Goal: Information Seeking & Learning: Learn about a topic

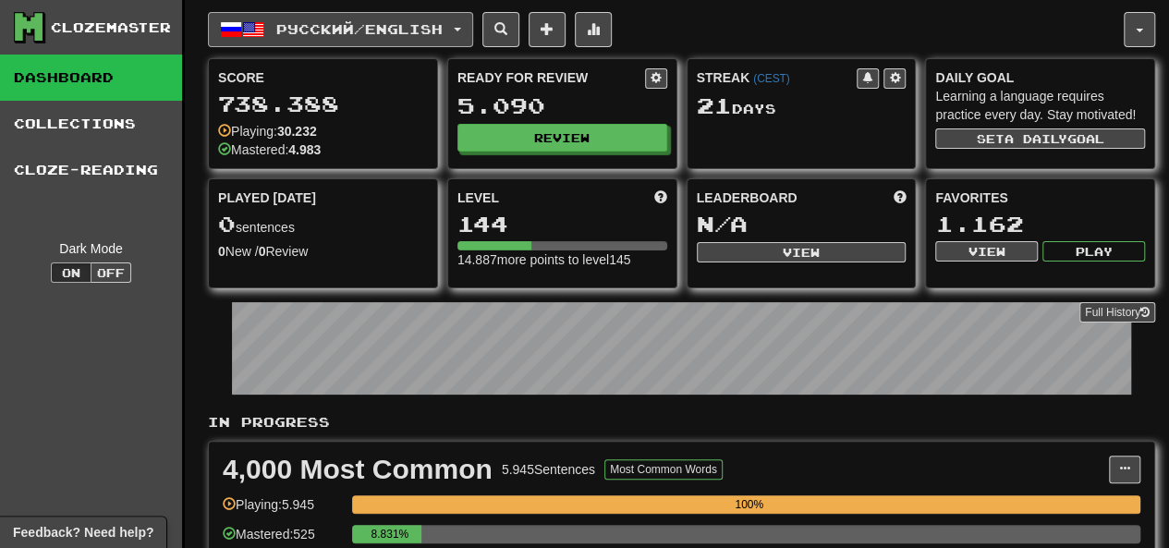
click at [383, 23] on span "Русский / English" at bounding box center [359, 29] width 166 height 16
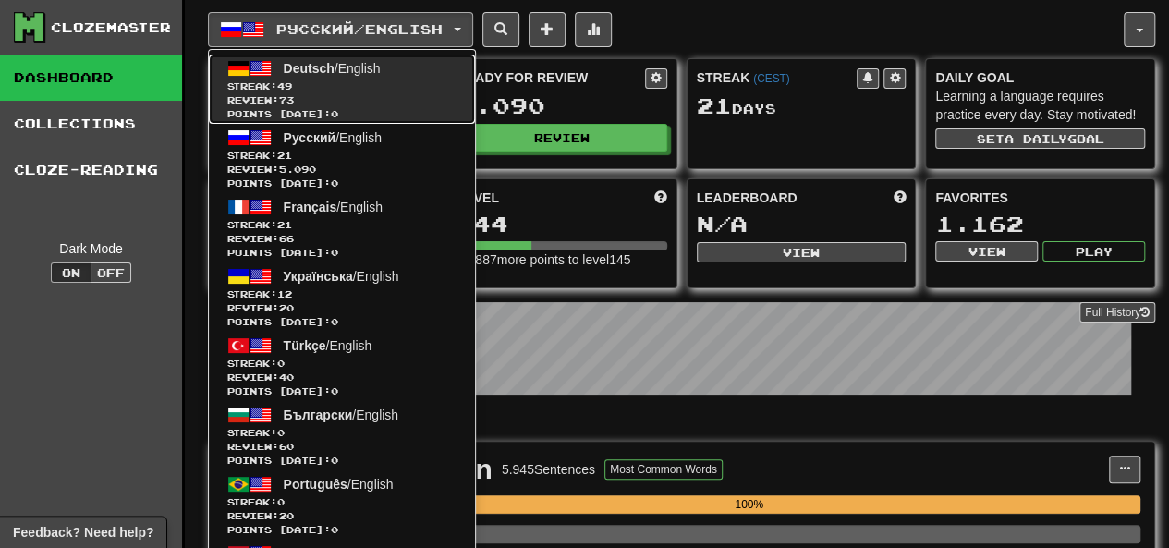
click at [370, 101] on span "Review: 73" at bounding box center [341, 100] width 229 height 14
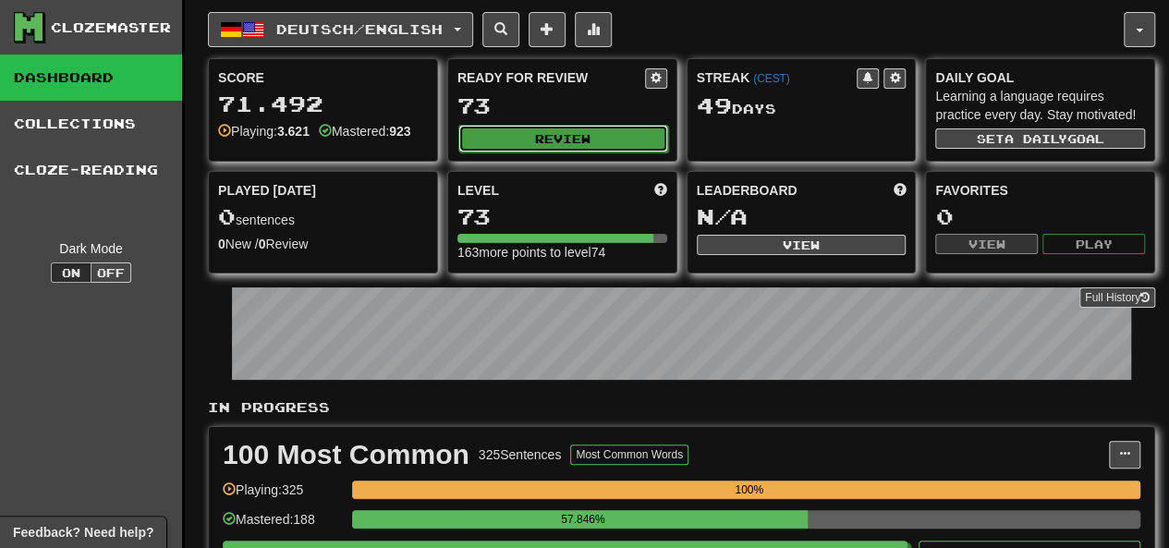
click at [525, 132] on button "Review" at bounding box center [563, 139] width 210 height 28
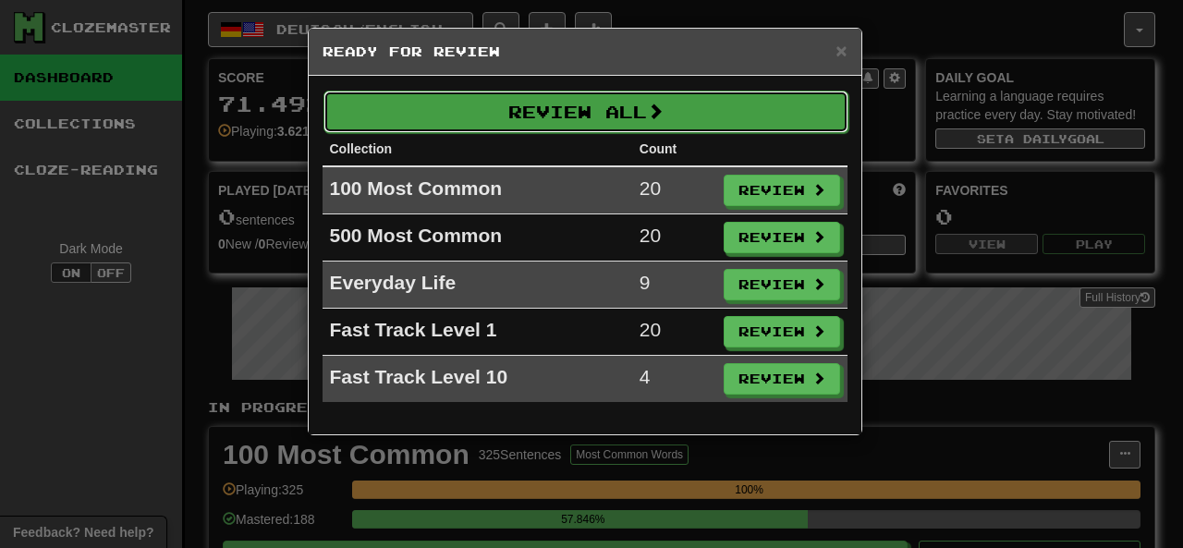
click at [546, 108] on button "Review All" at bounding box center [586, 112] width 525 height 43
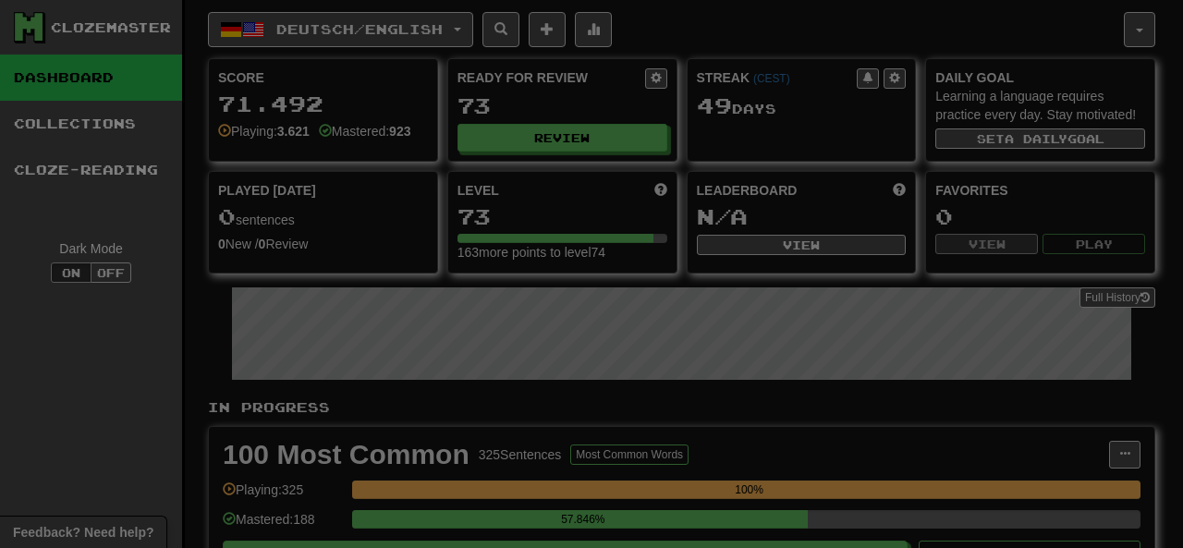
select select "********"
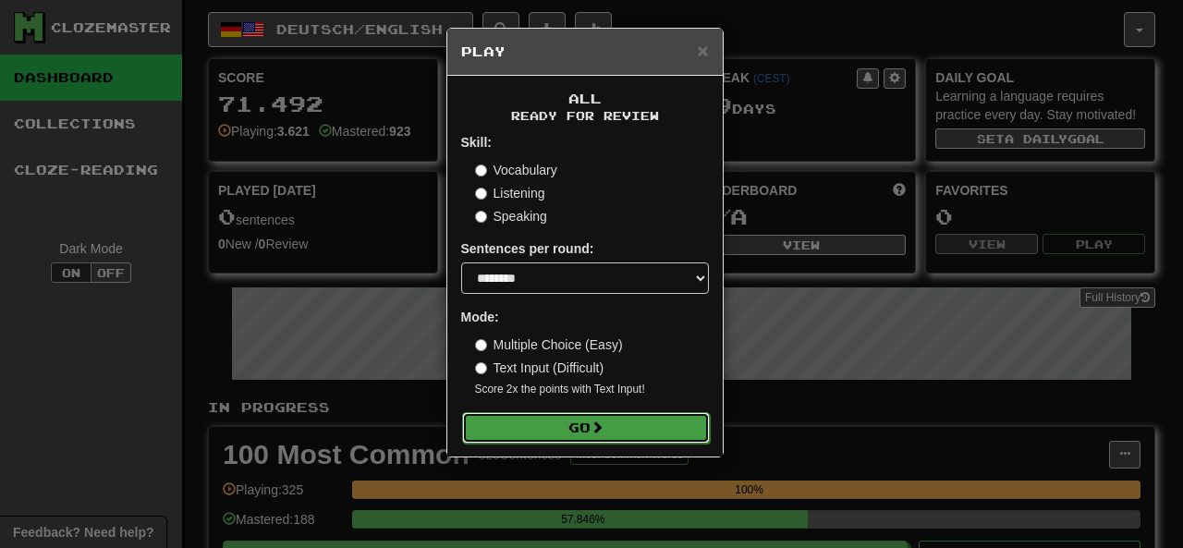
click at [548, 426] on button "Go" at bounding box center [586, 427] width 248 height 31
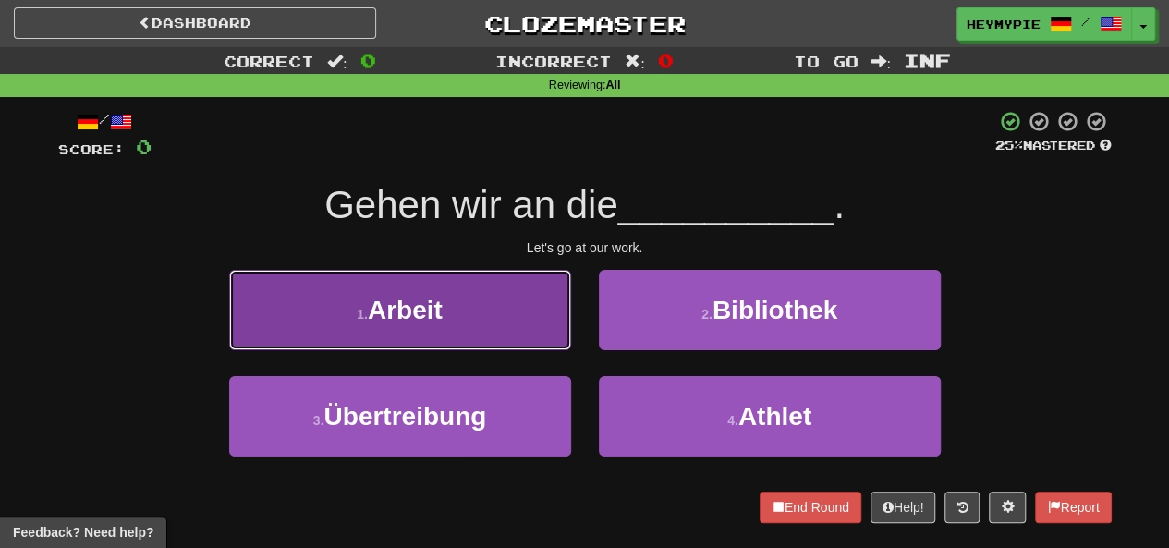
click at [478, 290] on button "1 . Arbeit" at bounding box center [400, 310] width 342 height 80
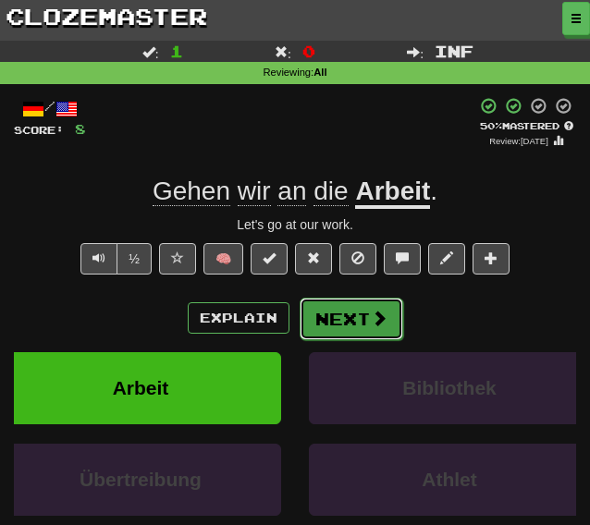
click at [322, 310] on button "Next" at bounding box center [352, 319] width 104 height 43
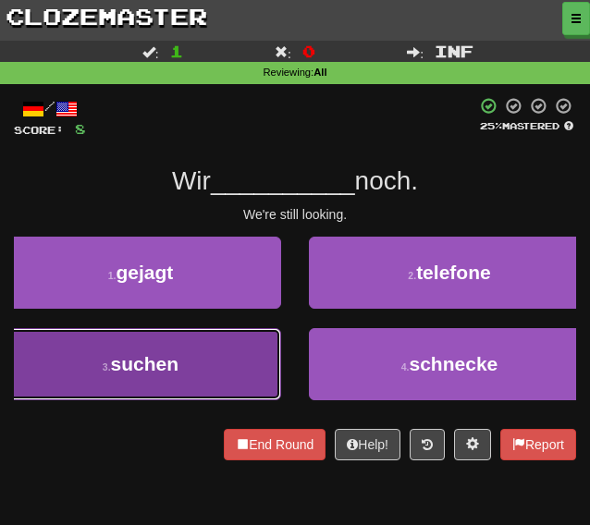
click at [194, 356] on button "3 . suchen" at bounding box center [140, 364] width 281 height 72
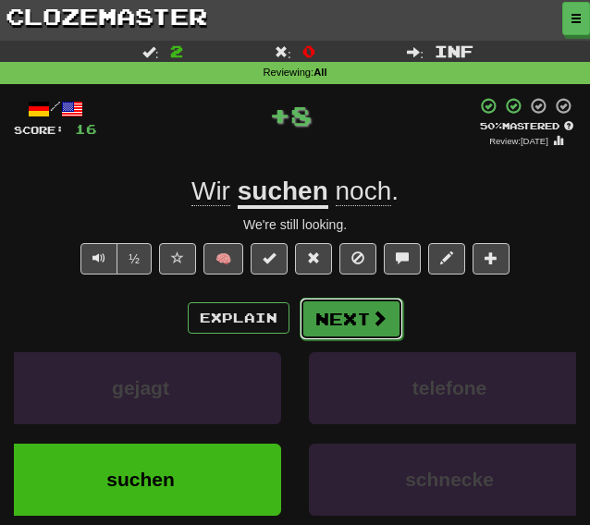
click at [344, 312] on button "Next" at bounding box center [352, 319] width 104 height 43
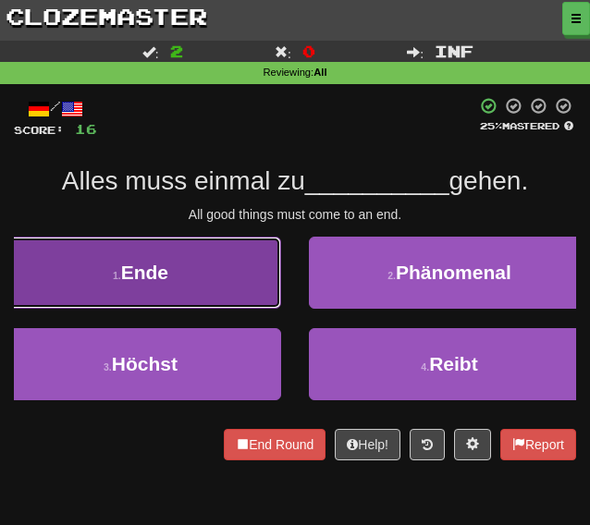
click at [221, 261] on button "1 . Ende" at bounding box center [140, 273] width 281 height 72
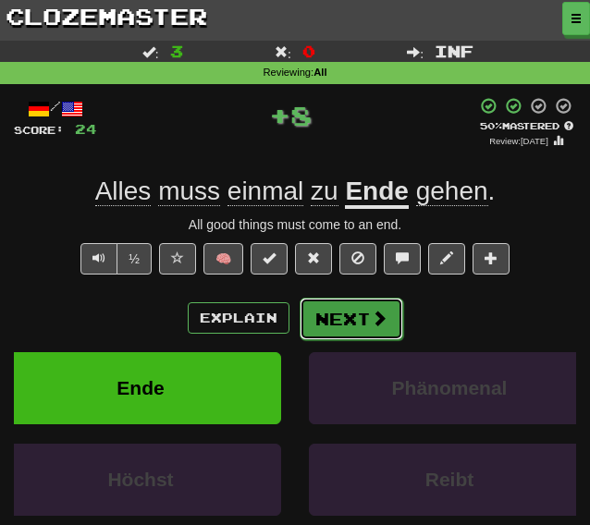
click at [334, 307] on button "Next" at bounding box center [352, 319] width 104 height 43
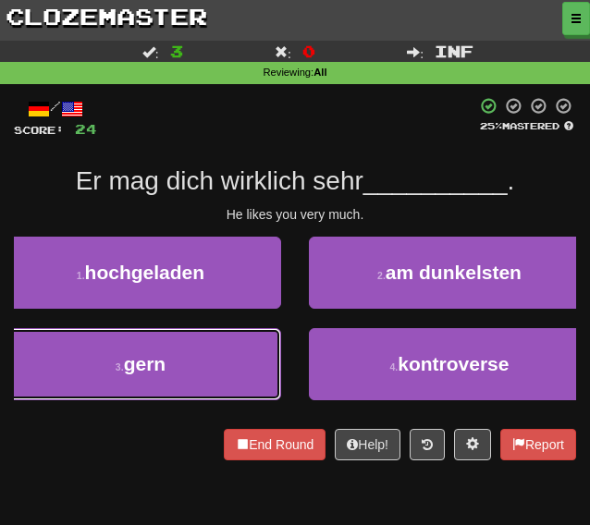
click at [207, 345] on button "3 . gern" at bounding box center [140, 364] width 281 height 72
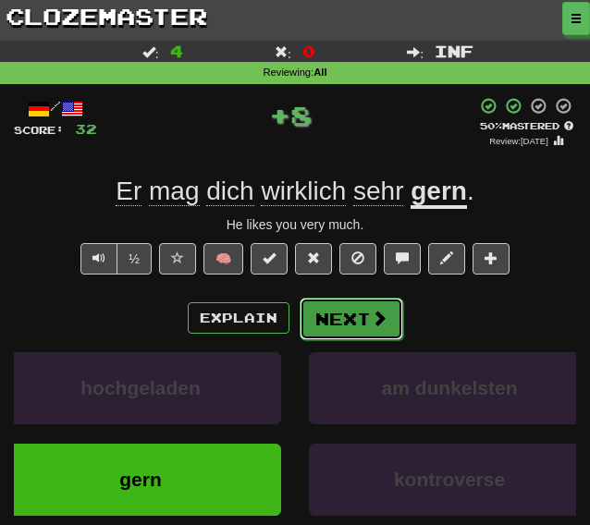
click at [318, 321] on button "Next" at bounding box center [352, 319] width 104 height 43
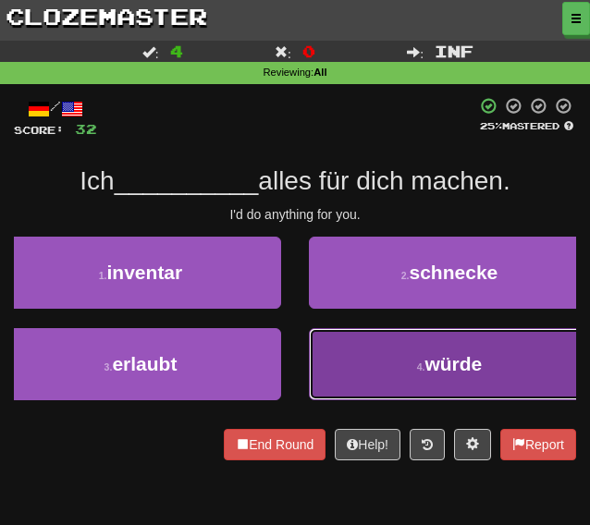
click at [348, 347] on button "4 . würde" at bounding box center [449, 364] width 281 height 72
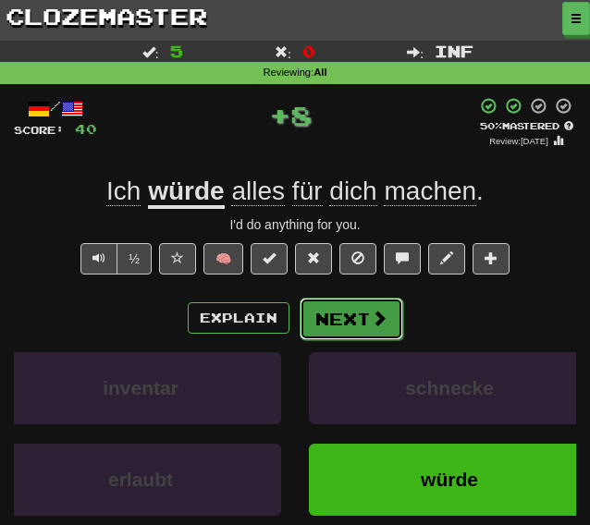
click at [331, 308] on button "Next" at bounding box center [352, 319] width 104 height 43
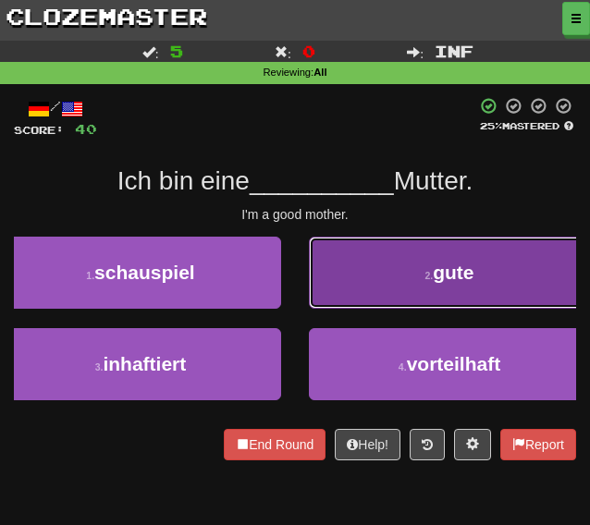
click at [333, 275] on button "2 . gute" at bounding box center [449, 273] width 281 height 72
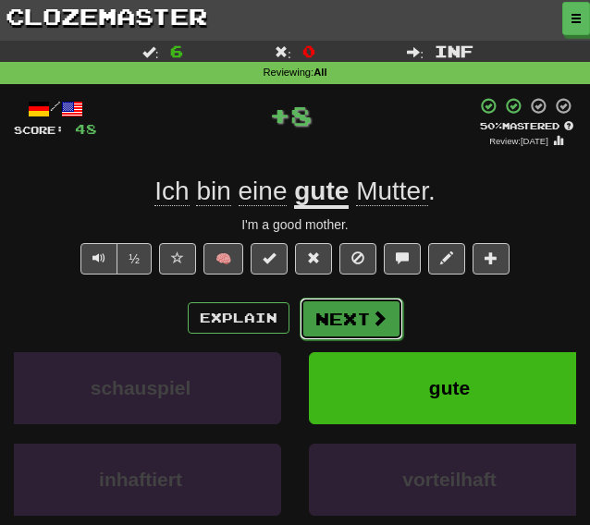
click at [325, 311] on button "Next" at bounding box center [352, 319] width 104 height 43
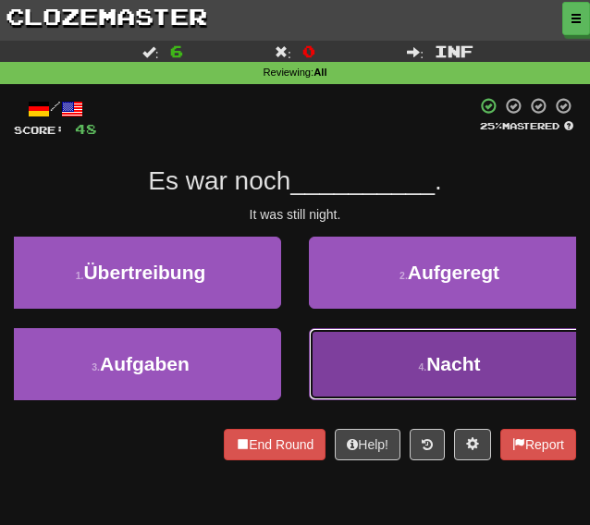
click at [329, 331] on button "4 . Nacht" at bounding box center [449, 364] width 281 height 72
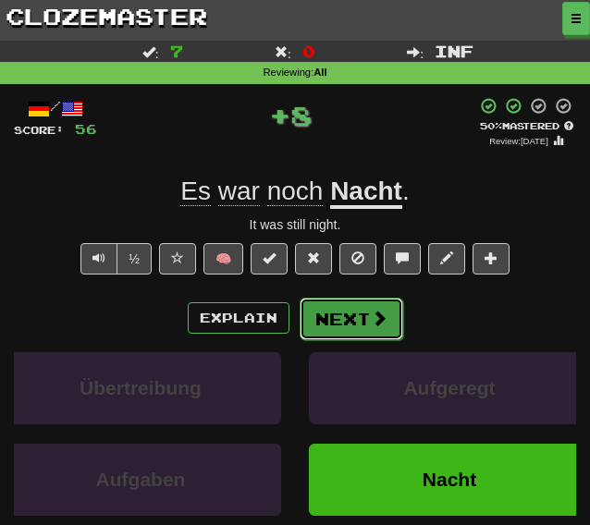
click at [317, 310] on button "Next" at bounding box center [352, 319] width 104 height 43
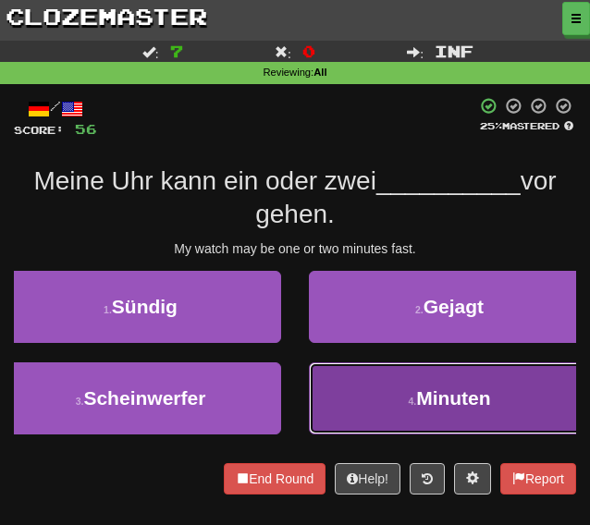
click at [354, 398] on button "4 . Minuten" at bounding box center [449, 398] width 281 height 72
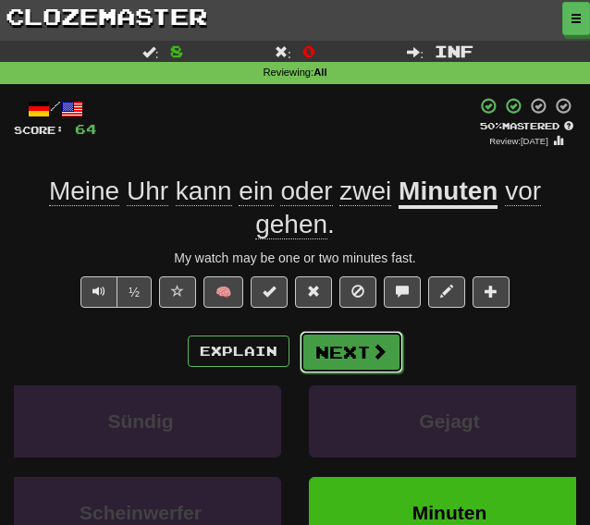
click at [310, 352] on button "Next" at bounding box center [352, 352] width 104 height 43
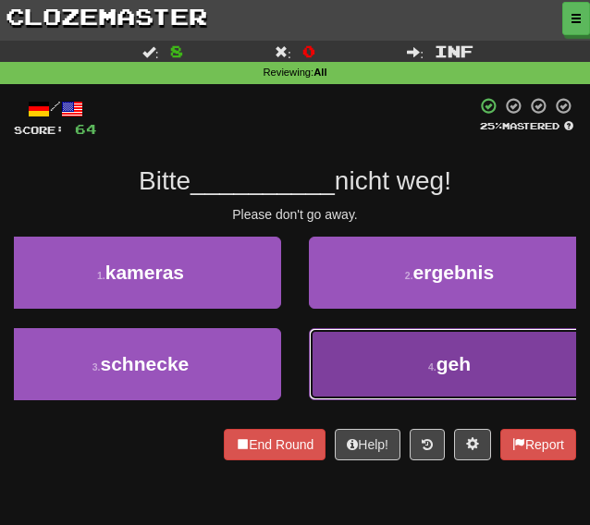
click at [366, 371] on button "4 . geh" at bounding box center [449, 364] width 281 height 72
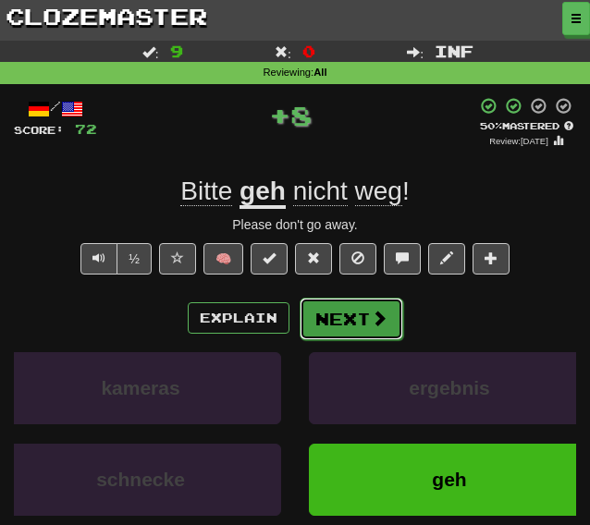
click at [333, 319] on button "Next" at bounding box center [352, 319] width 104 height 43
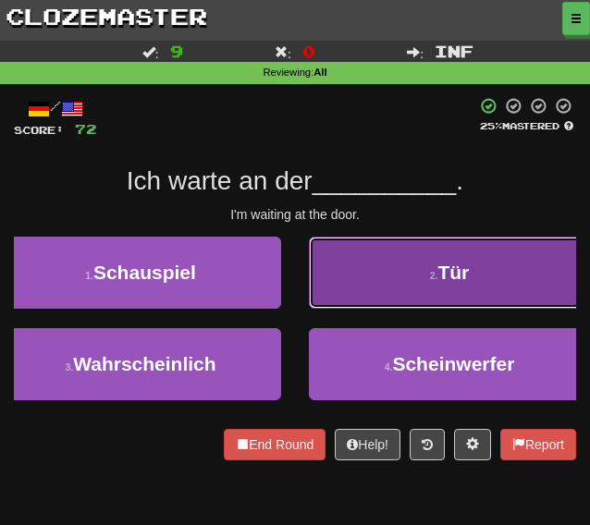
click at [392, 293] on button "2 . Tür" at bounding box center [449, 273] width 281 height 72
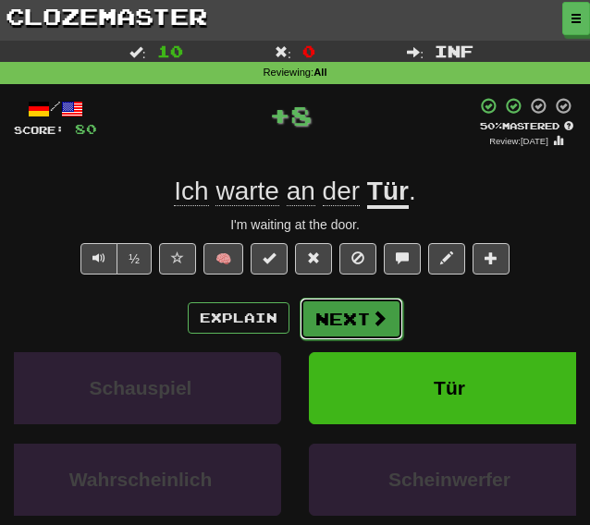
click at [330, 312] on button "Next" at bounding box center [352, 319] width 104 height 43
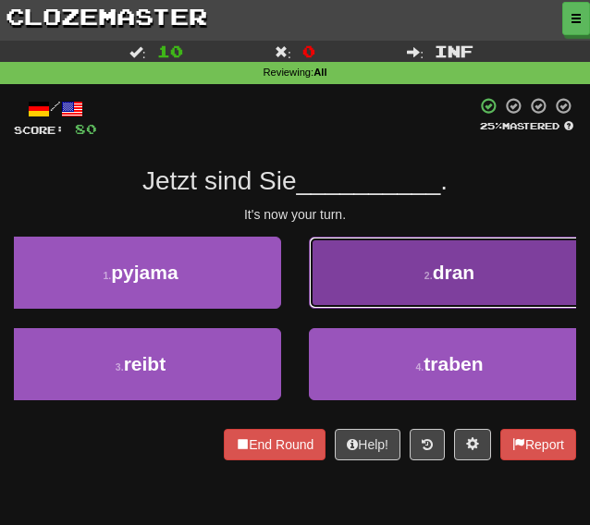
click at [344, 299] on button "2 . dran" at bounding box center [449, 273] width 281 height 72
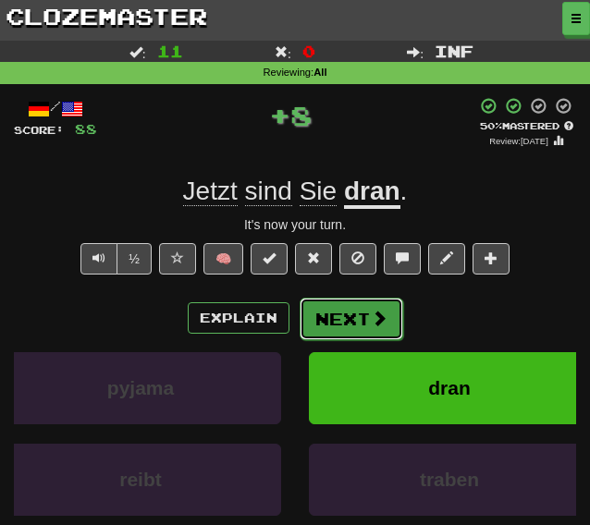
click at [337, 324] on button "Next" at bounding box center [352, 319] width 104 height 43
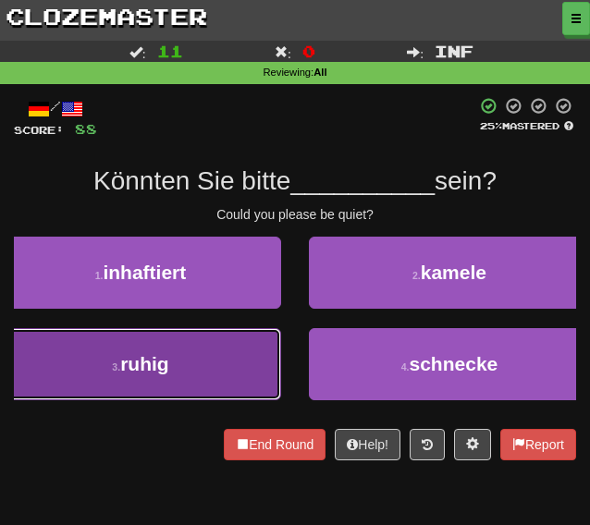
click at [203, 352] on button "3 . ruhig" at bounding box center [140, 364] width 281 height 72
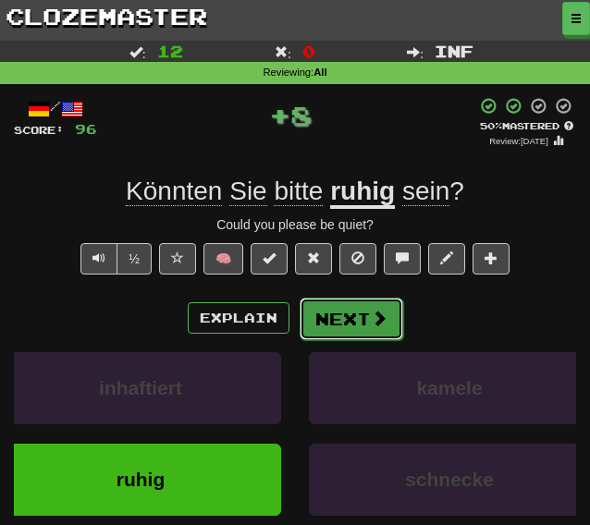
click at [316, 326] on button "Next" at bounding box center [352, 319] width 104 height 43
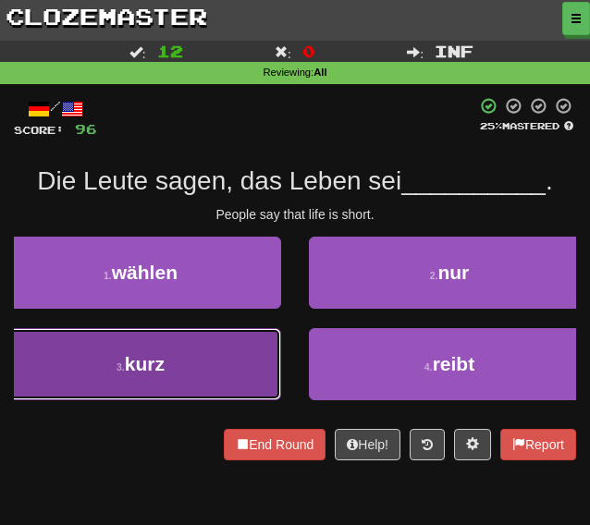
click at [108, 354] on button "3 . kurz" at bounding box center [140, 364] width 281 height 72
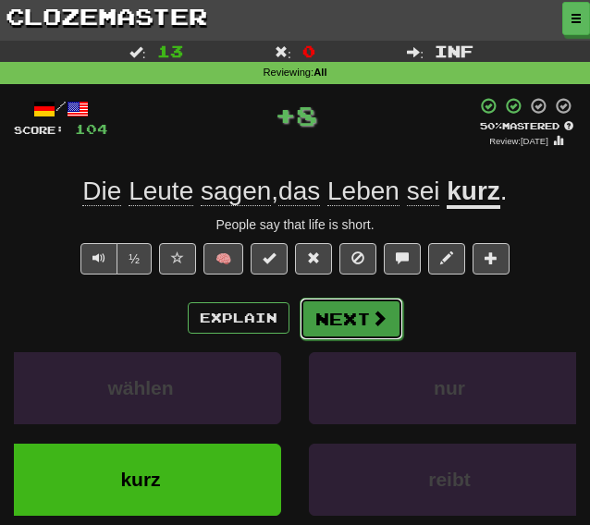
click at [343, 326] on button "Next" at bounding box center [352, 319] width 104 height 43
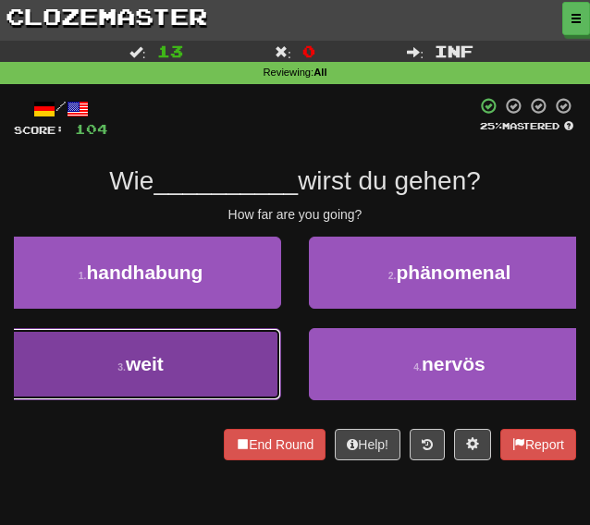
click at [149, 389] on button "3 . weit" at bounding box center [140, 364] width 281 height 72
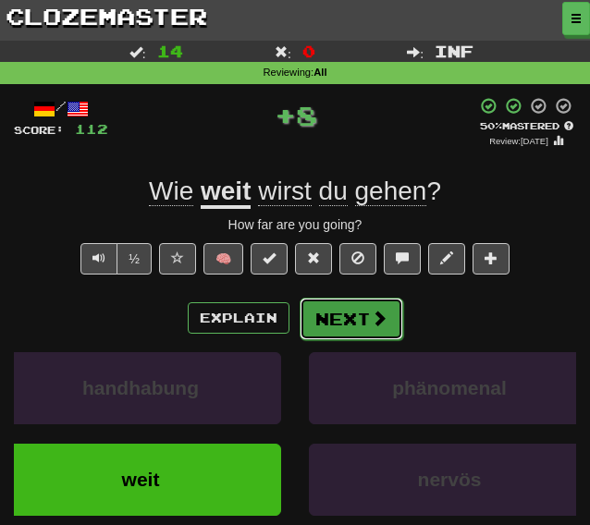
click at [333, 334] on button "Next" at bounding box center [352, 319] width 104 height 43
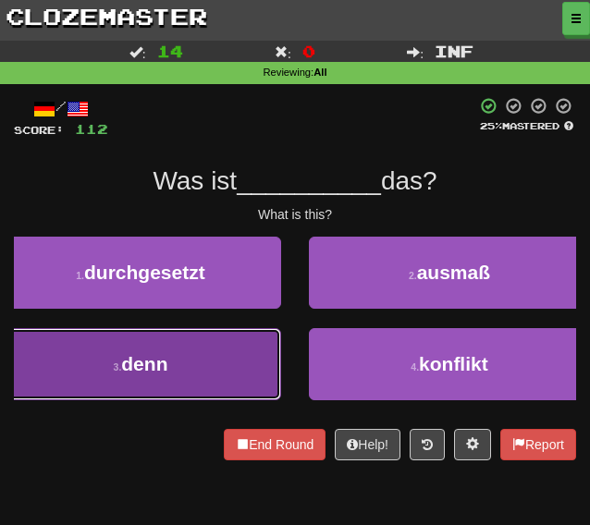
click at [210, 356] on button "3 . denn" at bounding box center [140, 364] width 281 height 72
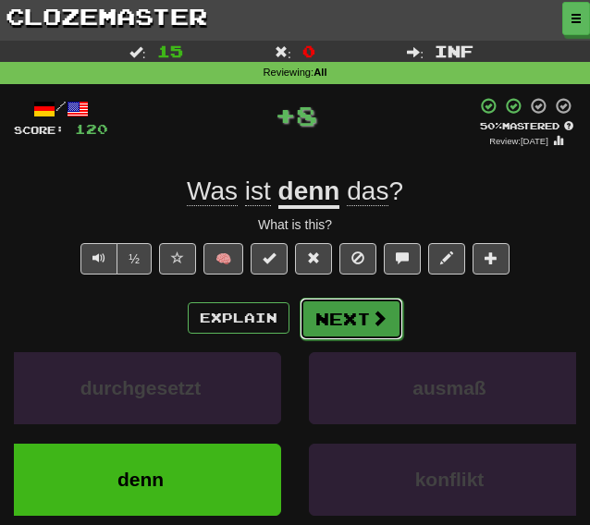
click at [336, 322] on button "Next" at bounding box center [352, 319] width 104 height 43
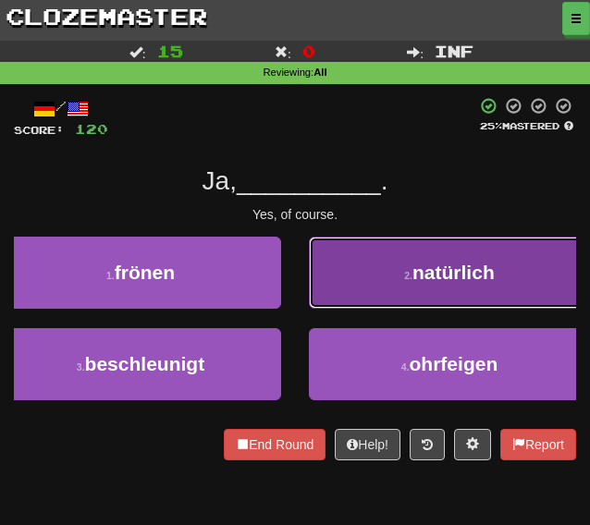
click at [365, 271] on button "2 . natürlich" at bounding box center [449, 273] width 281 height 72
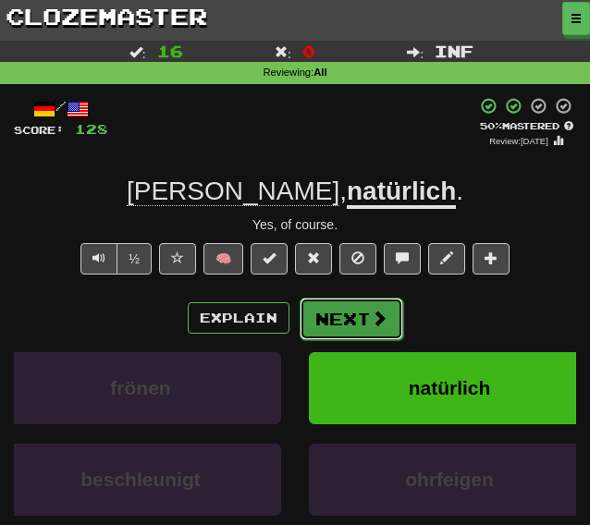
click at [324, 322] on button "Next" at bounding box center [352, 319] width 104 height 43
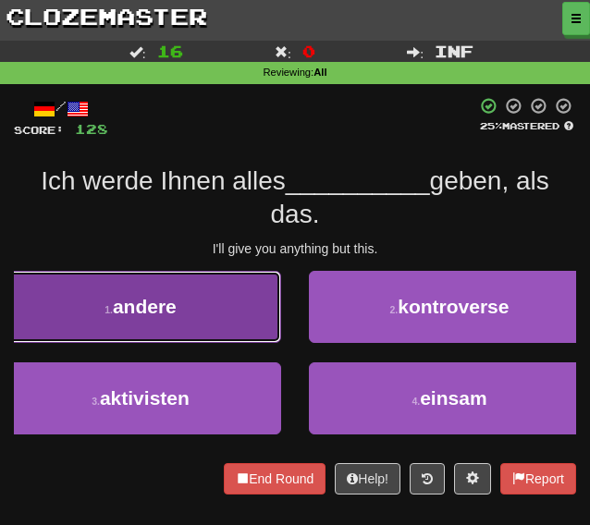
click at [168, 309] on span "andere" at bounding box center [145, 306] width 64 height 21
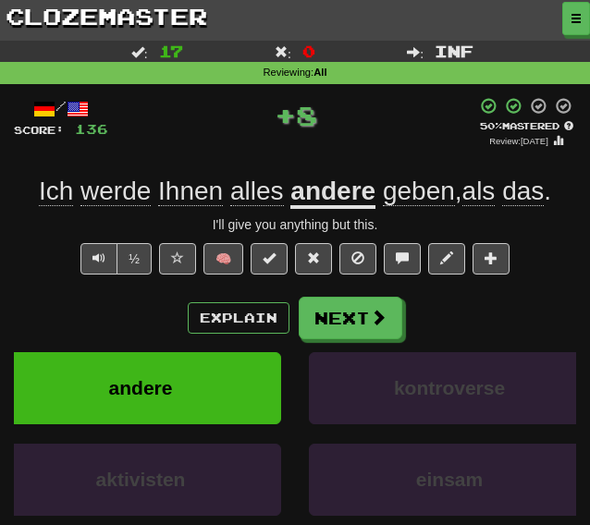
click at [318, 345] on div "Explain Next andere kontroverse aktivisten einsam Learn more: andere kontrovers…" at bounding box center [295, 430] width 562 height 266
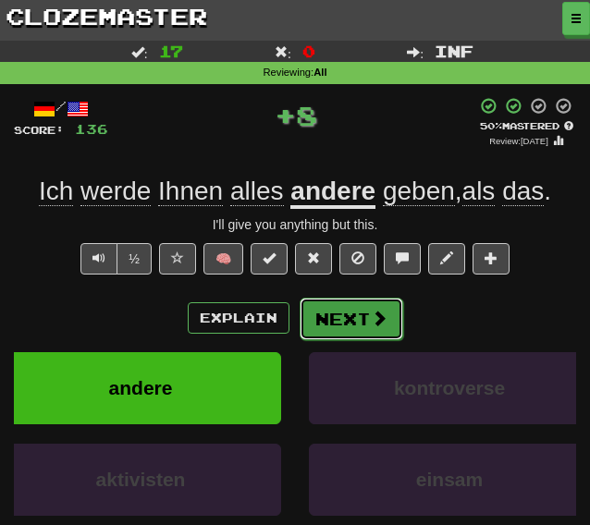
click at [325, 325] on button "Next" at bounding box center [352, 319] width 104 height 43
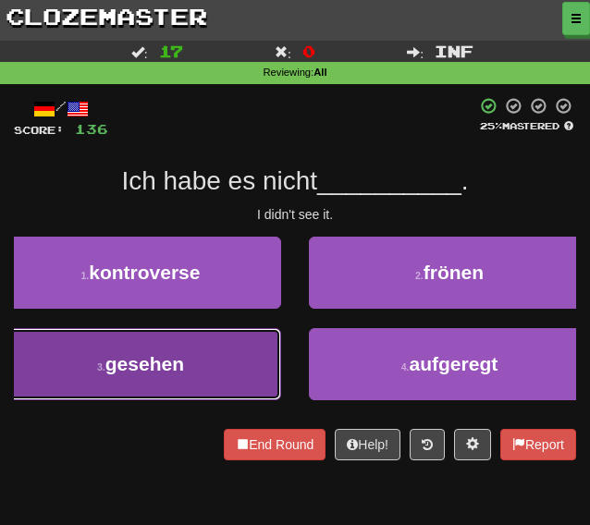
click at [232, 363] on button "3 . gesehen" at bounding box center [140, 364] width 281 height 72
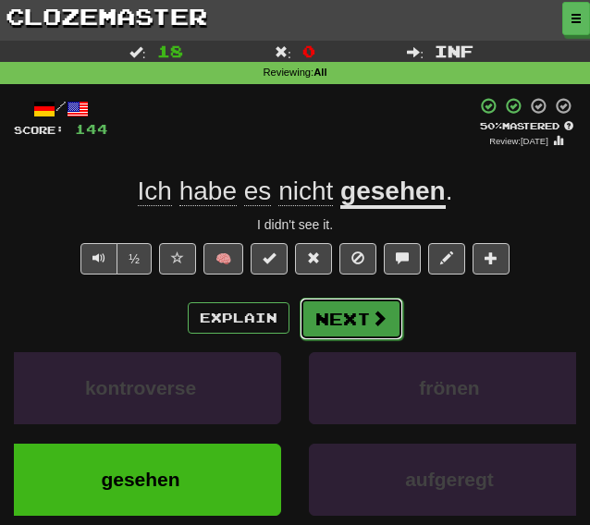
click at [344, 328] on button "Next" at bounding box center [352, 319] width 104 height 43
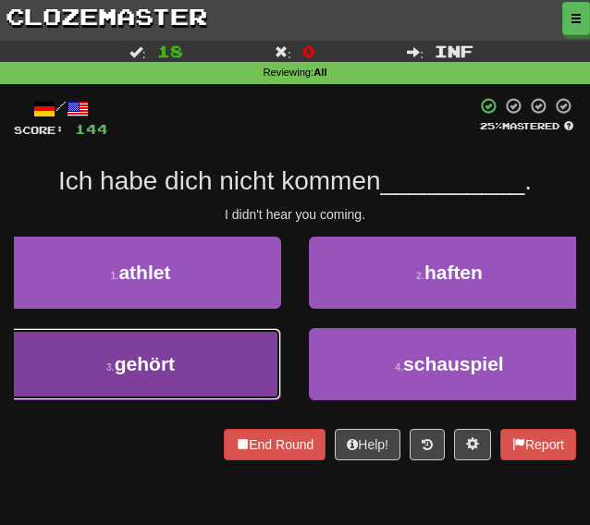
click at [137, 383] on button "3 . gehört" at bounding box center [140, 364] width 281 height 72
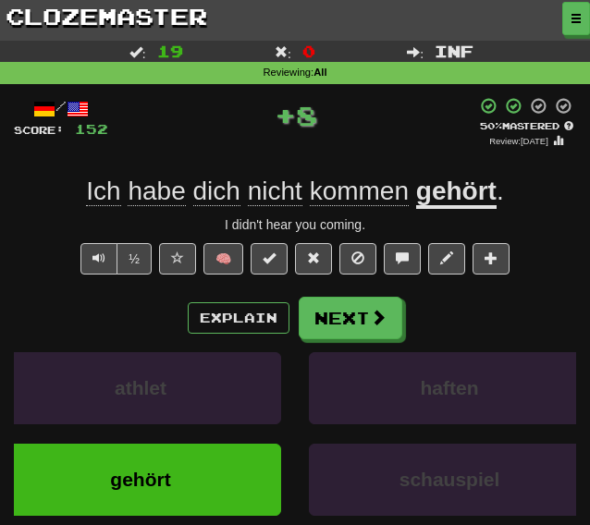
click at [324, 342] on div "Explain Next athlet haften gehört schauspiel Learn more: athlet haften gehört s…" at bounding box center [295, 430] width 562 height 266
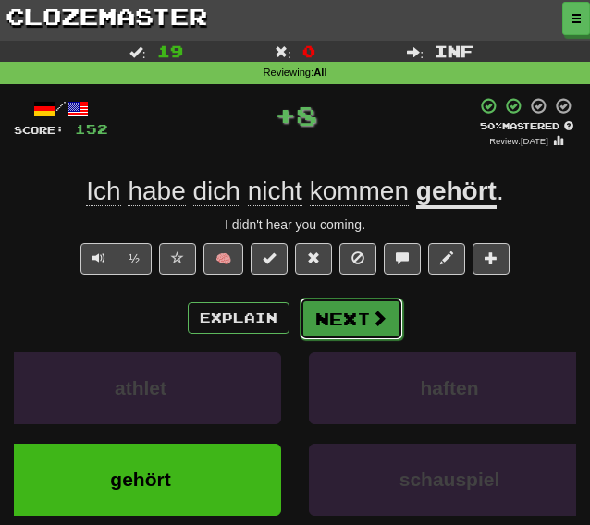
click at [327, 326] on button "Next" at bounding box center [352, 319] width 104 height 43
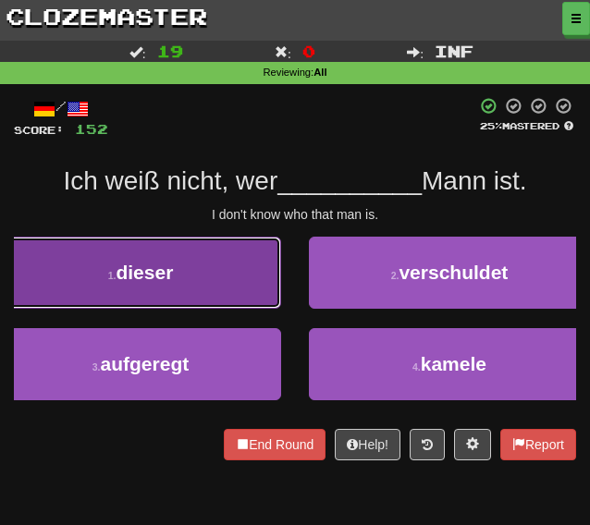
click at [183, 260] on button "1 . dieser" at bounding box center [140, 273] width 281 height 72
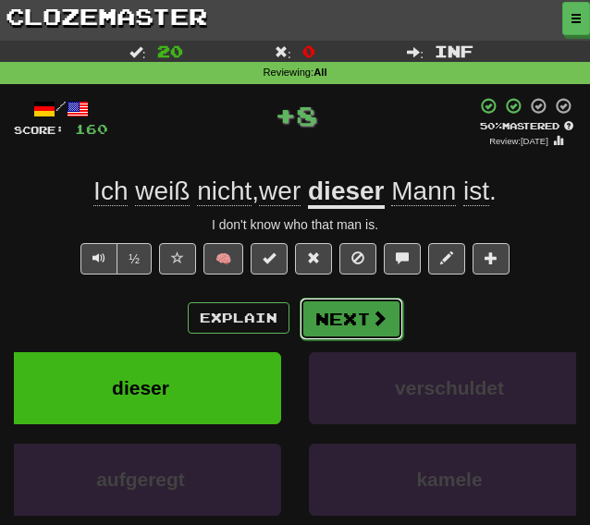
click at [316, 330] on button "Next" at bounding box center [352, 319] width 104 height 43
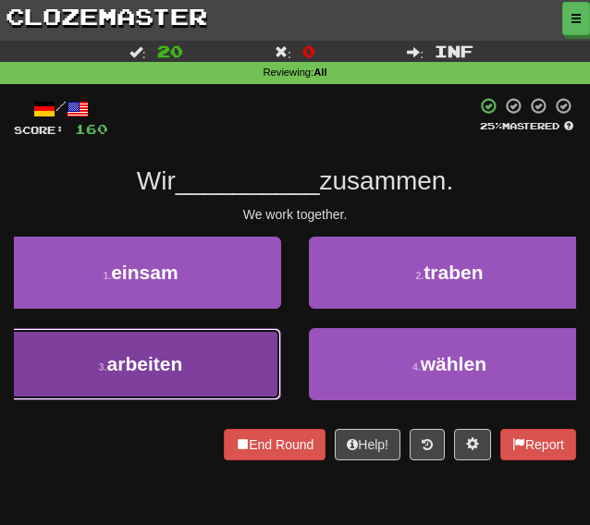
click at [191, 373] on button "3 . arbeiten" at bounding box center [140, 364] width 281 height 72
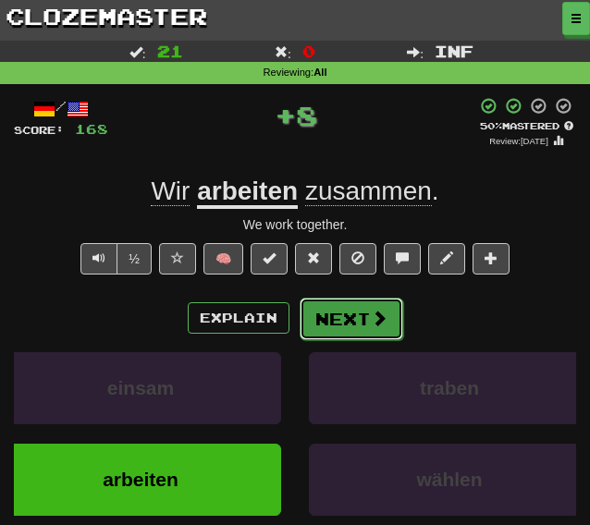
click at [305, 324] on button "Next" at bounding box center [352, 319] width 104 height 43
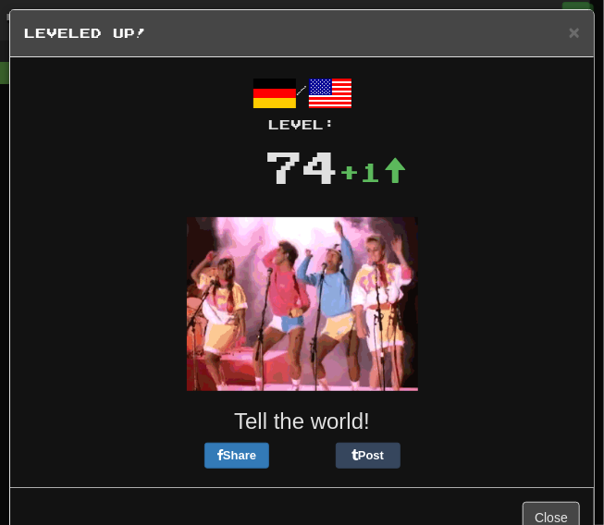
click at [553, 31] on h5 "Leveled Up!" at bounding box center [302, 33] width 556 height 18
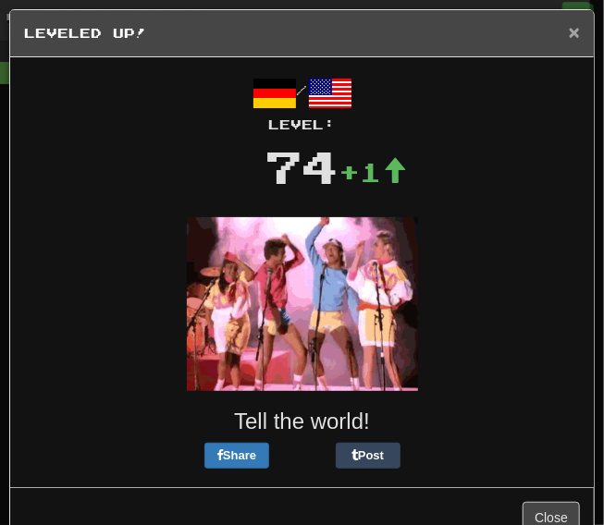
click at [569, 32] on span "×" at bounding box center [574, 31] width 11 height 21
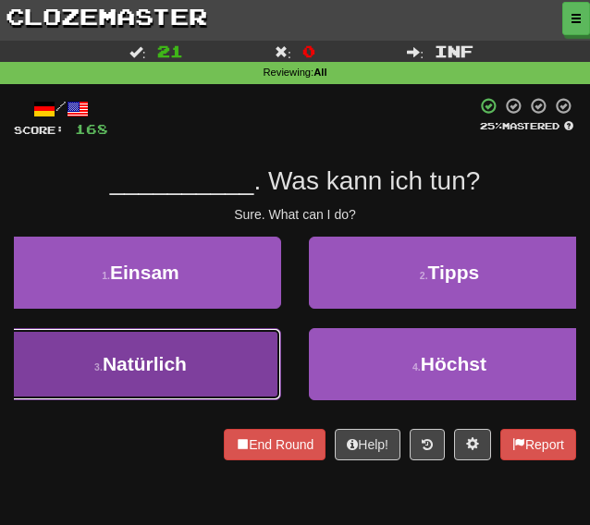
click at [164, 373] on span "Natürlich" at bounding box center [145, 363] width 84 height 21
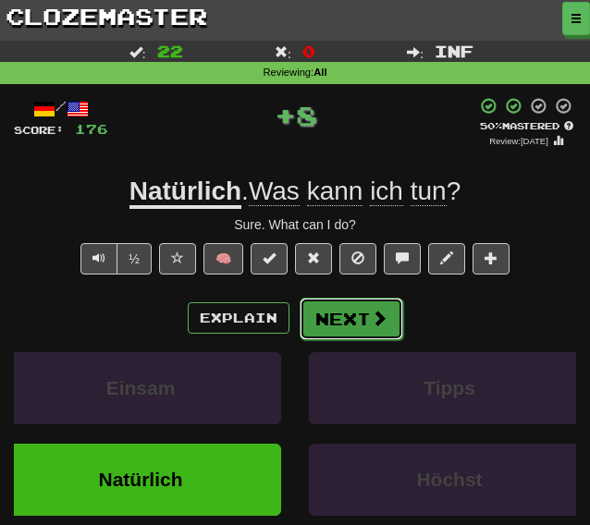
click at [323, 319] on button "Next" at bounding box center [352, 319] width 104 height 43
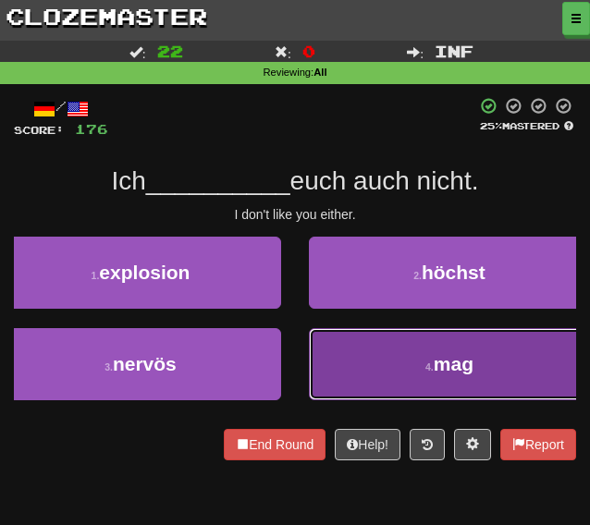
click at [342, 378] on button "4 . mag" at bounding box center [449, 364] width 281 height 72
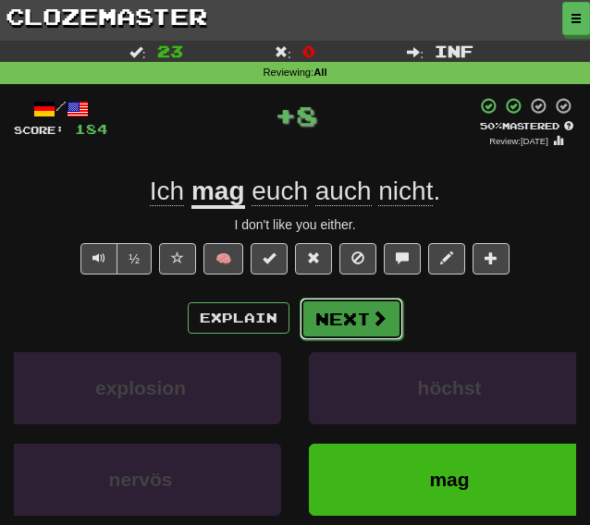
click at [329, 318] on button "Next" at bounding box center [352, 319] width 104 height 43
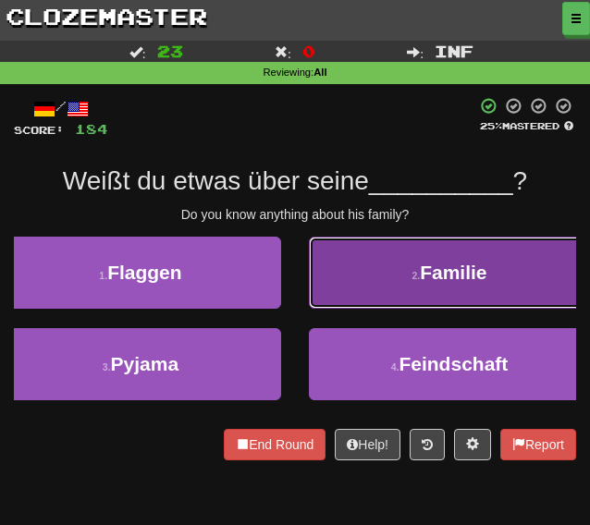
click at [384, 287] on button "2 . Familie" at bounding box center [449, 273] width 281 height 72
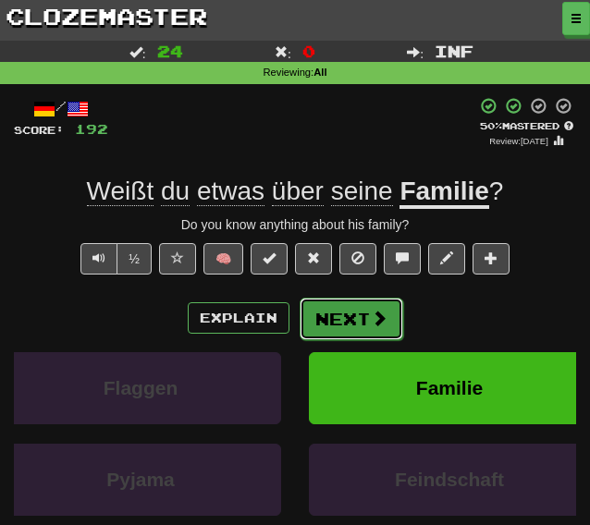
click at [345, 325] on button "Next" at bounding box center [352, 319] width 104 height 43
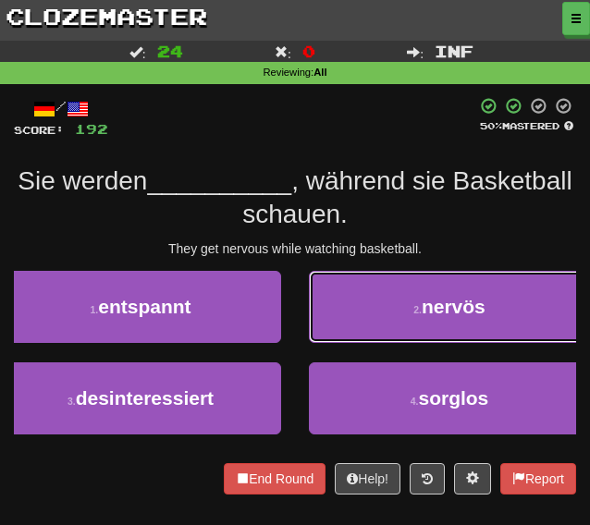
click at [377, 324] on button "2 . nervös" at bounding box center [449, 307] width 281 height 72
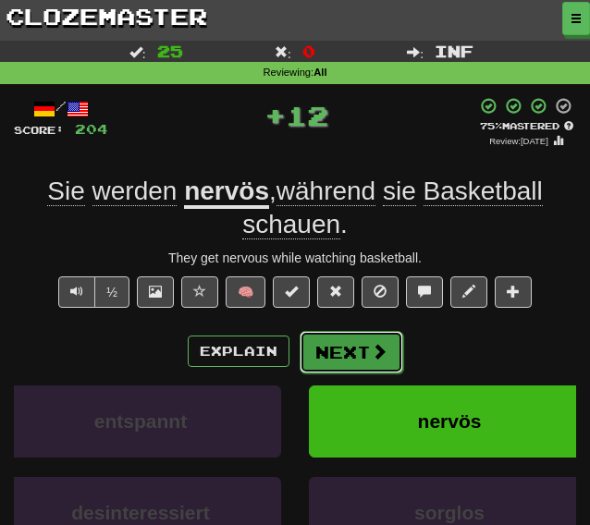
click at [351, 352] on button "Next" at bounding box center [352, 352] width 104 height 43
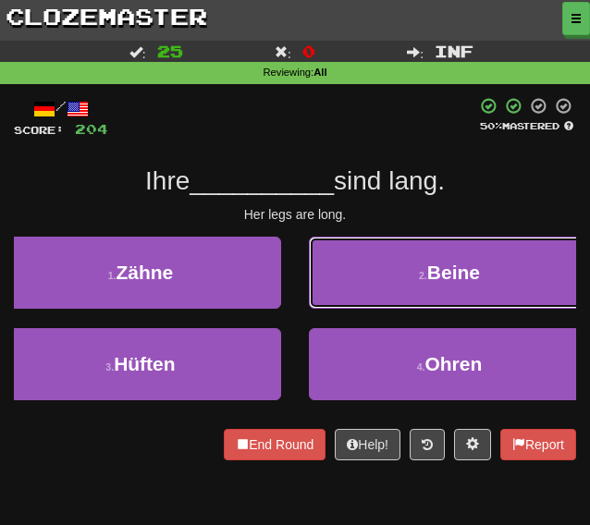
click at [349, 277] on button "2 . Beine" at bounding box center [449, 273] width 281 height 72
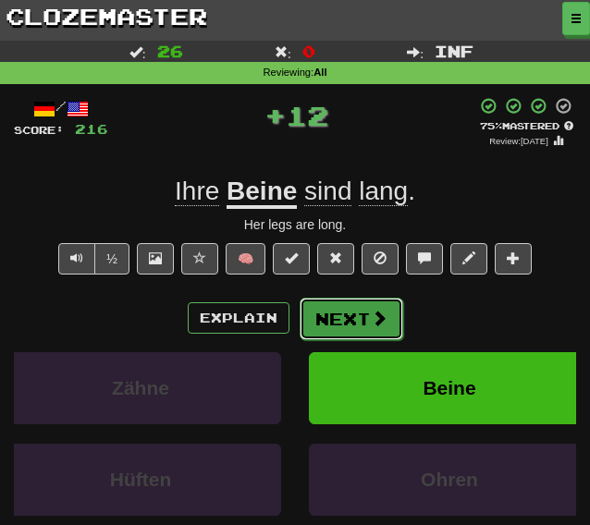
click at [328, 333] on button "Next" at bounding box center [352, 319] width 104 height 43
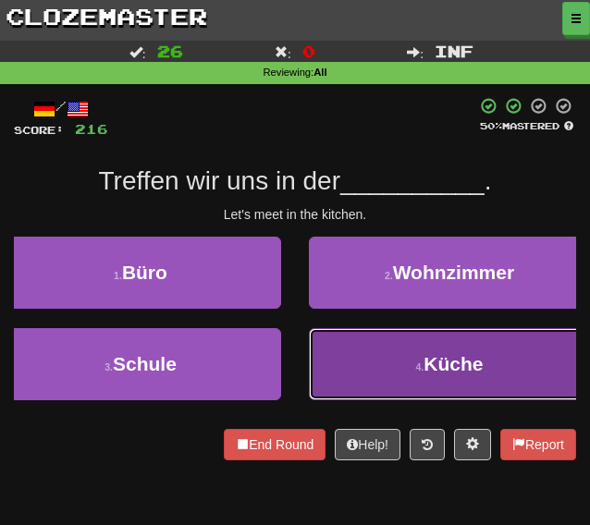
click at [353, 361] on button "4 . Küche" at bounding box center [449, 364] width 281 height 72
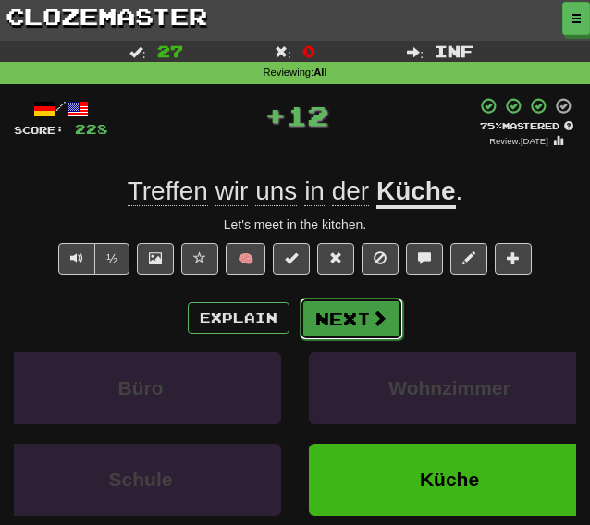
click at [322, 326] on button "Next" at bounding box center [352, 319] width 104 height 43
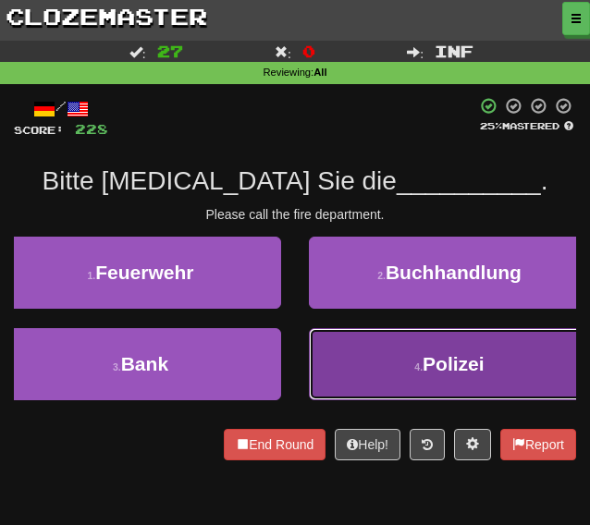
click at [316, 363] on button "4 . Polizei" at bounding box center [449, 364] width 281 height 72
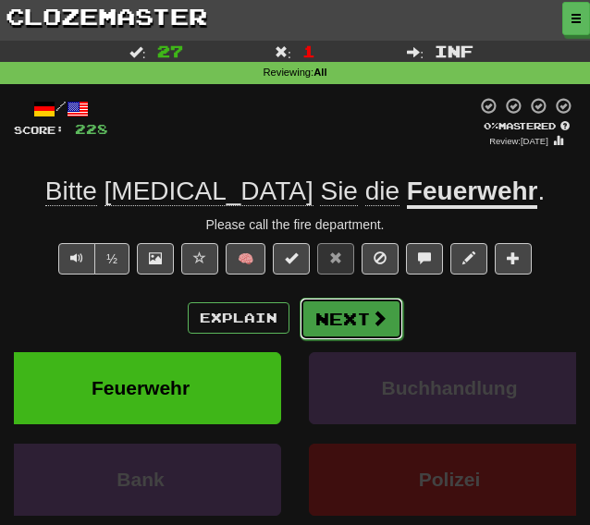
click at [345, 319] on button "Next" at bounding box center [352, 319] width 104 height 43
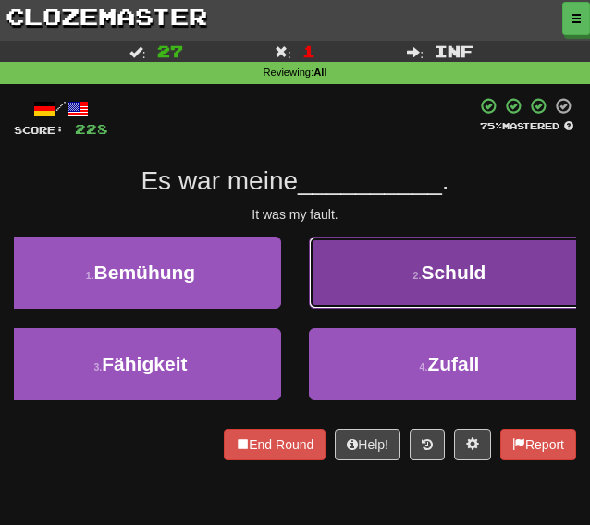
click at [349, 278] on button "2 . Schuld" at bounding box center [449, 273] width 281 height 72
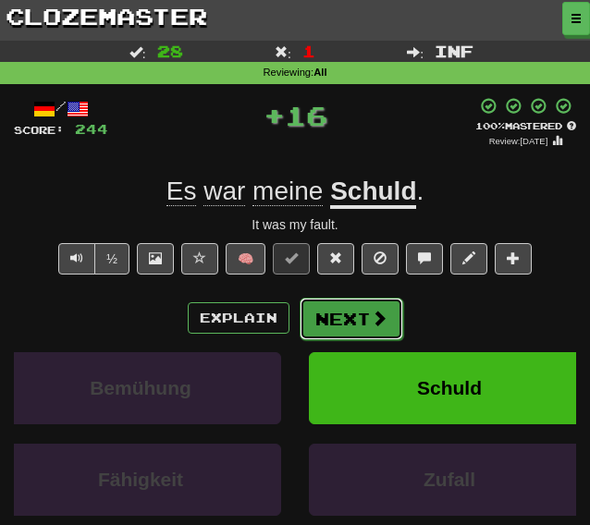
click at [337, 310] on button "Next" at bounding box center [352, 319] width 104 height 43
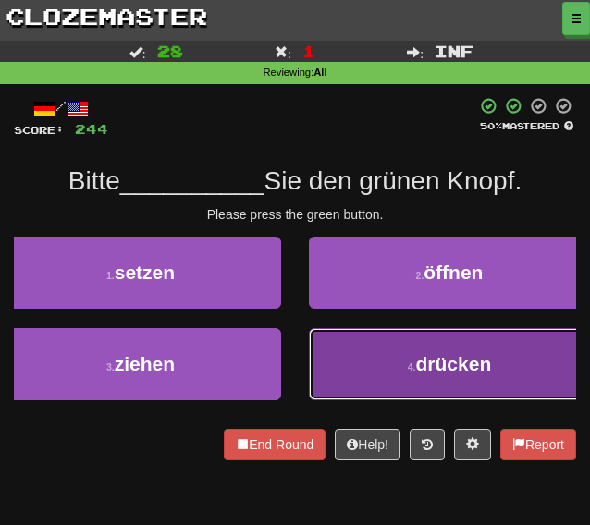
click at [345, 345] on button "4 . drücken" at bounding box center [449, 364] width 281 height 72
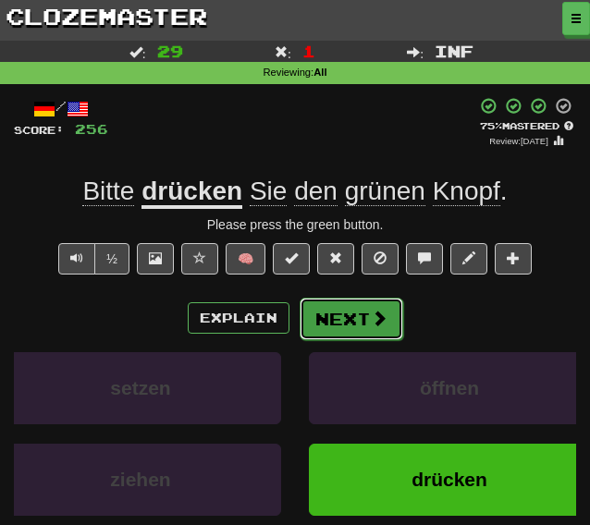
click at [347, 321] on button "Next" at bounding box center [352, 319] width 104 height 43
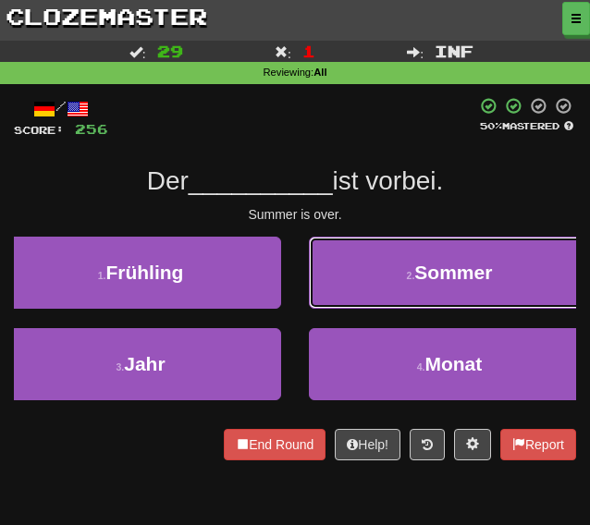
drag, startPoint x: 383, startPoint y: 273, endPoint x: 360, endPoint y: 292, distance: 30.2
click at [383, 273] on button "2 . Sommer" at bounding box center [449, 273] width 281 height 72
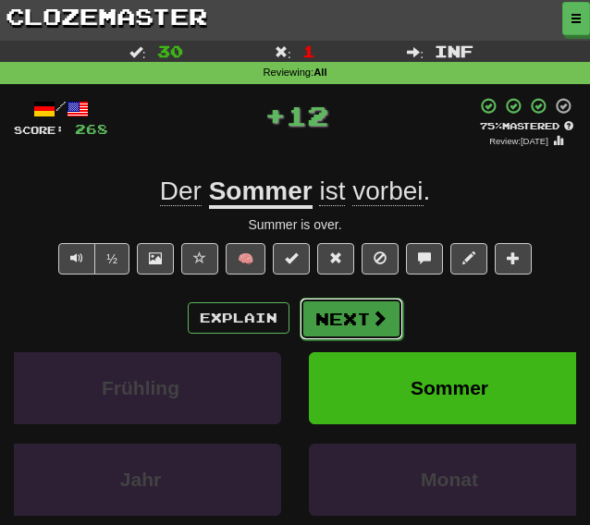
click at [335, 316] on button "Next" at bounding box center [352, 319] width 104 height 43
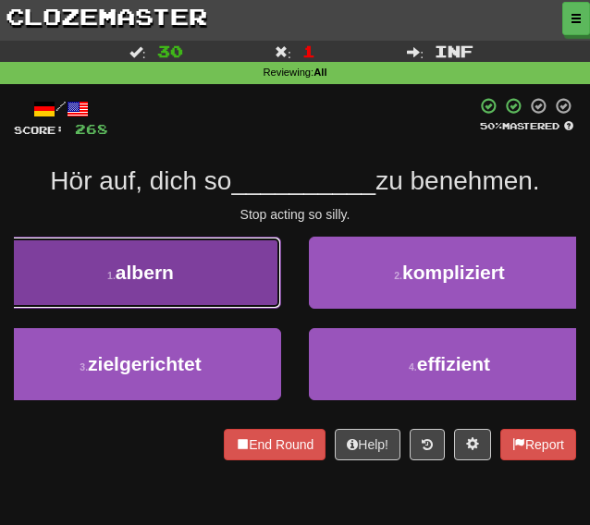
click at [261, 282] on button "1 . albern" at bounding box center [140, 273] width 281 height 72
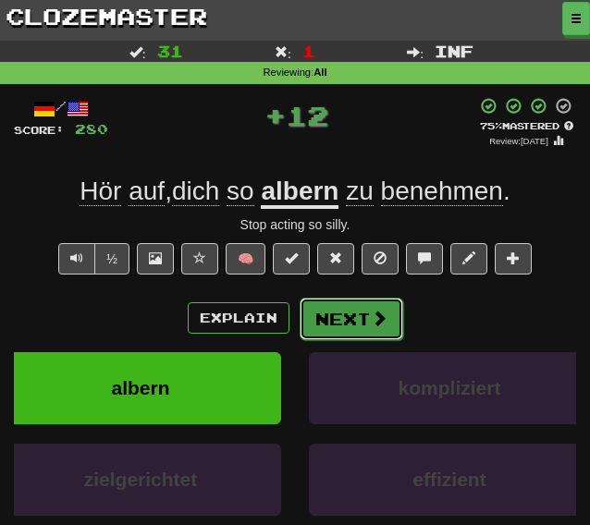
click at [341, 310] on button "Next" at bounding box center [352, 319] width 104 height 43
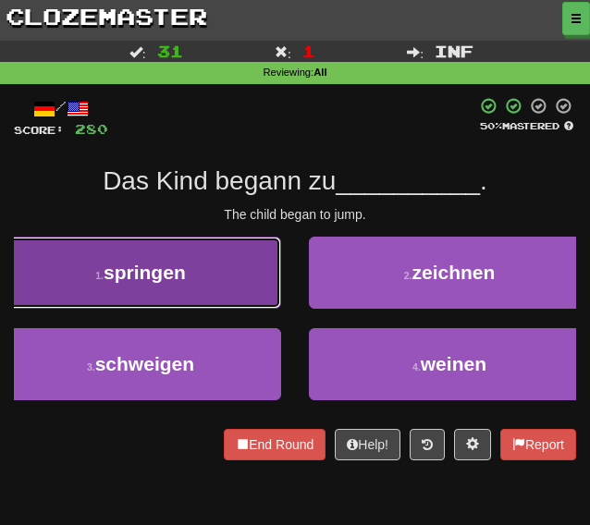
click at [187, 284] on button "1 . springen" at bounding box center [140, 273] width 281 height 72
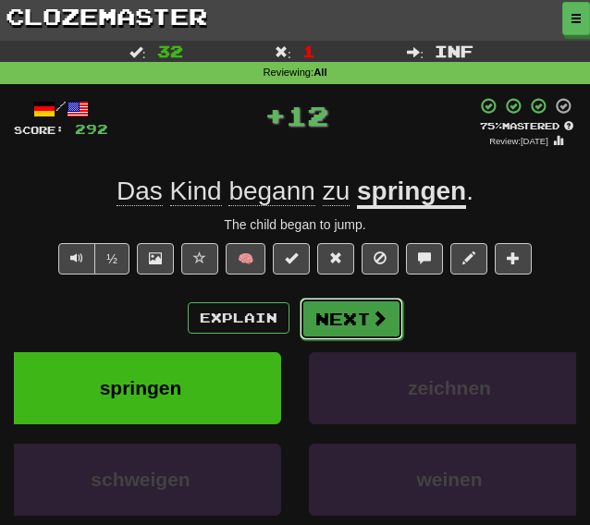
click at [334, 312] on button "Next" at bounding box center [352, 319] width 104 height 43
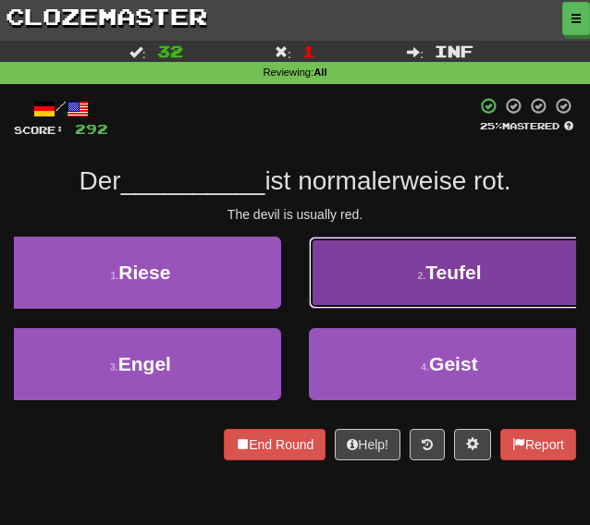
click at [336, 282] on button "2 . Teufel" at bounding box center [449, 273] width 281 height 72
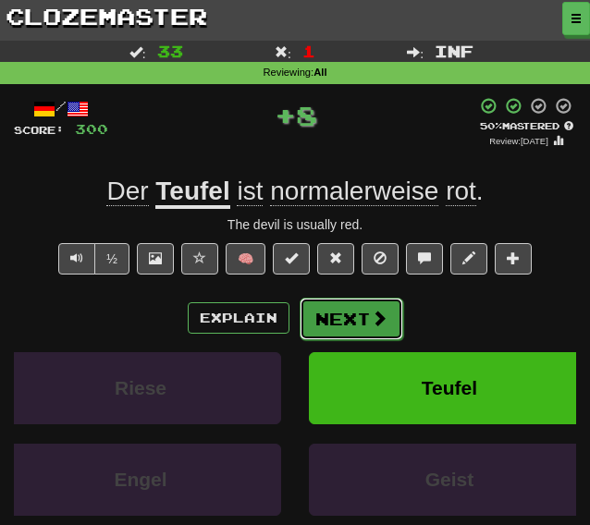
click at [322, 310] on button "Next" at bounding box center [352, 319] width 104 height 43
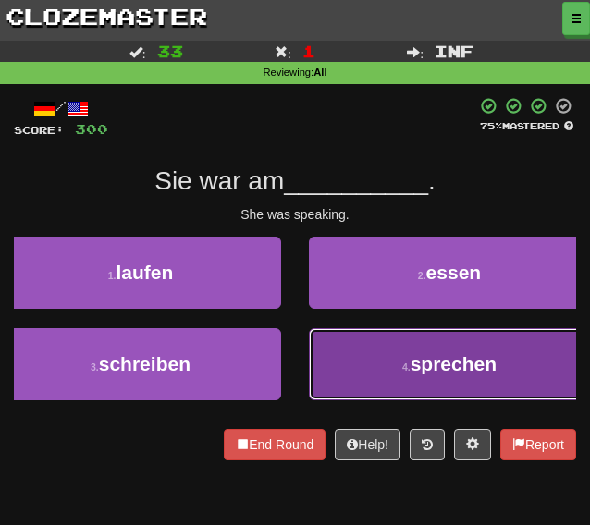
click at [354, 346] on button "4 . sprechen" at bounding box center [449, 364] width 281 height 72
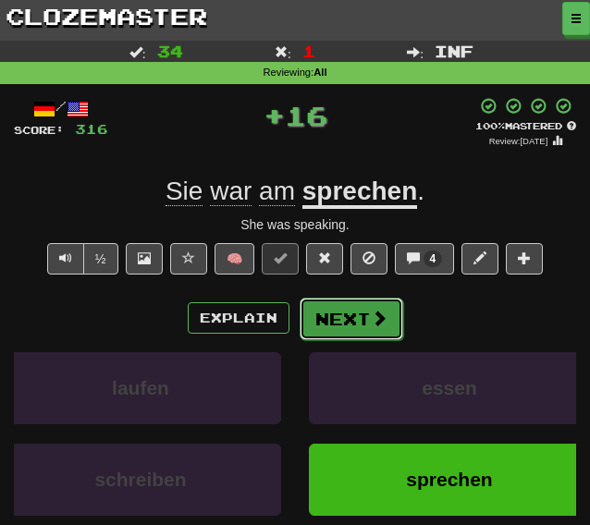
click at [333, 314] on button "Next" at bounding box center [352, 319] width 104 height 43
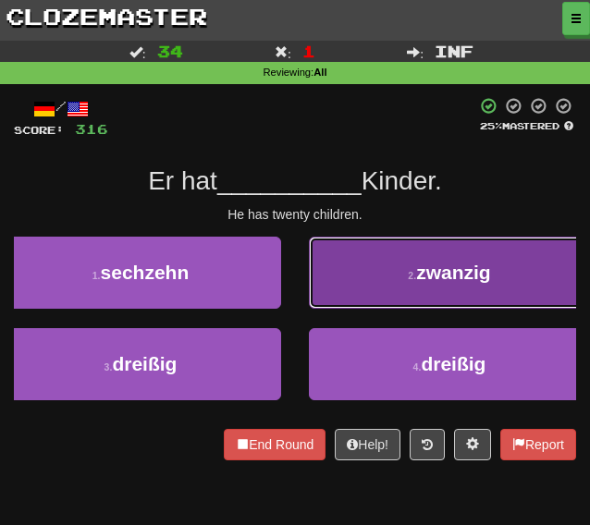
click at [346, 297] on button "2 . zwanzig" at bounding box center [449, 273] width 281 height 72
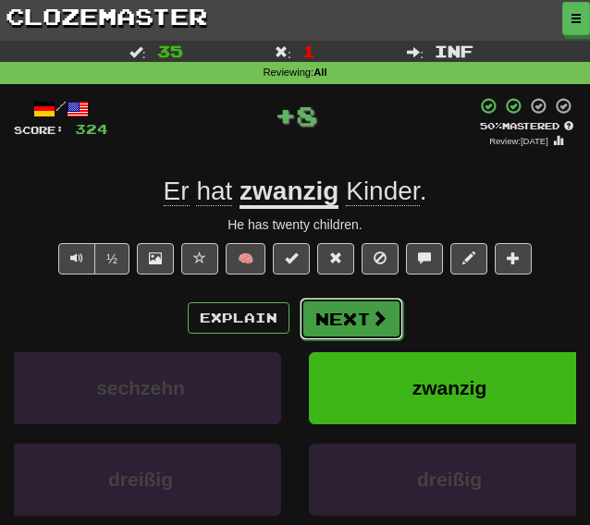
click at [325, 324] on button "Next" at bounding box center [352, 319] width 104 height 43
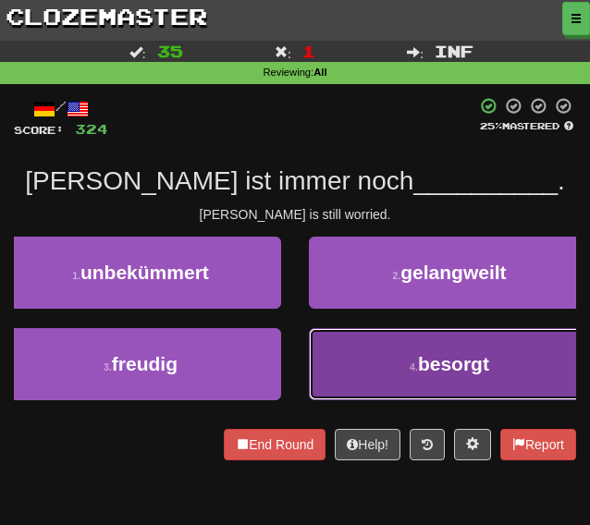
click at [336, 352] on button "4 . besorgt" at bounding box center [449, 364] width 281 height 72
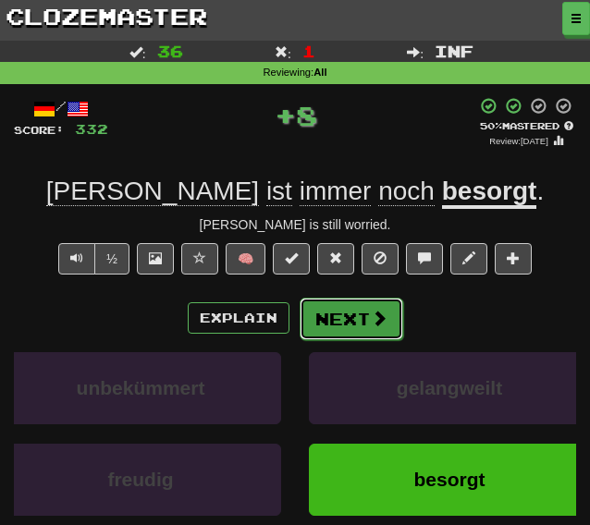
click at [341, 325] on button "Next" at bounding box center [352, 319] width 104 height 43
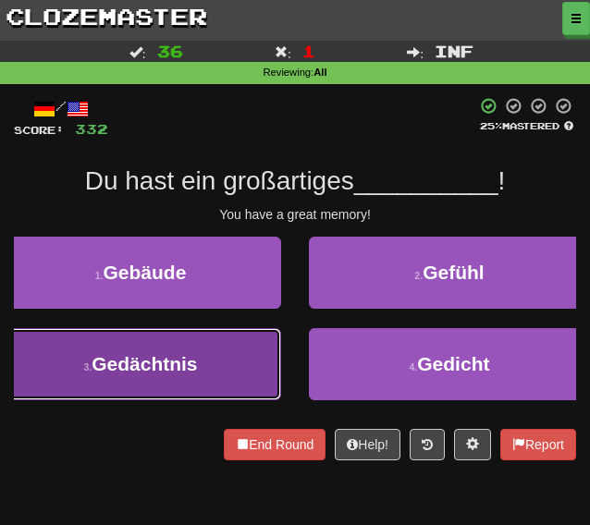
click at [261, 339] on button "3 . Gedächtnis" at bounding box center [140, 364] width 281 height 72
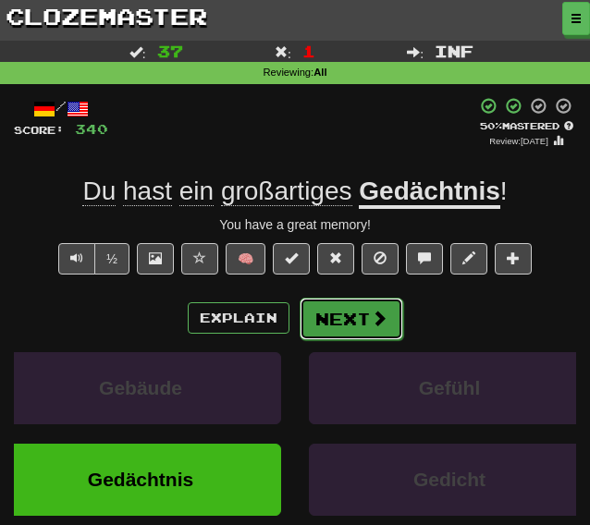
click at [333, 326] on button "Next" at bounding box center [352, 319] width 104 height 43
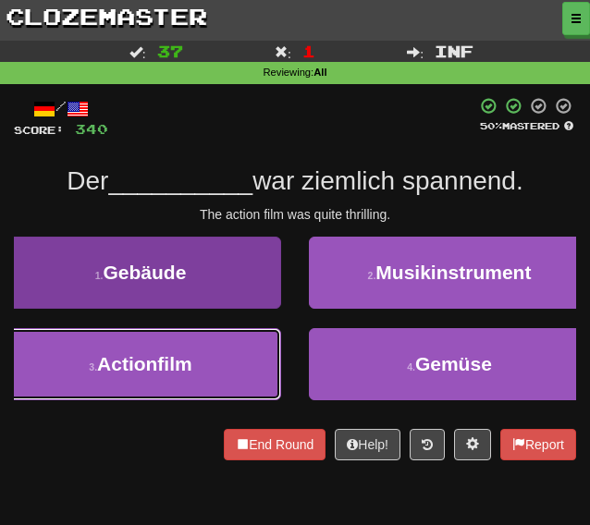
click at [153, 359] on span "Actionfilm" at bounding box center [144, 363] width 95 height 21
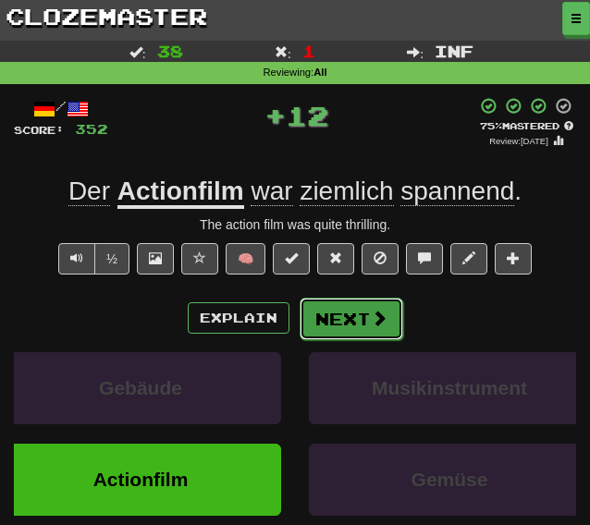
click at [336, 315] on button "Next" at bounding box center [352, 319] width 104 height 43
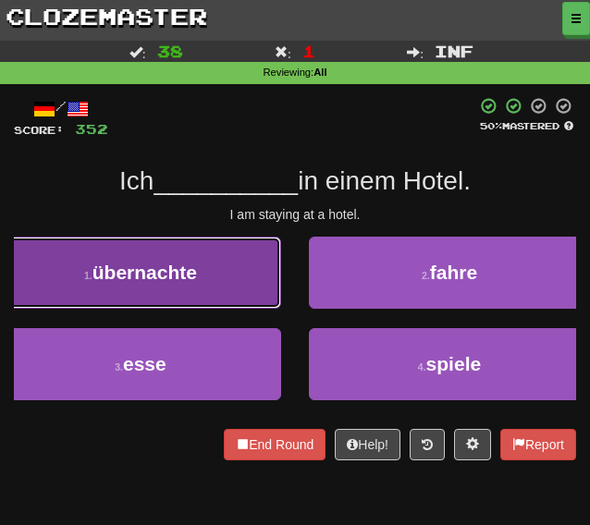
click at [221, 293] on button "1 . übernachte" at bounding box center [140, 273] width 281 height 72
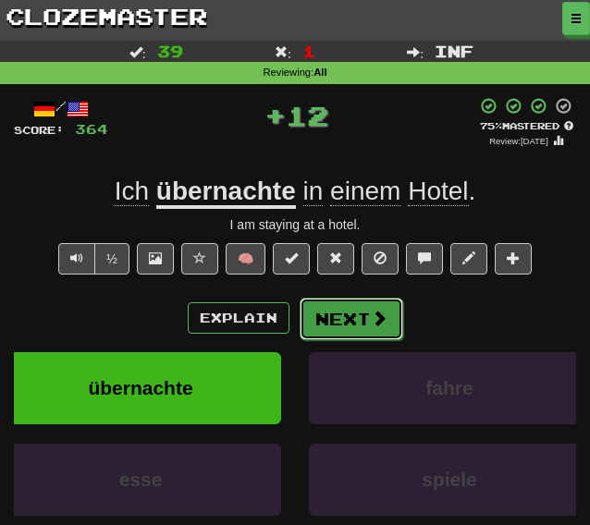
click at [316, 313] on button "Next" at bounding box center [352, 319] width 104 height 43
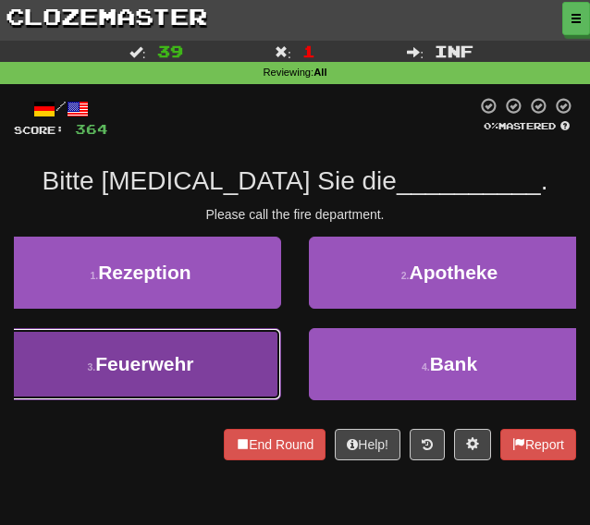
click at [167, 347] on button "3 . Feuerwehr" at bounding box center [140, 364] width 281 height 72
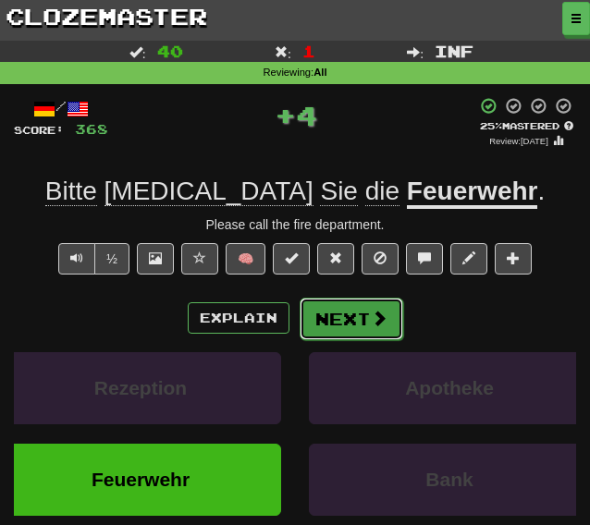
click at [328, 306] on button "Next" at bounding box center [352, 319] width 104 height 43
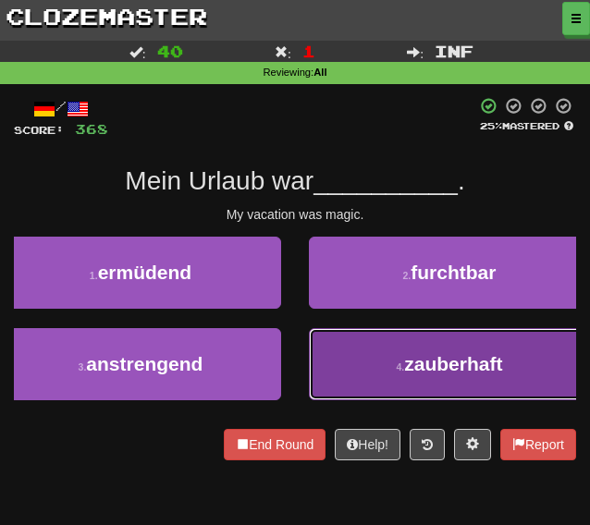
click at [344, 336] on button "4 . zauberhaft" at bounding box center [449, 364] width 281 height 72
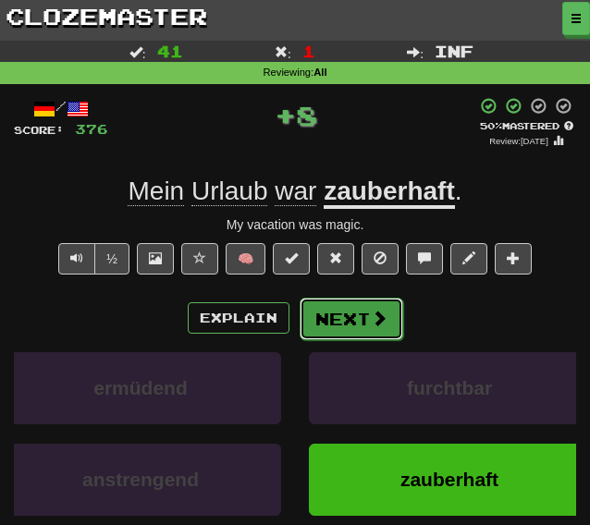
click at [336, 317] on button "Next" at bounding box center [352, 319] width 104 height 43
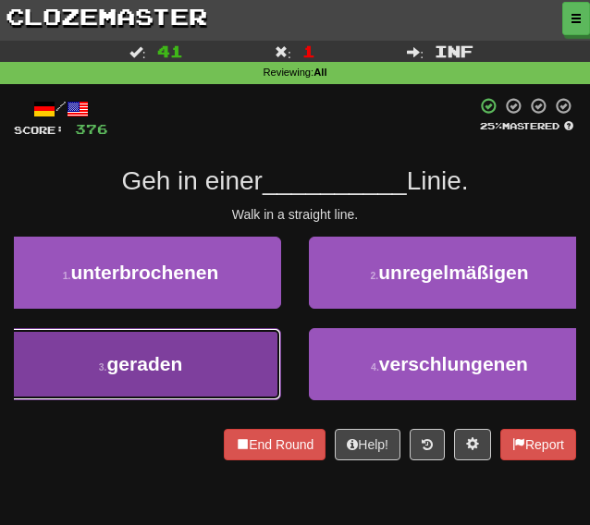
click at [200, 346] on button "3 . geraden" at bounding box center [140, 364] width 281 height 72
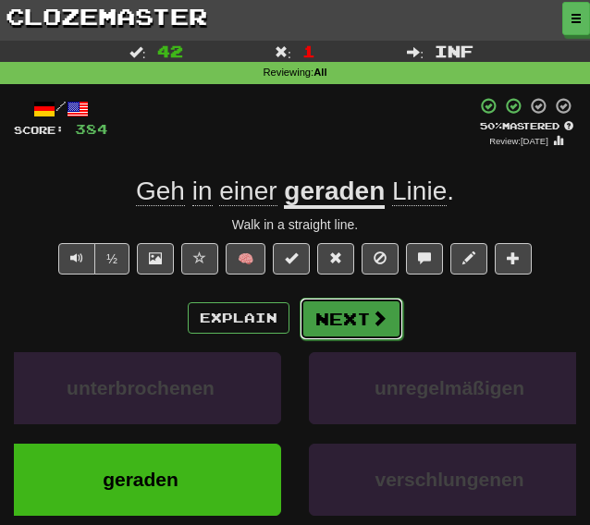
click at [335, 331] on button "Next" at bounding box center [352, 319] width 104 height 43
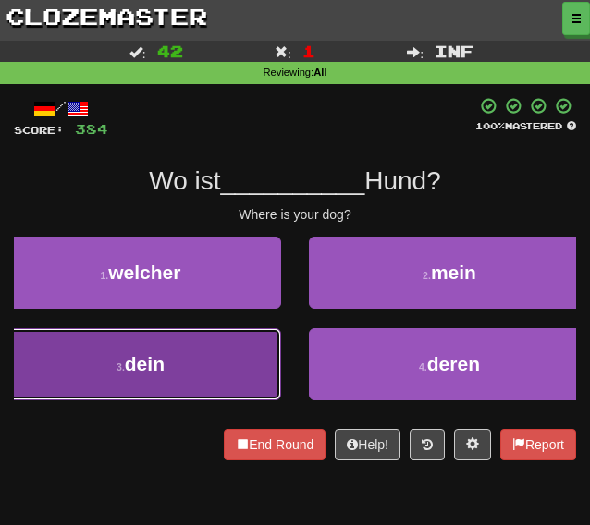
click at [203, 347] on button "3 . dein" at bounding box center [140, 364] width 281 height 72
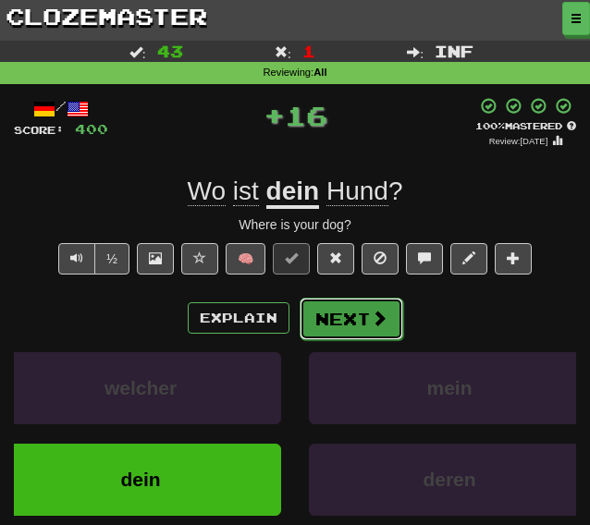
click at [312, 318] on button "Next" at bounding box center [352, 319] width 104 height 43
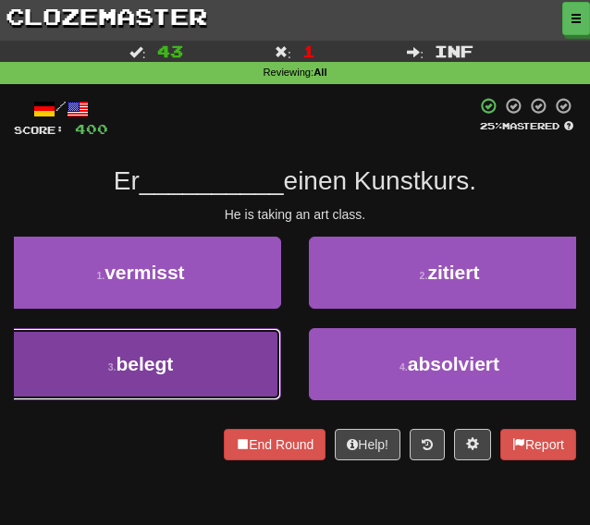
click at [255, 339] on button "3 . belegt" at bounding box center [140, 364] width 281 height 72
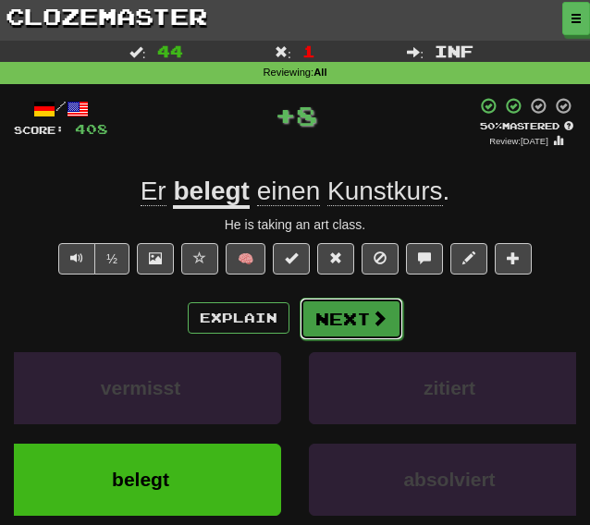
click at [351, 325] on button "Next" at bounding box center [352, 319] width 104 height 43
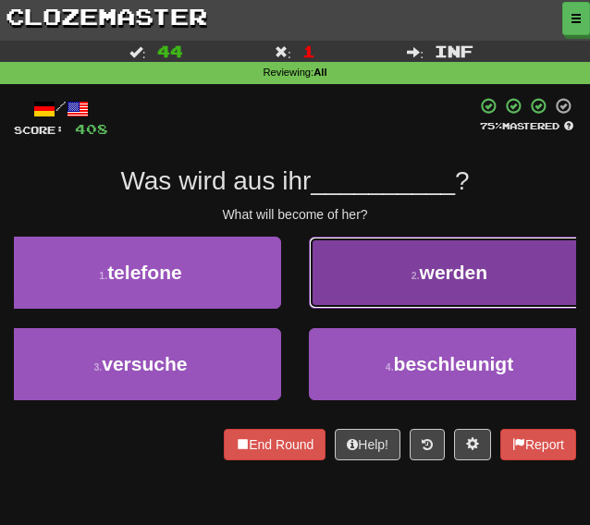
click at [358, 282] on button "2 . werden" at bounding box center [449, 273] width 281 height 72
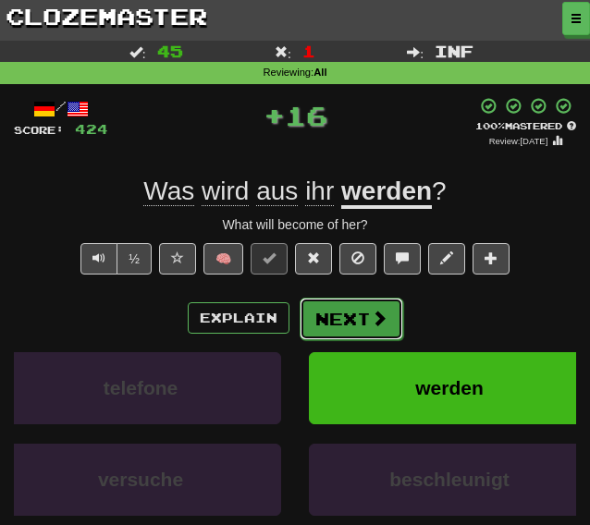
click at [324, 318] on button "Next" at bounding box center [352, 319] width 104 height 43
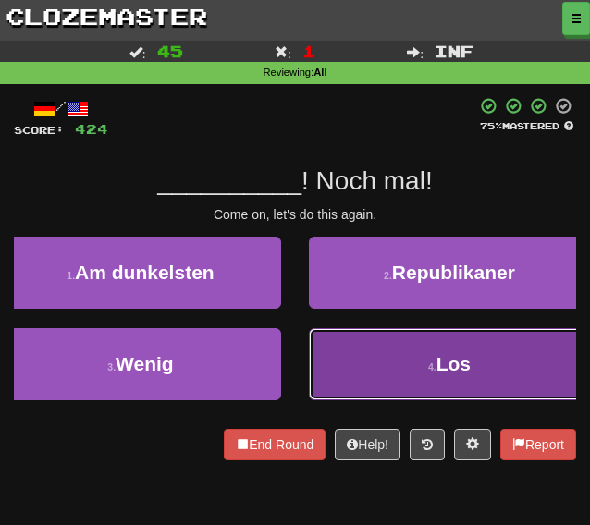
click at [344, 373] on button "4 . Los" at bounding box center [449, 364] width 281 height 72
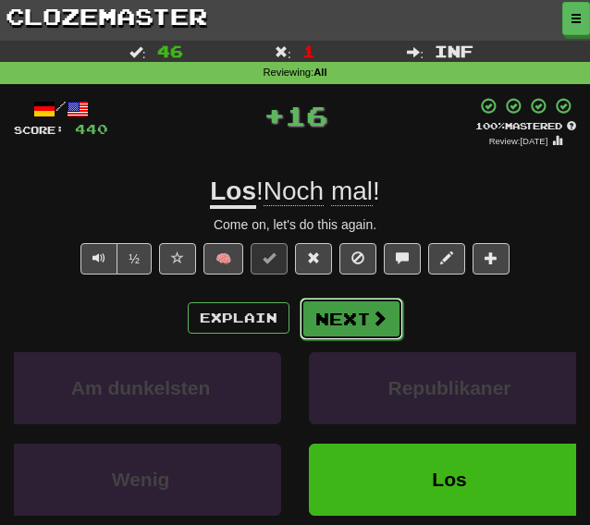
click at [324, 335] on button "Next" at bounding box center [352, 319] width 104 height 43
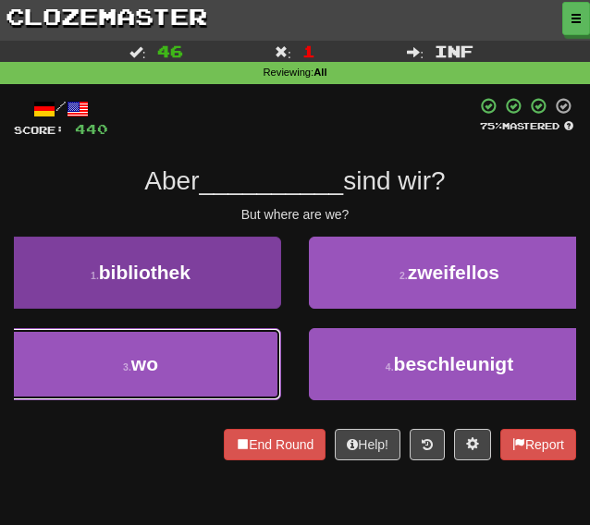
click at [190, 354] on button "3 . wo" at bounding box center [140, 364] width 281 height 72
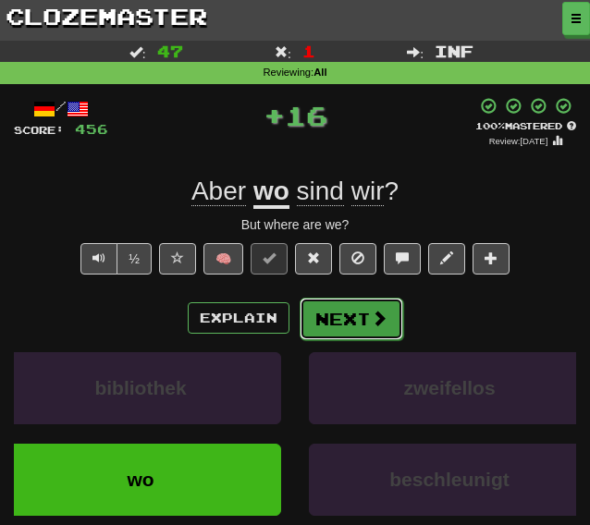
click at [348, 321] on button "Next" at bounding box center [352, 319] width 104 height 43
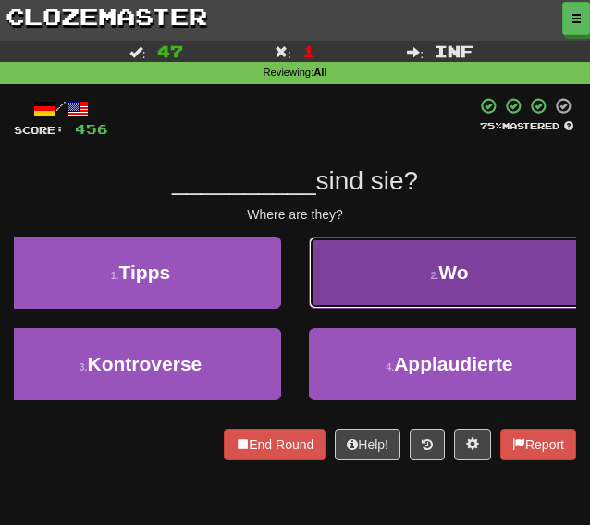
click at [367, 283] on button "2 . Wo" at bounding box center [449, 273] width 281 height 72
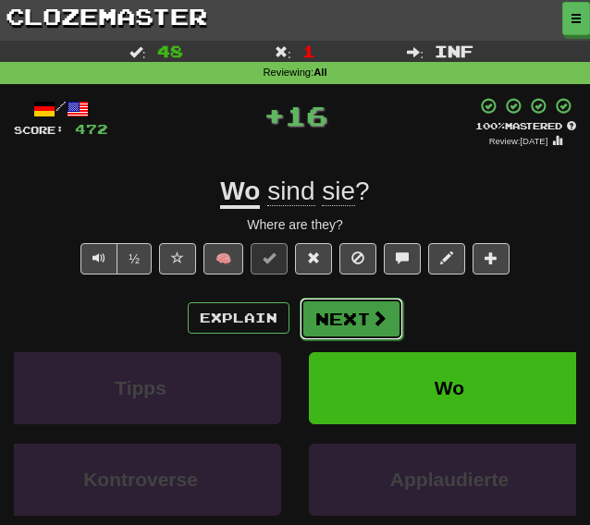
click at [346, 327] on button "Next" at bounding box center [352, 319] width 104 height 43
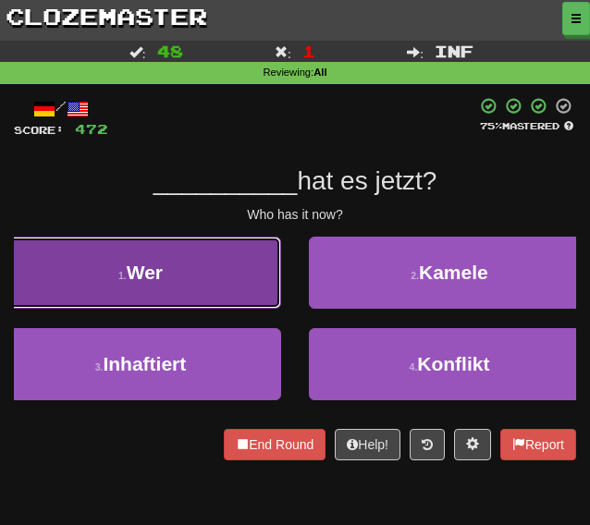
click at [221, 287] on button "1 . Wer" at bounding box center [140, 273] width 281 height 72
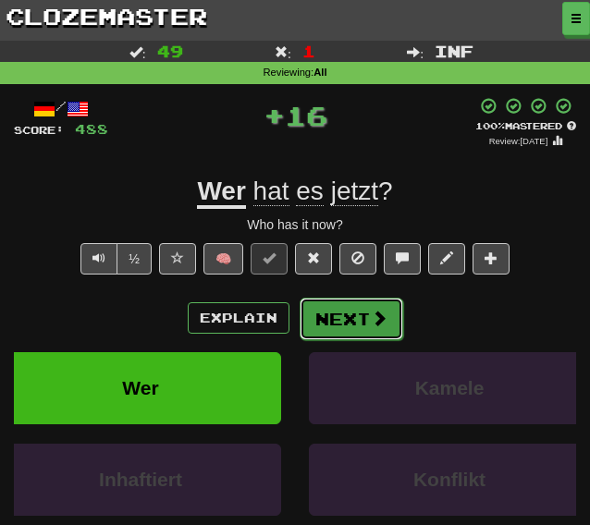
click at [344, 317] on button "Next" at bounding box center [352, 319] width 104 height 43
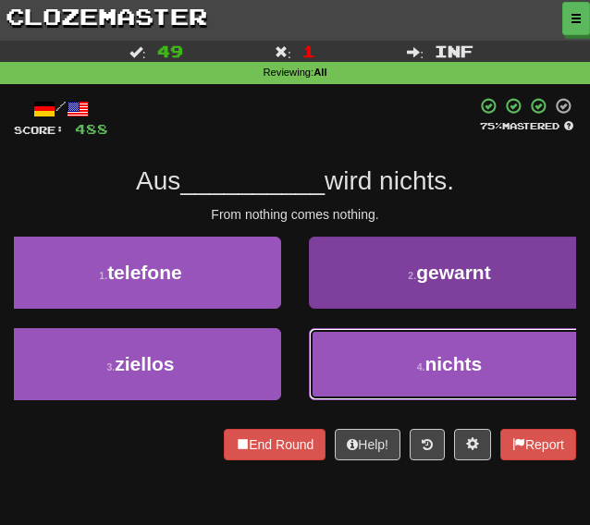
click at [363, 361] on button "4 . nichts" at bounding box center [449, 364] width 281 height 72
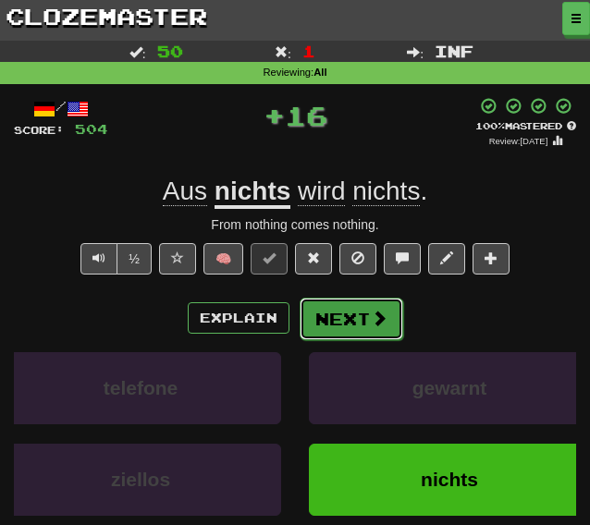
click at [341, 311] on button "Next" at bounding box center [352, 319] width 104 height 43
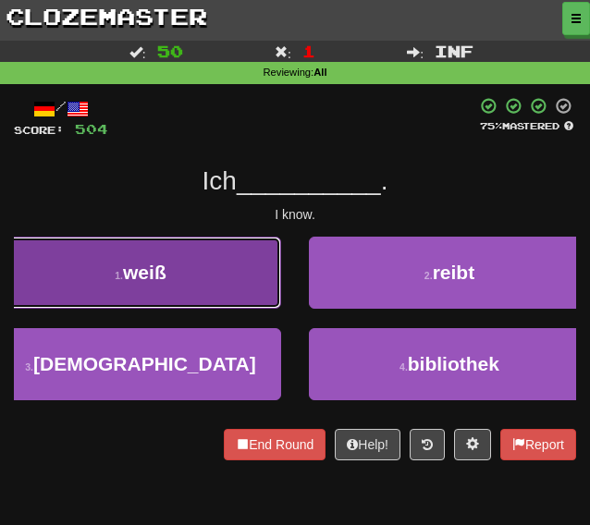
click at [242, 252] on button "1 . weiß" at bounding box center [140, 273] width 281 height 72
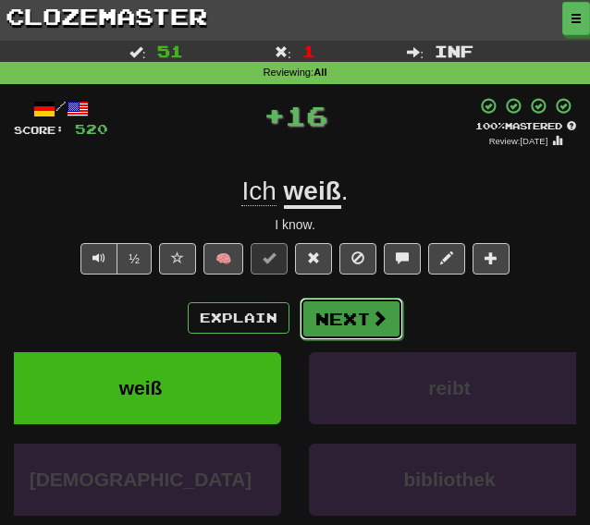
click at [315, 302] on button "Next" at bounding box center [352, 319] width 104 height 43
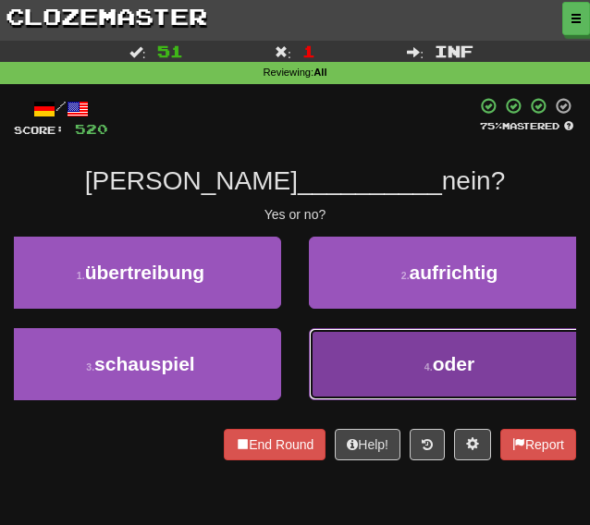
click at [342, 346] on button "4 . oder" at bounding box center [449, 364] width 281 height 72
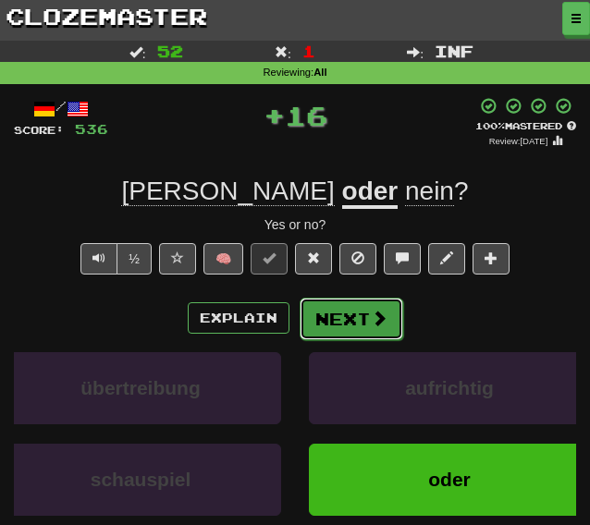
click at [344, 317] on button "Next" at bounding box center [352, 319] width 104 height 43
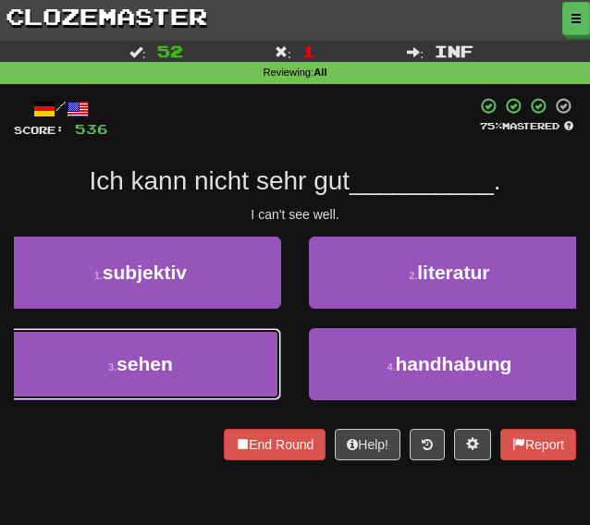
drag, startPoint x: 147, startPoint y: 361, endPoint x: 161, endPoint y: 342, distance: 23.1
click at [157, 347] on button "3 . sehen" at bounding box center [140, 364] width 281 height 72
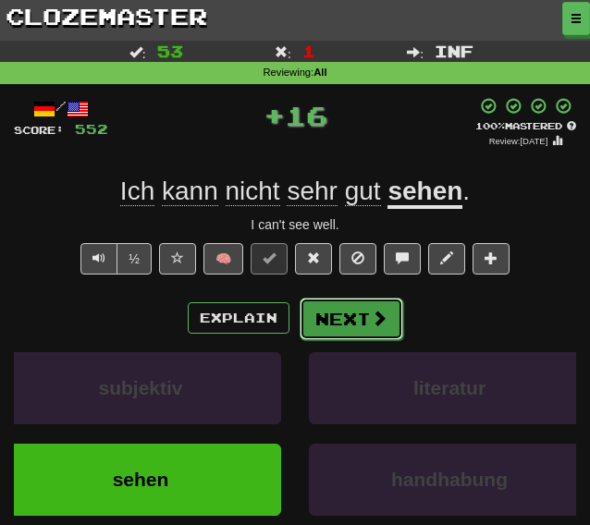
click at [325, 318] on button "Next" at bounding box center [352, 319] width 104 height 43
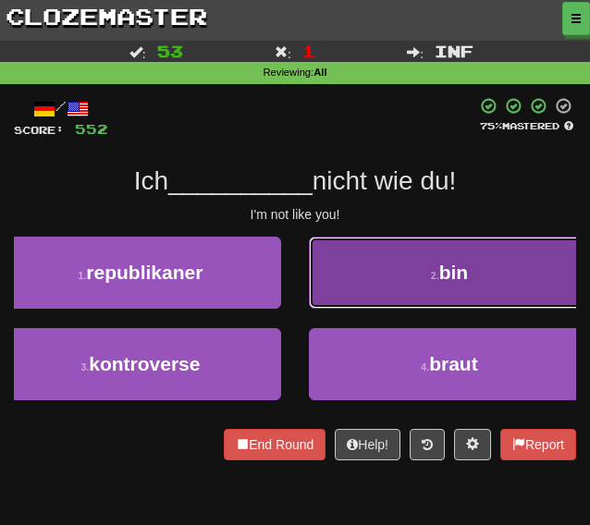
click at [364, 284] on button "2 . bin" at bounding box center [449, 273] width 281 height 72
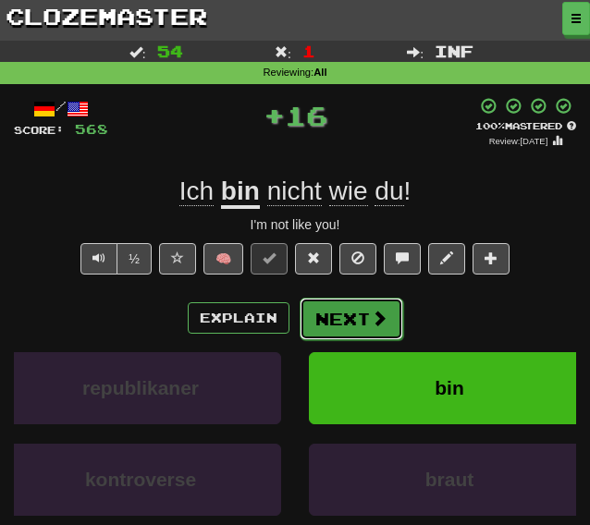
click at [346, 313] on button "Next" at bounding box center [352, 319] width 104 height 43
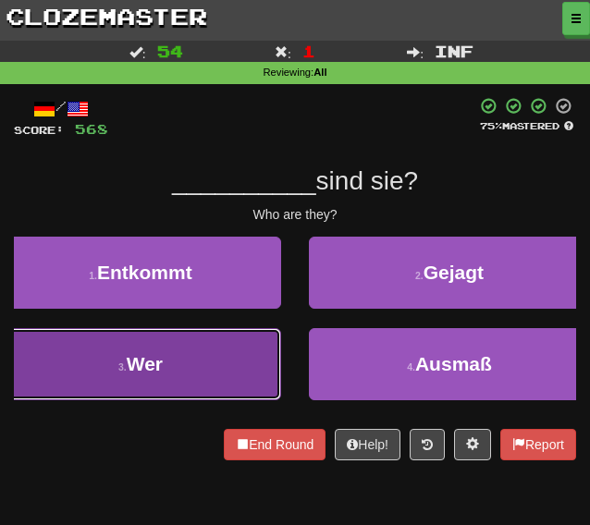
click at [152, 367] on span "Wer" at bounding box center [145, 363] width 36 height 21
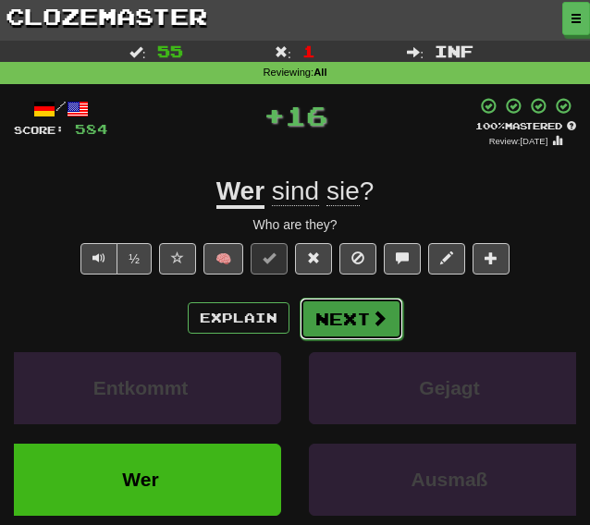
click at [316, 311] on button "Next" at bounding box center [352, 319] width 104 height 43
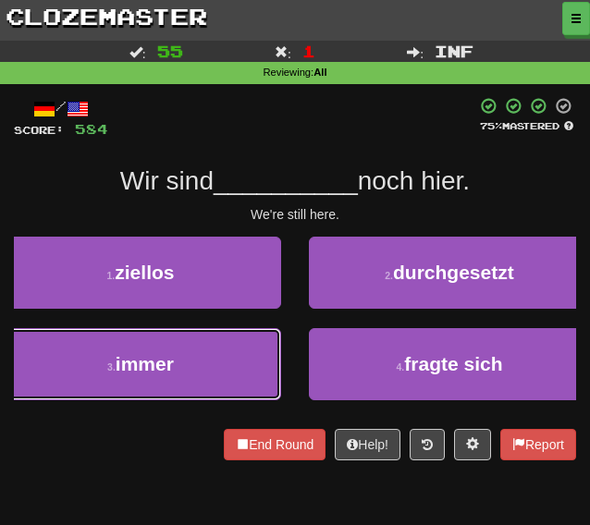
click at [133, 340] on button "3 . immer" at bounding box center [140, 364] width 281 height 72
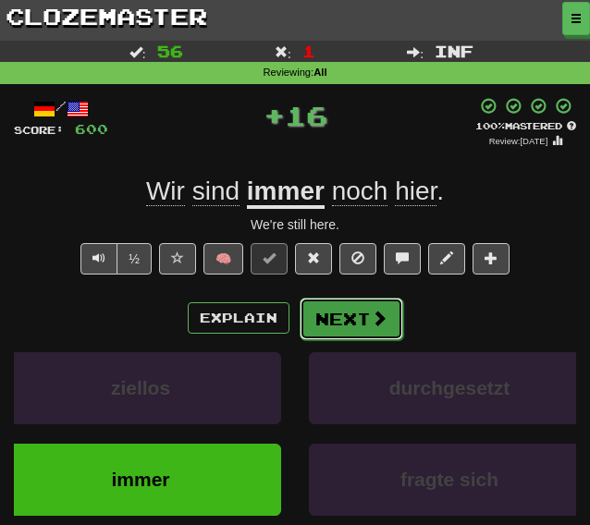
click at [340, 313] on button "Next" at bounding box center [352, 319] width 104 height 43
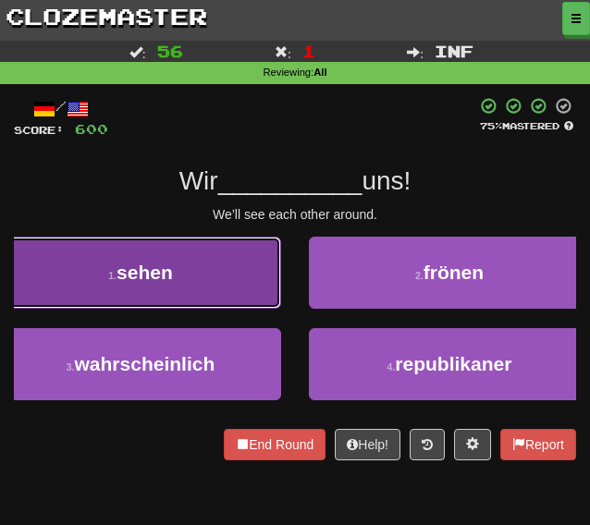
click at [188, 269] on button "1 . sehen" at bounding box center [140, 273] width 281 height 72
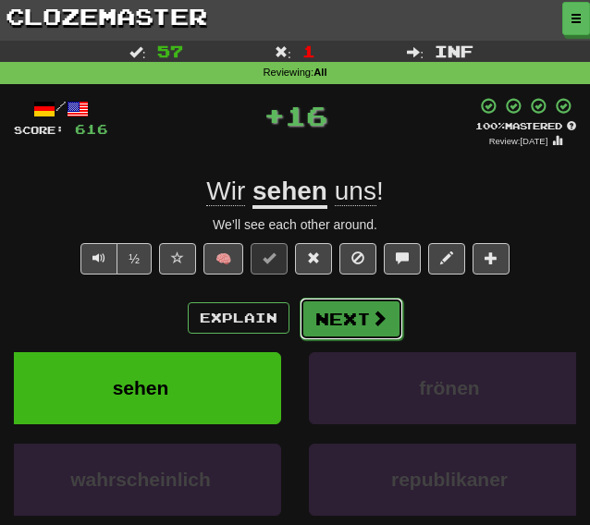
click at [344, 310] on button "Next" at bounding box center [352, 319] width 104 height 43
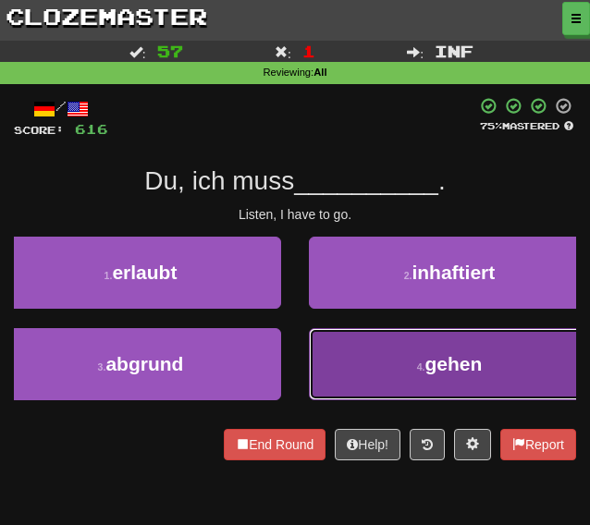
click at [348, 374] on button "4 . gehen" at bounding box center [449, 364] width 281 height 72
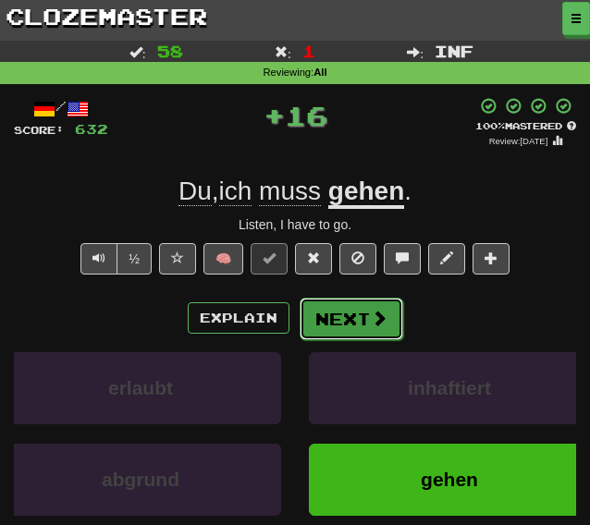
click at [344, 321] on button "Next" at bounding box center [352, 319] width 104 height 43
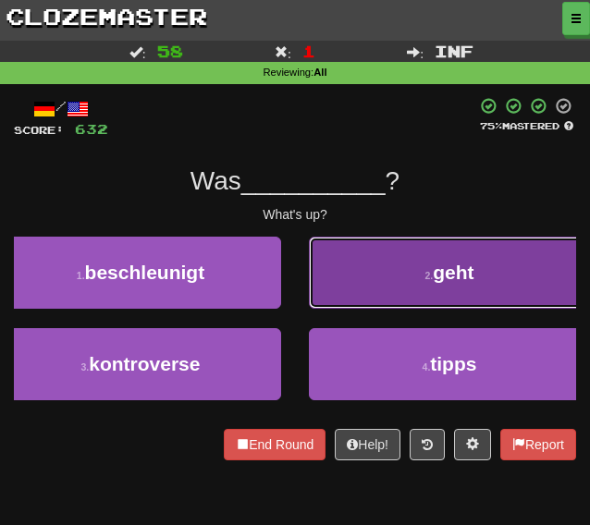
click at [345, 291] on button "2 . geht" at bounding box center [449, 273] width 281 height 72
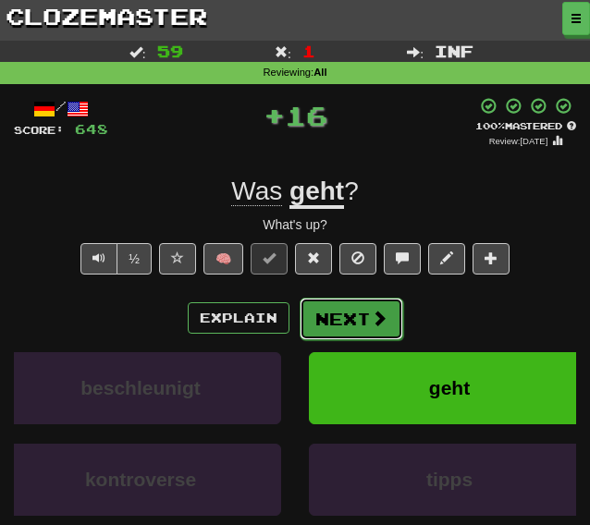
click at [324, 319] on button "Next" at bounding box center [352, 319] width 104 height 43
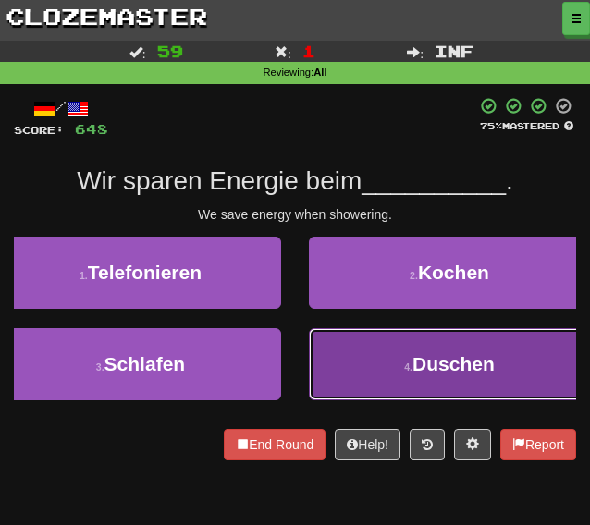
click at [341, 356] on button "4 . Duschen" at bounding box center [449, 364] width 281 height 72
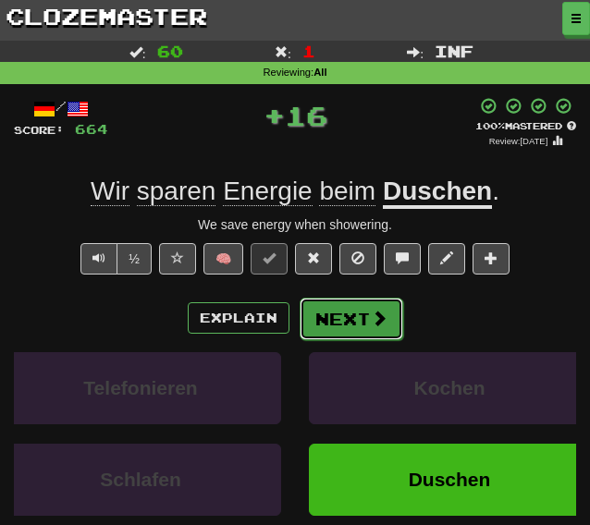
click at [323, 319] on button "Next" at bounding box center [352, 319] width 104 height 43
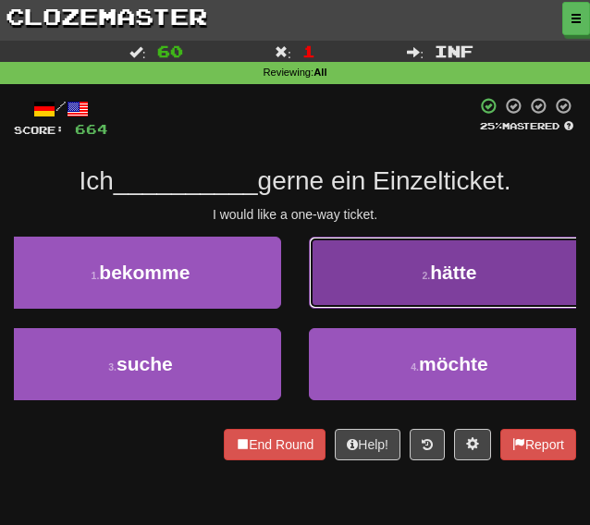
click at [343, 264] on button "2 . hätte" at bounding box center [449, 273] width 281 height 72
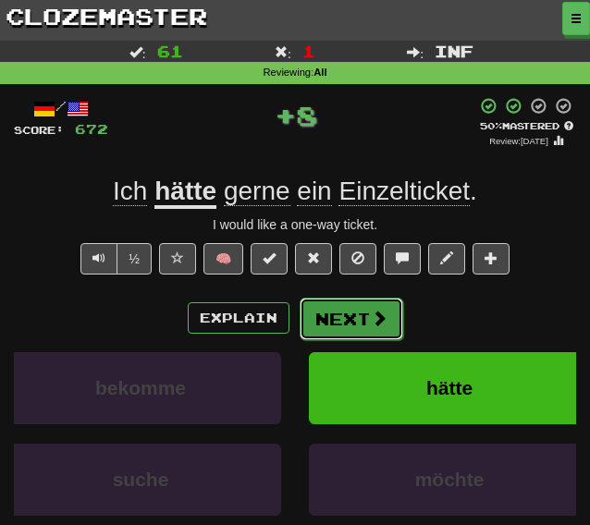
click at [330, 320] on button "Next" at bounding box center [352, 319] width 104 height 43
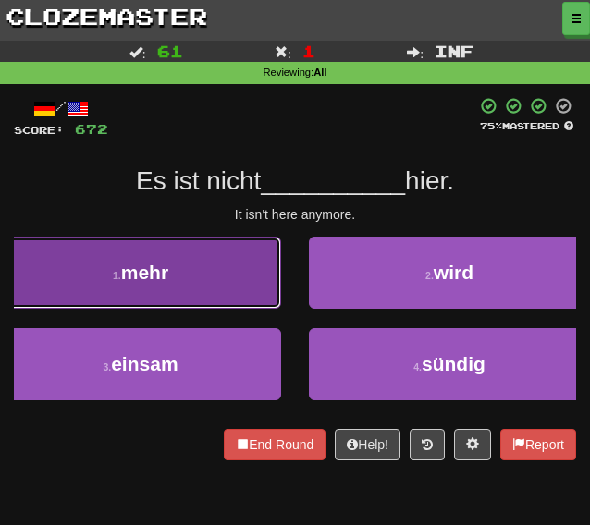
click at [264, 273] on button "1 . mehr" at bounding box center [140, 273] width 281 height 72
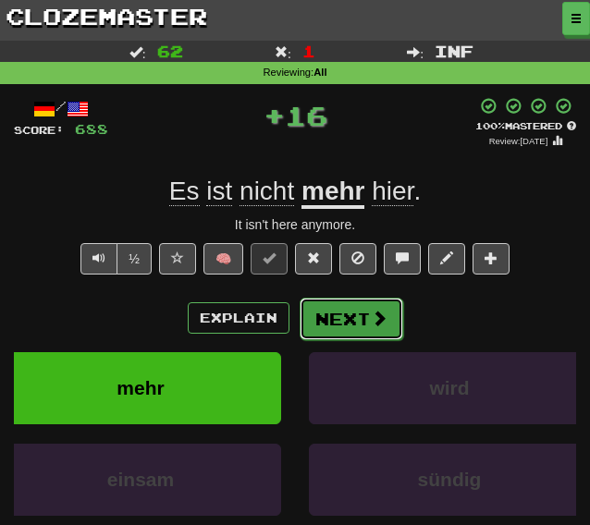
click at [356, 313] on button "Next" at bounding box center [352, 319] width 104 height 43
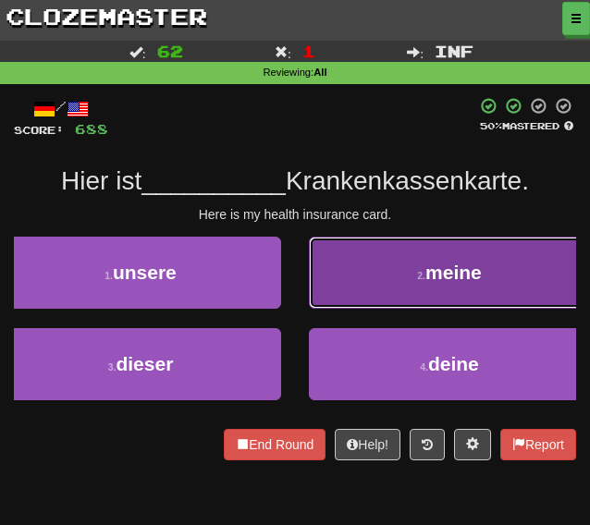
click at [359, 273] on button "2 . meine" at bounding box center [449, 273] width 281 height 72
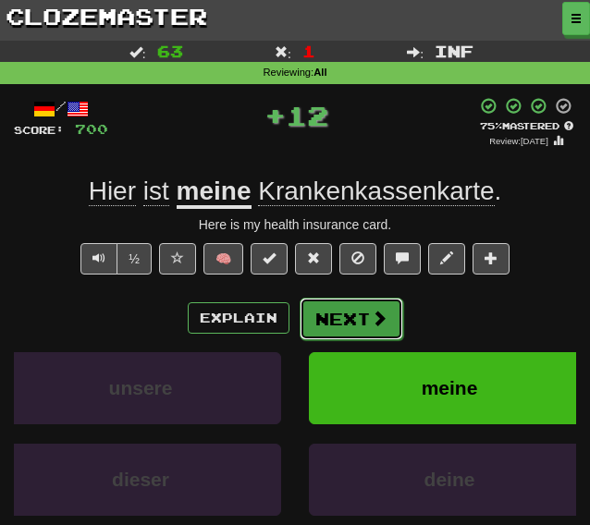
click at [328, 314] on button "Next" at bounding box center [352, 319] width 104 height 43
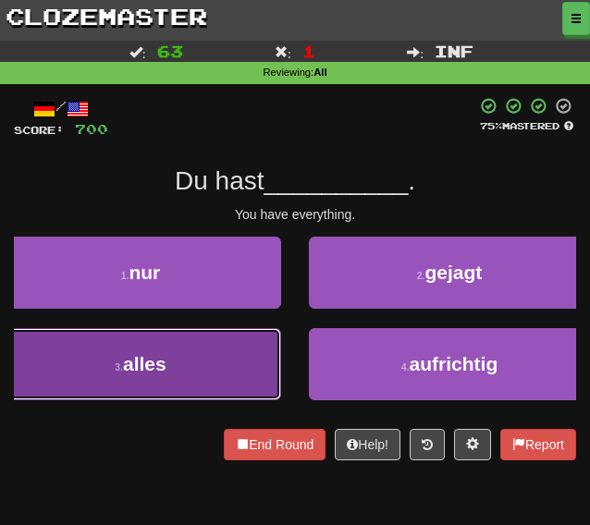
click at [165, 367] on span "alles" at bounding box center [144, 363] width 43 height 21
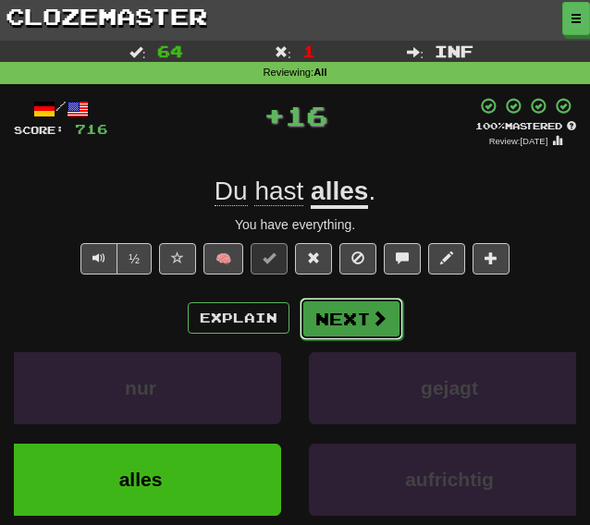
click at [301, 324] on button "Next" at bounding box center [352, 319] width 104 height 43
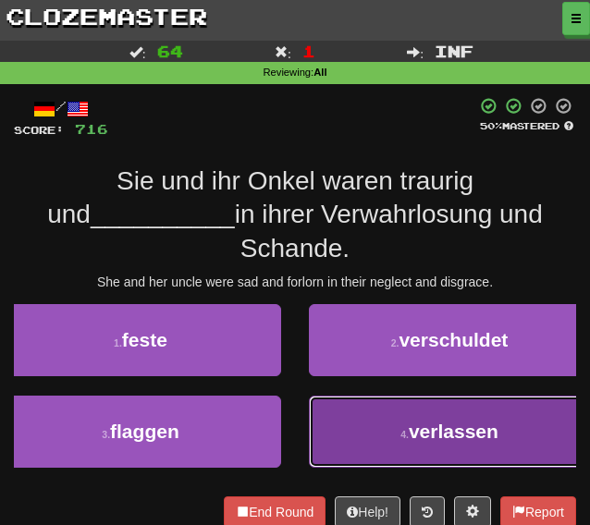
click at [323, 396] on button "4 . verlassen" at bounding box center [449, 432] width 281 height 72
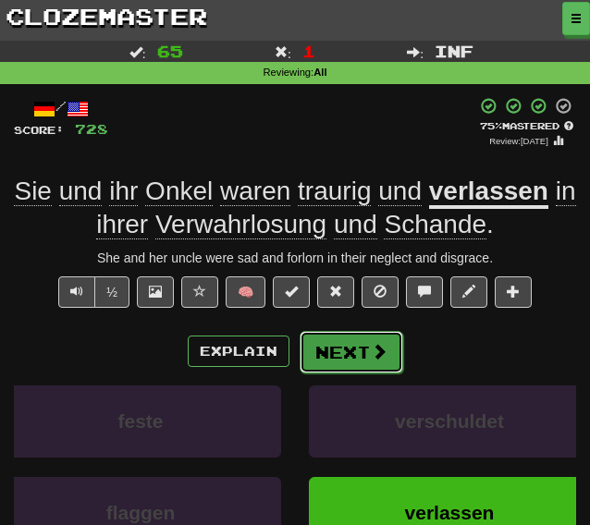
click at [339, 352] on button "Next" at bounding box center [352, 352] width 104 height 43
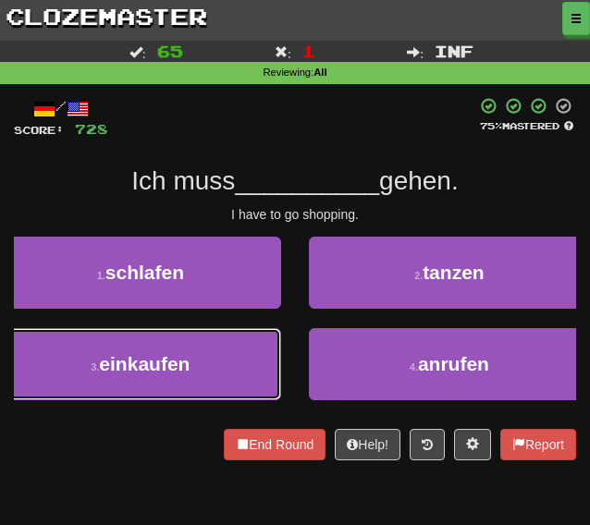
click at [234, 345] on button "3 . einkaufen" at bounding box center [140, 364] width 281 height 72
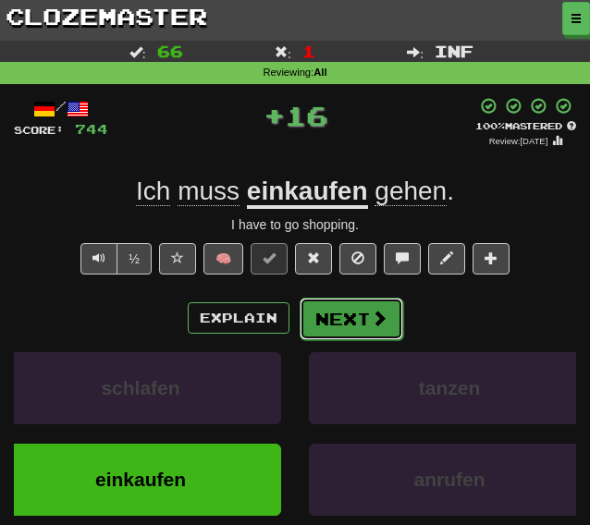
click at [327, 312] on button "Next" at bounding box center [352, 319] width 104 height 43
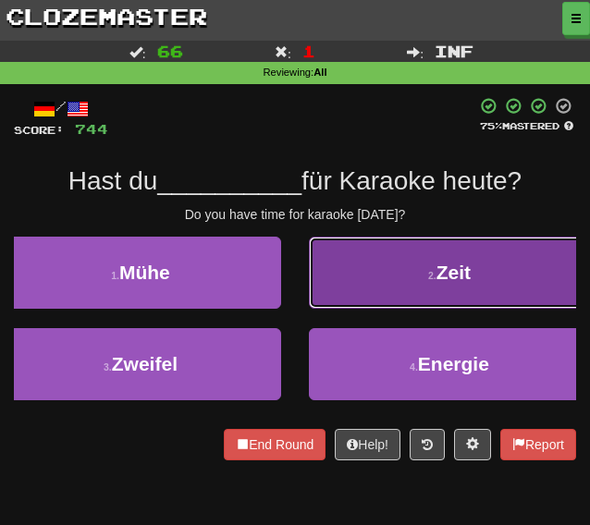
click at [321, 287] on button "2 . Zeit" at bounding box center [449, 273] width 281 height 72
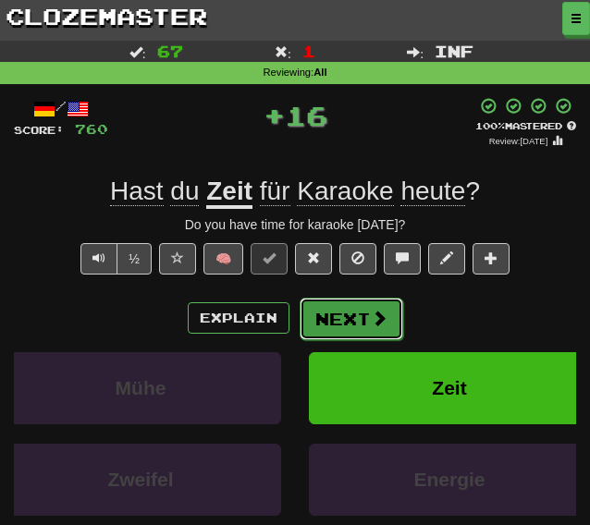
click at [318, 317] on button "Next" at bounding box center [352, 319] width 104 height 43
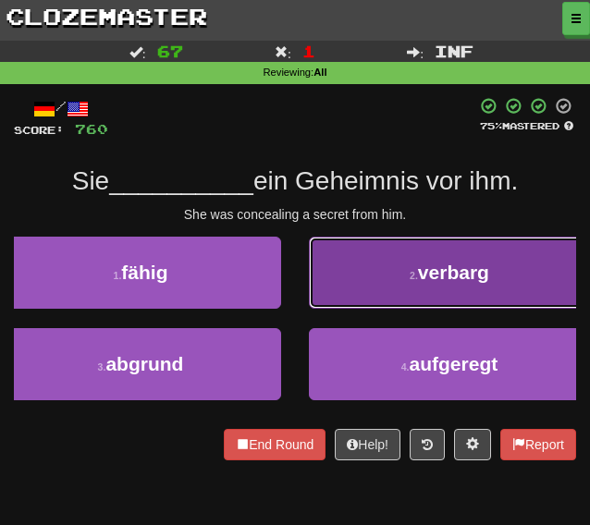
click at [313, 263] on button "2 . verbarg" at bounding box center [449, 273] width 281 height 72
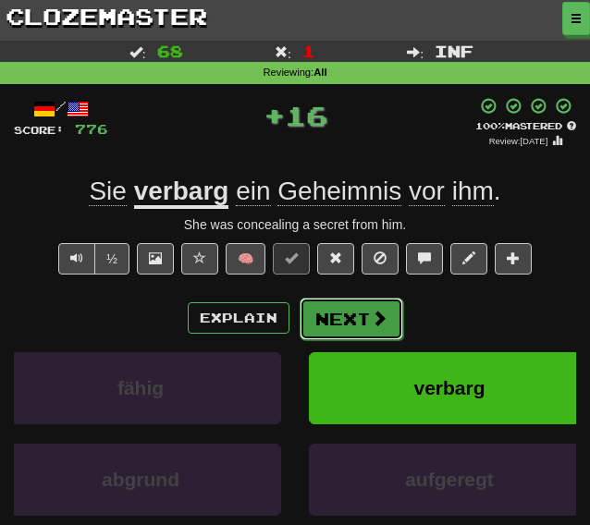
click at [313, 317] on button "Next" at bounding box center [352, 319] width 104 height 43
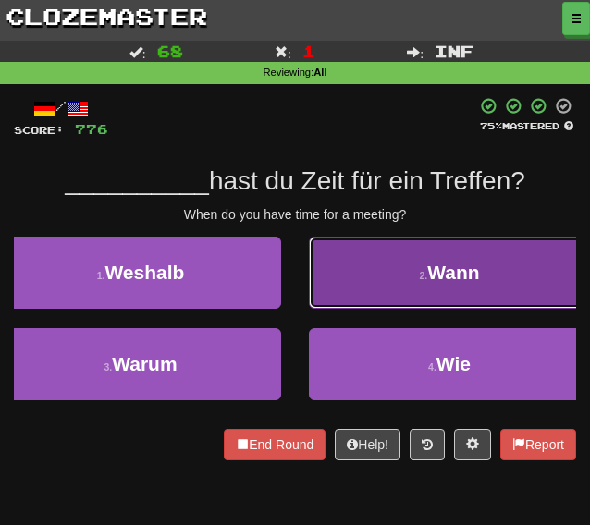
click at [325, 285] on button "2 . Wann" at bounding box center [449, 273] width 281 height 72
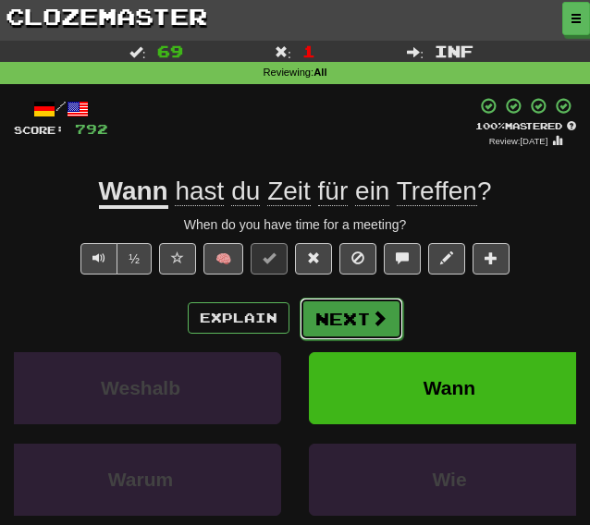
click at [338, 330] on button "Next" at bounding box center [352, 319] width 104 height 43
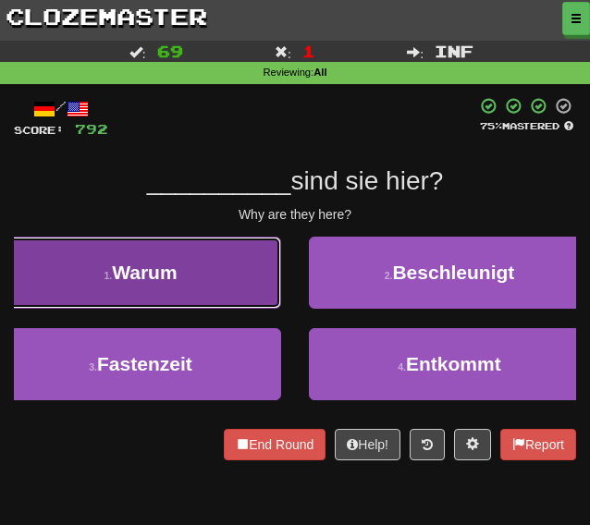
click at [68, 268] on button "1 . Warum" at bounding box center [140, 273] width 281 height 72
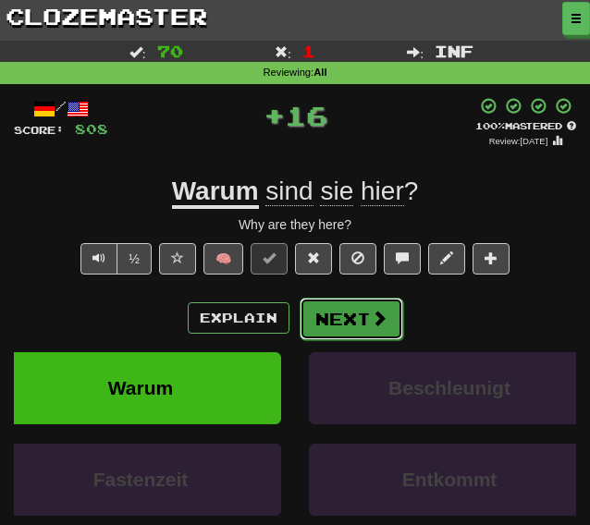
click at [314, 307] on button "Next" at bounding box center [352, 319] width 104 height 43
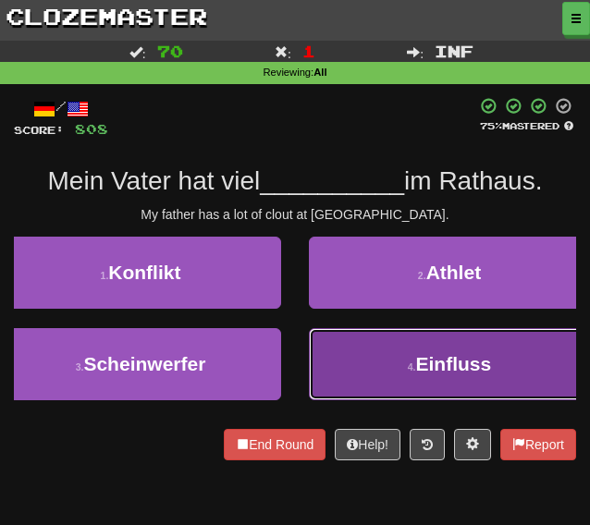
click at [385, 374] on button "4 . Einfluss" at bounding box center [449, 364] width 281 height 72
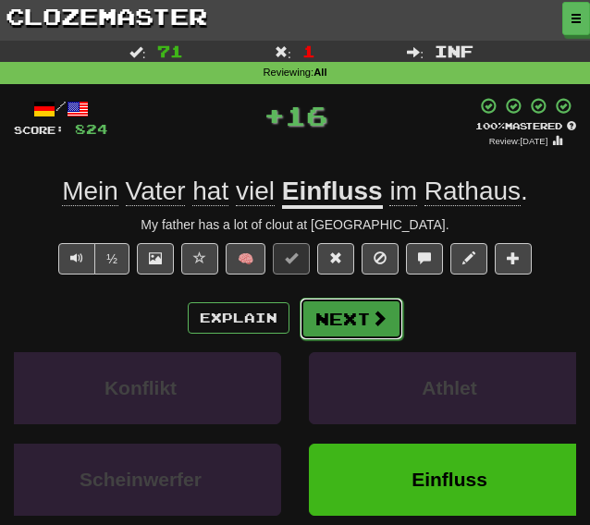
click at [336, 332] on button "Next" at bounding box center [352, 319] width 104 height 43
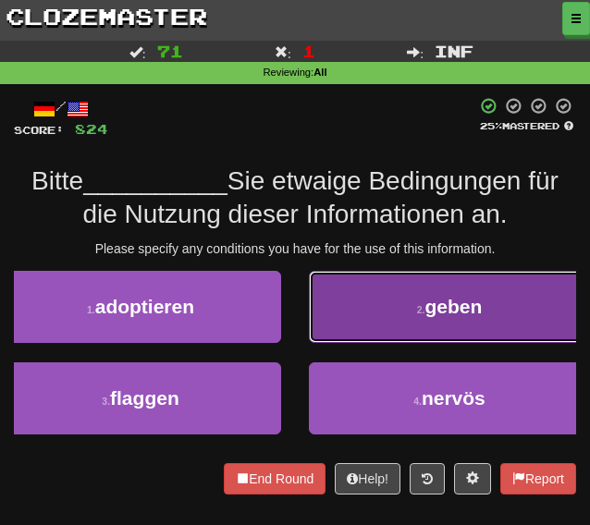
click at [361, 323] on button "2 . geben" at bounding box center [449, 307] width 281 height 72
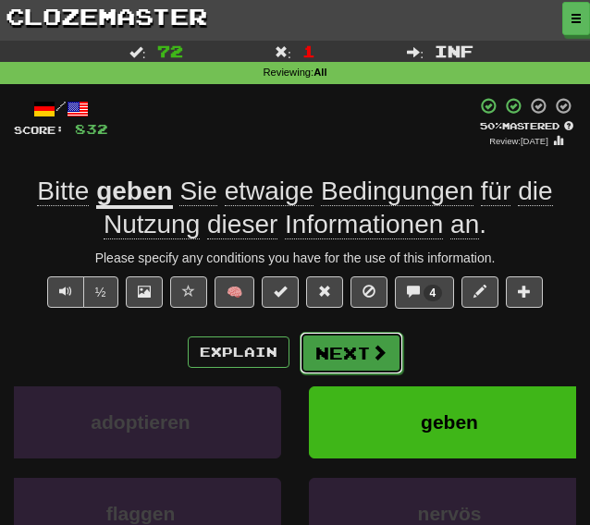
click at [348, 360] on button "Next" at bounding box center [352, 353] width 104 height 43
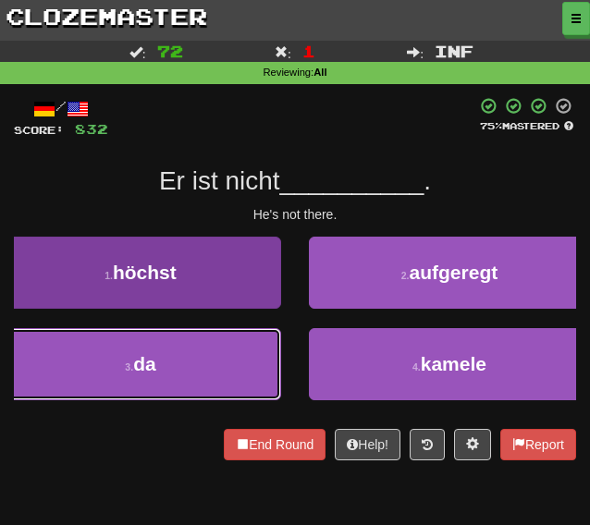
click at [174, 369] on button "3 . da" at bounding box center [140, 364] width 281 height 72
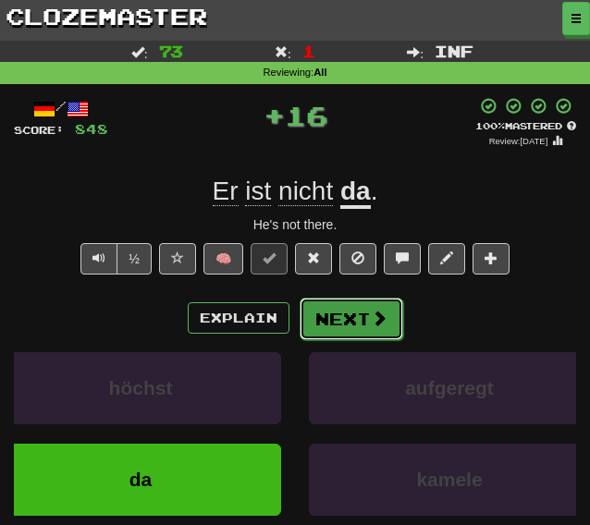
click at [346, 328] on button "Next" at bounding box center [352, 319] width 104 height 43
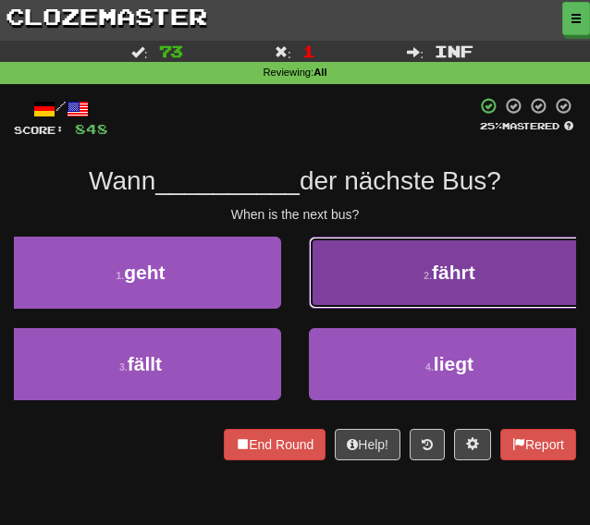
click at [374, 300] on button "2 . fährt" at bounding box center [449, 273] width 281 height 72
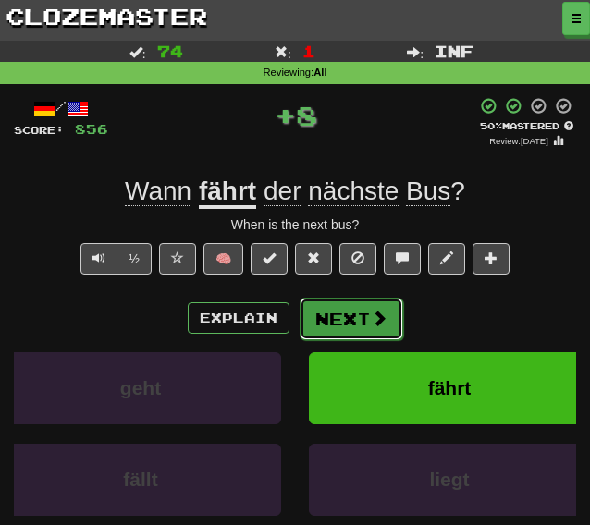
click at [315, 315] on button "Next" at bounding box center [352, 319] width 104 height 43
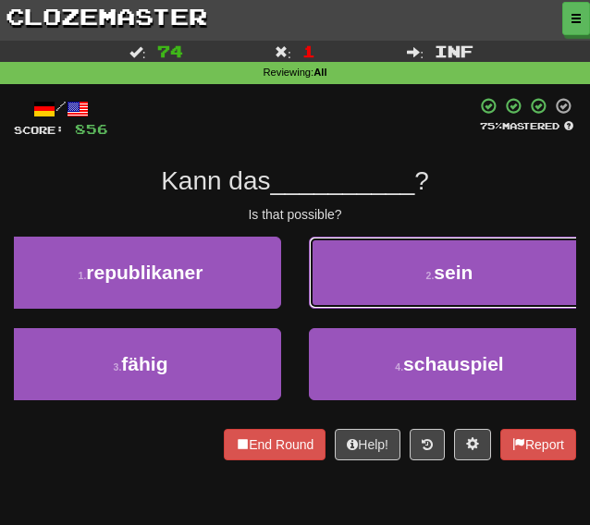
click at [407, 278] on button "2 . sein" at bounding box center [449, 273] width 281 height 72
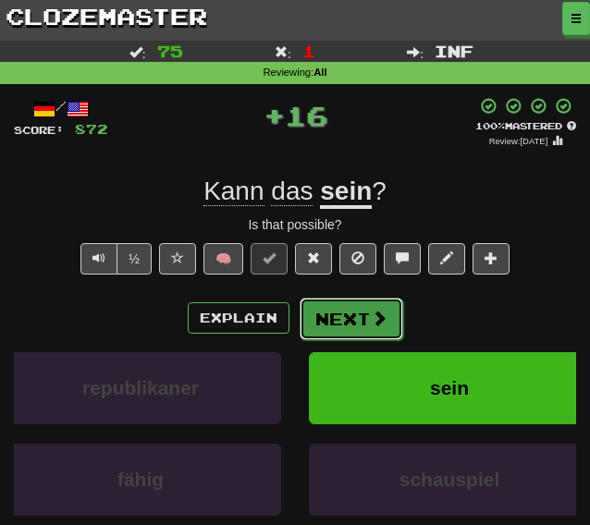
click at [334, 323] on button "Next" at bounding box center [352, 319] width 104 height 43
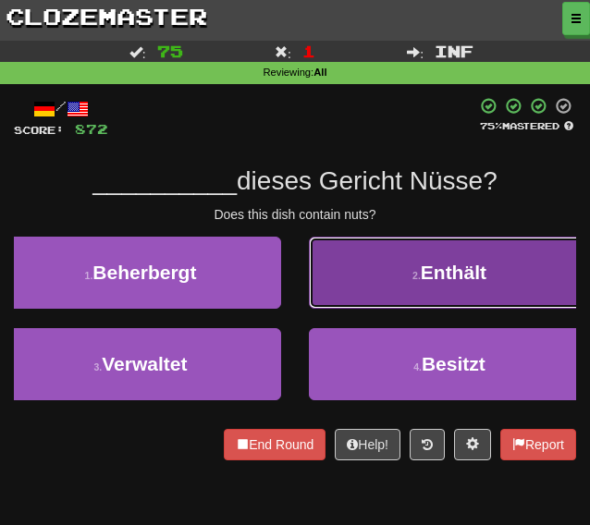
click at [325, 302] on button "2 . Enthält" at bounding box center [449, 273] width 281 height 72
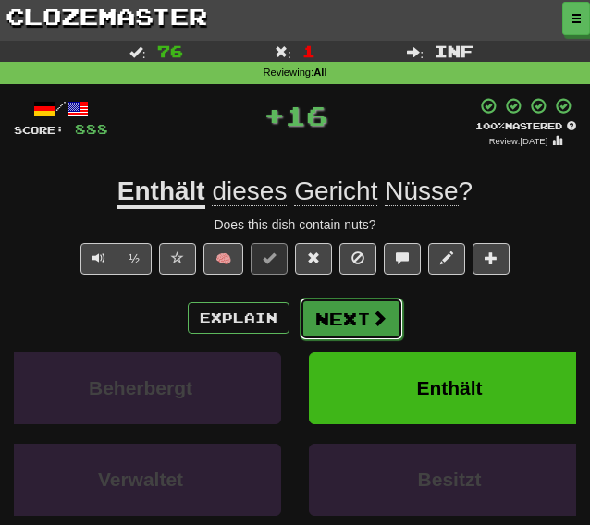
click at [325, 325] on button "Next" at bounding box center [352, 319] width 104 height 43
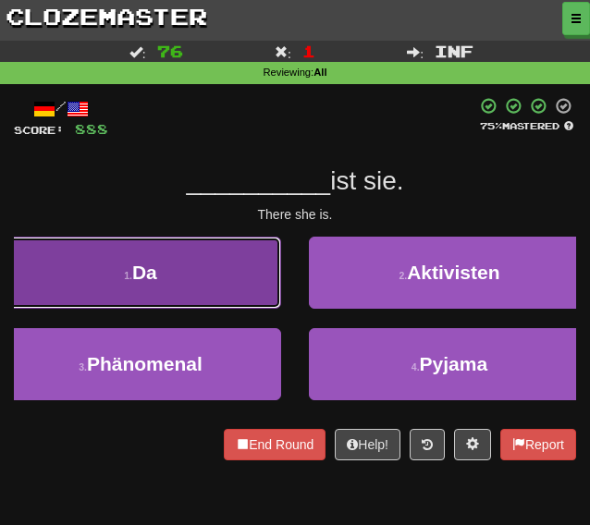
click at [159, 295] on button "1 . Da" at bounding box center [140, 273] width 281 height 72
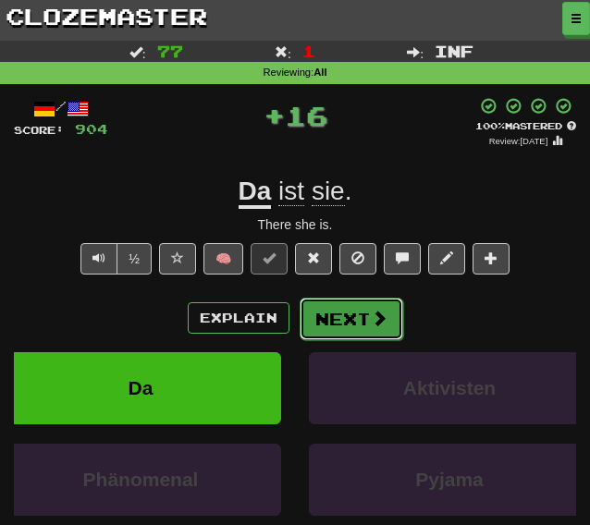
click at [338, 315] on button "Next" at bounding box center [352, 319] width 104 height 43
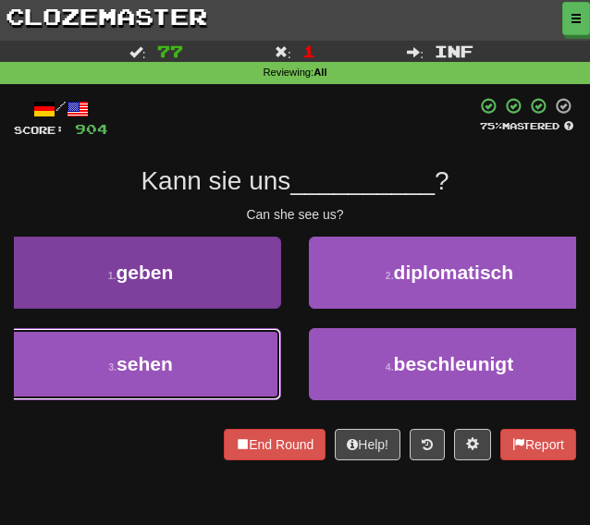
click at [189, 380] on button "3 . sehen" at bounding box center [140, 364] width 281 height 72
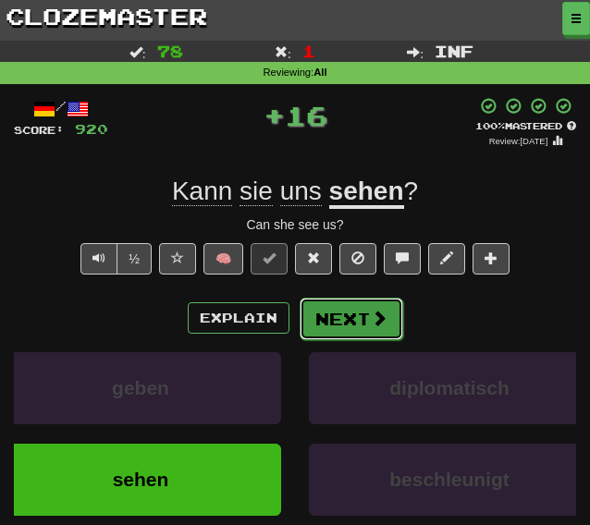
click at [330, 324] on button "Next" at bounding box center [352, 319] width 104 height 43
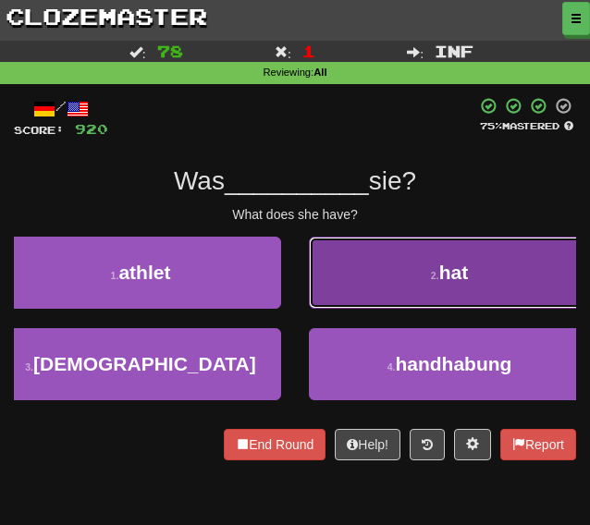
click at [400, 295] on button "2 . hat" at bounding box center [449, 273] width 281 height 72
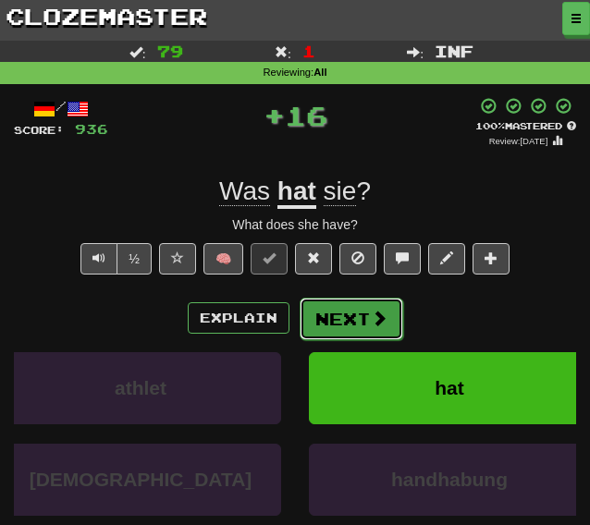
click at [337, 317] on button "Next" at bounding box center [352, 319] width 104 height 43
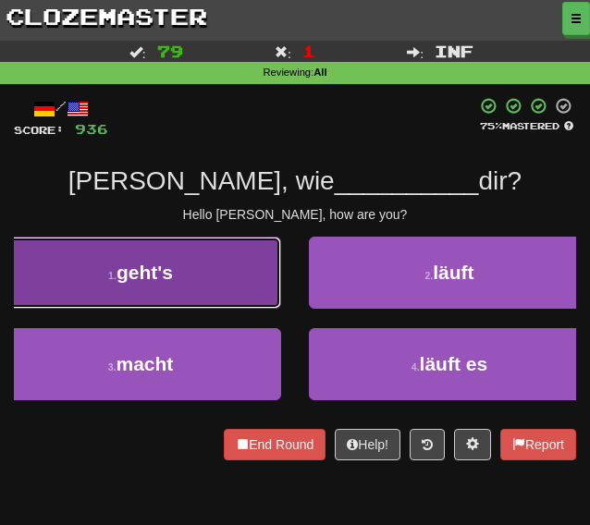
click at [181, 288] on button "1 . geht's" at bounding box center [140, 273] width 281 height 72
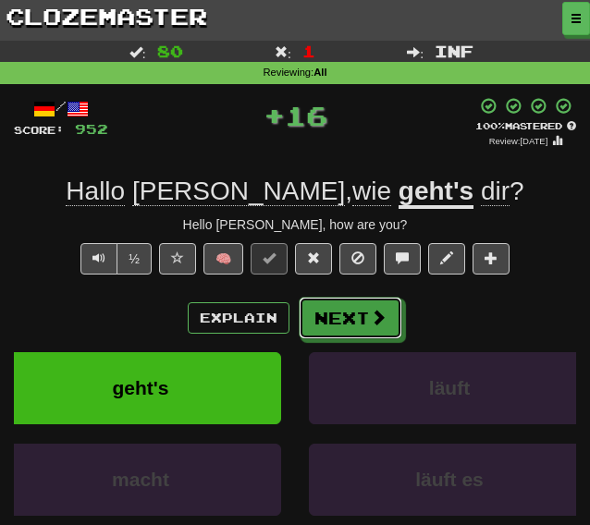
click at [335, 315] on button "Next" at bounding box center [351, 318] width 104 height 43
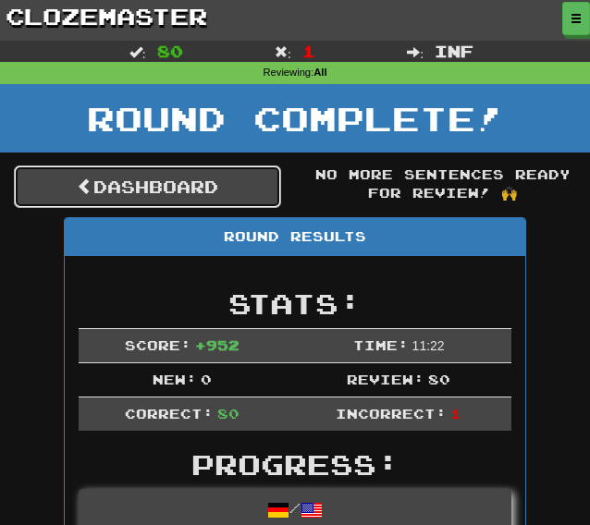
click at [165, 190] on link "Dashboard" at bounding box center [147, 186] width 267 height 43
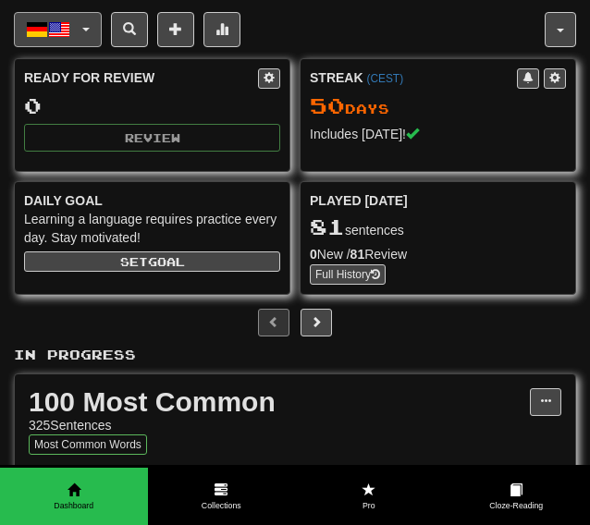
click at [78, 40] on button "Deutsch / English" at bounding box center [58, 29] width 88 height 35
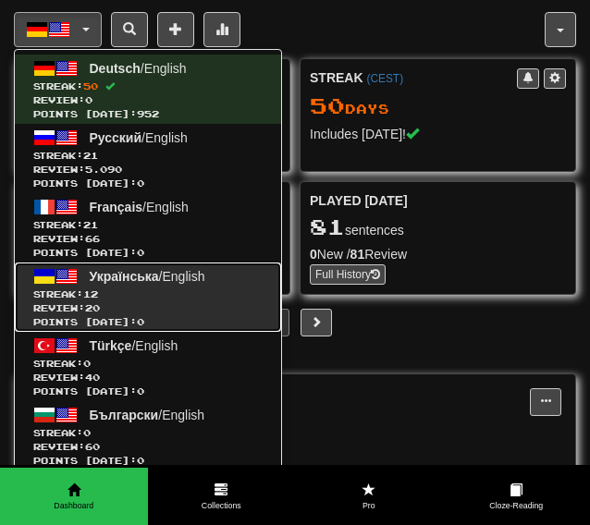
click at [153, 287] on span "Streak: 12" at bounding box center [147, 294] width 229 height 14
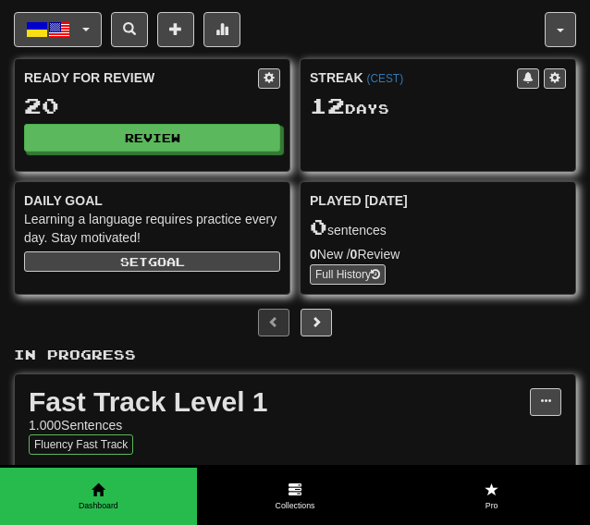
click at [153, 156] on div "Ready for Review 20 Review" at bounding box center [152, 110] width 275 height 102
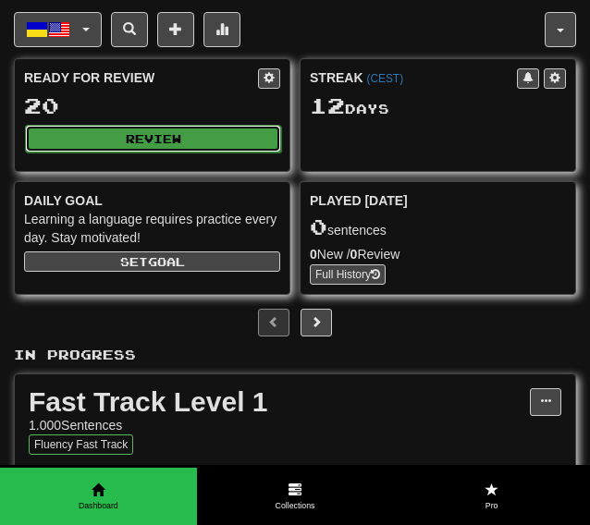
click at [159, 143] on button "Review" at bounding box center [153, 139] width 256 height 28
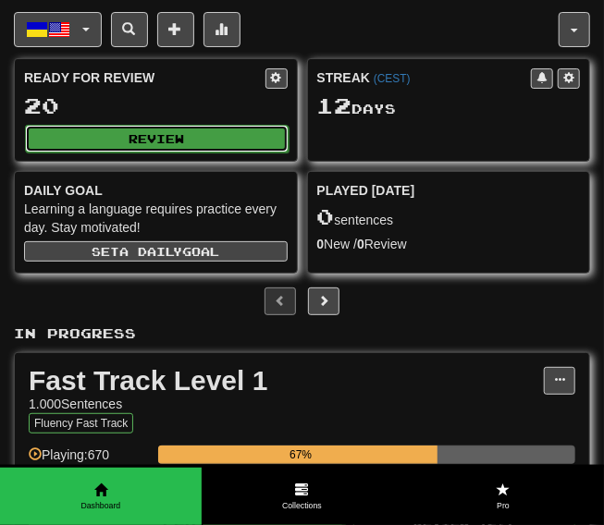
select select "********"
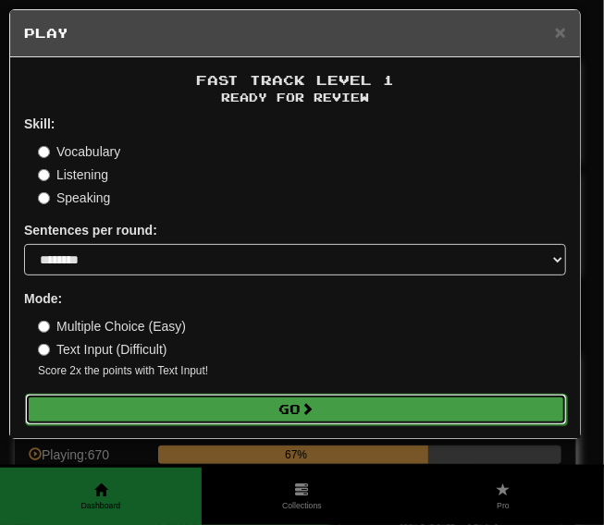
click at [159, 411] on button "Go" at bounding box center [296, 409] width 542 height 31
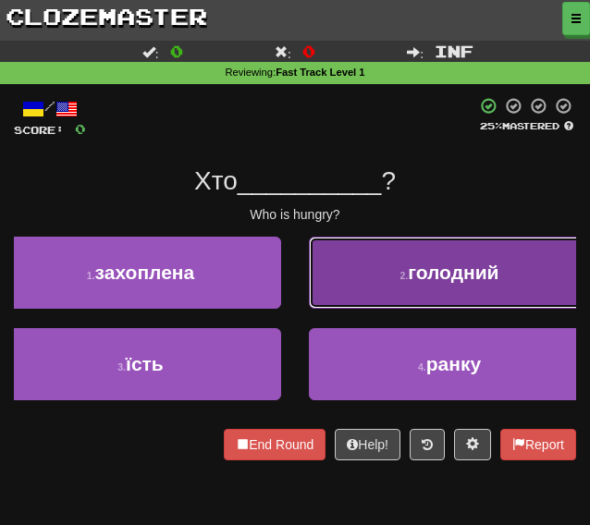
click at [455, 280] on span "голодний" at bounding box center [453, 272] width 91 height 21
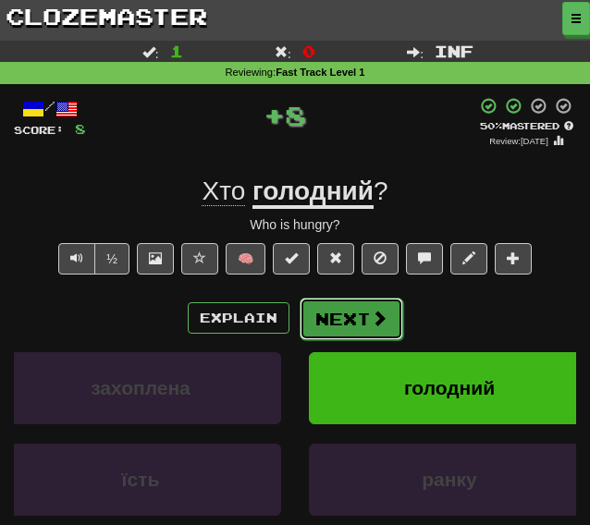
click at [335, 321] on button "Next" at bounding box center [352, 319] width 104 height 43
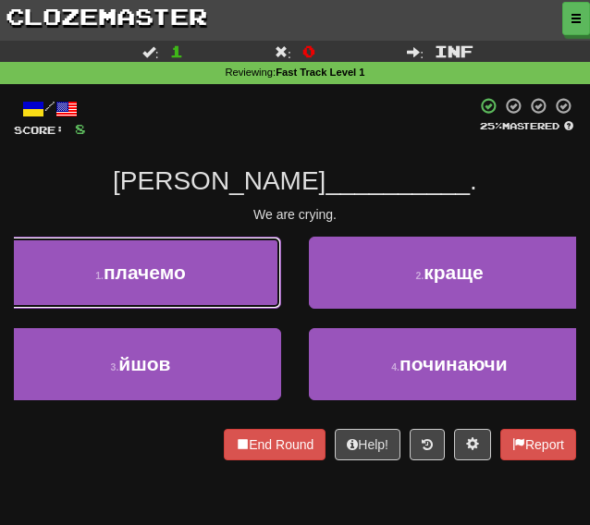
click at [225, 293] on button "1 . плачемо" at bounding box center [140, 273] width 281 height 72
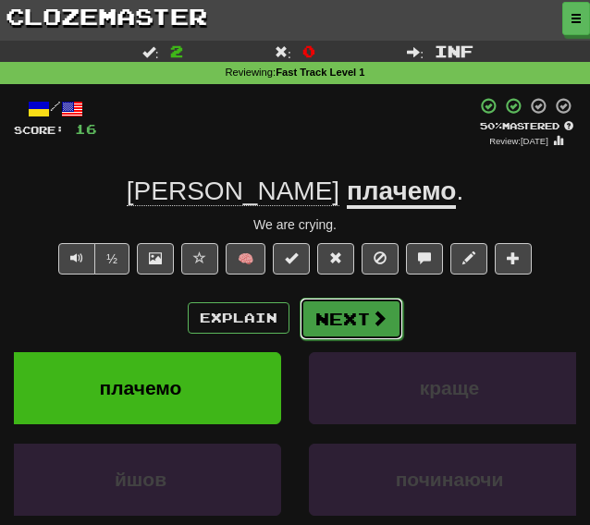
click at [326, 323] on button "Next" at bounding box center [352, 319] width 104 height 43
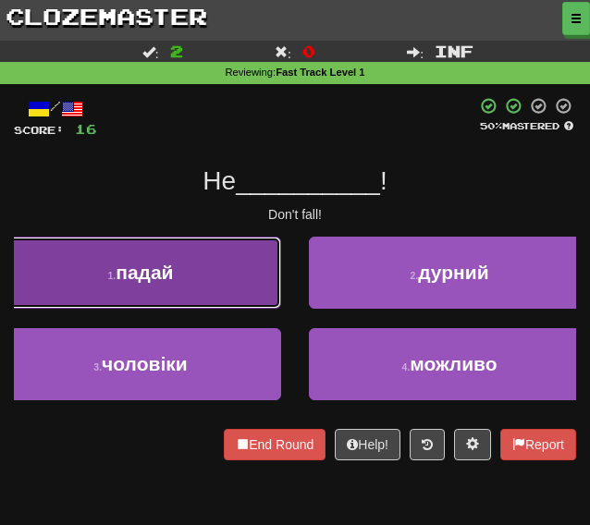
click at [205, 260] on button "1 . падай" at bounding box center [140, 273] width 281 height 72
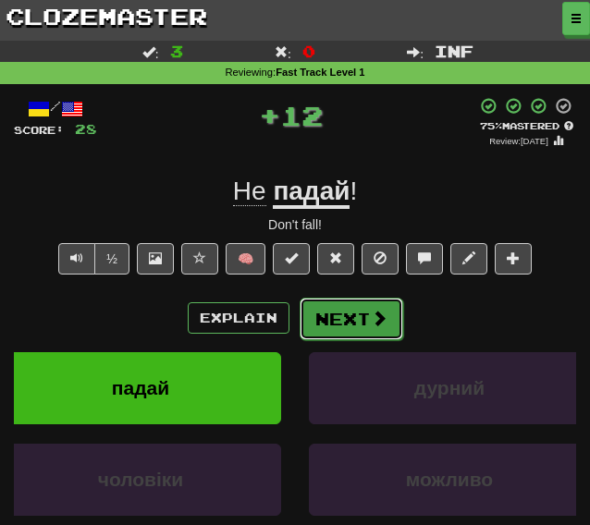
click at [328, 299] on button "Next" at bounding box center [352, 319] width 104 height 43
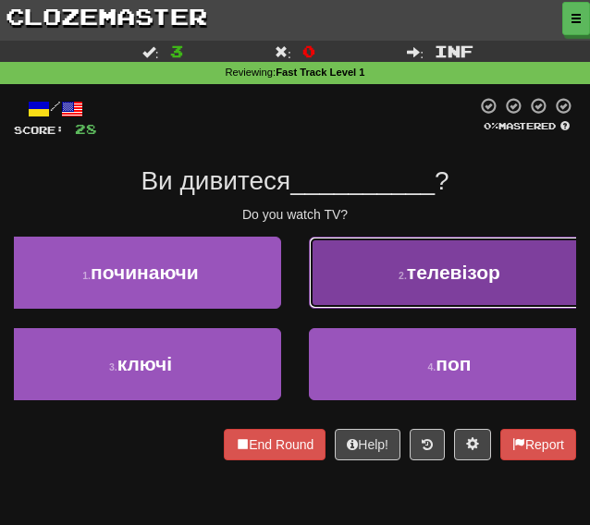
click at [325, 267] on button "2 . телевізор" at bounding box center [449, 273] width 281 height 72
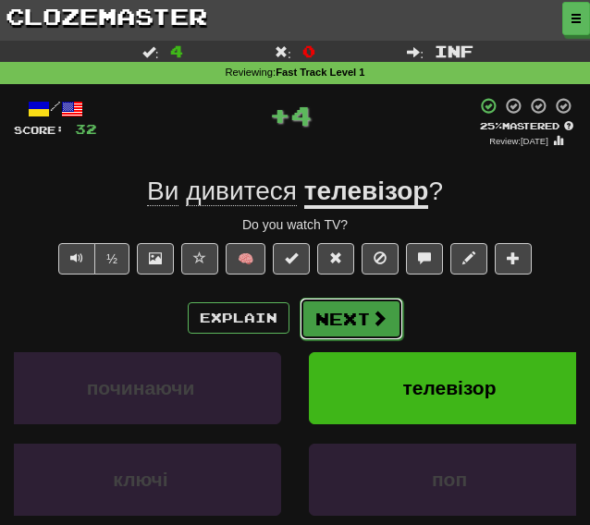
click at [324, 315] on button "Next" at bounding box center [352, 319] width 104 height 43
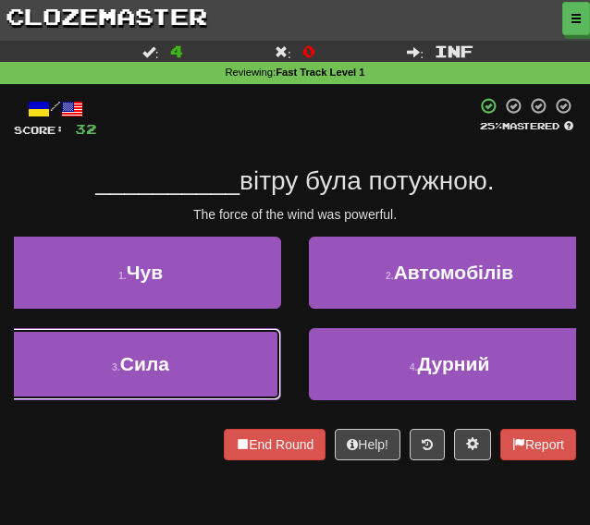
click at [220, 352] on button "3 . Сила" at bounding box center [140, 364] width 281 height 72
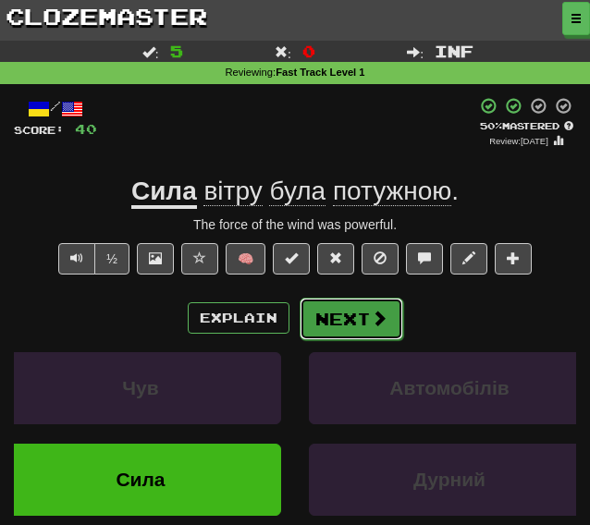
click at [337, 319] on button "Next" at bounding box center [352, 319] width 104 height 43
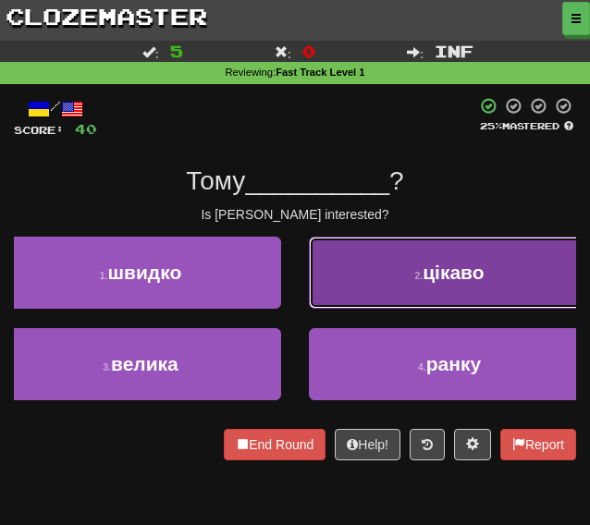
click at [358, 297] on button "2 . цікаво" at bounding box center [449, 273] width 281 height 72
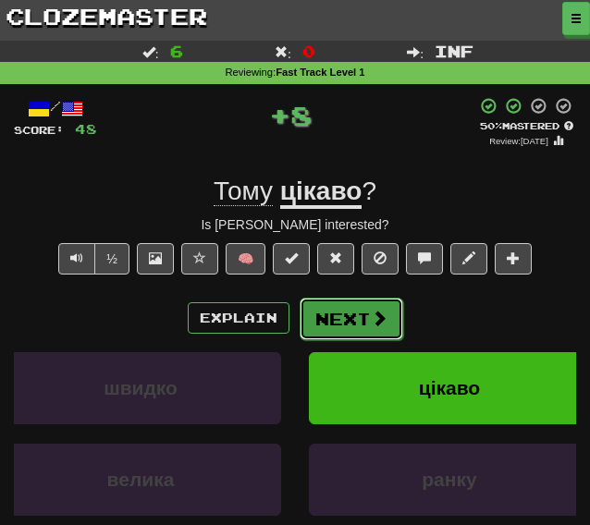
click at [339, 314] on button "Next" at bounding box center [352, 319] width 104 height 43
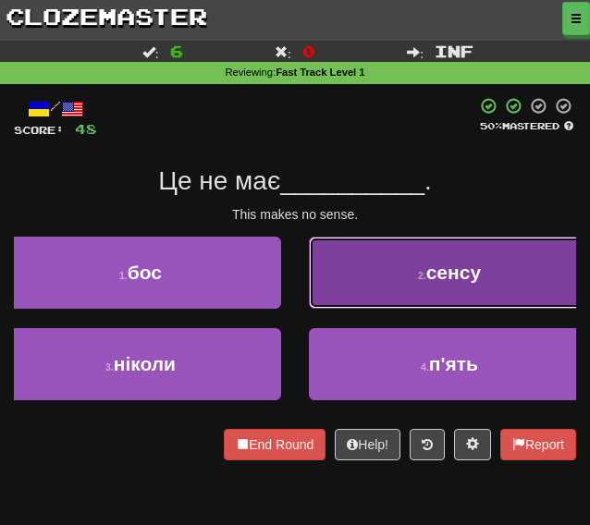
click at [336, 290] on button "2 . сенсу" at bounding box center [449, 273] width 281 height 72
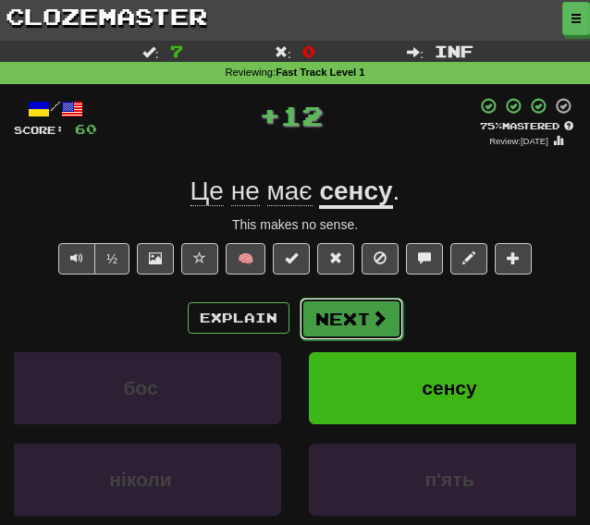
click at [332, 318] on button "Next" at bounding box center [352, 319] width 104 height 43
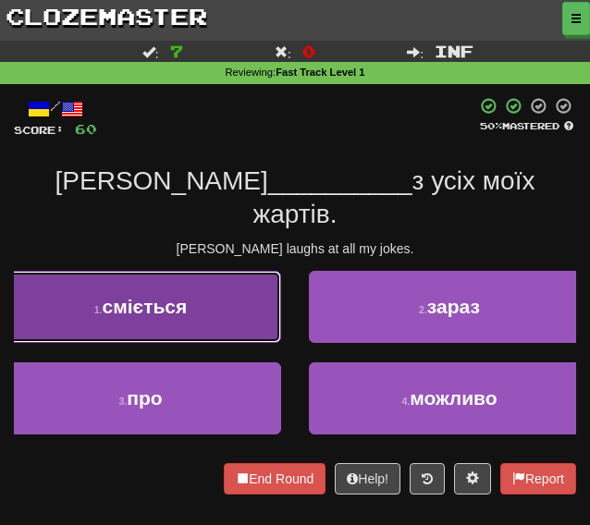
click at [241, 295] on button "1 . сміється" at bounding box center [140, 307] width 281 height 72
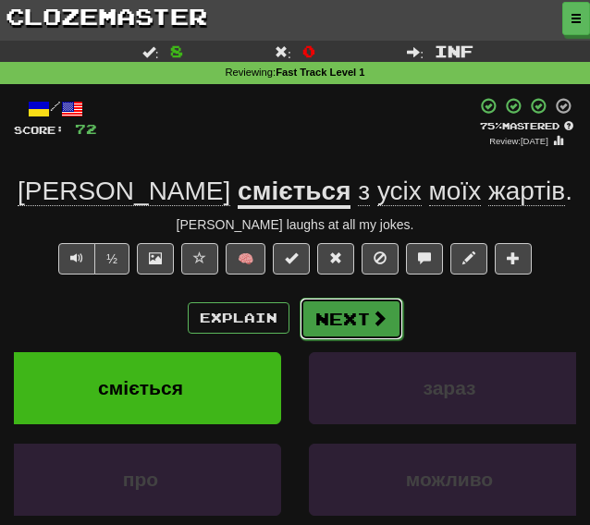
click at [338, 318] on button "Next" at bounding box center [352, 319] width 104 height 43
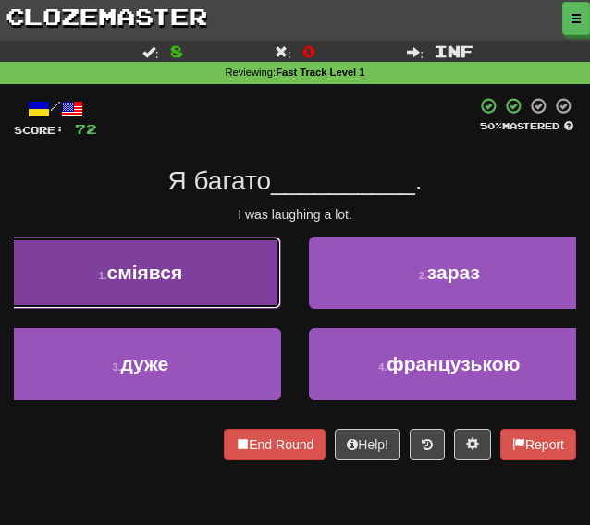
click at [216, 287] on button "1 . сміявся" at bounding box center [140, 273] width 281 height 72
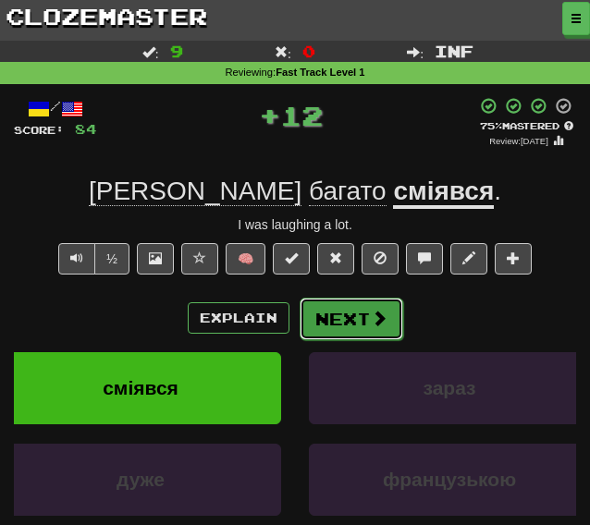
click at [336, 319] on button "Next" at bounding box center [352, 319] width 104 height 43
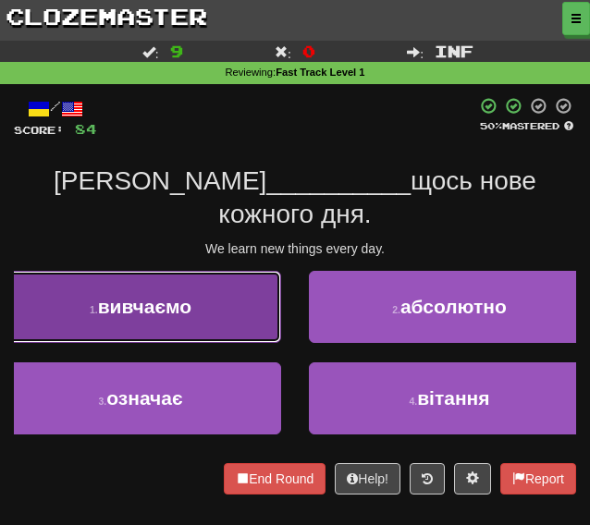
click at [212, 292] on button "1 . вивчаємо" at bounding box center [140, 307] width 281 height 72
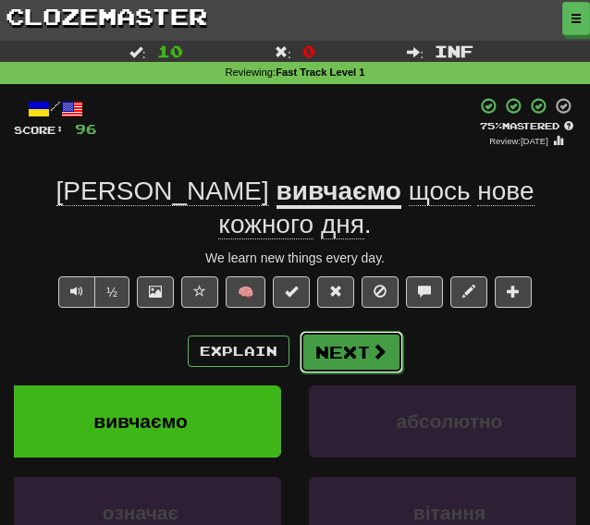
click at [338, 331] on button "Next" at bounding box center [352, 352] width 104 height 43
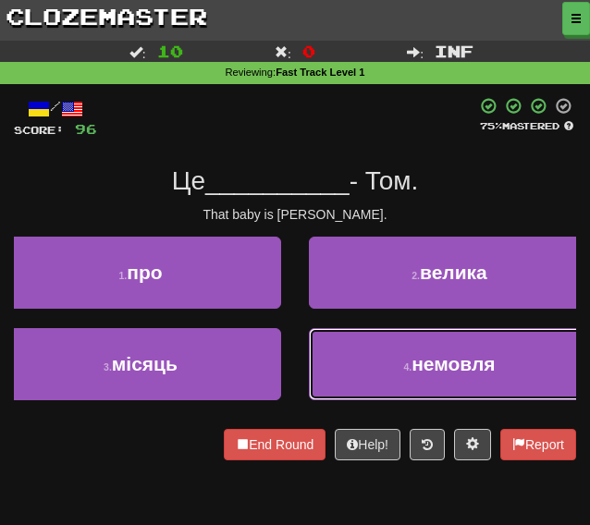
click at [325, 348] on button "4 . немовля" at bounding box center [449, 364] width 281 height 72
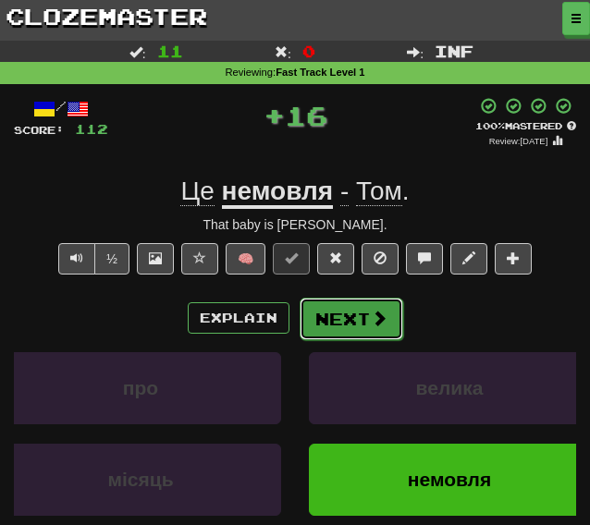
click at [332, 317] on button "Next" at bounding box center [352, 319] width 104 height 43
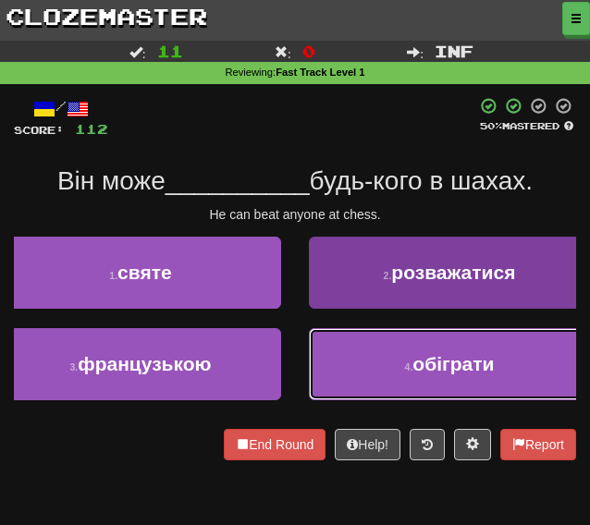
click at [345, 351] on button "4 . обіграти" at bounding box center [449, 364] width 281 height 72
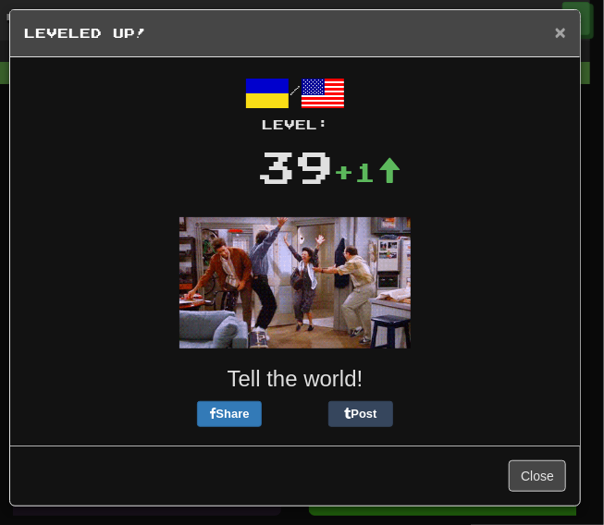
click at [558, 32] on span "×" at bounding box center [560, 31] width 11 height 21
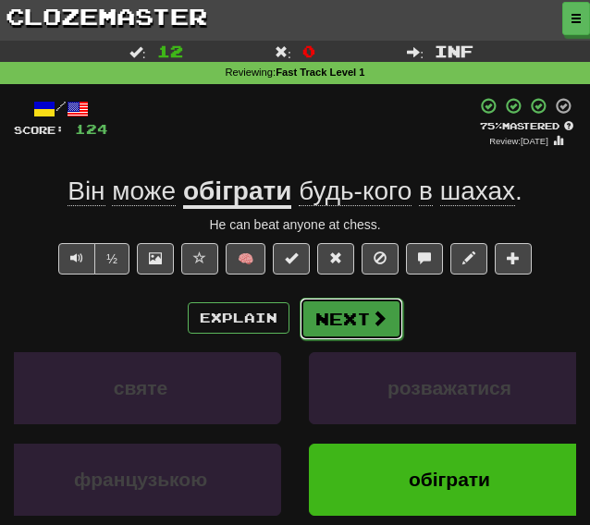
click at [333, 317] on button "Next" at bounding box center [352, 319] width 104 height 43
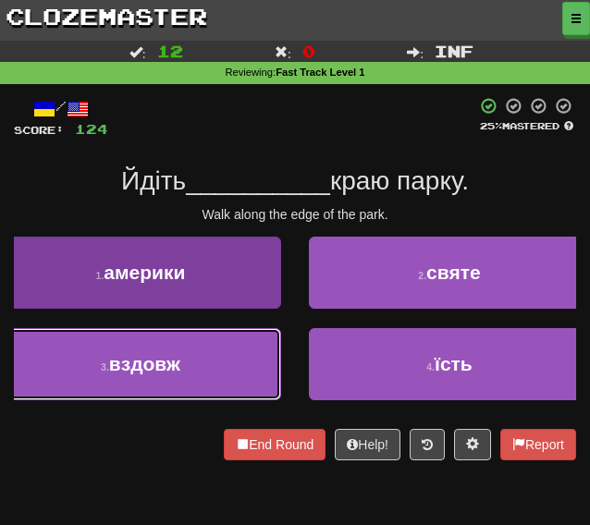
click at [210, 373] on button "3 . вздовж" at bounding box center [140, 364] width 281 height 72
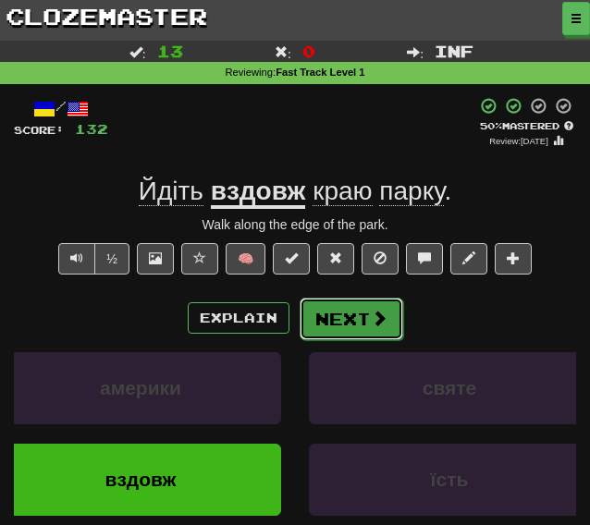
click at [371, 319] on span at bounding box center [379, 318] width 17 height 17
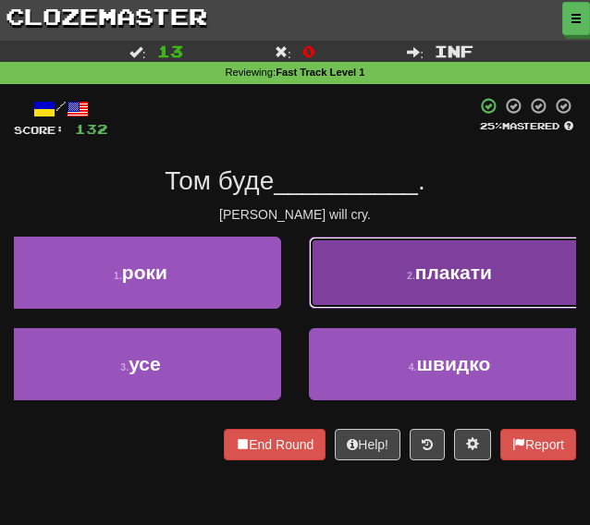
click at [364, 297] on button "2 . плакати" at bounding box center [449, 273] width 281 height 72
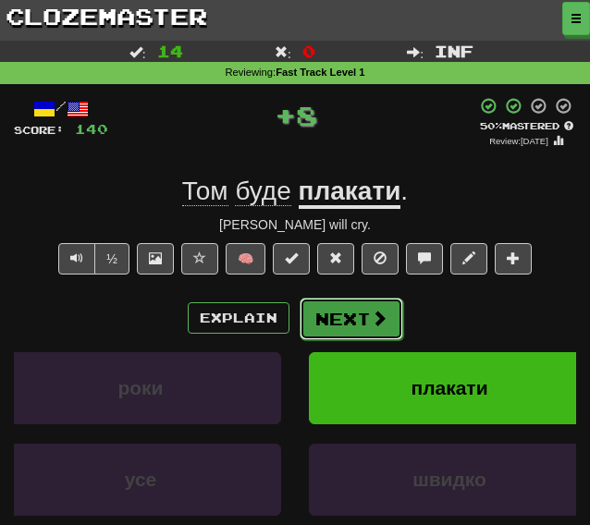
click at [362, 319] on button "Next" at bounding box center [352, 319] width 104 height 43
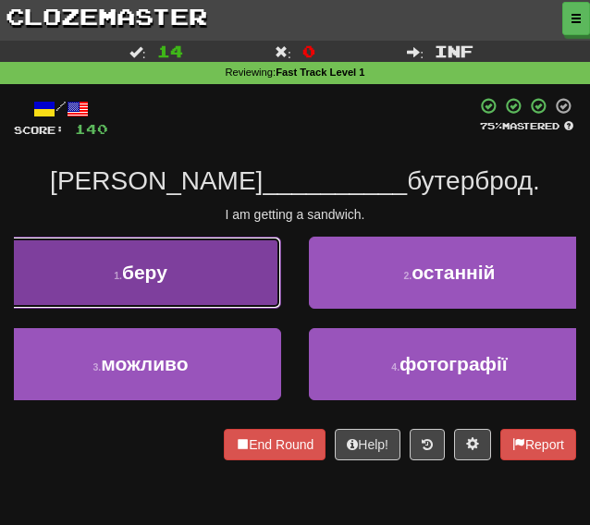
click at [264, 256] on button "1 . беру" at bounding box center [140, 273] width 281 height 72
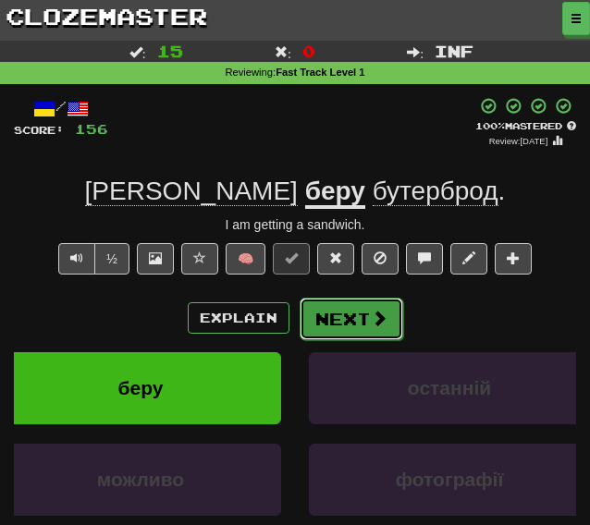
click at [305, 325] on button "Next" at bounding box center [352, 319] width 104 height 43
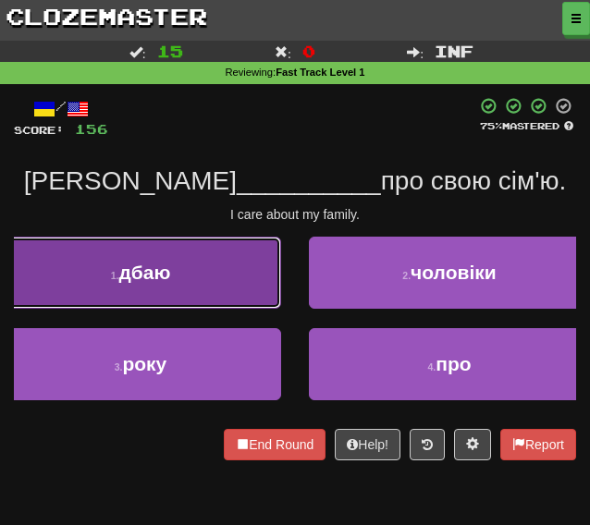
click at [205, 269] on button "1 . дбаю" at bounding box center [140, 273] width 281 height 72
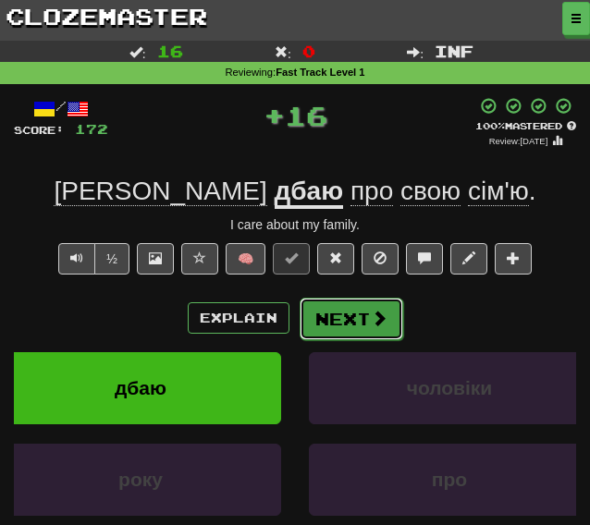
click at [344, 315] on button "Next" at bounding box center [352, 319] width 104 height 43
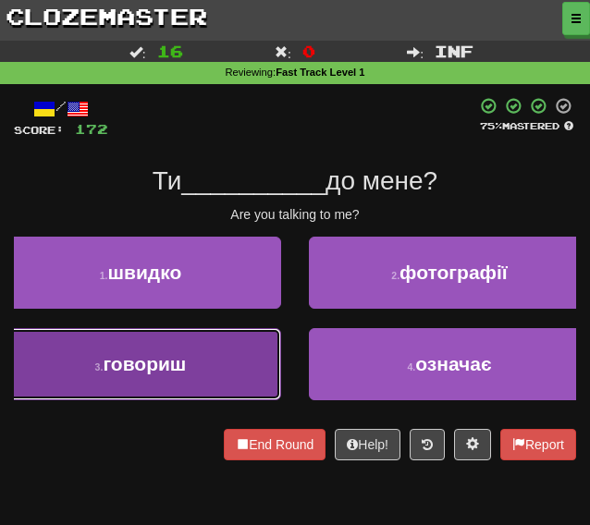
click at [159, 373] on span "говориш" at bounding box center [144, 363] width 83 height 21
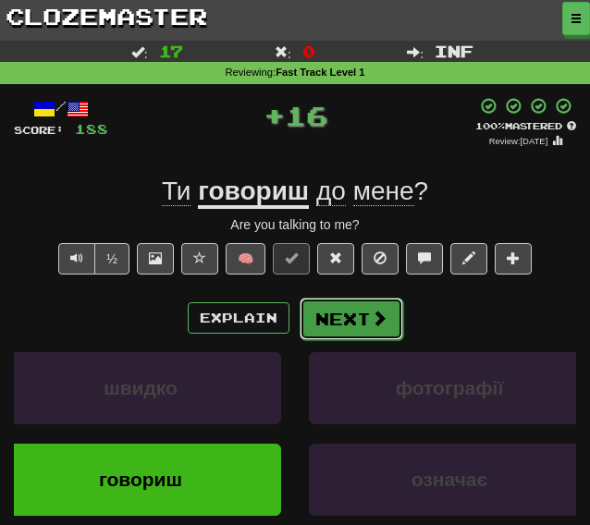
click at [329, 318] on button "Next" at bounding box center [352, 319] width 104 height 43
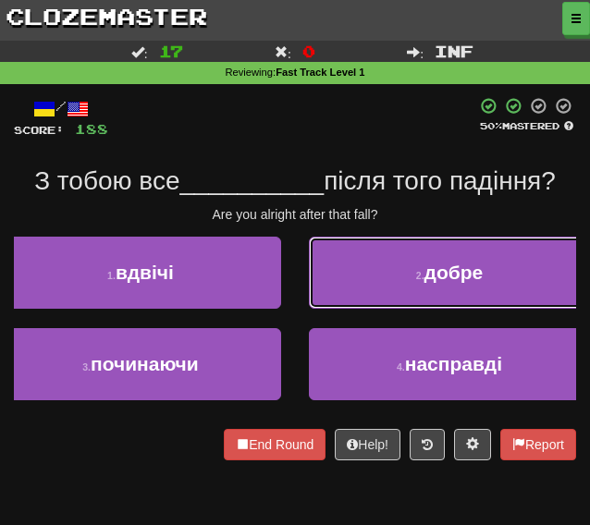
click at [345, 281] on button "2 . добре" at bounding box center [449, 273] width 281 height 72
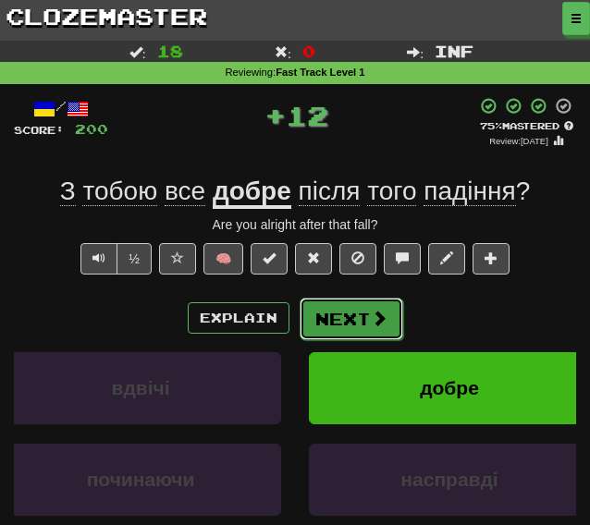
click at [329, 312] on button "Next" at bounding box center [352, 319] width 104 height 43
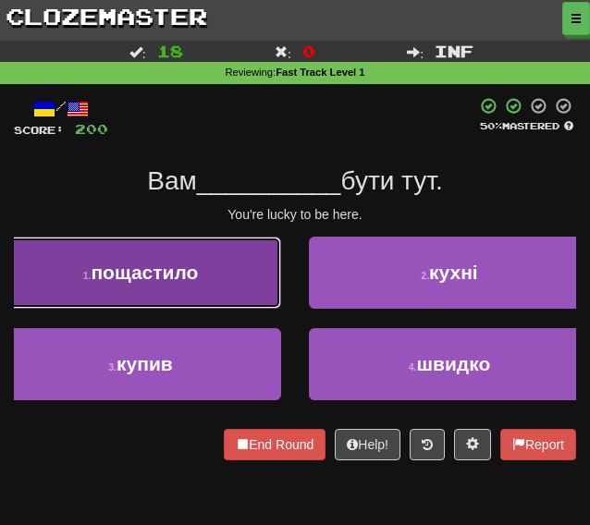
click at [189, 290] on button "1 . пощастило" at bounding box center [140, 273] width 281 height 72
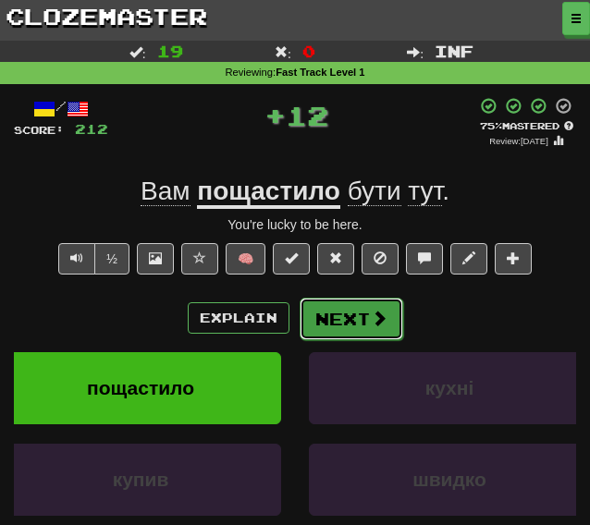
click at [362, 318] on button "Next" at bounding box center [352, 319] width 104 height 43
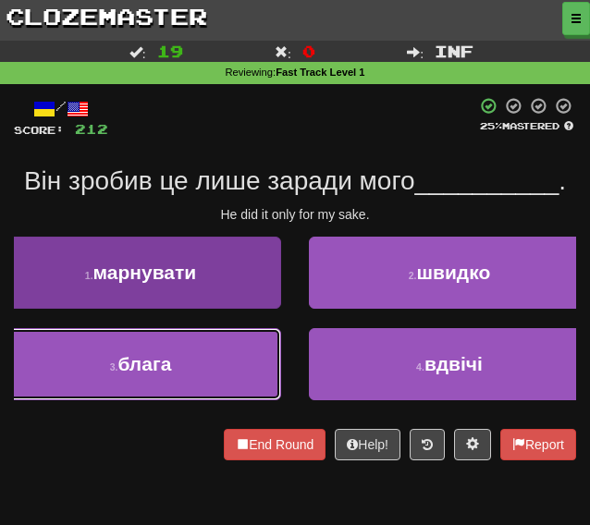
click at [227, 355] on button "3 . блага" at bounding box center [140, 364] width 281 height 72
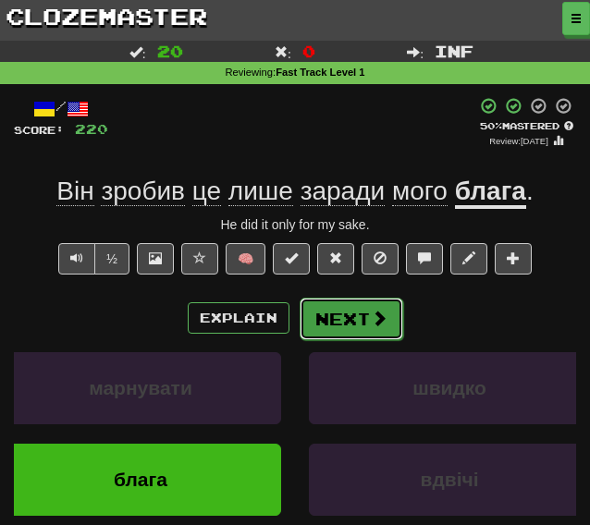
click at [325, 324] on button "Next" at bounding box center [352, 319] width 104 height 43
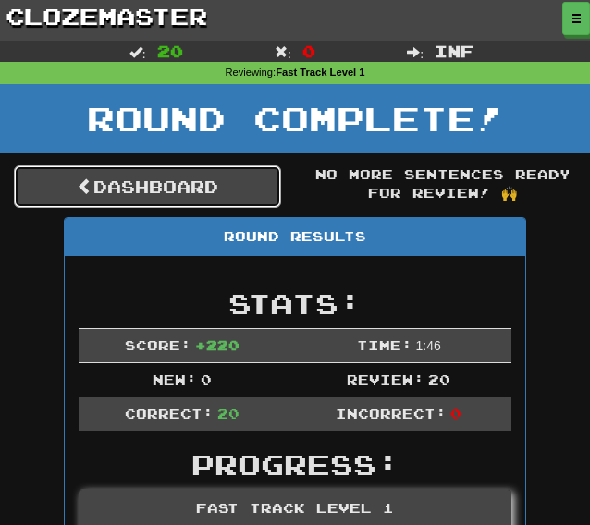
click at [176, 191] on link "Dashboard" at bounding box center [147, 186] width 267 height 43
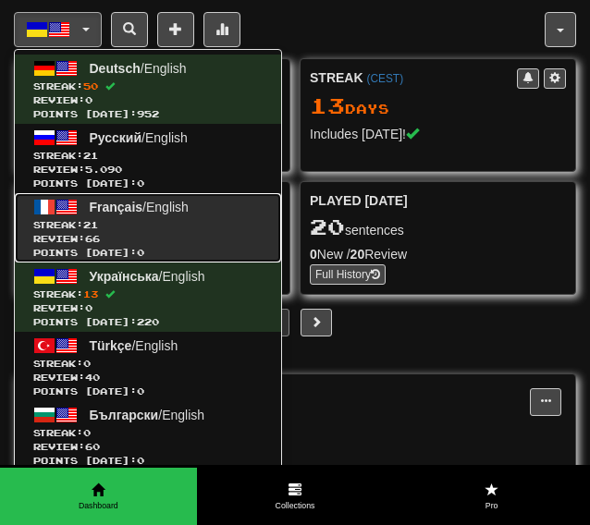
click at [180, 229] on span "Streak: 21" at bounding box center [147, 225] width 229 height 14
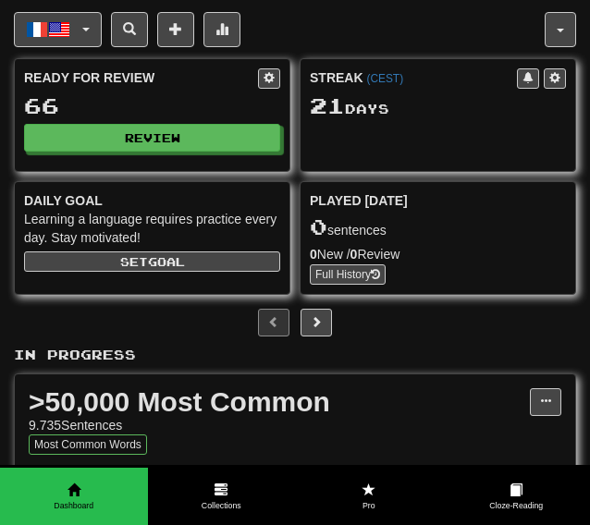
click at [147, 153] on div "Ready for Review 66 Review" at bounding box center [152, 110] width 275 height 102
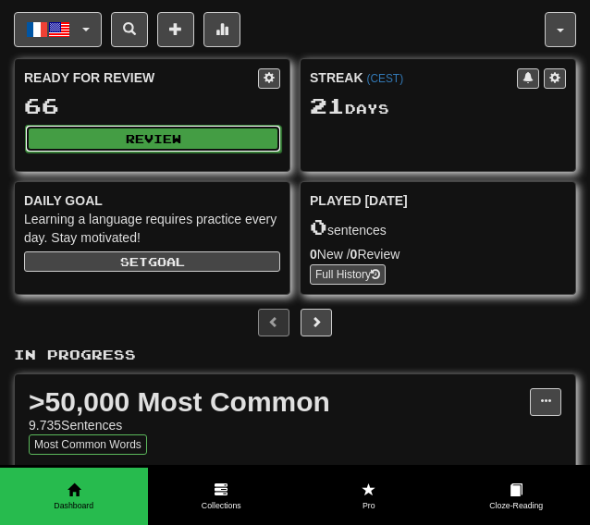
click at [165, 145] on button "Review" at bounding box center [153, 139] width 256 height 28
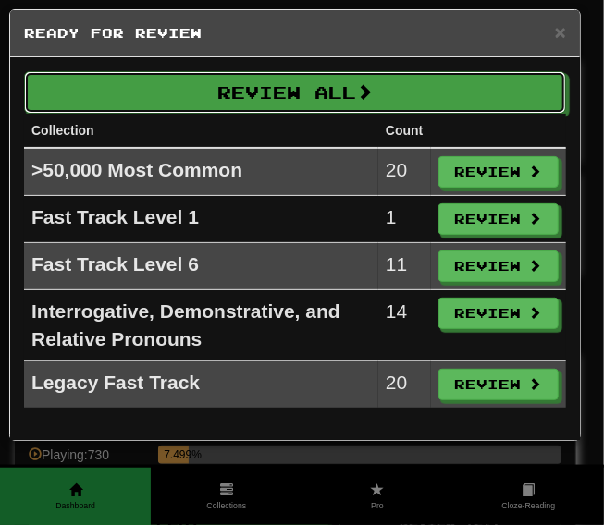
drag, startPoint x: 262, startPoint y: 105, endPoint x: 263, endPoint y: 96, distance: 9.4
click at [263, 101] on button "Review All" at bounding box center [295, 92] width 542 height 43
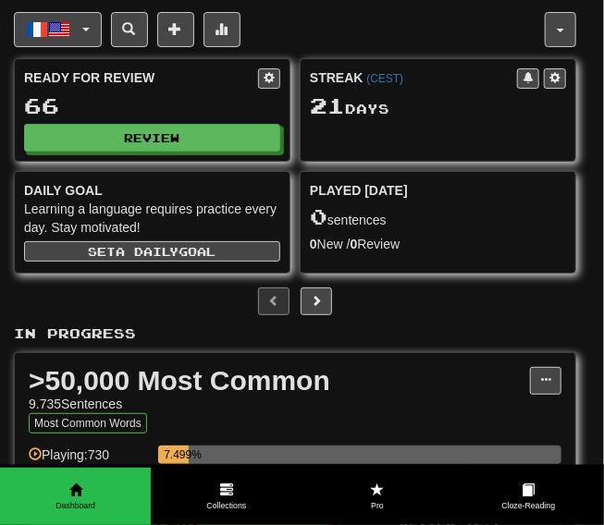
select select "********"
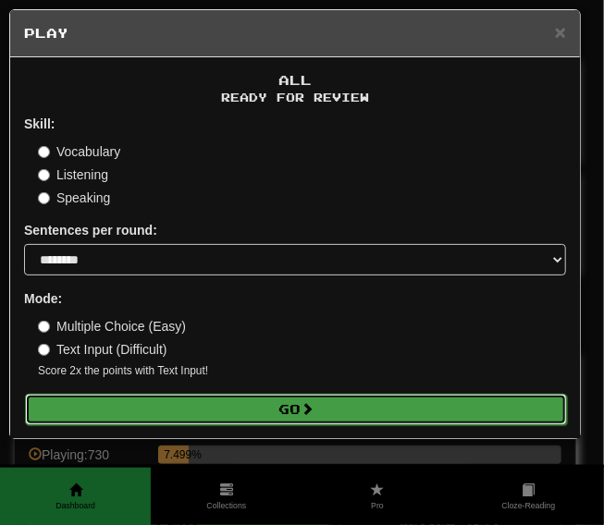
click at [169, 410] on button "Go" at bounding box center [296, 409] width 542 height 31
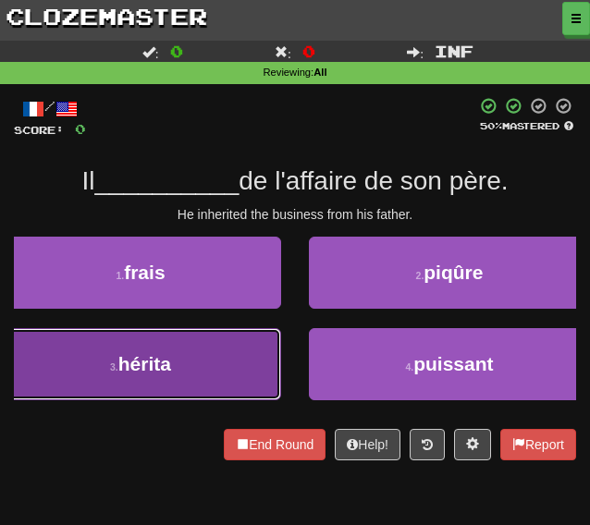
click at [235, 365] on button "3 . hérita" at bounding box center [140, 364] width 281 height 72
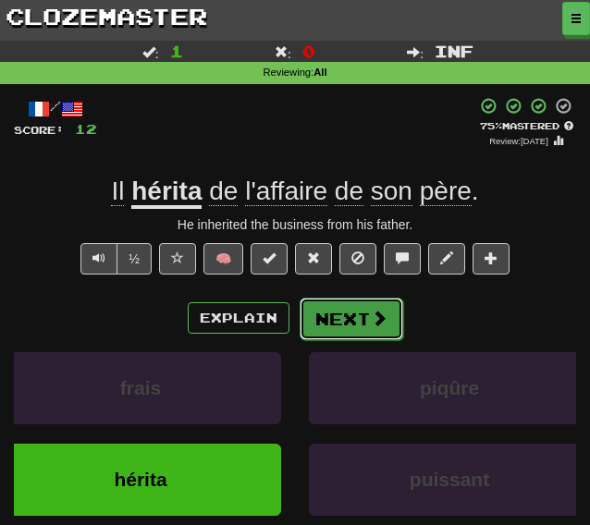
click at [348, 323] on button "Next" at bounding box center [352, 319] width 104 height 43
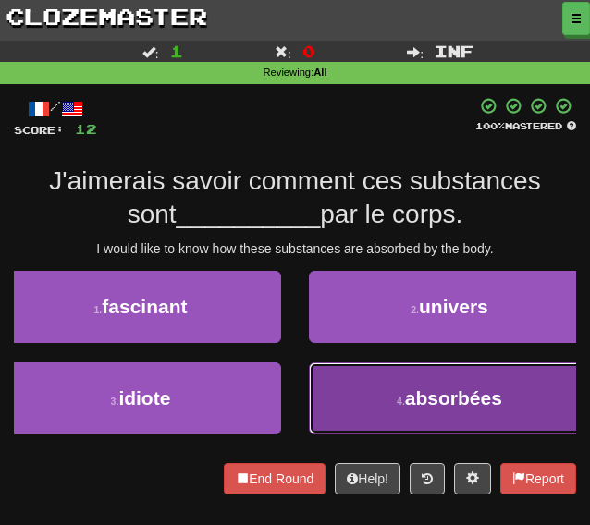
click at [382, 413] on button "4 . absorbées" at bounding box center [449, 398] width 281 height 72
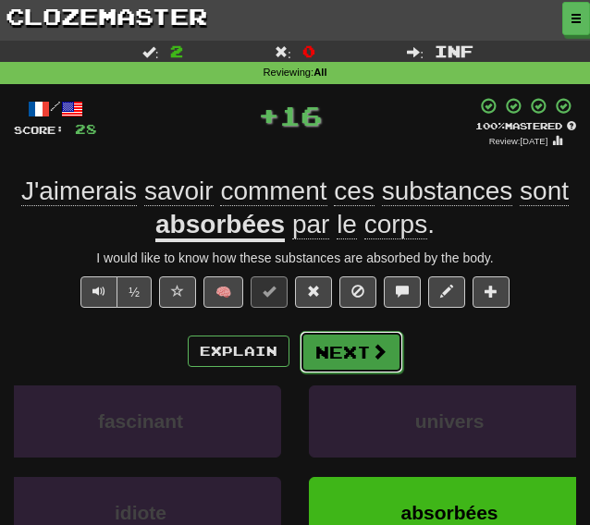
click at [350, 352] on button "Next" at bounding box center [352, 352] width 104 height 43
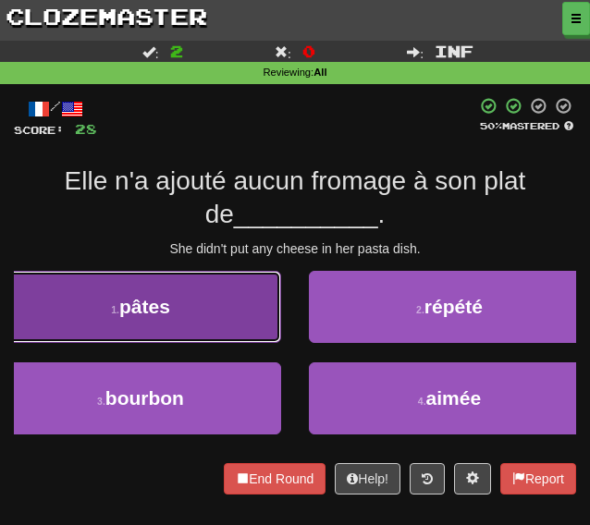
click at [202, 308] on button "1 . pâtes" at bounding box center [140, 307] width 281 height 72
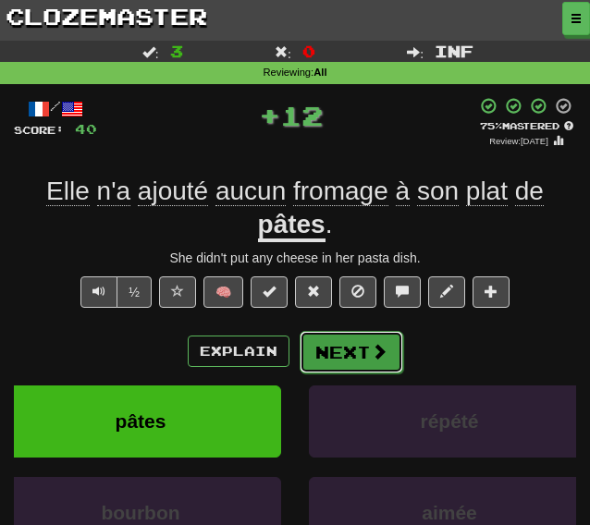
click at [346, 362] on button "Next" at bounding box center [352, 352] width 104 height 43
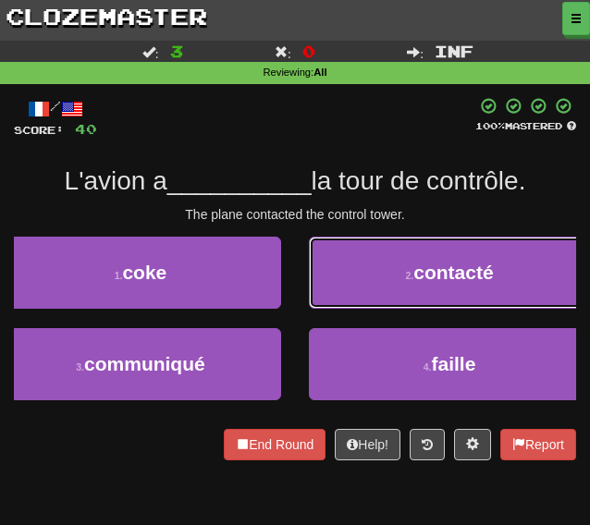
click at [388, 280] on button "2 . contacté" at bounding box center [449, 273] width 281 height 72
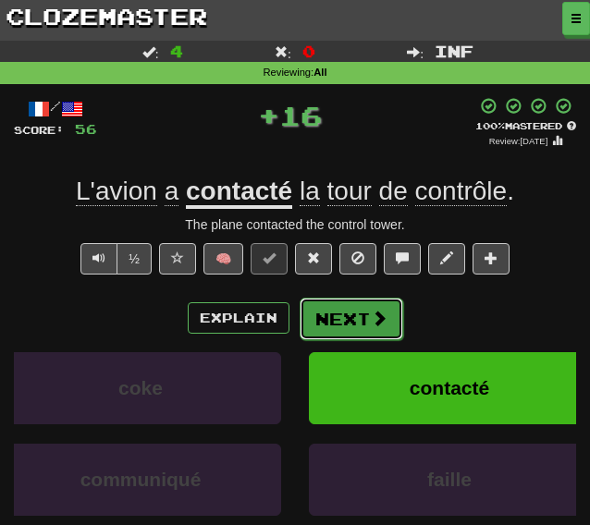
click at [357, 324] on button "Next" at bounding box center [352, 319] width 104 height 43
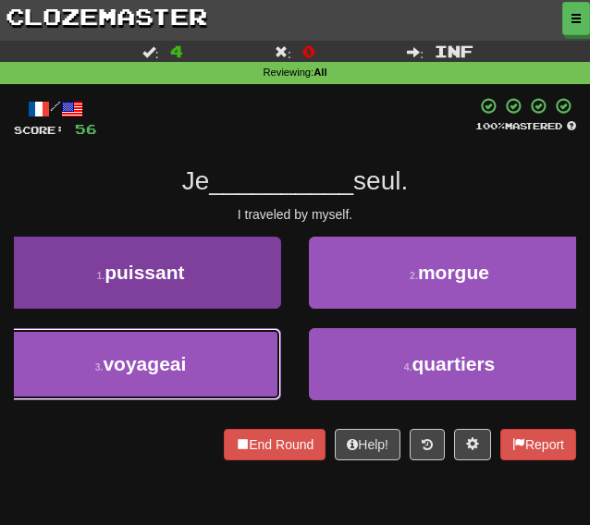
click at [220, 391] on button "3 . voyageai" at bounding box center [140, 364] width 281 height 72
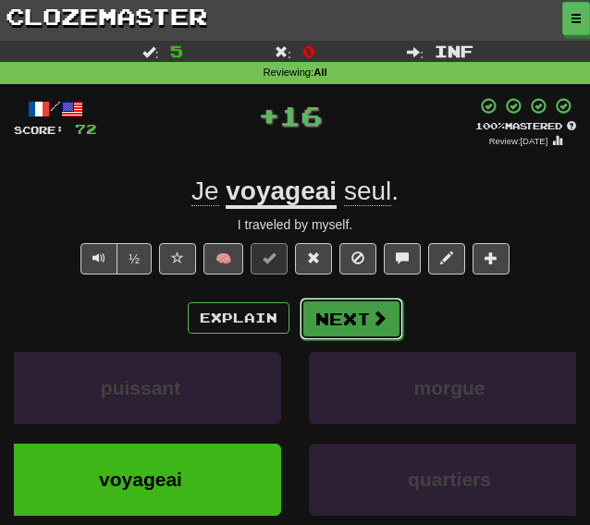
click at [349, 308] on button "Next" at bounding box center [352, 319] width 104 height 43
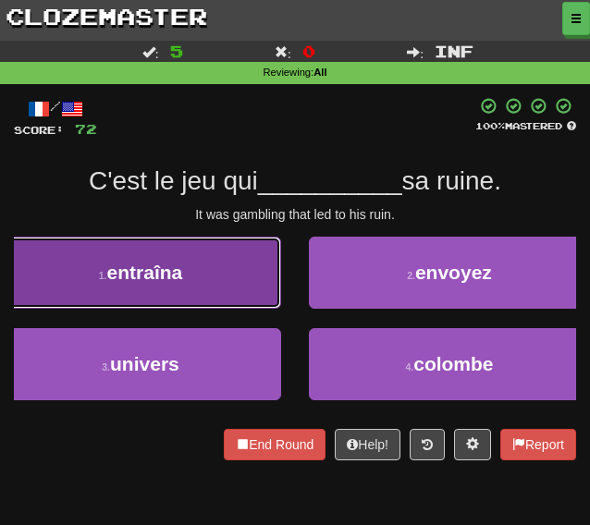
click at [242, 278] on button "1 . entraîna" at bounding box center [140, 273] width 281 height 72
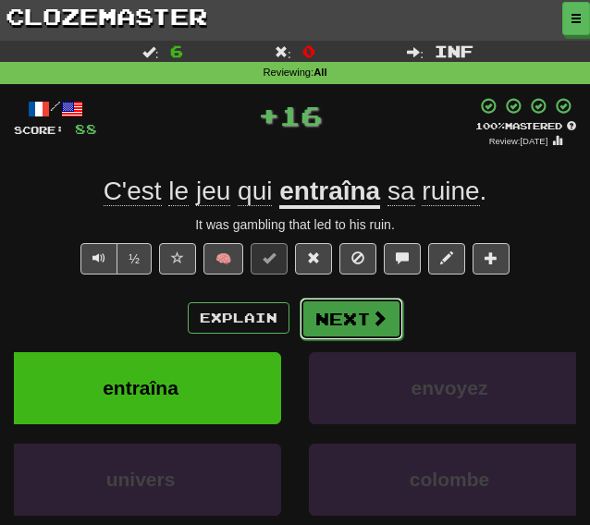
click at [366, 330] on button "Next" at bounding box center [352, 319] width 104 height 43
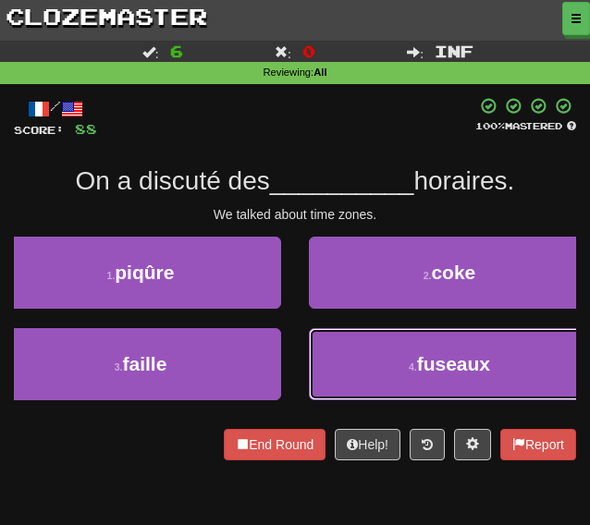
click at [391, 348] on button "4 . fuseaux" at bounding box center [449, 364] width 281 height 72
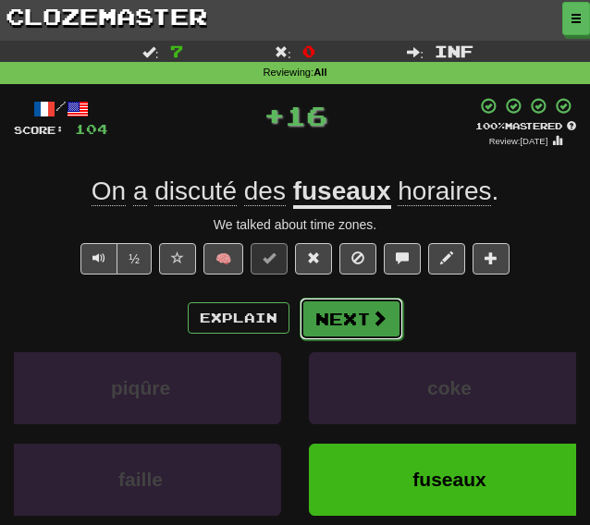
click at [343, 319] on button "Next" at bounding box center [352, 319] width 104 height 43
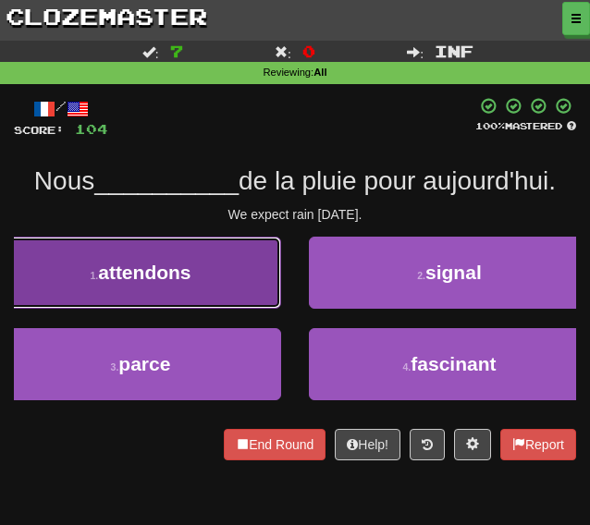
click at [169, 244] on button "1 . attendons" at bounding box center [140, 273] width 281 height 72
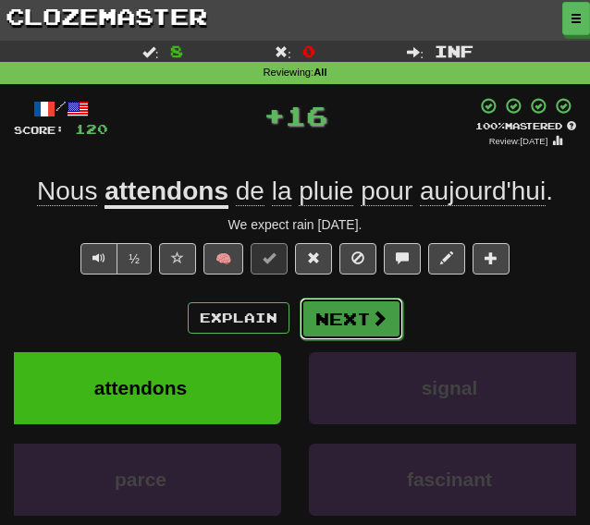
click at [356, 321] on button "Next" at bounding box center [352, 319] width 104 height 43
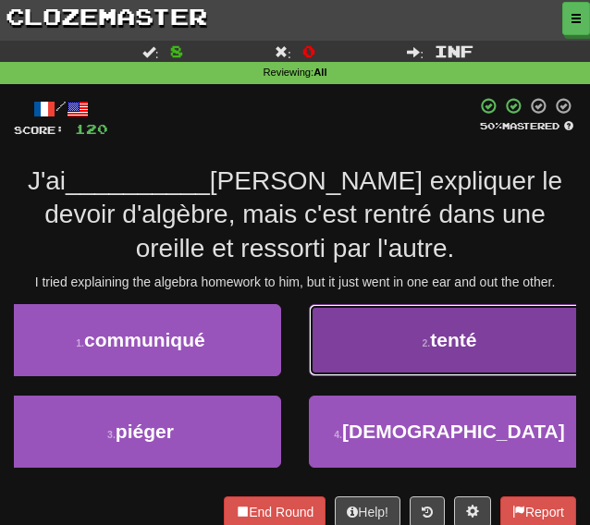
click at [392, 343] on button "2 . tenté" at bounding box center [449, 340] width 281 height 72
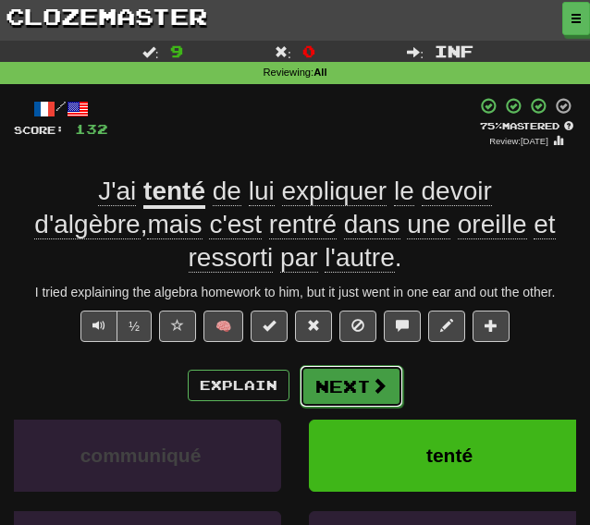
click at [355, 387] on button "Next" at bounding box center [352, 386] width 104 height 43
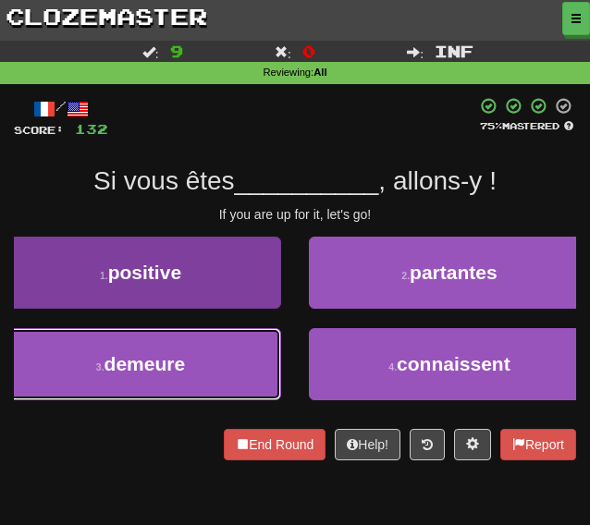
click at [205, 358] on button "3 . demeure" at bounding box center [140, 364] width 281 height 72
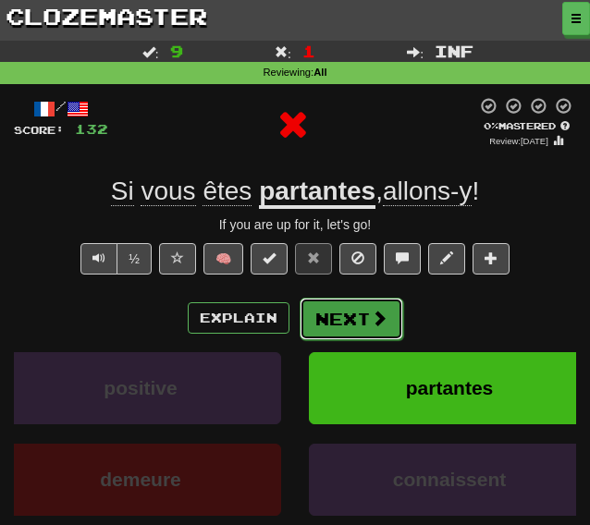
click at [328, 316] on button "Next" at bounding box center [352, 319] width 104 height 43
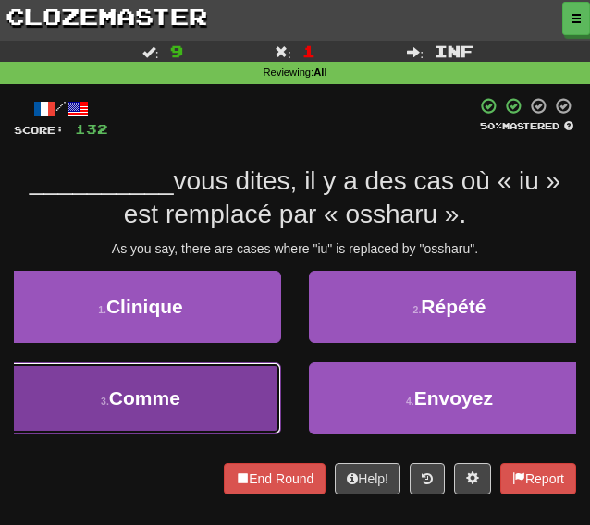
click at [240, 407] on button "3 . Comme" at bounding box center [140, 398] width 281 height 72
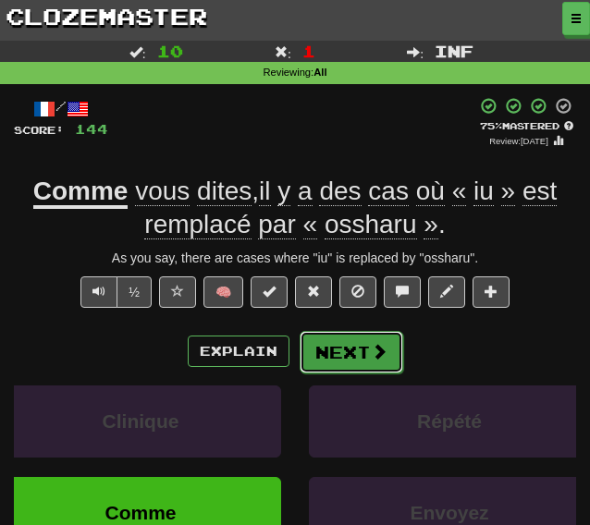
click at [348, 354] on button "Next" at bounding box center [352, 352] width 104 height 43
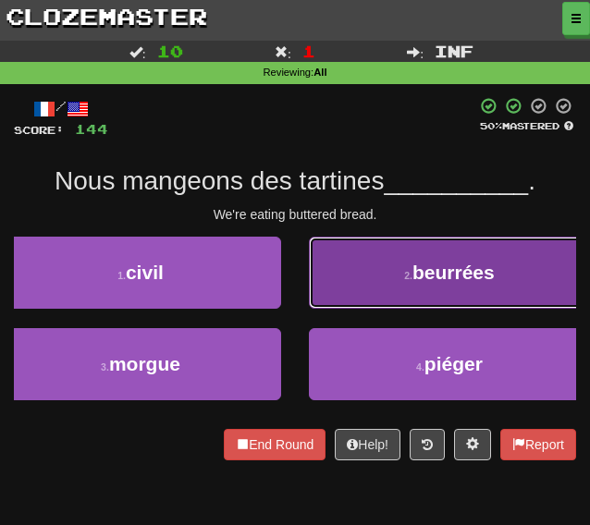
click at [356, 286] on button "2 . beurrées" at bounding box center [449, 273] width 281 height 72
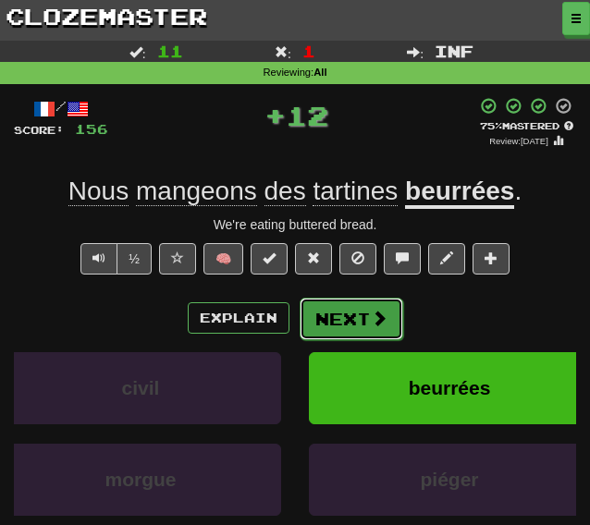
click at [346, 327] on button "Next" at bounding box center [352, 319] width 104 height 43
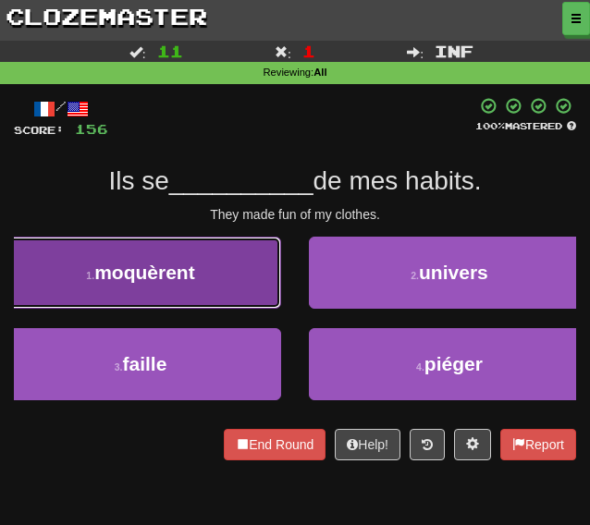
click at [261, 272] on button "1 . moquèrent" at bounding box center [140, 273] width 281 height 72
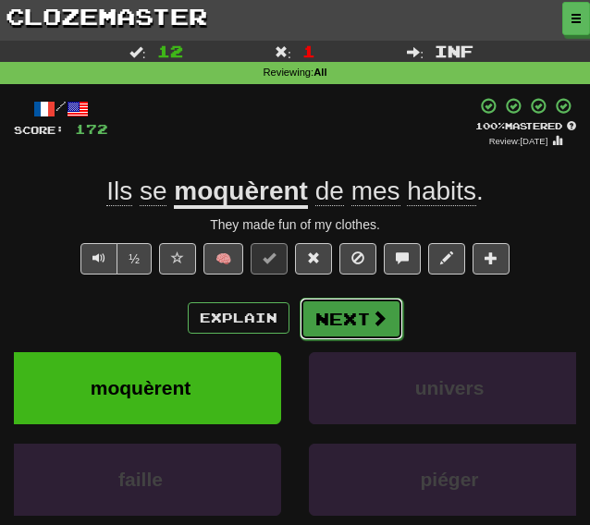
click at [348, 329] on button "Next" at bounding box center [352, 319] width 104 height 43
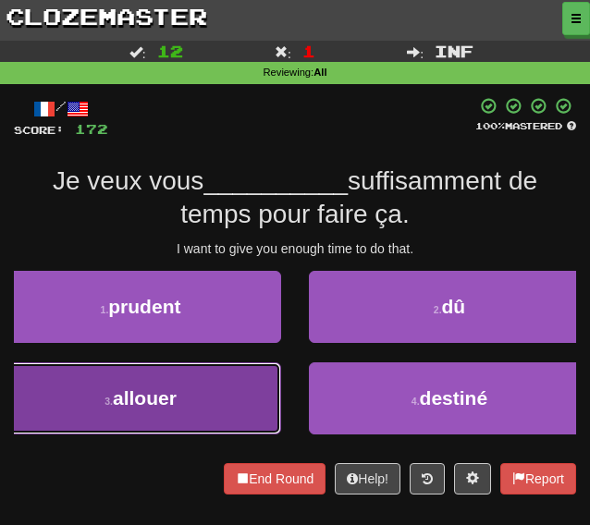
click at [204, 396] on button "3 . allouer" at bounding box center [140, 398] width 281 height 72
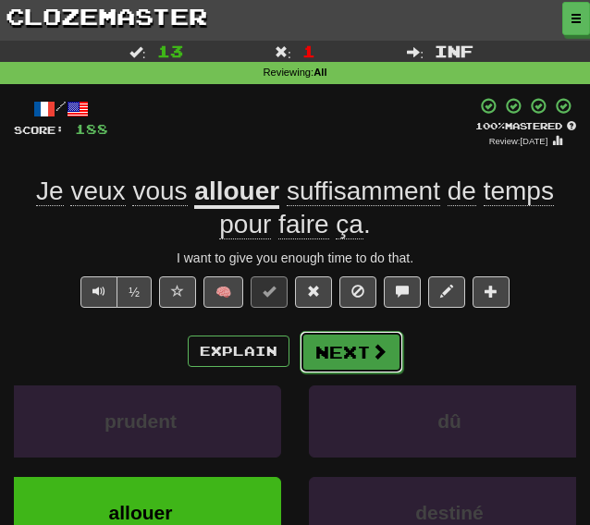
click at [343, 347] on button "Next" at bounding box center [352, 352] width 104 height 43
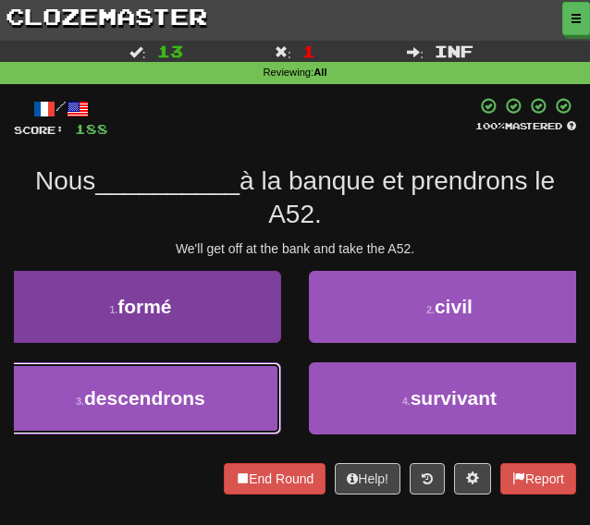
drag, startPoint x: 186, startPoint y: 402, endPoint x: 204, endPoint y: 385, distance: 24.9
click at [185, 402] on span "descendrons" at bounding box center [144, 397] width 121 height 21
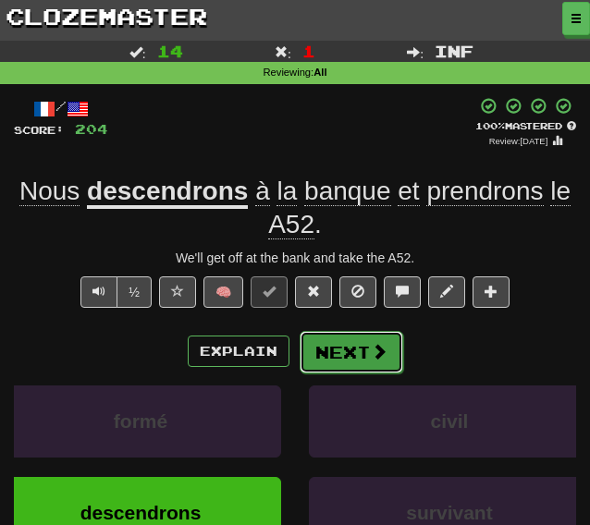
click at [337, 351] on button "Next" at bounding box center [352, 352] width 104 height 43
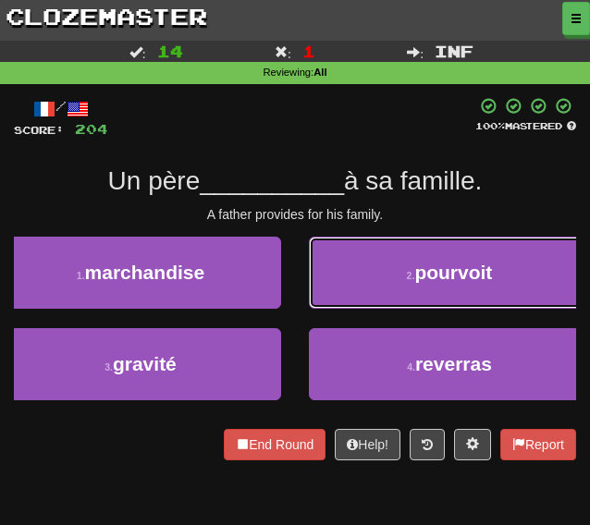
click at [370, 275] on button "2 . pourvoit" at bounding box center [449, 273] width 281 height 72
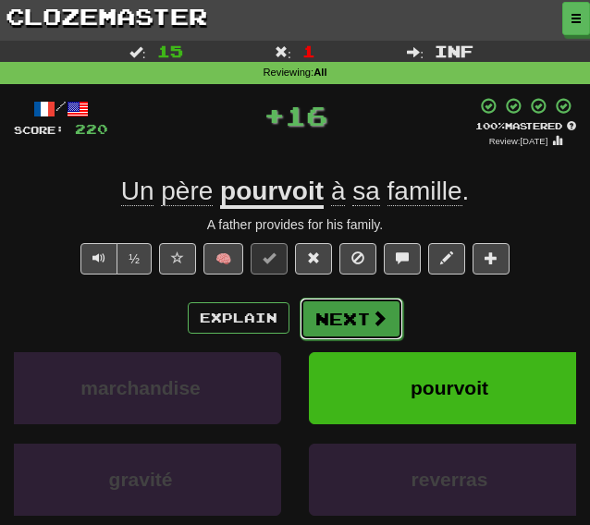
click at [343, 320] on button "Next" at bounding box center [352, 319] width 104 height 43
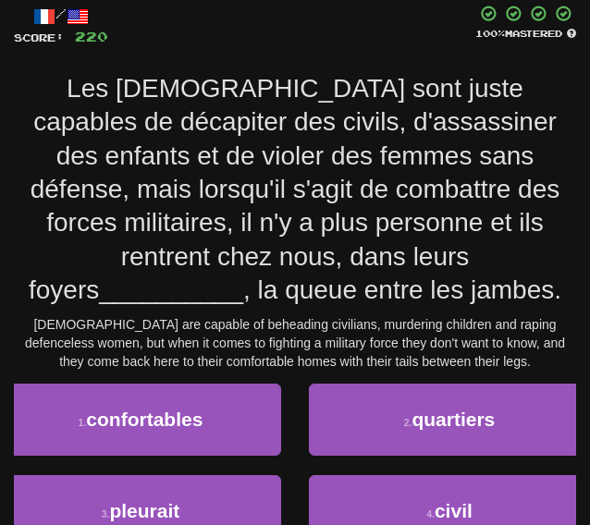
scroll to position [185, 0]
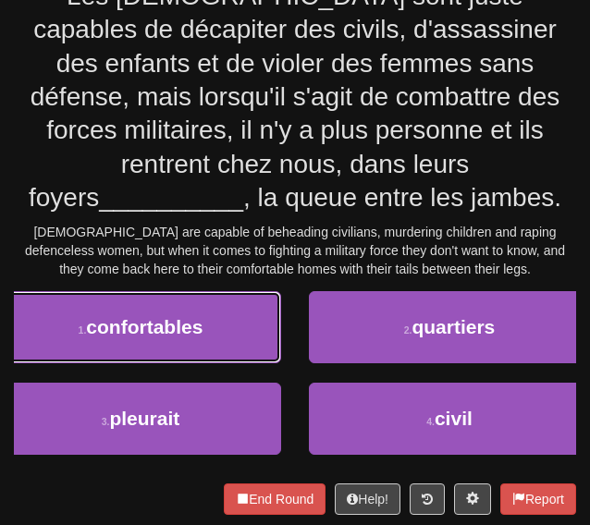
click at [242, 291] on button "1 . confortables" at bounding box center [140, 327] width 281 height 72
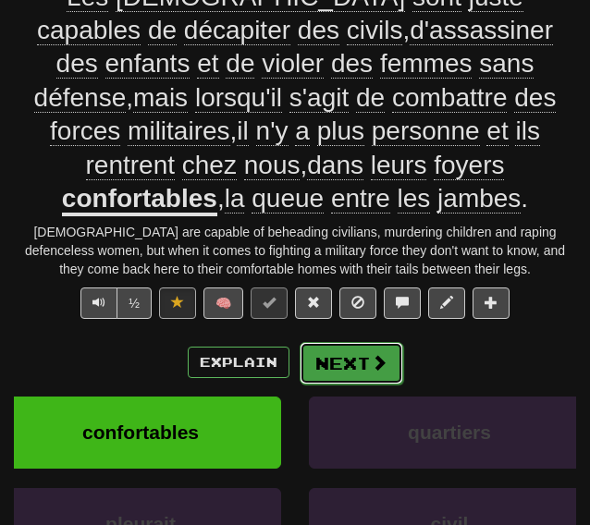
click at [347, 342] on button "Next" at bounding box center [352, 363] width 104 height 43
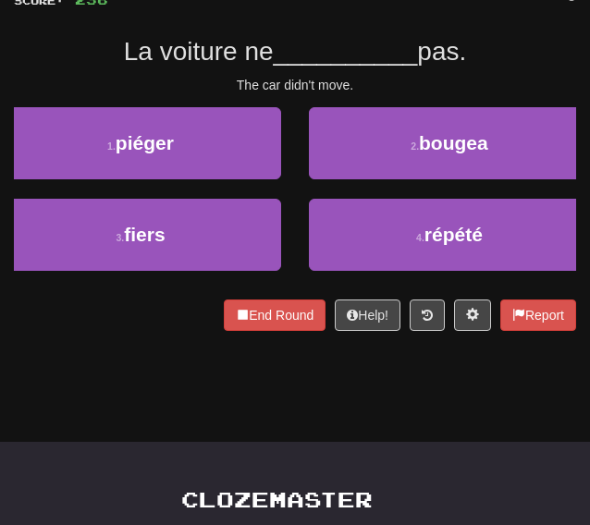
scroll to position [92, 0]
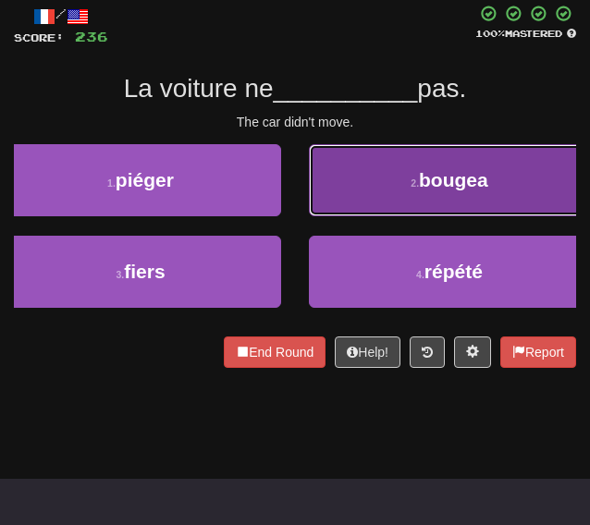
click at [362, 209] on button "2 . bougea" at bounding box center [449, 180] width 281 height 72
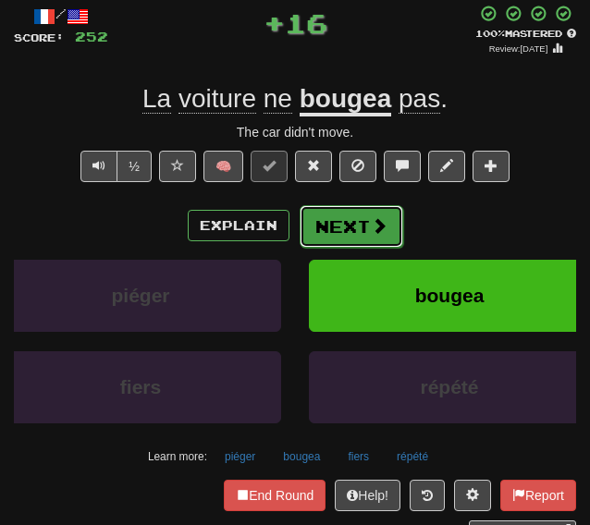
click at [336, 239] on button "Next" at bounding box center [352, 226] width 104 height 43
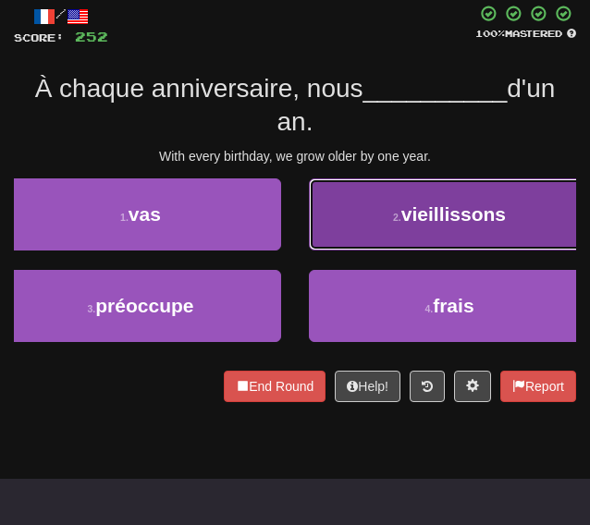
click at [392, 202] on button "2 . vieillissons" at bounding box center [449, 214] width 281 height 72
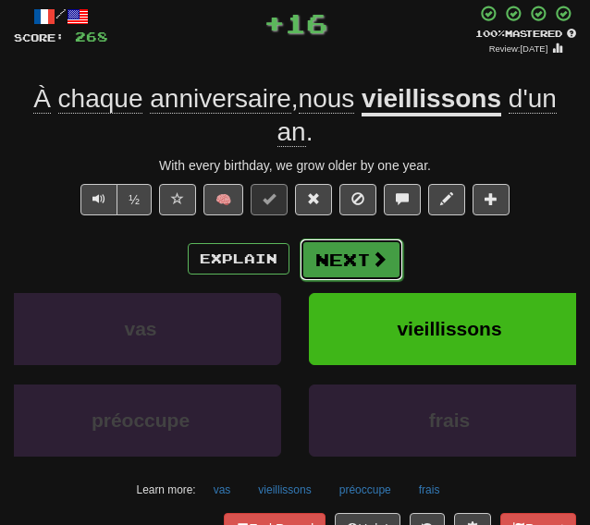
click at [341, 261] on button "Next" at bounding box center [352, 259] width 104 height 43
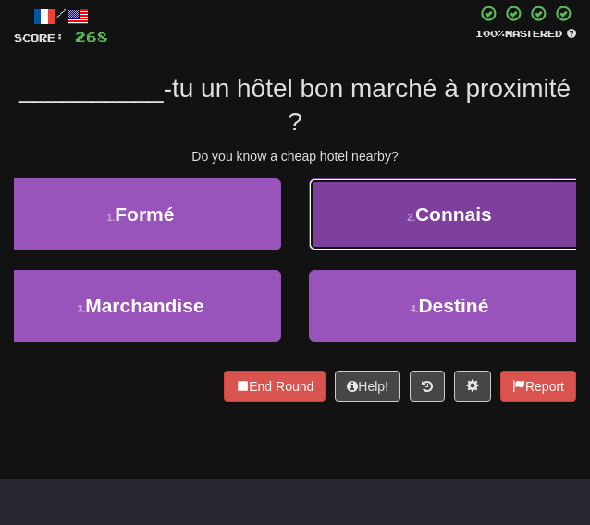
click at [364, 234] on button "2 . Connais" at bounding box center [449, 214] width 281 height 72
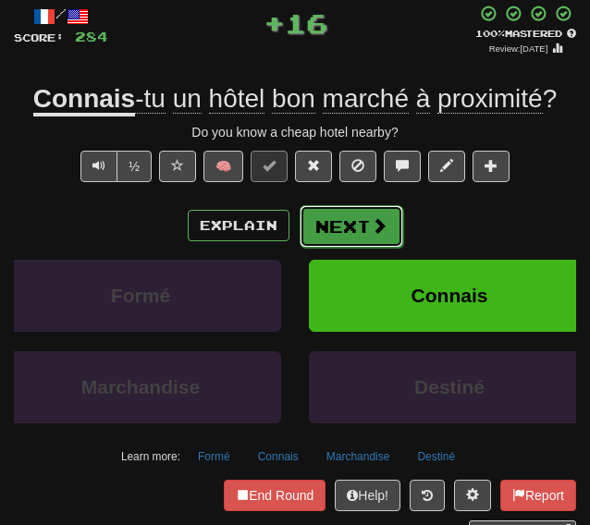
click at [327, 234] on button "Next" at bounding box center [352, 226] width 104 height 43
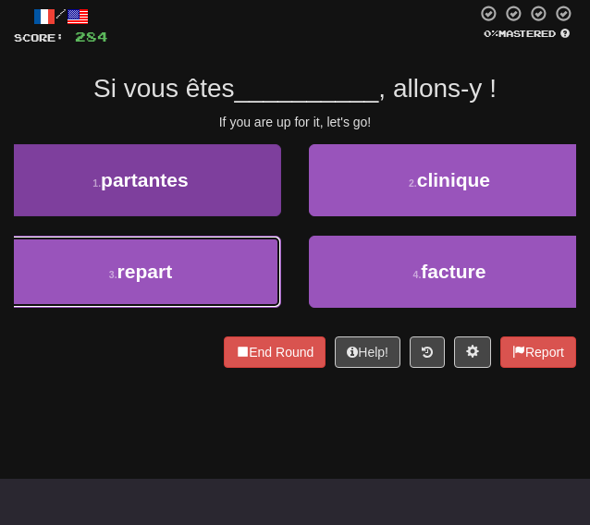
click at [244, 265] on button "3 . repart" at bounding box center [140, 272] width 281 height 72
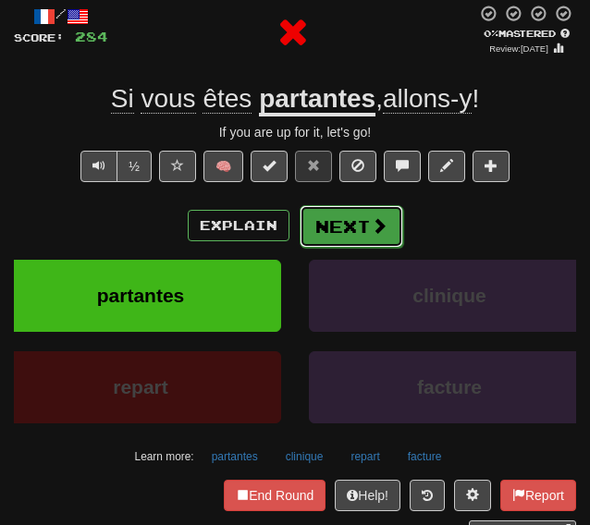
click at [348, 241] on button "Next" at bounding box center [352, 226] width 104 height 43
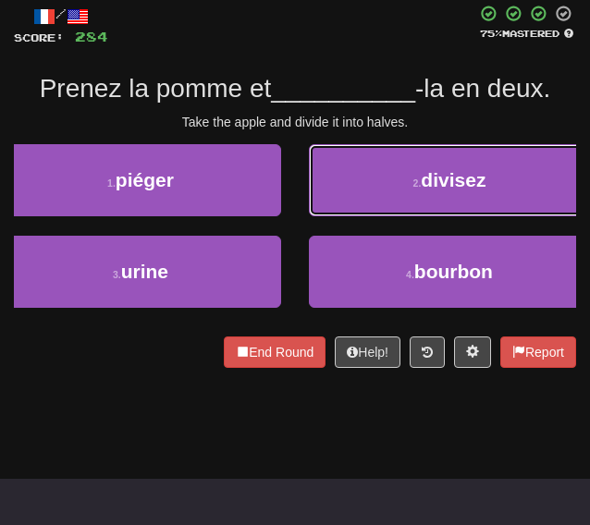
click at [335, 185] on button "2 . divisez" at bounding box center [449, 180] width 281 height 72
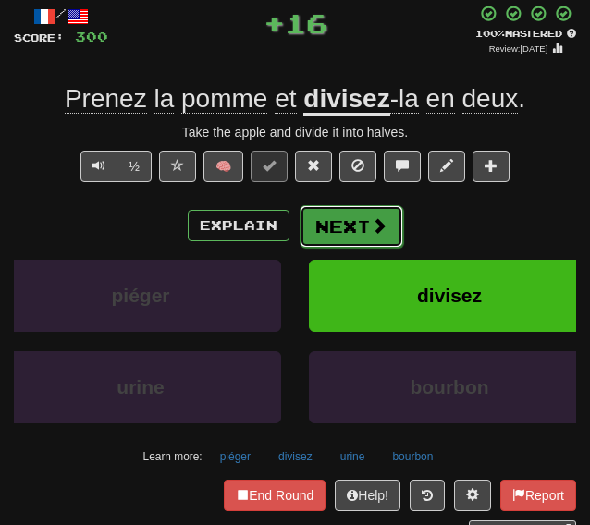
click at [323, 230] on button "Next" at bounding box center [352, 226] width 104 height 43
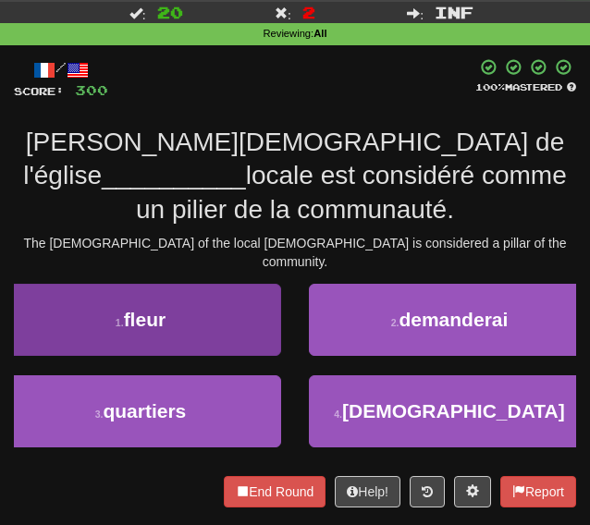
scroll to position [0, 0]
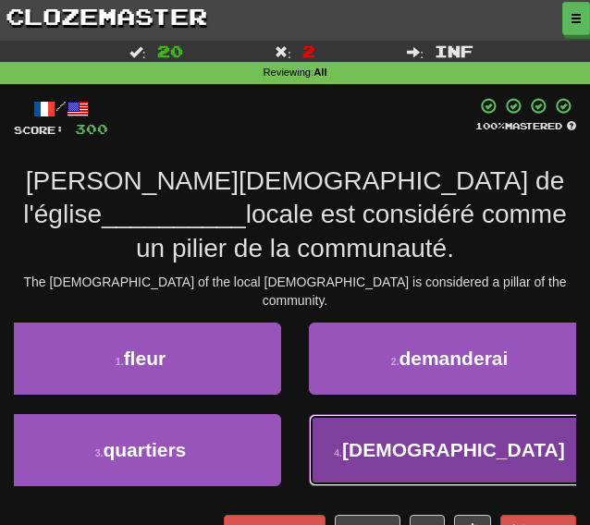
click at [369, 414] on button "4 . luthérienne" at bounding box center [449, 450] width 281 height 72
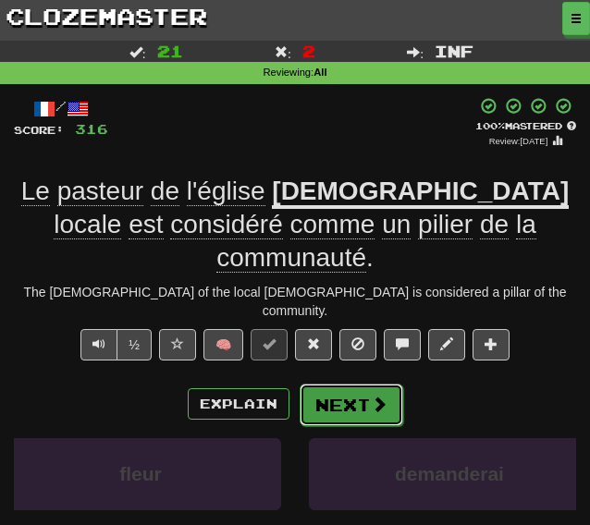
click at [335, 384] on button "Next" at bounding box center [352, 405] width 104 height 43
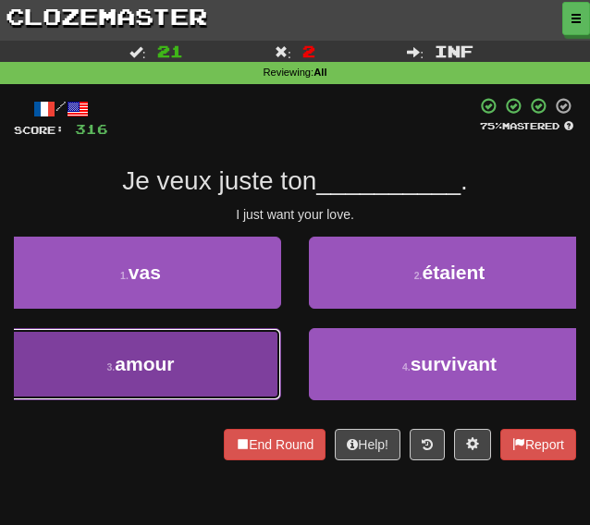
click at [200, 336] on button "3 . amour" at bounding box center [140, 364] width 281 height 72
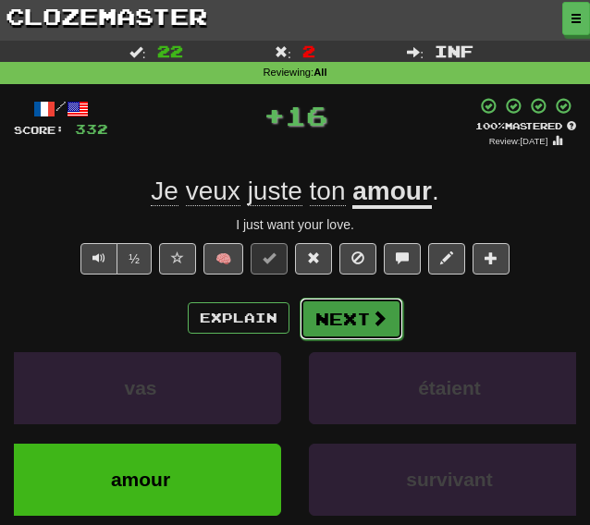
click at [322, 304] on button "Next" at bounding box center [352, 319] width 104 height 43
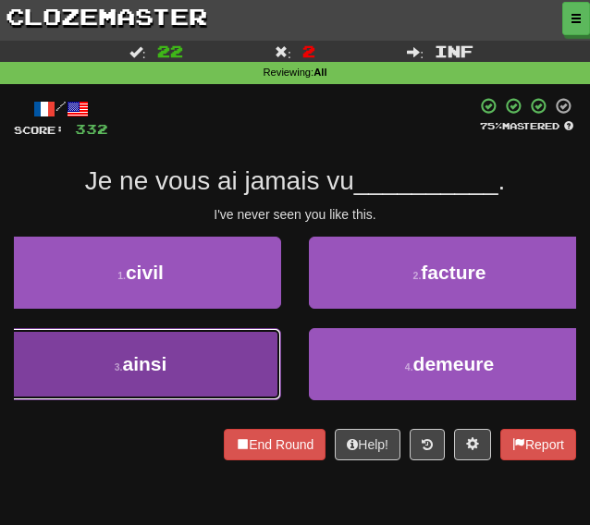
click at [195, 359] on button "3 . ainsi" at bounding box center [140, 364] width 281 height 72
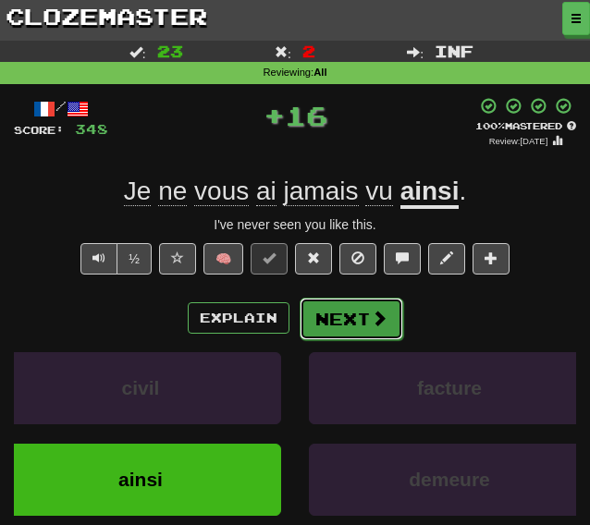
click at [357, 317] on button "Next" at bounding box center [352, 319] width 104 height 43
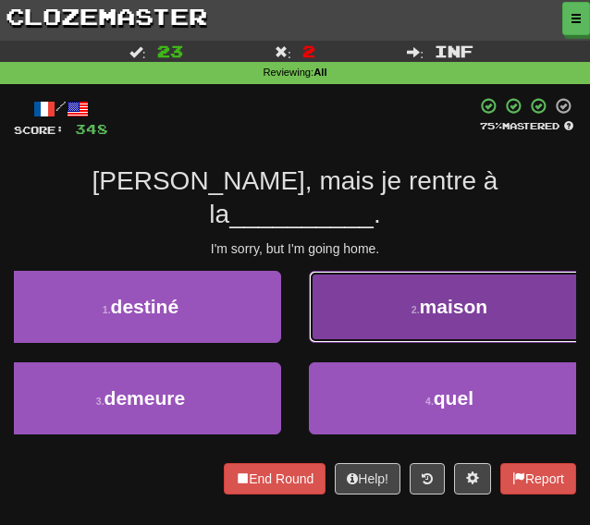
click at [338, 277] on button "2 . maison" at bounding box center [449, 307] width 281 height 72
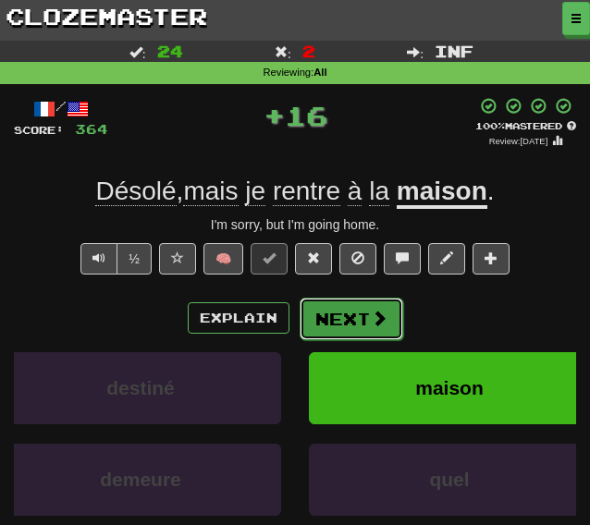
click at [335, 324] on button "Next" at bounding box center [352, 319] width 104 height 43
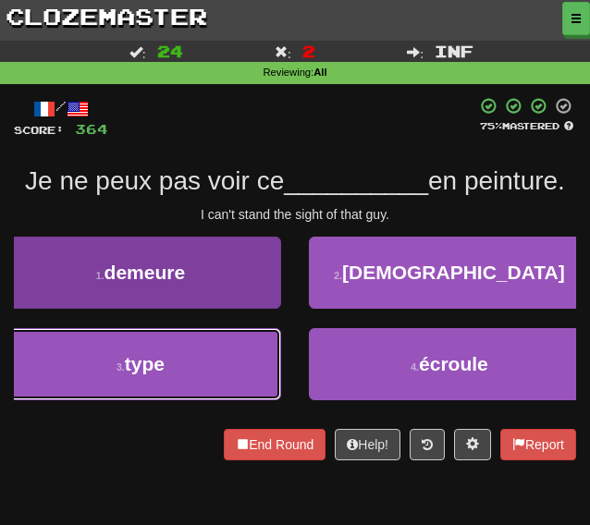
click at [173, 361] on button "3 . type" at bounding box center [140, 364] width 281 height 72
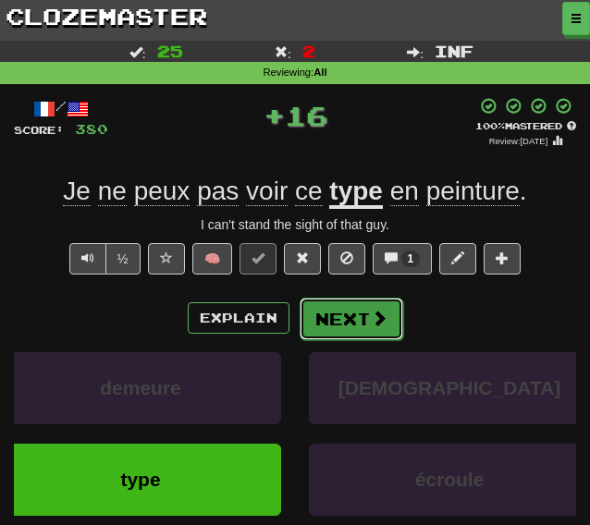
click at [359, 320] on button "Next" at bounding box center [352, 319] width 104 height 43
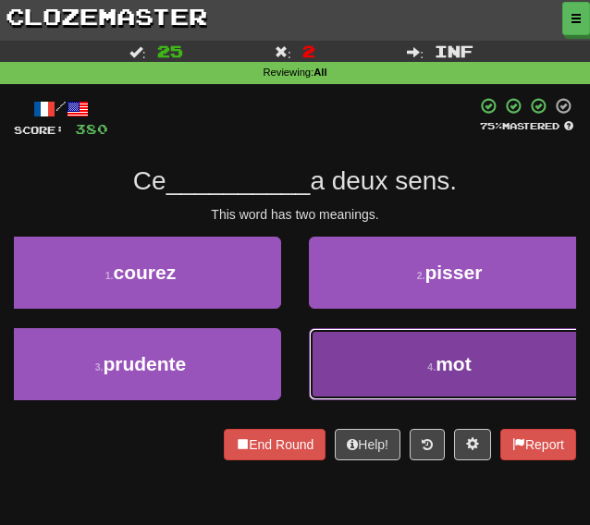
click at [353, 393] on button "4 . mot" at bounding box center [449, 364] width 281 height 72
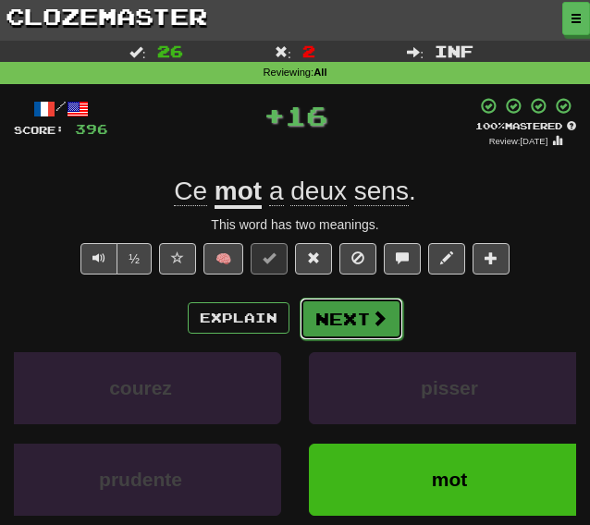
click at [346, 337] on button "Next" at bounding box center [352, 319] width 104 height 43
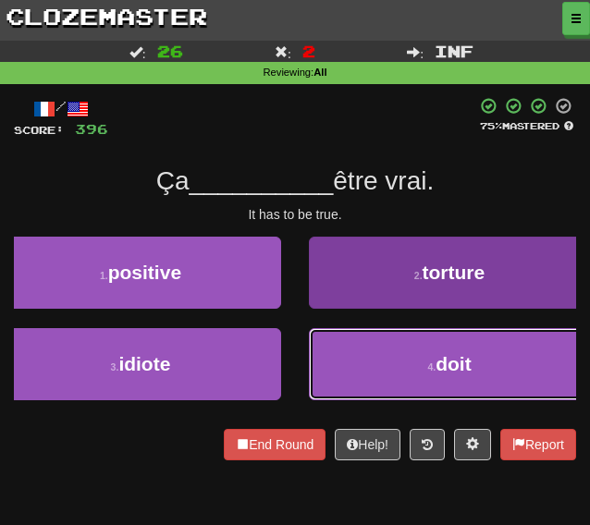
click at [344, 351] on button "4 . doit" at bounding box center [449, 364] width 281 height 72
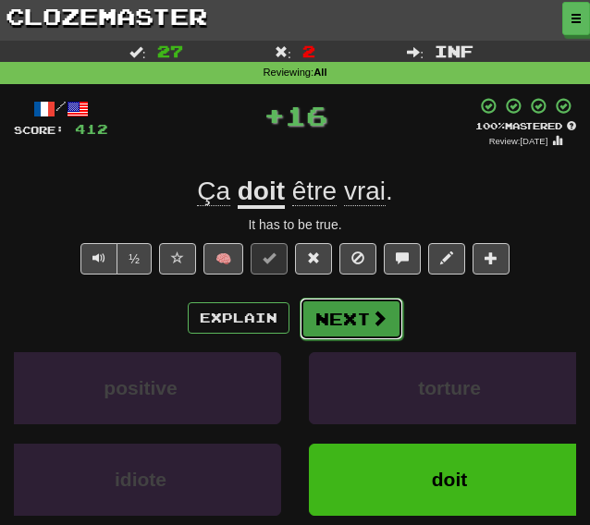
click at [316, 321] on button "Next" at bounding box center [352, 319] width 104 height 43
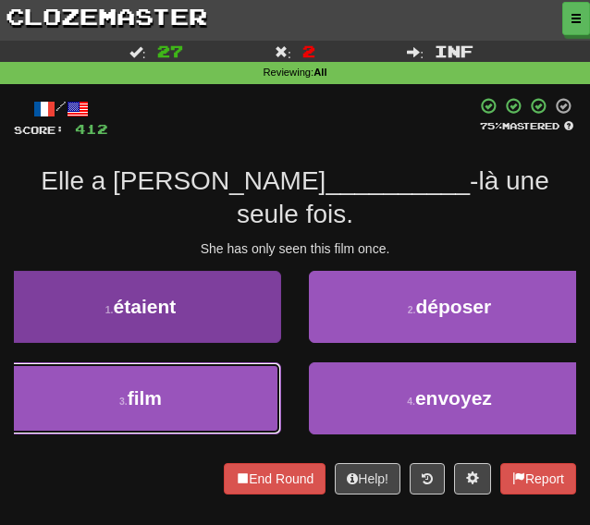
click at [199, 362] on button "3 . film" at bounding box center [140, 398] width 281 height 72
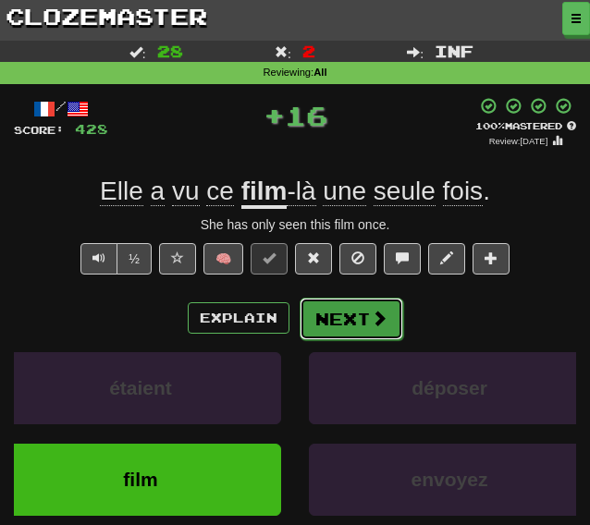
click at [353, 324] on button "Next" at bounding box center [352, 319] width 104 height 43
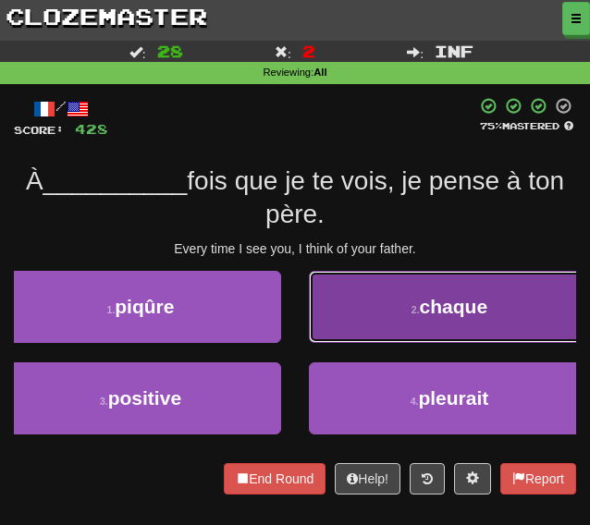
click at [360, 315] on button "2 . chaque" at bounding box center [449, 307] width 281 height 72
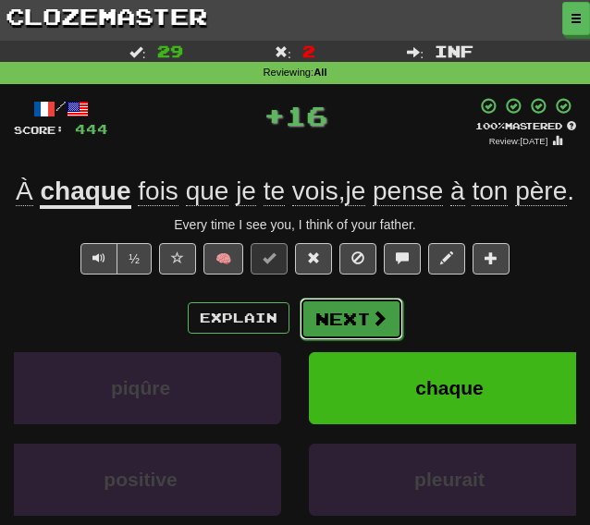
click at [342, 340] on button "Next" at bounding box center [352, 319] width 104 height 43
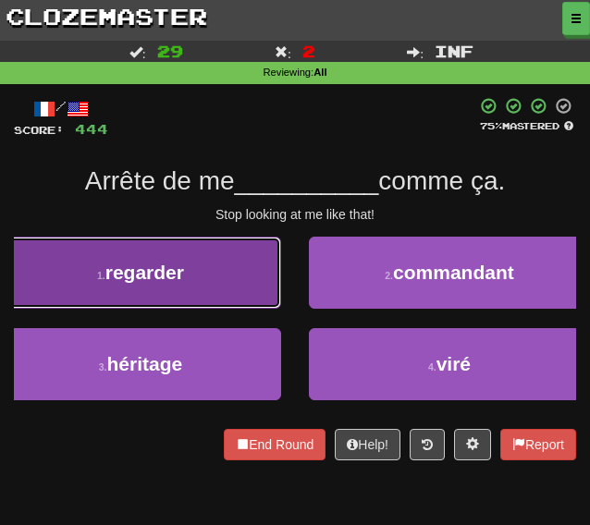
click at [141, 283] on span "regarder" at bounding box center [144, 272] width 79 height 21
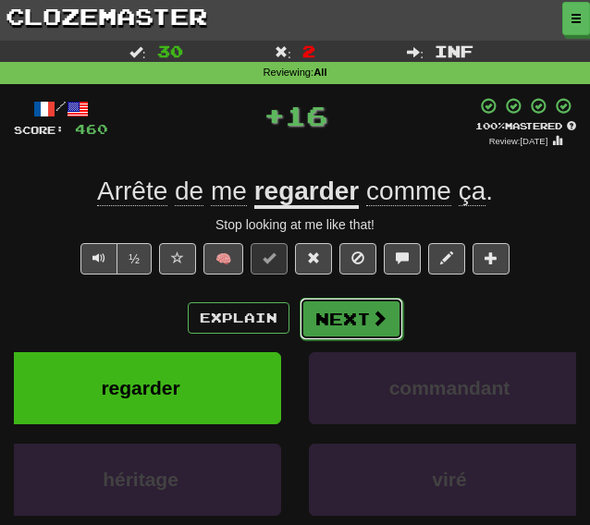
click at [332, 324] on button "Next" at bounding box center [352, 319] width 104 height 43
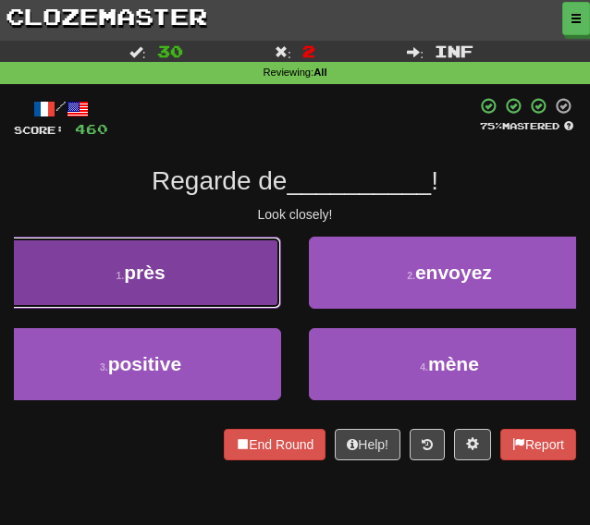
click at [229, 270] on button "1 . près" at bounding box center [140, 273] width 281 height 72
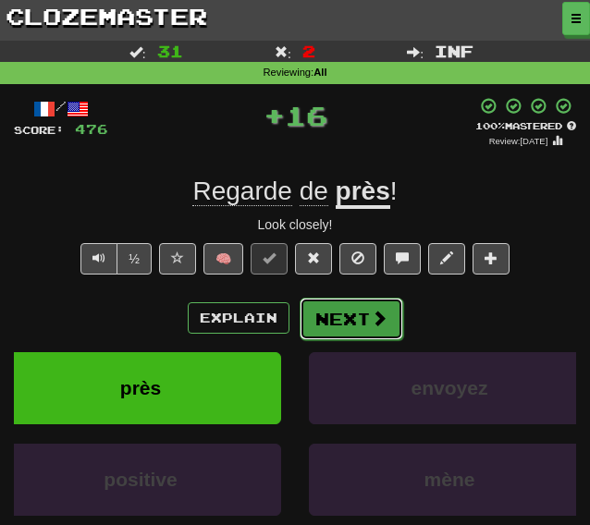
click at [330, 312] on button "Next" at bounding box center [352, 319] width 104 height 43
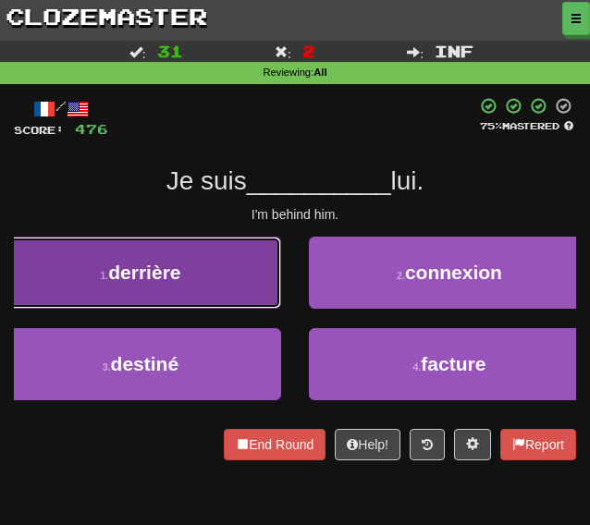
click at [166, 276] on span "derrière" at bounding box center [144, 272] width 72 height 21
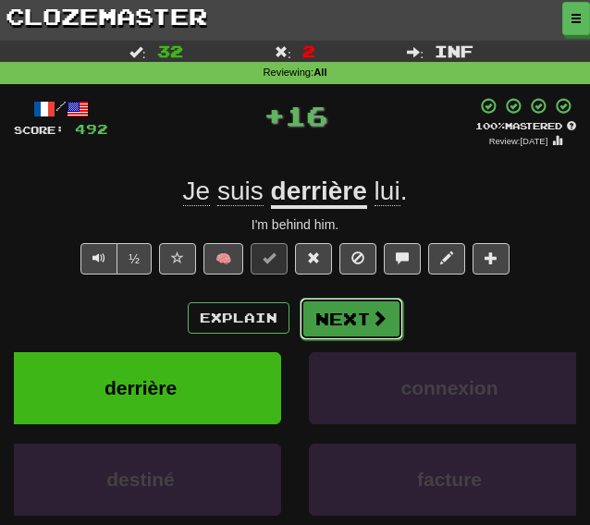
click at [362, 326] on button "Next" at bounding box center [352, 319] width 104 height 43
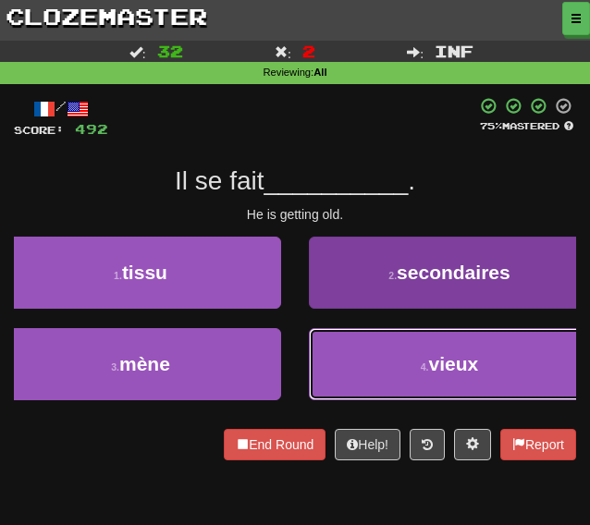
click at [399, 362] on button "4 . vieux" at bounding box center [449, 364] width 281 height 72
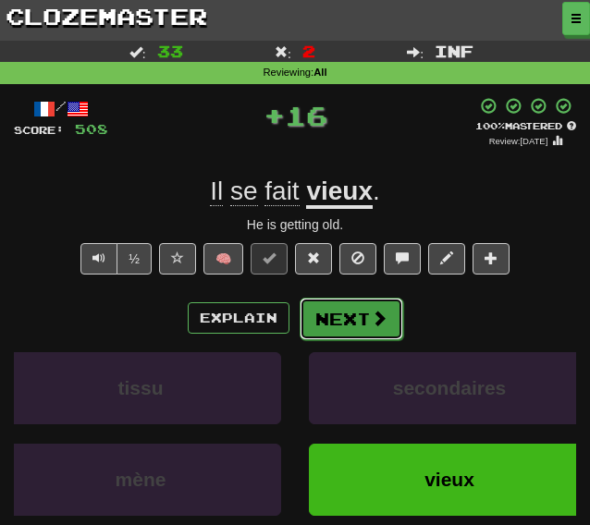
click at [360, 324] on button "Next" at bounding box center [352, 319] width 104 height 43
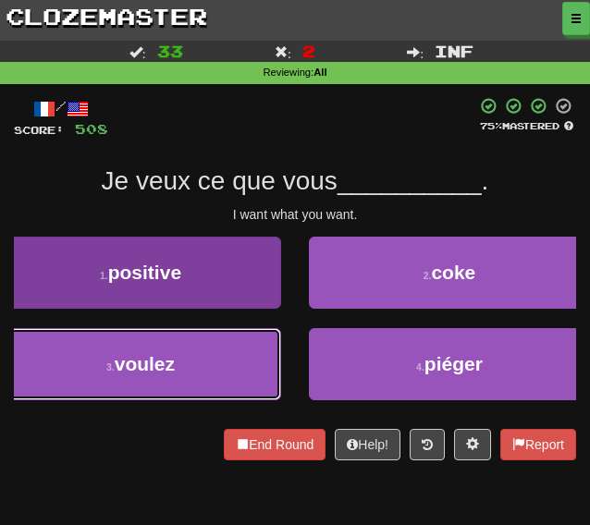
click at [217, 388] on button "3 . voulez" at bounding box center [140, 364] width 281 height 72
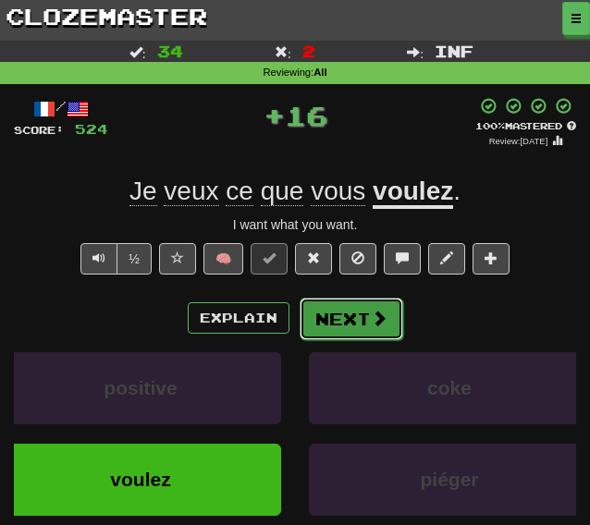
click at [349, 328] on button "Next" at bounding box center [352, 319] width 104 height 43
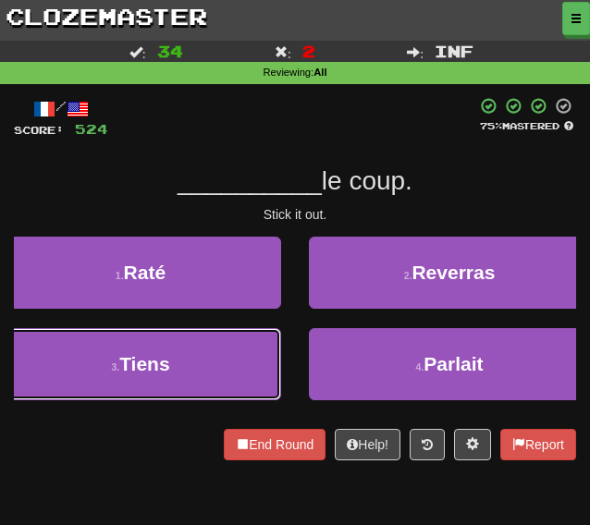
click at [190, 357] on button "3 . Tiens" at bounding box center [140, 364] width 281 height 72
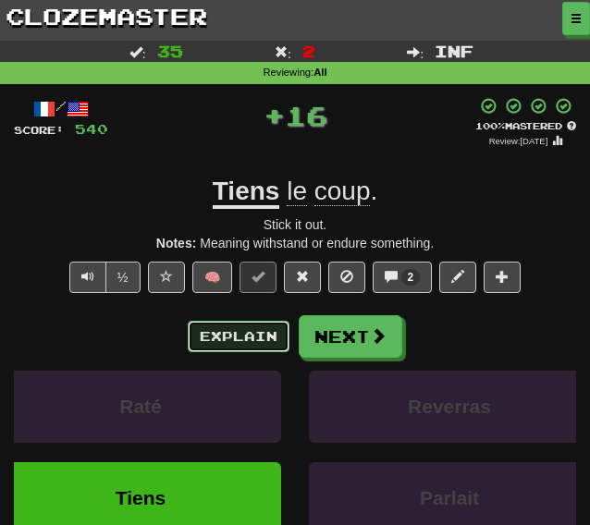
click at [244, 328] on button "Explain" at bounding box center [239, 336] width 102 height 31
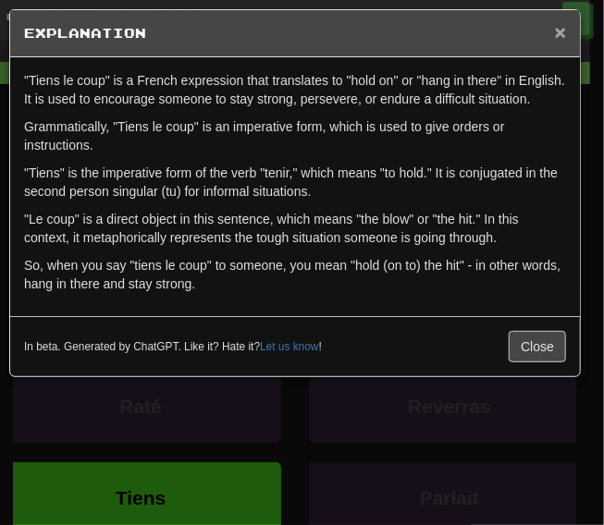
click at [560, 35] on span "×" at bounding box center [560, 31] width 11 height 21
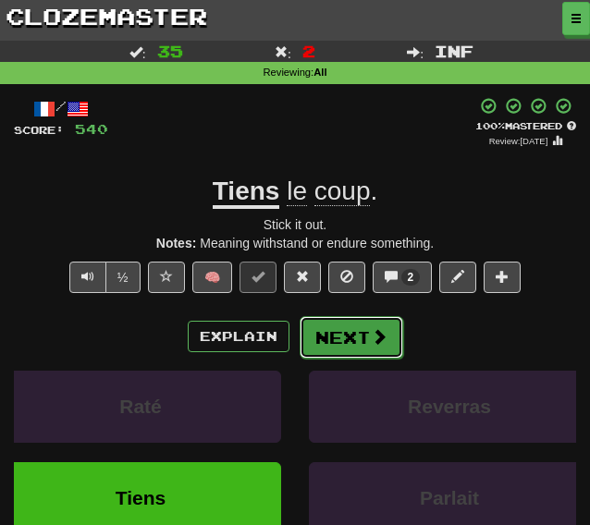
click at [358, 335] on button "Next" at bounding box center [352, 337] width 104 height 43
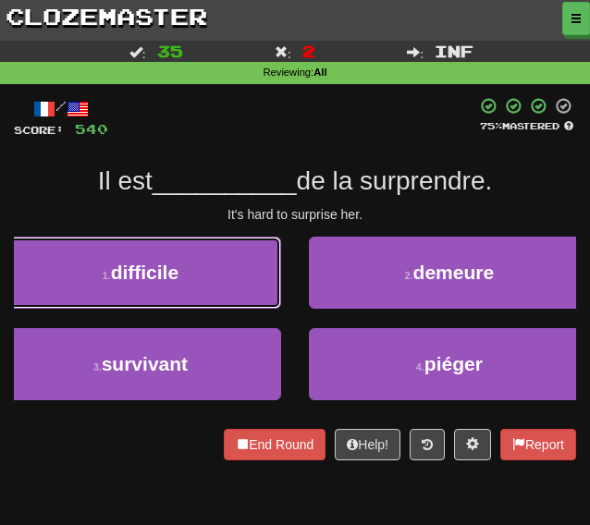
drag, startPoint x: 185, startPoint y: 267, endPoint x: 195, endPoint y: 281, distance: 17.2
click at [184, 268] on button "1 . difficile" at bounding box center [140, 273] width 281 height 72
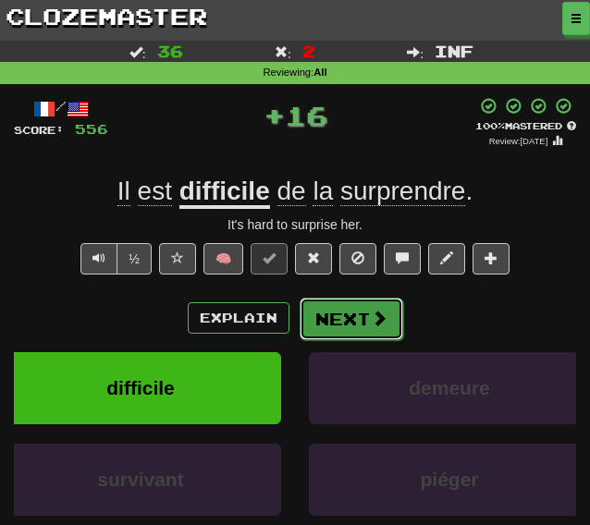
click at [358, 318] on button "Next" at bounding box center [352, 319] width 104 height 43
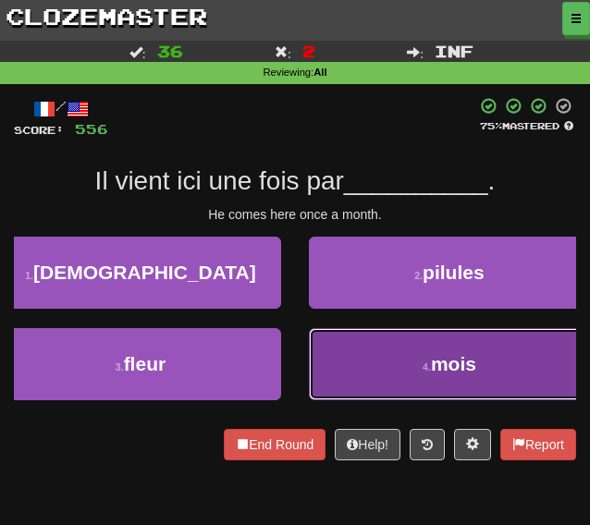
click at [380, 361] on button "4 . mois" at bounding box center [449, 364] width 281 height 72
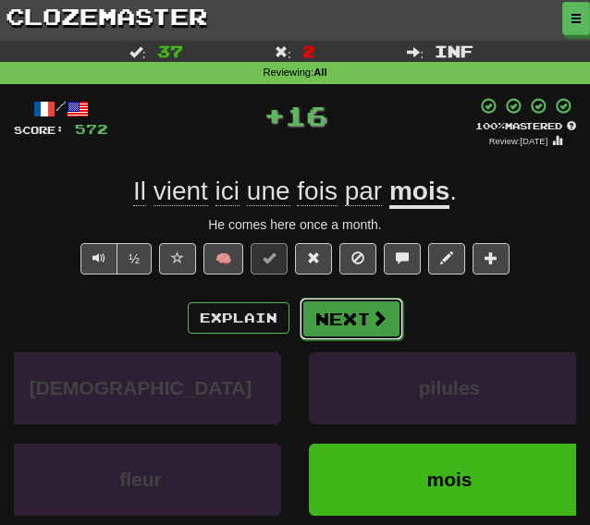
click at [363, 320] on button "Next" at bounding box center [352, 319] width 104 height 43
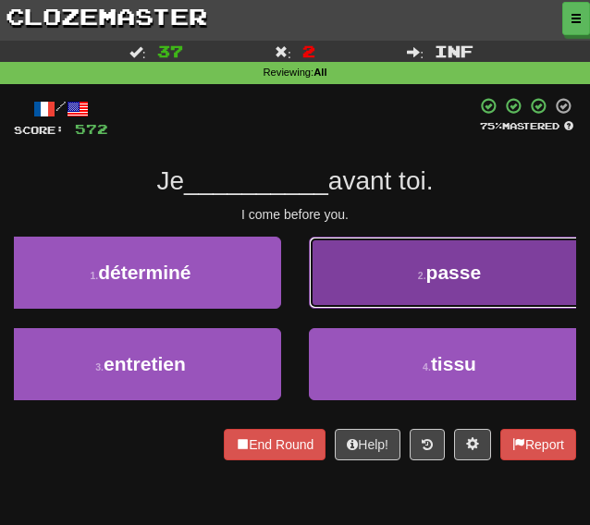
click at [317, 280] on button "2 . passe" at bounding box center [449, 273] width 281 height 72
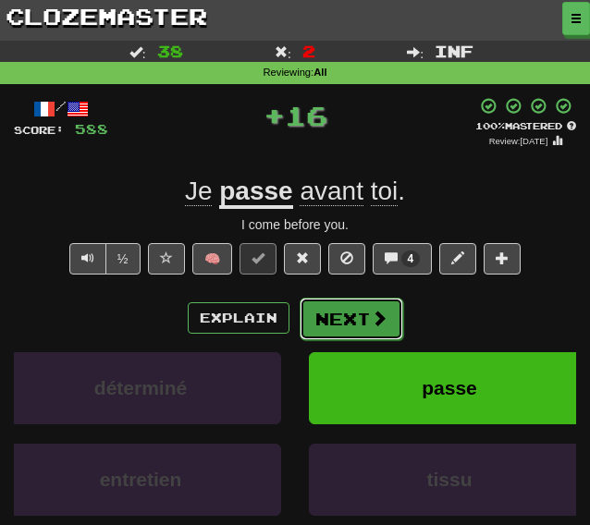
click at [326, 312] on button "Next" at bounding box center [352, 319] width 104 height 43
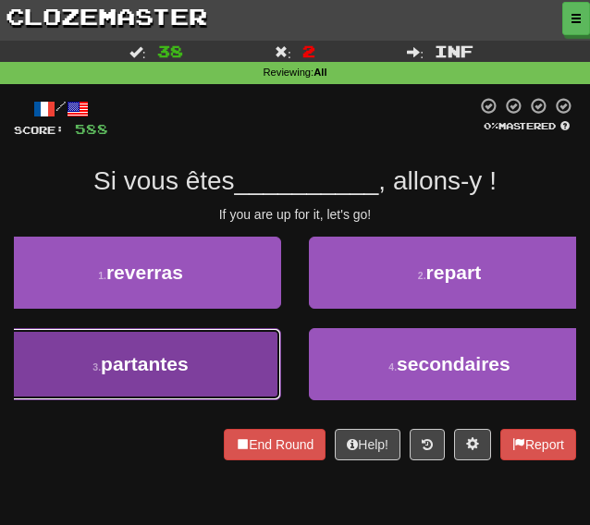
click at [187, 358] on span "partantes" at bounding box center [145, 363] width 88 height 21
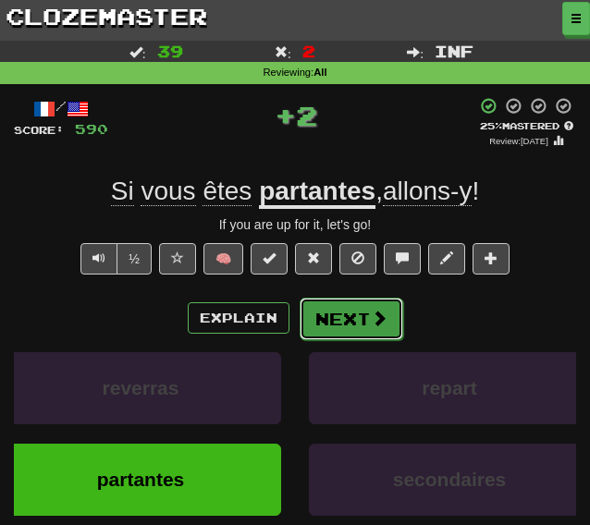
click at [340, 321] on button "Next" at bounding box center [352, 319] width 104 height 43
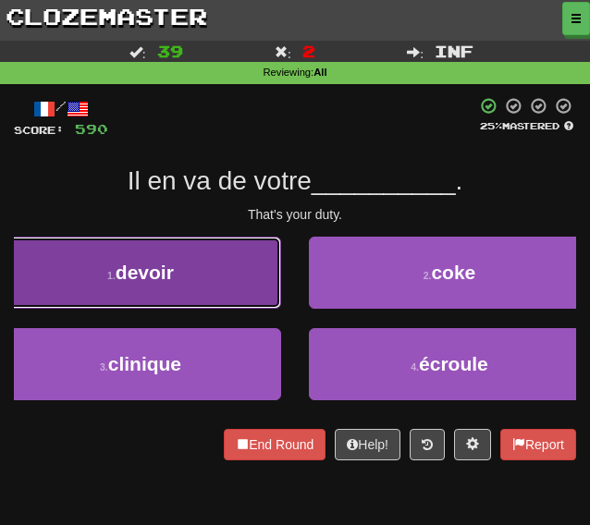
click at [197, 258] on button "1 . devoir" at bounding box center [140, 273] width 281 height 72
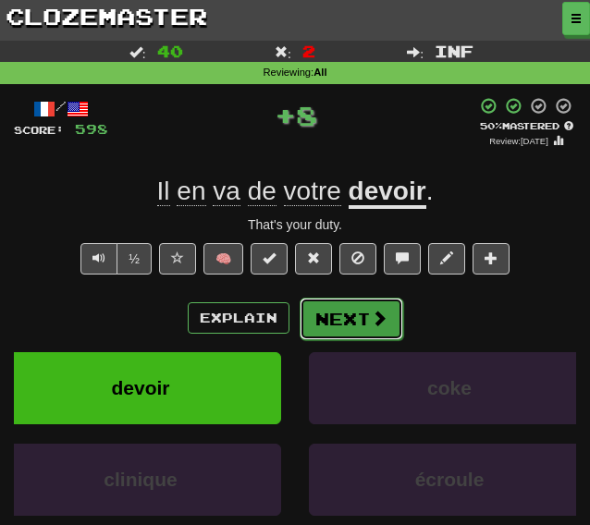
click at [331, 310] on button "Next" at bounding box center [352, 319] width 104 height 43
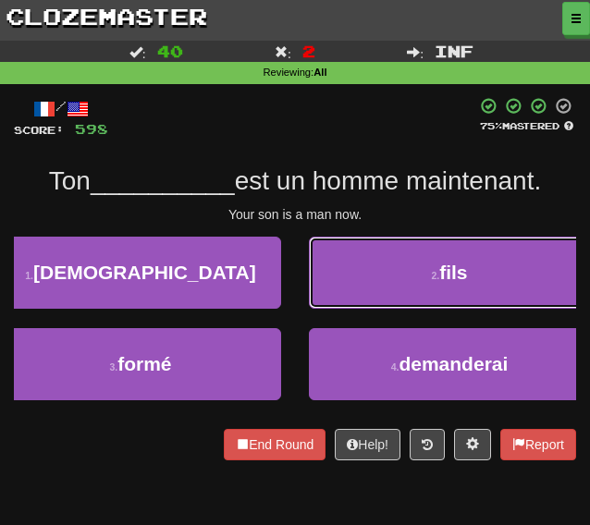
click at [373, 278] on button "2 . fils" at bounding box center [449, 273] width 281 height 72
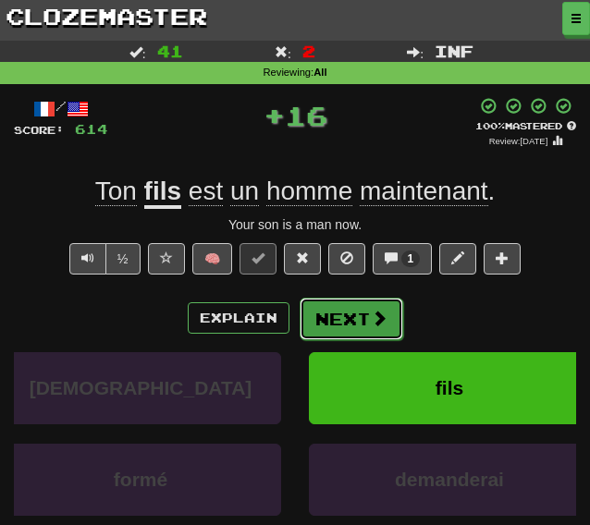
click at [340, 308] on button "Next" at bounding box center [352, 319] width 104 height 43
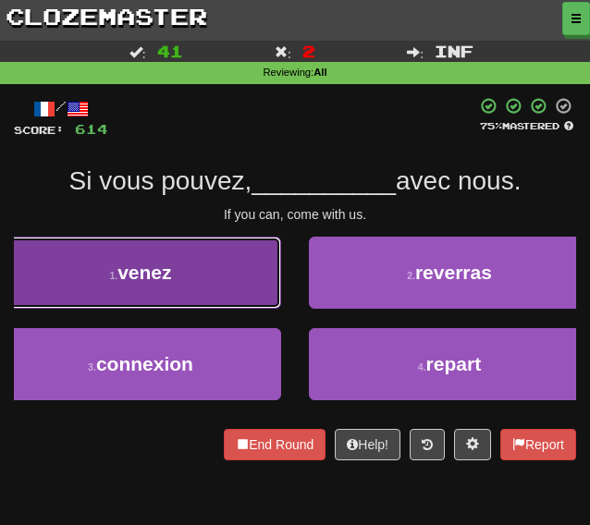
click at [207, 267] on button "1 . venez" at bounding box center [140, 273] width 281 height 72
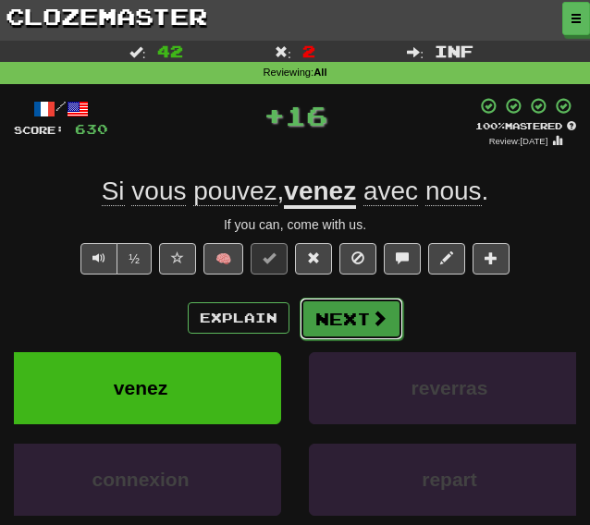
click at [359, 310] on button "Next" at bounding box center [352, 319] width 104 height 43
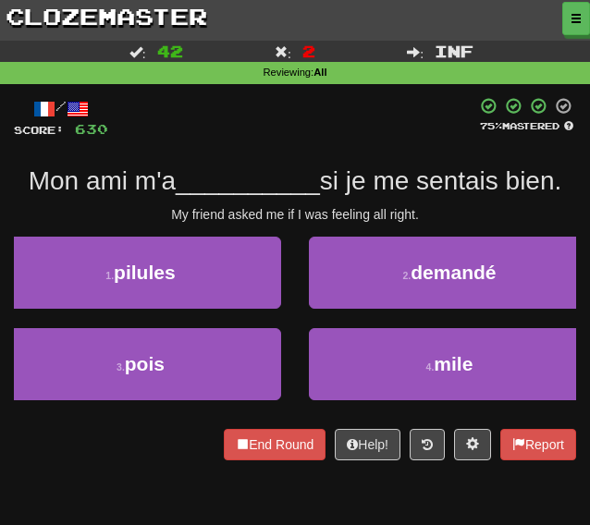
click at [368, 310] on div "2 . demandé" at bounding box center [449, 283] width 309 height 92
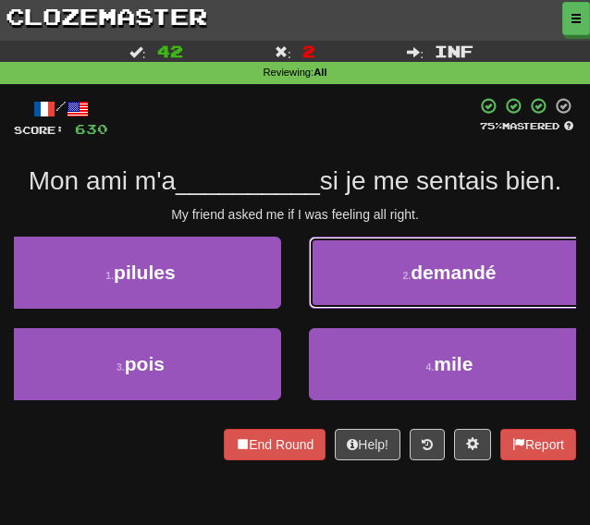
click at [371, 290] on button "2 . demandé" at bounding box center [449, 273] width 281 height 72
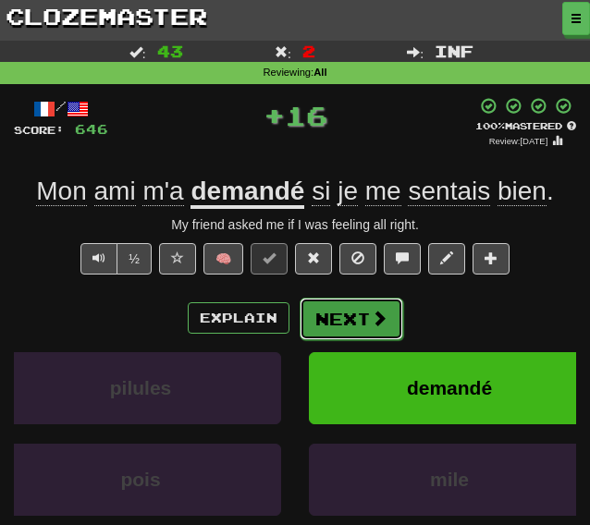
click at [347, 310] on button "Next" at bounding box center [352, 319] width 104 height 43
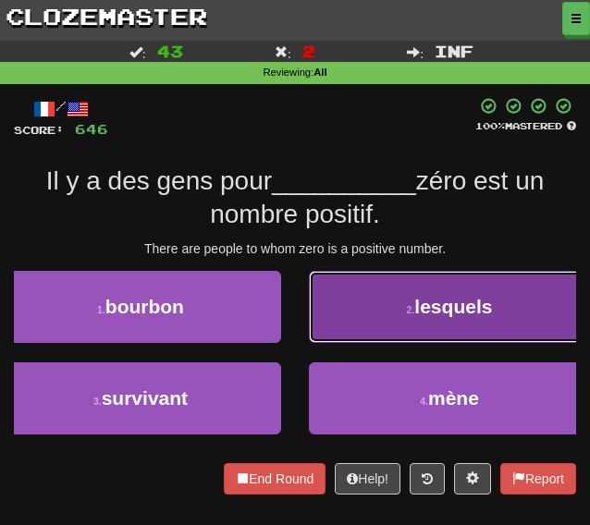
click at [385, 306] on button "2 . lesquels" at bounding box center [449, 307] width 281 height 72
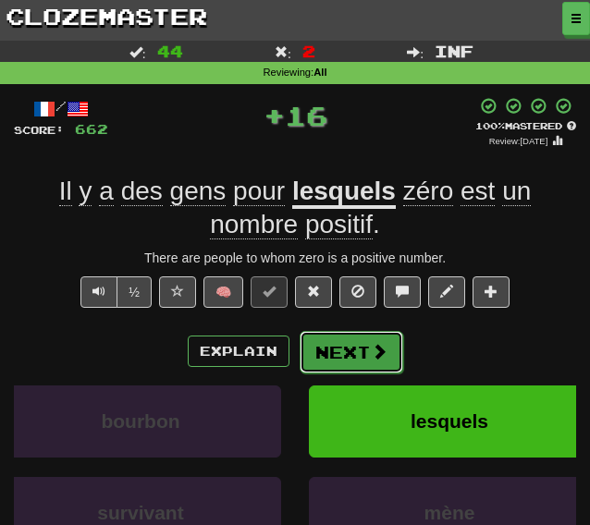
click at [340, 359] on button "Next" at bounding box center [352, 352] width 104 height 43
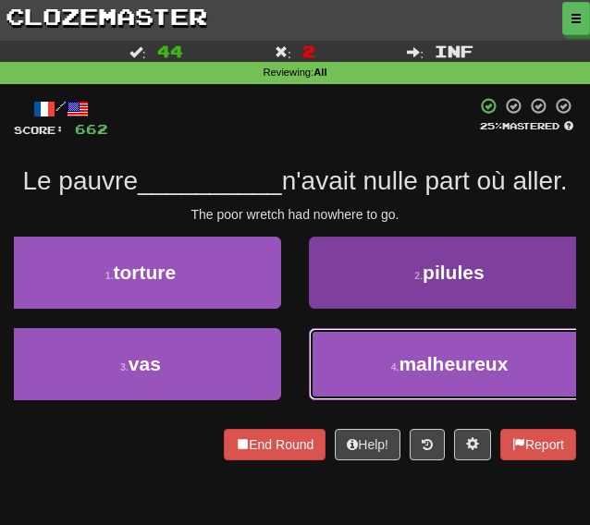
click at [333, 377] on button "4 . malheureux" at bounding box center [449, 364] width 281 height 72
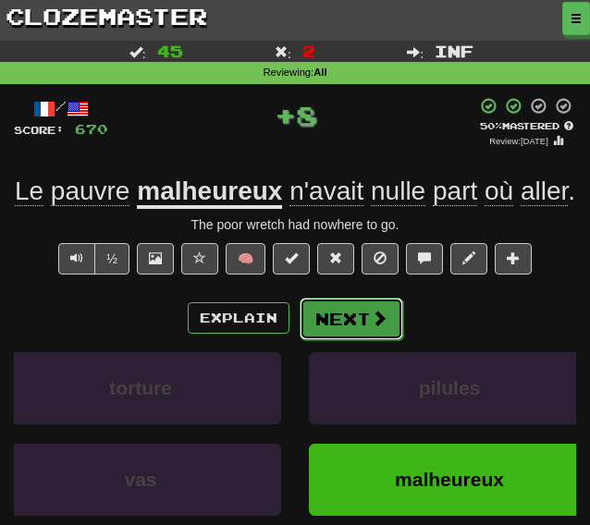
click at [351, 326] on button "Next" at bounding box center [352, 319] width 104 height 43
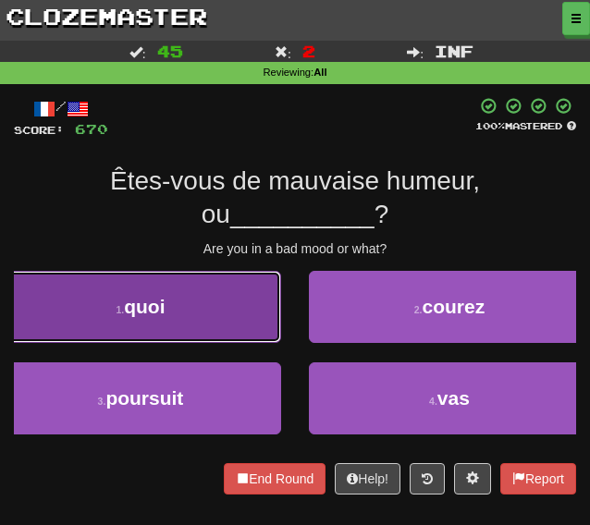
click at [170, 318] on button "1 . quoi" at bounding box center [140, 307] width 281 height 72
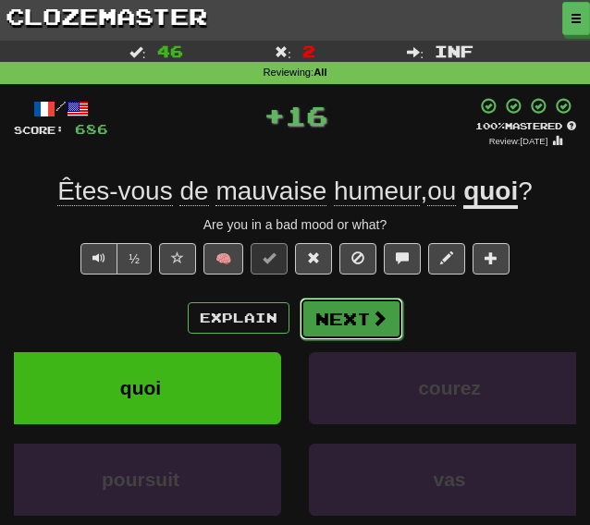
click at [337, 336] on button "Next" at bounding box center [352, 319] width 104 height 43
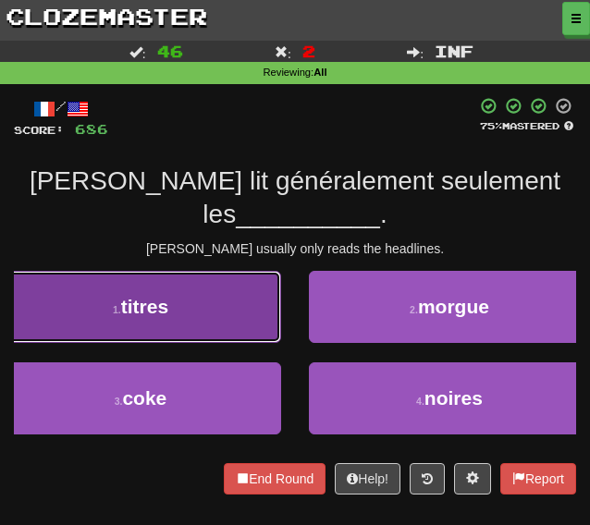
click at [192, 306] on button "1 . titres" at bounding box center [140, 307] width 281 height 72
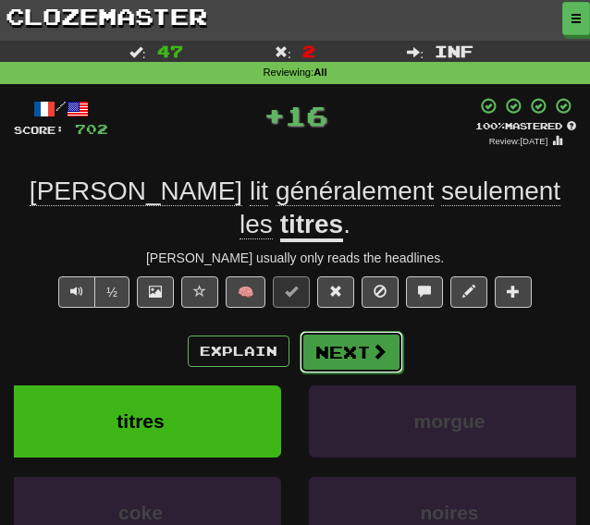
click at [366, 331] on button "Next" at bounding box center [352, 352] width 104 height 43
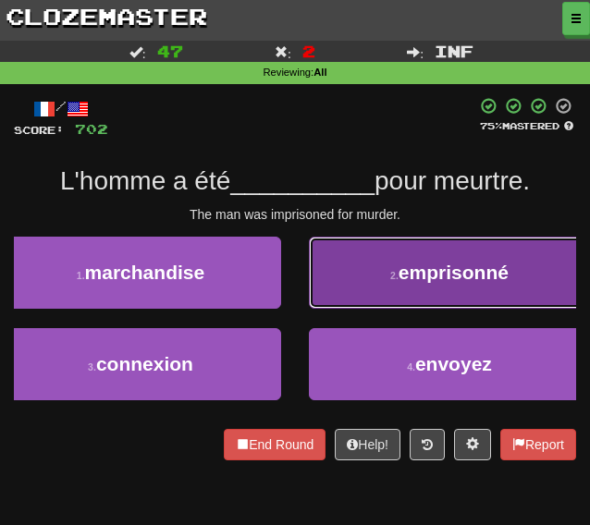
click at [405, 276] on span "emprisonné" at bounding box center [453, 272] width 110 height 21
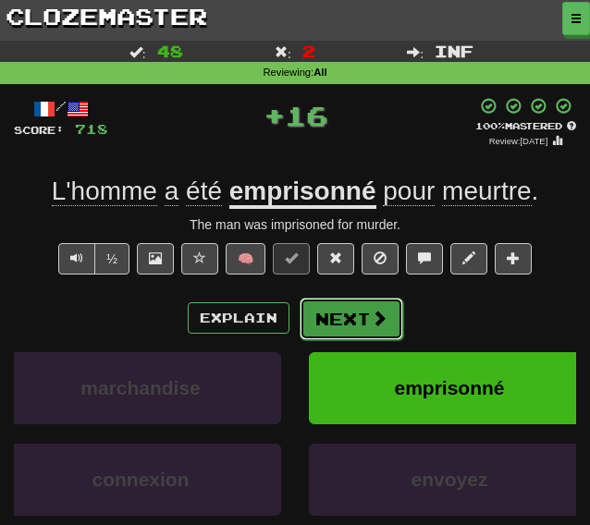
click at [362, 330] on button "Next" at bounding box center [352, 319] width 104 height 43
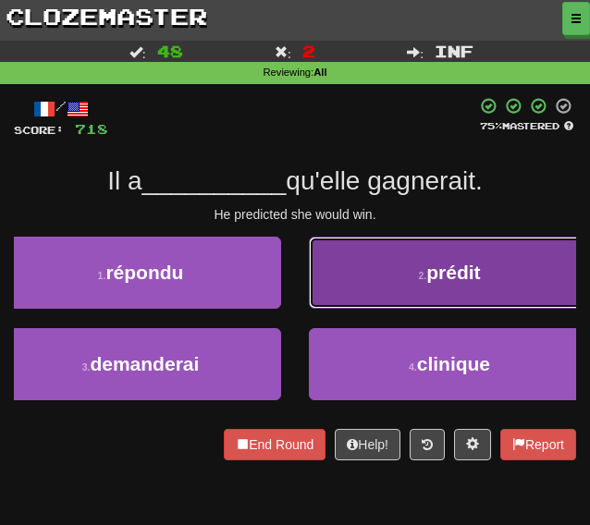
click at [368, 286] on button "2 . prédit" at bounding box center [449, 273] width 281 height 72
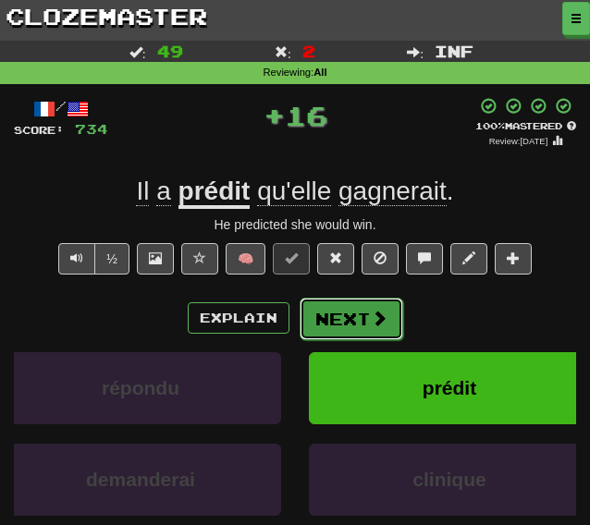
click at [354, 319] on button "Next" at bounding box center [352, 319] width 104 height 43
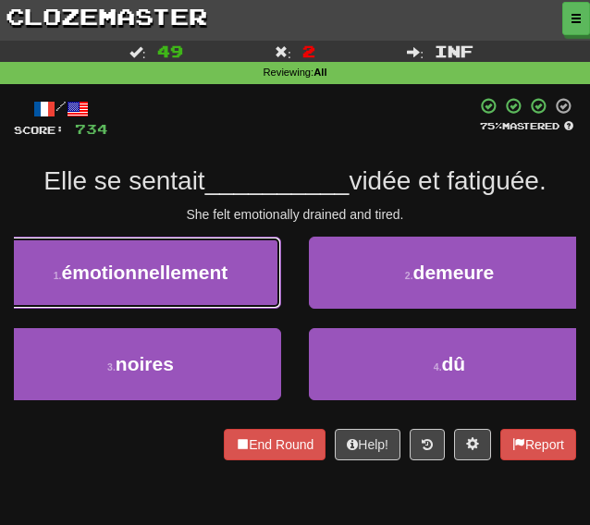
click at [197, 254] on button "1 . émotionnellement" at bounding box center [140, 273] width 281 height 72
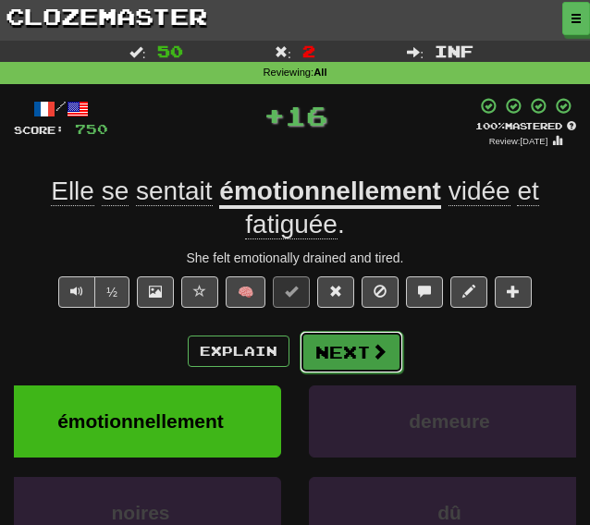
click at [348, 356] on button "Next" at bounding box center [352, 352] width 104 height 43
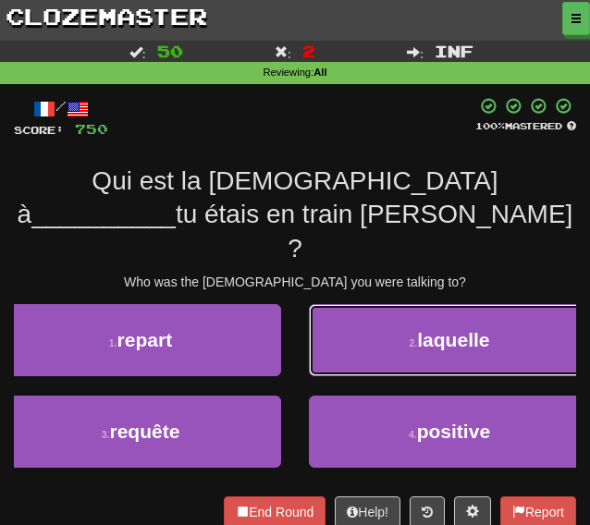
click at [388, 317] on button "2 . laquelle" at bounding box center [449, 340] width 281 height 72
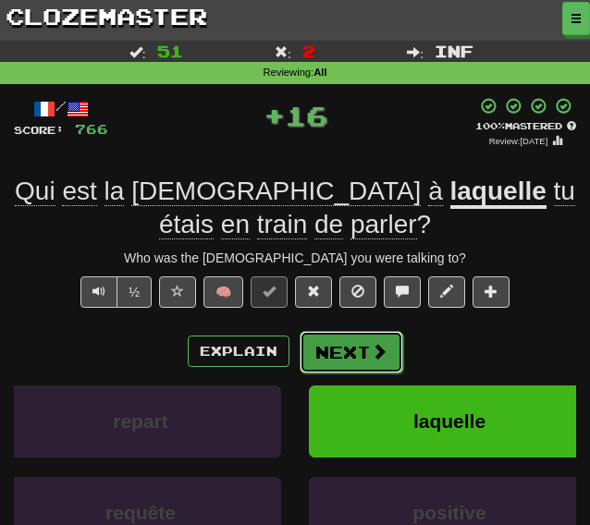
click at [349, 367] on button "Next" at bounding box center [352, 352] width 104 height 43
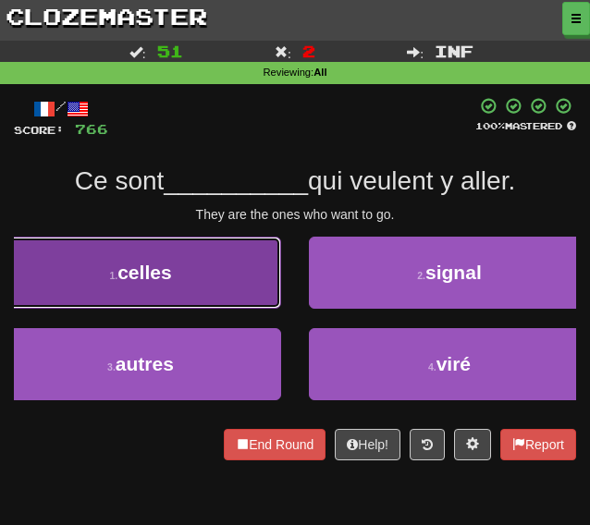
click at [215, 267] on button "1 . celles" at bounding box center [140, 273] width 281 height 72
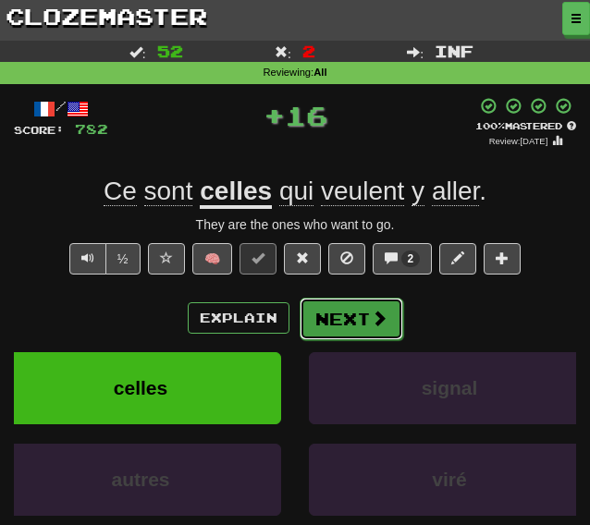
click at [348, 326] on button "Next" at bounding box center [352, 319] width 104 height 43
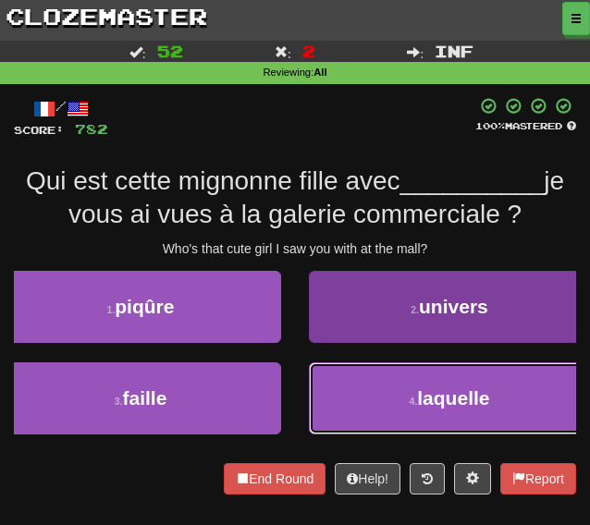
click at [407, 397] on button "4 . laquelle" at bounding box center [449, 398] width 281 height 72
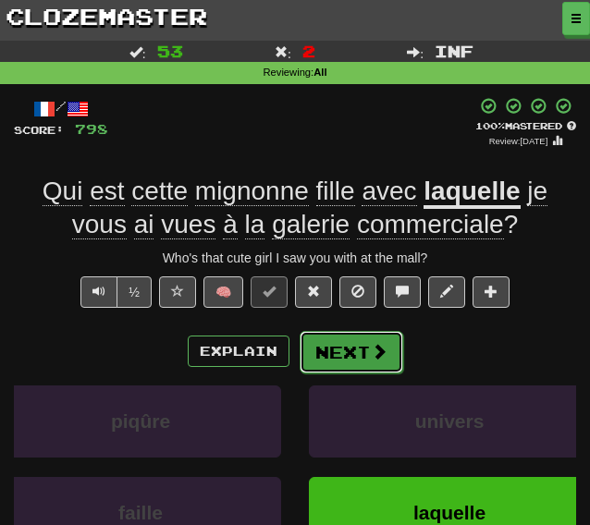
click at [355, 358] on button "Next" at bounding box center [352, 352] width 104 height 43
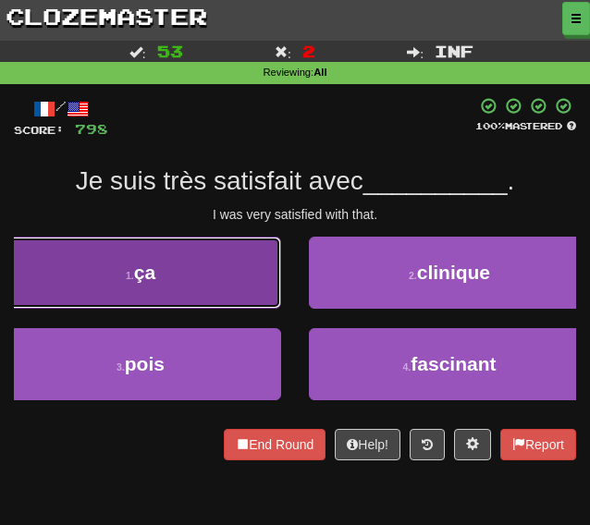
click at [128, 264] on button "1 . ça" at bounding box center [140, 273] width 281 height 72
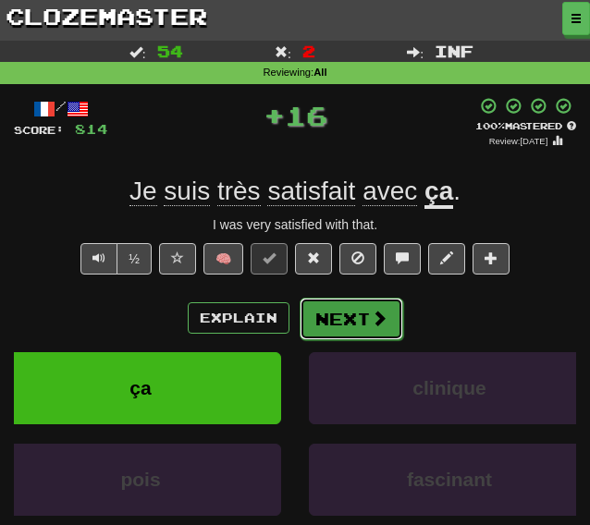
click at [335, 334] on button "Next" at bounding box center [352, 319] width 104 height 43
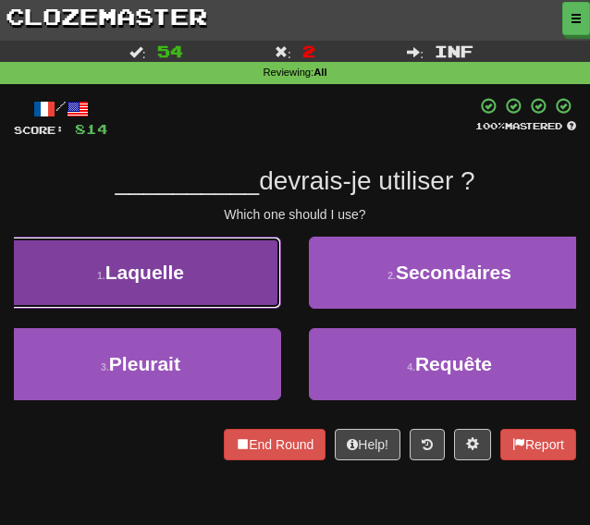
click at [165, 267] on span "Laquelle" at bounding box center [144, 272] width 79 height 21
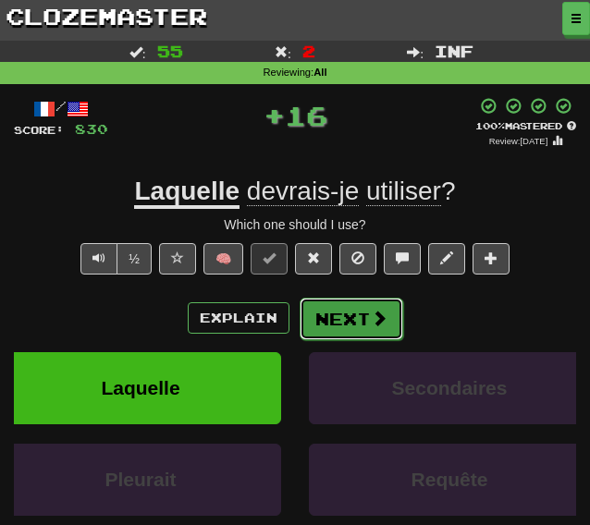
click at [319, 313] on button "Next" at bounding box center [352, 319] width 104 height 43
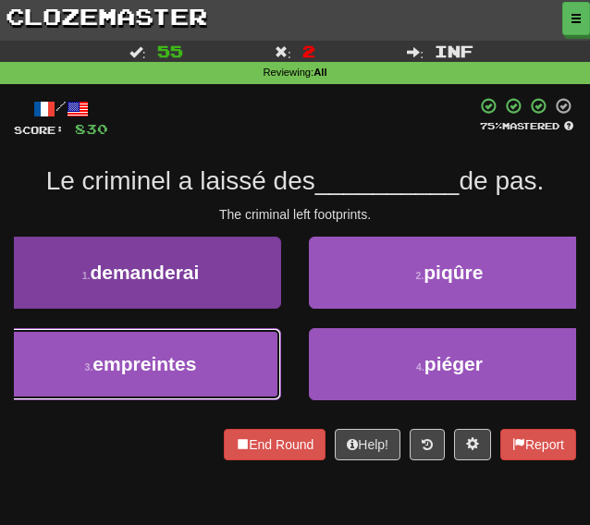
click at [149, 358] on span "empreintes" at bounding box center [144, 363] width 104 height 21
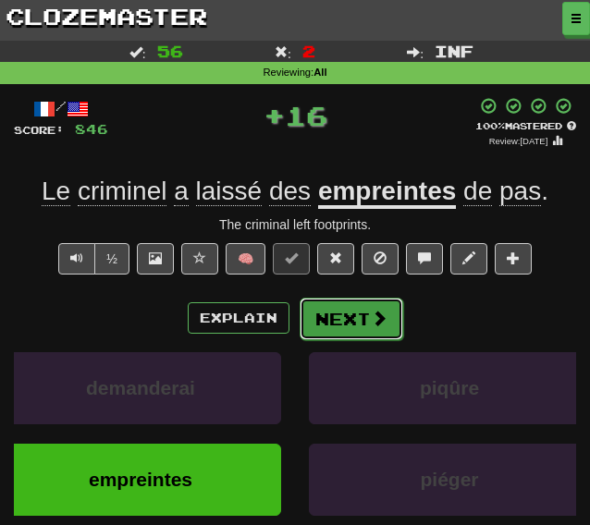
click at [342, 328] on button "Next" at bounding box center [352, 319] width 104 height 43
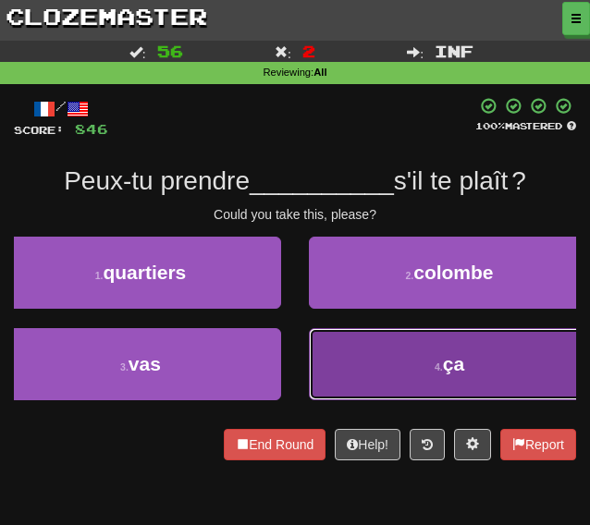
click at [368, 360] on button "4 . ça" at bounding box center [449, 364] width 281 height 72
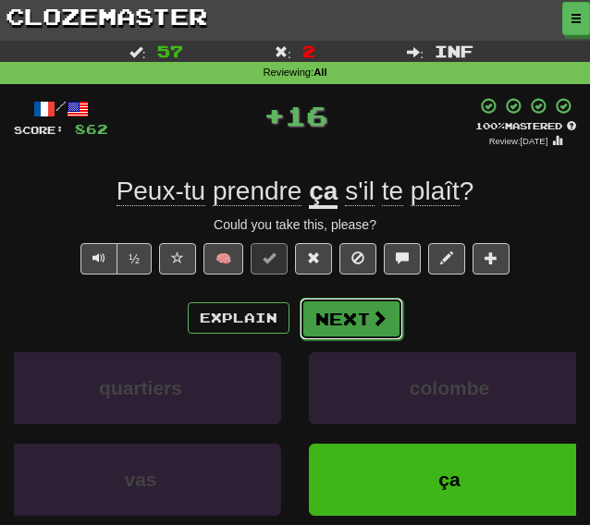
click at [363, 306] on button "Next" at bounding box center [352, 319] width 104 height 43
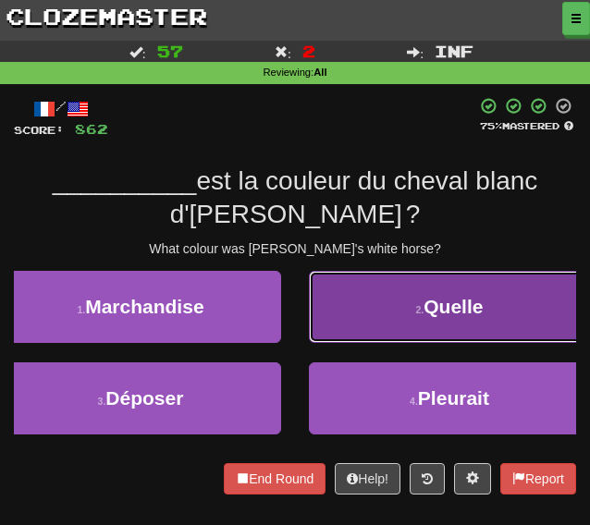
click at [346, 286] on button "2 . Quelle" at bounding box center [449, 307] width 281 height 72
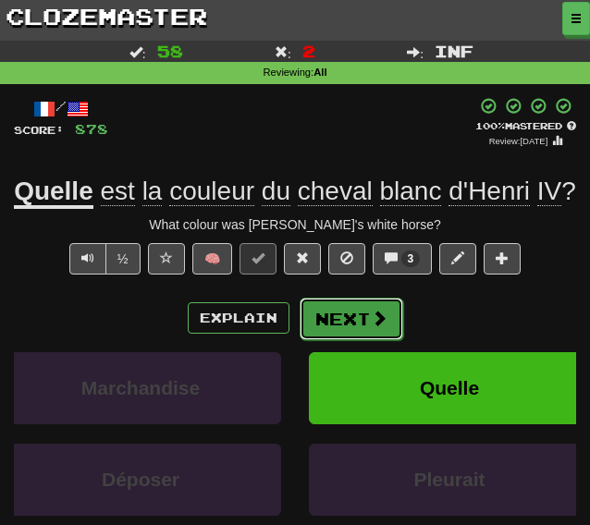
click at [336, 340] on button "Next" at bounding box center [352, 319] width 104 height 43
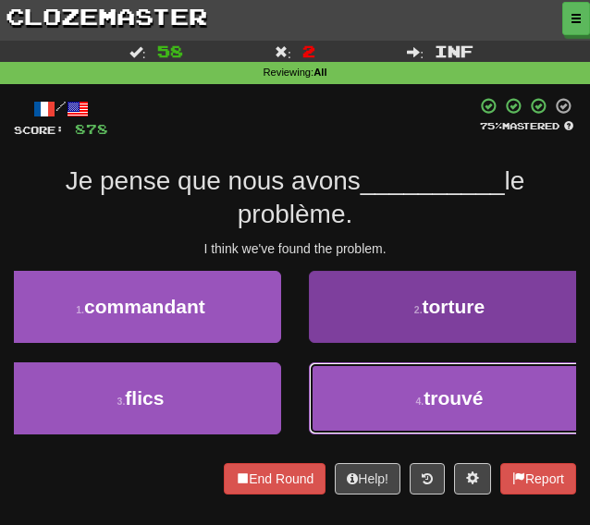
click at [386, 415] on button "4 . trouvé" at bounding box center [449, 398] width 281 height 72
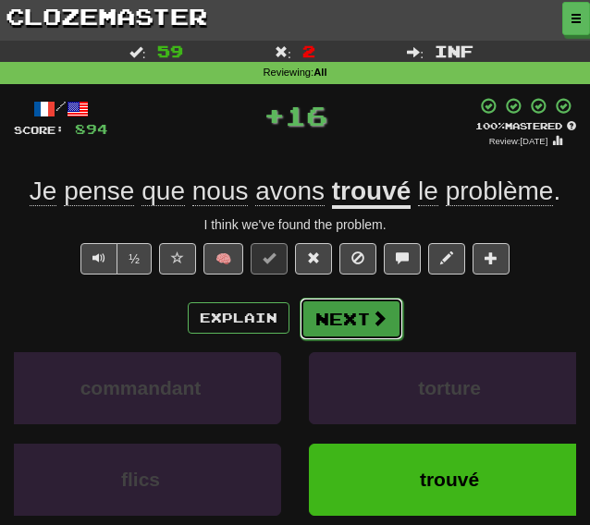
click at [348, 324] on button "Next" at bounding box center [352, 319] width 104 height 43
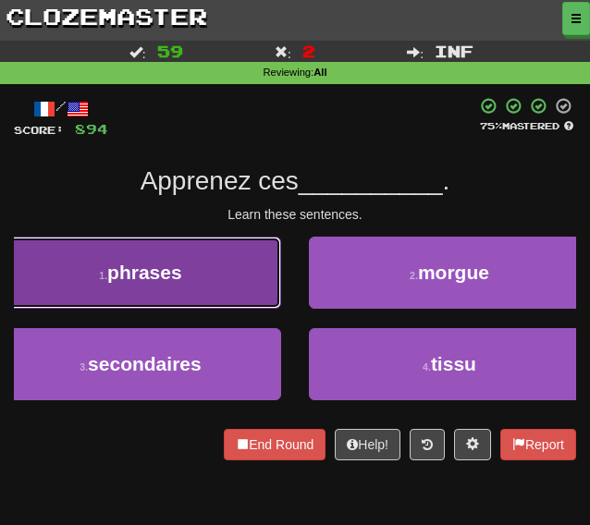
click at [141, 269] on span "phrases" at bounding box center [144, 272] width 75 height 21
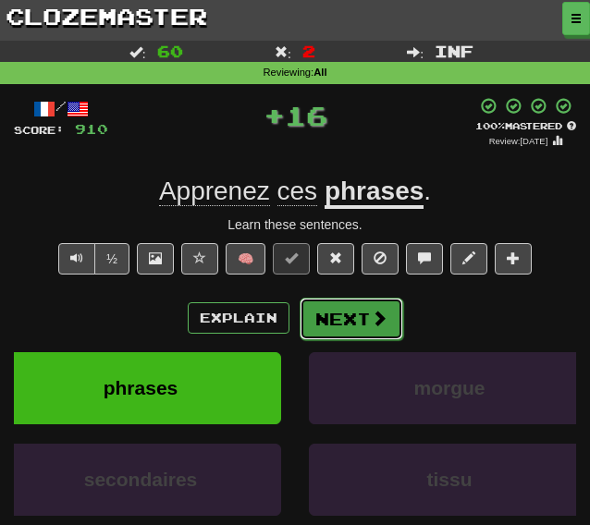
click at [321, 323] on button "Next" at bounding box center [352, 319] width 104 height 43
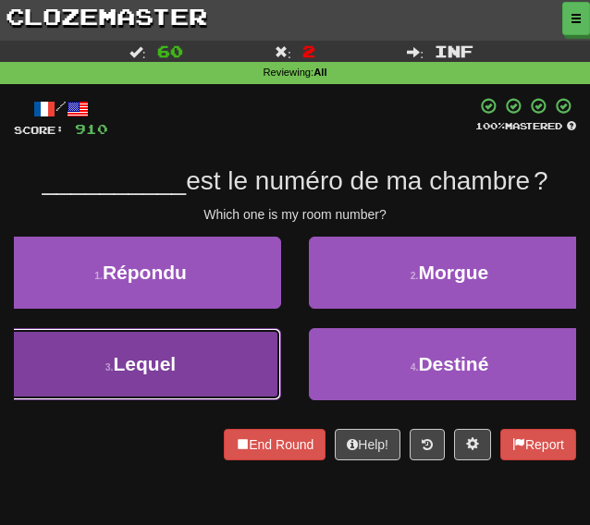
click at [191, 345] on button "3 . Lequel" at bounding box center [140, 364] width 281 height 72
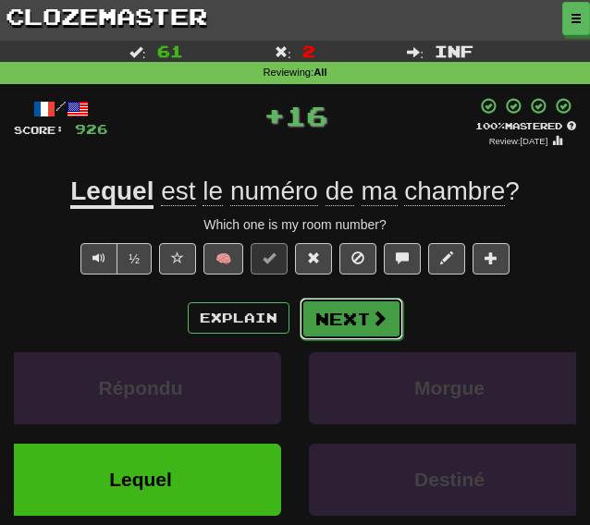
click at [316, 321] on button "Next" at bounding box center [352, 319] width 104 height 43
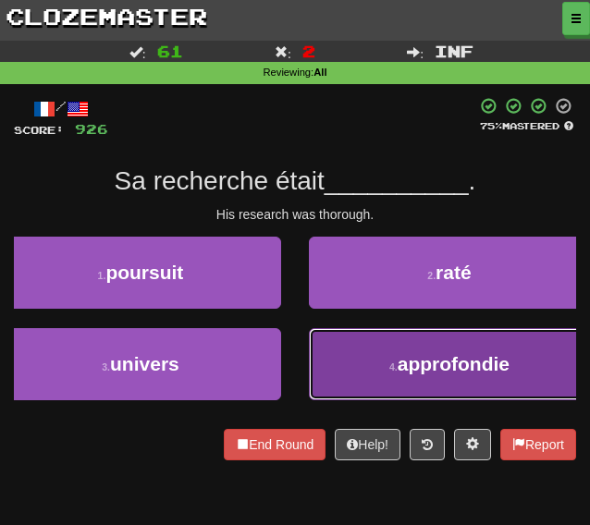
click at [403, 386] on button "4 . approfondie" at bounding box center [449, 364] width 281 height 72
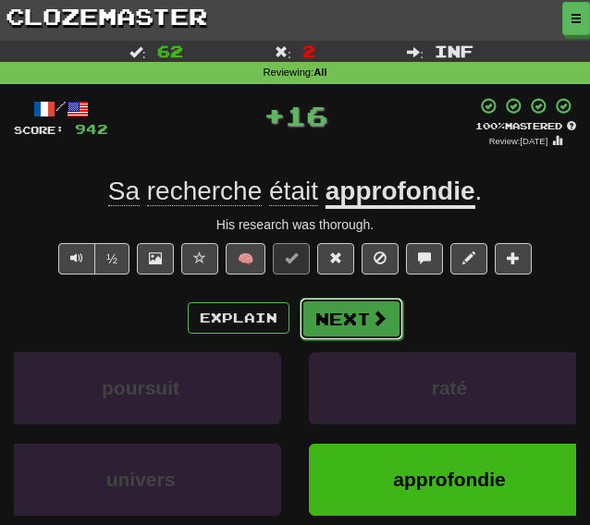
click at [349, 333] on button "Next" at bounding box center [352, 319] width 104 height 43
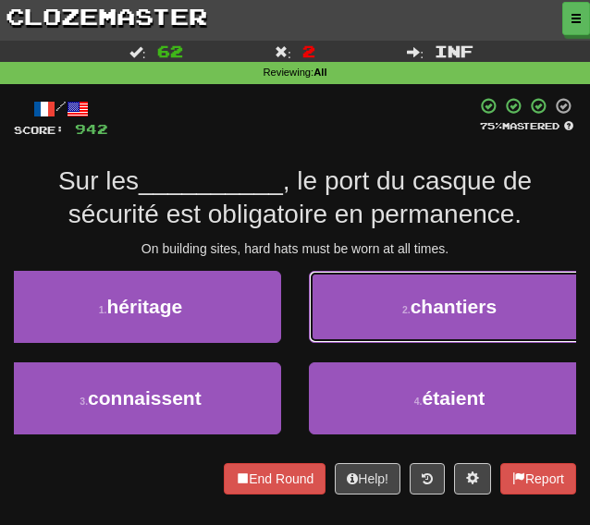
click at [372, 326] on button "2 . chantiers" at bounding box center [449, 307] width 281 height 72
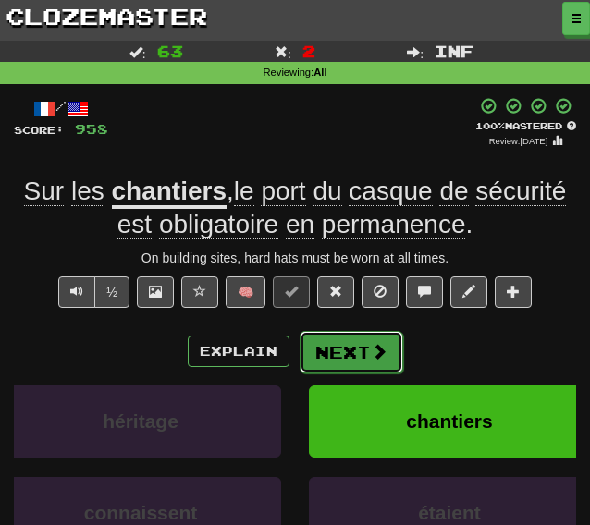
click at [340, 358] on button "Next" at bounding box center [352, 352] width 104 height 43
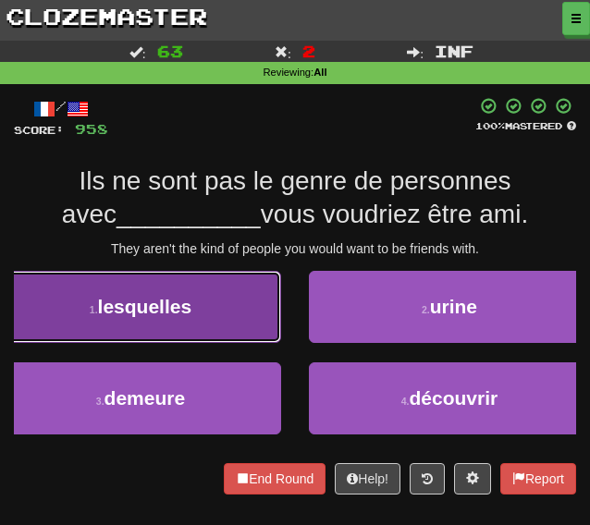
click at [202, 295] on button "1 . lesquelles" at bounding box center [140, 307] width 281 height 72
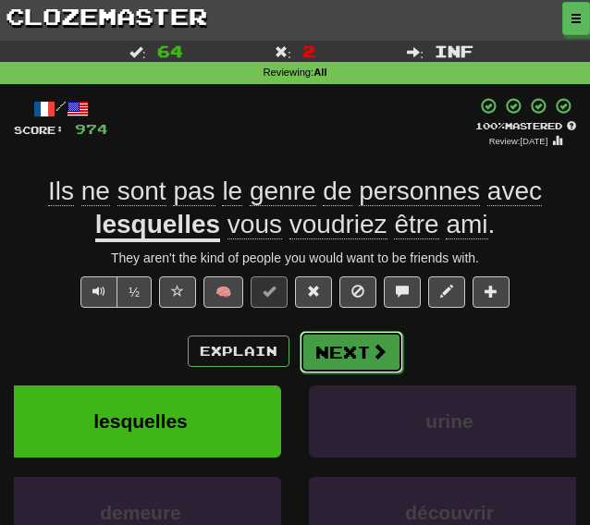
click at [349, 361] on button "Next" at bounding box center [352, 352] width 104 height 43
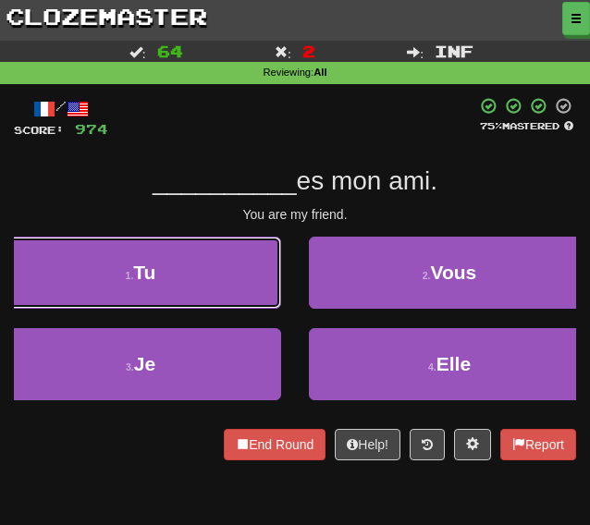
click at [155, 277] on span "Tu" at bounding box center [144, 272] width 22 height 21
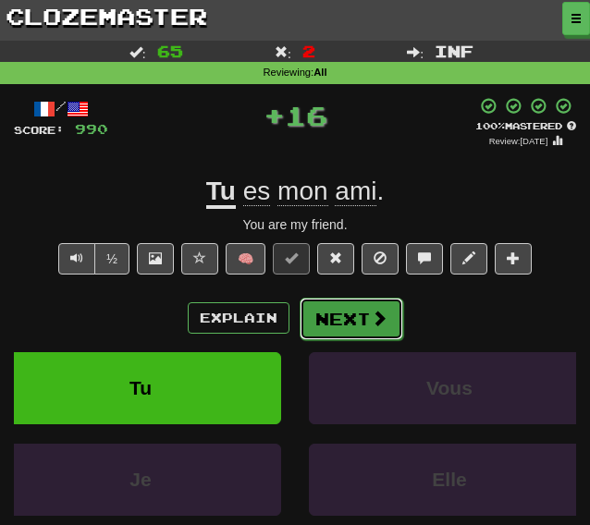
click at [336, 321] on button "Next" at bounding box center [352, 319] width 104 height 43
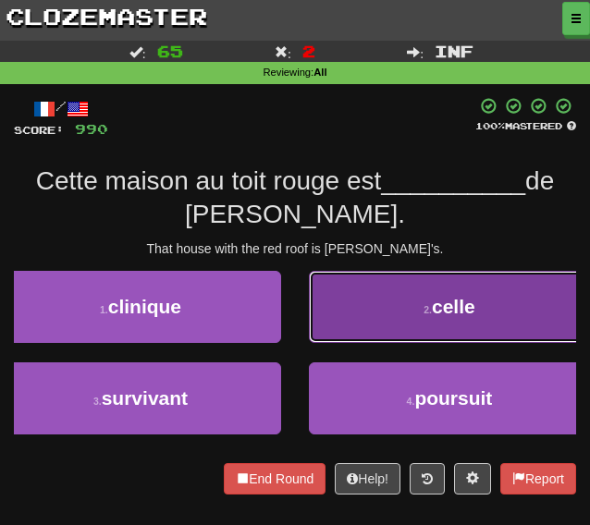
click at [359, 310] on button "2 . celle" at bounding box center [449, 307] width 281 height 72
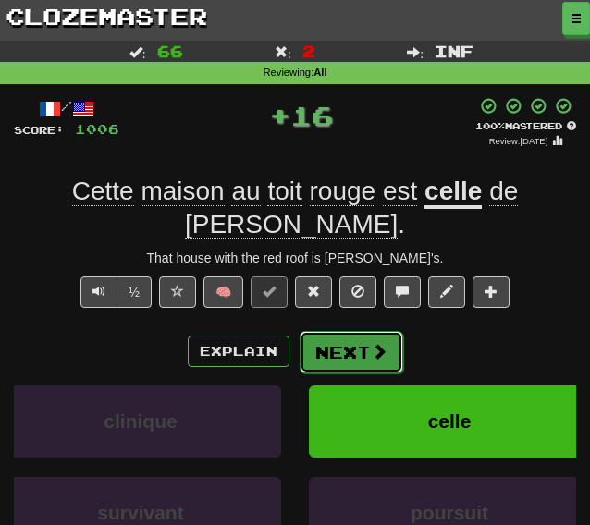
click at [353, 331] on button "Next" at bounding box center [352, 352] width 104 height 43
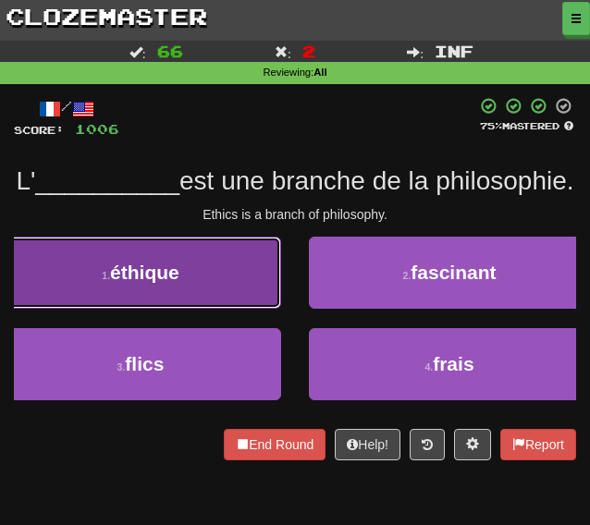
click at [223, 309] on button "1 . éthique" at bounding box center [140, 273] width 281 height 72
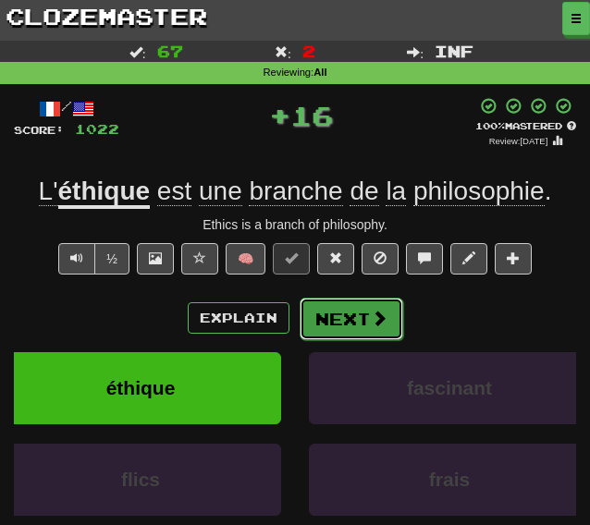
click at [342, 319] on button "Next" at bounding box center [352, 319] width 104 height 43
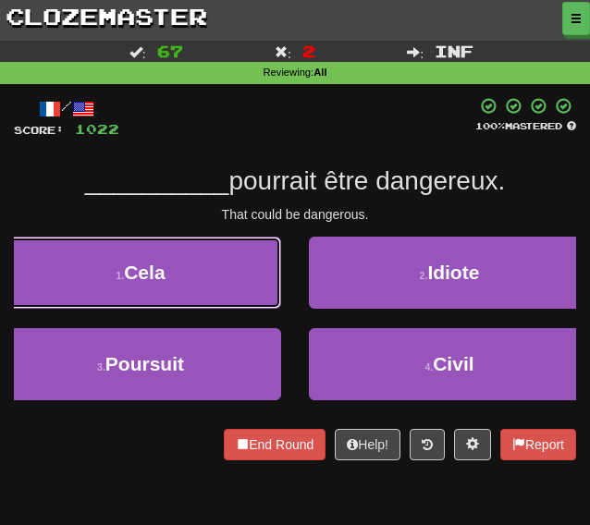
click at [204, 281] on button "1 . Cela" at bounding box center [140, 273] width 281 height 72
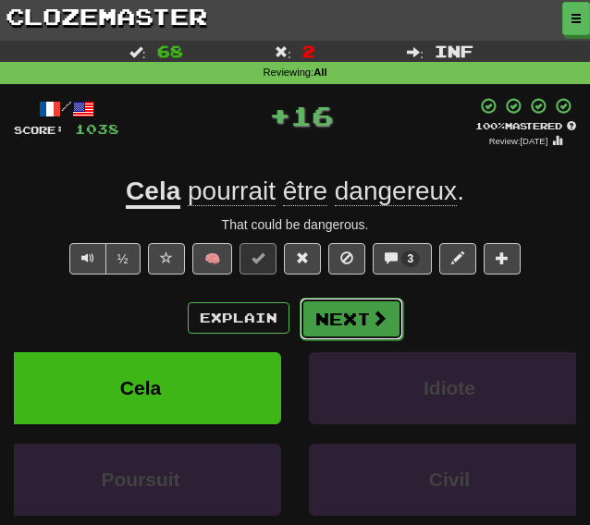
click at [336, 326] on button "Next" at bounding box center [352, 319] width 104 height 43
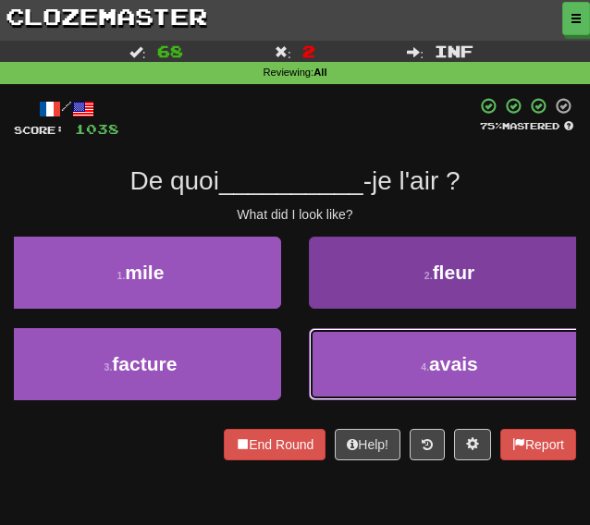
click at [390, 367] on button "4 . avais" at bounding box center [449, 364] width 281 height 72
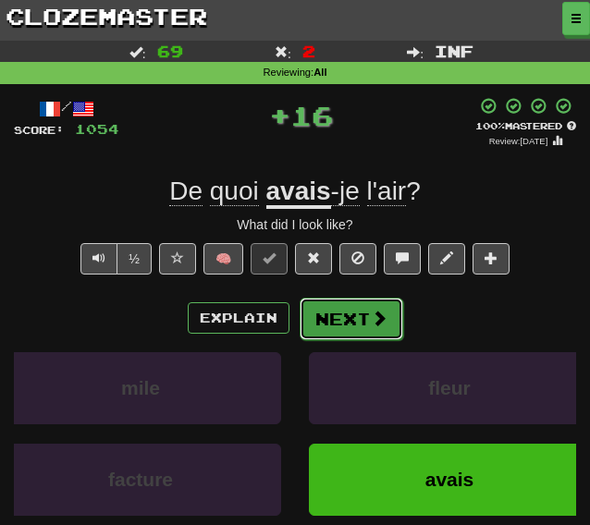
click at [352, 319] on button "Next" at bounding box center [352, 319] width 104 height 43
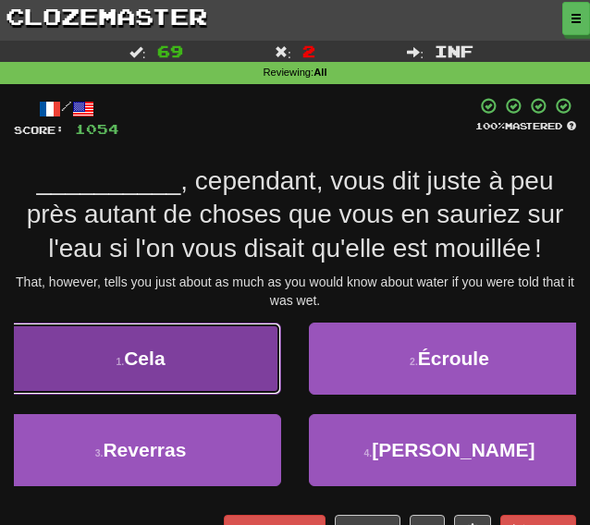
click at [128, 372] on button "1 . Cela" at bounding box center [140, 359] width 281 height 72
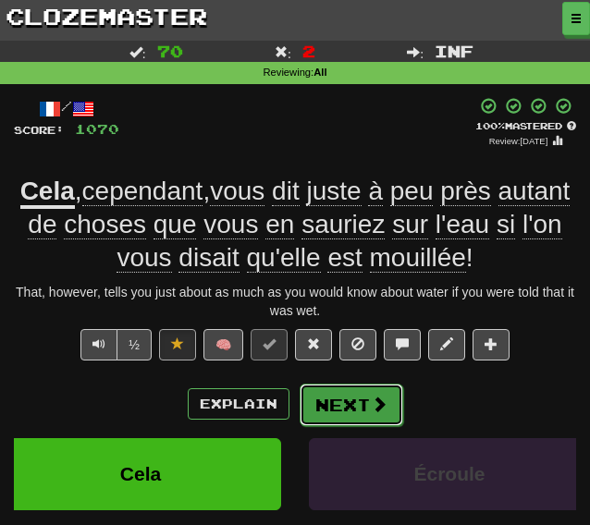
click at [364, 412] on button "Next" at bounding box center [352, 405] width 104 height 43
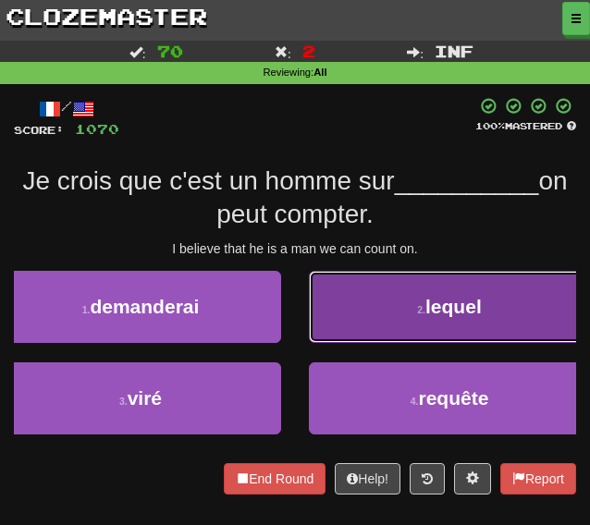
click at [354, 307] on button "2 . lequel" at bounding box center [449, 307] width 281 height 72
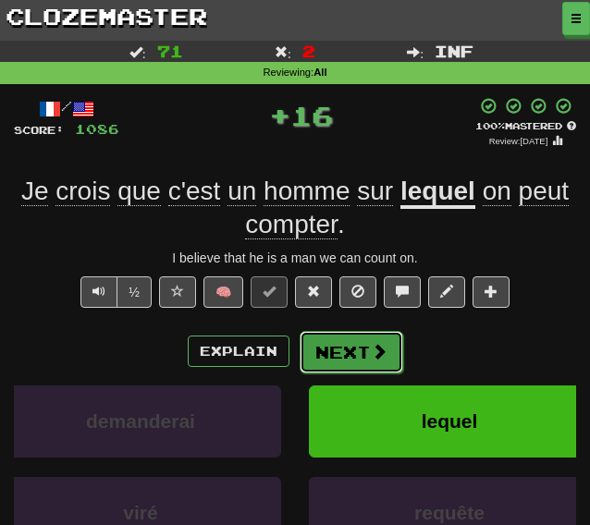
click at [362, 356] on button "Next" at bounding box center [352, 352] width 104 height 43
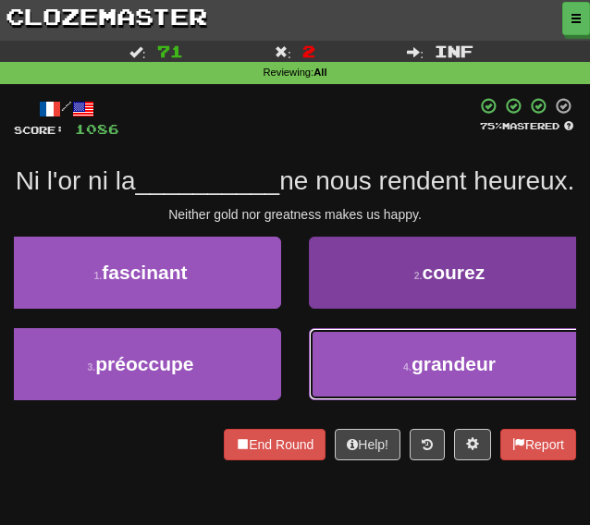
click at [360, 378] on button "4 . grandeur" at bounding box center [449, 364] width 281 height 72
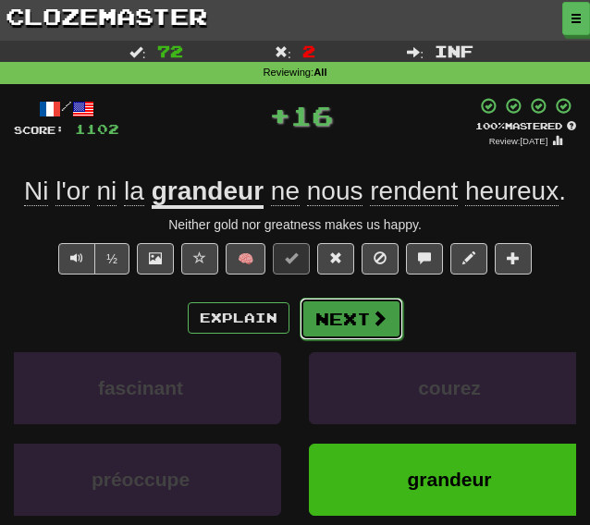
click at [344, 324] on button "Next" at bounding box center [352, 319] width 104 height 43
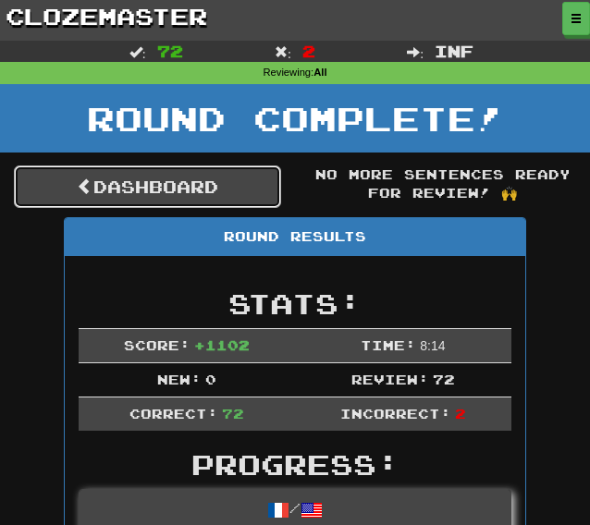
click at [131, 188] on link "Dashboard" at bounding box center [147, 186] width 267 height 43
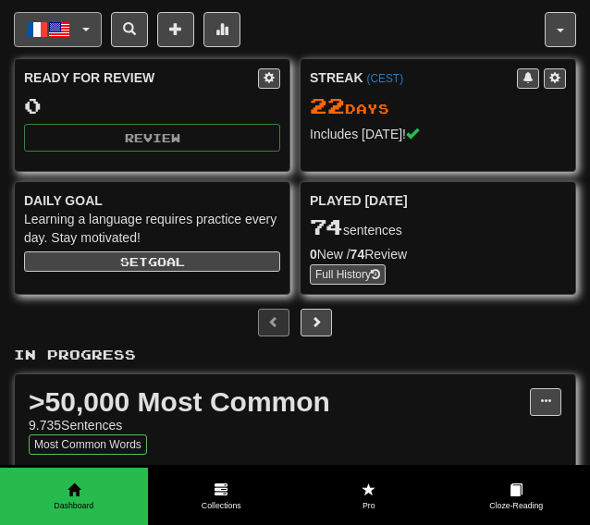
click at [79, 39] on button "Français / English" at bounding box center [58, 29] width 88 height 35
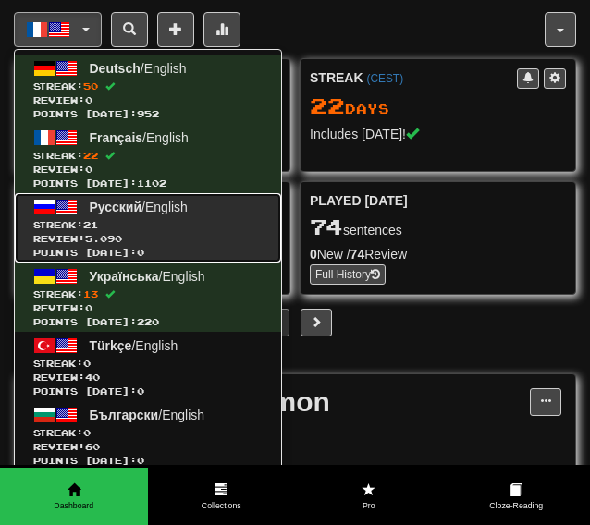
click at [182, 238] on span "Review: 5.090" at bounding box center [147, 239] width 229 height 14
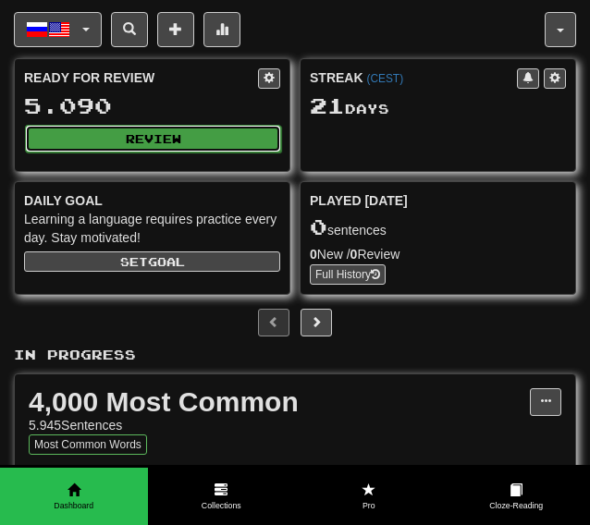
click at [144, 141] on button "Review" at bounding box center [153, 139] width 256 height 28
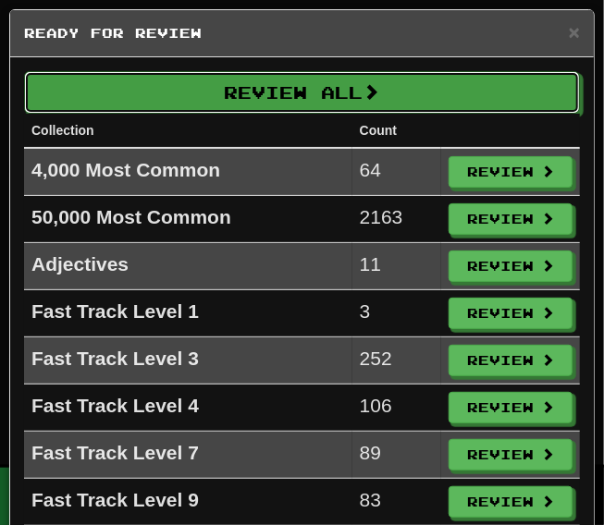
click at [181, 106] on button "Review All" at bounding box center [302, 92] width 556 height 43
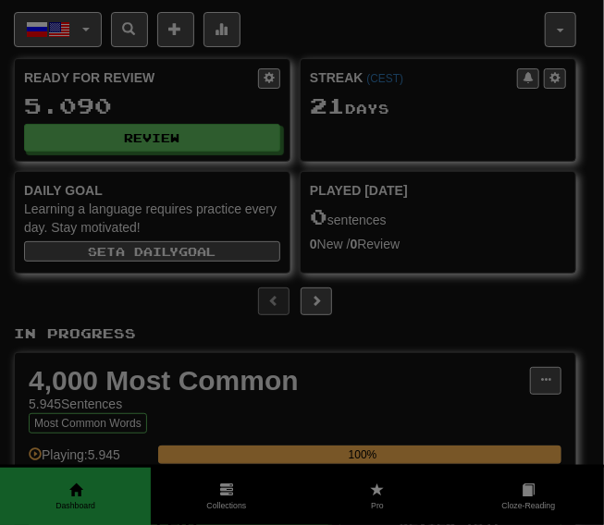
select select "********"
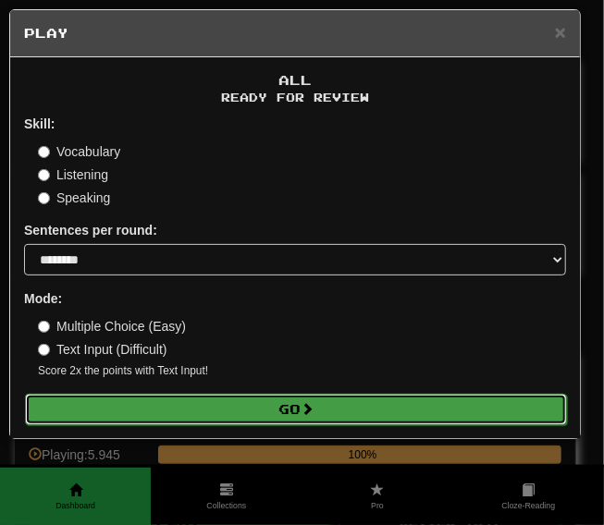
click at [192, 398] on button "Go" at bounding box center [296, 409] width 542 height 31
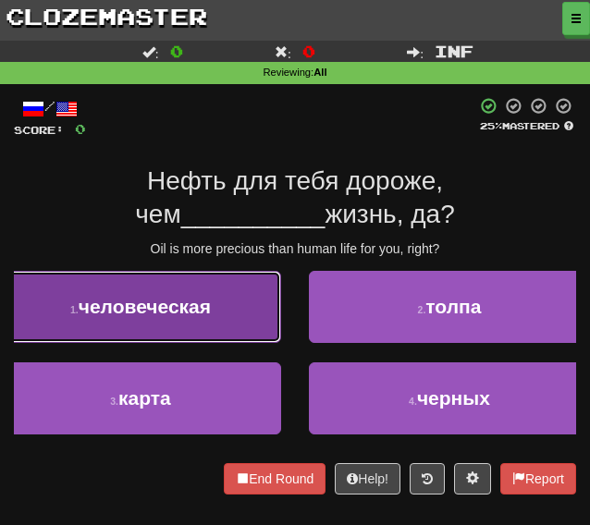
click at [188, 310] on span "человеческая" at bounding box center [145, 306] width 132 height 21
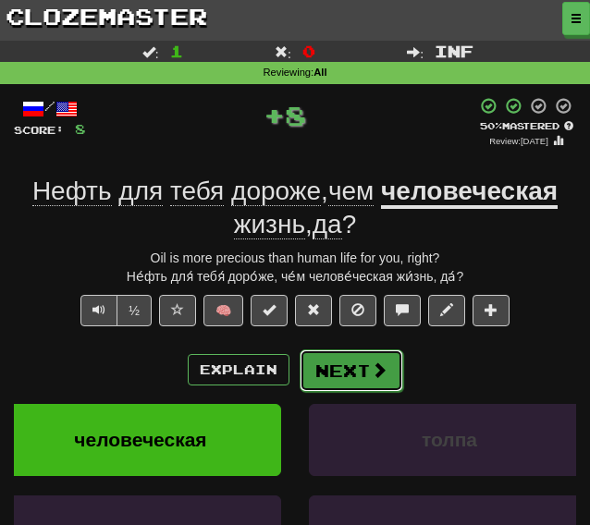
click at [371, 368] on span at bounding box center [379, 369] width 17 height 17
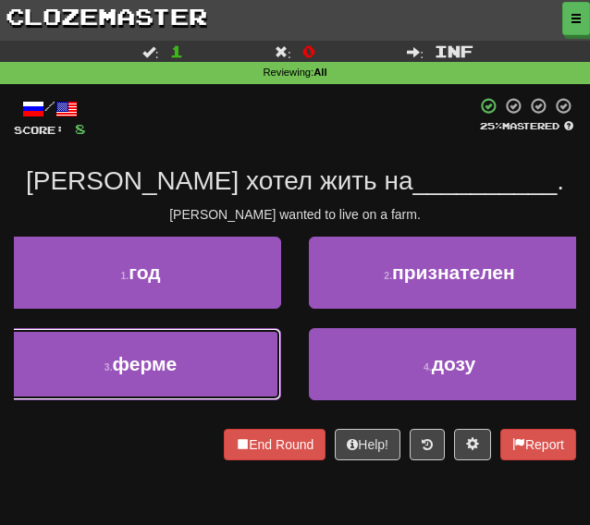
click at [224, 362] on button "3 . ферме" at bounding box center [140, 364] width 281 height 72
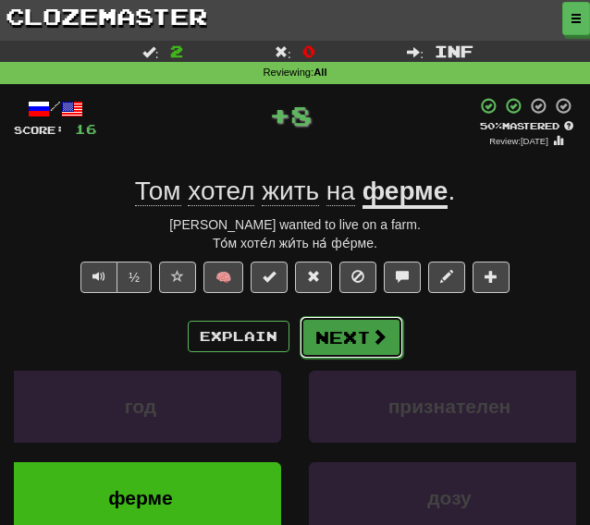
click at [338, 336] on button "Next" at bounding box center [352, 337] width 104 height 43
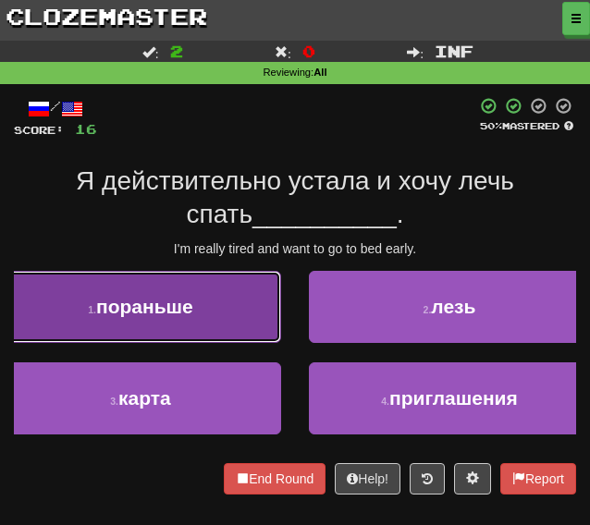
click at [168, 324] on button "1 . пораньше" at bounding box center [140, 307] width 281 height 72
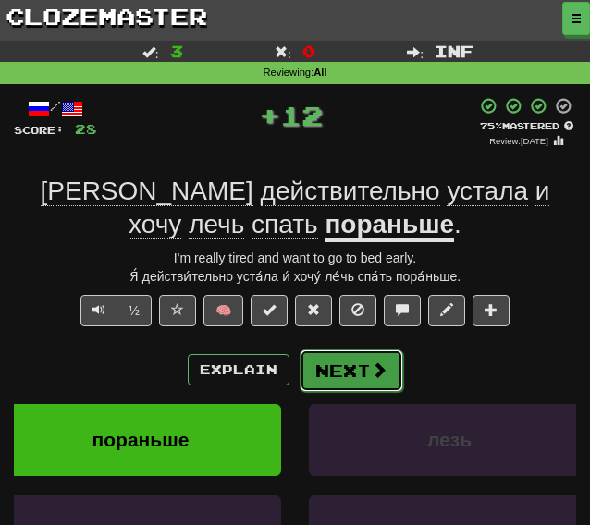
click at [371, 376] on span at bounding box center [379, 369] width 17 height 17
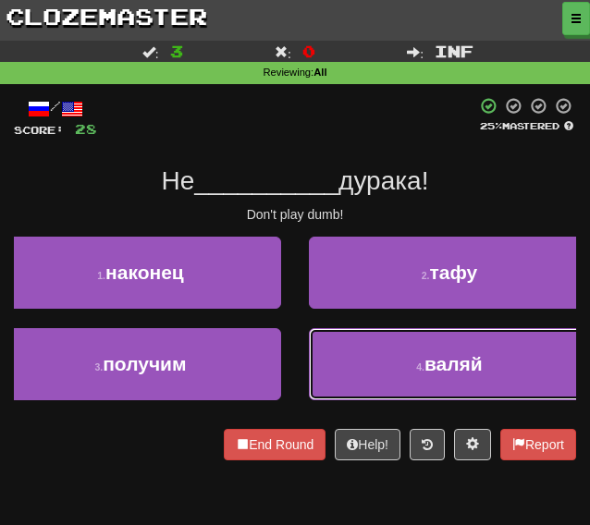
click at [375, 366] on button "4 . валяй" at bounding box center [449, 364] width 281 height 72
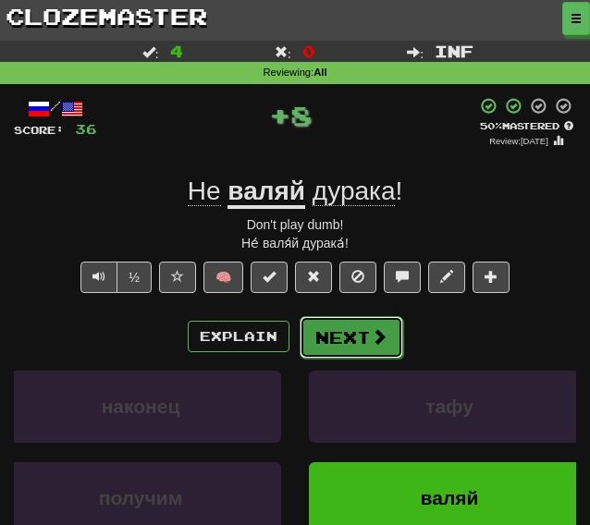
click at [338, 331] on button "Next" at bounding box center [352, 337] width 104 height 43
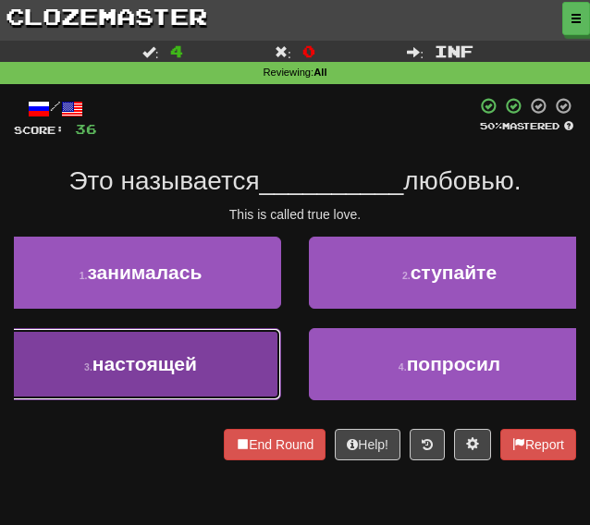
click at [213, 361] on button "3 . настоящей" at bounding box center [140, 364] width 281 height 72
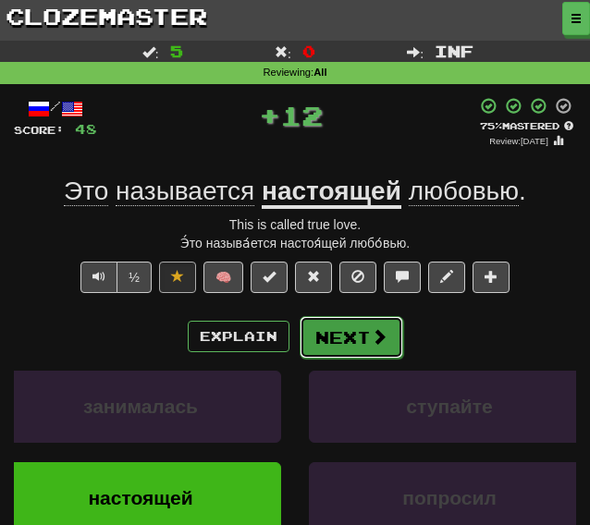
click at [333, 347] on button "Next" at bounding box center [352, 337] width 104 height 43
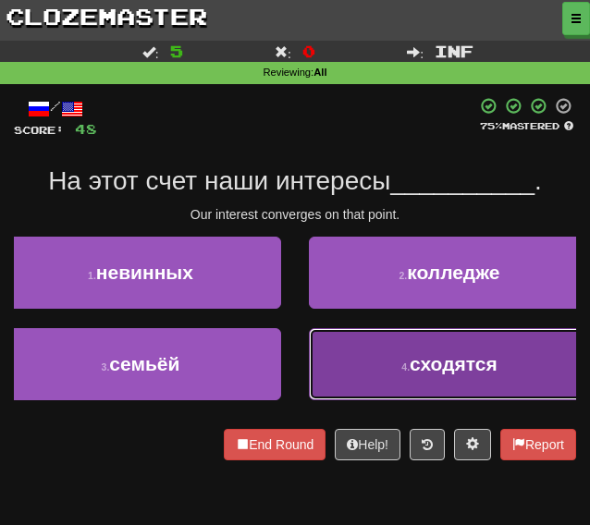
click at [356, 349] on button "4 . сходятся" at bounding box center [449, 364] width 281 height 72
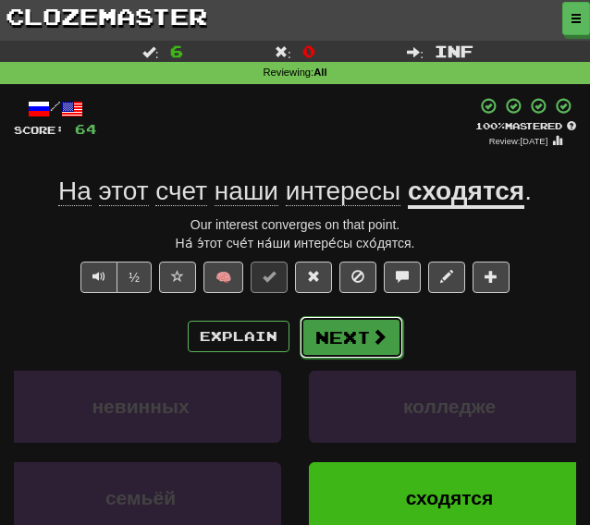
click at [336, 336] on button "Next" at bounding box center [352, 337] width 104 height 43
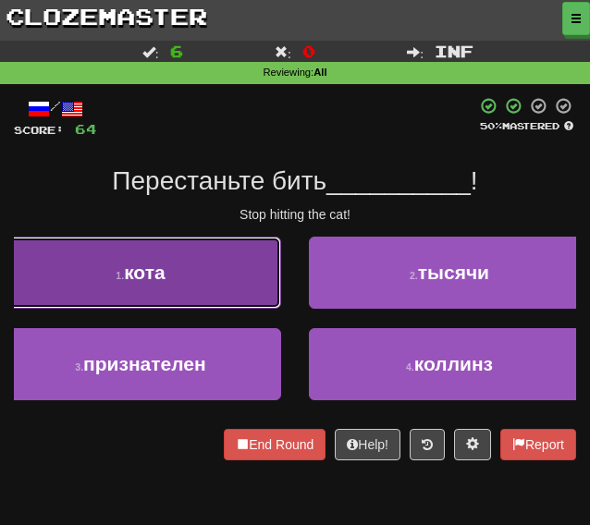
click at [213, 289] on button "1 . кота" at bounding box center [140, 273] width 281 height 72
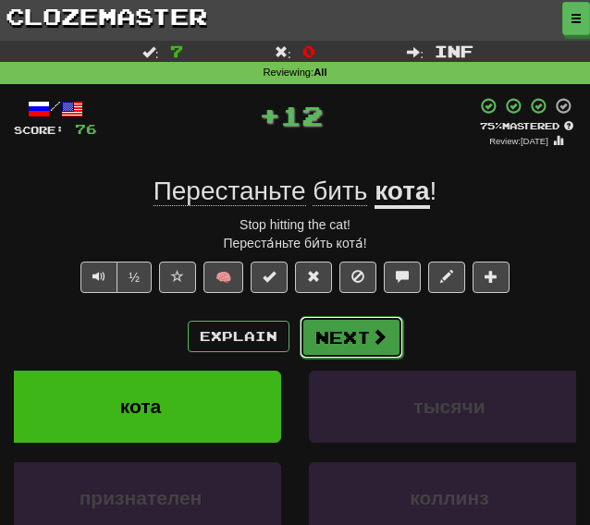
click at [337, 338] on button "Next" at bounding box center [352, 337] width 104 height 43
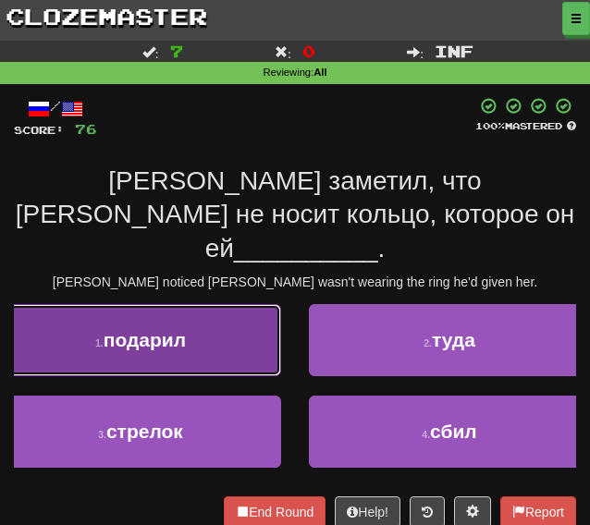
click at [214, 304] on button "1 . подарил" at bounding box center [140, 340] width 281 height 72
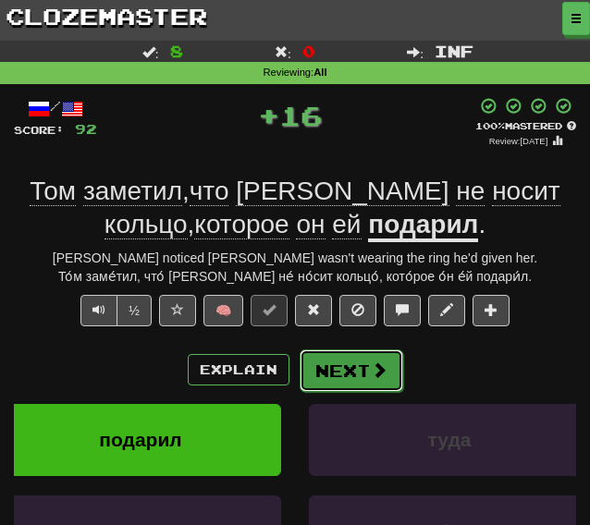
click at [366, 382] on button "Next" at bounding box center [352, 370] width 104 height 43
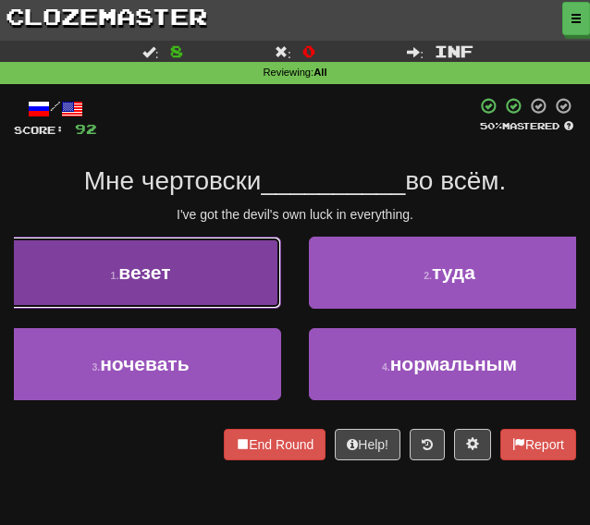
click at [194, 282] on button "1 . везет" at bounding box center [140, 273] width 281 height 72
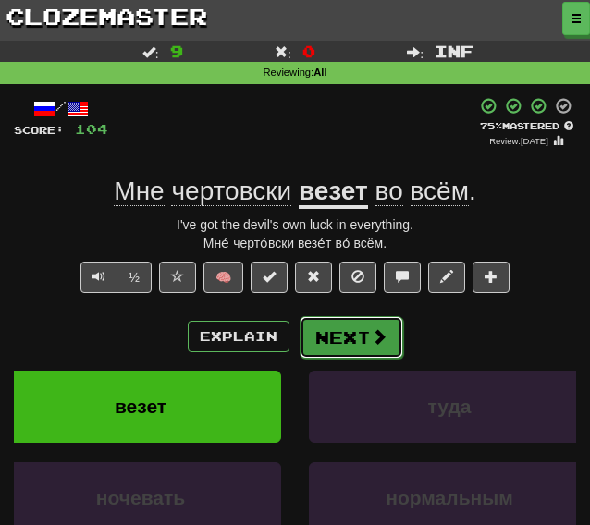
click at [364, 340] on button "Next" at bounding box center [352, 337] width 104 height 43
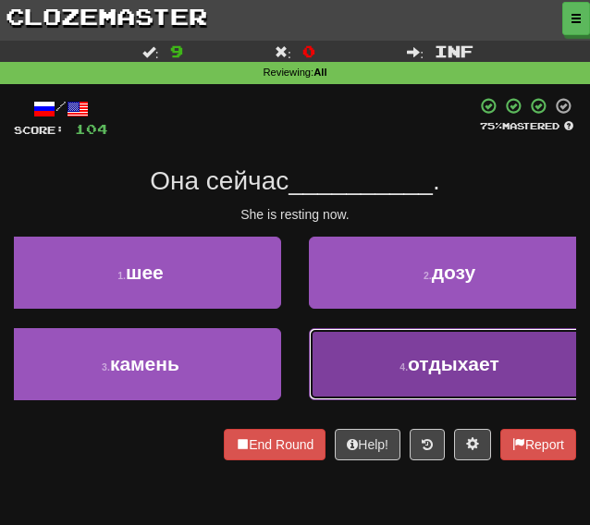
click at [361, 361] on button "4 . отдыхает" at bounding box center [449, 364] width 281 height 72
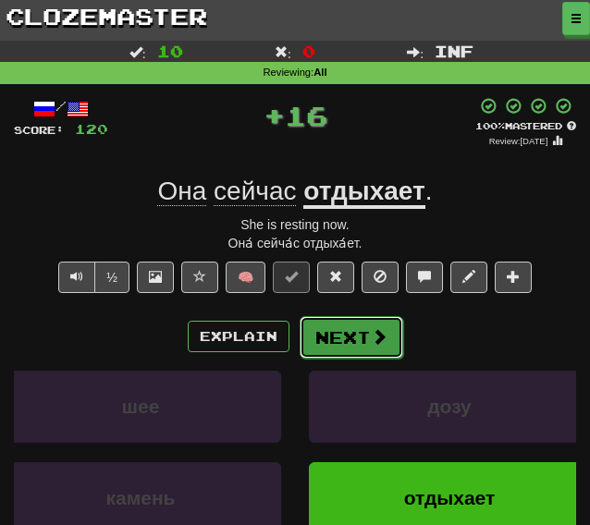
click at [342, 332] on button "Next" at bounding box center [352, 337] width 104 height 43
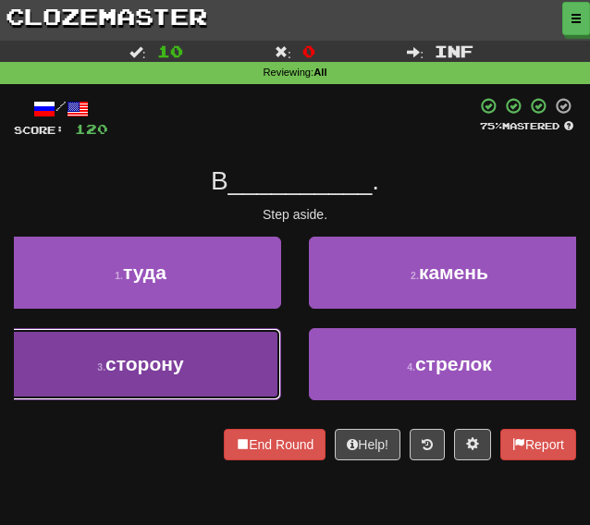
click at [228, 371] on button "3 . сторону" at bounding box center [140, 364] width 281 height 72
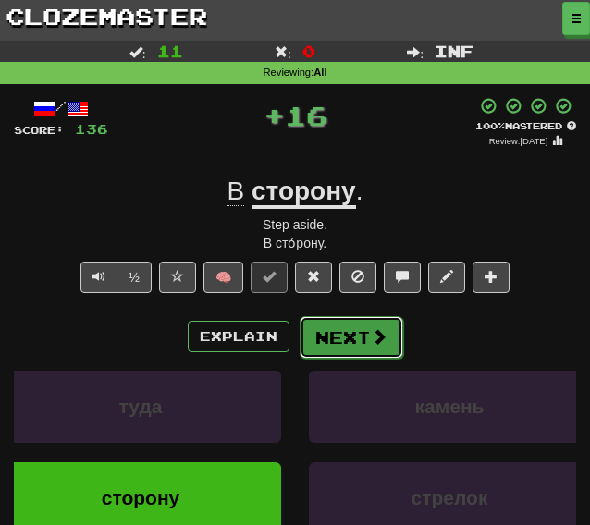
click at [336, 341] on button "Next" at bounding box center [352, 337] width 104 height 43
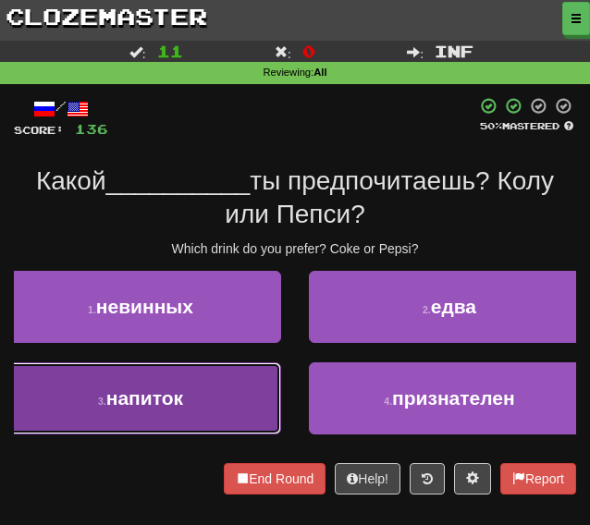
click at [177, 414] on button "3 . напиток" at bounding box center [140, 398] width 281 height 72
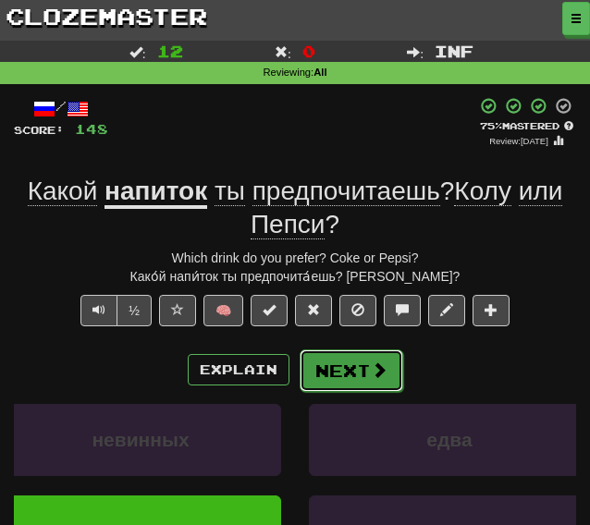
click at [348, 381] on button "Next" at bounding box center [352, 370] width 104 height 43
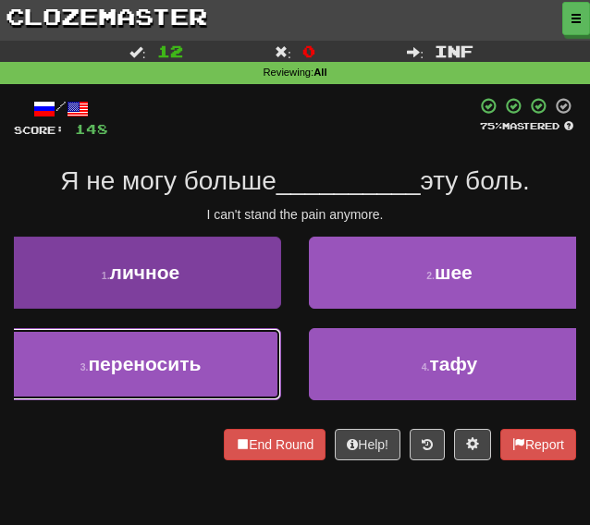
click at [183, 370] on span "переносить" at bounding box center [144, 363] width 113 height 21
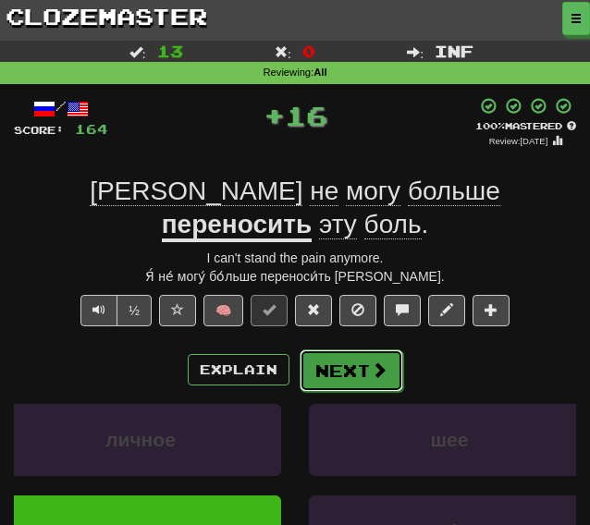
click at [316, 349] on button "Next" at bounding box center [352, 370] width 104 height 43
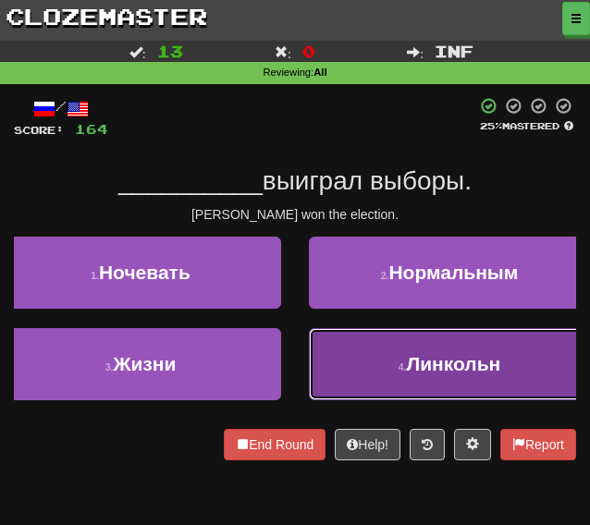
click at [346, 372] on button "4 . Линкольн" at bounding box center [449, 364] width 281 height 72
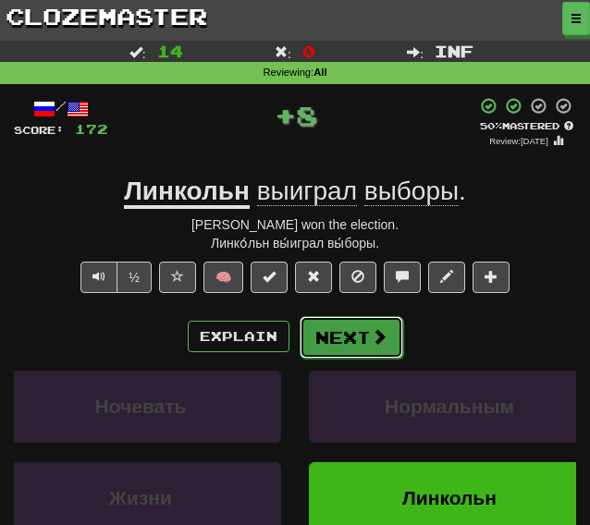
click at [324, 337] on button "Next" at bounding box center [352, 337] width 104 height 43
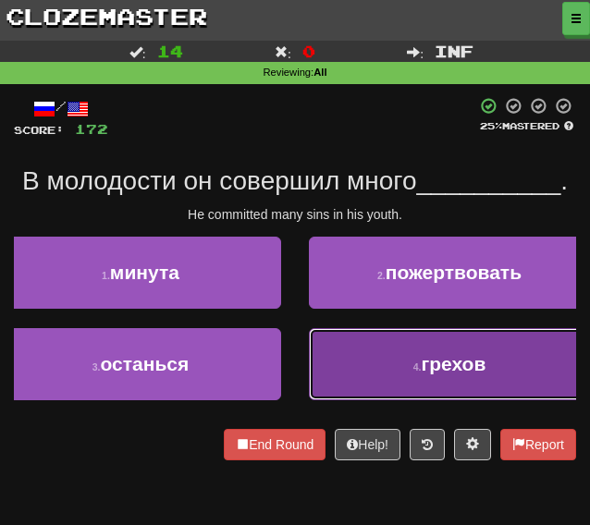
click at [368, 371] on button "4 . грехов" at bounding box center [449, 364] width 281 height 72
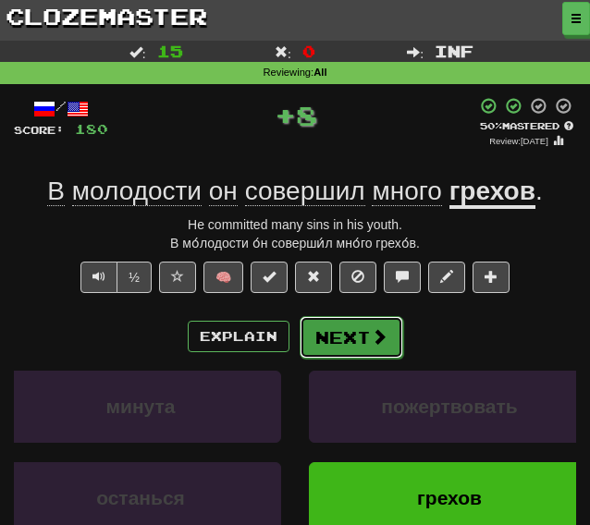
click at [356, 338] on button "Next" at bounding box center [352, 337] width 104 height 43
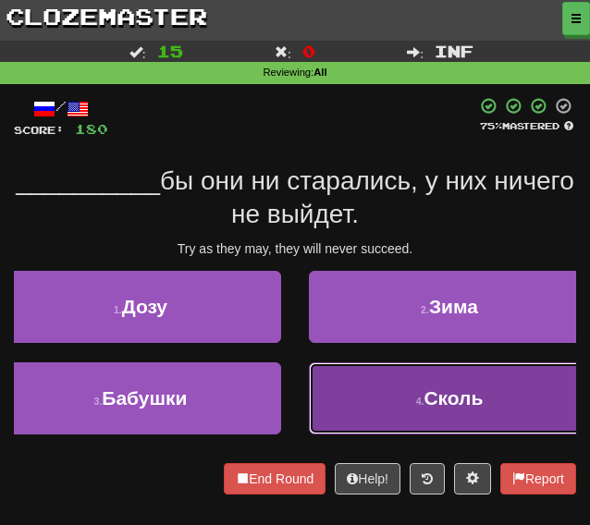
click at [355, 383] on button "4 . Сколь" at bounding box center [449, 398] width 281 height 72
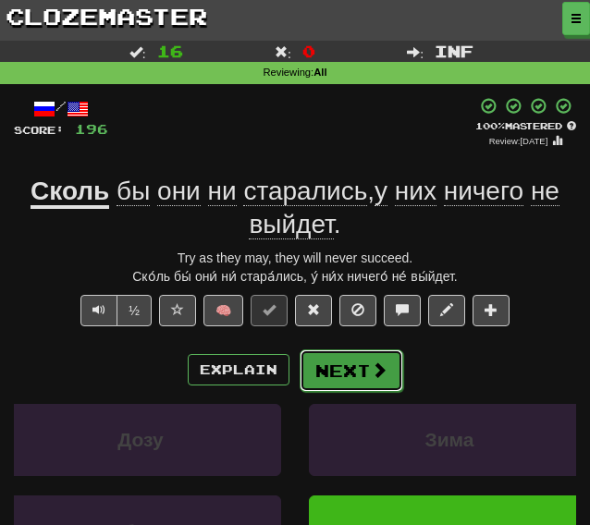
click at [360, 375] on button "Next" at bounding box center [352, 370] width 104 height 43
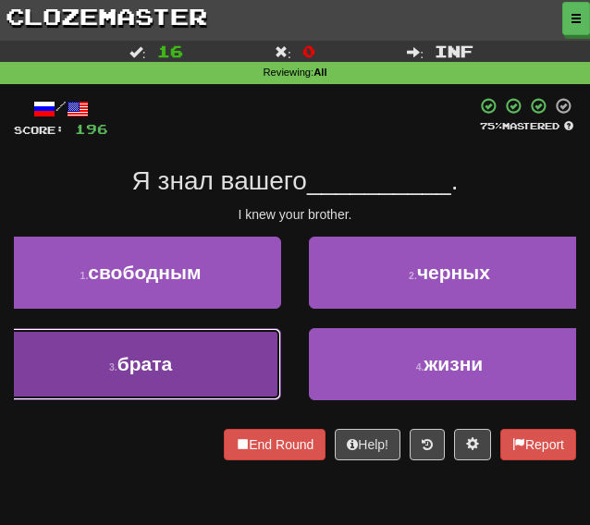
click at [215, 352] on button "3 . брата" at bounding box center [140, 364] width 281 height 72
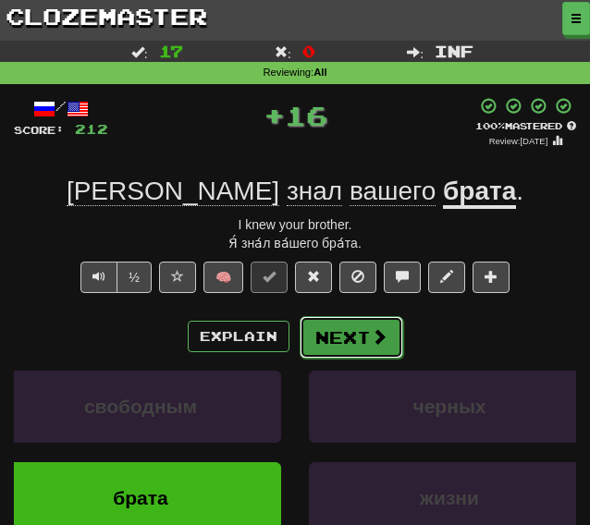
click at [336, 321] on button "Next" at bounding box center [352, 337] width 104 height 43
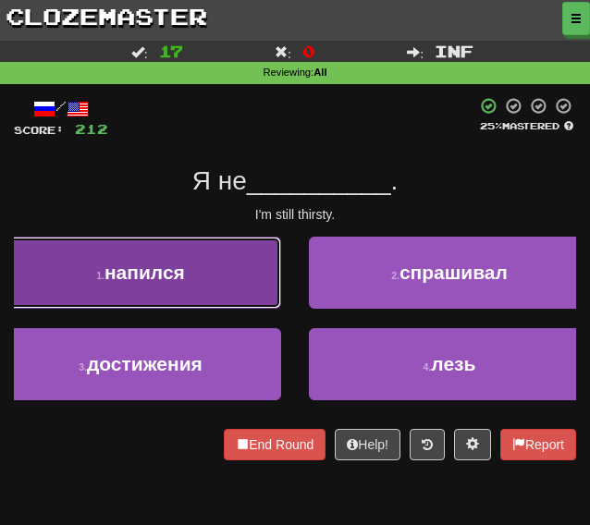
click at [216, 291] on button "1 . напился" at bounding box center [140, 273] width 281 height 72
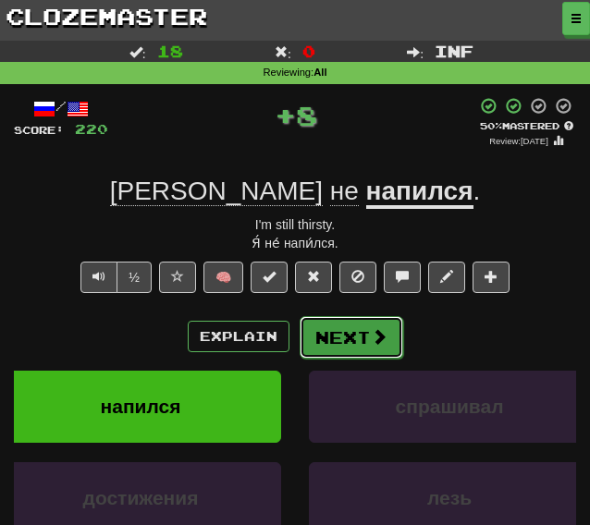
click at [339, 337] on button "Next" at bounding box center [352, 337] width 104 height 43
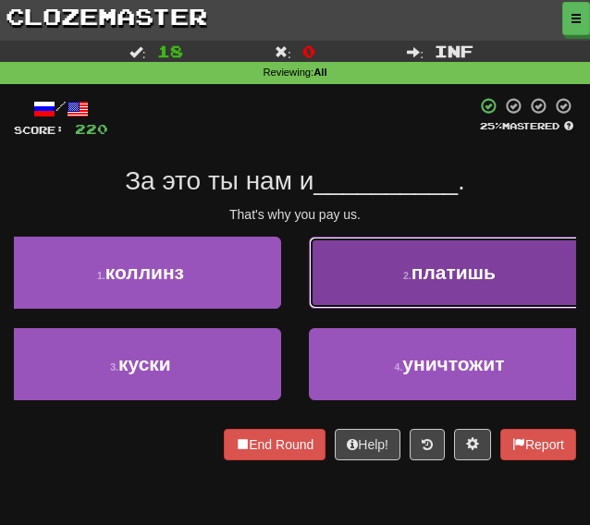
click at [358, 282] on button "2 . платишь" at bounding box center [449, 273] width 281 height 72
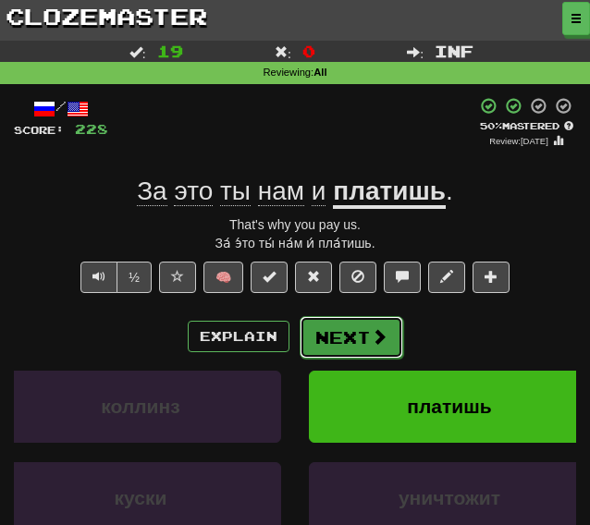
click at [351, 337] on button "Next" at bounding box center [352, 337] width 104 height 43
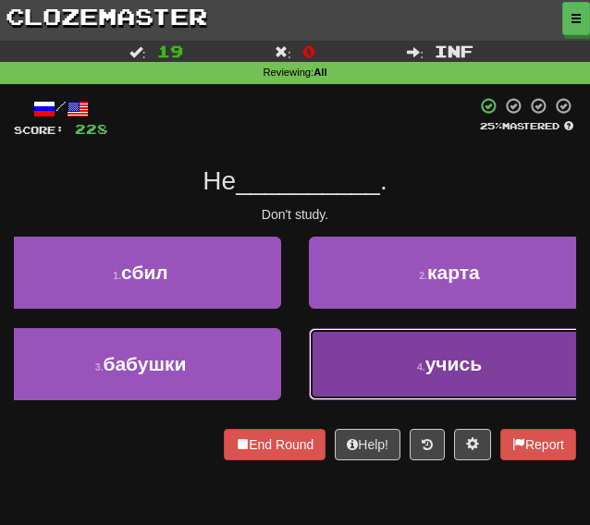
click at [376, 348] on button "4 . учись" at bounding box center [449, 364] width 281 height 72
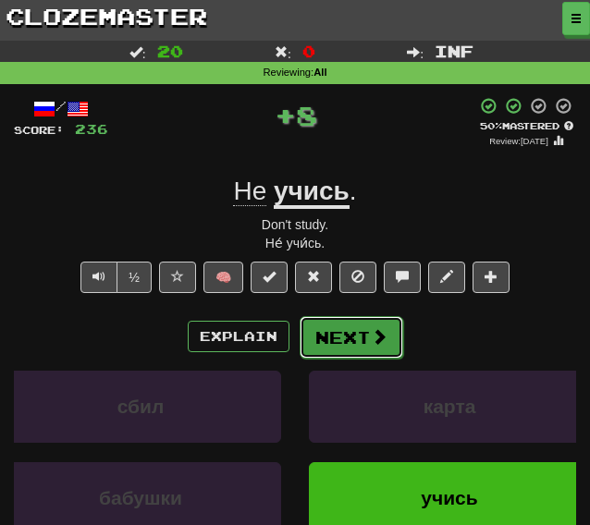
click at [351, 332] on button "Next" at bounding box center [352, 337] width 104 height 43
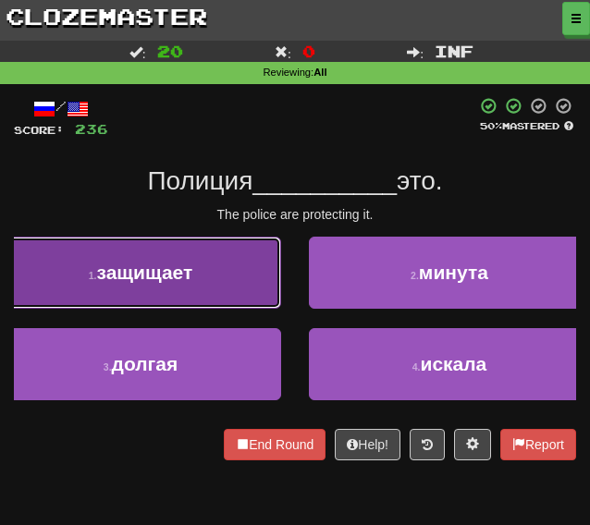
click at [261, 274] on button "1 . защищает" at bounding box center [140, 273] width 281 height 72
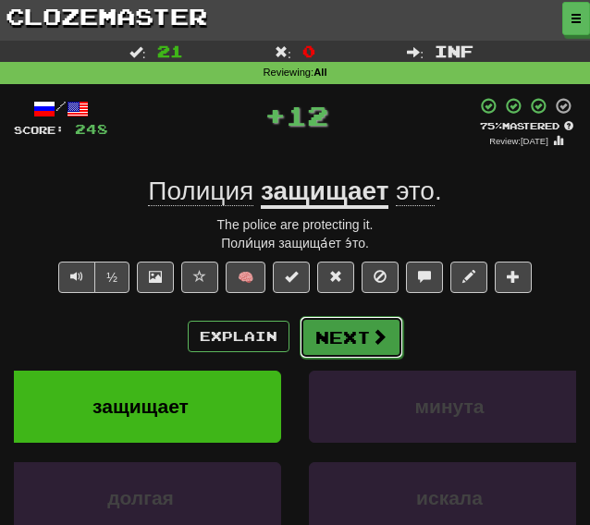
click at [364, 344] on button "Next" at bounding box center [352, 337] width 104 height 43
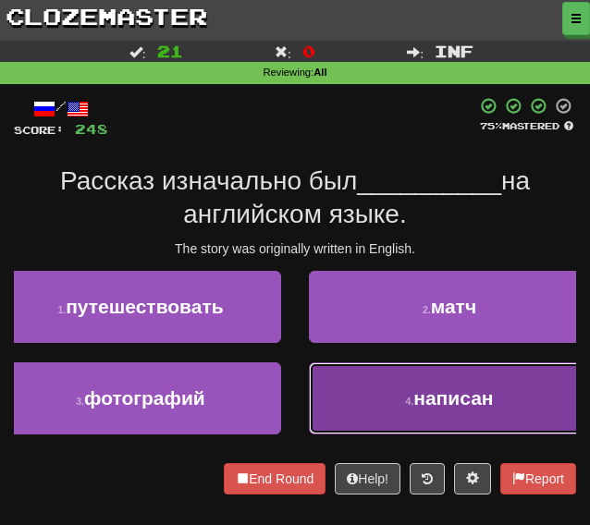
click at [356, 391] on button "4 . написан" at bounding box center [449, 398] width 281 height 72
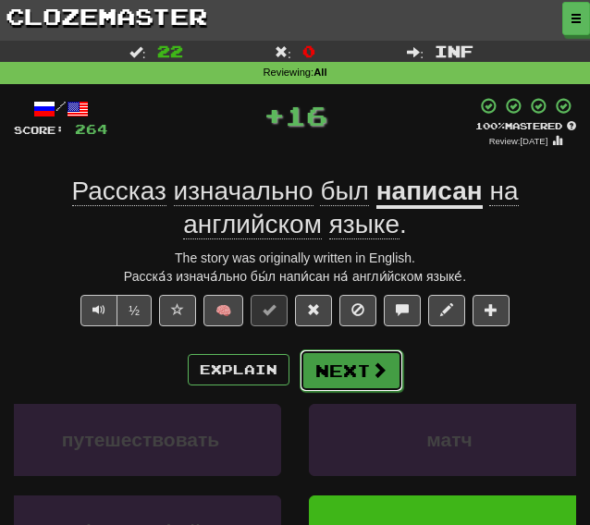
click at [357, 366] on button "Next" at bounding box center [352, 370] width 104 height 43
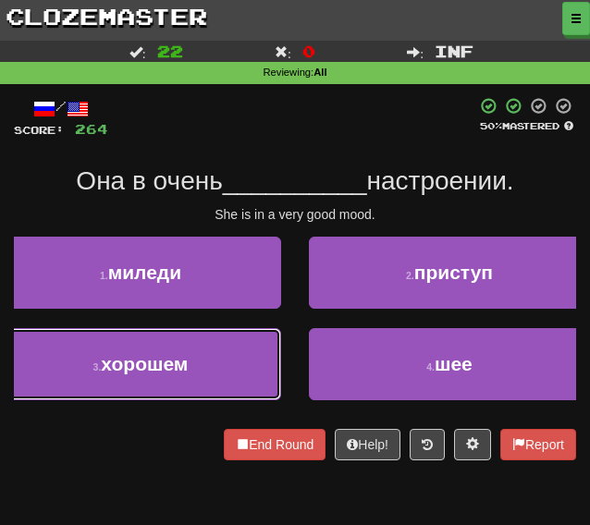
click at [241, 359] on button "3 . хорошем" at bounding box center [140, 364] width 281 height 72
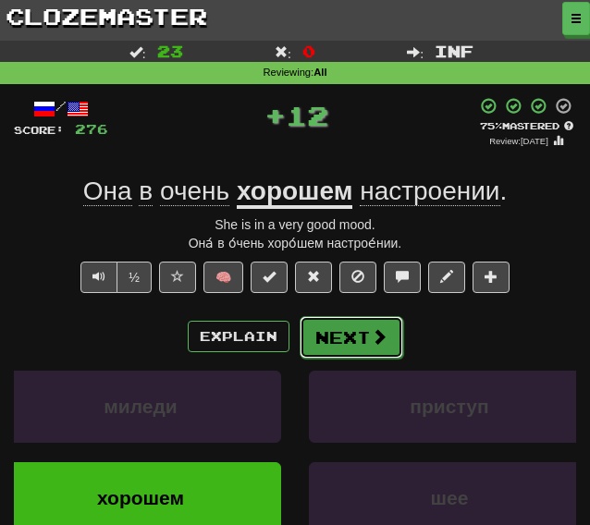
click at [351, 337] on button "Next" at bounding box center [352, 337] width 104 height 43
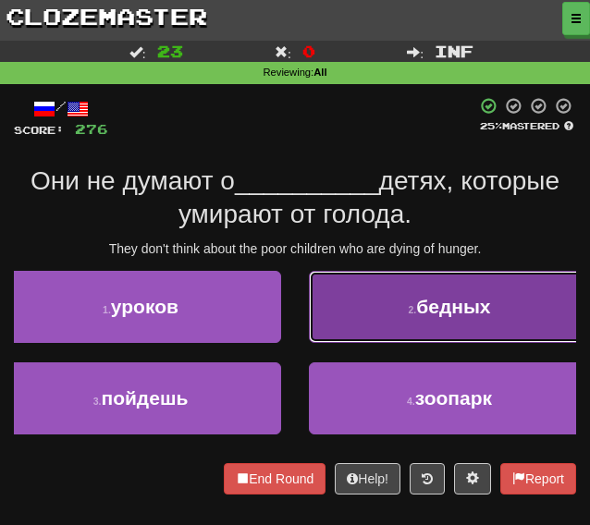
click at [362, 312] on button "2 . бедных" at bounding box center [449, 307] width 281 height 72
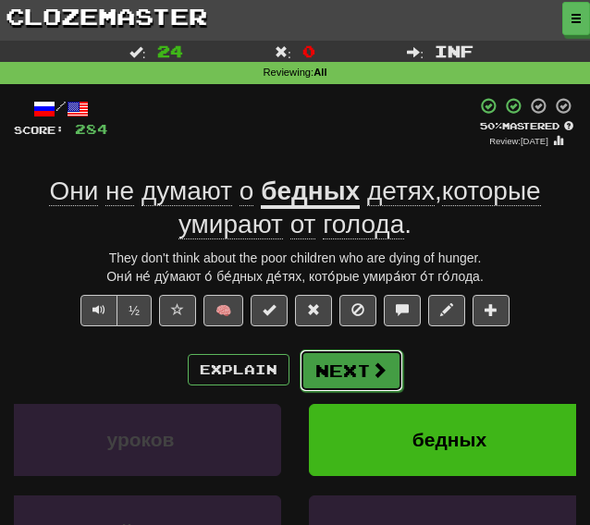
click at [335, 378] on button "Next" at bounding box center [352, 370] width 104 height 43
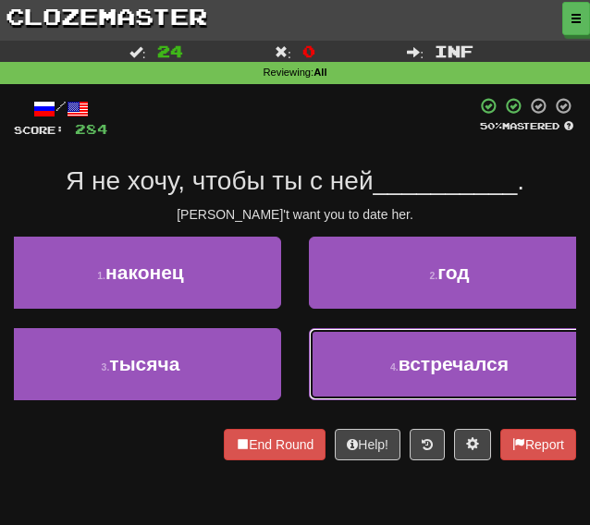
click at [399, 365] on span "встречался" at bounding box center [453, 363] width 110 height 21
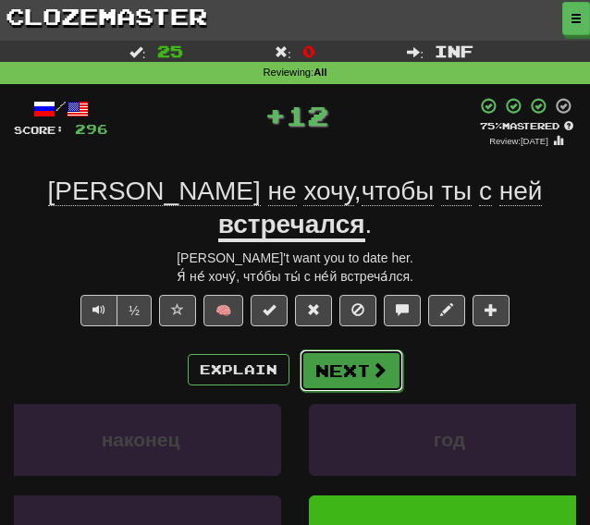
click at [343, 349] on button "Next" at bounding box center [352, 370] width 104 height 43
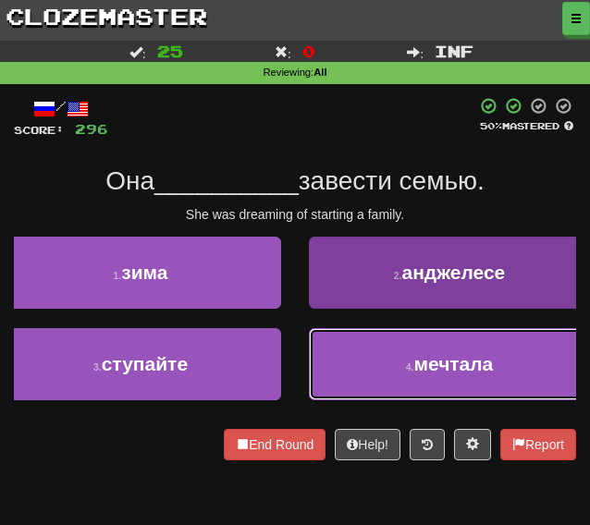
click at [380, 379] on button "4 . мечтала" at bounding box center [449, 364] width 281 height 72
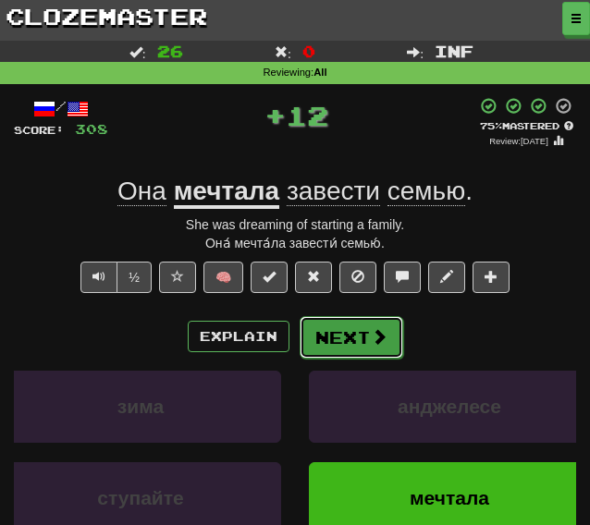
click at [351, 339] on button "Next" at bounding box center [352, 337] width 104 height 43
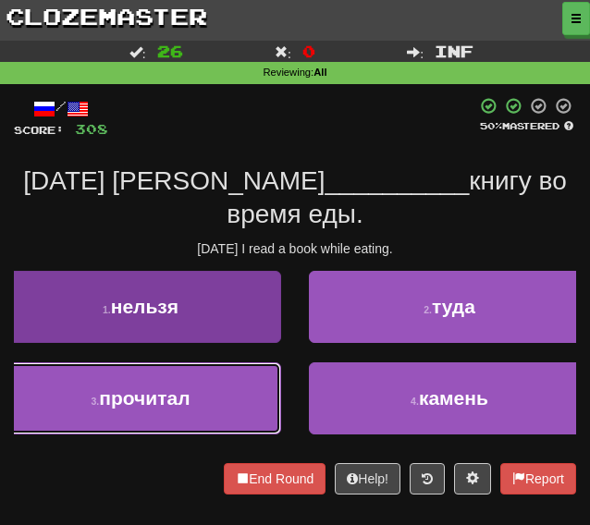
click at [229, 376] on button "3 . прочитал" at bounding box center [140, 398] width 281 height 72
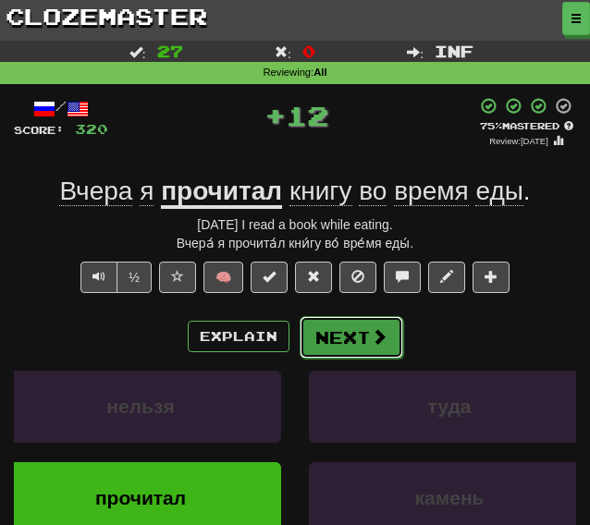
click at [349, 336] on button "Next" at bounding box center [352, 337] width 104 height 43
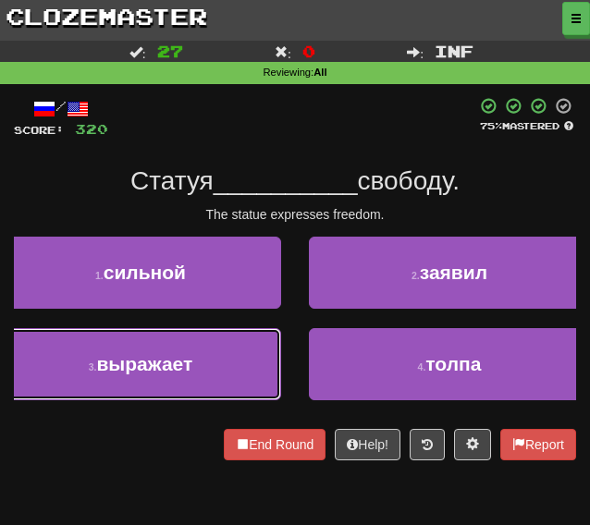
click at [197, 368] on button "3 . выражает" at bounding box center [140, 364] width 281 height 72
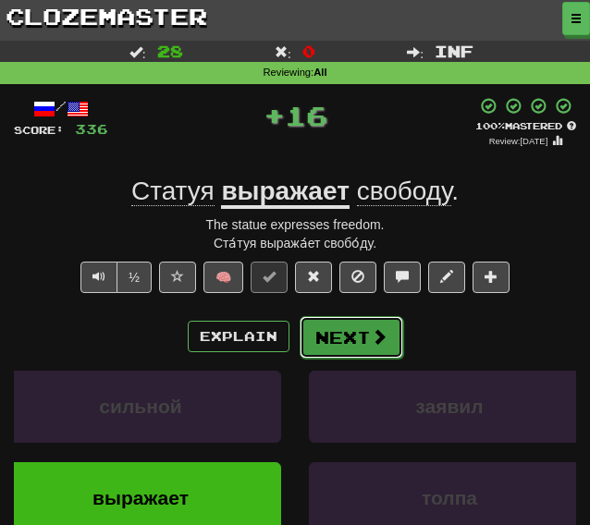
click at [337, 334] on button "Next" at bounding box center [352, 337] width 104 height 43
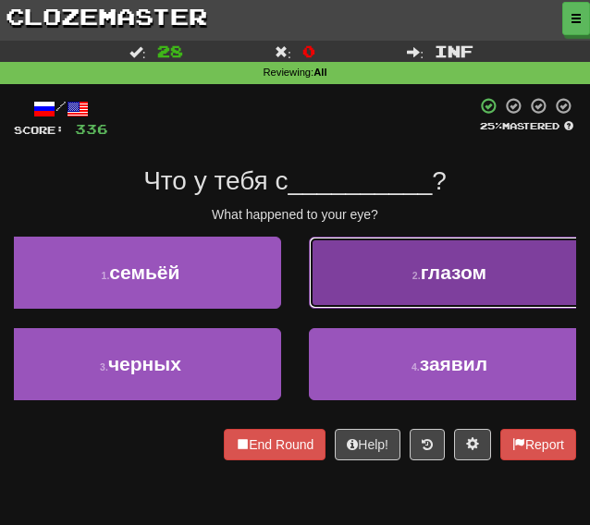
click at [405, 299] on button "2 . глазом" at bounding box center [449, 273] width 281 height 72
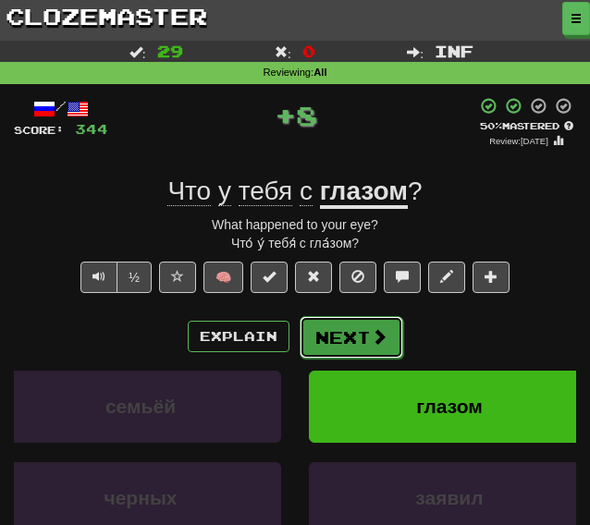
click at [349, 343] on button "Next" at bounding box center [352, 337] width 104 height 43
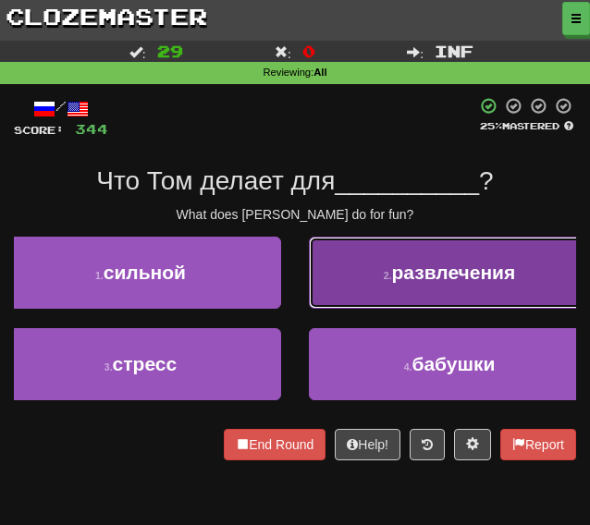
click at [370, 281] on button "2 . развлечения" at bounding box center [449, 273] width 281 height 72
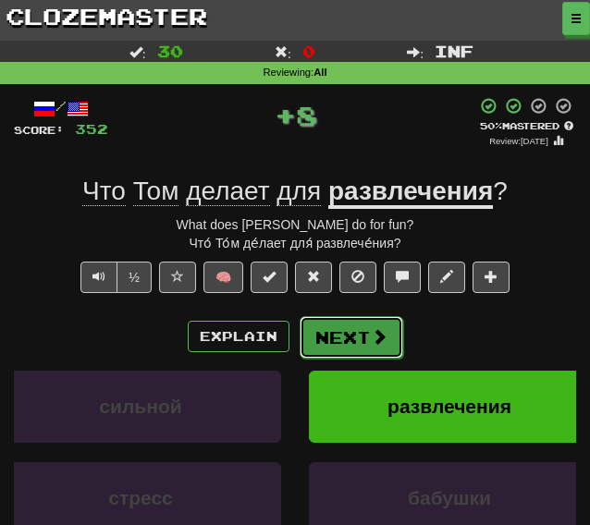
click at [350, 341] on button "Next" at bounding box center [352, 337] width 104 height 43
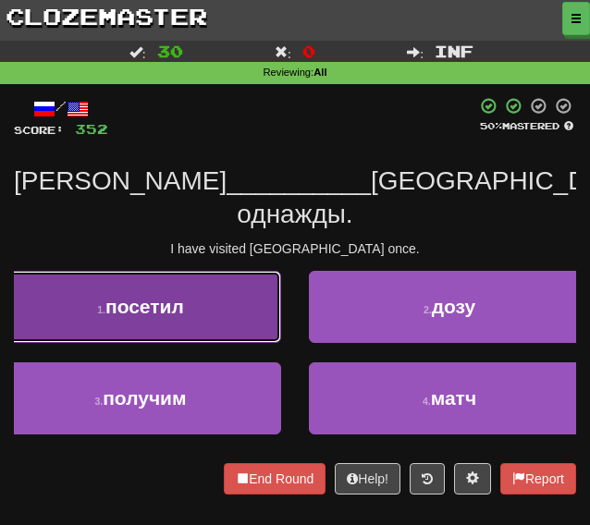
click at [206, 293] on button "1 . посетил" at bounding box center [140, 307] width 281 height 72
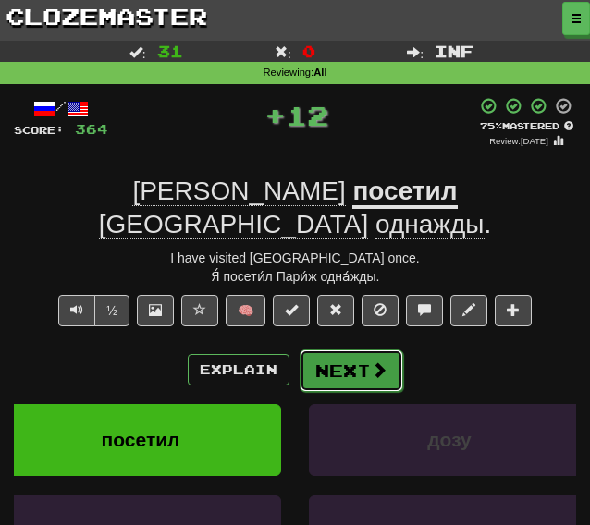
click at [348, 349] on button "Next" at bounding box center [352, 370] width 104 height 43
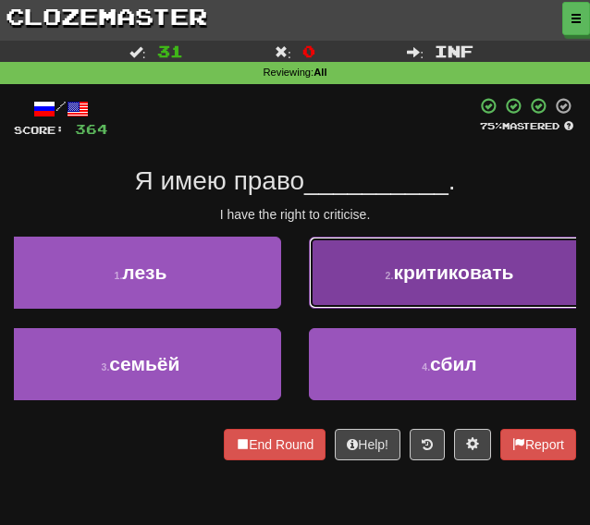
click at [357, 276] on button "2 . критиковать" at bounding box center [449, 273] width 281 height 72
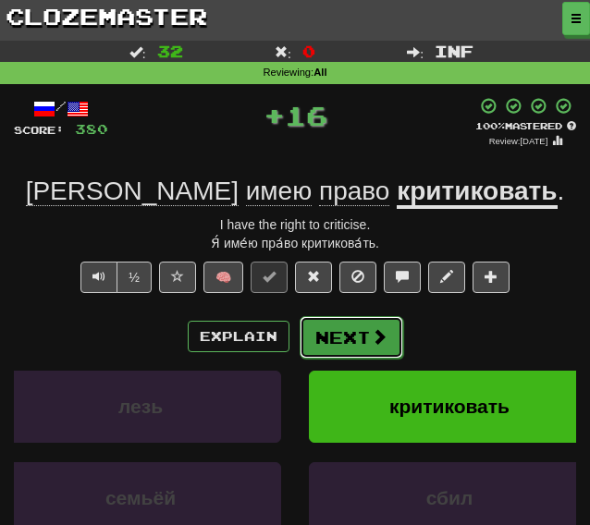
click at [329, 350] on button "Next" at bounding box center [352, 337] width 104 height 43
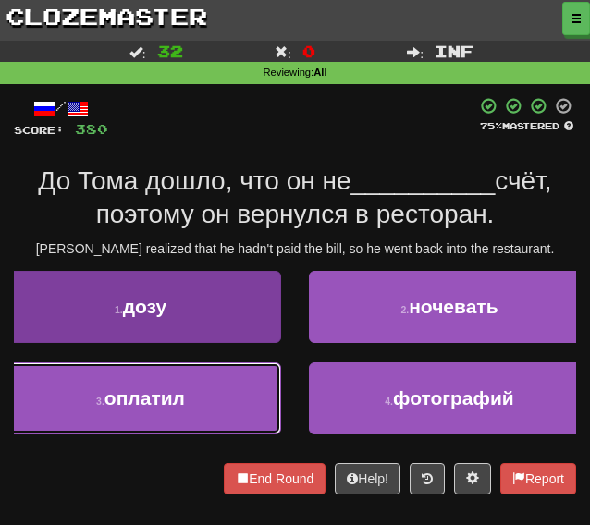
click at [163, 422] on button "3 . оплатил" at bounding box center [140, 398] width 281 height 72
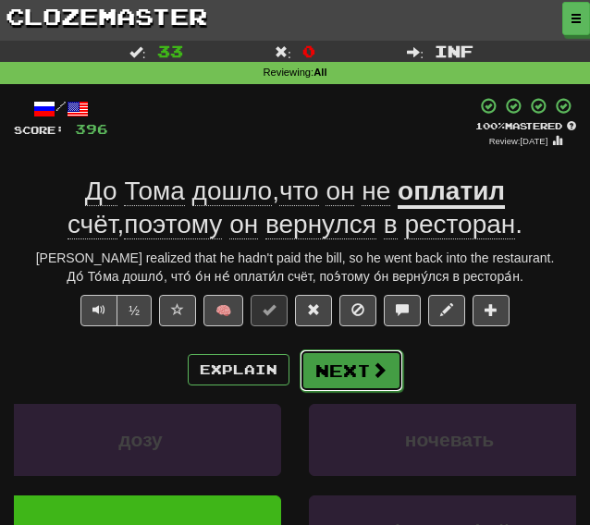
click at [356, 377] on button "Next" at bounding box center [352, 370] width 104 height 43
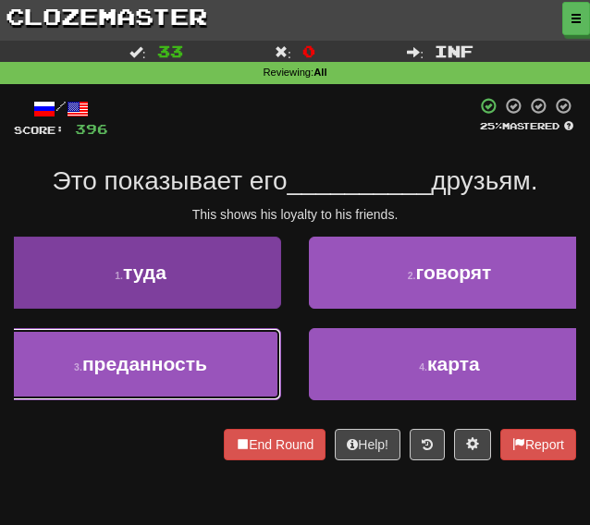
click at [215, 376] on button "3 . преданность" at bounding box center [140, 364] width 281 height 72
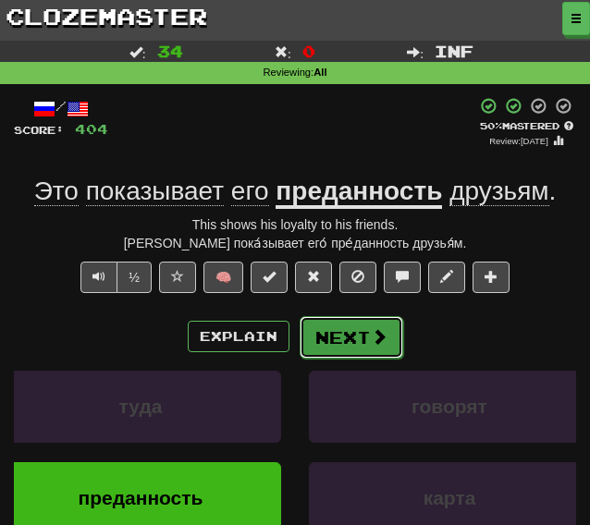
click at [344, 348] on button "Next" at bounding box center [352, 337] width 104 height 43
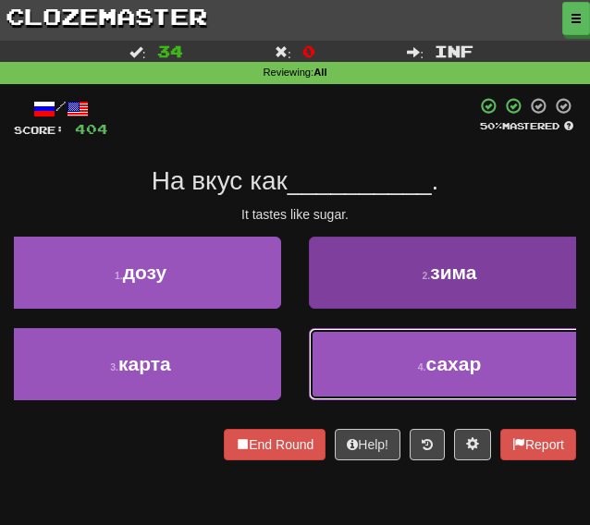
click at [394, 374] on button "4 . сахар" at bounding box center [449, 364] width 281 height 72
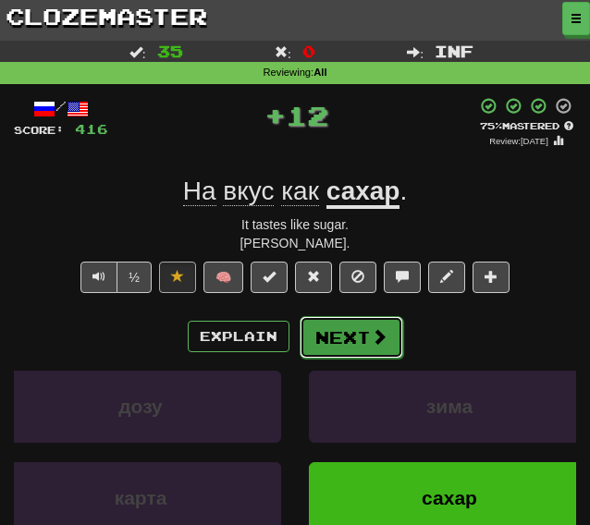
click at [348, 332] on button "Next" at bounding box center [352, 337] width 104 height 43
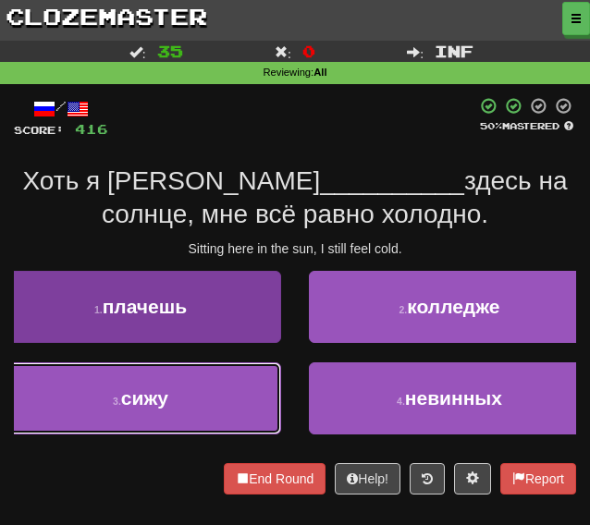
click at [218, 402] on button "3 . сижу" at bounding box center [140, 398] width 281 height 72
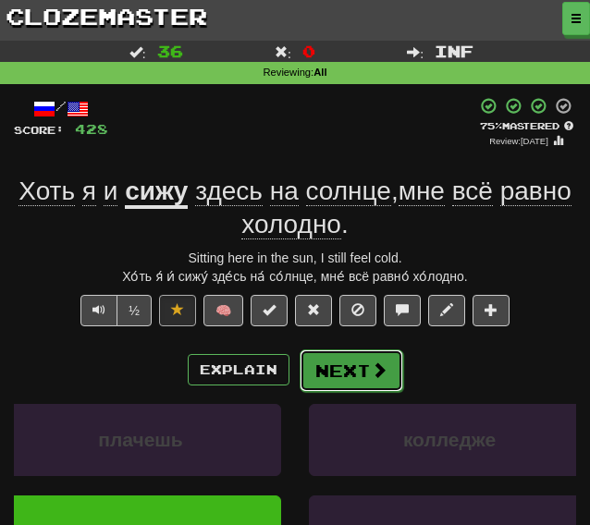
click at [349, 377] on button "Next" at bounding box center [352, 370] width 104 height 43
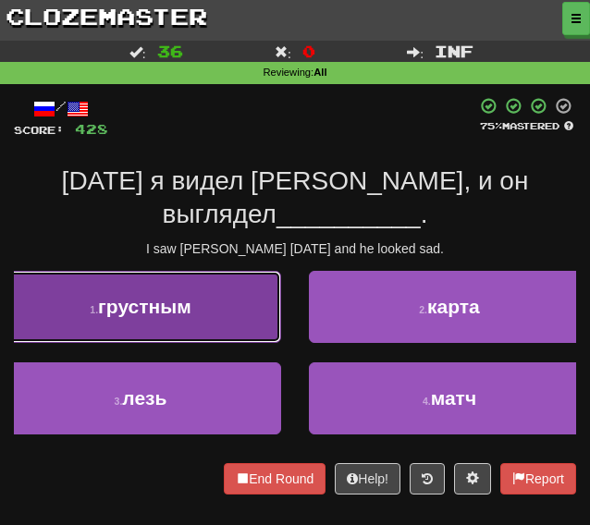
click at [198, 301] on button "1 . грустным" at bounding box center [140, 307] width 281 height 72
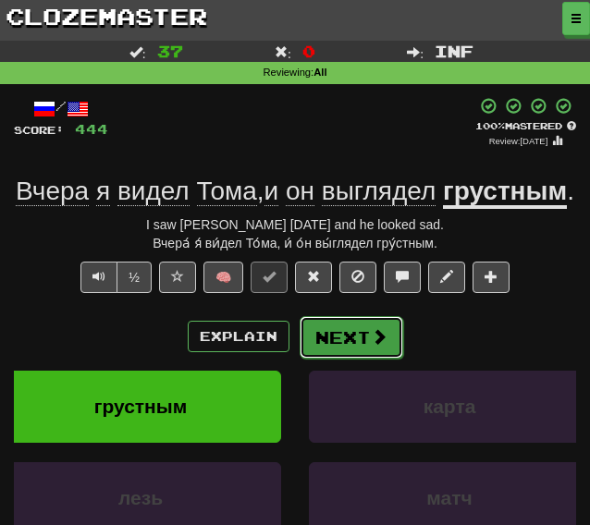
click at [344, 359] on button "Next" at bounding box center [352, 337] width 104 height 43
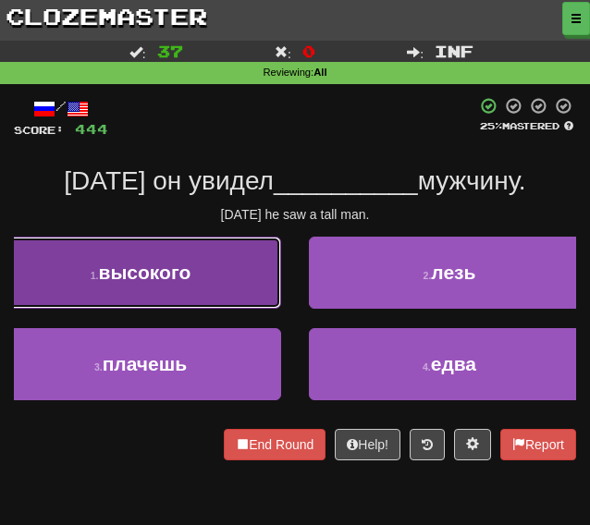
click at [201, 238] on button "1 . высокого" at bounding box center [140, 273] width 281 height 72
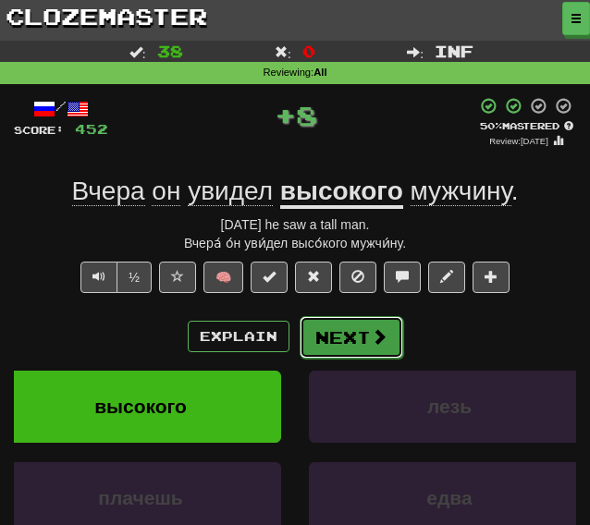
click at [336, 332] on button "Next" at bounding box center [352, 337] width 104 height 43
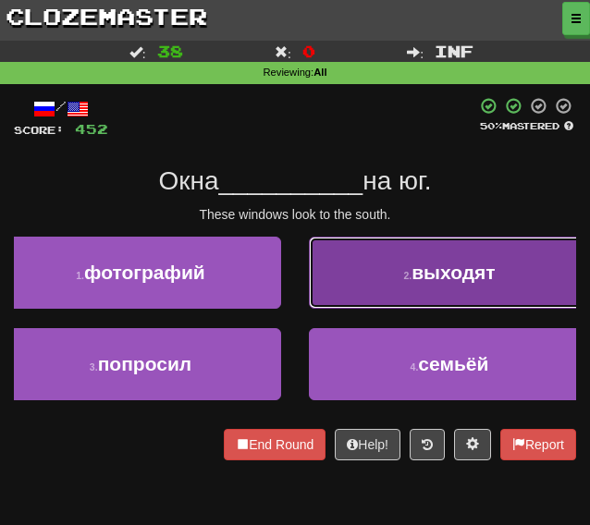
click at [385, 273] on button "2 . выходят" at bounding box center [449, 273] width 281 height 72
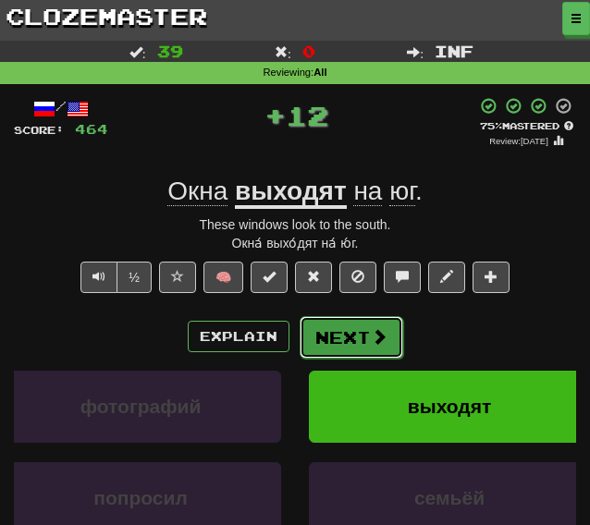
click at [341, 345] on button "Next" at bounding box center [352, 337] width 104 height 43
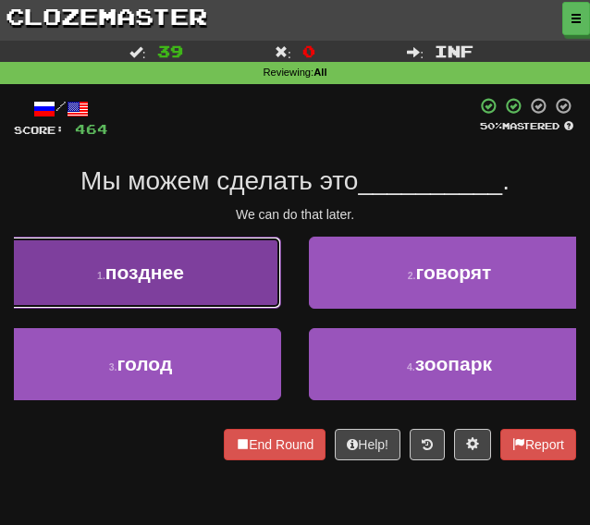
click at [119, 252] on button "1 . позднее" at bounding box center [140, 273] width 281 height 72
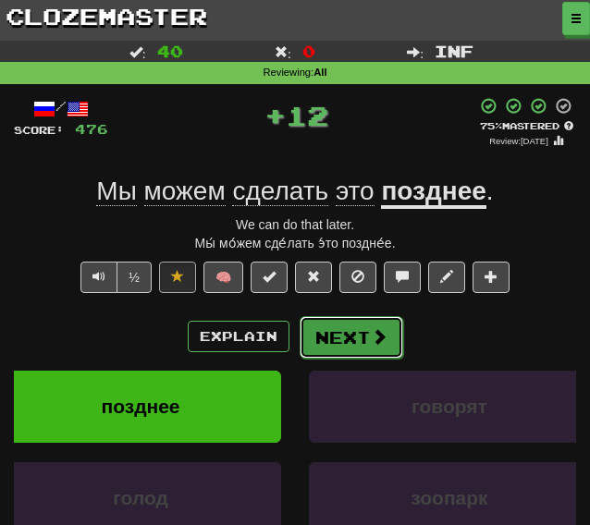
click at [324, 345] on button "Next" at bounding box center [352, 337] width 104 height 43
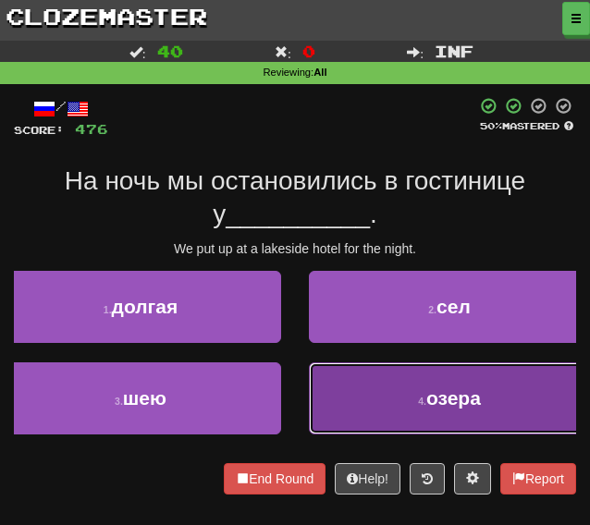
click at [351, 385] on button "4 . озера" at bounding box center [449, 398] width 281 height 72
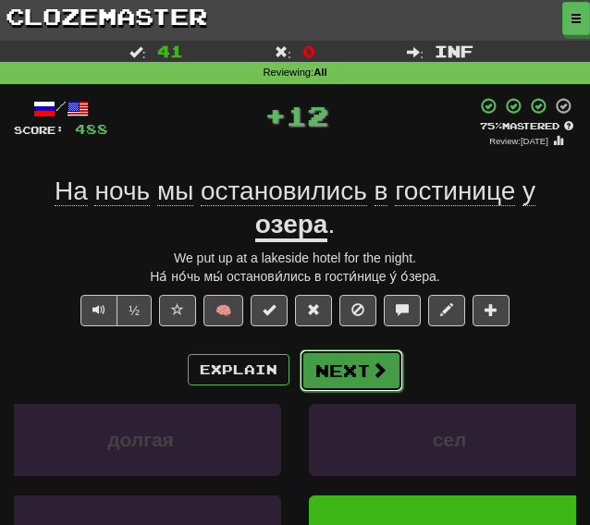
click at [347, 376] on button "Next" at bounding box center [352, 370] width 104 height 43
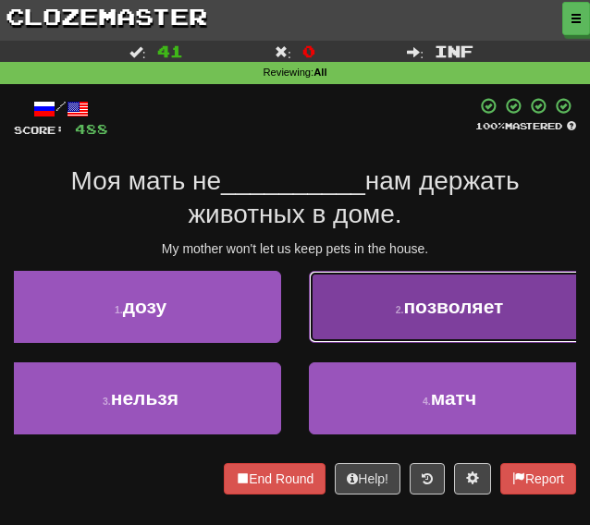
click at [366, 315] on button "2 . позволяет" at bounding box center [449, 307] width 281 height 72
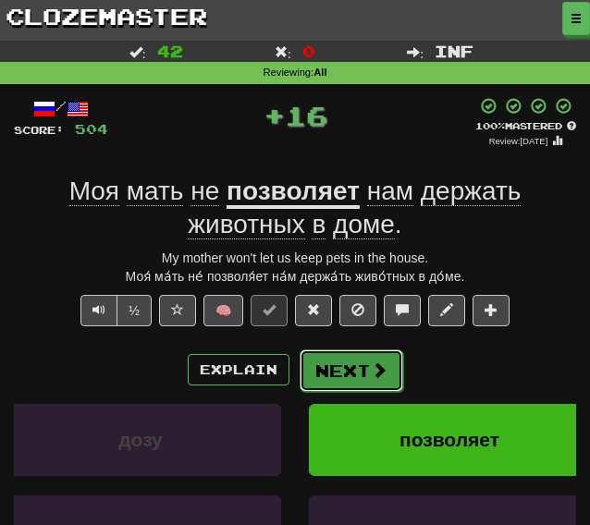
click at [349, 371] on button "Next" at bounding box center [352, 370] width 104 height 43
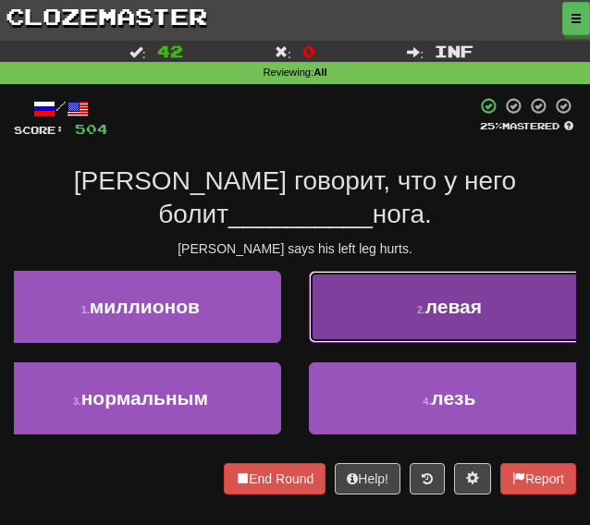
click at [389, 322] on button "2 . левая" at bounding box center [449, 307] width 281 height 72
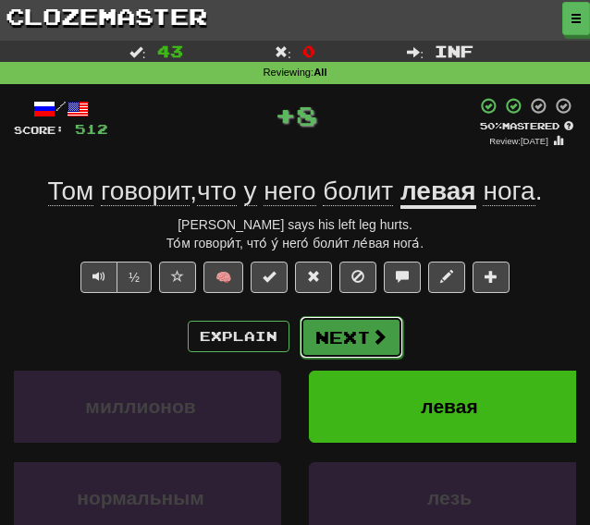
click at [363, 337] on button "Next" at bounding box center [352, 337] width 104 height 43
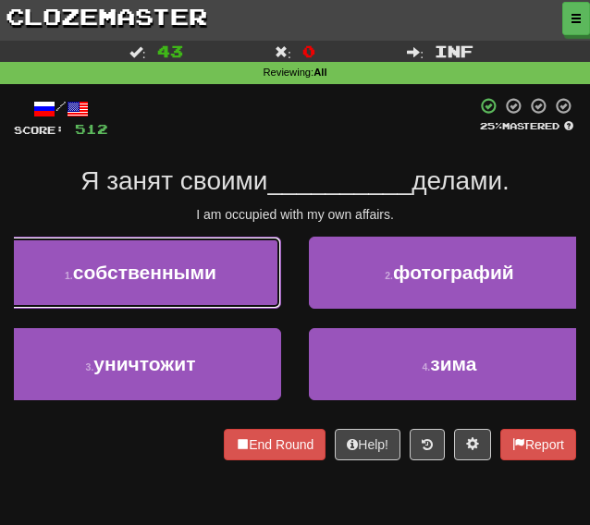
drag, startPoint x: 233, startPoint y: 298, endPoint x: 227, endPoint y: 311, distance: 14.1
click at [233, 297] on button "1 . собственными" at bounding box center [140, 273] width 281 height 72
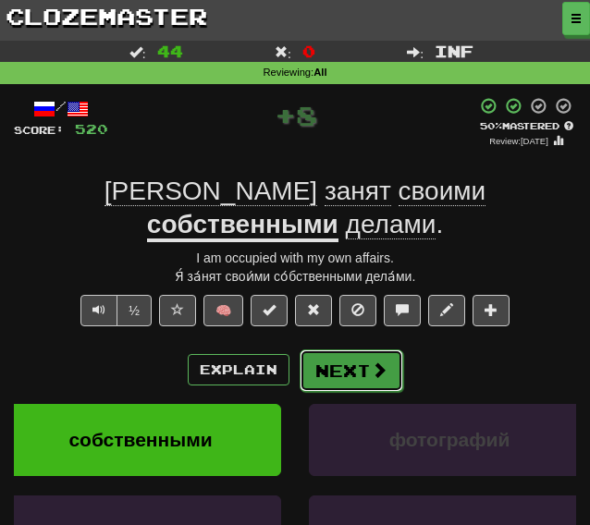
click at [344, 349] on button "Next" at bounding box center [352, 370] width 104 height 43
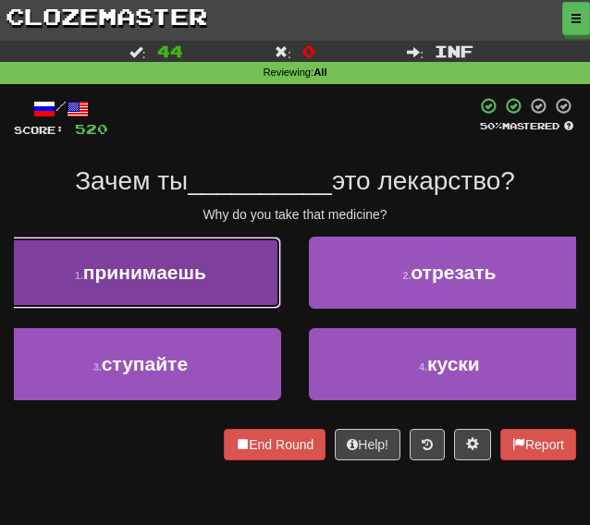
click at [190, 273] on span "принимаешь" at bounding box center [144, 272] width 123 height 21
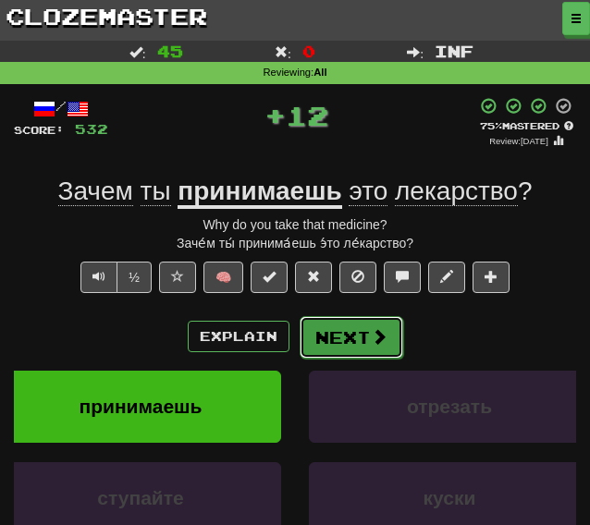
click at [361, 350] on button "Next" at bounding box center [352, 337] width 104 height 43
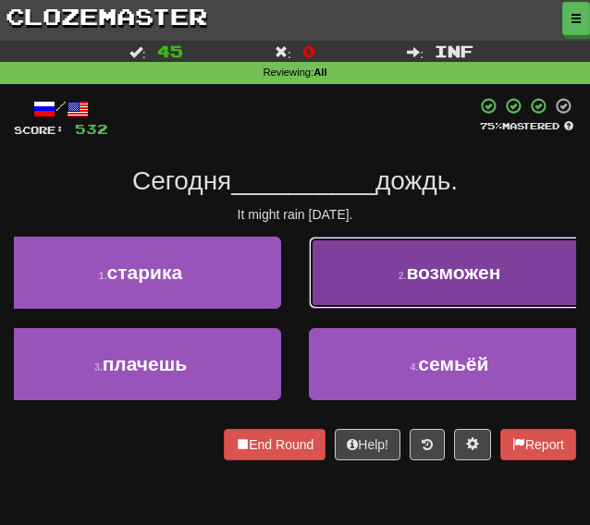
click at [382, 280] on button "2 . возможен" at bounding box center [449, 273] width 281 height 72
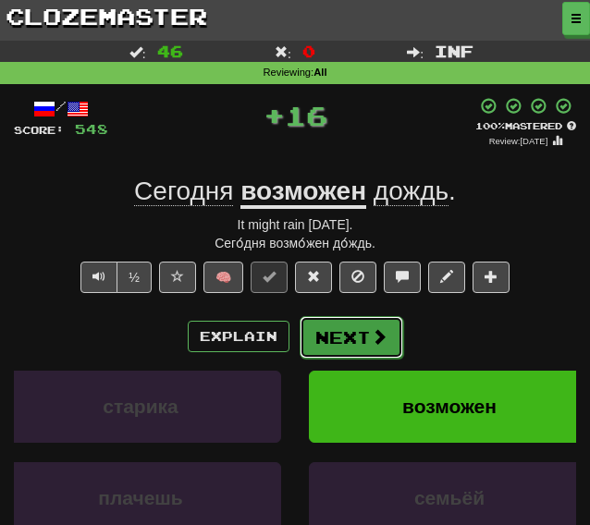
click at [340, 347] on button "Next" at bounding box center [352, 337] width 104 height 43
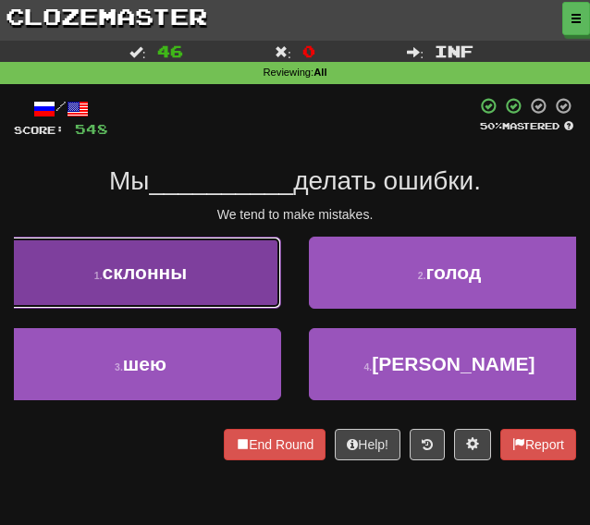
click at [263, 287] on button "1 . склонны" at bounding box center [140, 273] width 281 height 72
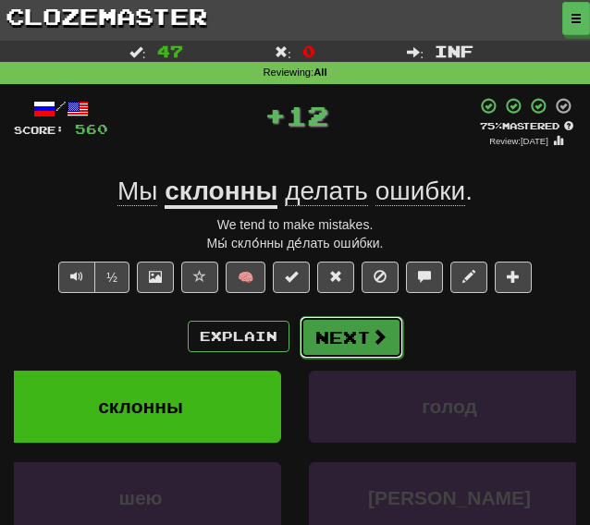
click at [351, 323] on button "Next" at bounding box center [352, 337] width 104 height 43
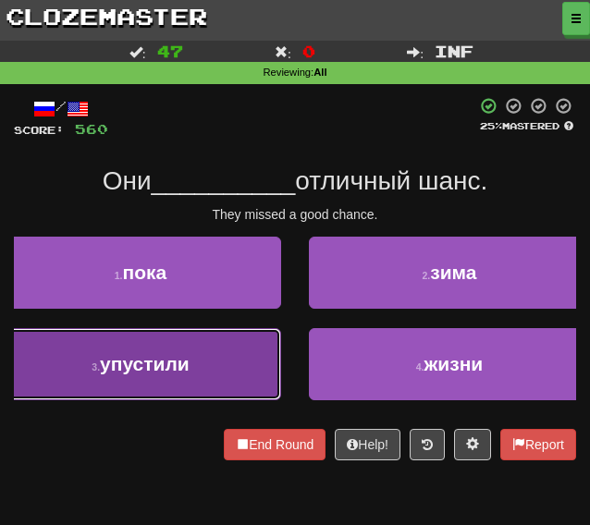
click at [225, 373] on button "3 . упустили" at bounding box center [140, 364] width 281 height 72
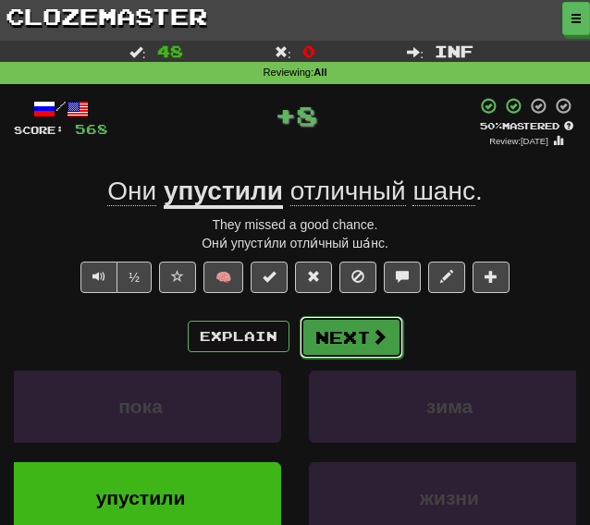
click at [322, 339] on button "Next" at bounding box center [352, 337] width 104 height 43
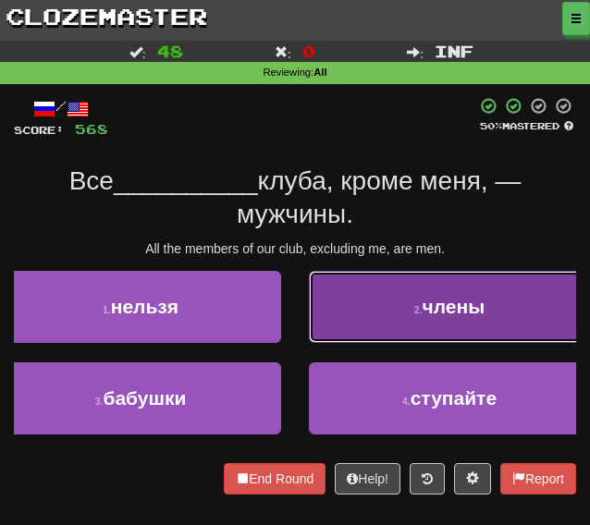
click at [366, 317] on button "2 . члены" at bounding box center [449, 307] width 281 height 72
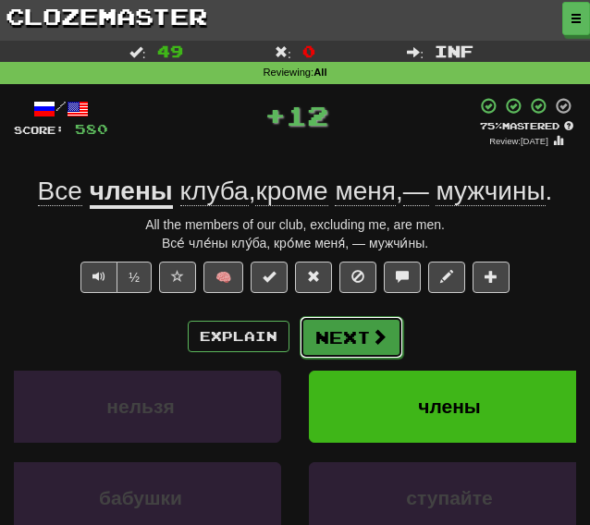
click at [335, 343] on button "Next" at bounding box center [352, 337] width 104 height 43
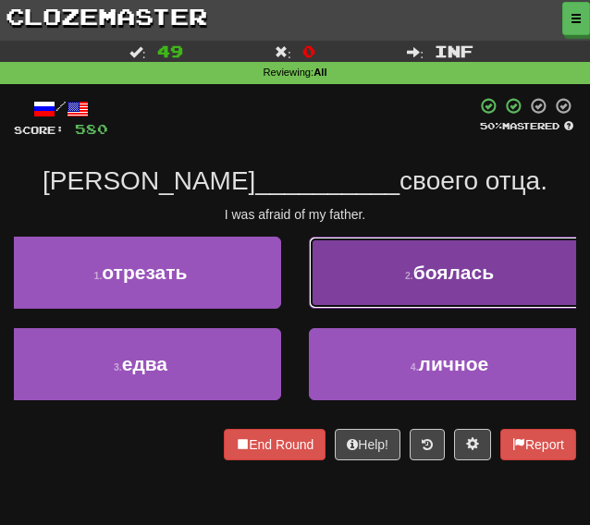
click at [413, 296] on button "2 . боялась" at bounding box center [449, 273] width 281 height 72
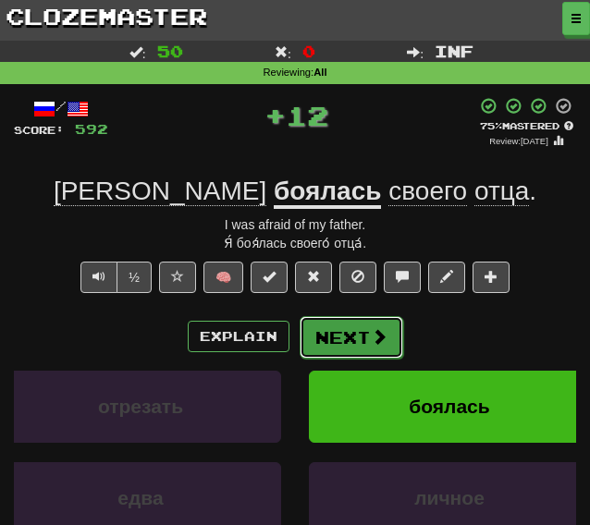
click at [361, 331] on button "Next" at bounding box center [352, 337] width 104 height 43
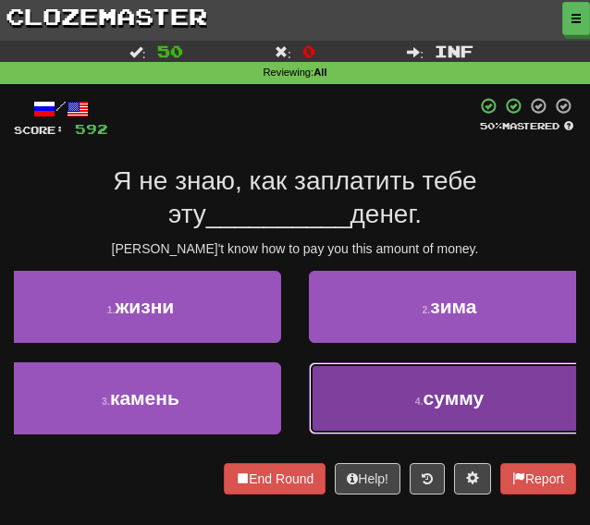
click at [364, 411] on button "4 . сумму" at bounding box center [449, 398] width 281 height 72
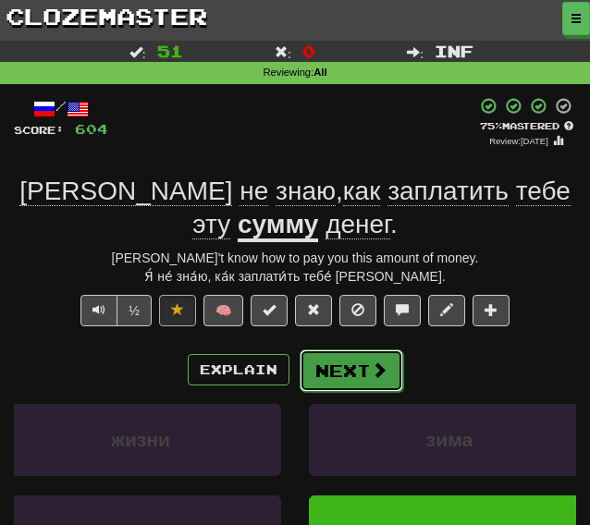
click at [320, 364] on button "Next" at bounding box center [352, 370] width 104 height 43
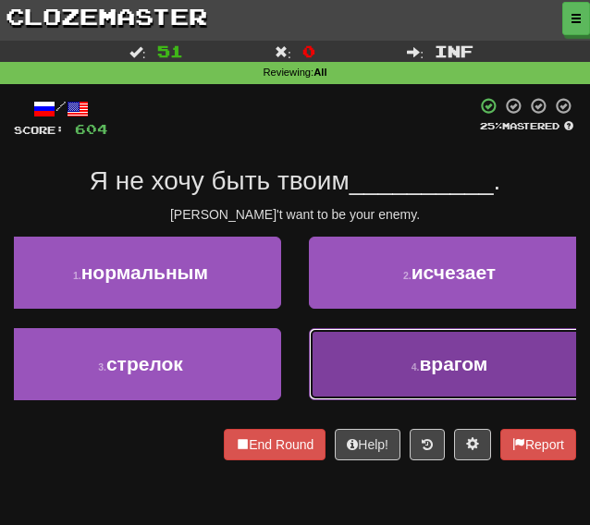
click at [347, 348] on button "4 . врагом" at bounding box center [449, 364] width 281 height 72
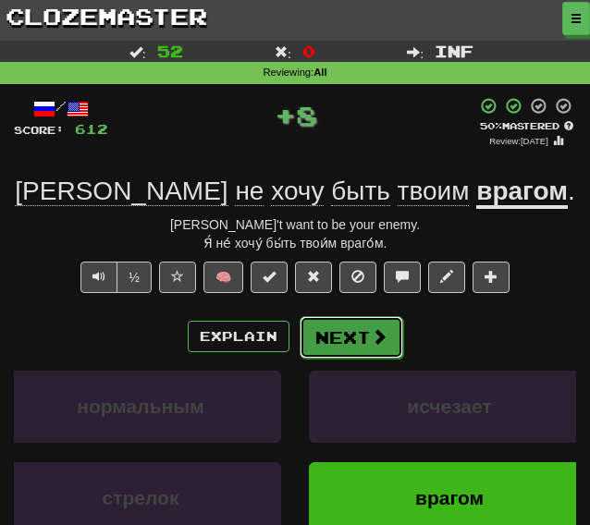
click at [335, 340] on button "Next" at bounding box center [352, 337] width 104 height 43
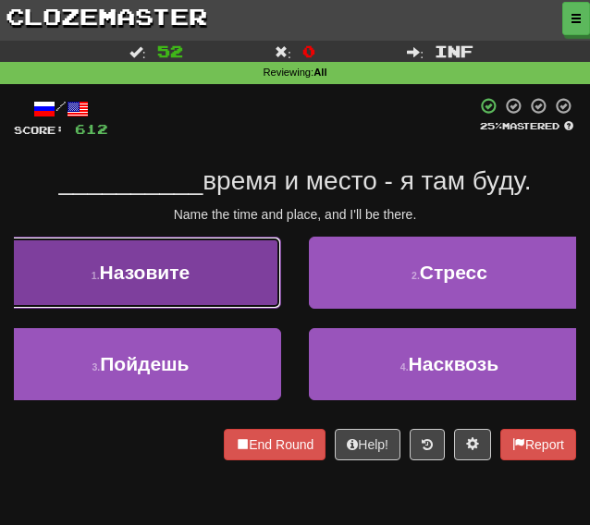
click at [175, 283] on span "Назовите" at bounding box center [145, 272] width 91 height 21
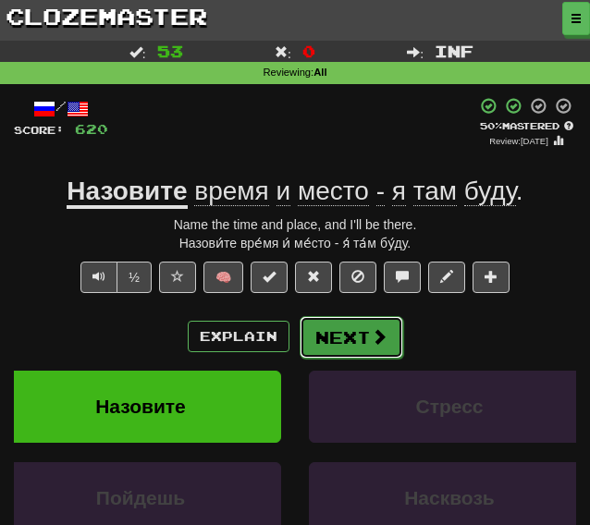
click at [318, 339] on button "Next" at bounding box center [352, 337] width 104 height 43
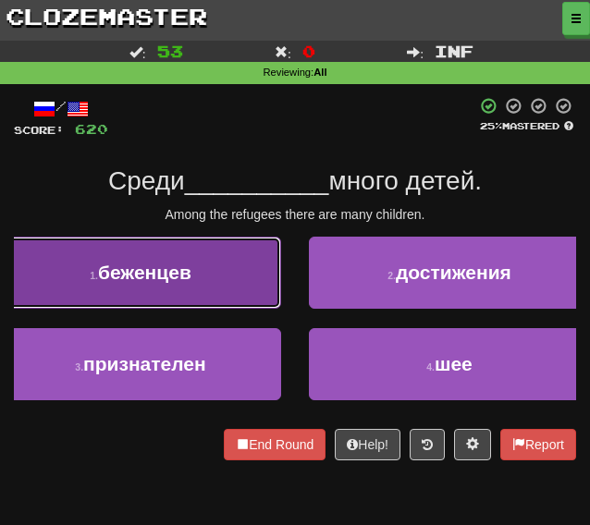
click at [163, 273] on span "беженцев" at bounding box center [144, 272] width 93 height 21
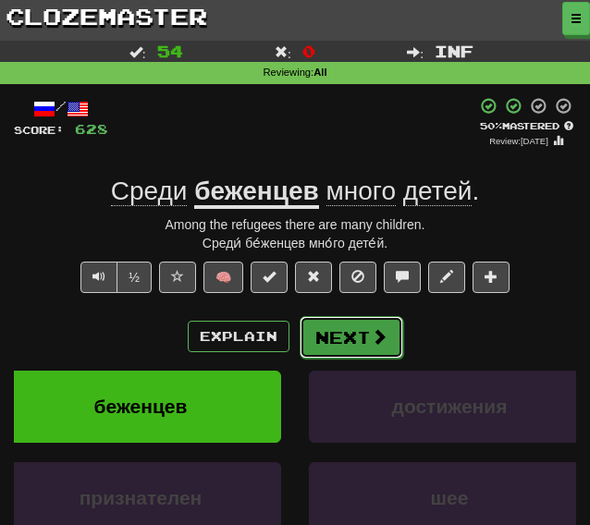
click at [355, 343] on button "Next" at bounding box center [352, 337] width 104 height 43
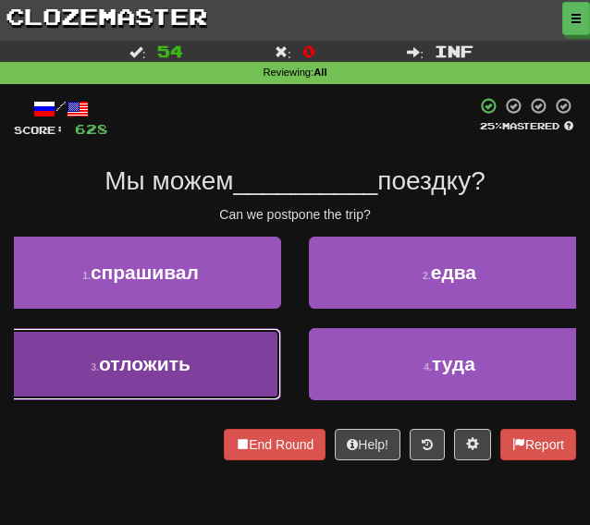
click at [184, 354] on span "отложить" at bounding box center [145, 363] width 92 height 21
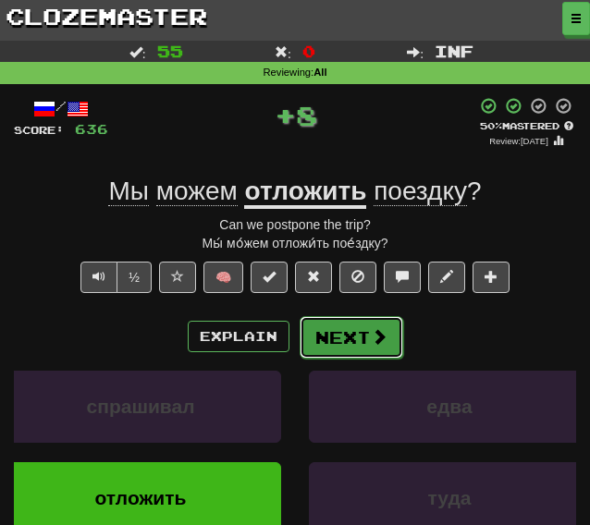
click at [336, 337] on button "Next" at bounding box center [352, 337] width 104 height 43
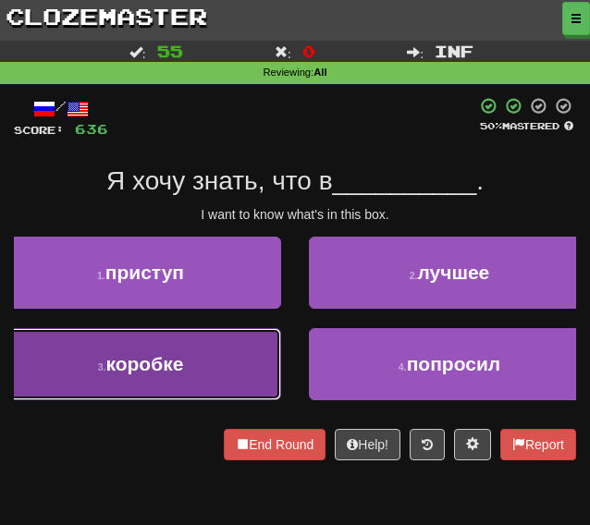
click at [246, 350] on button "3 . коробке" at bounding box center [140, 364] width 281 height 72
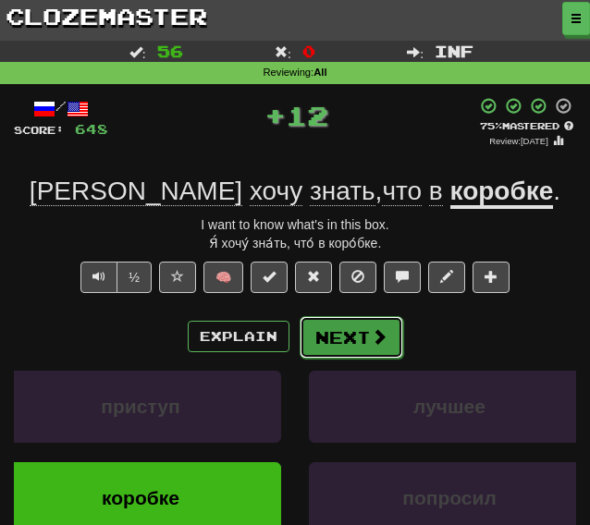
click at [348, 322] on button "Next" at bounding box center [352, 337] width 104 height 43
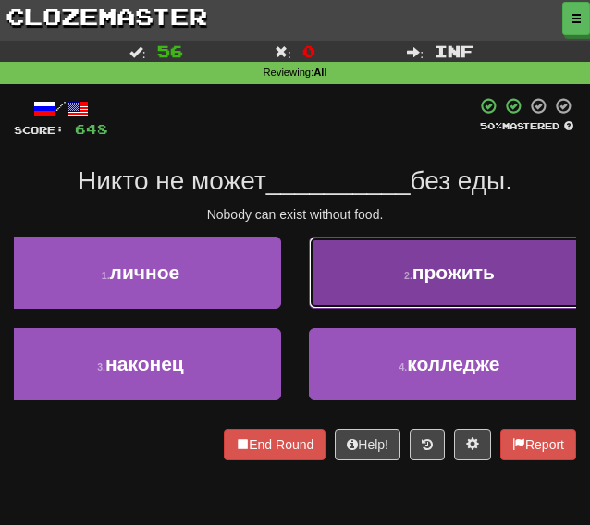
click at [364, 295] on button "2 . прожить" at bounding box center [449, 273] width 281 height 72
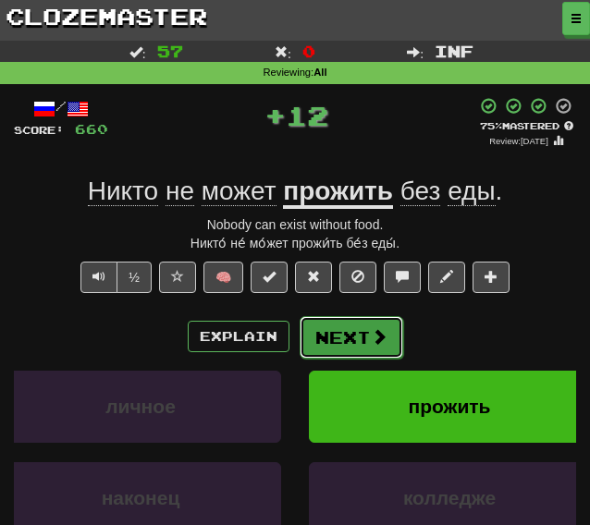
click at [329, 341] on button "Next" at bounding box center [352, 337] width 104 height 43
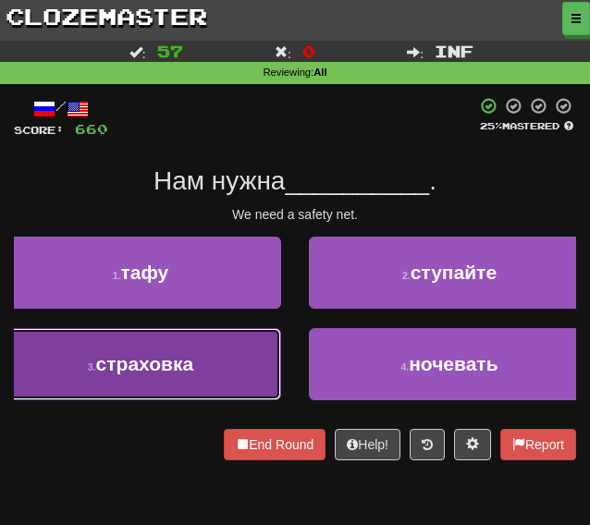
click at [207, 356] on button "3 . страховка" at bounding box center [140, 364] width 281 height 72
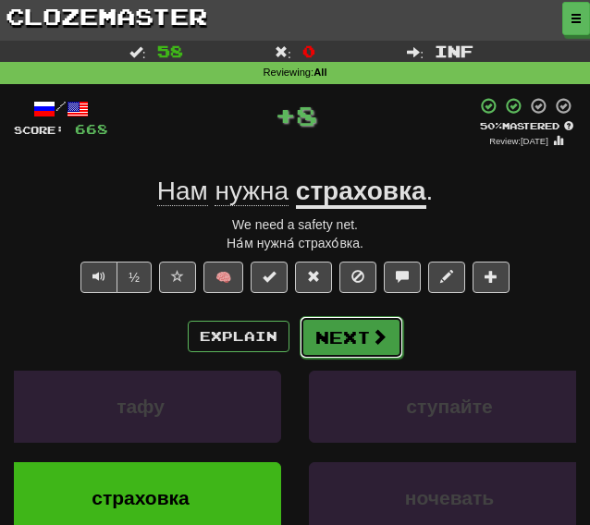
click at [346, 336] on button "Next" at bounding box center [352, 337] width 104 height 43
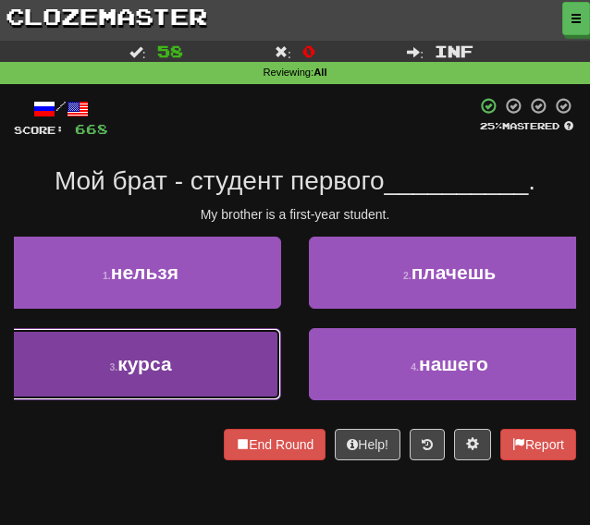
click at [164, 360] on span "курса" at bounding box center [144, 363] width 54 height 21
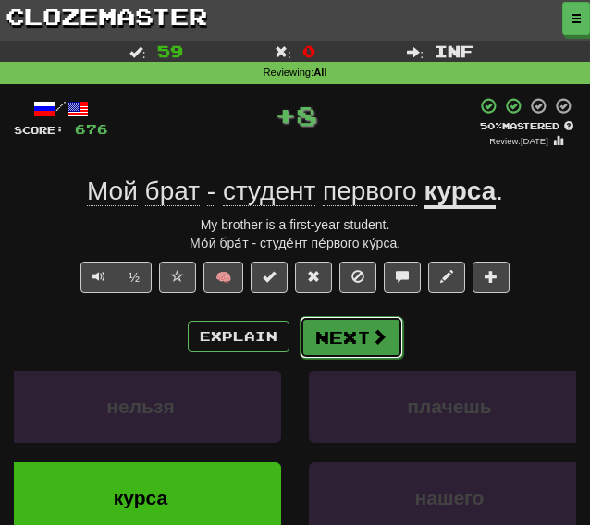
click at [329, 338] on button "Next" at bounding box center [352, 337] width 104 height 43
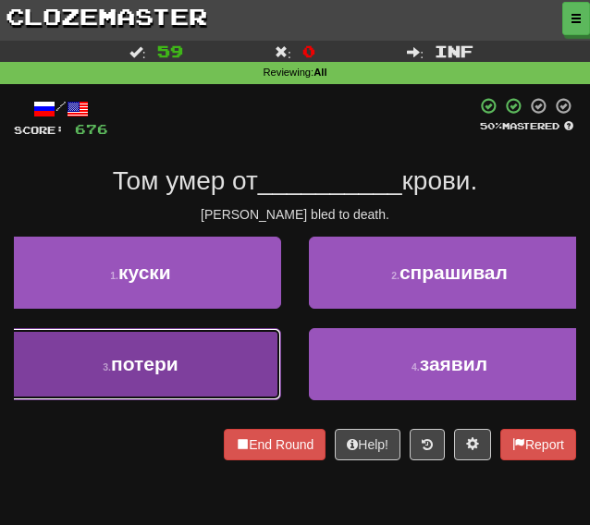
click at [123, 359] on span "потери" at bounding box center [144, 363] width 67 height 21
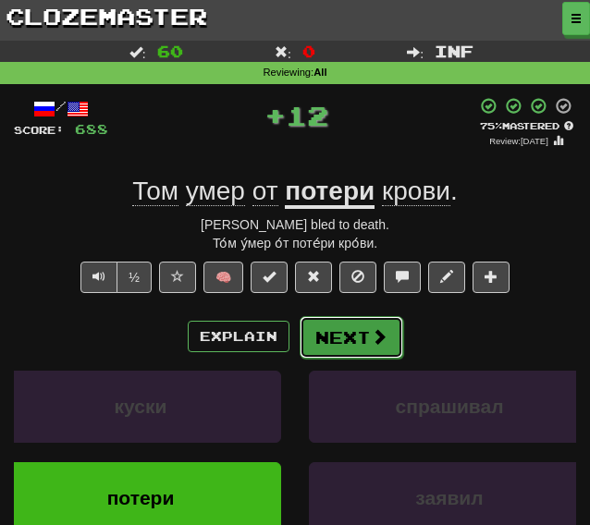
click at [324, 341] on button "Next" at bounding box center [352, 337] width 104 height 43
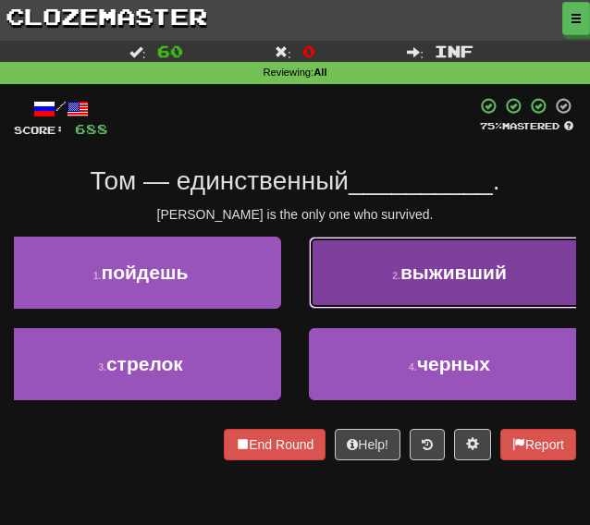
click at [348, 291] on button "2 . выживший" at bounding box center [449, 273] width 281 height 72
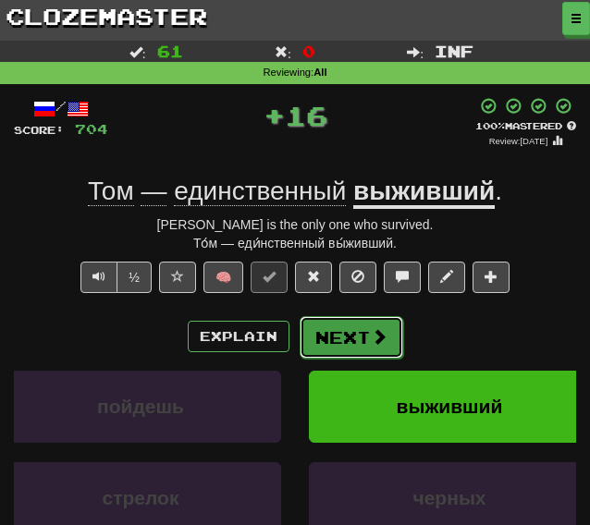
click at [348, 330] on button "Next" at bounding box center [352, 337] width 104 height 43
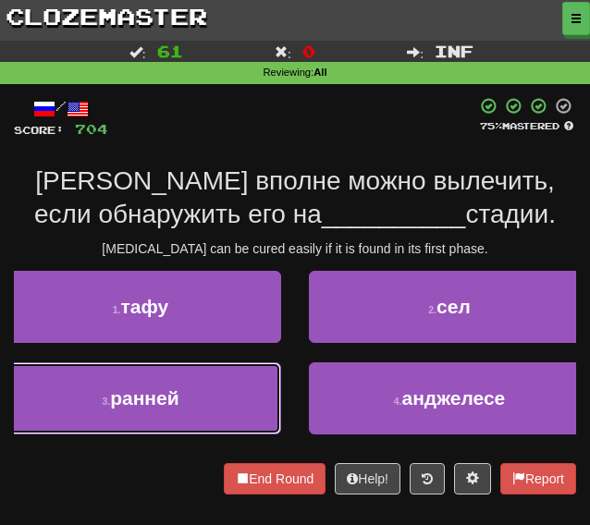
click at [194, 396] on button "3 . ранней" at bounding box center [140, 398] width 281 height 72
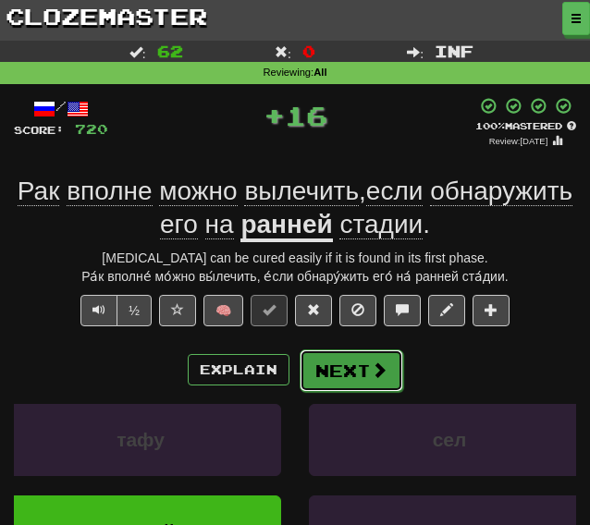
click at [339, 376] on button "Next" at bounding box center [352, 370] width 104 height 43
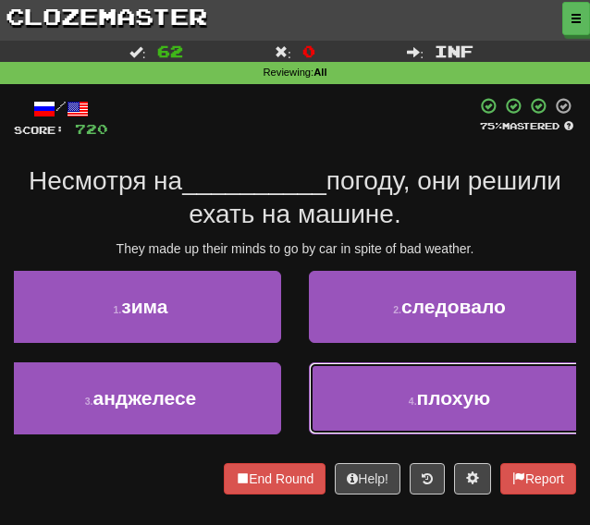
click at [368, 398] on button "4 . плохую" at bounding box center [449, 398] width 281 height 72
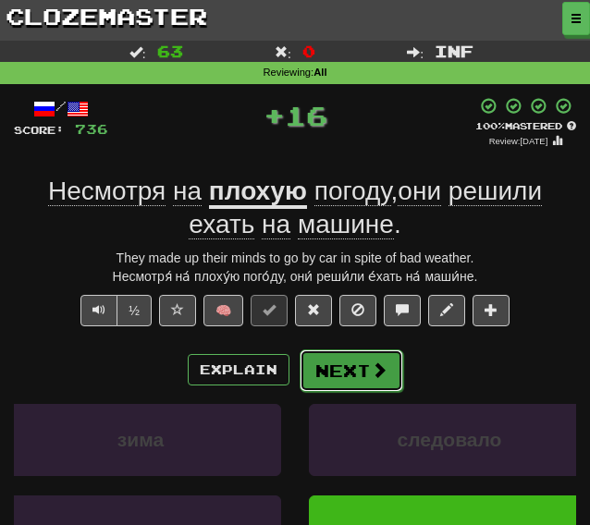
click at [362, 375] on button "Next" at bounding box center [352, 370] width 104 height 43
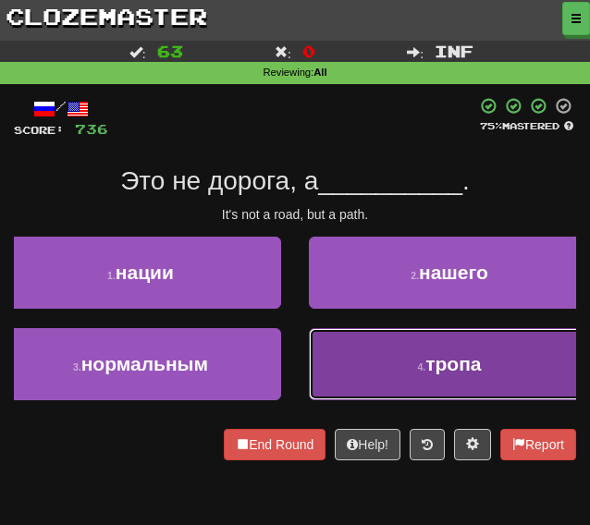
click at [383, 369] on button "4 . тропа" at bounding box center [449, 364] width 281 height 72
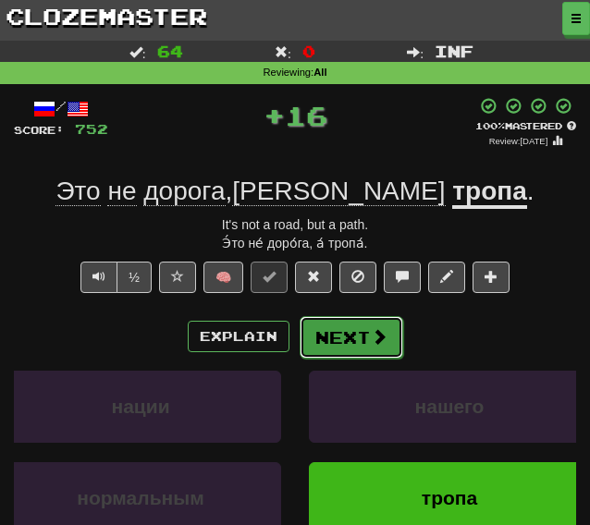
click at [344, 335] on button "Next" at bounding box center [352, 337] width 104 height 43
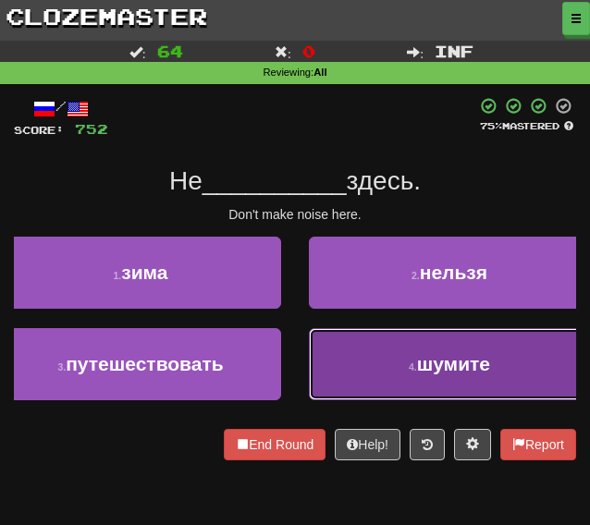
click at [398, 361] on button "4 . шумите" at bounding box center [449, 364] width 281 height 72
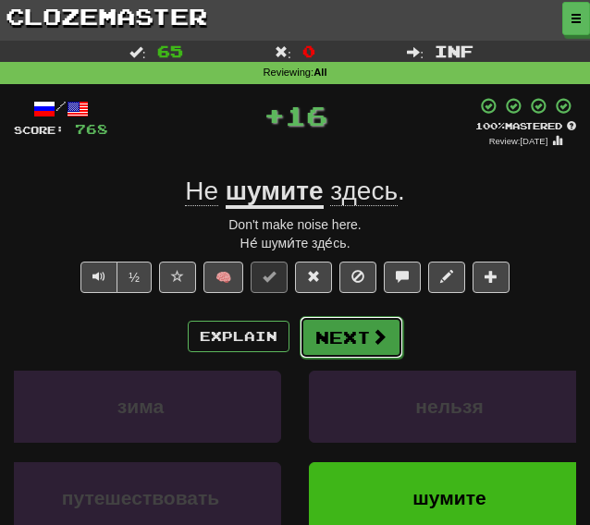
click at [327, 339] on button "Next" at bounding box center [352, 337] width 104 height 43
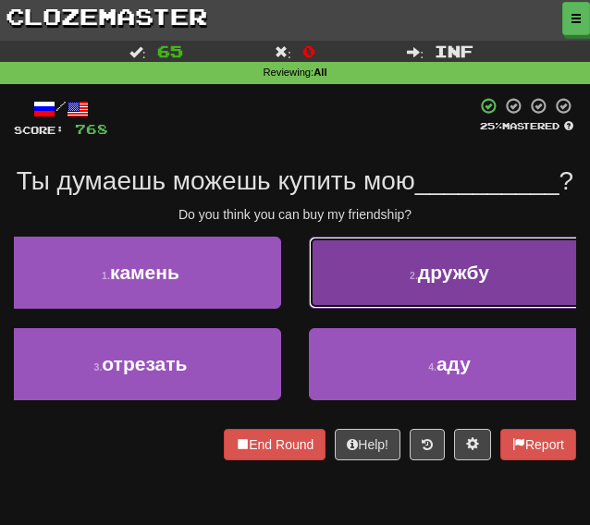
click at [324, 309] on button "2 . дружбу" at bounding box center [449, 273] width 281 height 72
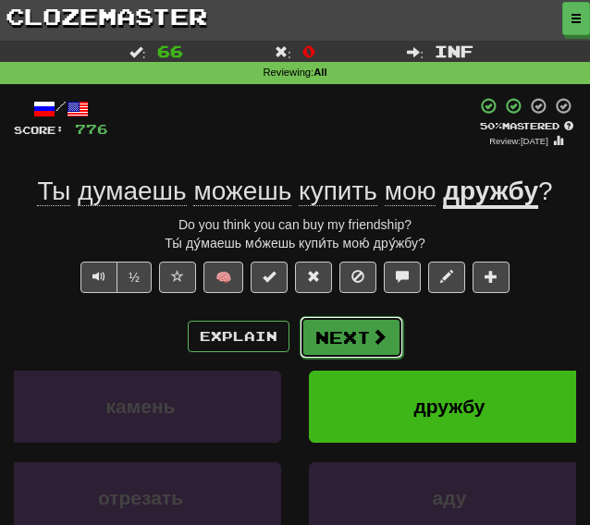
click at [327, 343] on button "Next" at bounding box center [352, 337] width 104 height 43
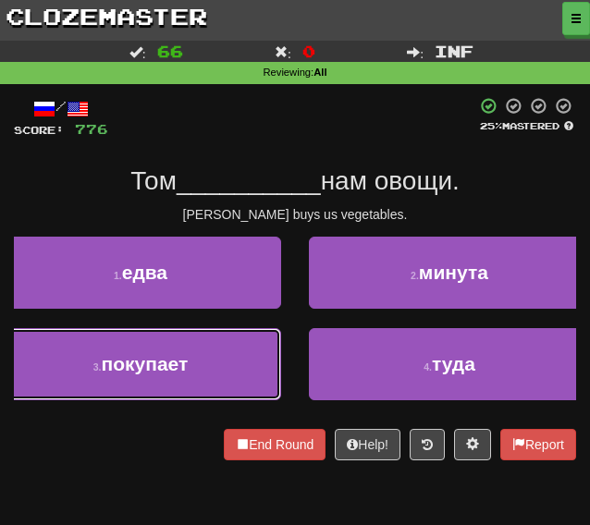
click at [196, 367] on button "3 . покупает" at bounding box center [140, 364] width 281 height 72
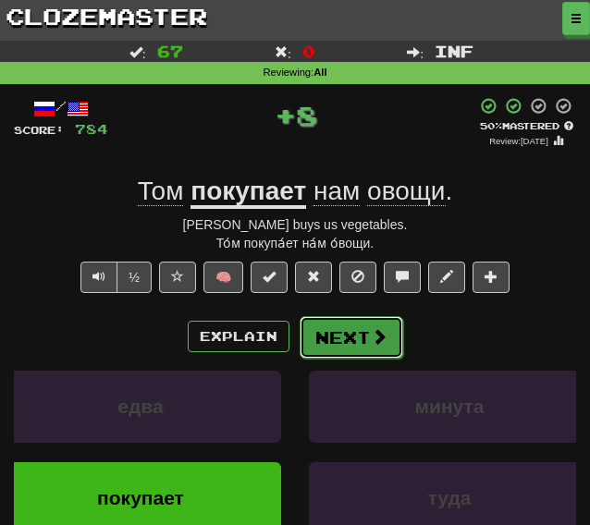
click at [353, 348] on button "Next" at bounding box center [352, 337] width 104 height 43
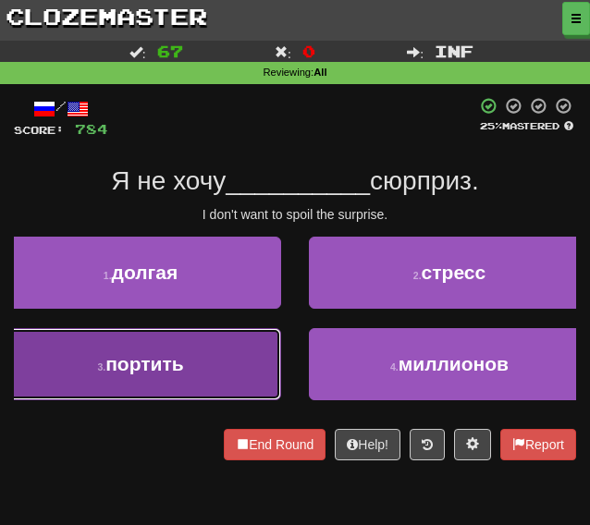
click at [204, 378] on button "3 . портить" at bounding box center [140, 364] width 281 height 72
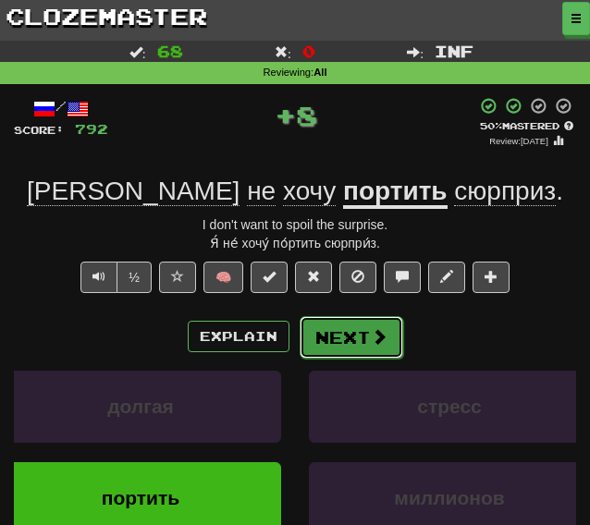
click at [345, 350] on button "Next" at bounding box center [352, 337] width 104 height 43
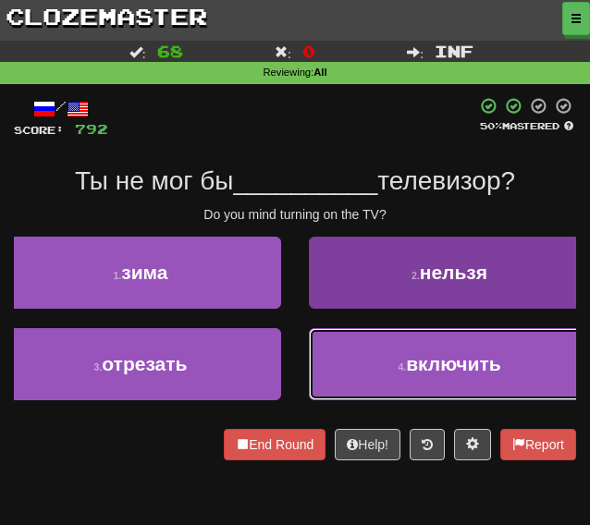
click at [373, 384] on button "4 . включить" at bounding box center [449, 364] width 281 height 72
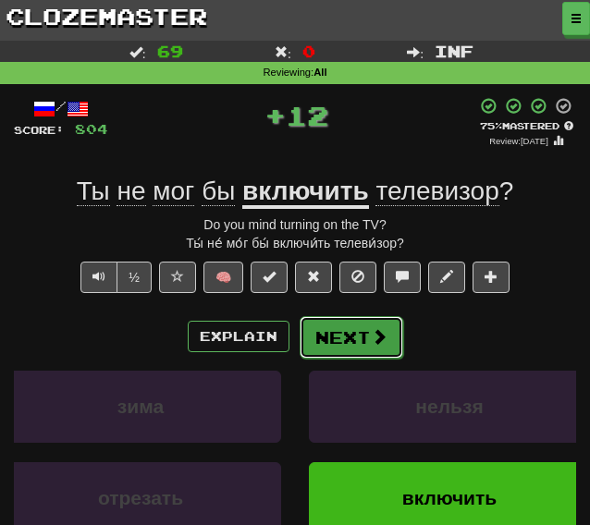
click at [357, 343] on button "Next" at bounding box center [352, 337] width 104 height 43
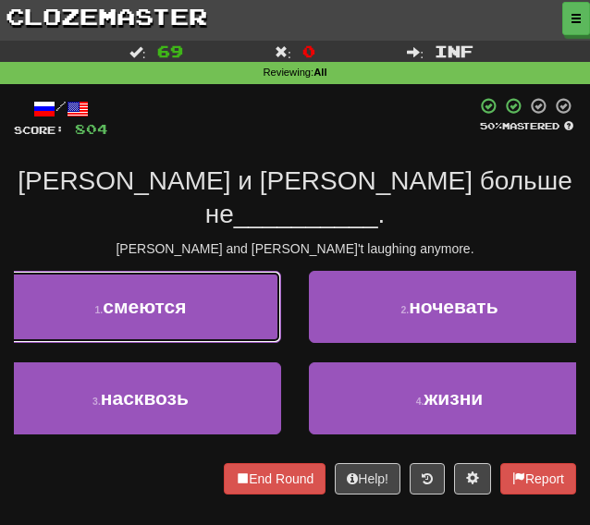
click at [153, 296] on span "смеются" at bounding box center [144, 306] width 83 height 21
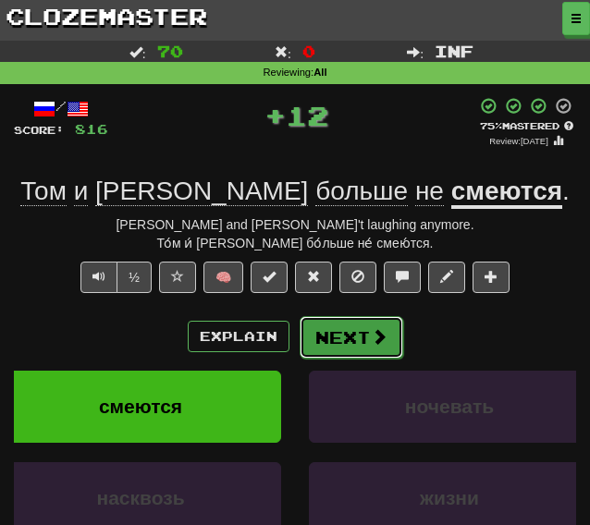
click at [311, 328] on button "Next" at bounding box center [352, 337] width 104 height 43
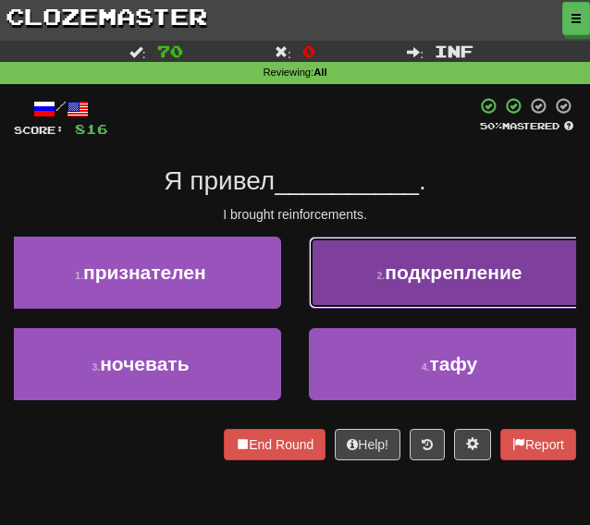
click at [363, 285] on button "2 . подкрепление" at bounding box center [449, 273] width 281 height 72
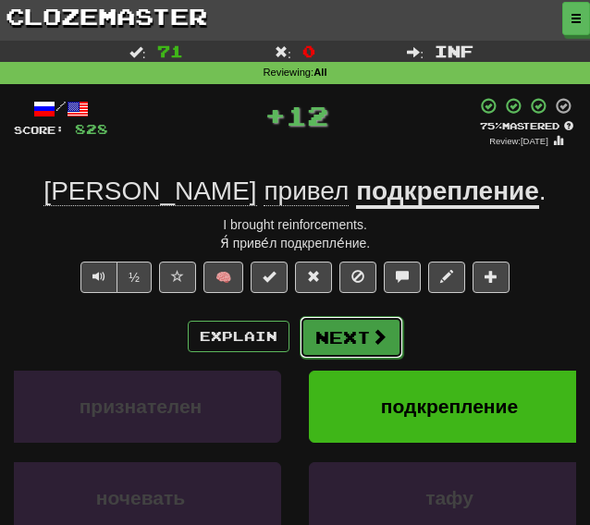
click at [328, 336] on button "Next" at bounding box center [352, 337] width 104 height 43
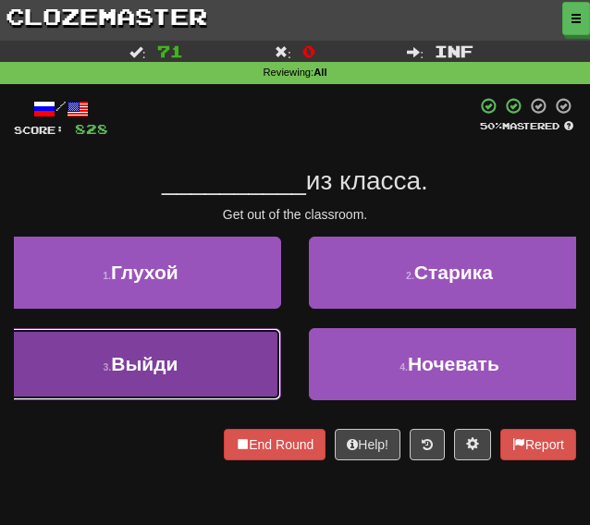
click at [197, 352] on button "3 . Выйди" at bounding box center [140, 364] width 281 height 72
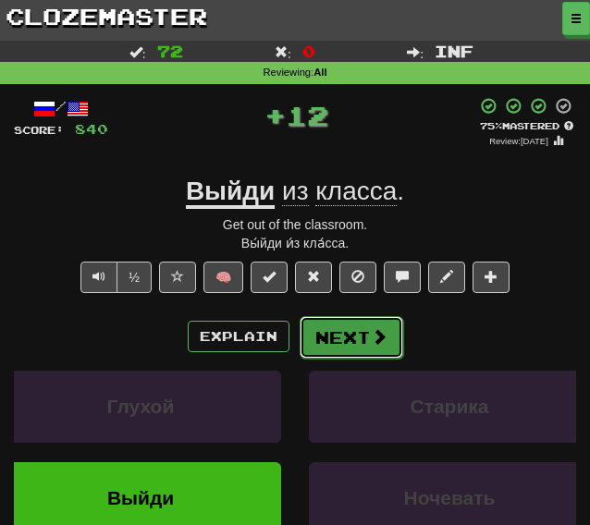
click at [324, 338] on button "Next" at bounding box center [352, 337] width 104 height 43
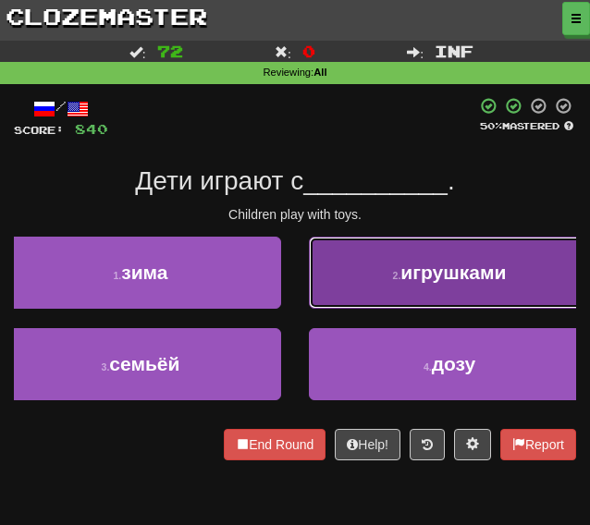
click at [355, 294] on button "2 . игрушками" at bounding box center [449, 273] width 281 height 72
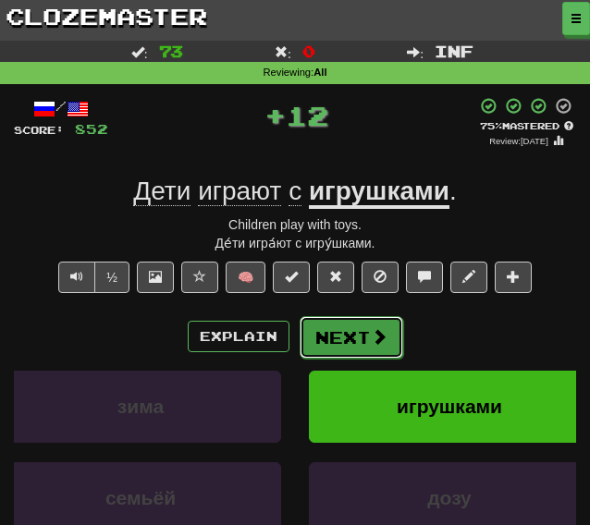
click at [323, 336] on button "Next" at bounding box center [352, 337] width 104 height 43
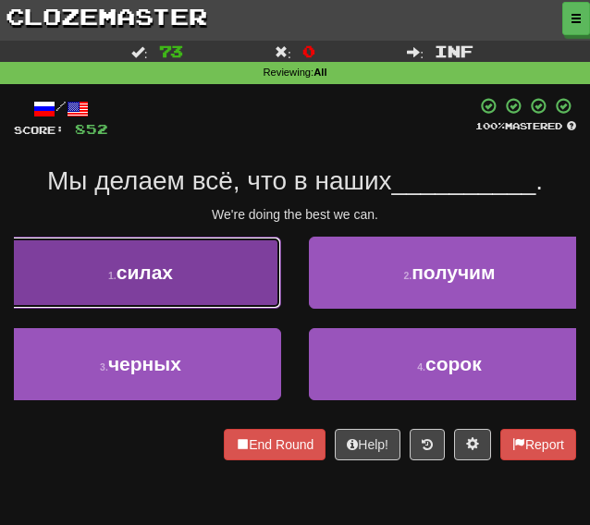
click at [192, 280] on button "1 . силах" at bounding box center [140, 273] width 281 height 72
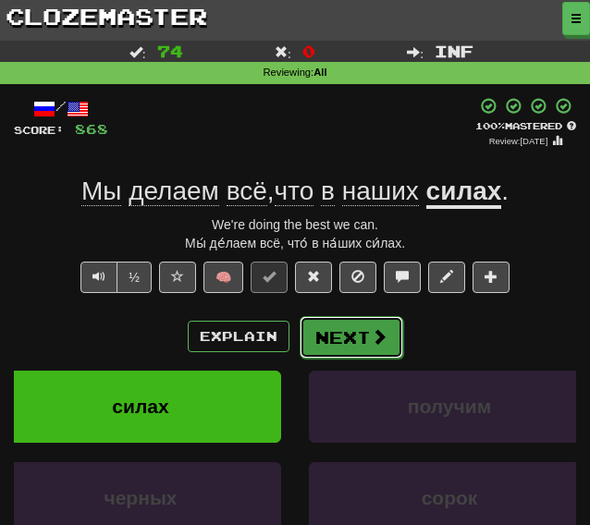
click at [354, 342] on button "Next" at bounding box center [352, 337] width 104 height 43
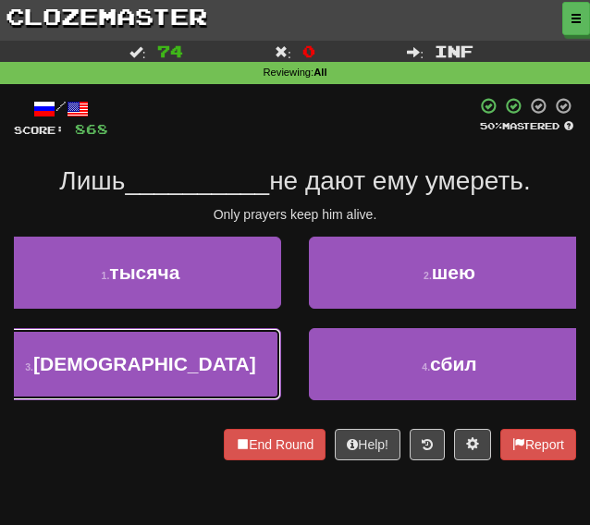
click at [235, 364] on button "3 . молитвы" at bounding box center [140, 364] width 281 height 72
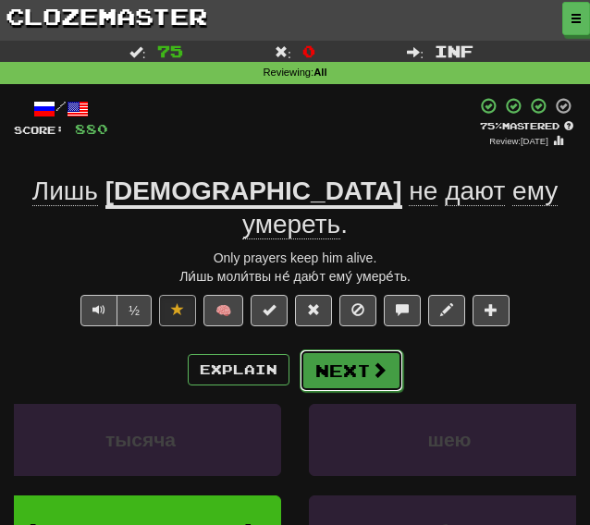
click at [316, 349] on button "Next" at bounding box center [352, 370] width 104 height 43
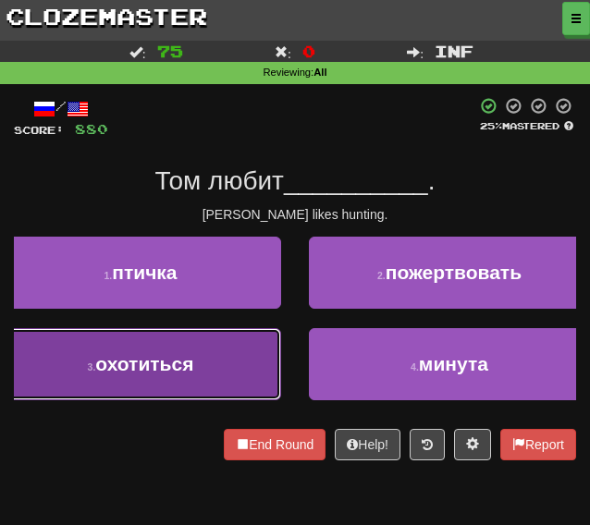
click at [198, 375] on button "3 . охотиться" at bounding box center [140, 364] width 281 height 72
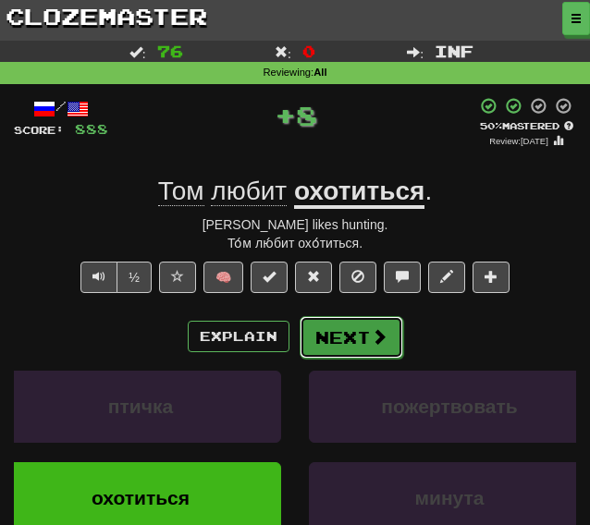
click at [344, 331] on button "Next" at bounding box center [352, 337] width 104 height 43
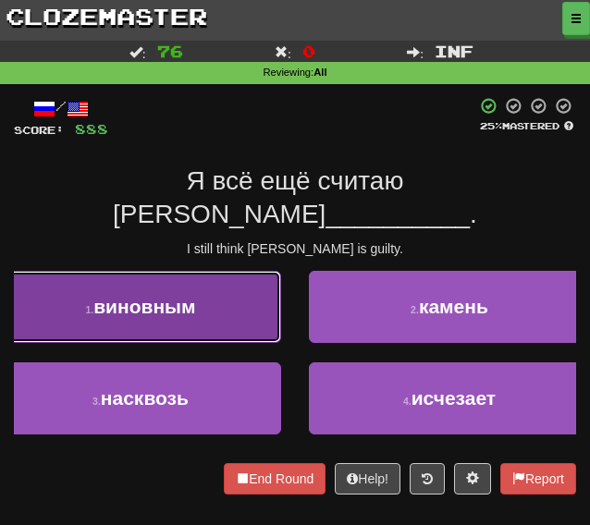
click at [232, 271] on button "1 . виновным" at bounding box center [140, 307] width 281 height 72
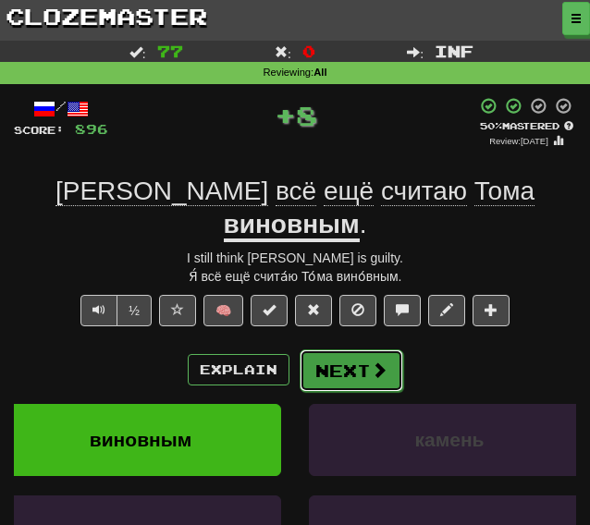
click at [342, 349] on button "Next" at bounding box center [352, 370] width 104 height 43
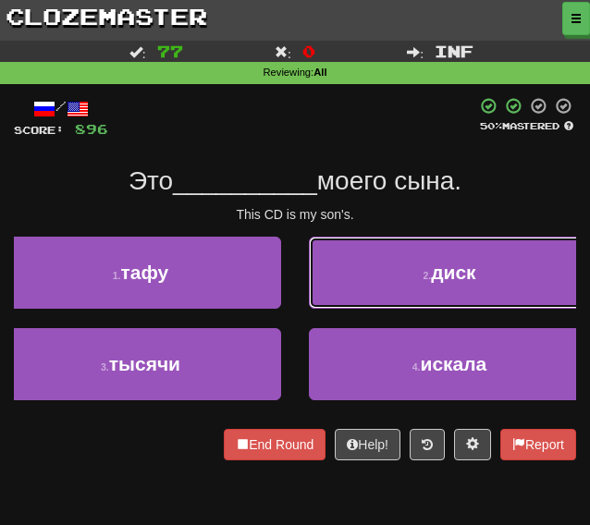
click at [337, 287] on button "2 . диск" at bounding box center [449, 273] width 281 height 72
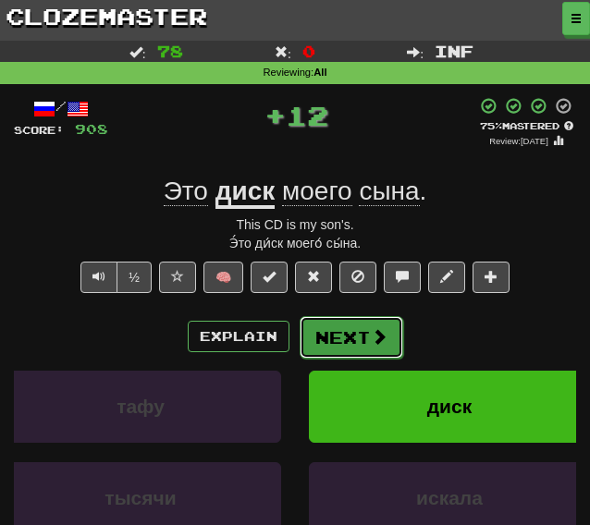
click at [318, 343] on button "Next" at bounding box center [352, 337] width 104 height 43
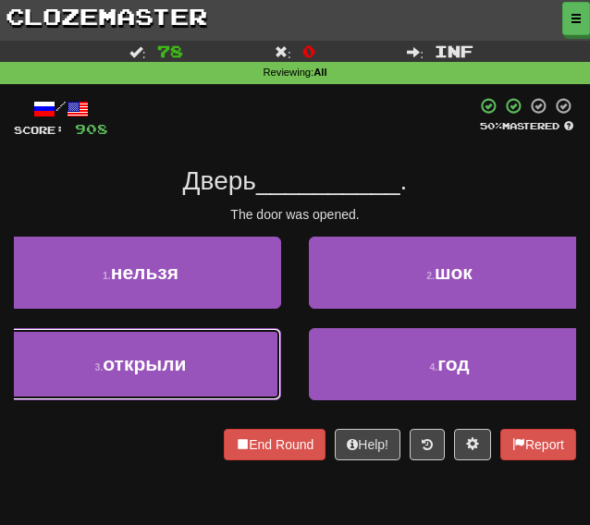
click at [192, 367] on button "3 . открыли" at bounding box center [140, 364] width 281 height 72
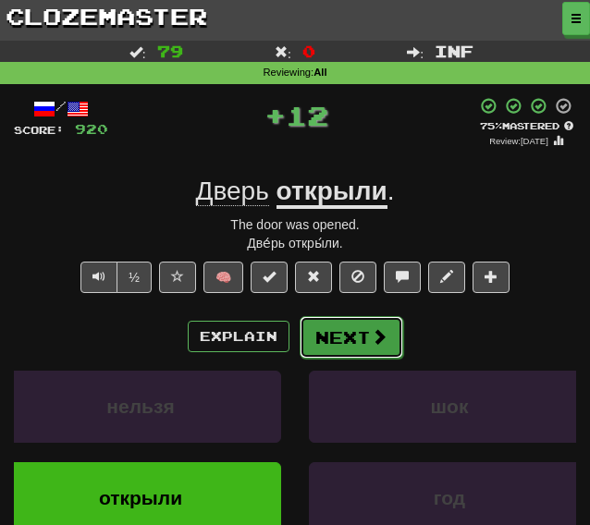
click at [335, 330] on button "Next" at bounding box center [352, 337] width 104 height 43
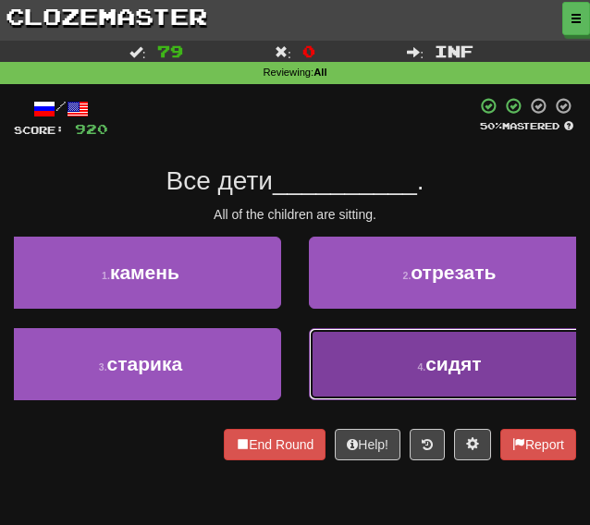
click at [341, 374] on button "4 . сидят" at bounding box center [449, 364] width 281 height 72
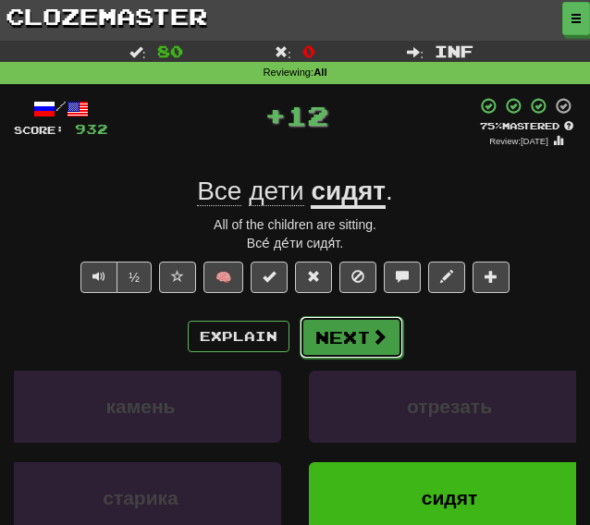
click at [338, 339] on button "Next" at bounding box center [352, 337] width 104 height 43
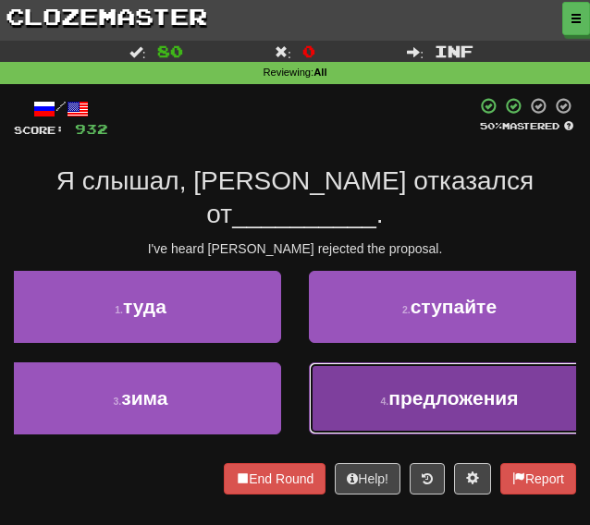
click at [372, 371] on button "4 . предложения" at bounding box center [449, 398] width 281 height 72
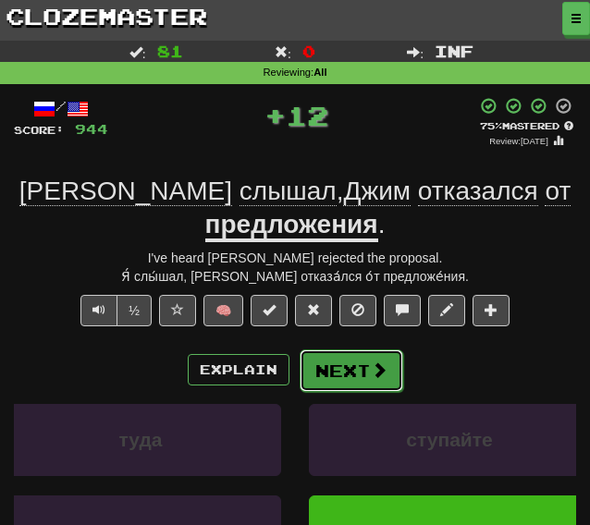
click at [345, 349] on button "Next" at bounding box center [352, 370] width 104 height 43
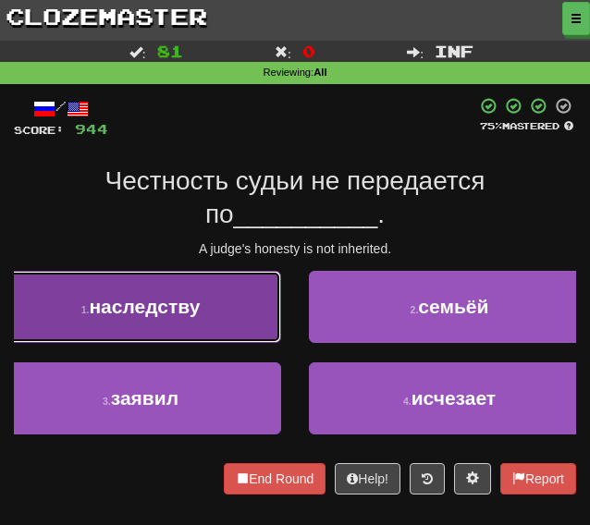
click at [220, 323] on button "1 . наследству" at bounding box center [140, 307] width 281 height 72
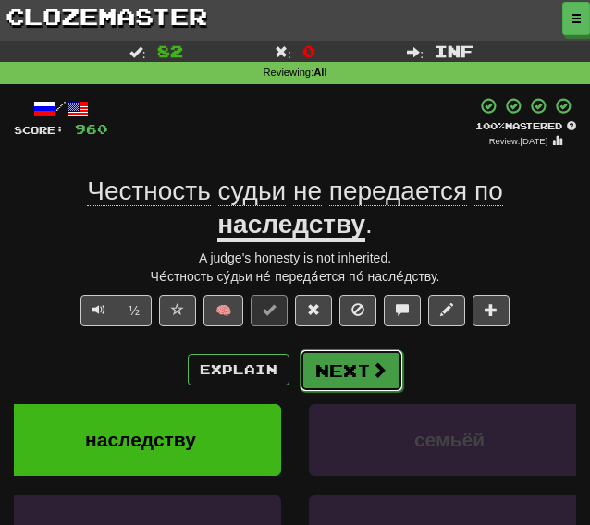
click at [362, 384] on button "Next" at bounding box center [352, 370] width 104 height 43
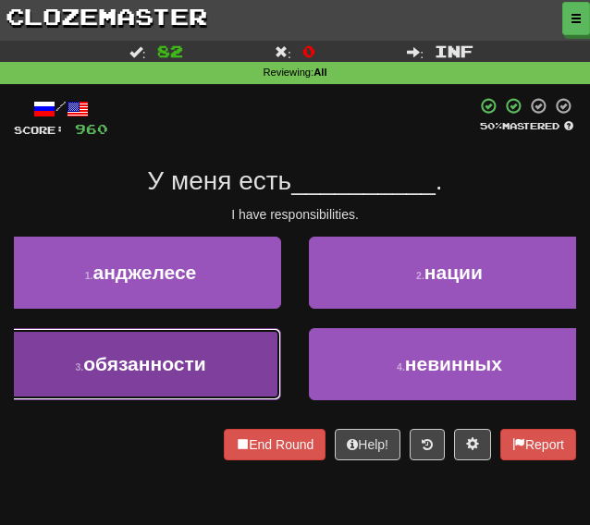
click at [151, 383] on button "3 . обязанности" at bounding box center [140, 364] width 281 height 72
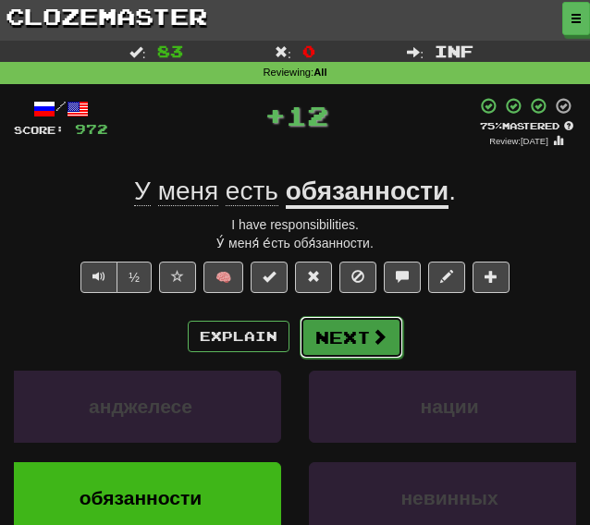
click at [336, 342] on button "Next" at bounding box center [352, 337] width 104 height 43
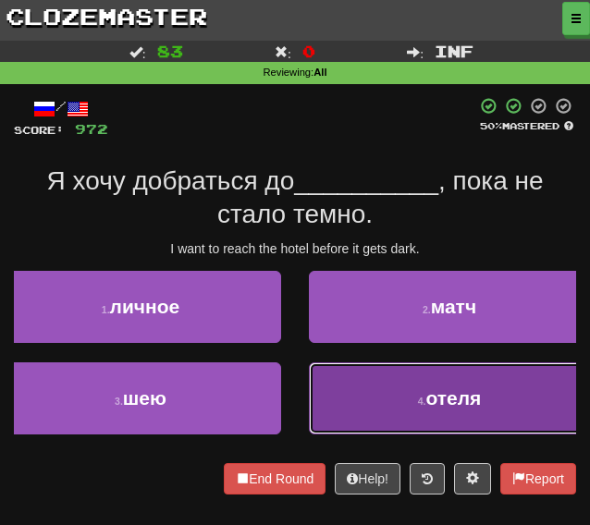
click at [355, 397] on button "4 . отеля" at bounding box center [449, 398] width 281 height 72
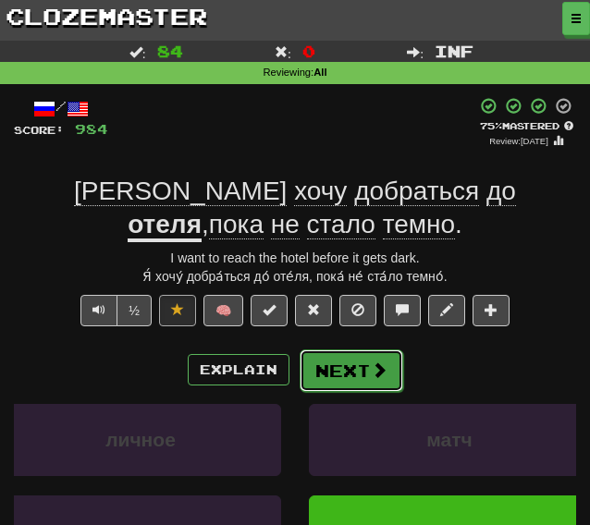
click at [344, 367] on button "Next" at bounding box center [352, 370] width 104 height 43
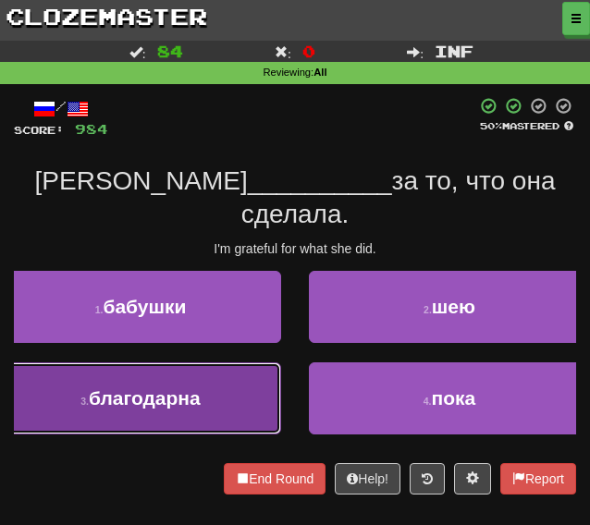
click at [184, 387] on span "благодарна" at bounding box center [145, 397] width 112 height 21
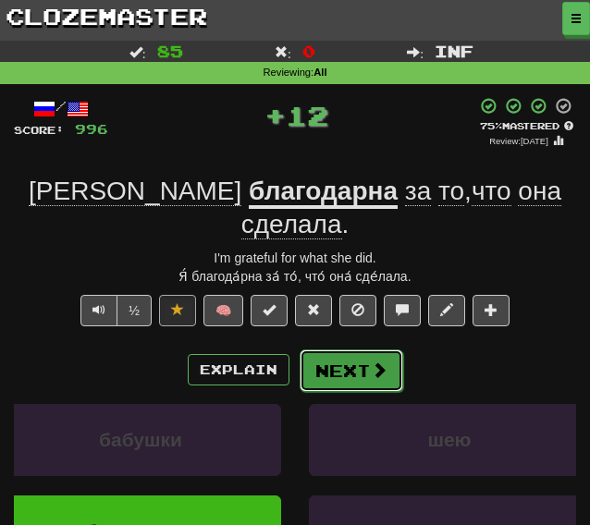
click at [327, 349] on button "Next" at bounding box center [352, 370] width 104 height 43
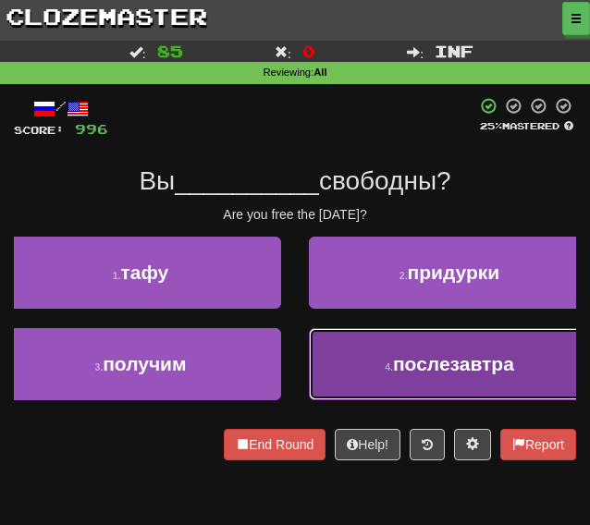
click at [340, 391] on button "4 . послезавтра" at bounding box center [449, 364] width 281 height 72
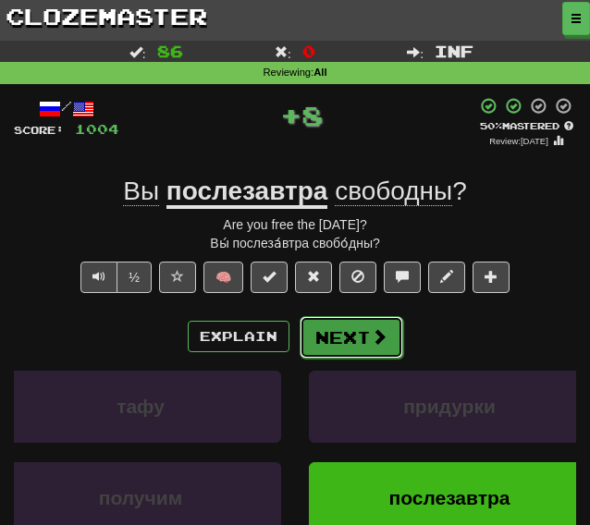
click at [334, 336] on button "Next" at bounding box center [352, 337] width 104 height 43
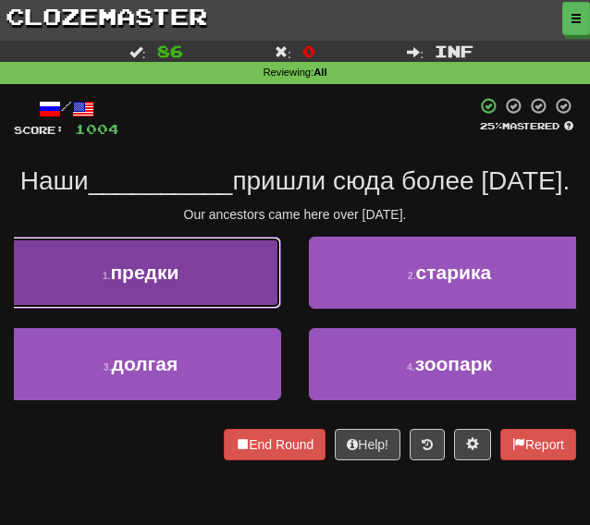
click at [128, 283] on span "предки" at bounding box center [144, 272] width 68 height 21
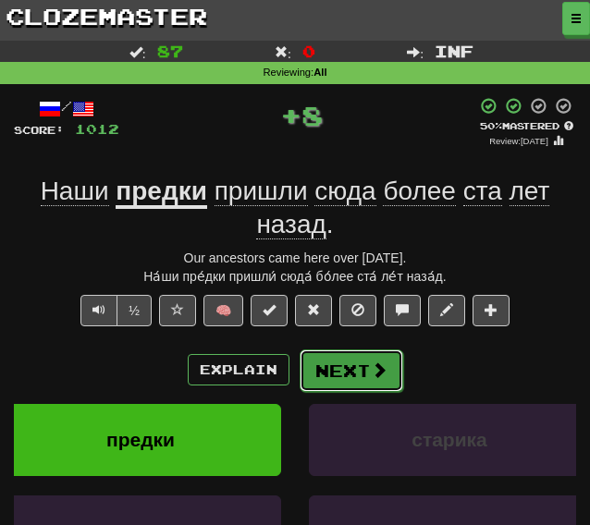
click at [342, 380] on button "Next" at bounding box center [352, 370] width 104 height 43
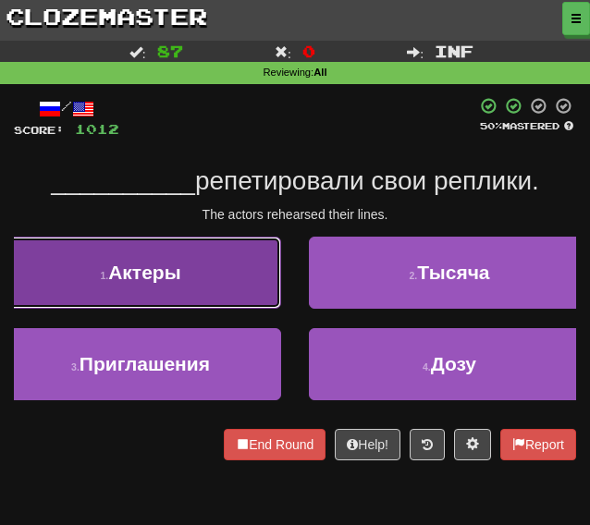
click at [164, 286] on button "1 . Актеры" at bounding box center [140, 273] width 281 height 72
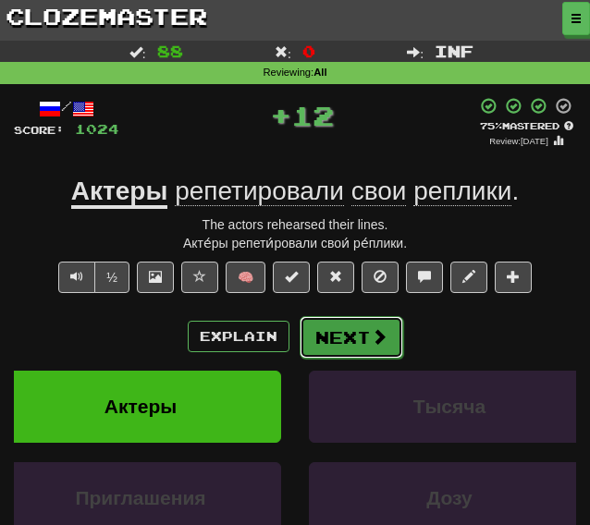
click at [350, 343] on button "Next" at bounding box center [352, 337] width 104 height 43
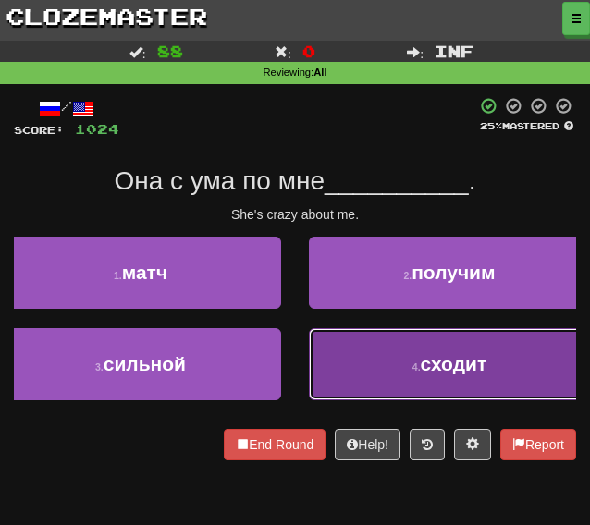
click at [337, 360] on button "4 . сходит" at bounding box center [449, 364] width 281 height 72
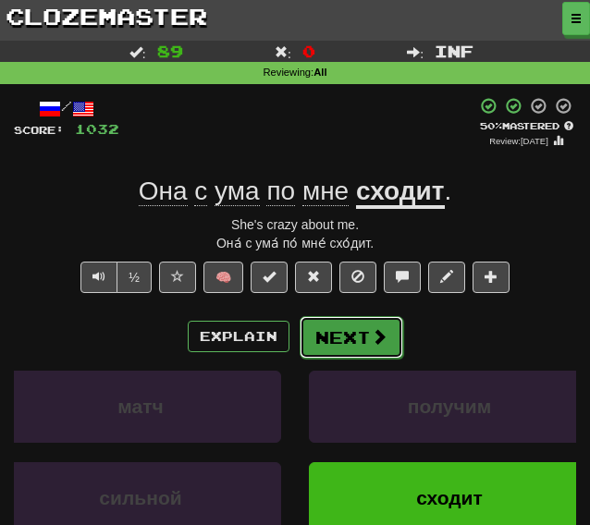
click at [335, 336] on button "Next" at bounding box center [352, 337] width 104 height 43
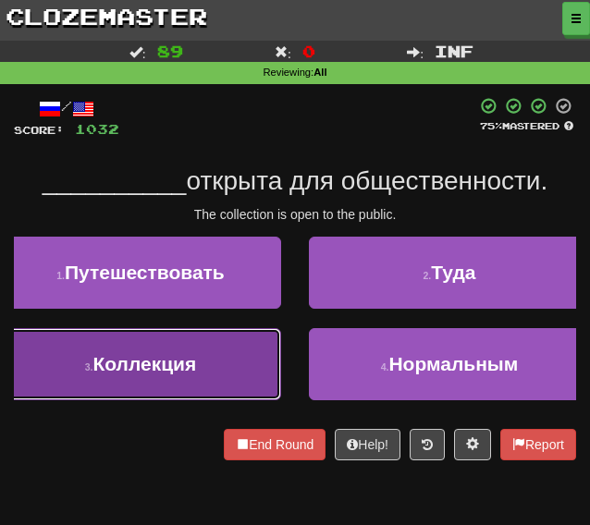
click at [166, 350] on button "3 . Коллекция" at bounding box center [140, 364] width 281 height 72
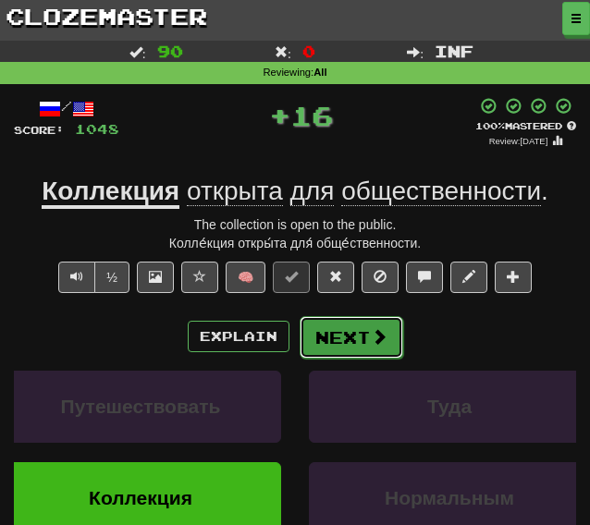
click at [347, 322] on button "Next" at bounding box center [352, 337] width 104 height 43
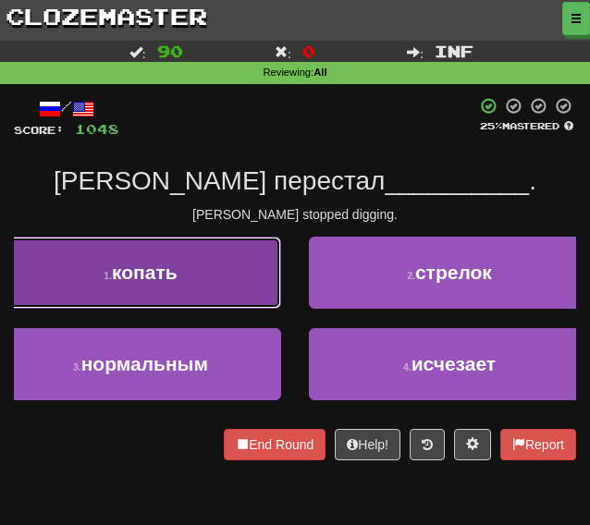
click at [202, 271] on button "1 . копать" at bounding box center [140, 273] width 281 height 72
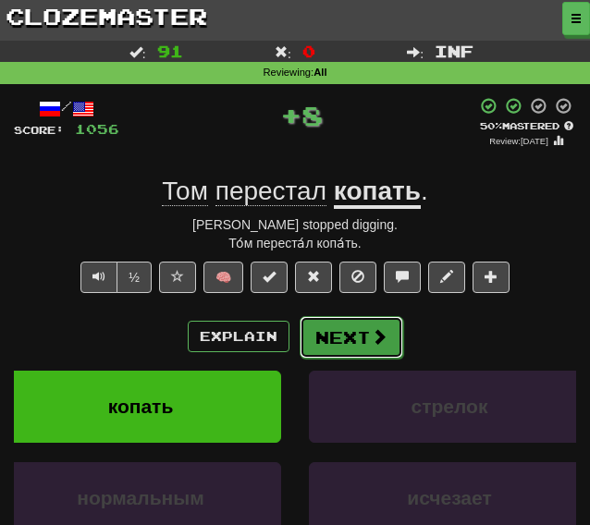
click at [335, 336] on button "Next" at bounding box center [352, 337] width 104 height 43
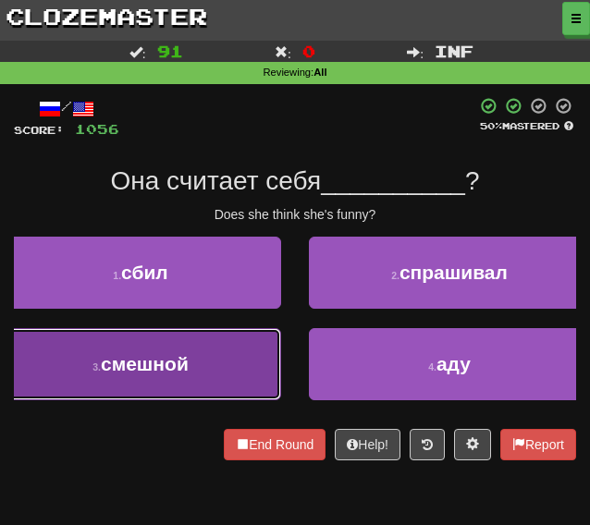
click at [189, 371] on span "смешной" at bounding box center [145, 363] width 88 height 21
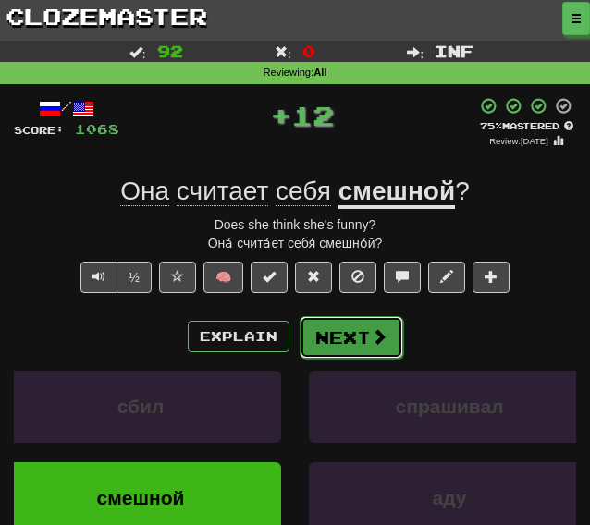
click at [347, 332] on button "Next" at bounding box center [352, 337] width 104 height 43
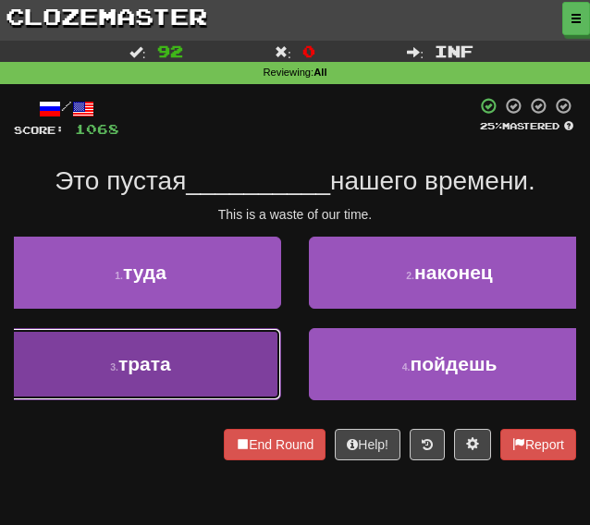
click at [208, 363] on button "3 . трата" at bounding box center [140, 364] width 281 height 72
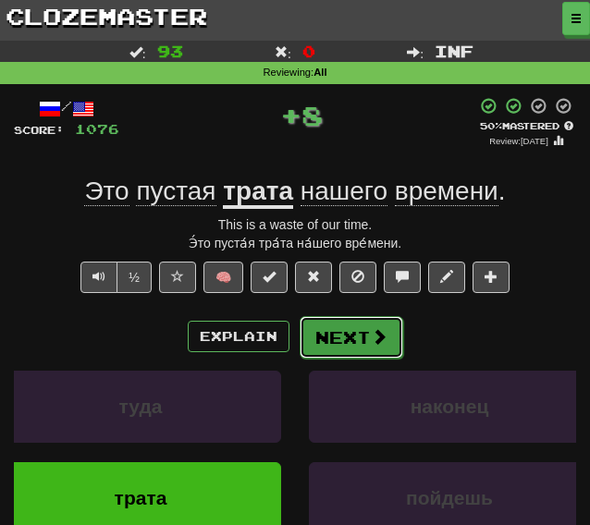
click at [336, 342] on button "Next" at bounding box center [352, 337] width 104 height 43
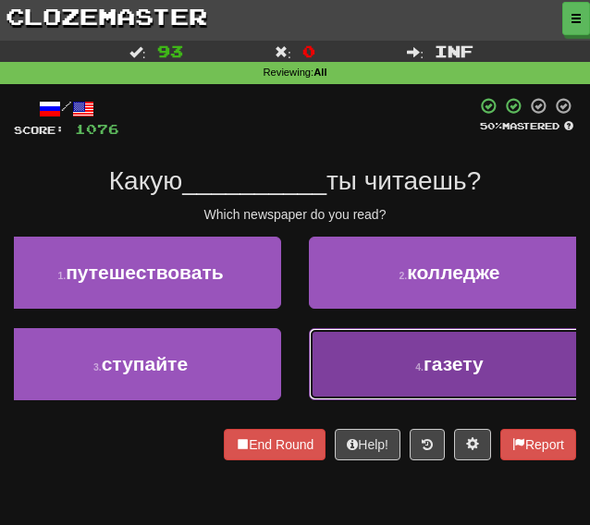
click at [329, 365] on button "4 . газету" at bounding box center [449, 364] width 281 height 72
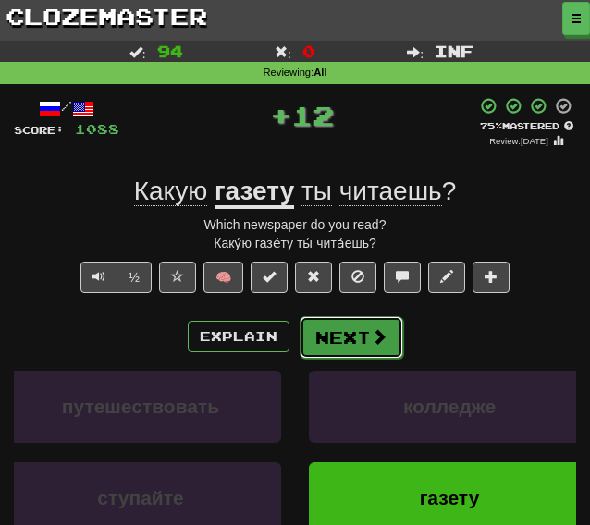
click at [358, 351] on button "Next" at bounding box center [352, 337] width 104 height 43
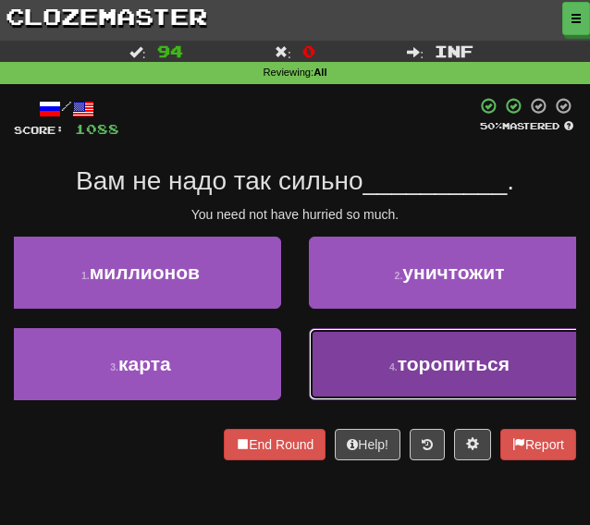
click at [348, 378] on button "4 . торопиться" at bounding box center [449, 364] width 281 height 72
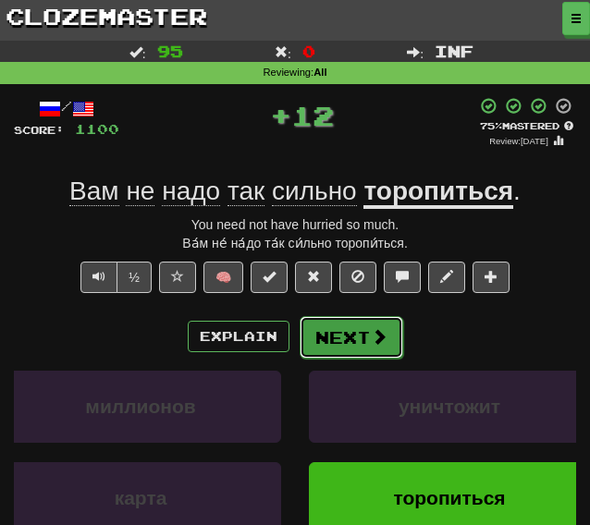
click at [325, 339] on button "Next" at bounding box center [352, 337] width 104 height 43
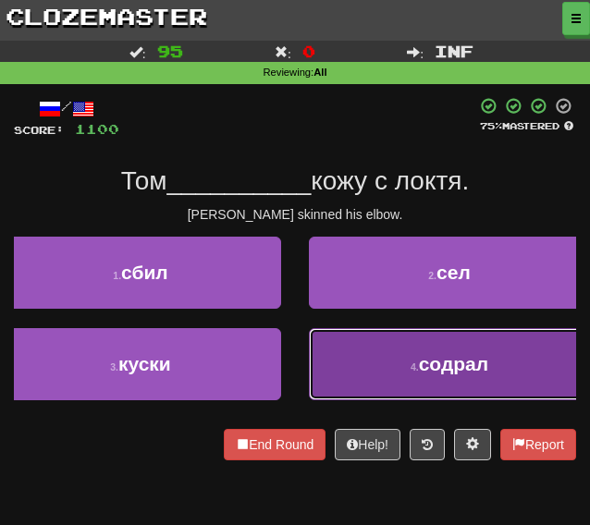
click at [334, 373] on button "4 . содрал" at bounding box center [449, 364] width 281 height 72
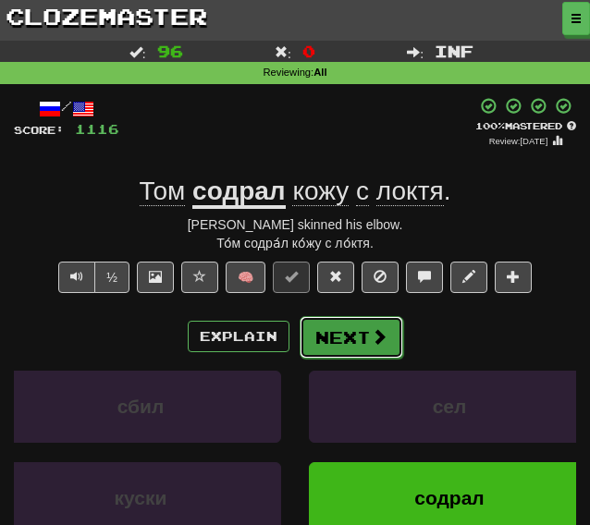
click at [348, 337] on button "Next" at bounding box center [352, 337] width 104 height 43
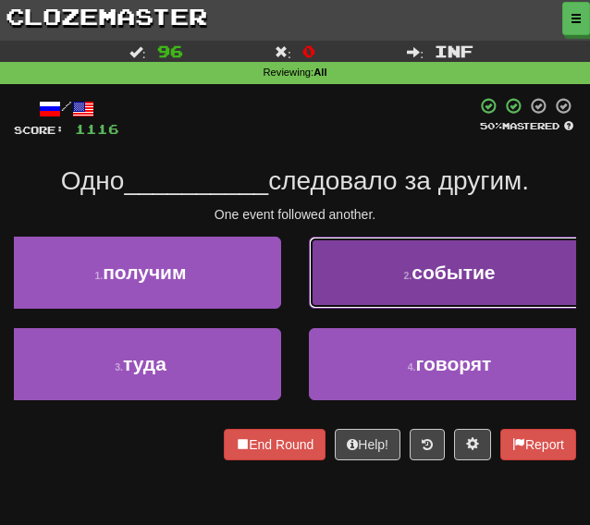
click at [400, 264] on button "2 . событие" at bounding box center [449, 273] width 281 height 72
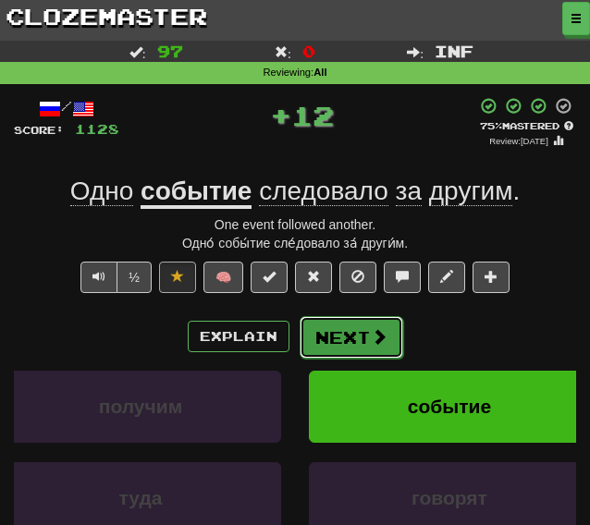
click at [336, 336] on button "Next" at bounding box center [352, 337] width 104 height 43
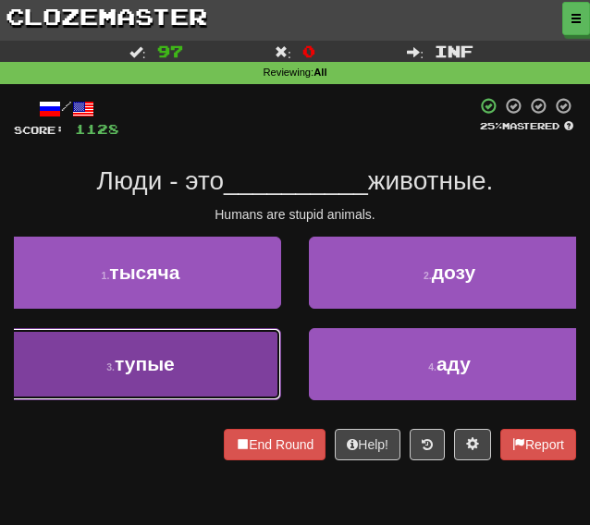
click at [144, 367] on span "тупые" at bounding box center [145, 363] width 60 height 21
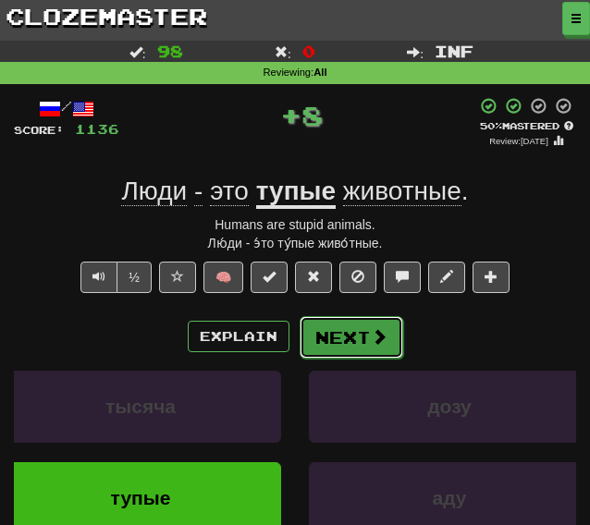
click at [336, 334] on button "Next" at bounding box center [352, 337] width 104 height 43
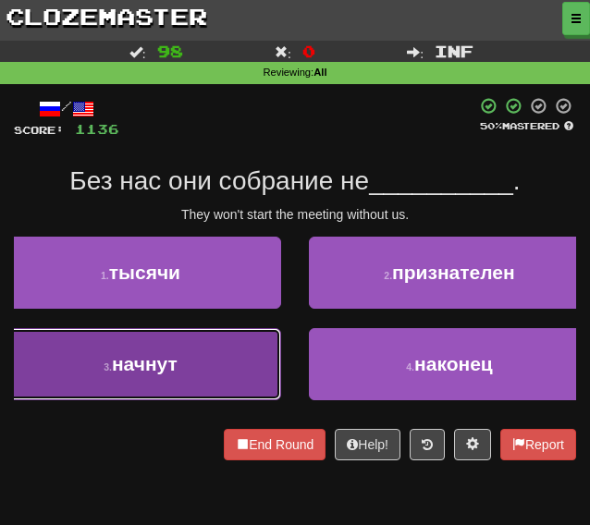
click at [188, 384] on button "3 . начнут" at bounding box center [140, 364] width 281 height 72
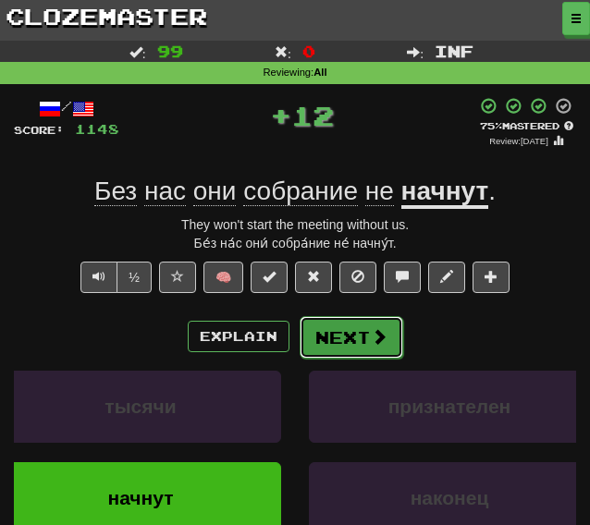
click at [324, 350] on button "Next" at bounding box center [352, 337] width 104 height 43
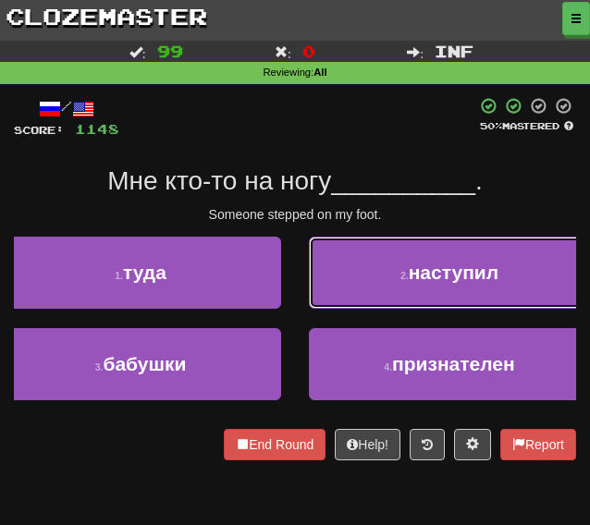
click at [414, 294] on button "2 . наступил" at bounding box center [449, 273] width 281 height 72
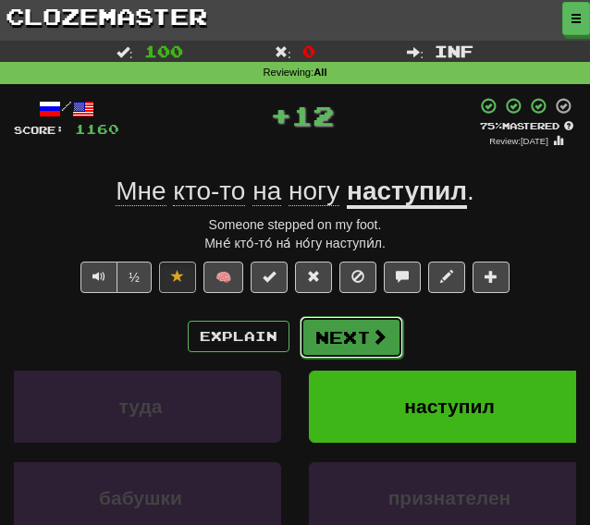
click at [347, 339] on button "Next" at bounding box center [352, 337] width 104 height 43
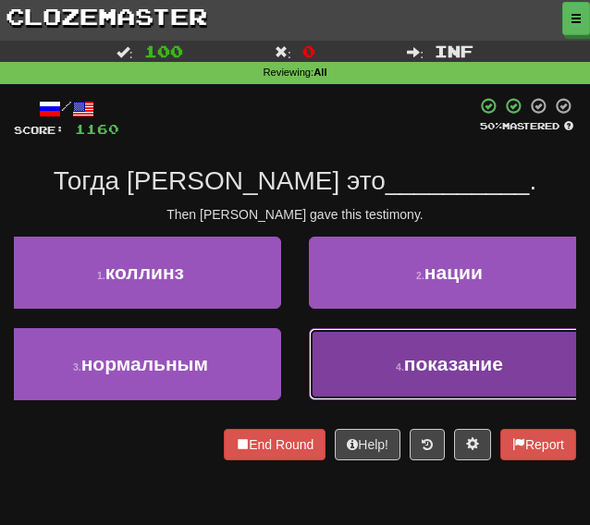
click at [410, 385] on button "4 . показание" at bounding box center [449, 364] width 281 height 72
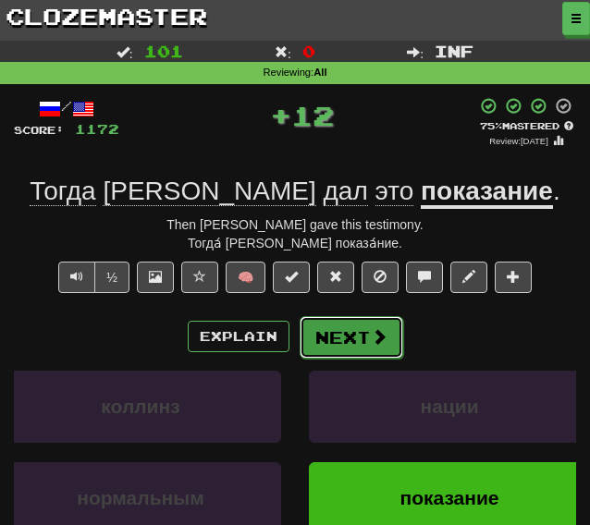
click at [336, 339] on button "Next" at bounding box center [352, 337] width 104 height 43
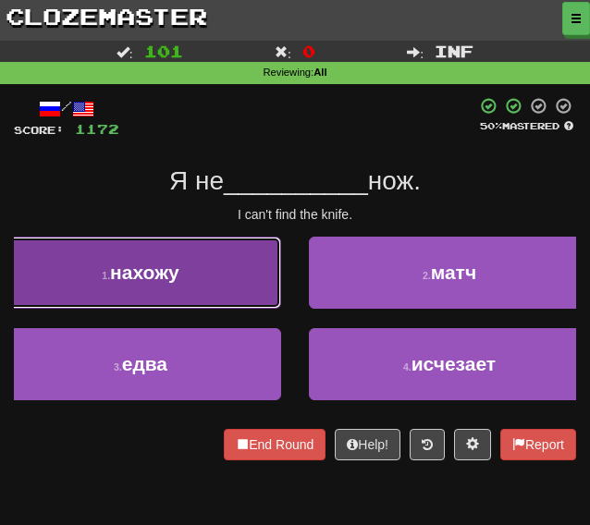
click at [256, 281] on button "1 . нахожу" at bounding box center [140, 273] width 281 height 72
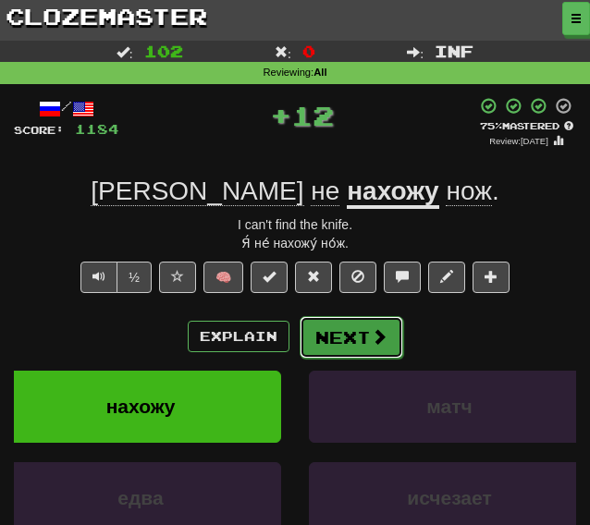
click at [344, 323] on button "Next" at bounding box center [352, 337] width 104 height 43
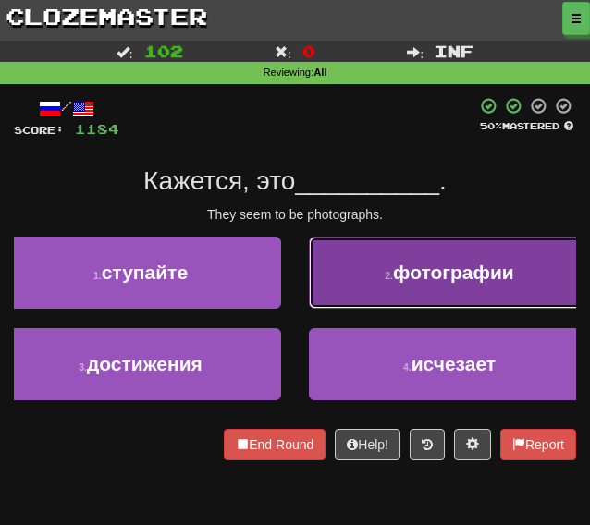
click at [364, 266] on button "2 . фотографии" at bounding box center [449, 273] width 281 height 72
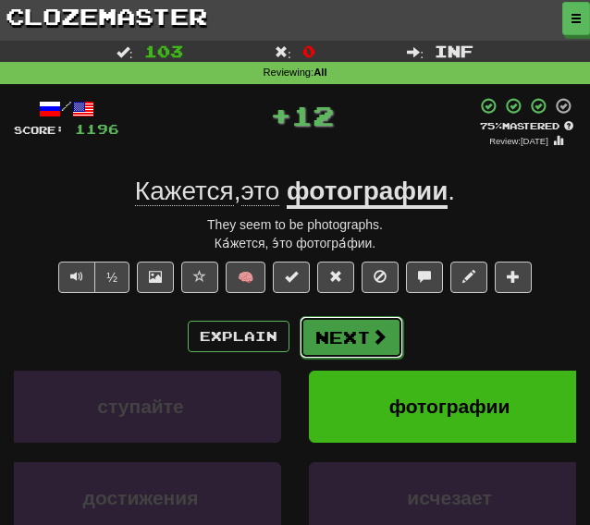
click at [337, 324] on button "Next" at bounding box center [352, 337] width 104 height 43
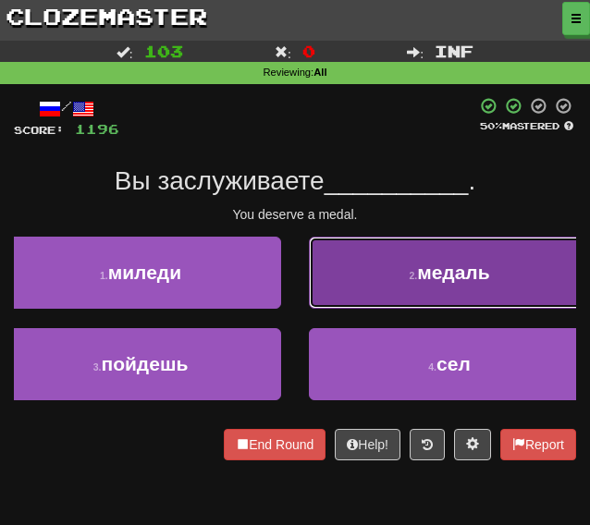
click at [377, 273] on button "2 . медаль" at bounding box center [449, 273] width 281 height 72
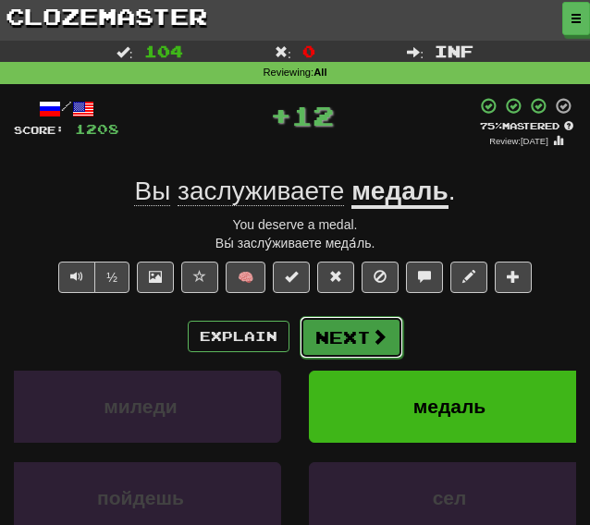
click at [338, 330] on button "Next" at bounding box center [352, 337] width 104 height 43
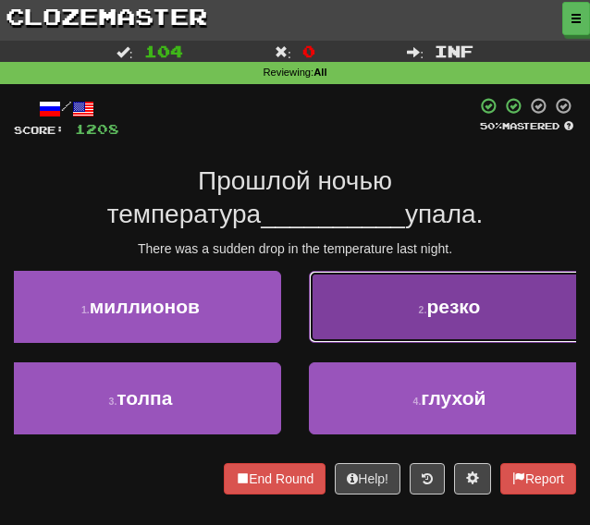
click at [335, 317] on button "2 . резко" at bounding box center [449, 307] width 281 height 72
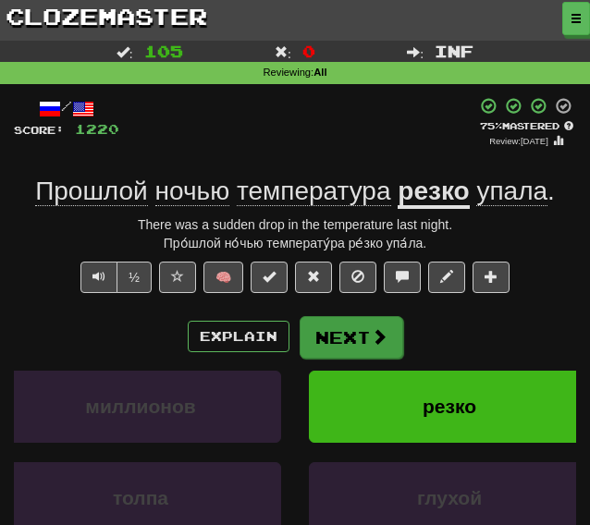
click at [350, 361] on div "Explain Next миллионов резко толпа глухой Learn more: миллионов резко толпа глу…" at bounding box center [295, 448] width 562 height 266
click at [355, 336] on button "Next" at bounding box center [352, 337] width 104 height 43
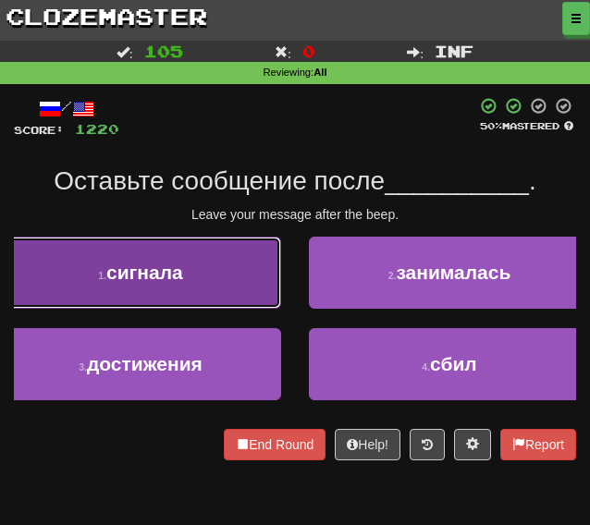
click at [219, 287] on button "1 . сигнала" at bounding box center [140, 273] width 281 height 72
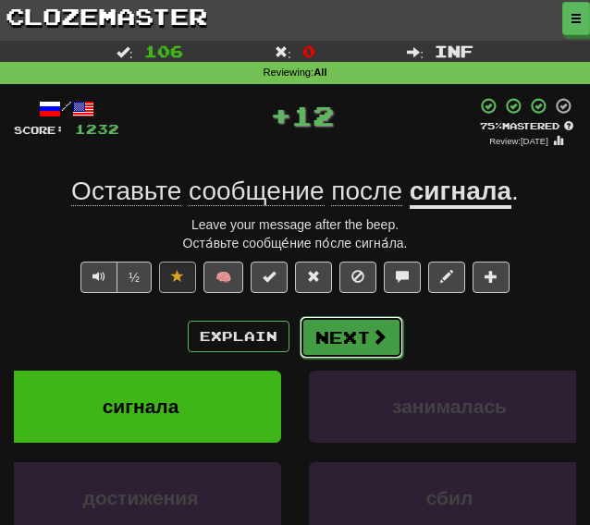
click at [364, 348] on button "Next" at bounding box center [352, 337] width 104 height 43
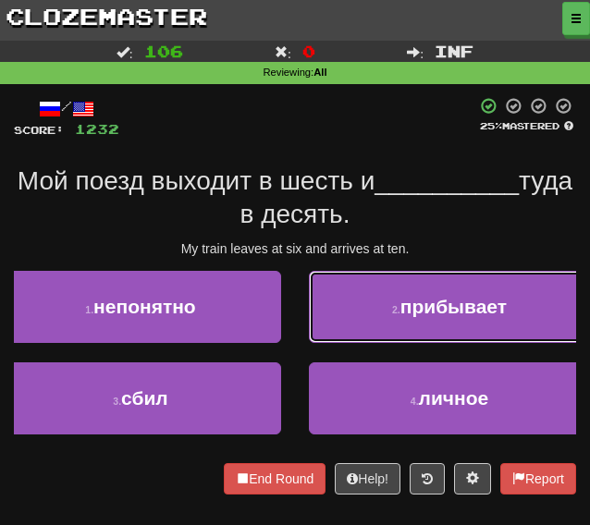
click at [381, 324] on button "2 . прибывает" at bounding box center [449, 307] width 281 height 72
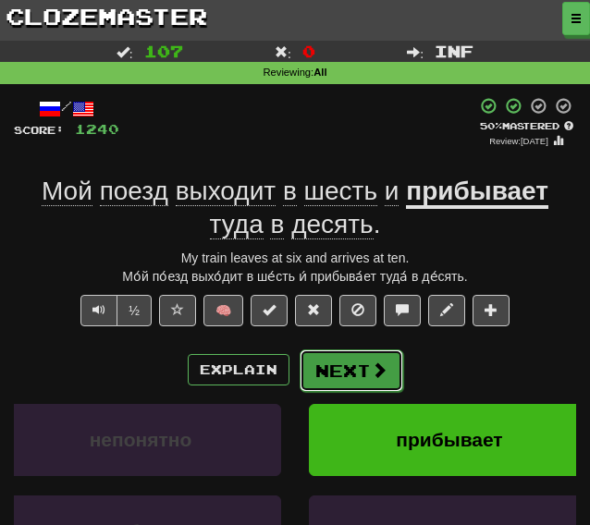
click at [351, 363] on button "Next" at bounding box center [352, 370] width 104 height 43
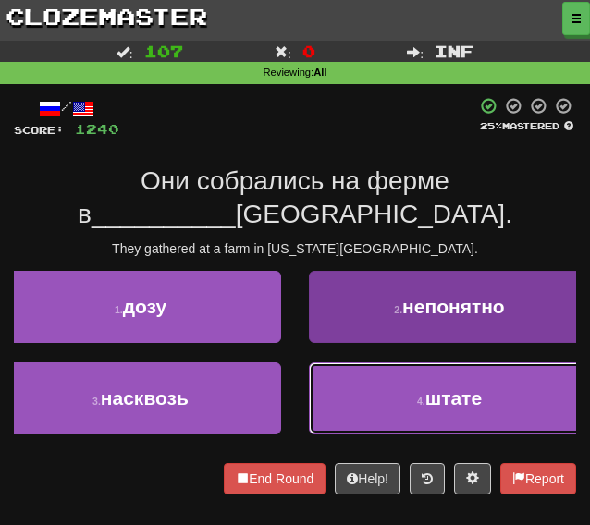
click at [400, 407] on button "4 . штате" at bounding box center [449, 398] width 281 height 72
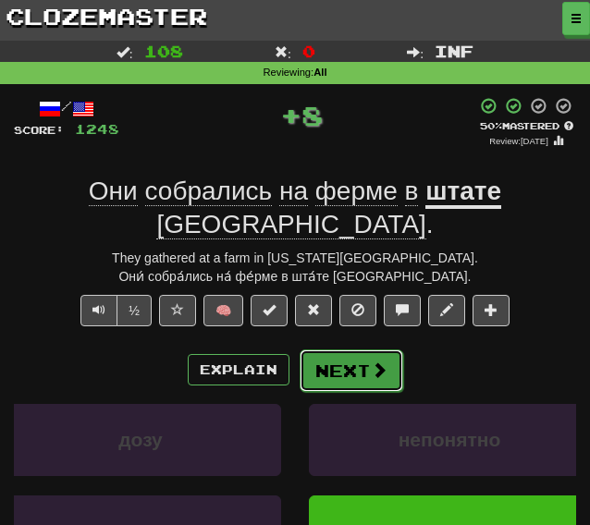
click at [337, 349] on button "Next" at bounding box center [352, 370] width 104 height 43
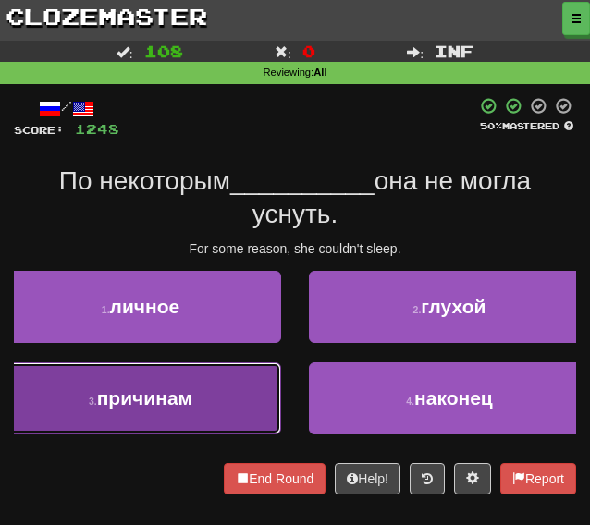
click at [155, 395] on span "причинам" at bounding box center [144, 397] width 95 height 21
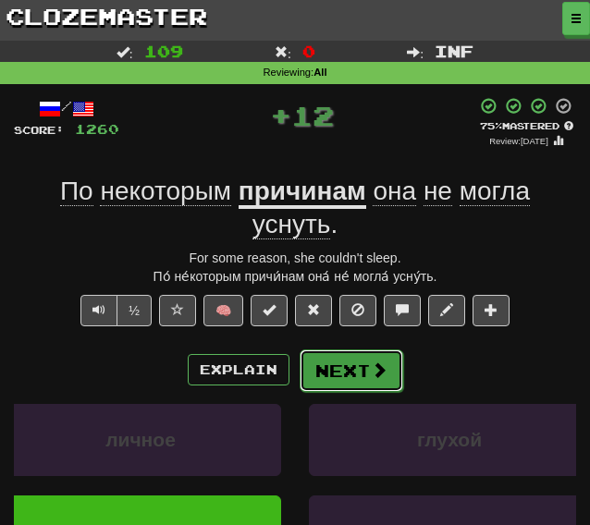
click at [355, 371] on button "Next" at bounding box center [352, 370] width 104 height 43
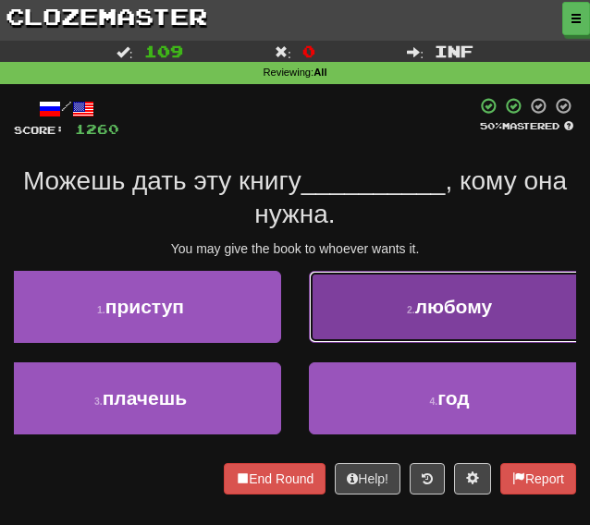
click at [366, 299] on button "2 . любому" at bounding box center [449, 307] width 281 height 72
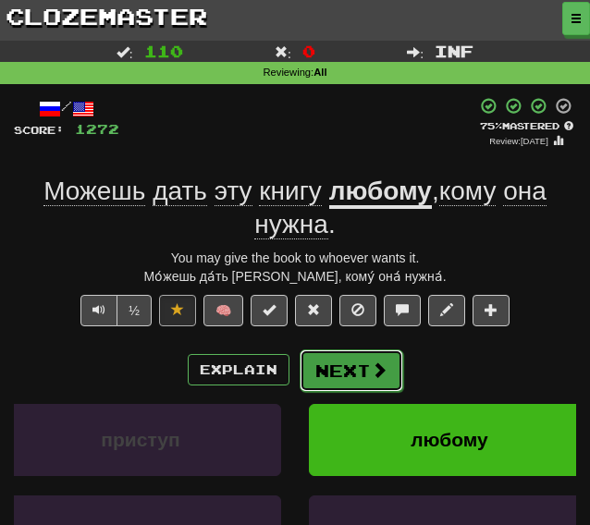
click at [353, 365] on button "Next" at bounding box center [352, 370] width 104 height 43
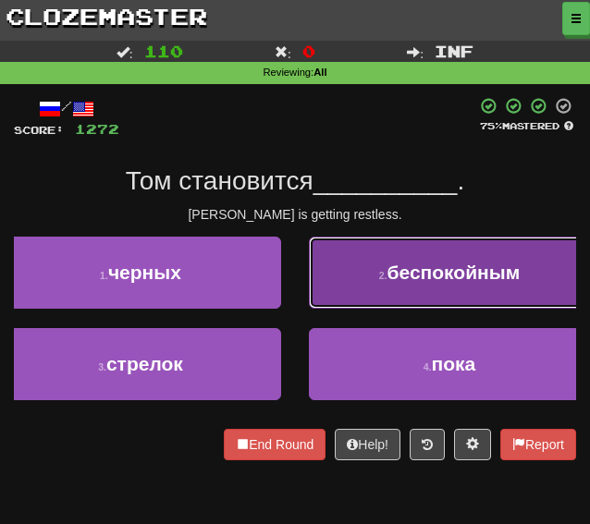
click at [373, 262] on button "2 . беспокойным" at bounding box center [449, 273] width 281 height 72
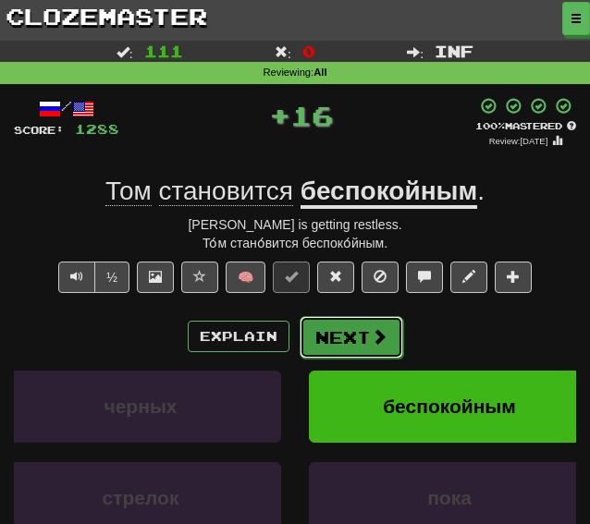
click at [328, 346] on button "Next" at bounding box center [352, 337] width 104 height 43
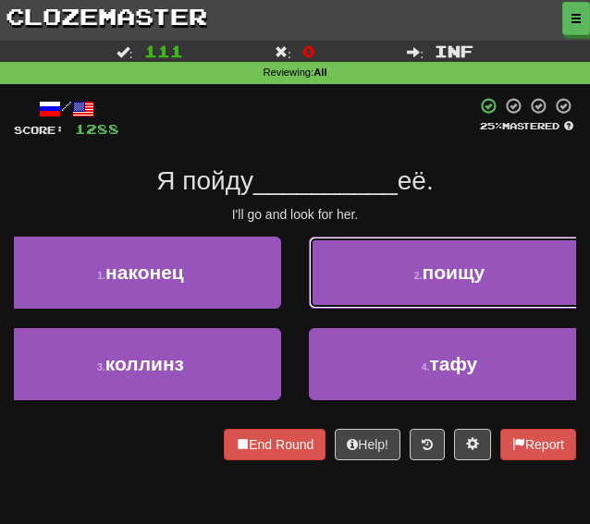
click at [348, 294] on button "2 . поищу" at bounding box center [449, 273] width 281 height 72
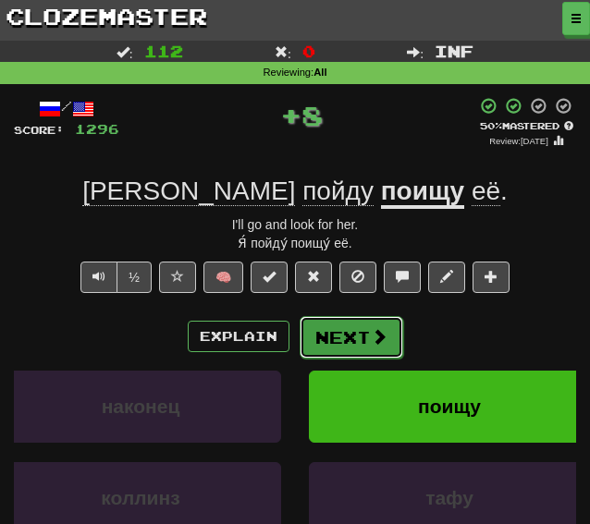
click at [336, 344] on button "Next" at bounding box center [352, 337] width 104 height 43
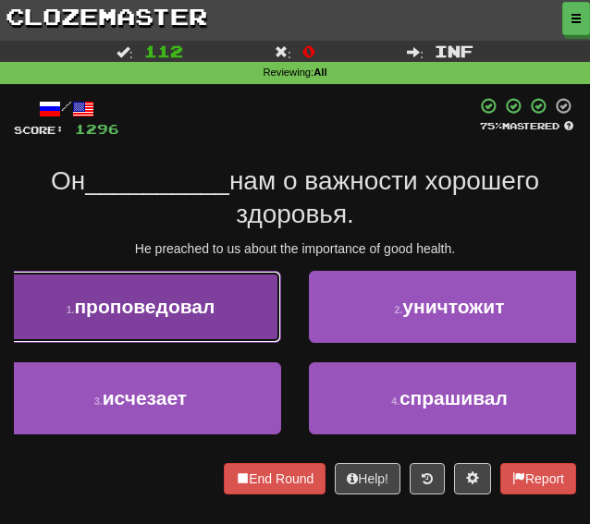
click at [223, 320] on button "1 . проповедовал" at bounding box center [140, 307] width 281 height 72
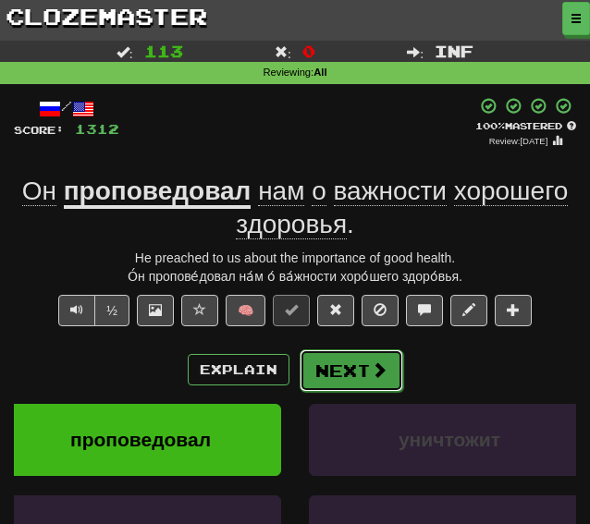
click at [355, 379] on button "Next" at bounding box center [352, 370] width 104 height 43
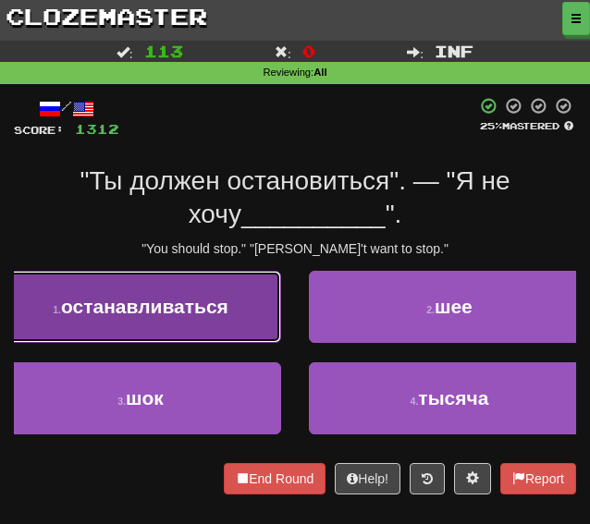
click at [137, 315] on span "останавливаться" at bounding box center [144, 306] width 167 height 21
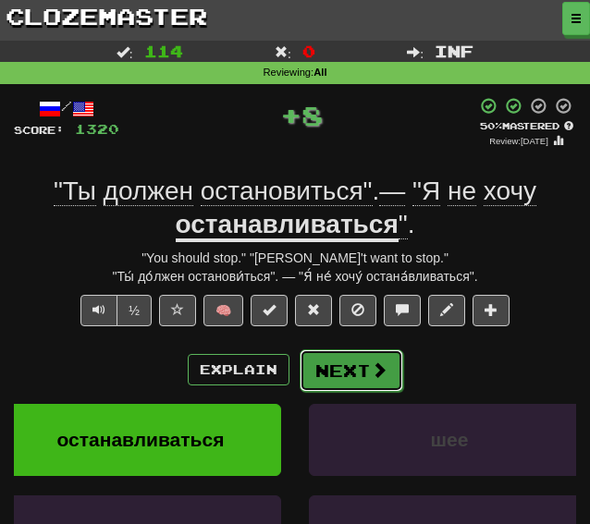
click at [357, 370] on button "Next" at bounding box center [352, 370] width 104 height 43
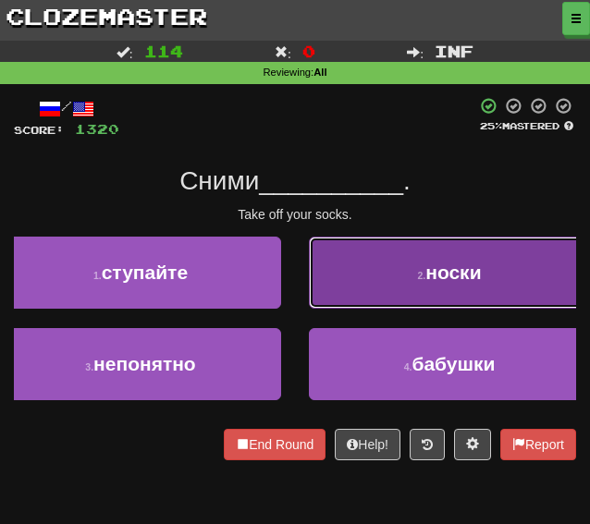
click at [373, 275] on button "2 . носки" at bounding box center [449, 273] width 281 height 72
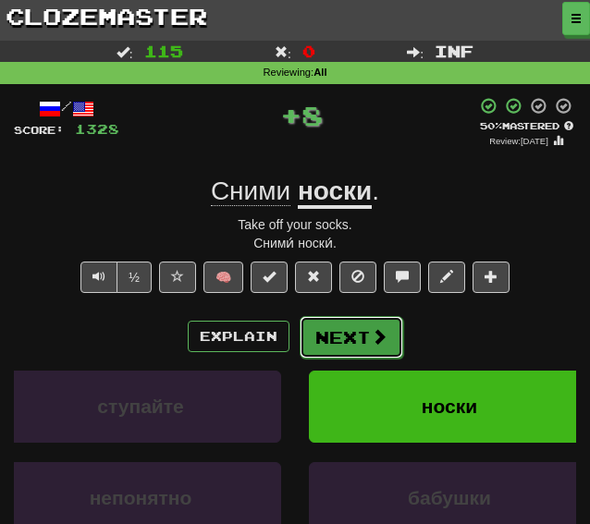
click at [340, 343] on button "Next" at bounding box center [352, 337] width 104 height 43
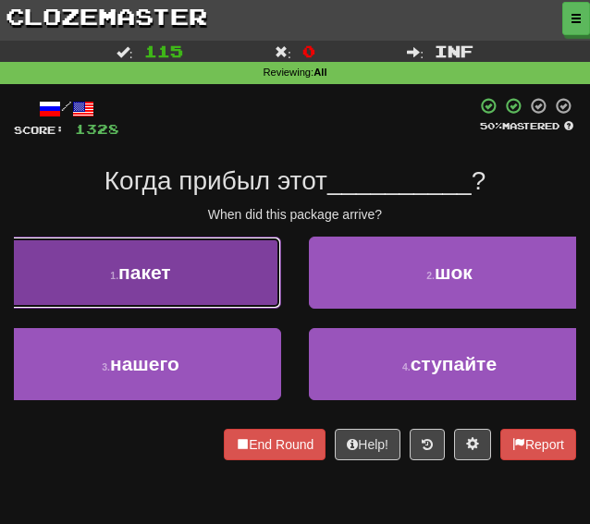
click at [190, 291] on button "1 . пакет" at bounding box center [140, 273] width 281 height 72
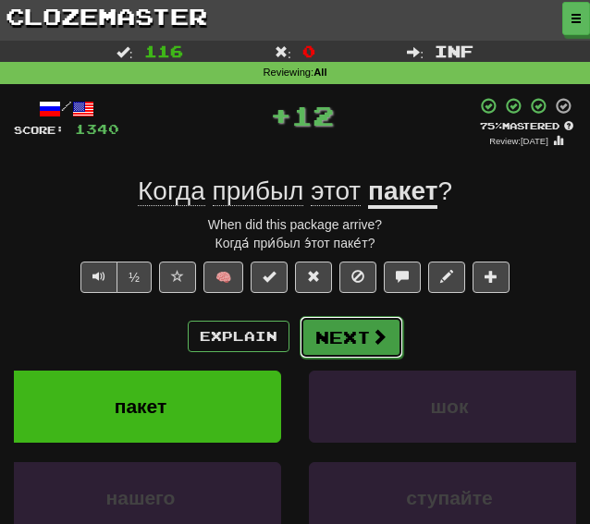
click at [358, 344] on button "Next" at bounding box center [352, 337] width 104 height 43
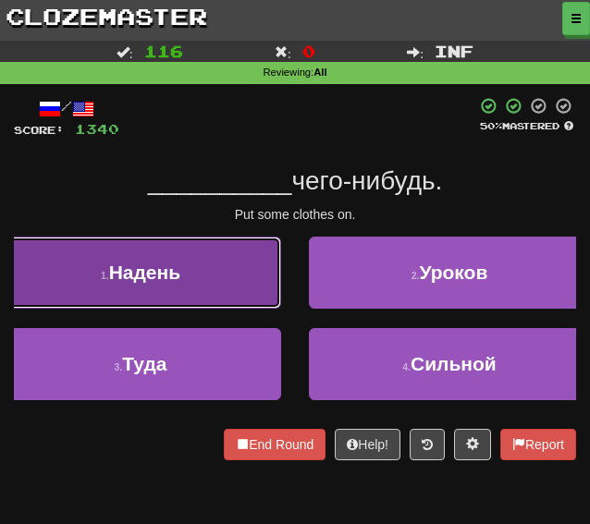
click at [126, 298] on button "1 . Надень" at bounding box center [140, 273] width 281 height 72
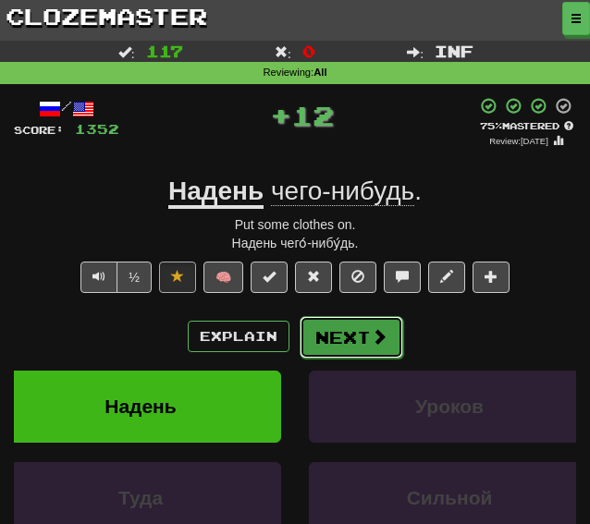
click at [337, 340] on button "Next" at bounding box center [352, 337] width 104 height 43
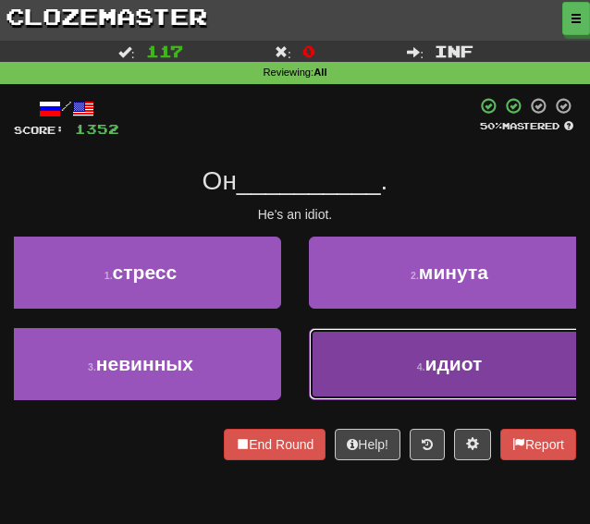
click at [357, 358] on button "4 . идиот" at bounding box center [449, 364] width 281 height 72
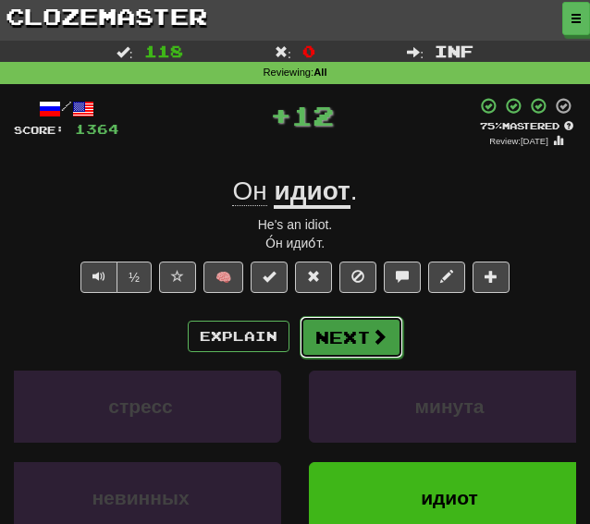
click at [326, 326] on button "Next" at bounding box center [352, 337] width 104 height 43
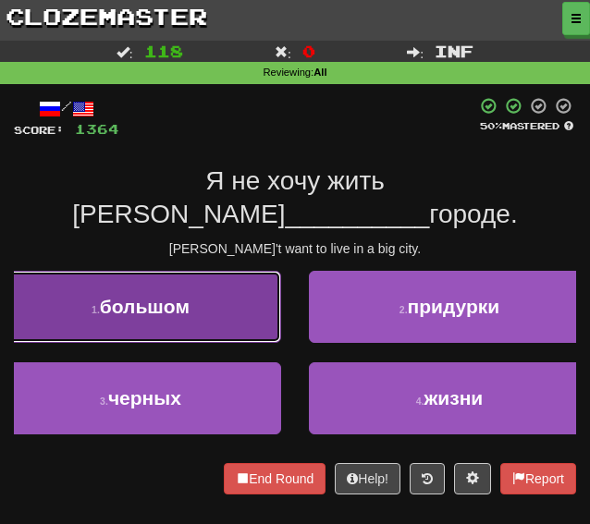
drag, startPoint x: 193, startPoint y: 275, endPoint x: 201, endPoint y: 287, distance: 14.9
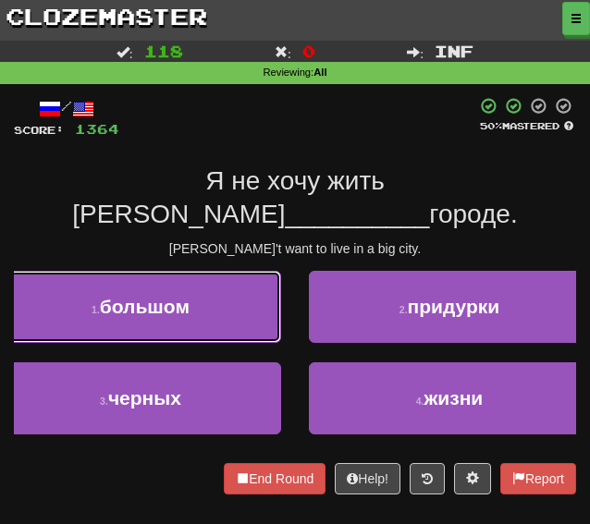
click at [193, 276] on button "1 . большом" at bounding box center [140, 307] width 281 height 72
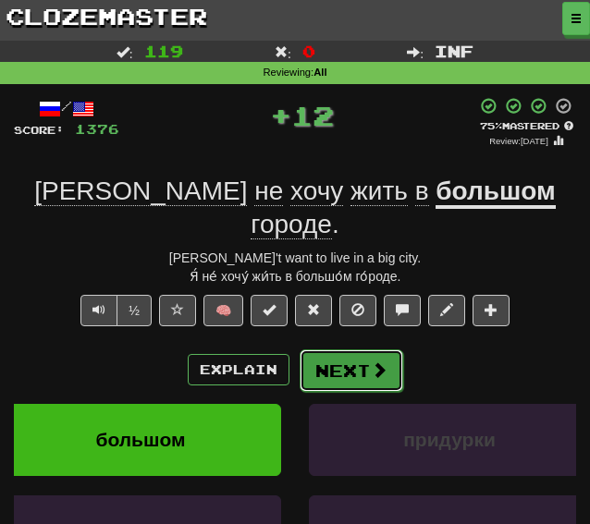
click at [326, 349] on button "Next" at bounding box center [352, 370] width 104 height 43
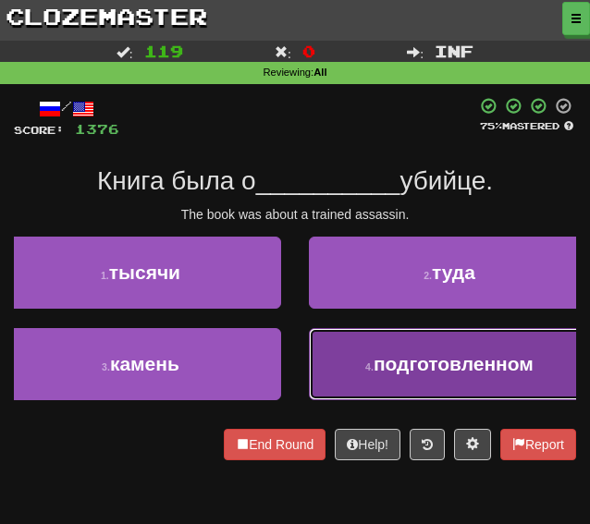
click at [355, 360] on button "4 . подготовленном" at bounding box center [449, 364] width 281 height 72
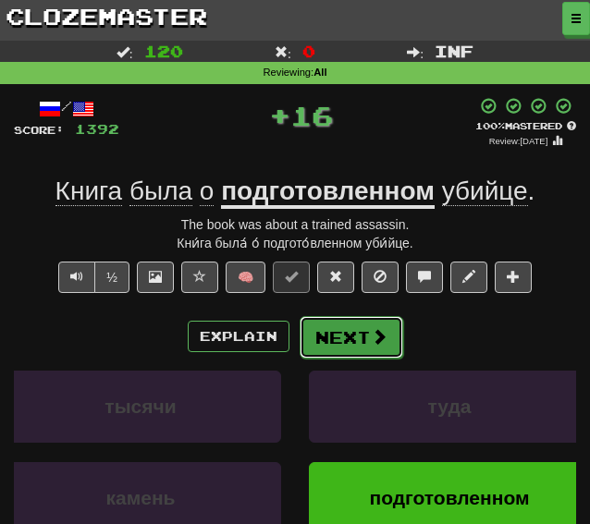
click at [350, 342] on button "Next" at bounding box center [352, 337] width 104 height 43
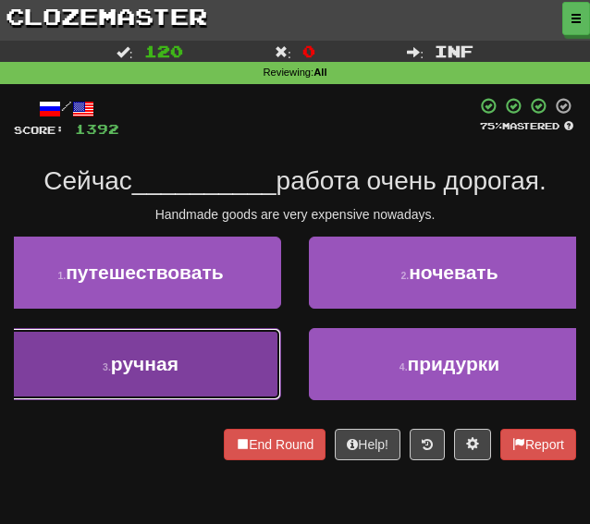
click at [226, 357] on button "3 . ручная" at bounding box center [140, 364] width 281 height 72
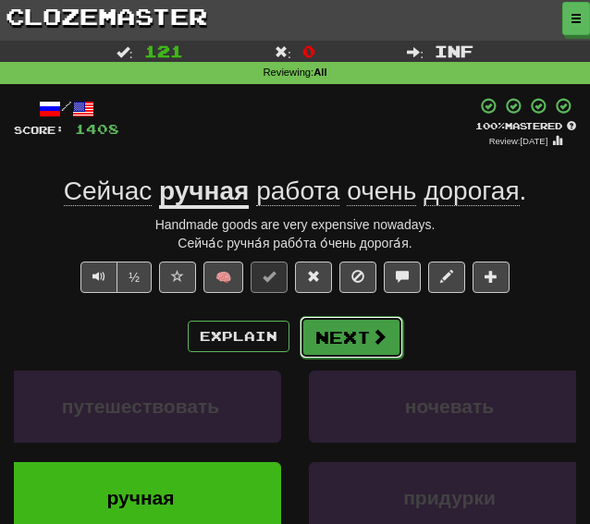
click at [321, 343] on button "Next" at bounding box center [352, 337] width 104 height 43
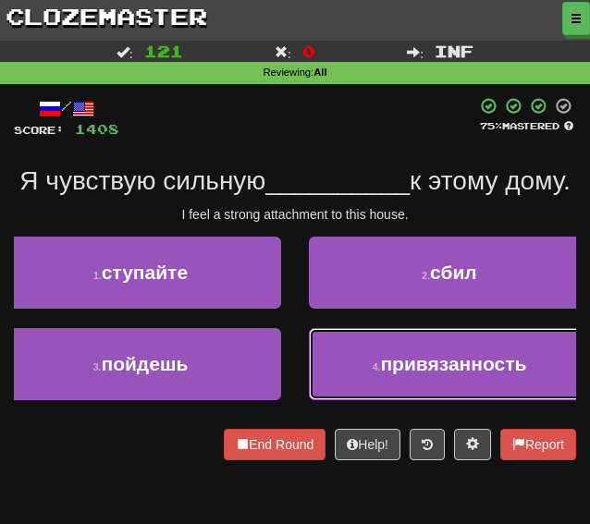
click at [368, 400] on button "4 . привязанность" at bounding box center [449, 364] width 281 height 72
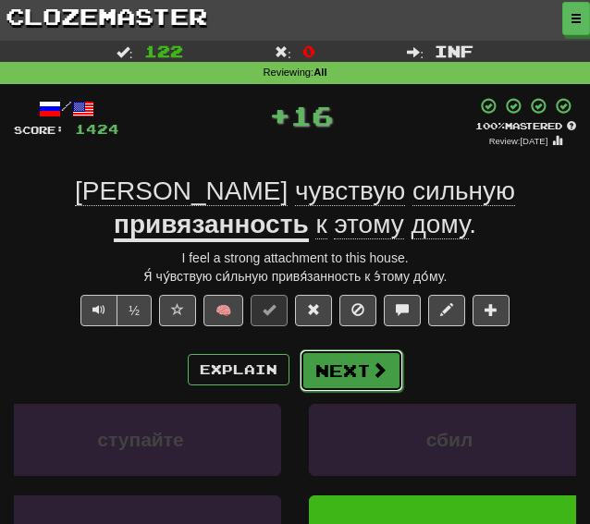
click at [344, 371] on button "Next" at bounding box center [352, 370] width 104 height 43
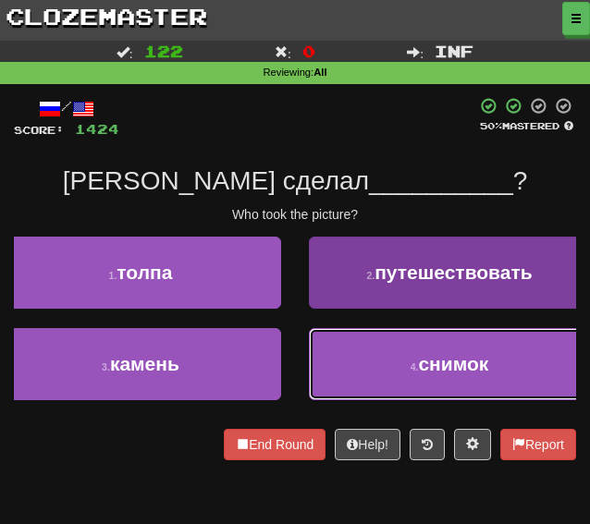
click at [338, 381] on button "4 . снимок" at bounding box center [449, 364] width 281 height 72
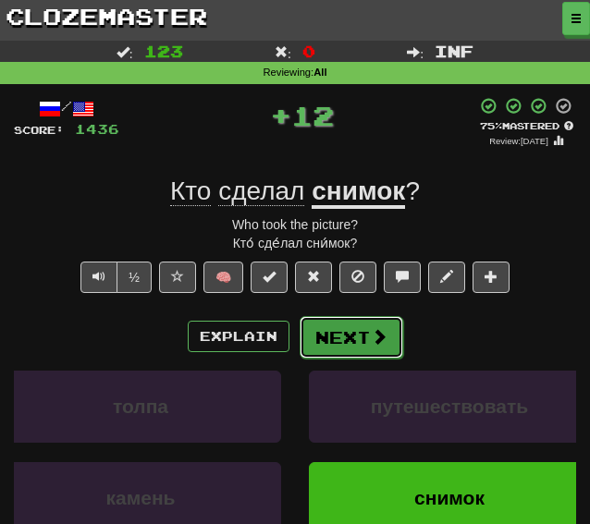
click at [331, 337] on button "Next" at bounding box center [352, 337] width 104 height 43
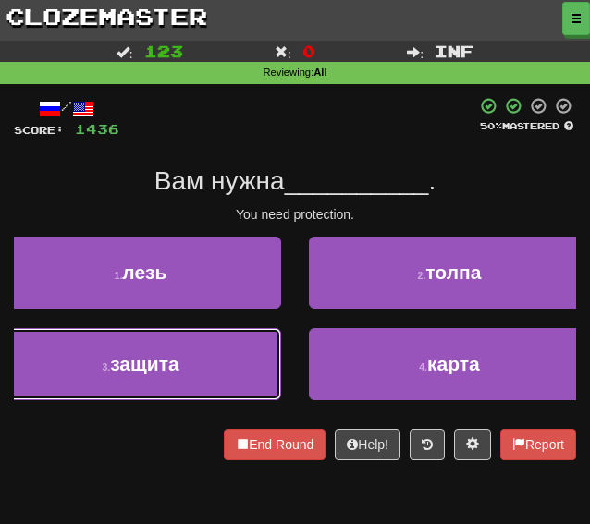
click at [235, 376] on button "3 . защита" at bounding box center [140, 364] width 281 height 72
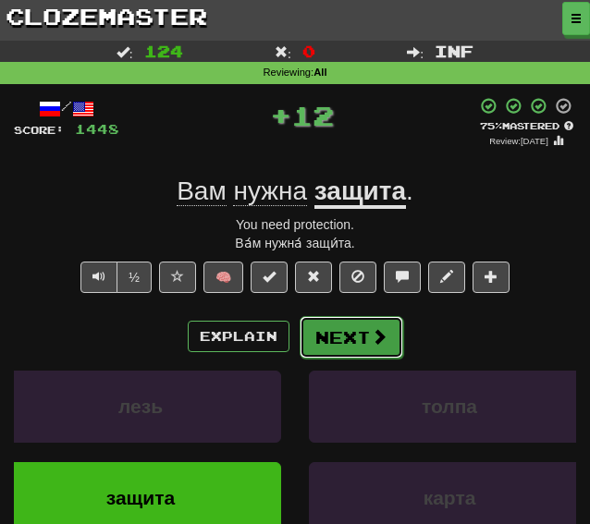
click at [353, 347] on button "Next" at bounding box center [352, 337] width 104 height 43
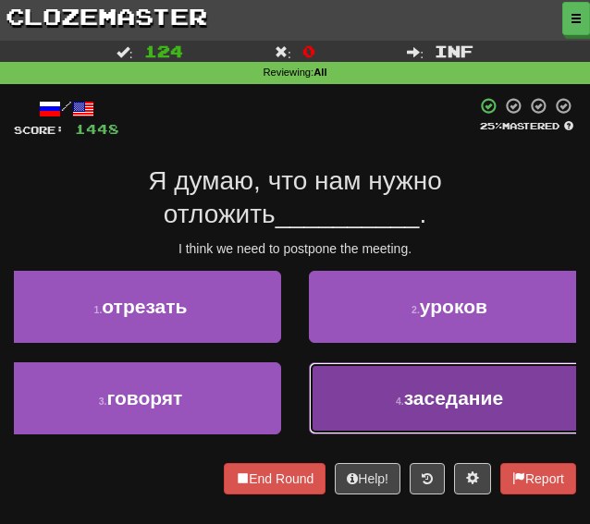
click at [321, 382] on button "4 . заседание" at bounding box center [449, 398] width 281 height 72
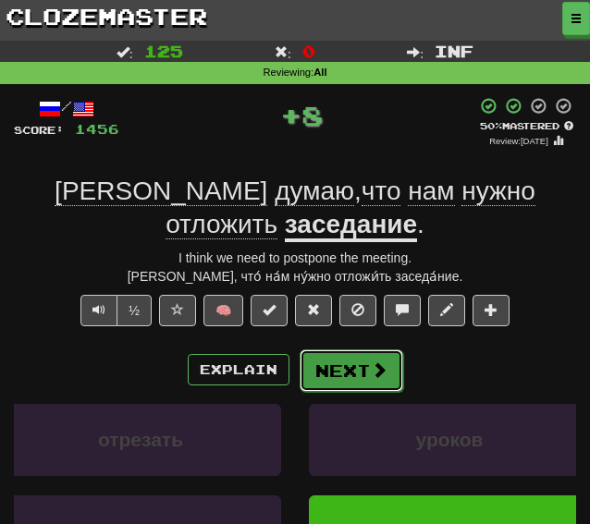
click at [336, 349] on button "Next" at bounding box center [352, 370] width 104 height 43
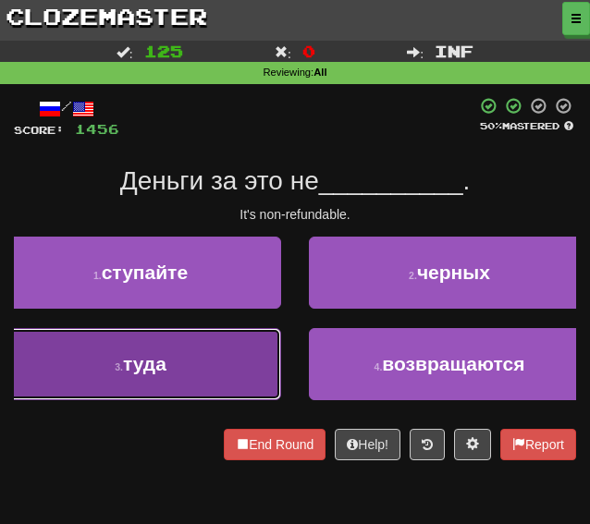
click at [236, 354] on button "3 . туда" at bounding box center [140, 364] width 281 height 72
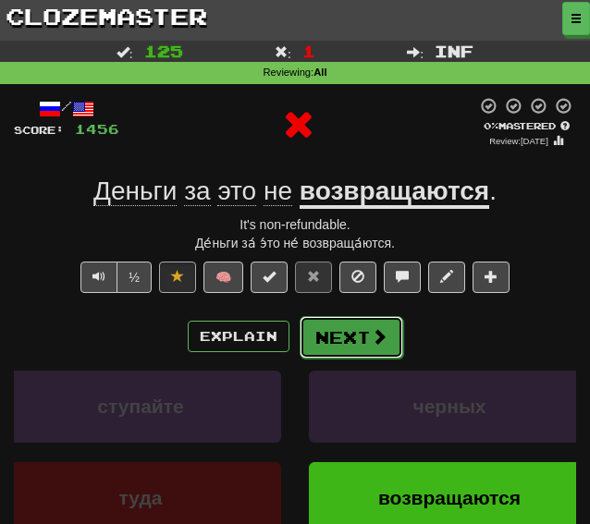
click at [354, 332] on button "Next" at bounding box center [352, 337] width 104 height 43
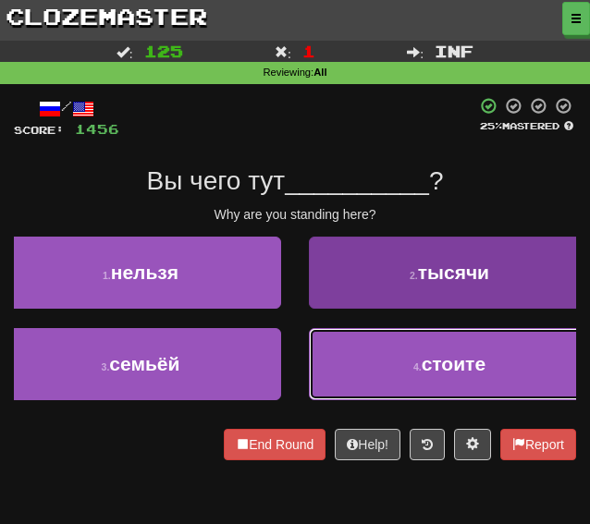
click at [336, 373] on button "4 . стоите" at bounding box center [449, 364] width 281 height 72
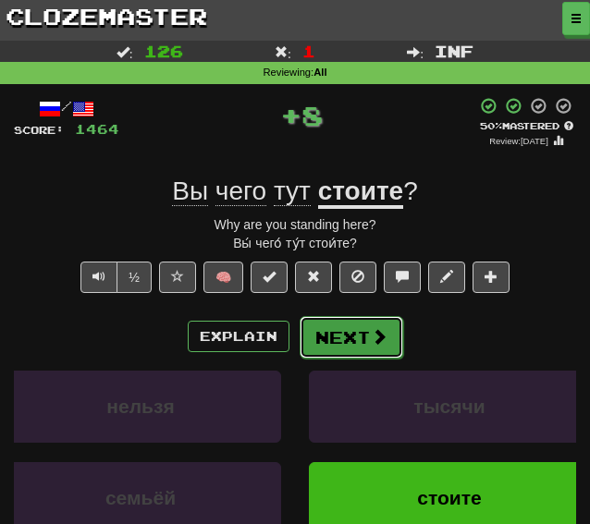
click at [331, 342] on button "Next" at bounding box center [352, 337] width 104 height 43
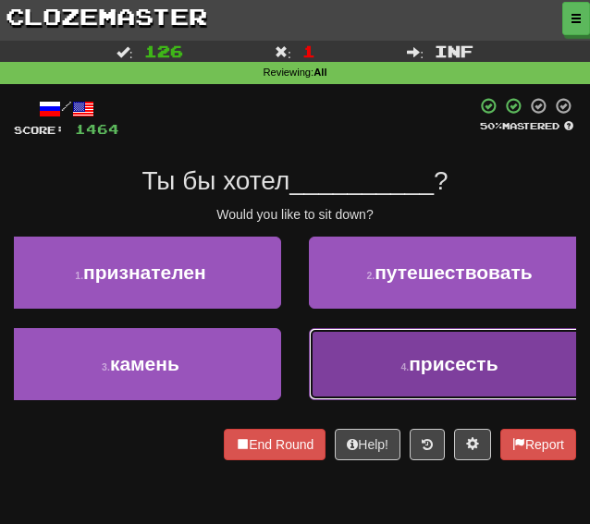
click at [346, 369] on button "4 . присесть" at bounding box center [449, 364] width 281 height 72
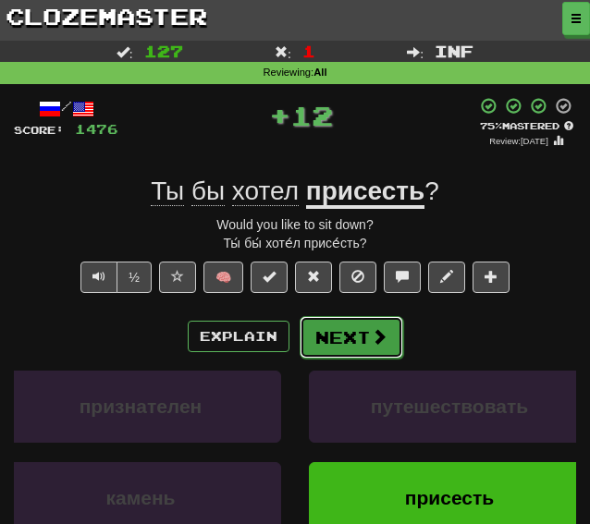
click at [335, 336] on button "Next" at bounding box center [352, 337] width 104 height 43
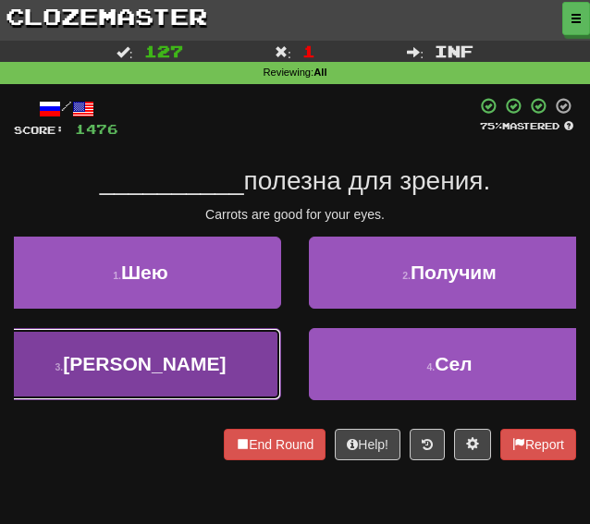
click at [171, 385] on button "3 . Морковь" at bounding box center [140, 364] width 281 height 72
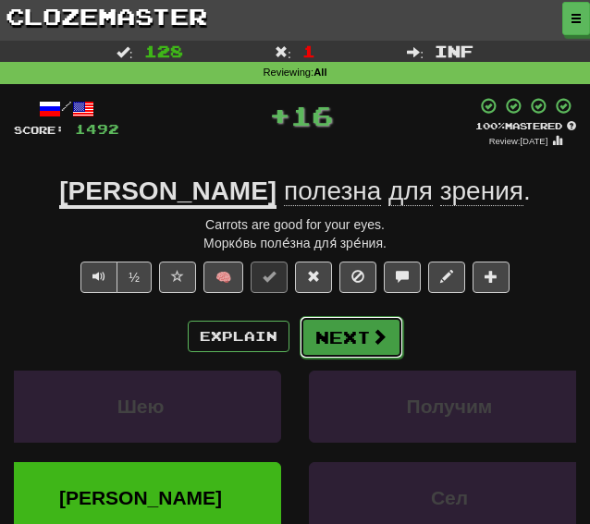
click at [364, 345] on button "Next" at bounding box center [352, 337] width 104 height 43
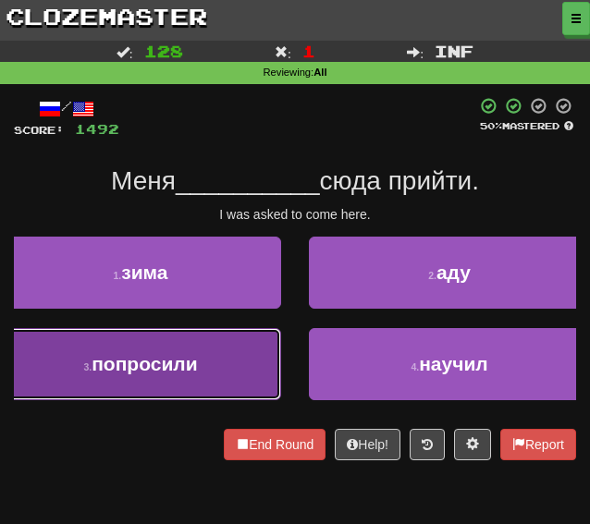
click at [131, 348] on button "3 . попросили" at bounding box center [140, 364] width 281 height 72
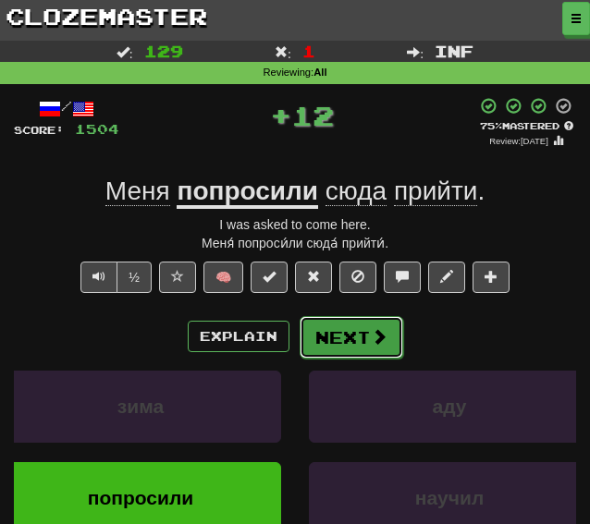
click at [351, 339] on button "Next" at bounding box center [352, 337] width 104 height 43
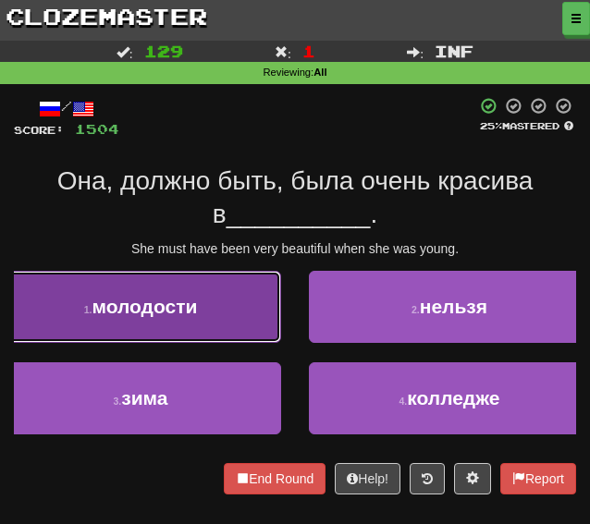
click at [178, 281] on button "1 . молодости" at bounding box center [140, 307] width 281 height 72
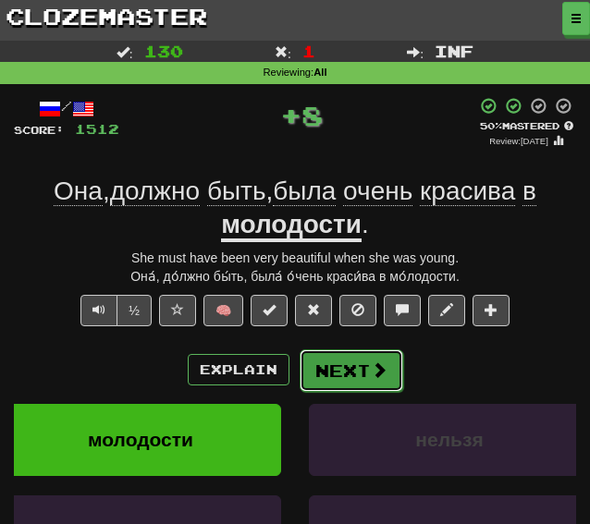
click at [324, 374] on button "Next" at bounding box center [352, 370] width 104 height 43
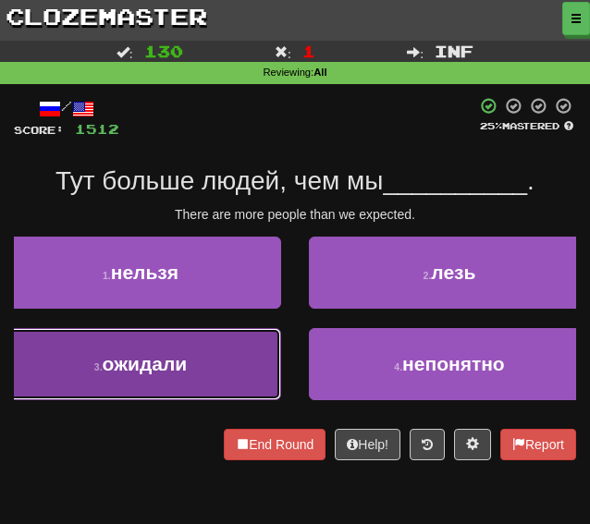
click at [177, 354] on span "ожидали" at bounding box center [145, 363] width 85 height 21
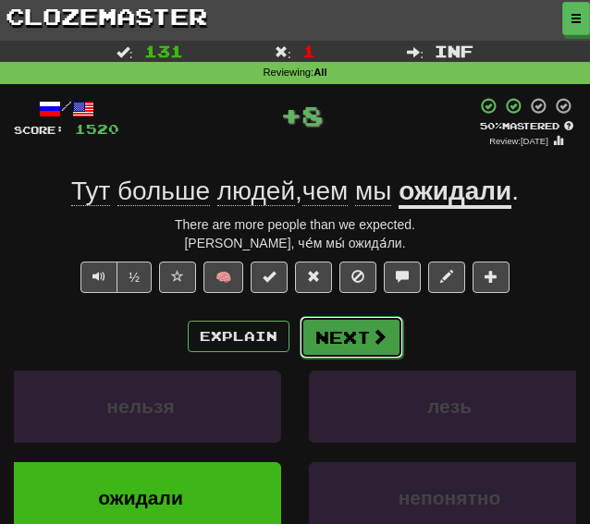
click at [333, 332] on button "Next" at bounding box center [352, 337] width 104 height 43
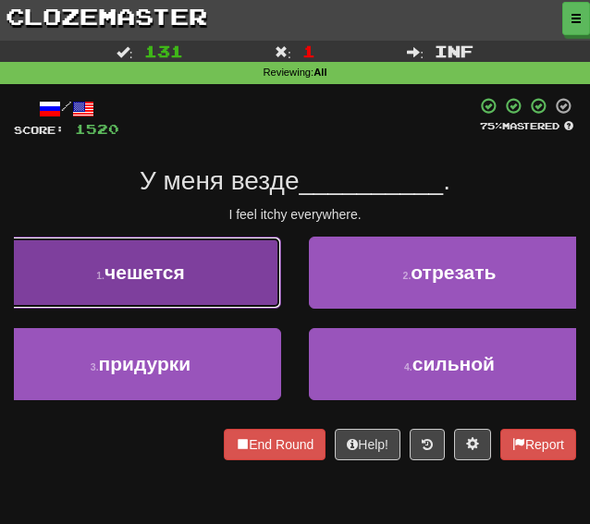
click at [182, 282] on span "чешется" at bounding box center [144, 272] width 80 height 21
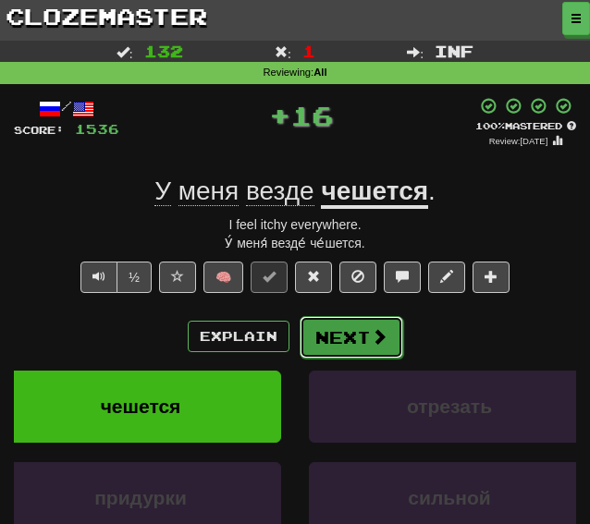
click at [351, 324] on button "Next" at bounding box center [352, 337] width 104 height 43
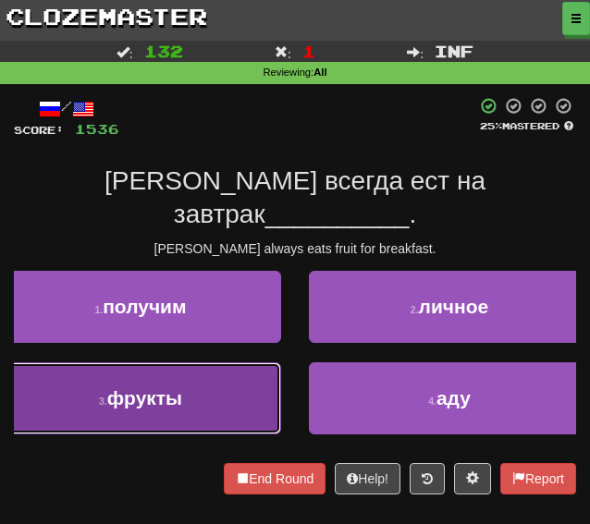
click at [149, 387] on span "фрукты" at bounding box center [144, 397] width 75 height 21
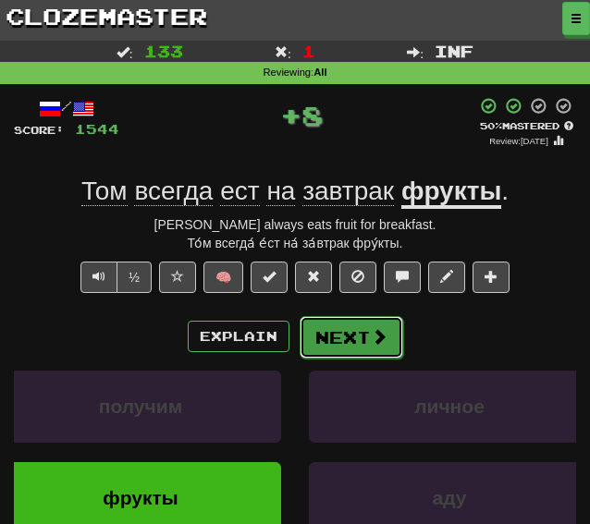
click at [331, 330] on button "Next" at bounding box center [352, 337] width 104 height 43
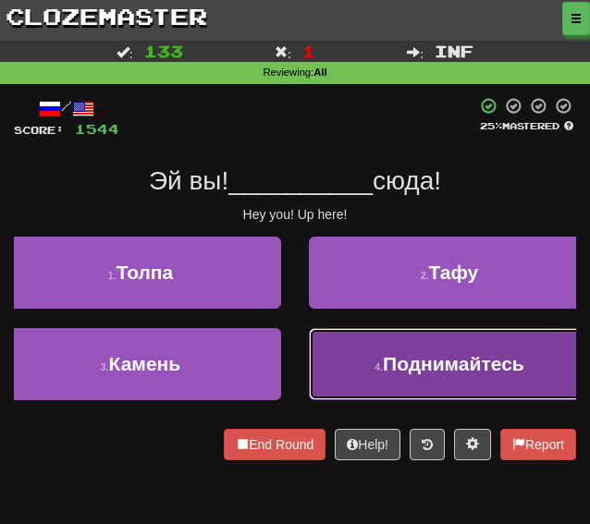
click at [386, 377] on button "4 . Поднимайтесь" at bounding box center [449, 364] width 281 height 72
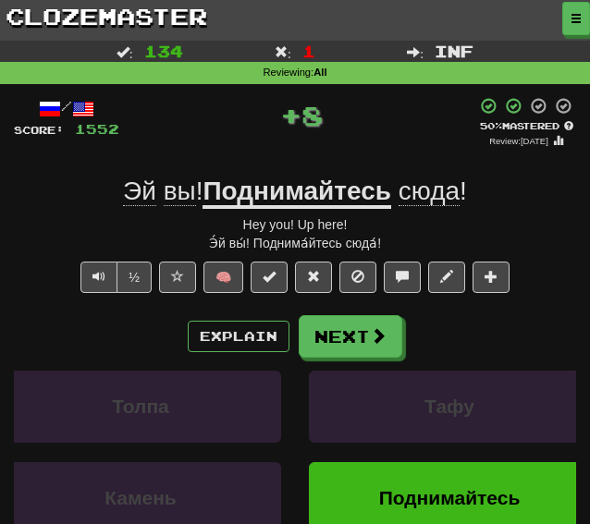
click at [344, 313] on div "/ Score: 1552 + 8 50 % Mastered Review: 2025-10-22 Эй вы ! Поднимайтесь сюда ! …" at bounding box center [295, 374] width 562 height 555
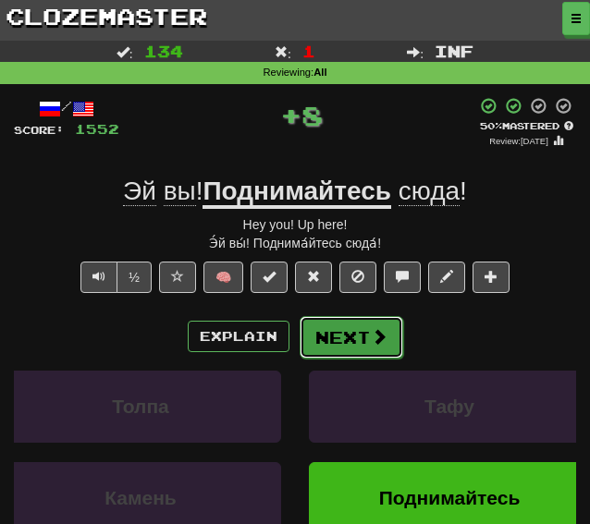
click at [335, 346] on button "Next" at bounding box center [352, 337] width 104 height 43
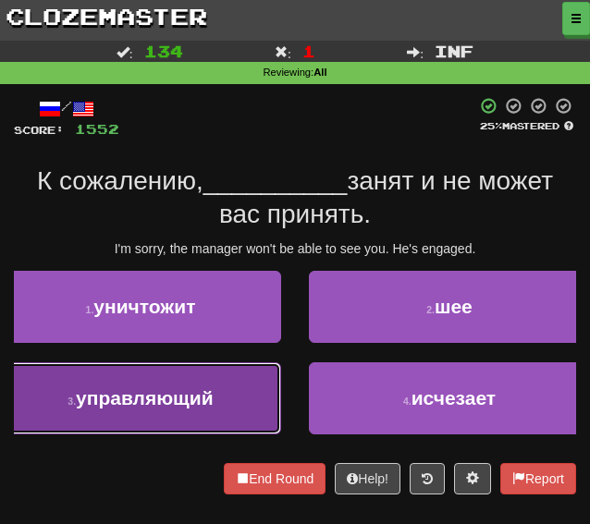
click at [215, 386] on button "3 . управляющий" at bounding box center [140, 398] width 281 height 72
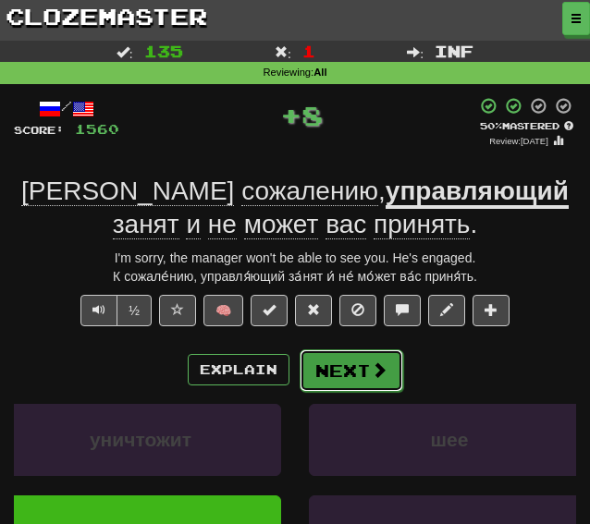
click at [351, 372] on button "Next" at bounding box center [352, 370] width 104 height 43
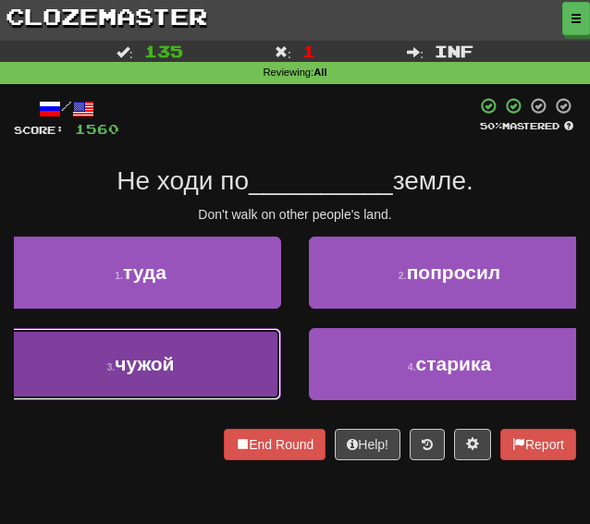
click at [186, 357] on button "3 . чужой" at bounding box center [140, 364] width 281 height 72
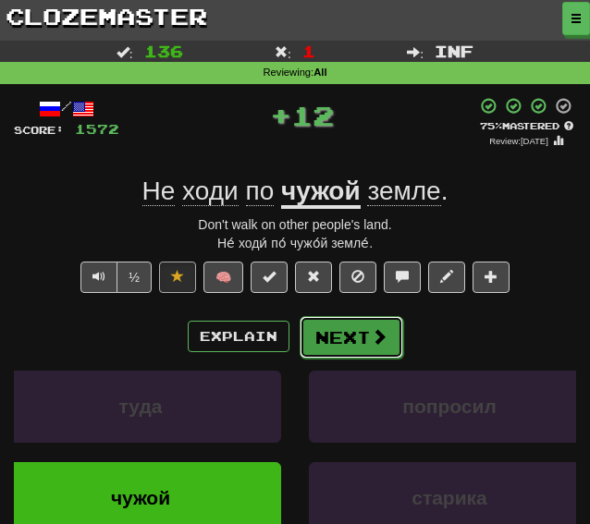
click at [338, 340] on button "Next" at bounding box center [352, 337] width 104 height 43
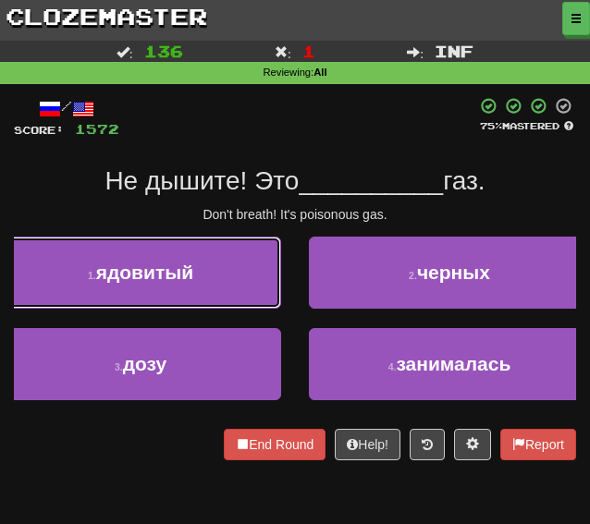
click at [163, 260] on button "1 . ядовитый" at bounding box center [140, 273] width 281 height 72
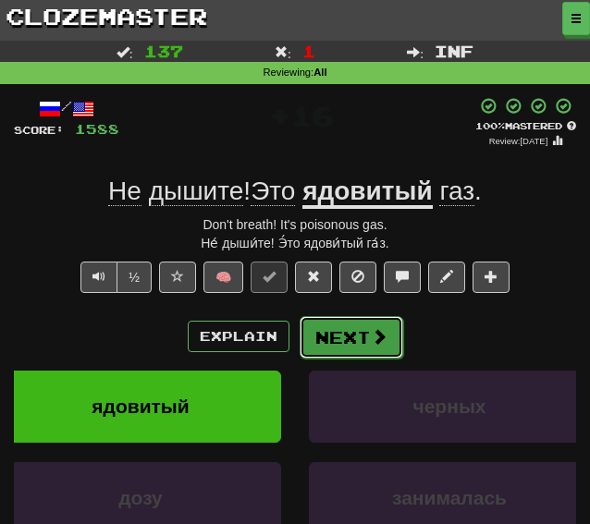
click at [327, 351] on button "Next" at bounding box center [352, 337] width 104 height 43
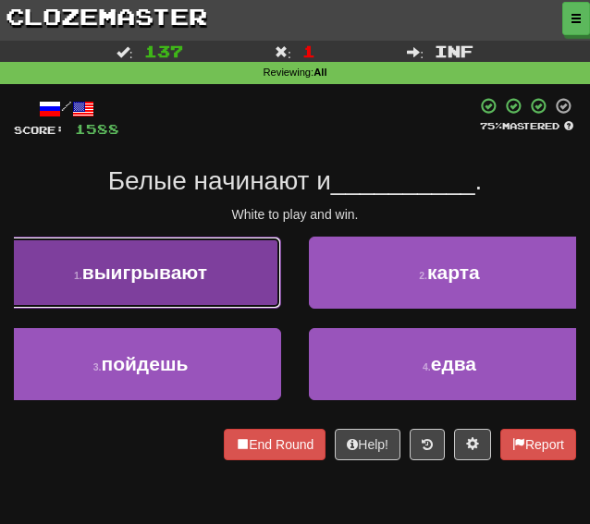
click at [102, 269] on span "выигрывают" at bounding box center [144, 272] width 125 height 21
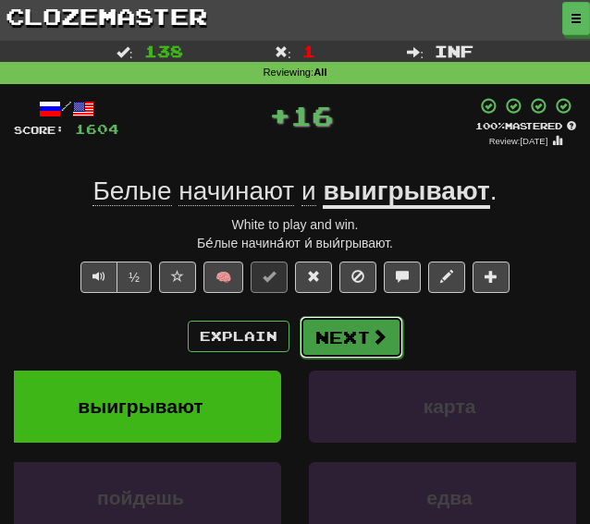
click at [336, 342] on button "Next" at bounding box center [352, 337] width 104 height 43
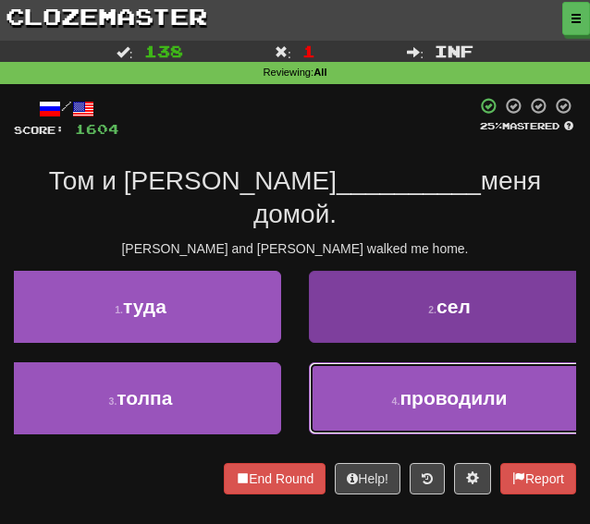
click at [336, 392] on button "4 . проводили" at bounding box center [449, 398] width 281 height 72
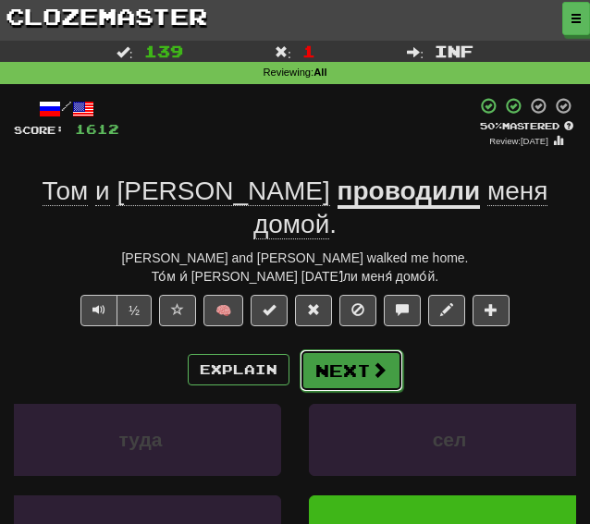
click at [336, 349] on button "Next" at bounding box center [352, 370] width 104 height 43
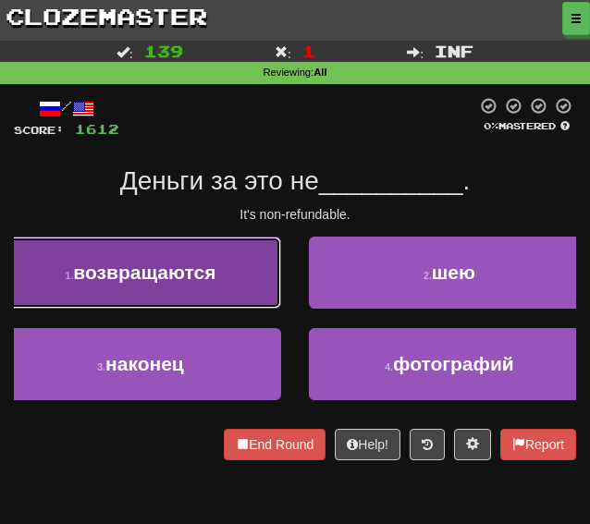
click at [134, 269] on span "возвращаются" at bounding box center [144, 272] width 142 height 21
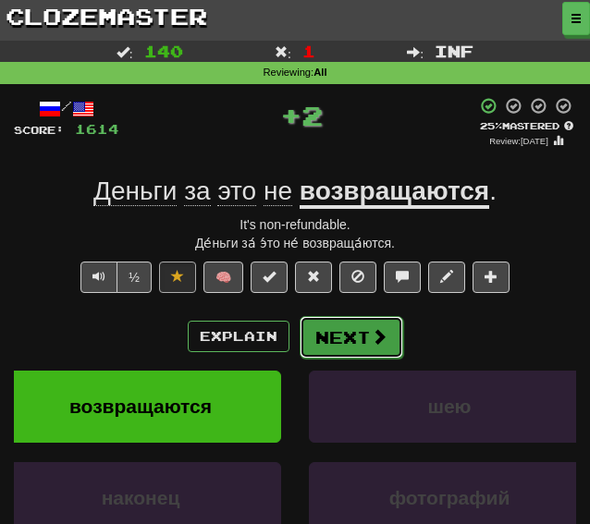
click at [339, 347] on button "Next" at bounding box center [352, 337] width 104 height 43
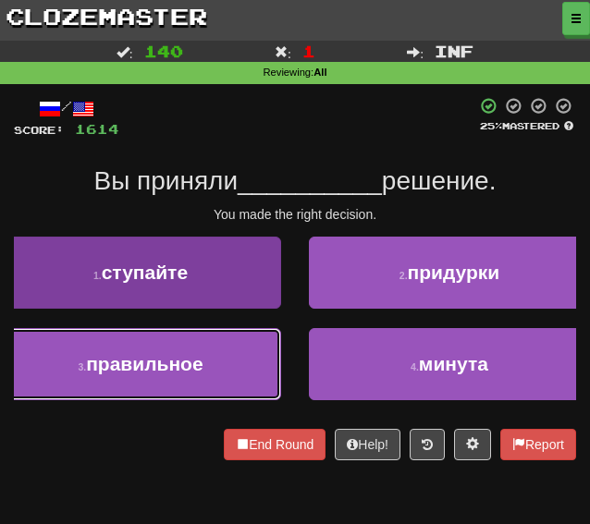
click at [168, 370] on span "правильное" at bounding box center [144, 363] width 116 height 21
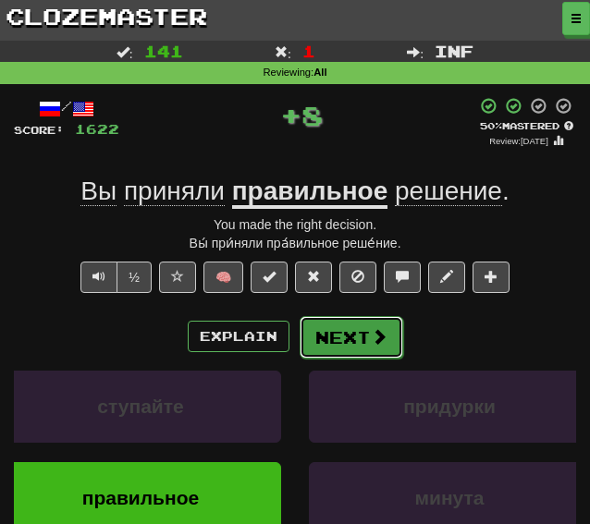
click at [329, 350] on button "Next" at bounding box center [352, 337] width 104 height 43
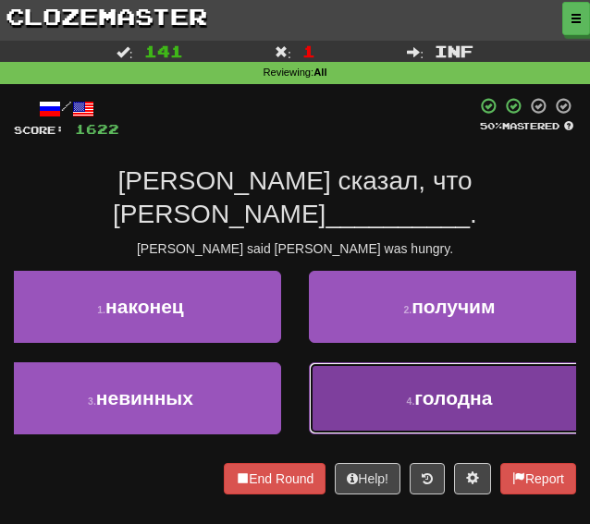
click at [342, 387] on button "4 . голодна" at bounding box center [449, 398] width 281 height 72
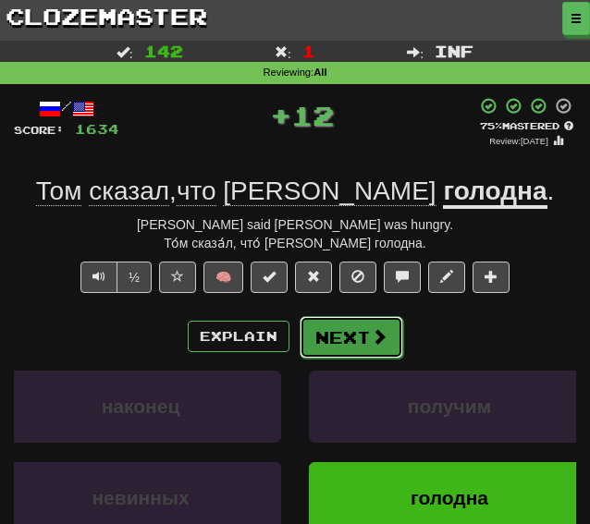
click at [329, 343] on button "Next" at bounding box center [352, 337] width 104 height 43
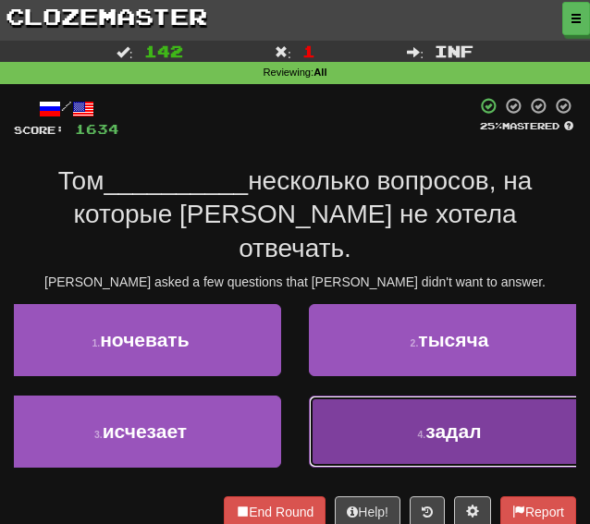
click at [331, 407] on button "4 . задал" at bounding box center [449, 432] width 281 height 72
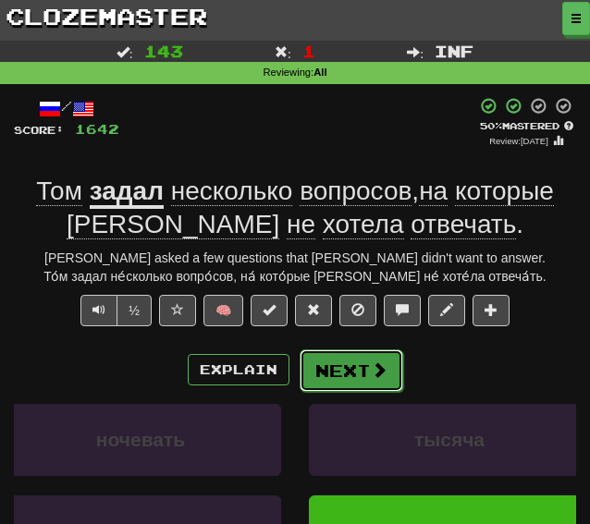
click at [340, 385] on button "Next" at bounding box center [352, 370] width 104 height 43
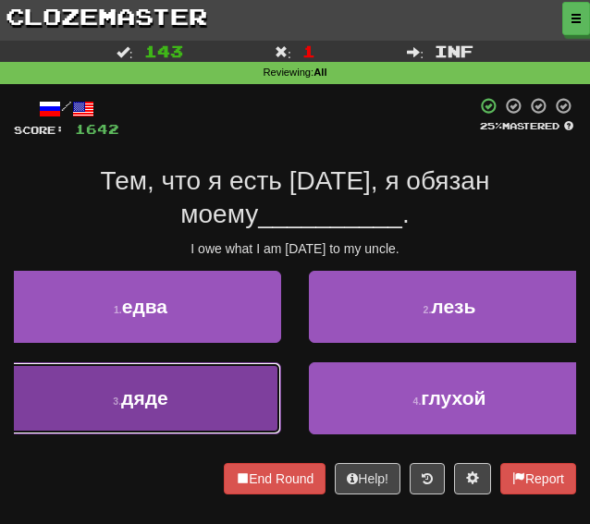
click at [155, 380] on button "3 . дяде" at bounding box center [140, 398] width 281 height 72
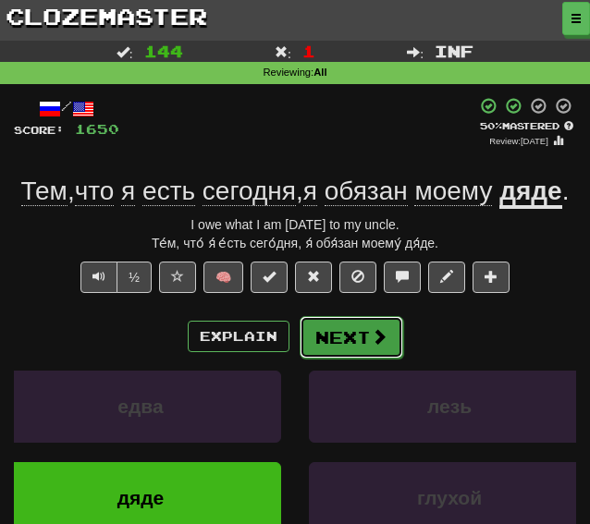
click at [348, 359] on button "Next" at bounding box center [352, 337] width 104 height 43
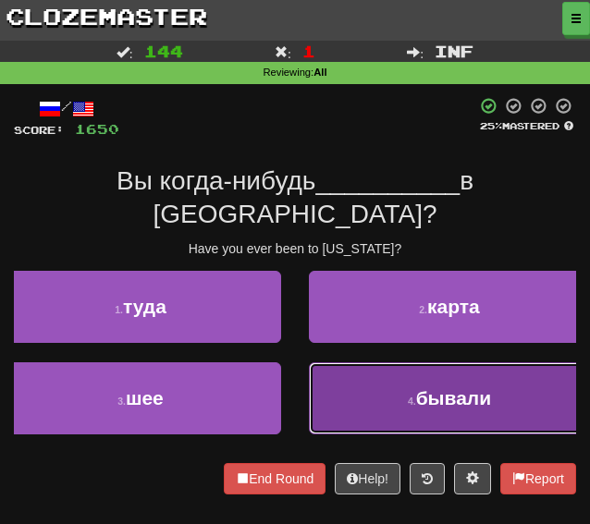
click at [341, 362] on button "4 . бывали" at bounding box center [449, 398] width 281 height 72
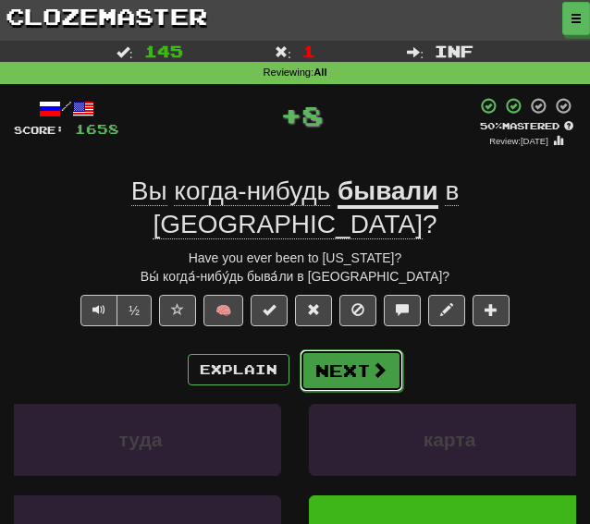
click at [336, 349] on button "Next" at bounding box center [352, 370] width 104 height 43
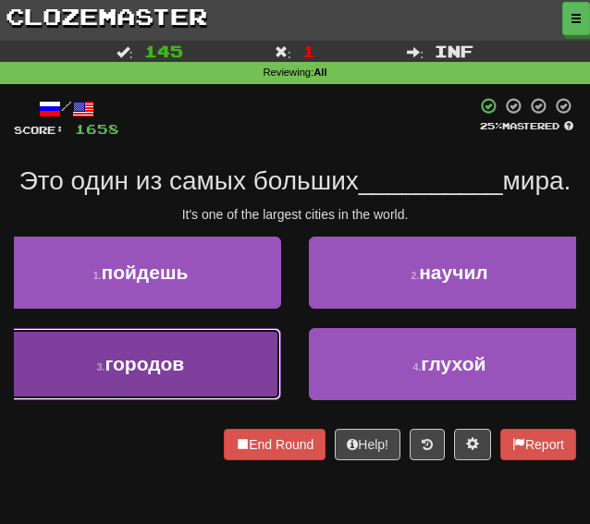
click at [176, 374] on span "городов" at bounding box center [144, 363] width 79 height 21
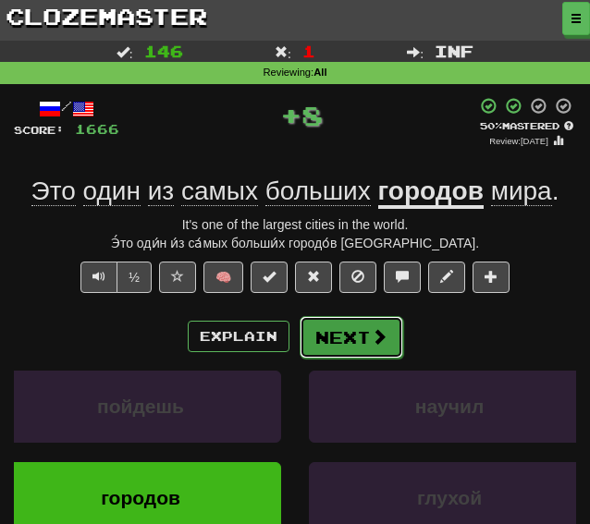
click at [334, 343] on button "Next" at bounding box center [352, 337] width 104 height 43
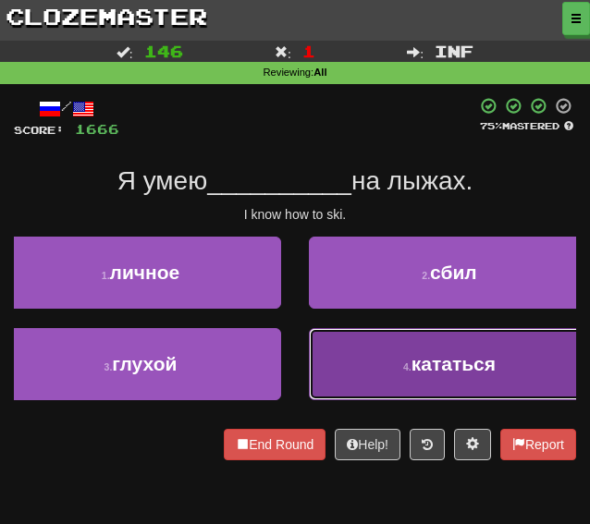
click at [378, 367] on button "4 . кататься" at bounding box center [449, 364] width 281 height 72
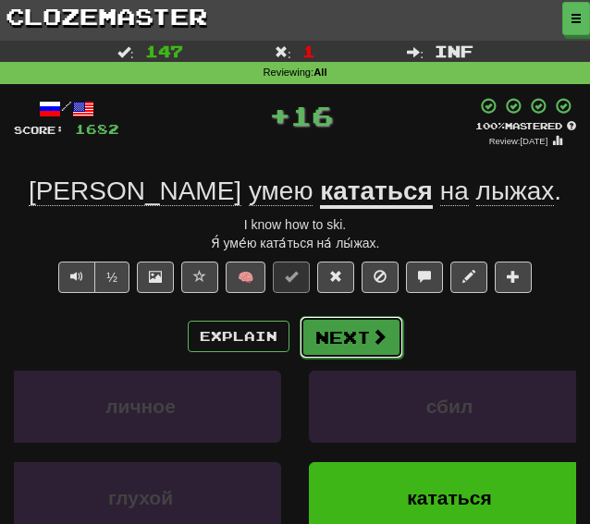
click at [346, 329] on button "Next" at bounding box center [352, 337] width 104 height 43
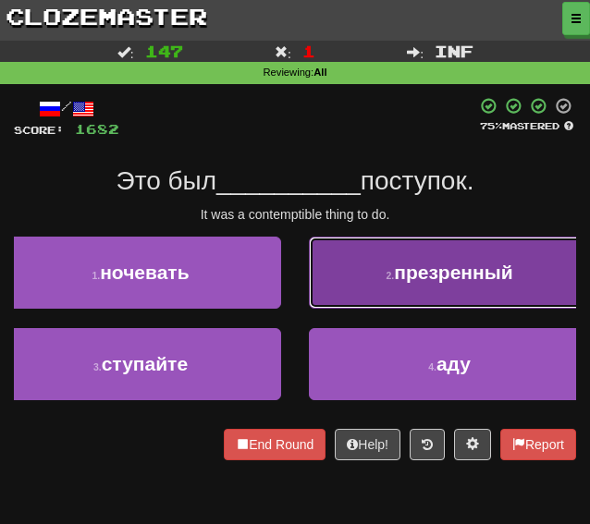
click at [381, 288] on button "2 . презренный" at bounding box center [449, 273] width 281 height 72
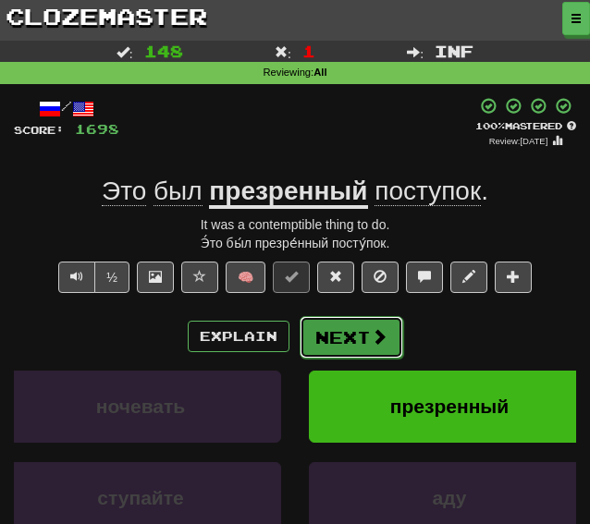
click at [331, 347] on button "Next" at bounding box center [352, 337] width 104 height 43
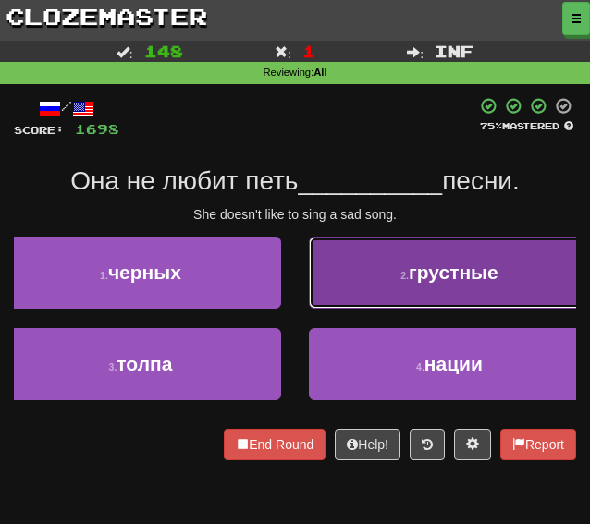
click at [388, 289] on button "2 . грустные" at bounding box center [449, 273] width 281 height 72
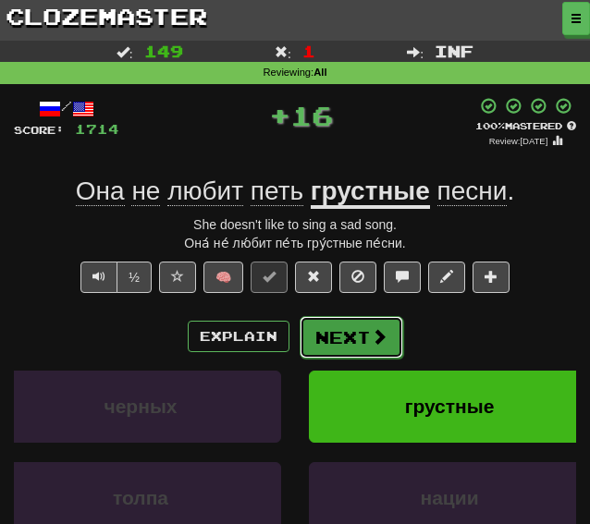
click at [345, 337] on button "Next" at bounding box center [352, 337] width 104 height 43
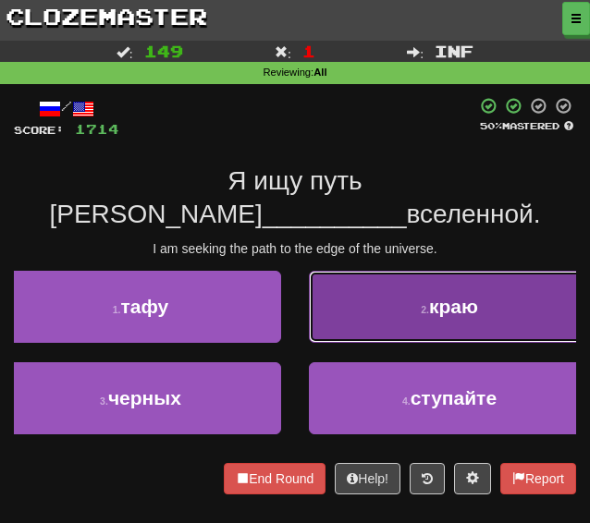
click at [350, 287] on button "2 . краю" at bounding box center [449, 307] width 281 height 72
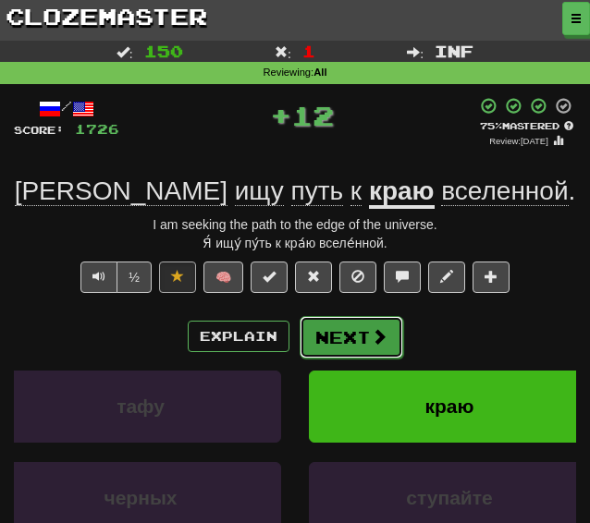
click at [338, 334] on button "Next" at bounding box center [352, 337] width 104 height 43
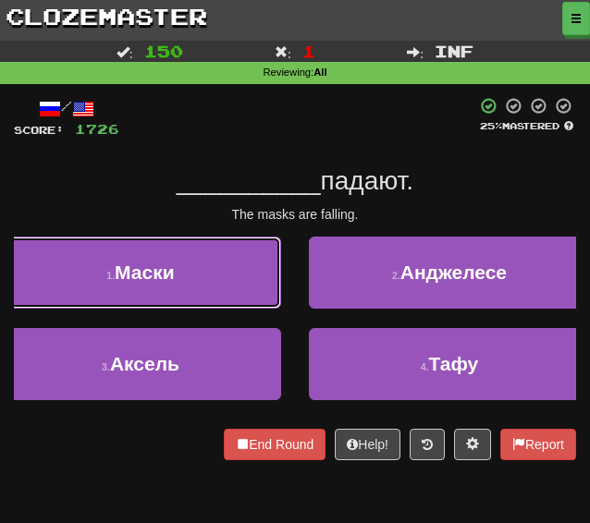
click at [139, 258] on button "1 . Маски" at bounding box center [140, 273] width 281 height 72
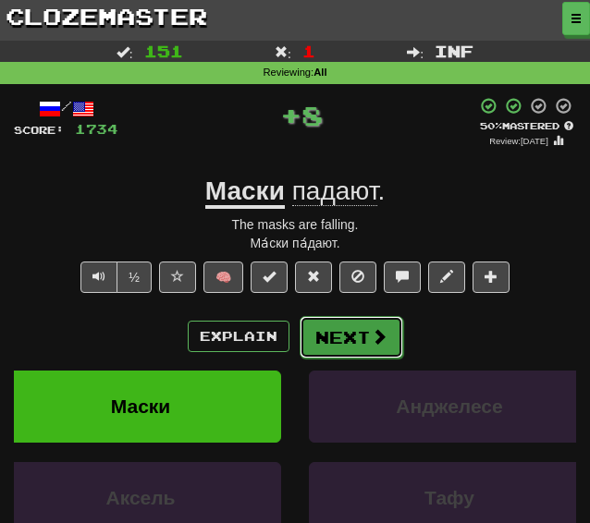
click at [344, 334] on button "Next" at bounding box center [352, 337] width 104 height 43
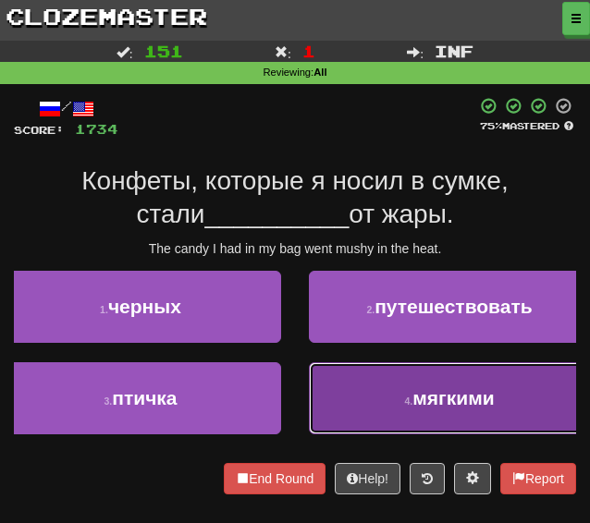
click at [386, 422] on button "4 . мягкими" at bounding box center [449, 398] width 281 height 72
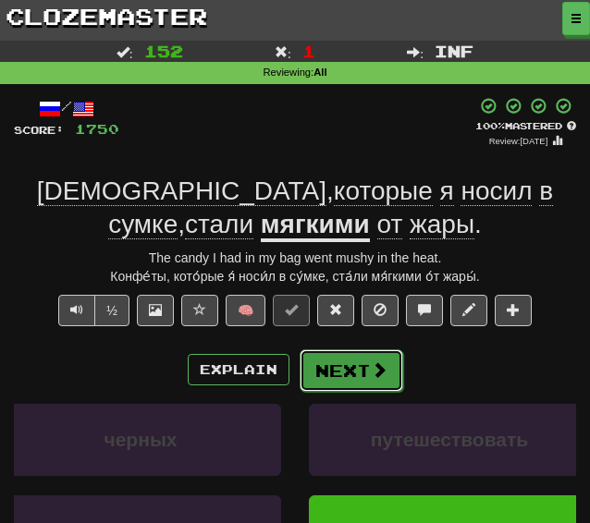
click at [338, 374] on button "Next" at bounding box center [352, 370] width 104 height 43
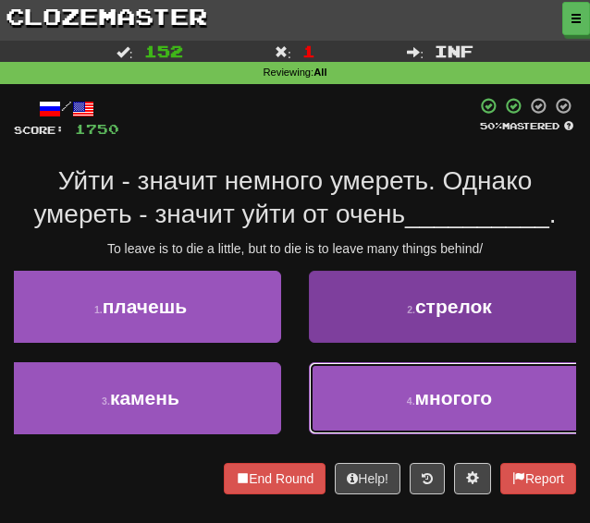
click at [342, 420] on button "4 . многого" at bounding box center [449, 398] width 281 height 72
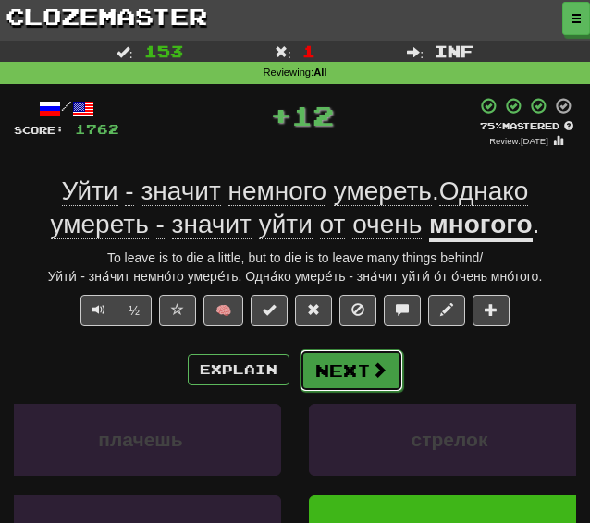
click at [336, 373] on button "Next" at bounding box center [352, 370] width 104 height 43
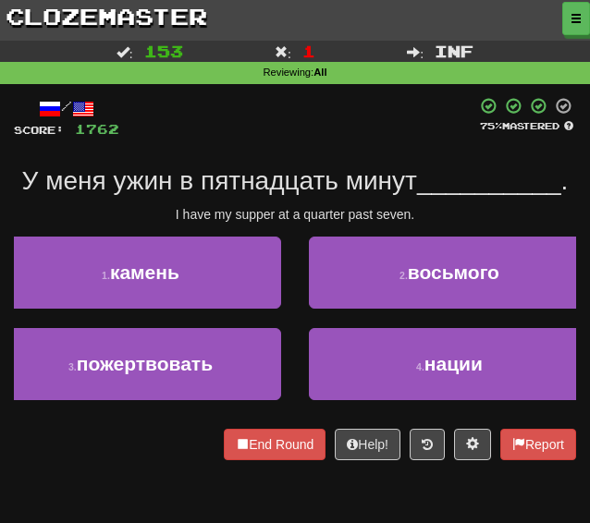
click at [490, 31] on div at bounding box center [295, 18] width 590 height 37
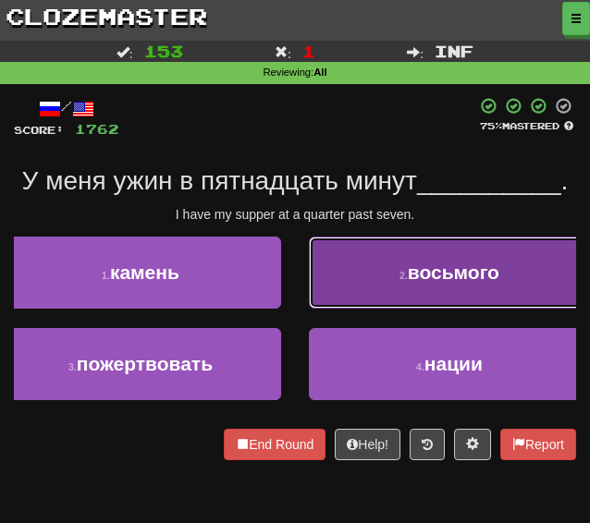
click at [338, 276] on button "2 . восьмого" at bounding box center [449, 273] width 281 height 72
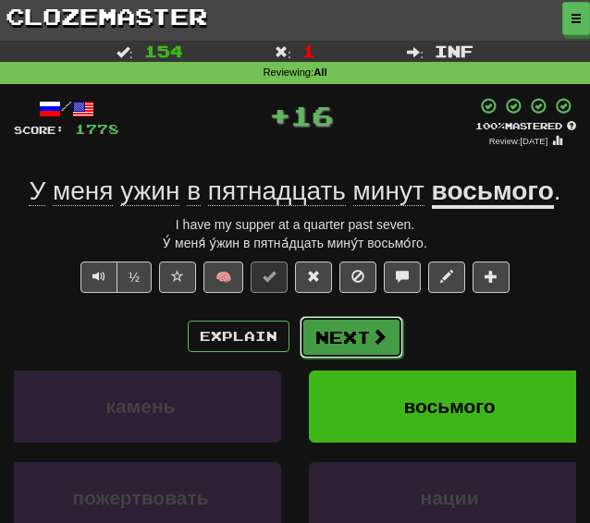
click at [330, 337] on button "Next" at bounding box center [352, 337] width 104 height 43
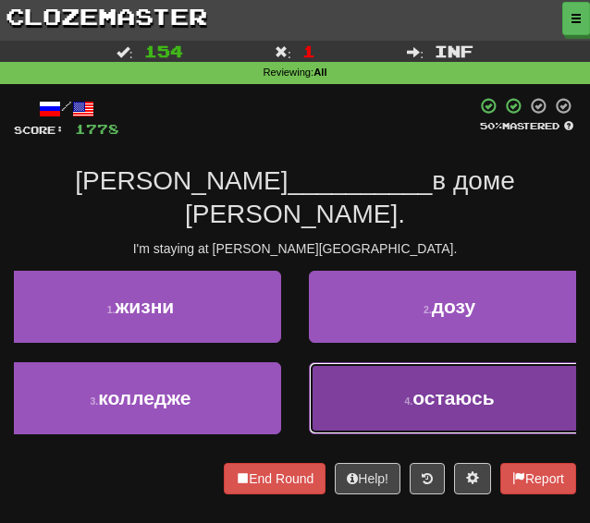
click at [357, 372] on button "4 . остаюсь" at bounding box center [449, 398] width 281 height 72
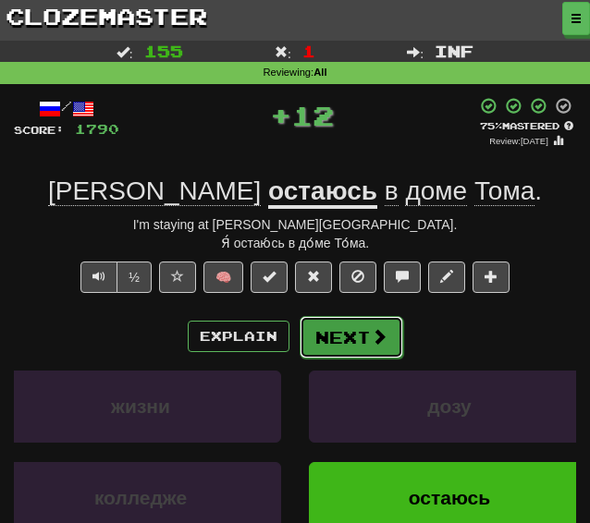
click at [331, 331] on button "Next" at bounding box center [352, 337] width 104 height 43
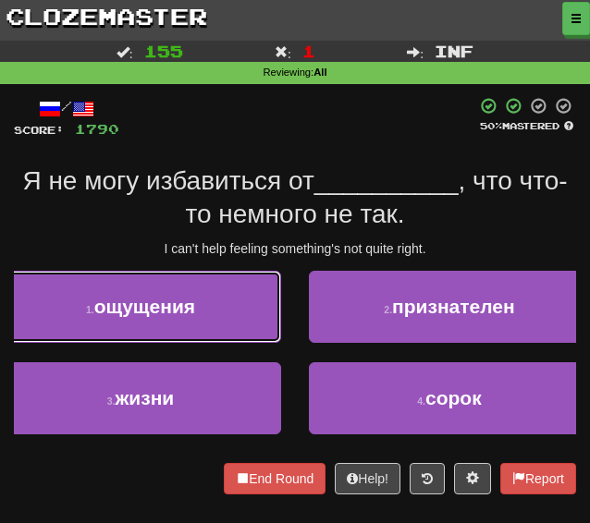
click at [153, 324] on button "1 . ощущения" at bounding box center [140, 307] width 281 height 72
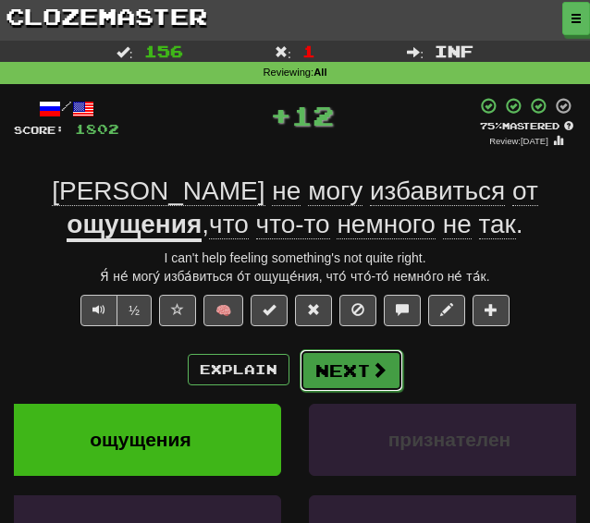
click at [366, 384] on button "Next" at bounding box center [352, 370] width 104 height 43
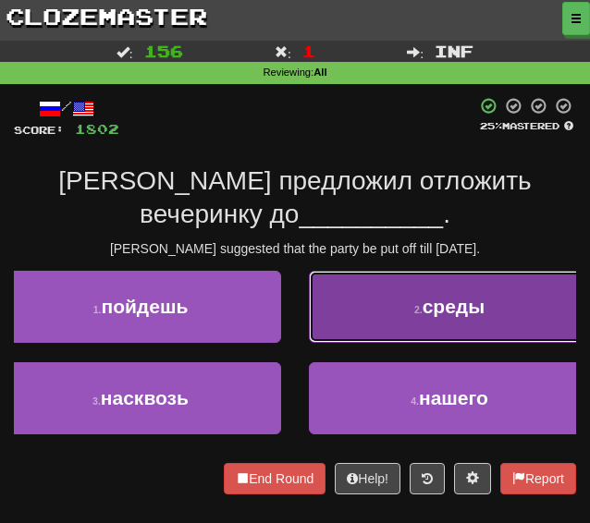
click at [381, 334] on button "2 . среды" at bounding box center [449, 307] width 281 height 72
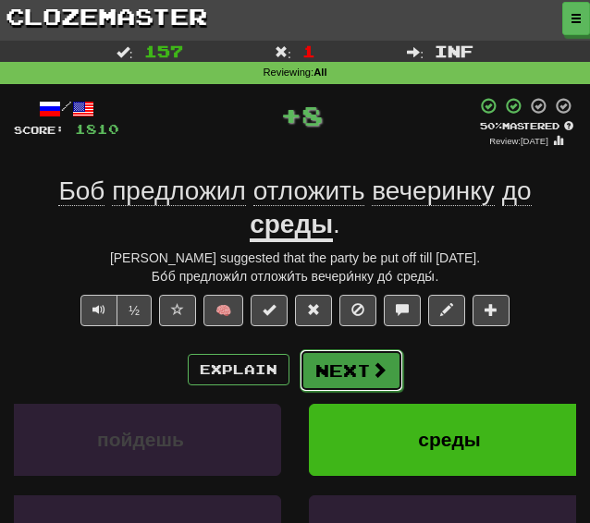
click at [337, 369] on button "Next" at bounding box center [352, 370] width 104 height 43
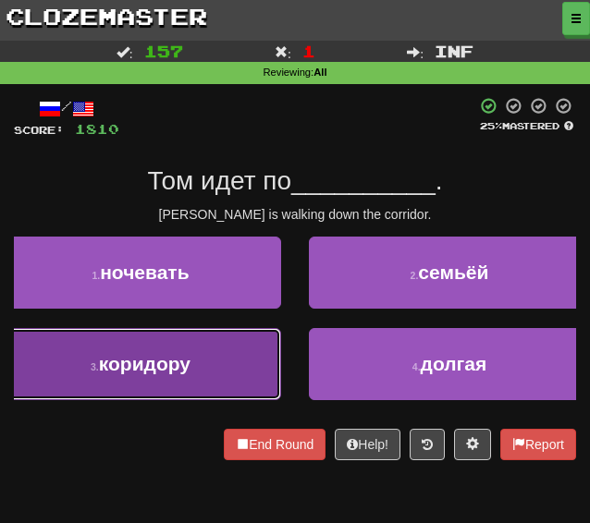
click at [180, 347] on button "3 . коридору" at bounding box center [140, 364] width 281 height 72
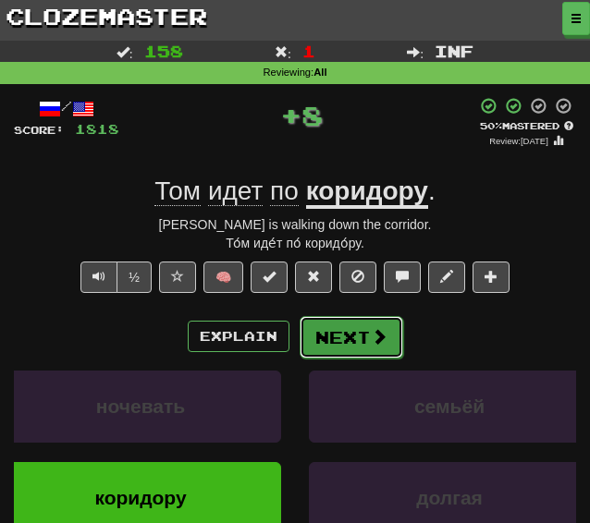
click at [340, 338] on button "Next" at bounding box center [352, 337] width 104 height 43
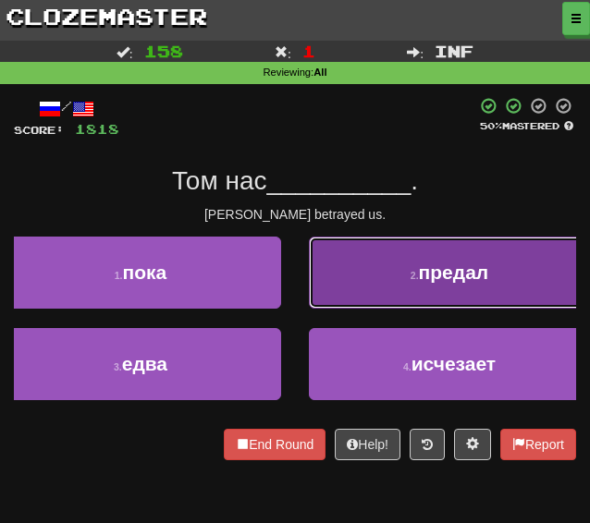
click at [357, 290] on button "2 . предал" at bounding box center [449, 273] width 281 height 72
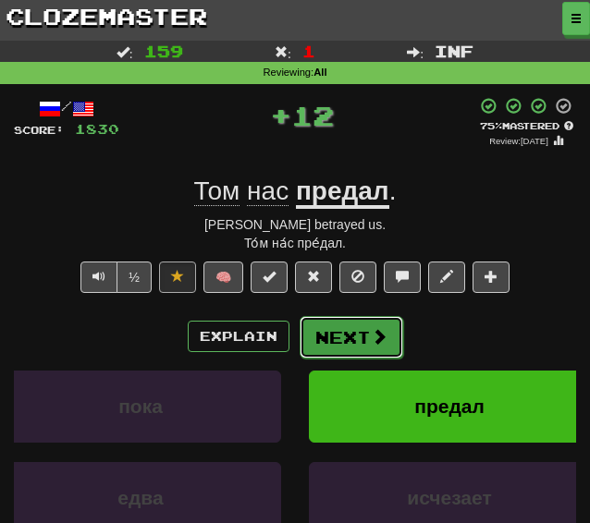
click at [344, 335] on button "Next" at bounding box center [352, 337] width 104 height 43
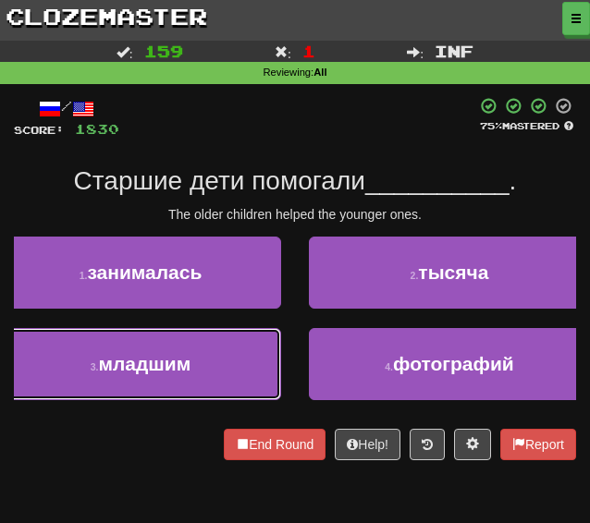
drag, startPoint x: 168, startPoint y: 366, endPoint x: 209, endPoint y: 358, distance: 41.5
click at [170, 366] on span "младшим" at bounding box center [144, 363] width 92 height 21
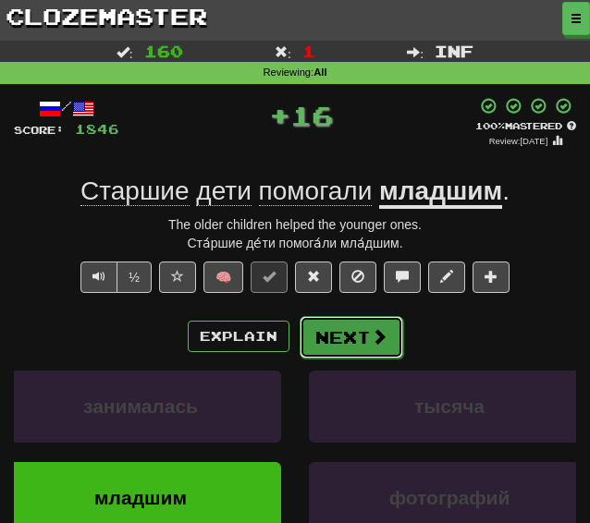
click at [362, 339] on button "Next" at bounding box center [352, 337] width 104 height 43
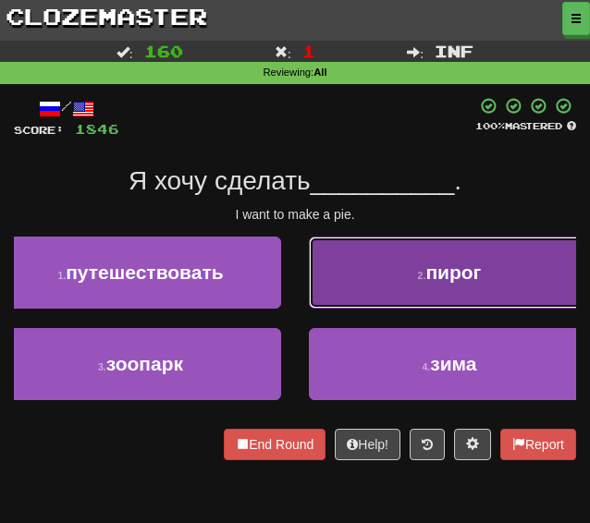
click at [373, 261] on button "2 . пирог" at bounding box center [449, 273] width 281 height 72
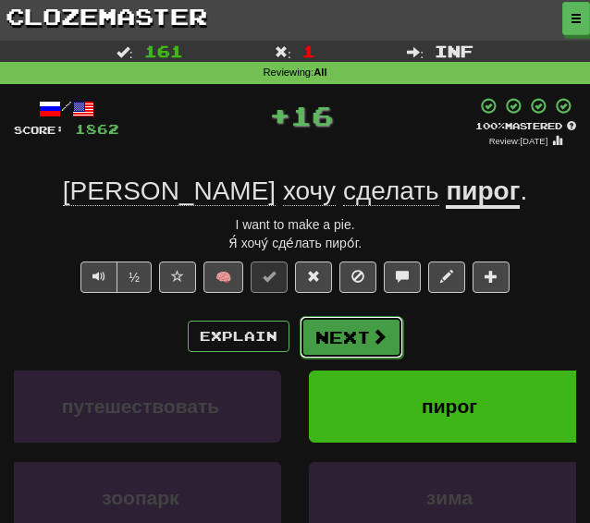
click at [329, 336] on button "Next" at bounding box center [352, 337] width 104 height 43
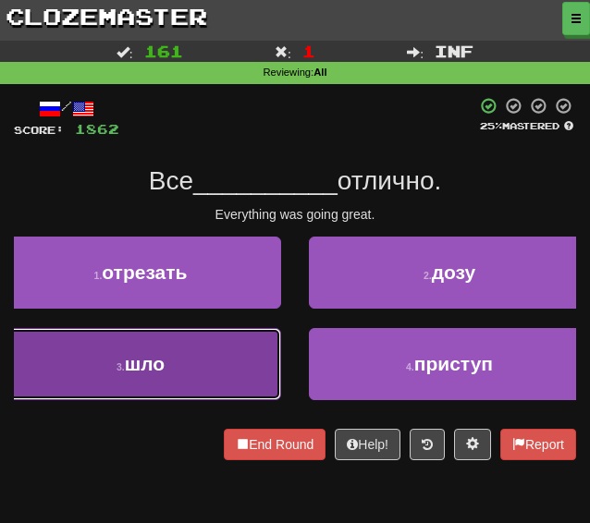
click at [216, 362] on button "3 . шло" at bounding box center [140, 364] width 281 height 72
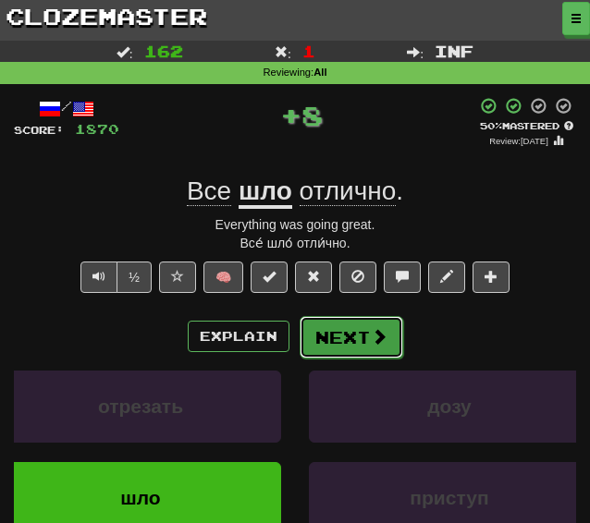
click at [340, 337] on button "Next" at bounding box center [352, 337] width 104 height 43
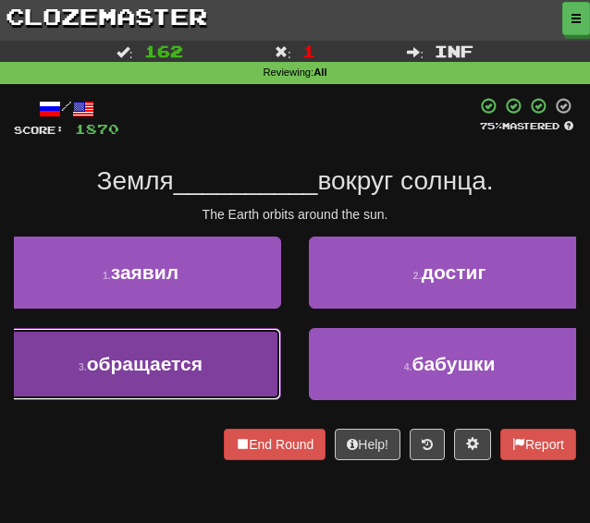
click at [177, 363] on span "обращается" at bounding box center [145, 363] width 116 height 21
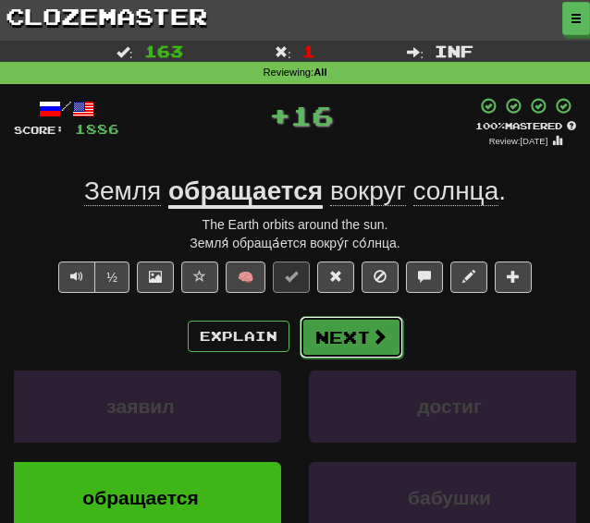
click at [353, 333] on button "Next" at bounding box center [352, 337] width 104 height 43
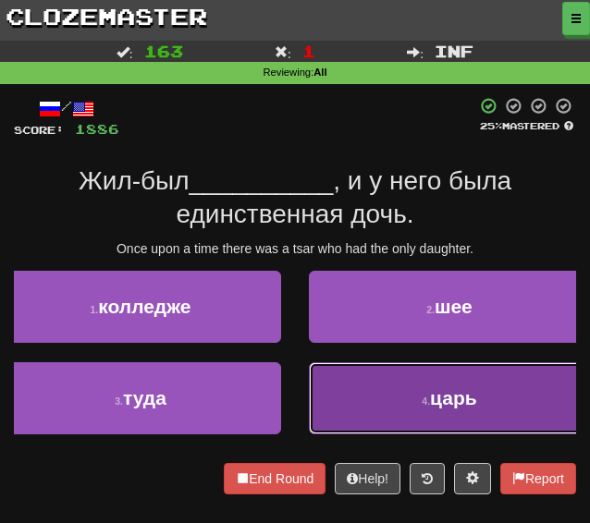
click at [348, 422] on button "4 . царь" at bounding box center [449, 398] width 281 height 72
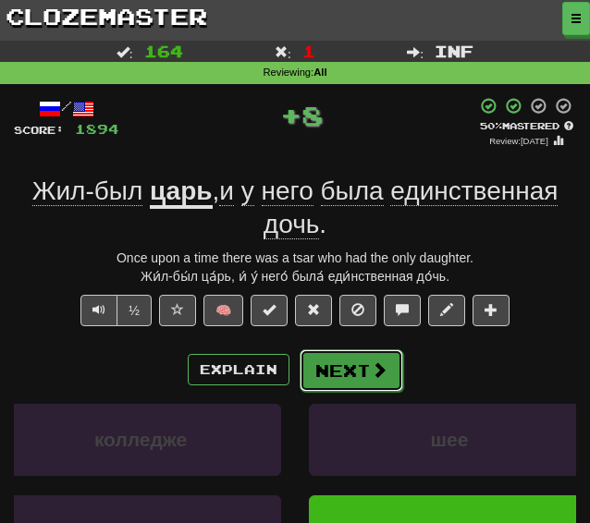
click at [328, 380] on button "Next" at bounding box center [352, 370] width 104 height 43
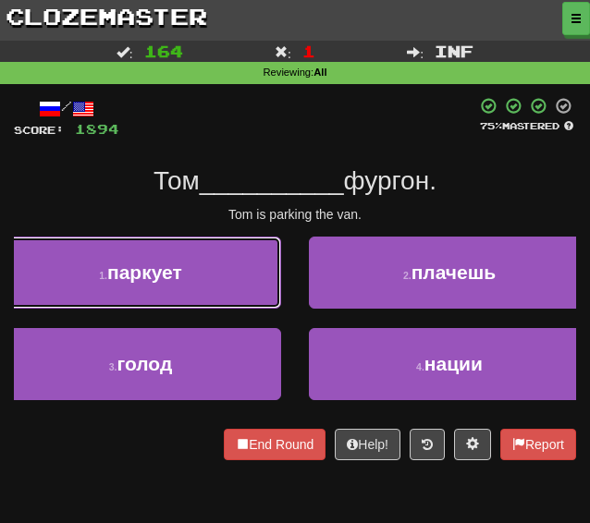
click at [192, 251] on button "1 . паркует" at bounding box center [140, 273] width 281 height 72
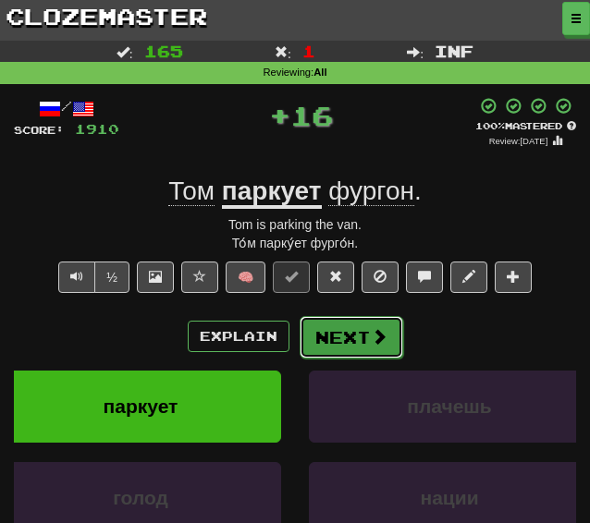
click at [335, 343] on button "Next" at bounding box center [352, 337] width 104 height 43
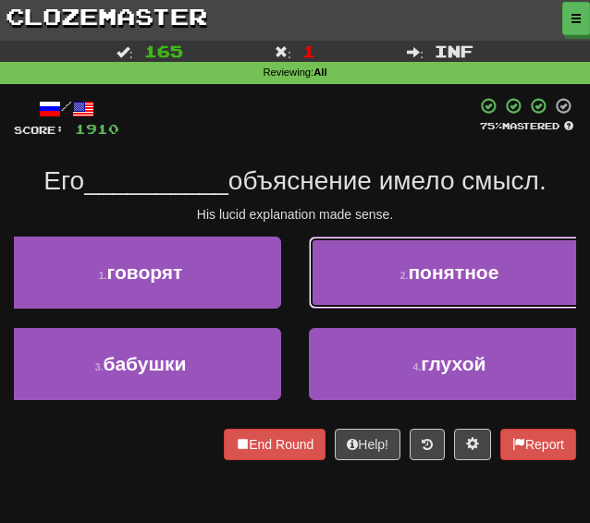
click at [361, 292] on button "2 . понятное" at bounding box center [449, 273] width 281 height 72
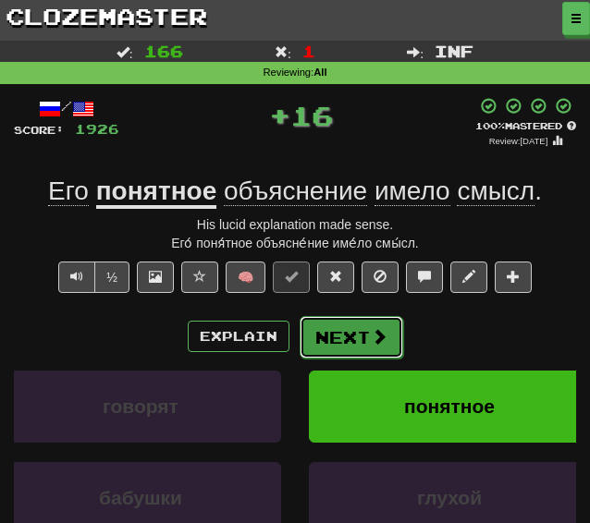
click at [337, 345] on button "Next" at bounding box center [352, 337] width 104 height 43
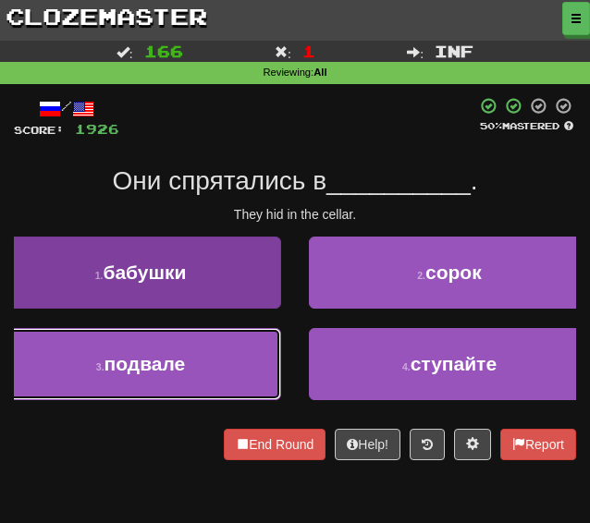
click at [99, 378] on button "3 . подвале" at bounding box center [140, 364] width 281 height 72
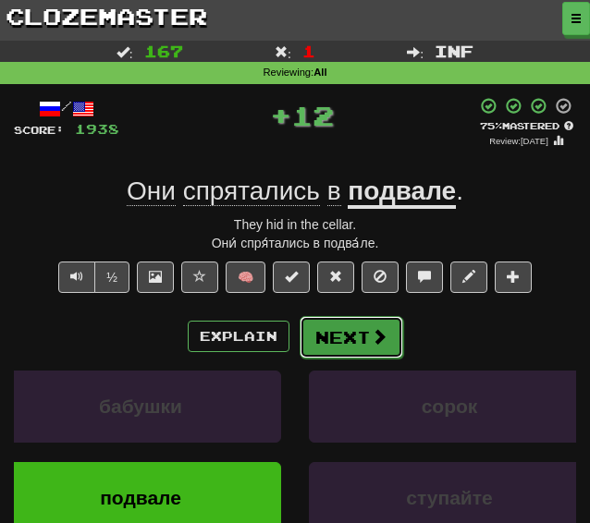
click at [349, 339] on button "Next" at bounding box center [352, 337] width 104 height 43
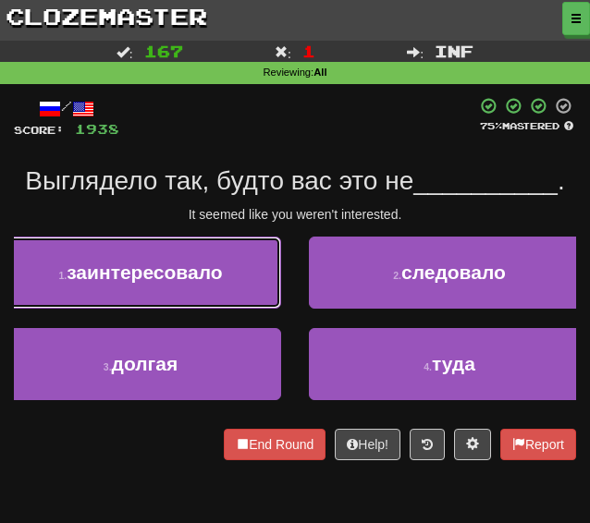
click at [105, 251] on button "1 . заинтересовало" at bounding box center [140, 273] width 281 height 72
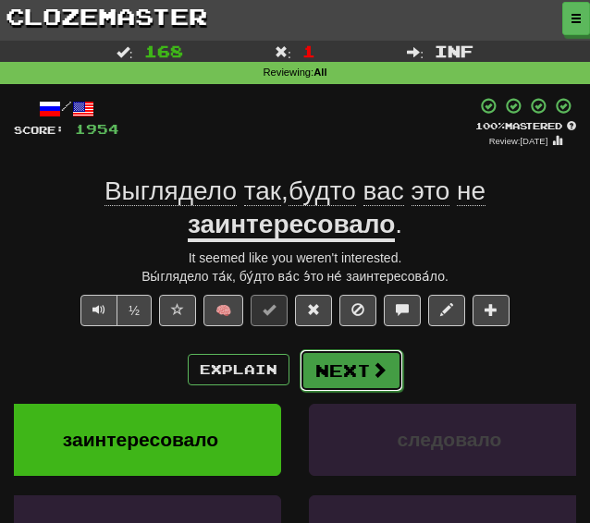
click at [322, 363] on button "Next" at bounding box center [352, 370] width 104 height 43
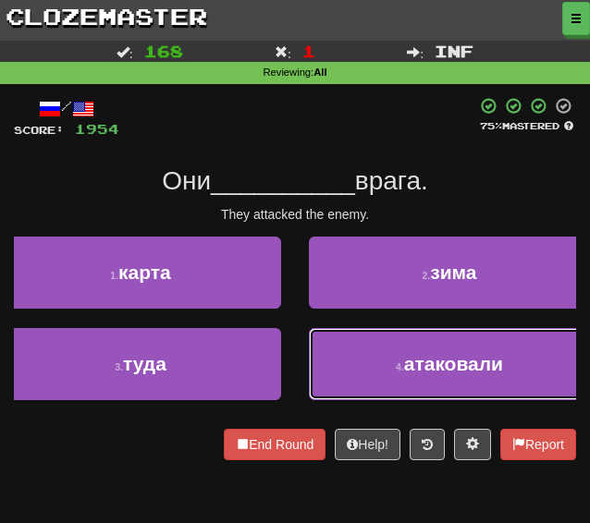
click at [379, 363] on button "4 . атаковали" at bounding box center [449, 364] width 281 height 72
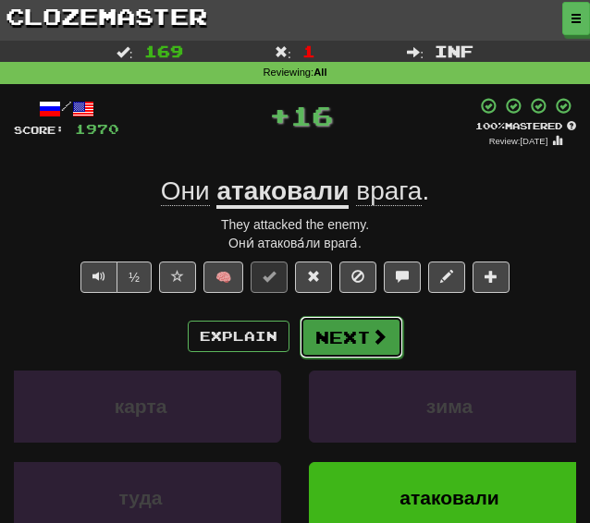
click at [340, 336] on button "Next" at bounding box center [352, 337] width 104 height 43
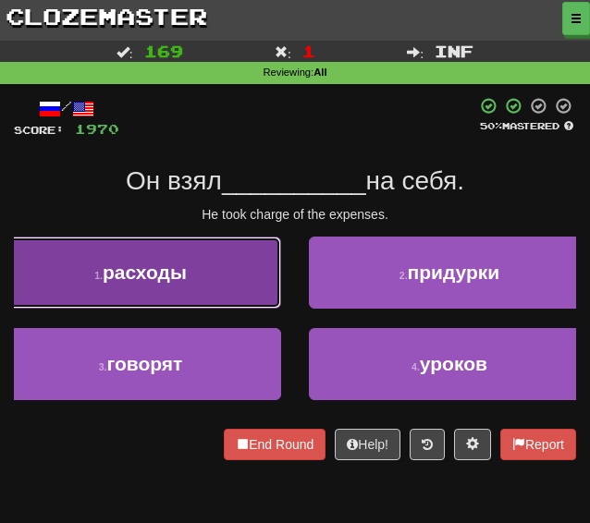
click at [214, 287] on button "1 . расходы" at bounding box center [140, 273] width 281 height 72
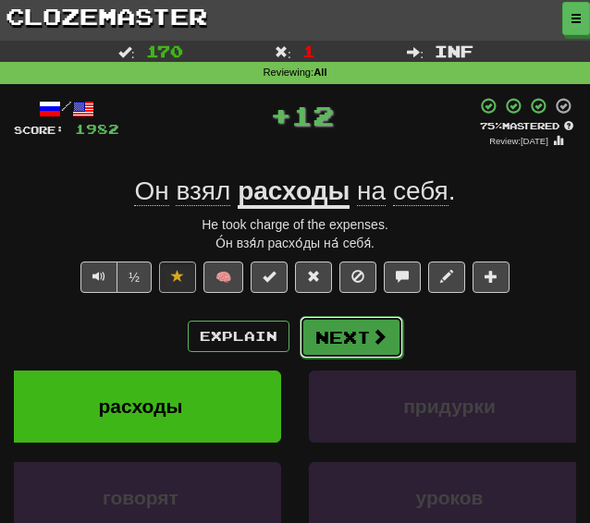
click at [343, 339] on button "Next" at bounding box center [352, 337] width 104 height 43
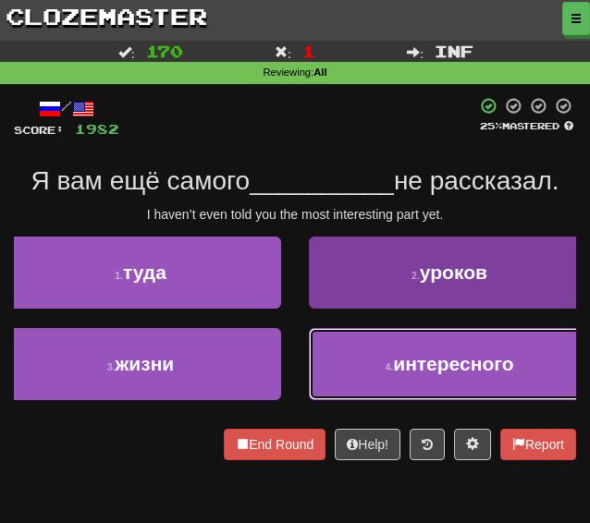
click at [366, 382] on button "4 . интересного" at bounding box center [449, 364] width 281 height 72
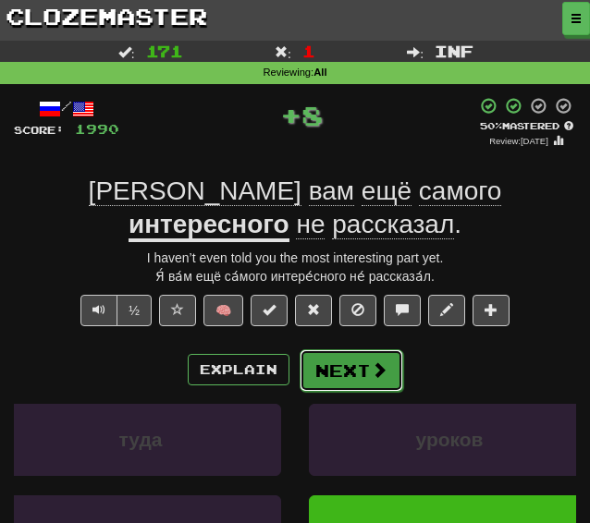
click at [335, 349] on button "Next" at bounding box center [352, 370] width 104 height 43
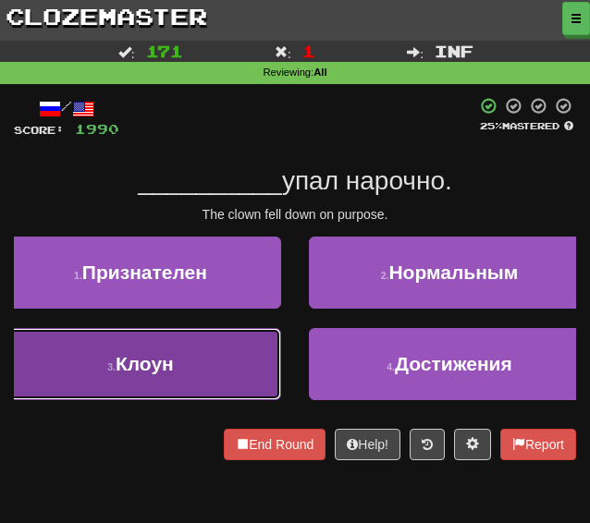
click at [194, 384] on button "3 . Клоун" at bounding box center [140, 364] width 281 height 72
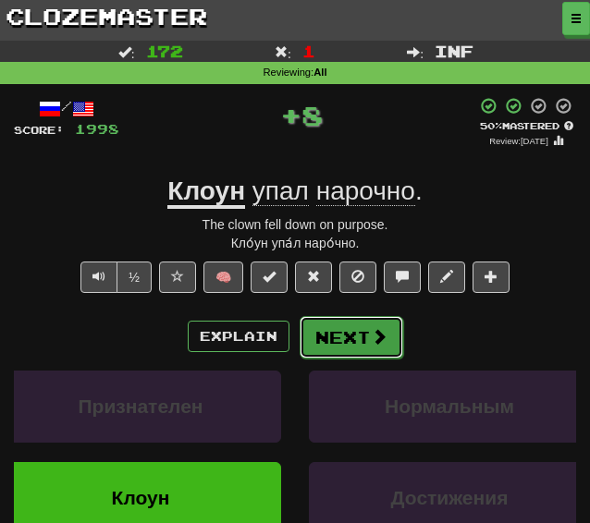
click at [336, 345] on button "Next" at bounding box center [352, 337] width 104 height 43
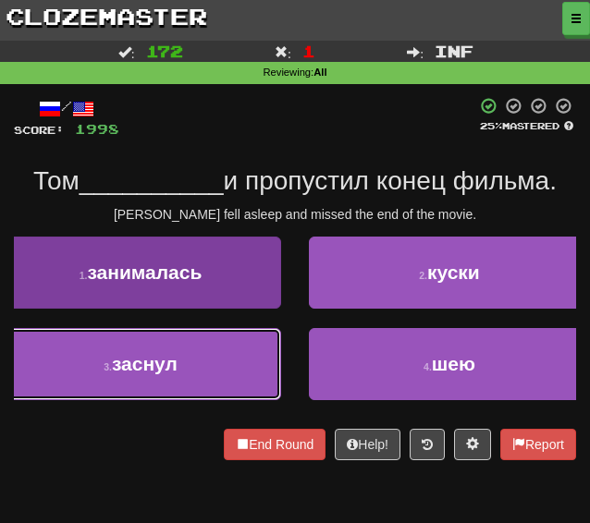
click at [251, 382] on button "3 . заснул" at bounding box center [140, 364] width 281 height 72
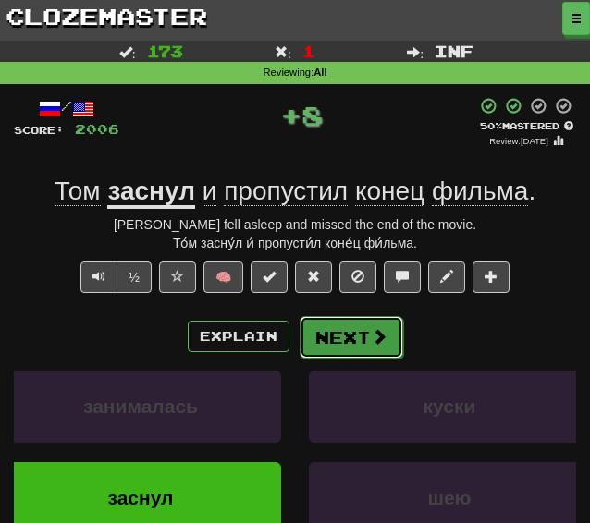
click at [333, 336] on button "Next" at bounding box center [352, 337] width 104 height 43
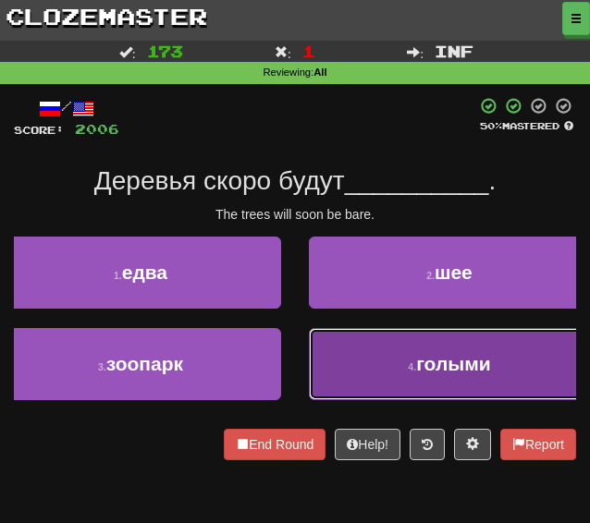
click at [344, 356] on button "4 . голыми" at bounding box center [449, 364] width 281 height 72
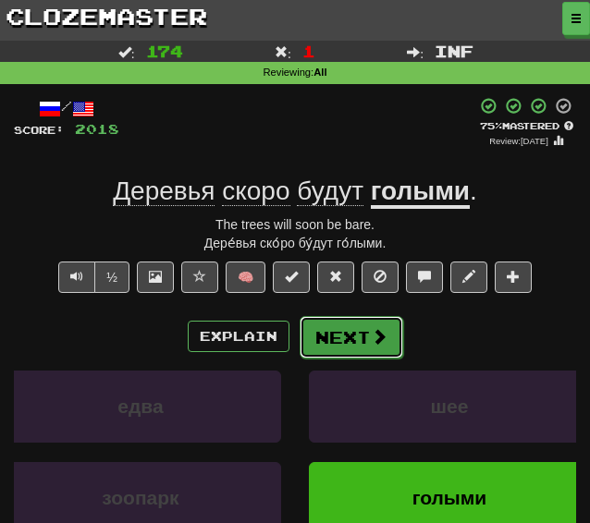
click at [334, 336] on button "Next" at bounding box center [352, 337] width 104 height 43
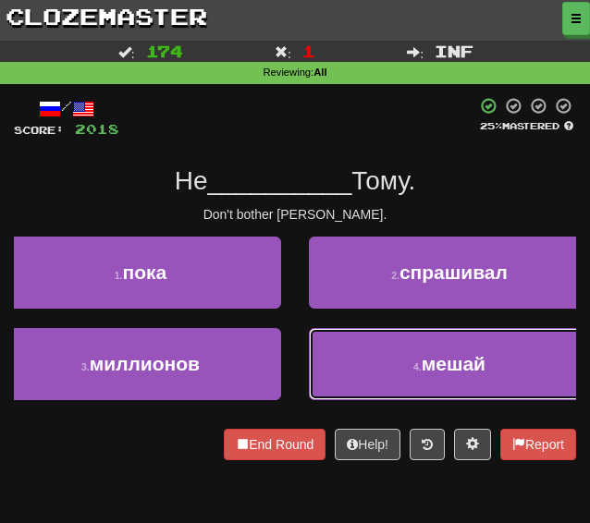
click at [355, 363] on button "4 . мешай" at bounding box center [449, 364] width 281 height 72
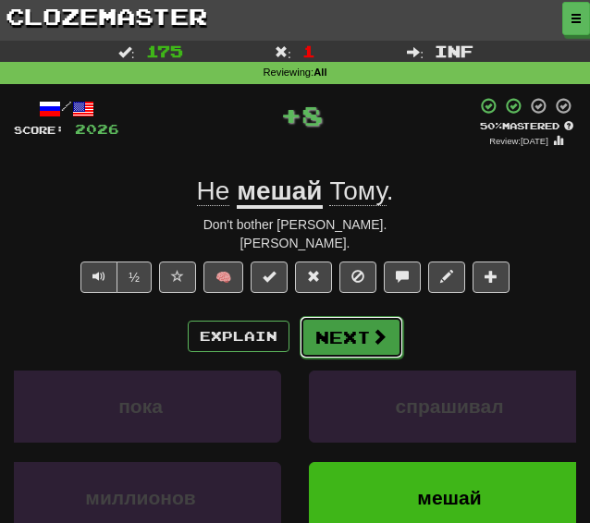
click at [329, 324] on button "Next" at bounding box center [352, 337] width 104 height 43
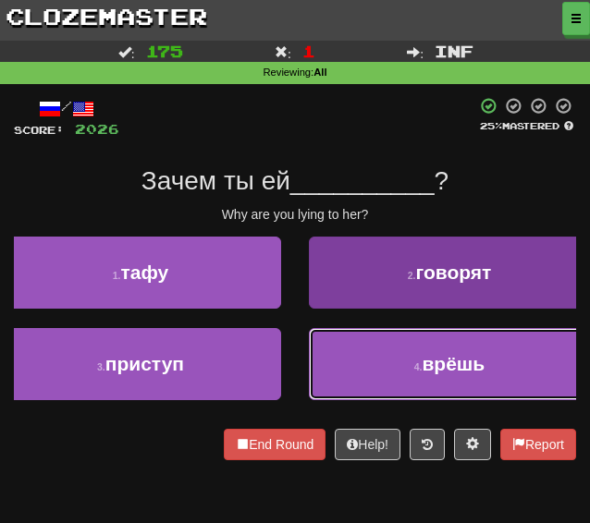
click at [372, 373] on button "4 . врёшь" at bounding box center [449, 364] width 281 height 72
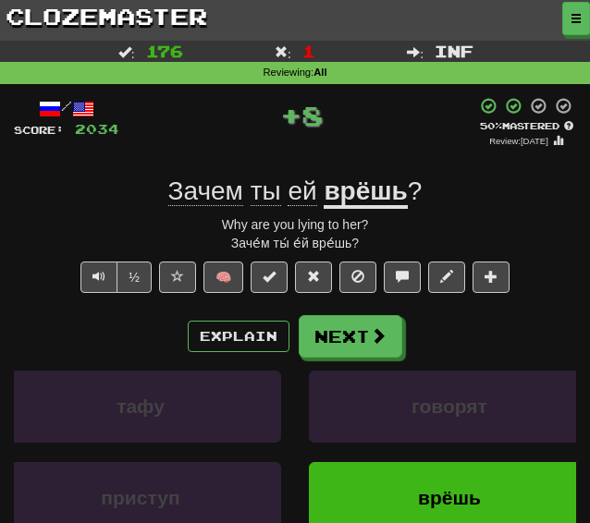
click at [337, 315] on div "Explain Next" at bounding box center [295, 336] width 562 height 43
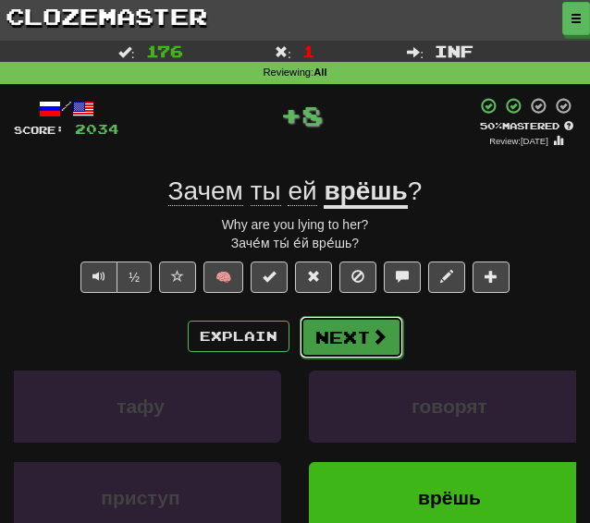
click at [339, 338] on button "Next" at bounding box center [352, 337] width 104 height 43
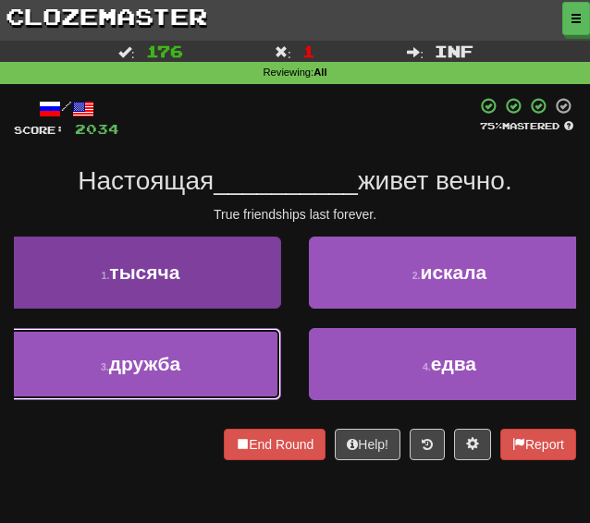
click at [202, 374] on button "3 . дружба" at bounding box center [140, 364] width 281 height 72
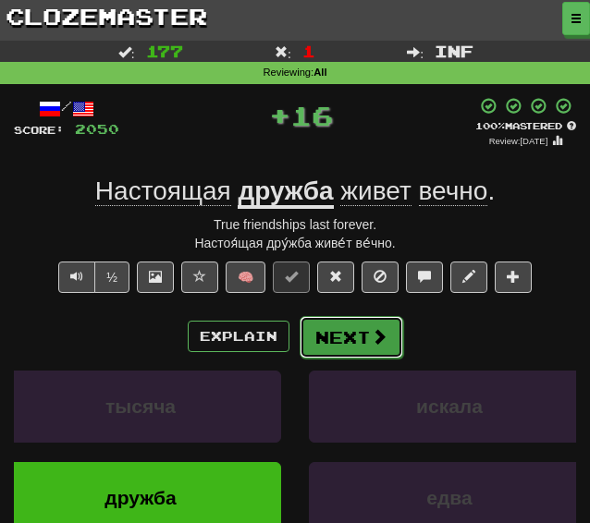
click at [340, 348] on button "Next" at bounding box center [352, 337] width 104 height 43
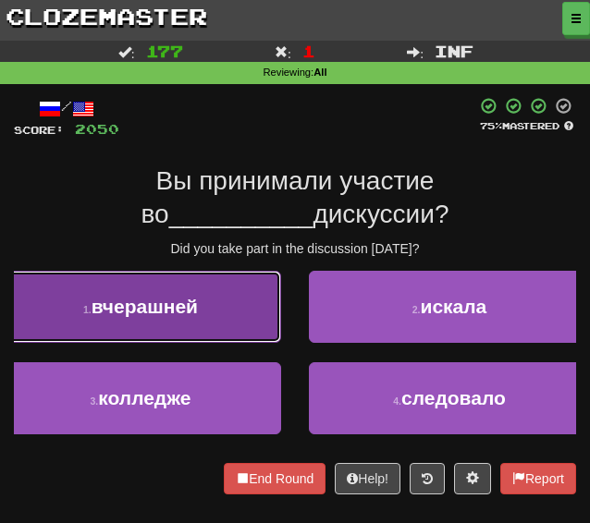
click at [211, 326] on button "1 . вчерашней" at bounding box center [140, 307] width 281 height 72
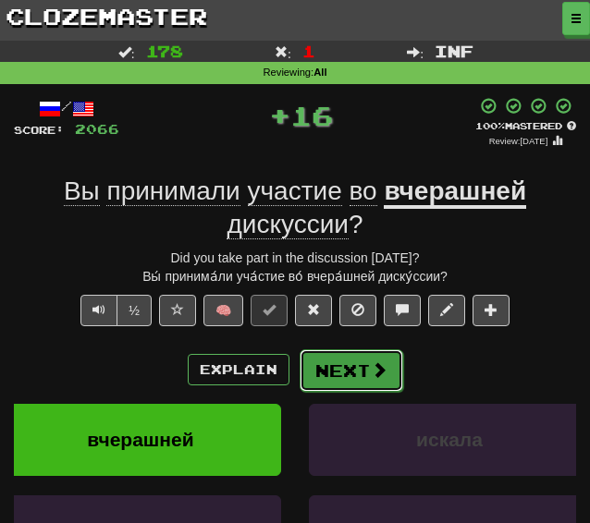
click at [346, 363] on button "Next" at bounding box center [352, 370] width 104 height 43
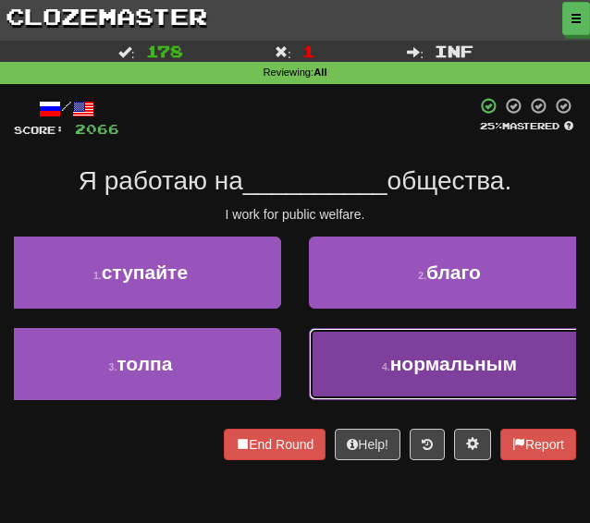
click at [397, 376] on button "4 . нормальным" at bounding box center [449, 364] width 281 height 72
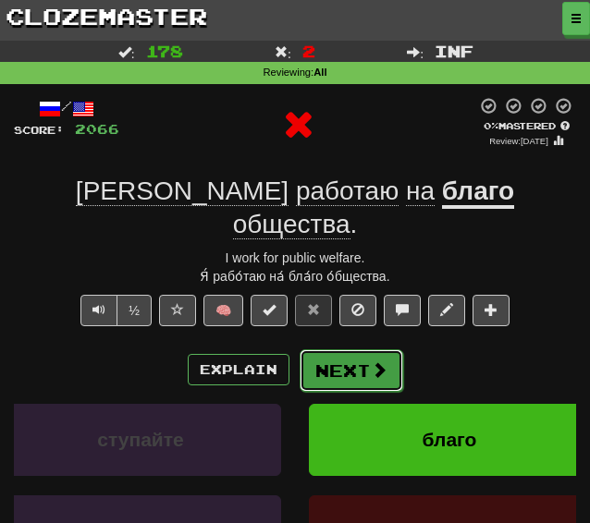
click at [342, 349] on button "Next" at bounding box center [352, 370] width 104 height 43
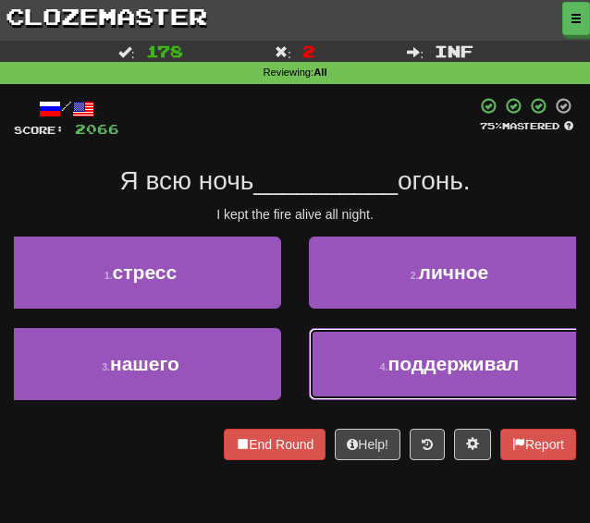
click at [354, 365] on button "4 . поддерживал" at bounding box center [449, 364] width 281 height 72
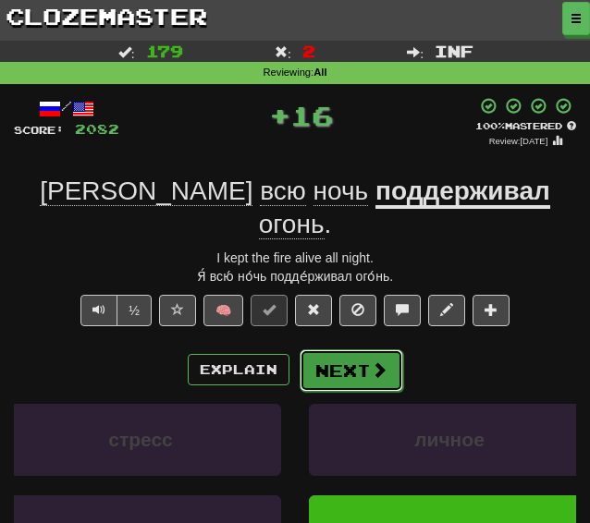
click at [348, 349] on button "Next" at bounding box center [352, 370] width 104 height 43
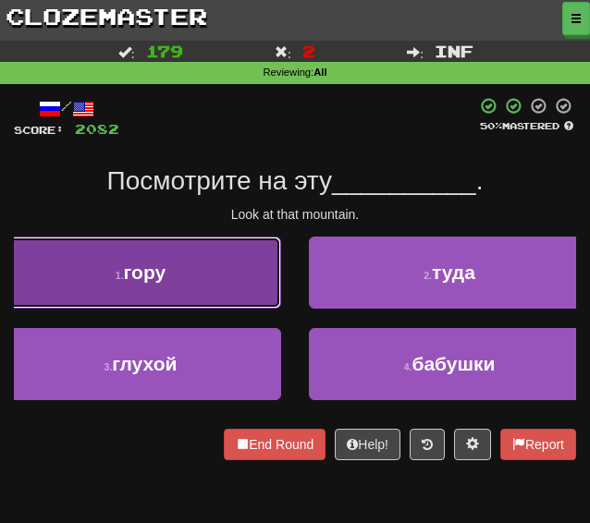
click at [223, 299] on button "1 . гору" at bounding box center [140, 273] width 281 height 72
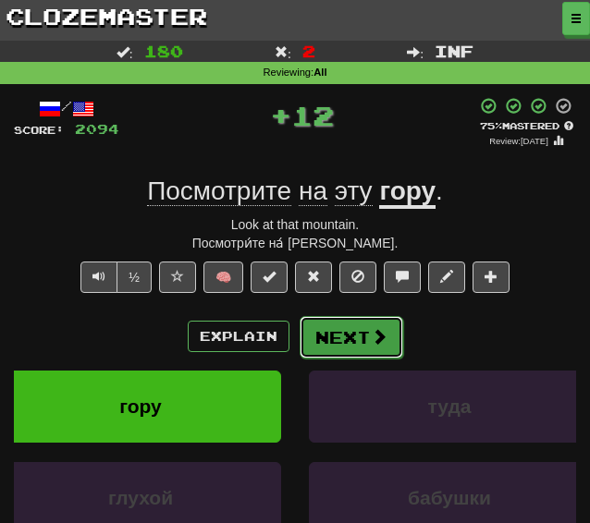
click at [344, 343] on button "Next" at bounding box center [352, 337] width 104 height 43
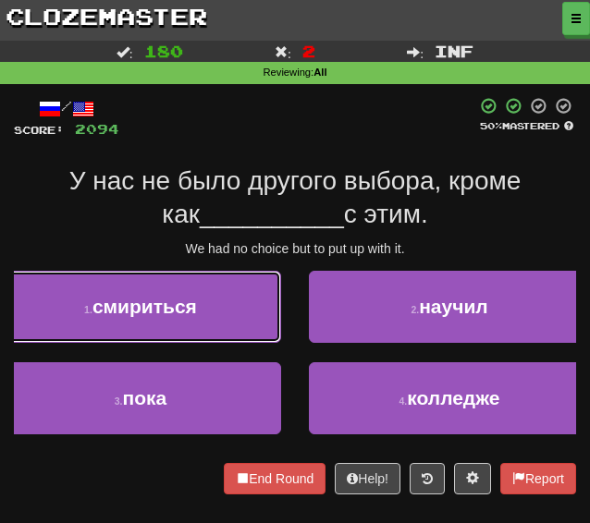
click at [196, 327] on button "1 . смириться" at bounding box center [140, 307] width 281 height 72
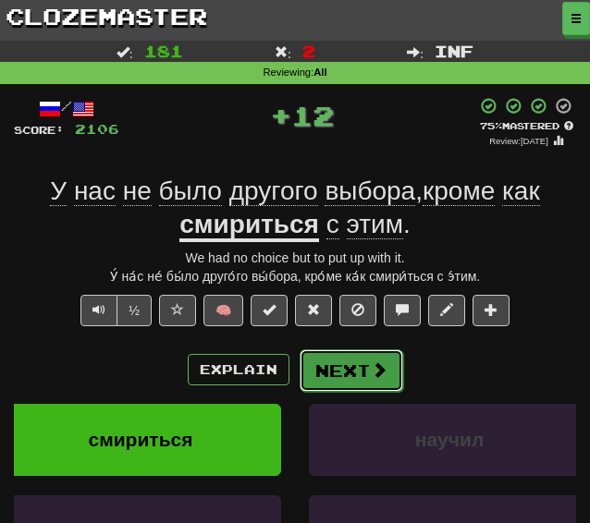
click at [386, 377] on button "Next" at bounding box center [352, 370] width 104 height 43
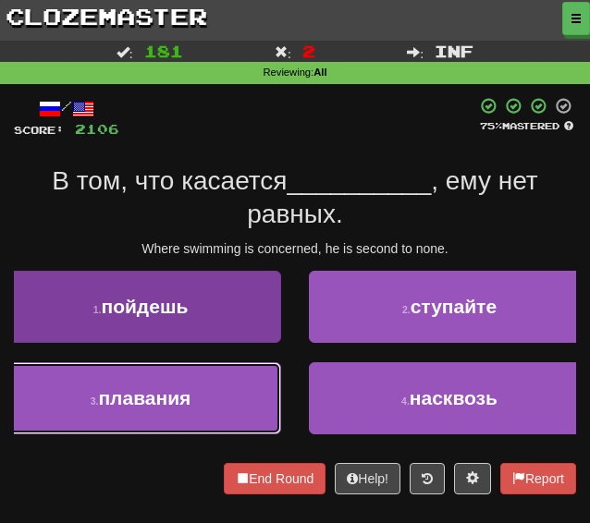
click at [200, 413] on button "3 . плавания" at bounding box center [140, 398] width 281 height 72
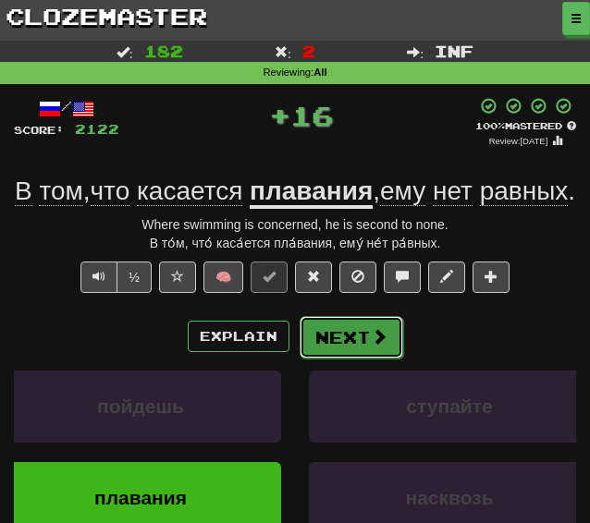
click at [357, 359] on button "Next" at bounding box center [352, 337] width 104 height 43
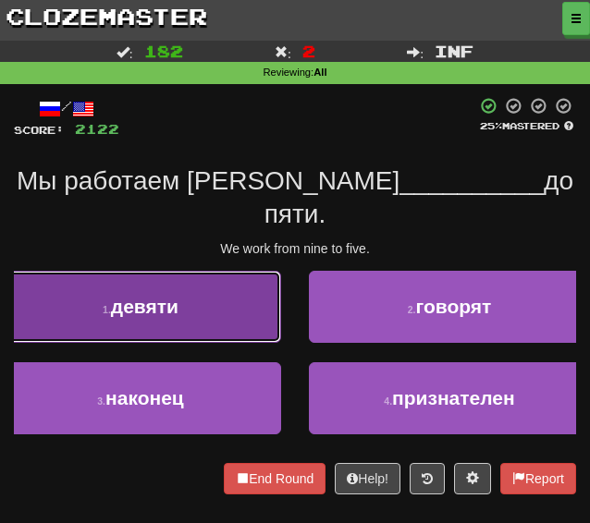
click at [216, 280] on button "1 . девяти" at bounding box center [140, 307] width 281 height 72
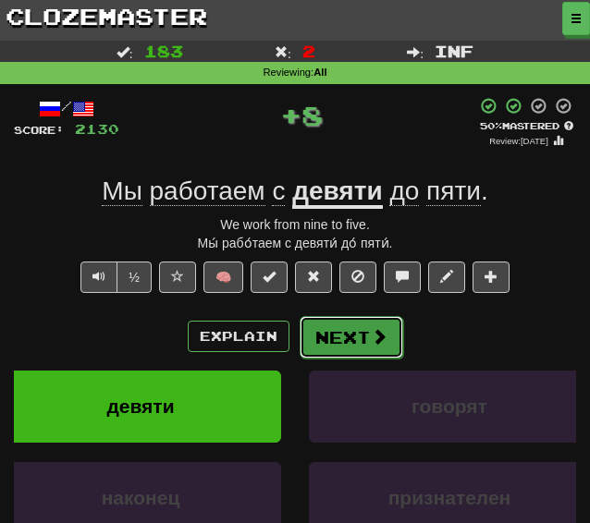
click at [332, 348] on button "Next" at bounding box center [352, 337] width 104 height 43
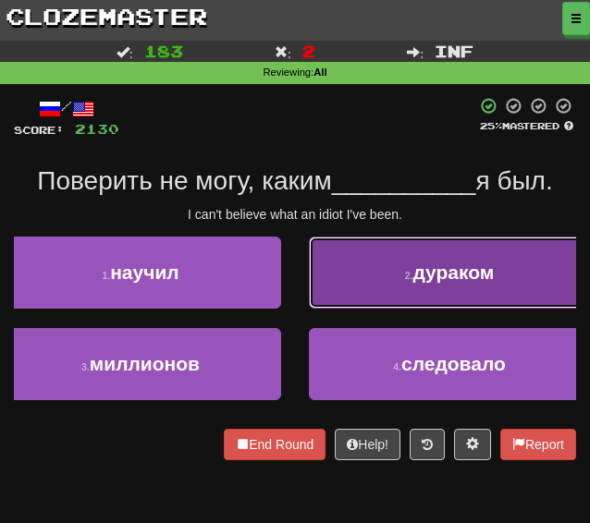
click at [356, 295] on button "2 . дураком" at bounding box center [449, 273] width 281 height 72
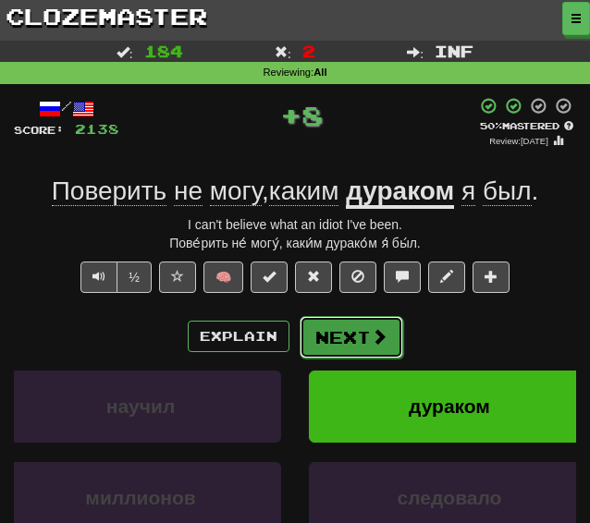
click at [327, 349] on button "Next" at bounding box center [352, 337] width 104 height 43
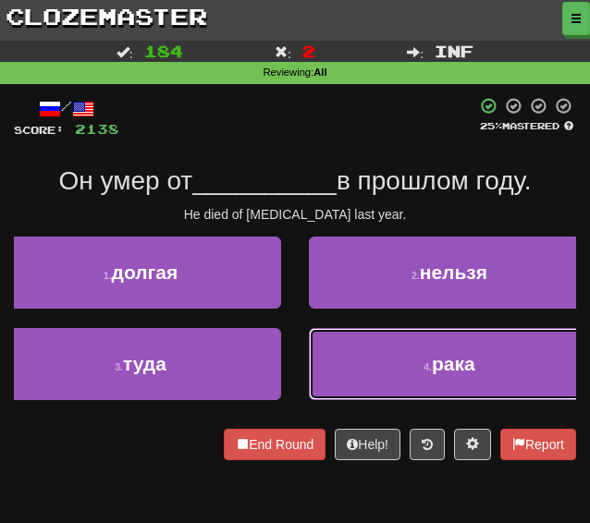
click at [327, 368] on button "4 . рака" at bounding box center [449, 364] width 281 height 72
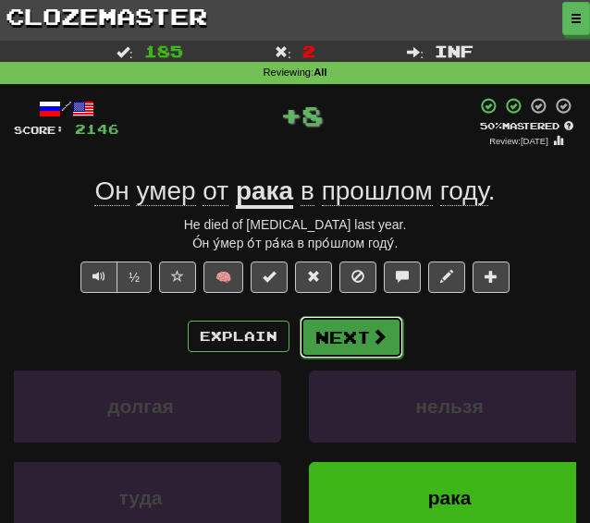
click at [335, 336] on button "Next" at bounding box center [352, 337] width 104 height 43
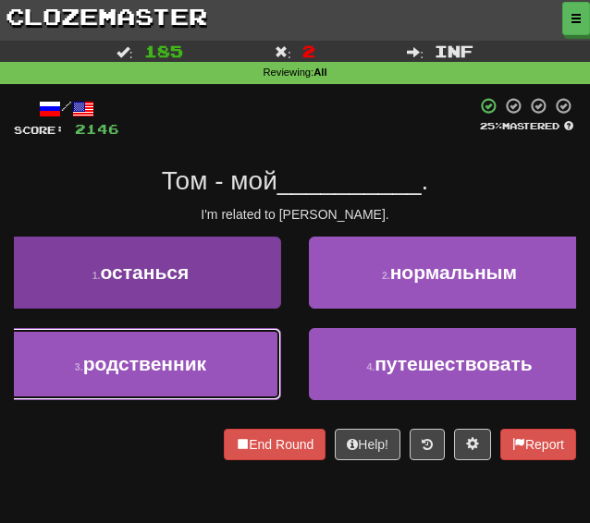
click at [204, 369] on button "3 . родственник" at bounding box center [140, 364] width 281 height 72
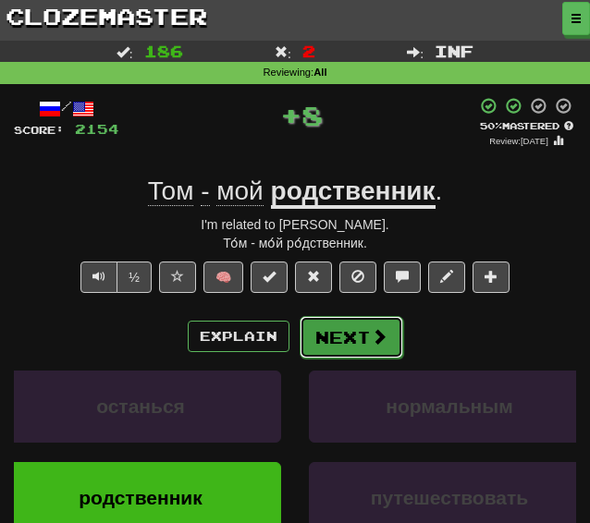
click at [338, 321] on button "Next" at bounding box center [352, 337] width 104 height 43
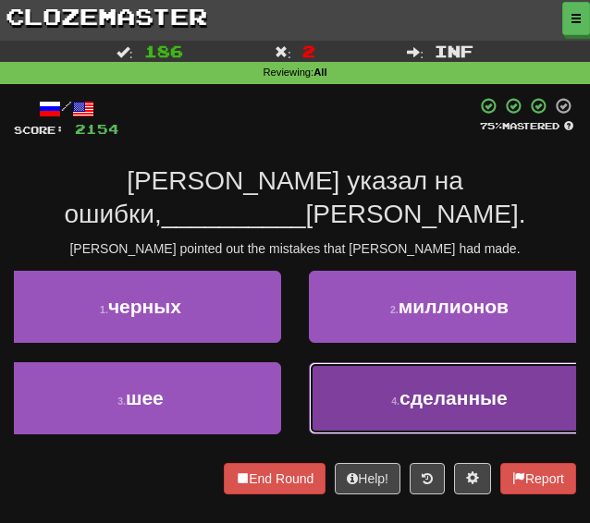
click at [364, 365] on button "4 . сделанные" at bounding box center [449, 398] width 281 height 72
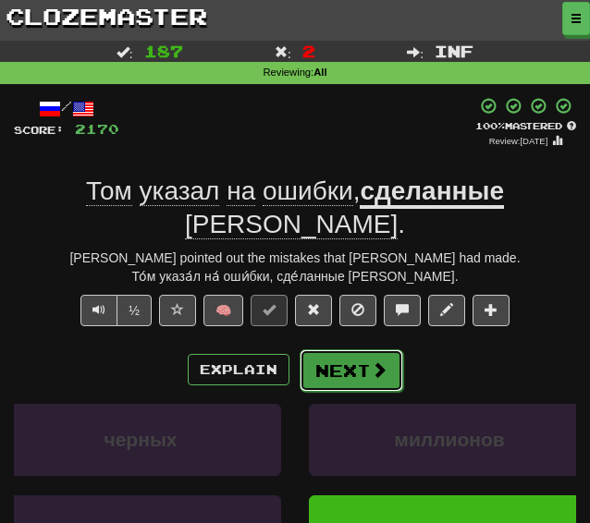
click at [360, 349] on button "Next" at bounding box center [352, 370] width 104 height 43
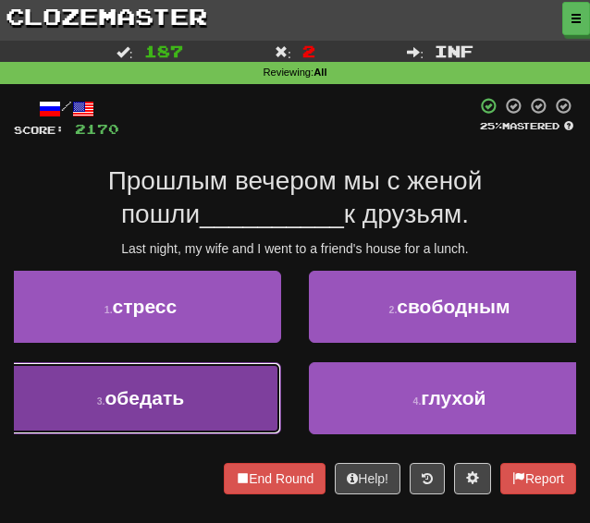
click at [181, 373] on button "3 . обедать" at bounding box center [140, 398] width 281 height 72
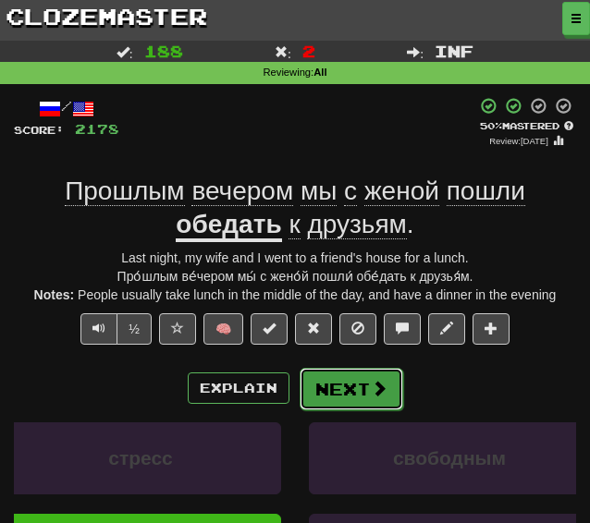
click at [312, 382] on button "Next" at bounding box center [352, 389] width 104 height 43
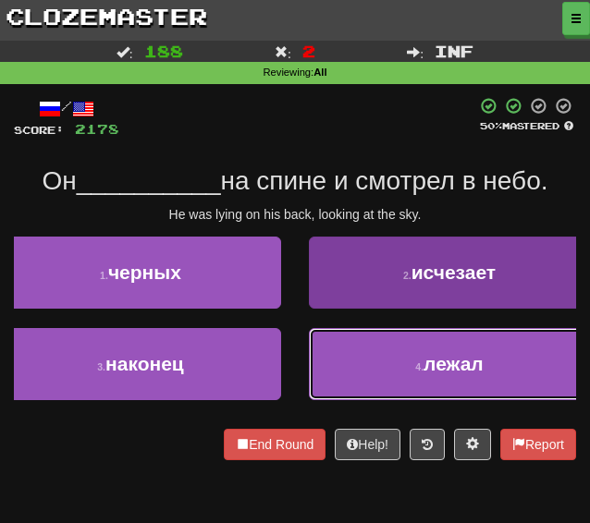
click at [380, 383] on button "4 . лежал" at bounding box center [449, 364] width 281 height 72
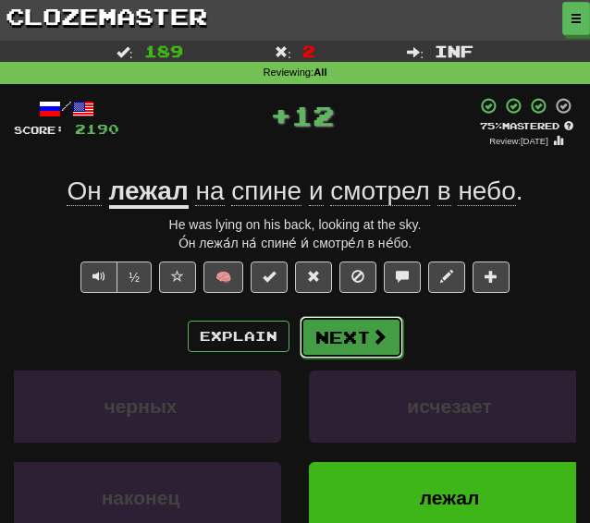
click at [376, 316] on button "Next" at bounding box center [352, 337] width 104 height 43
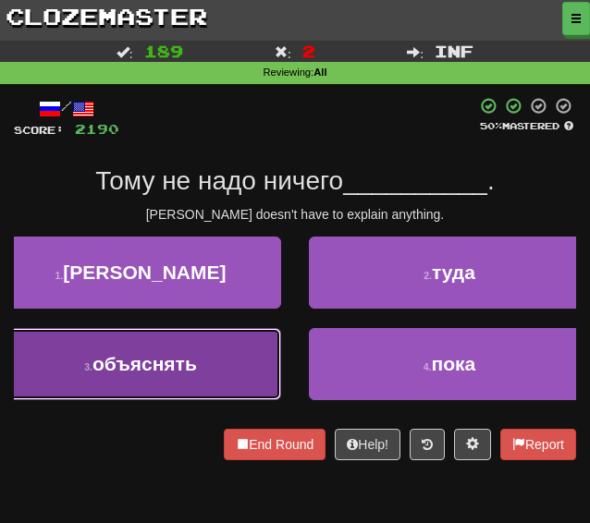
click at [158, 363] on span "объяснять" at bounding box center [144, 363] width 104 height 21
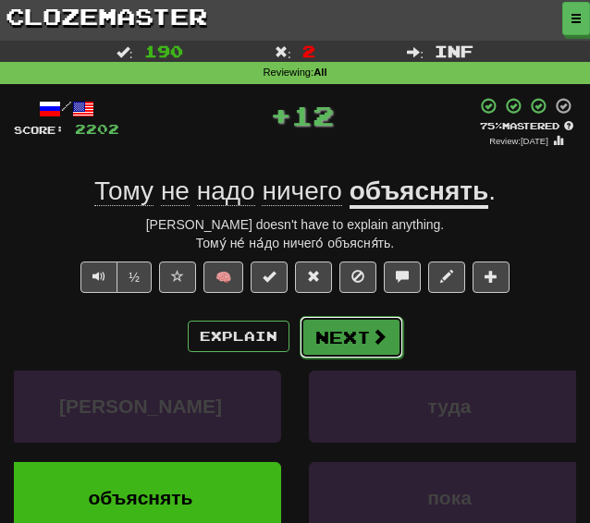
click at [338, 351] on button "Next" at bounding box center [352, 337] width 104 height 43
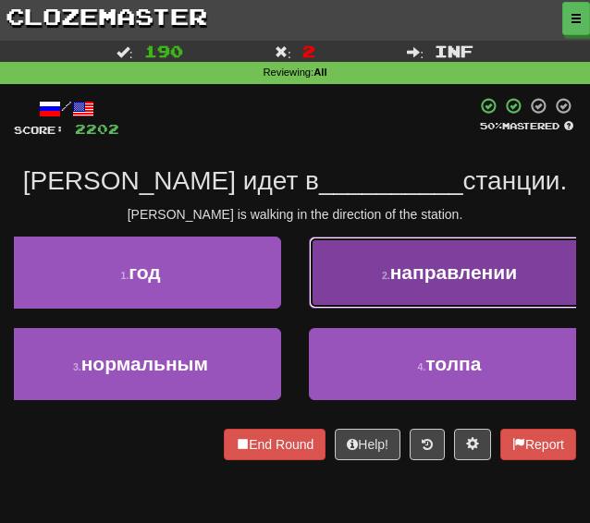
click at [460, 287] on button "2 . направлении" at bounding box center [449, 273] width 281 height 72
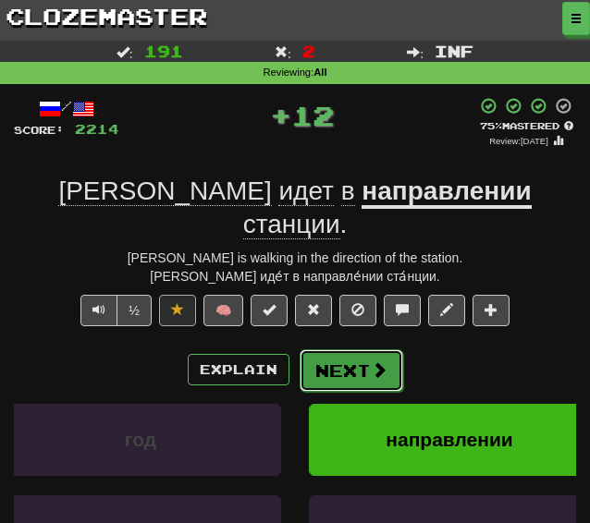
click at [355, 349] on button "Next" at bounding box center [352, 370] width 104 height 43
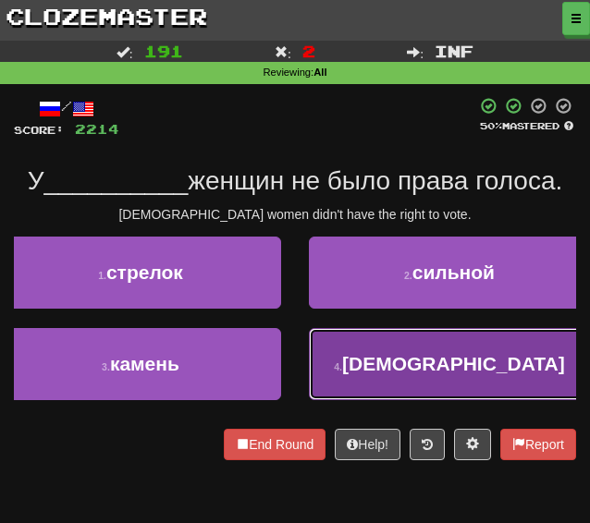
click at [398, 368] on span "американских" at bounding box center [453, 363] width 223 height 21
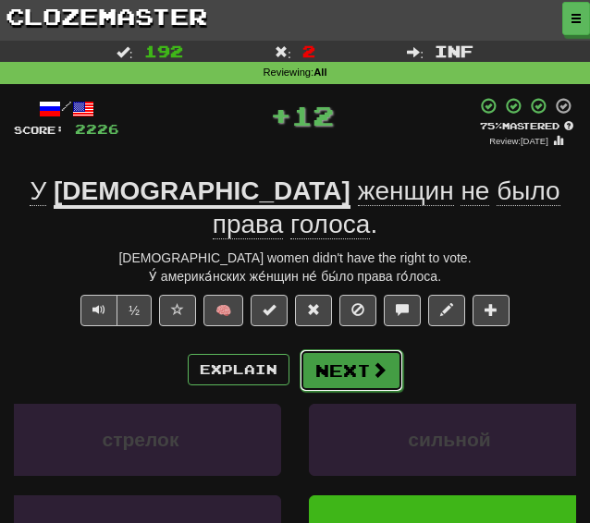
click at [351, 373] on button "Next" at bounding box center [352, 370] width 104 height 43
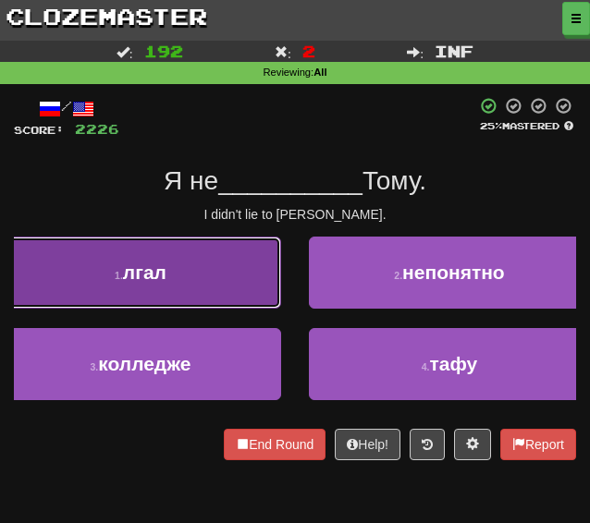
click at [202, 282] on button "1 . лгал" at bounding box center [140, 273] width 281 height 72
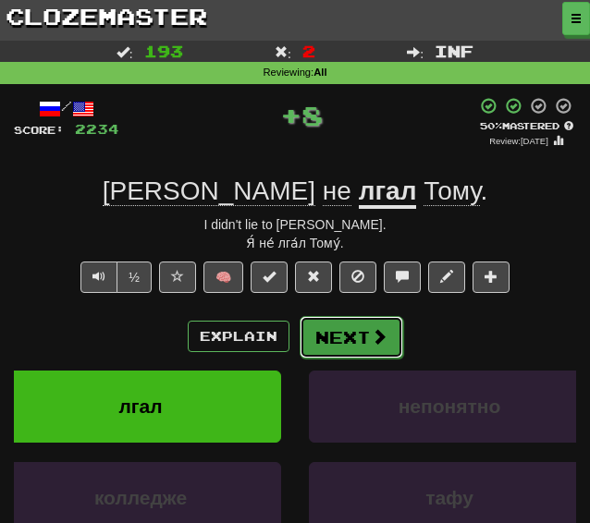
click at [344, 346] on button "Next" at bounding box center [352, 337] width 104 height 43
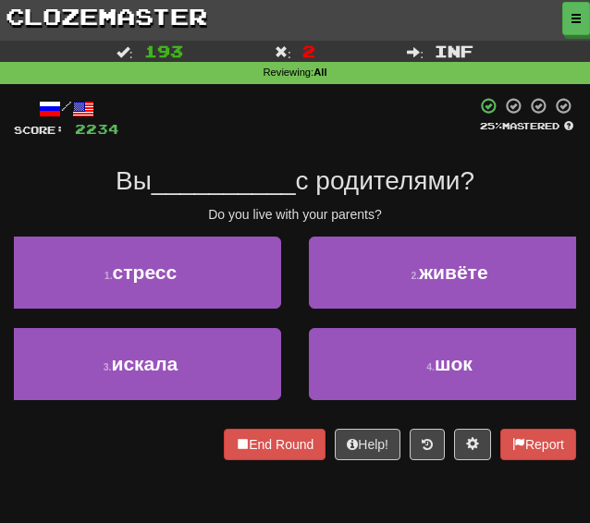
click at [401, 318] on div "2 . живёте" at bounding box center [449, 283] width 309 height 92
click at [401, 312] on div "2 . живёте" at bounding box center [449, 283] width 309 height 92
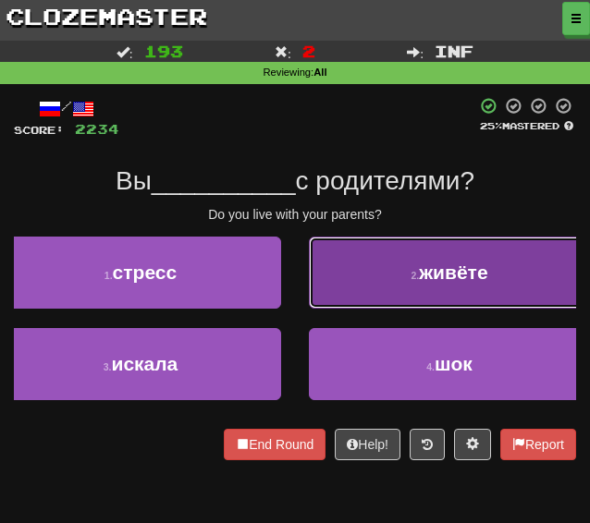
click at [366, 305] on button "2 . живёте" at bounding box center [449, 273] width 281 height 72
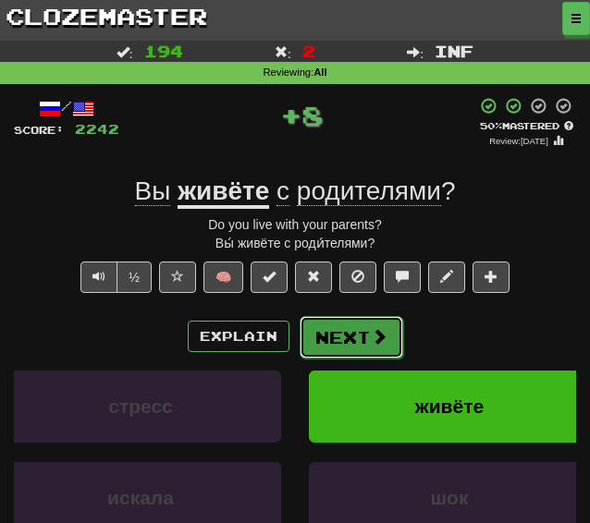
click at [336, 343] on button "Next" at bounding box center [352, 337] width 104 height 43
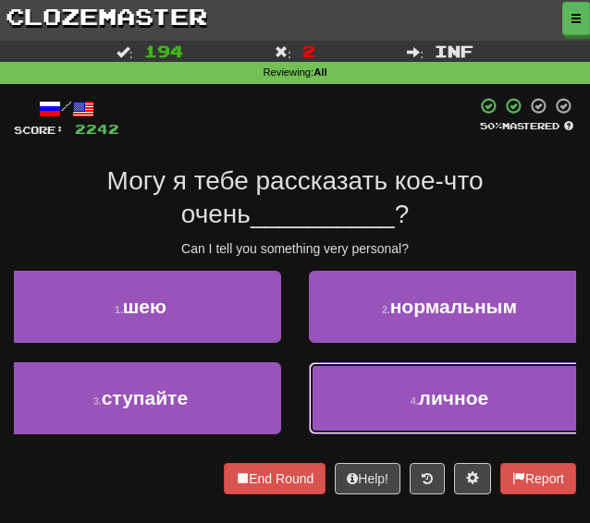
click at [388, 404] on button "4 . личное" at bounding box center [449, 398] width 281 height 72
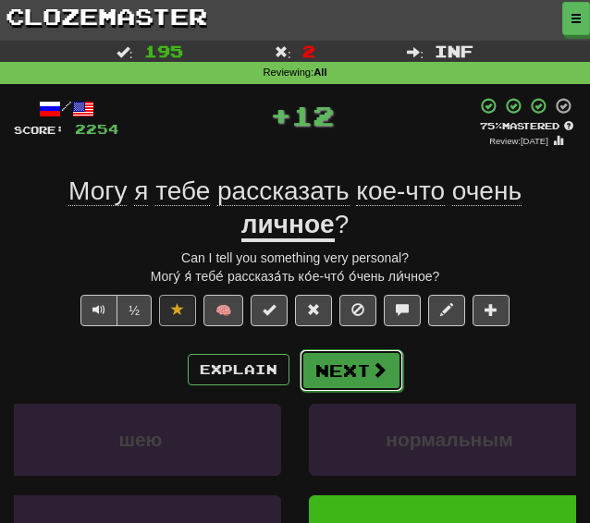
click at [361, 371] on button "Next" at bounding box center [352, 370] width 104 height 43
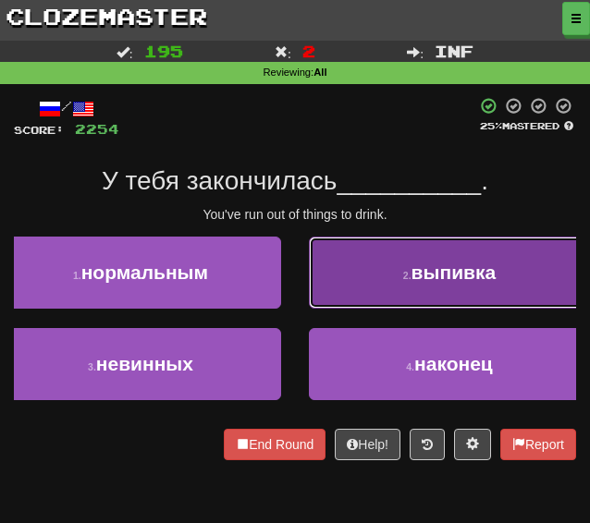
click at [359, 277] on button "2 . выпивка" at bounding box center [449, 273] width 281 height 72
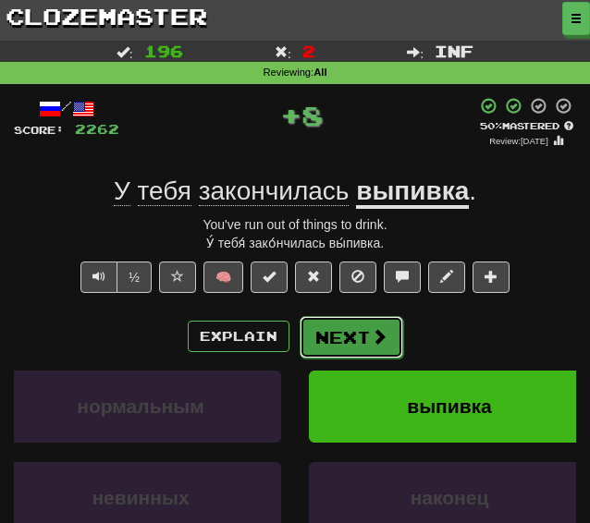
click at [330, 337] on button "Next" at bounding box center [352, 337] width 104 height 43
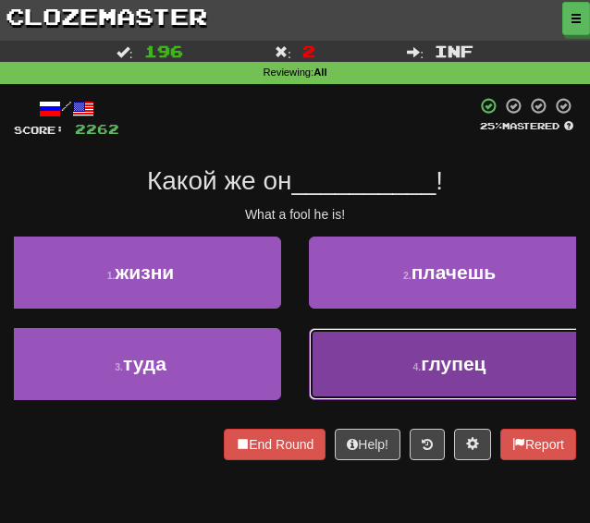
click at [331, 361] on button "4 . глупец" at bounding box center [449, 364] width 281 height 72
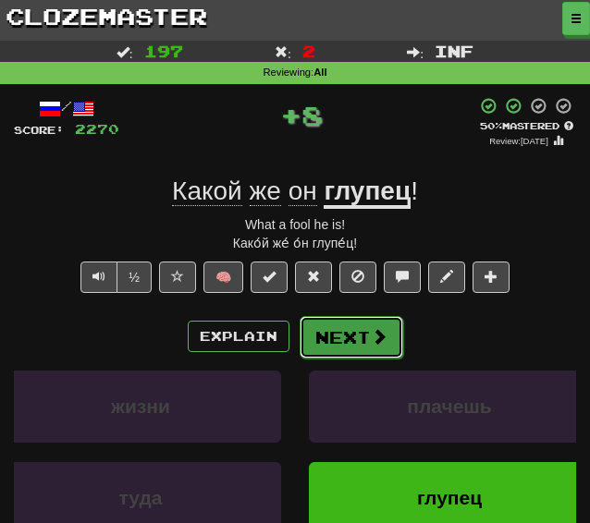
click at [334, 348] on button "Next" at bounding box center [352, 337] width 104 height 43
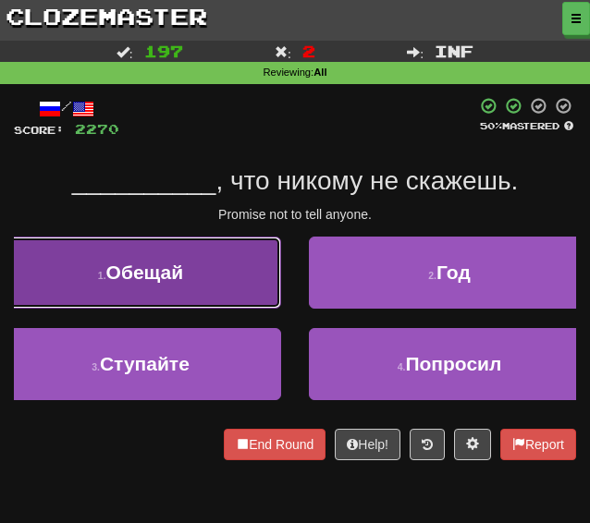
click at [205, 275] on button "1 . Обещай" at bounding box center [140, 273] width 281 height 72
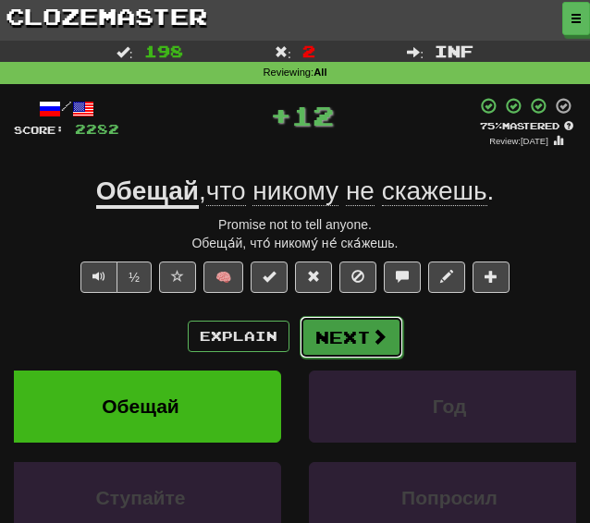
click at [362, 336] on button "Next" at bounding box center [352, 337] width 104 height 43
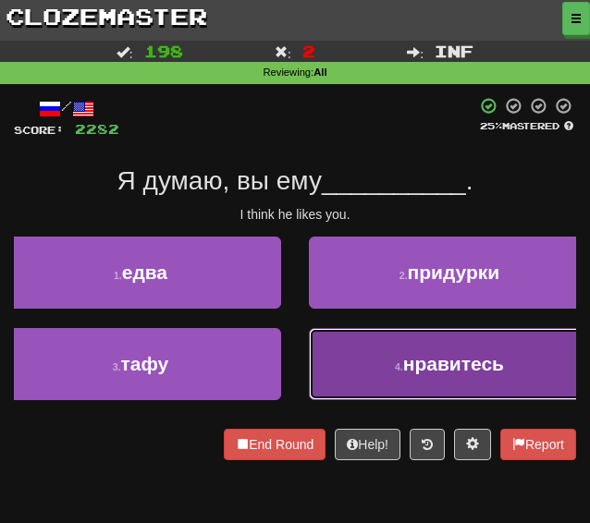
click at [364, 332] on button "4 . нравитесь" at bounding box center [449, 364] width 281 height 72
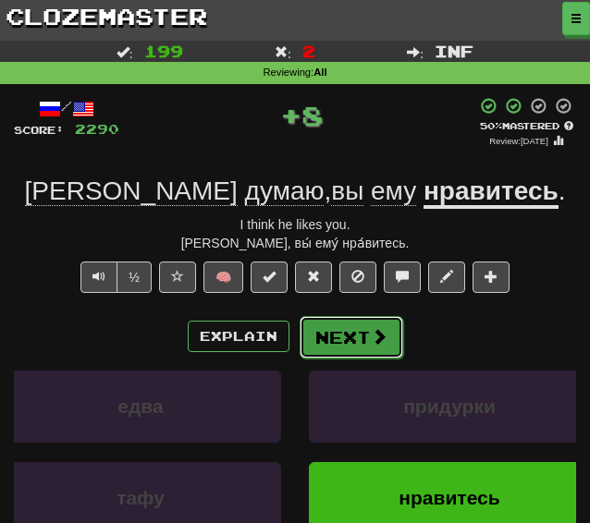
click at [339, 328] on button "Next" at bounding box center [352, 337] width 104 height 43
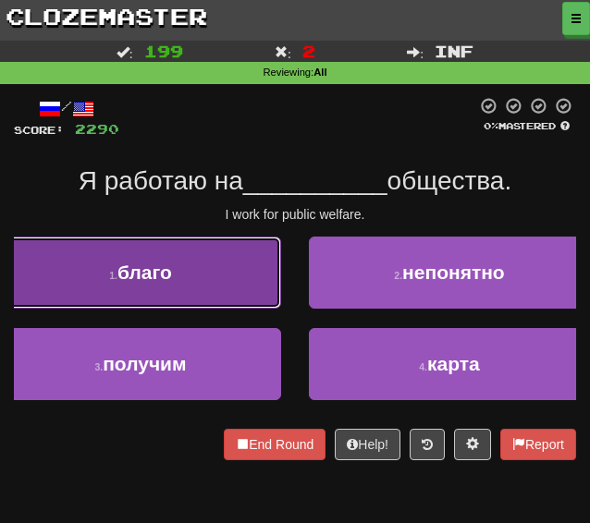
click at [247, 247] on button "1 . благо" at bounding box center [140, 273] width 281 height 72
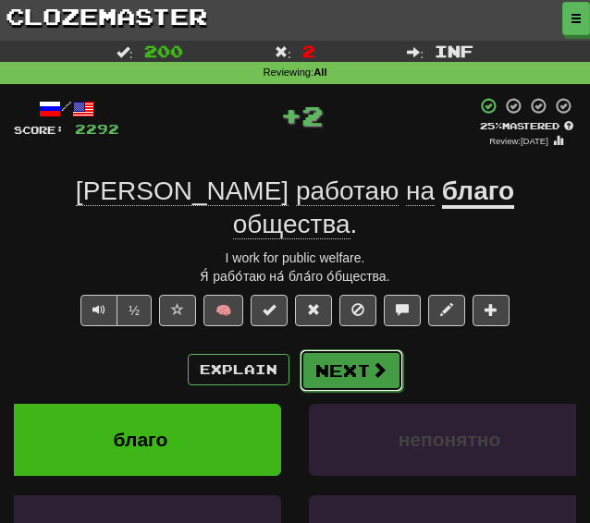
drag, startPoint x: 344, startPoint y: 336, endPoint x: 339, endPoint y: 327, distance: 10.3
click at [339, 349] on button "Next" at bounding box center [352, 370] width 104 height 43
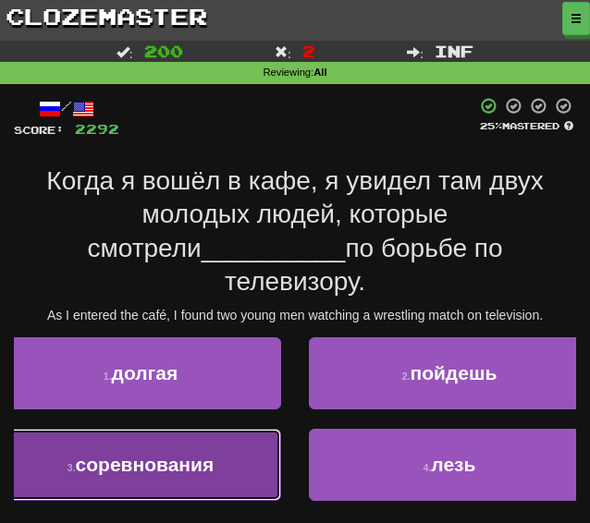
click at [158, 454] on span "соревнования" at bounding box center [145, 464] width 139 height 21
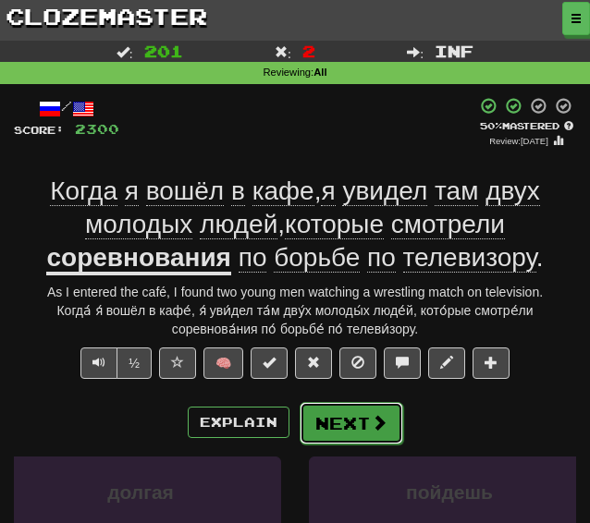
click at [336, 430] on button "Next" at bounding box center [352, 423] width 104 height 43
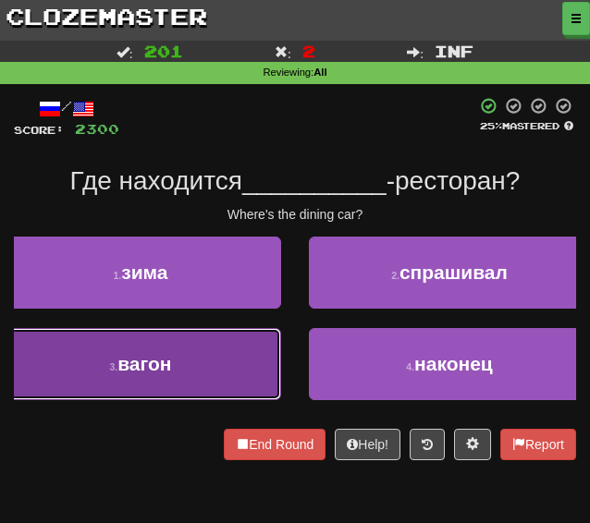
click at [207, 375] on button "3 . вагон" at bounding box center [140, 364] width 281 height 72
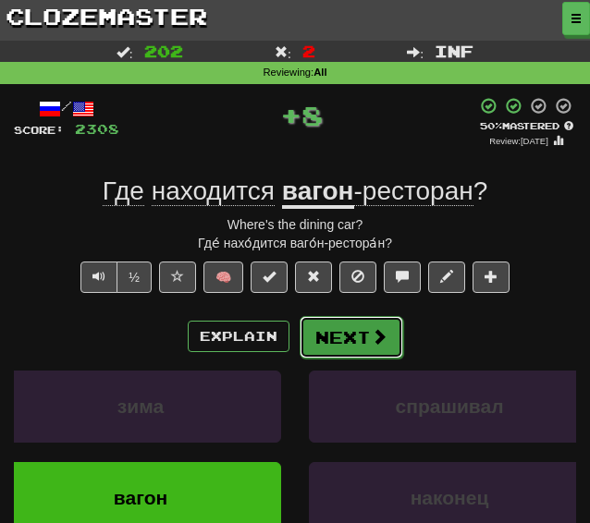
click at [350, 348] on button "Next" at bounding box center [352, 337] width 104 height 43
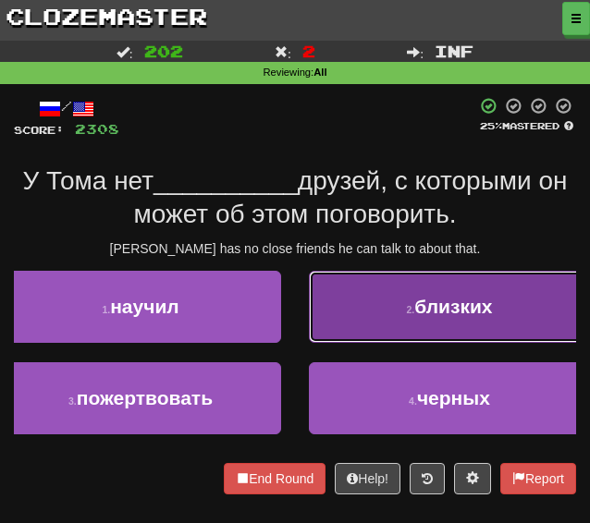
click at [372, 326] on button "2 . близких" at bounding box center [449, 307] width 281 height 72
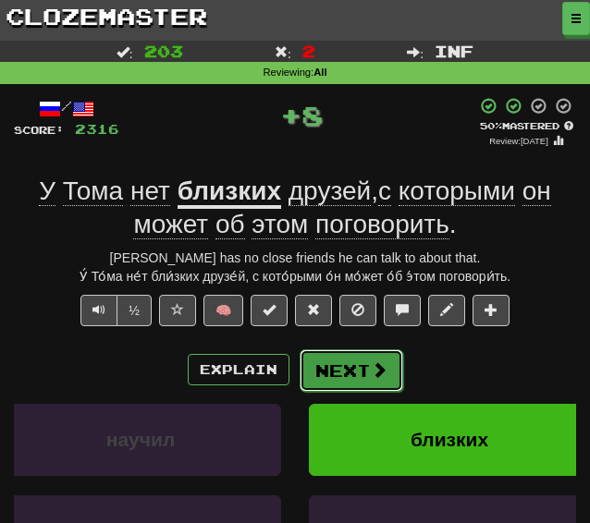
click at [344, 373] on button "Next" at bounding box center [352, 370] width 104 height 43
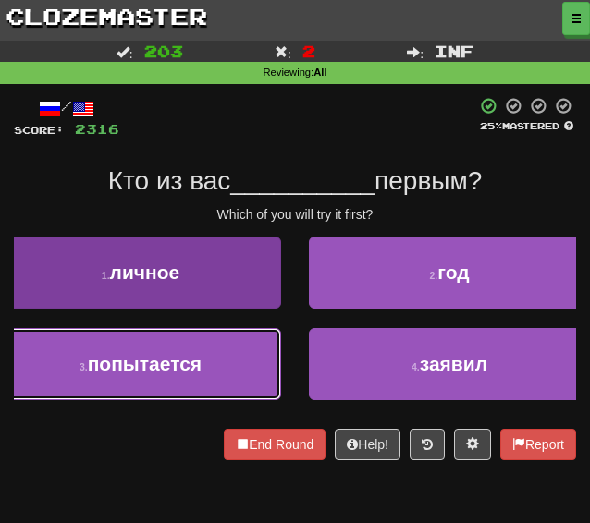
click at [105, 371] on span "попытается" at bounding box center [145, 363] width 114 height 21
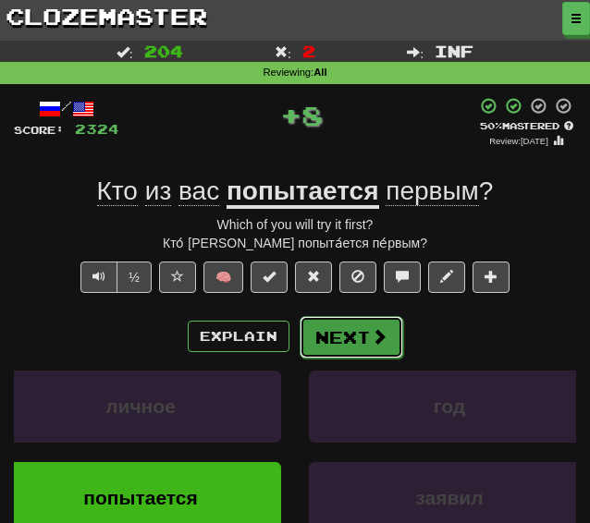
click at [331, 337] on button "Next" at bounding box center [352, 337] width 104 height 43
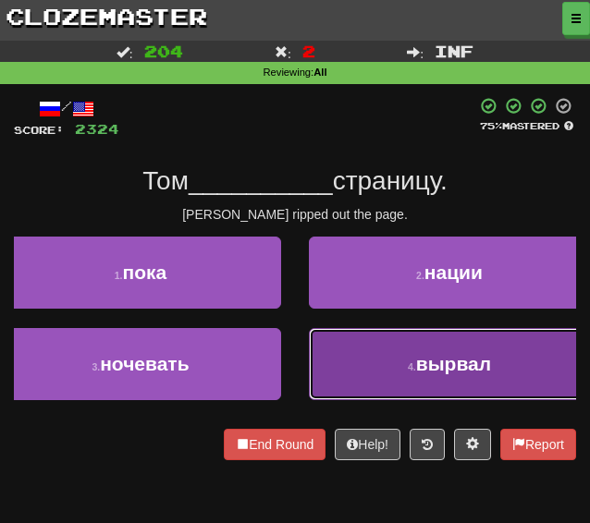
click at [372, 373] on button "4 . вырвал" at bounding box center [449, 364] width 281 height 72
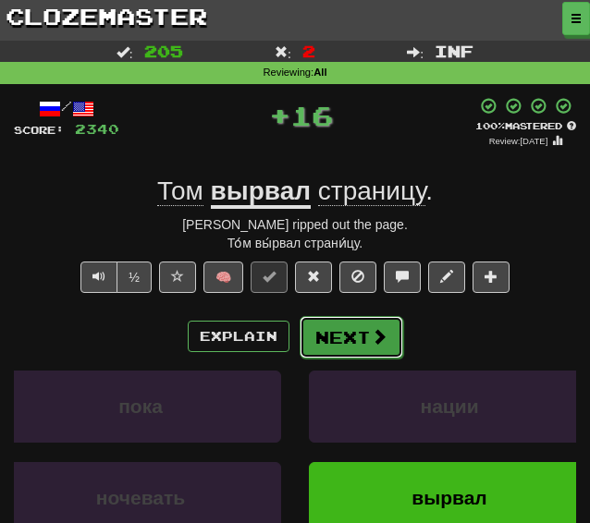
click at [352, 343] on button "Next" at bounding box center [352, 337] width 104 height 43
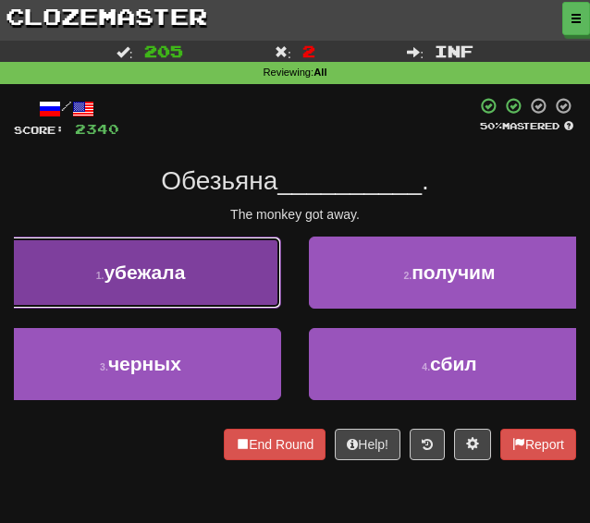
click at [124, 263] on span "убежала" at bounding box center [144, 272] width 81 height 21
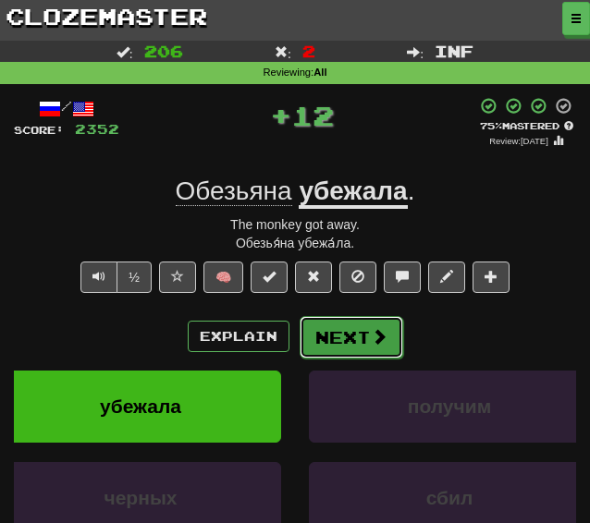
click at [323, 330] on button "Next" at bounding box center [352, 337] width 104 height 43
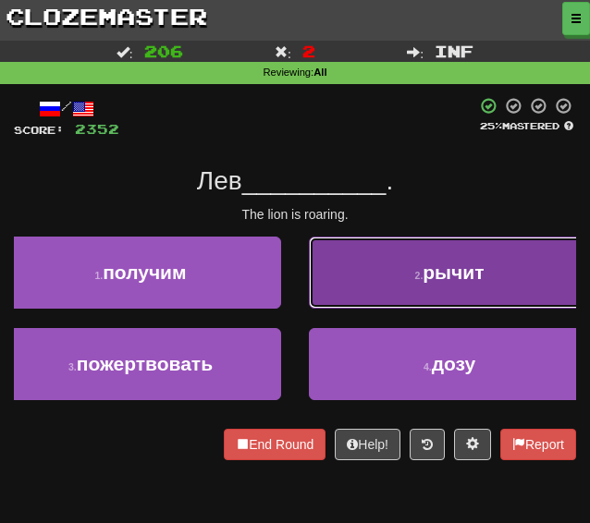
click at [459, 275] on span "рычит" at bounding box center [452, 272] width 61 height 21
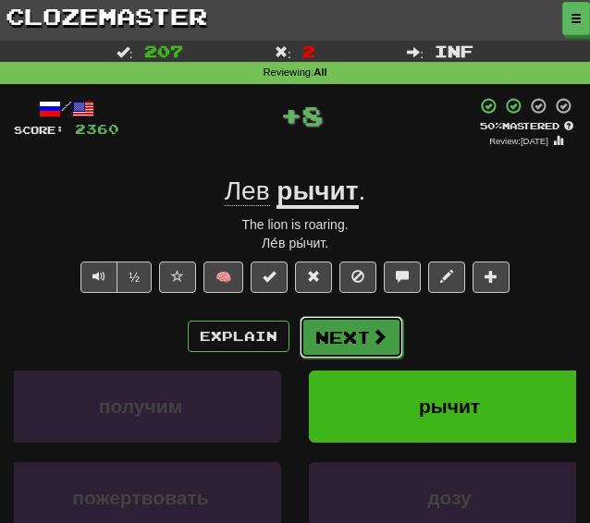
click at [355, 336] on button "Next" at bounding box center [352, 337] width 104 height 43
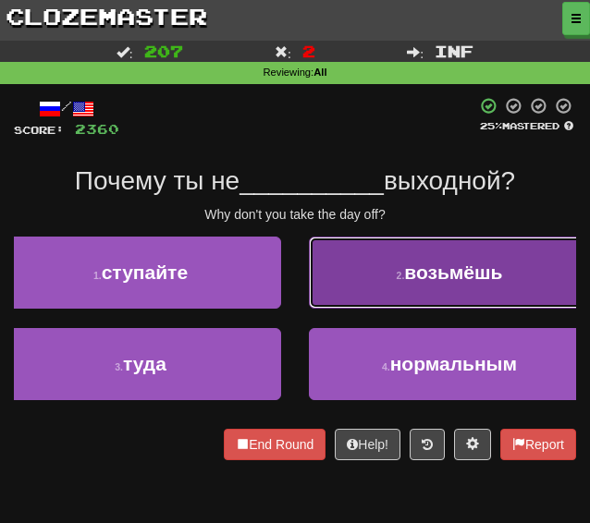
click at [366, 285] on button "2 . возьмёшь" at bounding box center [449, 273] width 281 height 72
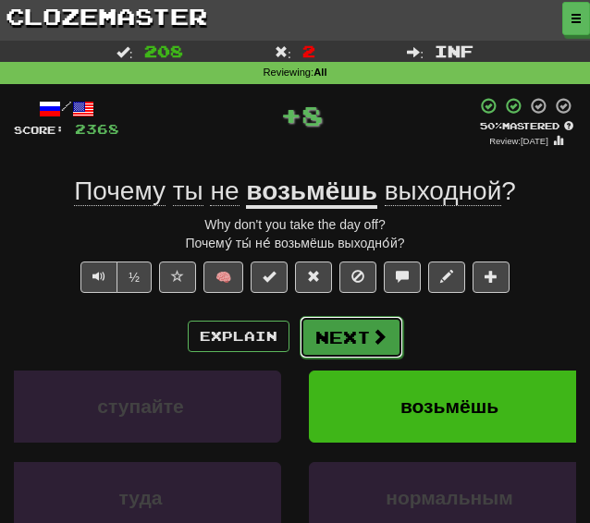
click at [328, 343] on button "Next" at bounding box center [352, 337] width 104 height 43
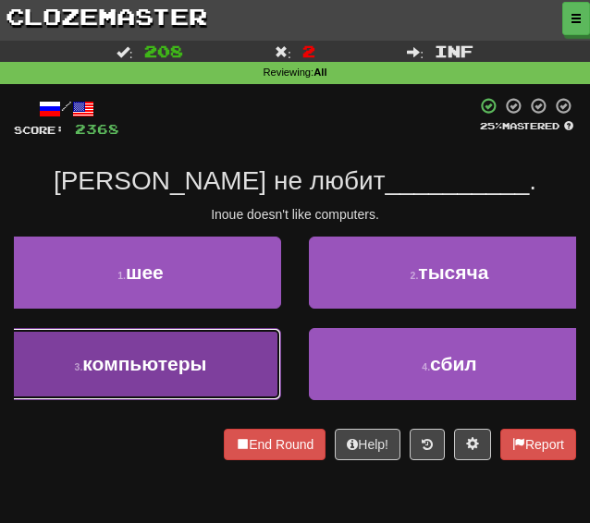
click at [117, 354] on span "компьютеры" at bounding box center [144, 363] width 124 height 21
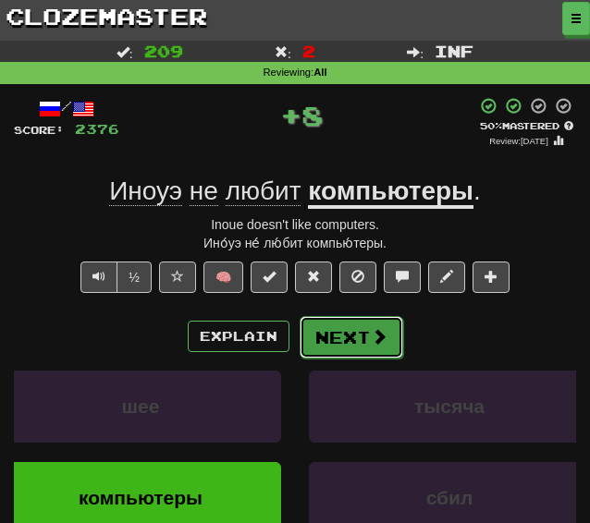
click at [322, 334] on button "Next" at bounding box center [352, 337] width 104 height 43
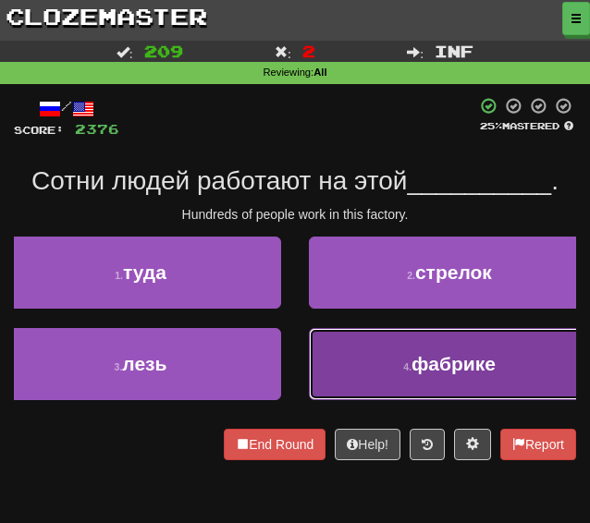
click at [348, 350] on button "4 . фабрике" at bounding box center [449, 364] width 281 height 72
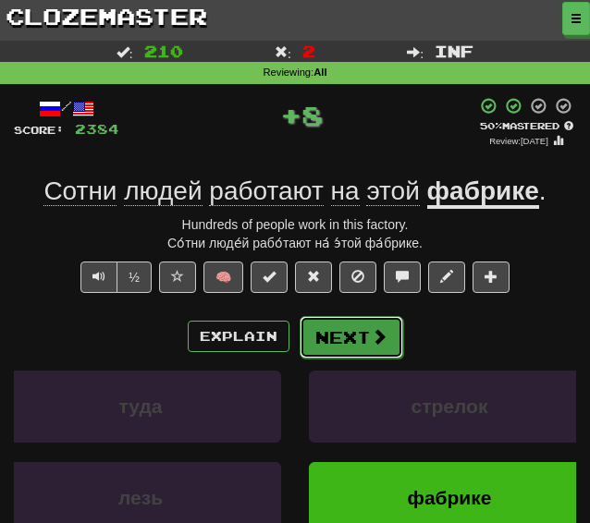
click at [328, 324] on button "Next" at bounding box center [352, 337] width 104 height 43
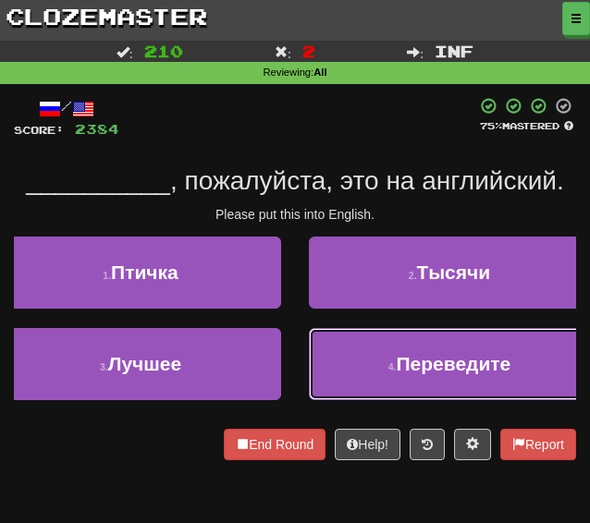
click at [359, 356] on button "4 . Переведите" at bounding box center [449, 364] width 281 height 72
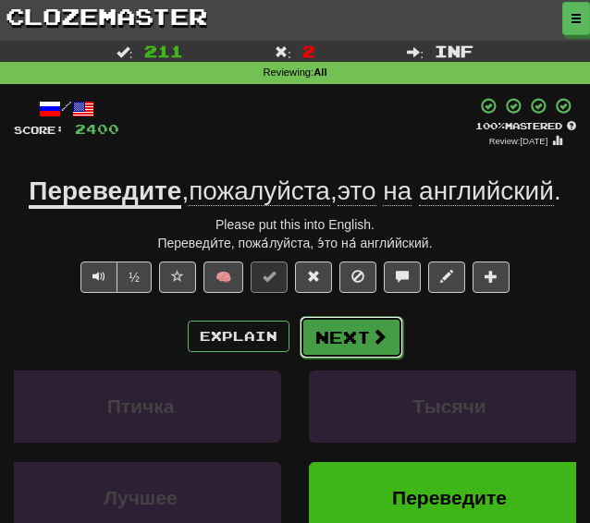
click at [327, 339] on button "Next" at bounding box center [352, 337] width 104 height 43
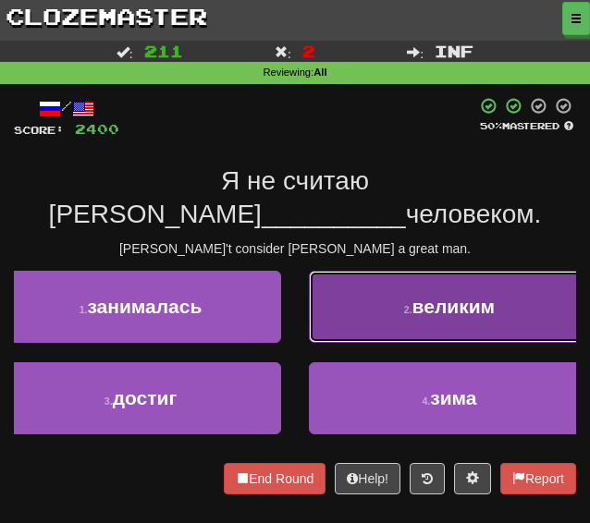
click at [344, 271] on button "2 . великим" at bounding box center [449, 307] width 281 height 72
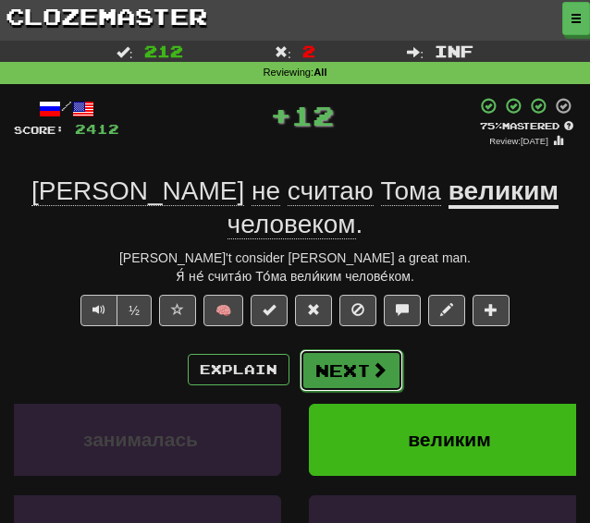
click at [332, 349] on button "Next" at bounding box center [352, 370] width 104 height 43
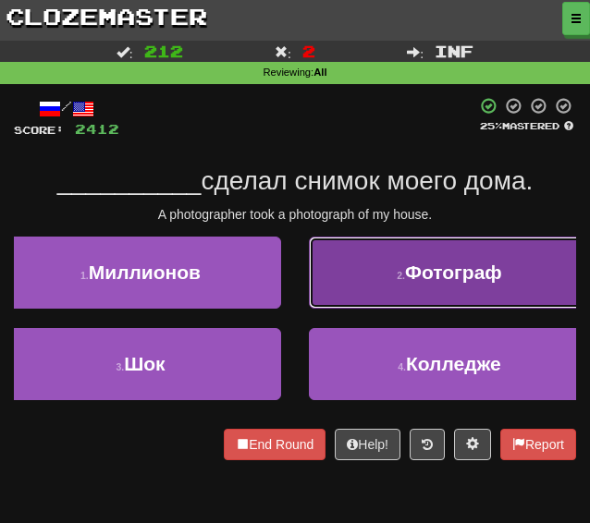
click at [381, 290] on button "2 . Фотограф" at bounding box center [449, 273] width 281 height 72
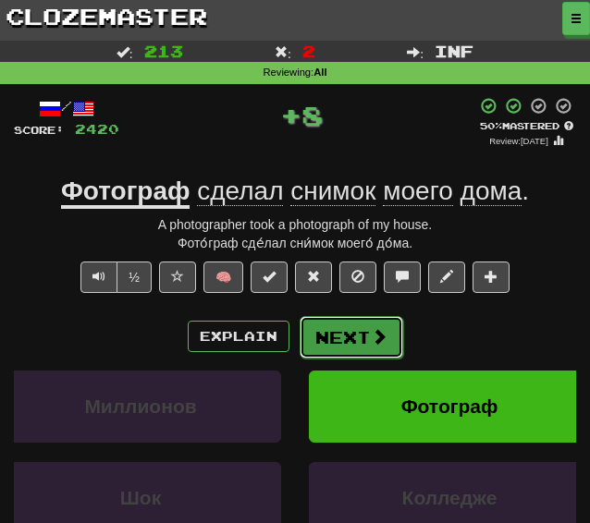
click at [351, 337] on button "Next" at bounding box center [352, 337] width 104 height 43
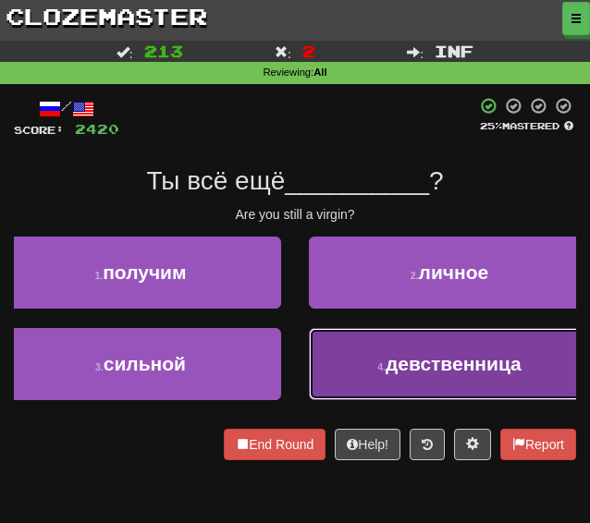
click at [361, 361] on button "4 . девственница" at bounding box center [449, 364] width 281 height 72
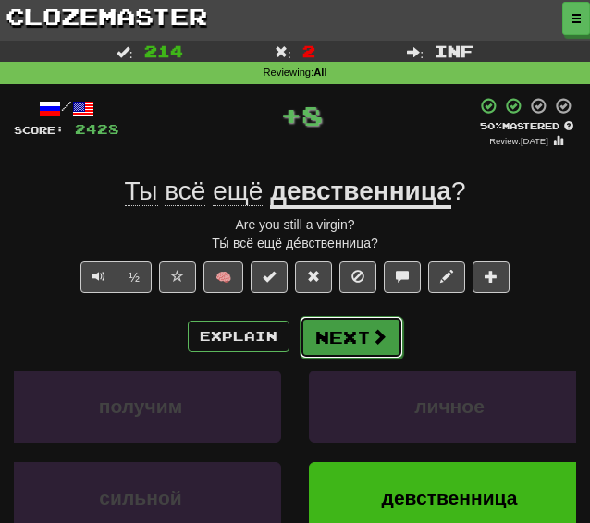
click at [335, 331] on button "Next" at bounding box center [352, 337] width 104 height 43
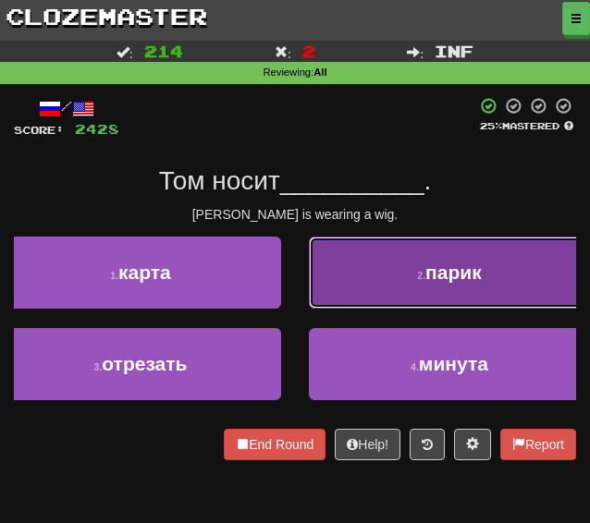
click at [339, 287] on button "2 . парик" at bounding box center [449, 273] width 281 height 72
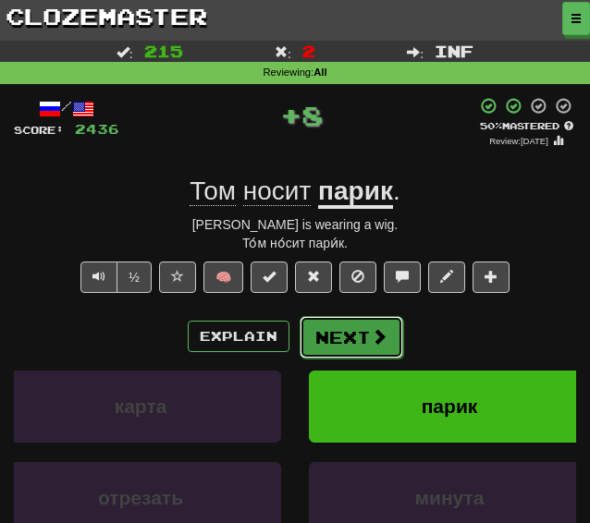
click at [320, 347] on button "Next" at bounding box center [352, 337] width 104 height 43
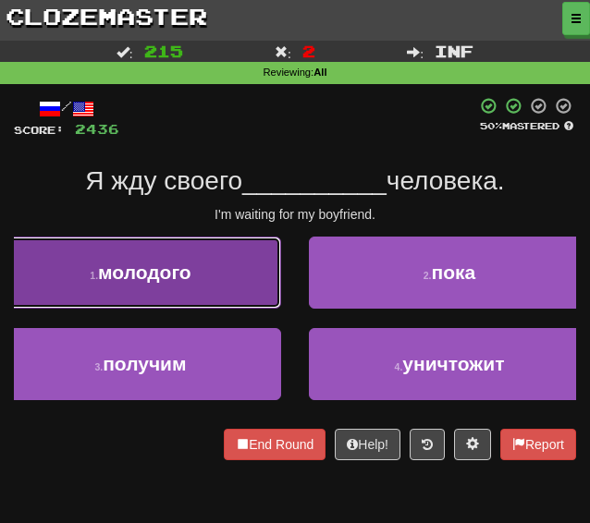
click at [192, 275] on button "1 . молодого" at bounding box center [140, 273] width 281 height 72
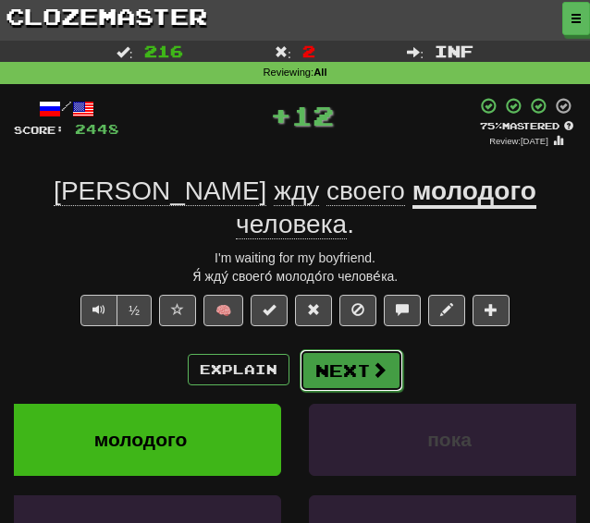
click at [342, 349] on button "Next" at bounding box center [352, 370] width 104 height 43
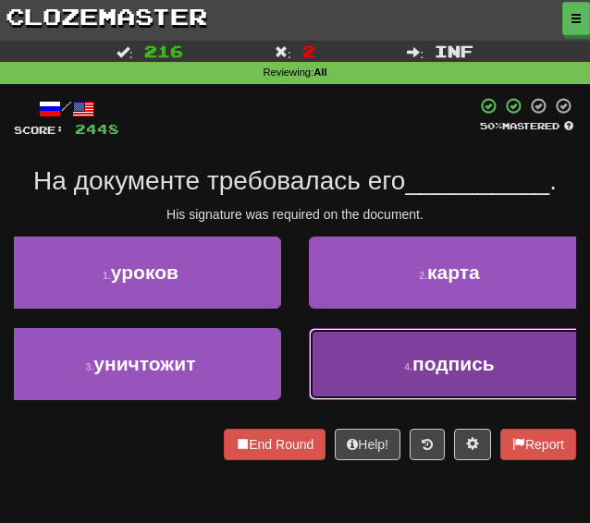
click at [373, 361] on button "4 . подпись" at bounding box center [449, 364] width 281 height 72
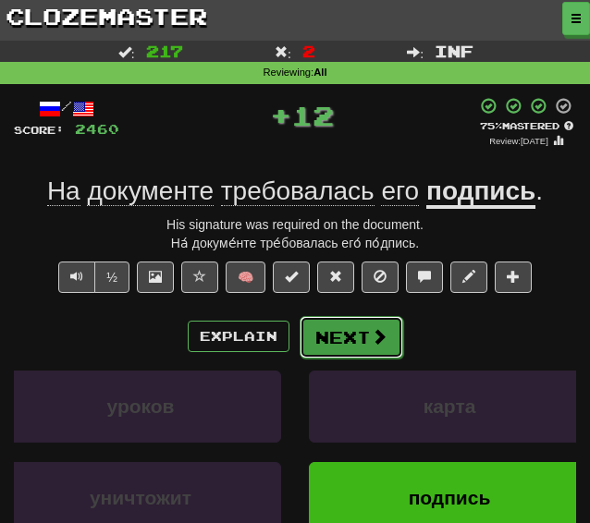
click at [348, 336] on button "Next" at bounding box center [352, 337] width 104 height 43
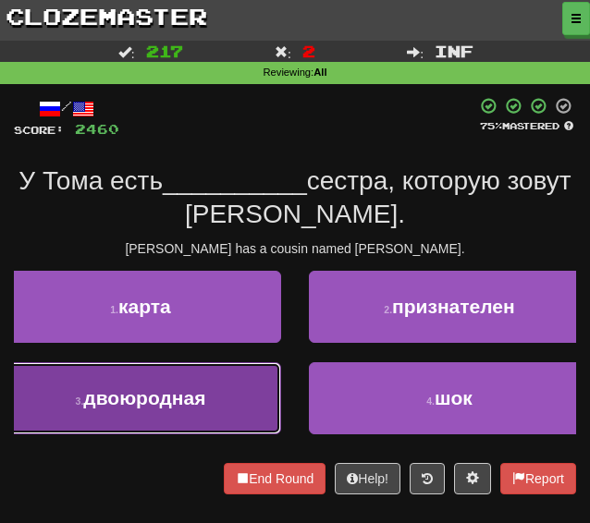
click at [203, 389] on span "двоюродная" at bounding box center [144, 397] width 122 height 21
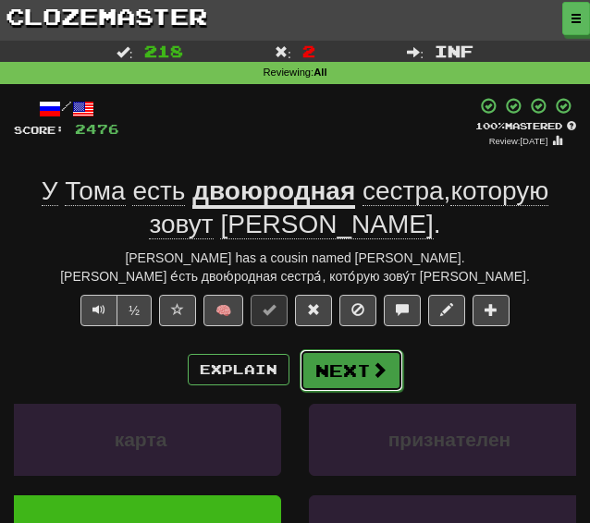
click at [335, 379] on button "Next" at bounding box center [352, 370] width 104 height 43
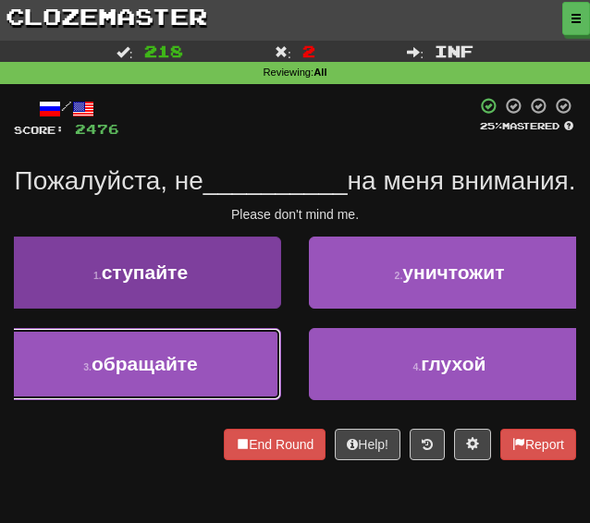
click at [193, 374] on span "обращайте" at bounding box center [145, 363] width 106 height 21
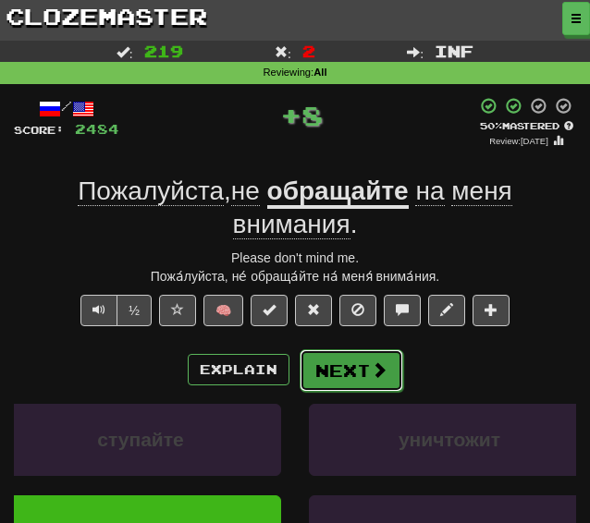
click at [317, 359] on button "Next" at bounding box center [352, 370] width 104 height 43
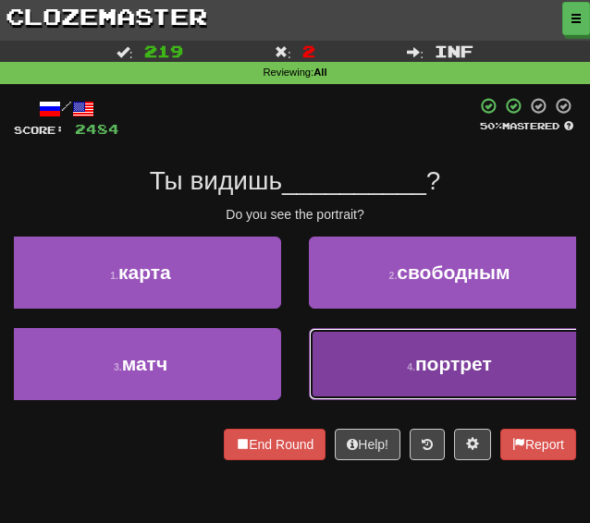
click at [357, 364] on button "4 . портрет" at bounding box center [449, 364] width 281 height 72
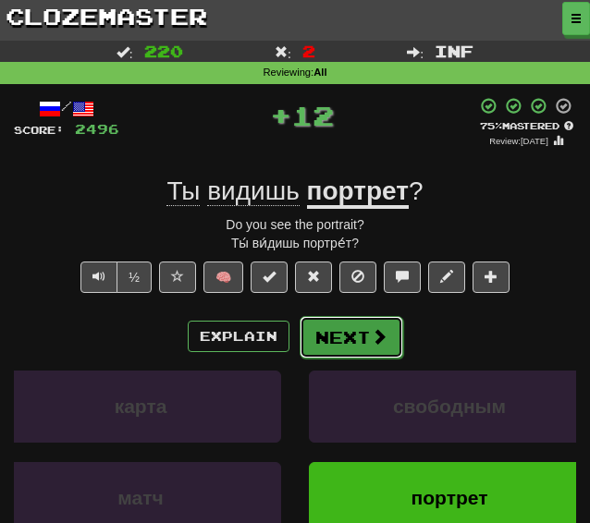
click at [354, 345] on button "Next" at bounding box center [352, 337] width 104 height 43
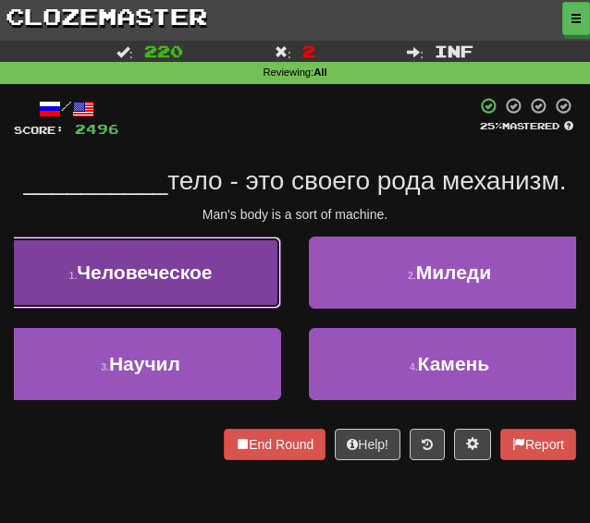
click at [253, 275] on button "1 . Человеческое" at bounding box center [140, 273] width 281 height 72
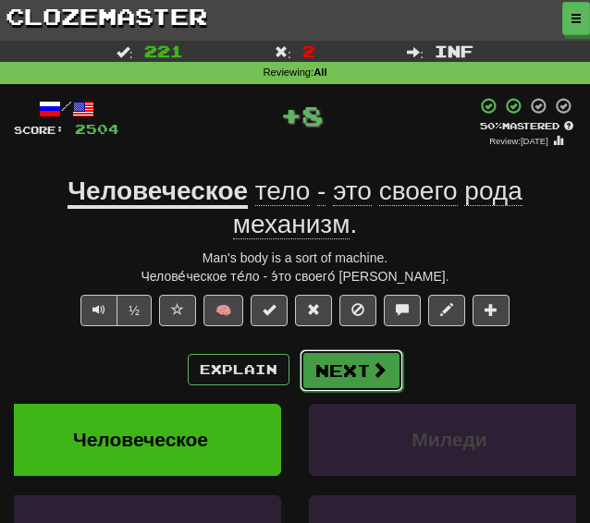
click at [362, 380] on button "Next" at bounding box center [352, 370] width 104 height 43
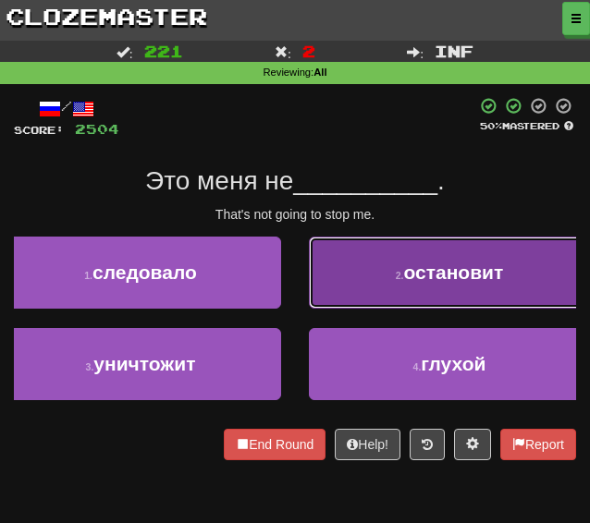
click at [359, 286] on button "2 . остановит" at bounding box center [449, 273] width 281 height 72
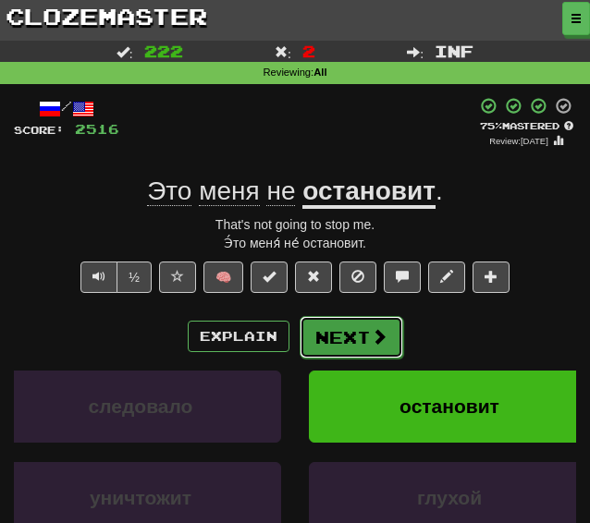
click at [337, 332] on button "Next" at bounding box center [352, 337] width 104 height 43
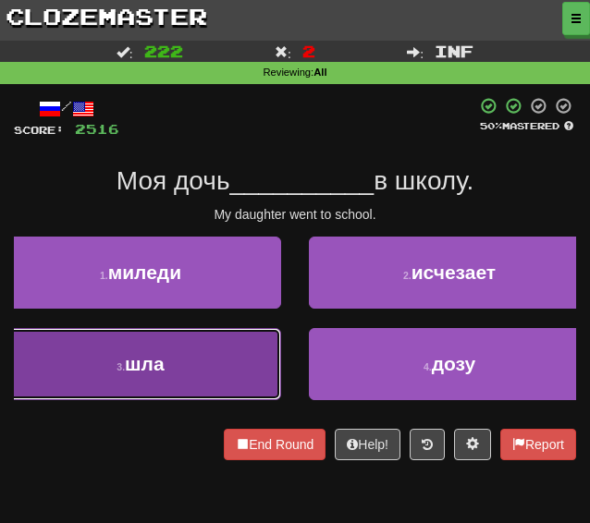
click at [190, 350] on button "3 . шла" at bounding box center [140, 364] width 281 height 72
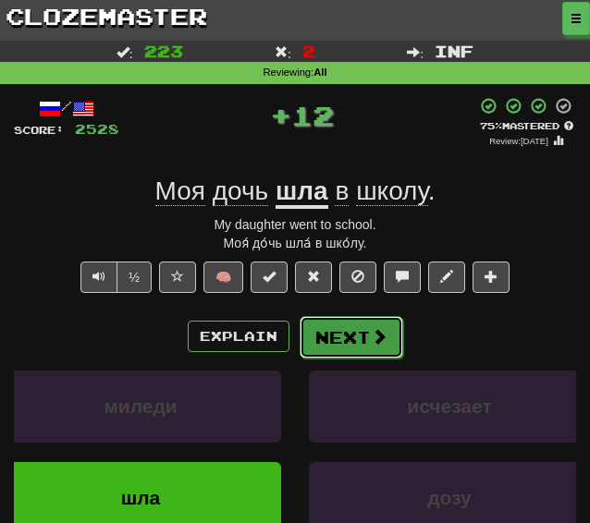
click at [340, 328] on button "Next" at bounding box center [352, 337] width 104 height 43
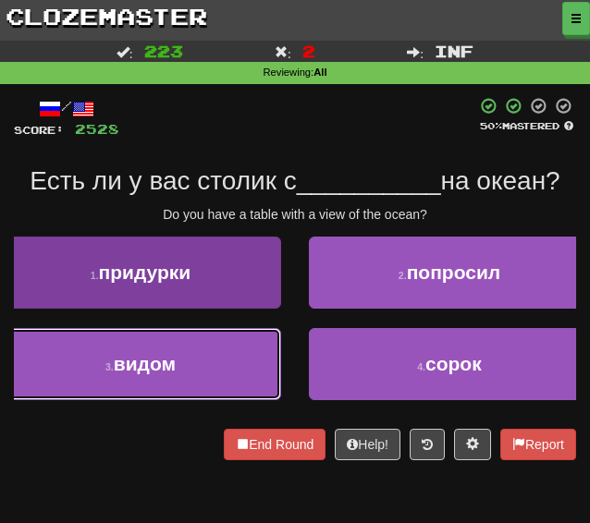
click at [206, 389] on button "3 . видом" at bounding box center [140, 364] width 281 height 72
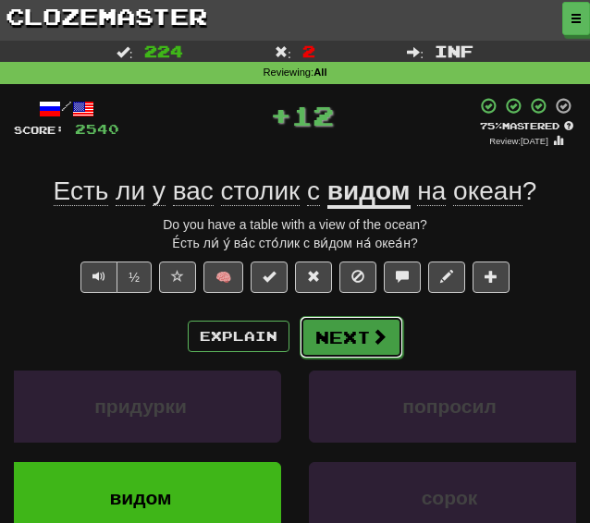
click at [336, 345] on button "Next" at bounding box center [352, 337] width 104 height 43
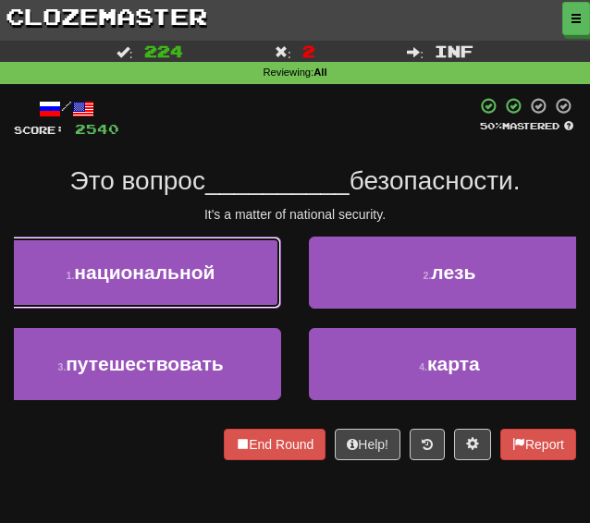
drag, startPoint x: 199, startPoint y: 260, endPoint x: 218, endPoint y: 260, distance: 19.4
click at [201, 260] on button "1 . национальной" at bounding box center [140, 273] width 281 height 72
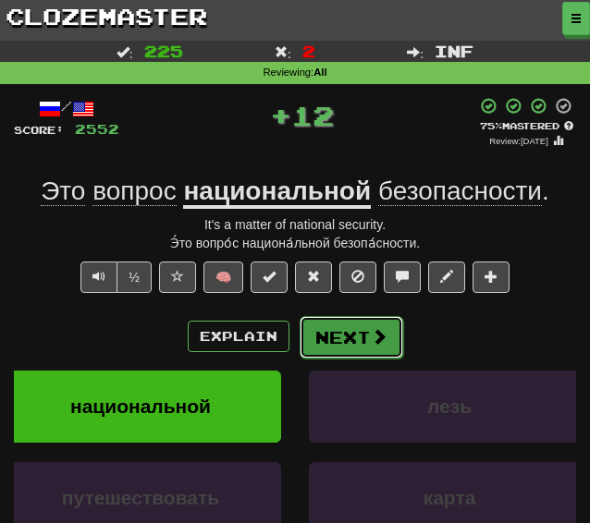
click at [333, 324] on button "Next" at bounding box center [352, 337] width 104 height 43
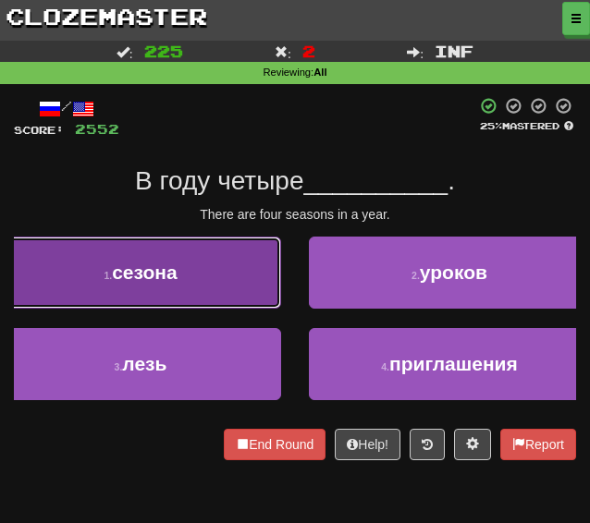
click at [252, 277] on button "1 . сезона" at bounding box center [140, 273] width 281 height 72
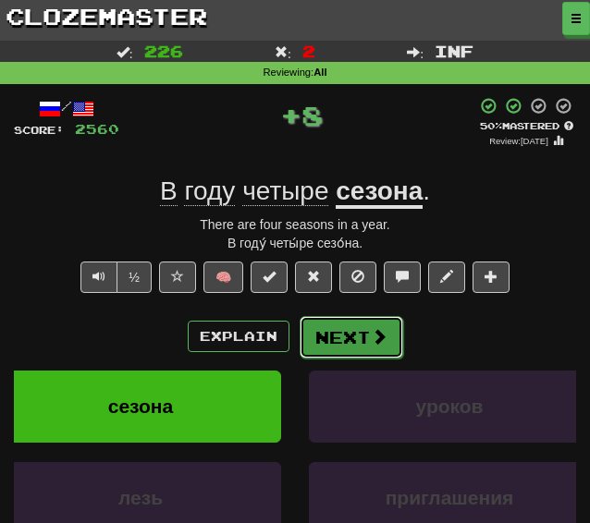
click at [350, 330] on button "Next" at bounding box center [352, 337] width 104 height 43
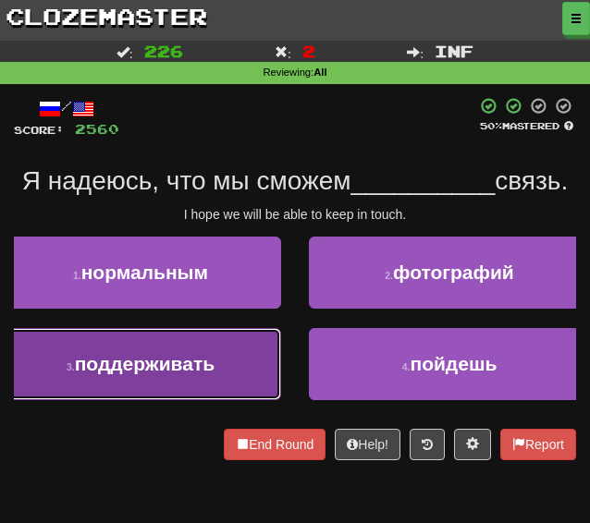
click at [189, 373] on span "поддерживать" at bounding box center [145, 363] width 140 height 21
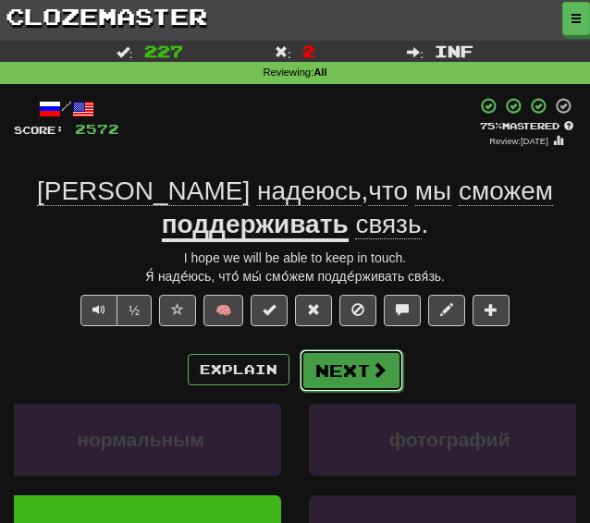
click at [332, 384] on button "Next" at bounding box center [352, 370] width 104 height 43
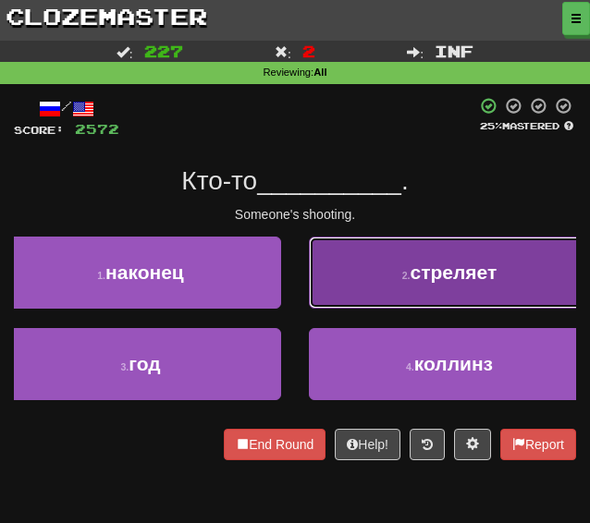
click at [348, 257] on button "2 . стреляет" at bounding box center [449, 273] width 281 height 72
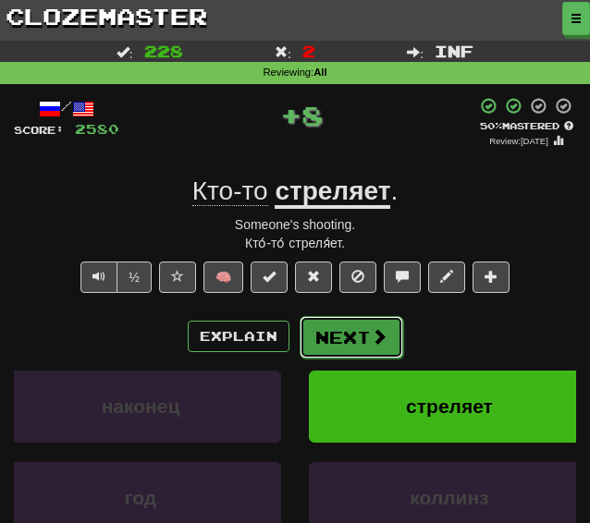
click at [334, 321] on button "Next" at bounding box center [352, 337] width 104 height 43
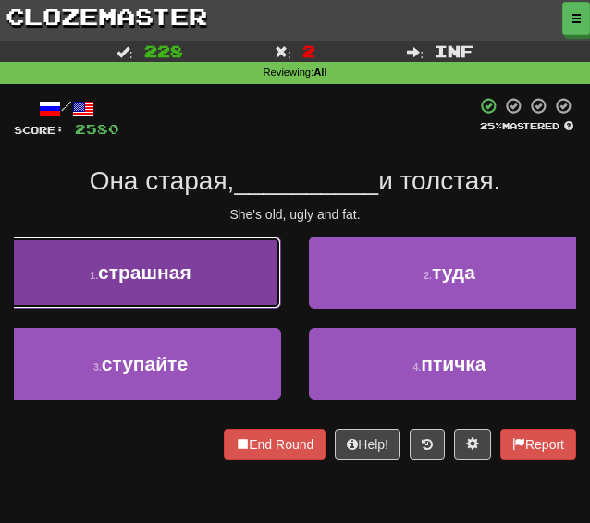
click at [202, 282] on button "1 . страшная" at bounding box center [140, 273] width 281 height 72
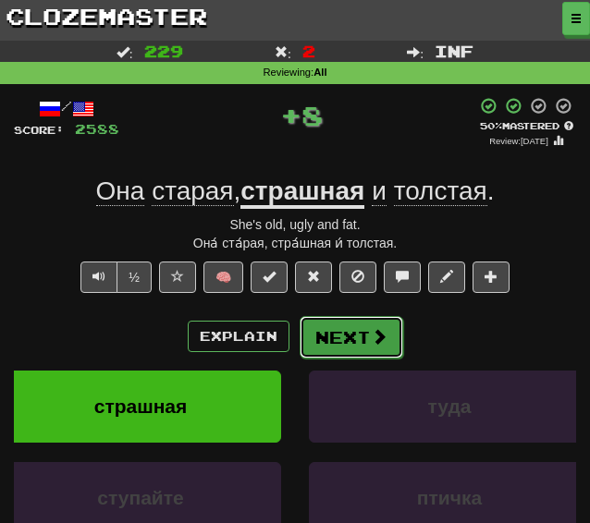
click at [324, 328] on button "Next" at bounding box center [352, 337] width 104 height 43
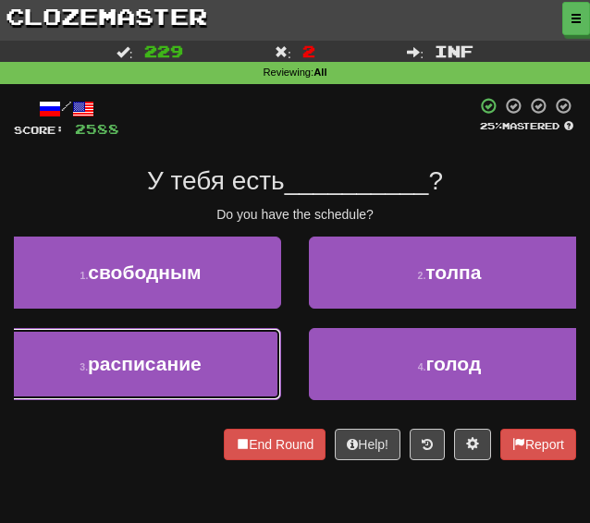
click at [183, 361] on span "расписание" at bounding box center [145, 363] width 114 height 21
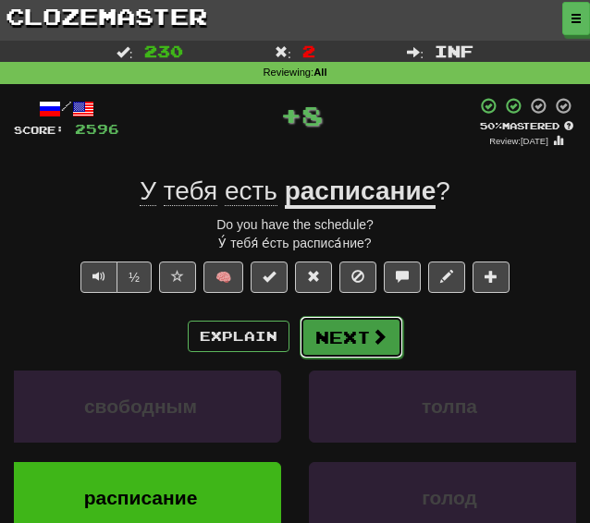
click at [334, 348] on button "Next" at bounding box center [352, 337] width 104 height 43
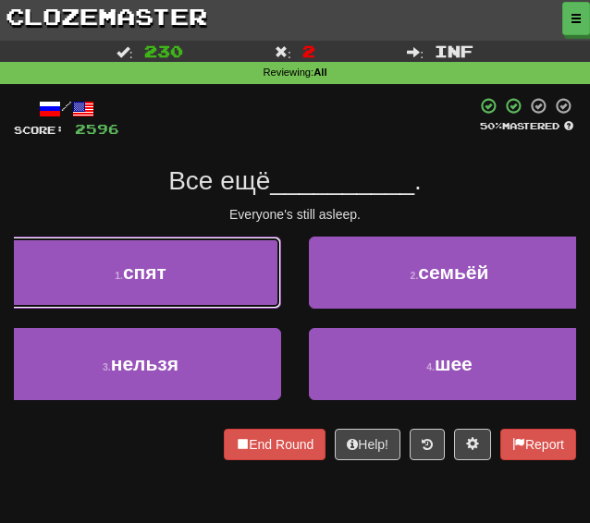
click at [172, 294] on button "1 . спят" at bounding box center [140, 273] width 281 height 72
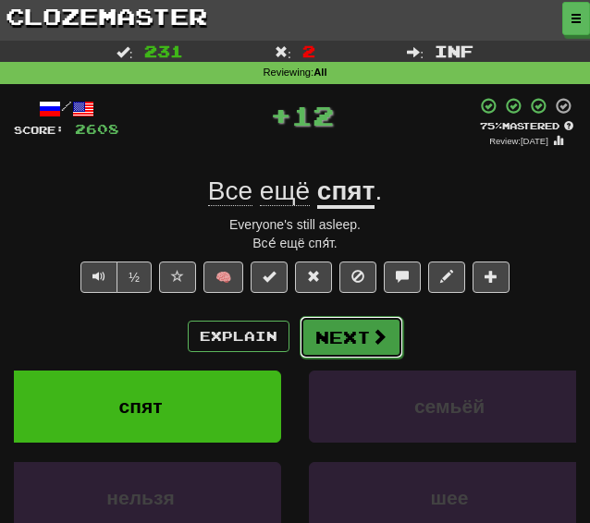
click at [354, 341] on button "Next" at bounding box center [352, 337] width 104 height 43
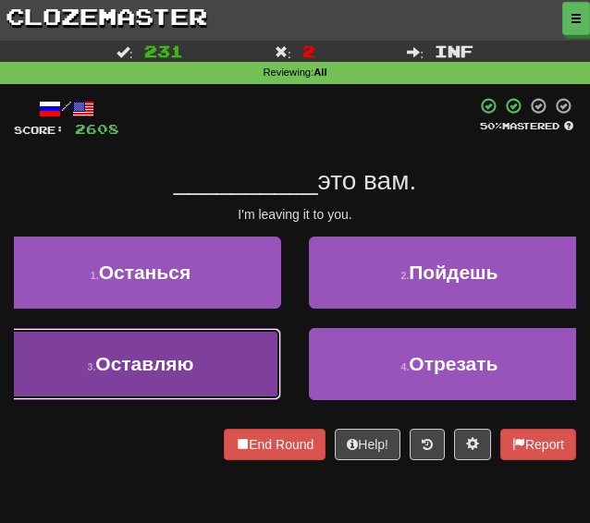
click at [181, 351] on button "3 . Оставляю" at bounding box center [140, 364] width 281 height 72
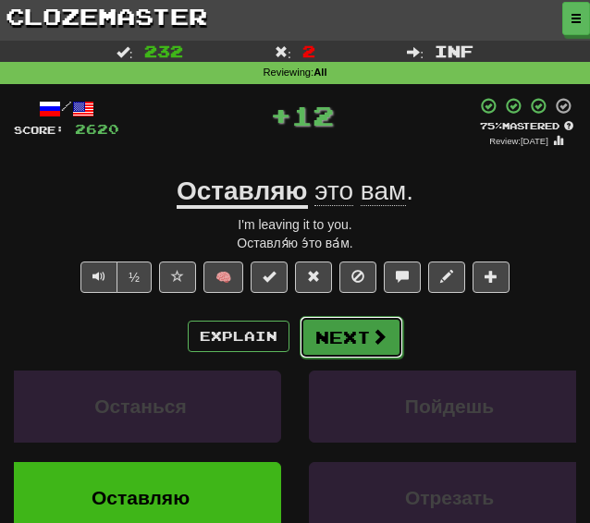
click at [322, 332] on button "Next" at bounding box center [352, 337] width 104 height 43
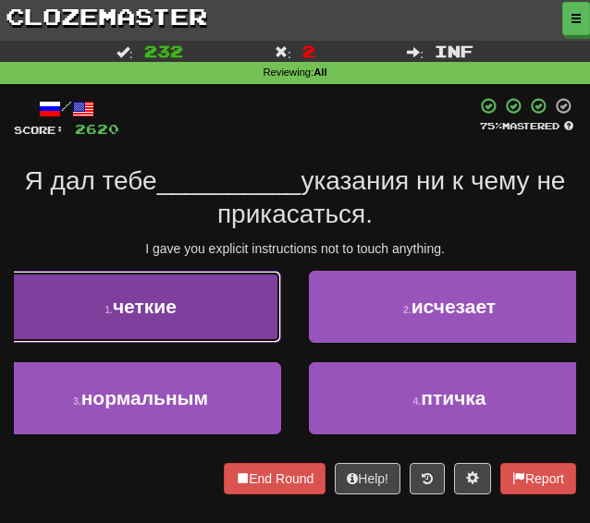
click at [146, 331] on button "1 . четкие" at bounding box center [140, 307] width 281 height 72
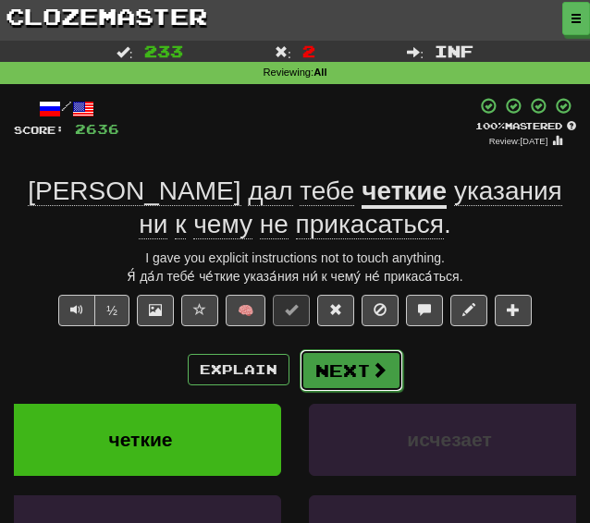
click at [347, 373] on button "Next" at bounding box center [352, 370] width 104 height 43
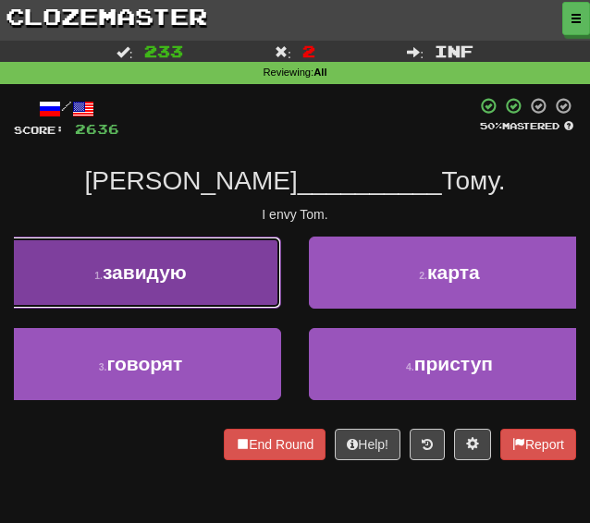
click at [177, 291] on button "1 . завидую" at bounding box center [140, 273] width 281 height 72
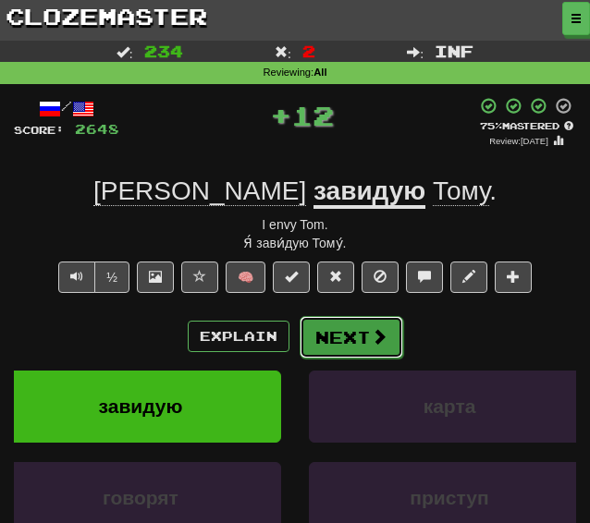
click at [309, 327] on button "Next" at bounding box center [352, 337] width 104 height 43
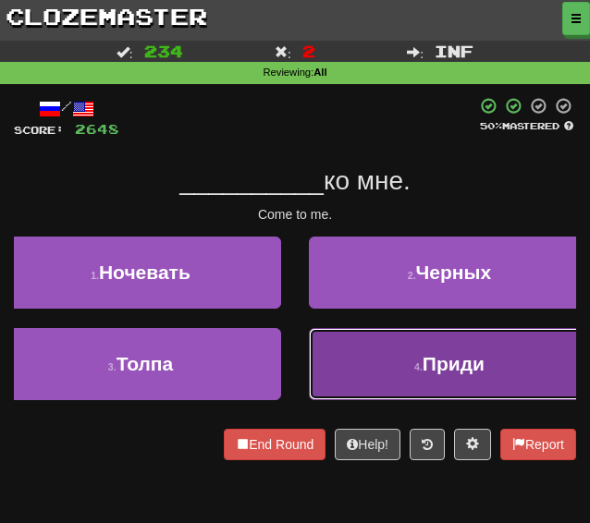
click at [361, 343] on button "4 . Приди" at bounding box center [449, 364] width 281 height 72
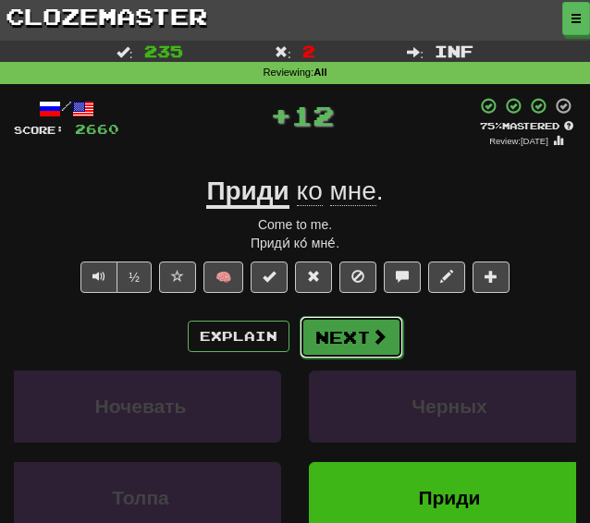
click at [349, 346] on button "Next" at bounding box center [352, 337] width 104 height 43
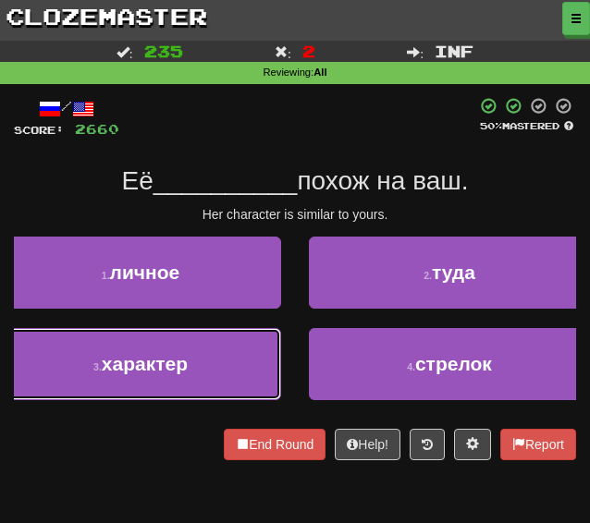
click at [222, 356] on button "3 . характер" at bounding box center [140, 364] width 281 height 72
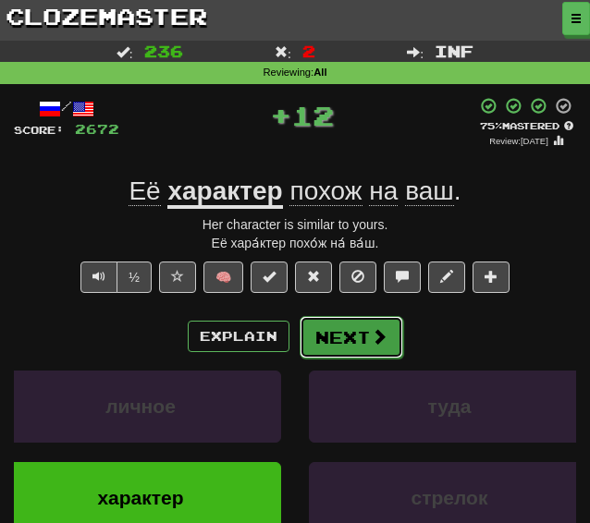
click at [360, 341] on button "Next" at bounding box center [352, 337] width 104 height 43
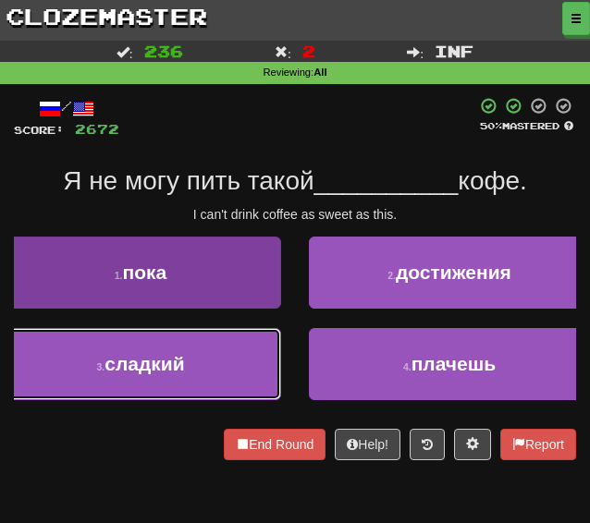
click at [236, 374] on button "3 . сладкий" at bounding box center [140, 364] width 281 height 72
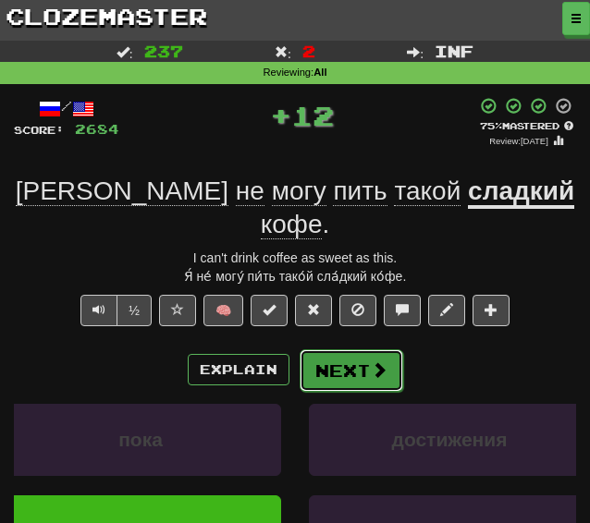
click at [366, 349] on button "Next" at bounding box center [352, 370] width 104 height 43
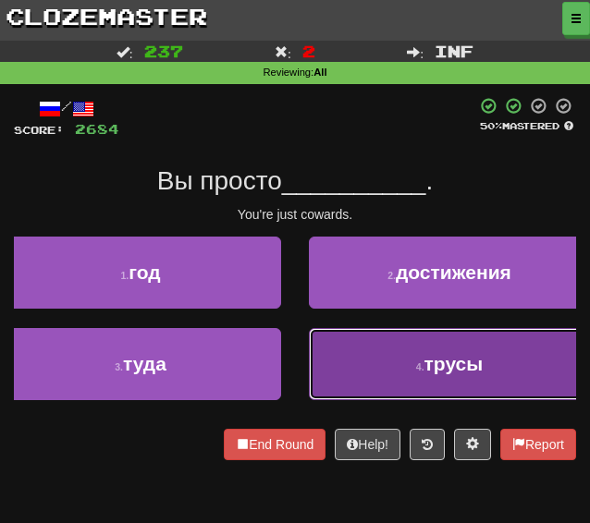
click at [385, 363] on button "4 . трусы" at bounding box center [449, 364] width 281 height 72
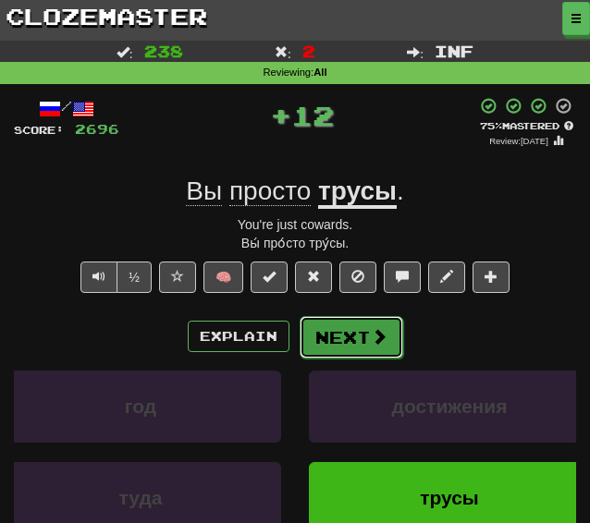
click at [314, 338] on button "Next" at bounding box center [352, 337] width 104 height 43
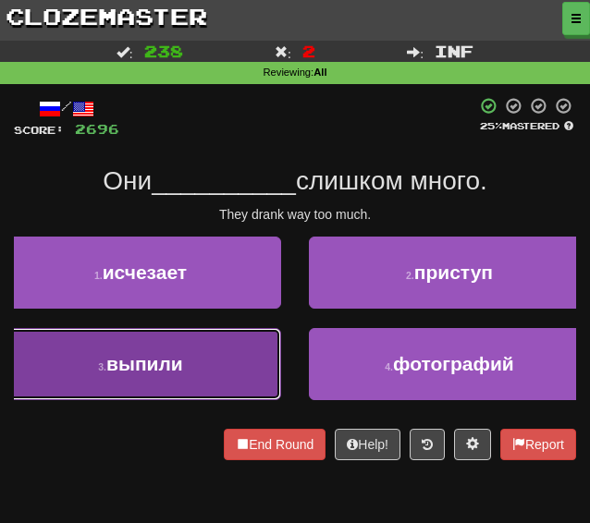
click at [213, 376] on button "3 . выпили" at bounding box center [140, 364] width 281 height 72
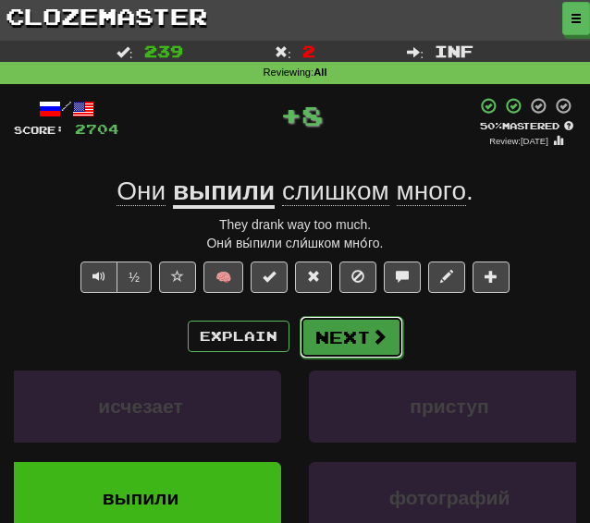
click at [329, 334] on button "Next" at bounding box center [352, 337] width 104 height 43
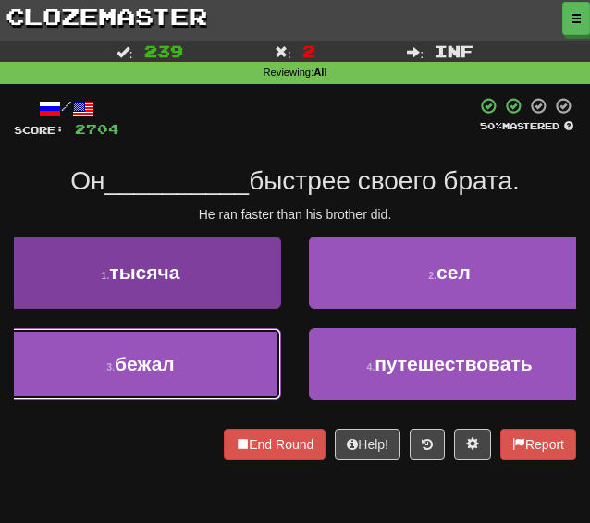
click at [221, 369] on button "3 . бежал" at bounding box center [140, 364] width 281 height 72
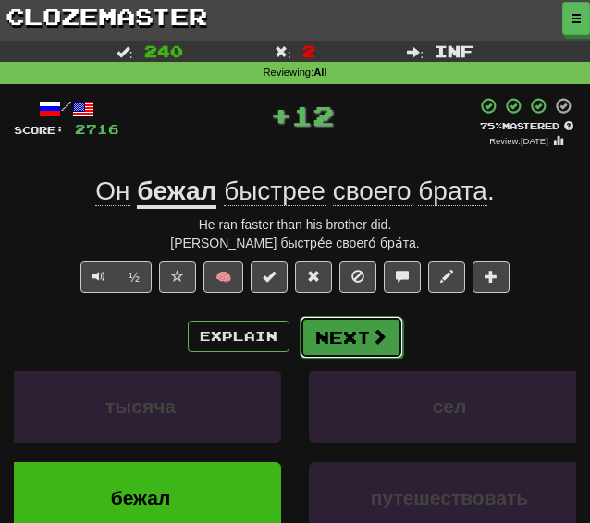
click at [364, 345] on button "Next" at bounding box center [352, 337] width 104 height 43
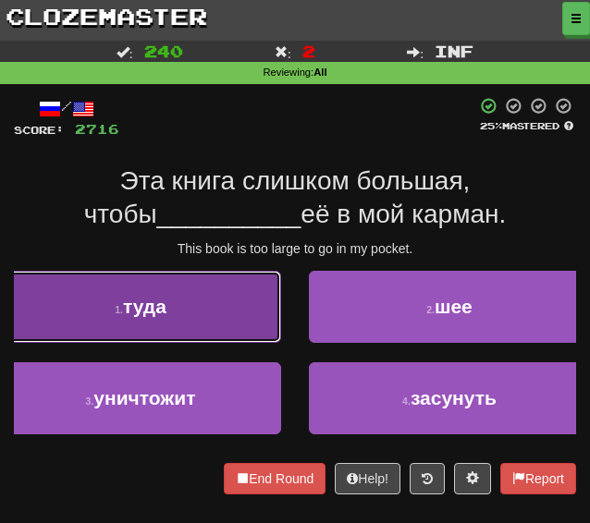
click at [203, 320] on button "1 . туда" at bounding box center [140, 307] width 281 height 72
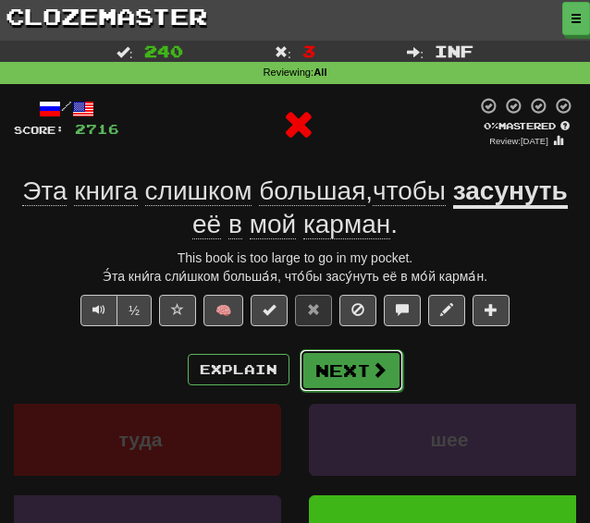
click at [346, 384] on button "Next" at bounding box center [352, 370] width 104 height 43
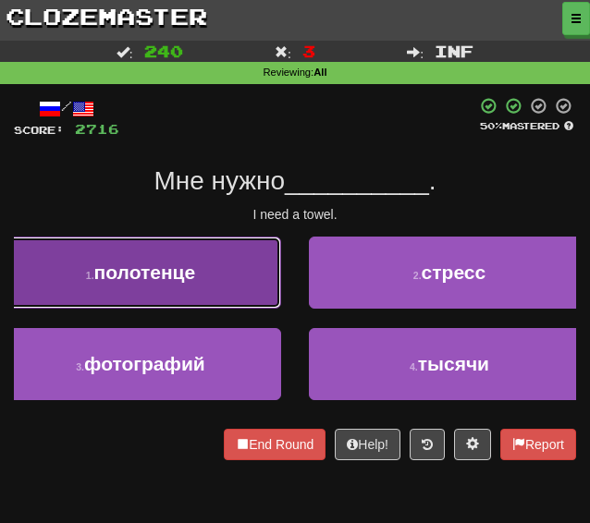
click at [198, 264] on button "1 . полотенце" at bounding box center [140, 273] width 281 height 72
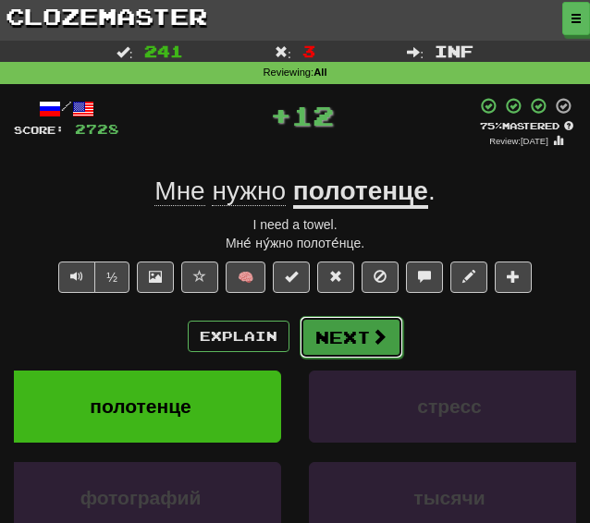
click at [336, 335] on button "Next" at bounding box center [352, 337] width 104 height 43
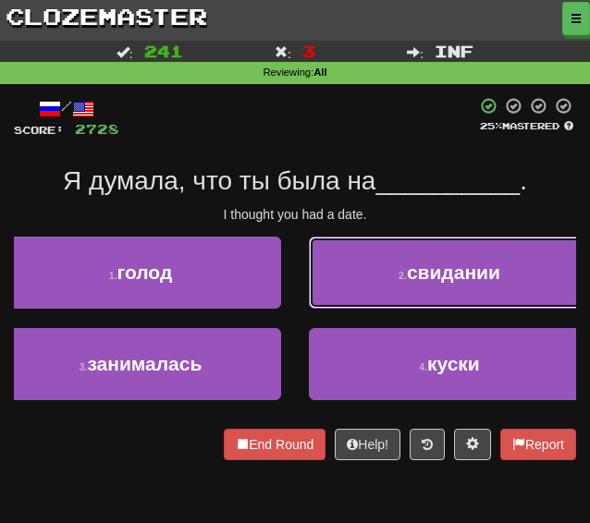
click at [345, 254] on button "2 . свидании" at bounding box center [449, 273] width 281 height 72
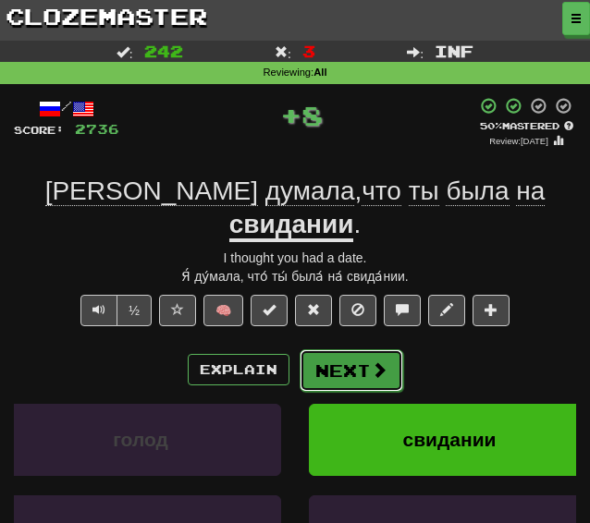
click at [353, 349] on button "Next" at bounding box center [352, 370] width 104 height 43
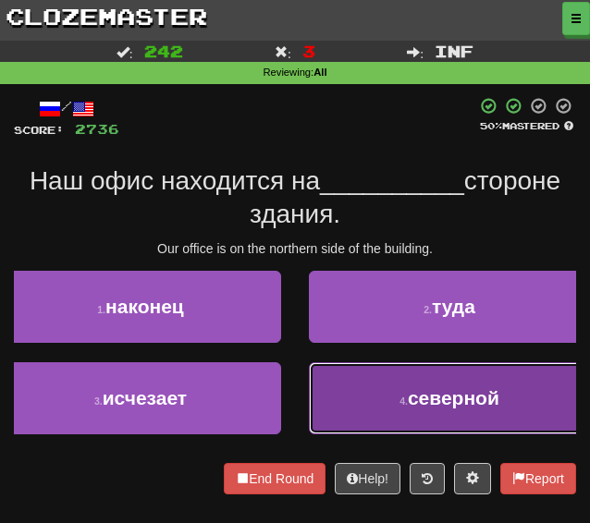
click at [349, 392] on button "4 . северной" at bounding box center [449, 398] width 281 height 72
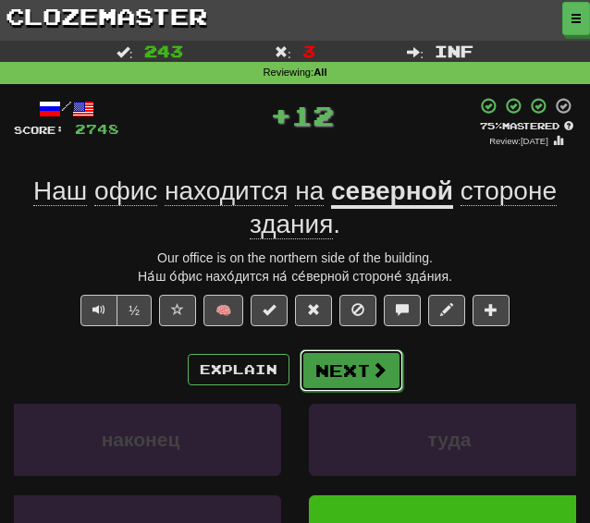
click at [352, 388] on button "Next" at bounding box center [352, 370] width 104 height 43
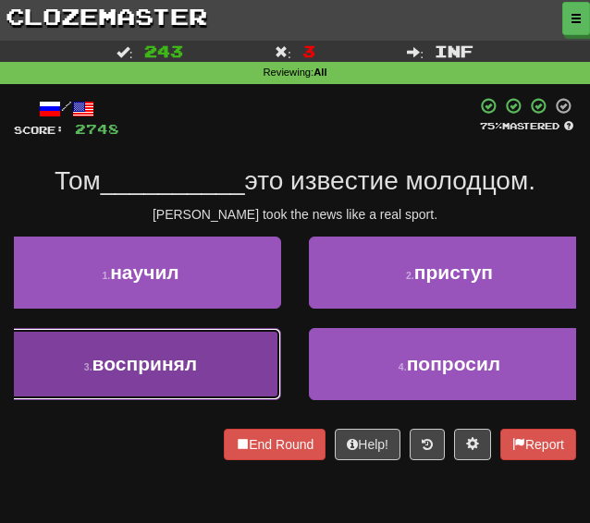
click at [255, 363] on button "3 . воспринял" at bounding box center [140, 364] width 281 height 72
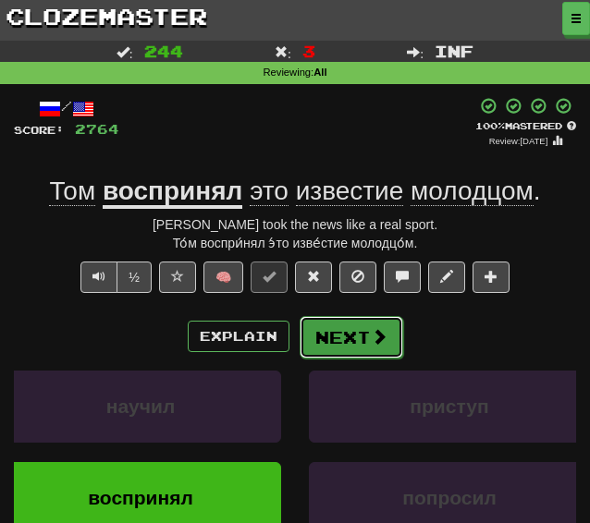
click at [349, 336] on button "Next" at bounding box center [352, 337] width 104 height 43
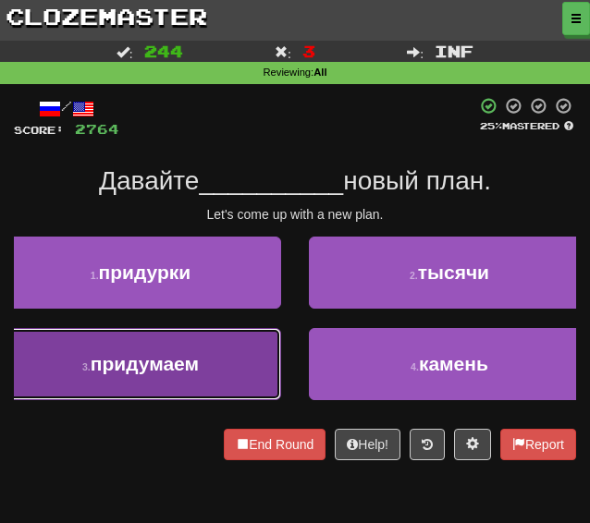
click at [109, 378] on button "3 . придумаем" at bounding box center [140, 364] width 281 height 72
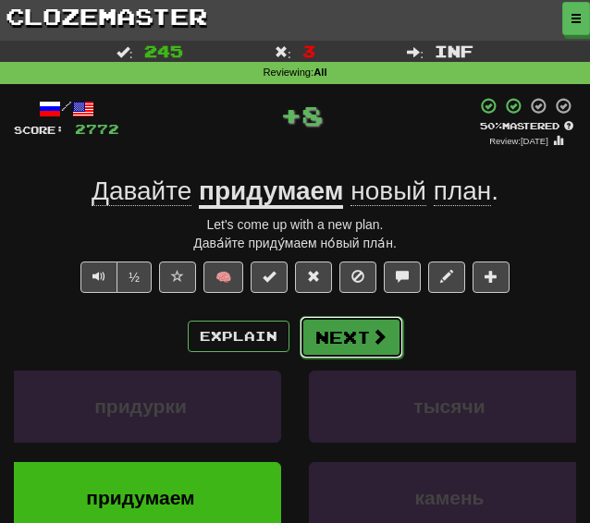
click at [353, 341] on button "Next" at bounding box center [352, 337] width 104 height 43
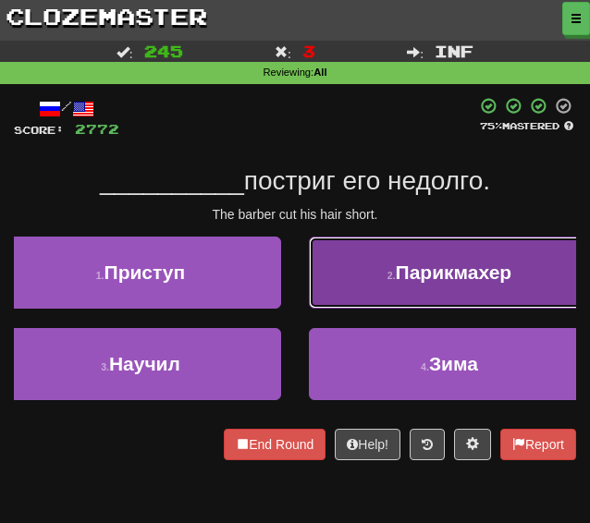
click at [375, 287] on button "2 . Парикмахер" at bounding box center [449, 273] width 281 height 72
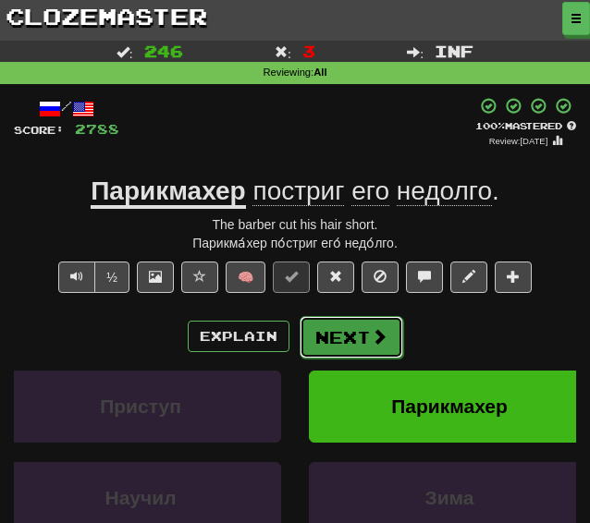
click at [371, 341] on span at bounding box center [379, 336] width 17 height 17
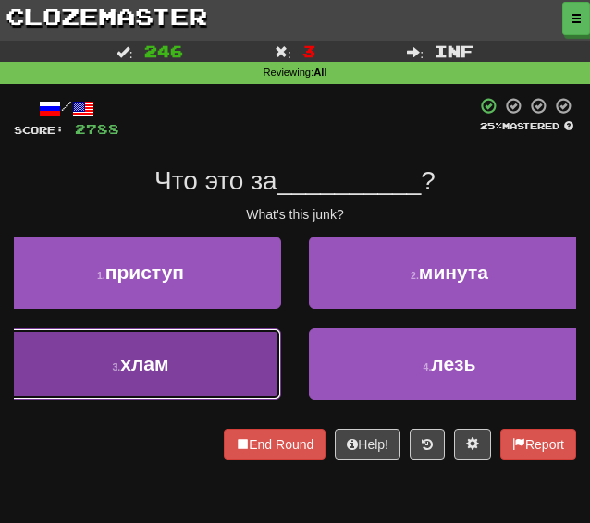
click at [176, 361] on button "3 . хлам" at bounding box center [140, 364] width 281 height 72
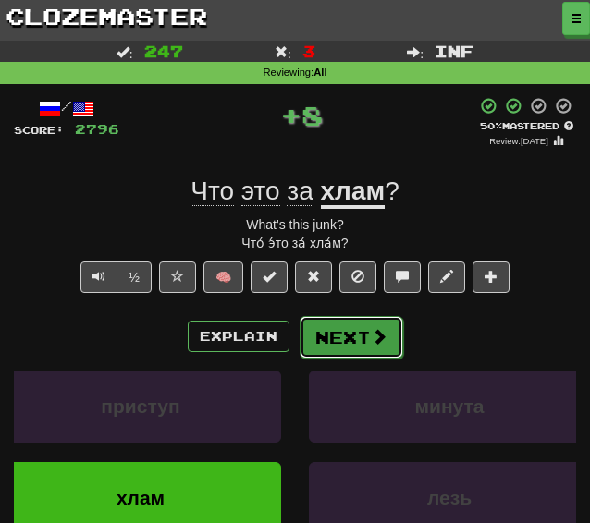
click at [344, 332] on button "Next" at bounding box center [352, 337] width 104 height 43
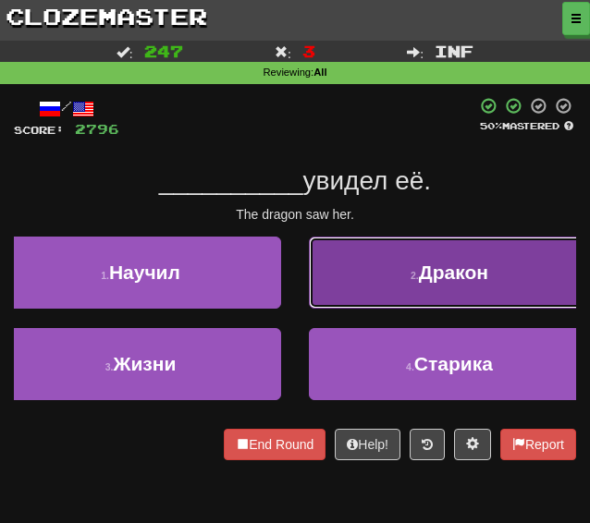
click at [336, 269] on button "2 . Дракон" at bounding box center [449, 273] width 281 height 72
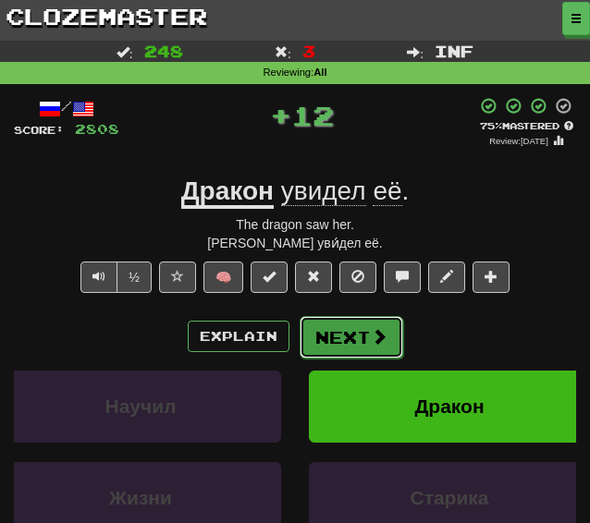
click at [322, 328] on button "Next" at bounding box center [352, 337] width 104 height 43
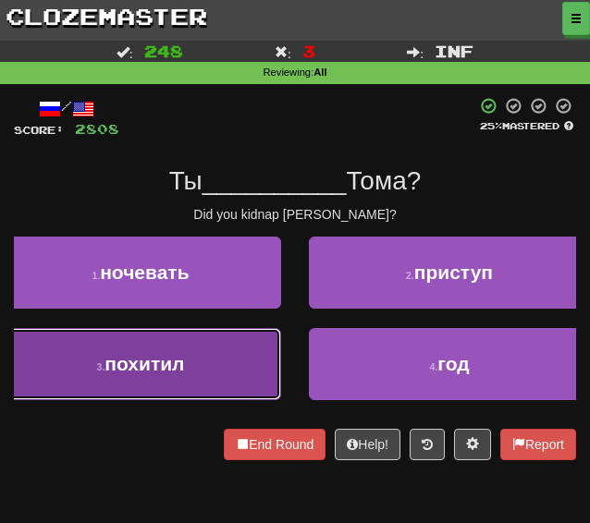
click at [177, 347] on button "3 . похитил" at bounding box center [140, 364] width 281 height 72
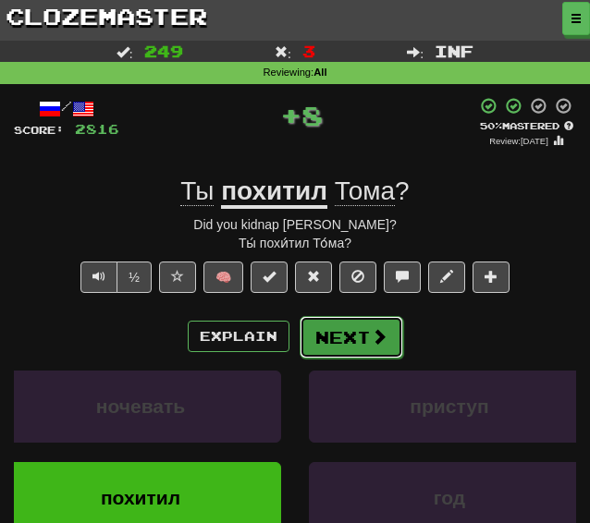
click at [338, 334] on button "Next" at bounding box center [352, 337] width 104 height 43
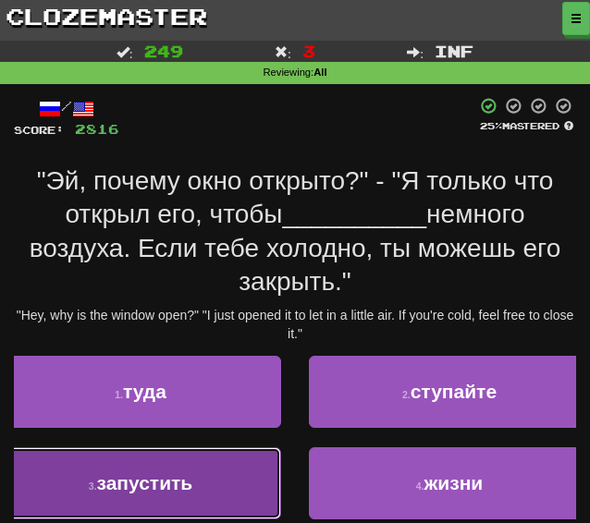
click at [140, 506] on button "3 . запустить" at bounding box center [140, 483] width 281 height 72
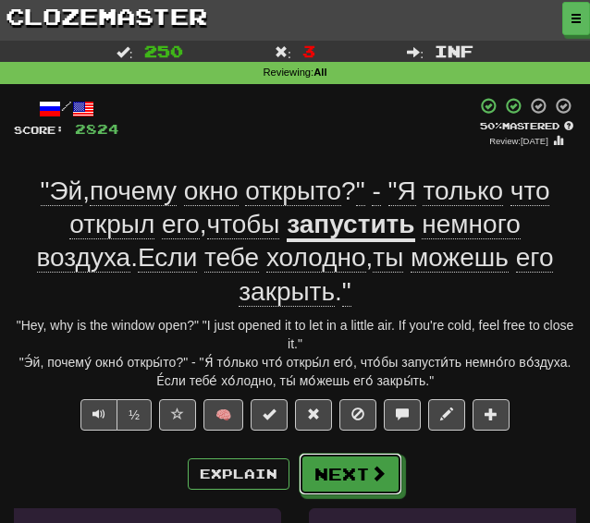
click at [349, 491] on button "Next" at bounding box center [351, 474] width 104 height 43
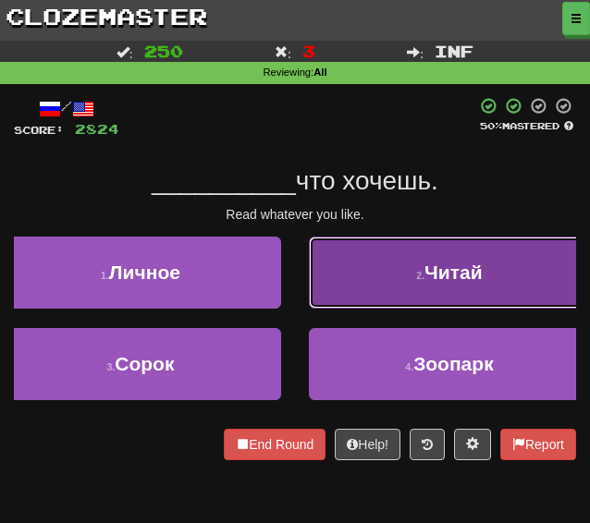
click at [326, 278] on button "2 . Читай" at bounding box center [449, 273] width 281 height 72
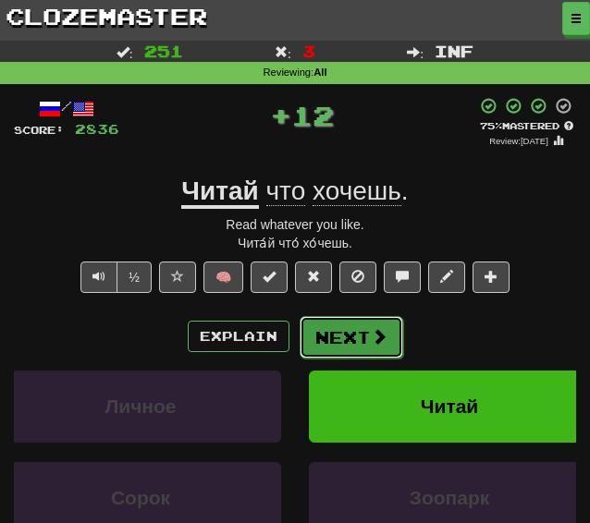
click at [322, 336] on button "Next" at bounding box center [352, 337] width 104 height 43
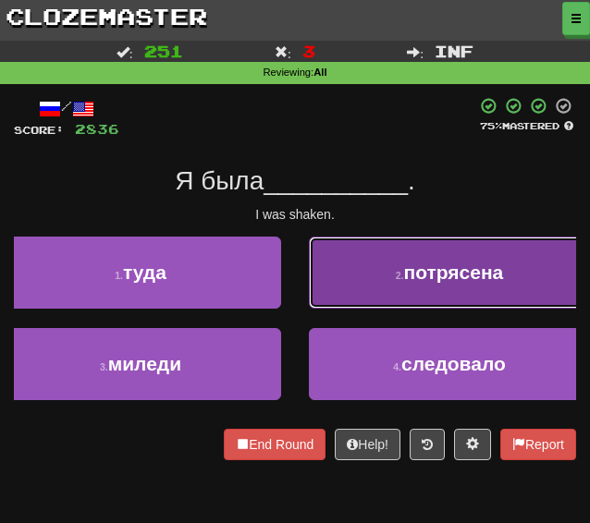
click at [367, 264] on button "2 . потрясена" at bounding box center [449, 273] width 281 height 72
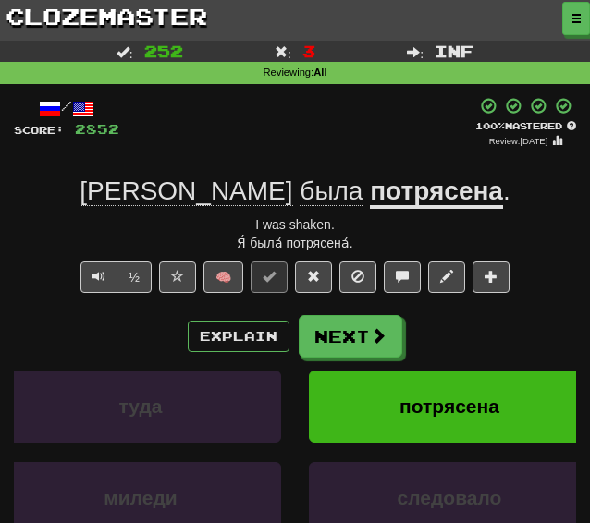
click at [385, 192] on u "потрясена" at bounding box center [436, 193] width 133 height 32
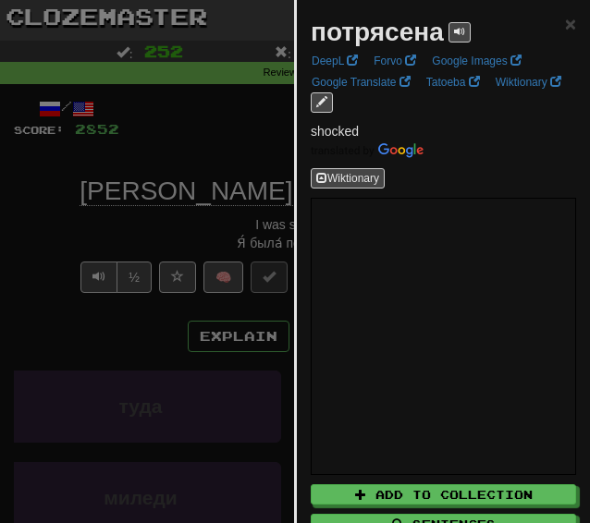
click at [142, 175] on div at bounding box center [295, 261] width 590 height 523
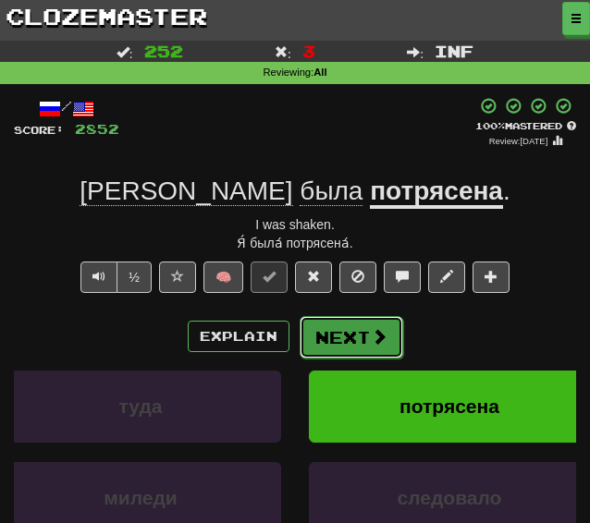
click at [379, 347] on button "Next" at bounding box center [352, 337] width 104 height 43
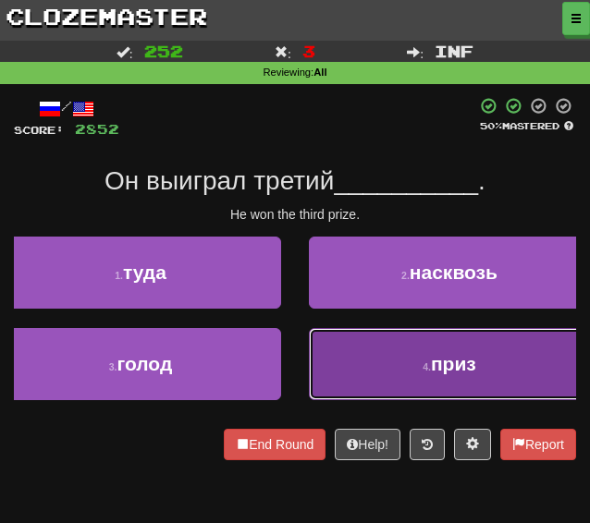
click at [358, 350] on button "4 . приз" at bounding box center [449, 364] width 281 height 72
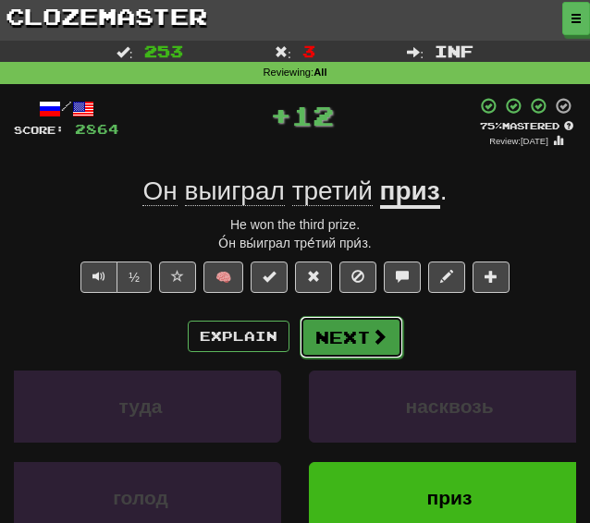
click at [334, 338] on button "Next" at bounding box center [352, 337] width 104 height 43
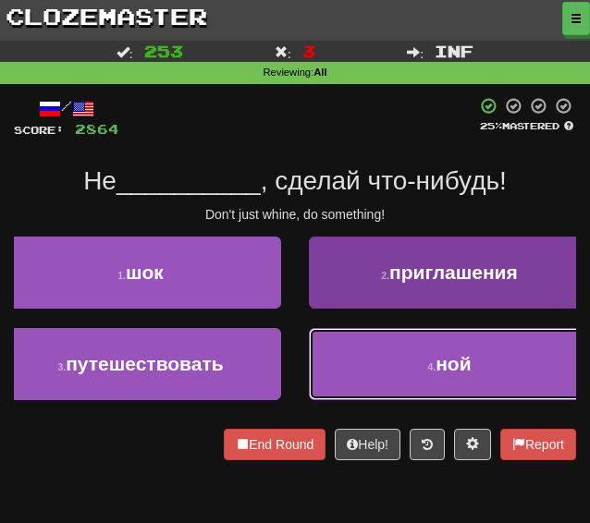
drag, startPoint x: 385, startPoint y: 388, endPoint x: 383, endPoint y: 379, distance: 9.7
click at [385, 388] on button "4 . ной" at bounding box center [449, 364] width 281 height 72
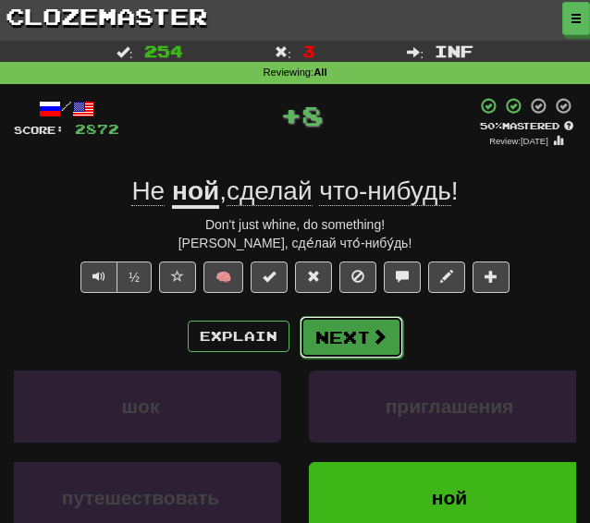
click at [348, 356] on button "Next" at bounding box center [352, 337] width 104 height 43
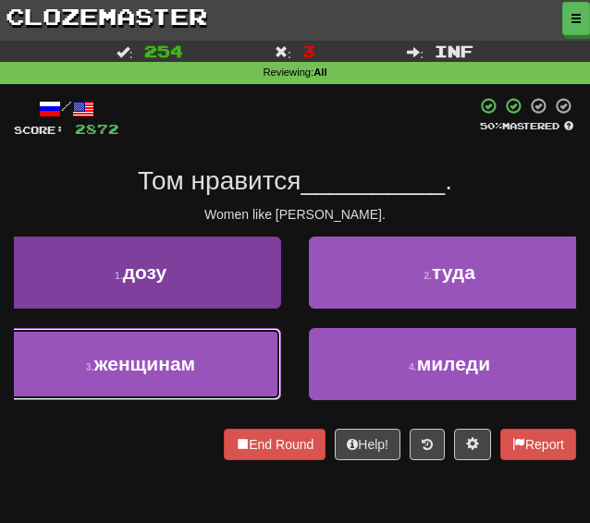
click at [205, 373] on button "3 . женщинам" at bounding box center [140, 364] width 281 height 72
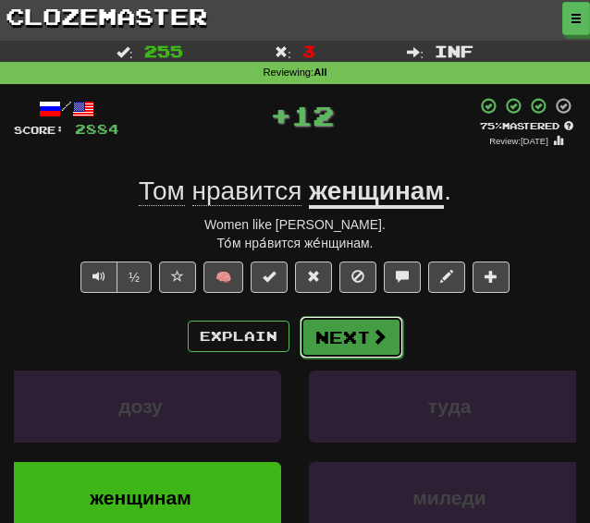
click at [337, 348] on button "Next" at bounding box center [352, 337] width 104 height 43
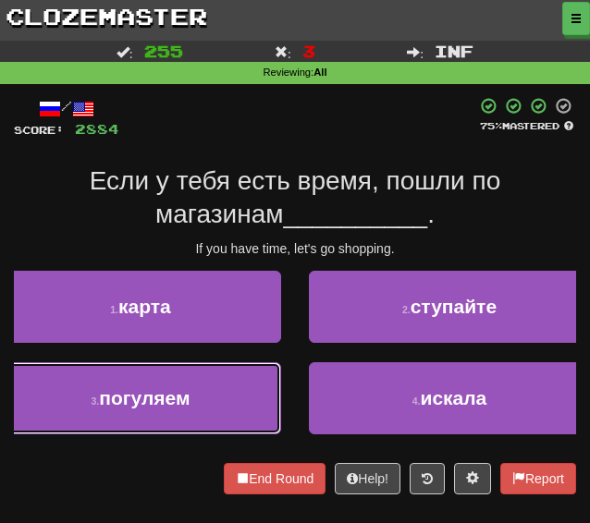
click at [165, 390] on span "погуляем" at bounding box center [144, 397] width 91 height 21
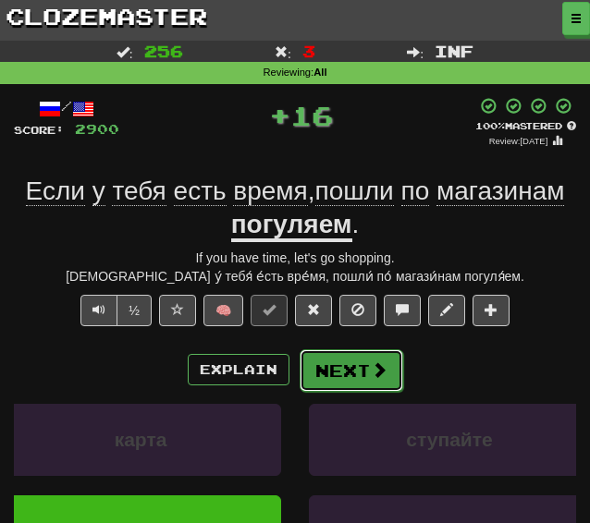
click at [361, 378] on button "Next" at bounding box center [352, 370] width 104 height 43
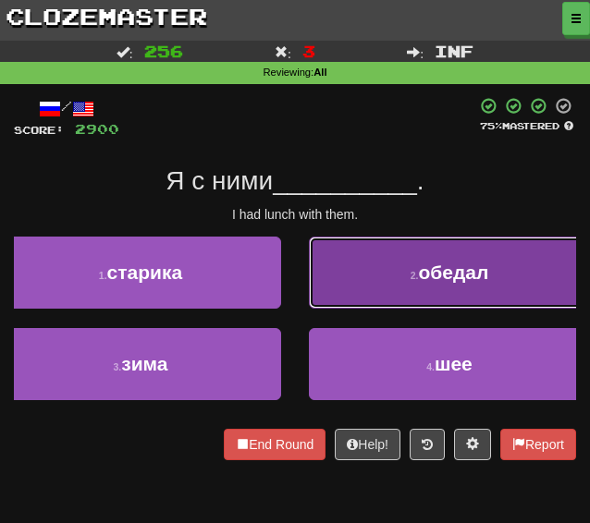
click at [365, 275] on button "2 . обедал" at bounding box center [449, 273] width 281 height 72
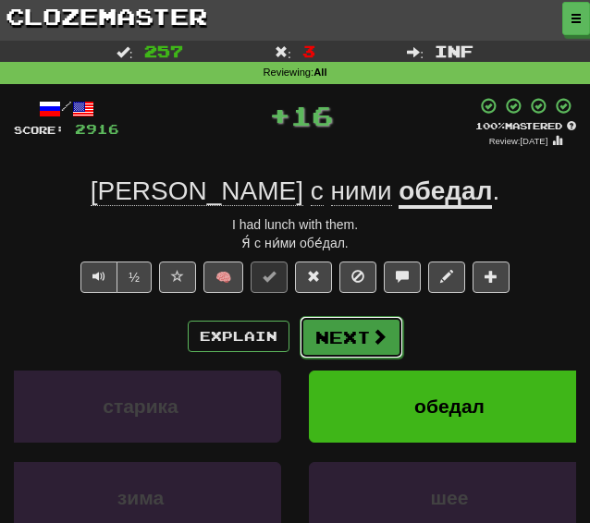
click at [331, 344] on button "Next" at bounding box center [352, 337] width 104 height 43
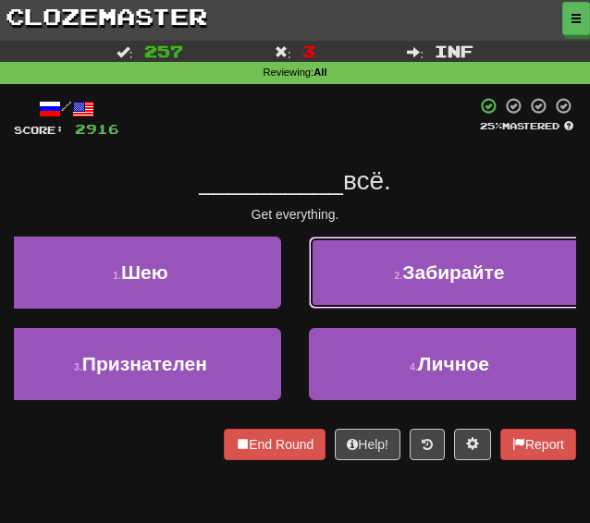
click at [357, 293] on button "2 . Забирайте" at bounding box center [449, 273] width 281 height 72
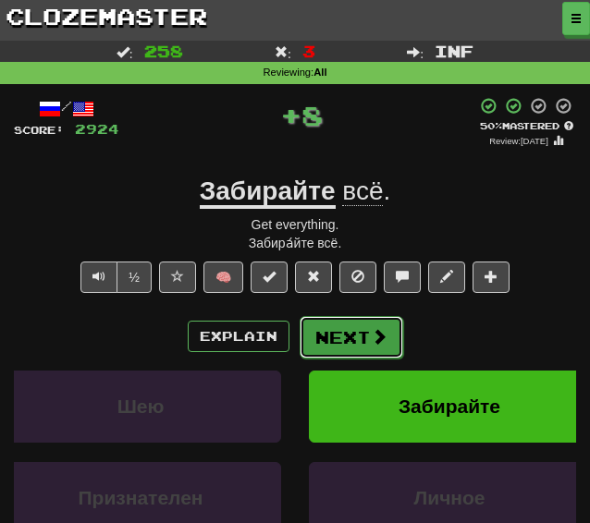
click at [345, 348] on button "Next" at bounding box center [352, 337] width 104 height 43
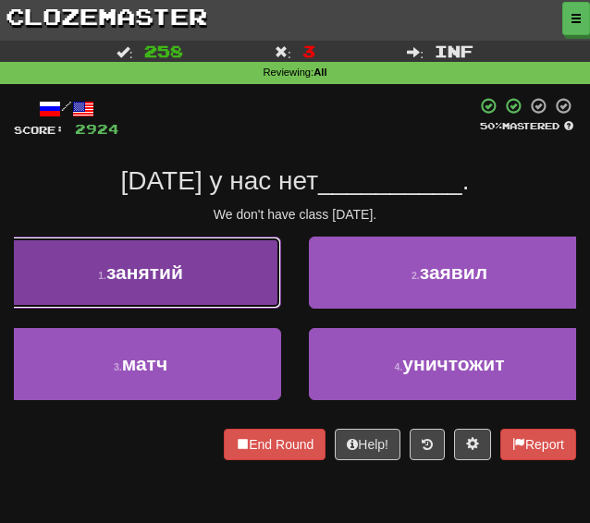
click at [211, 271] on button "1 . занятий" at bounding box center [140, 273] width 281 height 72
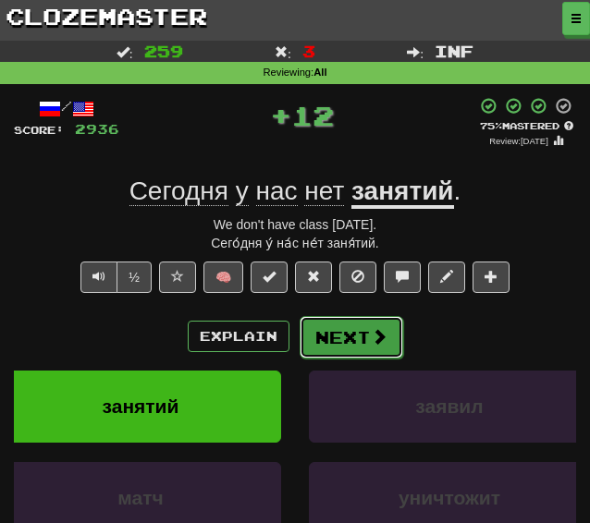
click at [364, 343] on button "Next" at bounding box center [352, 337] width 104 height 43
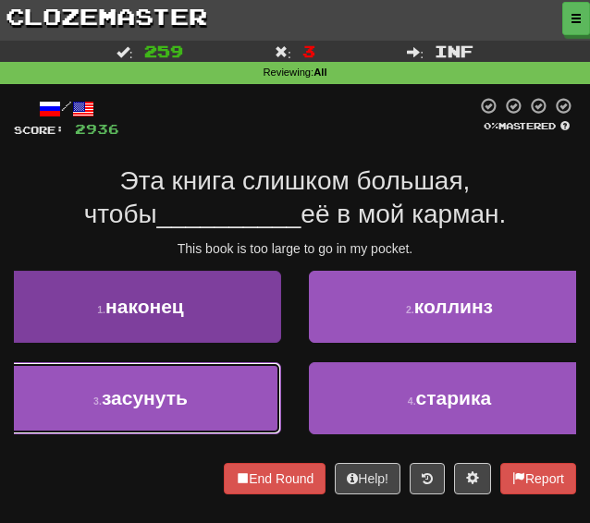
click at [148, 404] on span "засунуть" at bounding box center [145, 397] width 86 height 21
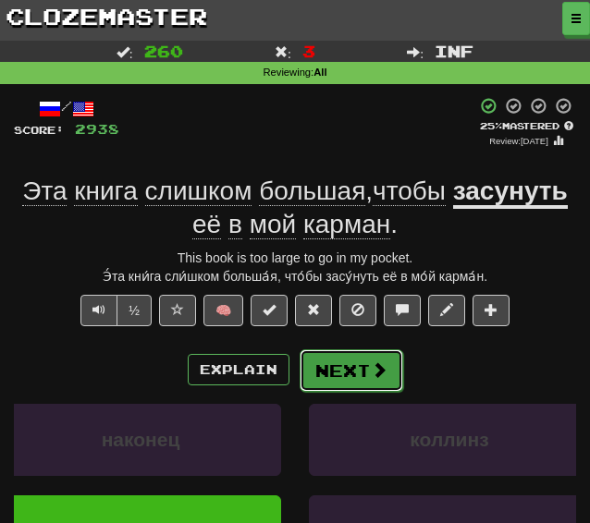
click at [344, 378] on button "Next" at bounding box center [352, 370] width 104 height 43
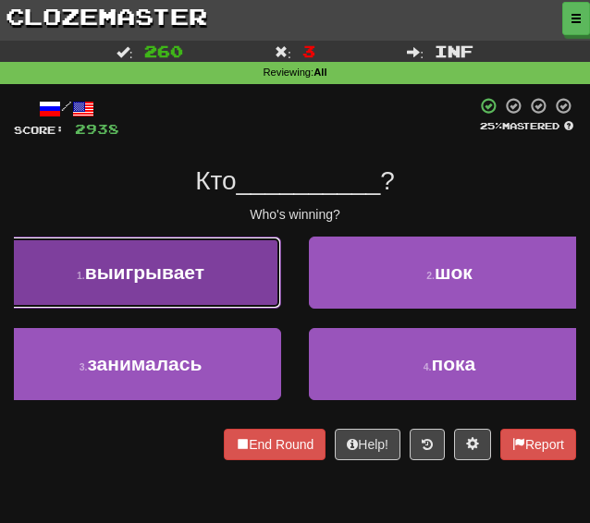
click at [181, 264] on span "выигрывает" at bounding box center [144, 272] width 119 height 21
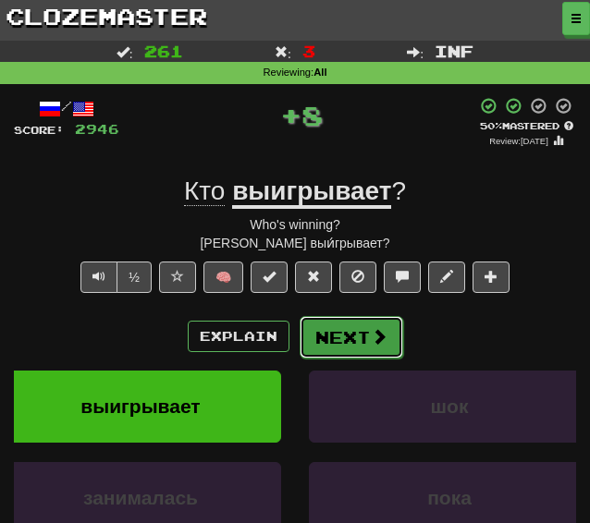
click at [329, 348] on button "Next" at bounding box center [352, 337] width 104 height 43
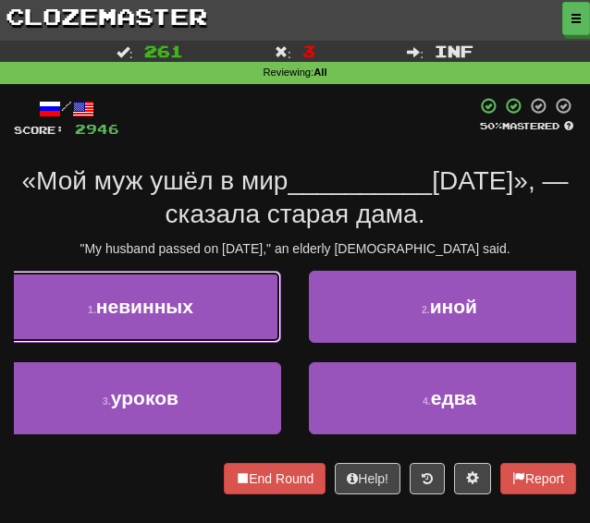
click at [227, 339] on button "1 . невинных" at bounding box center [140, 307] width 281 height 72
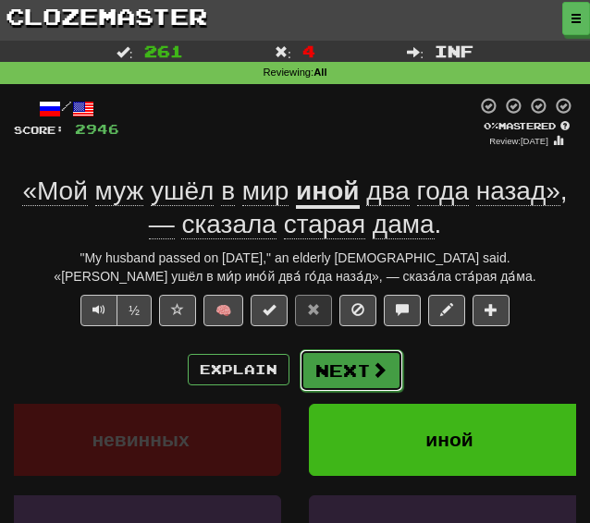
click at [341, 374] on button "Next" at bounding box center [352, 370] width 104 height 43
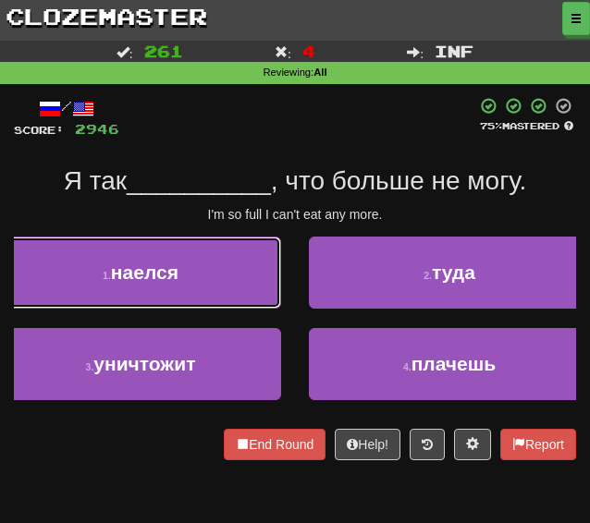
drag, startPoint x: 187, startPoint y: 253, endPoint x: 198, endPoint y: 270, distance: 20.0
click at [189, 258] on button "1 . наелся" at bounding box center [140, 273] width 281 height 72
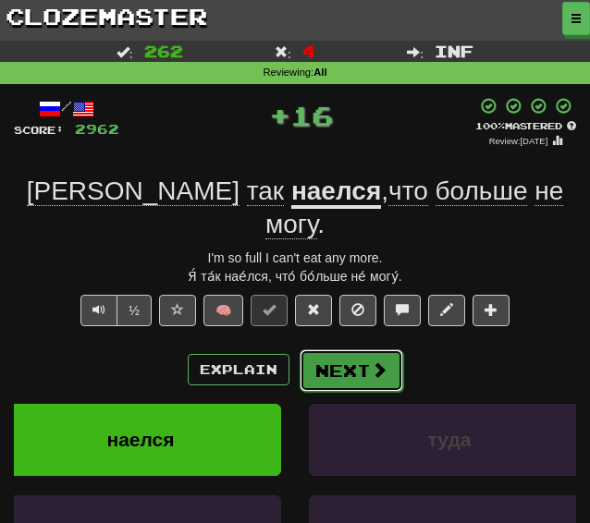
click at [358, 349] on button "Next" at bounding box center [352, 370] width 104 height 43
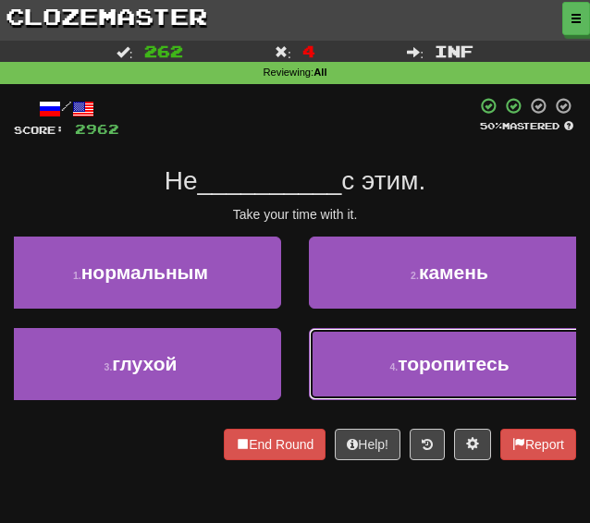
click at [379, 364] on button "4 . торопитесь" at bounding box center [449, 364] width 281 height 72
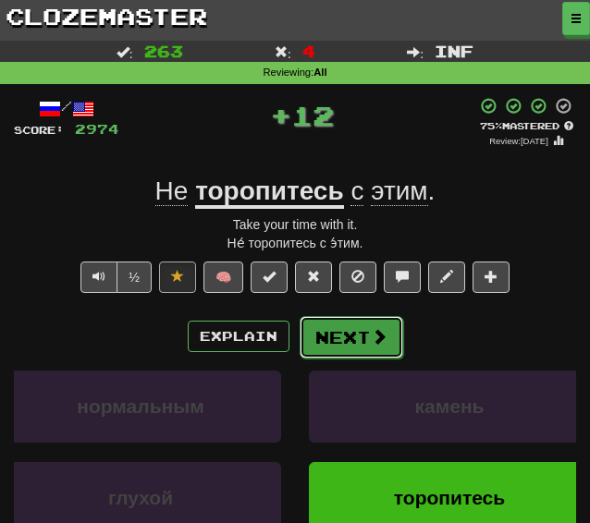
click at [336, 341] on button "Next" at bounding box center [352, 337] width 104 height 43
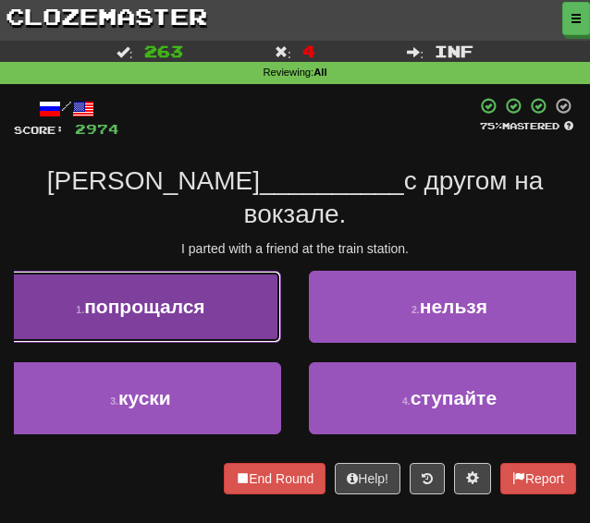
click at [194, 271] on button "1 . попрощался" at bounding box center [140, 307] width 281 height 72
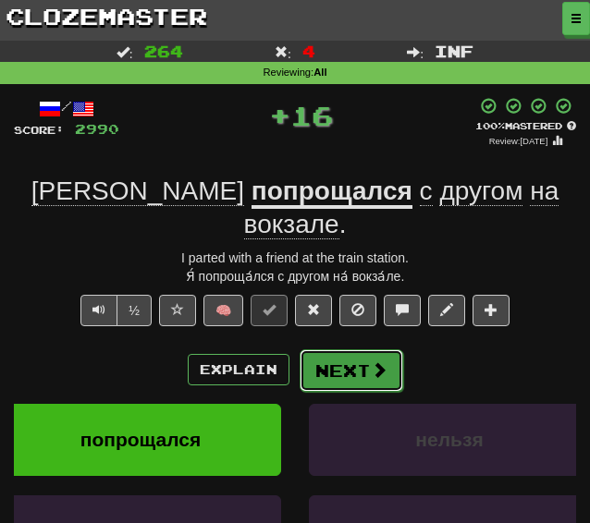
click at [335, 349] on button "Next" at bounding box center [352, 370] width 104 height 43
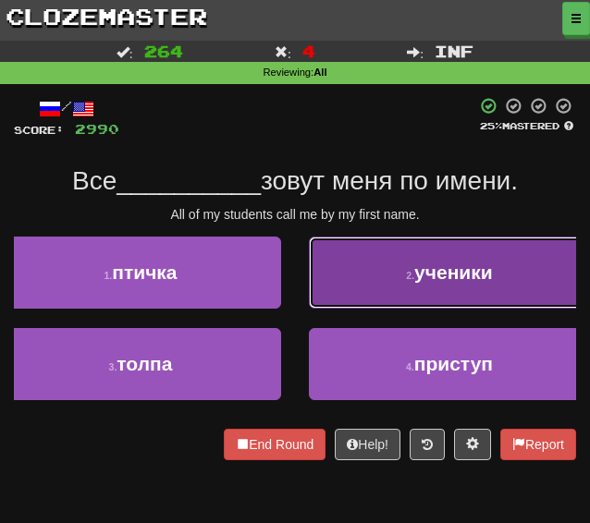
click at [345, 297] on button "2 . ученики" at bounding box center [449, 273] width 281 height 72
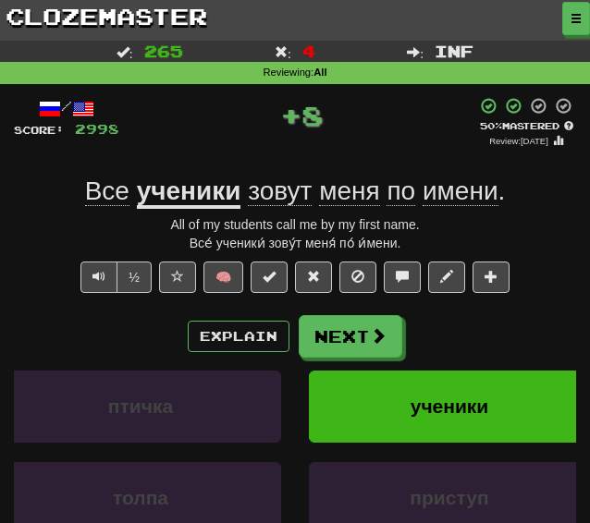
click at [320, 359] on div "Explain Next птичка ученики толпа приступ Learn more: птичка ученики толпа прис…" at bounding box center [295, 448] width 562 height 266
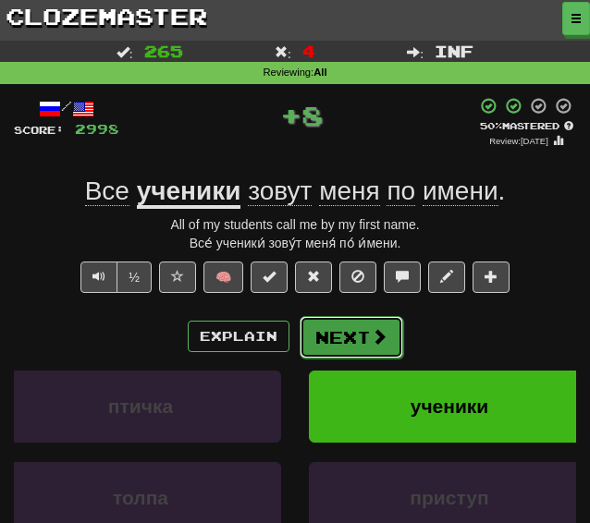
click at [324, 350] on button "Next" at bounding box center [352, 337] width 104 height 43
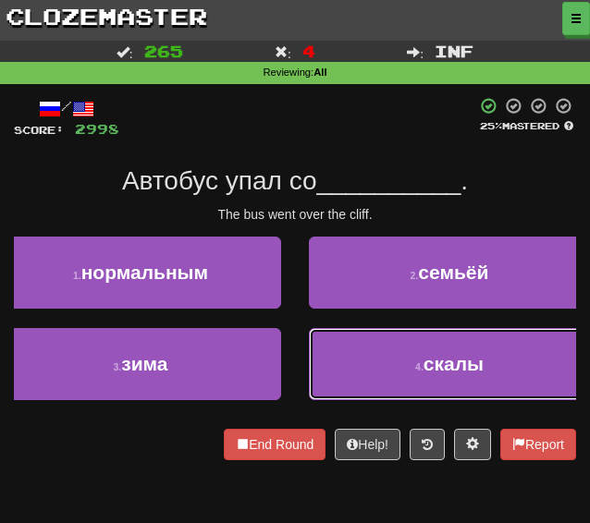
click at [351, 365] on button "4 . скалы" at bounding box center [449, 364] width 281 height 72
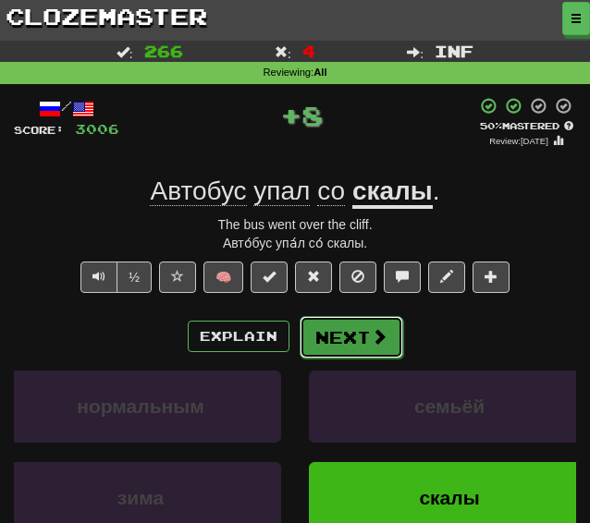
click at [335, 344] on button "Next" at bounding box center [352, 337] width 104 height 43
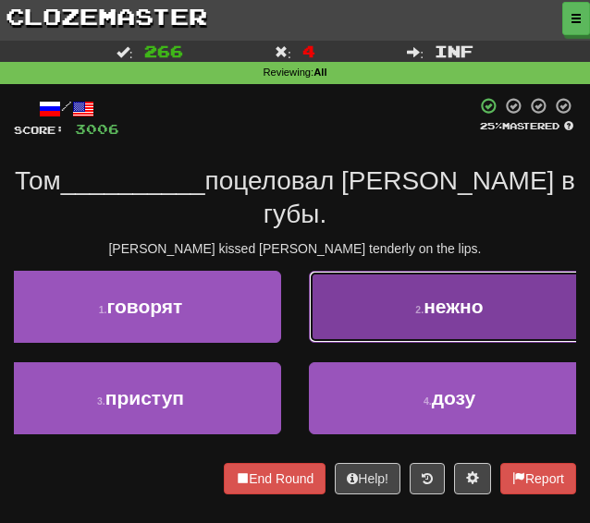
click at [370, 278] on button "2 . нежно" at bounding box center [449, 307] width 281 height 72
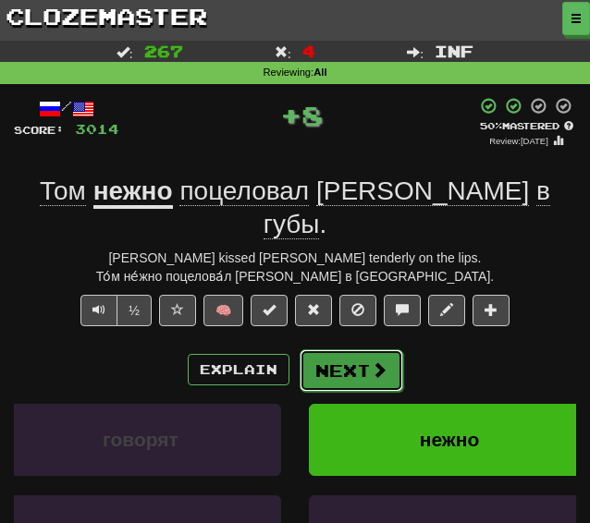
click at [343, 349] on button "Next" at bounding box center [352, 370] width 104 height 43
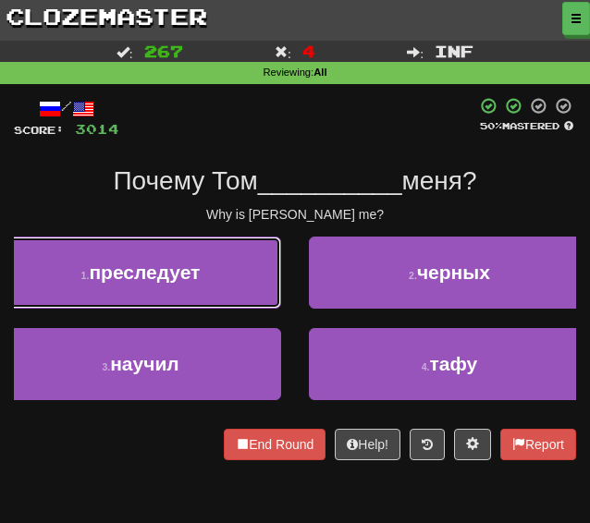
click at [226, 300] on button "1 . преследует" at bounding box center [140, 273] width 281 height 72
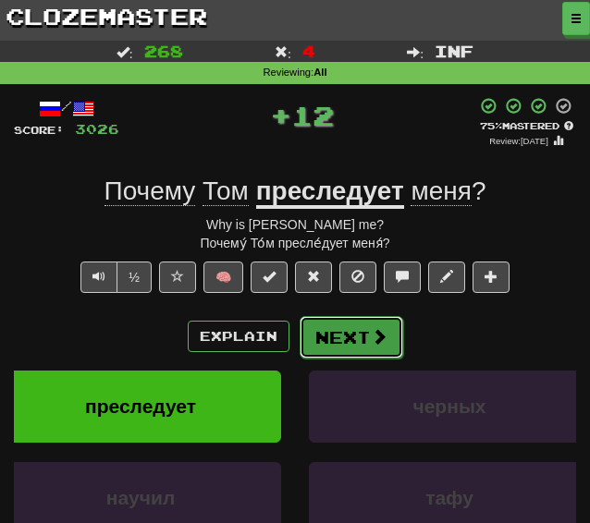
click at [355, 336] on button "Next" at bounding box center [352, 337] width 104 height 43
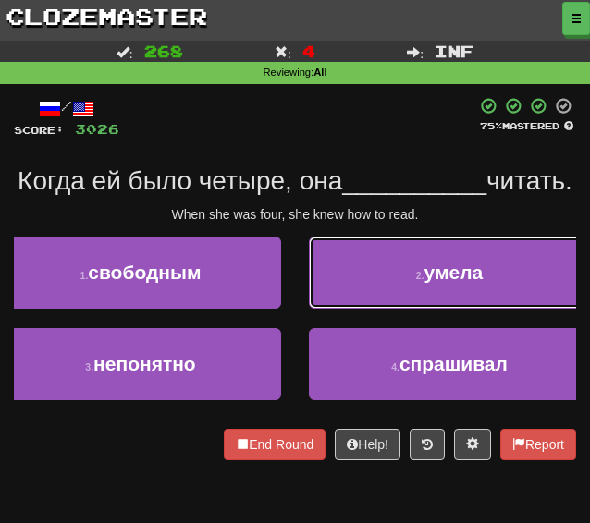
click at [361, 306] on button "2 . умела" at bounding box center [449, 273] width 281 height 72
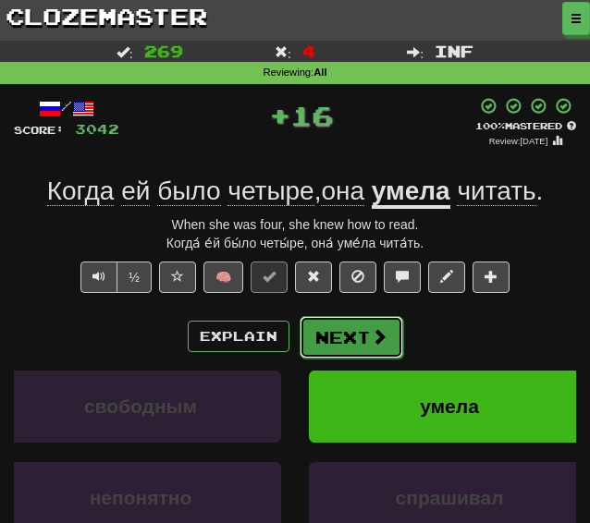
click at [348, 350] on button "Next" at bounding box center [352, 337] width 104 height 43
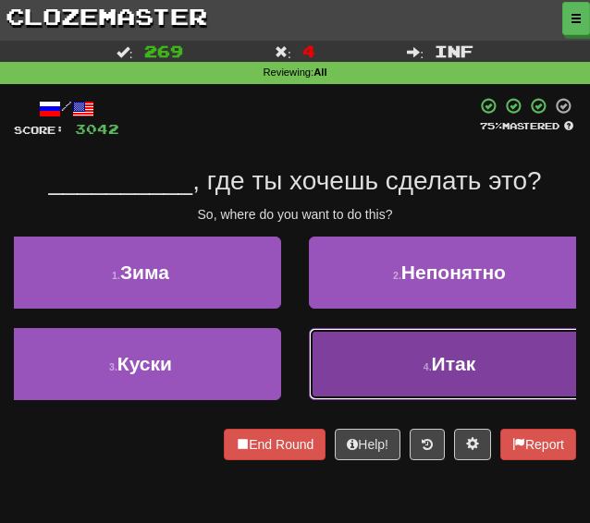
click at [388, 366] on button "4 . Итак" at bounding box center [449, 364] width 281 height 72
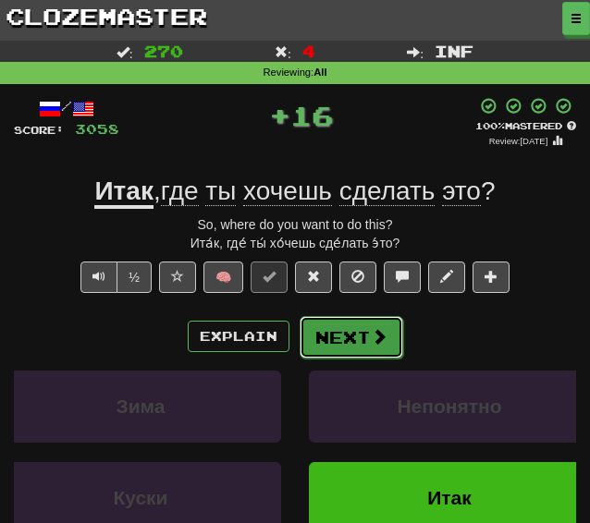
click at [350, 348] on button "Next" at bounding box center [352, 337] width 104 height 43
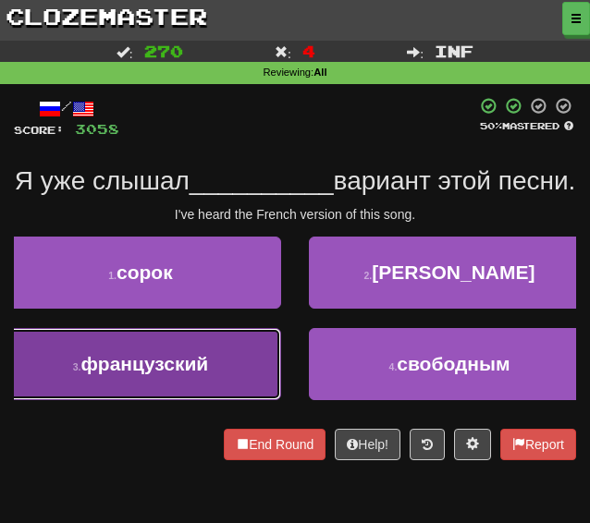
click at [159, 400] on button "3 . французский" at bounding box center [140, 364] width 281 height 72
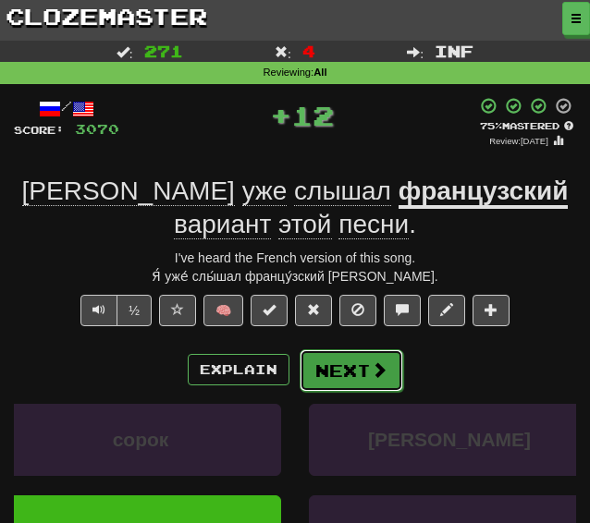
click at [336, 380] on button "Next" at bounding box center [352, 370] width 104 height 43
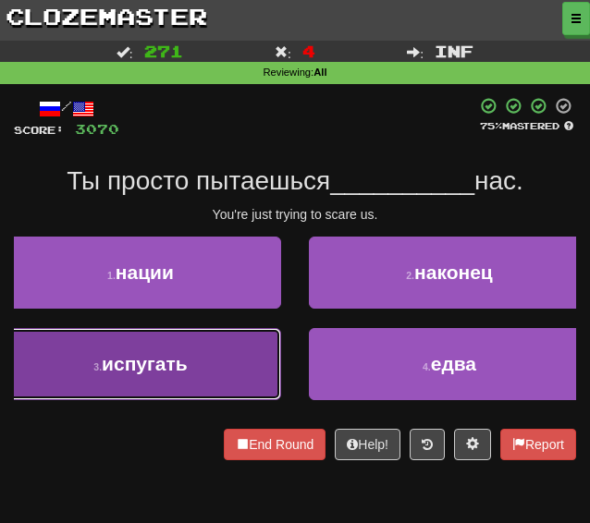
click at [153, 348] on button "3 . испугать" at bounding box center [140, 364] width 281 height 72
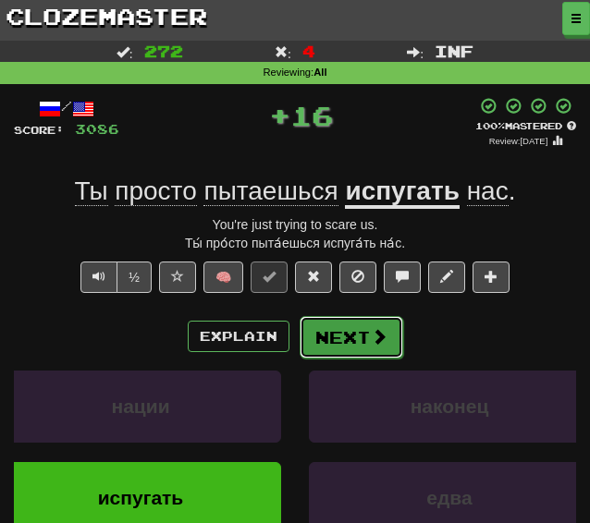
click at [350, 334] on button "Next" at bounding box center [352, 337] width 104 height 43
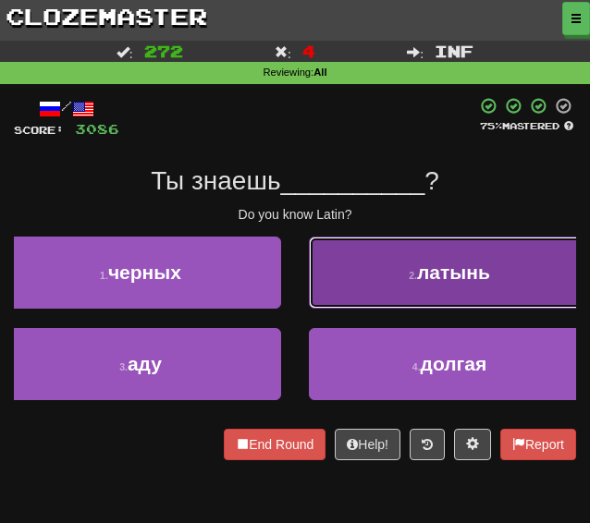
click at [375, 276] on button "2 . латынь" at bounding box center [449, 273] width 281 height 72
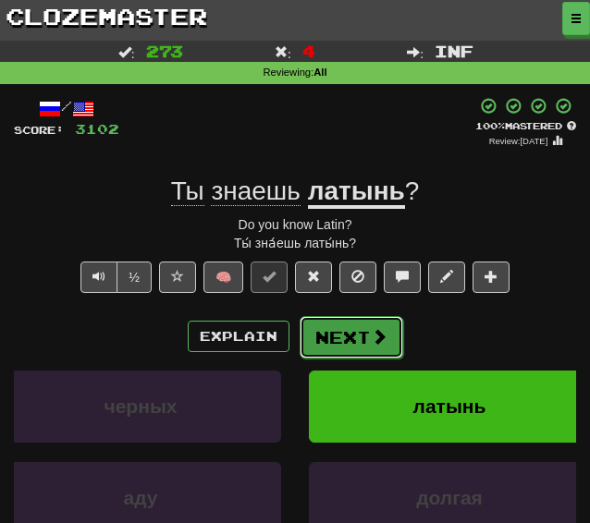
click at [354, 345] on button "Next" at bounding box center [352, 337] width 104 height 43
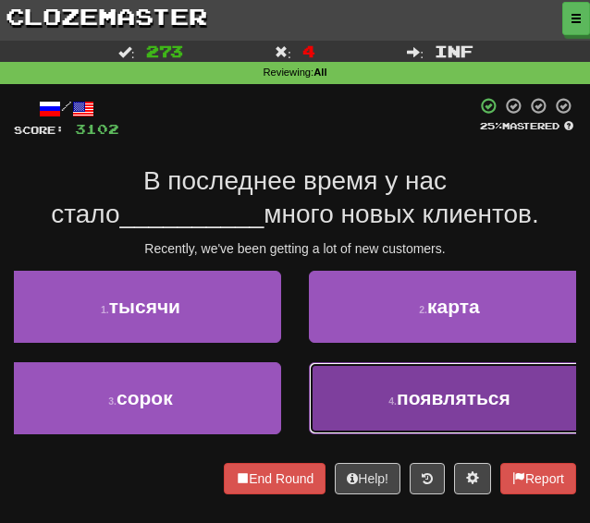
click at [357, 385] on button "4 . появляться" at bounding box center [449, 398] width 281 height 72
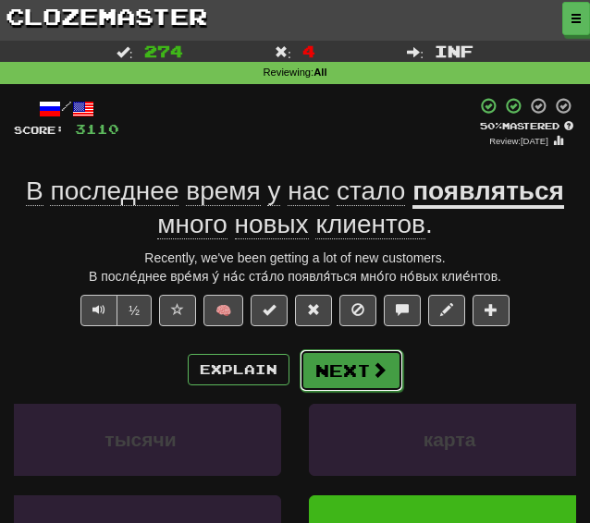
click at [326, 371] on button "Next" at bounding box center [352, 370] width 104 height 43
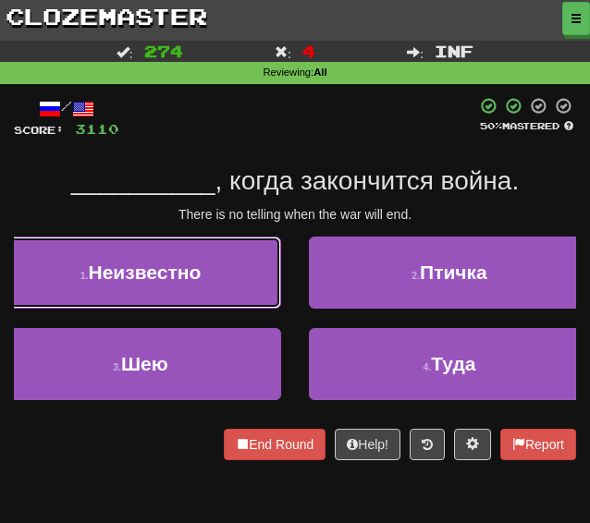
click at [92, 256] on button "1 . Неизвестно" at bounding box center [140, 273] width 281 height 72
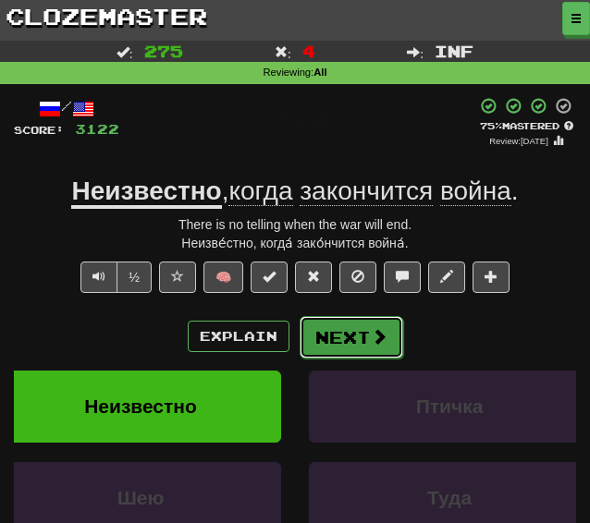
click at [333, 343] on button "Next" at bounding box center [352, 337] width 104 height 43
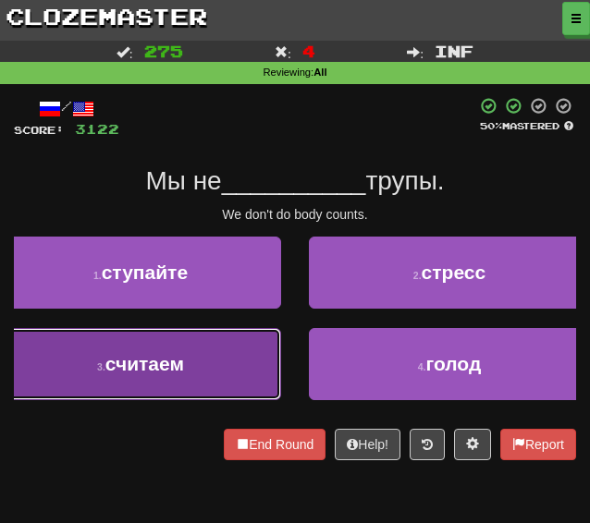
click at [222, 354] on button "3 . считаем" at bounding box center [140, 364] width 281 height 72
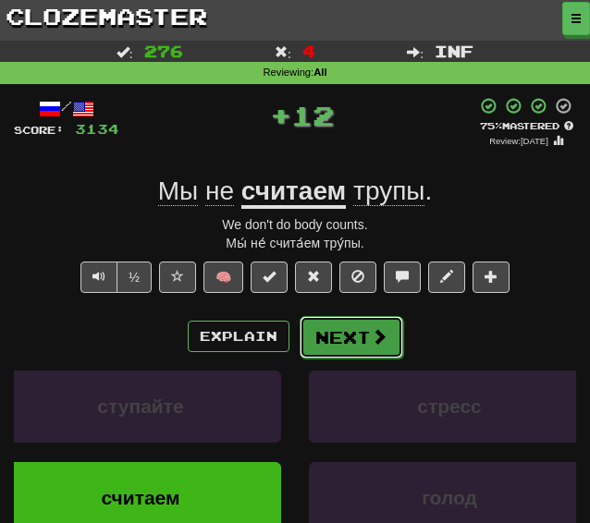
click at [341, 336] on button "Next" at bounding box center [352, 337] width 104 height 43
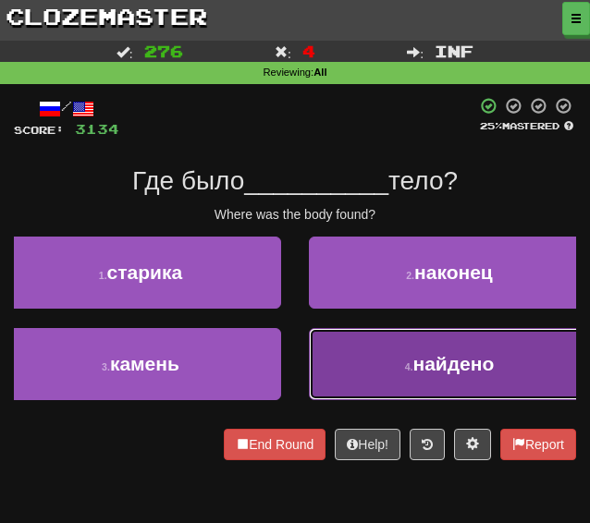
click at [352, 357] on button "4 . найдено" at bounding box center [449, 364] width 281 height 72
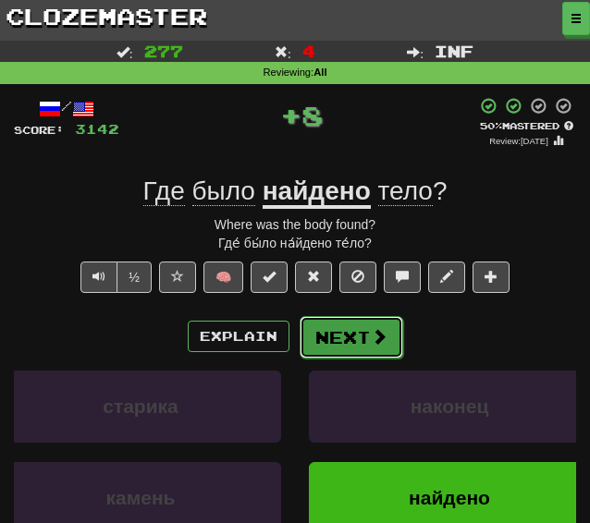
click at [336, 330] on button "Next" at bounding box center [352, 337] width 104 height 43
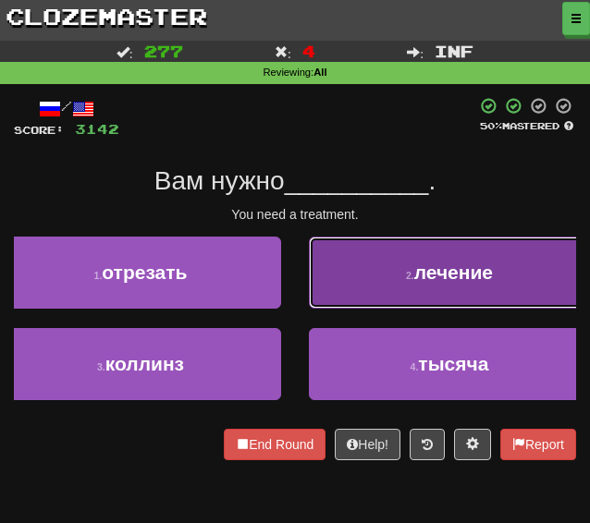
click at [390, 286] on button "2 . лечение" at bounding box center [449, 273] width 281 height 72
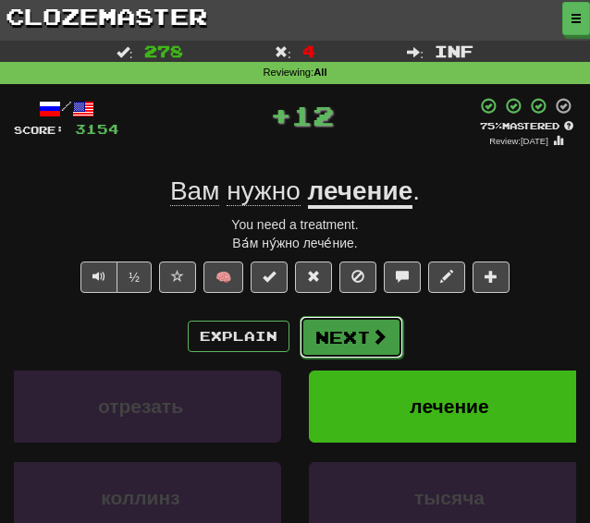
click at [334, 342] on button "Next" at bounding box center [352, 337] width 104 height 43
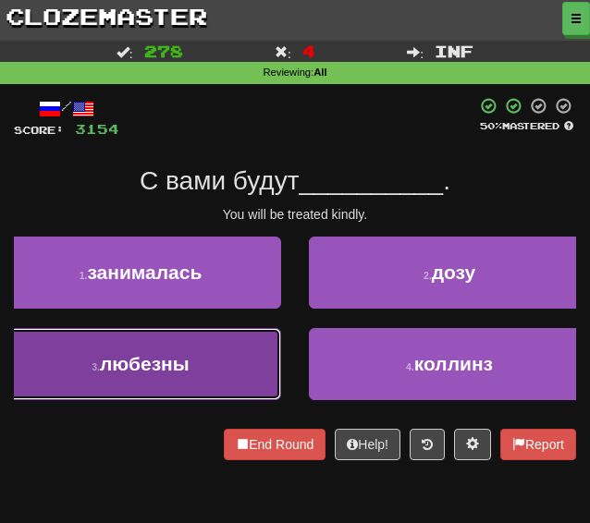
drag, startPoint x: 216, startPoint y: 373, endPoint x: 233, endPoint y: 364, distance: 18.6
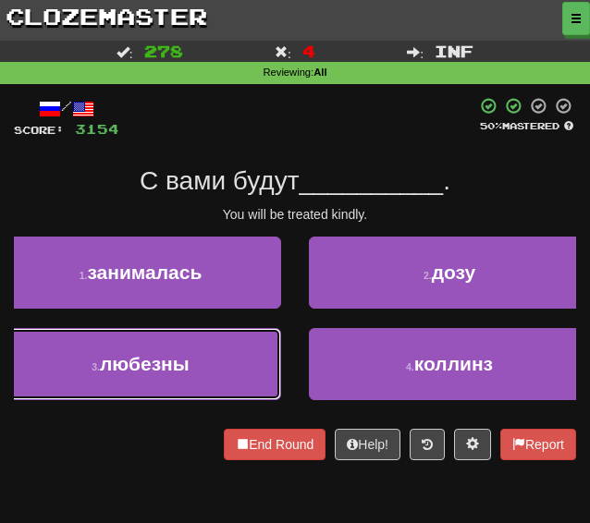
click at [216, 373] on button "3 . любезны" at bounding box center [140, 364] width 281 height 72
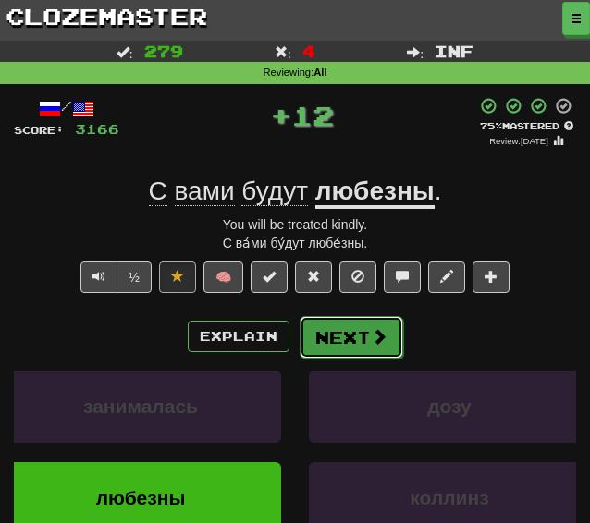
click at [349, 350] on button "Next" at bounding box center [352, 337] width 104 height 43
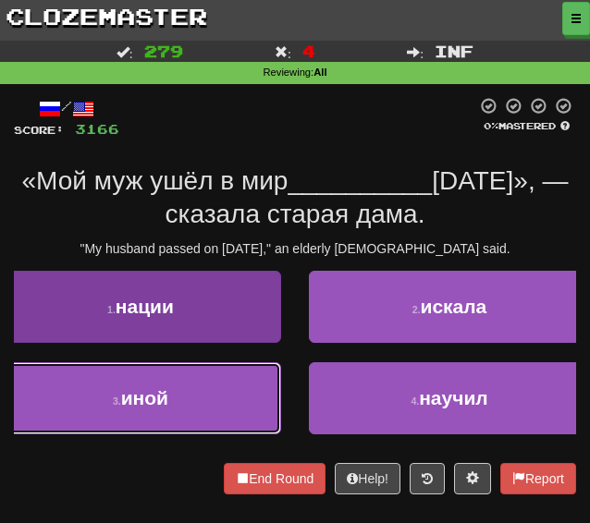
click at [188, 423] on button "3 . иной" at bounding box center [140, 398] width 281 height 72
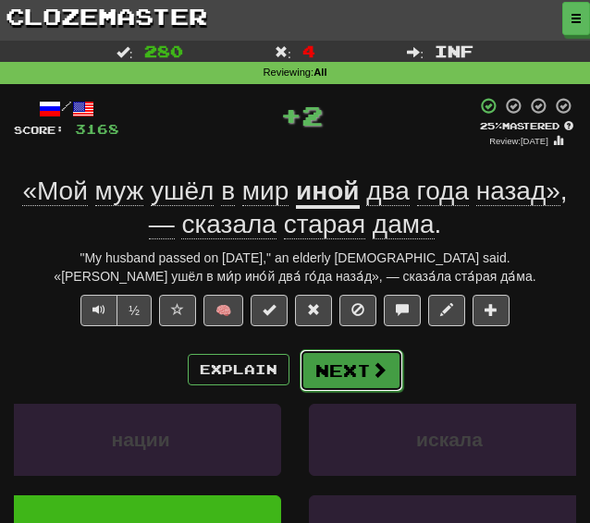
click at [342, 372] on button "Next" at bounding box center [352, 370] width 104 height 43
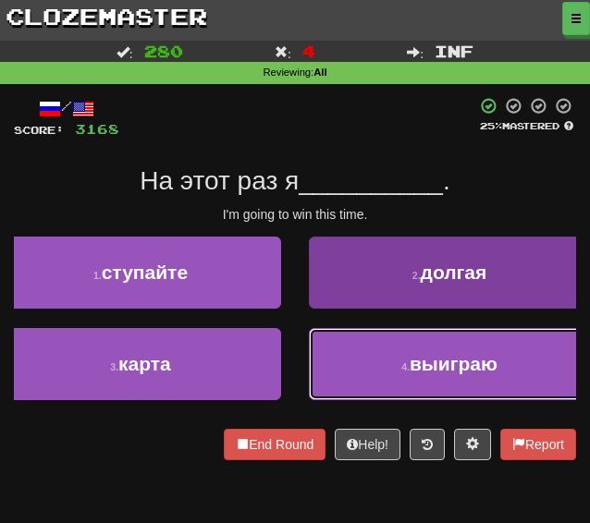
click at [390, 376] on button "4 . выиграю" at bounding box center [449, 364] width 281 height 72
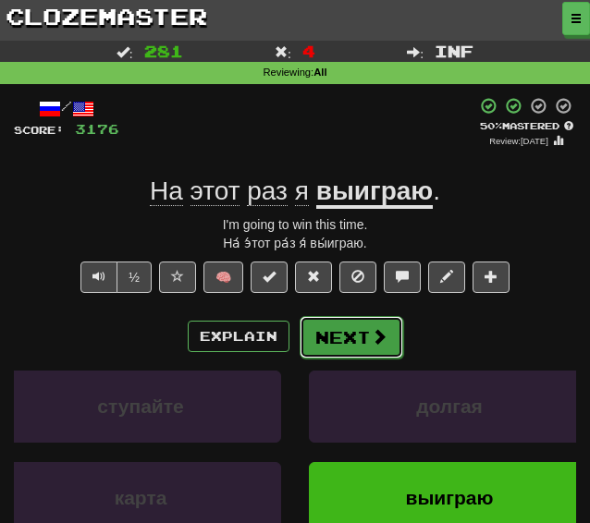
click at [350, 336] on button "Next" at bounding box center [352, 337] width 104 height 43
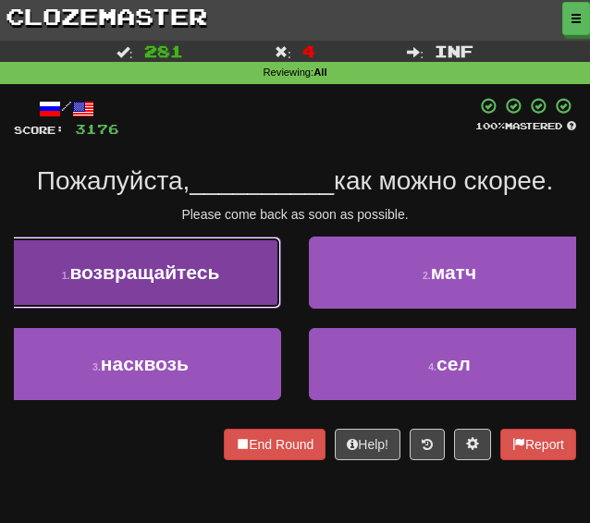
click at [209, 283] on span "возвращайтесь" at bounding box center [144, 272] width 150 height 21
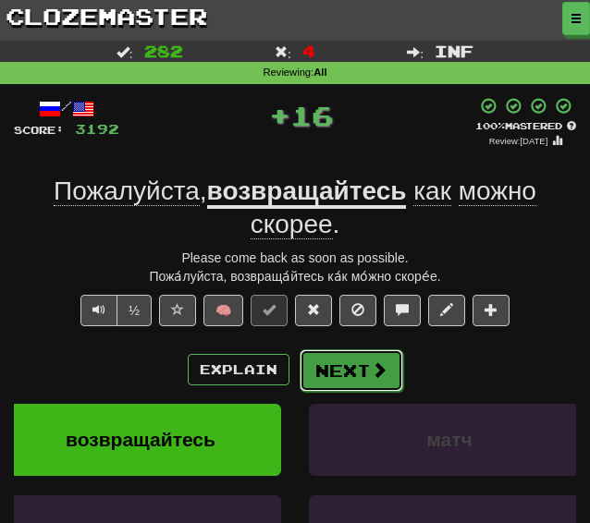
click at [355, 380] on button "Next" at bounding box center [352, 370] width 104 height 43
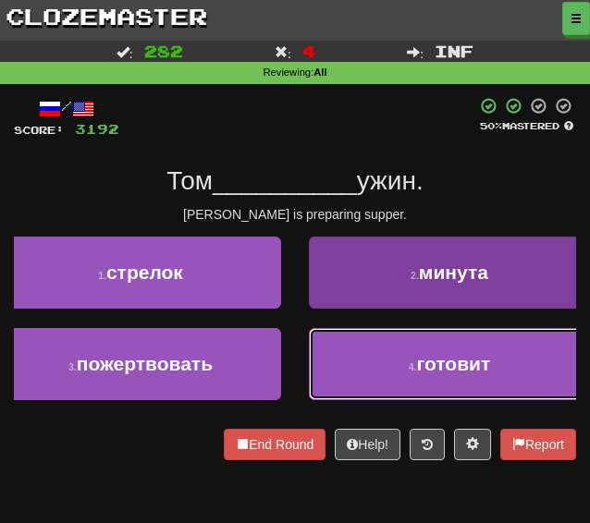
click at [367, 389] on button "4 . готовит" at bounding box center [449, 364] width 281 height 72
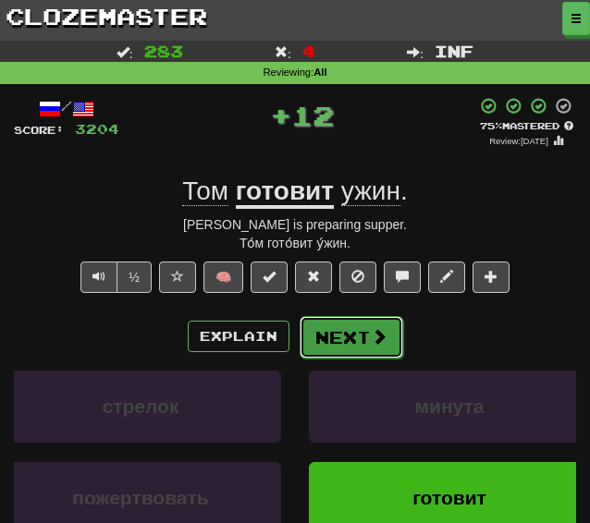
click at [370, 345] on button "Next" at bounding box center [352, 337] width 104 height 43
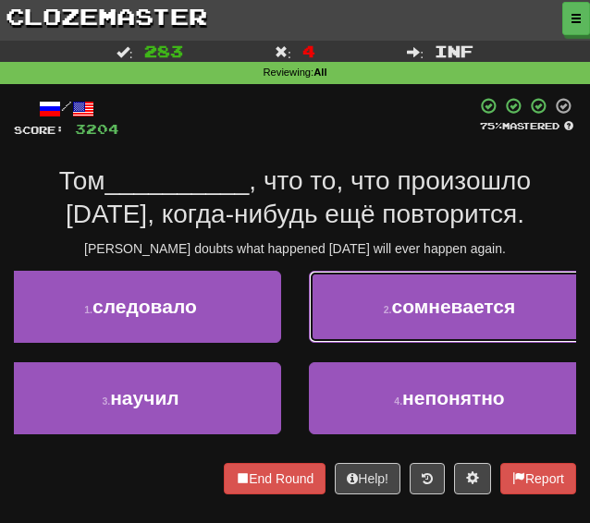
click at [417, 333] on button "2 . сомневается" at bounding box center [449, 307] width 281 height 72
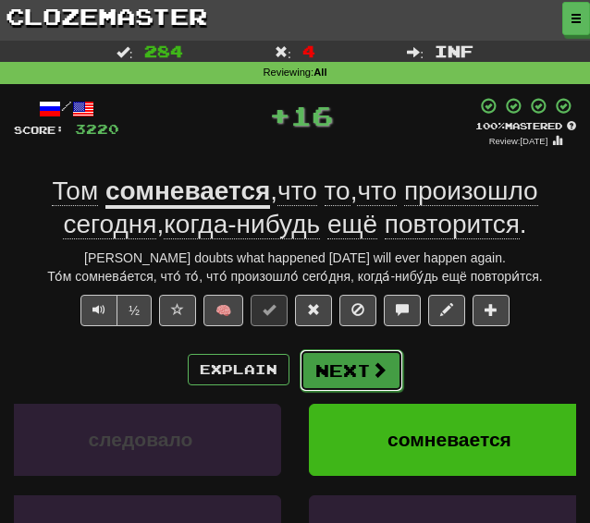
click at [356, 380] on button "Next" at bounding box center [352, 370] width 104 height 43
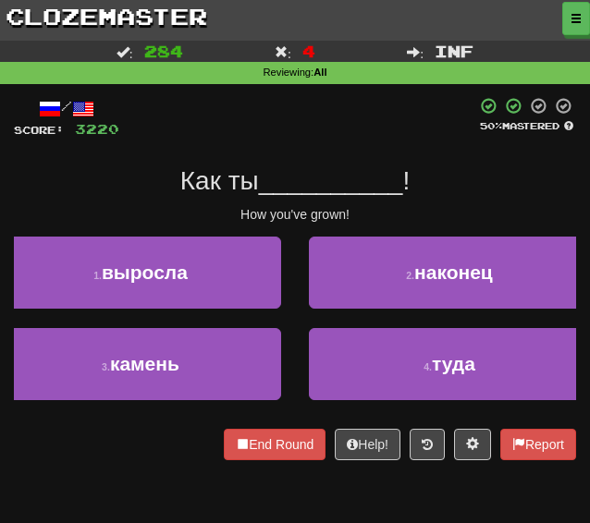
click at [176, 311] on div "1 . выросла" at bounding box center [140, 283] width 309 height 92
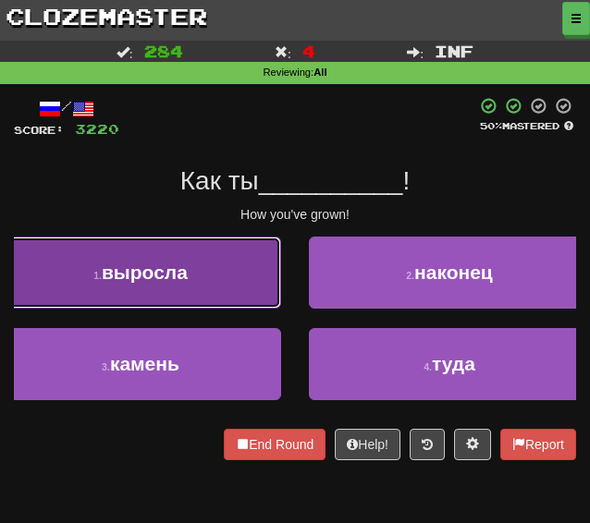
click at [176, 306] on button "1 . выросла" at bounding box center [140, 273] width 281 height 72
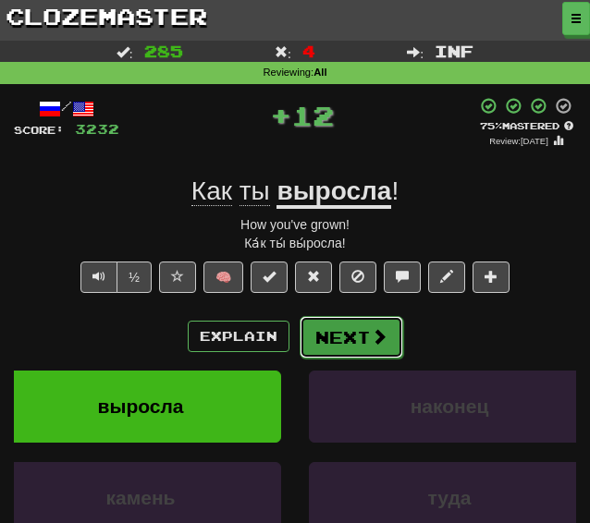
click at [329, 350] on button "Next" at bounding box center [352, 337] width 104 height 43
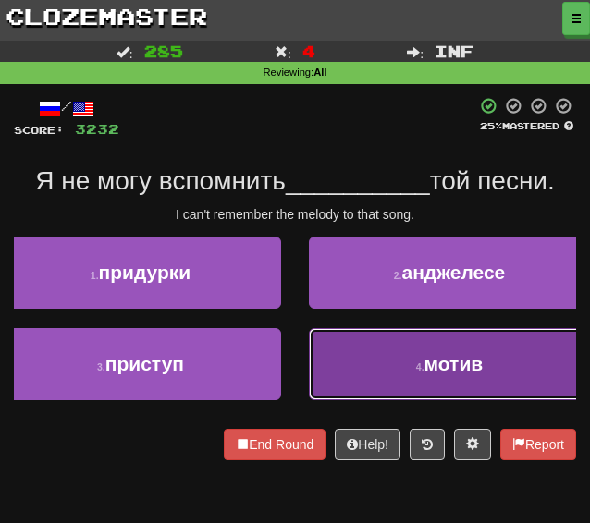
click at [348, 371] on button "4 . мотив" at bounding box center [449, 364] width 281 height 72
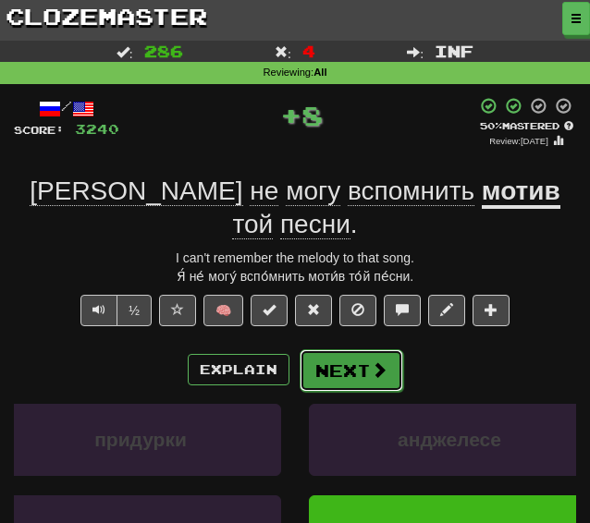
click at [336, 349] on button "Next" at bounding box center [352, 370] width 104 height 43
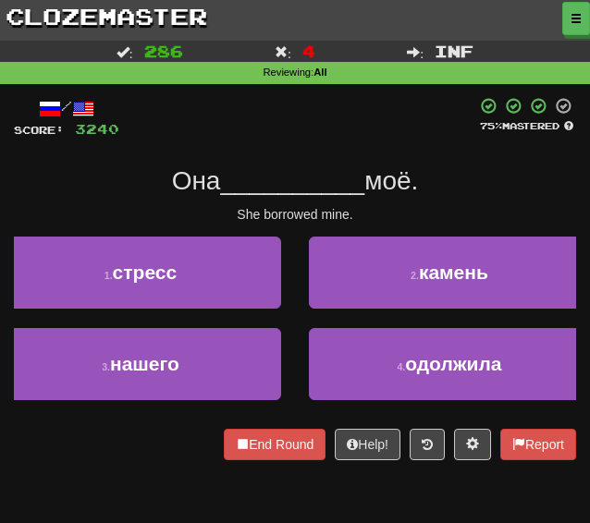
click at [404, 408] on div "4 . одолжила" at bounding box center [449, 374] width 309 height 92
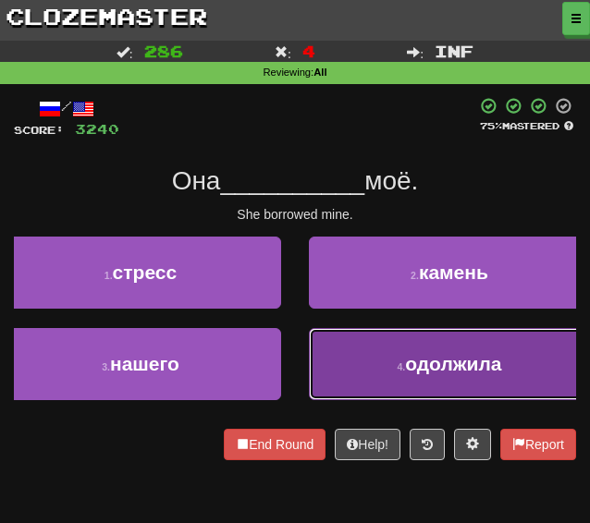
click at [383, 377] on button "4 . одолжила" at bounding box center [449, 364] width 281 height 72
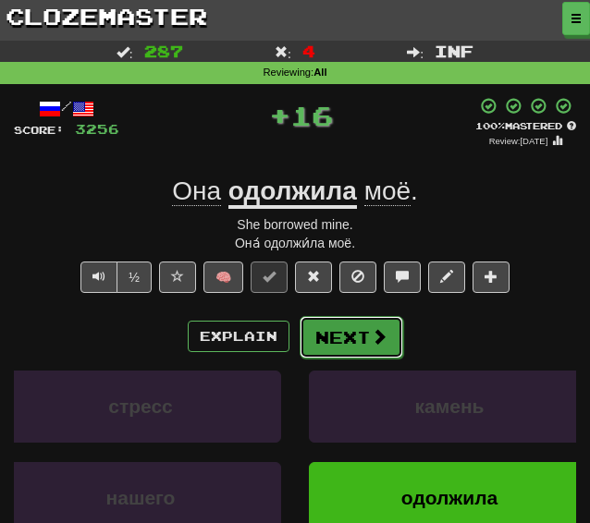
click at [333, 336] on button "Next" at bounding box center [352, 337] width 104 height 43
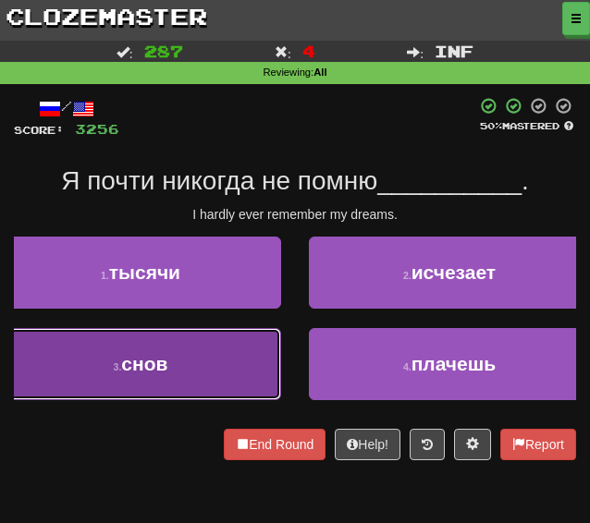
click at [187, 343] on button "3 . снов" at bounding box center [140, 364] width 281 height 72
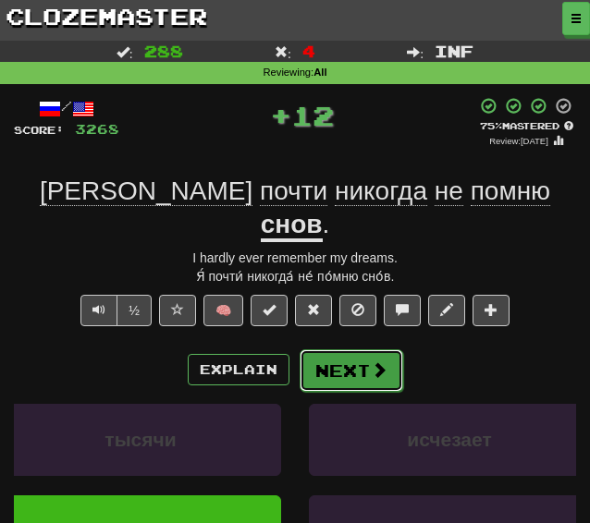
click at [371, 361] on span at bounding box center [379, 369] width 17 height 17
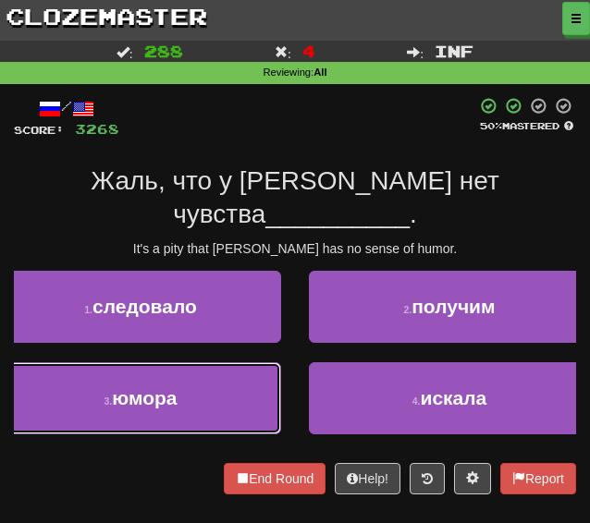
click at [216, 363] on button "3 . юмора" at bounding box center [140, 398] width 281 height 72
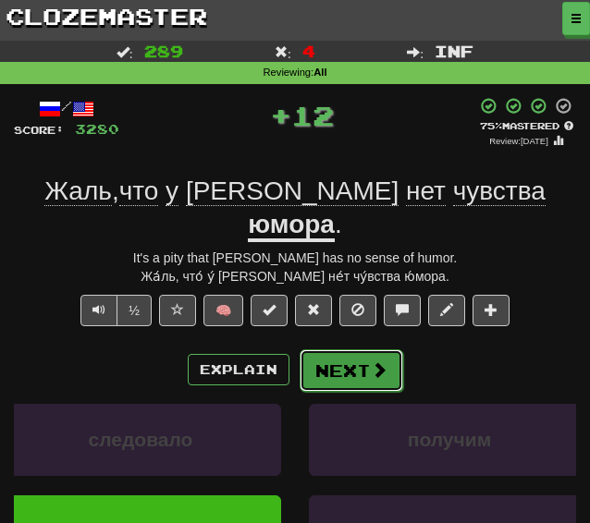
click at [302, 349] on button "Next" at bounding box center [352, 370] width 104 height 43
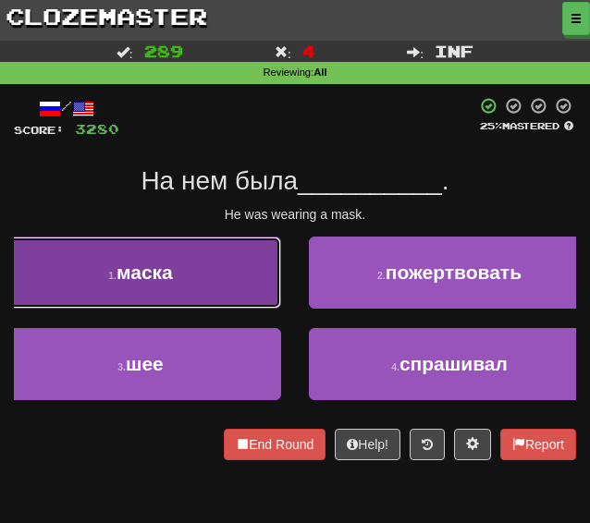
click at [139, 269] on span "маска" at bounding box center [144, 272] width 56 height 21
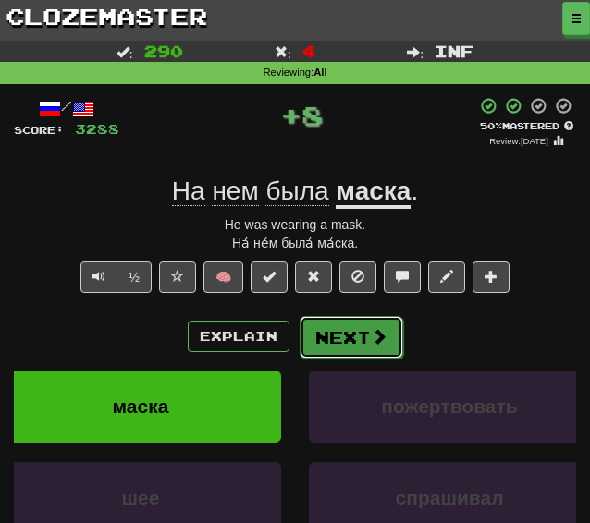
click at [316, 328] on button "Next" at bounding box center [352, 337] width 104 height 43
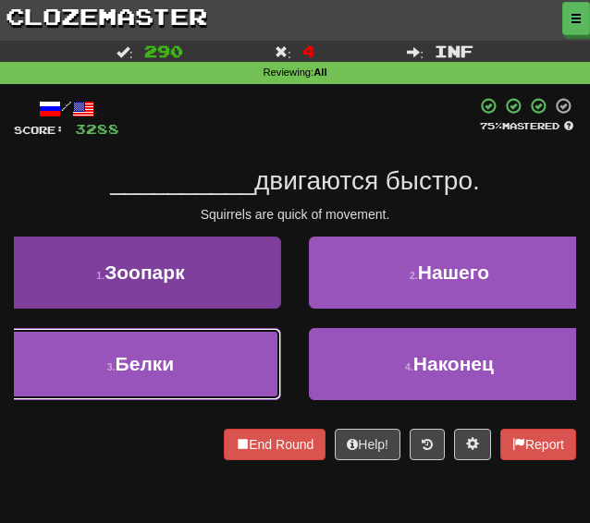
click at [220, 373] on button "3 . Белки" at bounding box center [140, 364] width 281 height 72
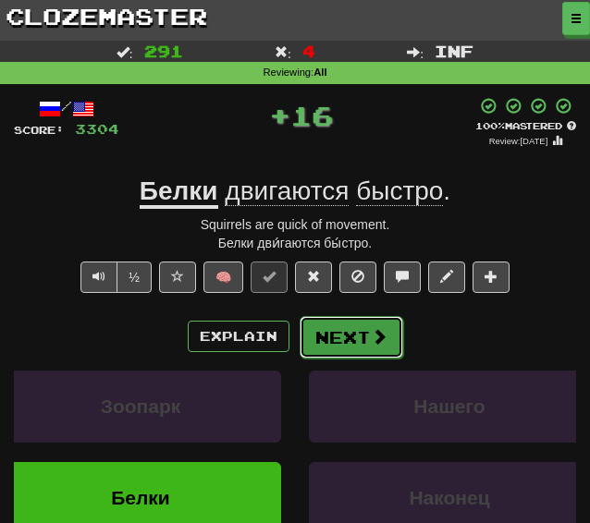
click at [342, 352] on button "Next" at bounding box center [352, 337] width 104 height 43
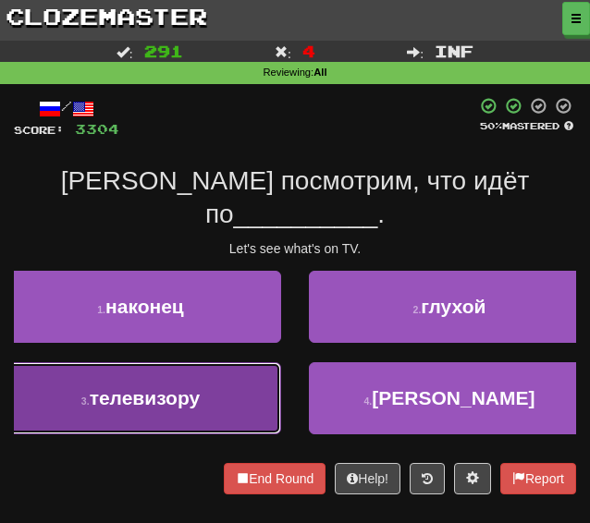
click at [198, 387] on span "телевизору" at bounding box center [145, 397] width 111 height 21
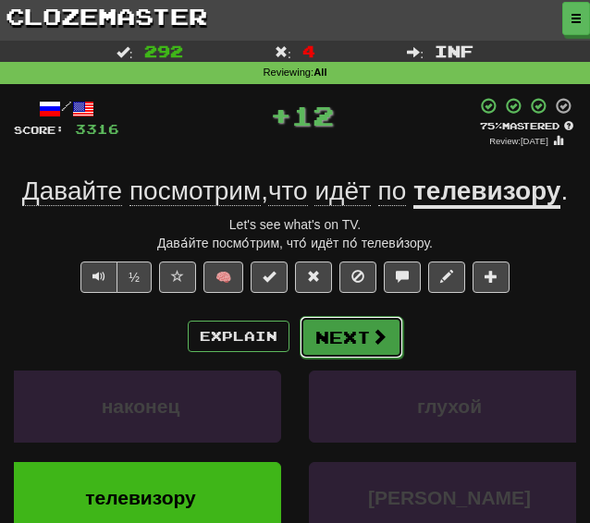
click at [314, 343] on button "Next" at bounding box center [352, 337] width 104 height 43
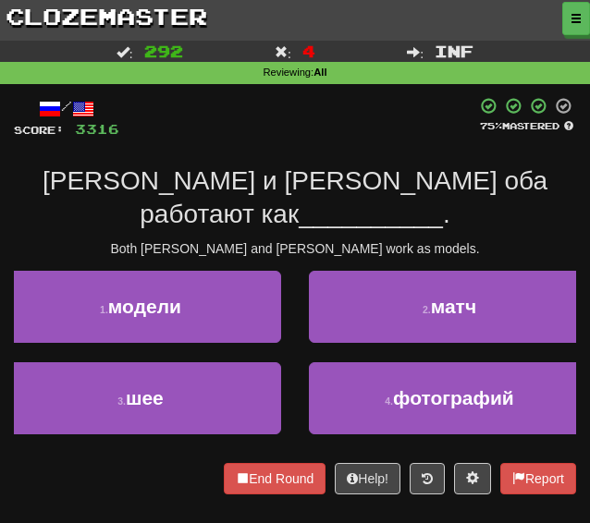
click at [153, 310] on div "1 . модели" at bounding box center [140, 317] width 309 height 92
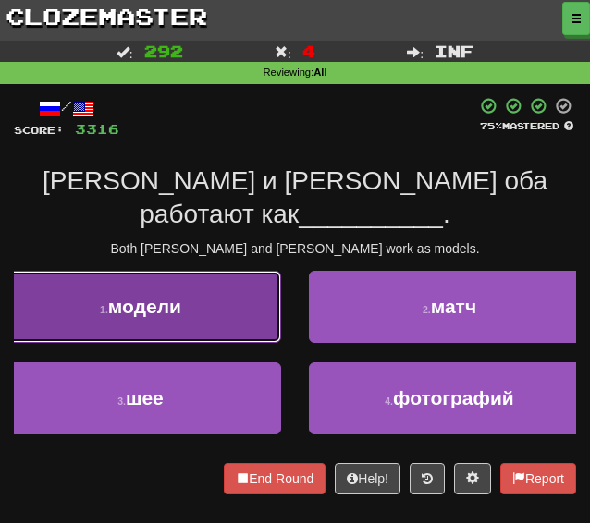
click at [177, 295] on button "1 . модели" at bounding box center [140, 307] width 281 height 72
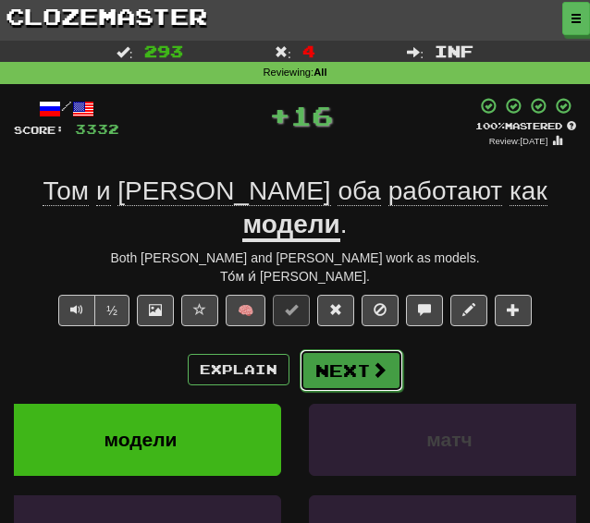
click at [351, 352] on button "Next" at bounding box center [352, 370] width 104 height 43
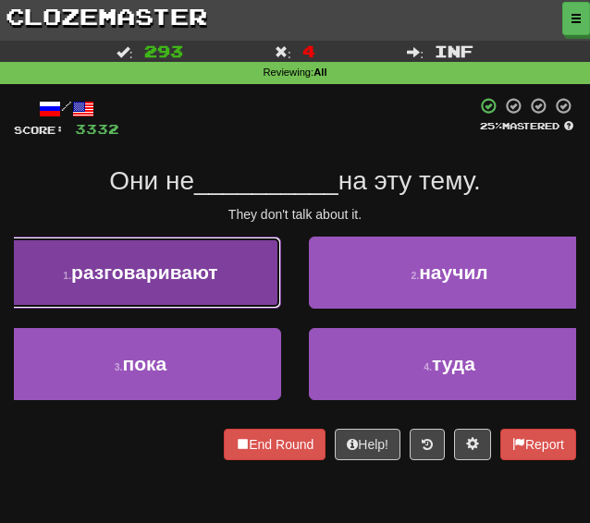
click at [168, 287] on button "1 . разговаривают" at bounding box center [140, 273] width 281 height 72
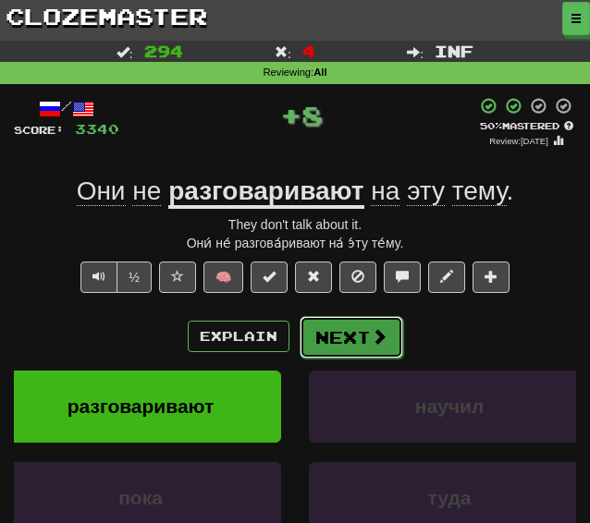
click at [331, 339] on button "Next" at bounding box center [352, 337] width 104 height 43
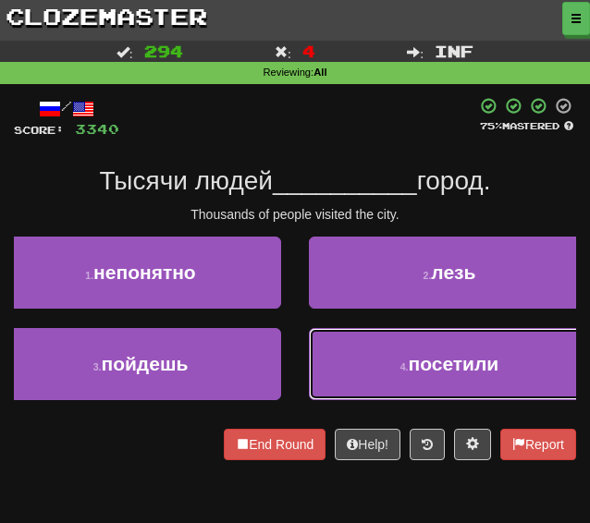
click at [356, 362] on button "4 . посетили" at bounding box center [449, 364] width 281 height 72
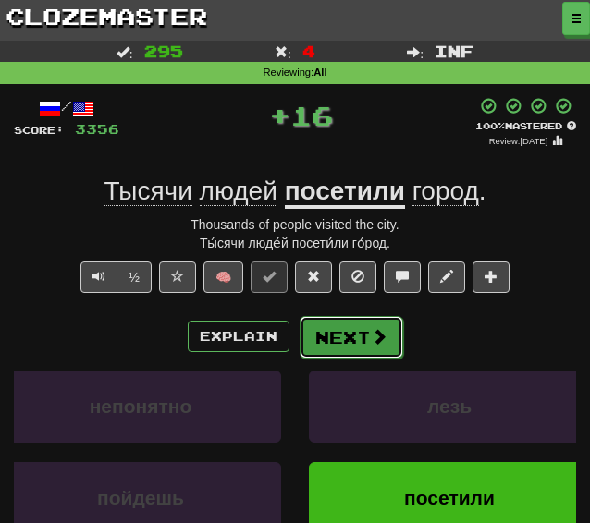
click at [329, 344] on button "Next" at bounding box center [352, 337] width 104 height 43
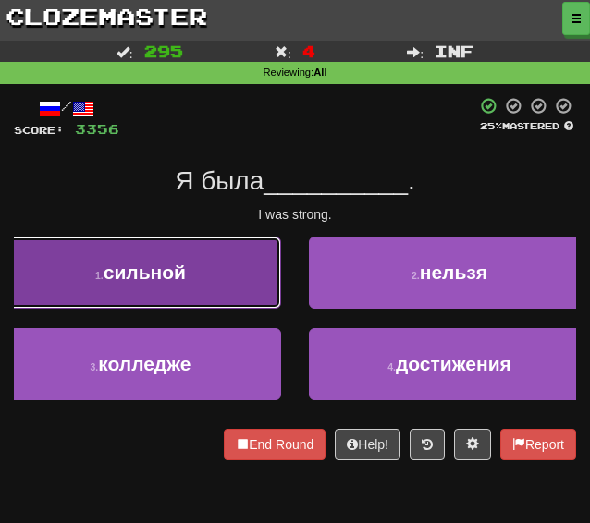
click at [219, 290] on button "1 . сильной" at bounding box center [140, 273] width 281 height 72
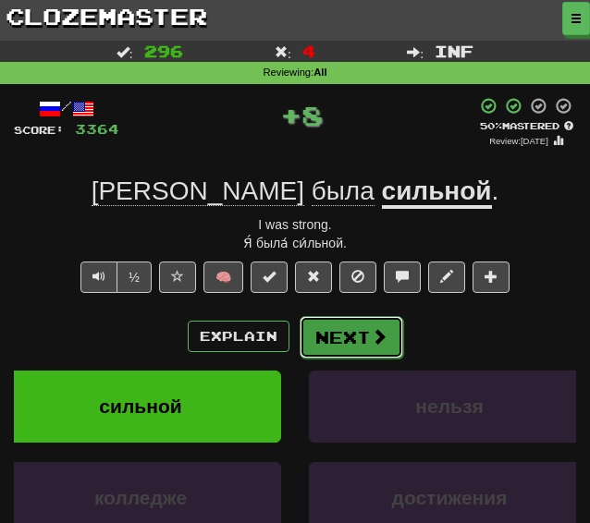
click at [330, 341] on button "Next" at bounding box center [352, 337] width 104 height 43
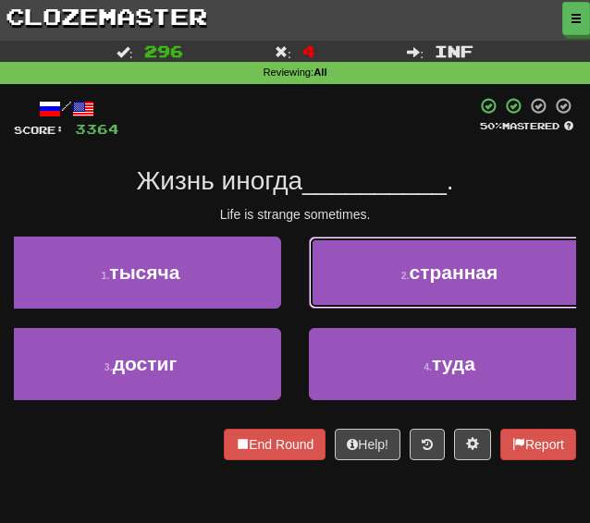
click at [340, 304] on button "2 . странная" at bounding box center [449, 273] width 281 height 72
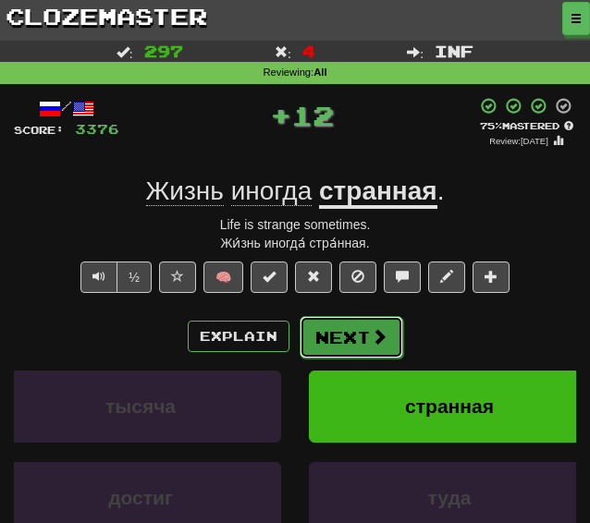
click at [348, 340] on button "Next" at bounding box center [352, 337] width 104 height 43
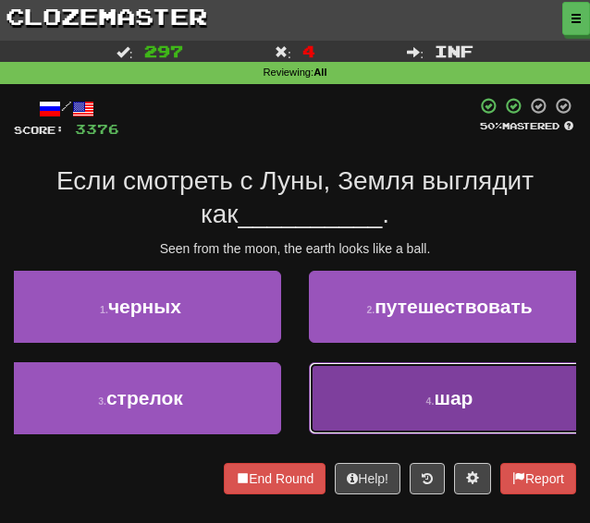
click at [390, 398] on button "4 . шар" at bounding box center [449, 398] width 281 height 72
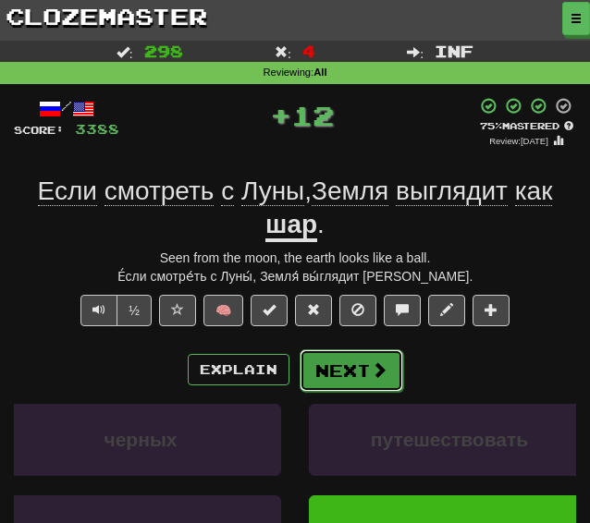
click at [351, 370] on button "Next" at bounding box center [352, 370] width 104 height 43
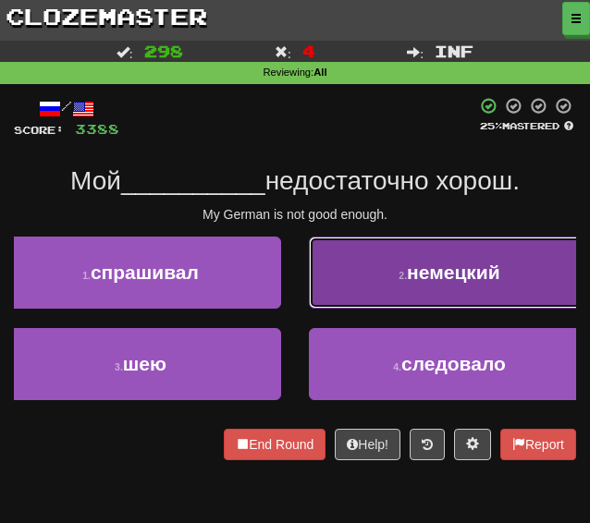
click at [376, 296] on button "2 . немецкий" at bounding box center [449, 273] width 281 height 72
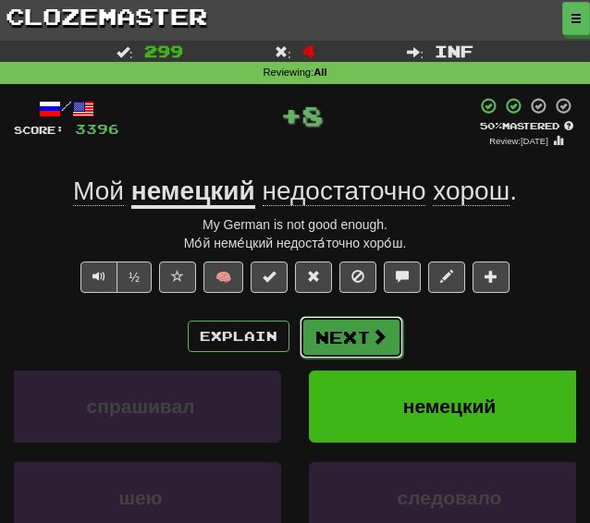
click at [342, 343] on button "Next" at bounding box center [352, 337] width 104 height 43
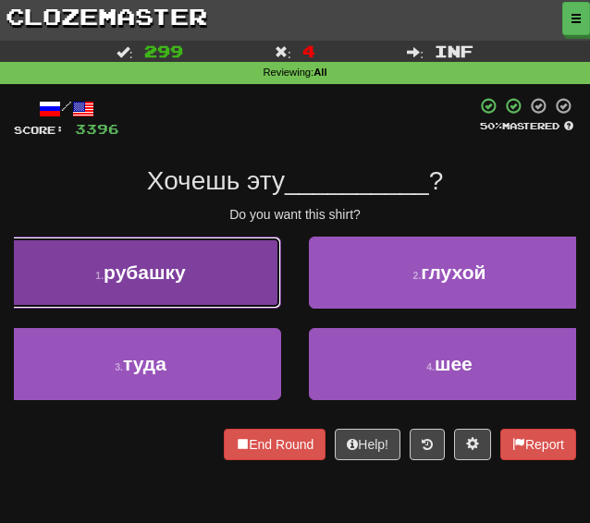
click at [251, 269] on button "1 . рубашку" at bounding box center [140, 273] width 281 height 72
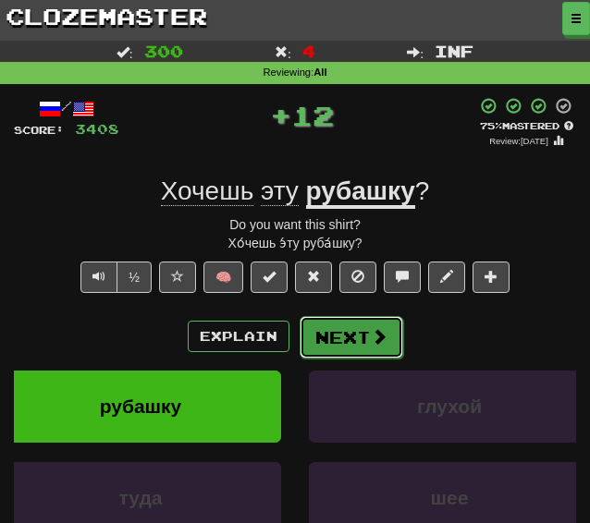
click at [381, 331] on span at bounding box center [379, 336] width 17 height 17
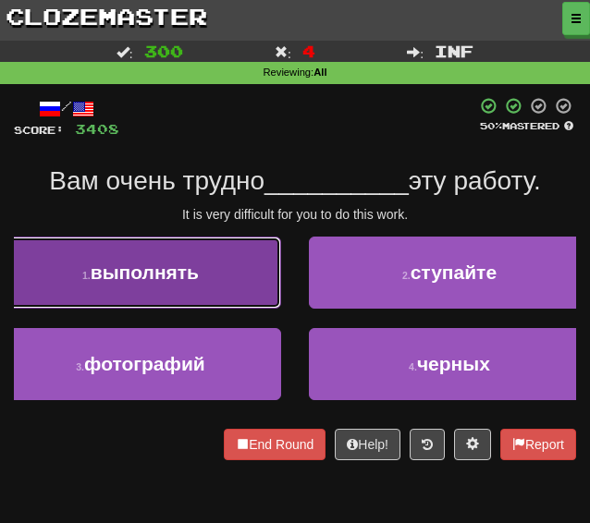
click at [163, 287] on button "1 . выполнять" at bounding box center [140, 273] width 281 height 72
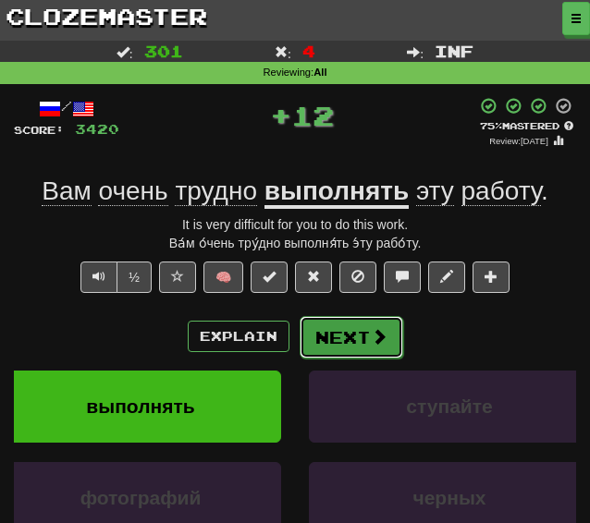
click at [353, 339] on button "Next" at bounding box center [352, 337] width 104 height 43
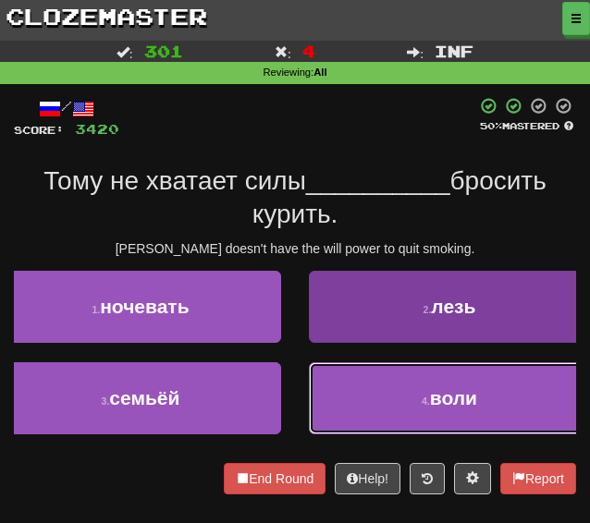
click at [324, 392] on button "4 . воли" at bounding box center [449, 398] width 281 height 72
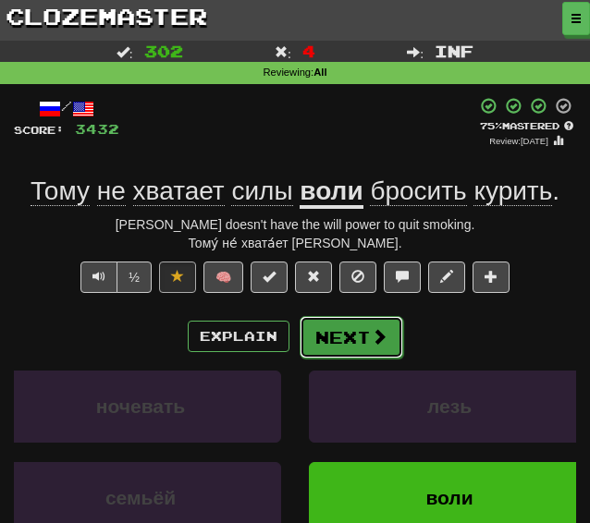
click at [366, 343] on button "Next" at bounding box center [352, 337] width 104 height 43
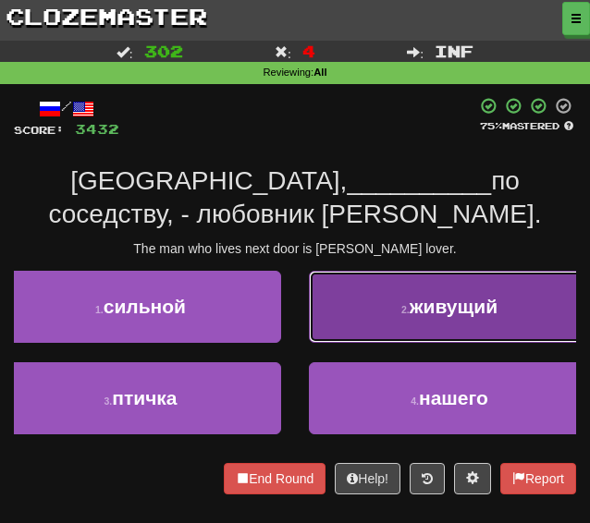
click at [339, 317] on button "2 . живущий" at bounding box center [449, 307] width 281 height 72
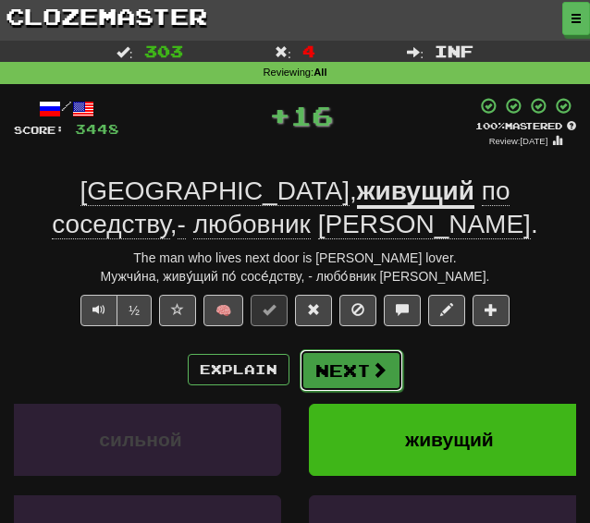
click at [336, 376] on button "Next" at bounding box center [352, 370] width 104 height 43
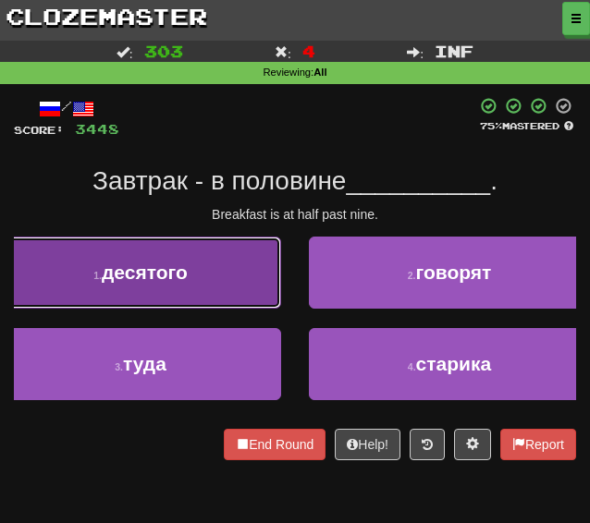
click at [224, 303] on button "1 . десятого" at bounding box center [140, 273] width 281 height 72
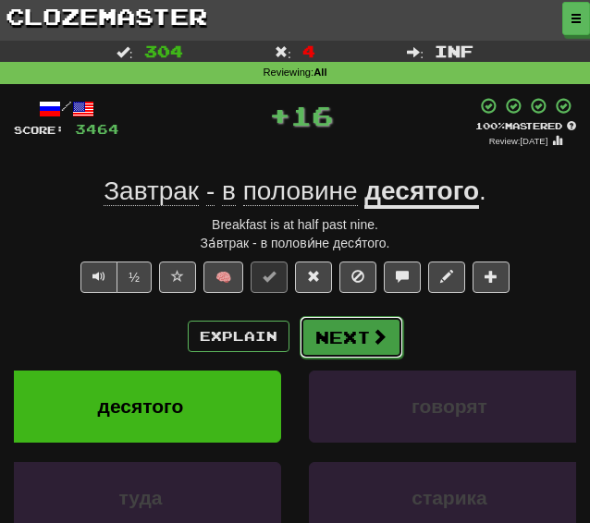
click at [369, 346] on button "Next" at bounding box center [352, 337] width 104 height 43
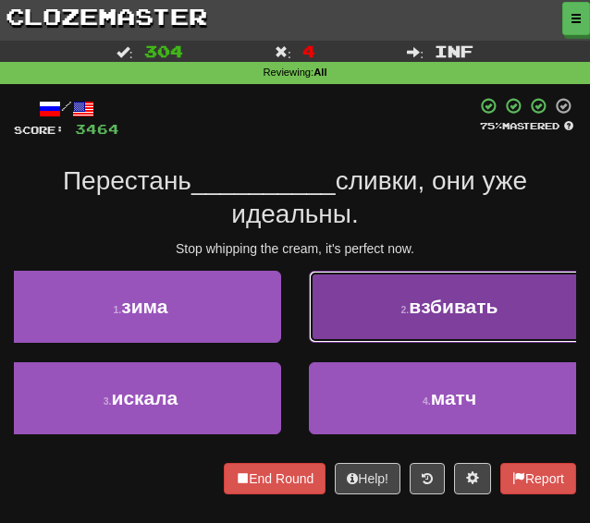
click at [361, 308] on button "2 . взбивать" at bounding box center [449, 307] width 281 height 72
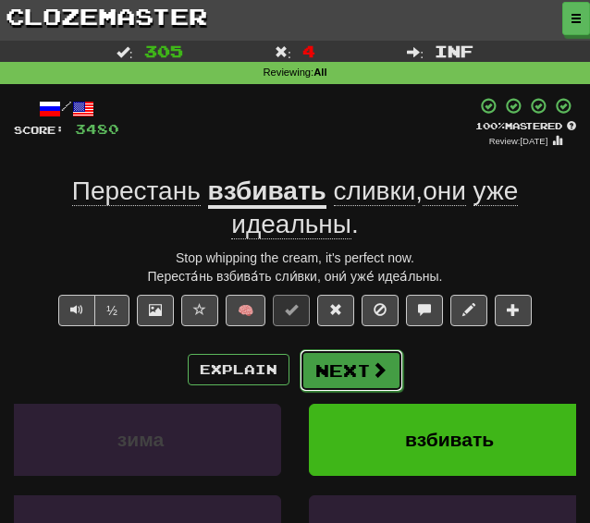
click at [316, 368] on button "Next" at bounding box center [352, 370] width 104 height 43
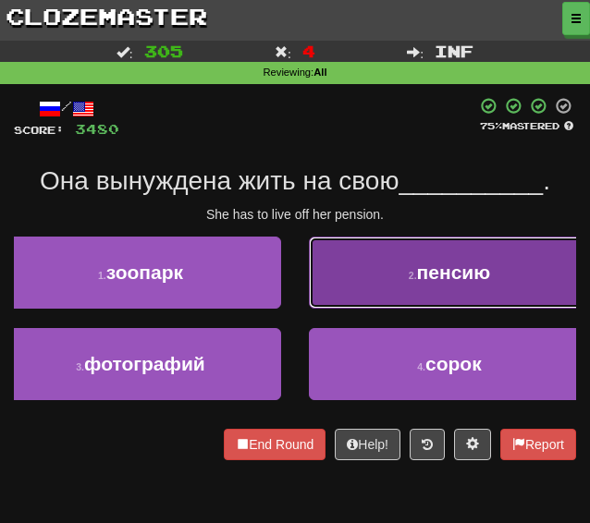
click at [387, 276] on button "2 . пенсию" at bounding box center [449, 273] width 281 height 72
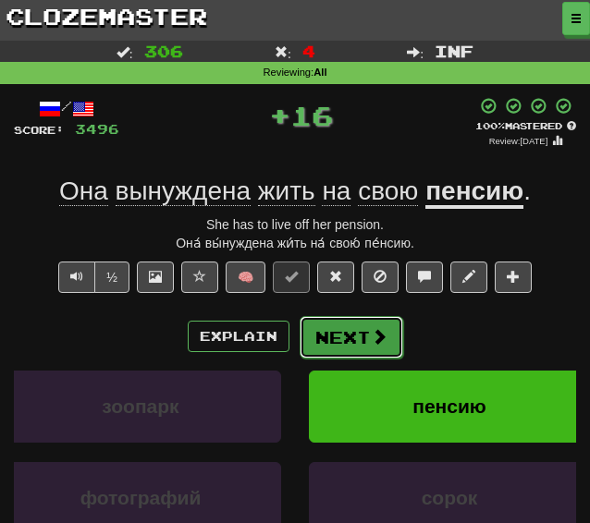
click at [324, 337] on button "Next" at bounding box center [352, 337] width 104 height 43
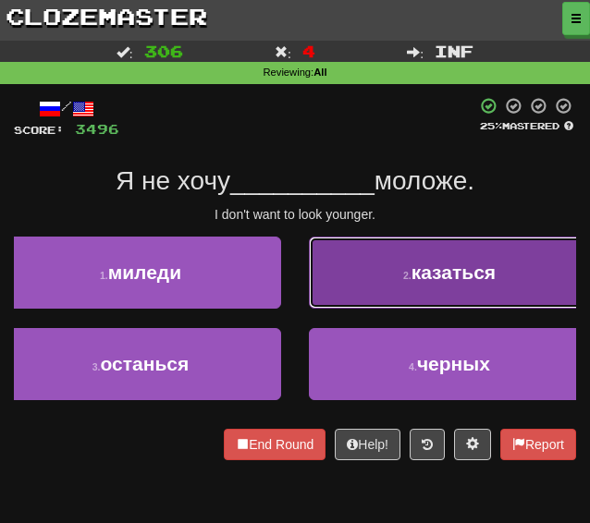
click at [341, 271] on button "2 . казаться" at bounding box center [449, 273] width 281 height 72
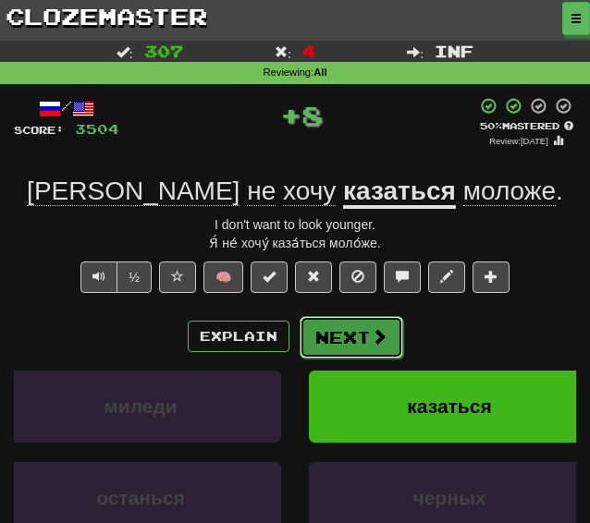
click at [344, 331] on button "Next" at bounding box center [352, 337] width 104 height 43
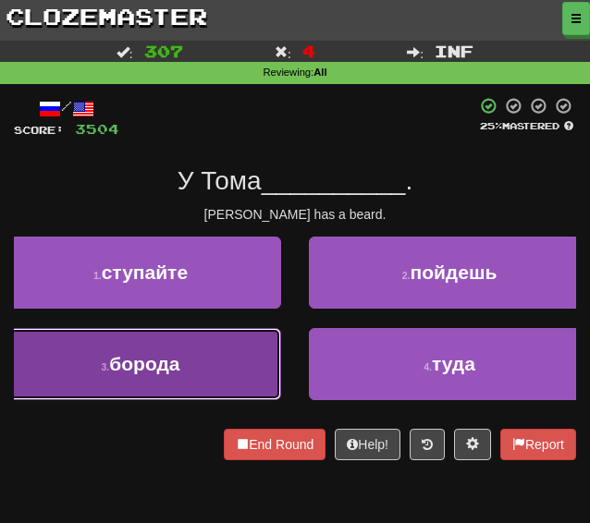
click at [221, 347] on button "3 . борода" at bounding box center [140, 364] width 281 height 72
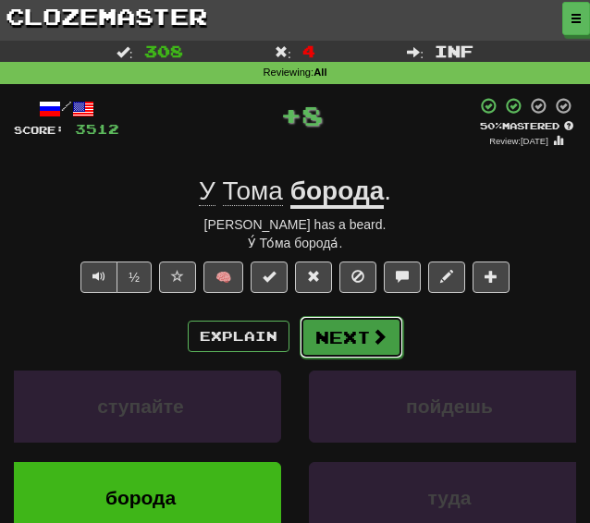
click at [342, 330] on button "Next" at bounding box center [352, 337] width 104 height 43
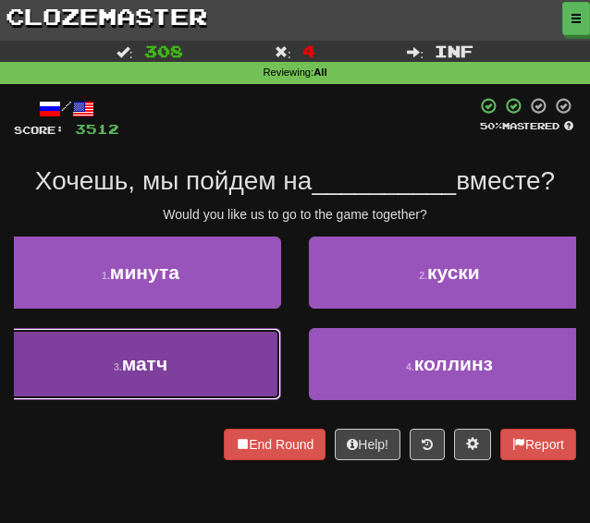
click at [221, 374] on button "3 . матч" at bounding box center [140, 364] width 281 height 72
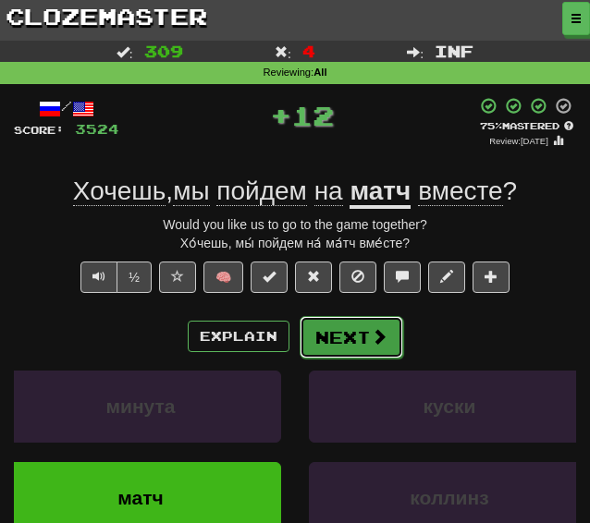
click at [323, 324] on button "Next" at bounding box center [352, 337] width 104 height 43
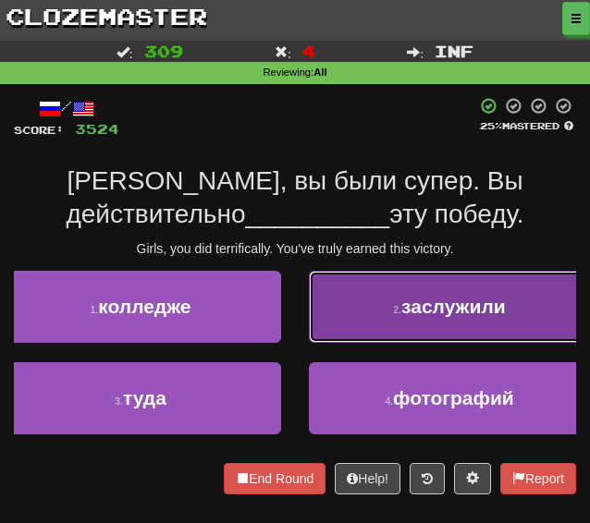
click at [381, 316] on button "2 . заслужили" at bounding box center [449, 307] width 281 height 72
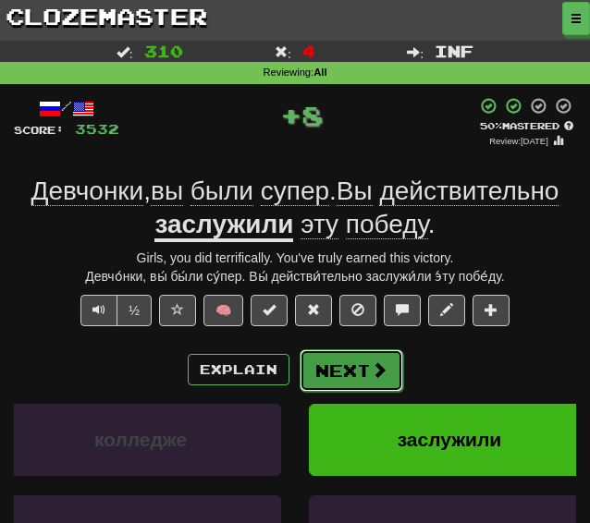
click at [339, 370] on button "Next" at bounding box center [352, 370] width 104 height 43
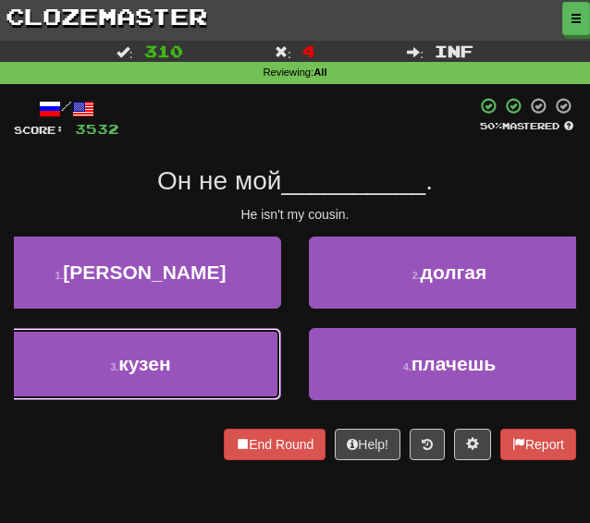
click at [198, 358] on button "3 . кузен" at bounding box center [140, 364] width 281 height 72
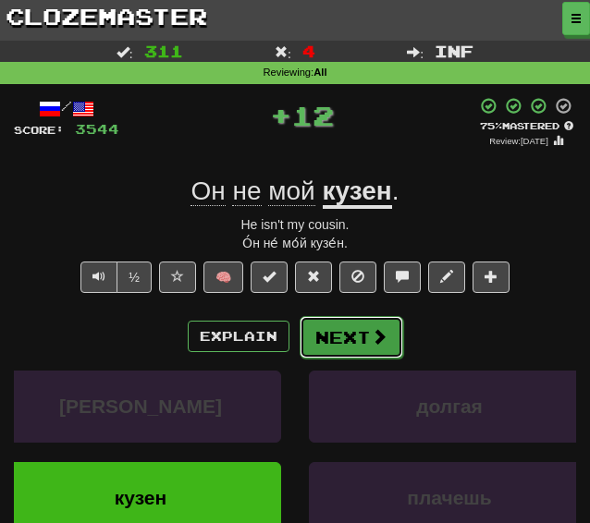
click at [336, 339] on button "Next" at bounding box center [352, 337] width 104 height 43
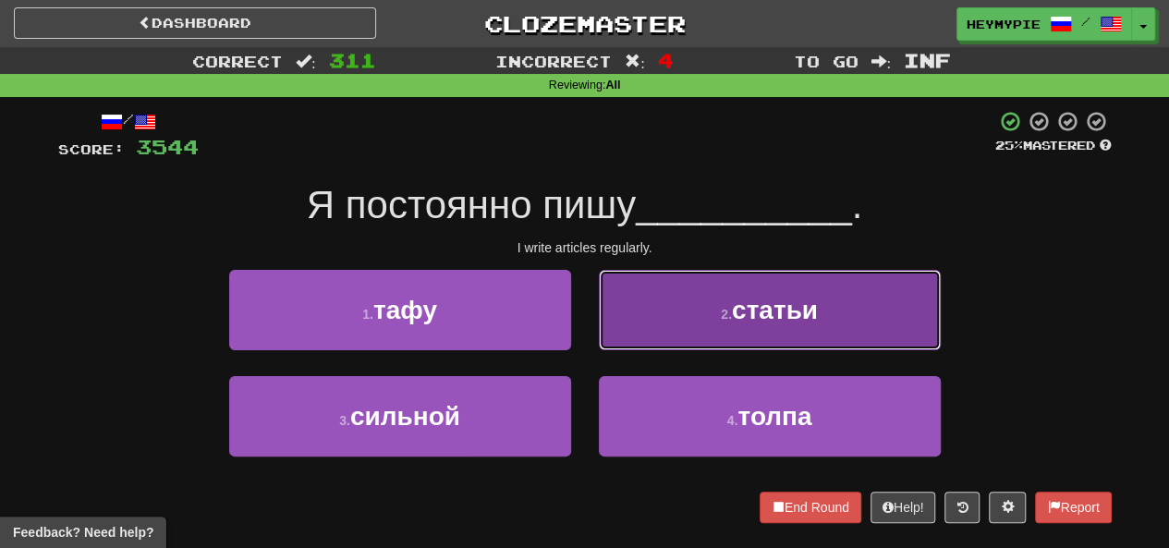
click at [589, 321] on button "2 . статьи" at bounding box center [770, 310] width 342 height 80
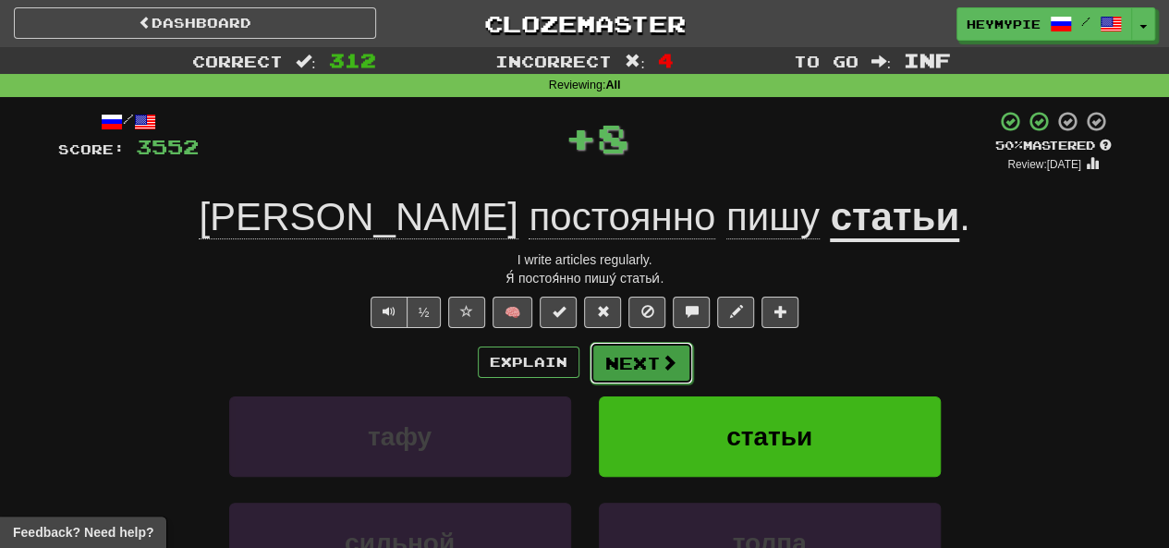
click at [589, 382] on button "Next" at bounding box center [642, 363] width 104 height 43
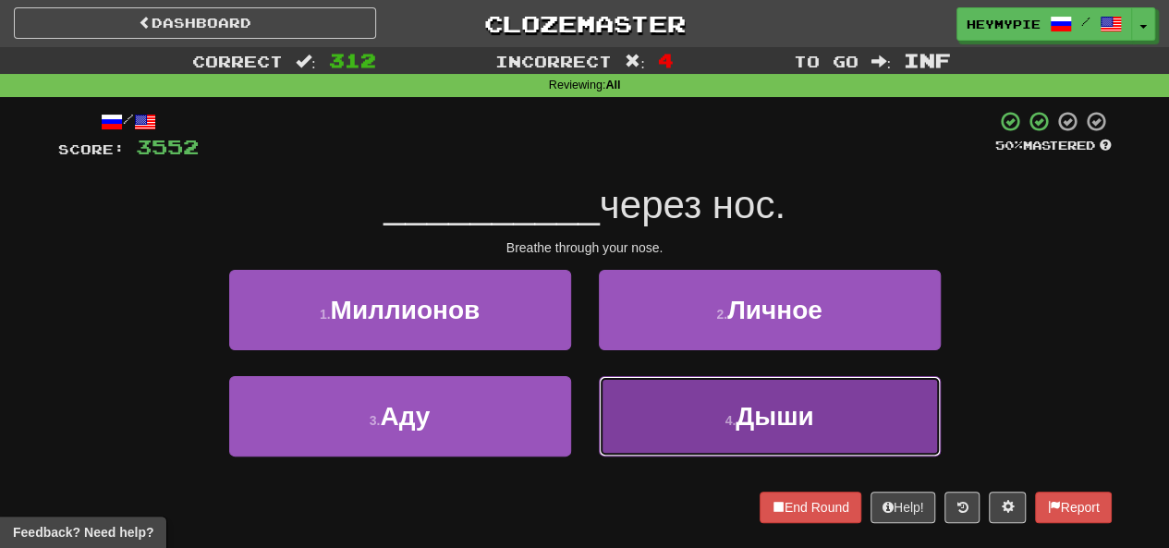
click at [589, 395] on button "4 . Дыши" at bounding box center [770, 416] width 342 height 80
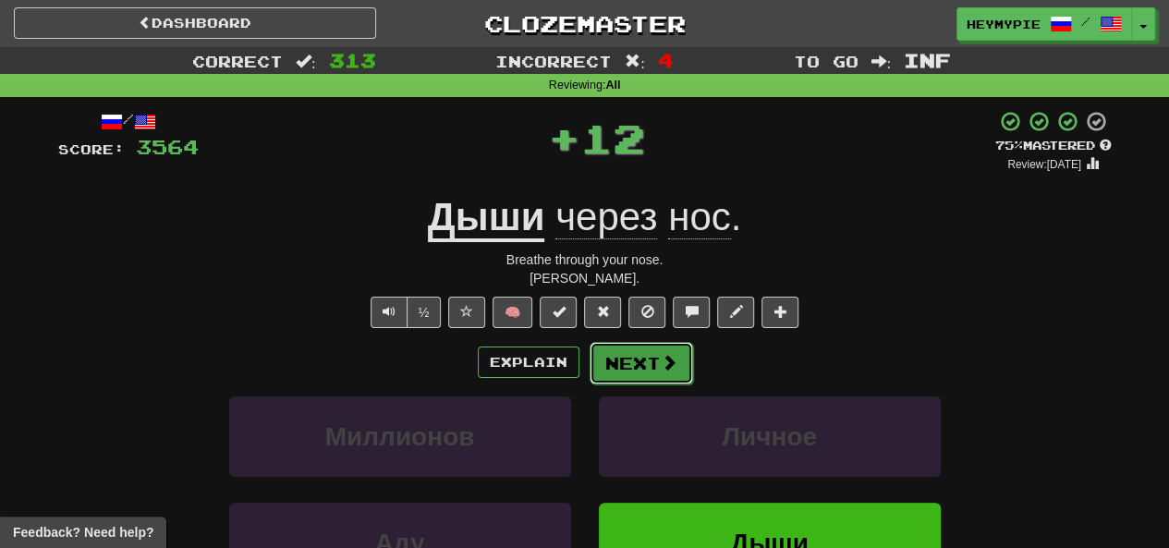
click at [589, 363] on button "Next" at bounding box center [642, 363] width 104 height 43
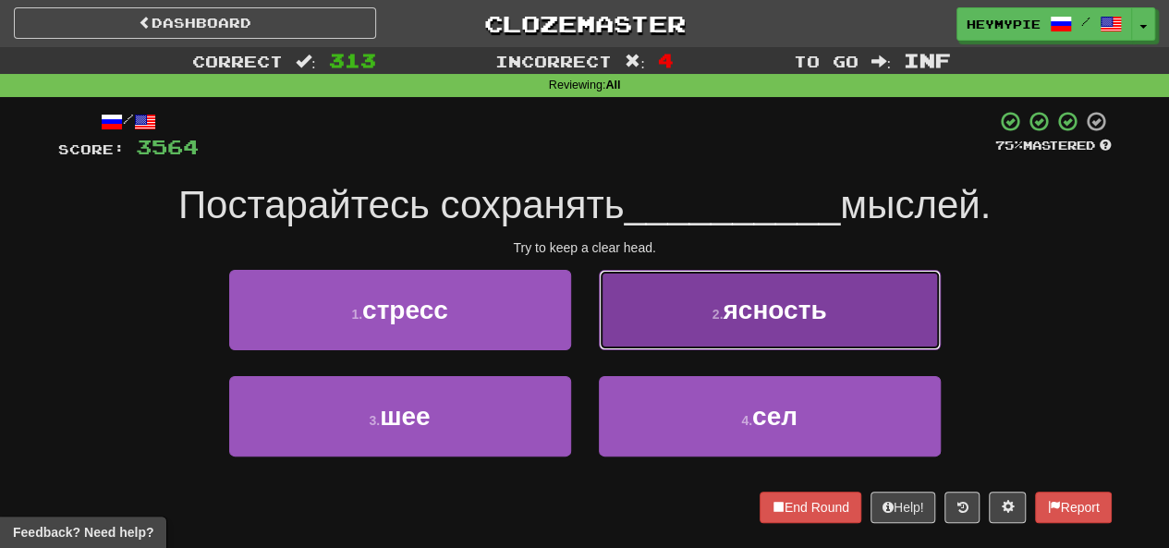
click at [589, 318] on button "2 . ясность" at bounding box center [770, 310] width 342 height 80
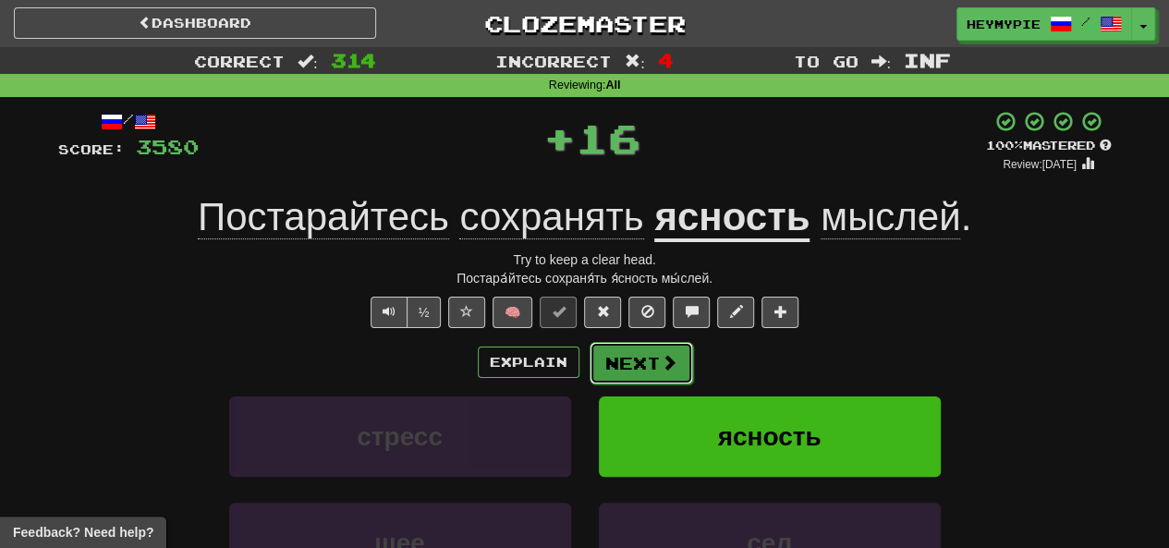
click at [589, 365] on button "Next" at bounding box center [642, 363] width 104 height 43
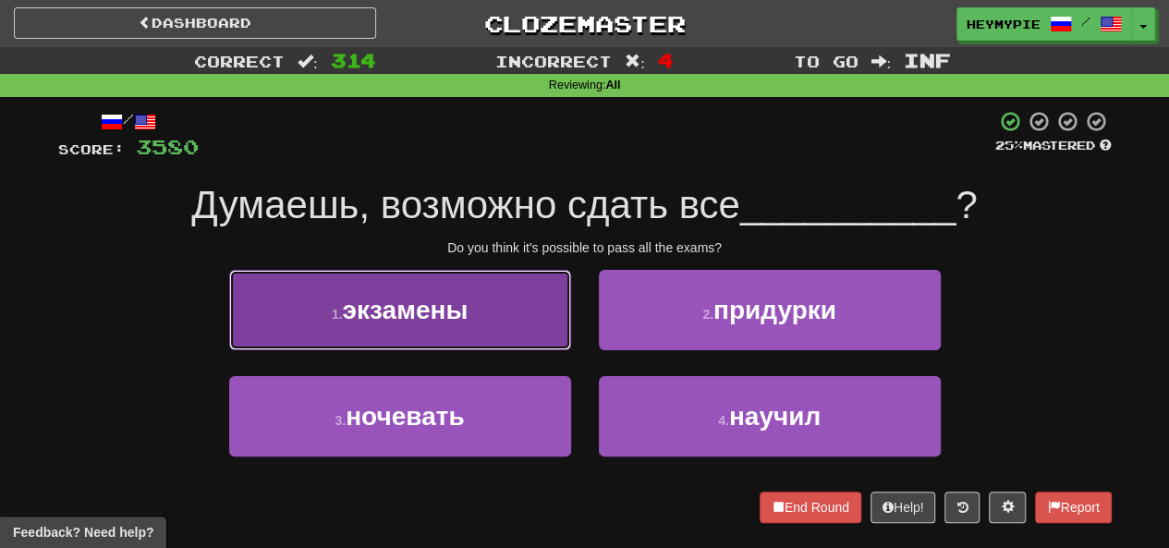
click at [531, 301] on button "1 . экзамены" at bounding box center [400, 310] width 342 height 80
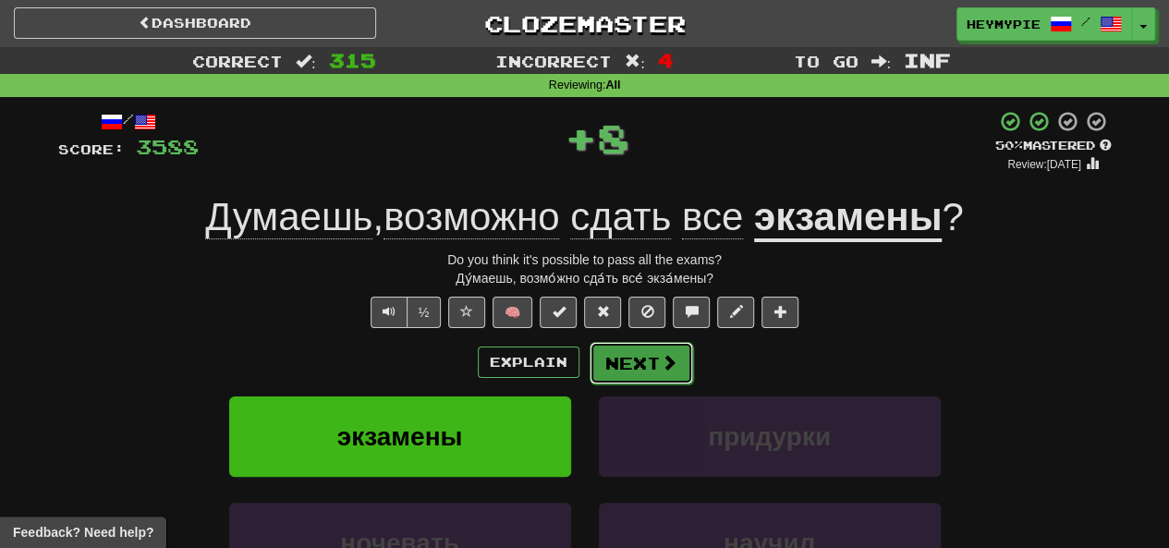
click at [589, 369] on button "Next" at bounding box center [642, 363] width 104 height 43
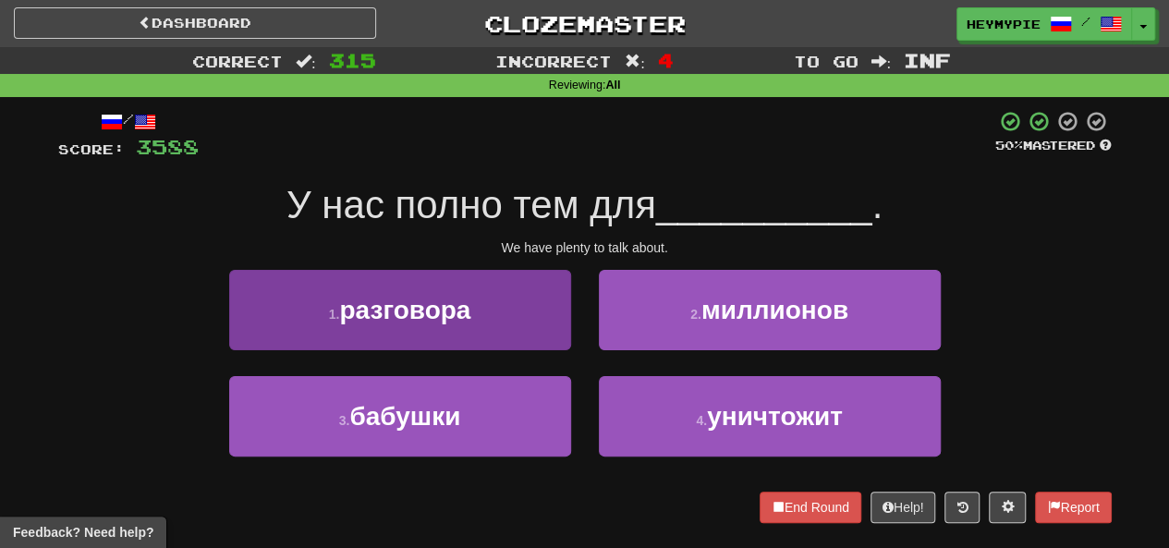
click at [464, 268] on div "/ Score: 3588 50 % Mastered У нас полно тем для __________ . We have plenty to …" at bounding box center [585, 316] width 1054 height 413
click at [515, 342] on button "1 . разговора" at bounding box center [400, 310] width 342 height 80
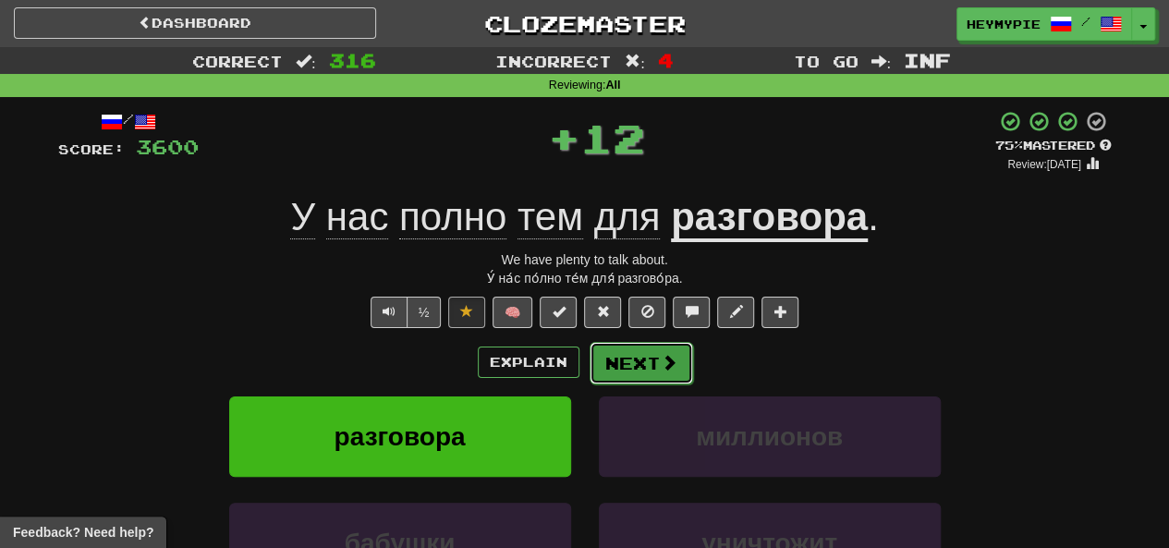
click at [589, 368] on button "Next" at bounding box center [642, 363] width 104 height 43
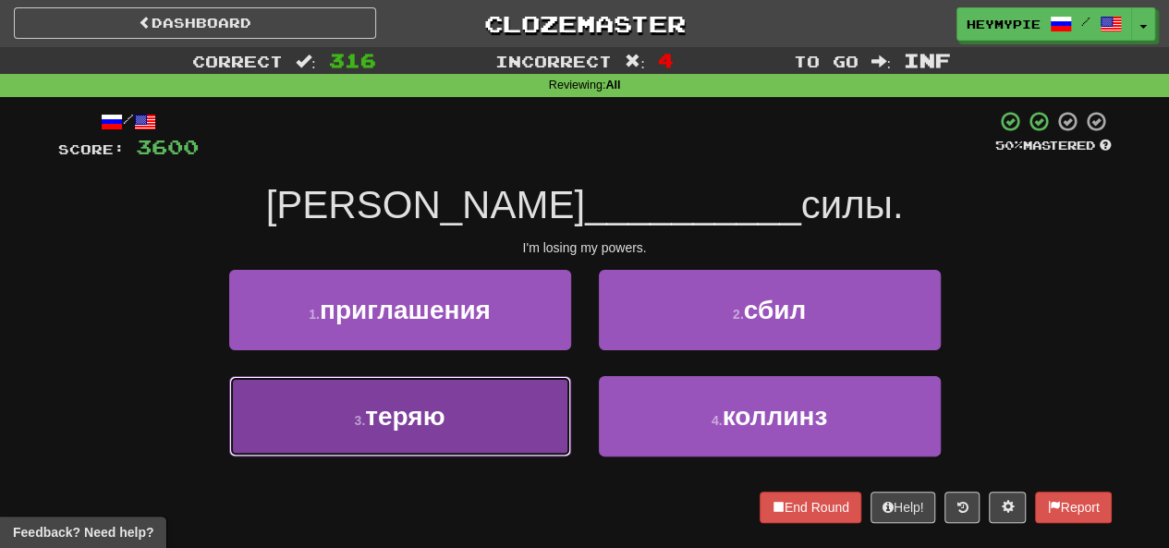
click at [486, 407] on button "3 . теряю" at bounding box center [400, 416] width 342 height 80
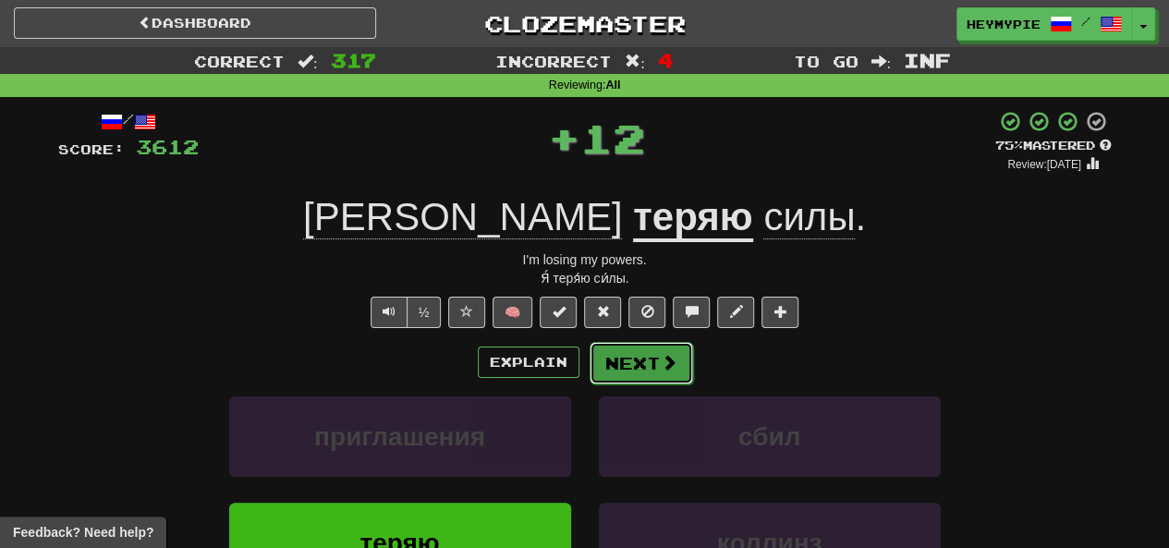
click at [589, 374] on button "Next" at bounding box center [642, 363] width 104 height 43
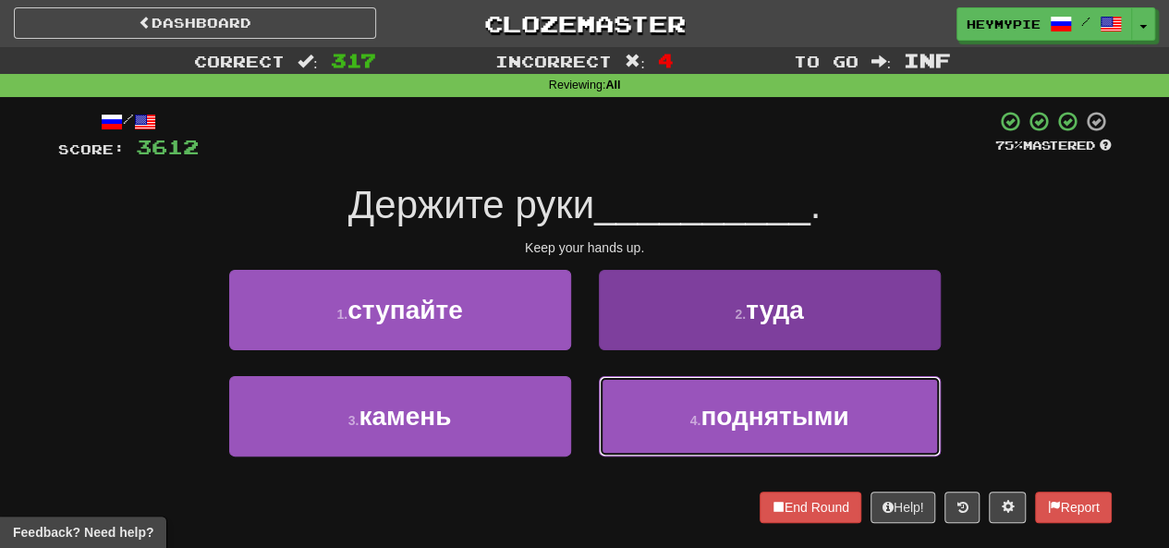
click at [589, 404] on button "4 . поднятыми" at bounding box center [770, 416] width 342 height 80
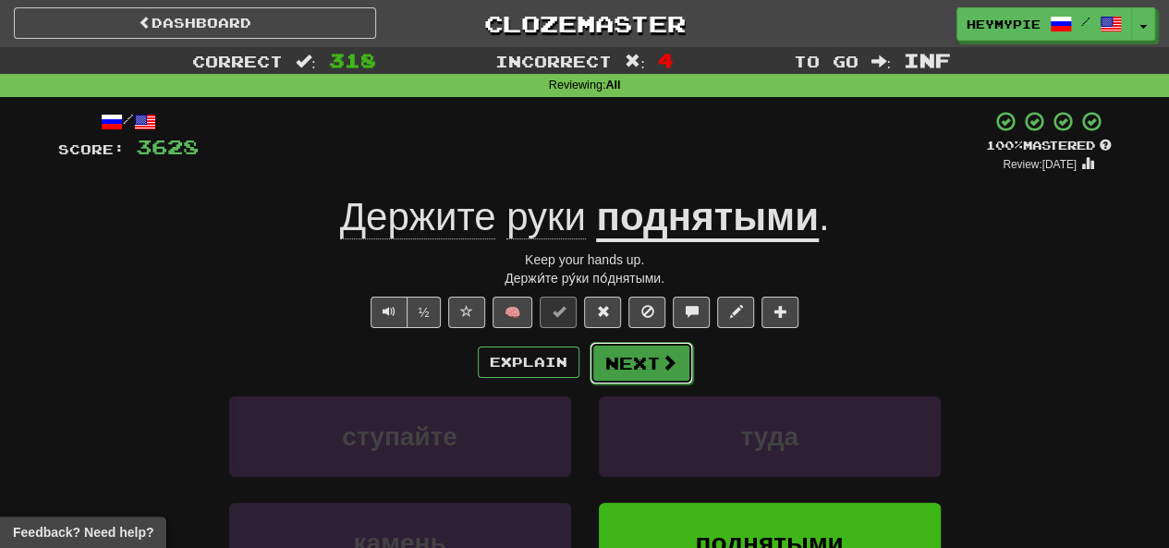
click at [589, 368] on button "Next" at bounding box center [642, 363] width 104 height 43
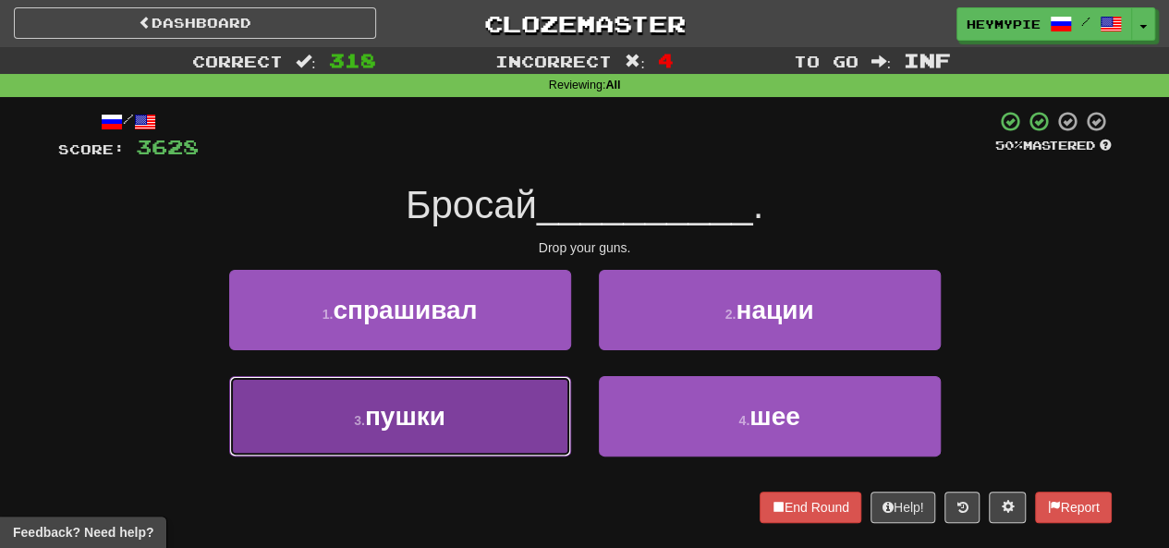
click at [488, 415] on button "3 . пушки" at bounding box center [400, 416] width 342 height 80
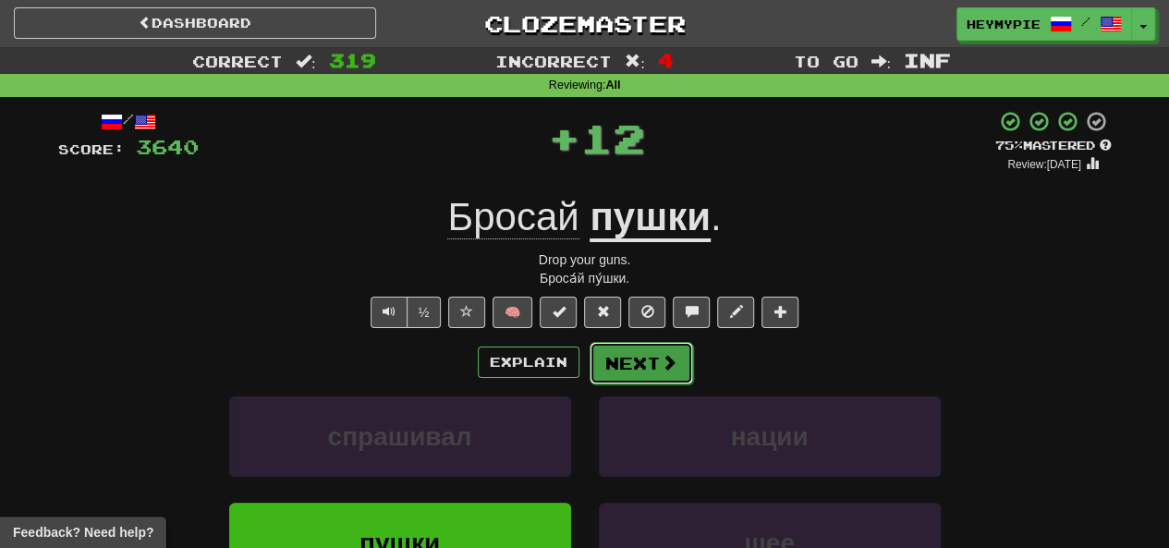
click at [589, 373] on button "Next" at bounding box center [642, 363] width 104 height 43
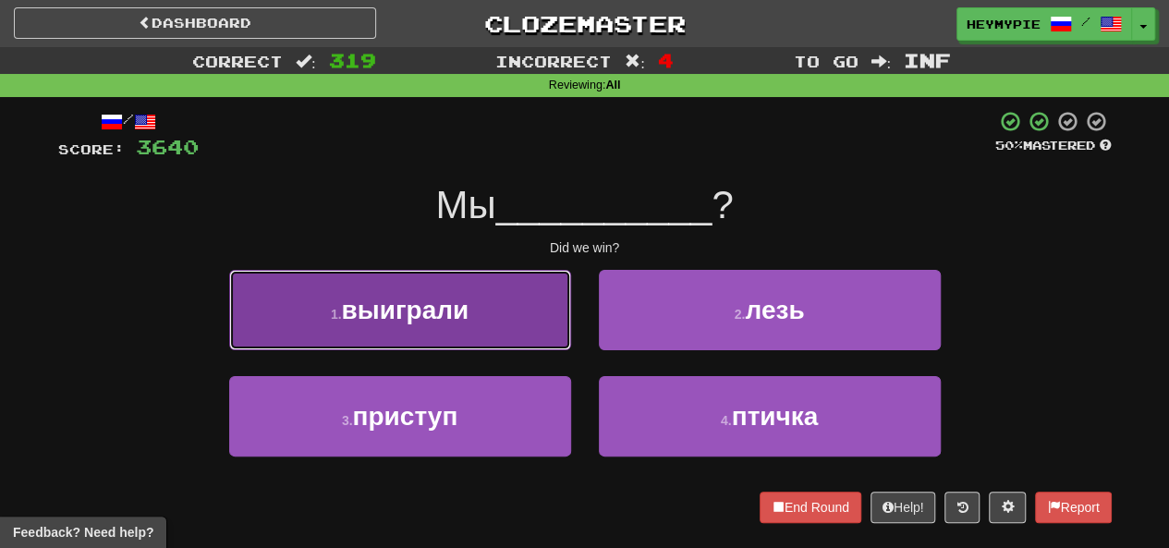
click at [491, 323] on button "1 . выиграли" at bounding box center [400, 310] width 342 height 80
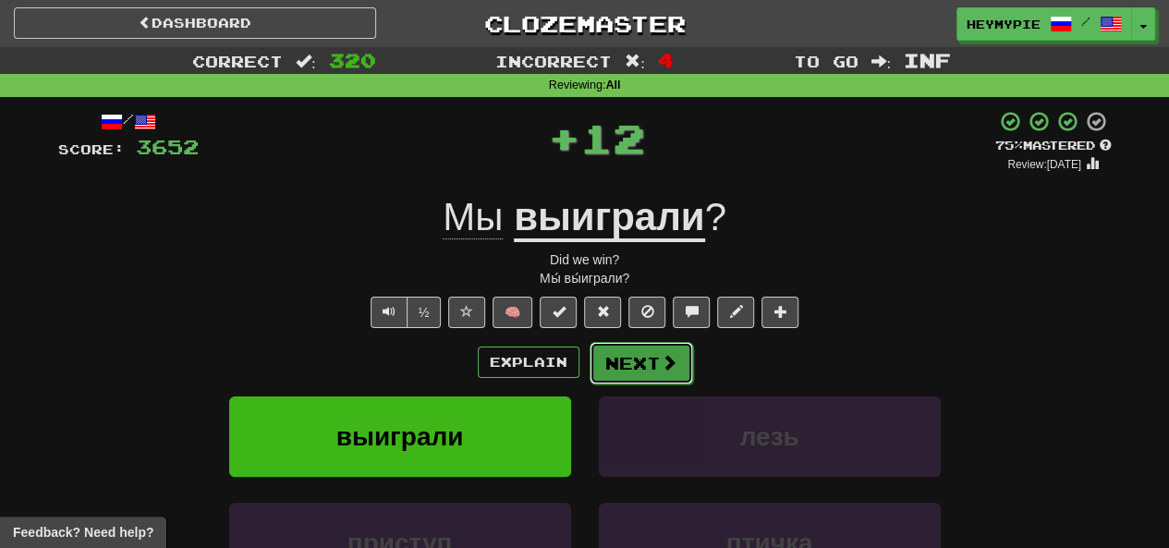
click at [589, 366] on button "Next" at bounding box center [642, 363] width 104 height 43
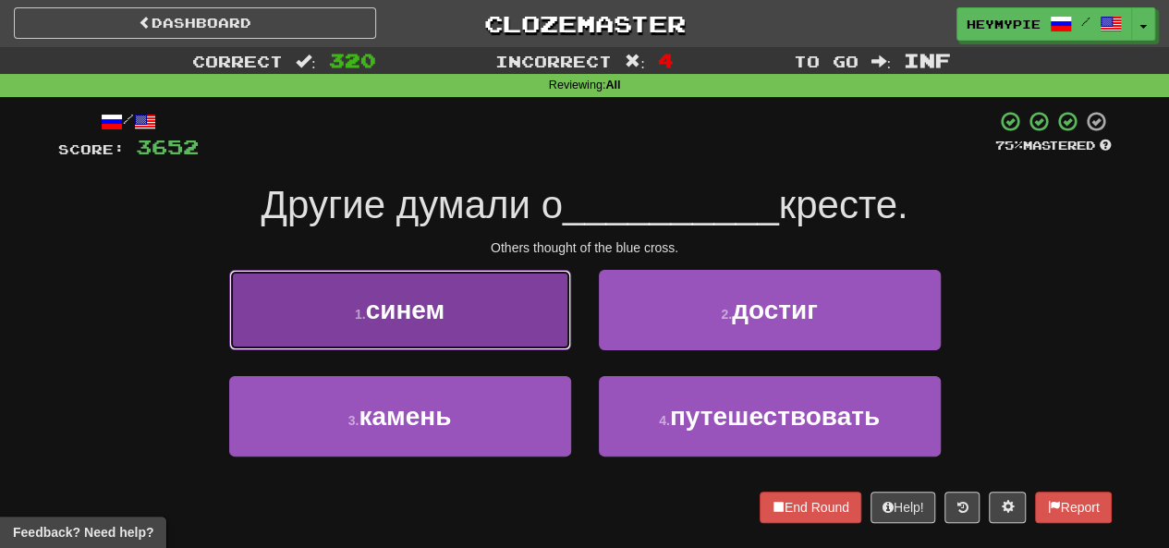
click at [499, 318] on button "1 . синем" at bounding box center [400, 310] width 342 height 80
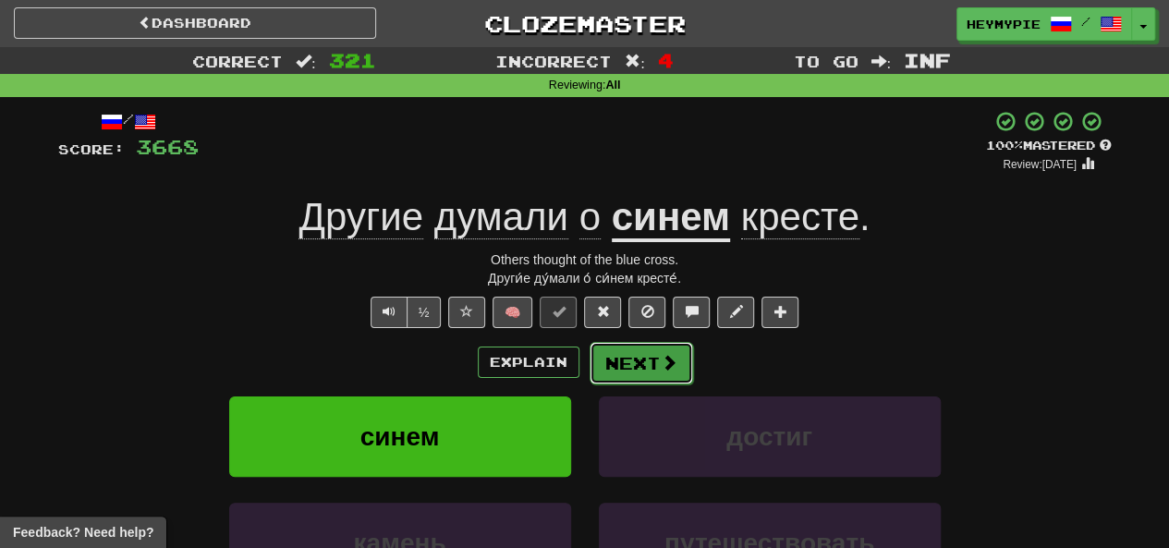
click at [589, 372] on button "Next" at bounding box center [642, 363] width 104 height 43
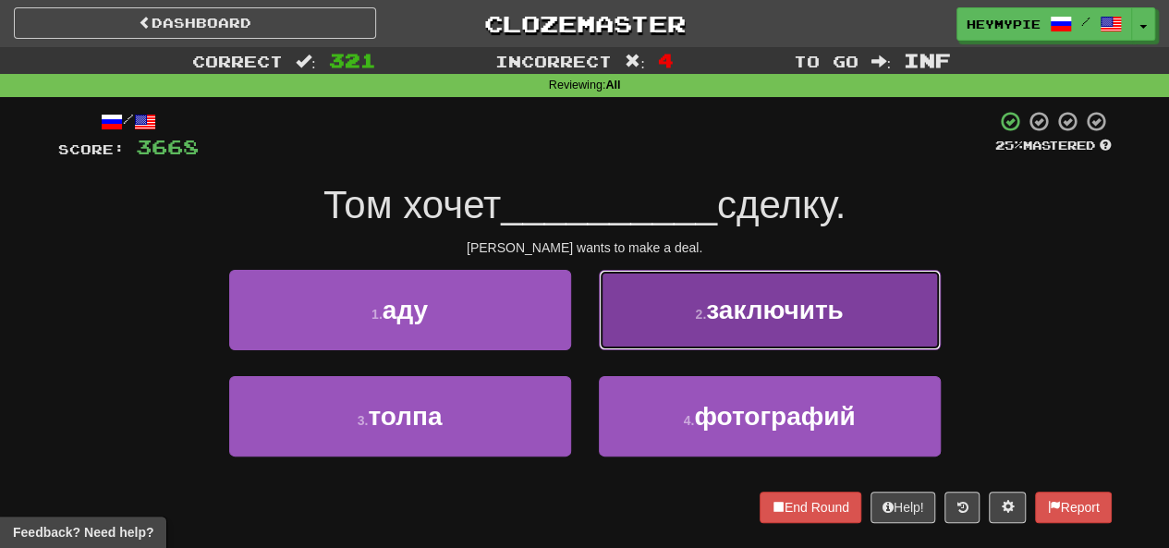
click at [589, 317] on small "2 ." at bounding box center [700, 314] width 11 height 15
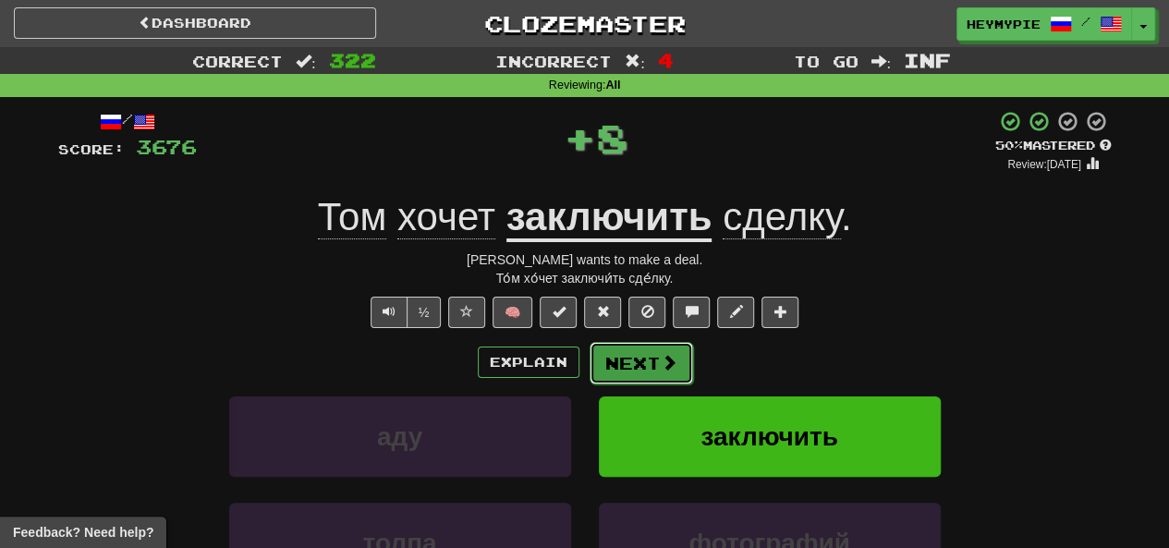
click at [589, 380] on button "Next" at bounding box center [642, 363] width 104 height 43
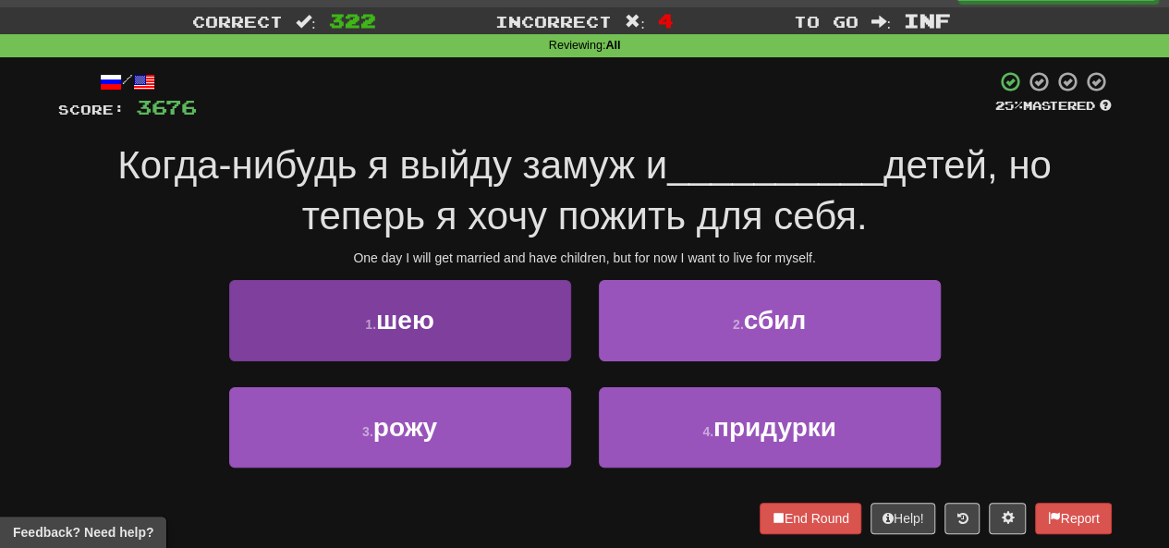
scroll to position [92, 0]
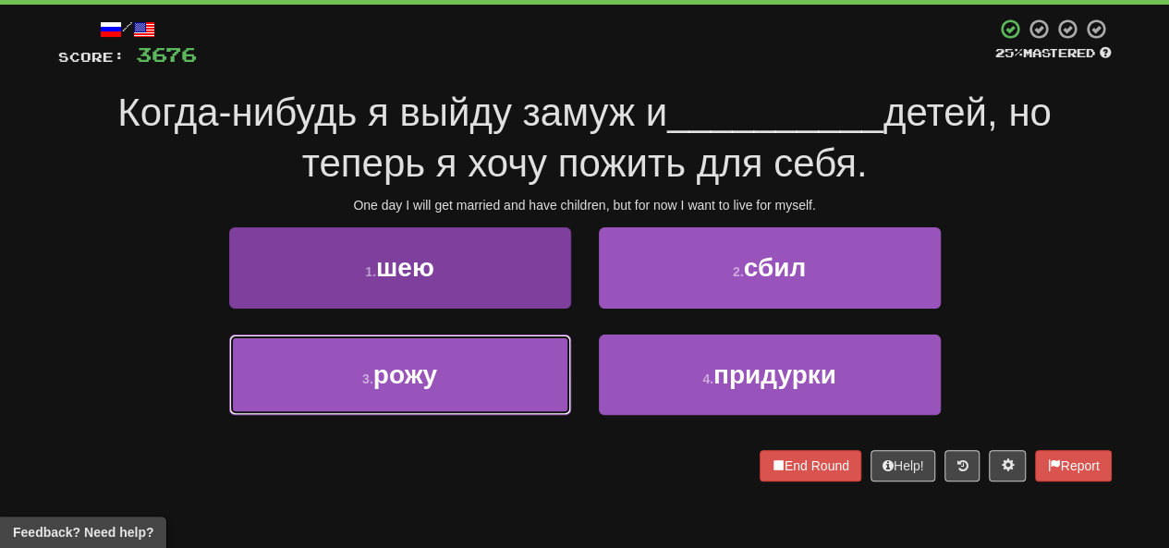
click at [433, 371] on span "рожу" at bounding box center [405, 375] width 64 height 29
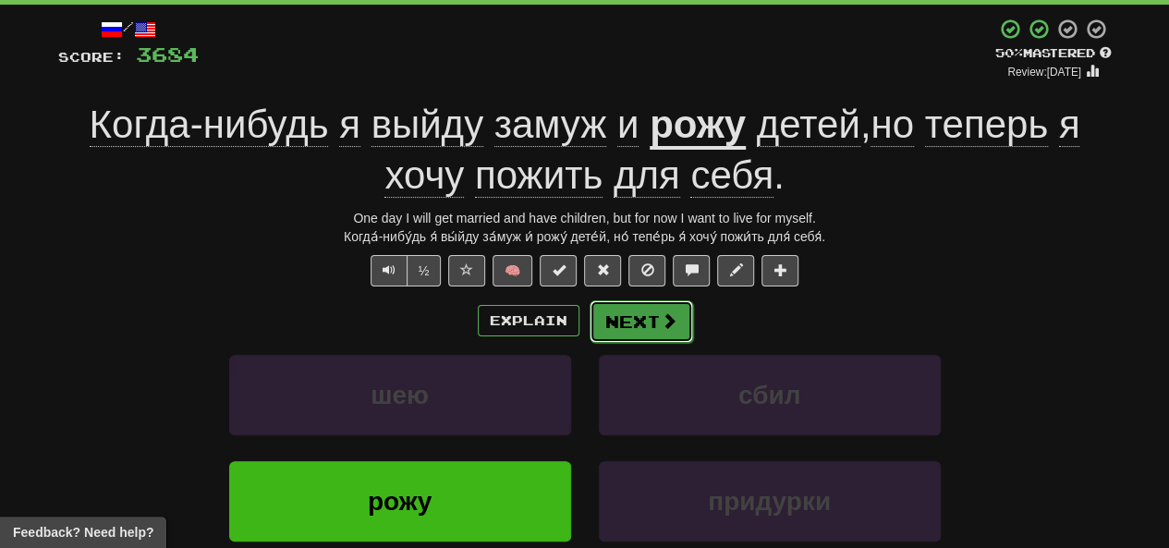
click at [589, 324] on span at bounding box center [669, 320] width 17 height 17
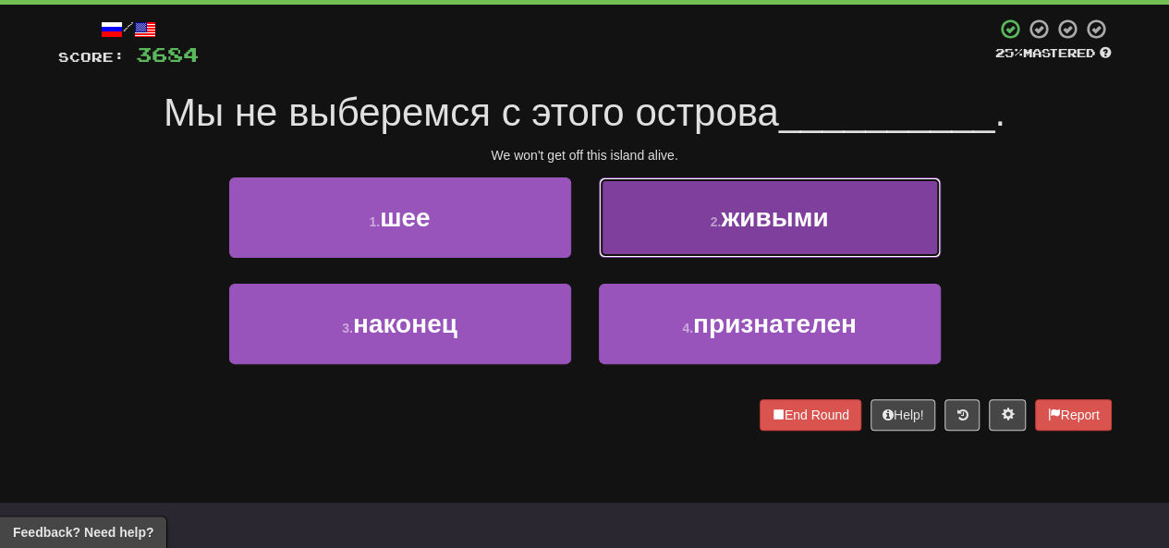
click at [589, 204] on button "2 . живыми" at bounding box center [770, 217] width 342 height 80
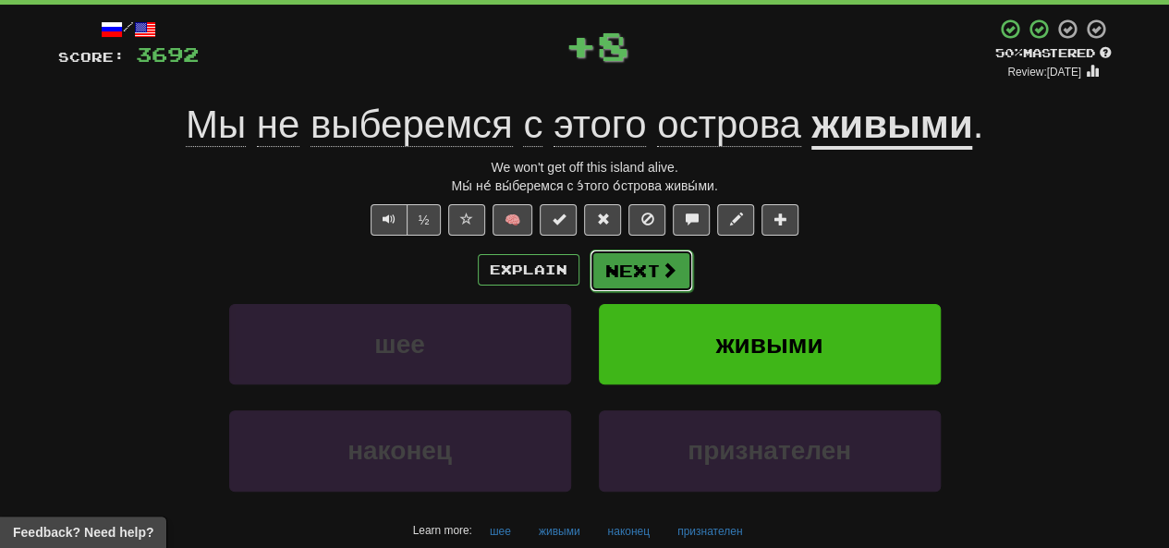
click at [589, 277] on span at bounding box center [669, 270] width 17 height 17
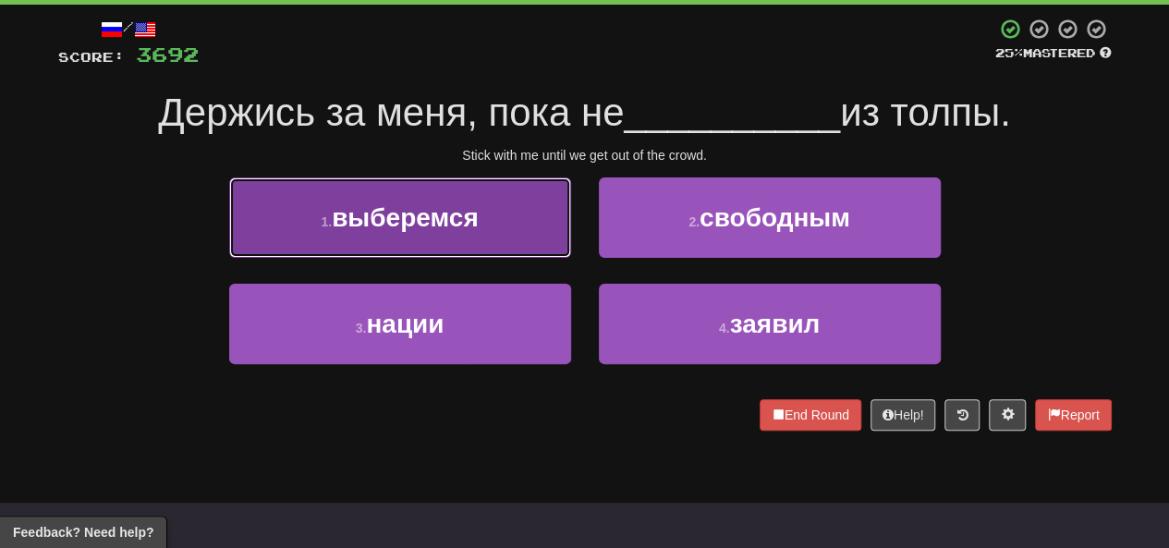
click at [451, 238] on button "1 . выберемся" at bounding box center [400, 217] width 342 height 80
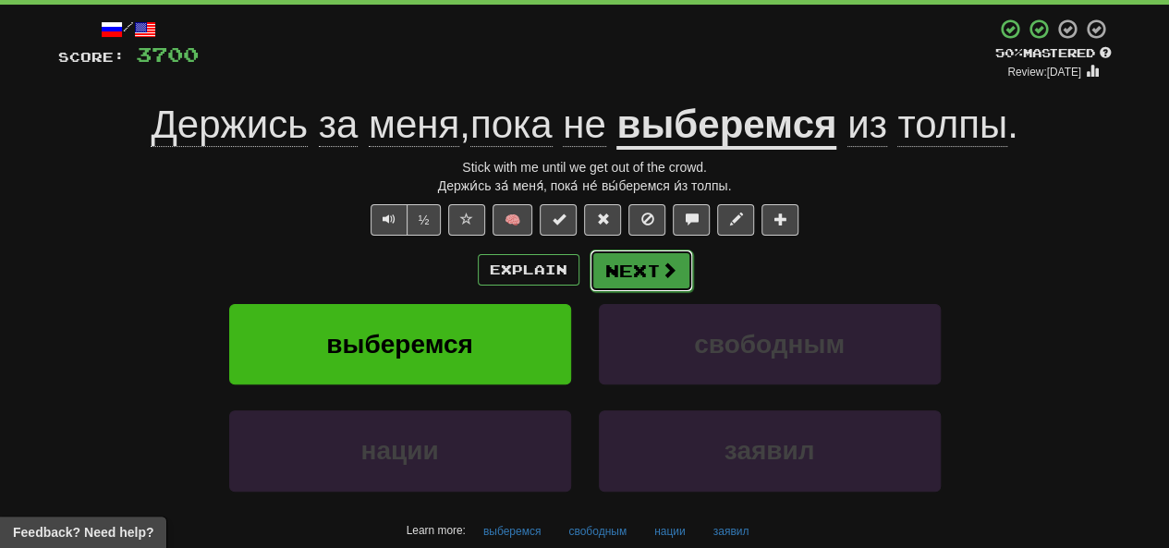
click at [589, 269] on button "Next" at bounding box center [642, 271] width 104 height 43
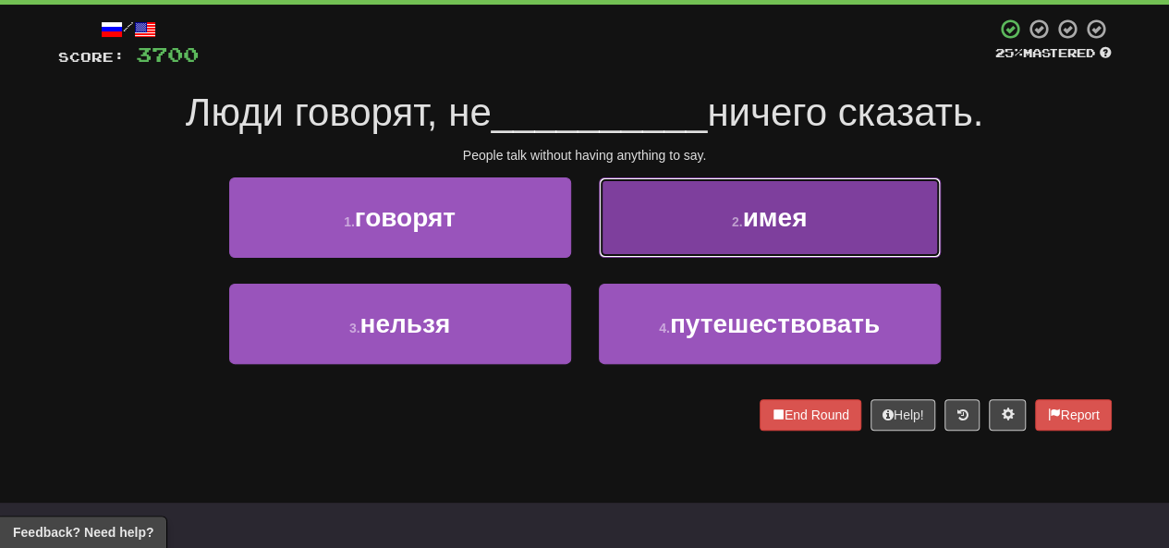
click at [589, 231] on button "2 . имея" at bounding box center [770, 217] width 342 height 80
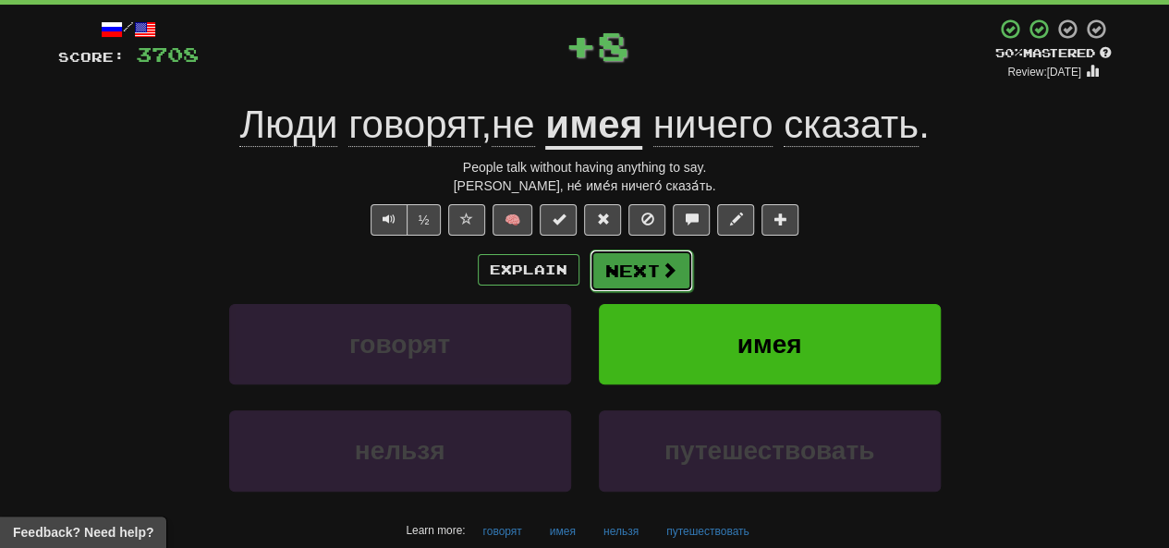
click at [589, 275] on span at bounding box center [669, 270] width 17 height 17
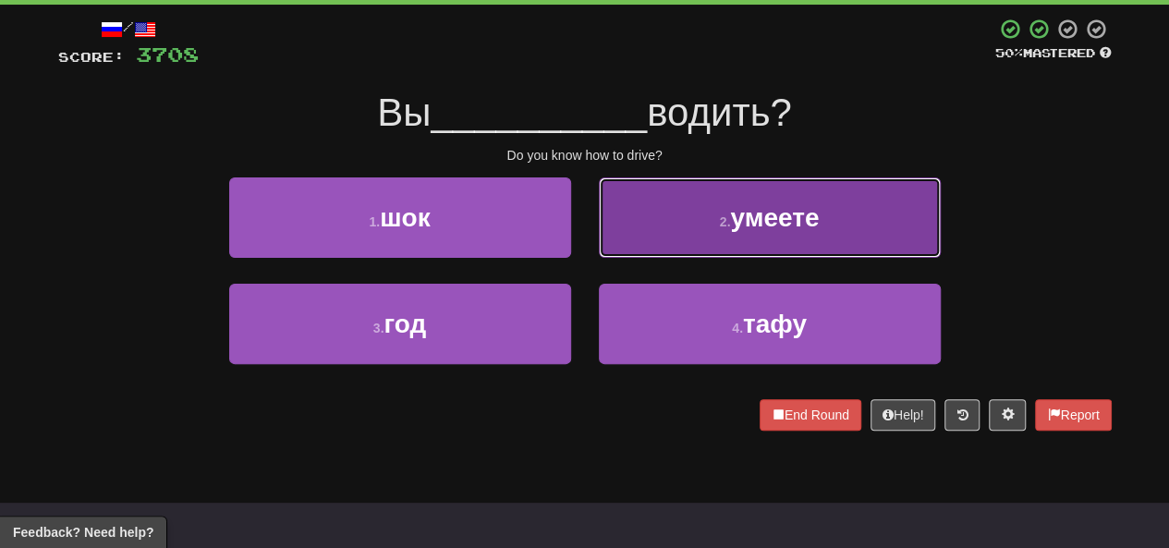
click at [589, 228] on button "2 . умеете" at bounding box center [770, 217] width 342 height 80
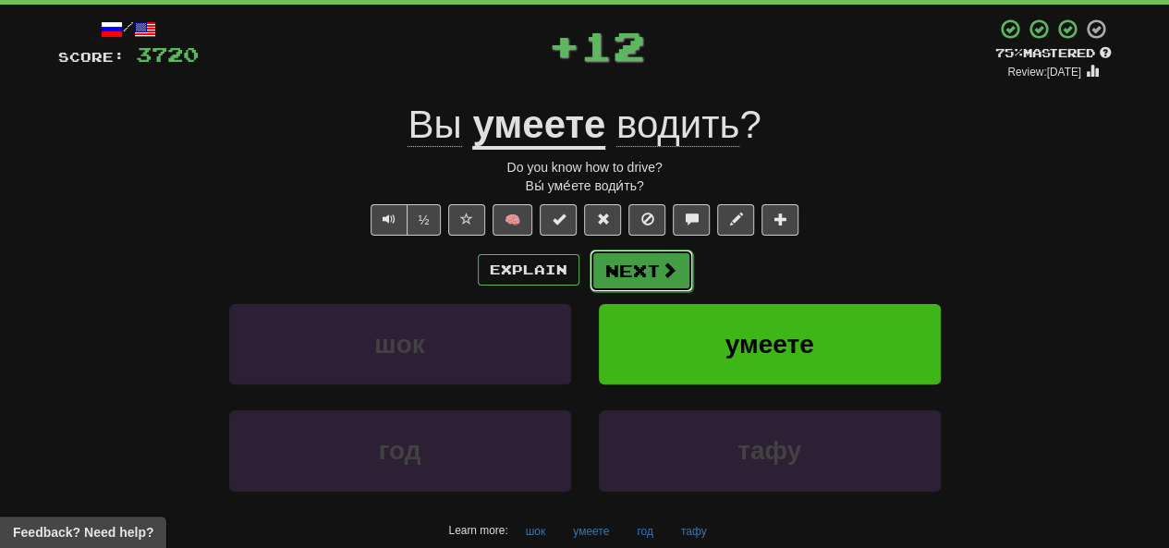
click at [589, 286] on button "Next" at bounding box center [642, 271] width 104 height 43
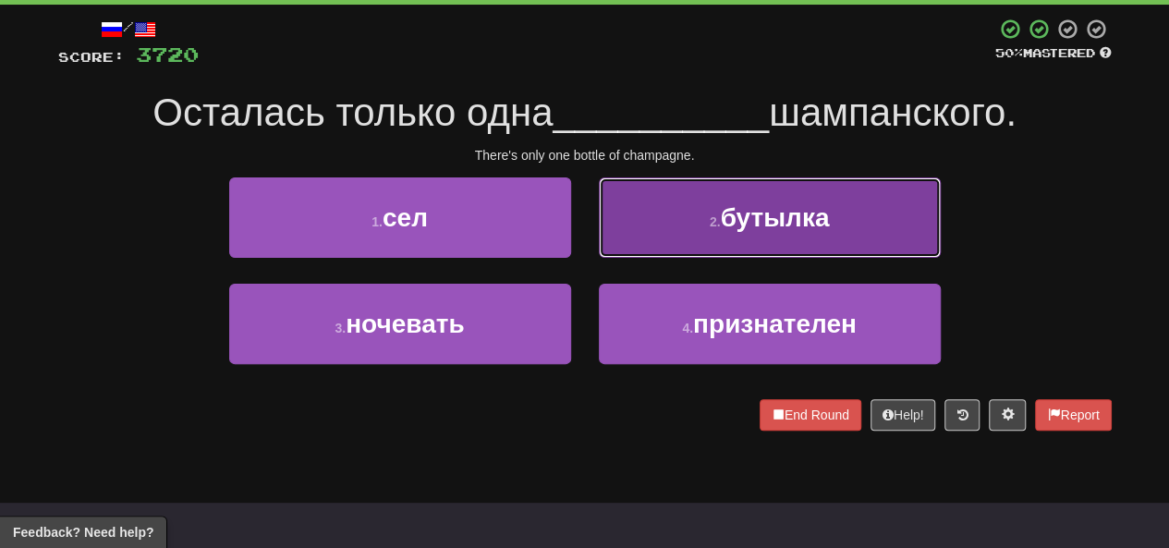
click at [589, 236] on button "2 . бутылка" at bounding box center [770, 217] width 342 height 80
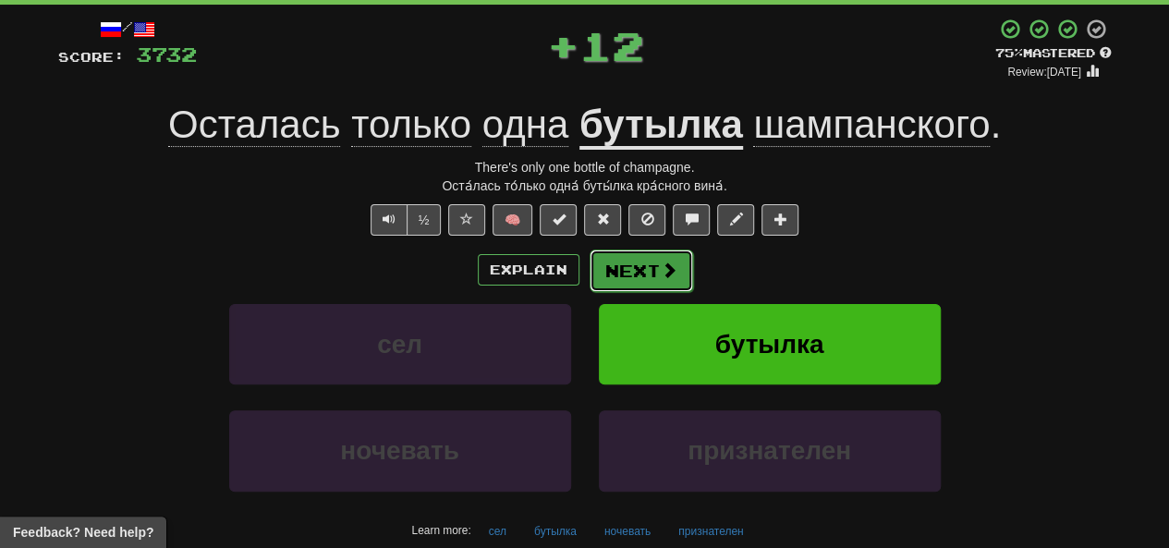
click at [589, 271] on button "Next" at bounding box center [642, 271] width 104 height 43
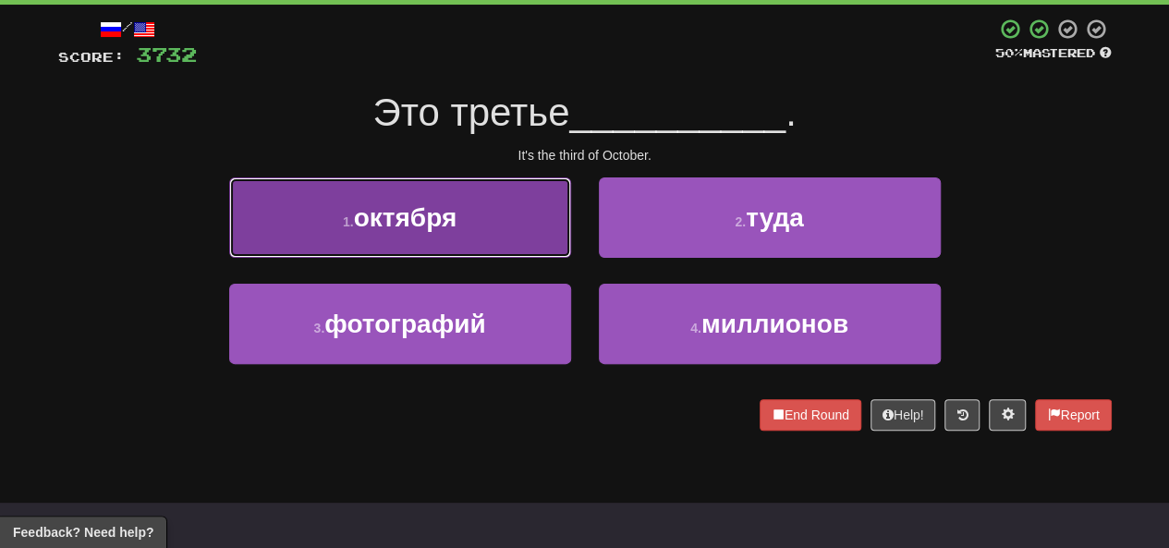
click at [485, 236] on button "1 . октября" at bounding box center [400, 217] width 342 height 80
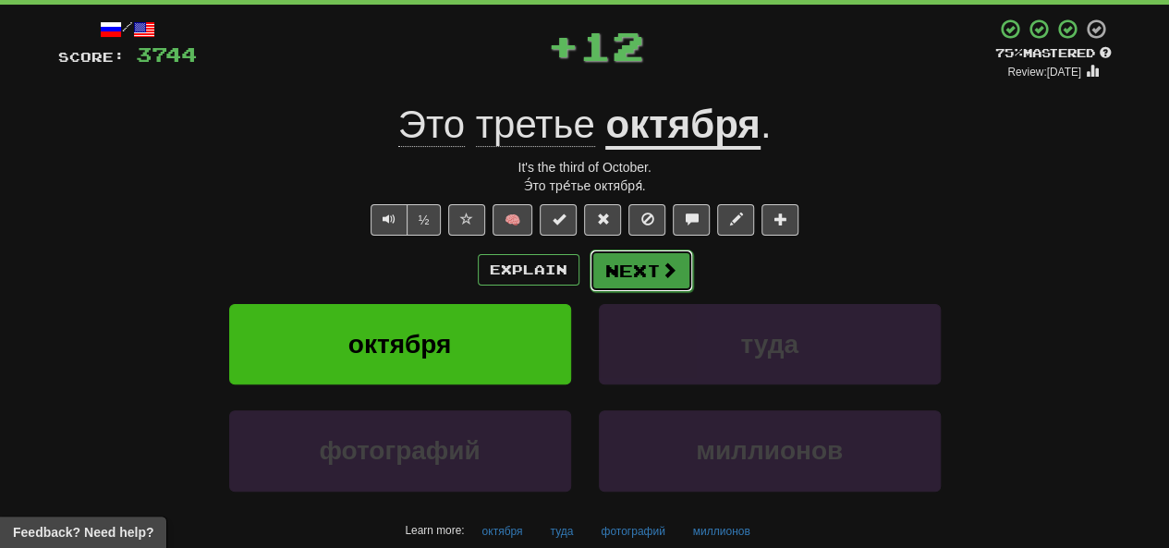
click at [589, 275] on button "Next" at bounding box center [642, 271] width 104 height 43
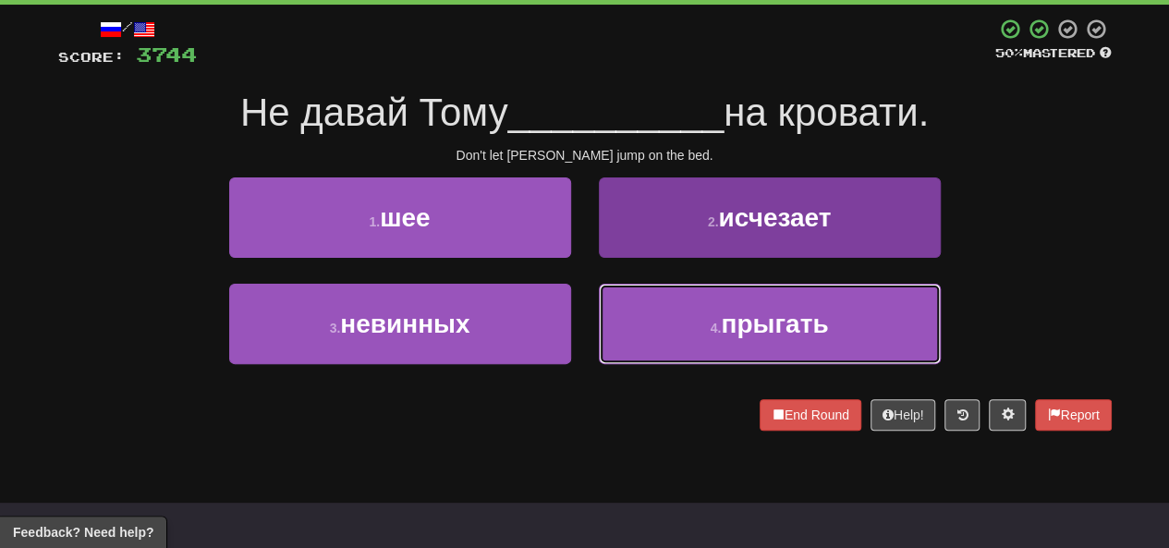
click at [589, 330] on button "4 . прыгать" at bounding box center [770, 324] width 342 height 80
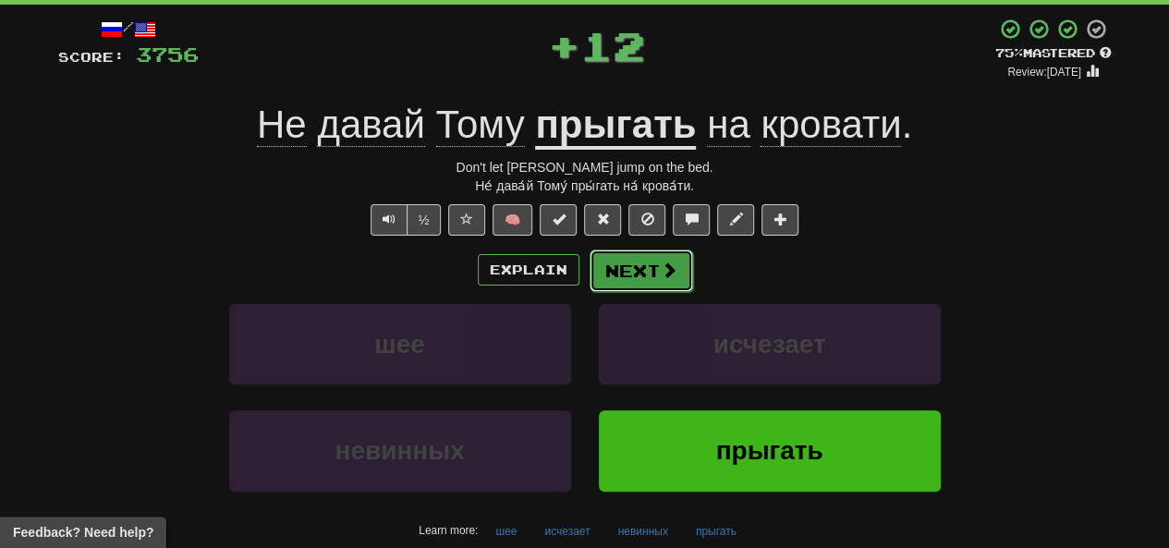
click at [589, 287] on button "Next" at bounding box center [642, 271] width 104 height 43
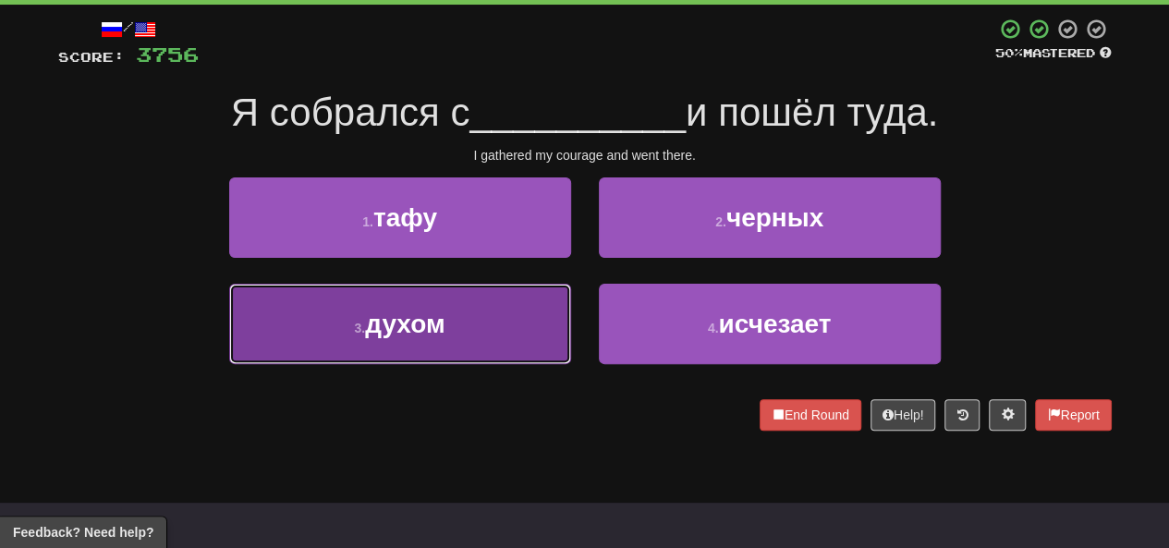
click at [439, 315] on span "духом" at bounding box center [404, 324] width 79 height 29
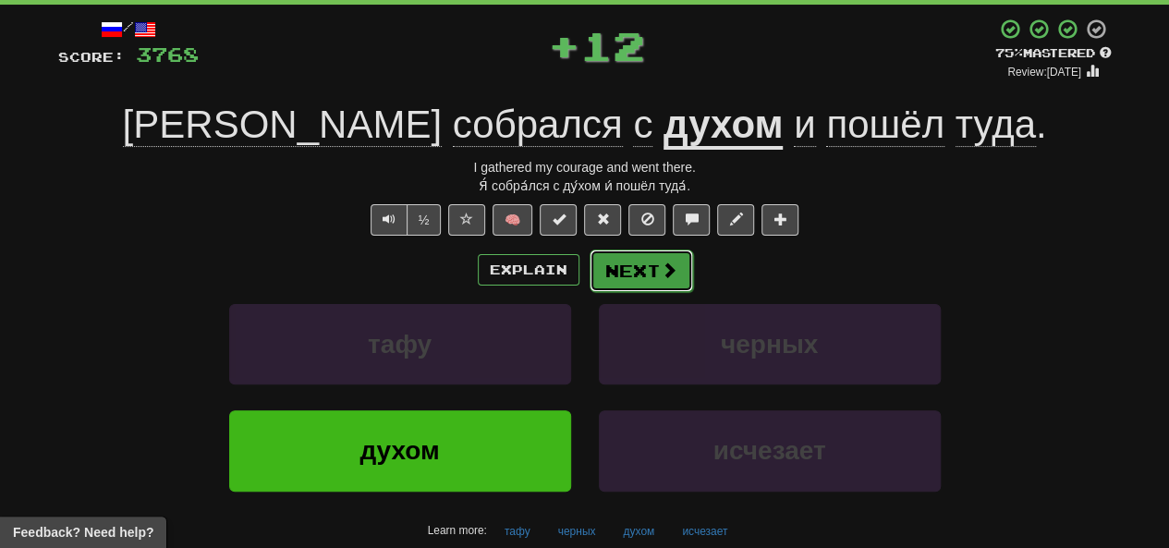
click at [589, 271] on button "Next" at bounding box center [642, 271] width 104 height 43
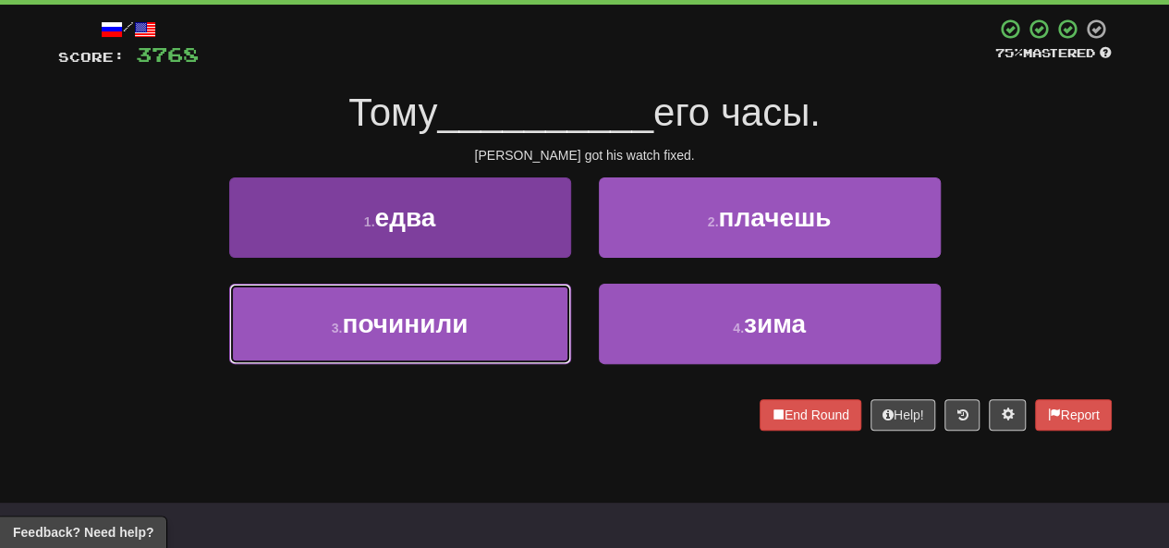
drag, startPoint x: 450, startPoint y: 343, endPoint x: 462, endPoint y: 339, distance: 12.6
click at [449, 344] on button "3 . починили" at bounding box center [400, 324] width 342 height 80
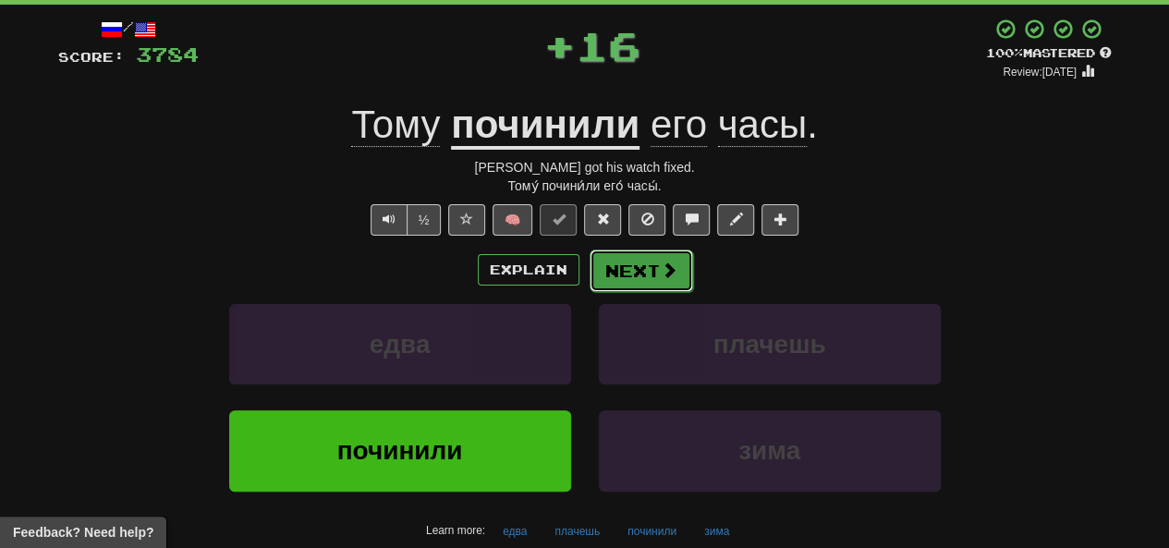
click at [589, 286] on button "Next" at bounding box center [642, 271] width 104 height 43
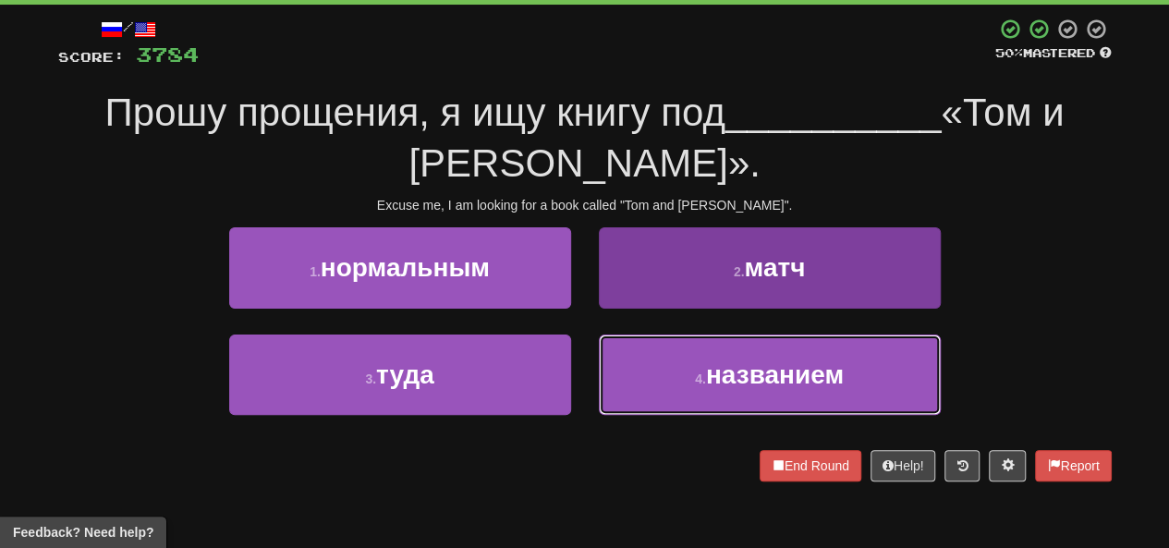
click at [589, 384] on button "4 . названием" at bounding box center [770, 375] width 342 height 80
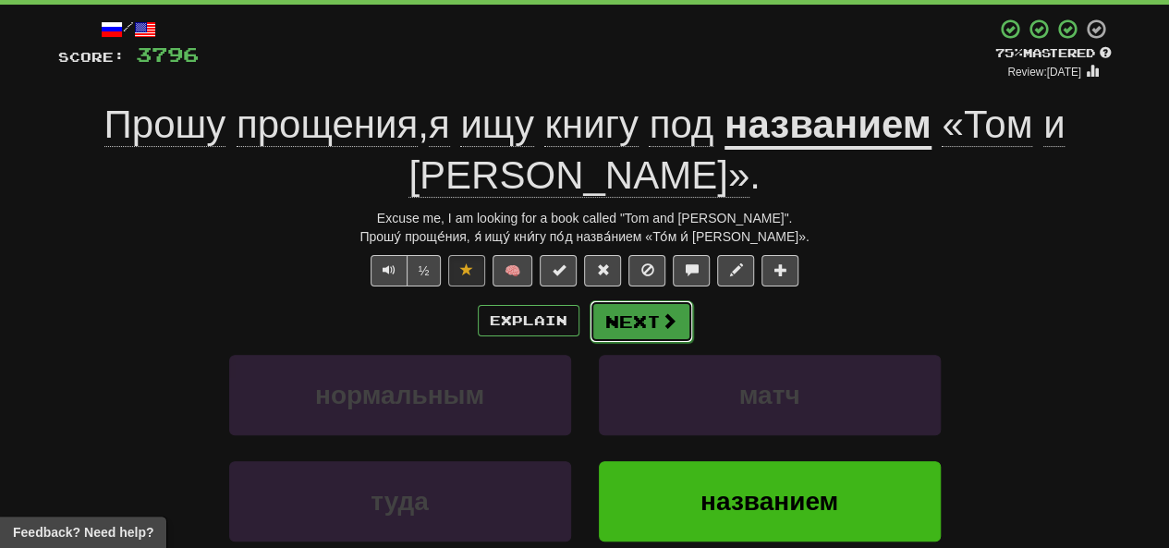
click at [589, 331] on button "Next" at bounding box center [642, 321] width 104 height 43
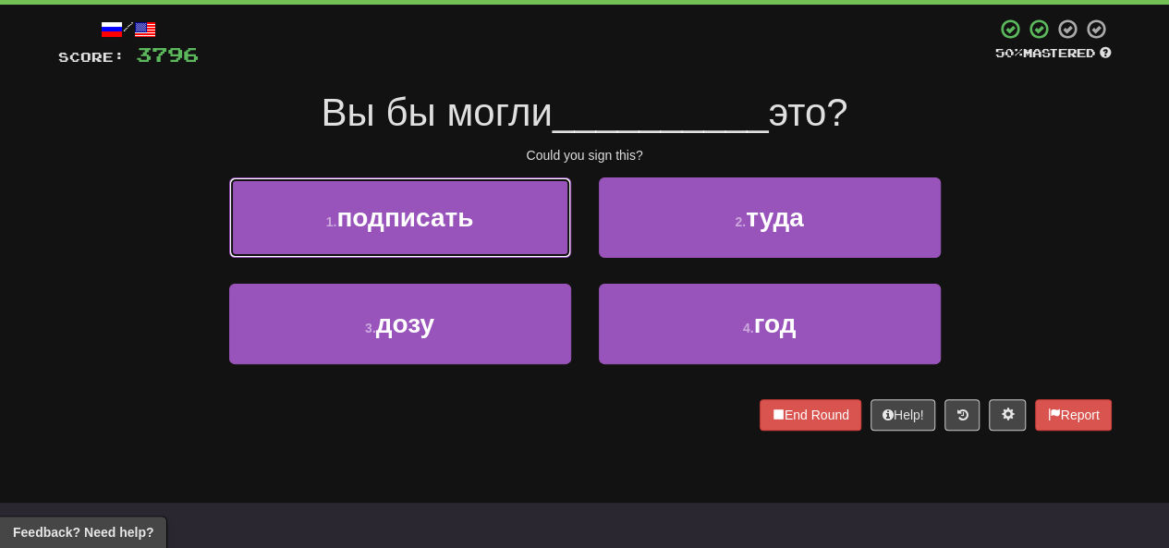
click at [525, 239] on button "1 . подписать" at bounding box center [400, 217] width 342 height 80
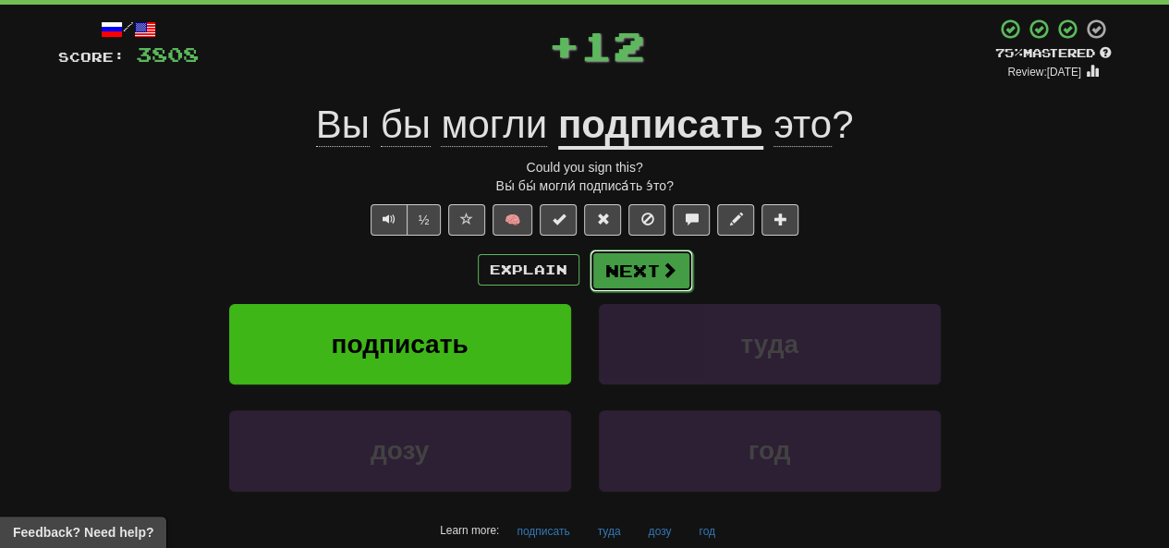
click at [589, 284] on button "Next" at bounding box center [642, 271] width 104 height 43
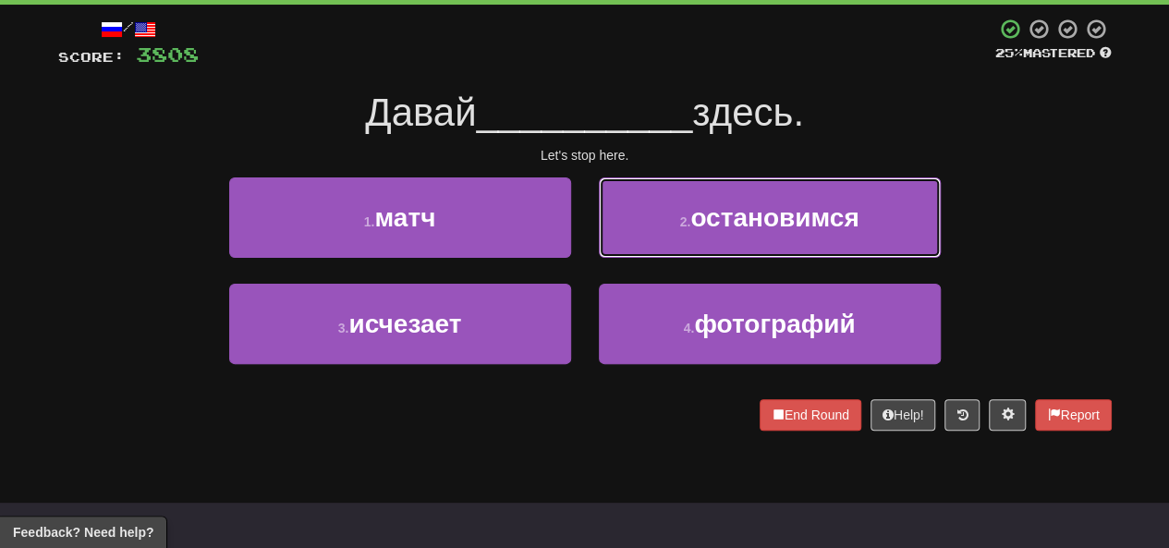
click at [589, 236] on button "2 . остановимся" at bounding box center [770, 217] width 342 height 80
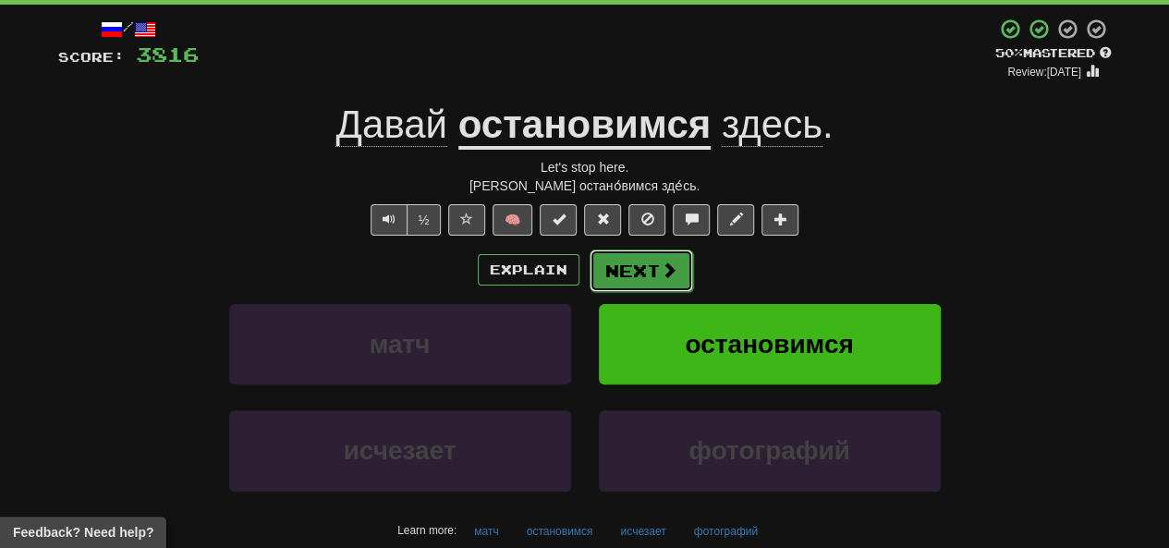
click at [589, 280] on button "Next" at bounding box center [642, 271] width 104 height 43
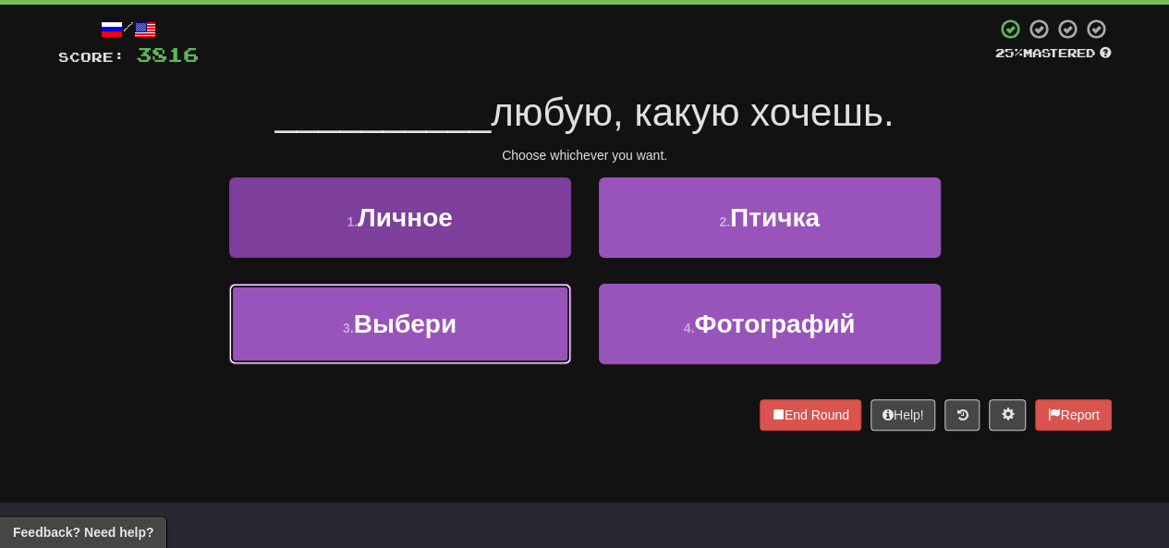
click at [507, 333] on button "3 . Выбери" at bounding box center [400, 324] width 342 height 80
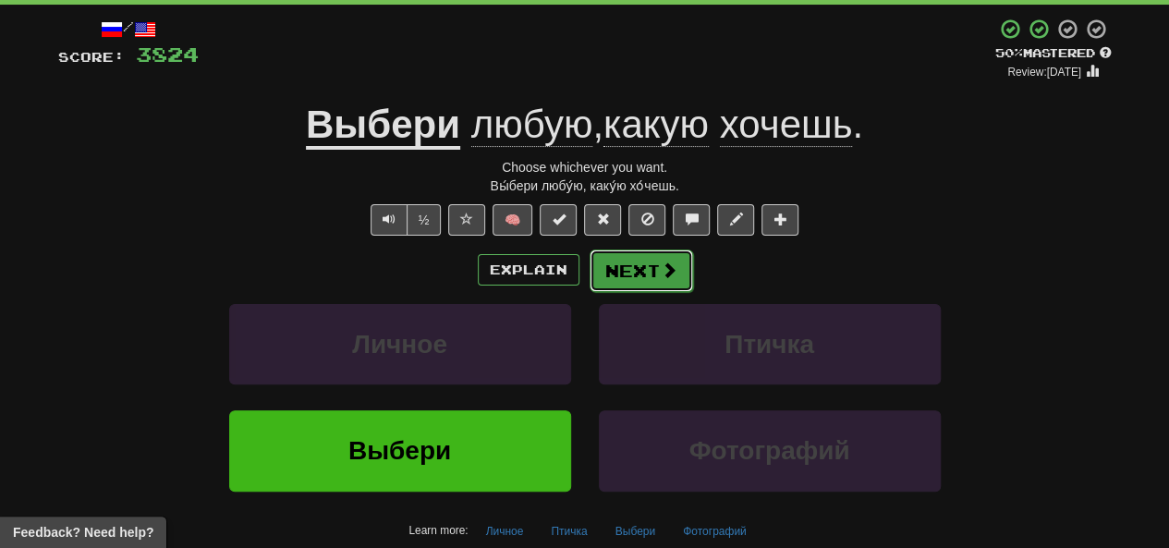
click at [589, 283] on button "Next" at bounding box center [642, 271] width 104 height 43
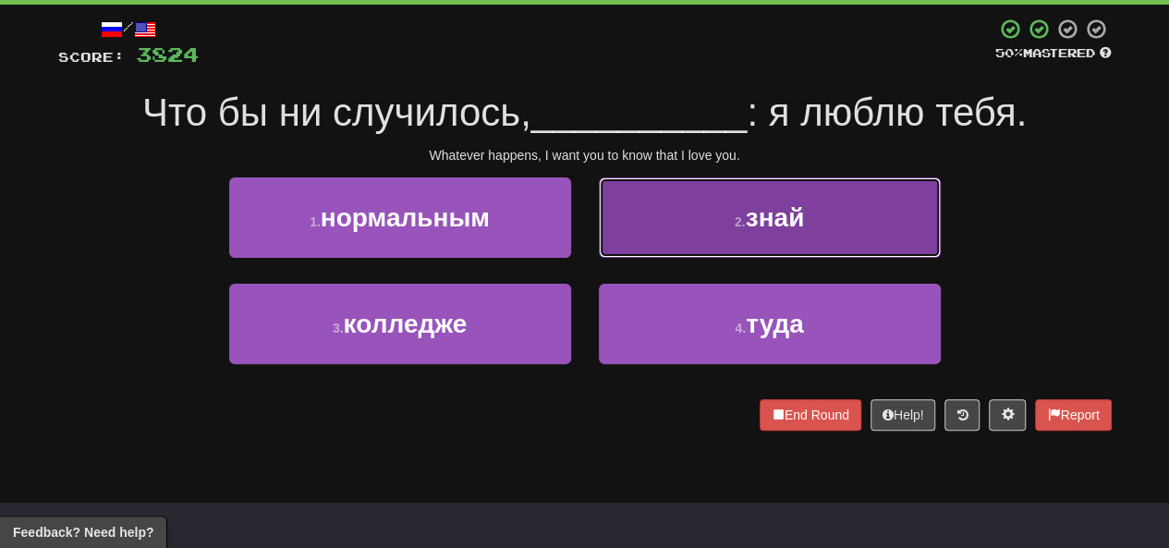
click at [589, 247] on button "2 . знай" at bounding box center [770, 217] width 342 height 80
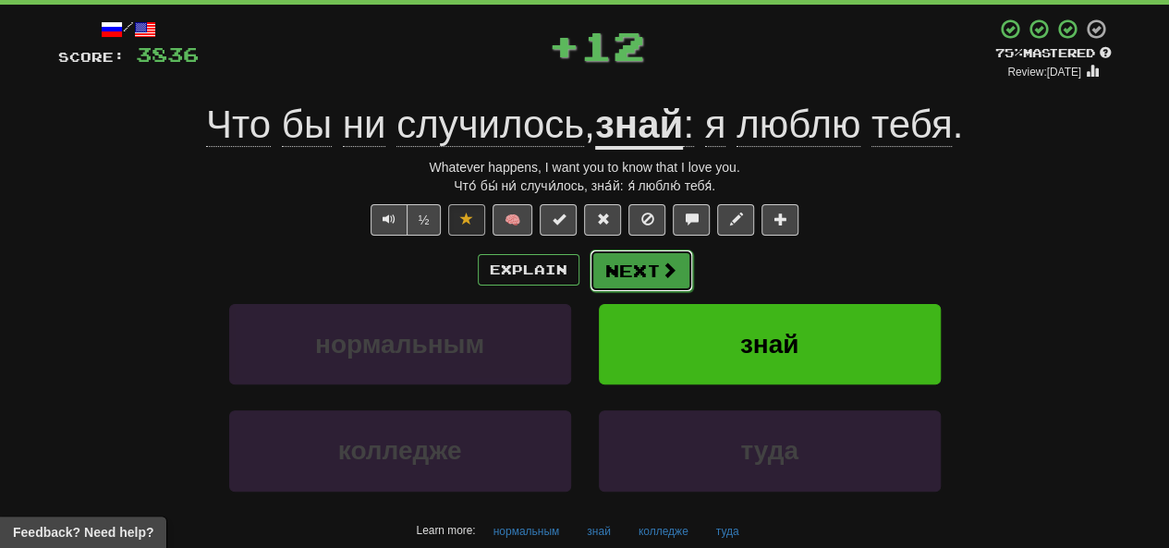
click at [589, 287] on button "Next" at bounding box center [642, 271] width 104 height 43
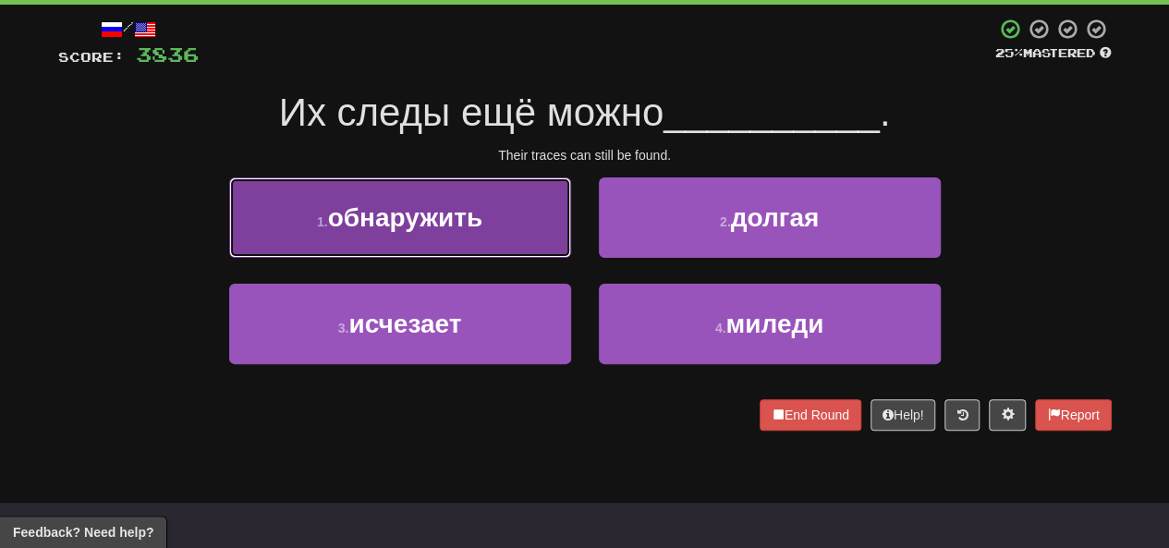
click at [495, 245] on button "1 . обнаружить" at bounding box center [400, 217] width 342 height 80
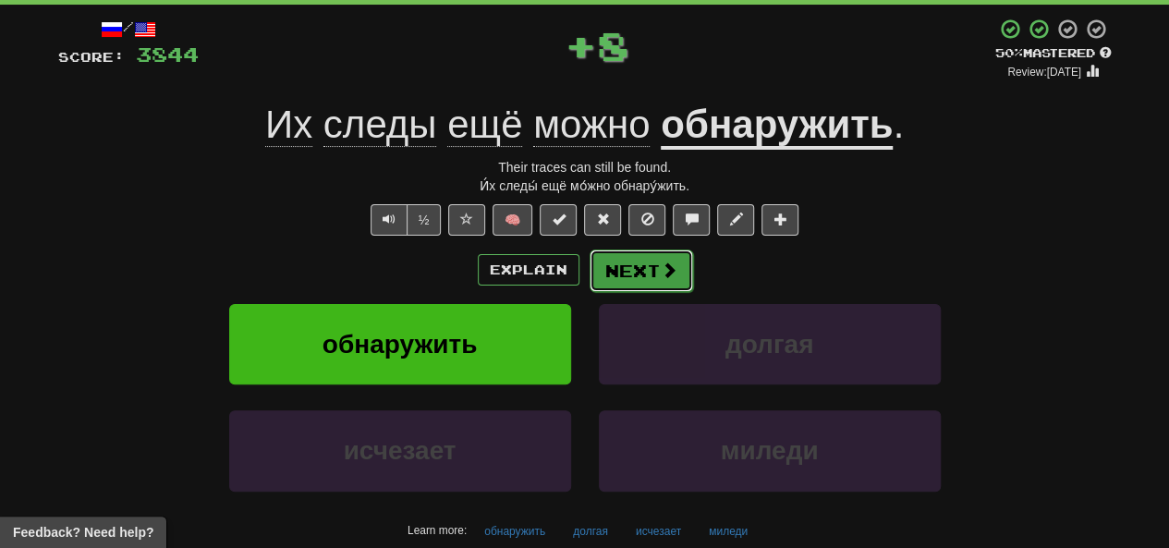
click at [589, 276] on button "Next" at bounding box center [642, 271] width 104 height 43
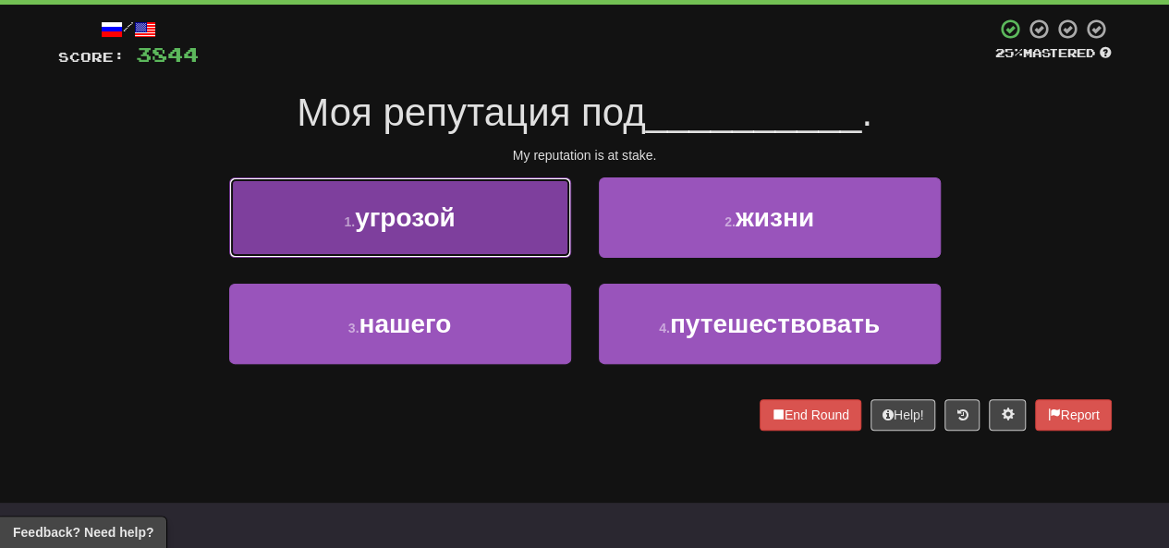
click at [425, 204] on span "угрозой" at bounding box center [405, 217] width 101 height 29
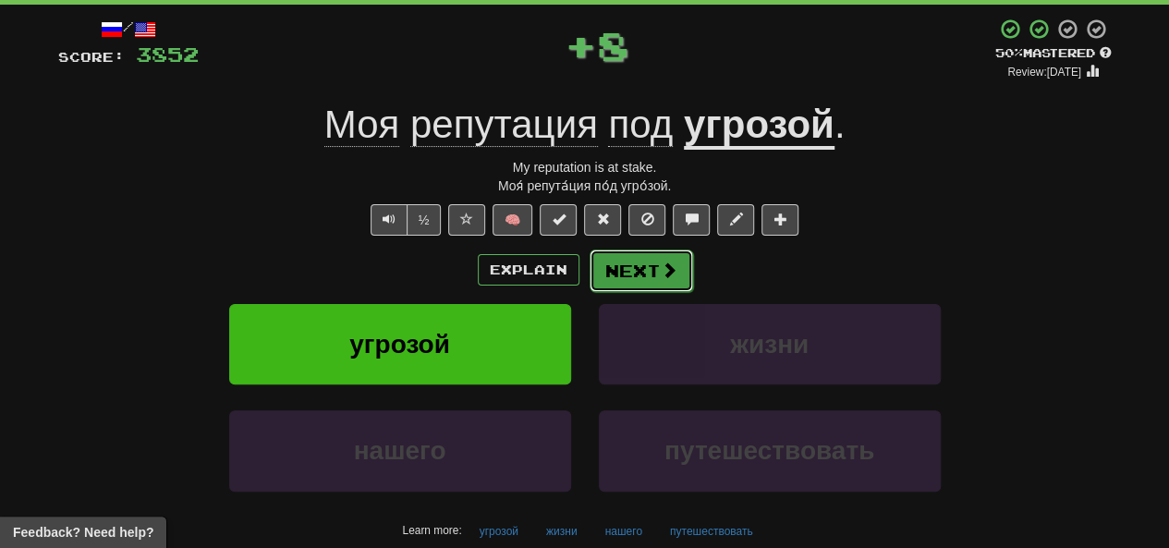
click at [589, 282] on button "Next" at bounding box center [642, 271] width 104 height 43
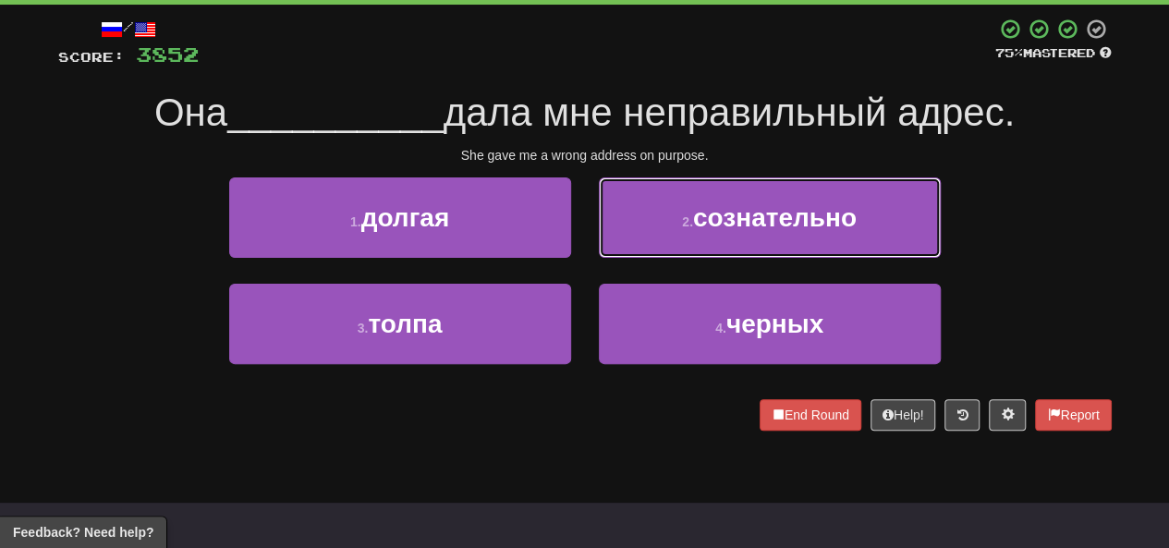
click at [589, 245] on button "2 . сознательно" at bounding box center [770, 217] width 342 height 80
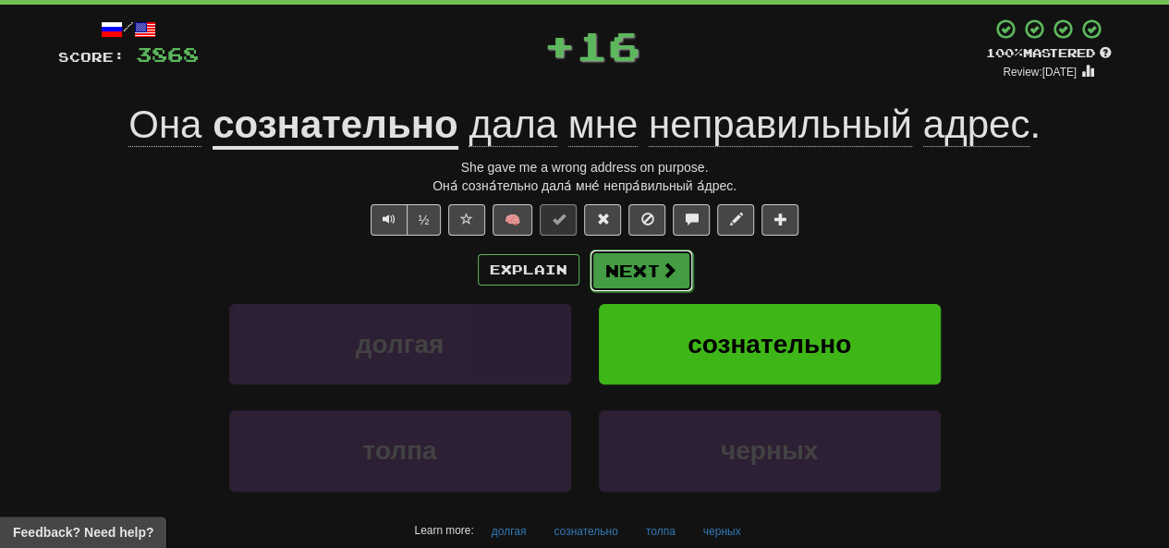
click at [589, 282] on button "Next" at bounding box center [642, 271] width 104 height 43
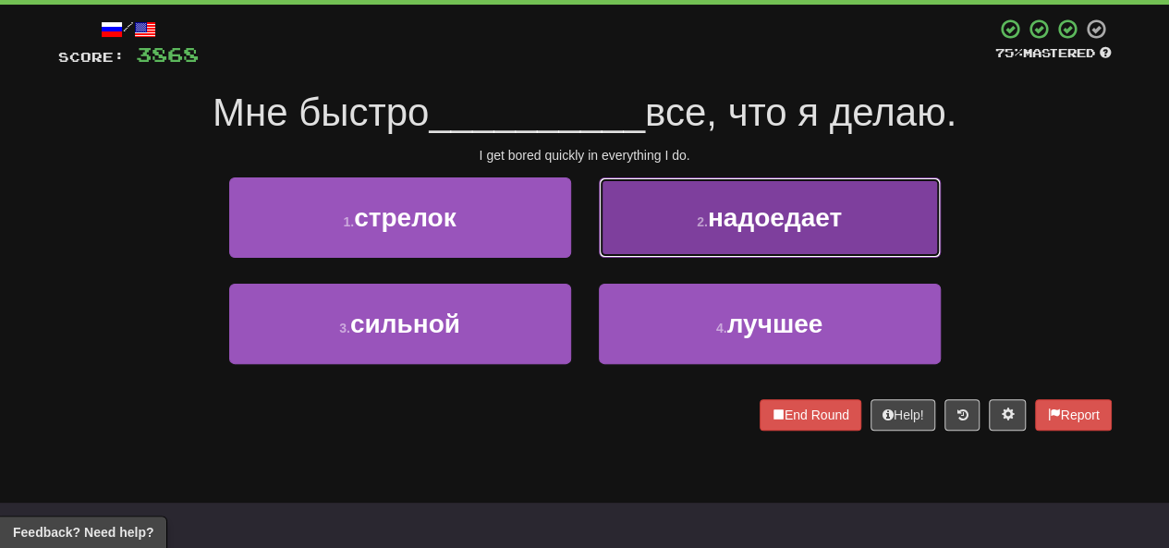
click at [589, 240] on button "2 . надоедает" at bounding box center [770, 217] width 342 height 80
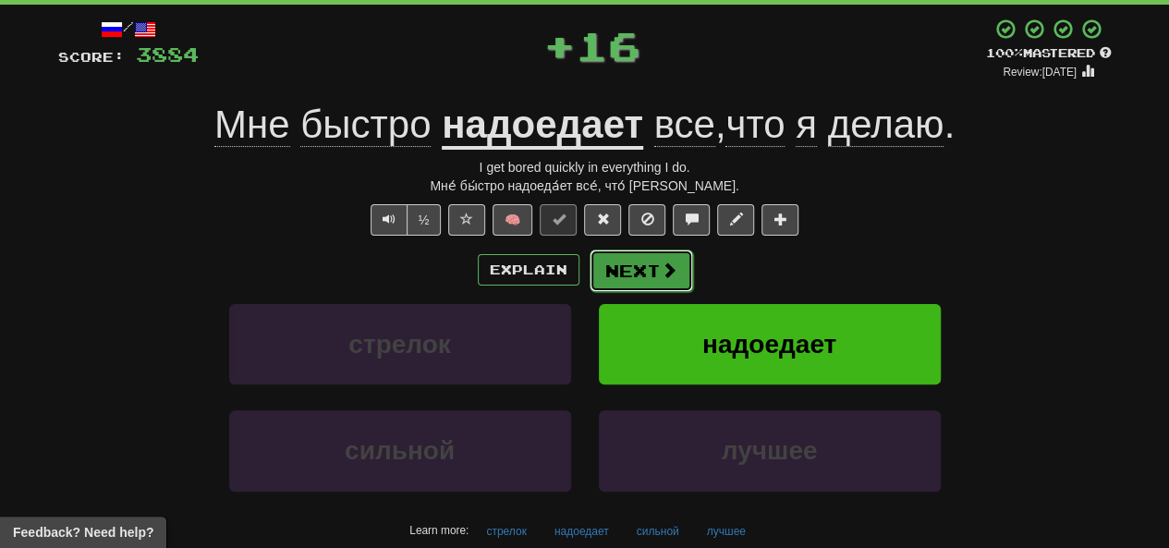
click at [589, 277] on button "Next" at bounding box center [642, 271] width 104 height 43
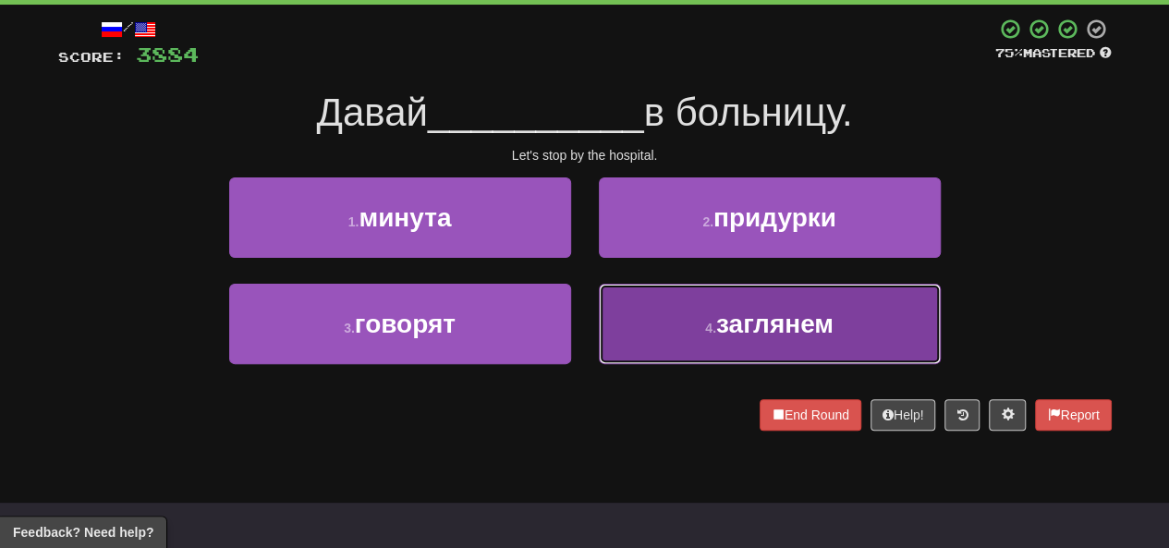
click at [589, 317] on button "4 . заглянем" at bounding box center [770, 324] width 342 height 80
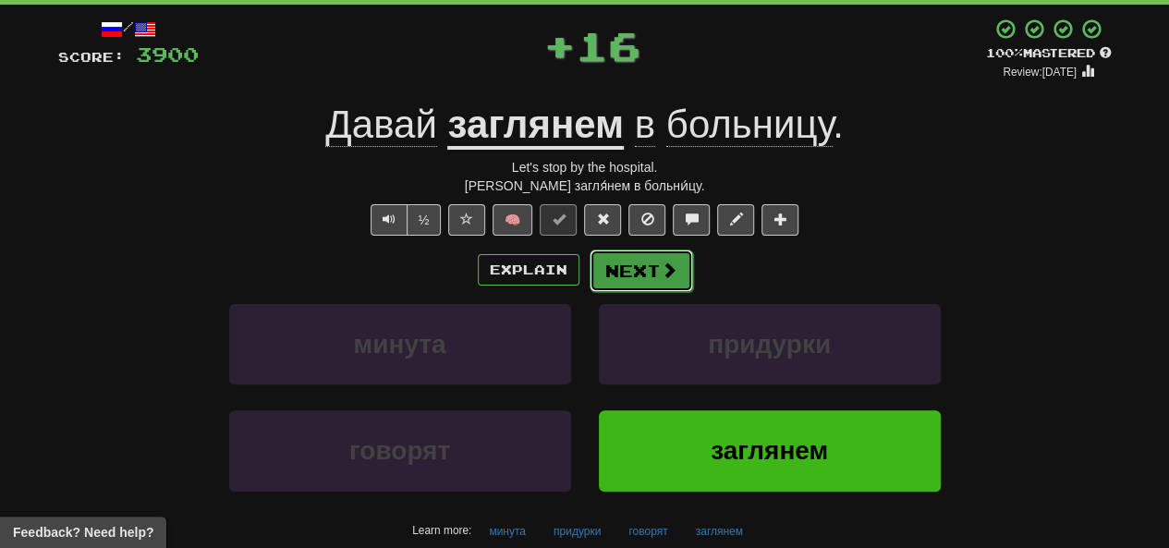
click at [589, 282] on button "Next" at bounding box center [642, 271] width 104 height 43
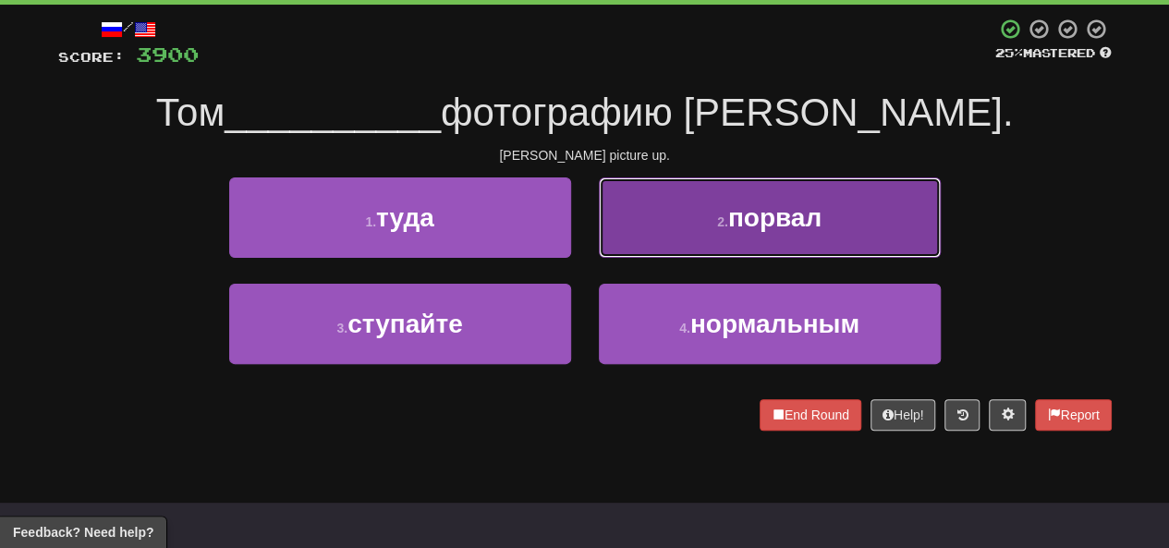
click at [589, 237] on button "2 . порвал" at bounding box center [770, 217] width 342 height 80
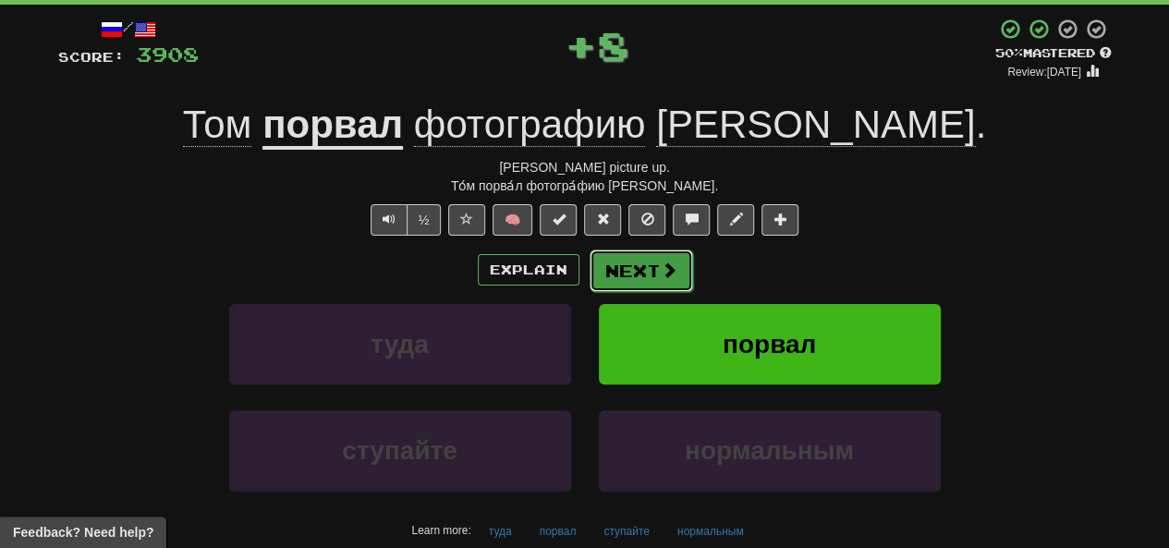
click at [589, 285] on button "Next" at bounding box center [642, 271] width 104 height 43
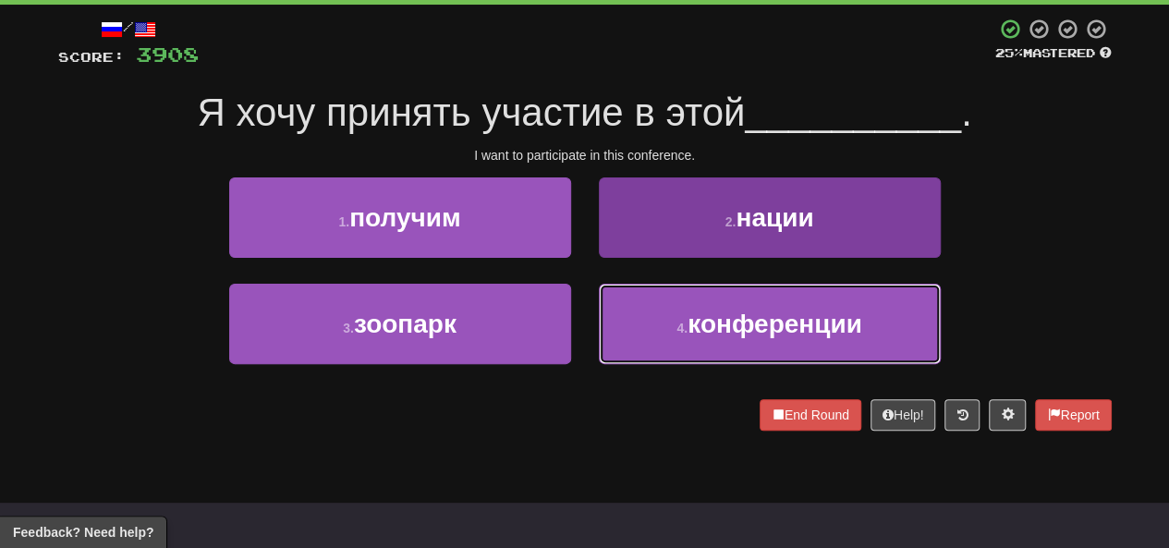
click at [589, 318] on button "4 . конференции" at bounding box center [770, 324] width 342 height 80
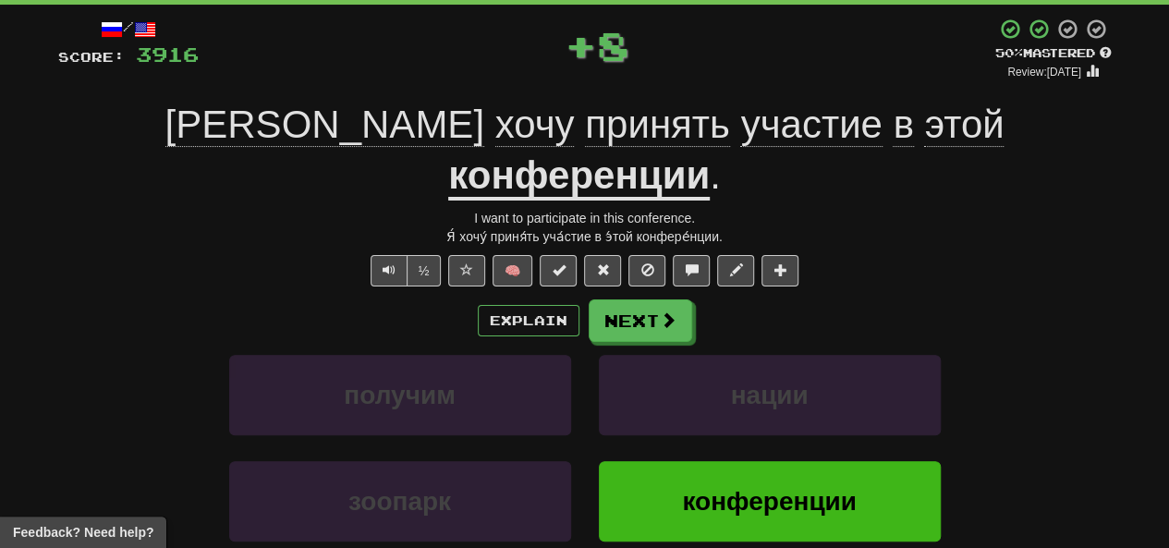
click at [589, 300] on div "Explain Next получим нации зоопарк конференции Learn more: получим нации зоопар…" at bounding box center [585, 448] width 1054 height 297
click at [589, 300] on button "Next" at bounding box center [642, 321] width 104 height 43
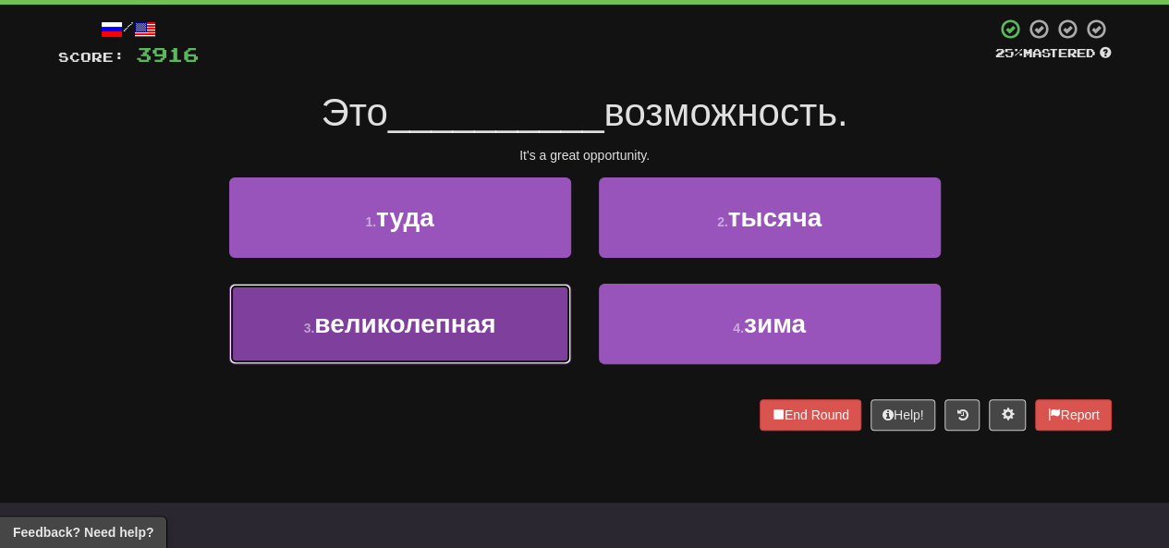
click at [495, 328] on span "великолепная" at bounding box center [404, 324] width 181 height 29
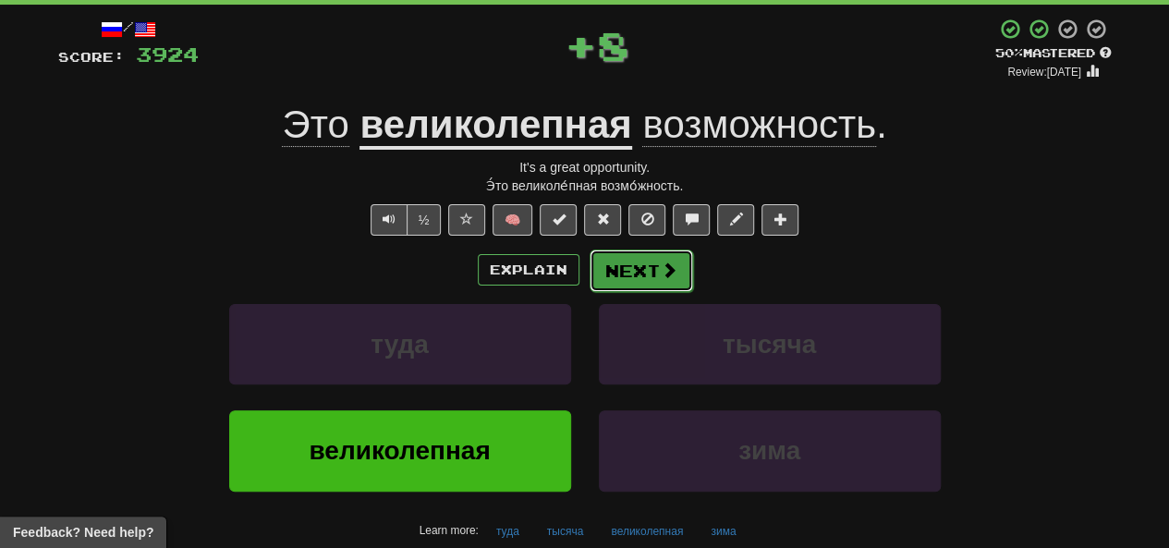
click at [589, 287] on button "Next" at bounding box center [642, 271] width 104 height 43
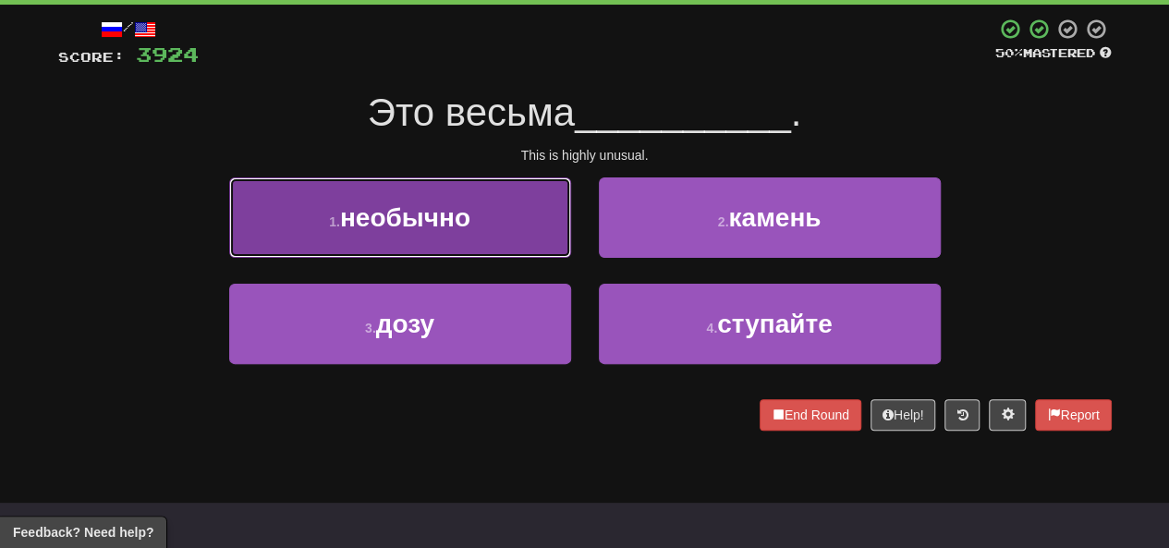
click at [479, 239] on button "1 . необычно" at bounding box center [400, 217] width 342 height 80
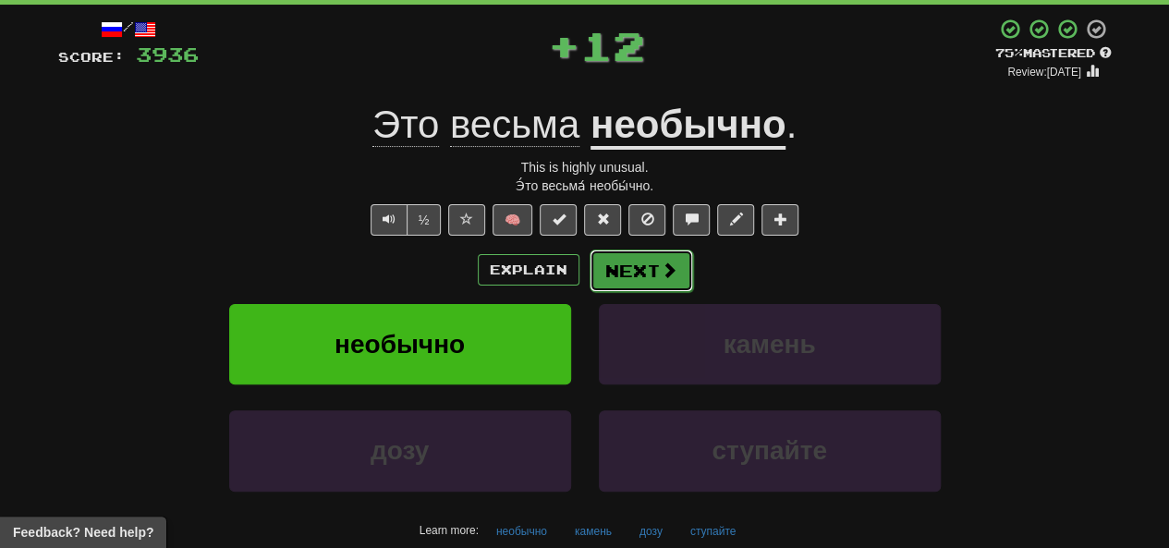
click at [589, 287] on button "Next" at bounding box center [642, 271] width 104 height 43
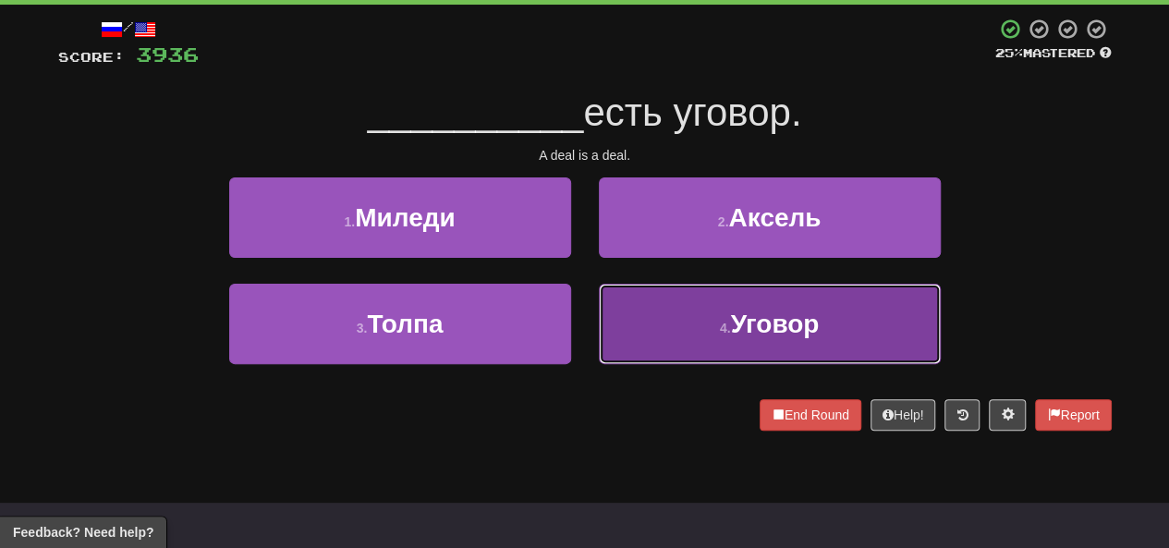
click at [589, 323] on button "4 . Уговор" at bounding box center [770, 324] width 342 height 80
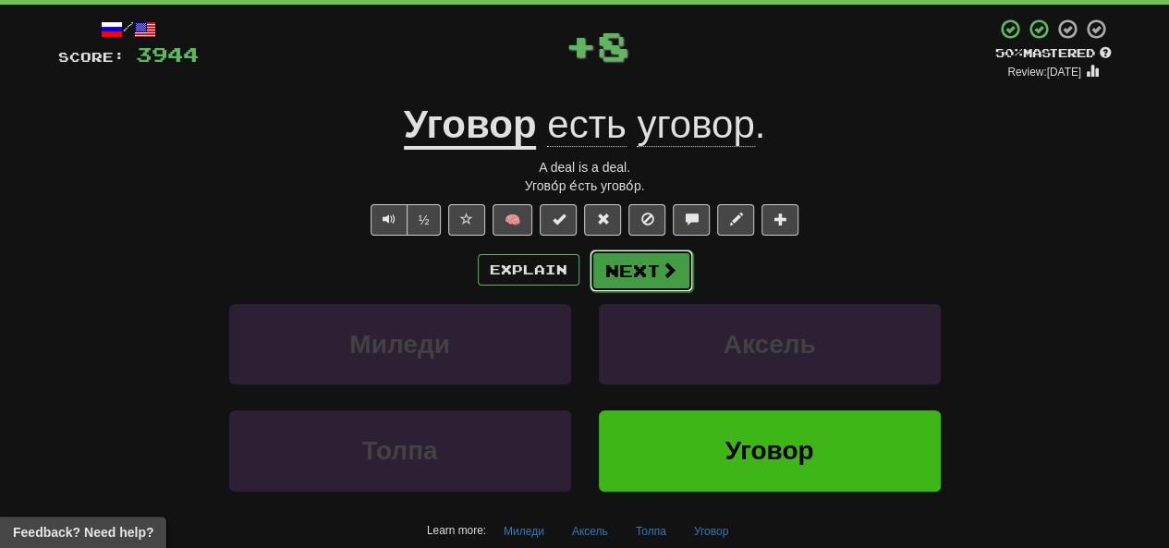
click at [589, 287] on button "Next" at bounding box center [642, 271] width 104 height 43
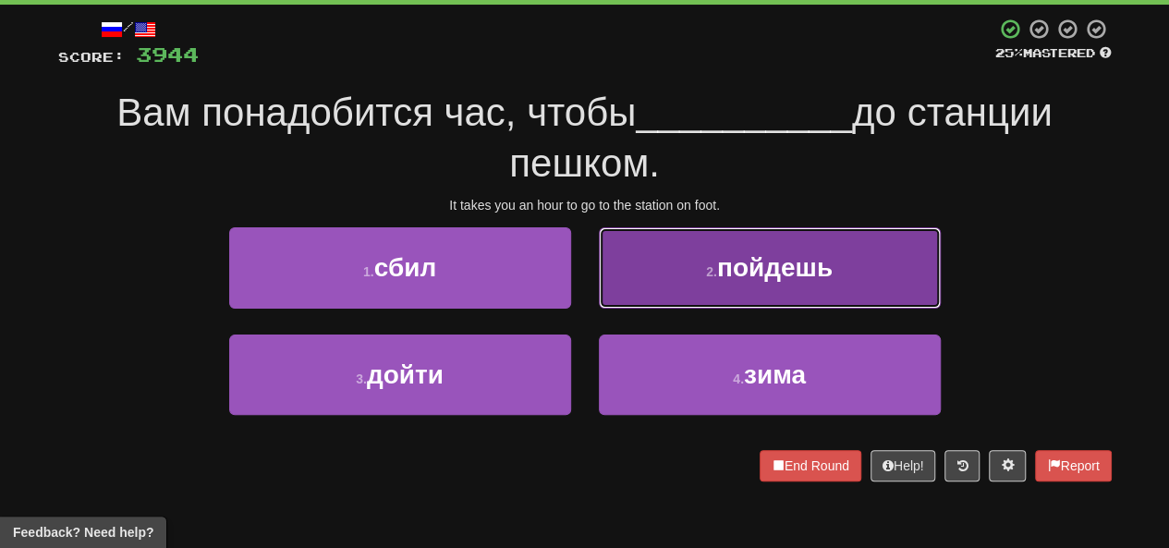
click at [589, 274] on button "2 . пойдешь" at bounding box center [770, 267] width 342 height 80
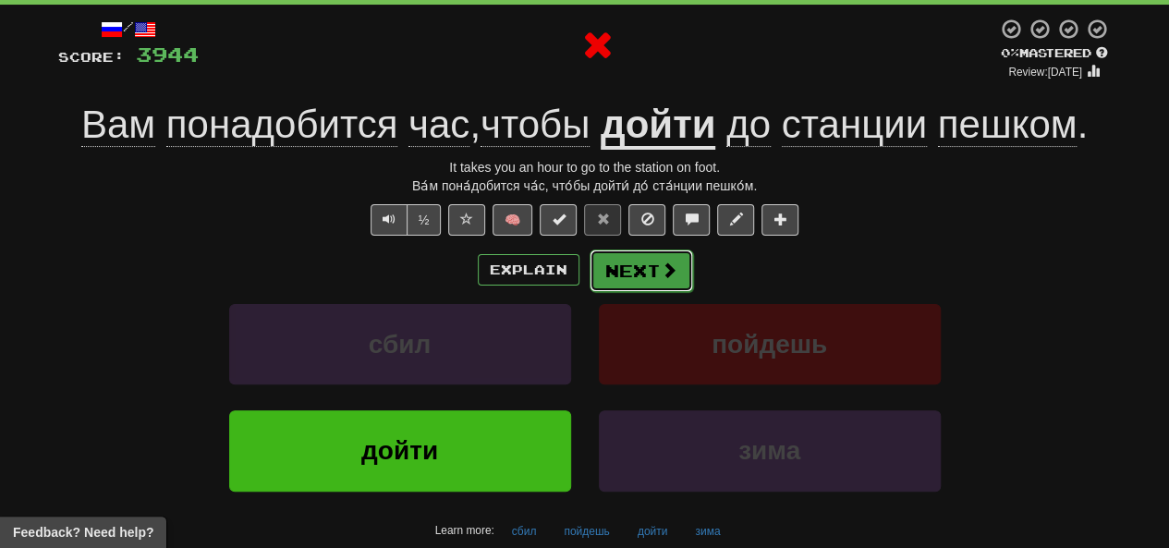
click at [589, 271] on button "Next" at bounding box center [642, 271] width 104 height 43
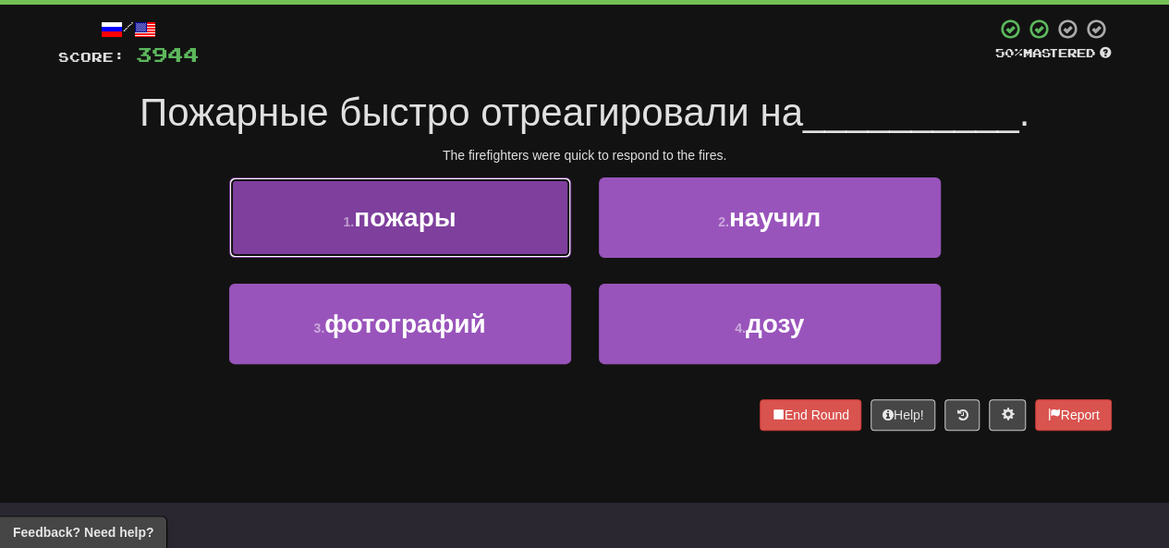
click at [505, 244] on button "1 . пожары" at bounding box center [400, 217] width 342 height 80
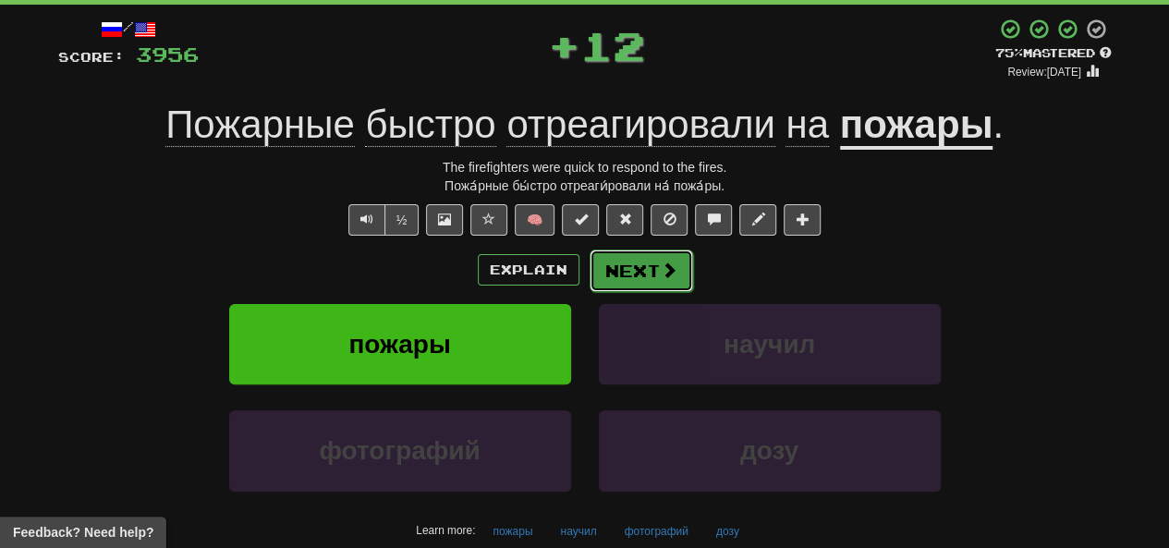
click at [589, 286] on button "Next" at bounding box center [642, 271] width 104 height 43
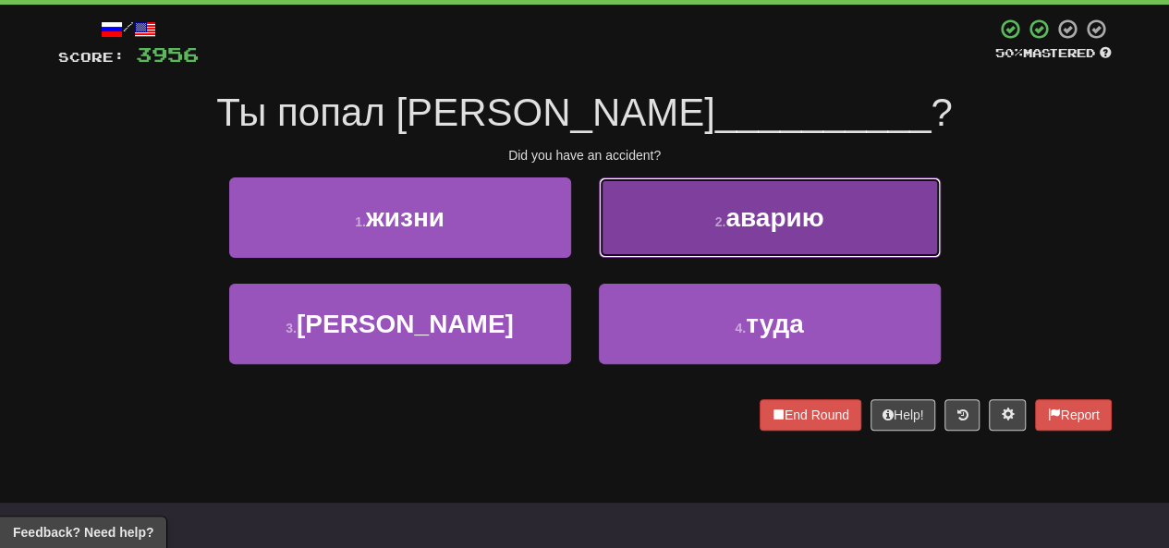
click at [589, 243] on button "2 . аварию" at bounding box center [770, 217] width 342 height 80
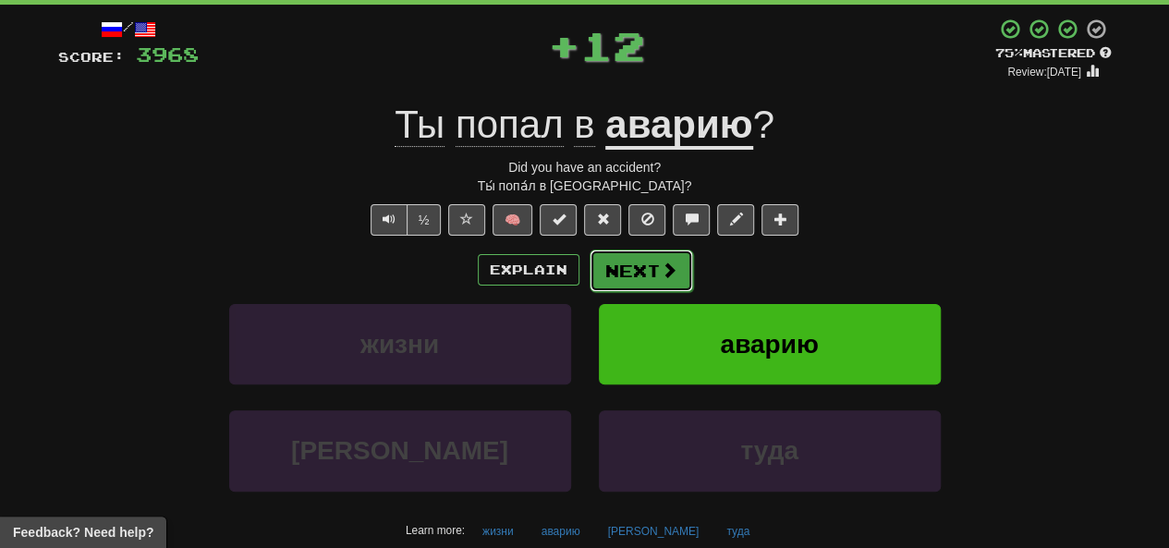
click at [589, 278] on button "Next" at bounding box center [642, 271] width 104 height 43
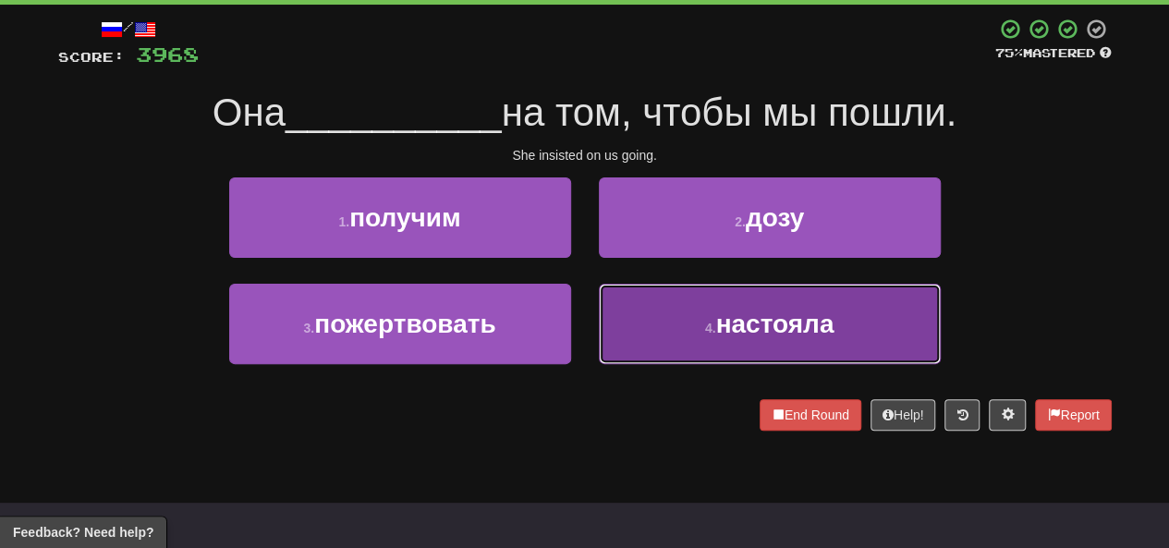
click at [589, 328] on button "4 . настояла" at bounding box center [770, 324] width 342 height 80
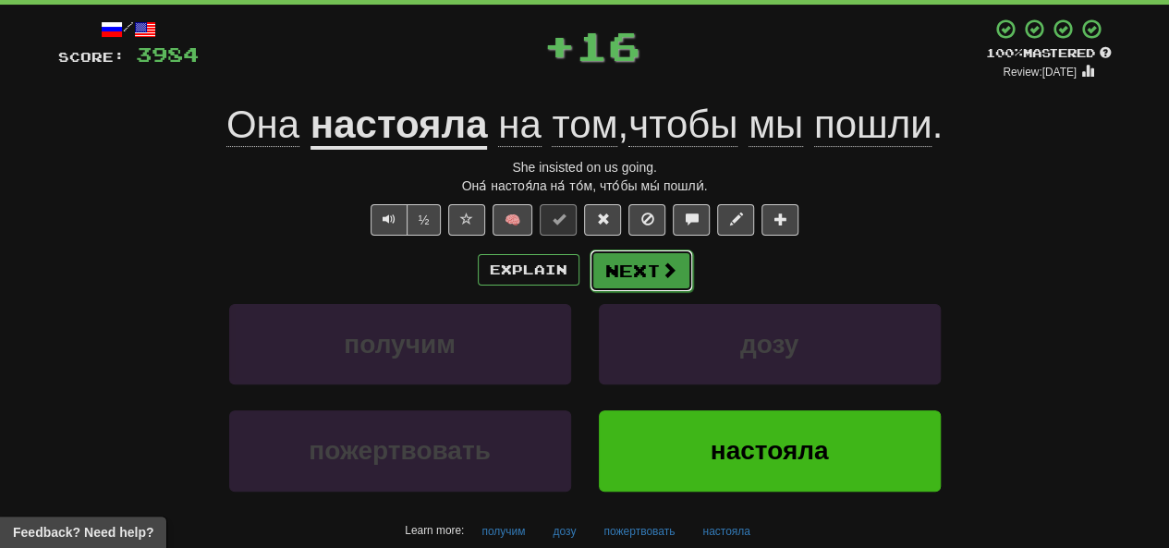
click at [589, 279] on button "Next" at bounding box center [642, 271] width 104 height 43
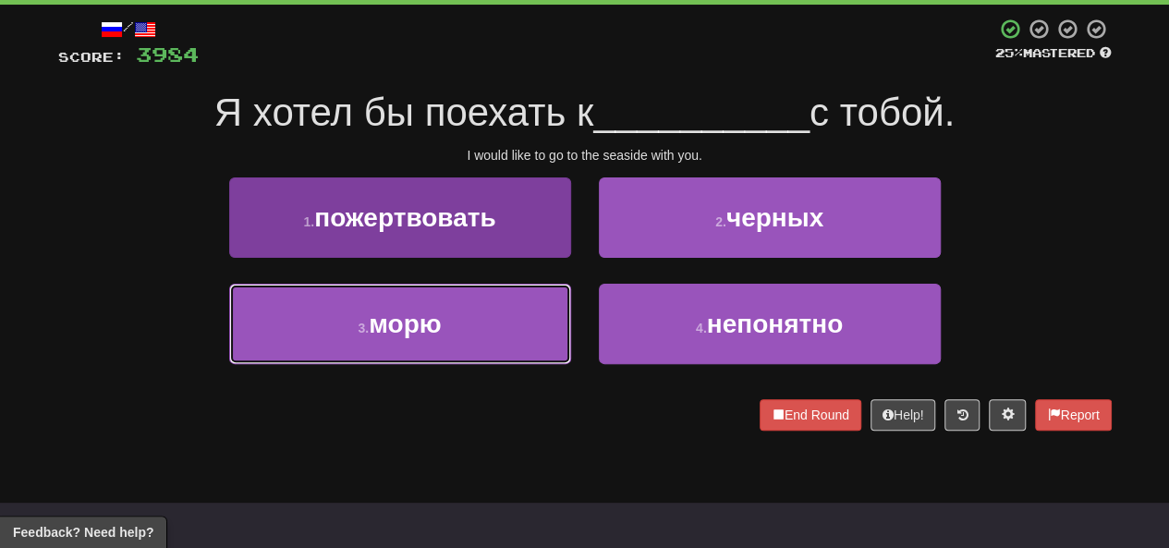
click at [458, 317] on button "3 . морю" at bounding box center [400, 324] width 342 height 80
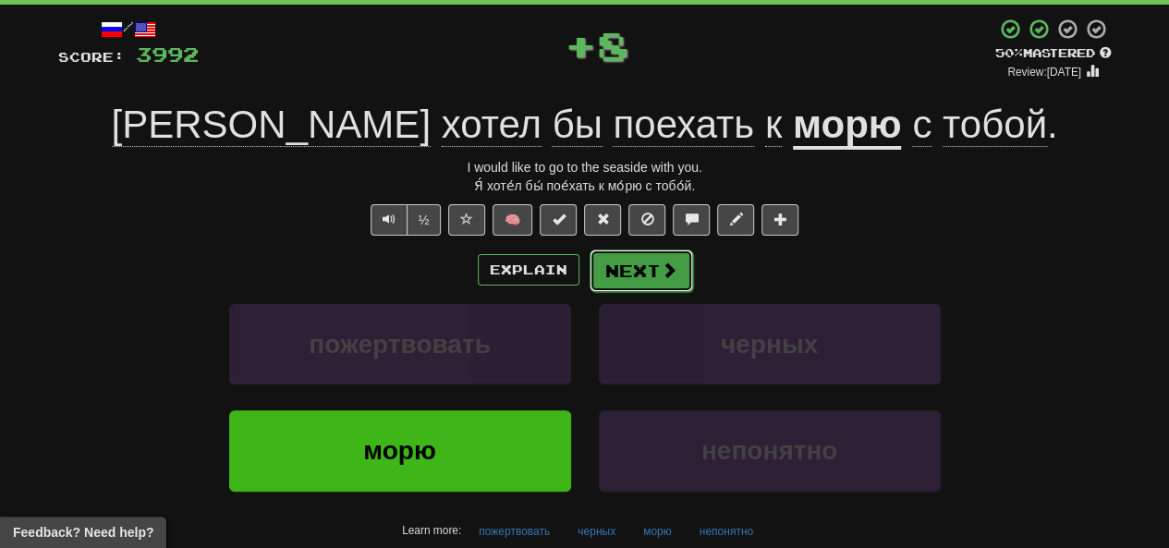
click at [589, 263] on button "Next" at bounding box center [642, 271] width 104 height 43
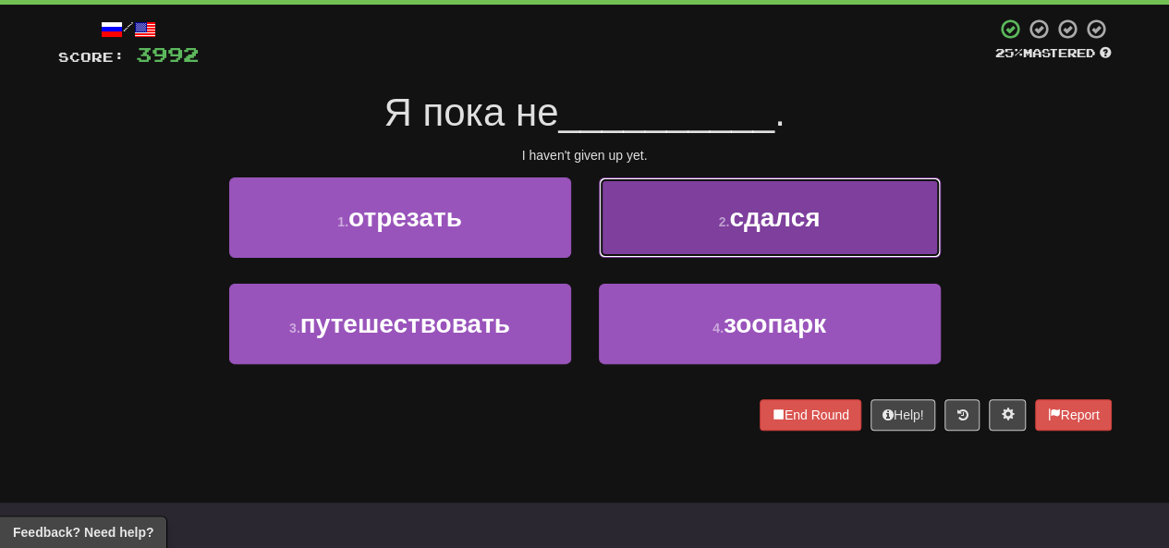
click at [589, 228] on button "2 . сдался" at bounding box center [770, 217] width 342 height 80
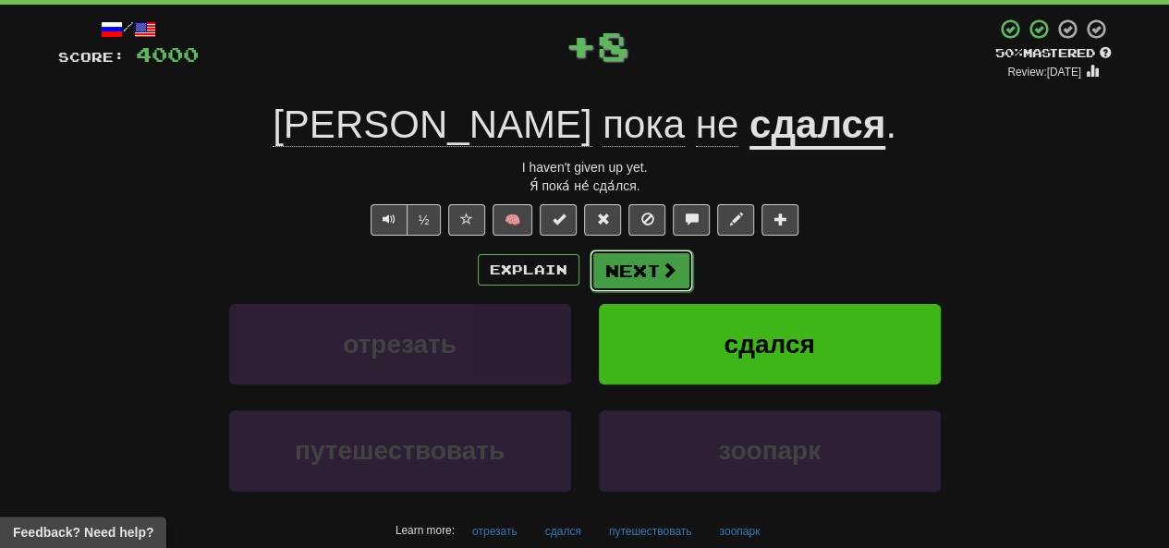
click at [589, 284] on button "Next" at bounding box center [642, 271] width 104 height 43
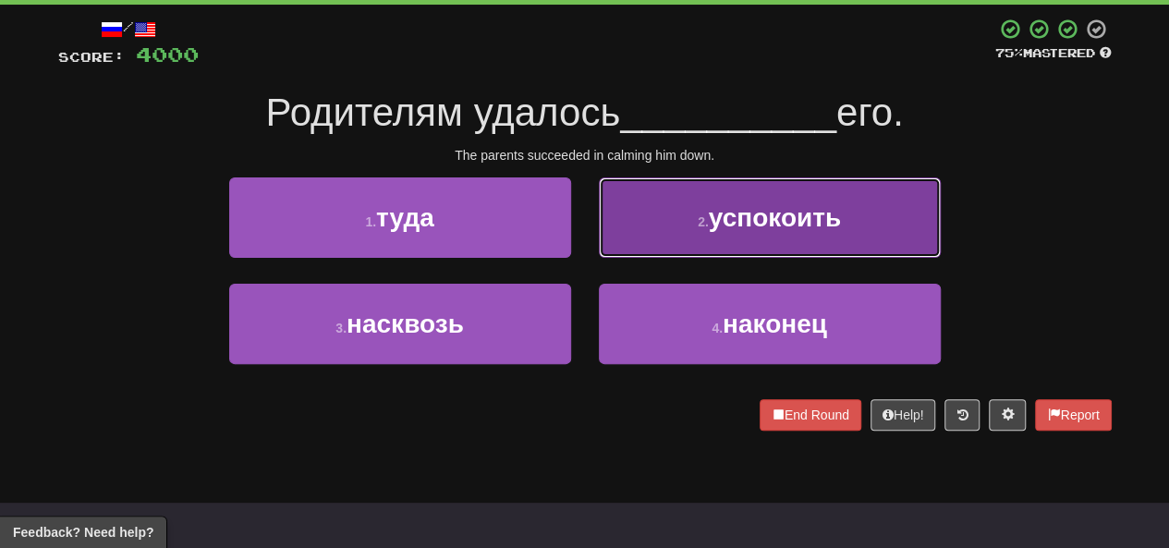
click at [589, 238] on button "2 . успокоить" at bounding box center [770, 217] width 342 height 80
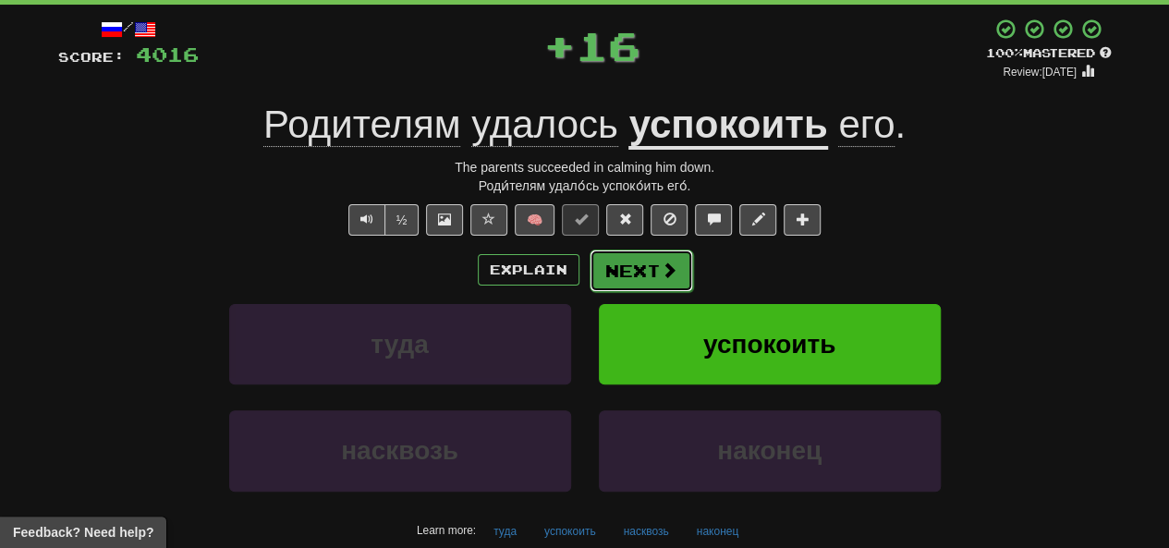
click at [589, 278] on button "Next" at bounding box center [642, 271] width 104 height 43
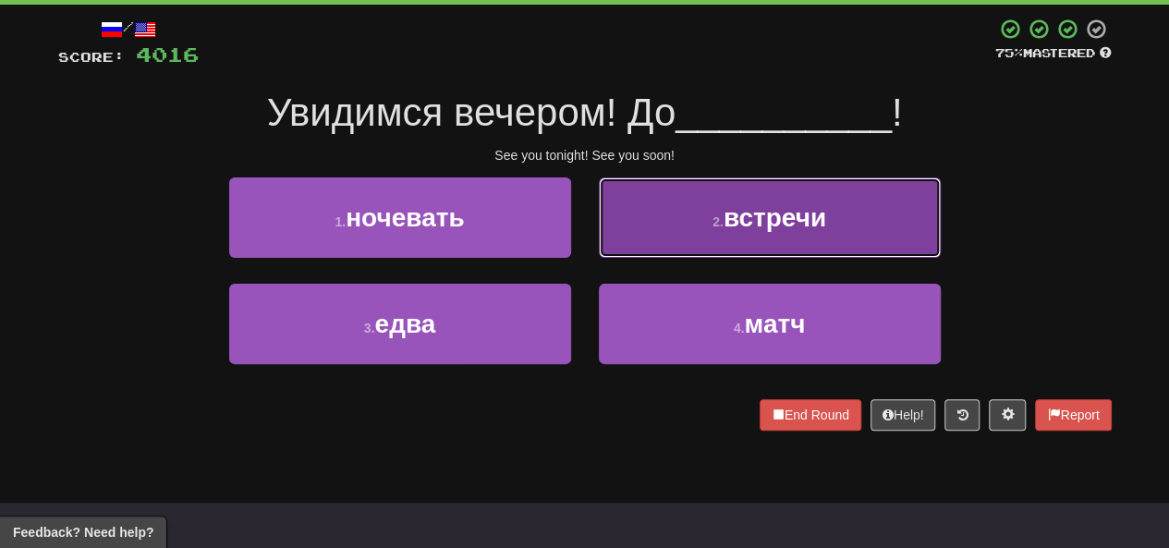
click at [589, 248] on button "2 . встречи" at bounding box center [770, 217] width 342 height 80
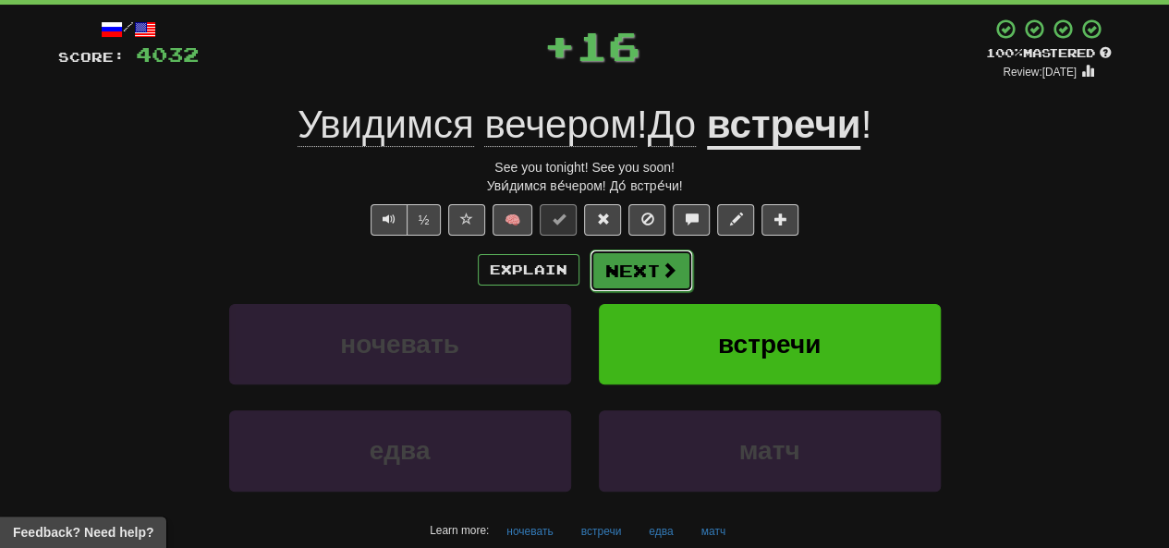
click at [589, 275] on button "Next" at bounding box center [642, 271] width 104 height 43
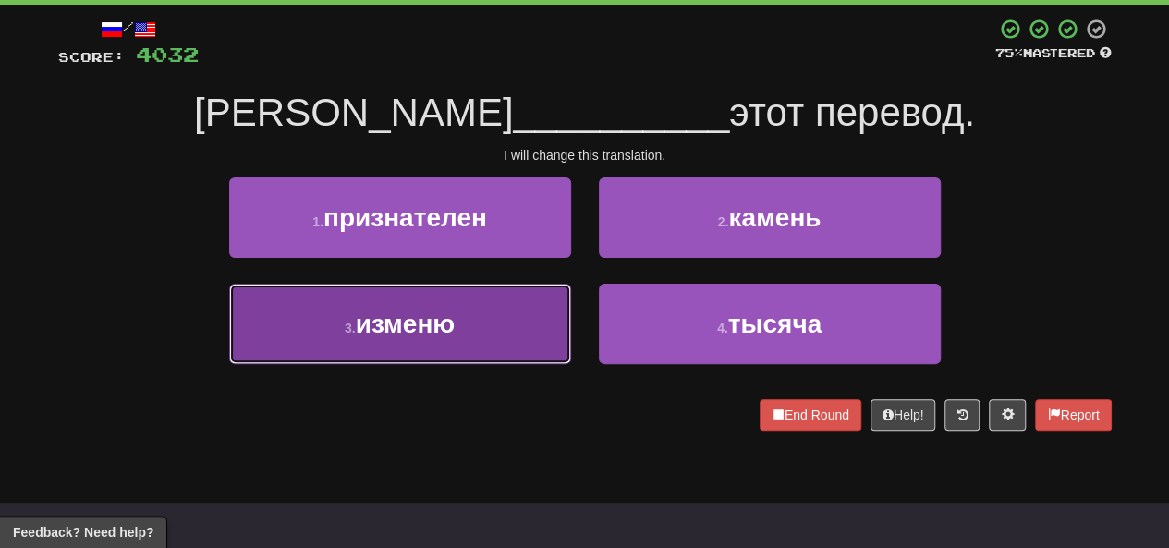
click at [544, 348] on button "3 . изменю" at bounding box center [400, 324] width 342 height 80
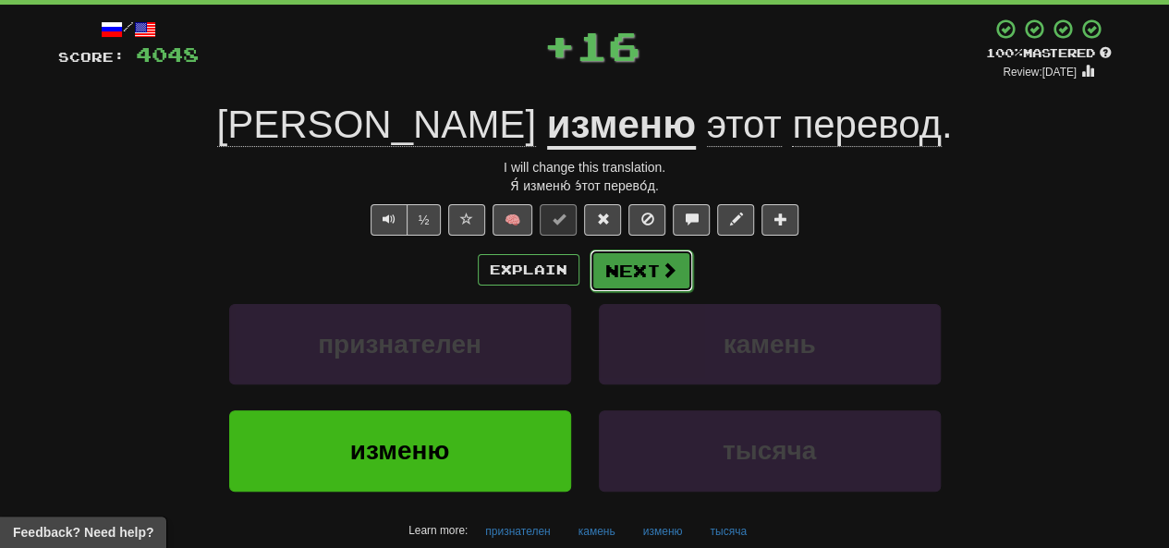
click at [589, 284] on button "Next" at bounding box center [642, 271] width 104 height 43
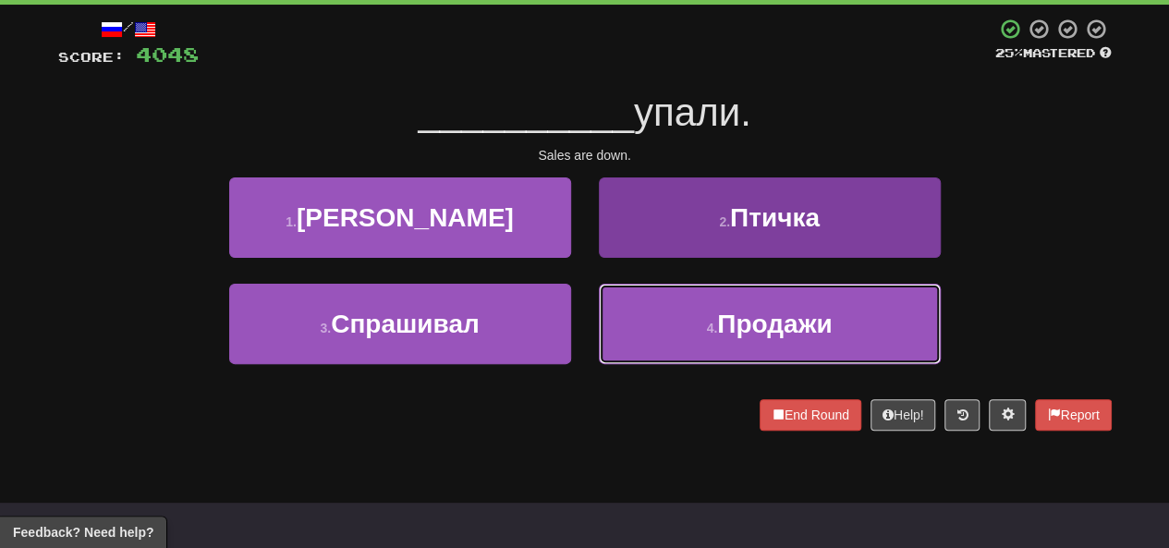
click at [589, 332] on button "4 . Продажи" at bounding box center [770, 324] width 342 height 80
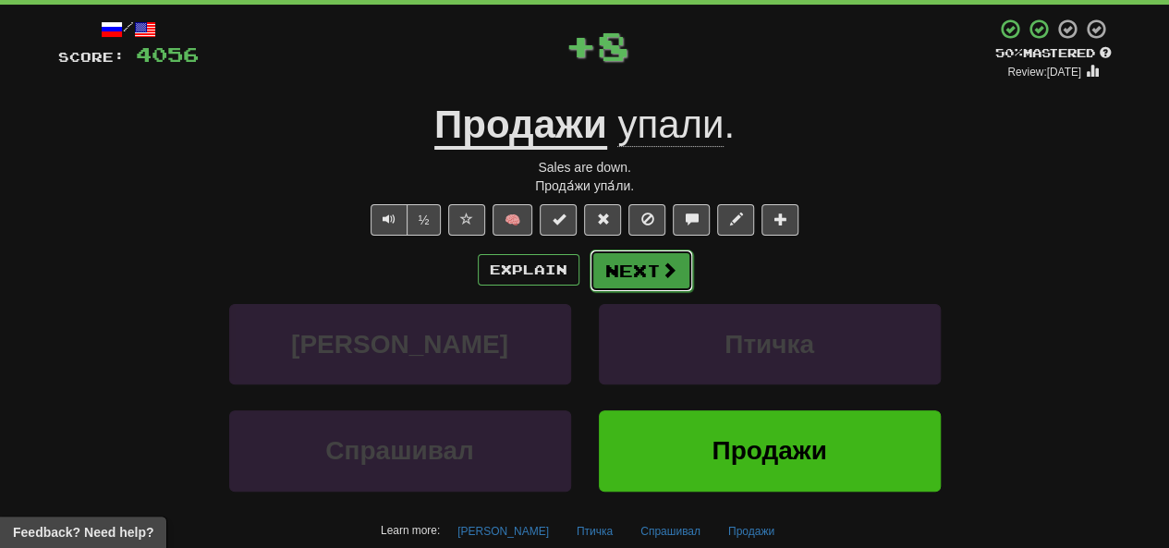
click at [589, 275] on button "Next" at bounding box center [642, 271] width 104 height 43
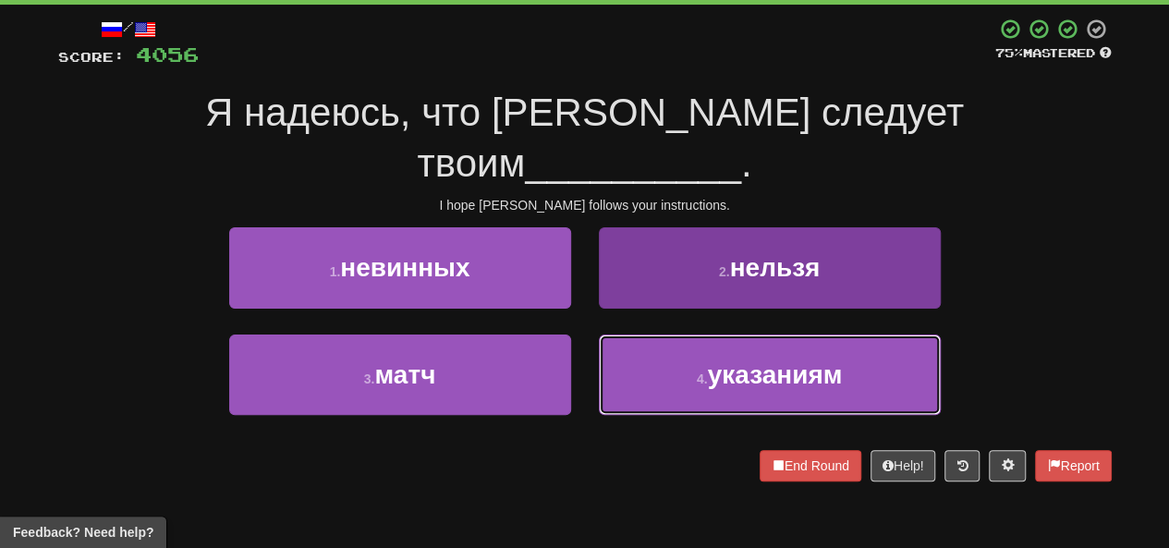
click at [589, 338] on button "4 . указаниям" at bounding box center [770, 375] width 342 height 80
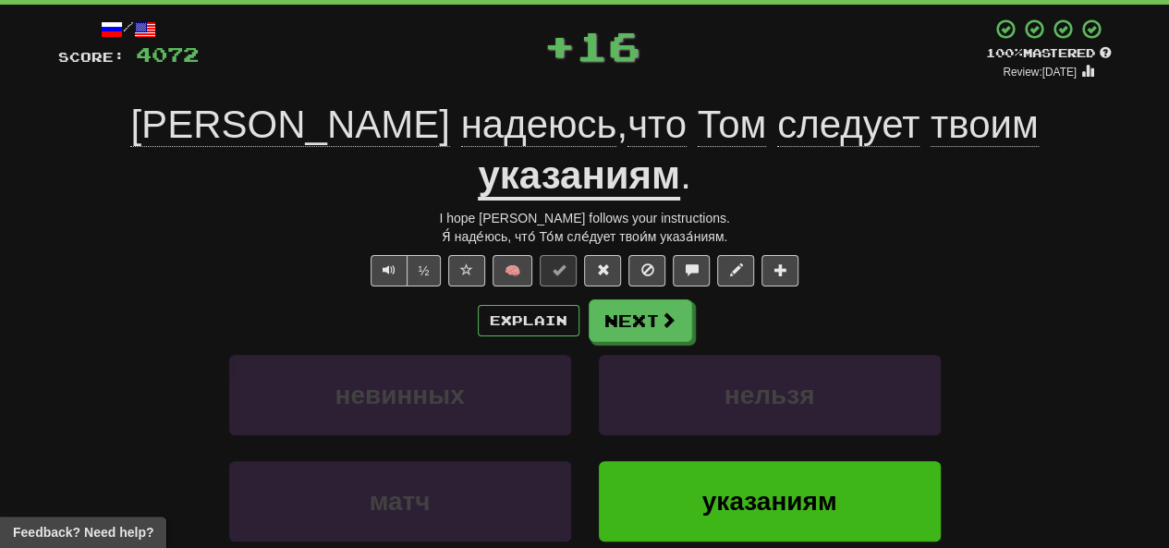
click at [589, 300] on div "Explain Next невинных нельзя матч указаниям Learn more: невинных нельзя матч ук…" at bounding box center [585, 448] width 1054 height 297
click at [589, 300] on button "Next" at bounding box center [642, 321] width 104 height 43
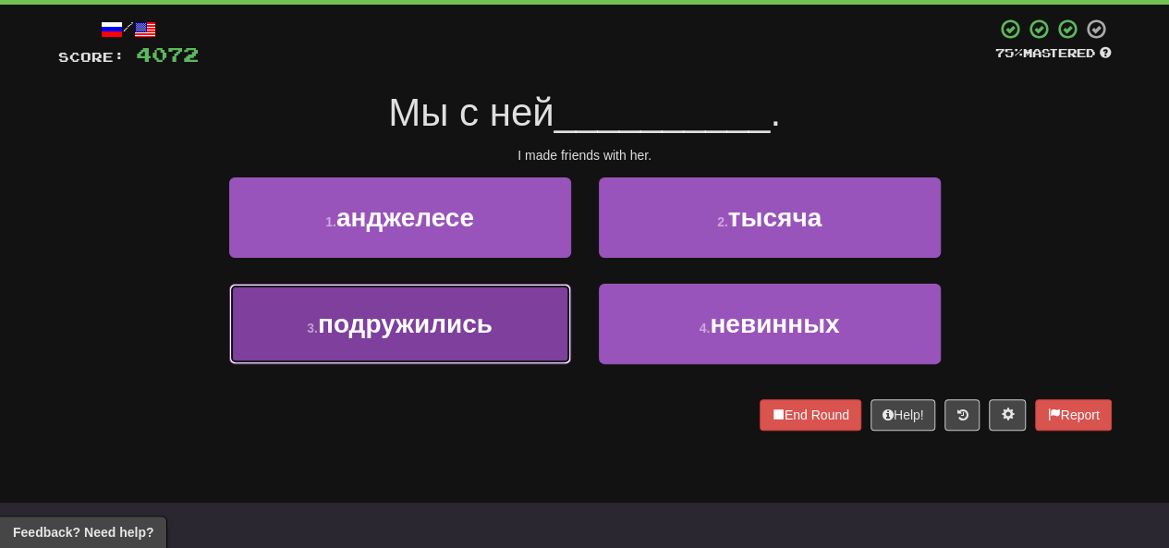
click at [497, 320] on button "3 . подружились" at bounding box center [400, 324] width 342 height 80
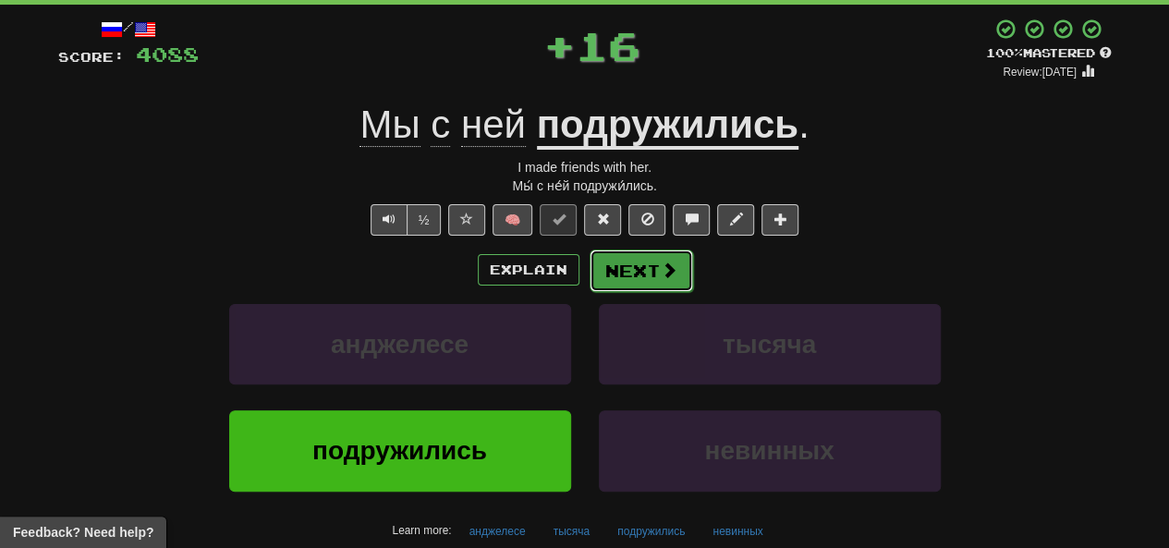
click at [589, 289] on button "Next" at bounding box center [642, 271] width 104 height 43
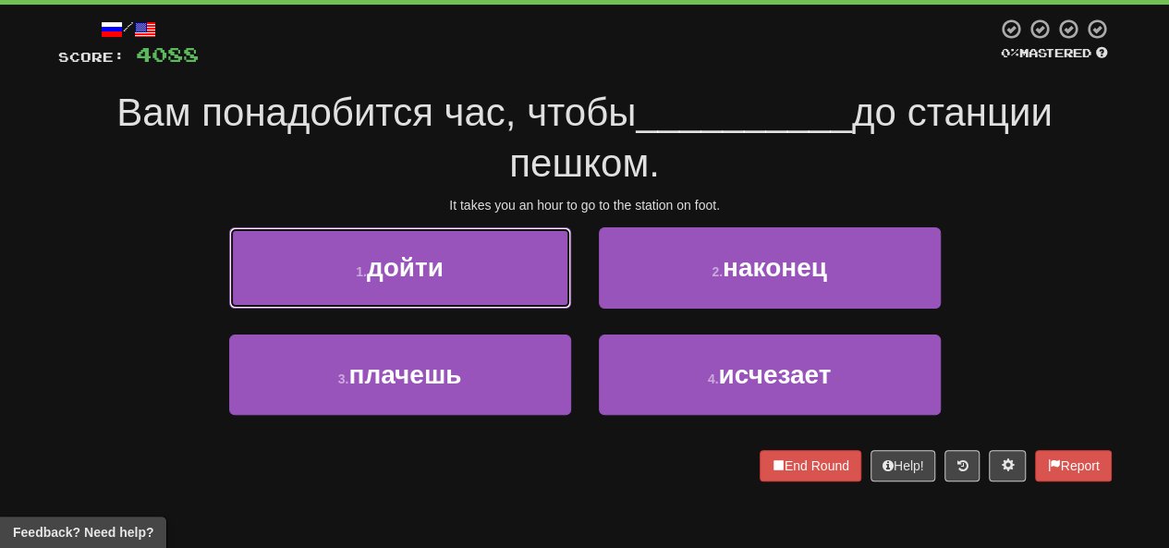
click at [492, 291] on button "1 . дойти" at bounding box center [400, 267] width 342 height 80
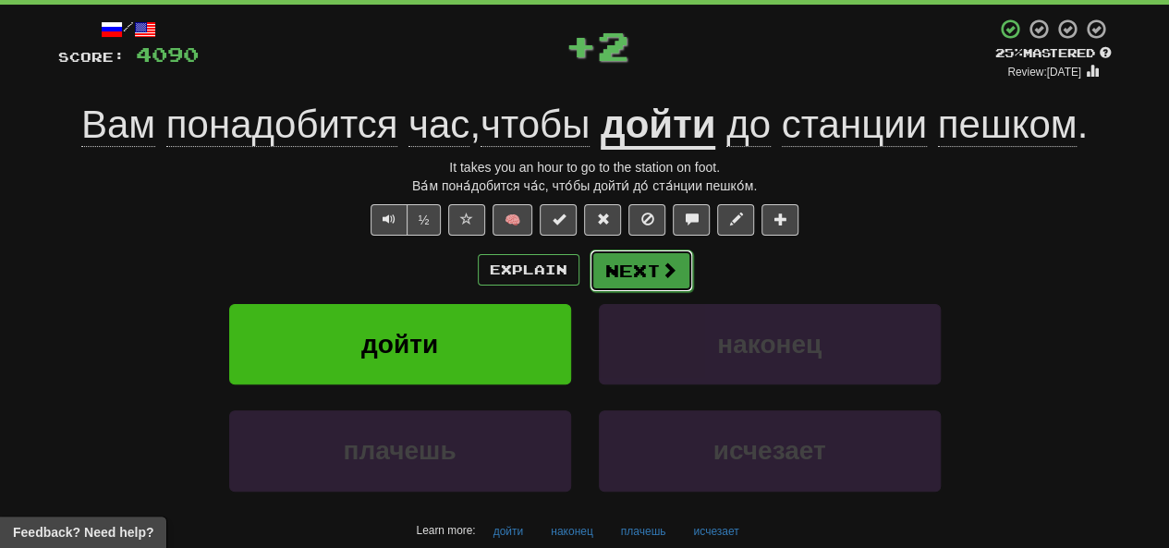
click at [589, 281] on button "Next" at bounding box center [642, 271] width 104 height 43
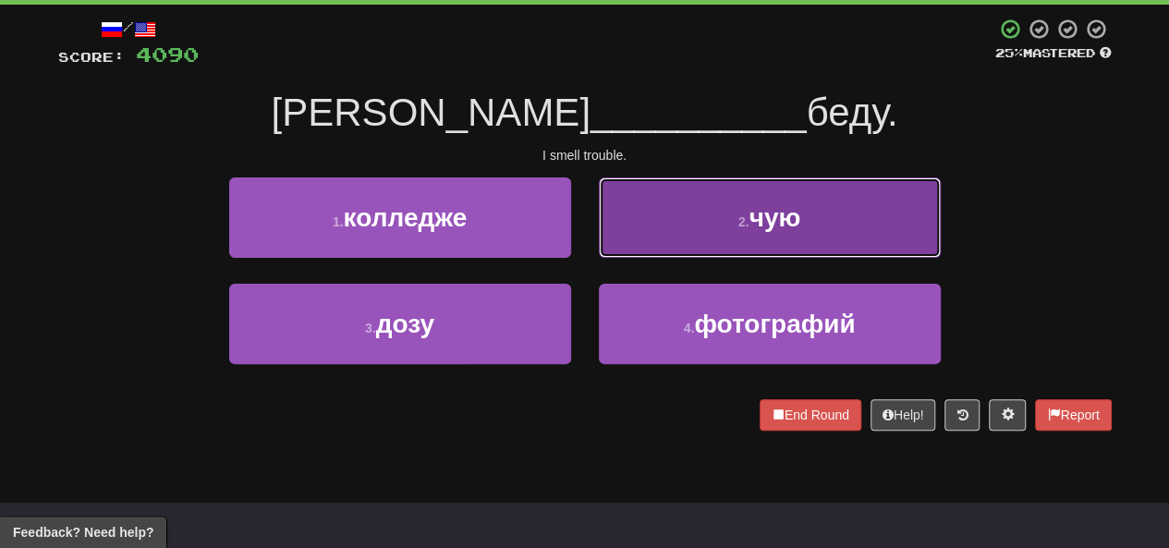
click at [589, 249] on button "2 . чую" at bounding box center [770, 217] width 342 height 80
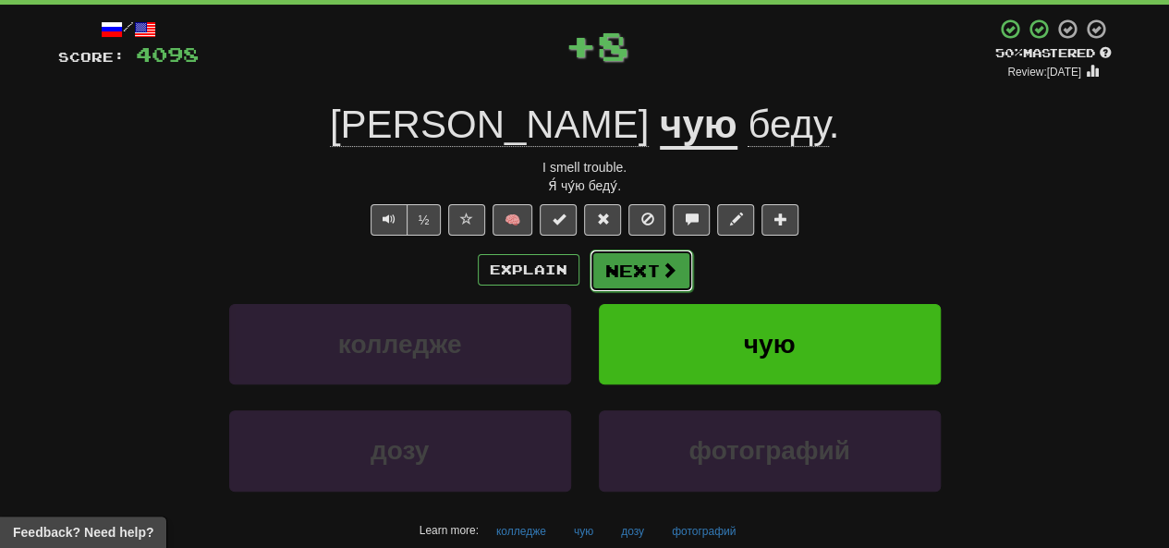
click at [589, 278] on button "Next" at bounding box center [642, 271] width 104 height 43
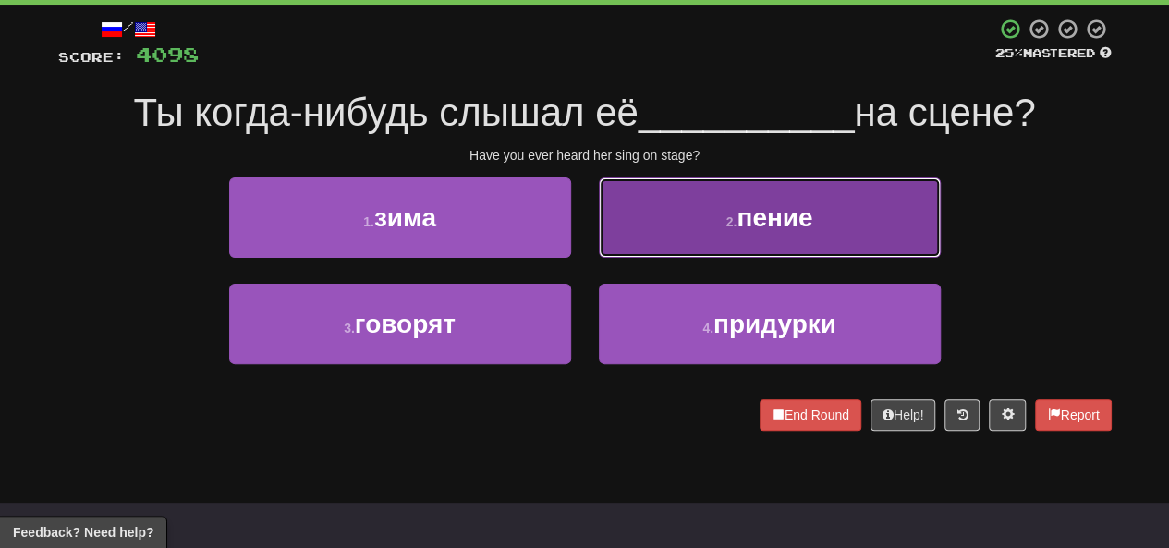
click at [589, 212] on button "2 . пение" at bounding box center [770, 217] width 342 height 80
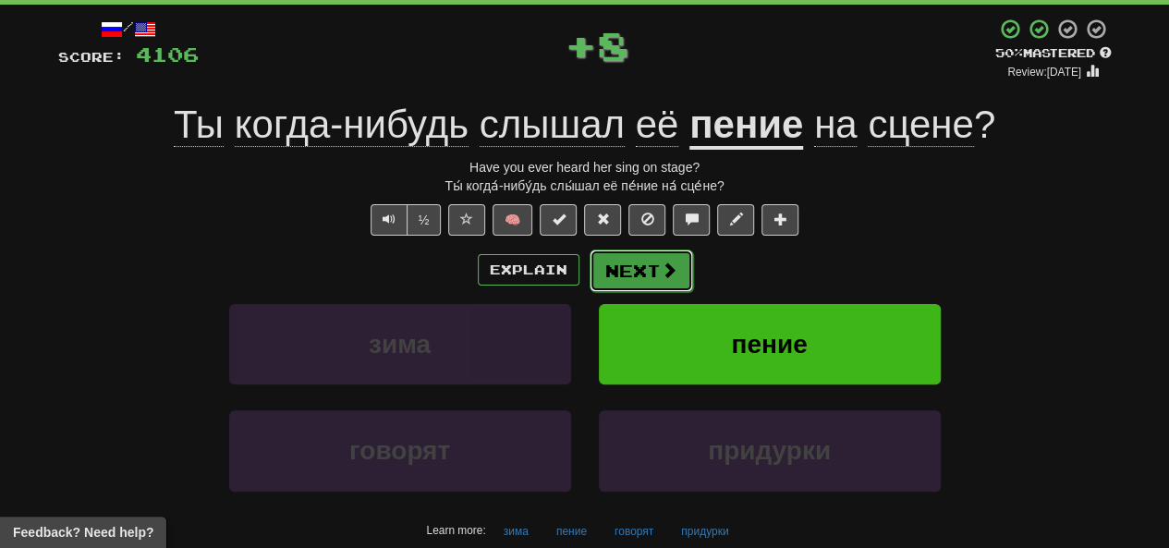
click at [589, 279] on button "Next" at bounding box center [642, 271] width 104 height 43
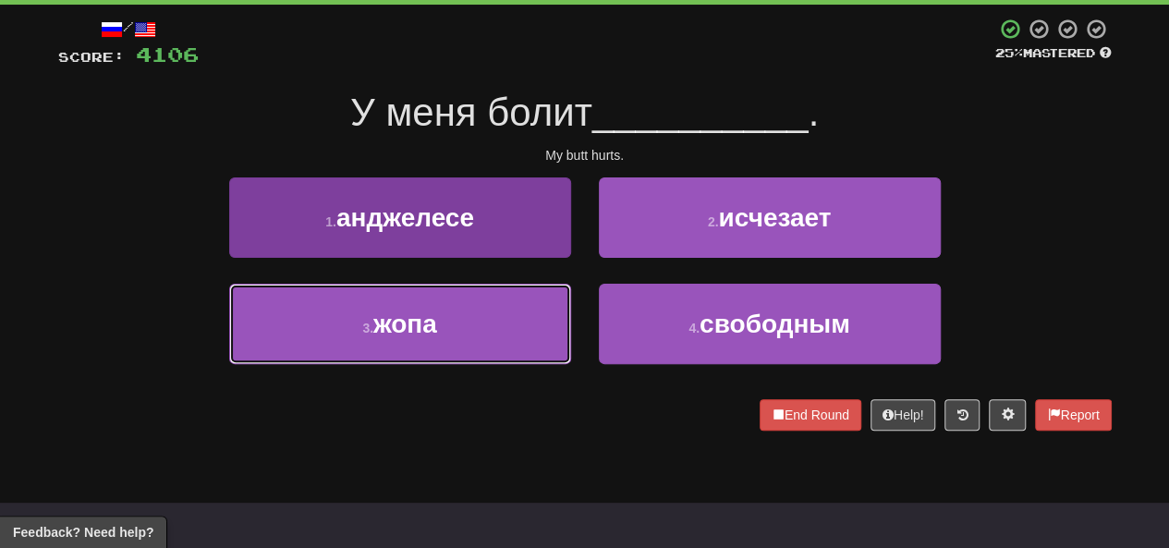
drag, startPoint x: 420, startPoint y: 323, endPoint x: 524, endPoint y: 314, distance: 104.8
click at [427, 324] on span "жопа" at bounding box center [405, 324] width 64 height 29
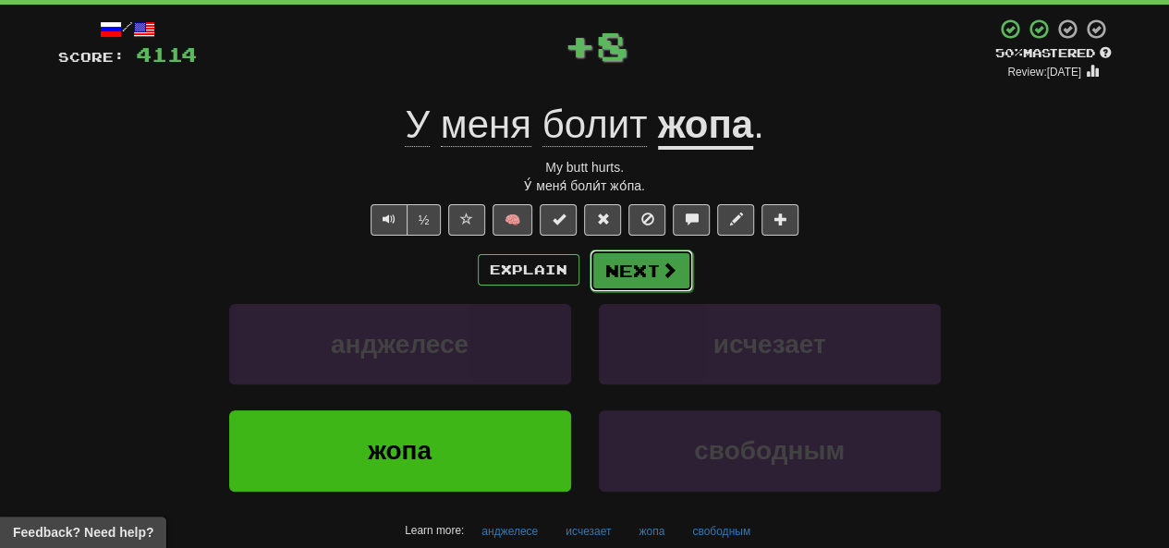
click at [589, 286] on button "Next" at bounding box center [642, 271] width 104 height 43
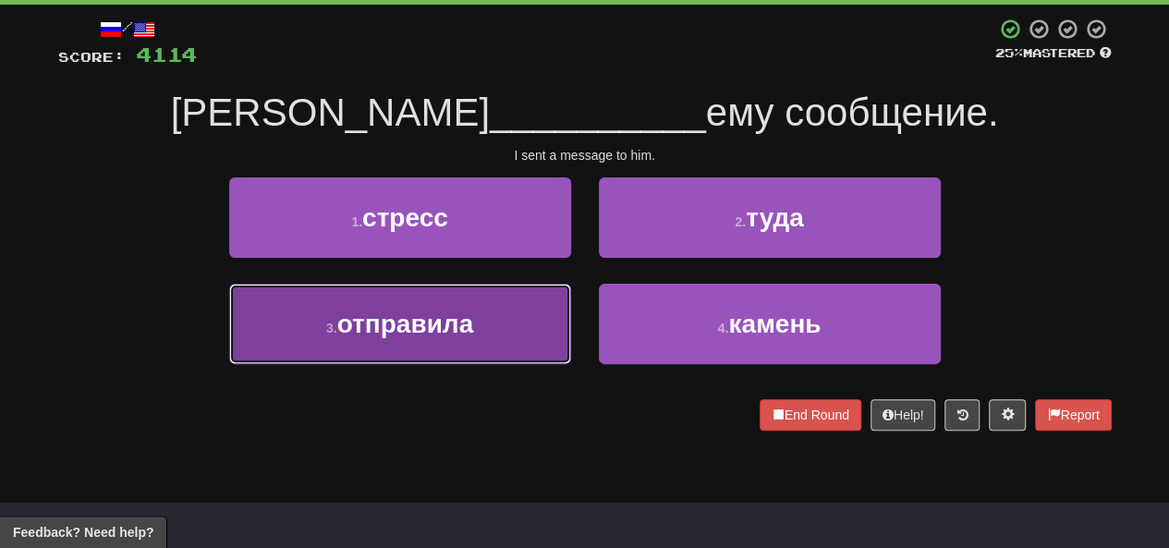
click at [419, 319] on span "отправила" at bounding box center [405, 324] width 137 height 29
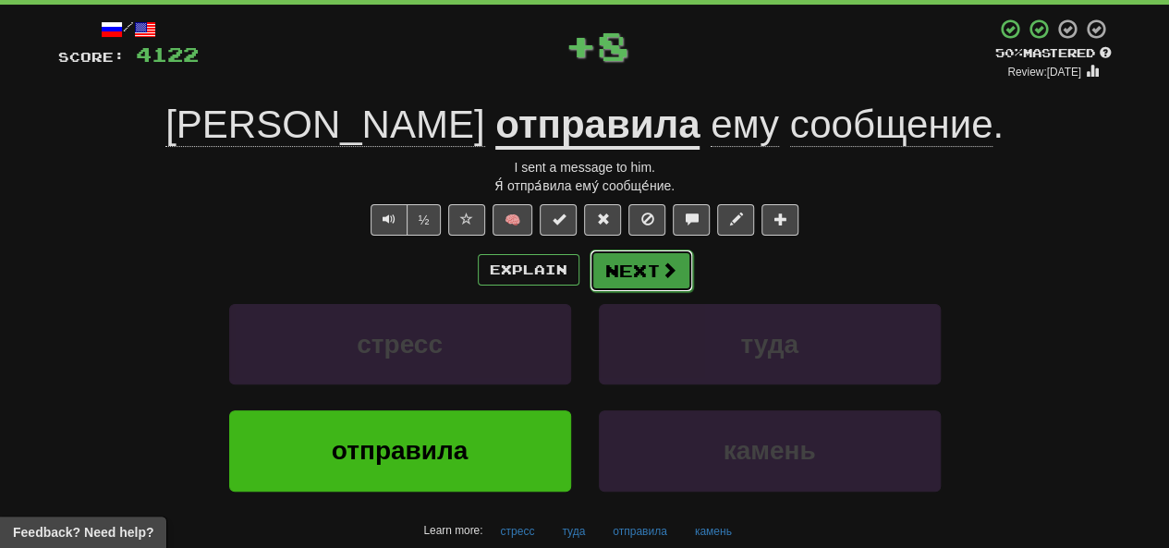
click at [589, 277] on button "Next" at bounding box center [642, 271] width 104 height 43
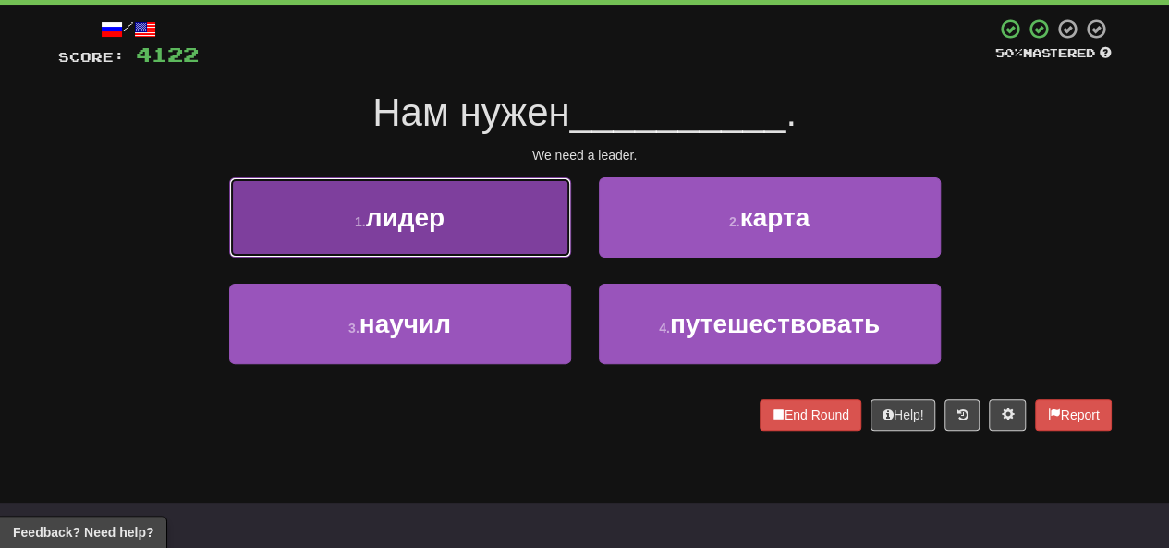
click at [427, 208] on span "лидер" at bounding box center [405, 217] width 79 height 29
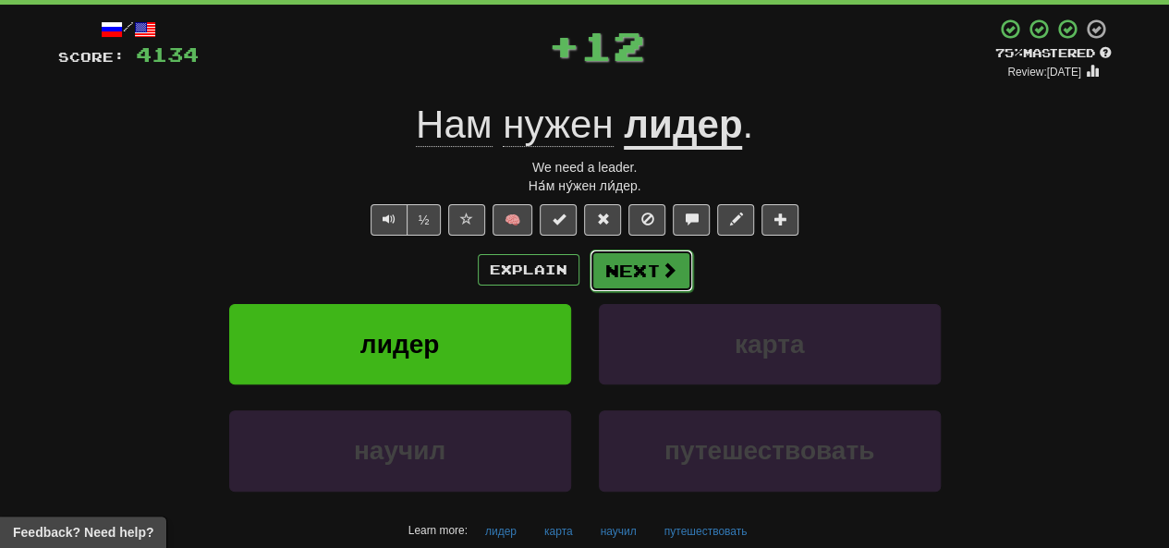
click at [589, 277] on button "Next" at bounding box center [642, 271] width 104 height 43
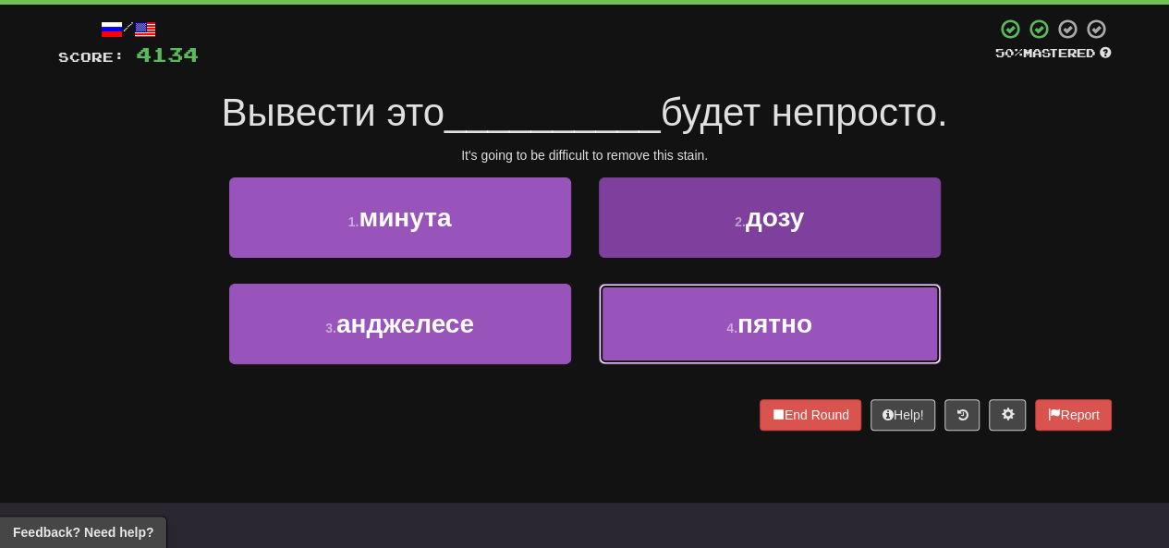
click at [589, 326] on button "4 . пятно" at bounding box center [770, 324] width 342 height 80
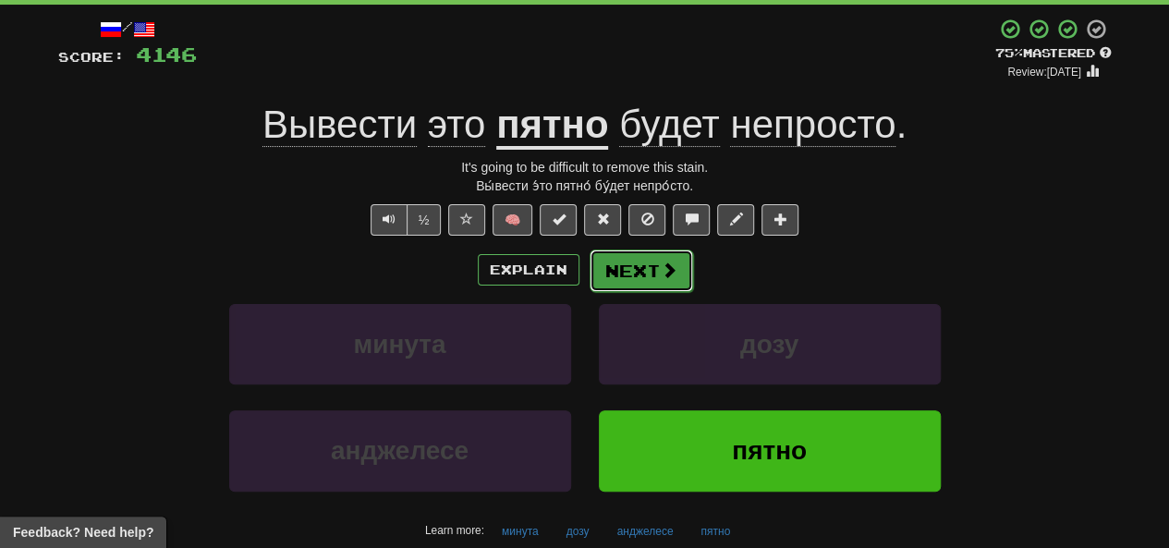
click at [589, 278] on button "Next" at bounding box center [642, 271] width 104 height 43
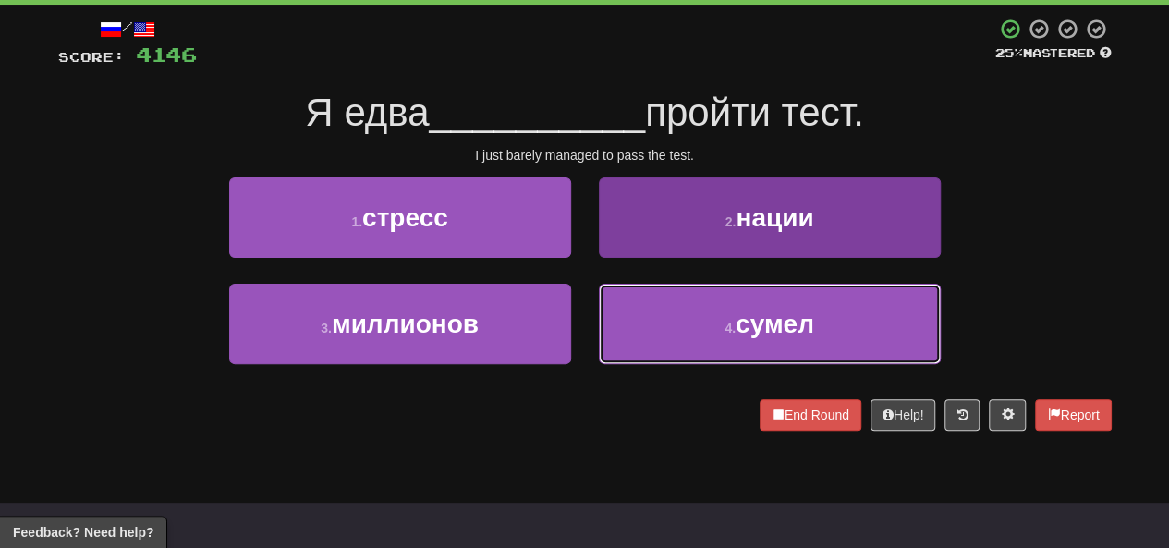
click at [589, 329] on button "4 . сумел" at bounding box center [770, 324] width 342 height 80
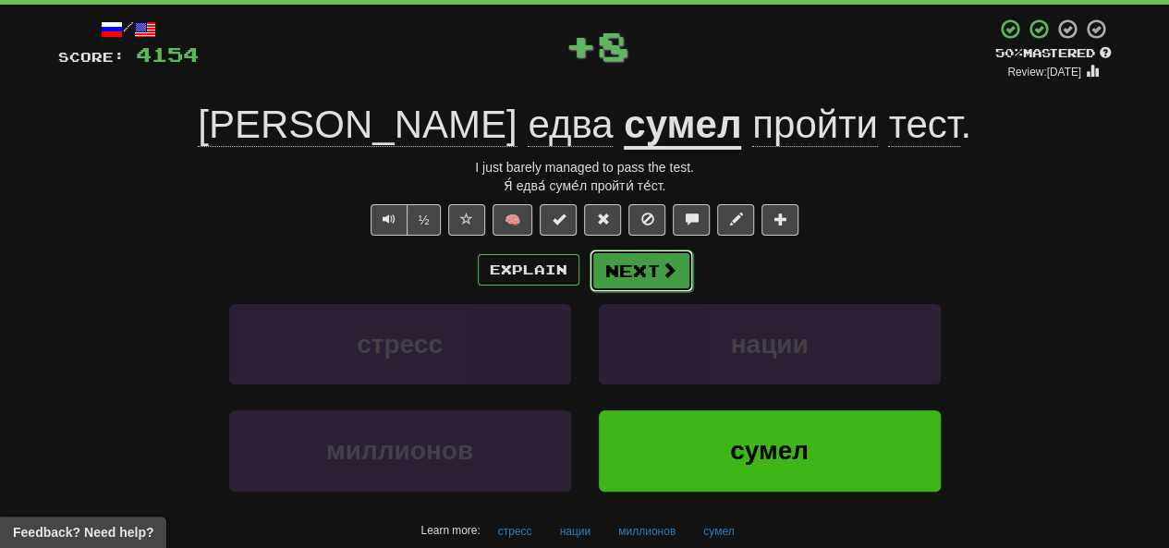
click at [589, 281] on button "Next" at bounding box center [642, 271] width 104 height 43
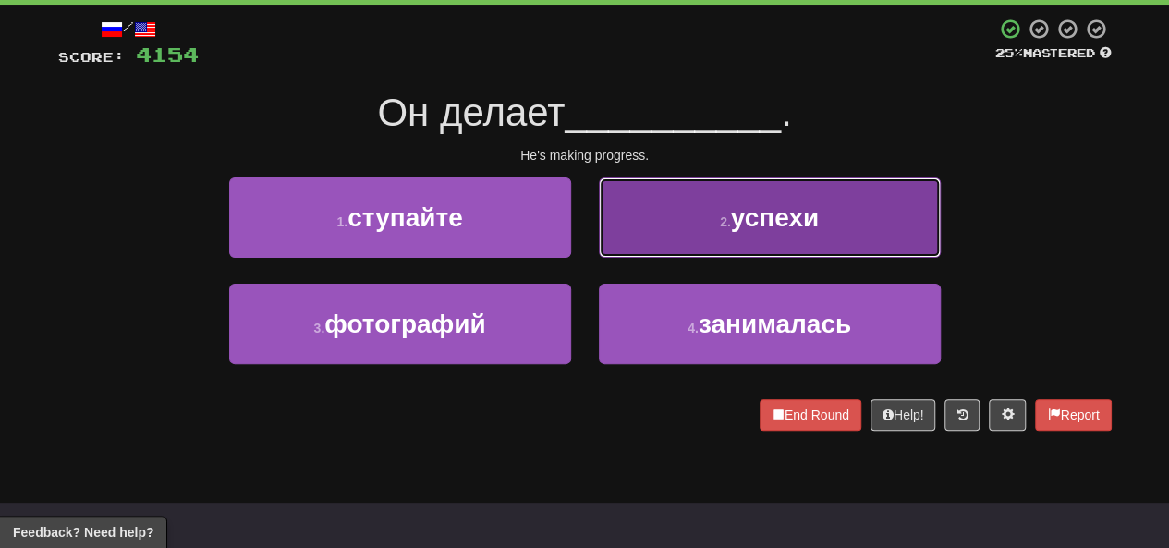
click at [589, 243] on button "2 . успехи" at bounding box center [770, 217] width 342 height 80
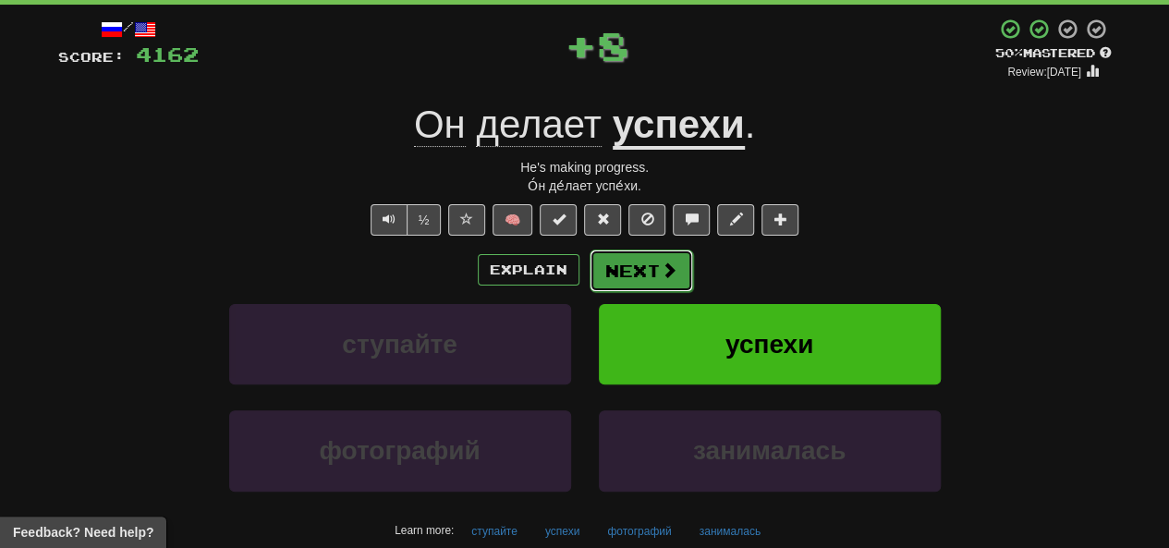
click at [589, 270] on button "Next" at bounding box center [642, 271] width 104 height 43
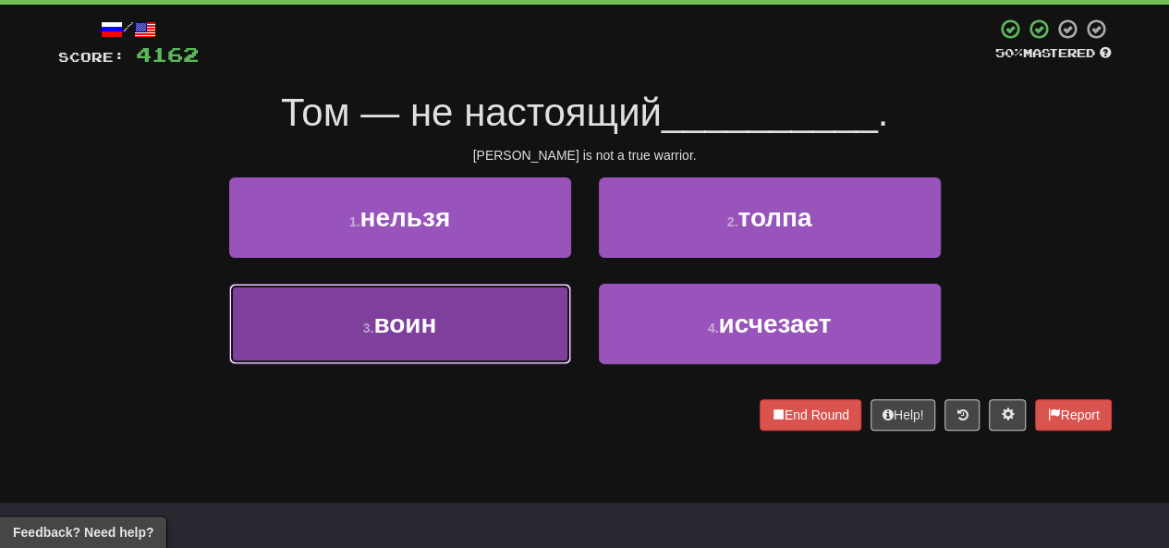
click at [531, 322] on button "3 . воин" at bounding box center [400, 324] width 342 height 80
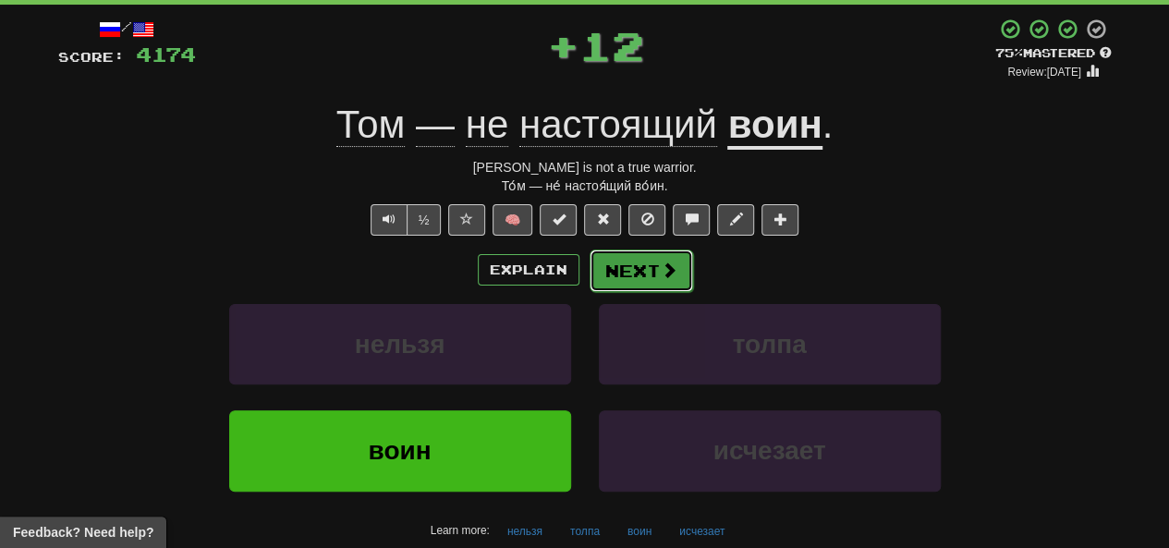
click at [589, 284] on button "Next" at bounding box center [642, 271] width 104 height 43
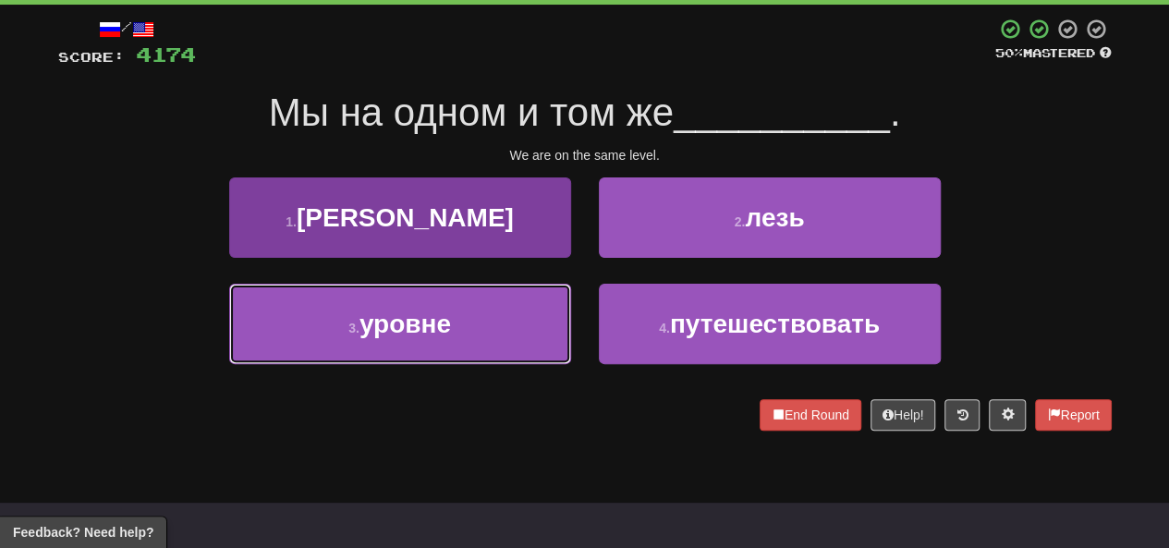
click at [479, 334] on button "3 . уровне" at bounding box center [400, 324] width 342 height 80
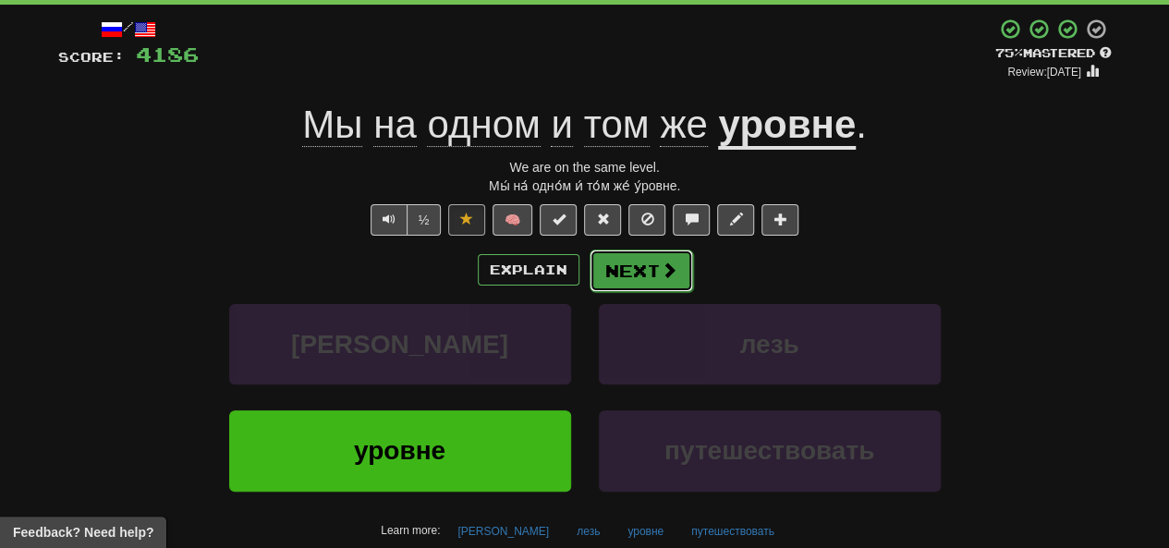
click at [589, 264] on button "Next" at bounding box center [642, 271] width 104 height 43
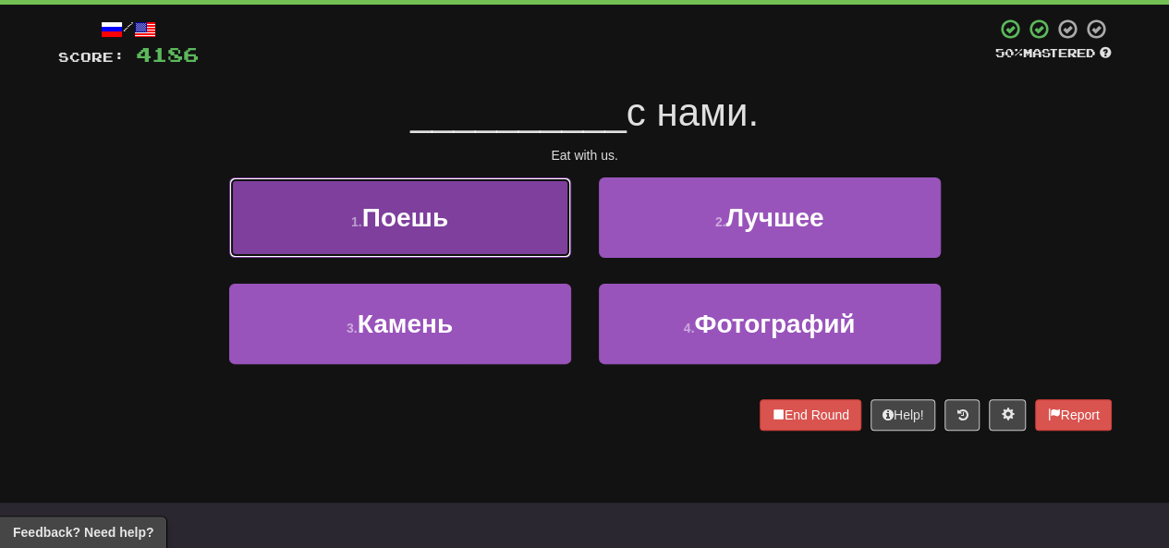
click at [464, 220] on button "1 . Поешь" at bounding box center [400, 217] width 342 height 80
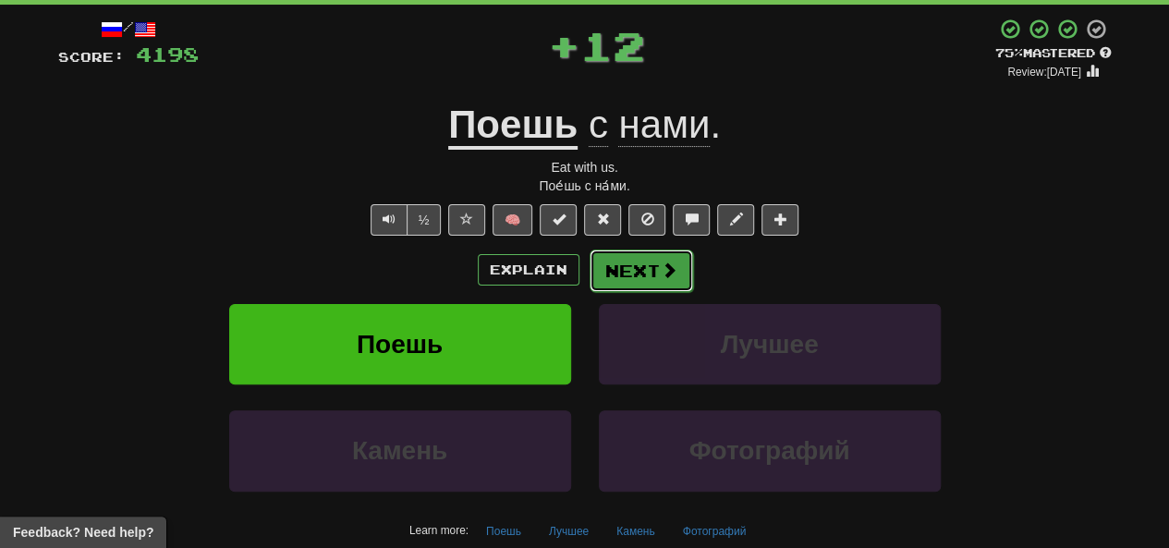
click at [589, 276] on button "Next" at bounding box center [642, 271] width 104 height 43
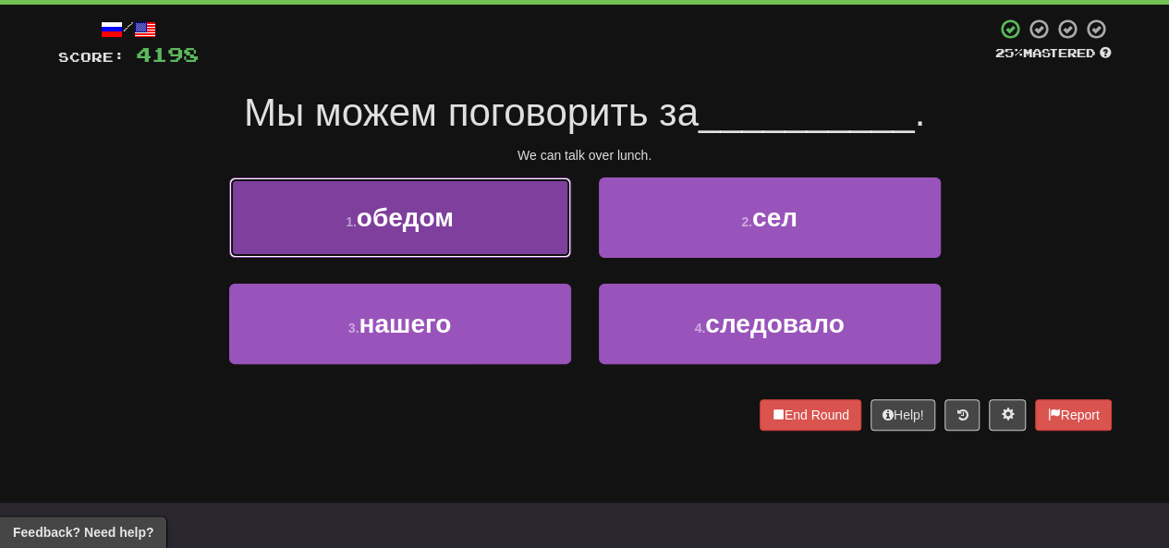
click at [519, 222] on button "1 . обедом" at bounding box center [400, 217] width 342 height 80
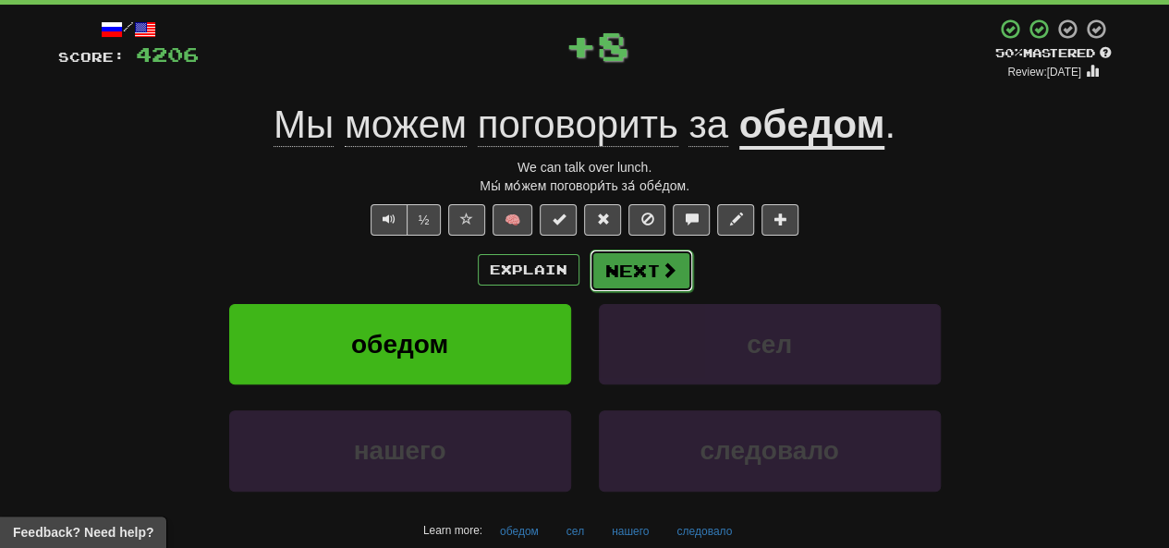
click at [589, 280] on button "Next" at bounding box center [642, 271] width 104 height 43
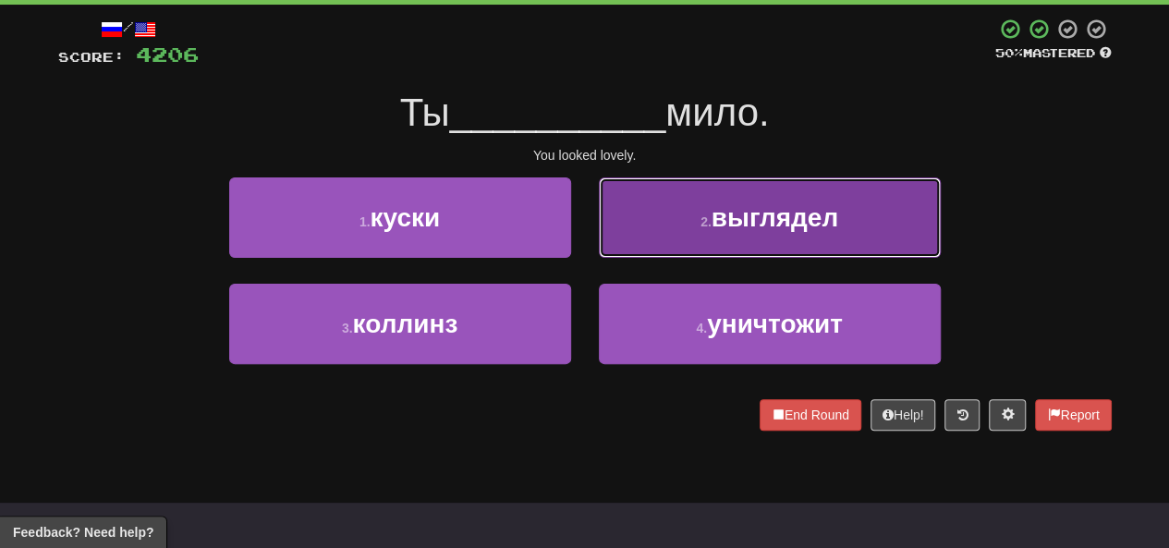
click at [589, 210] on span "выглядел" at bounding box center [775, 217] width 127 height 29
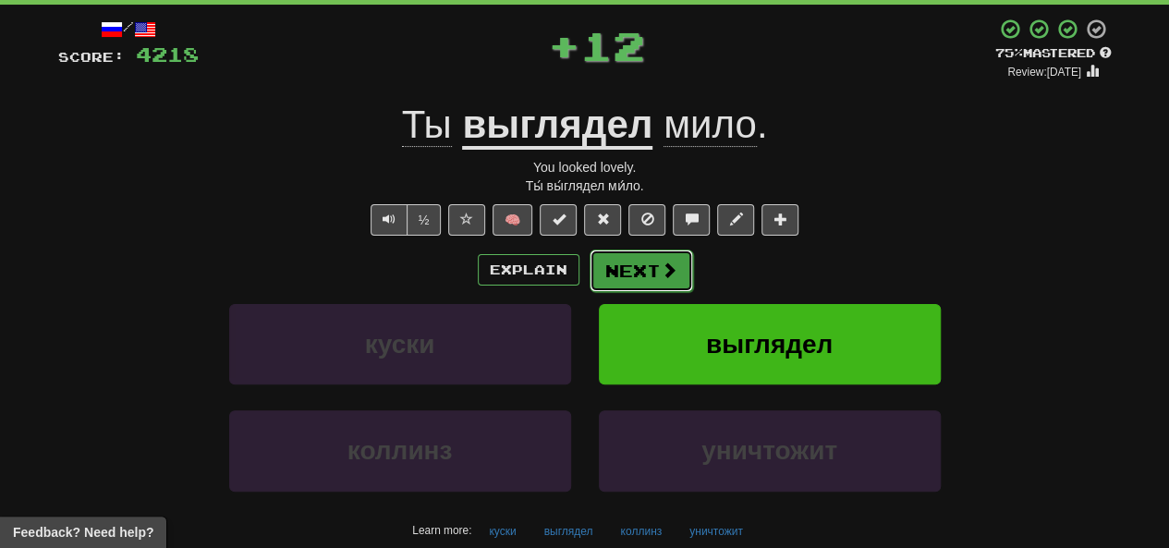
click at [589, 288] on button "Next" at bounding box center [642, 271] width 104 height 43
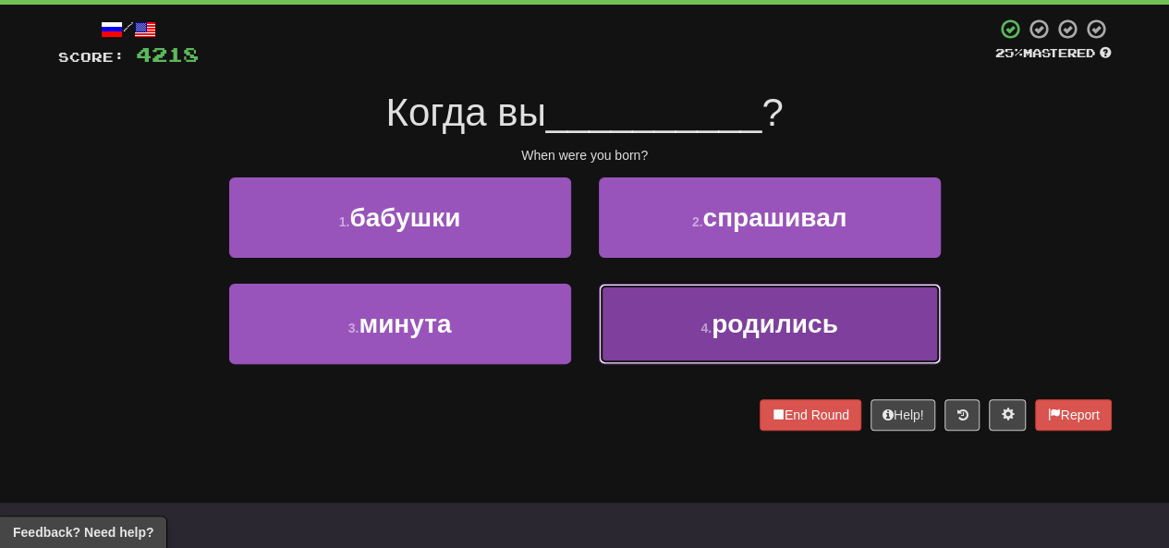
click at [589, 352] on button "4 . родились" at bounding box center [770, 324] width 342 height 80
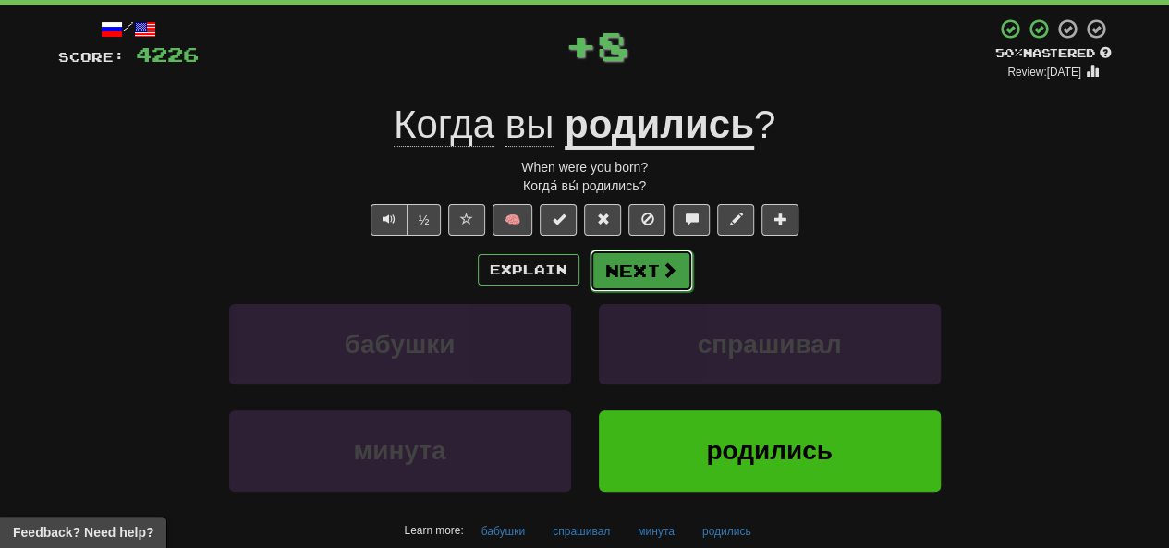
click at [589, 288] on button "Next" at bounding box center [642, 271] width 104 height 43
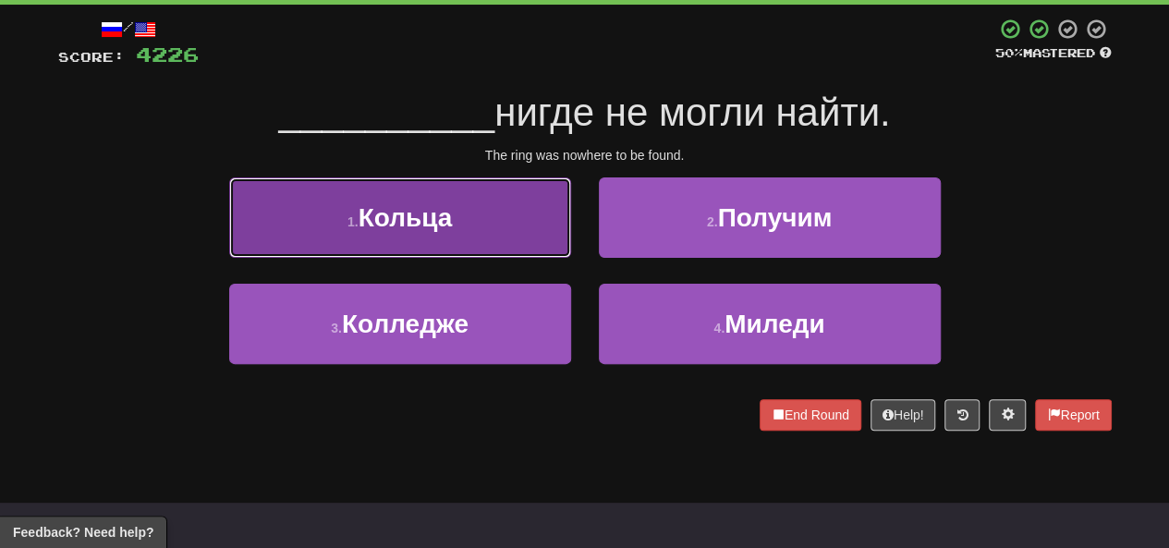
click at [466, 225] on button "1 . Кольца" at bounding box center [400, 217] width 342 height 80
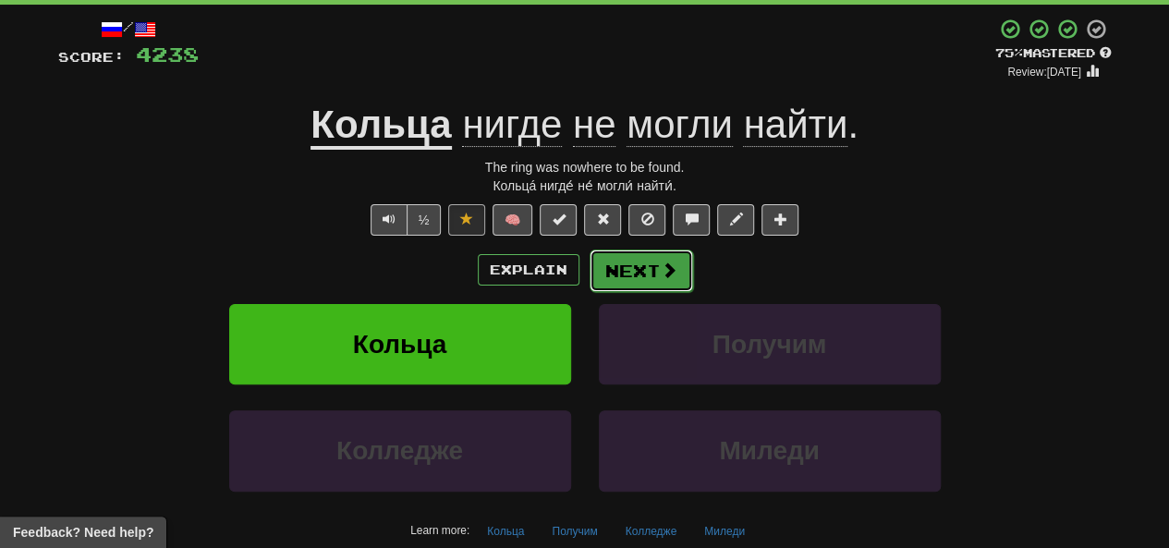
click at [589, 280] on button "Next" at bounding box center [642, 271] width 104 height 43
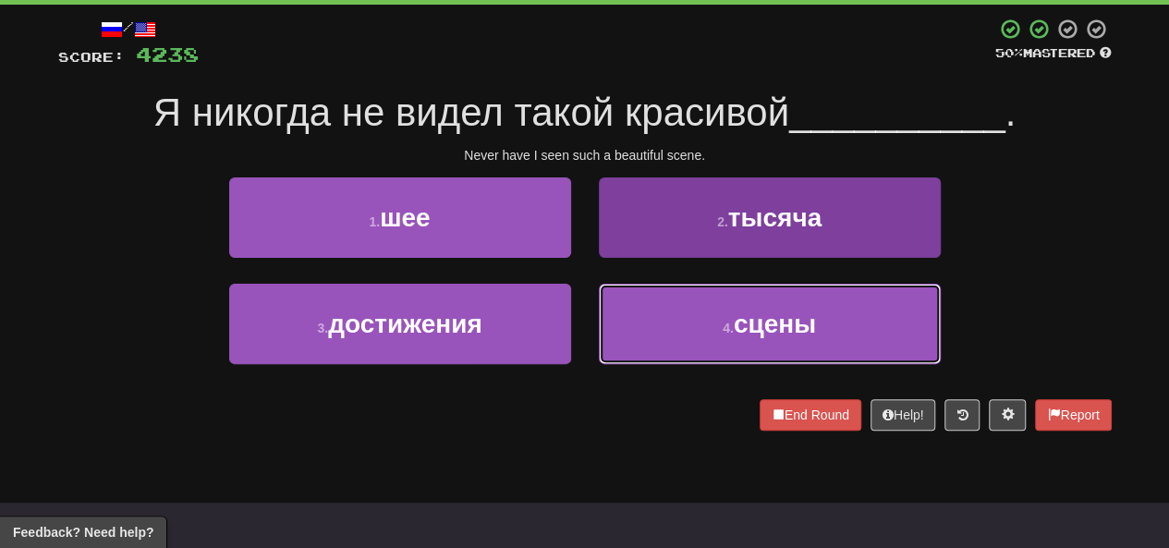
click at [589, 317] on button "4 . сцены" at bounding box center [770, 324] width 342 height 80
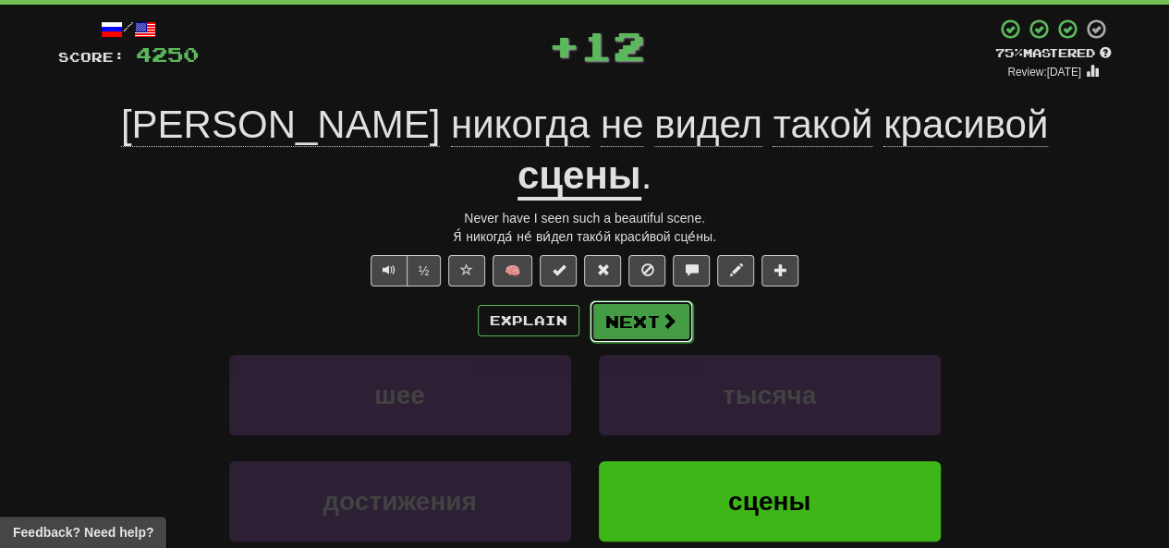
click at [589, 300] on button "Next" at bounding box center [642, 321] width 104 height 43
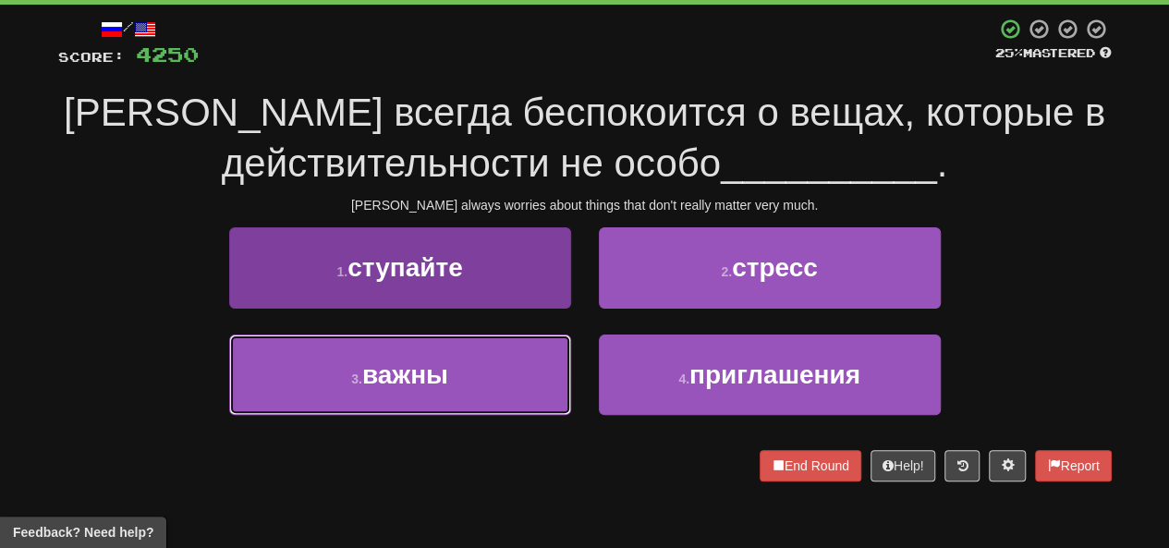
click at [504, 356] on button "3 . важны" at bounding box center [400, 375] width 342 height 80
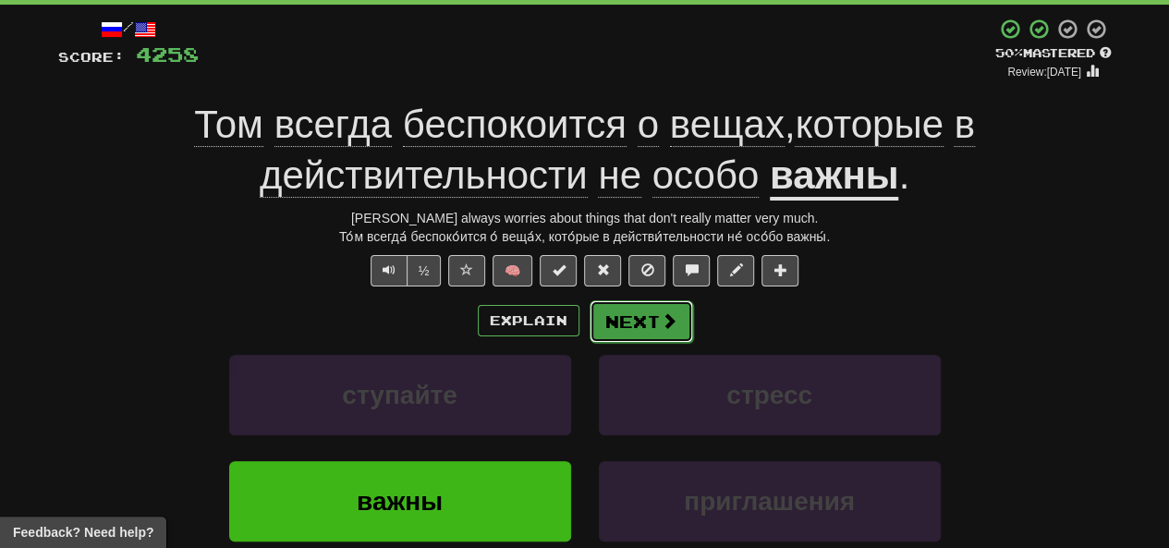
click at [589, 324] on button "Next" at bounding box center [642, 321] width 104 height 43
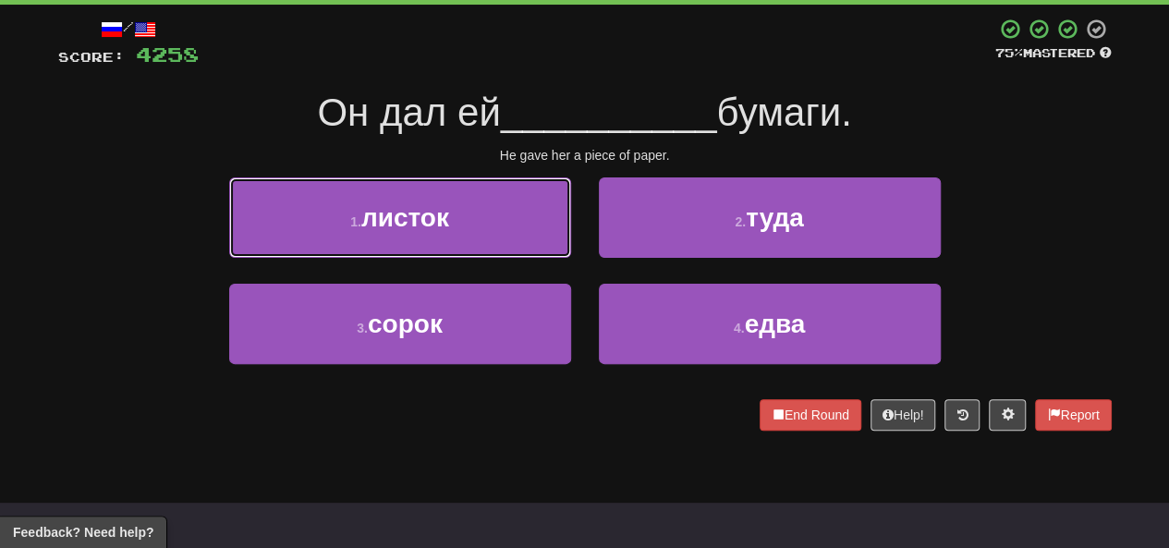
drag, startPoint x: 443, startPoint y: 213, endPoint x: 477, endPoint y: 202, distance: 36.0
click at [444, 213] on span "листок" at bounding box center [405, 217] width 88 height 29
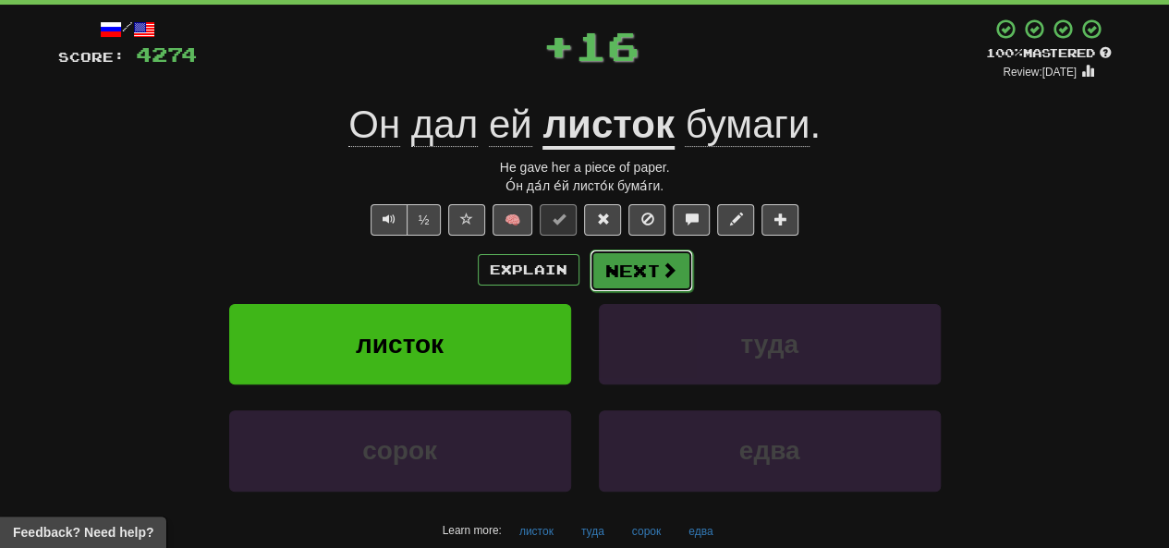
click at [589, 279] on button "Next" at bounding box center [642, 271] width 104 height 43
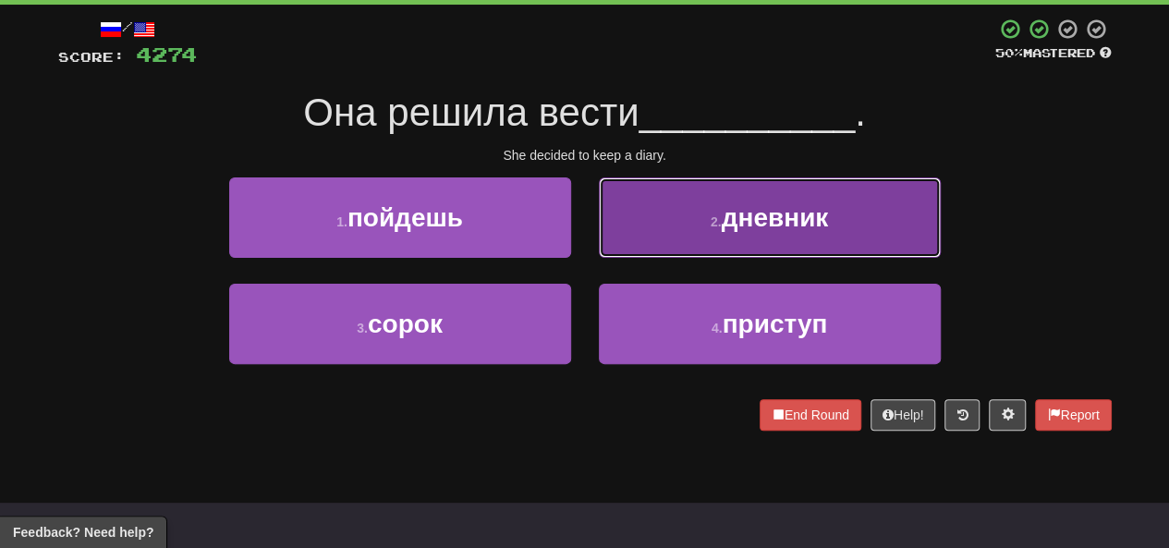
click at [589, 213] on button "2 . дневник" at bounding box center [770, 217] width 342 height 80
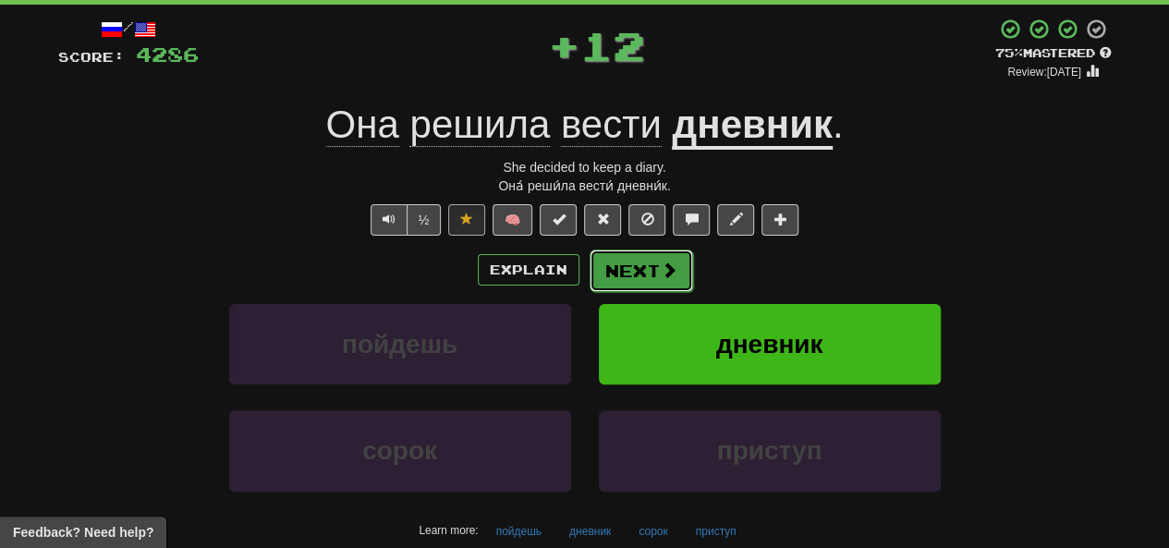
click at [589, 265] on button "Next" at bounding box center [642, 271] width 104 height 43
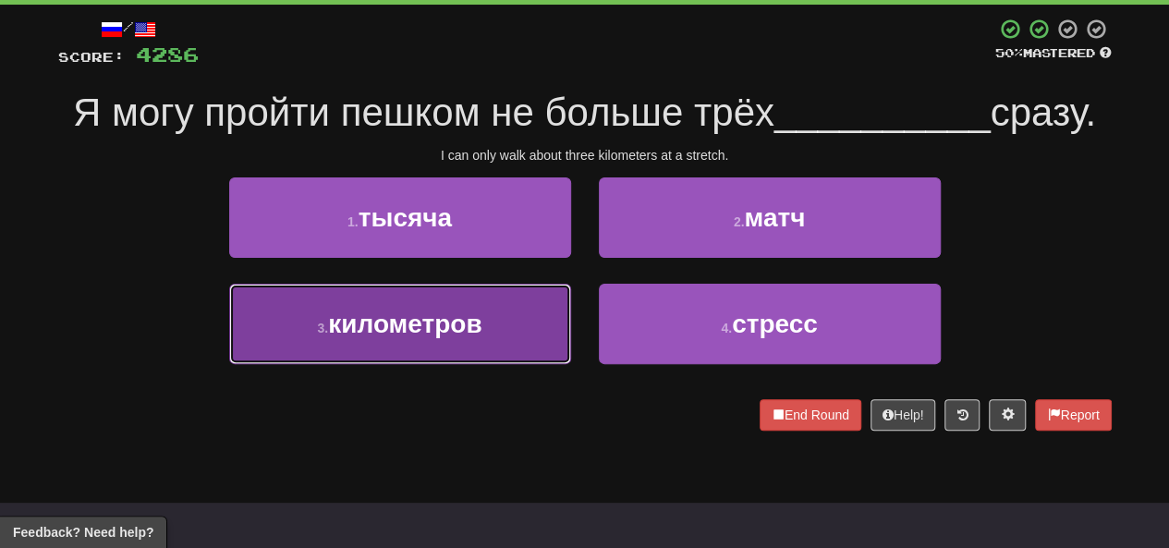
click at [451, 319] on span "километров" at bounding box center [404, 324] width 153 height 29
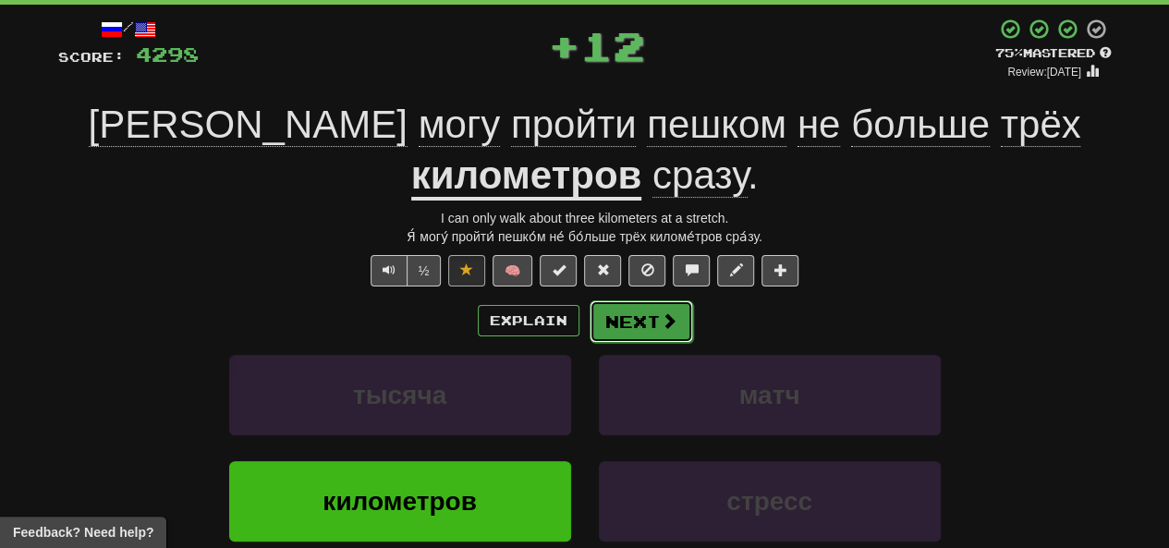
click at [589, 312] on button "Next" at bounding box center [642, 321] width 104 height 43
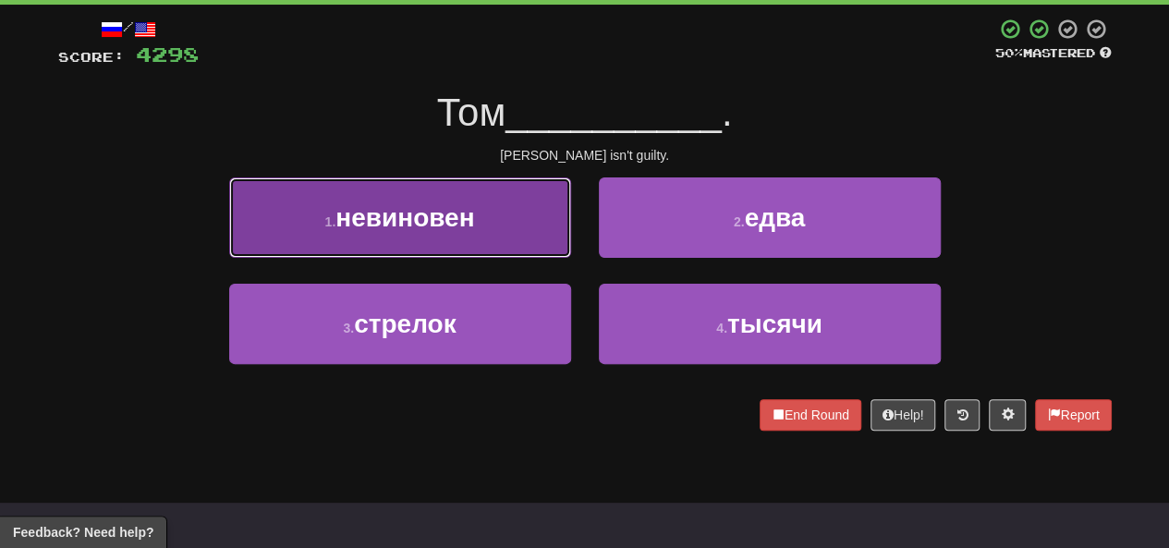
click at [525, 241] on button "1 . невиновен" at bounding box center [400, 217] width 342 height 80
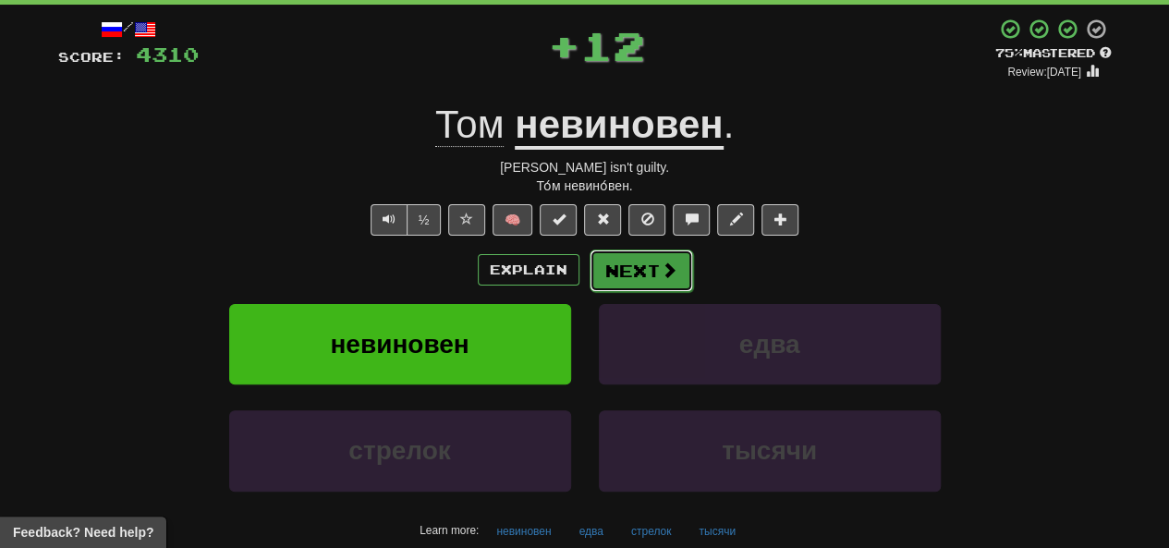
click at [589, 284] on button "Next" at bounding box center [642, 271] width 104 height 43
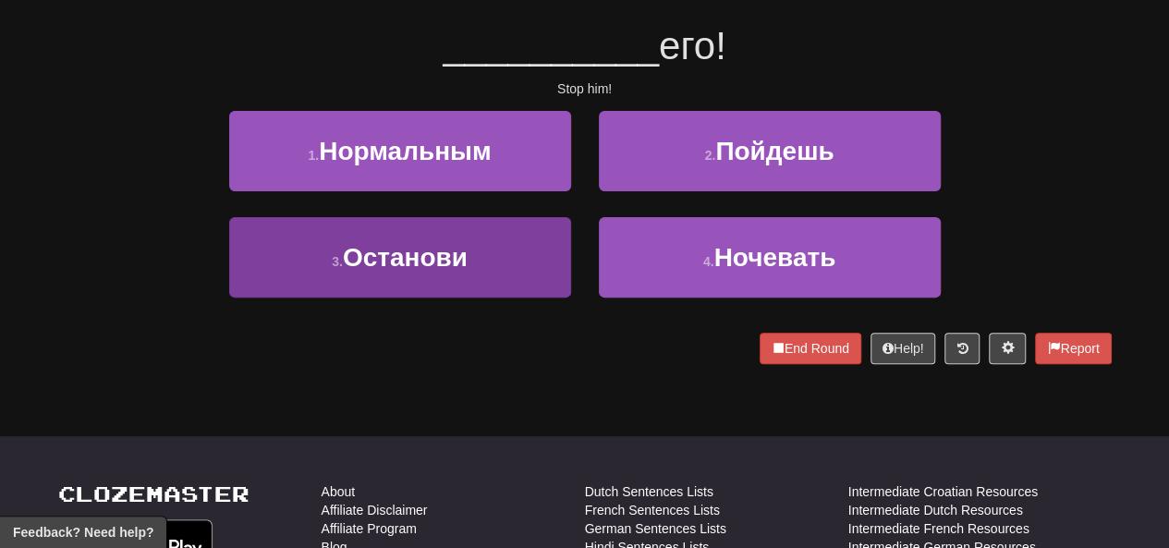
scroll to position [185, 0]
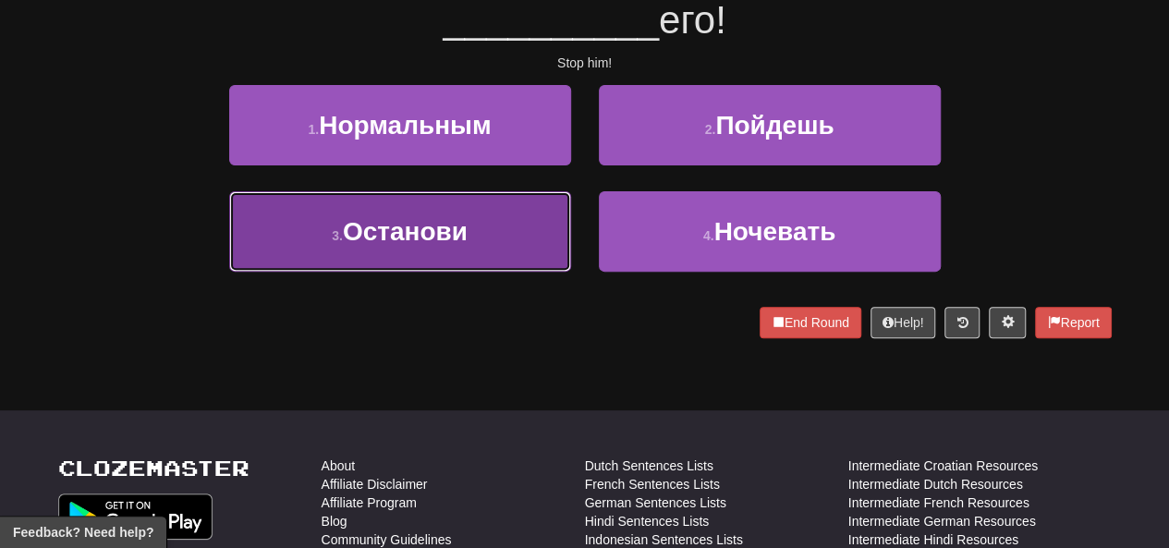
click at [490, 226] on button "3 . Останови" at bounding box center [400, 231] width 342 height 80
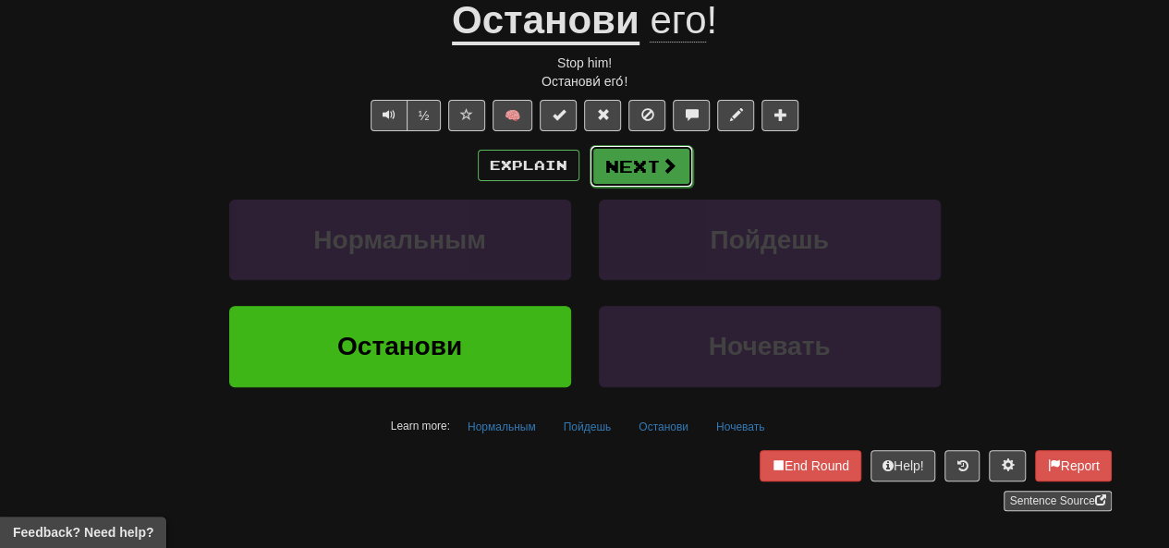
click at [589, 154] on button "Next" at bounding box center [642, 166] width 104 height 43
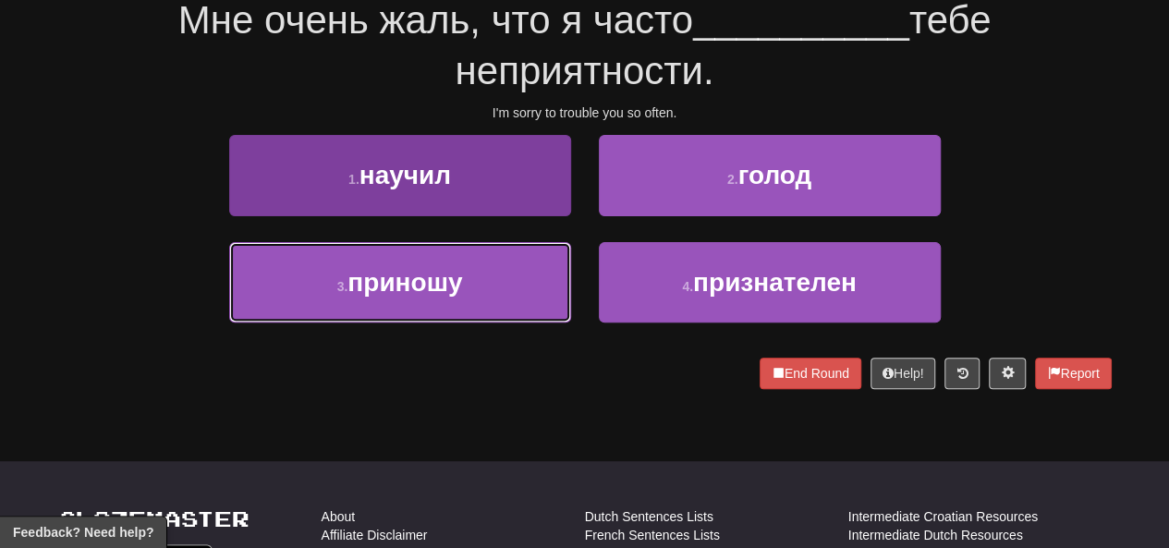
click at [470, 300] on button "3 . приношу" at bounding box center [400, 282] width 342 height 80
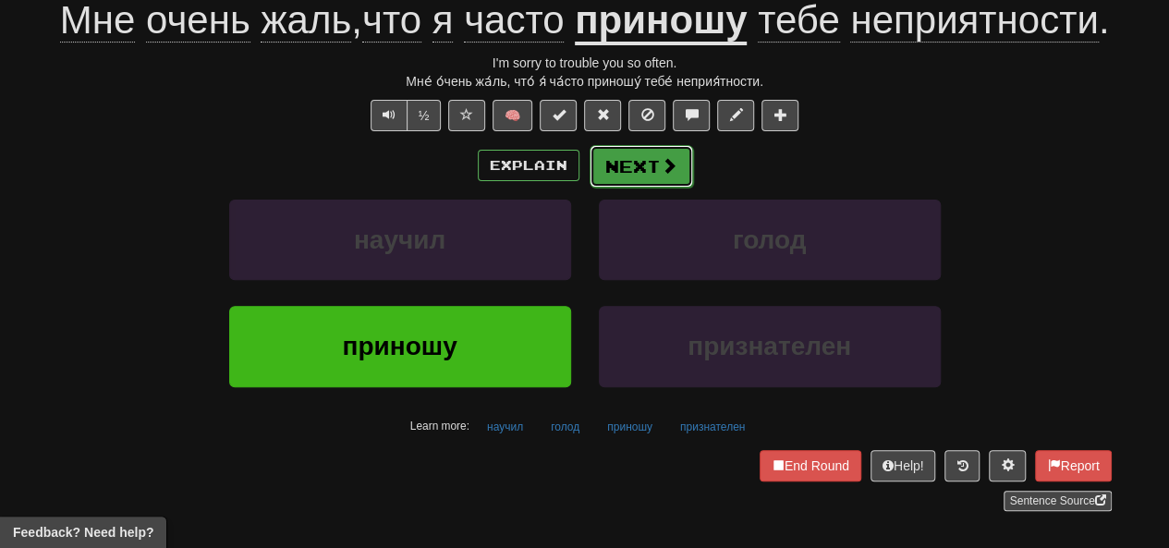
click at [589, 188] on button "Next" at bounding box center [642, 166] width 104 height 43
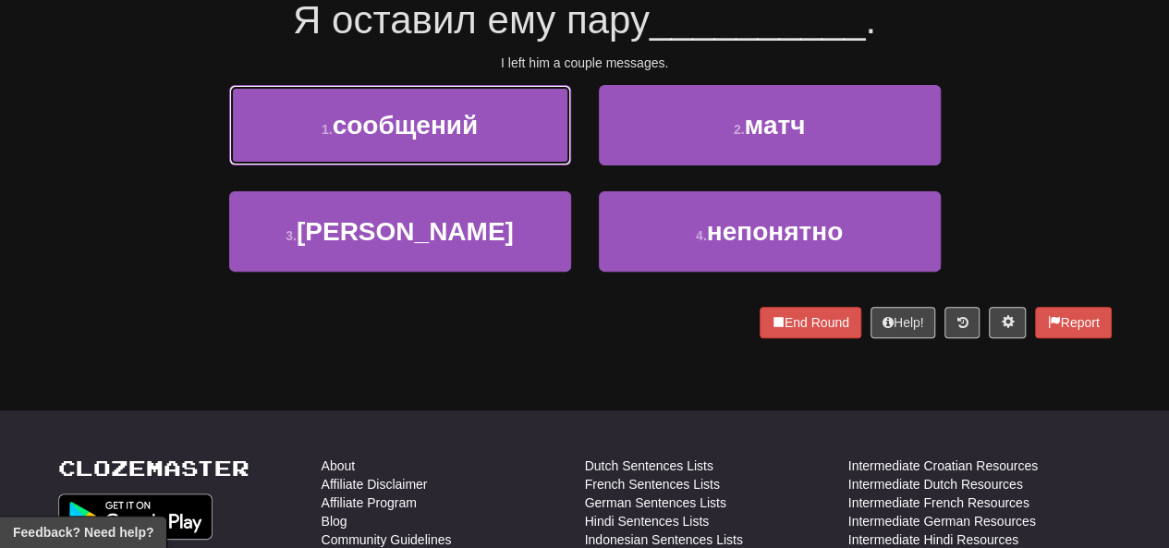
click at [510, 133] on button "1 . сообщений" at bounding box center [400, 125] width 342 height 80
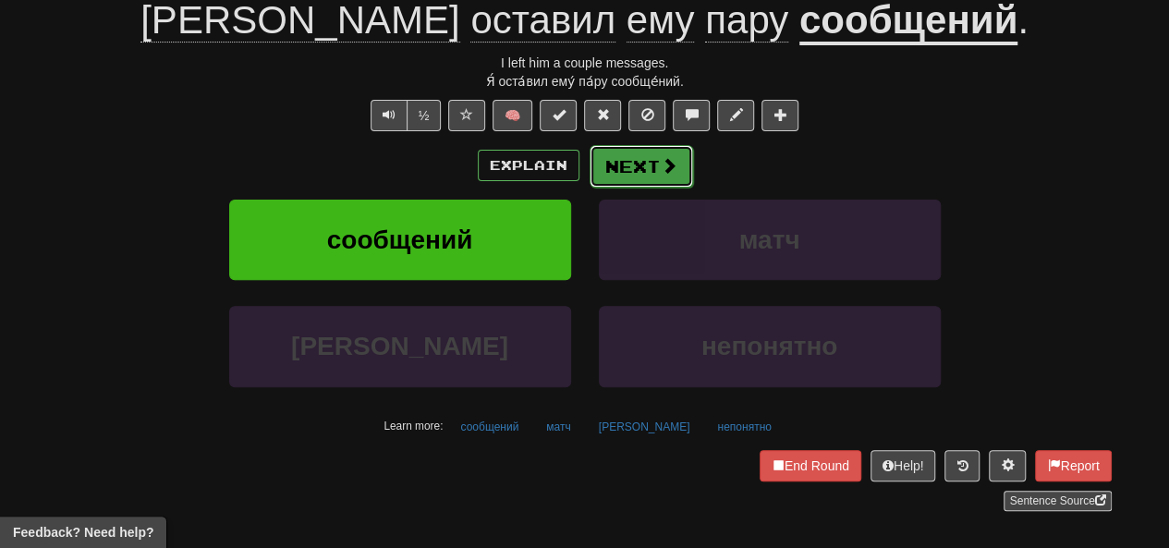
click at [589, 180] on button "Next" at bounding box center [642, 166] width 104 height 43
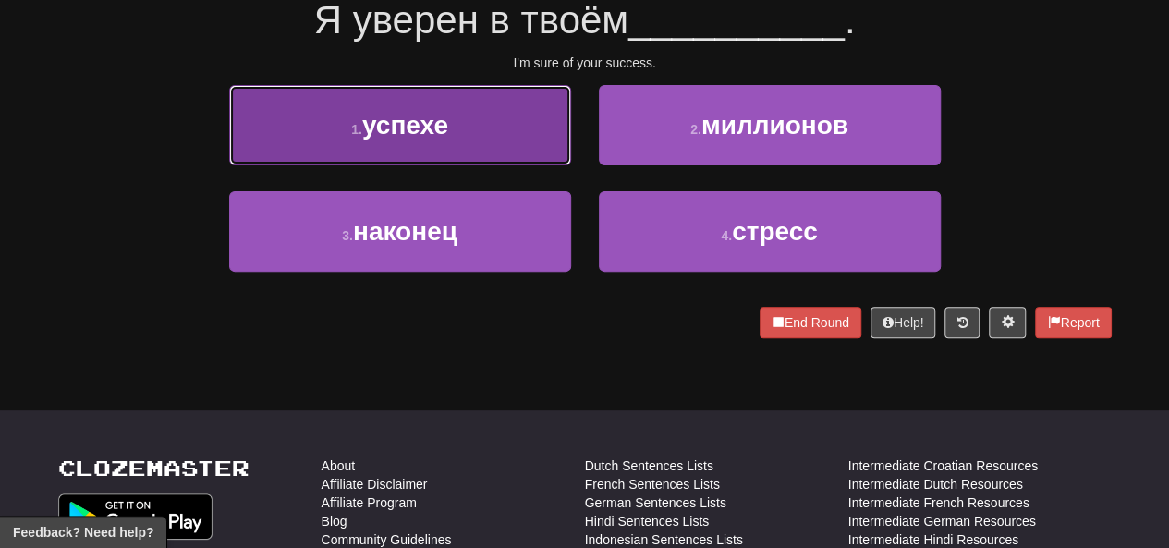
click at [526, 141] on button "1 . успехе" at bounding box center [400, 125] width 342 height 80
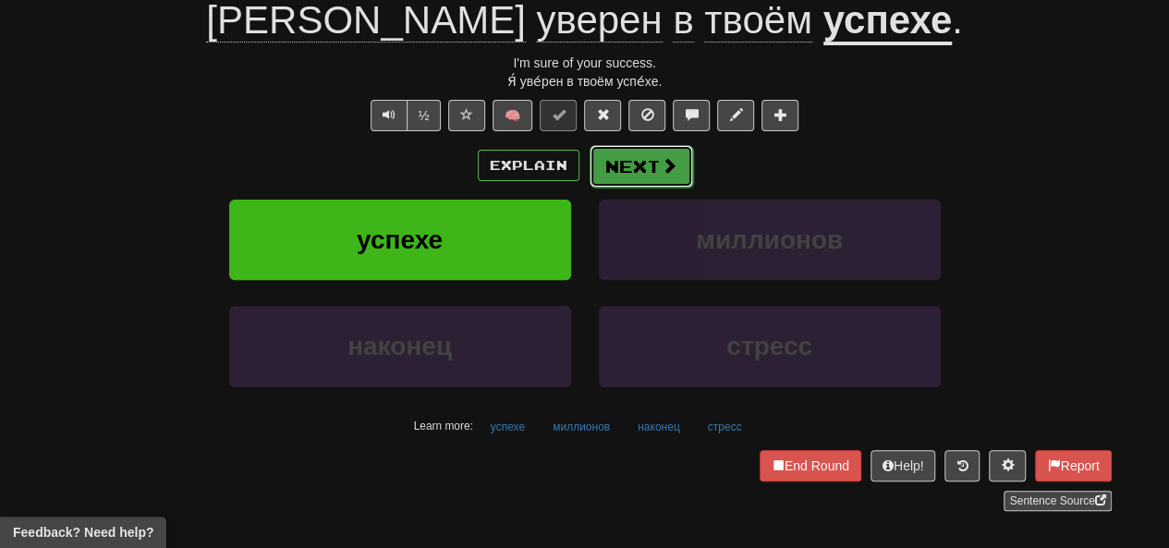
click at [589, 180] on button "Next" at bounding box center [642, 166] width 104 height 43
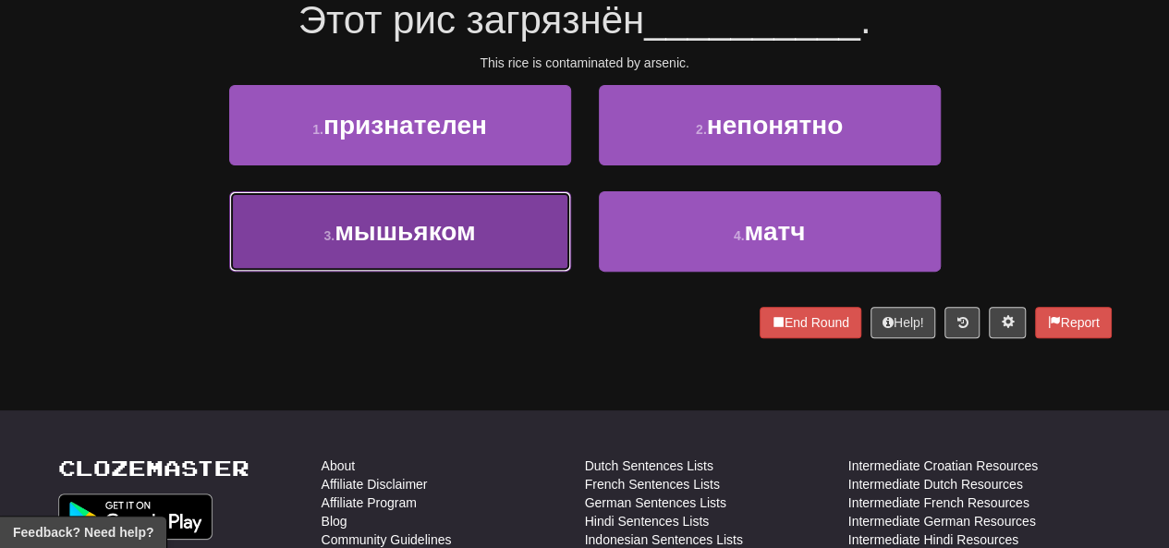
click at [477, 229] on button "3 . мышьяком" at bounding box center [400, 231] width 342 height 80
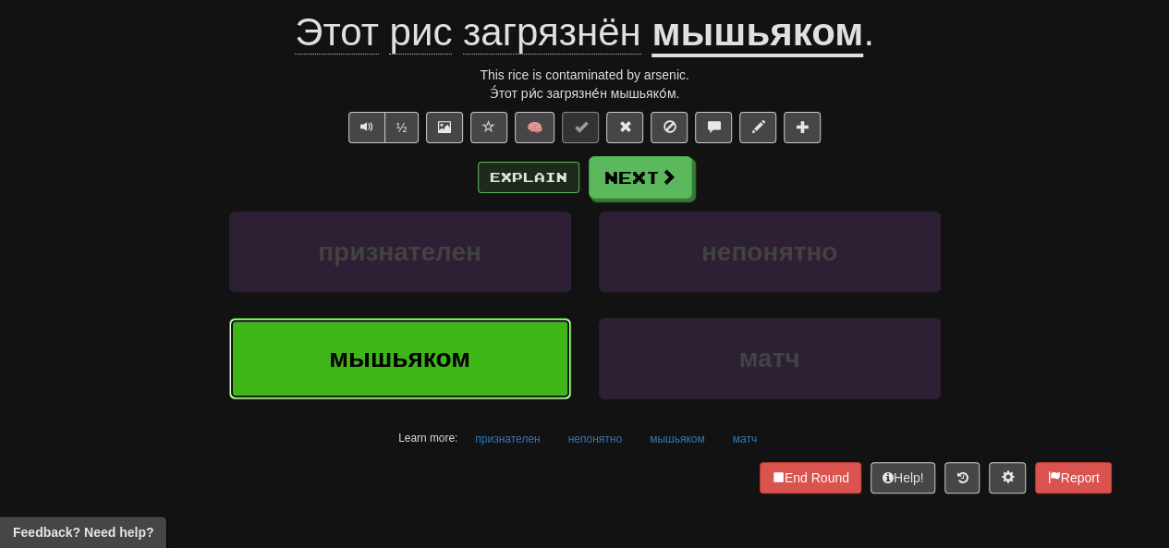
scroll to position [197, 0]
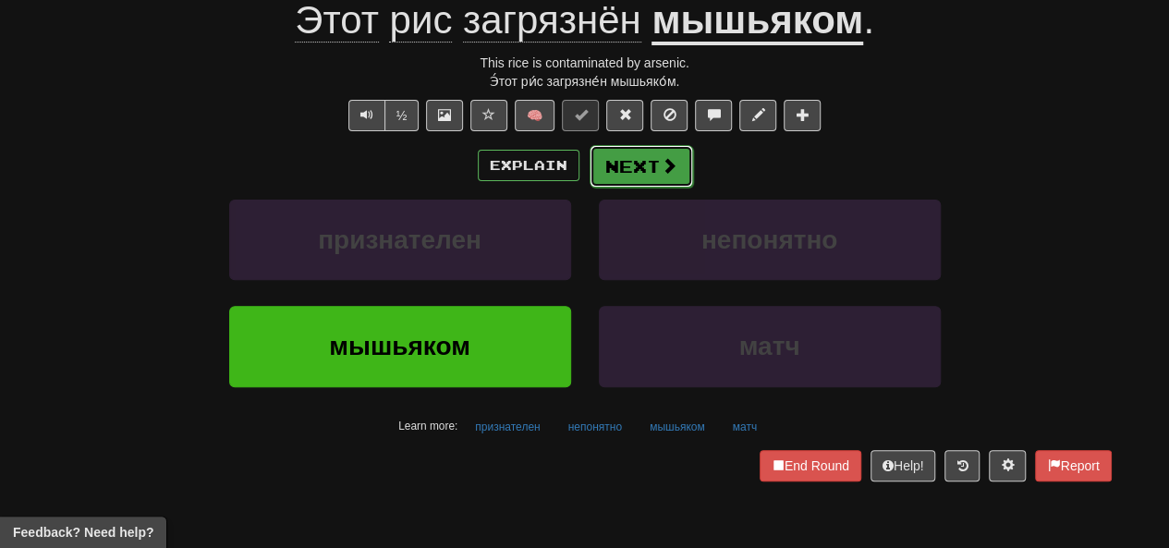
click at [589, 183] on button "Next" at bounding box center [642, 166] width 104 height 43
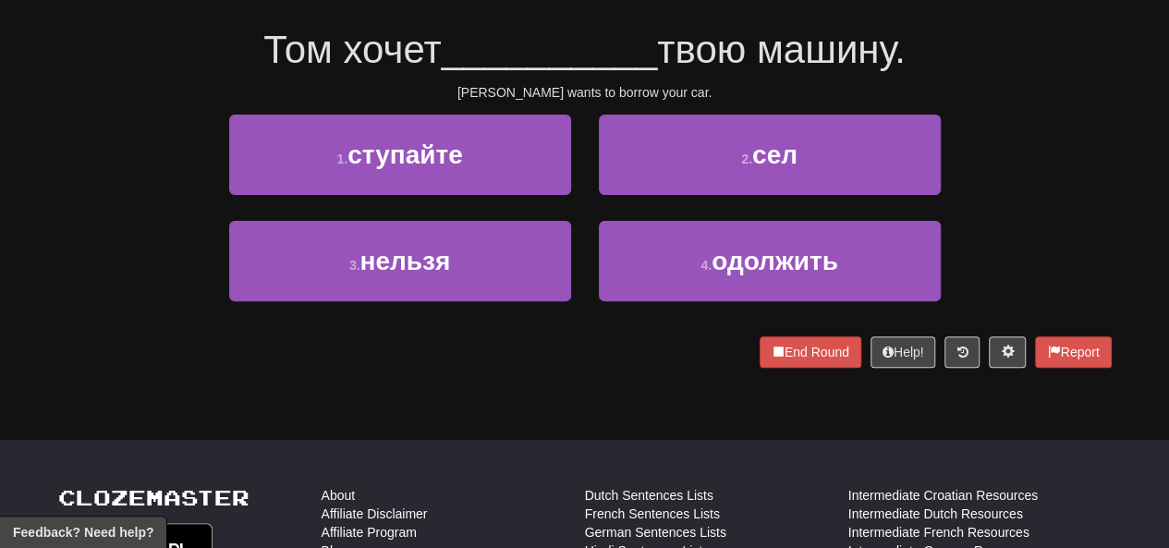
scroll to position [185, 0]
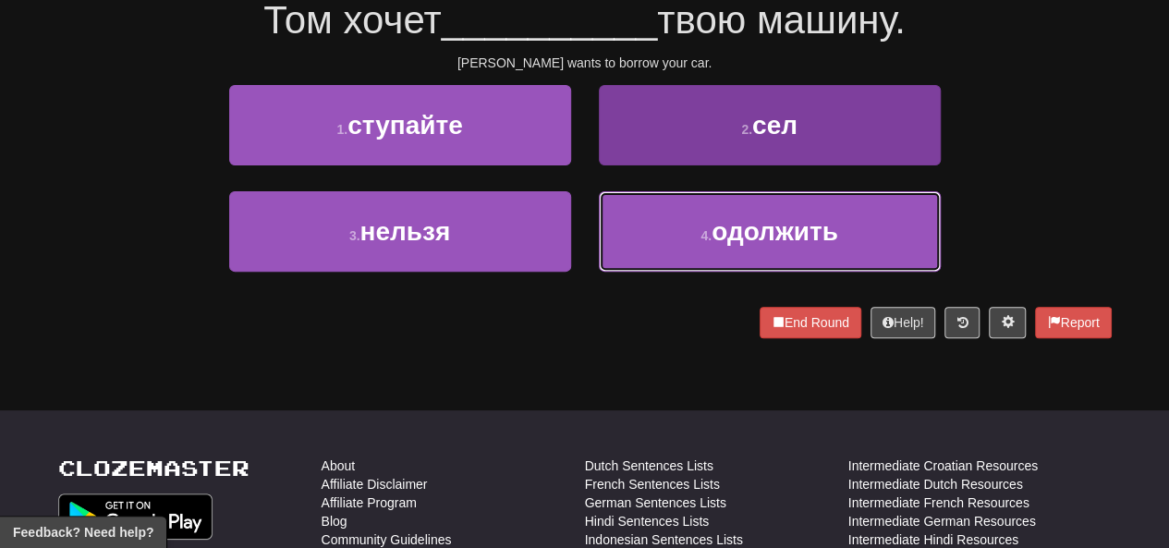
click at [589, 238] on small "4 ." at bounding box center [706, 235] width 11 height 15
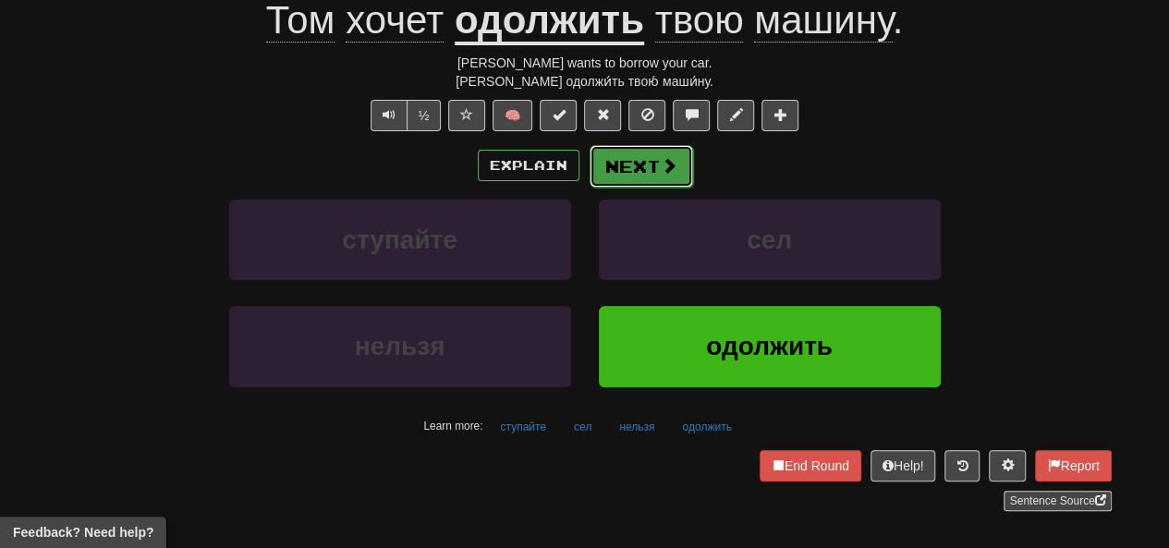
click at [589, 174] on span at bounding box center [669, 165] width 17 height 17
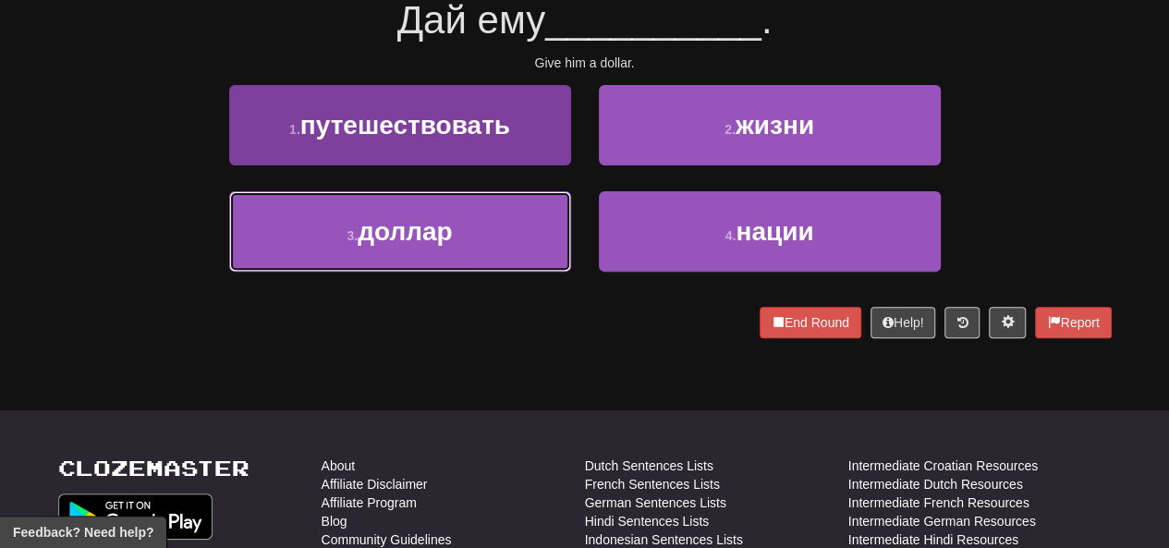
drag, startPoint x: 429, startPoint y: 230, endPoint x: 517, endPoint y: 226, distance: 87.9
click at [431, 231] on span "доллар" at bounding box center [405, 231] width 94 height 29
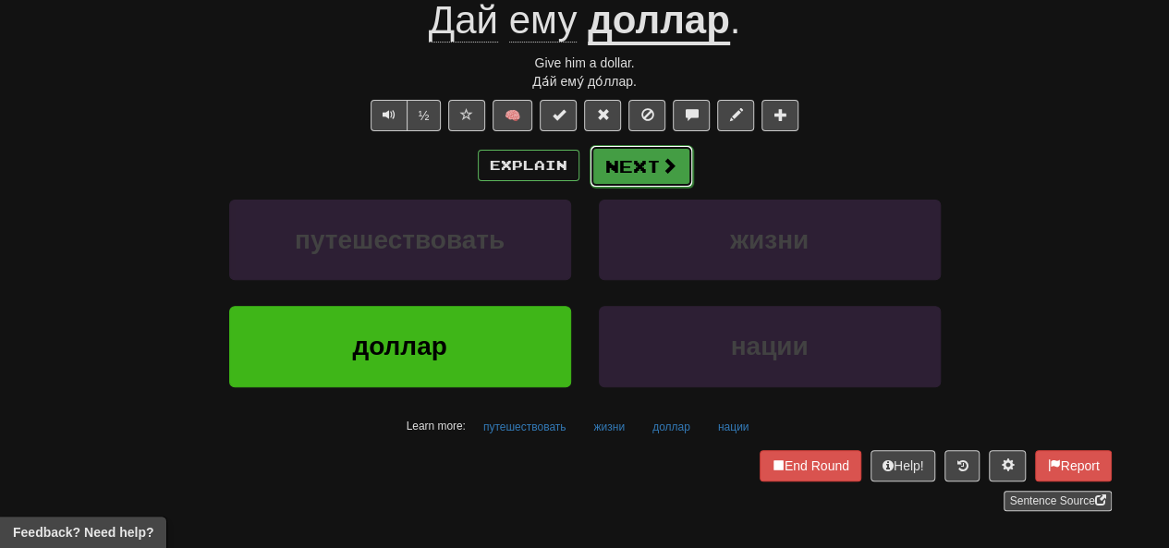
click at [589, 173] on button "Next" at bounding box center [642, 166] width 104 height 43
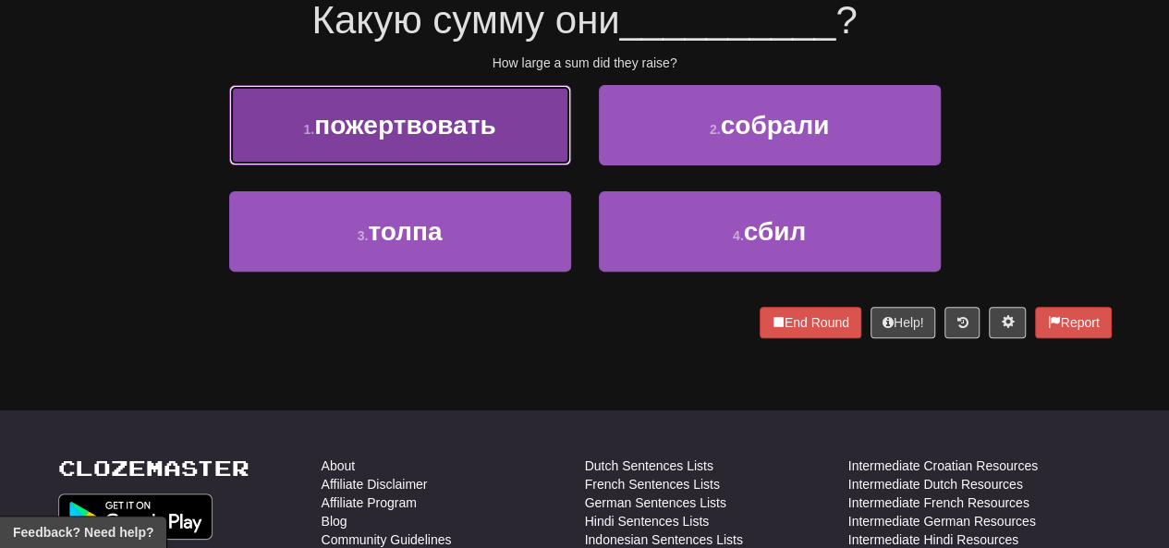
click at [518, 158] on button "1 . пожертвовать" at bounding box center [400, 125] width 342 height 80
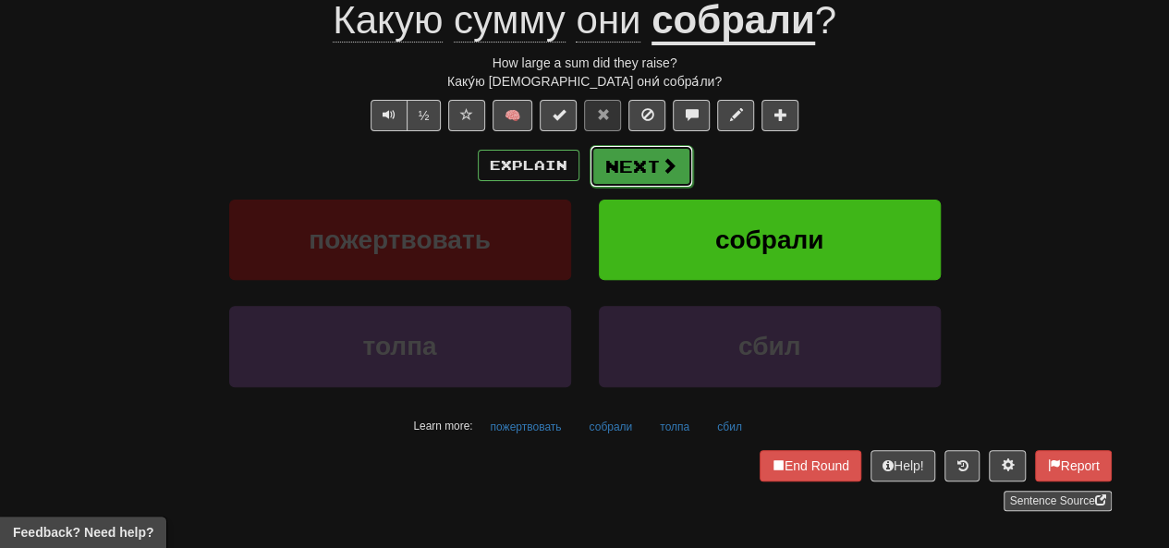
click at [589, 167] on button "Next" at bounding box center [642, 166] width 104 height 43
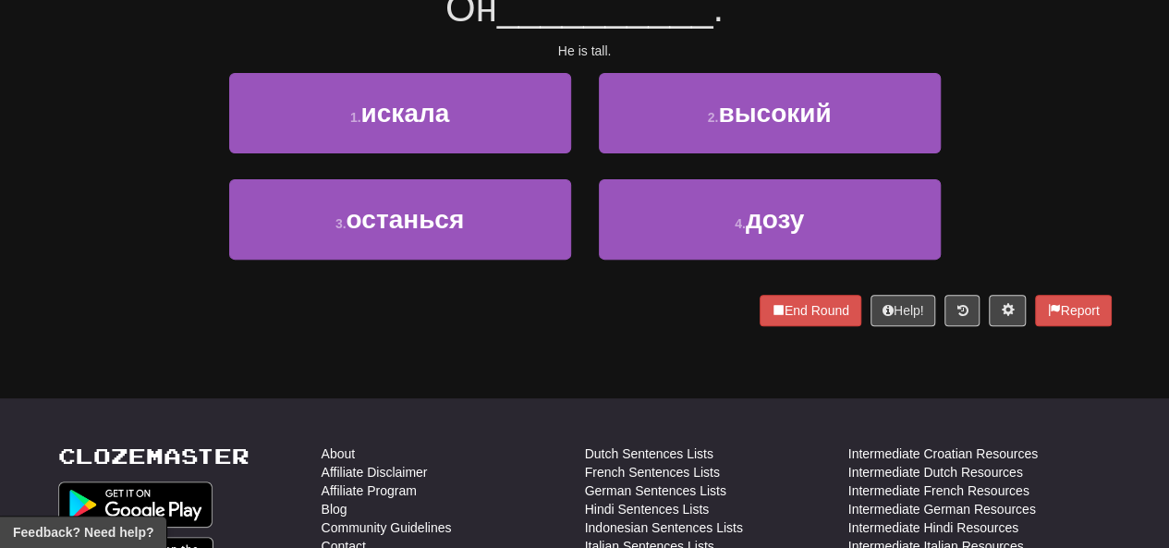
scroll to position [185, 0]
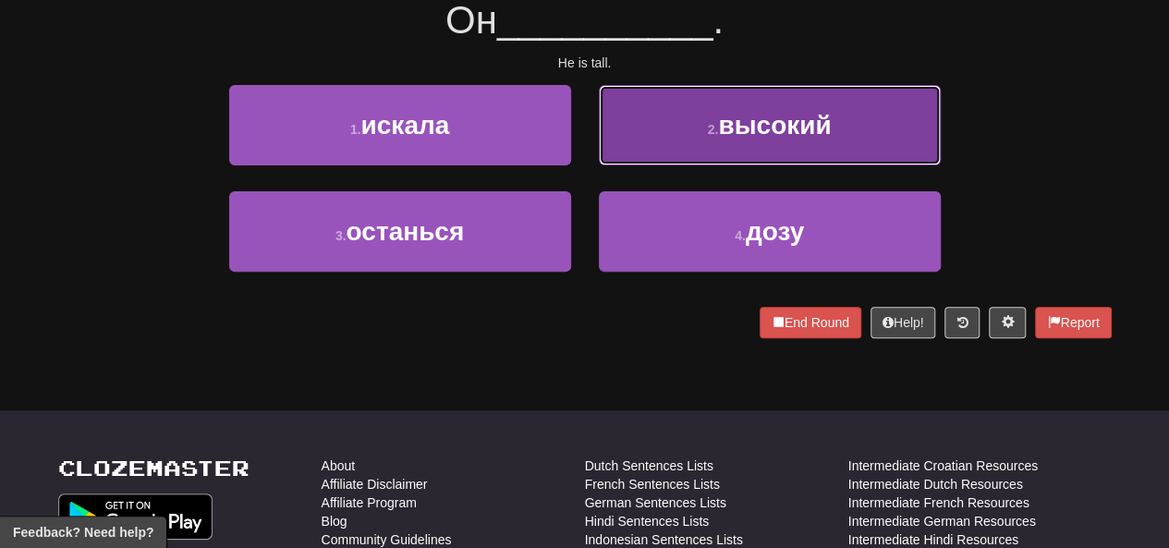
click at [589, 136] on button "2 . высокий" at bounding box center [770, 125] width 342 height 80
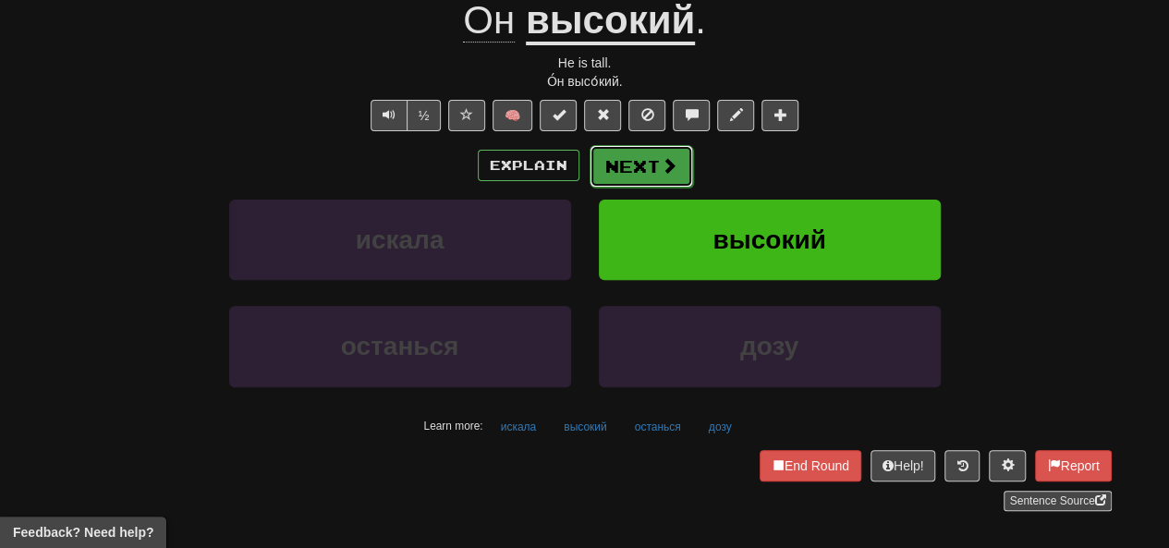
click at [589, 180] on button "Next" at bounding box center [642, 166] width 104 height 43
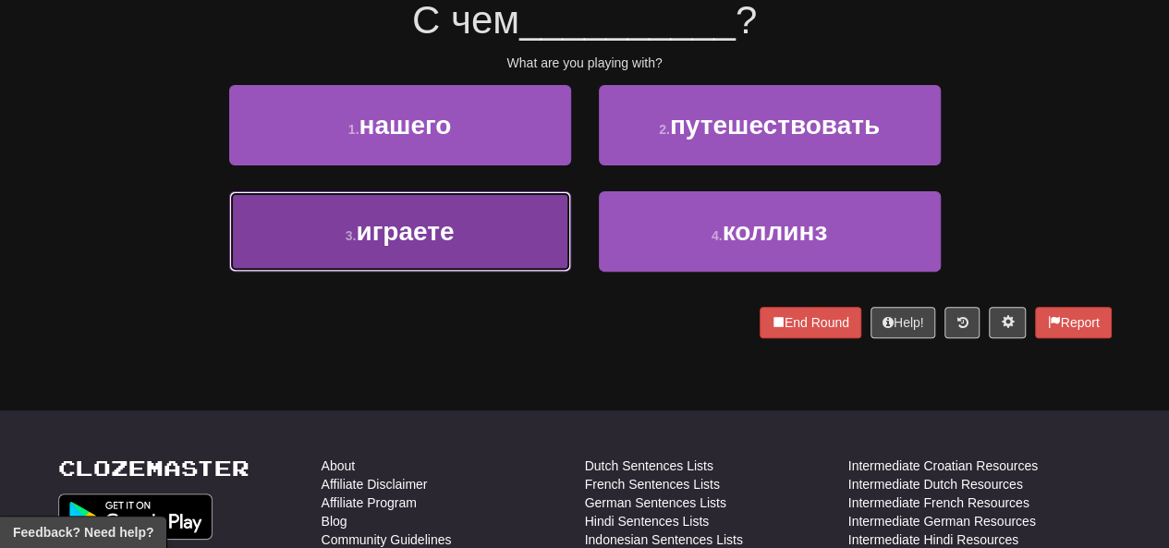
click at [480, 215] on button "3 . играете" at bounding box center [400, 231] width 342 height 80
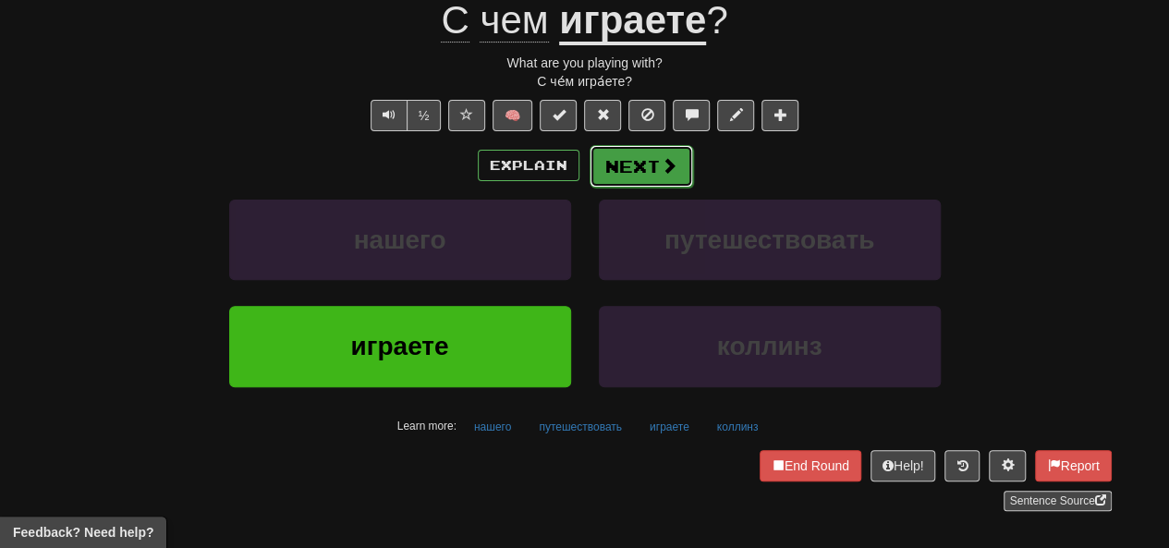
click at [589, 177] on button "Next" at bounding box center [642, 166] width 104 height 43
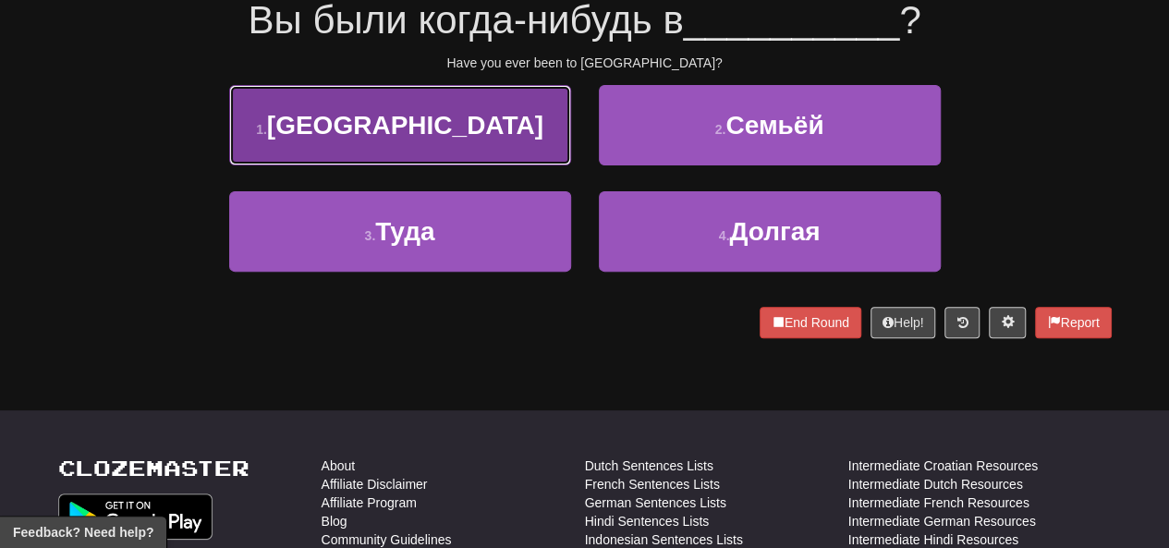
click at [525, 136] on button "1 . Африке" at bounding box center [400, 125] width 342 height 80
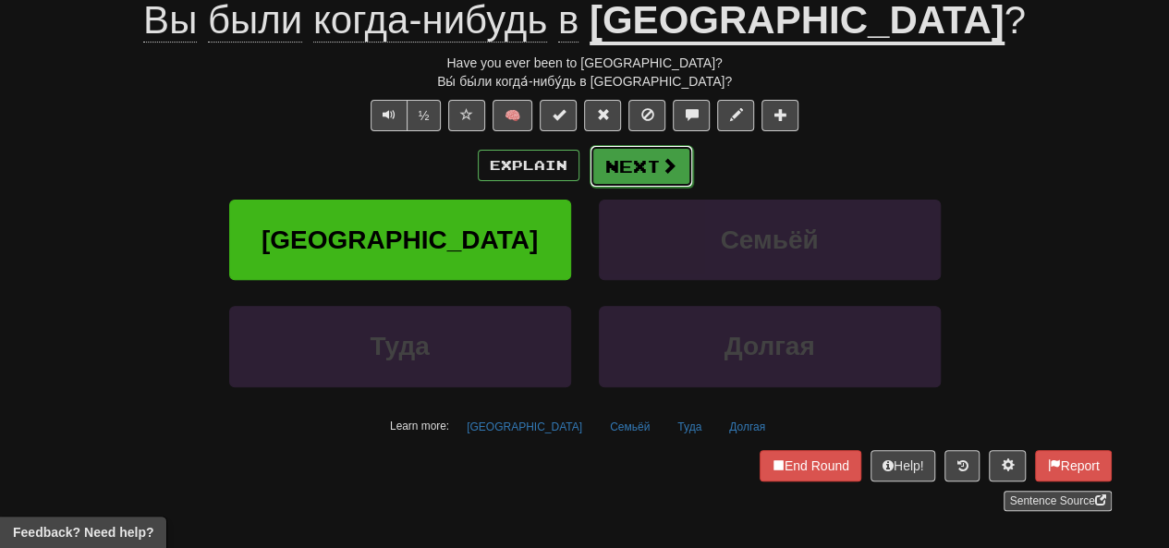
click at [589, 177] on button "Next" at bounding box center [642, 166] width 104 height 43
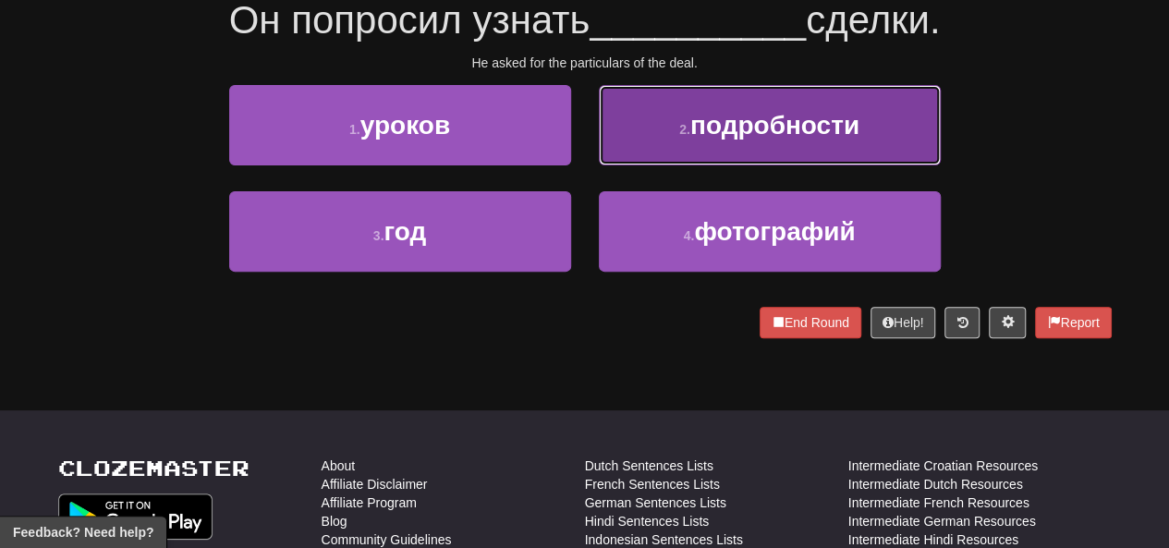
click at [589, 143] on button "2 . подробности" at bounding box center [770, 125] width 342 height 80
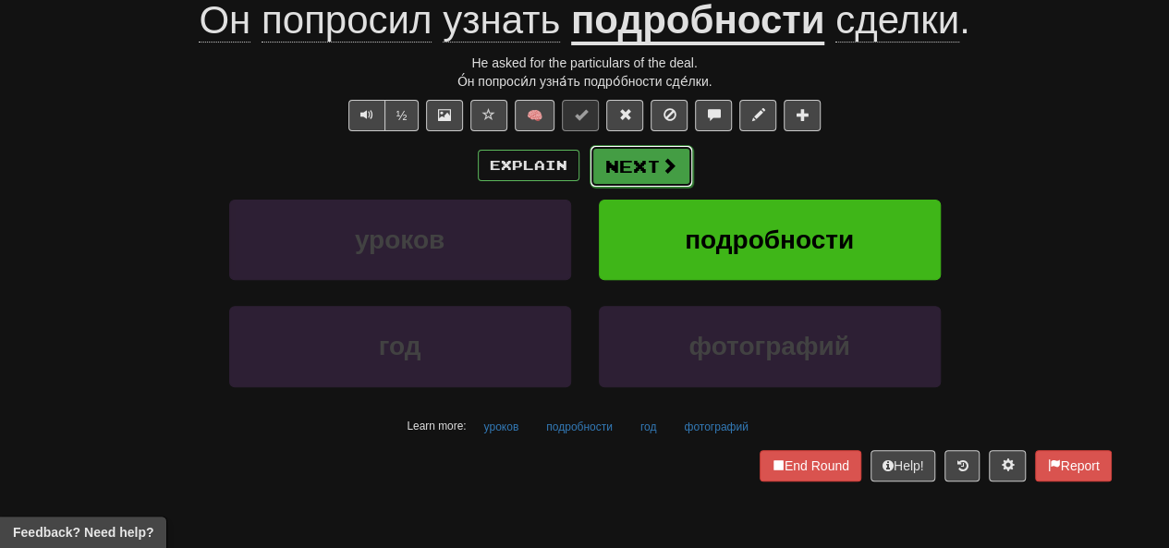
click at [589, 169] on button "Next" at bounding box center [642, 166] width 104 height 43
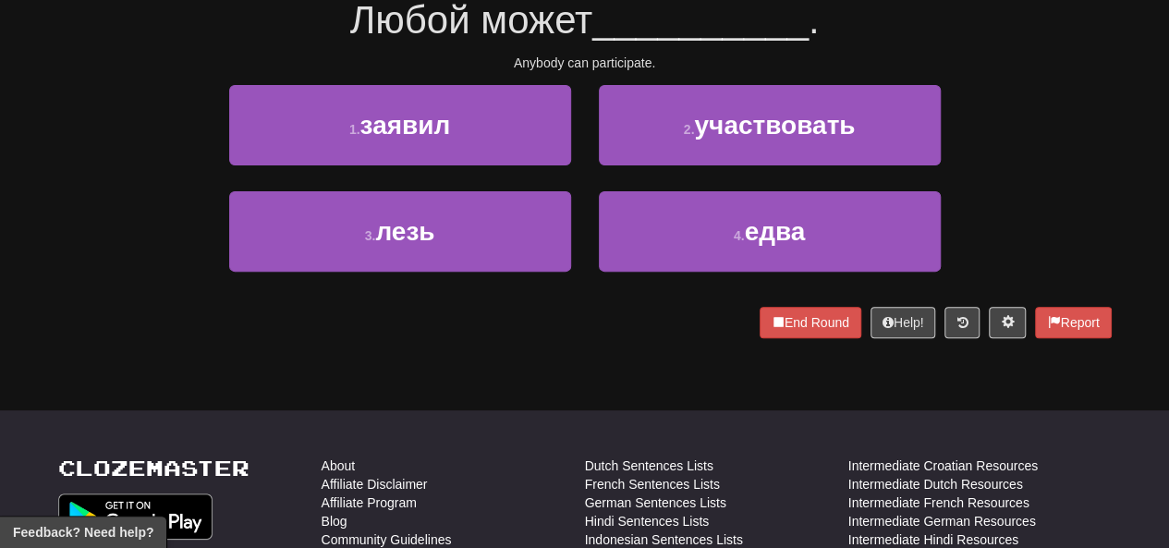
scroll to position [92, 0]
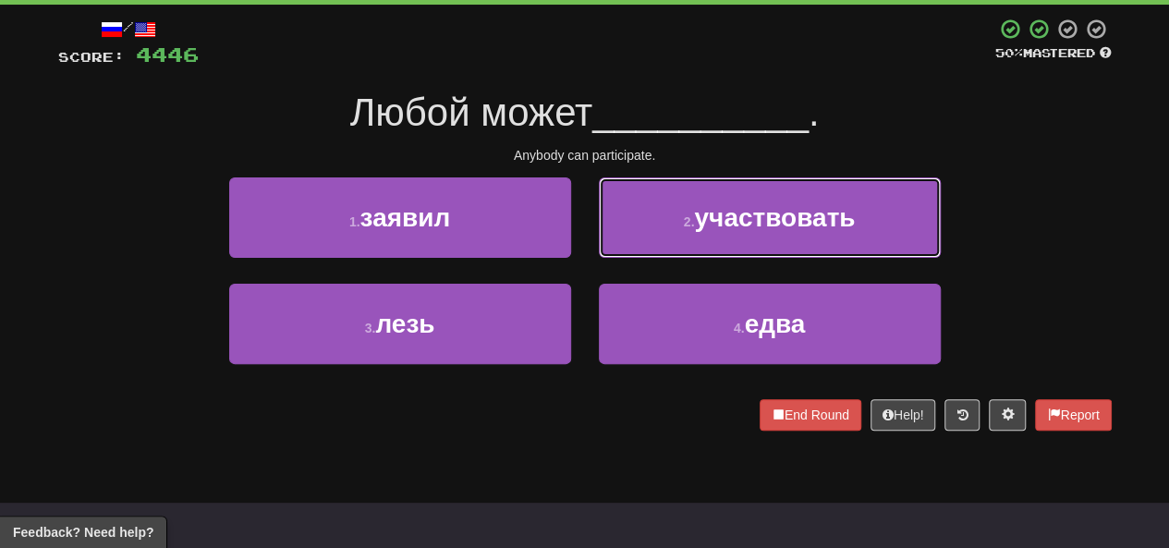
click at [589, 250] on button "2 . участвовать" at bounding box center [770, 217] width 342 height 80
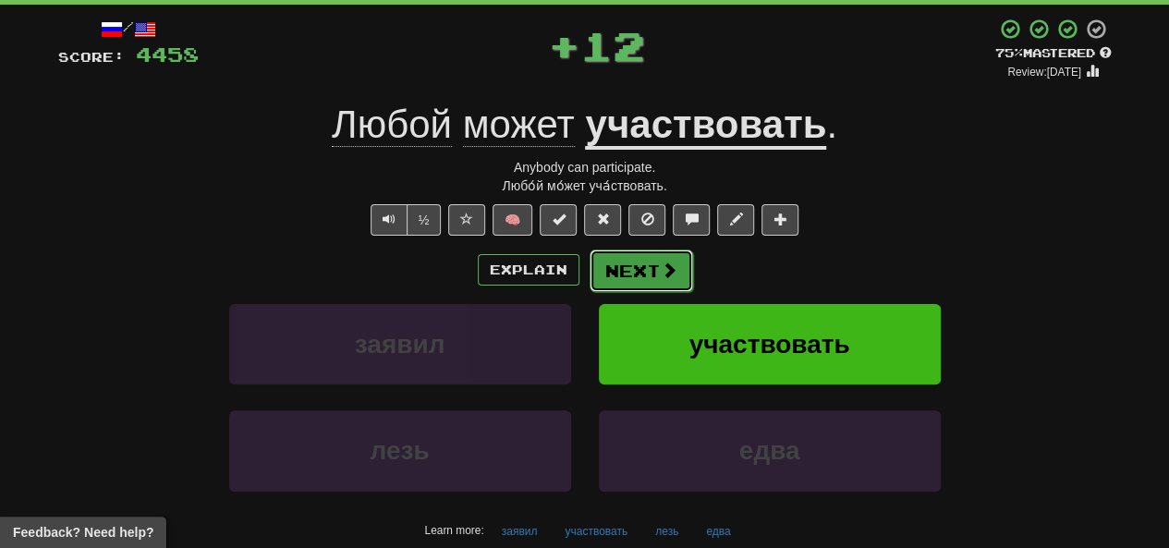
click at [589, 278] on button "Next" at bounding box center [642, 271] width 104 height 43
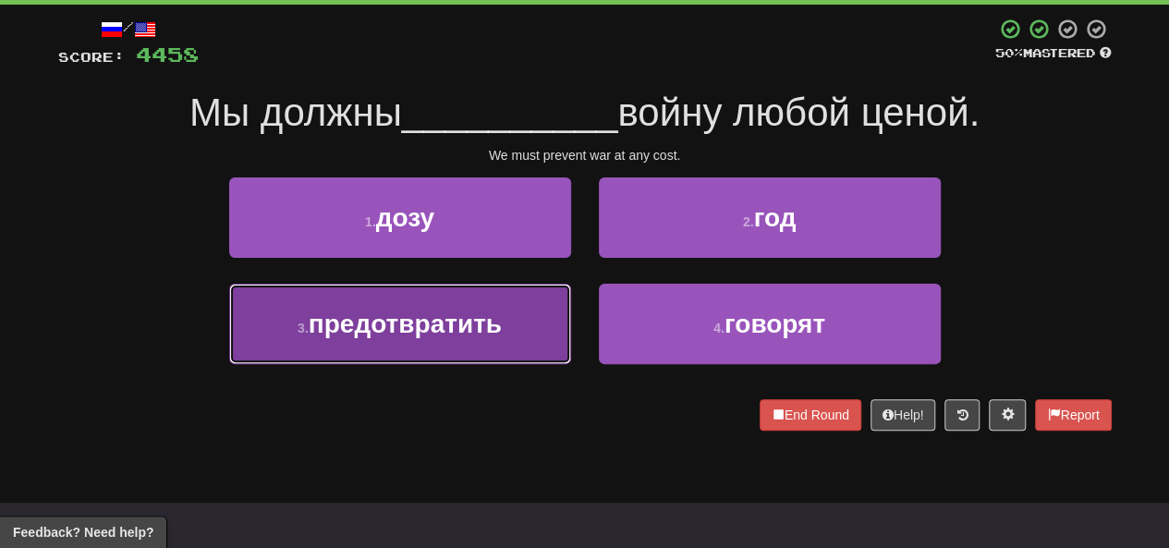
click at [516, 321] on button "3 . предотвратить" at bounding box center [400, 324] width 342 height 80
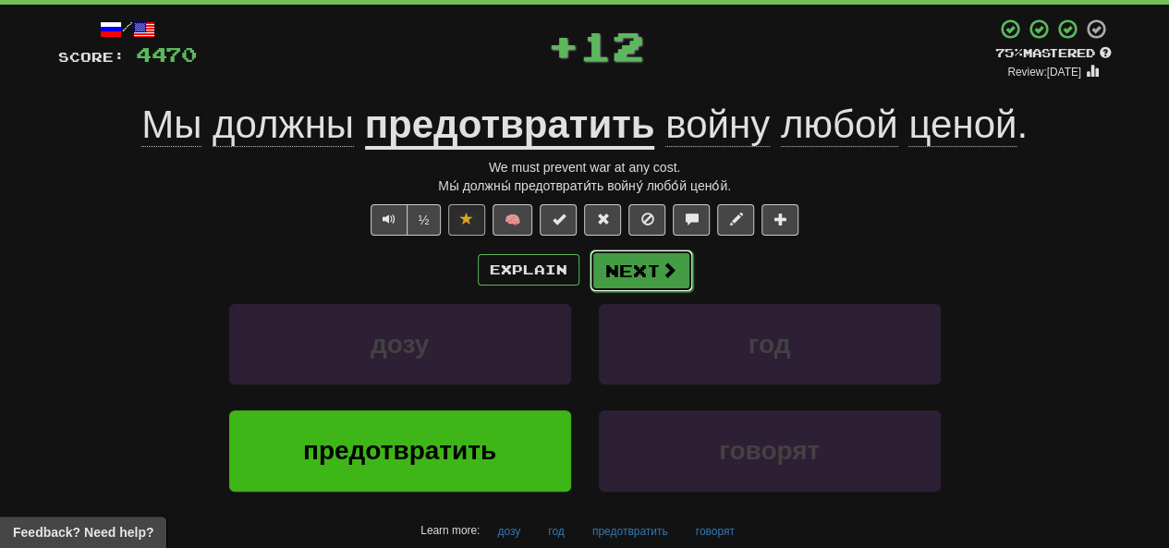
click at [589, 280] on button "Next" at bounding box center [642, 271] width 104 height 43
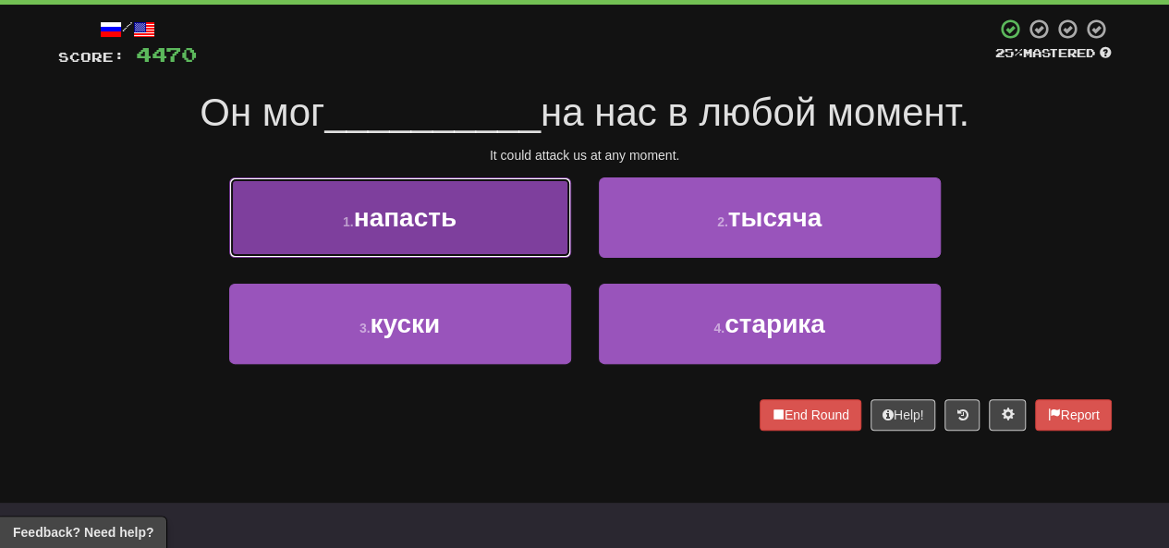
click at [469, 221] on button "1 . напасть" at bounding box center [400, 217] width 342 height 80
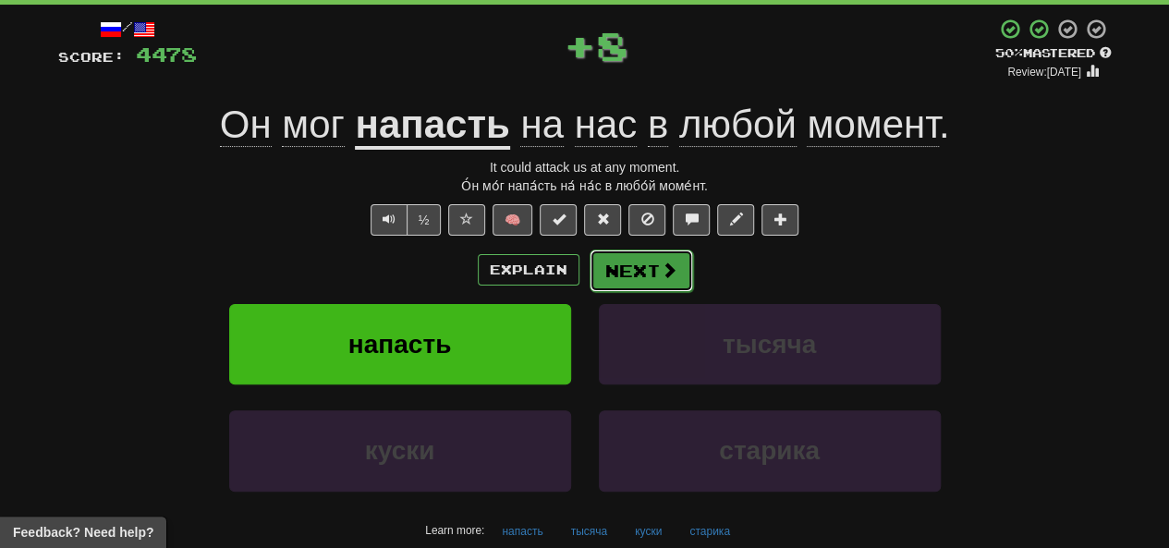
click at [589, 280] on button "Next" at bounding box center [642, 271] width 104 height 43
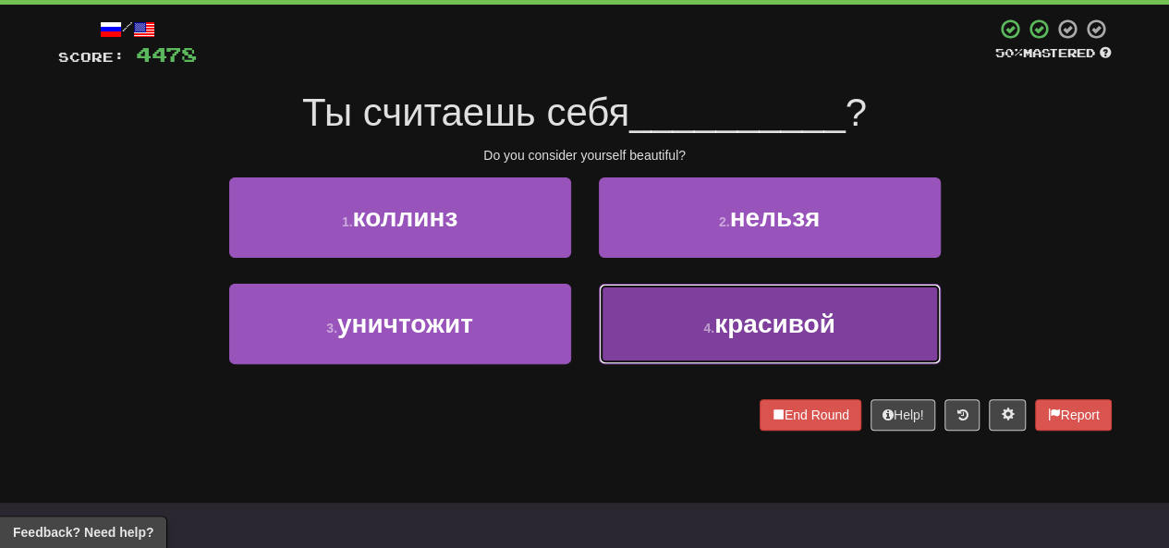
click at [589, 299] on button "4 . красивой" at bounding box center [770, 324] width 342 height 80
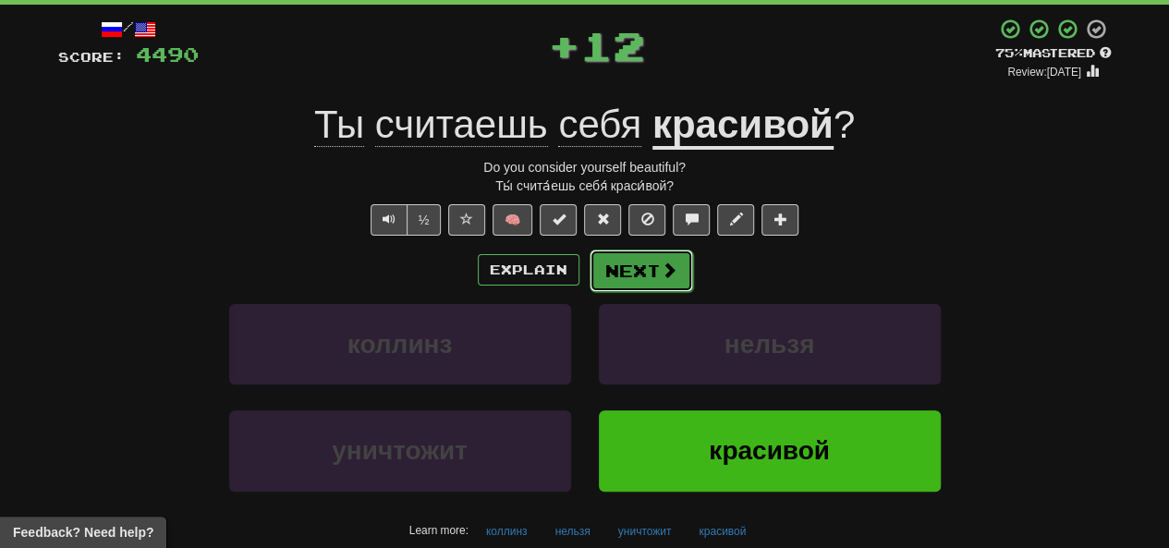
click at [589, 264] on button "Next" at bounding box center [642, 271] width 104 height 43
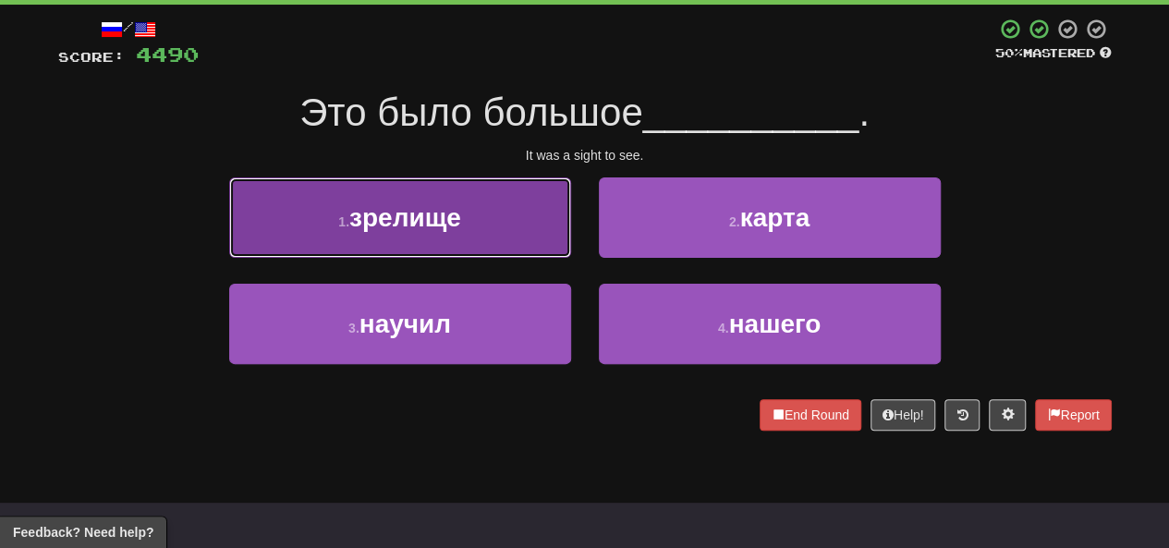
click at [472, 236] on button "1 . зрелище" at bounding box center [400, 217] width 342 height 80
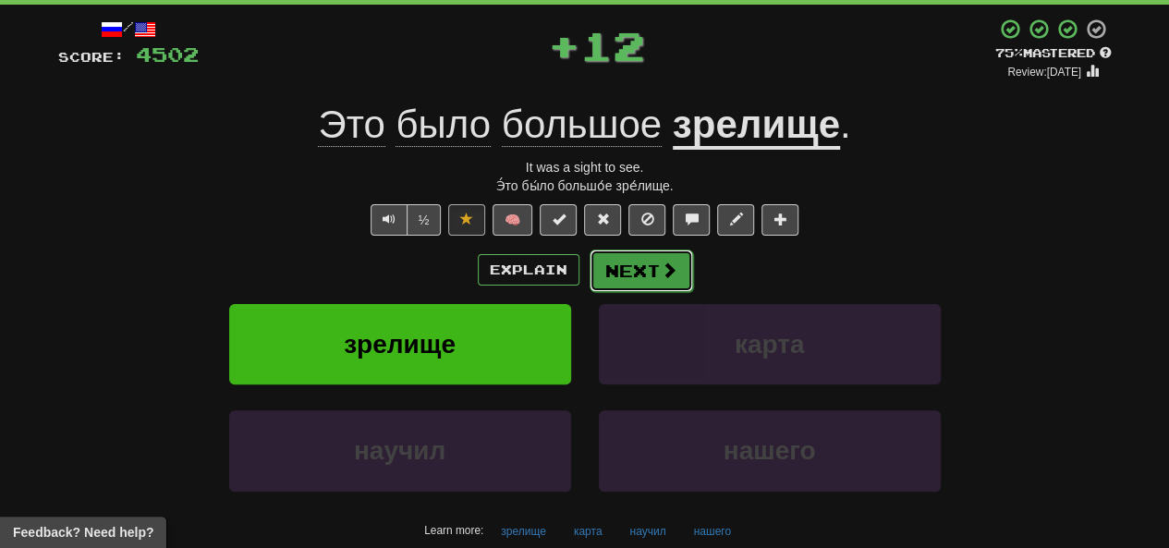
click at [589, 270] on button "Next" at bounding box center [642, 271] width 104 height 43
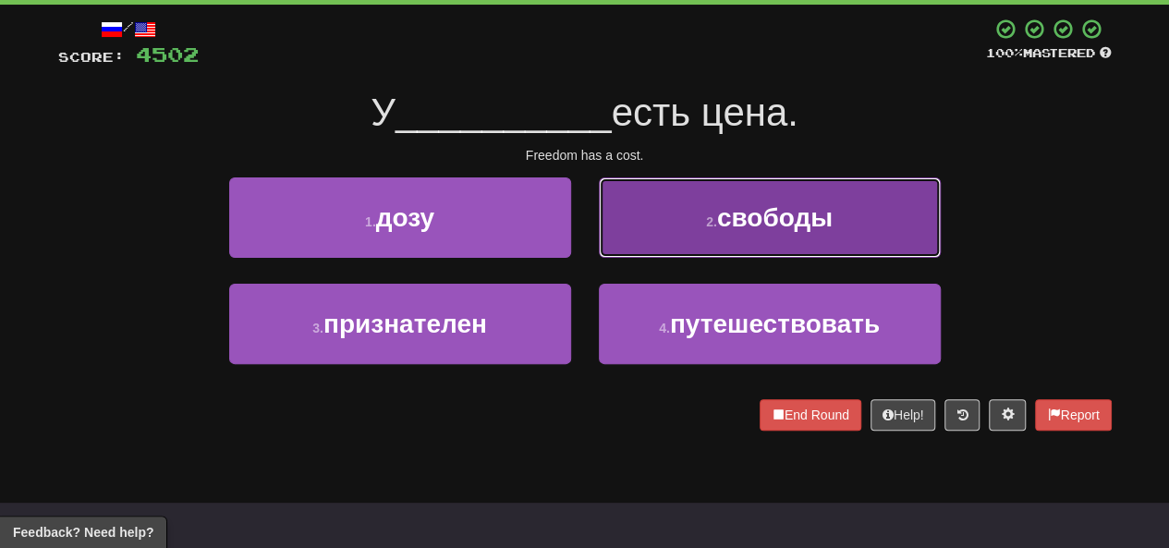
click at [589, 227] on button "2 . свободы" at bounding box center [770, 217] width 342 height 80
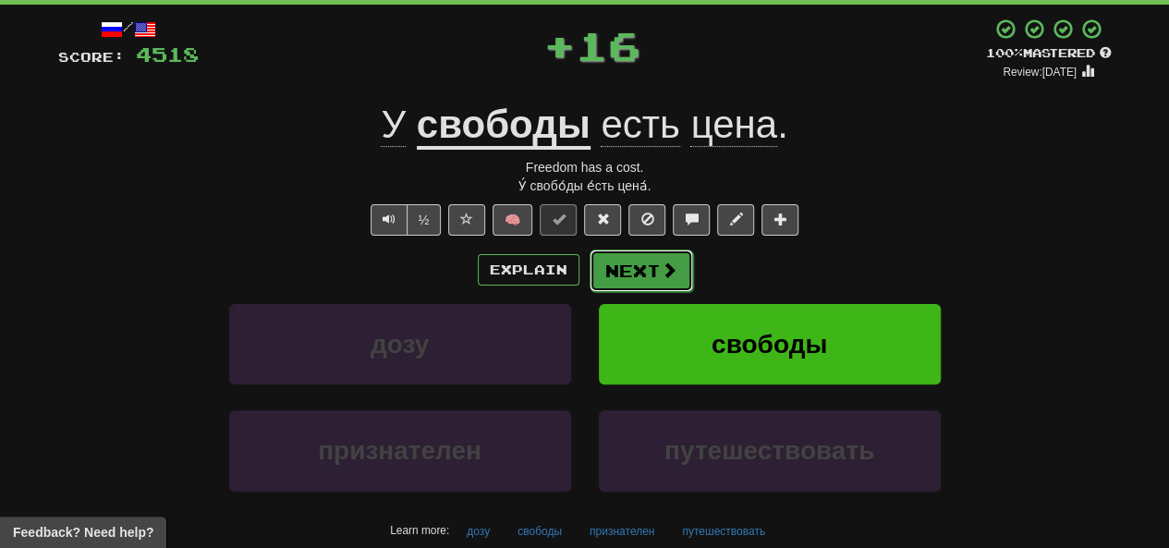
click at [589, 273] on button "Next" at bounding box center [642, 271] width 104 height 43
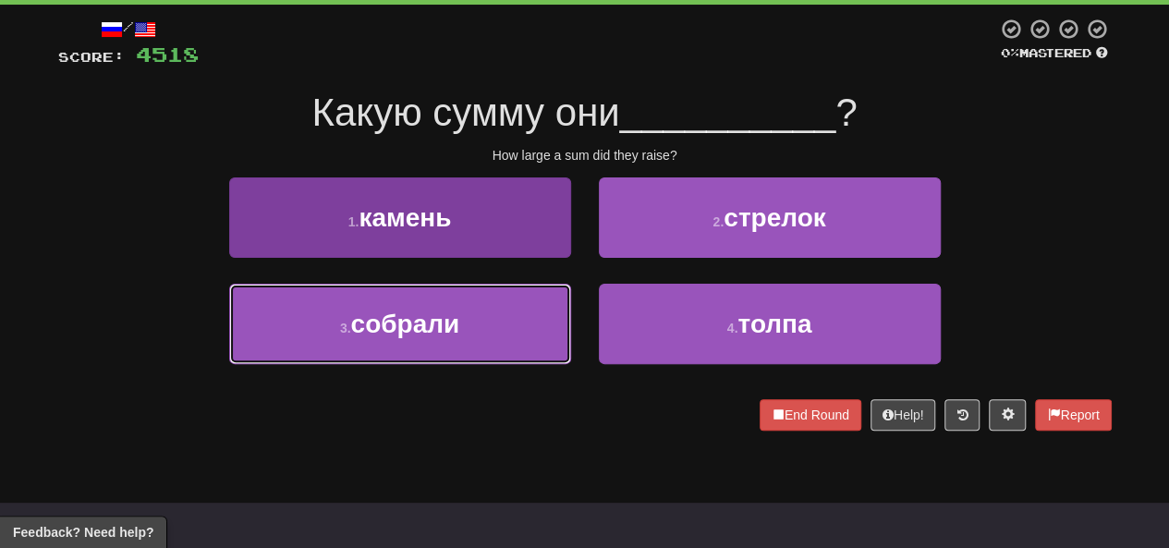
click at [488, 323] on button "3 . собрали" at bounding box center [400, 324] width 342 height 80
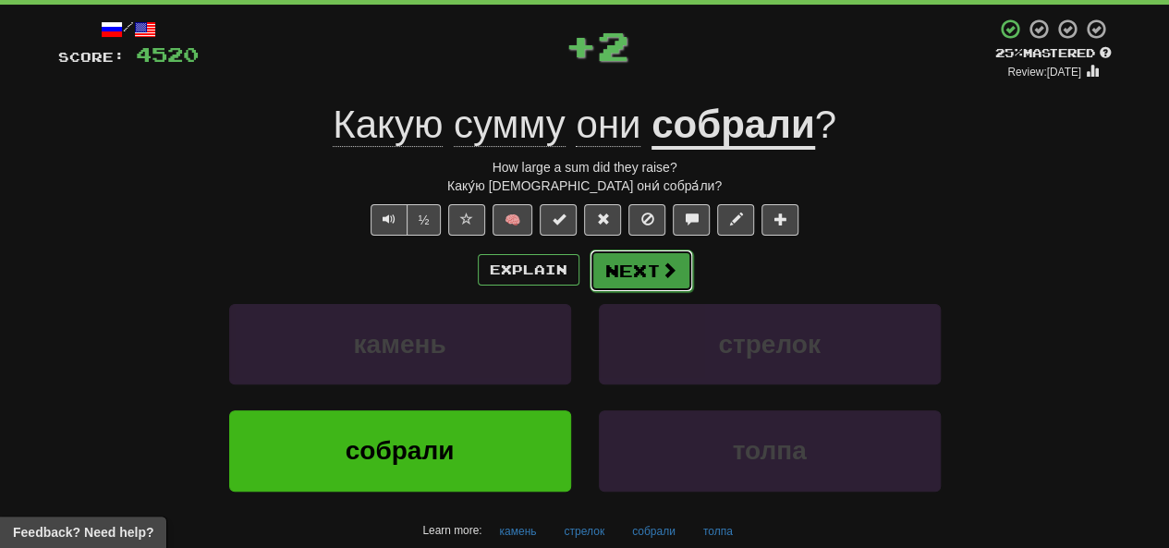
click at [589, 273] on button "Next" at bounding box center [642, 271] width 104 height 43
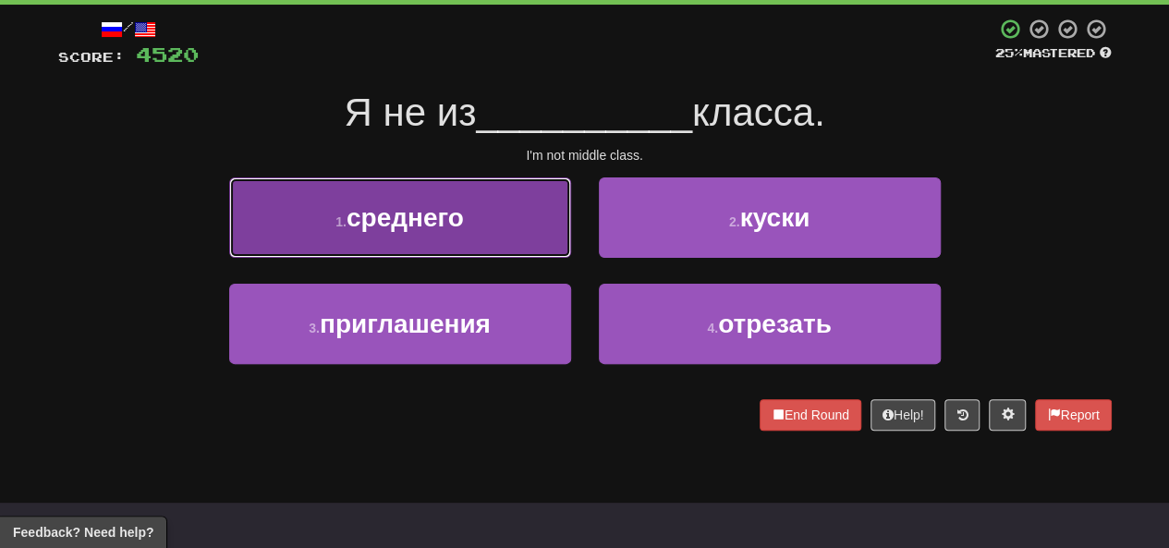
click at [512, 238] on button "1 . среднего" at bounding box center [400, 217] width 342 height 80
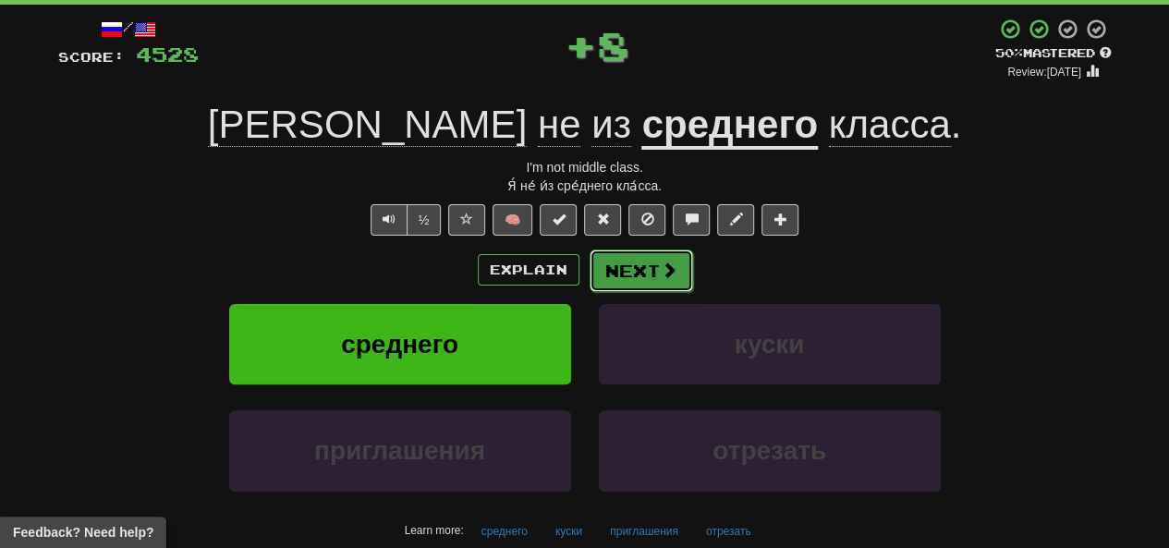
click at [589, 273] on button "Next" at bounding box center [642, 271] width 104 height 43
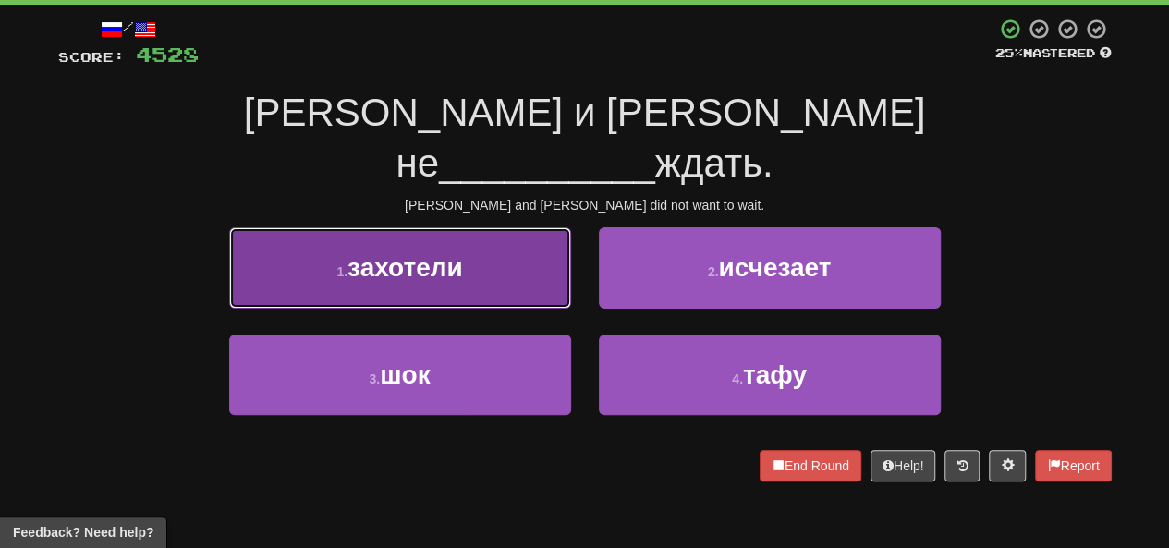
click at [476, 238] on button "1 . захотели" at bounding box center [400, 267] width 342 height 80
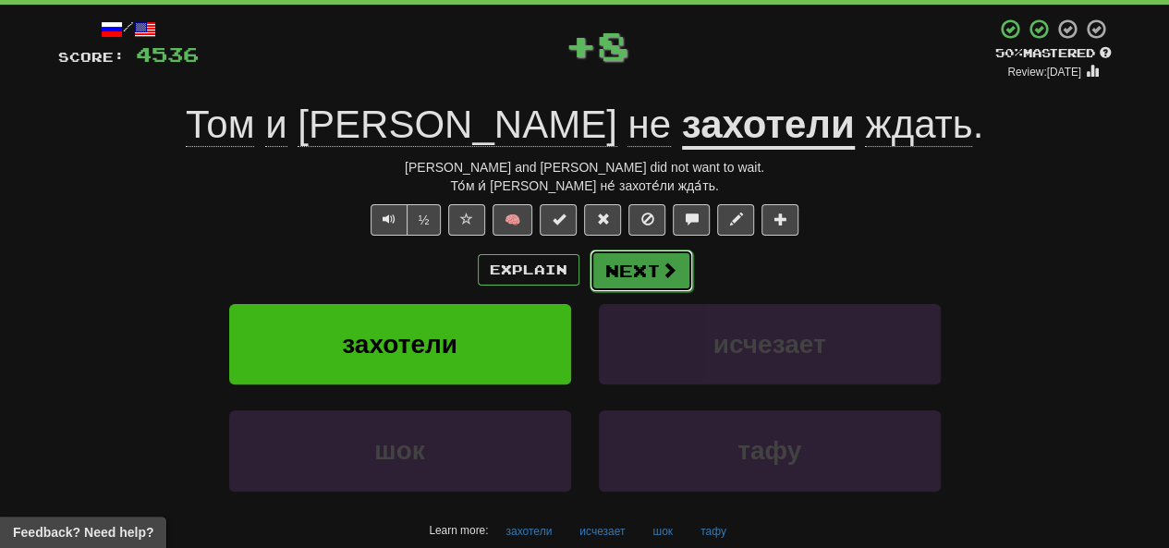
click at [589, 289] on button "Next" at bounding box center [642, 271] width 104 height 43
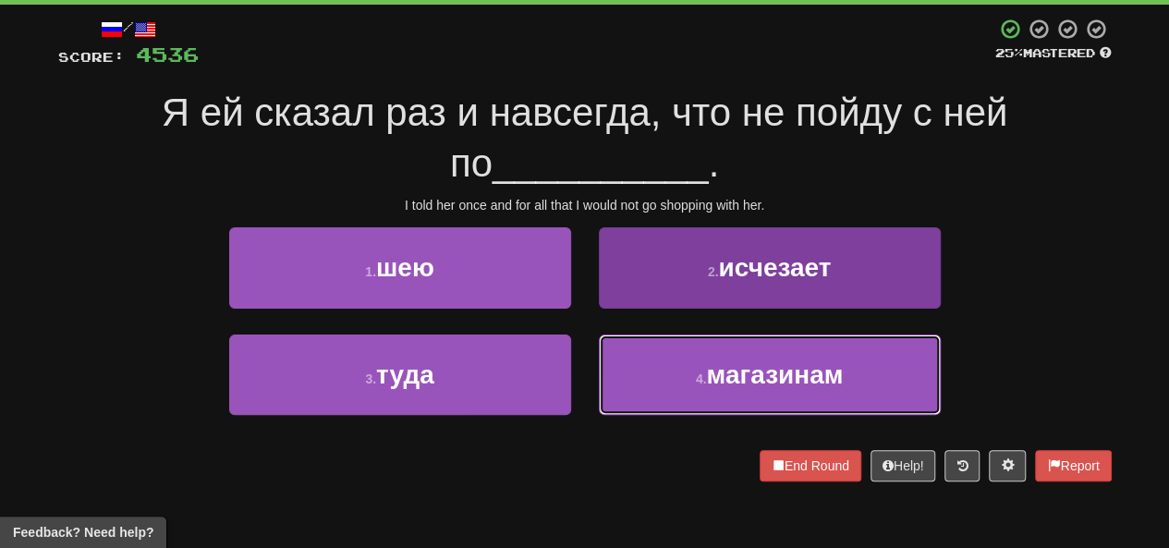
click at [589, 361] on button "4 . магазинам" at bounding box center [770, 375] width 342 height 80
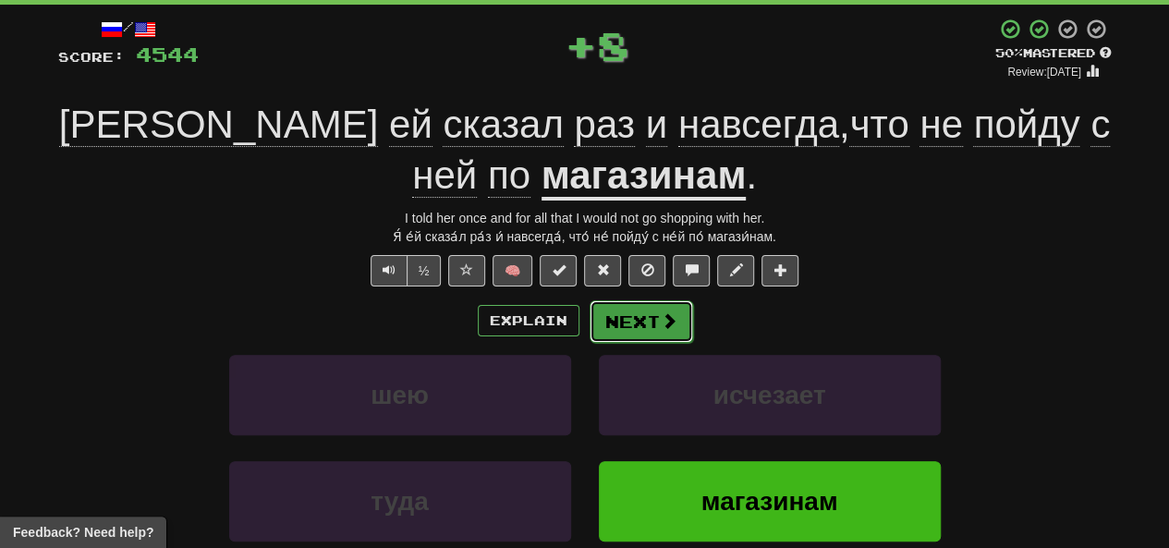
click at [589, 317] on button "Next" at bounding box center [642, 321] width 104 height 43
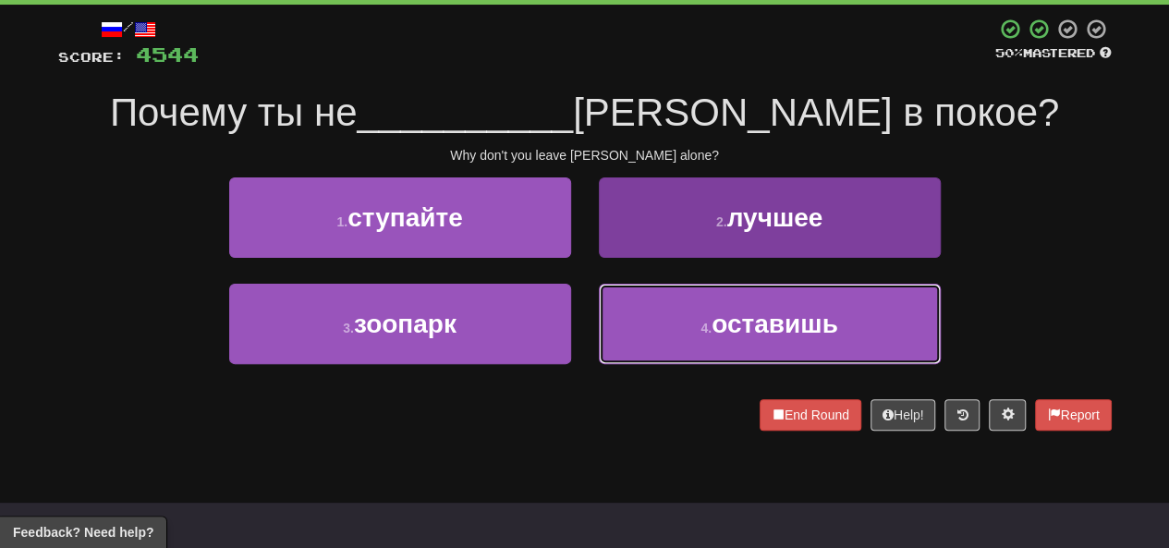
click at [589, 332] on button "4 . оставишь" at bounding box center [770, 324] width 342 height 80
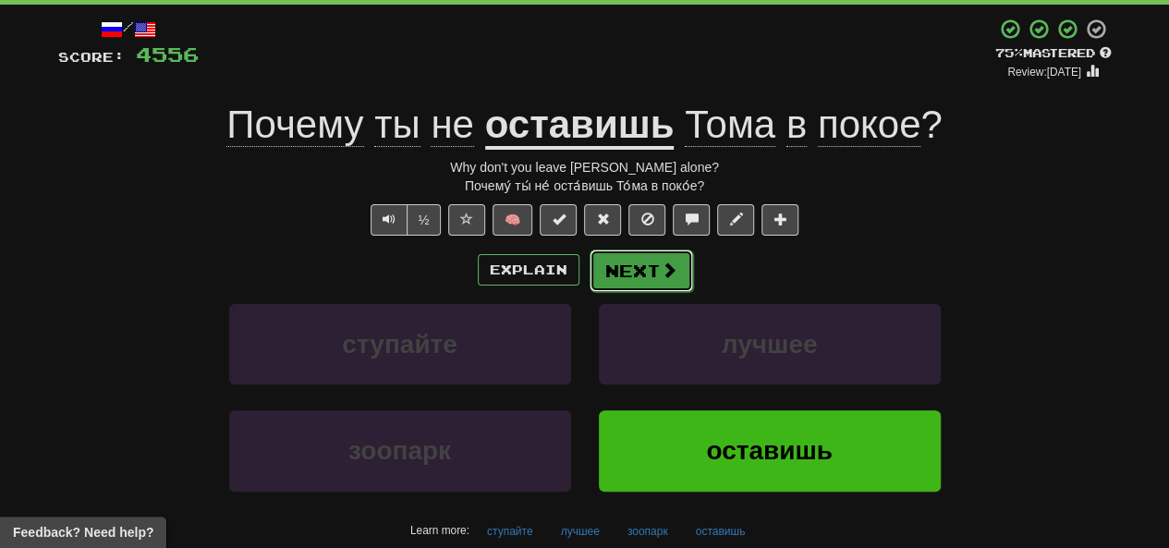
click at [589, 275] on button "Next" at bounding box center [642, 271] width 104 height 43
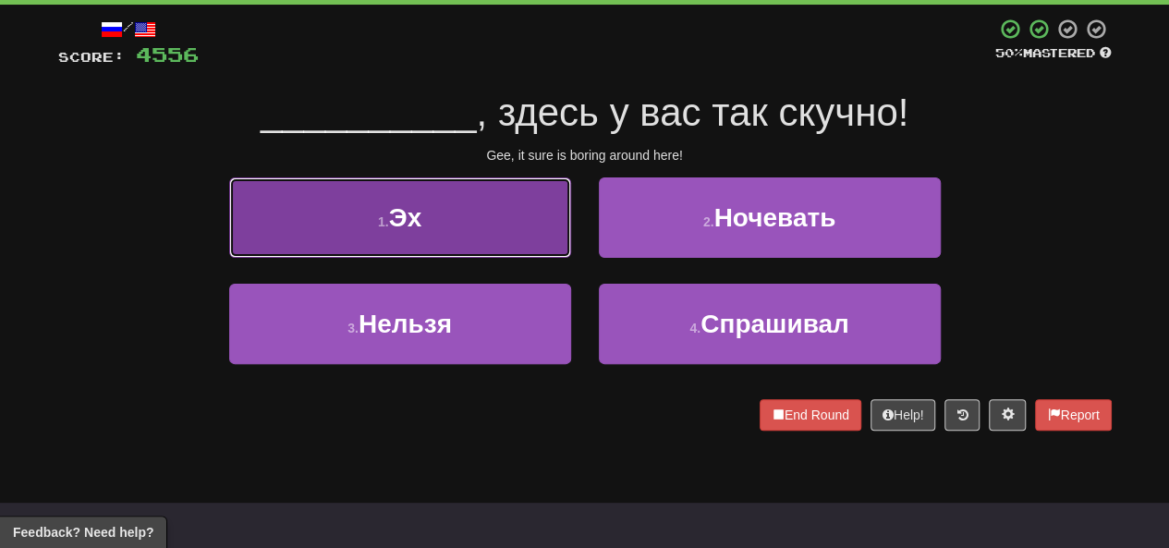
click at [417, 226] on span "Эх" at bounding box center [405, 217] width 33 height 29
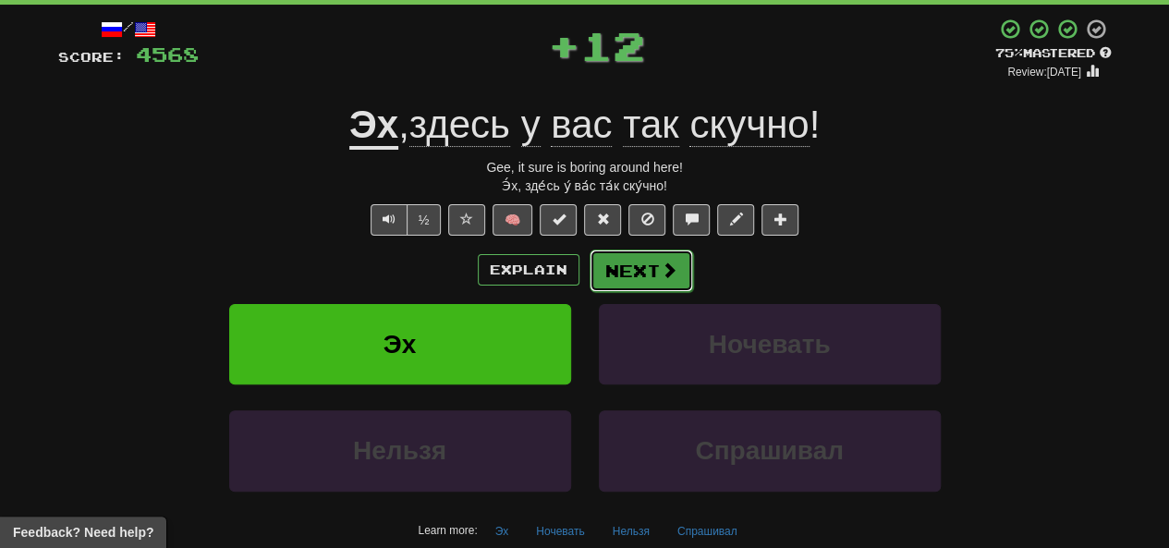
click at [589, 273] on button "Next" at bounding box center [642, 271] width 104 height 43
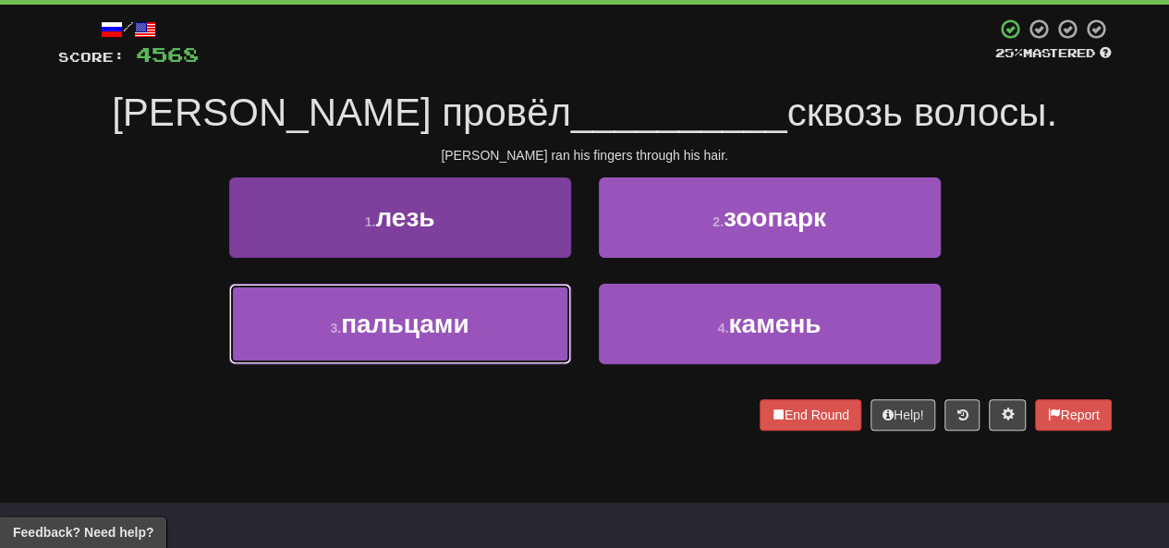
click at [508, 319] on button "3 . пальцами" at bounding box center [400, 324] width 342 height 80
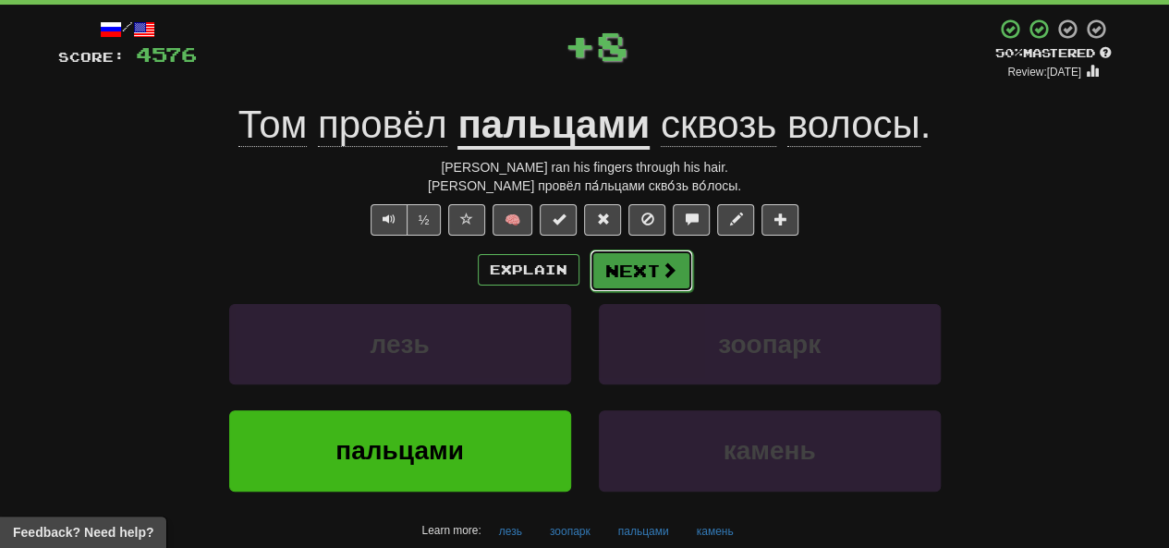
click at [589, 278] on button "Next" at bounding box center [642, 271] width 104 height 43
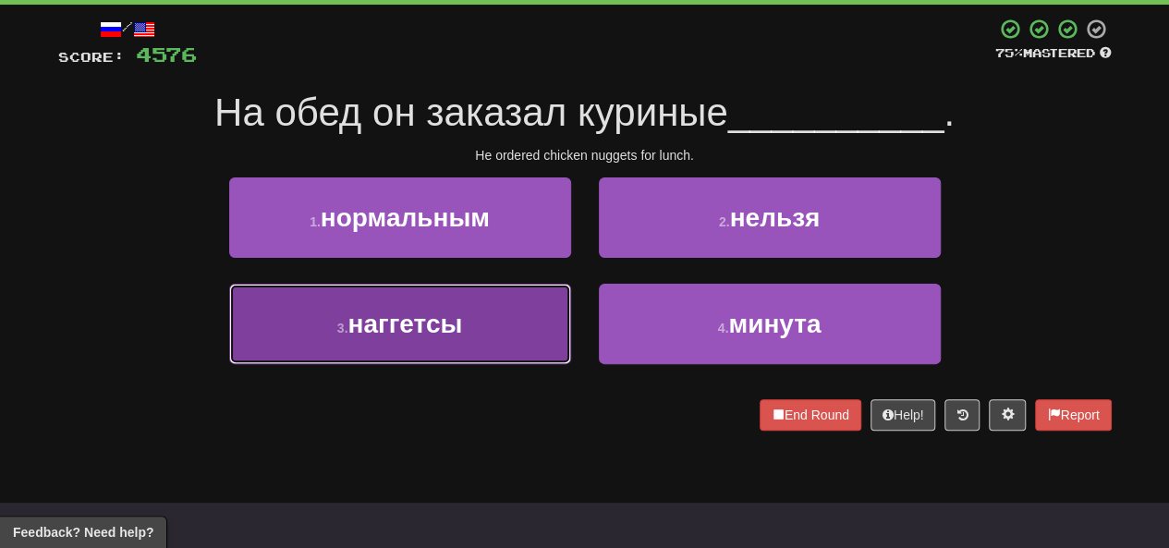
click at [449, 324] on span "наггетсы" at bounding box center [405, 324] width 115 height 29
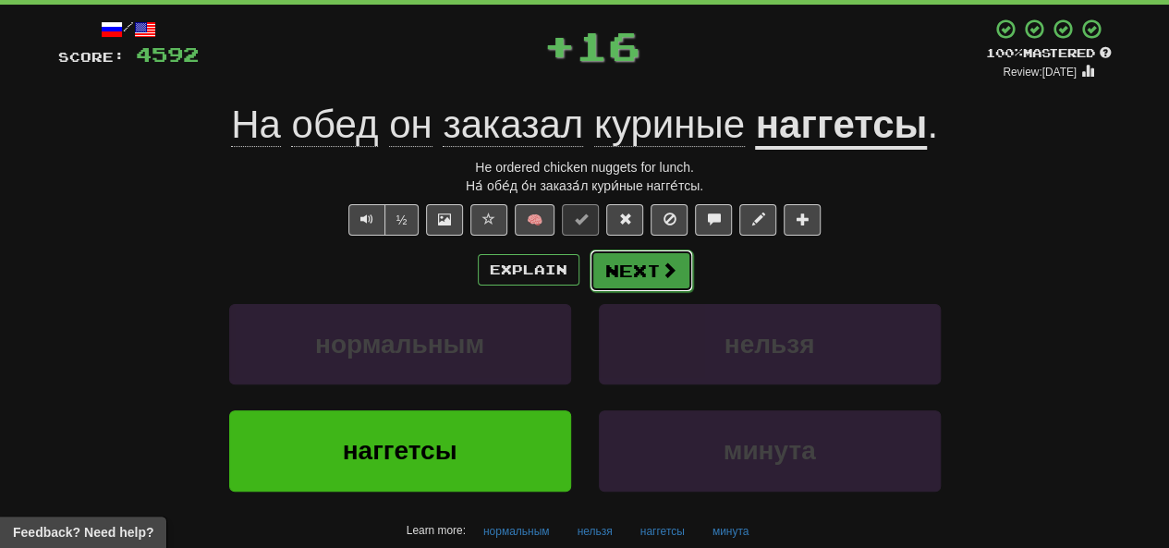
click at [589, 268] on button "Next" at bounding box center [642, 271] width 104 height 43
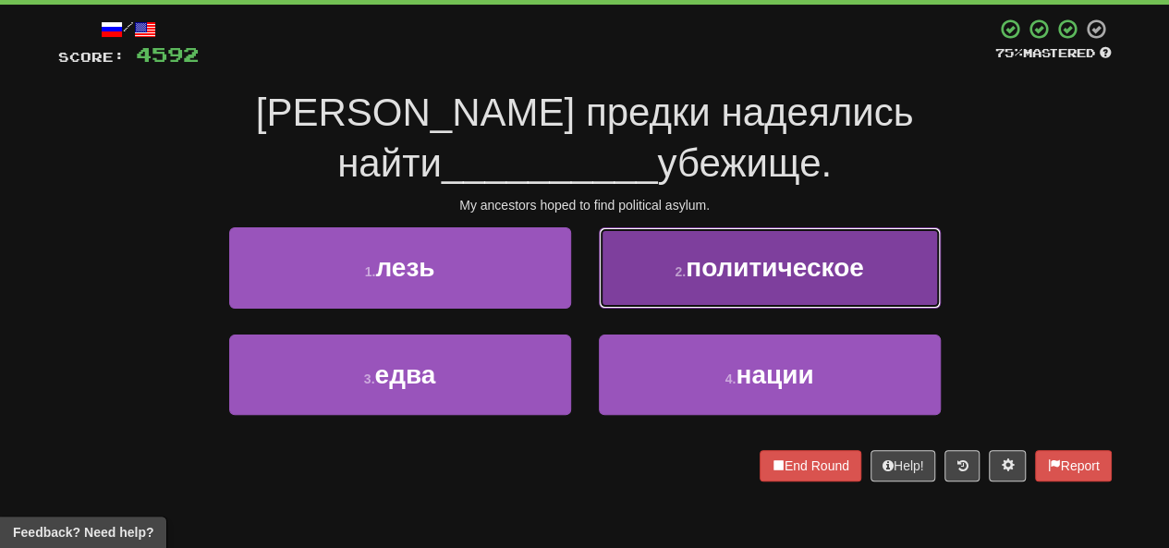
click at [589, 245] on button "2 . политическое" at bounding box center [770, 267] width 342 height 80
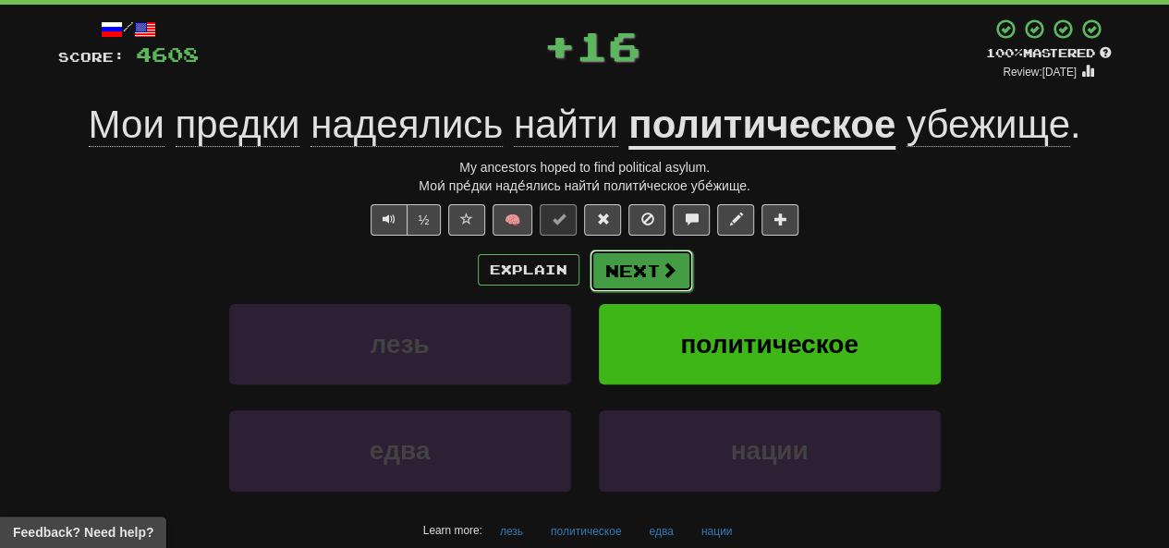
click at [589, 275] on button "Next" at bounding box center [642, 271] width 104 height 43
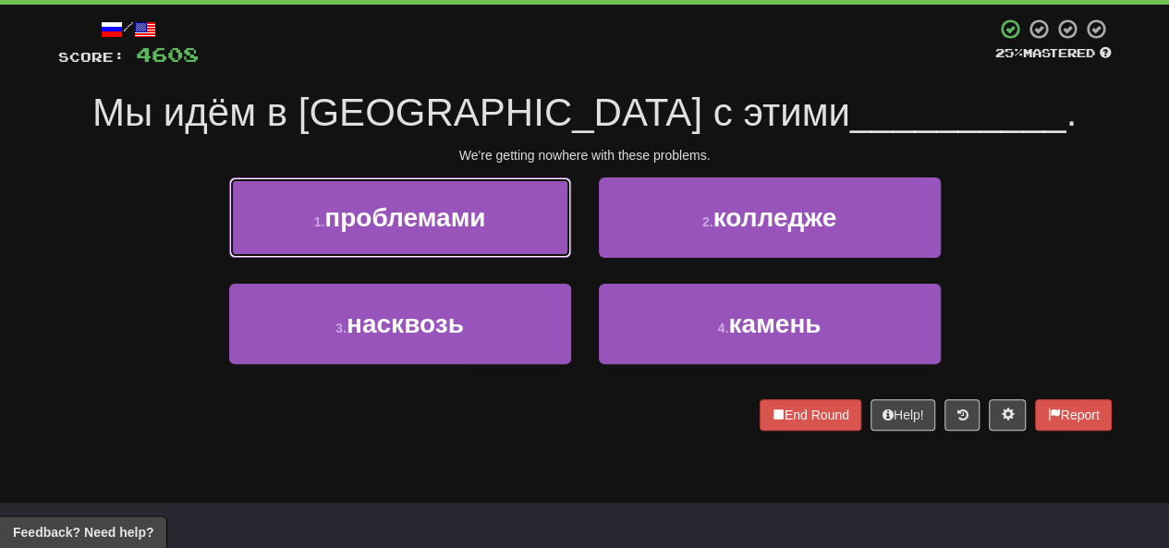
click at [519, 243] on button "1 . проблемами" at bounding box center [400, 217] width 342 height 80
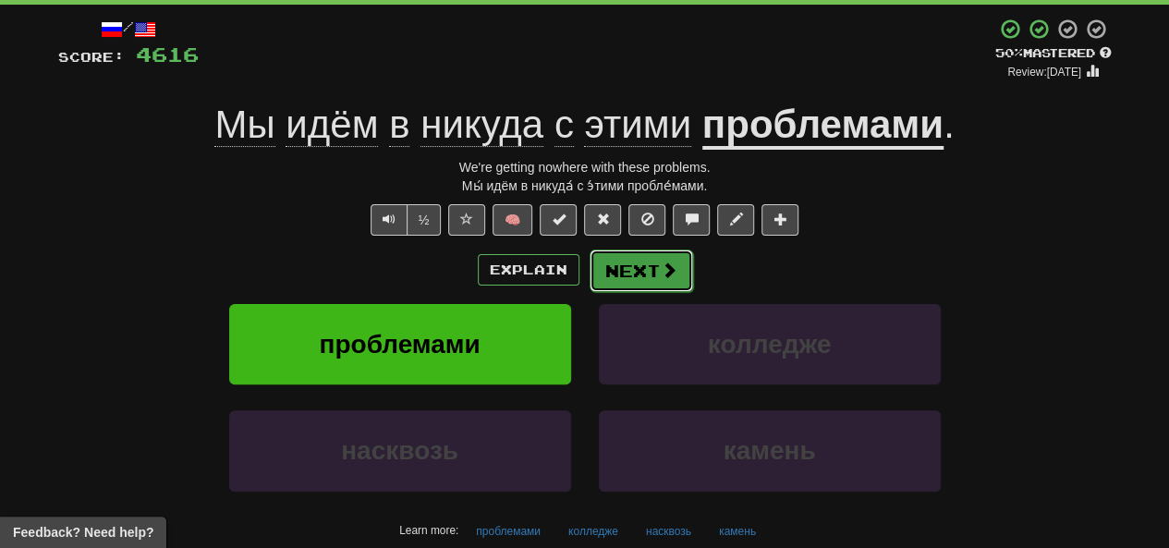
click at [589, 268] on button "Next" at bounding box center [642, 271] width 104 height 43
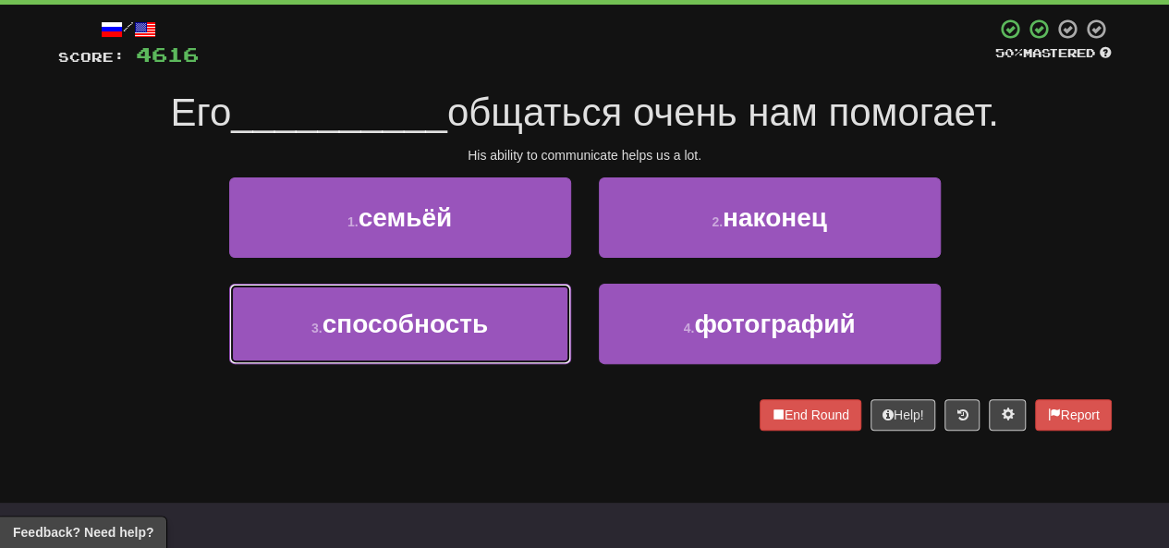
click at [510, 301] on button "3 . способность" at bounding box center [400, 324] width 342 height 80
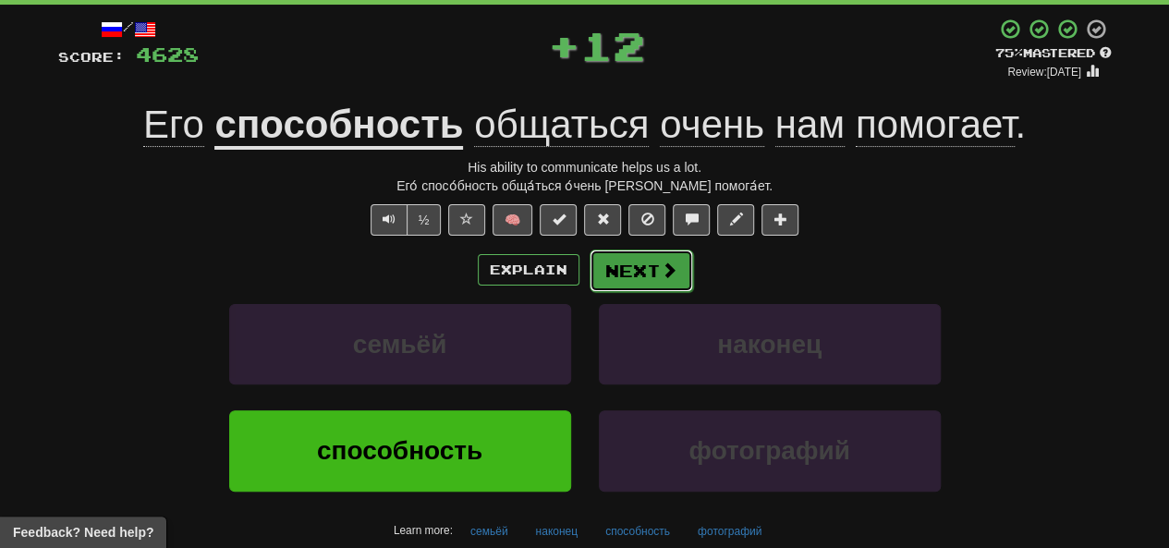
click at [589, 286] on button "Next" at bounding box center [642, 271] width 104 height 43
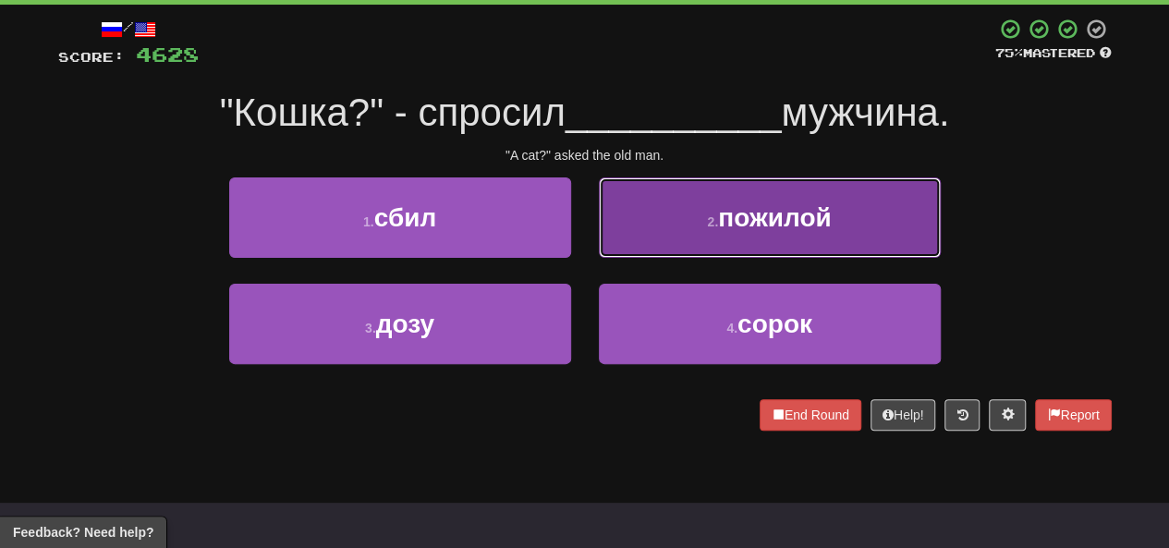
click at [589, 248] on button "2 . пожилой" at bounding box center [770, 217] width 342 height 80
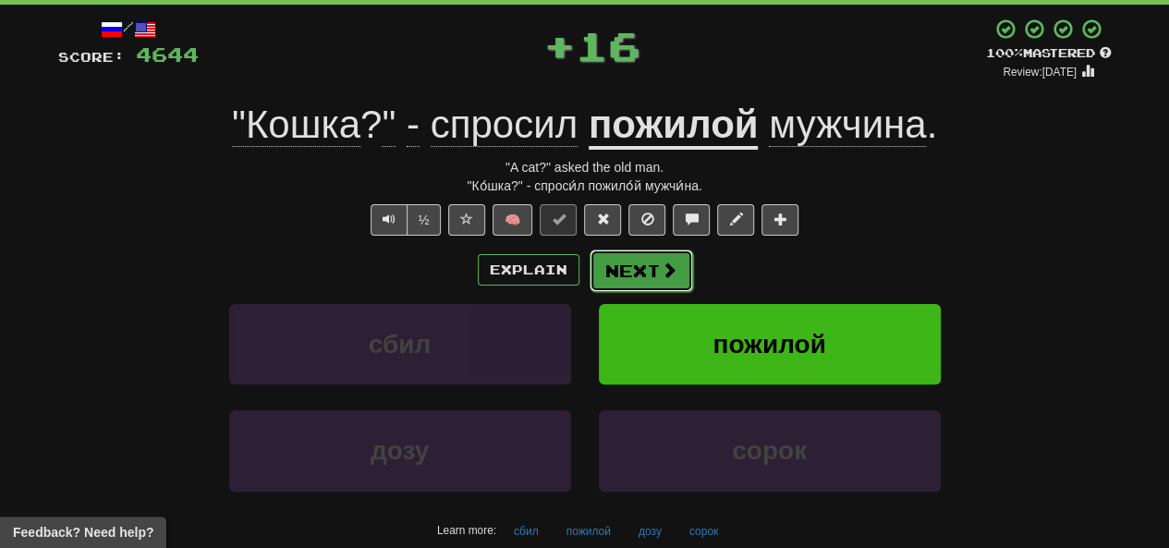
click at [589, 275] on button "Next" at bounding box center [642, 271] width 104 height 43
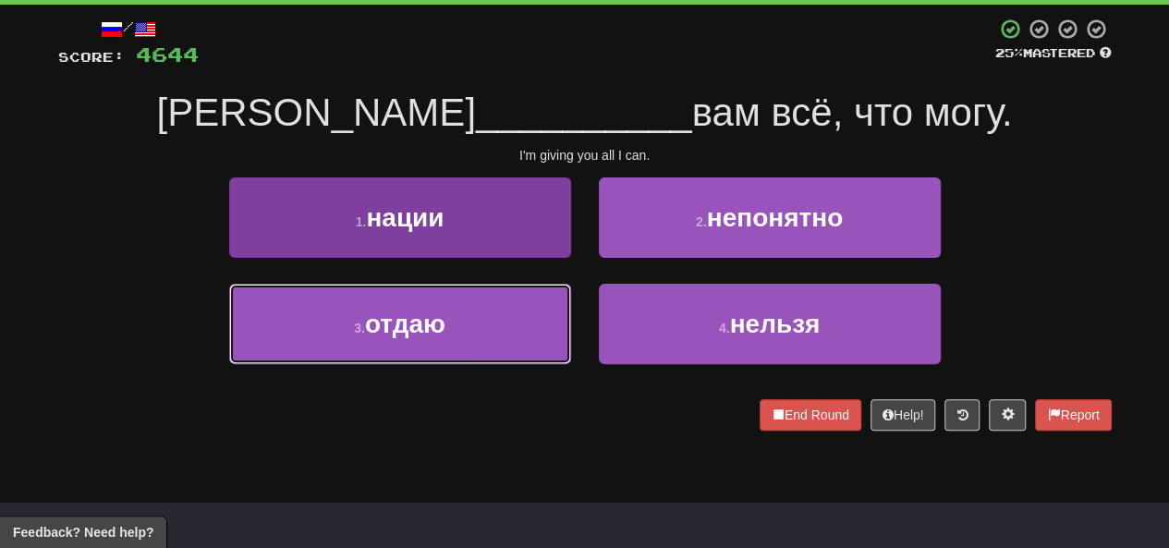
click at [501, 323] on button "3 . отдаю" at bounding box center [400, 324] width 342 height 80
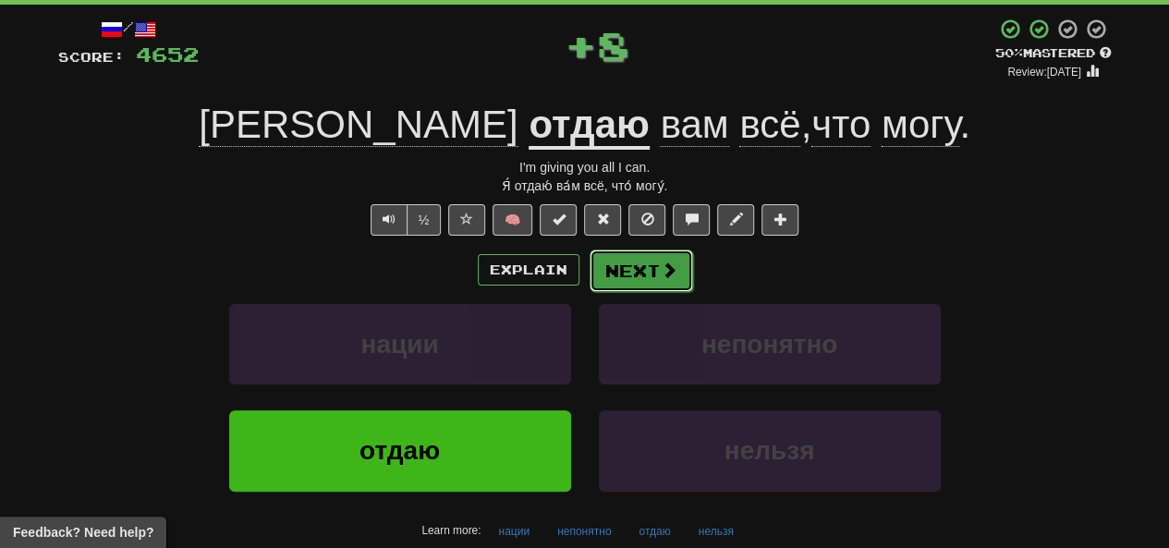
click at [589, 276] on button "Next" at bounding box center [642, 271] width 104 height 43
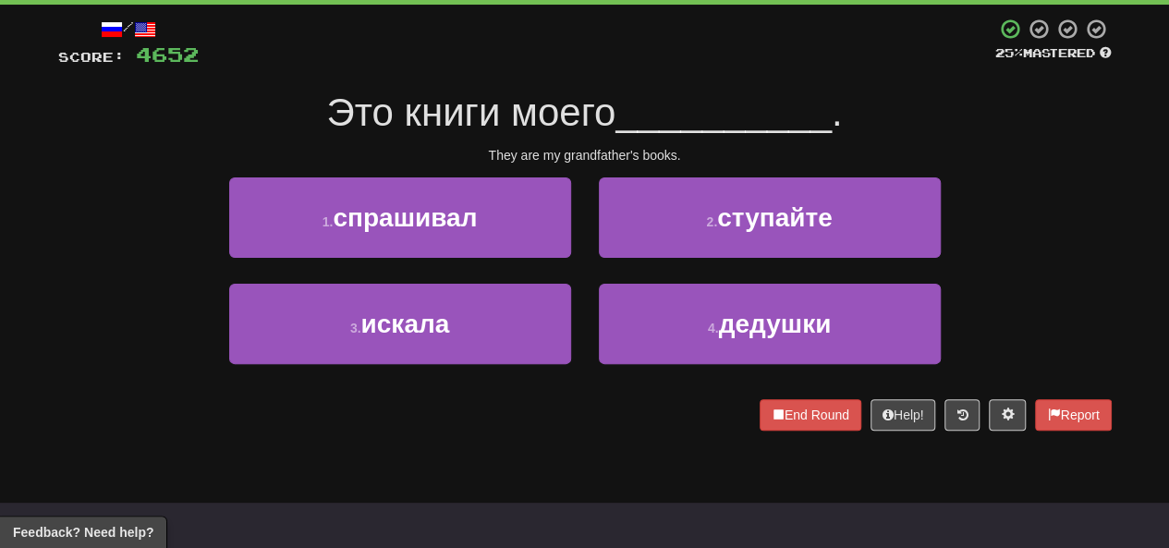
click at [589, 271] on div "2 . ступайте" at bounding box center [770, 230] width 370 height 106
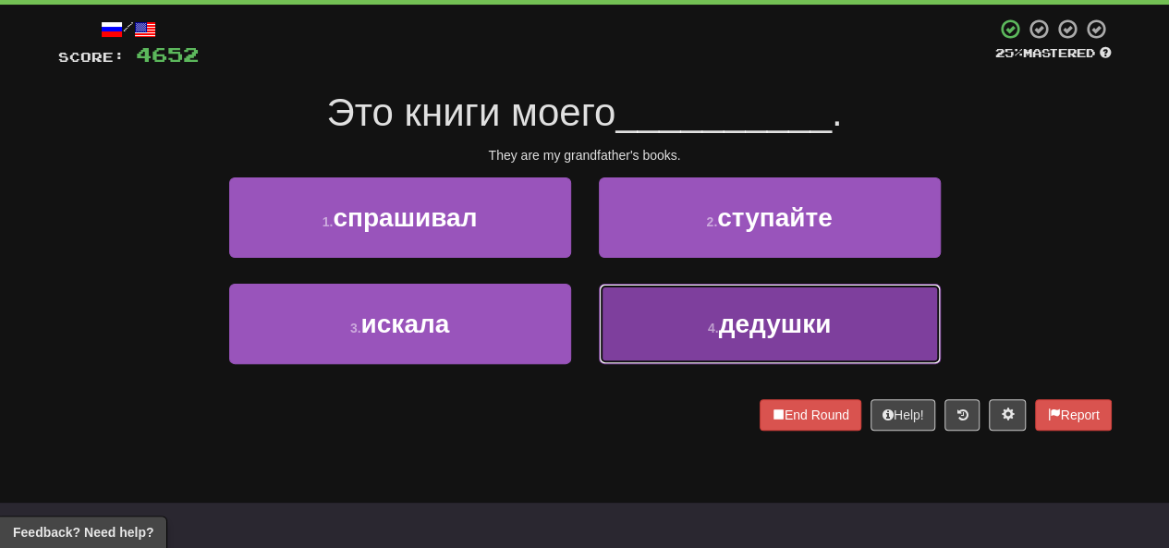
click at [589, 301] on button "4 . дедушки" at bounding box center [770, 324] width 342 height 80
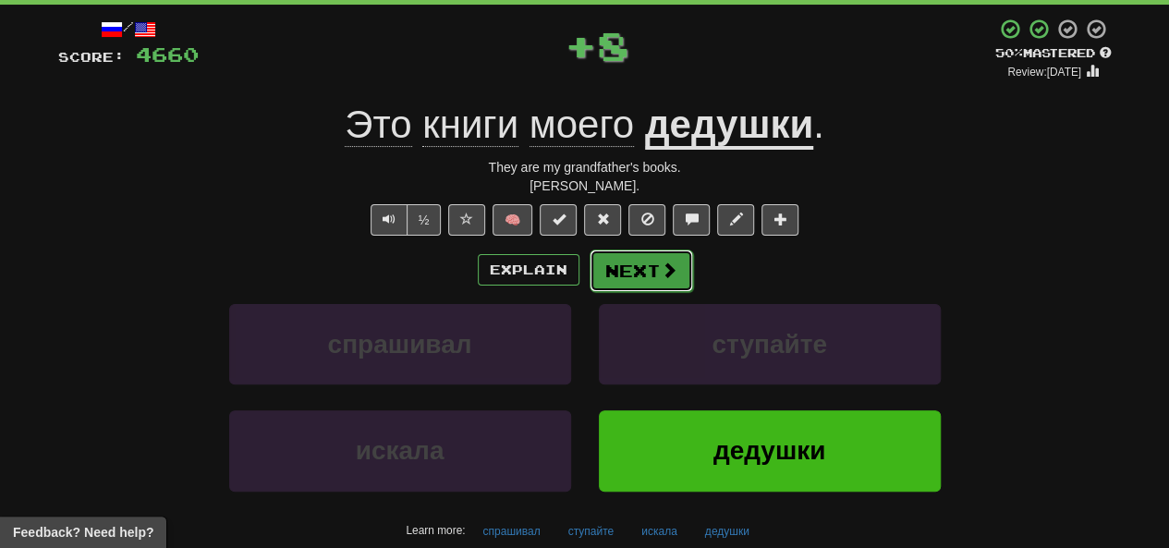
click at [589, 266] on button "Next" at bounding box center [642, 271] width 104 height 43
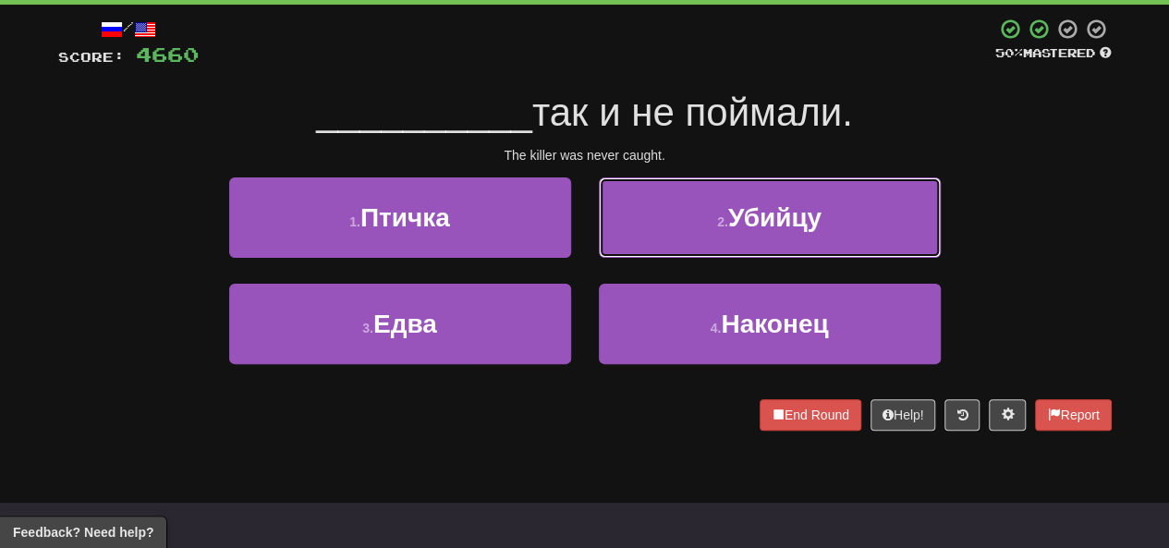
click at [589, 199] on button "2 . Убийцу" at bounding box center [770, 217] width 342 height 80
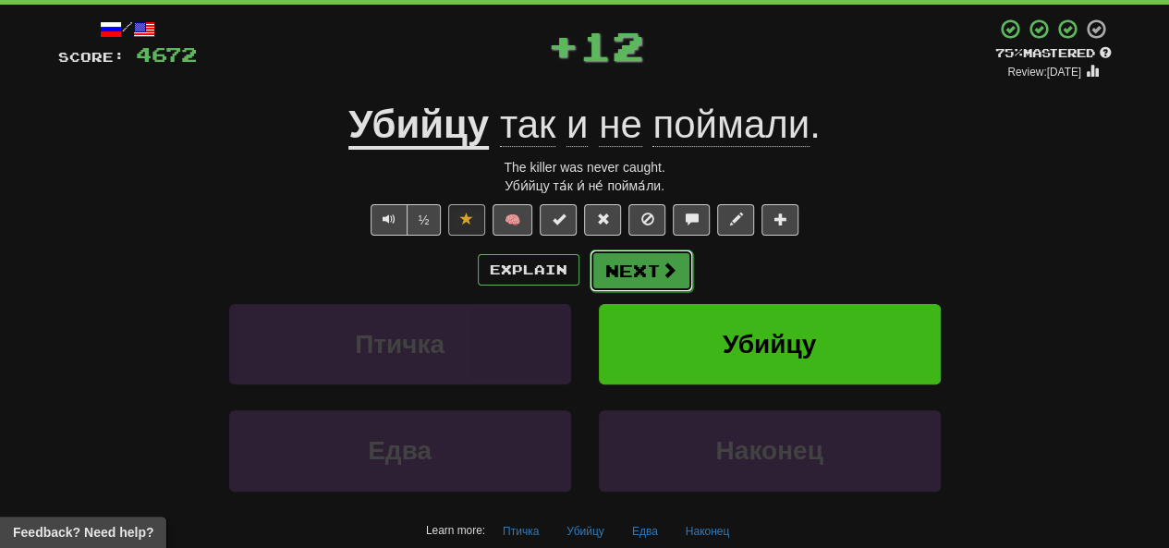
click at [589, 271] on span at bounding box center [669, 270] width 17 height 17
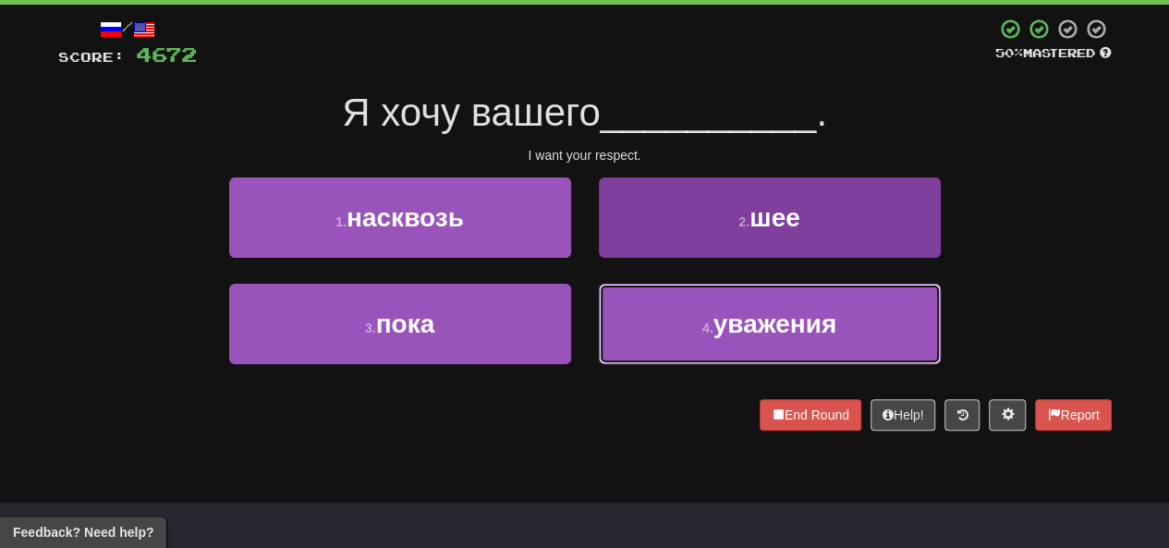
click at [589, 310] on button "4 . уважения" at bounding box center [770, 324] width 342 height 80
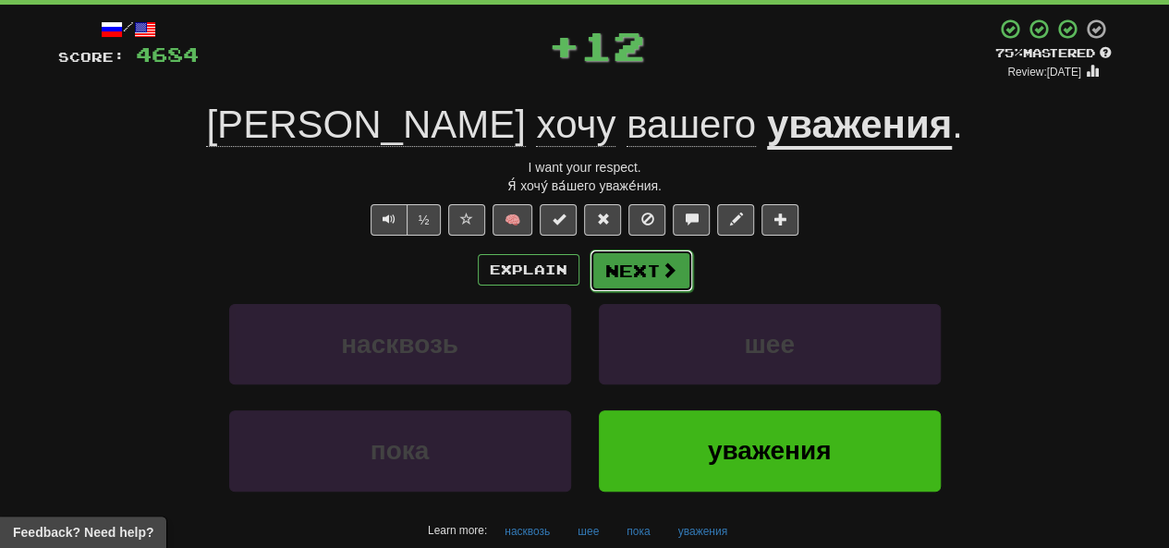
click at [589, 275] on button "Next" at bounding box center [642, 271] width 104 height 43
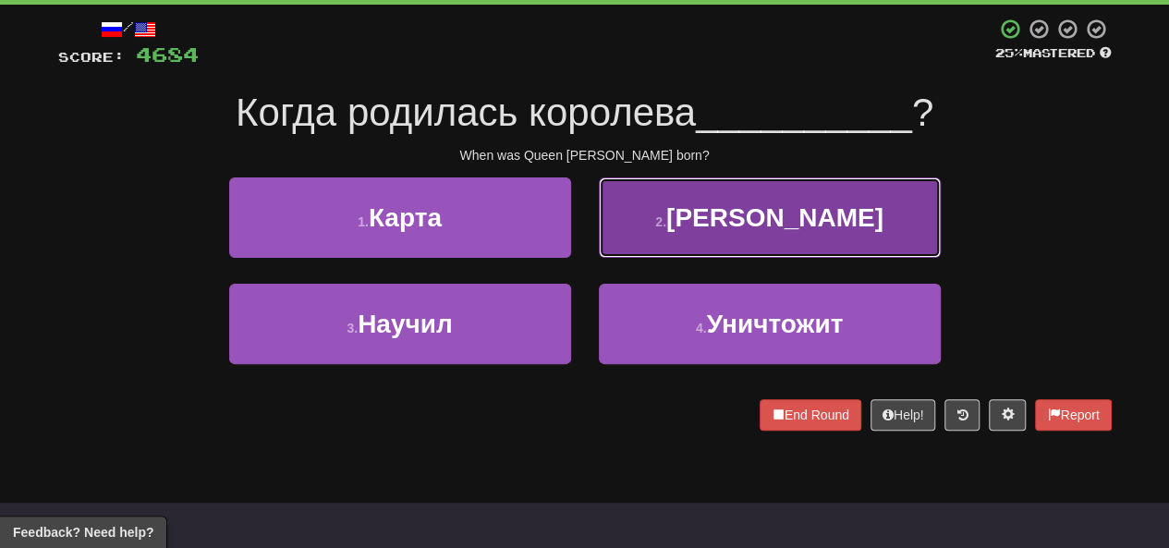
click at [589, 225] on button "2 . Виктория" at bounding box center [770, 217] width 342 height 80
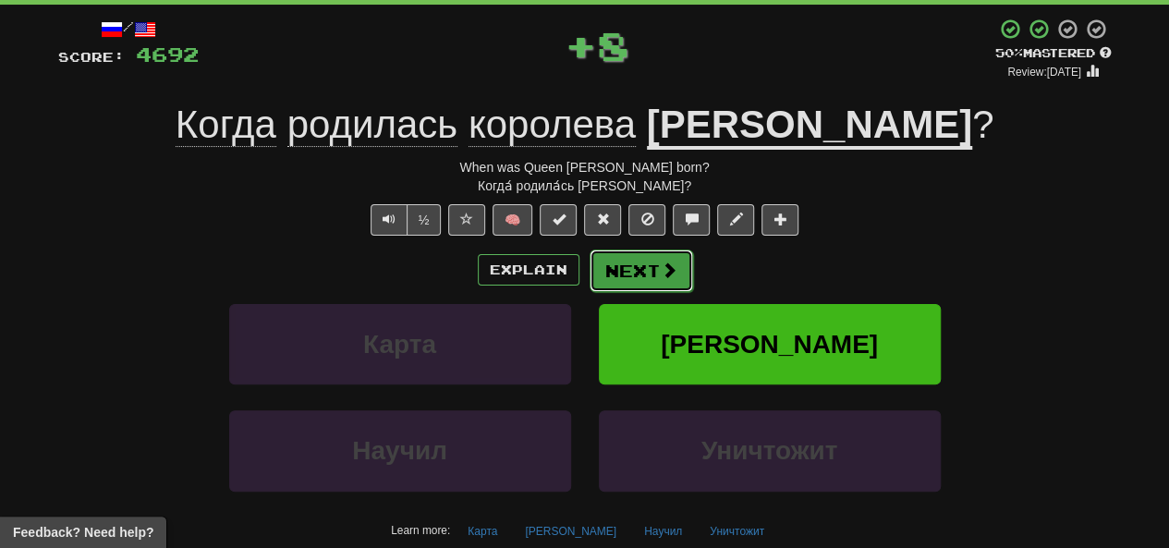
click at [589, 271] on button "Next" at bounding box center [642, 271] width 104 height 43
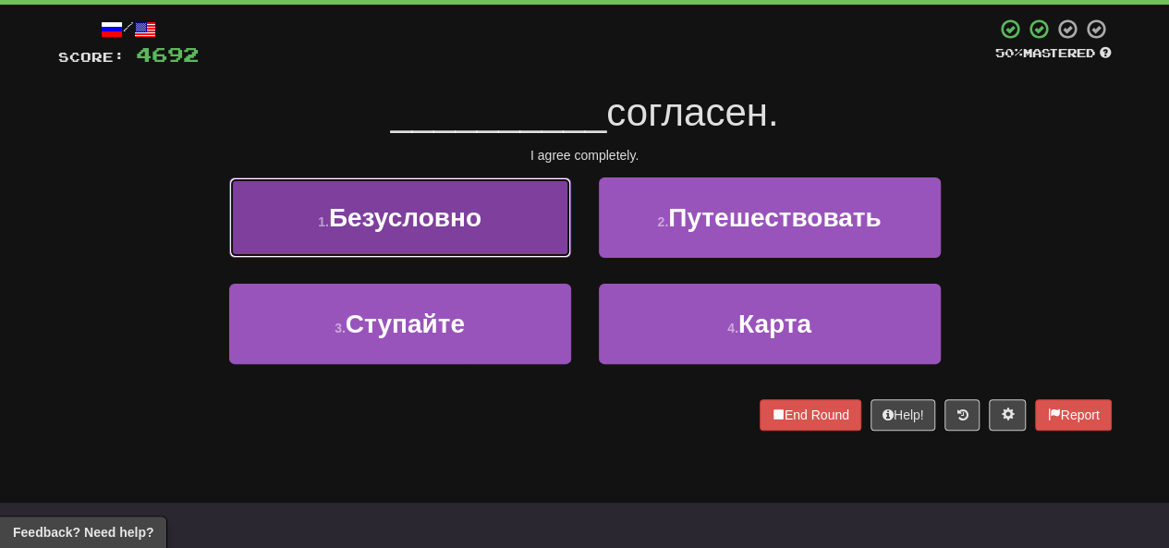
click at [453, 222] on span "Безусловно" at bounding box center [405, 217] width 153 height 29
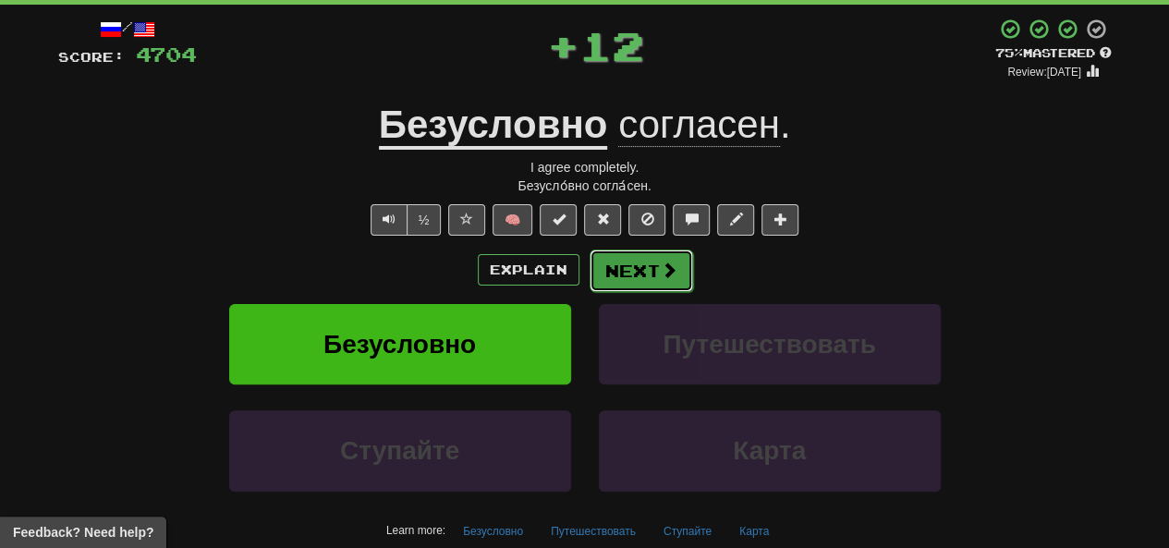
click at [589, 275] on span at bounding box center [669, 270] width 17 height 17
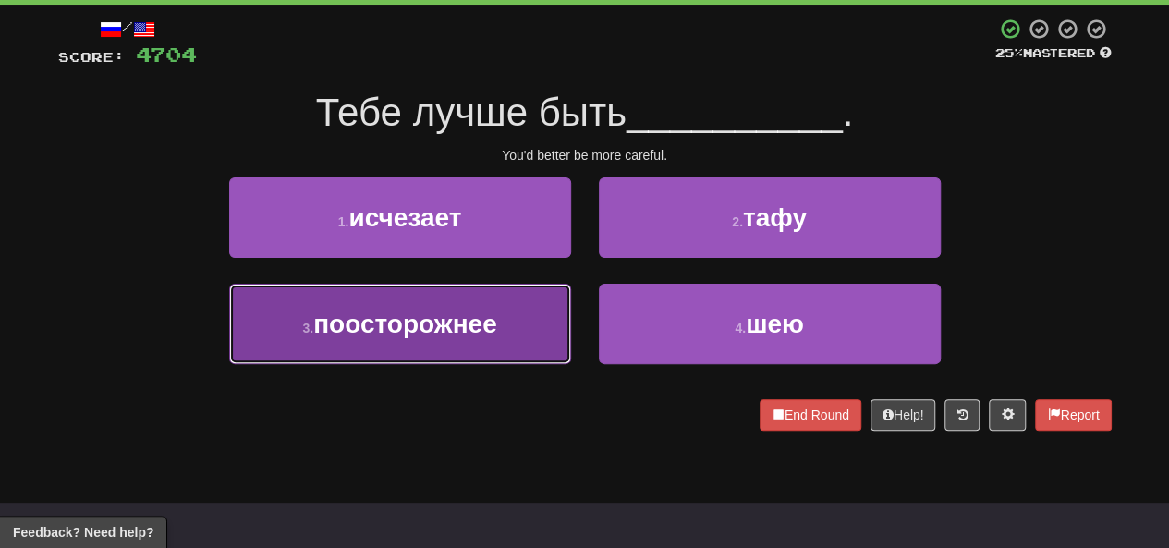
click at [373, 317] on span "поосторожнее" at bounding box center [405, 324] width 184 height 29
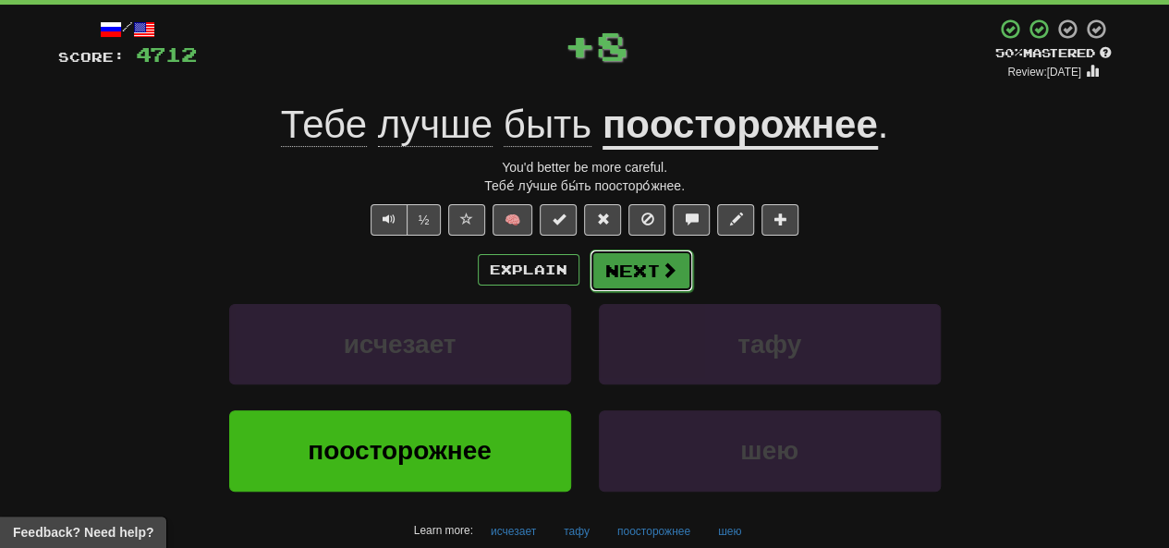
click at [589, 284] on button "Next" at bounding box center [642, 271] width 104 height 43
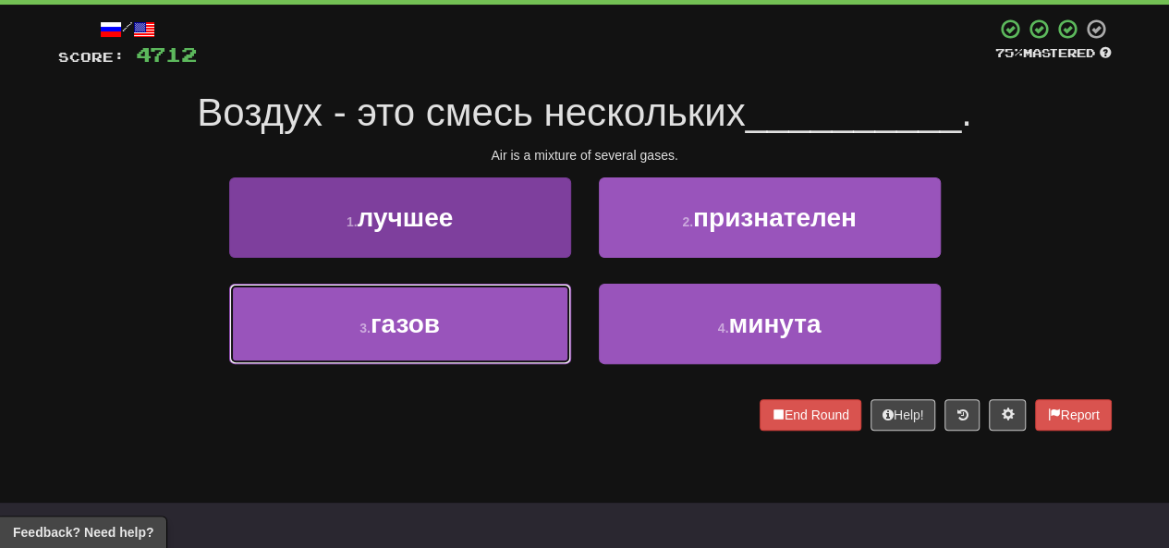
click at [433, 337] on span "газов" at bounding box center [405, 324] width 69 height 29
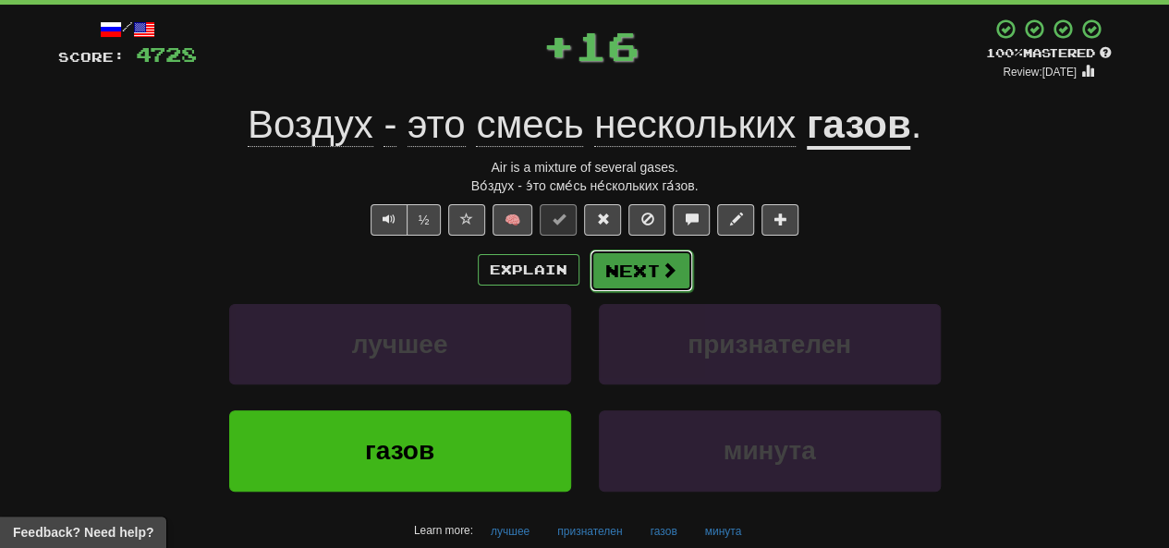
click at [589, 278] on button "Next" at bounding box center [642, 271] width 104 height 43
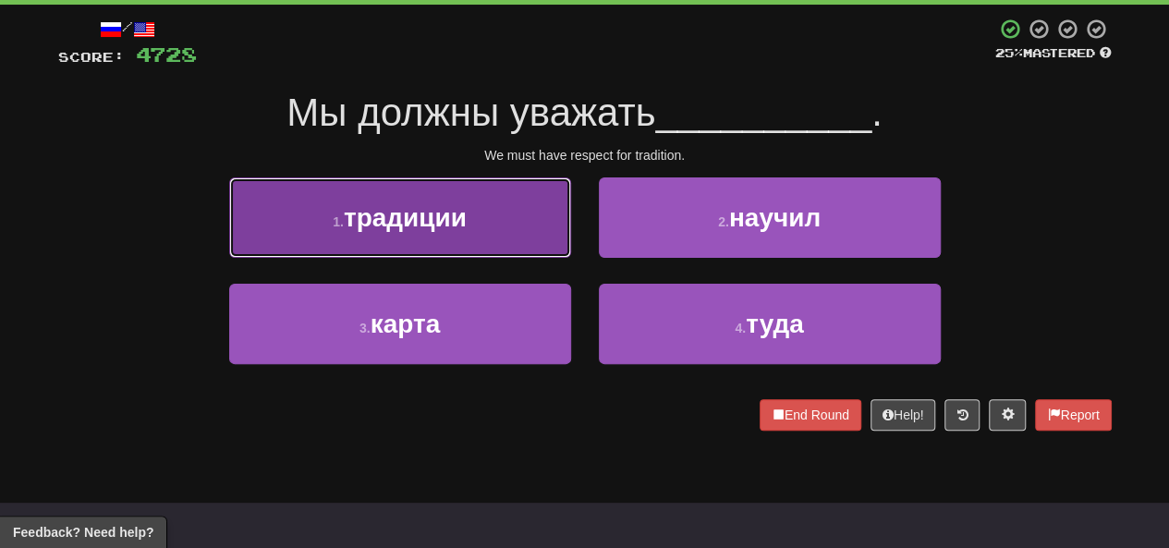
click at [484, 215] on button "1 . традиции" at bounding box center [400, 217] width 342 height 80
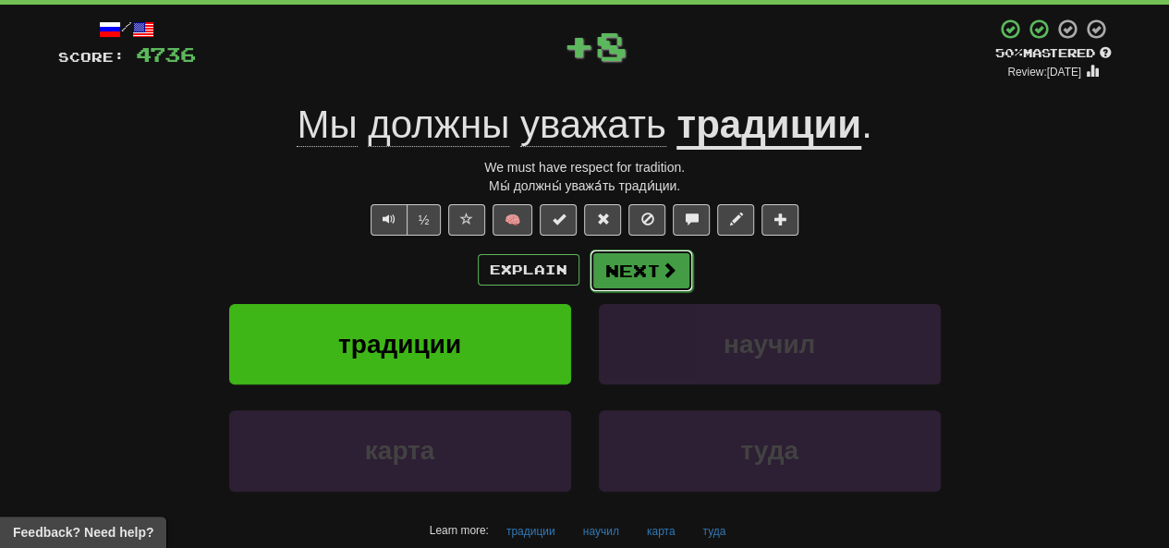
click at [589, 273] on button "Next" at bounding box center [642, 271] width 104 height 43
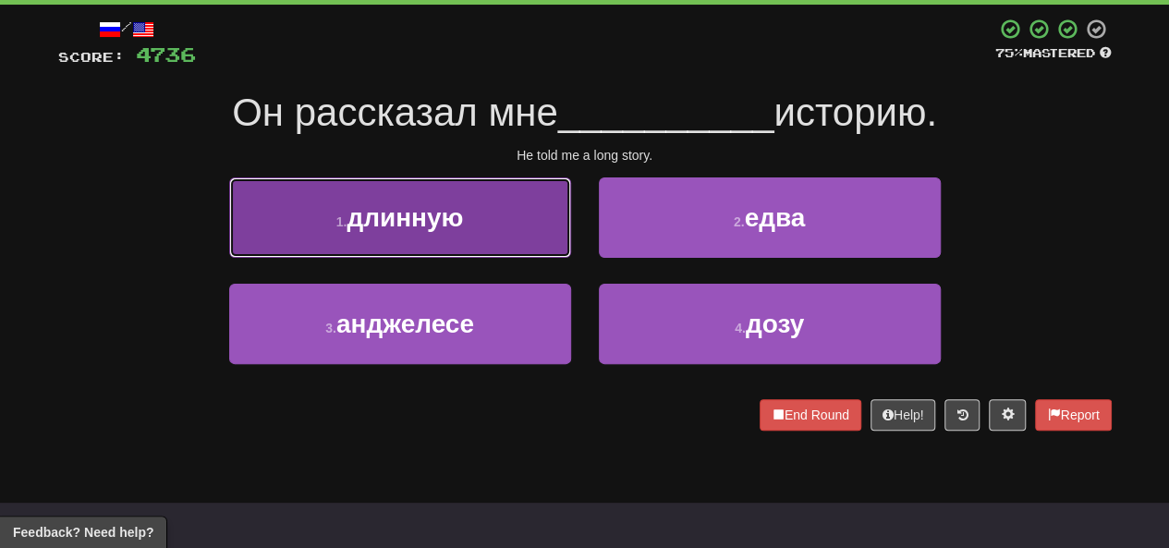
click at [467, 231] on button "1 . длинную" at bounding box center [400, 217] width 342 height 80
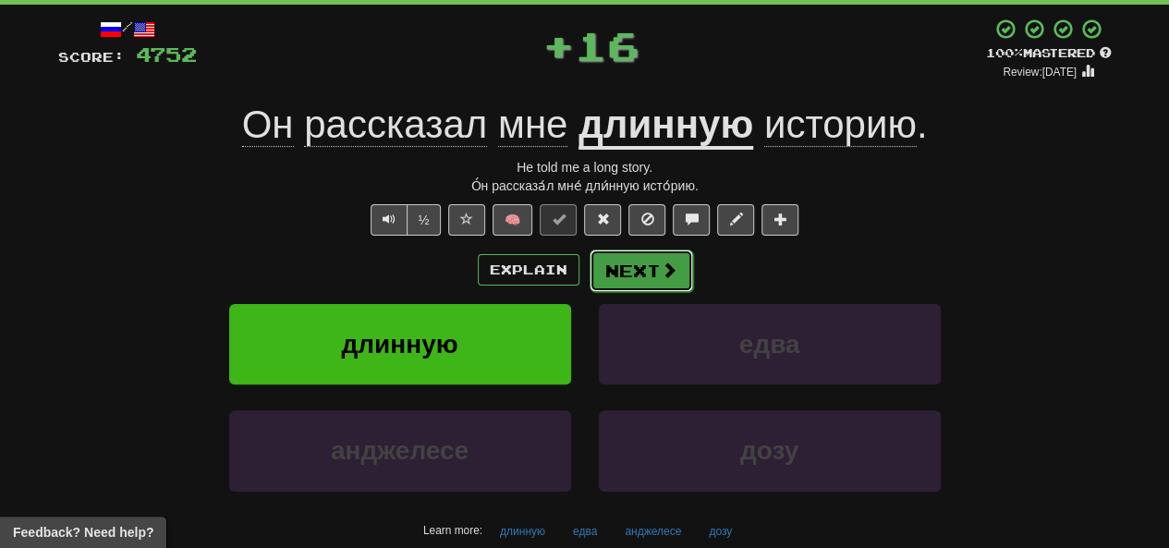
click at [589, 276] on button "Next" at bounding box center [642, 271] width 104 height 43
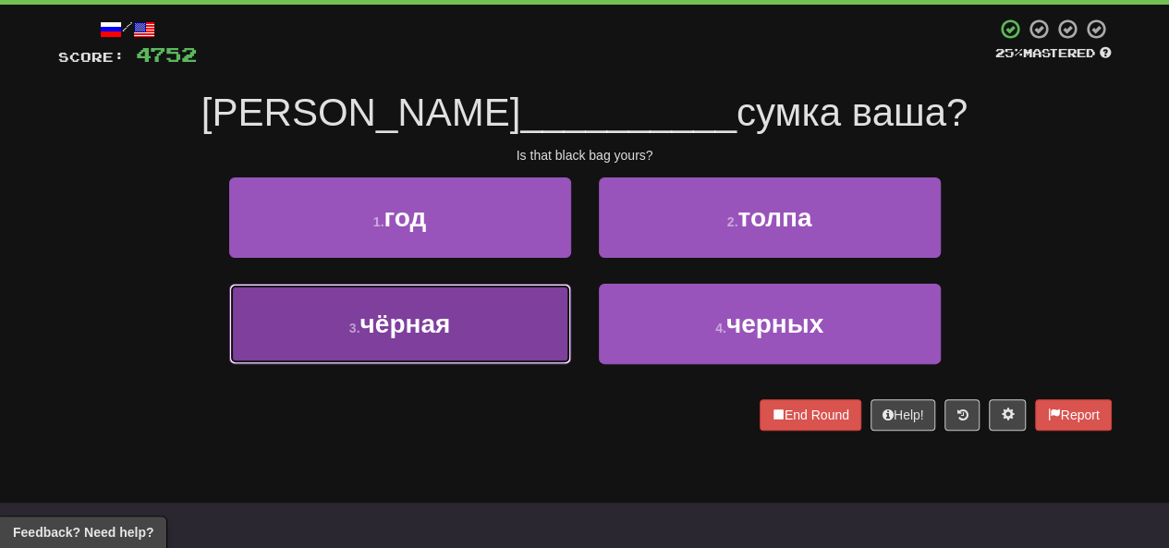
click at [457, 324] on button "3 . чёрная" at bounding box center [400, 324] width 342 height 80
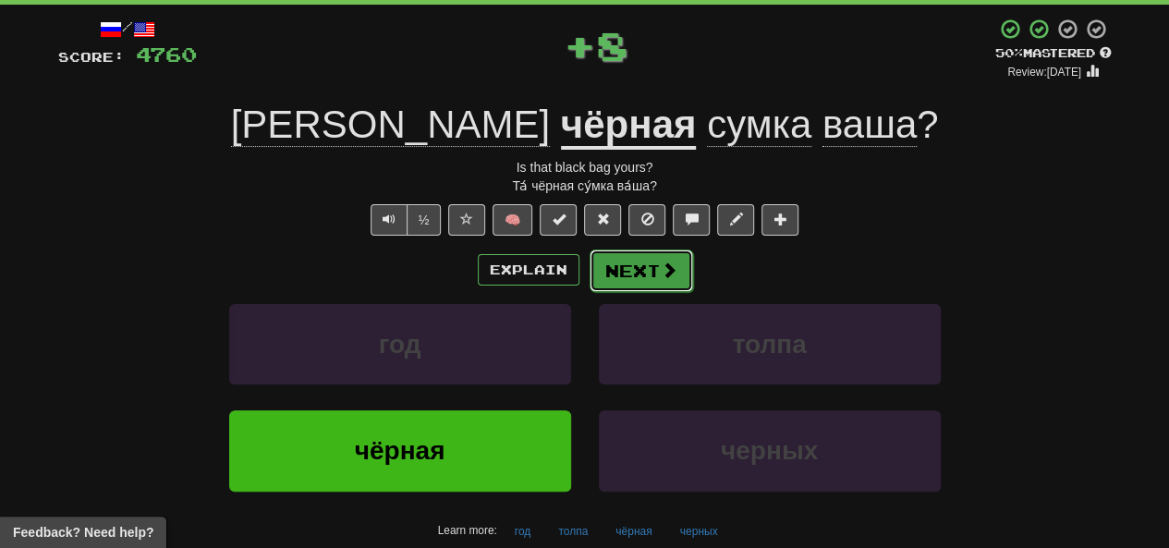
click at [589, 265] on button "Next" at bounding box center [642, 271] width 104 height 43
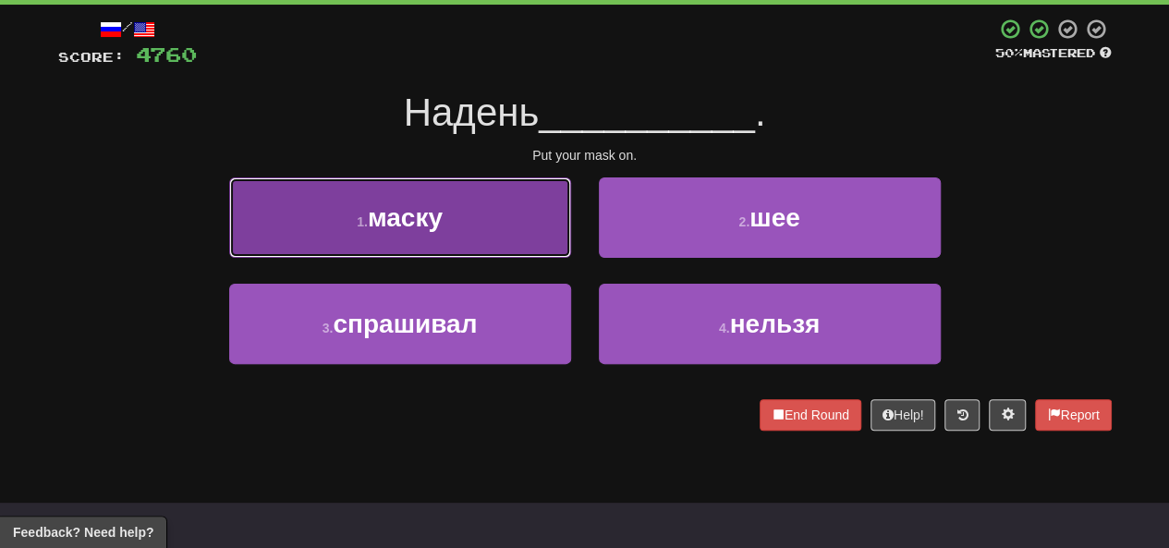
click at [479, 238] on button "1 . маску" at bounding box center [400, 217] width 342 height 80
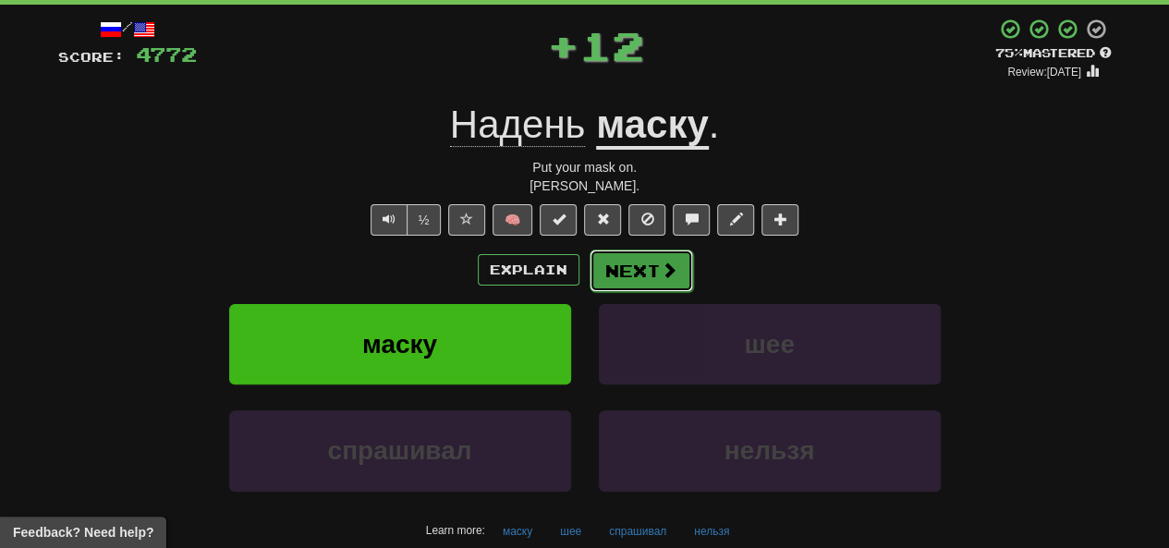
click at [589, 265] on button "Next" at bounding box center [642, 271] width 104 height 43
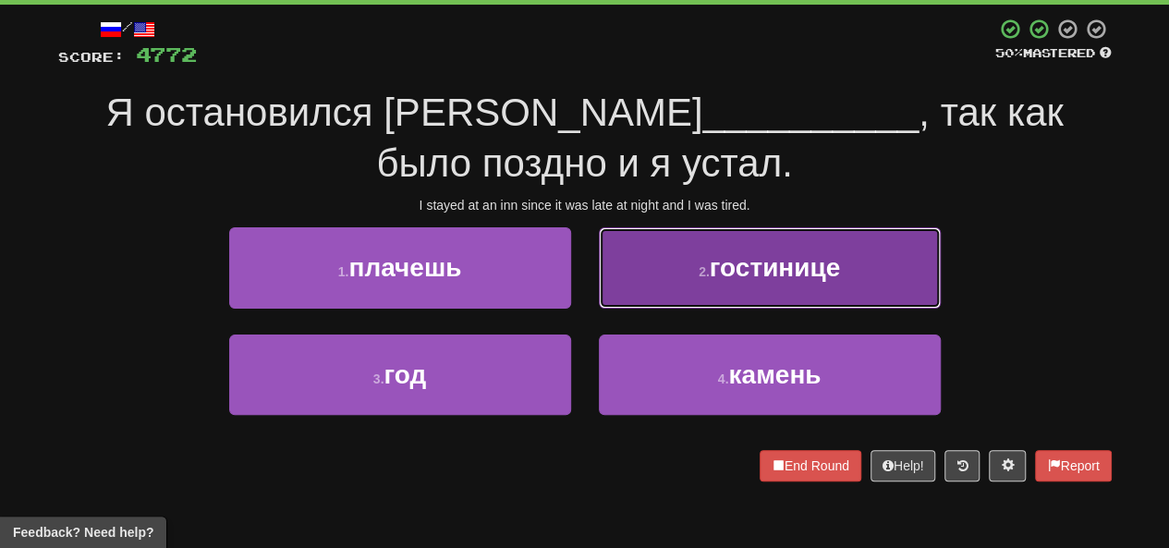
click at [589, 282] on button "2 . гостинице" at bounding box center [770, 267] width 342 height 80
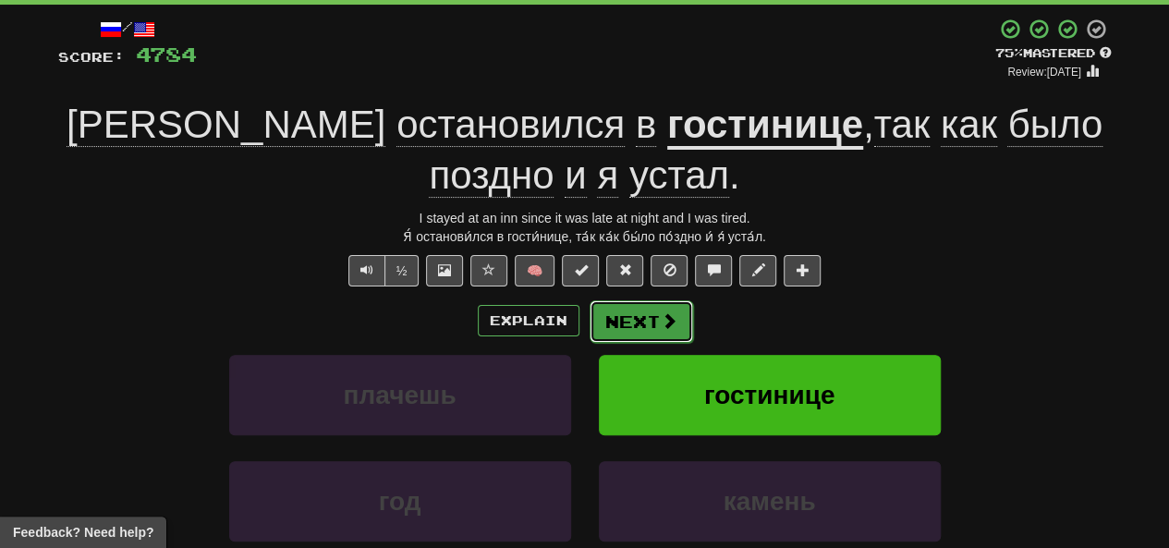
click at [589, 313] on button "Next" at bounding box center [642, 321] width 104 height 43
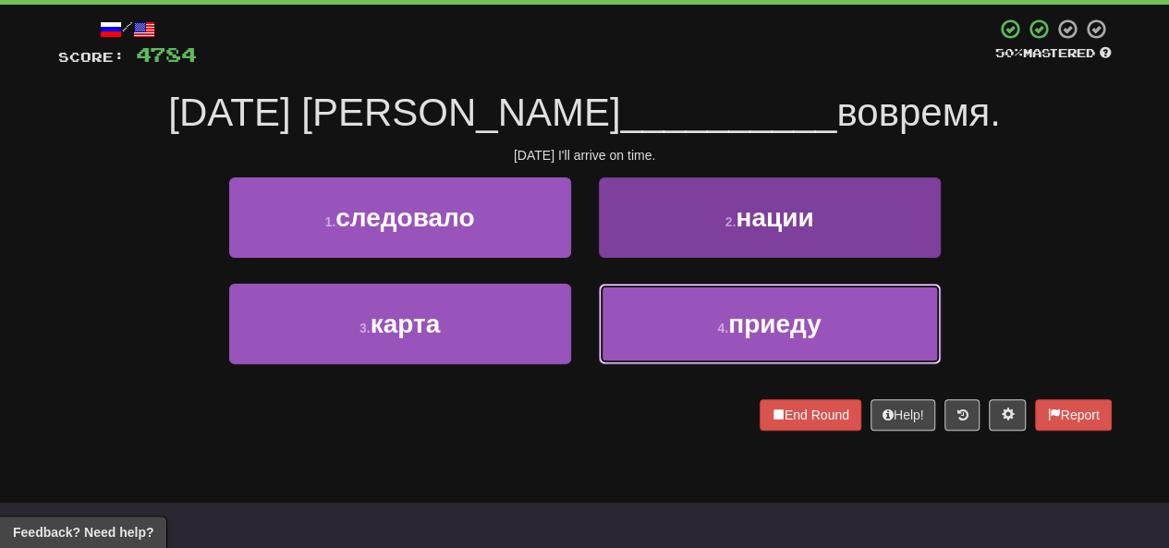
click at [589, 326] on button "4 . приеду" at bounding box center [770, 324] width 342 height 80
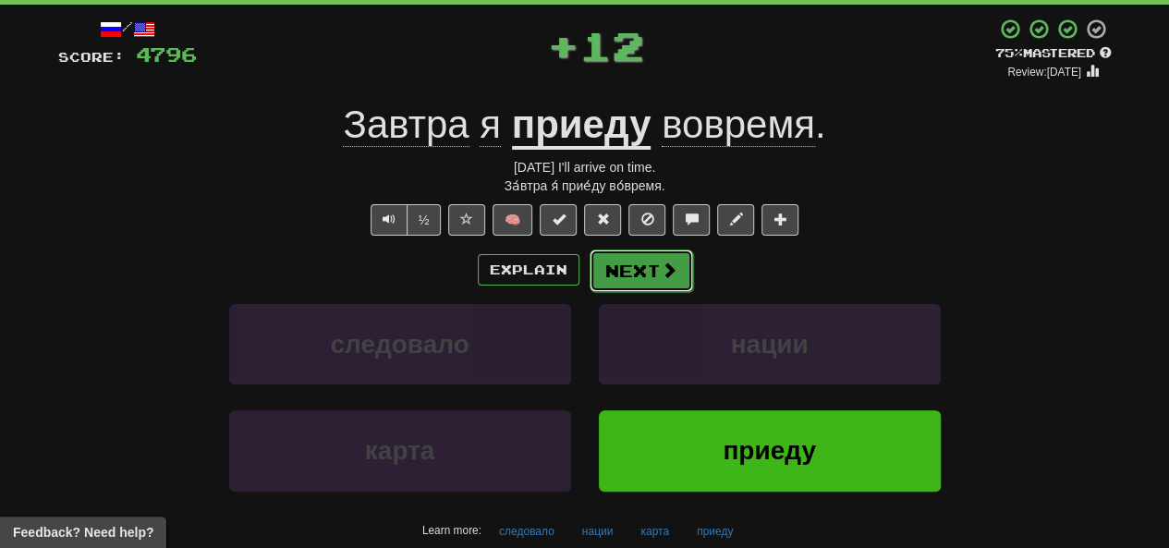
click at [589, 267] on button "Next" at bounding box center [642, 271] width 104 height 43
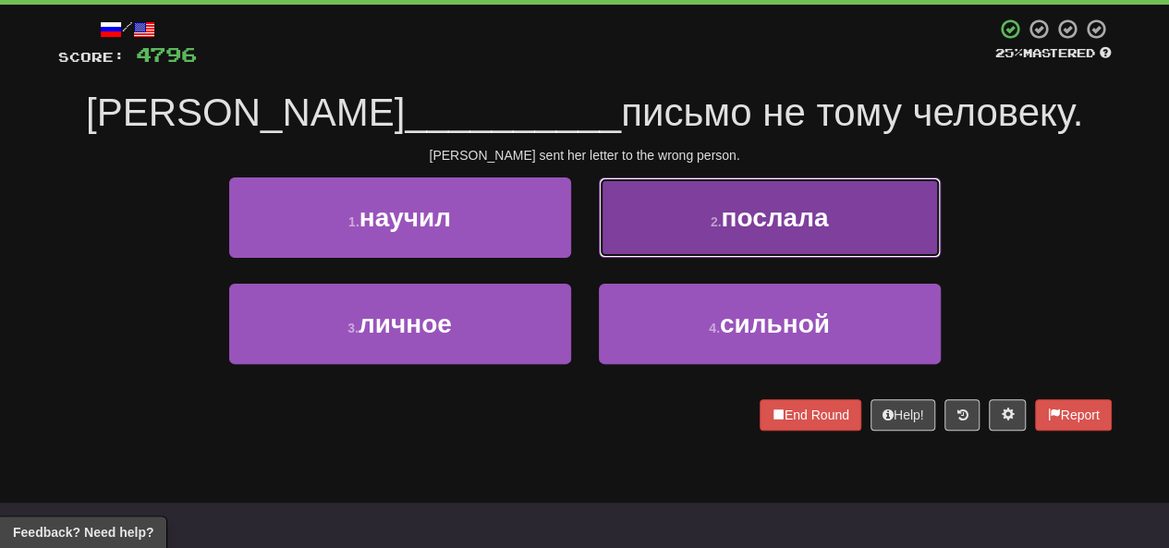
click at [589, 241] on button "2 . послала" at bounding box center [770, 217] width 342 height 80
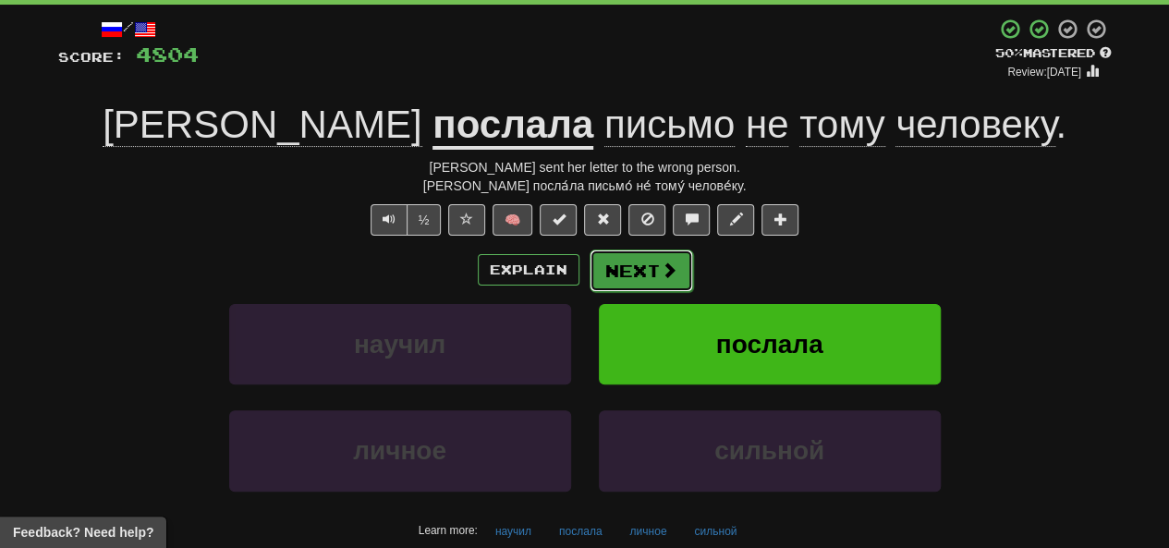
click at [589, 267] on button "Next" at bounding box center [642, 271] width 104 height 43
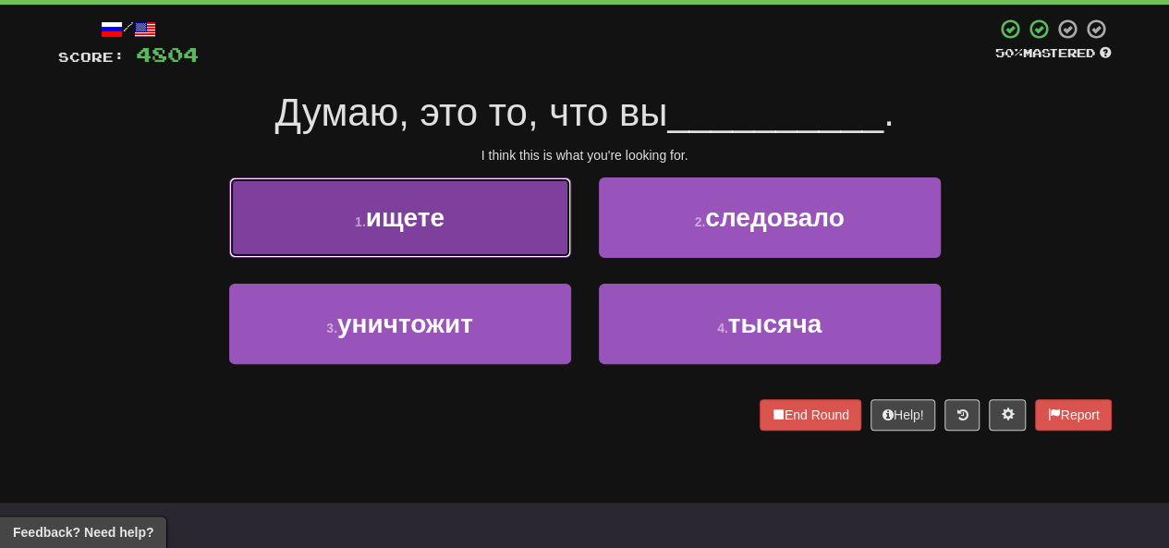
click at [470, 224] on button "1 . ищете" at bounding box center [400, 217] width 342 height 80
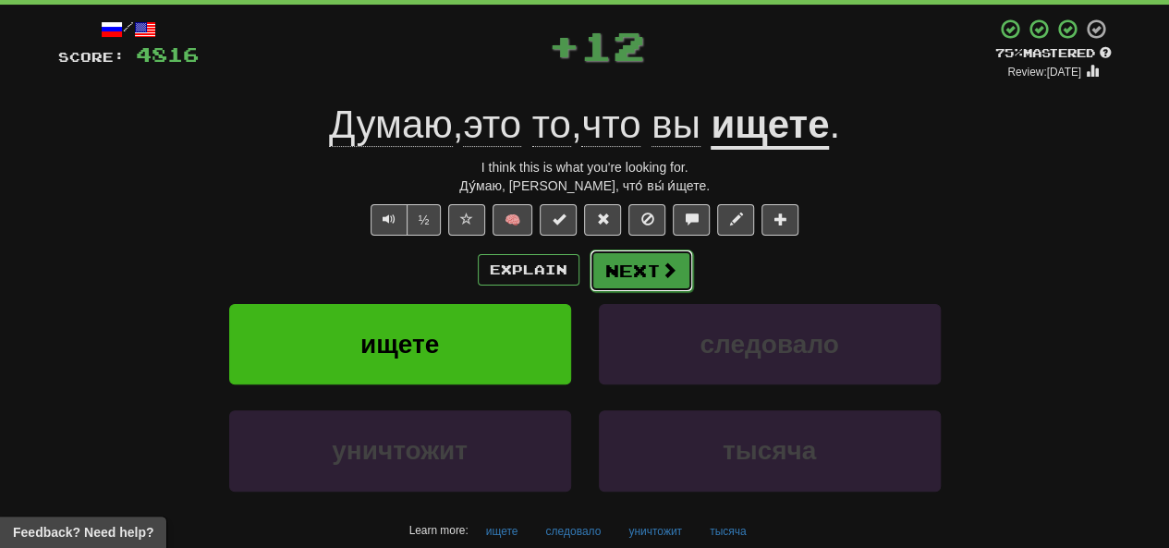
click at [589, 263] on button "Next" at bounding box center [642, 271] width 104 height 43
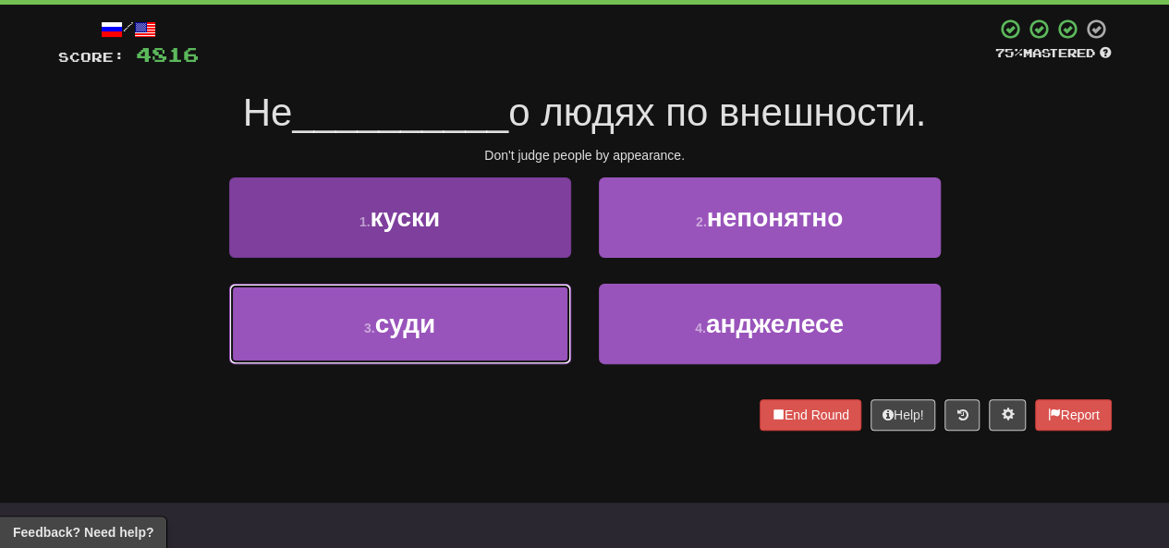
click at [488, 312] on button "3 . суди" at bounding box center [400, 324] width 342 height 80
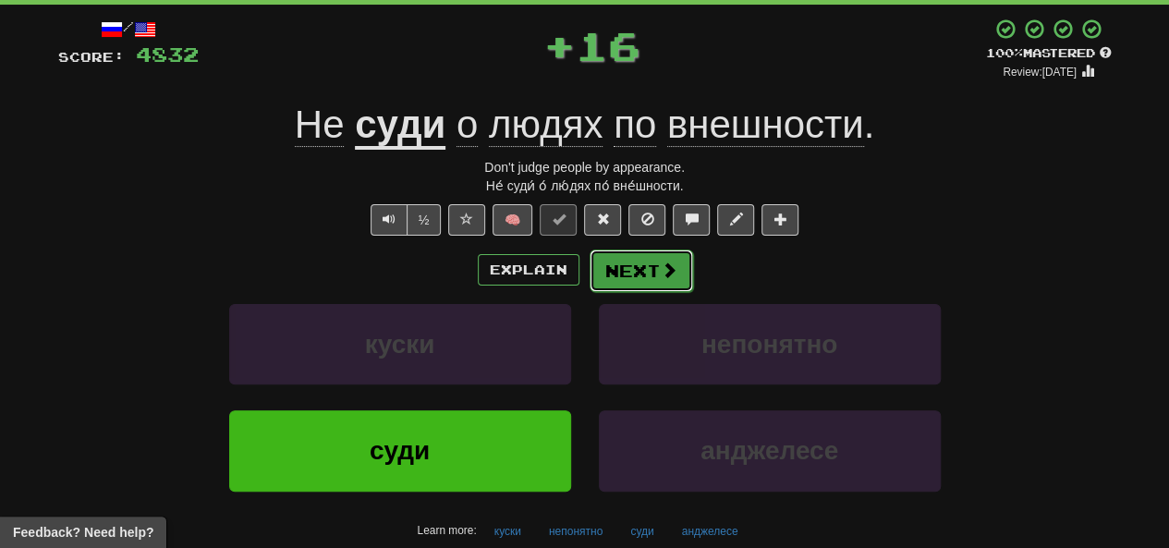
click at [589, 276] on button "Next" at bounding box center [642, 271] width 104 height 43
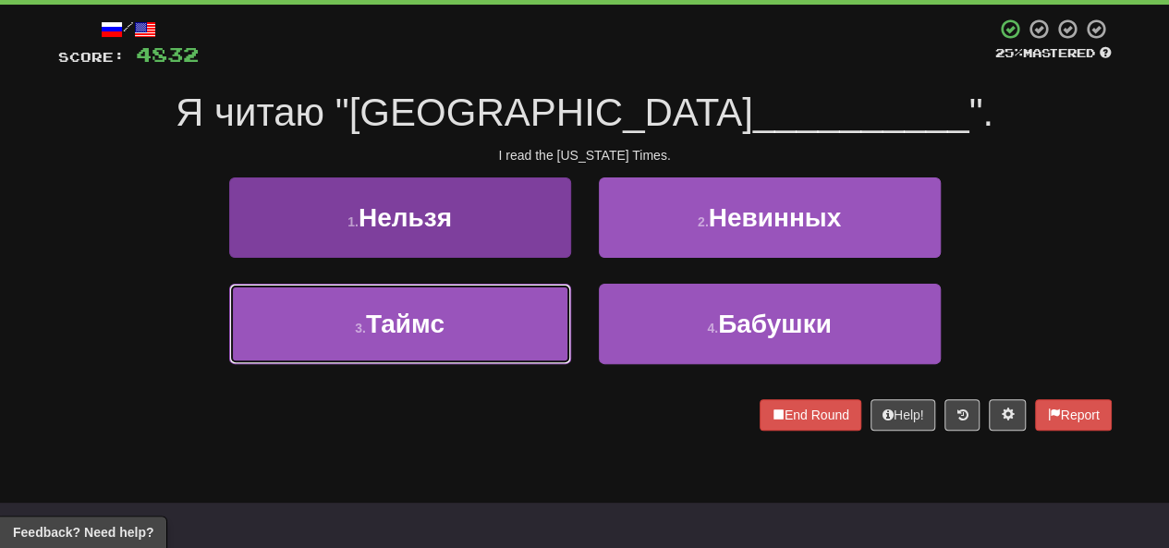
click at [483, 326] on button "3 . Таймс" at bounding box center [400, 324] width 342 height 80
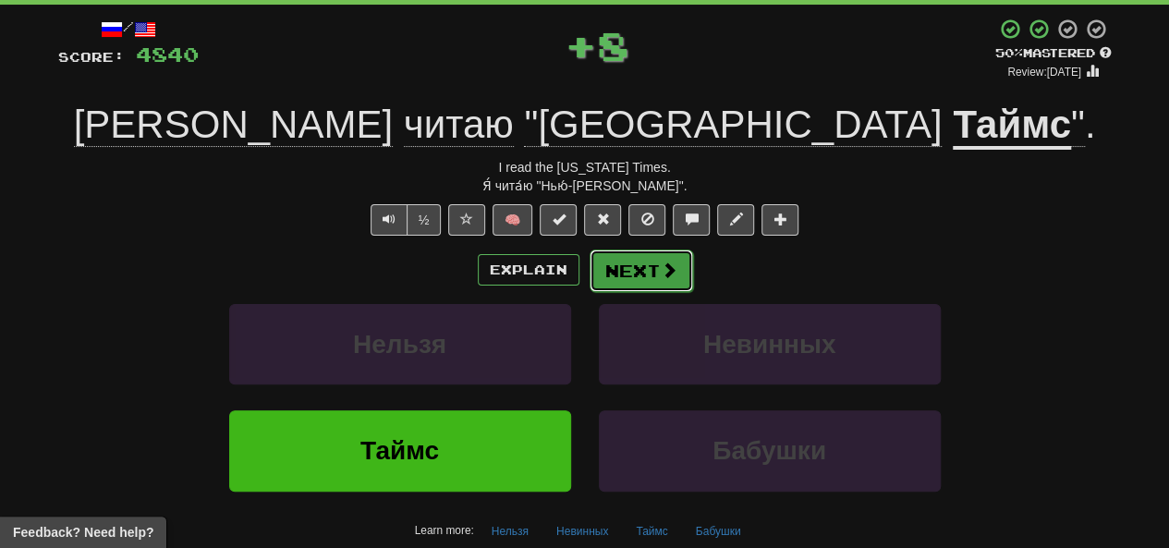
click at [589, 275] on button "Next" at bounding box center [642, 271] width 104 height 43
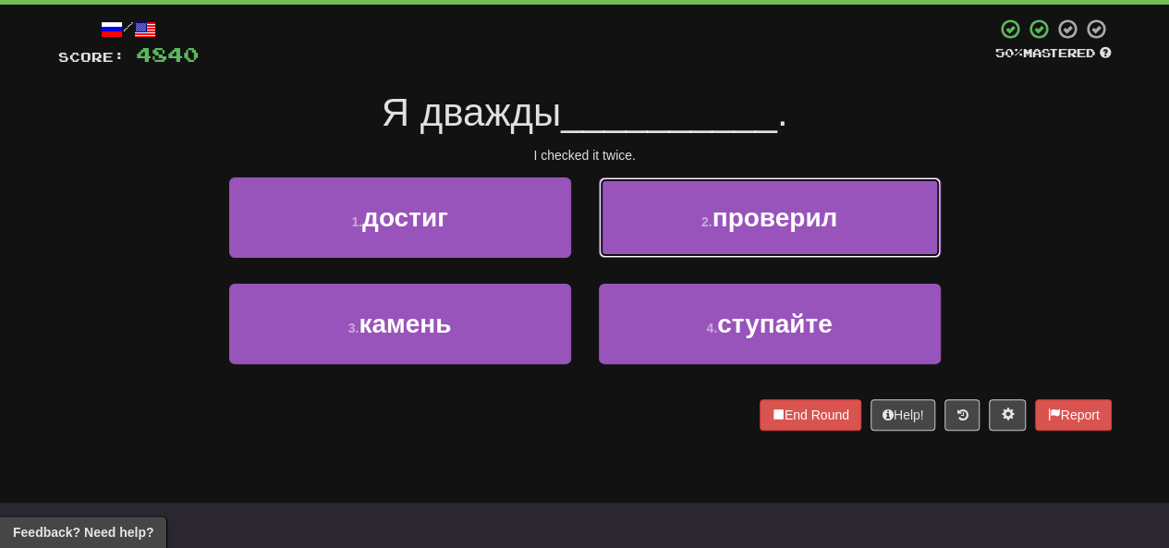
click at [589, 246] on button "2 . проверил" at bounding box center [770, 217] width 342 height 80
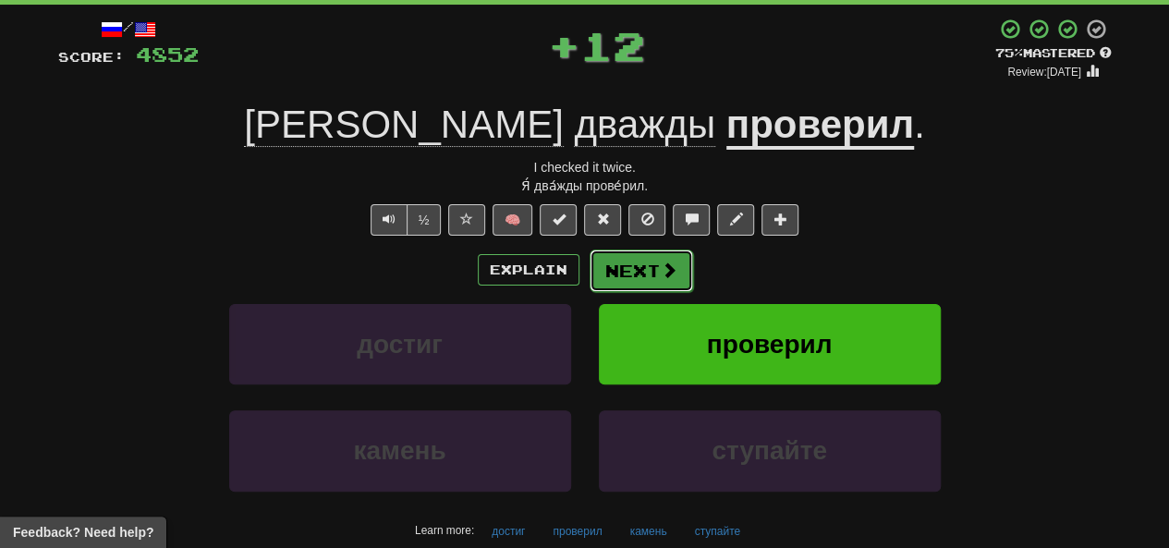
click at [589, 263] on button "Next" at bounding box center [642, 271] width 104 height 43
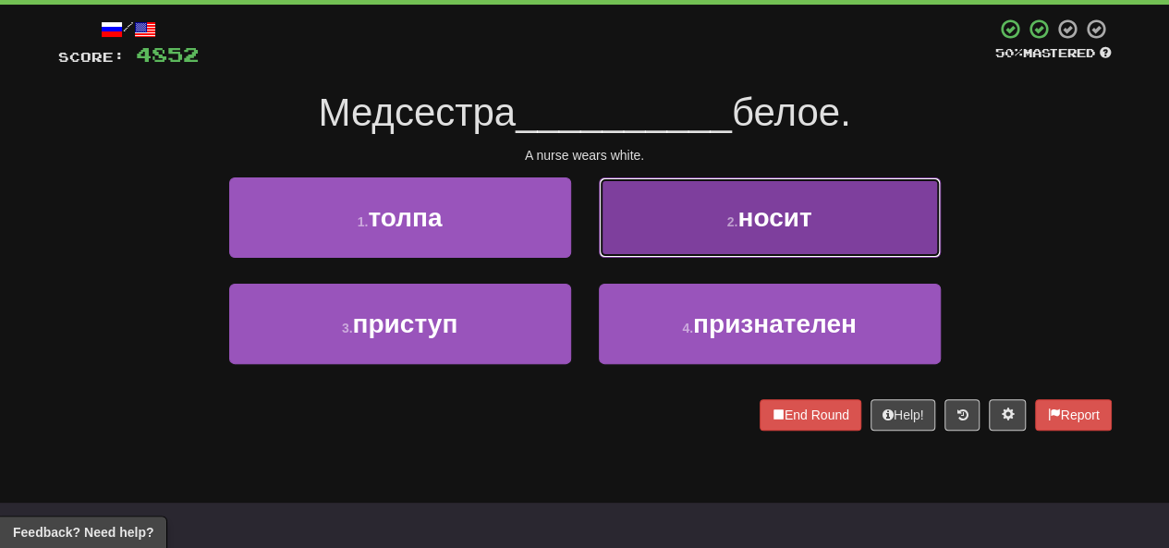
click at [589, 230] on button "2 . носит" at bounding box center [770, 217] width 342 height 80
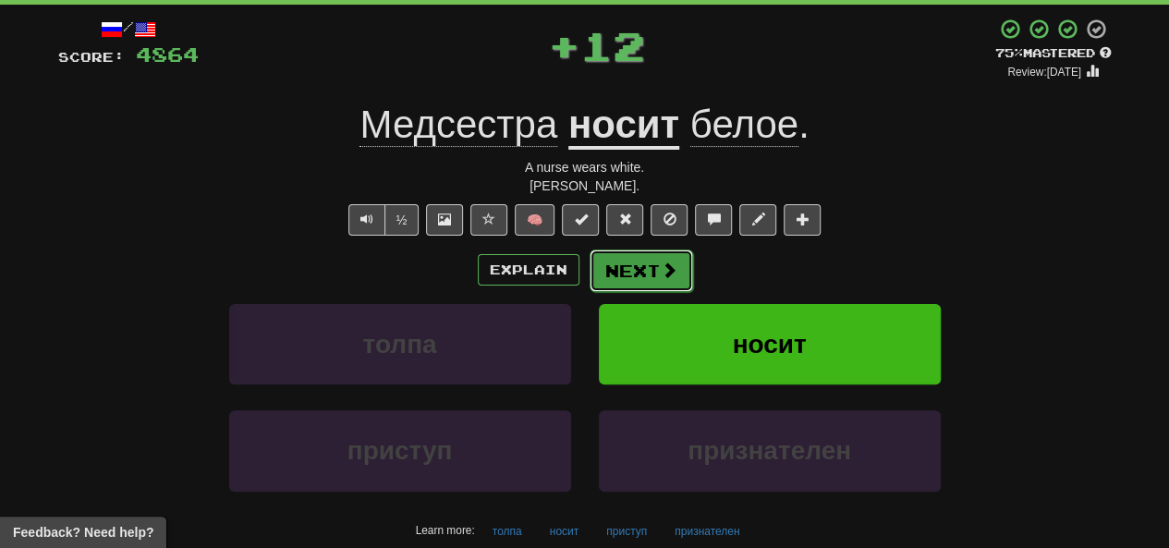
click at [589, 272] on button "Next" at bounding box center [642, 271] width 104 height 43
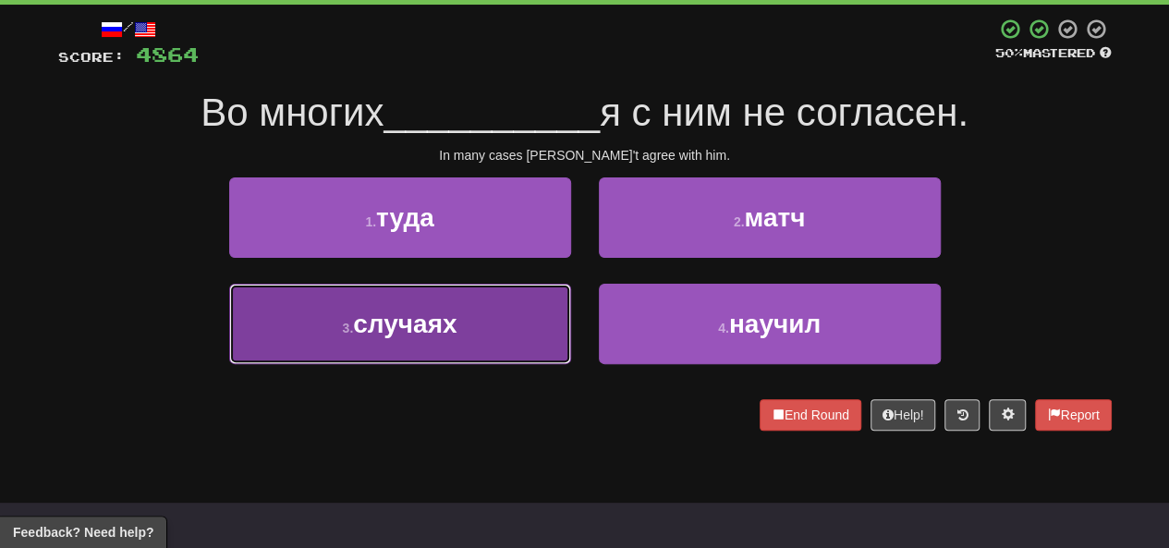
click at [429, 341] on button "3 . случаях" at bounding box center [400, 324] width 342 height 80
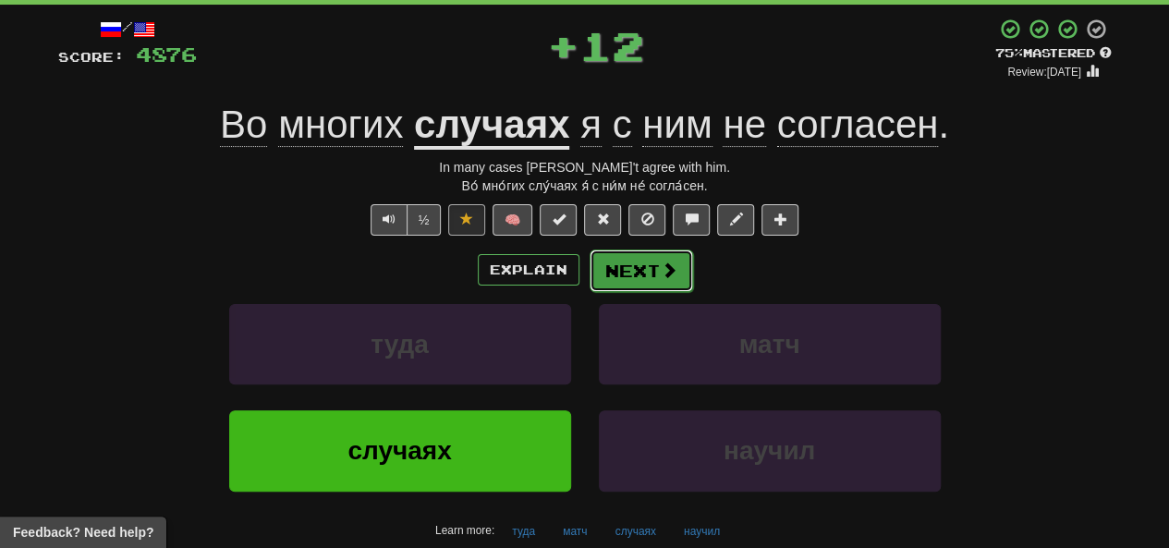
click at [589, 268] on button "Next" at bounding box center [642, 271] width 104 height 43
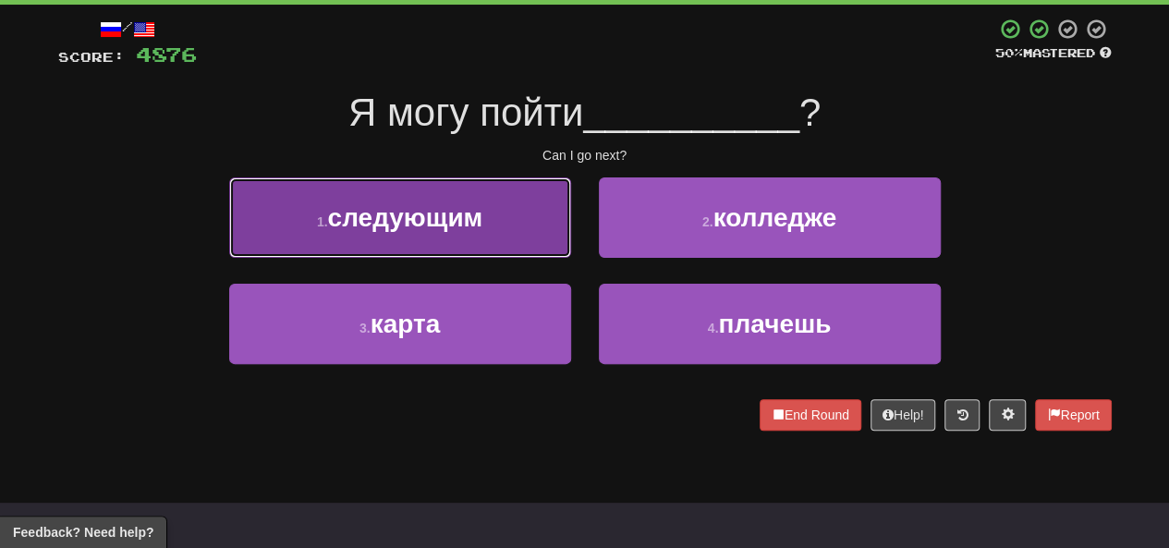
click at [448, 215] on span "следующим" at bounding box center [404, 217] width 155 height 29
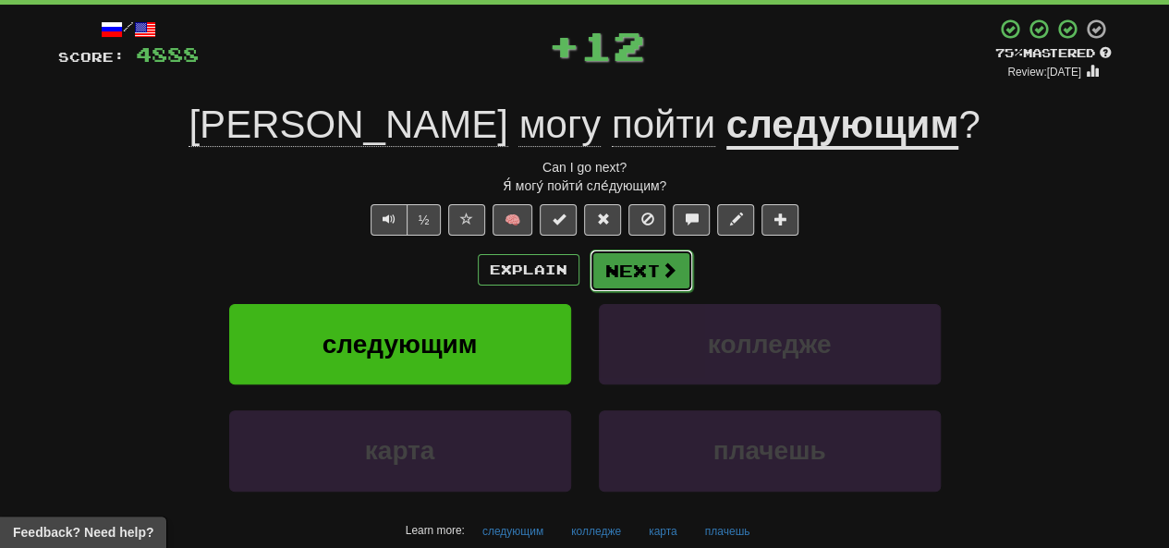
click at [589, 278] on button "Next" at bounding box center [642, 271] width 104 height 43
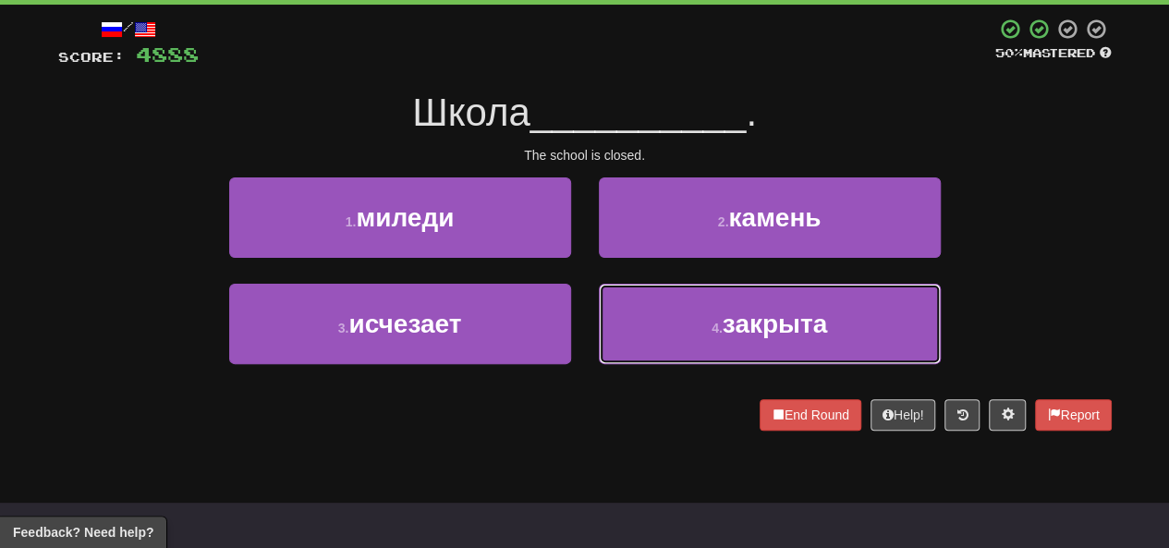
click at [589, 300] on button "4 . закрыта" at bounding box center [770, 324] width 342 height 80
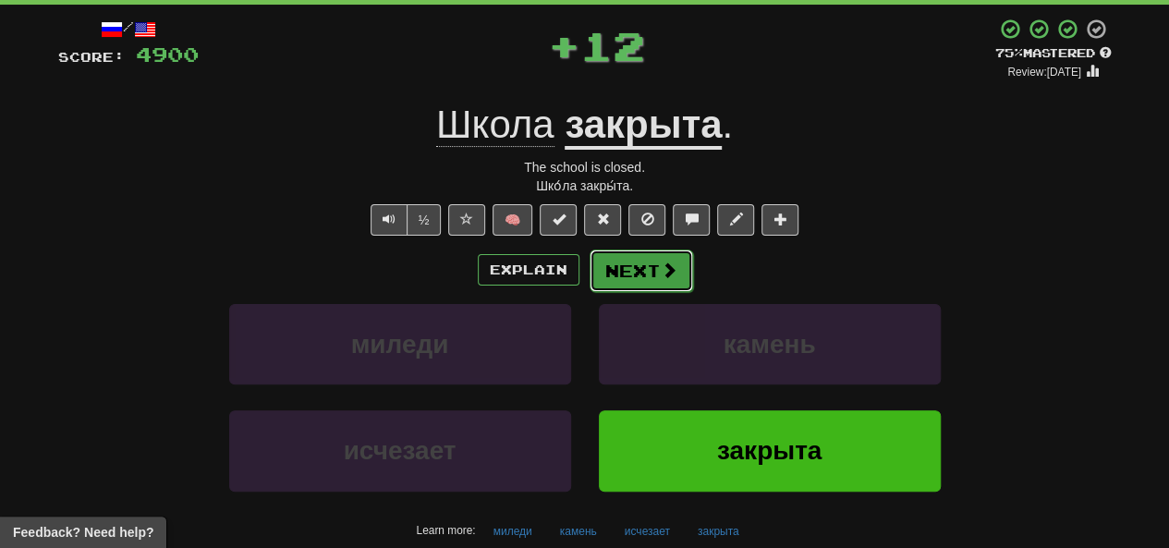
click at [589, 282] on button "Next" at bounding box center [642, 271] width 104 height 43
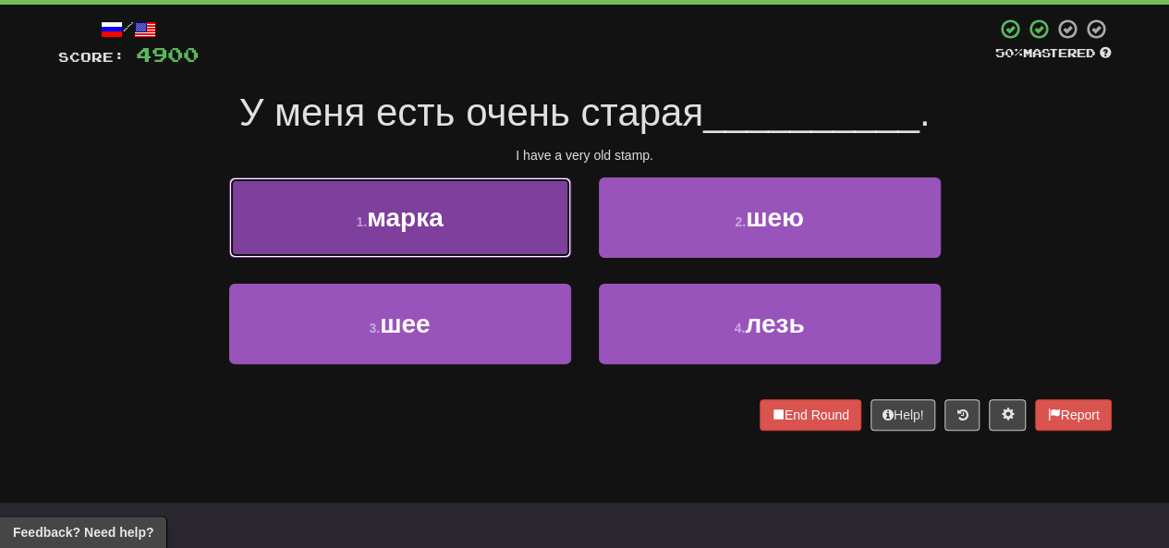
click at [427, 232] on button "1 . марка" at bounding box center [400, 217] width 342 height 80
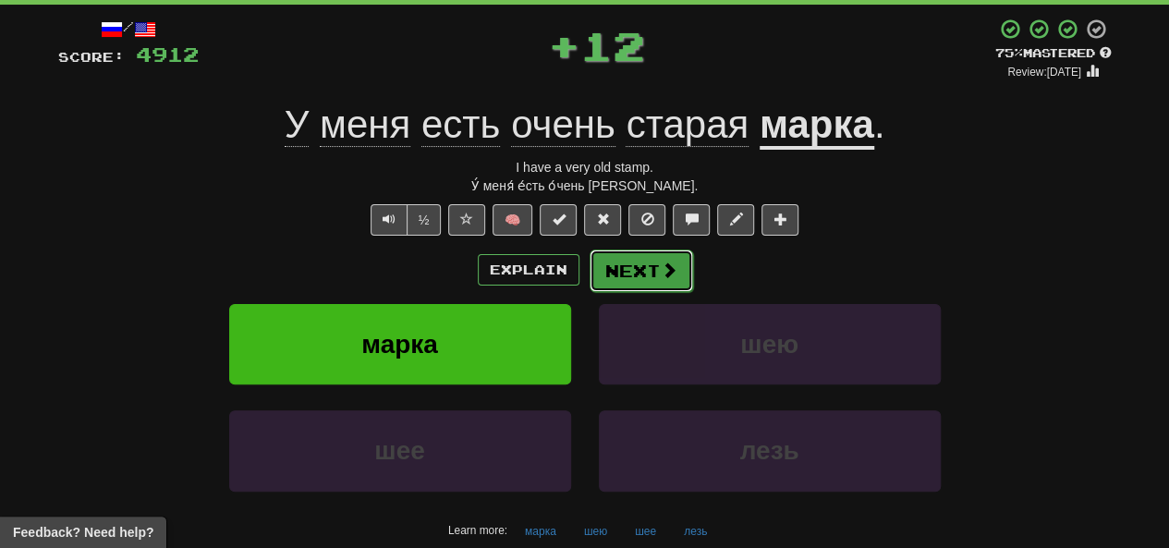
click at [589, 274] on button "Next" at bounding box center [642, 271] width 104 height 43
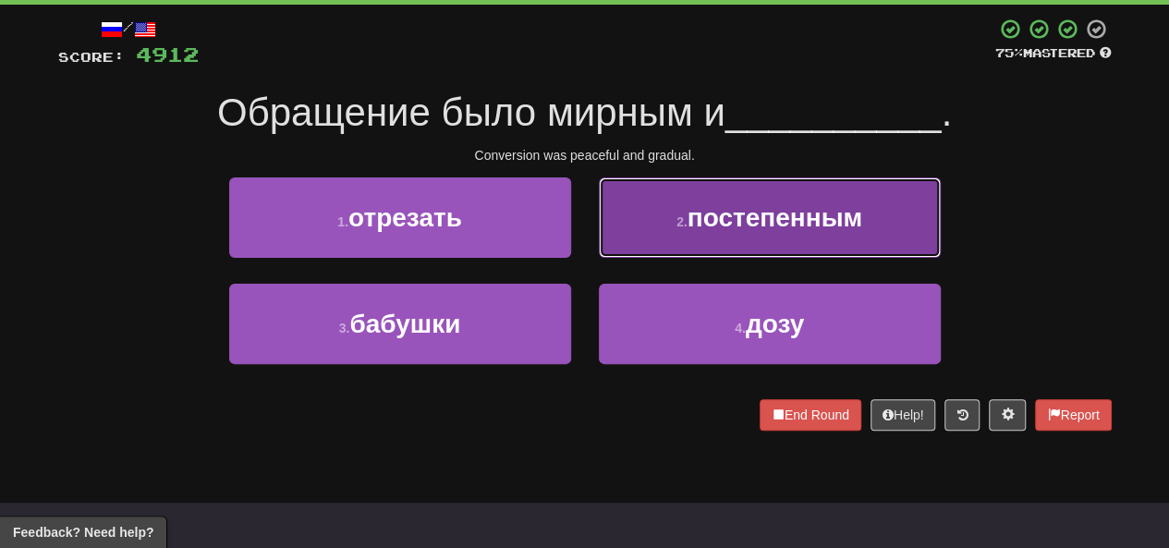
click at [589, 228] on button "2 . постепенным" at bounding box center [770, 217] width 342 height 80
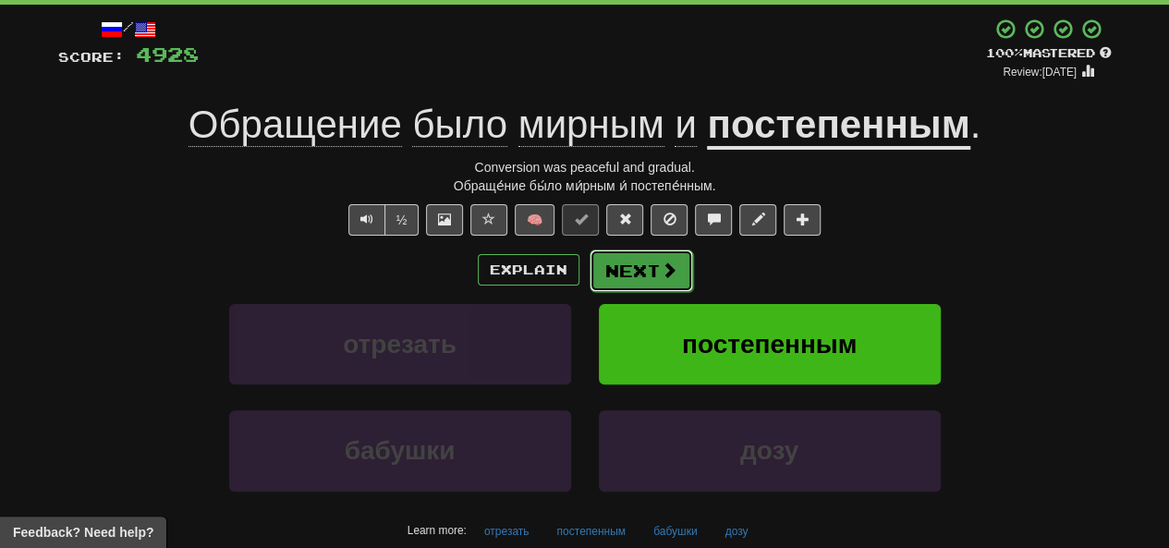
click at [589, 280] on button "Next" at bounding box center [642, 271] width 104 height 43
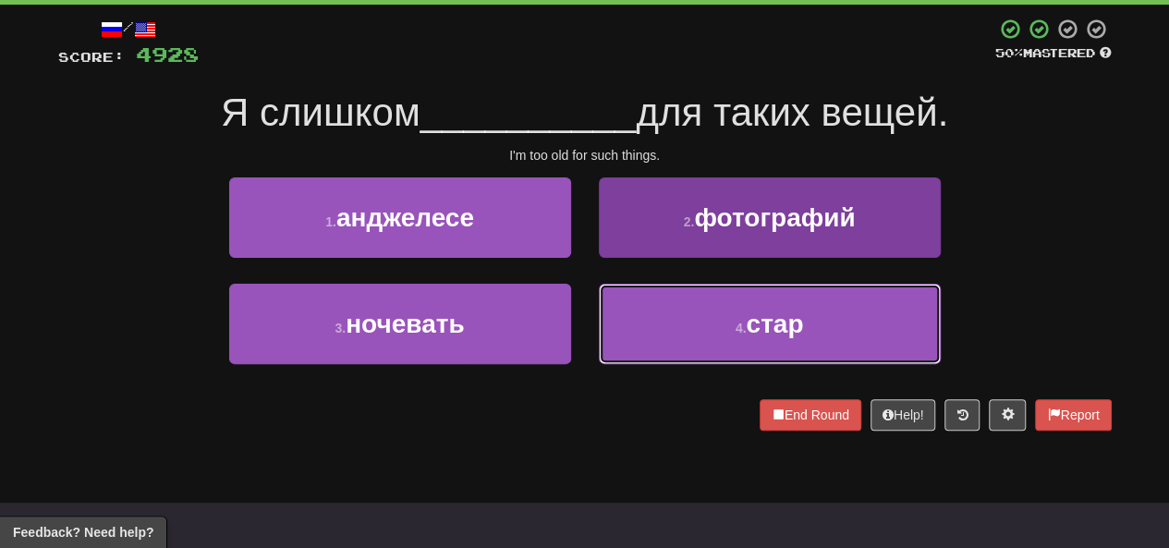
click at [589, 326] on button "4 . стар" at bounding box center [770, 324] width 342 height 80
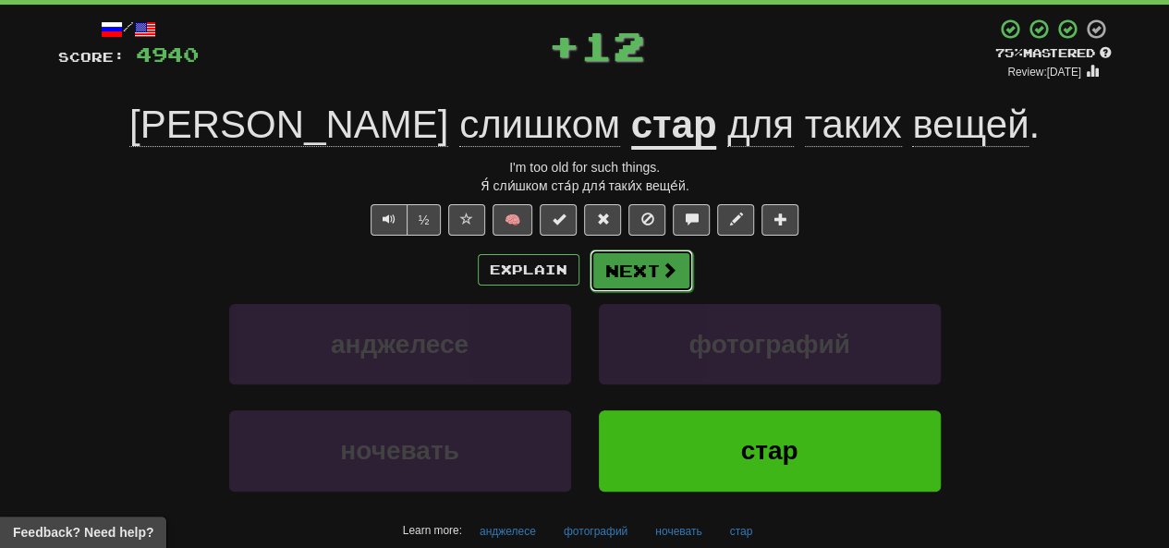
click at [589, 270] on button "Next" at bounding box center [642, 271] width 104 height 43
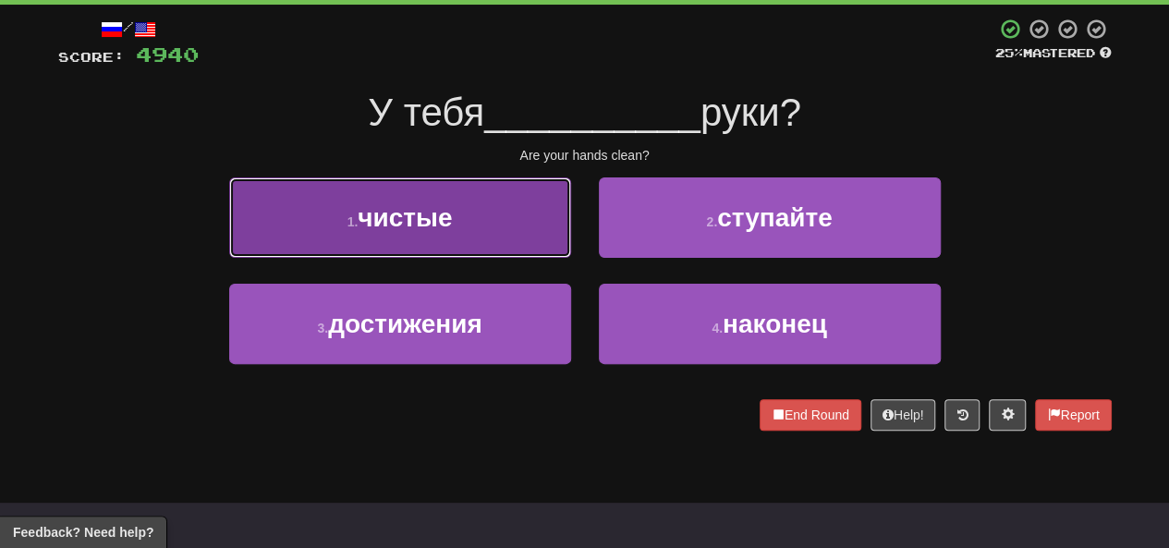
click at [462, 226] on button "1 . чистые" at bounding box center [400, 217] width 342 height 80
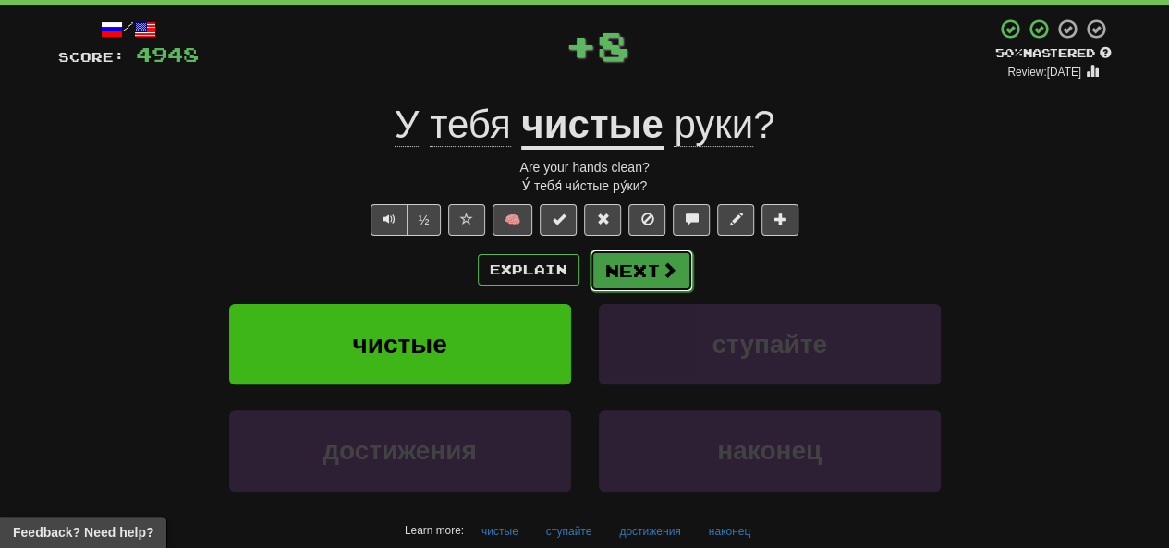
click at [589, 275] on button "Next" at bounding box center [642, 271] width 104 height 43
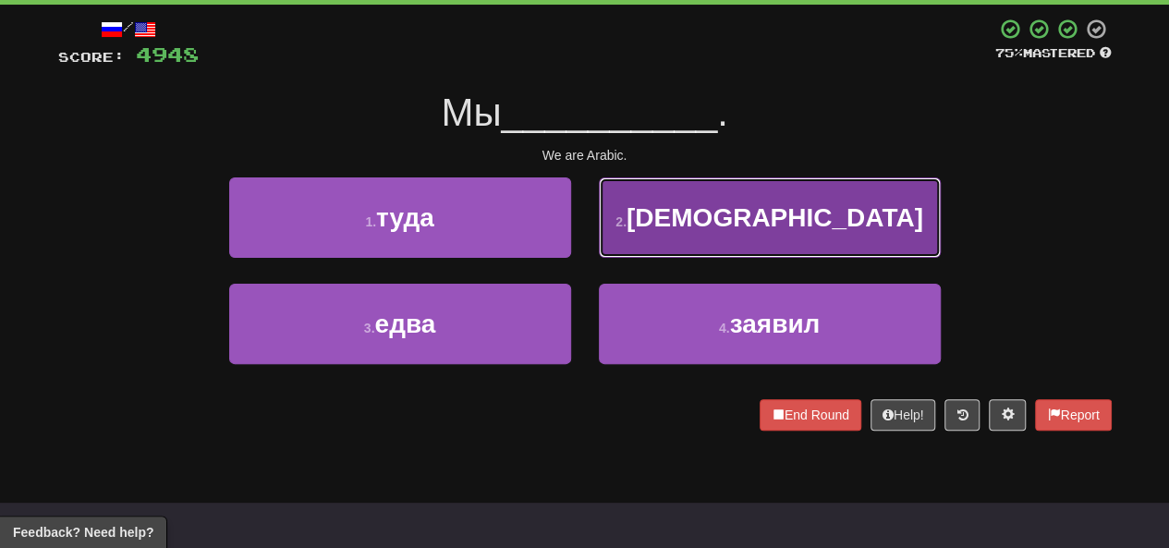
click at [589, 227] on button "2 . арабы" at bounding box center [770, 217] width 342 height 80
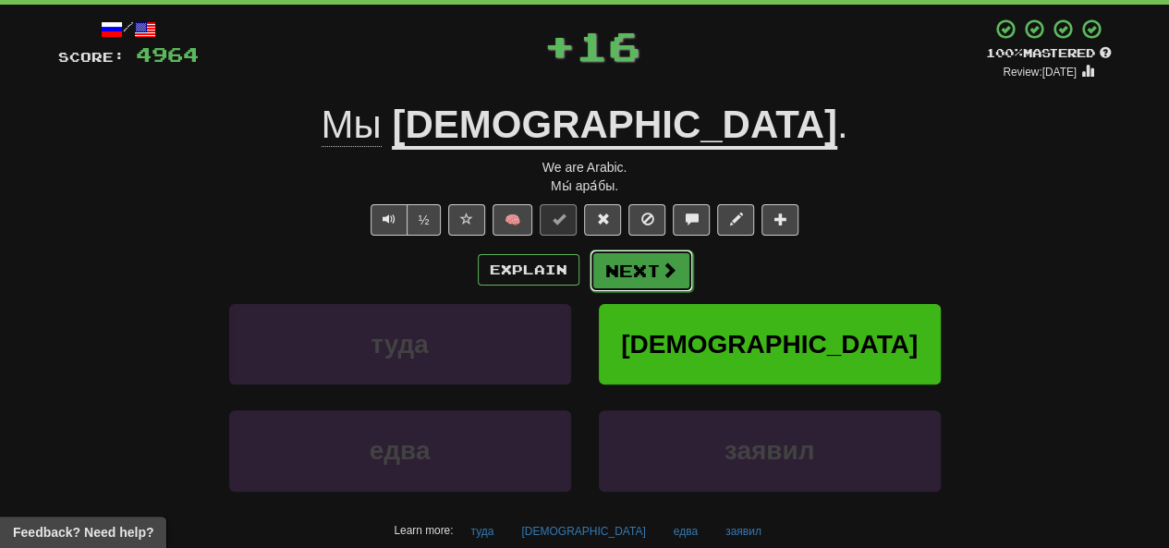
click at [589, 276] on button "Next" at bounding box center [642, 271] width 104 height 43
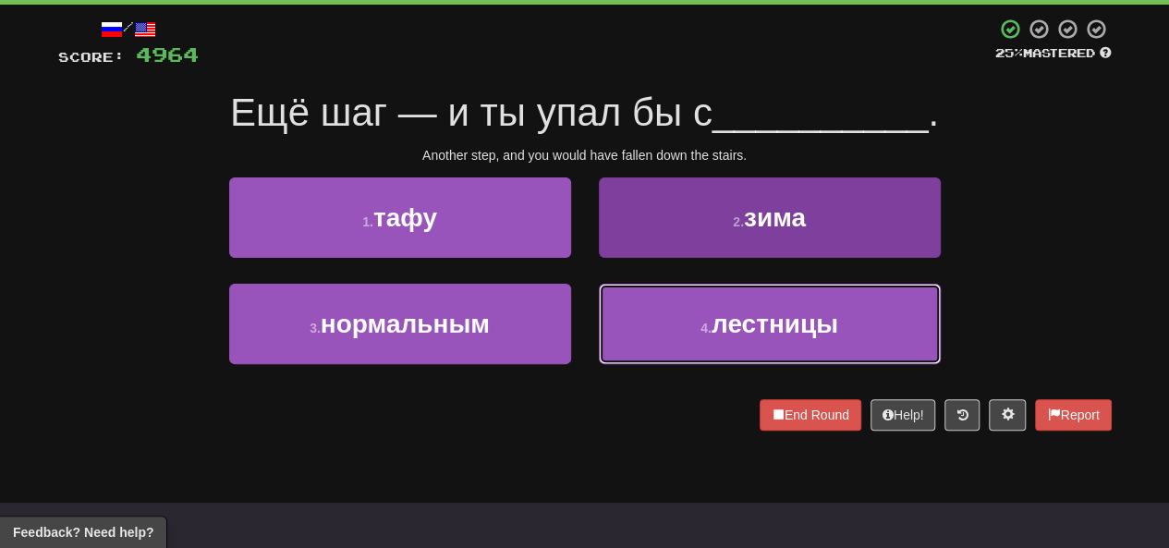
click at [589, 315] on button "4 . лестницы" at bounding box center [770, 324] width 342 height 80
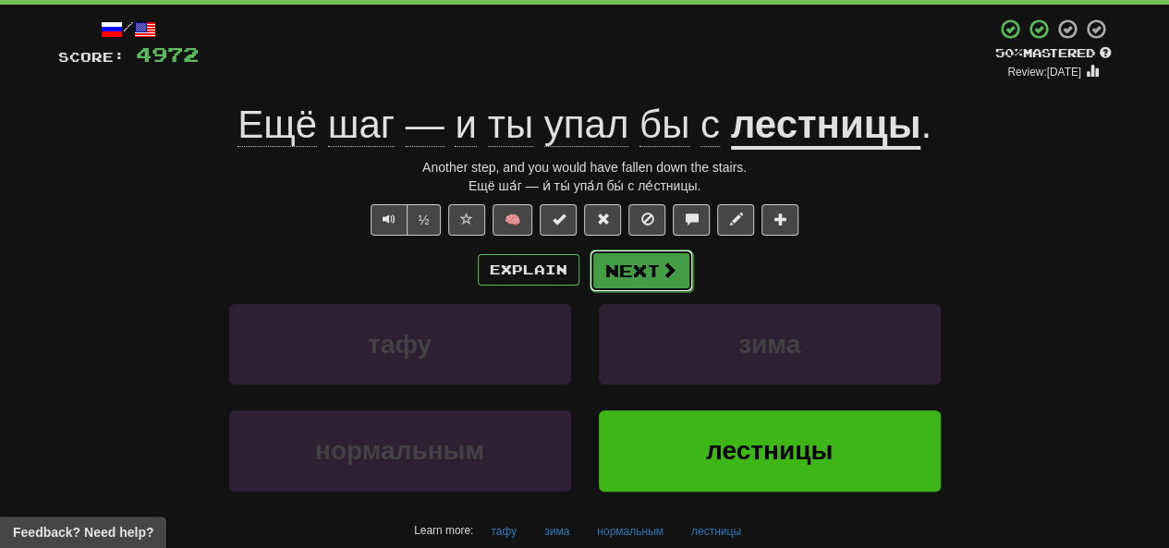
click at [589, 273] on button "Next" at bounding box center [642, 271] width 104 height 43
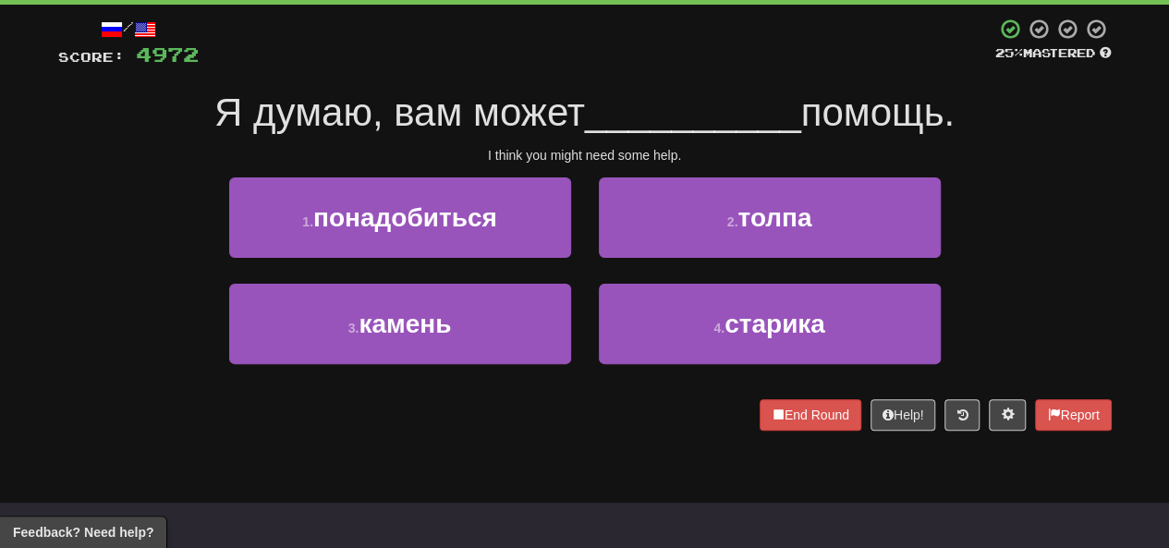
scroll to position [0, 0]
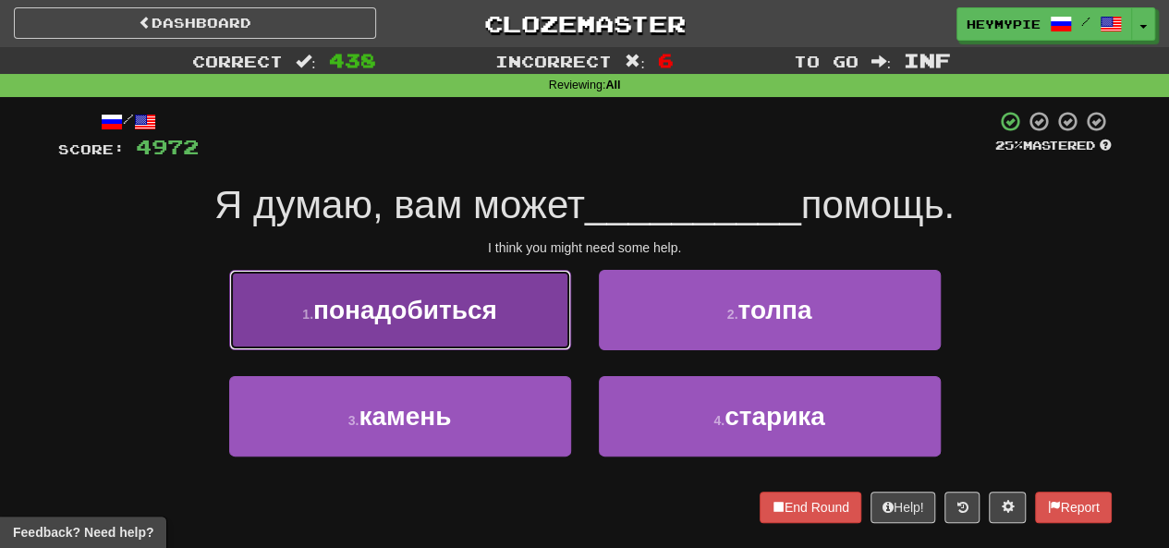
click at [429, 348] on button "1 . понадобиться" at bounding box center [400, 310] width 342 height 80
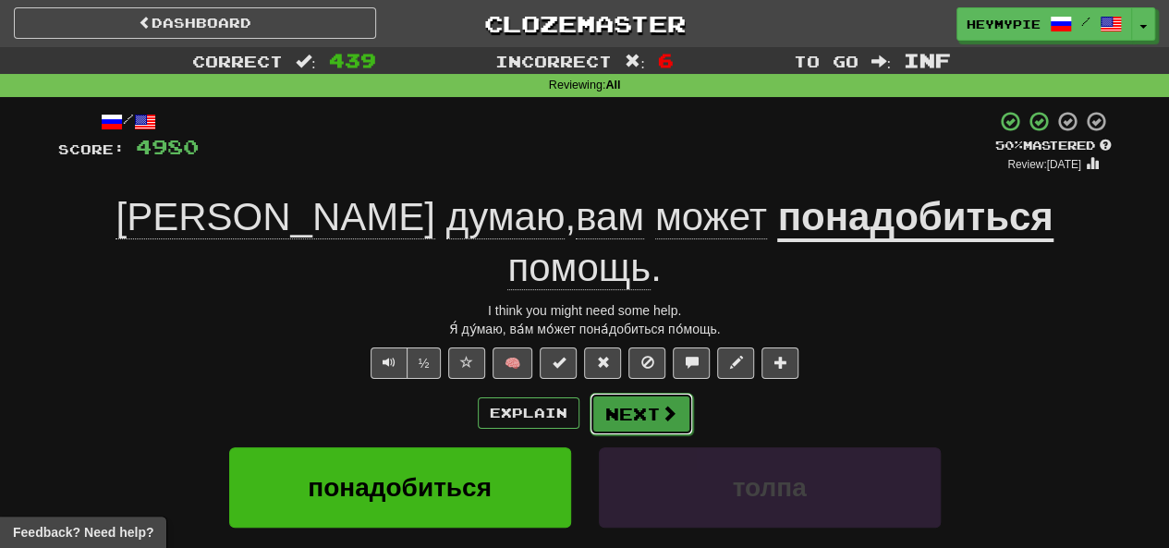
click at [589, 393] on button "Next" at bounding box center [642, 414] width 104 height 43
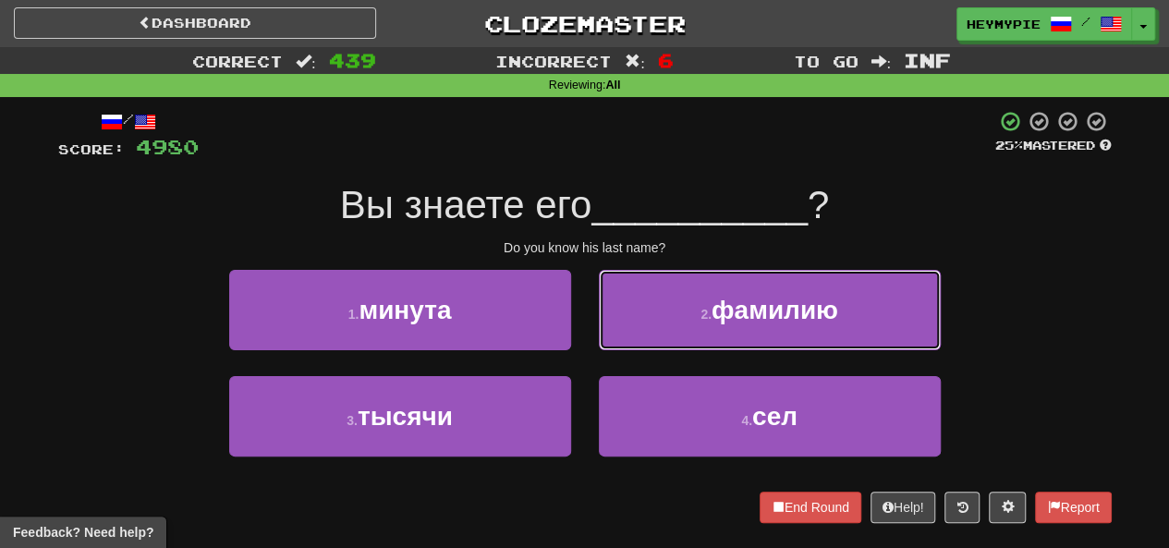
click at [589, 323] on button "2 . фамилию" at bounding box center [770, 310] width 342 height 80
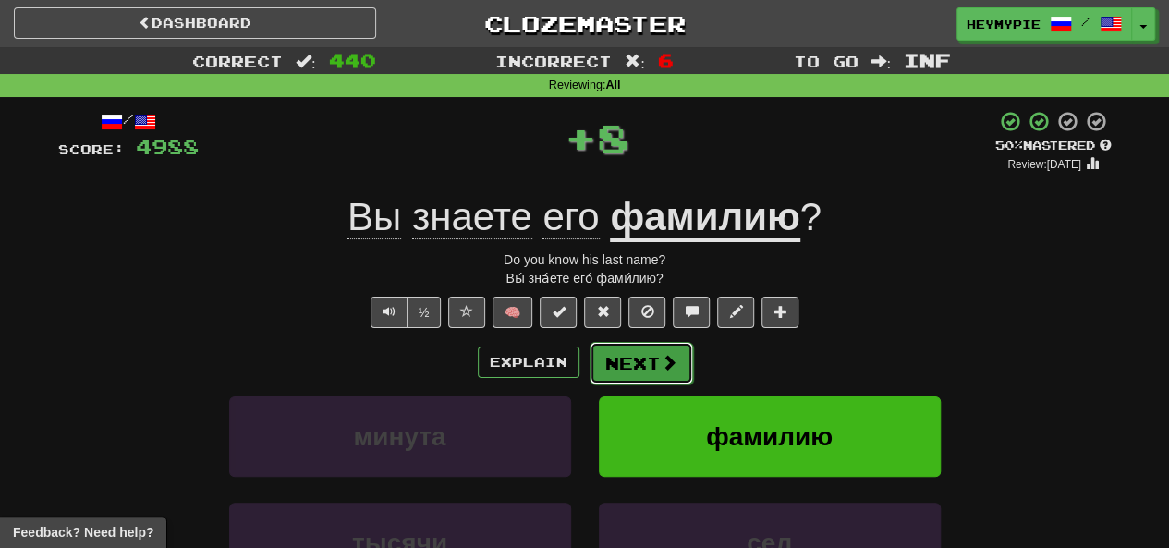
click at [589, 364] on button "Next" at bounding box center [642, 363] width 104 height 43
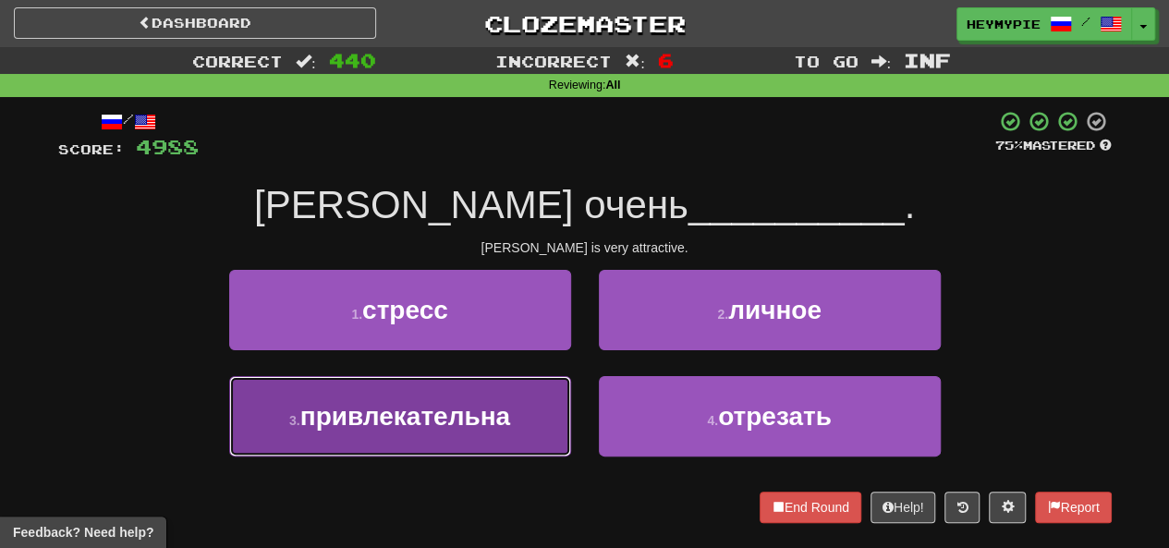
click at [462, 412] on span "привлекательна" at bounding box center [405, 416] width 210 height 29
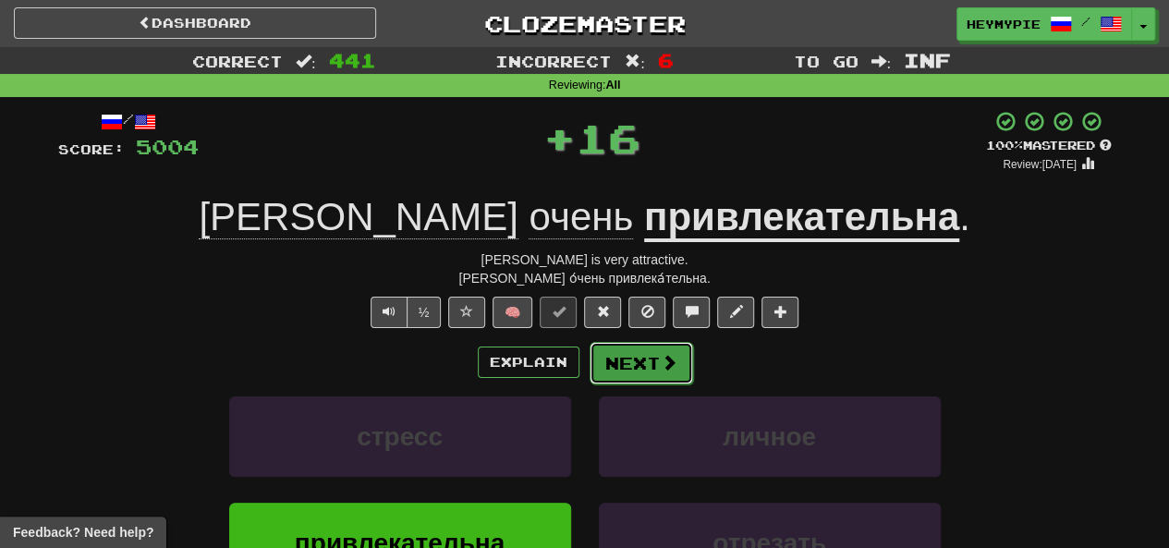
click at [589, 370] on button "Next" at bounding box center [642, 363] width 104 height 43
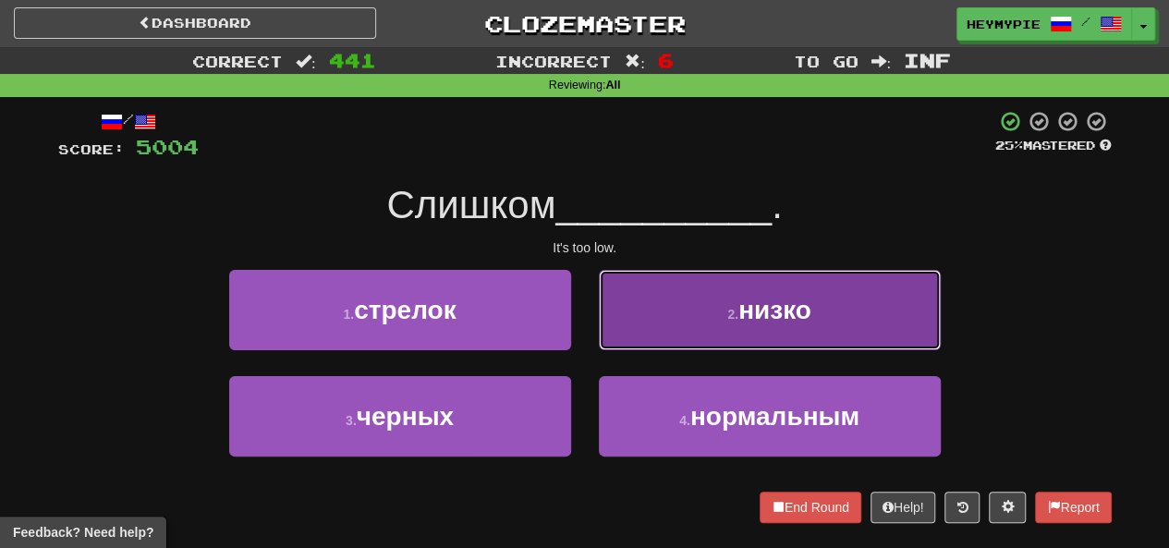
click at [589, 304] on button "2 . низко" at bounding box center [770, 310] width 342 height 80
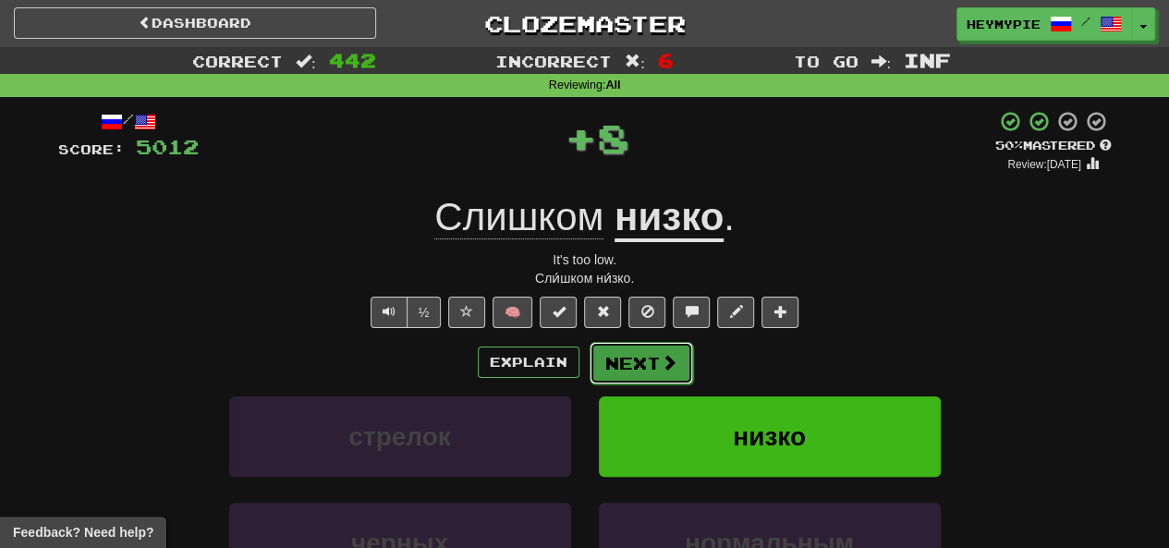
click at [589, 358] on button "Next" at bounding box center [642, 363] width 104 height 43
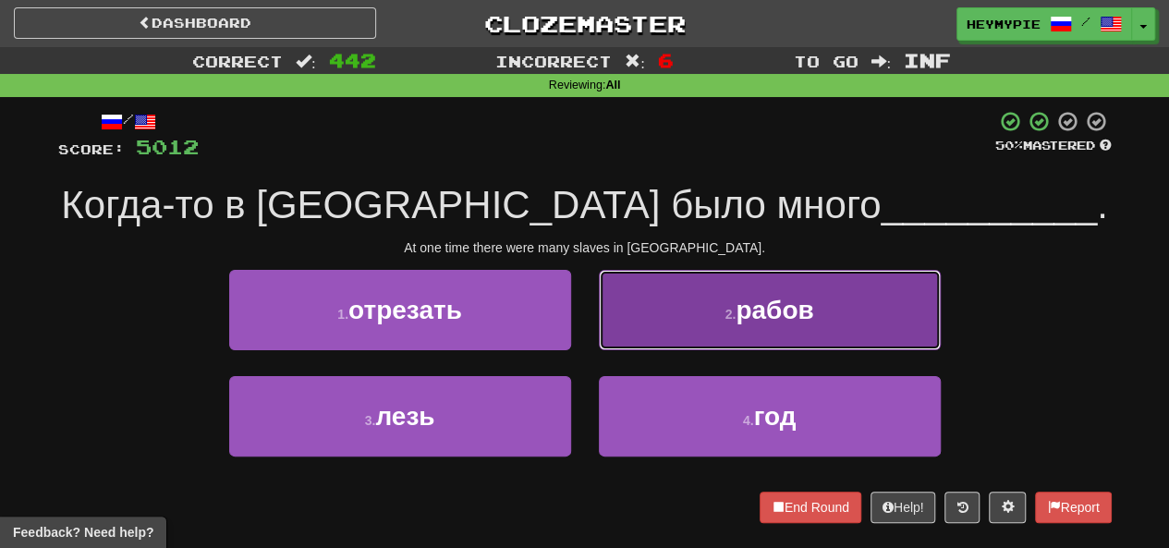
click at [589, 312] on button "2 . рабов" at bounding box center [770, 310] width 342 height 80
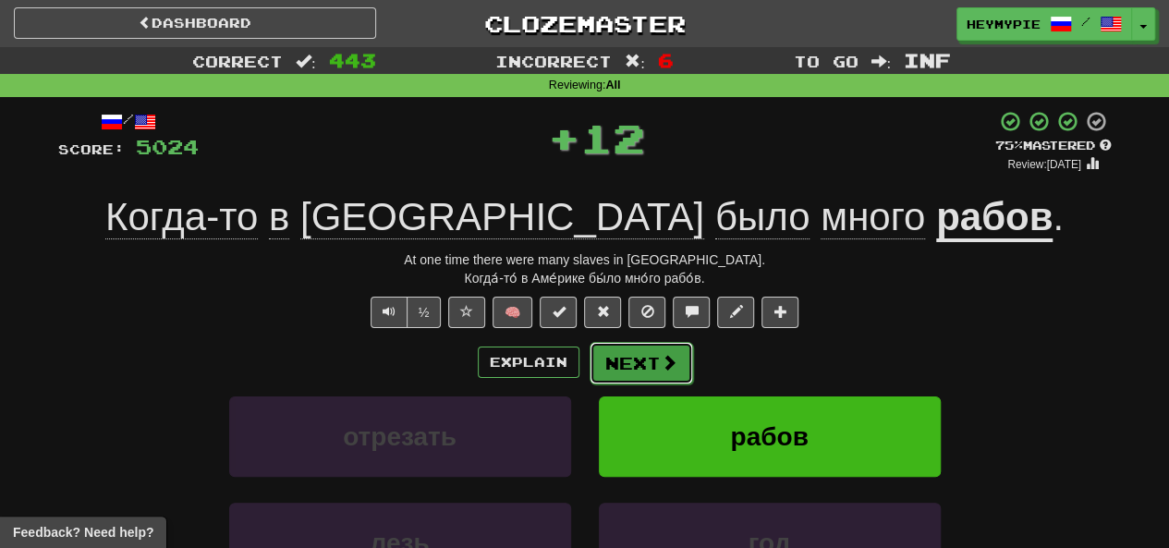
click at [589, 354] on span at bounding box center [669, 362] width 17 height 17
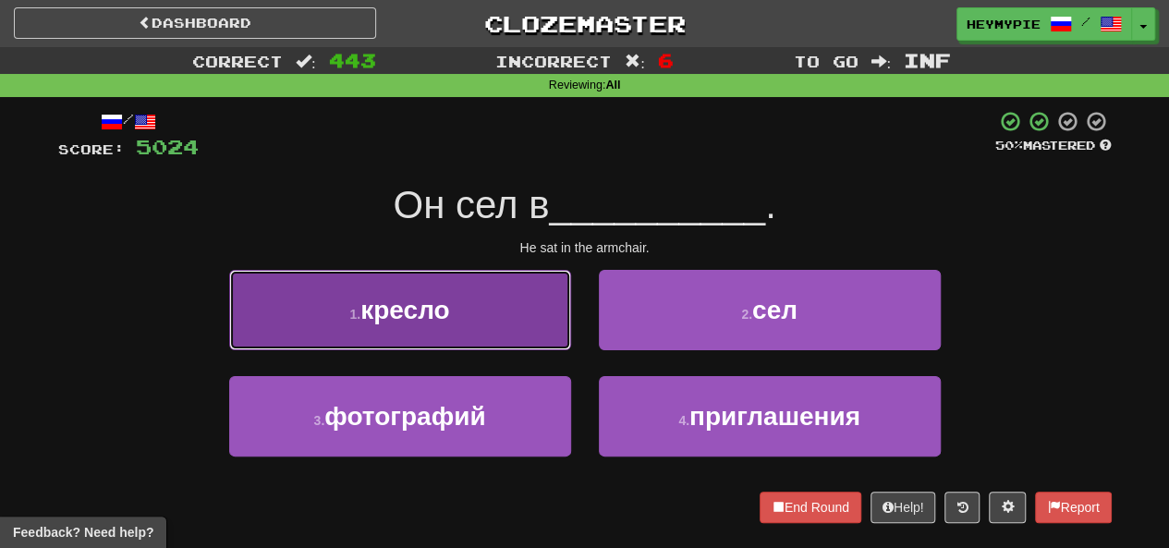
click at [507, 315] on button "1 . кресло" at bounding box center [400, 310] width 342 height 80
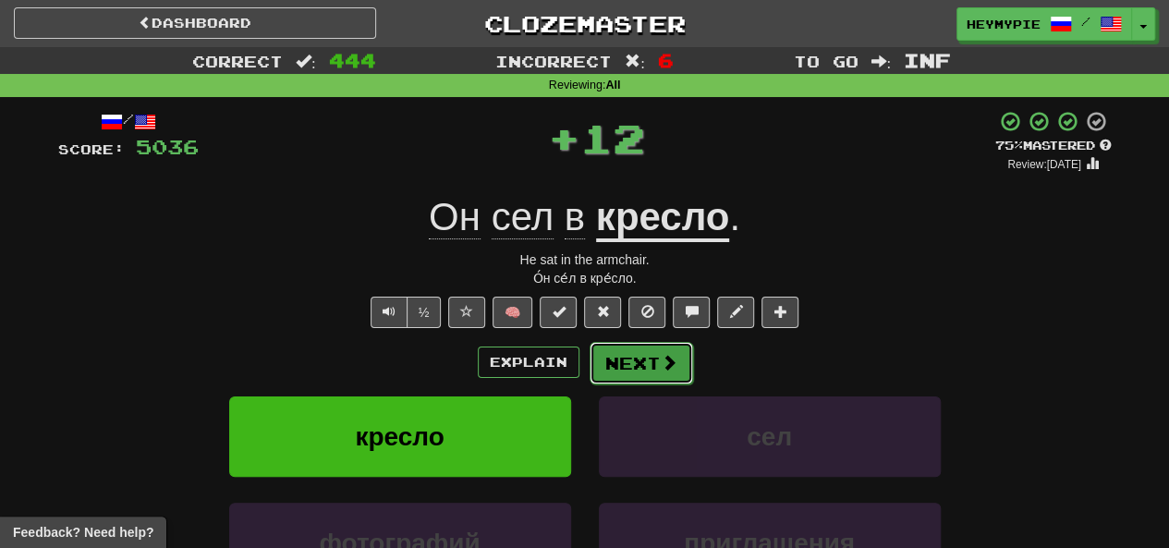
click at [589, 367] on button "Next" at bounding box center [642, 363] width 104 height 43
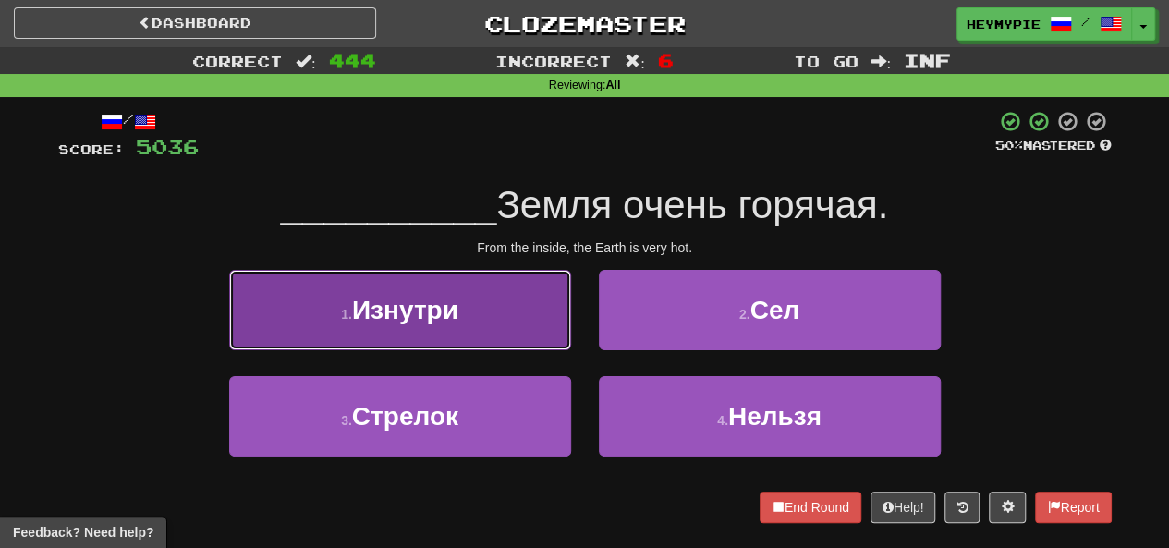
click at [542, 343] on button "1 . Изнутри" at bounding box center [400, 310] width 342 height 80
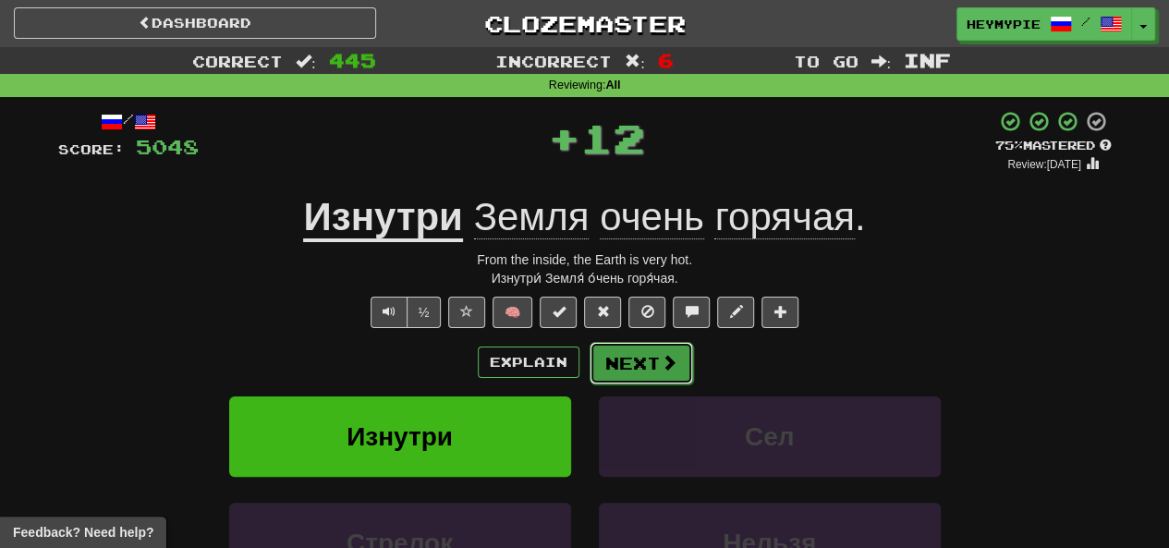
click at [589, 367] on button "Next" at bounding box center [642, 363] width 104 height 43
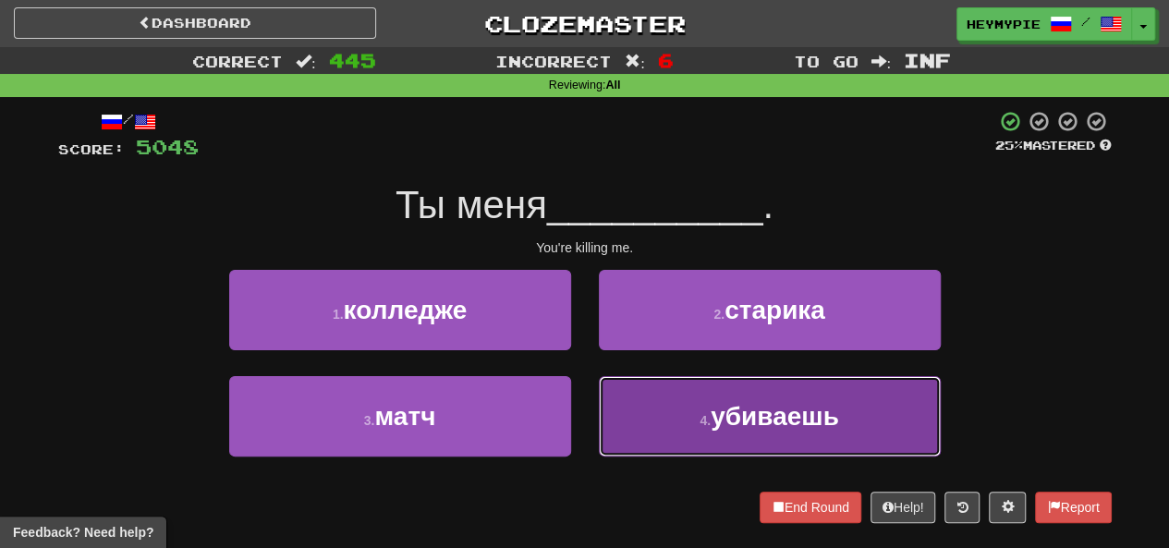
click at [589, 415] on button "4 . убиваешь" at bounding box center [770, 416] width 342 height 80
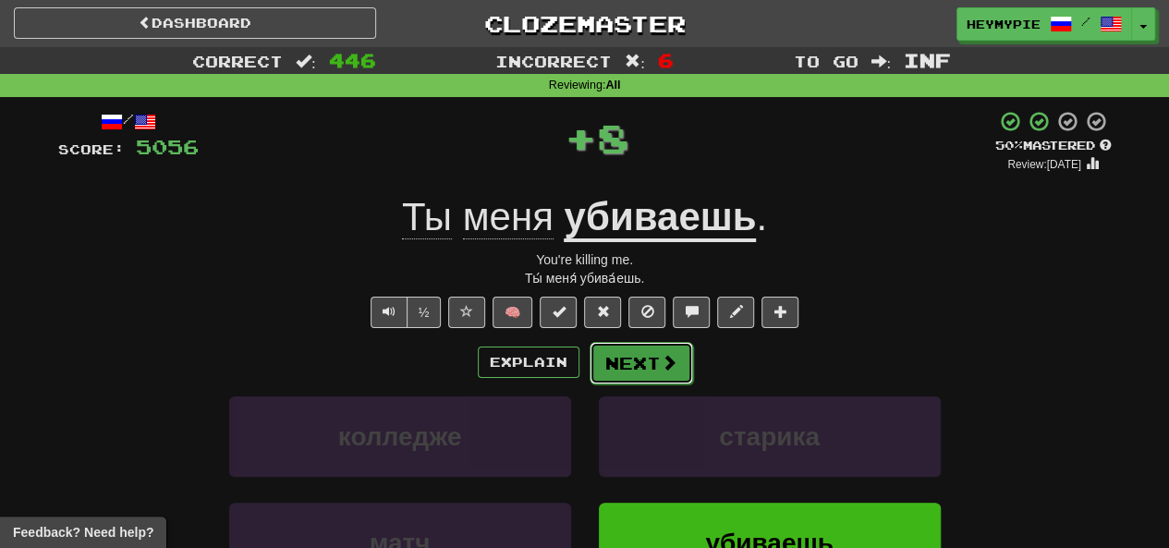
click at [589, 362] on button "Next" at bounding box center [642, 363] width 104 height 43
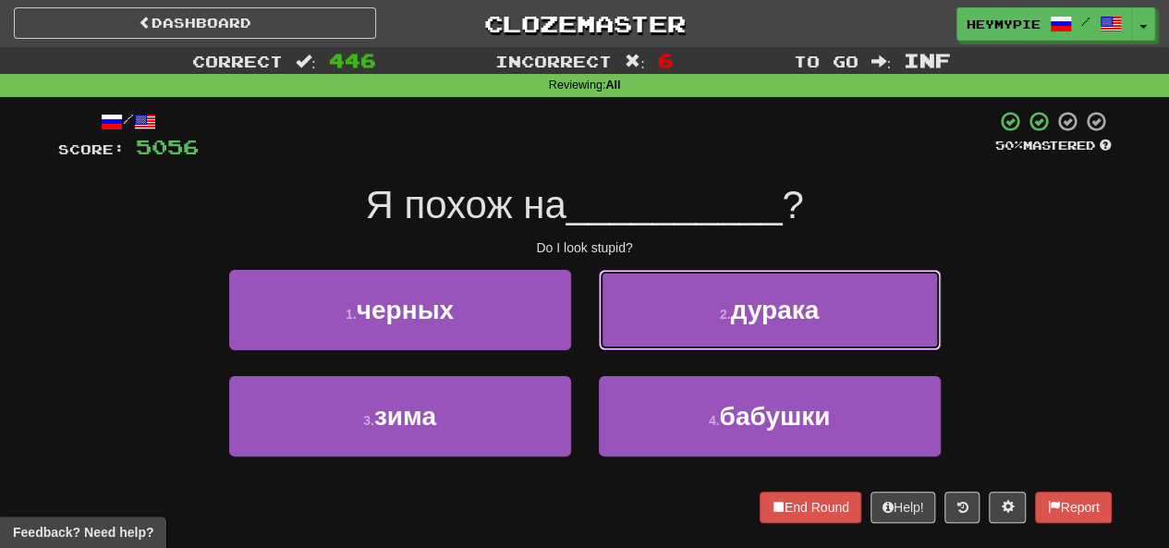
drag, startPoint x: 692, startPoint y: 321, endPoint x: 693, endPoint y: 330, distance: 9.3
click at [589, 330] on button "2 . дурака" at bounding box center [770, 310] width 342 height 80
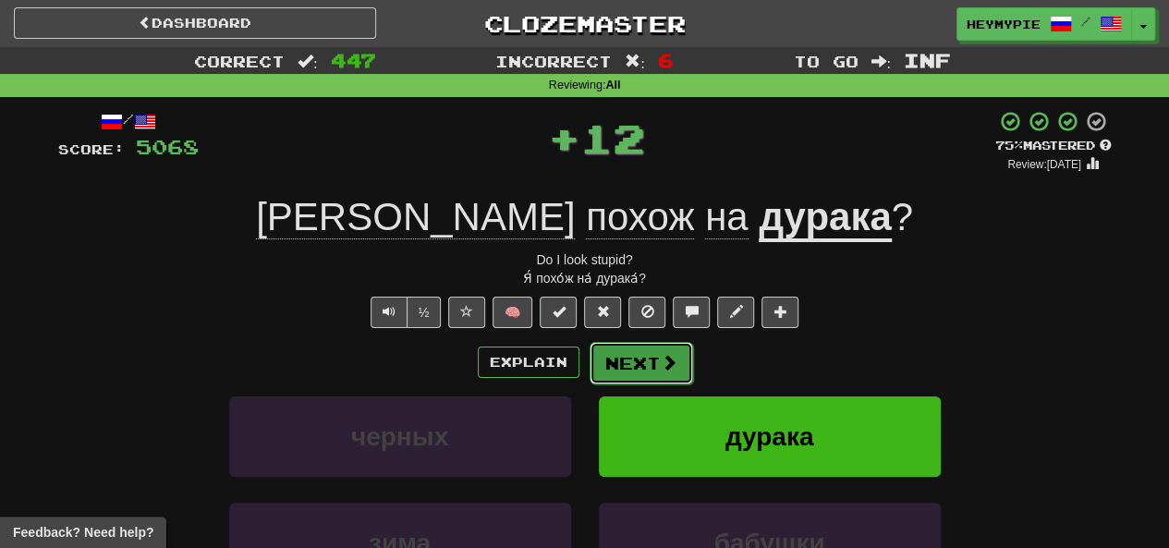
click at [589, 378] on button "Next" at bounding box center [642, 363] width 104 height 43
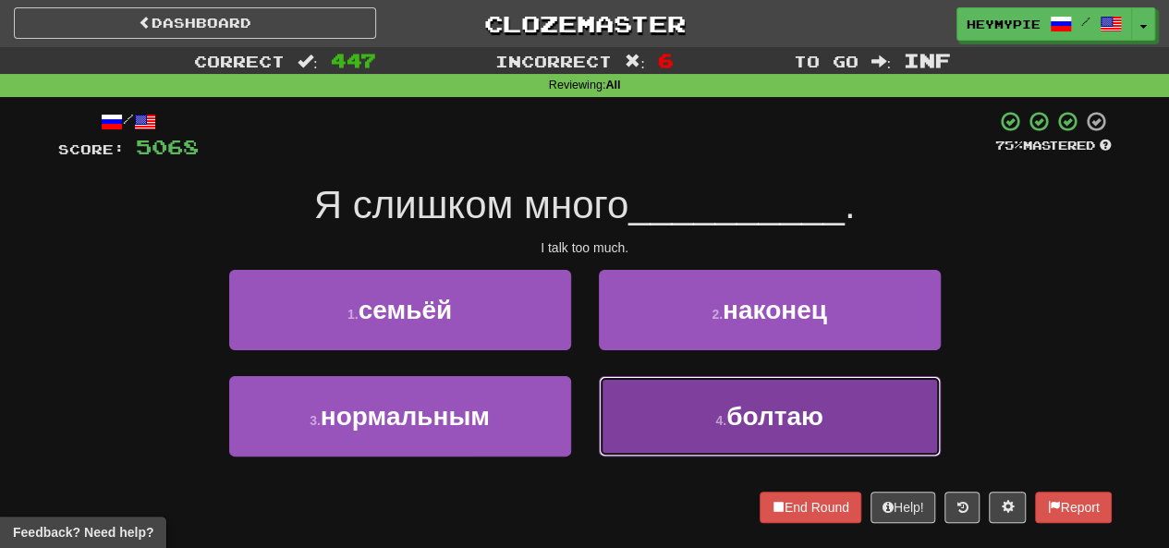
click at [589, 418] on button "4 . болтаю" at bounding box center [770, 416] width 342 height 80
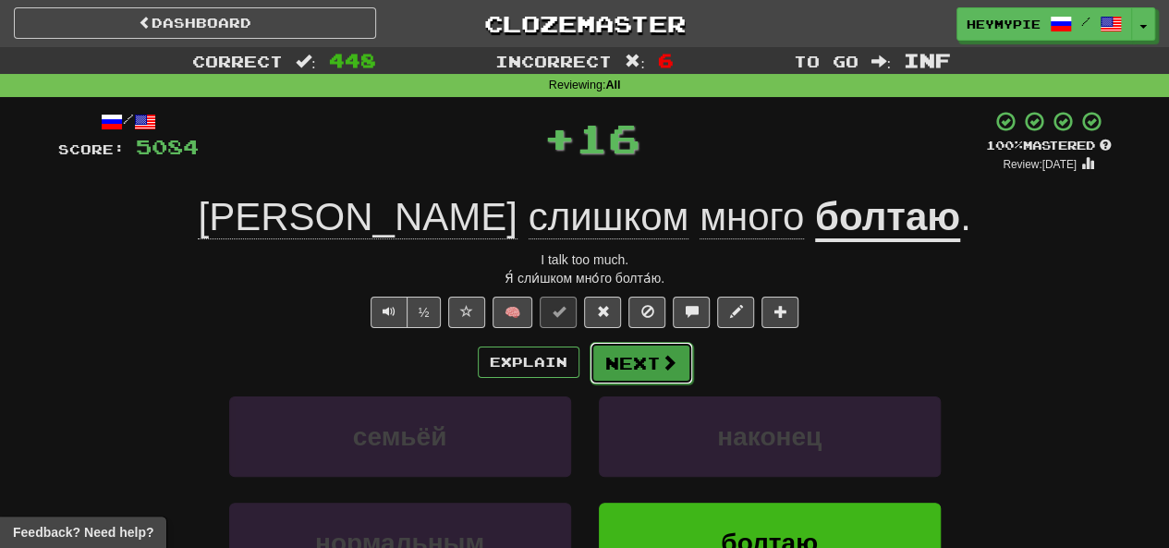
click at [589, 367] on button "Next" at bounding box center [642, 363] width 104 height 43
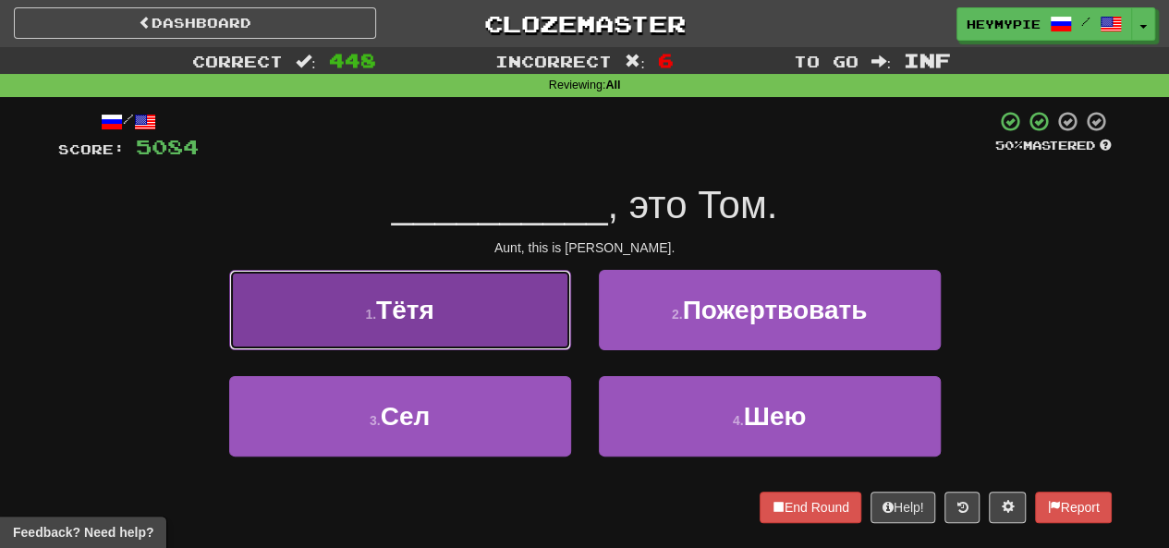
click at [403, 312] on span "Тётя" at bounding box center [405, 310] width 58 height 29
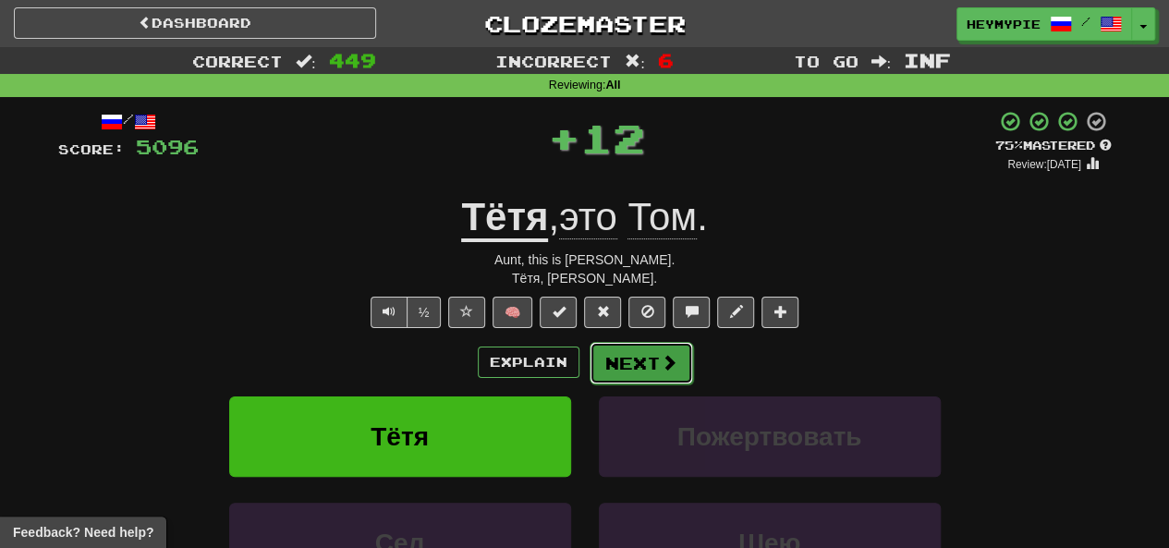
click at [589, 373] on button "Next" at bounding box center [642, 363] width 104 height 43
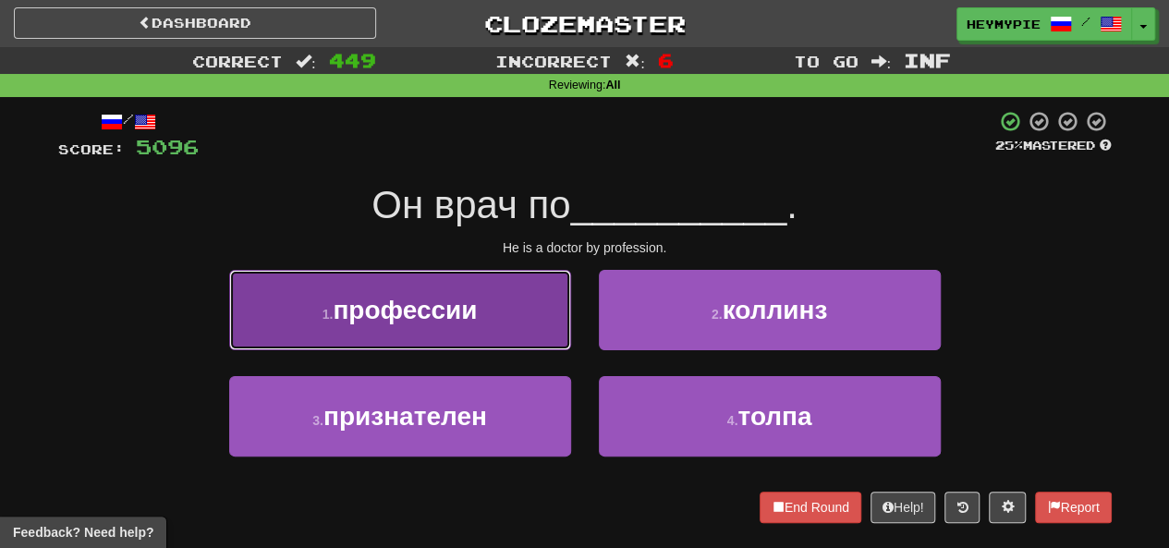
click at [468, 291] on button "1 . профессии" at bounding box center [400, 310] width 342 height 80
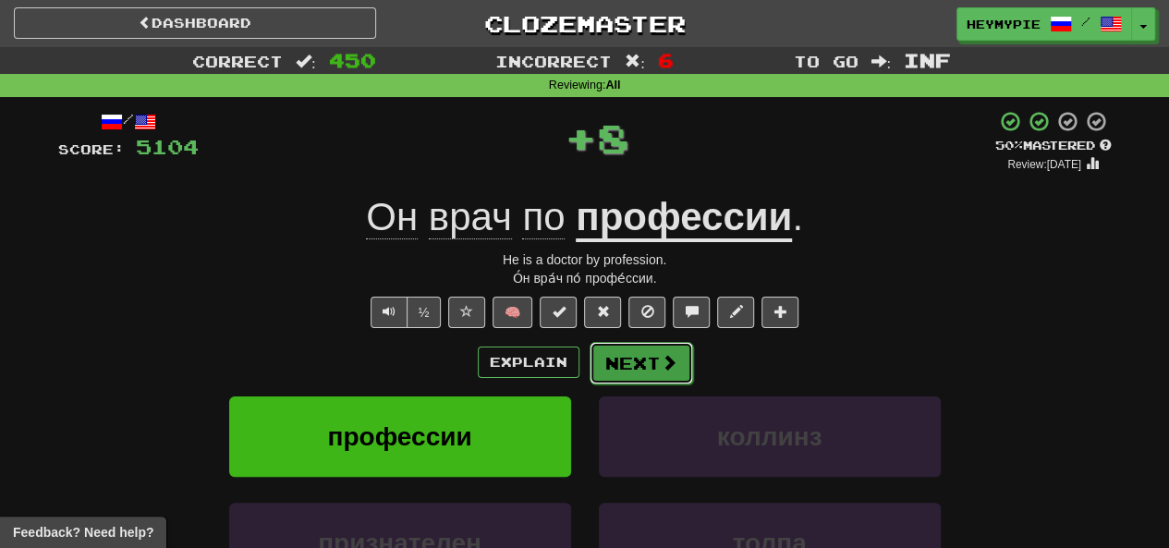
click at [589, 364] on span at bounding box center [669, 362] width 17 height 17
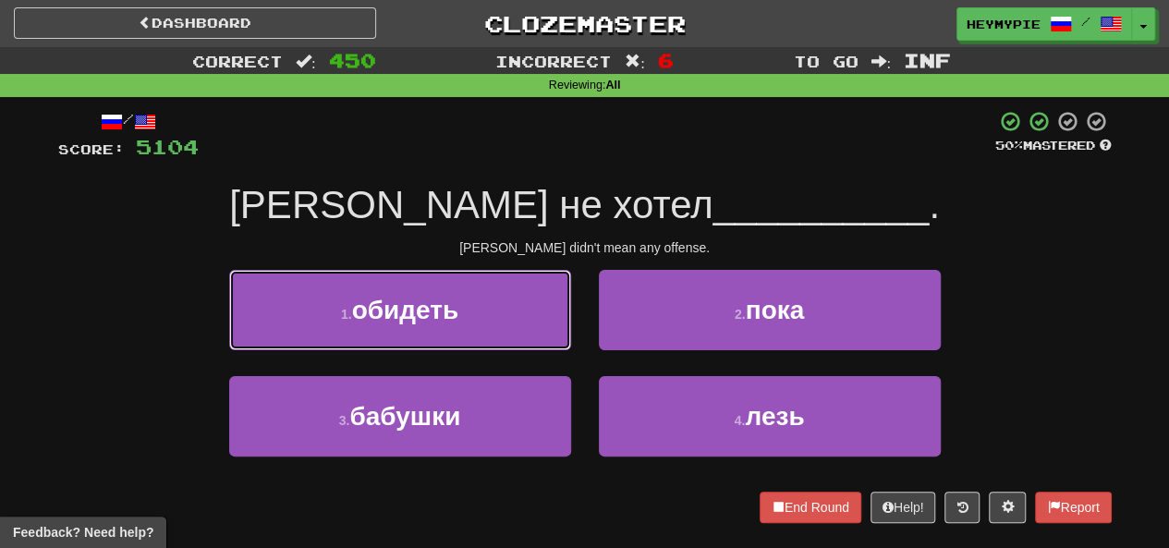
drag, startPoint x: 370, startPoint y: 320, endPoint x: 389, endPoint y: 328, distance: 21.1
click at [368, 330] on button "1 . обидеть" at bounding box center [400, 310] width 342 height 80
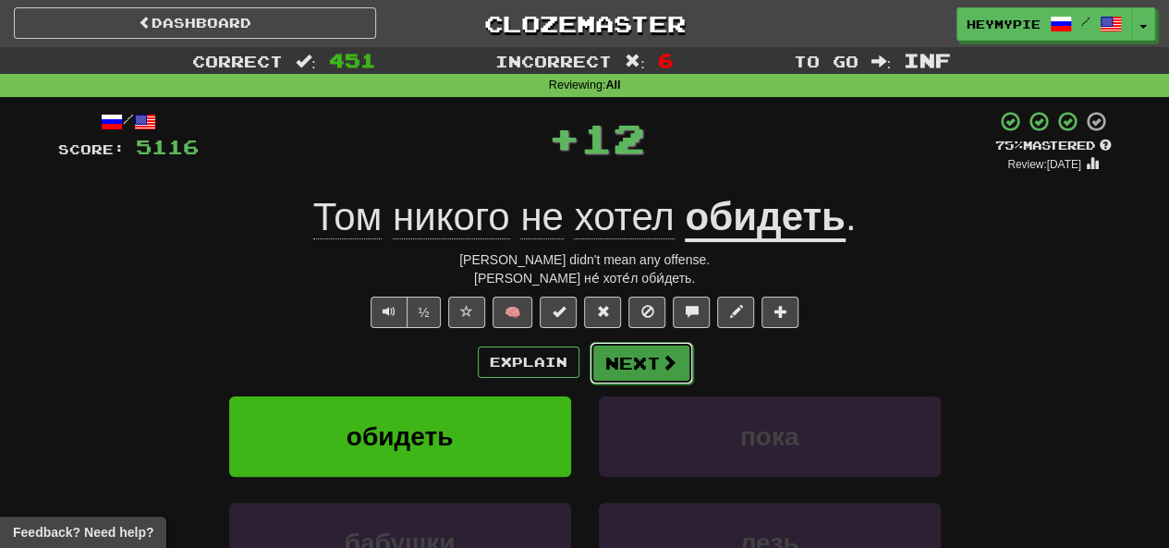
click at [589, 351] on button "Next" at bounding box center [642, 363] width 104 height 43
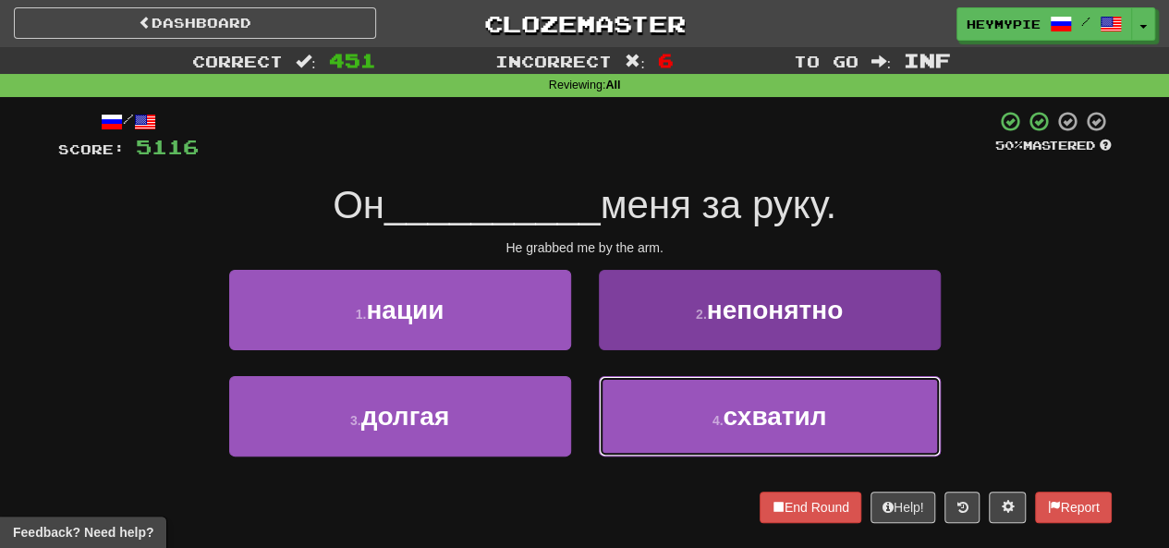
drag, startPoint x: 690, startPoint y: 443, endPoint x: 674, endPoint y: 424, distance: 24.3
click at [589, 445] on button "4 . схватил" at bounding box center [770, 416] width 342 height 80
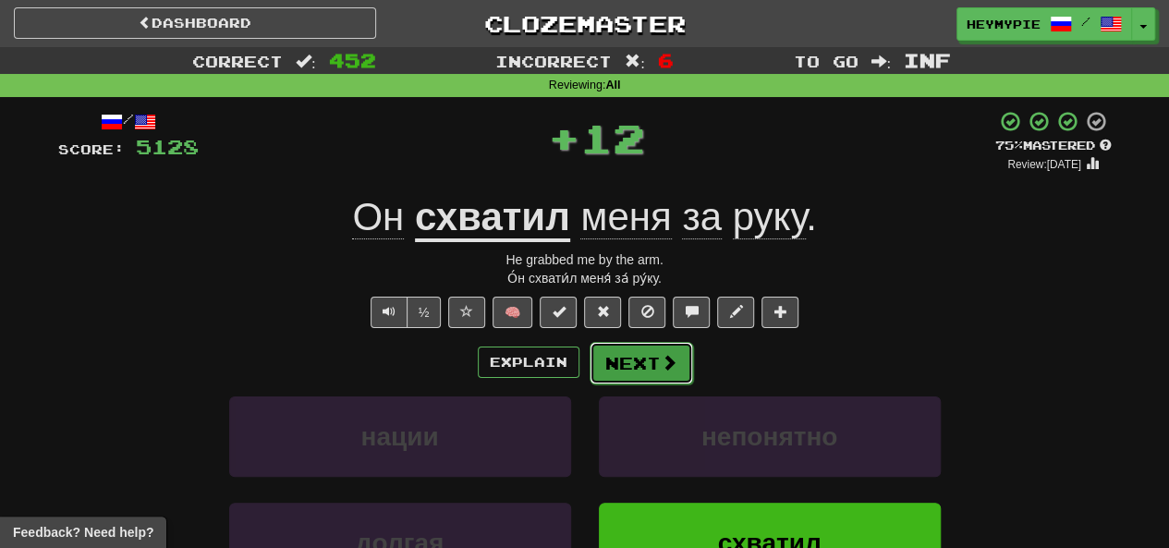
click at [589, 369] on button "Next" at bounding box center [642, 363] width 104 height 43
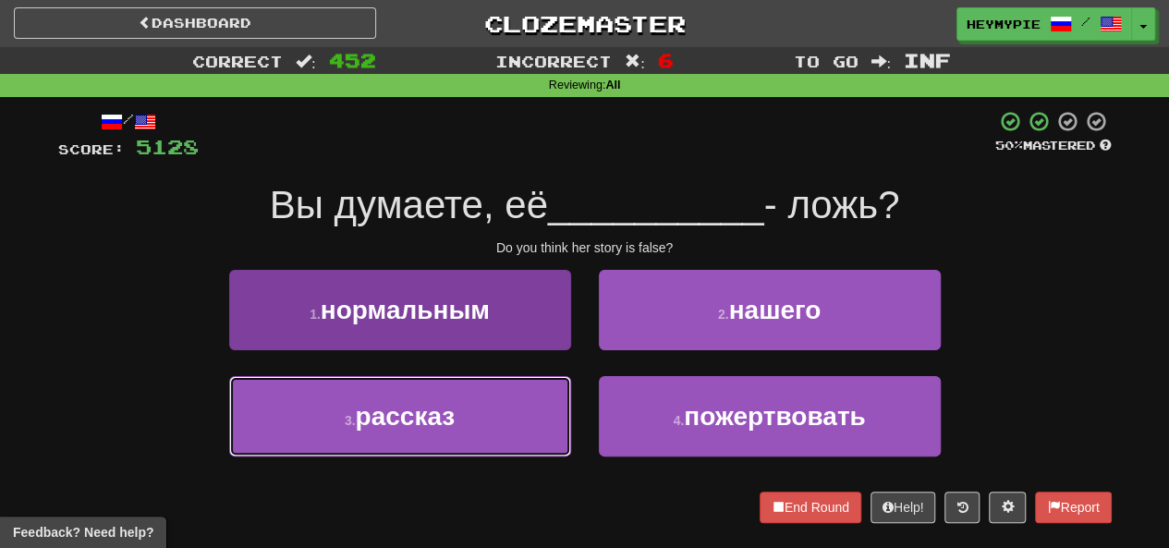
click at [413, 408] on span "рассказ" at bounding box center [406, 416] width 100 height 29
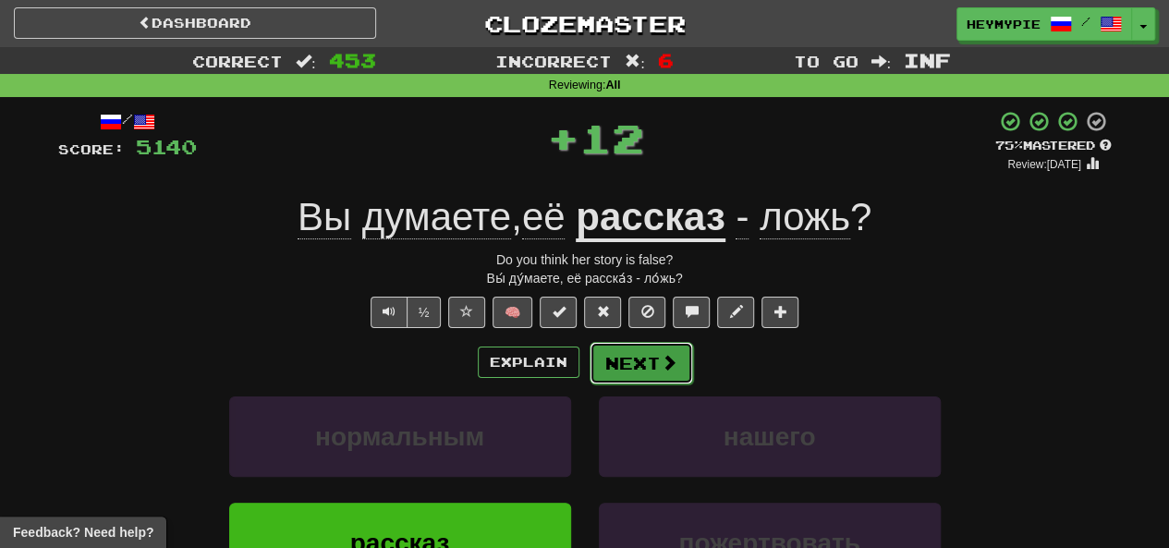
click at [589, 363] on button "Next" at bounding box center [642, 363] width 104 height 43
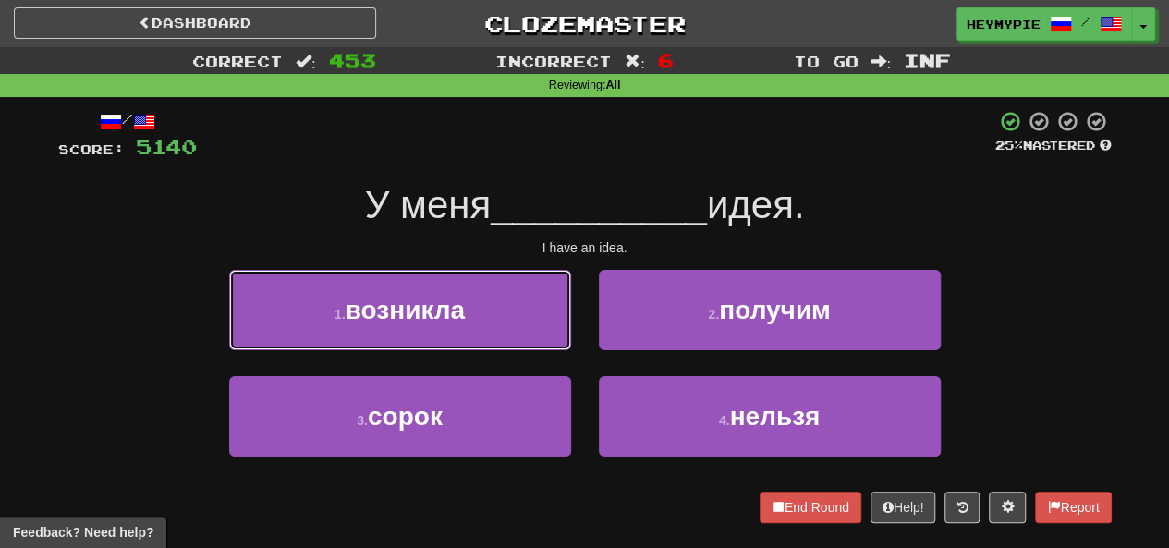
click at [412, 338] on button "1 . возникла" at bounding box center [400, 310] width 342 height 80
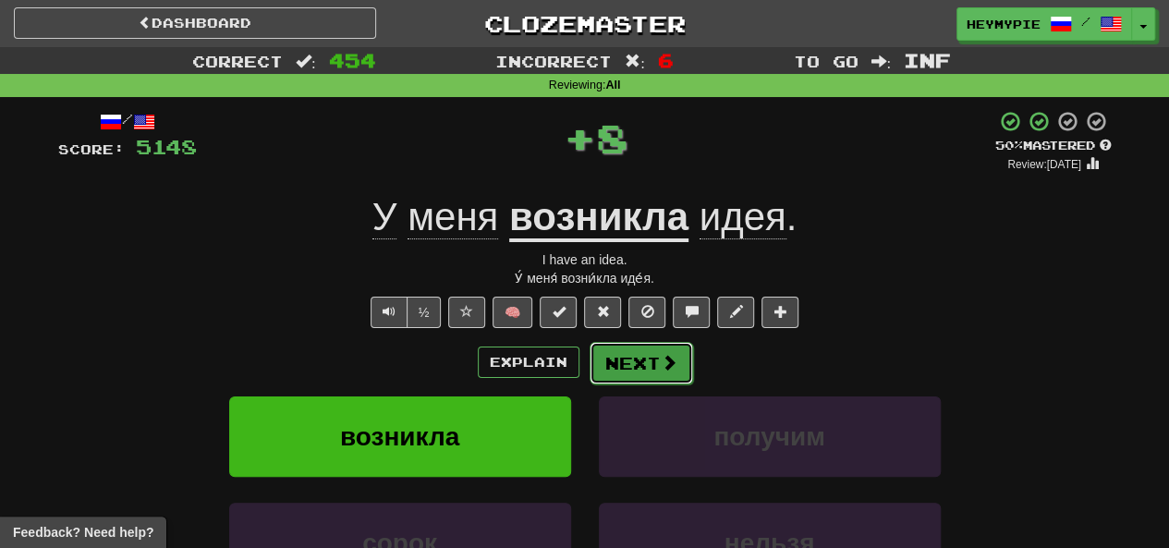
click at [589, 361] on button "Next" at bounding box center [642, 363] width 104 height 43
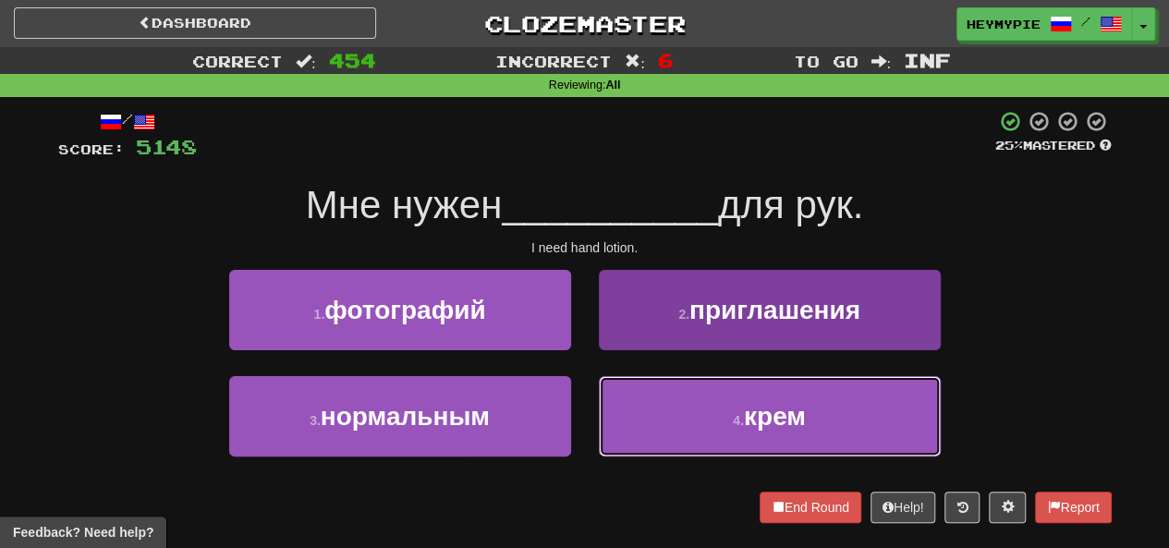
click at [589, 421] on button "4 . крем" at bounding box center [770, 416] width 342 height 80
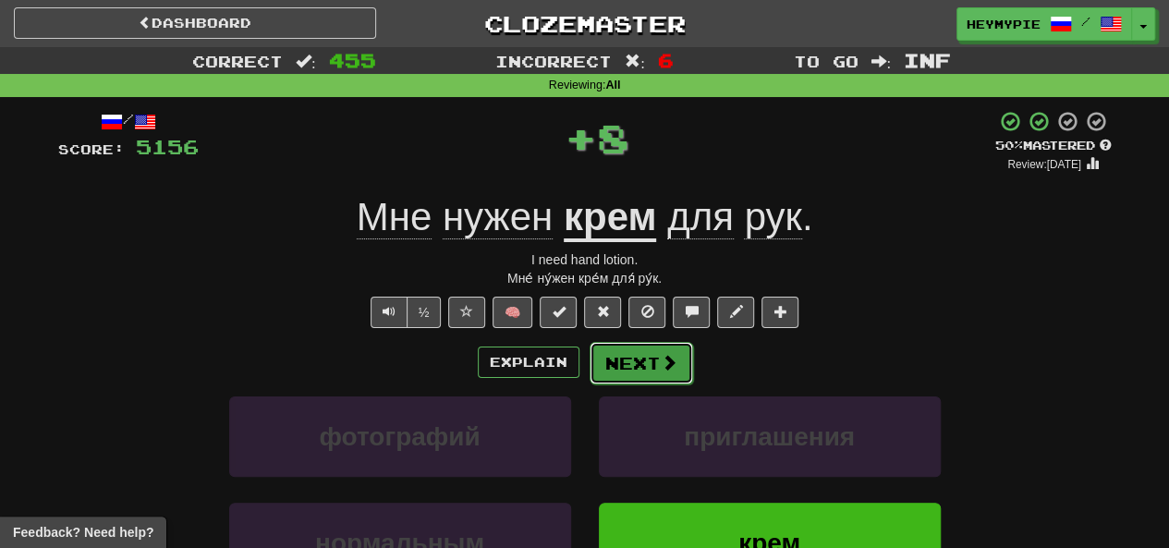
click at [589, 367] on button "Next" at bounding box center [642, 363] width 104 height 43
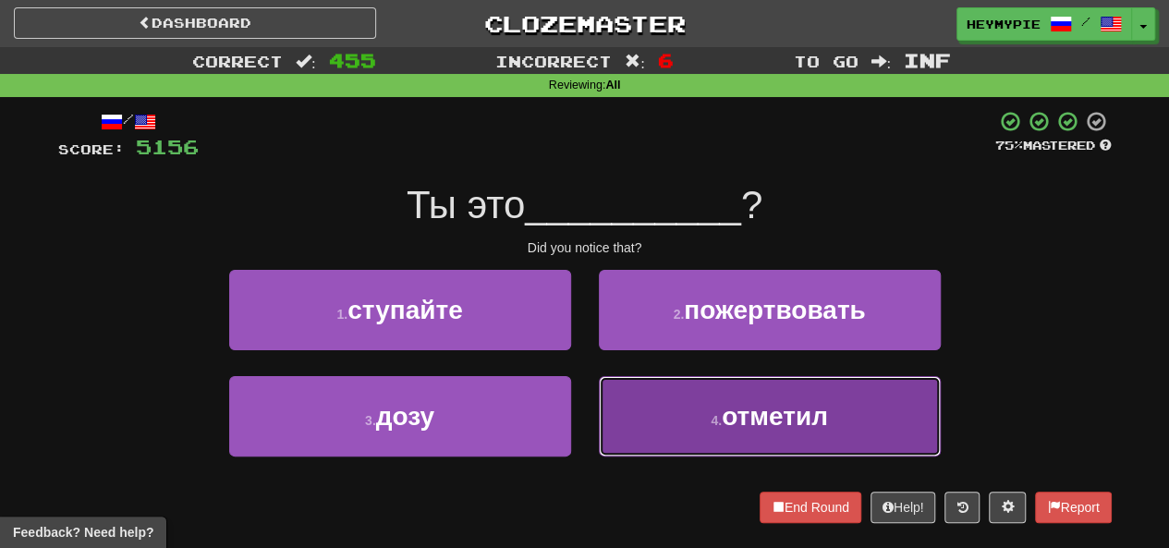
click at [589, 411] on button "4 . отметил" at bounding box center [770, 416] width 342 height 80
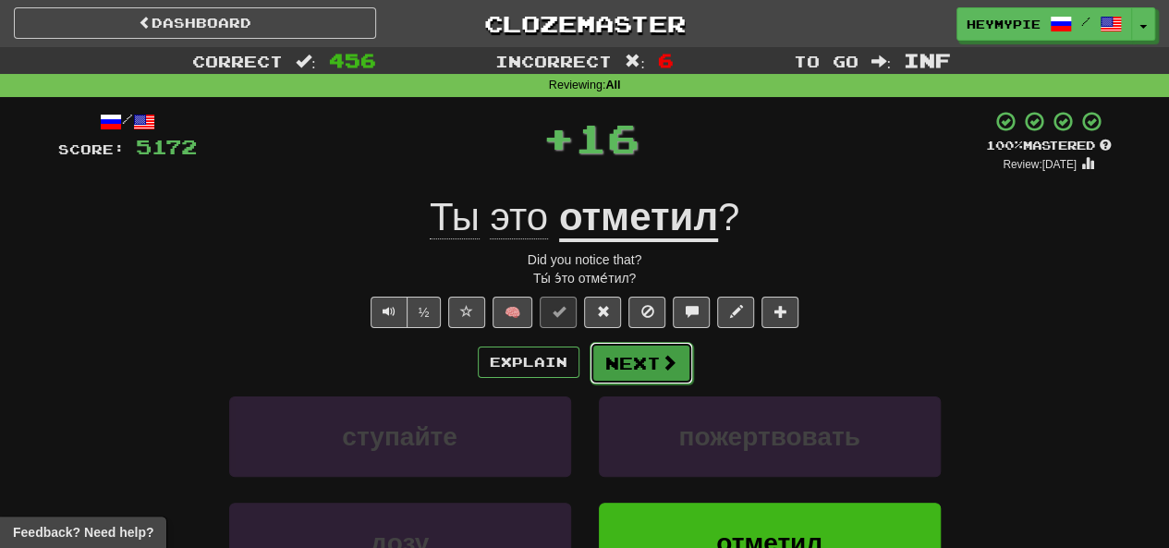
click at [589, 369] on button "Next" at bounding box center [642, 363] width 104 height 43
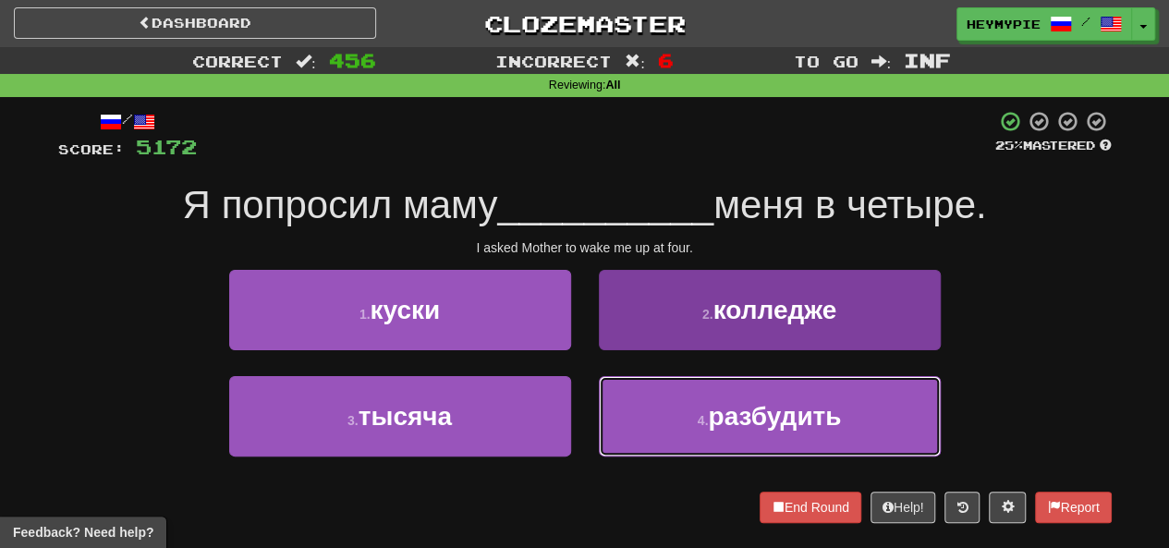
click at [589, 417] on button "4 . разбудить" at bounding box center [770, 416] width 342 height 80
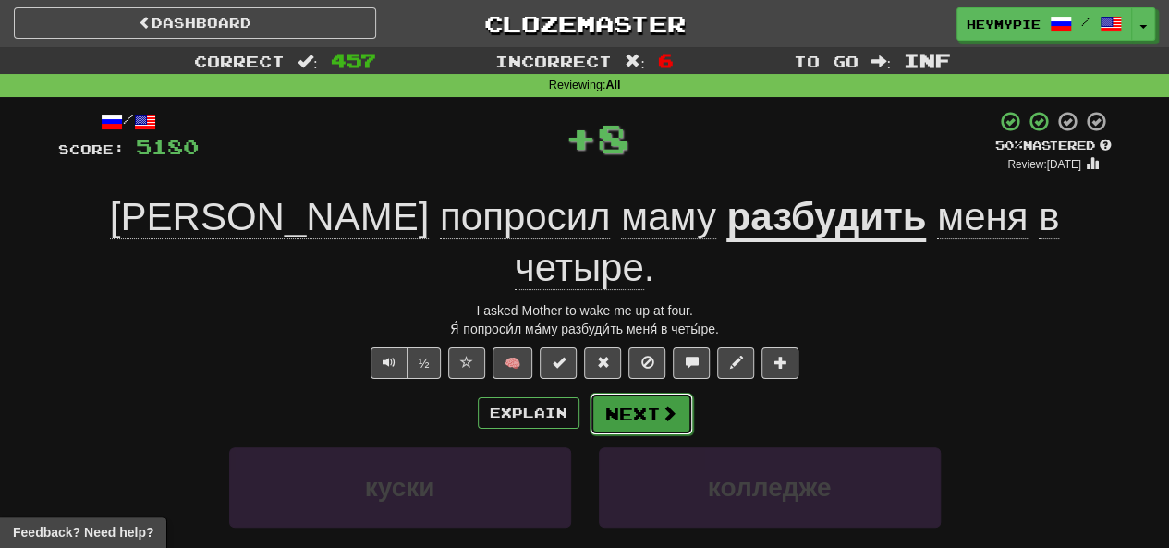
click at [589, 393] on button "Next" at bounding box center [642, 414] width 104 height 43
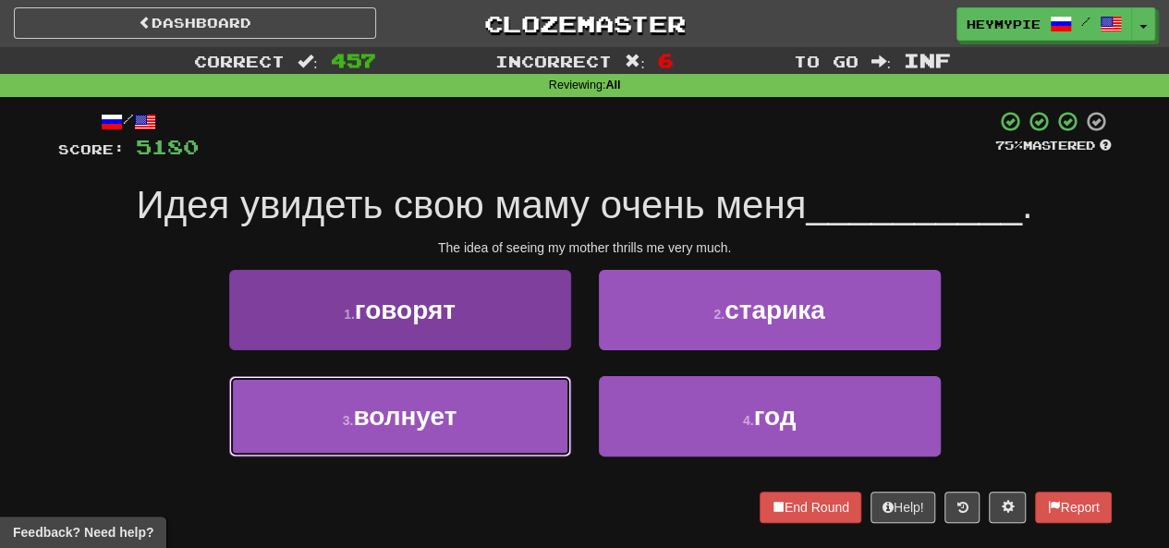
click at [492, 400] on button "3 . волнует" at bounding box center [400, 416] width 342 height 80
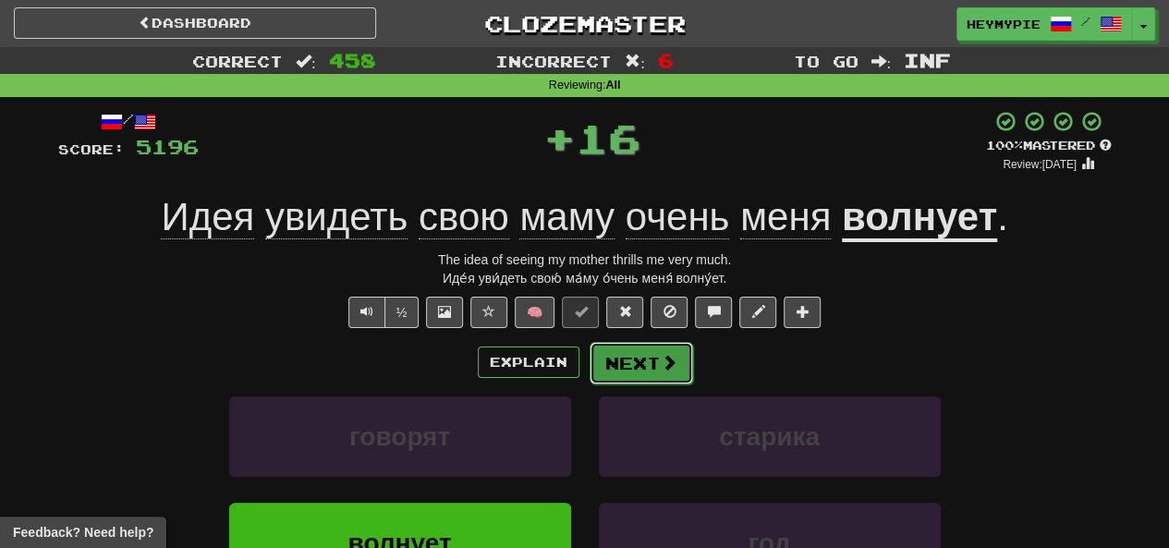
click at [589, 363] on button "Next" at bounding box center [642, 363] width 104 height 43
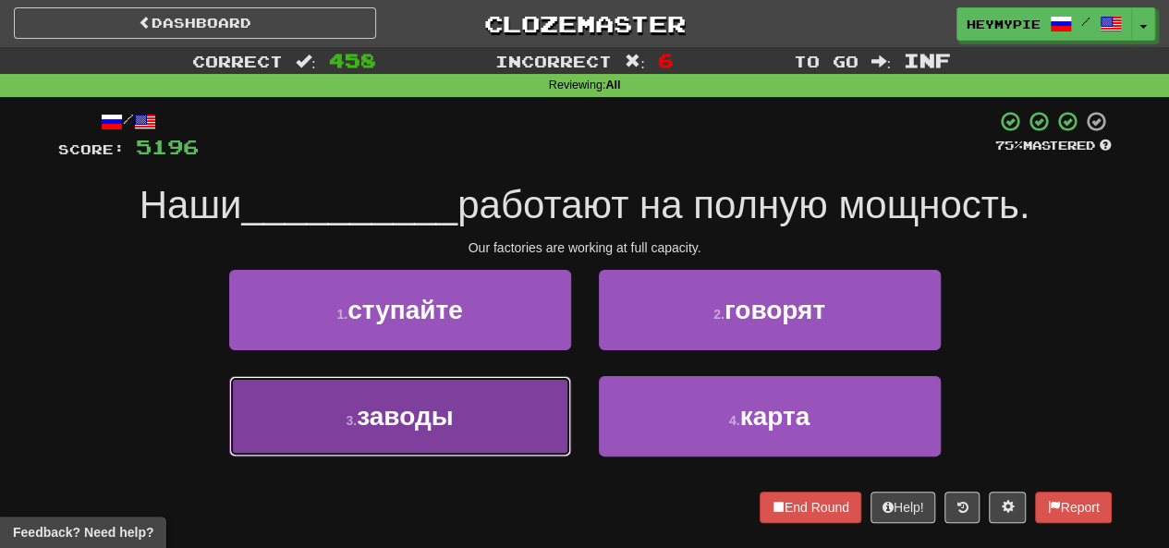
click at [438, 413] on span "заводы" at bounding box center [405, 416] width 96 height 29
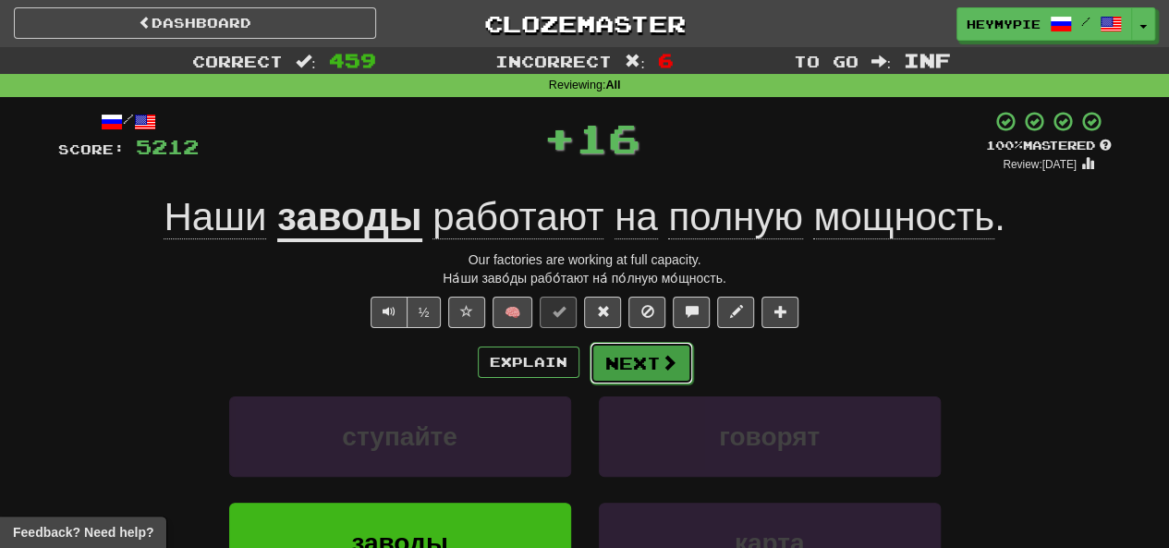
click at [589, 371] on button "Next" at bounding box center [642, 363] width 104 height 43
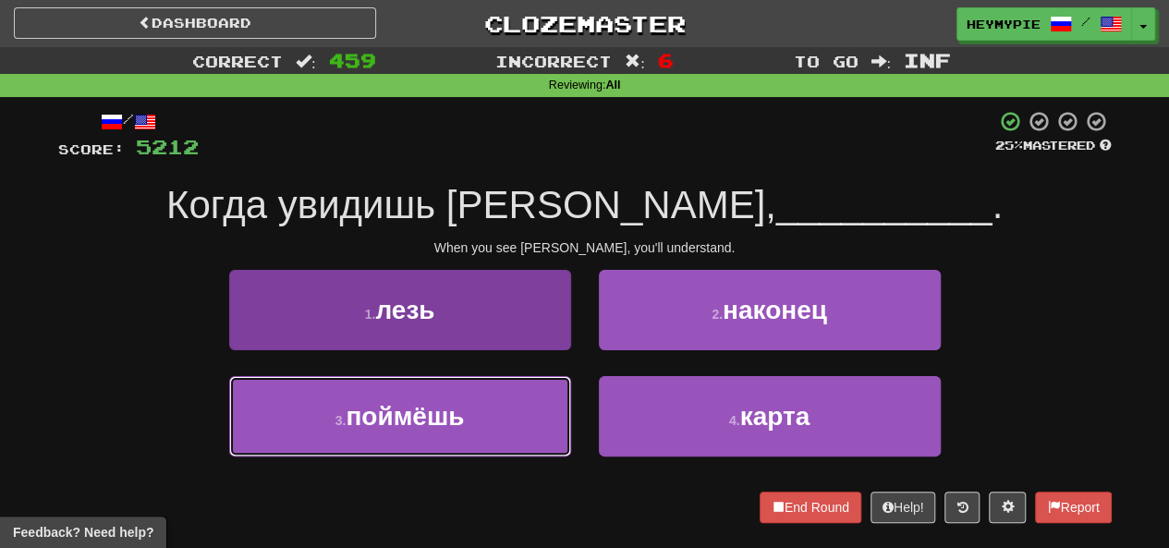
click at [437, 417] on span "поймёшь" at bounding box center [405, 416] width 118 height 29
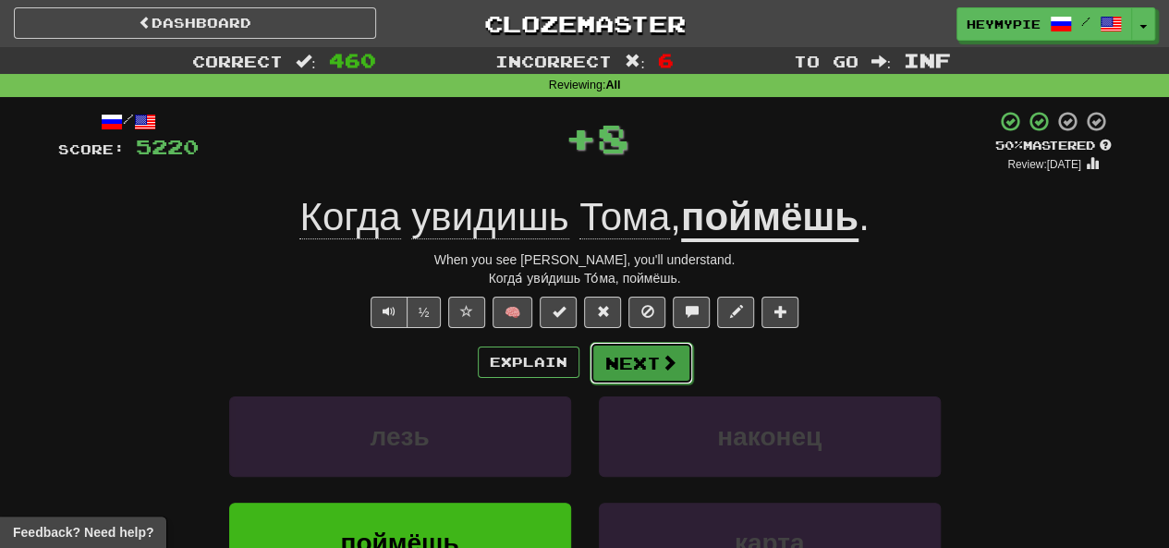
click at [589, 378] on button "Next" at bounding box center [642, 363] width 104 height 43
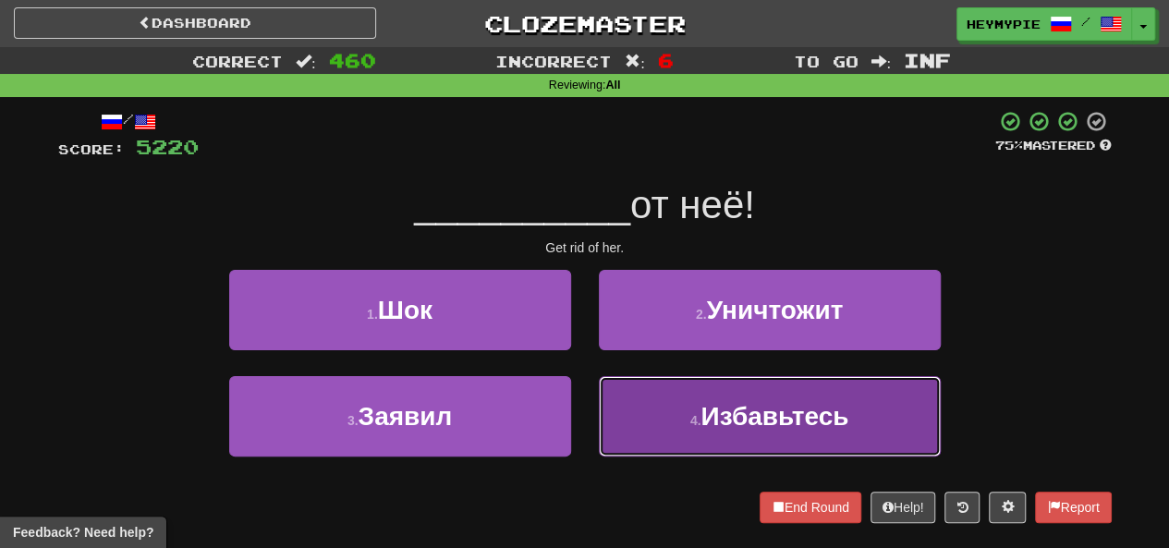
click at [589, 417] on button "4 . Избавьтесь" at bounding box center [770, 416] width 342 height 80
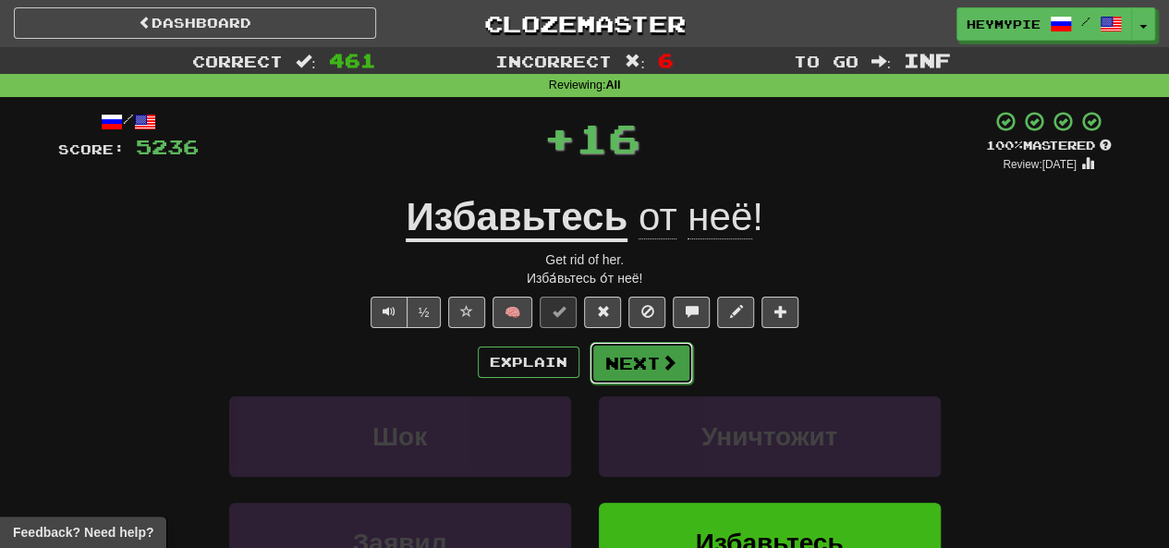
click at [589, 379] on button "Next" at bounding box center [642, 363] width 104 height 43
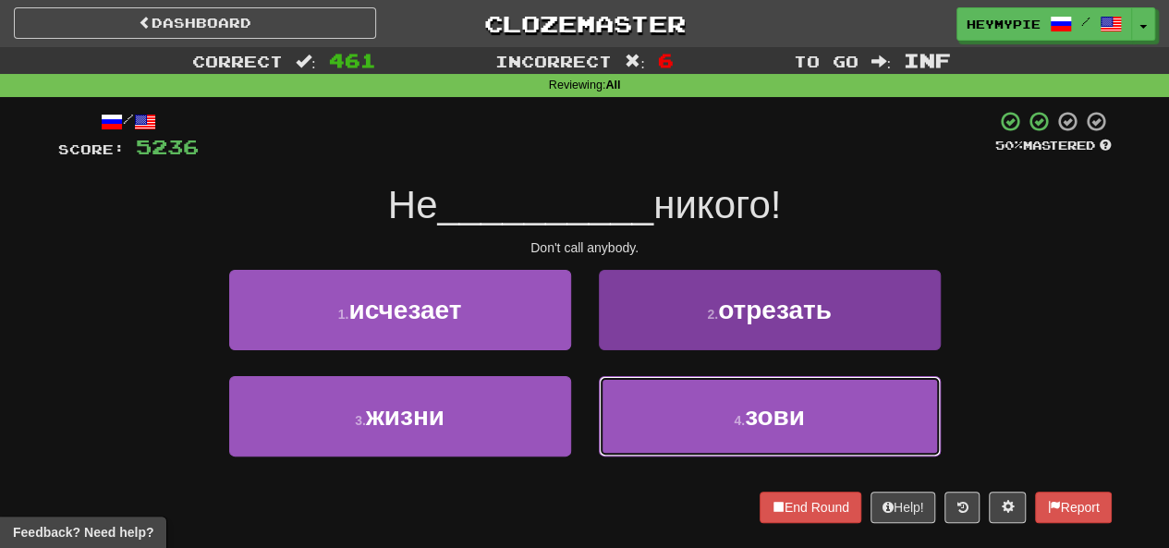
click at [589, 421] on button "4 . зови" at bounding box center [770, 416] width 342 height 80
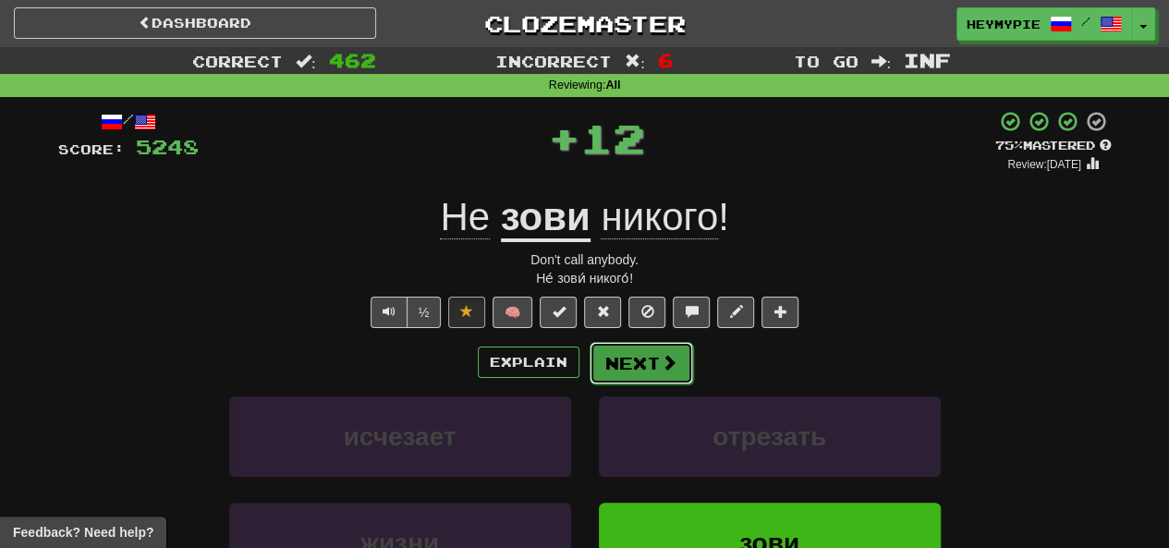
click at [589, 372] on button "Next" at bounding box center [642, 363] width 104 height 43
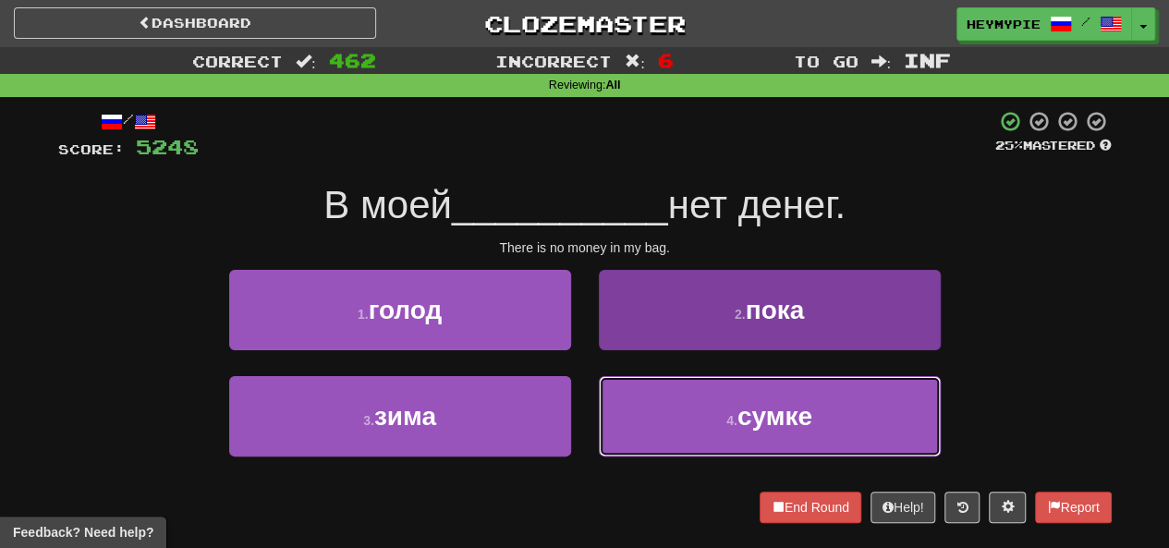
click at [589, 434] on button "4 . сумке" at bounding box center [770, 416] width 342 height 80
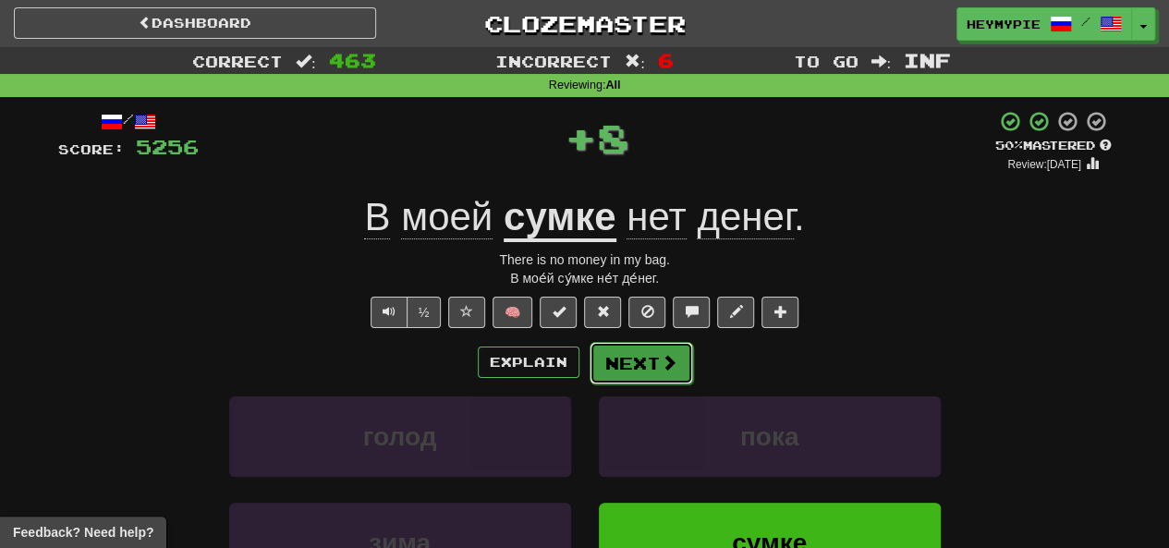
click at [589, 361] on button "Next" at bounding box center [642, 363] width 104 height 43
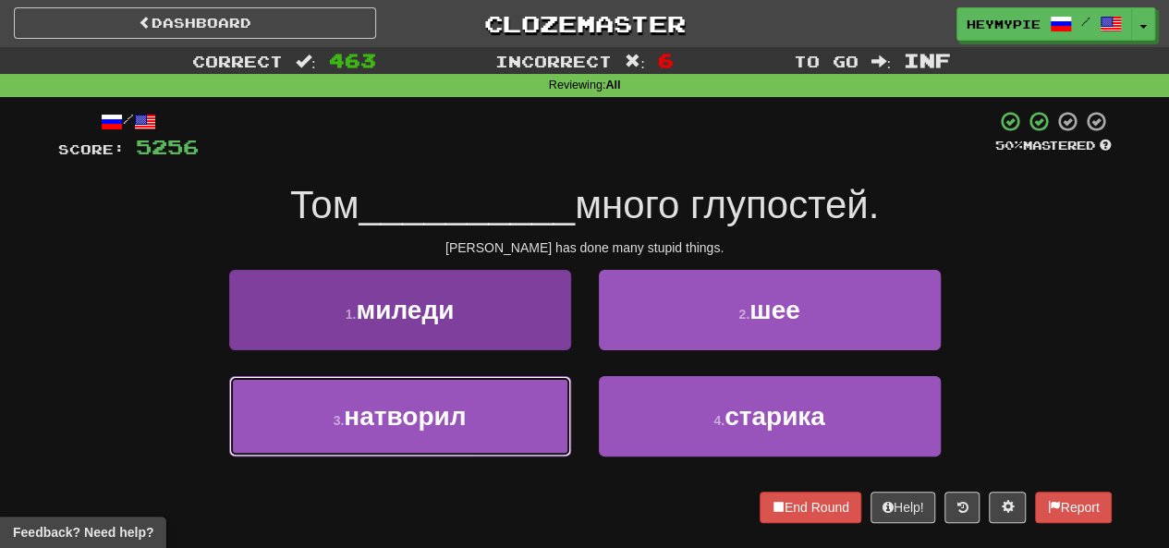
click at [434, 407] on span "натворил" at bounding box center [405, 416] width 122 height 29
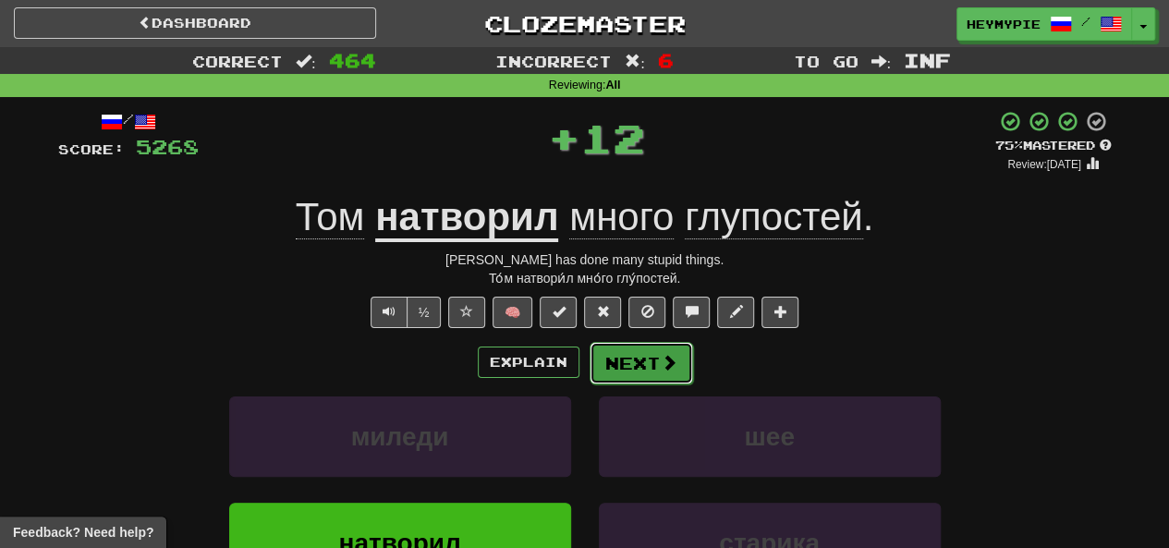
click at [589, 361] on button "Next" at bounding box center [642, 363] width 104 height 43
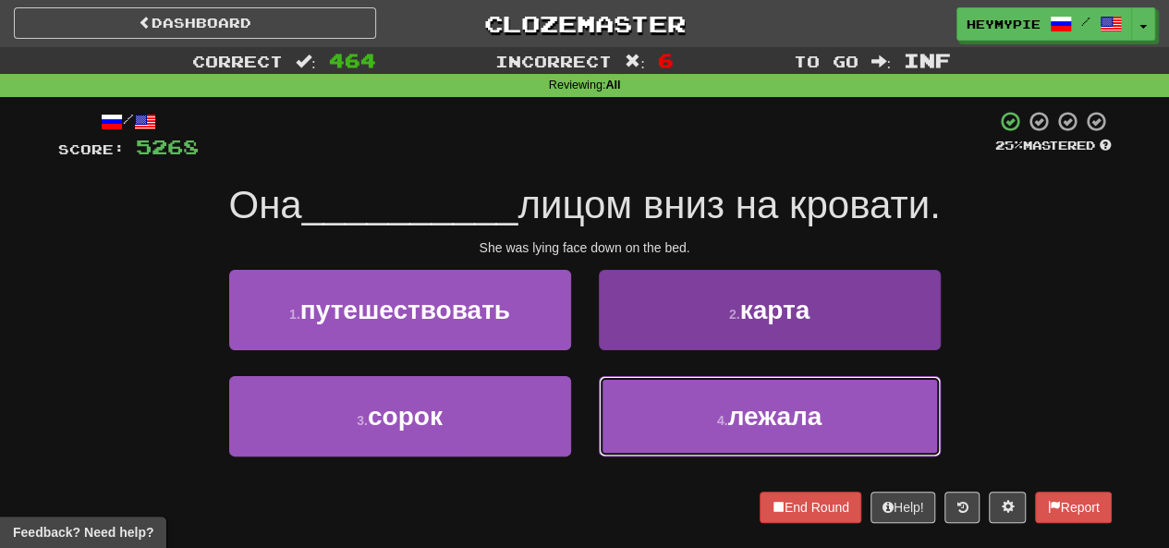
click at [589, 405] on button "4 . лежала" at bounding box center [770, 416] width 342 height 80
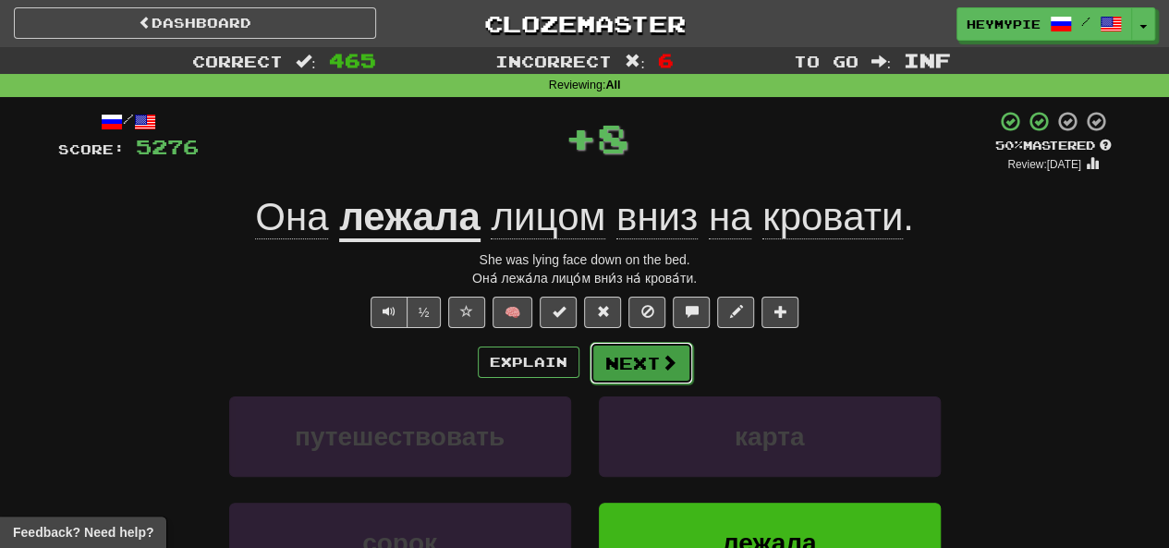
click at [589, 352] on button "Next" at bounding box center [642, 363] width 104 height 43
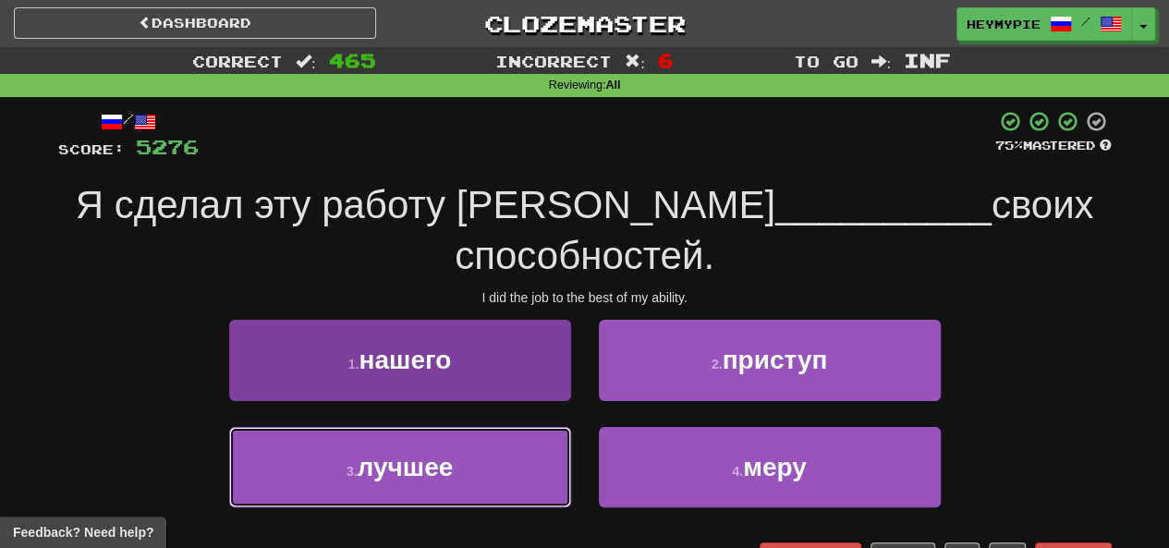
drag, startPoint x: 455, startPoint y: 407, endPoint x: 465, endPoint y: 407, distance: 10.2
click at [455, 427] on button "3 . лучшее" at bounding box center [400, 467] width 342 height 80
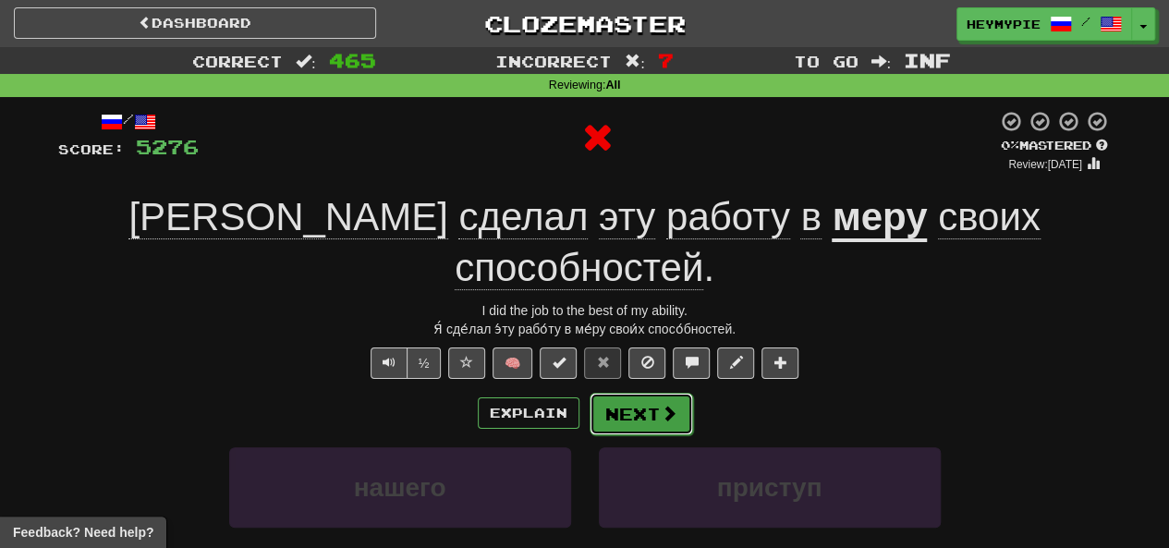
click at [589, 393] on button "Next" at bounding box center [642, 414] width 104 height 43
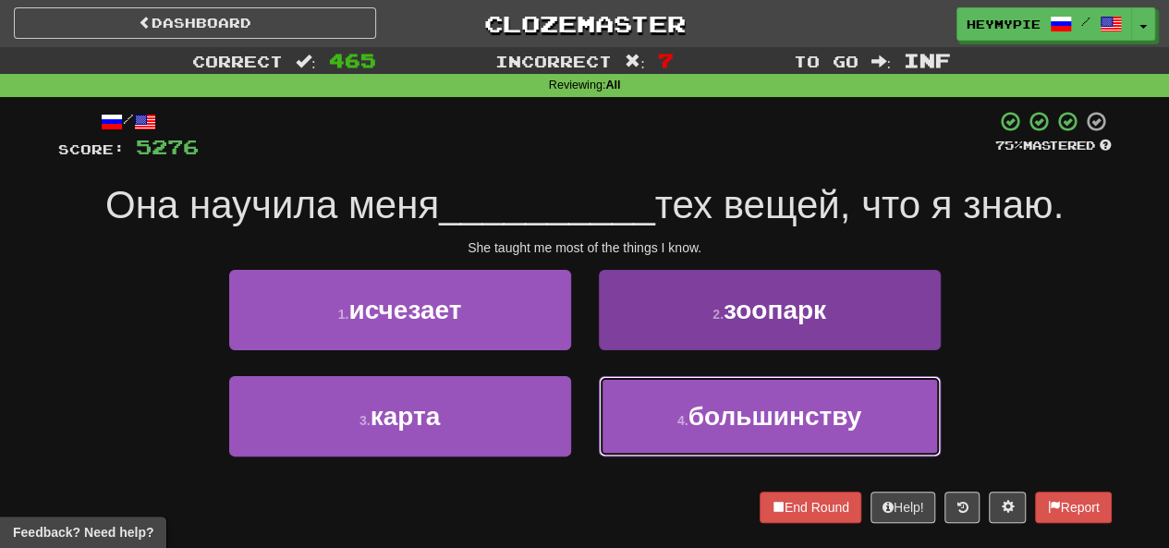
click at [589, 434] on button "4 . большинству" at bounding box center [770, 416] width 342 height 80
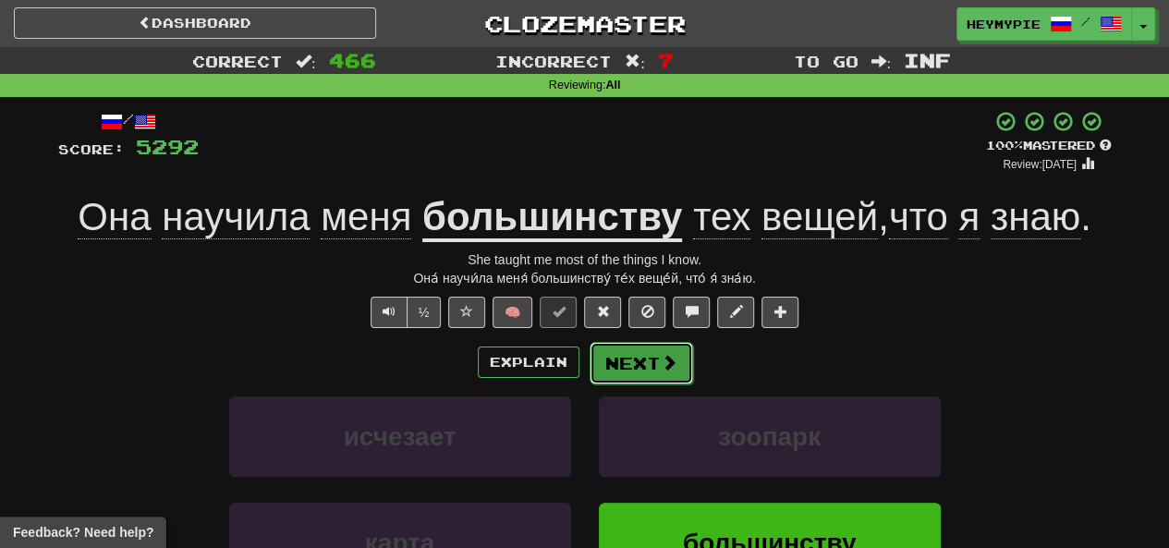
click at [589, 359] on button "Next" at bounding box center [642, 363] width 104 height 43
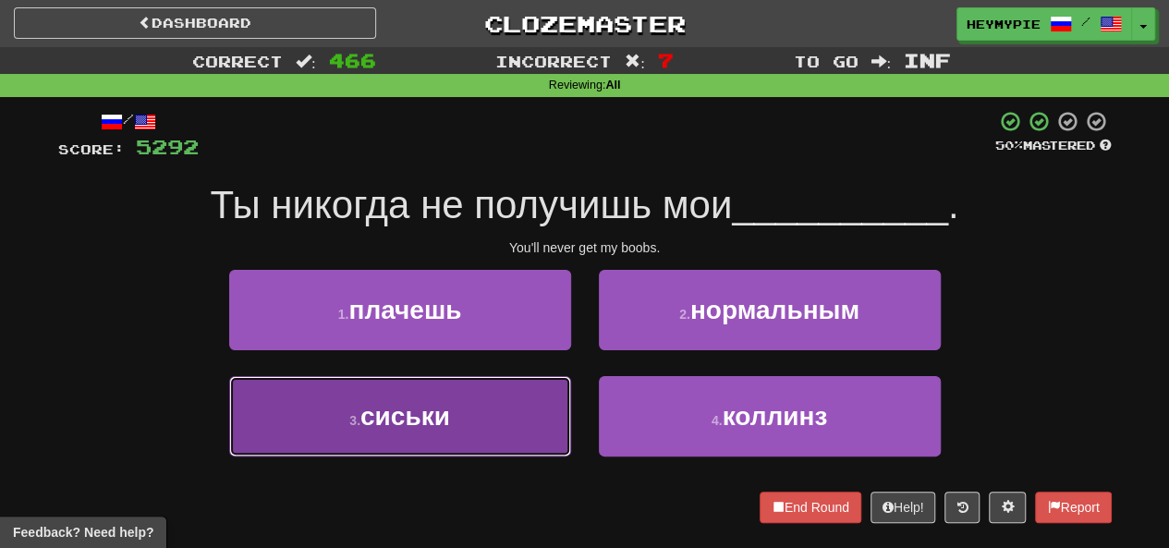
click at [456, 405] on button "3 . сиськи" at bounding box center [400, 416] width 342 height 80
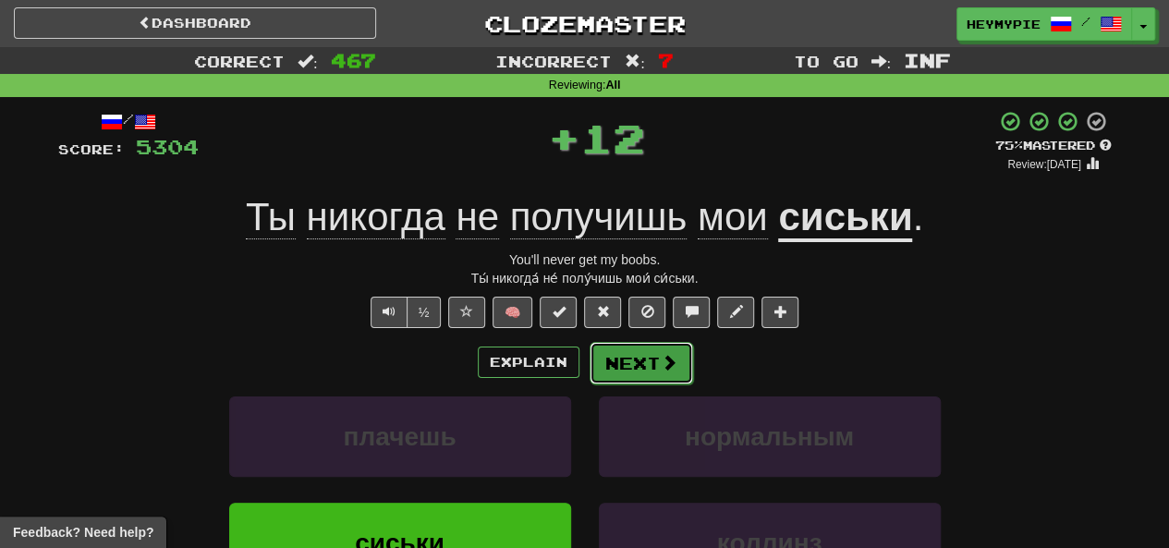
click at [589, 380] on button "Next" at bounding box center [642, 363] width 104 height 43
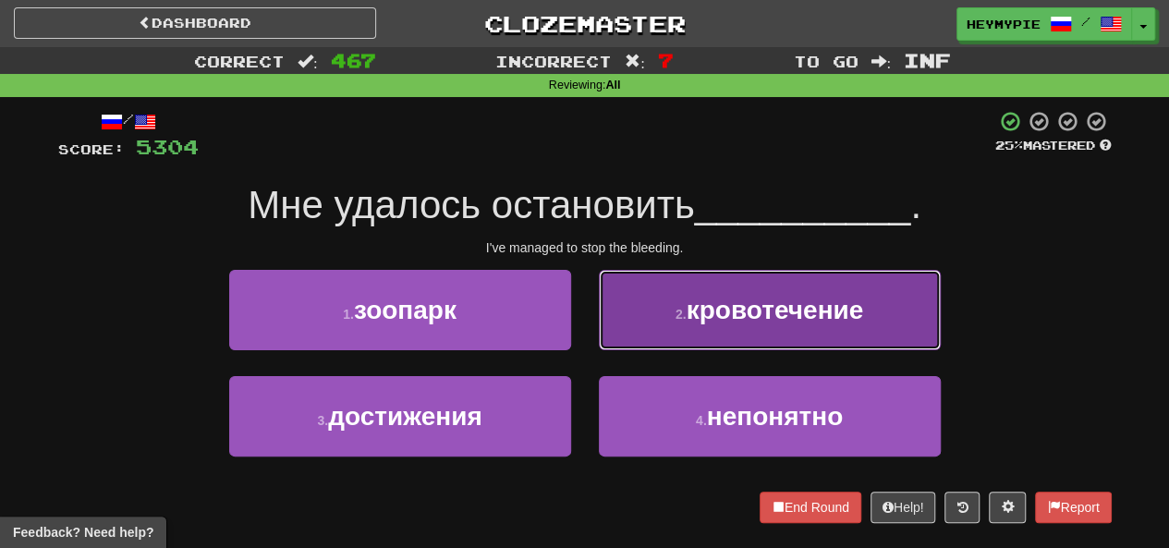
click at [589, 326] on button "2 . кровотечение" at bounding box center [770, 310] width 342 height 80
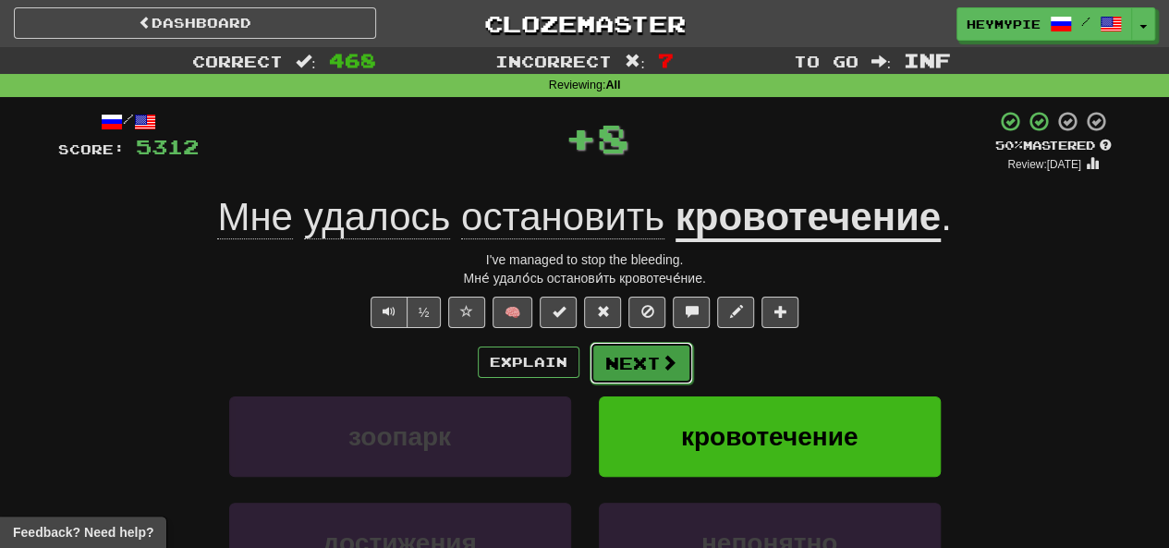
click at [589, 369] on button "Next" at bounding box center [642, 363] width 104 height 43
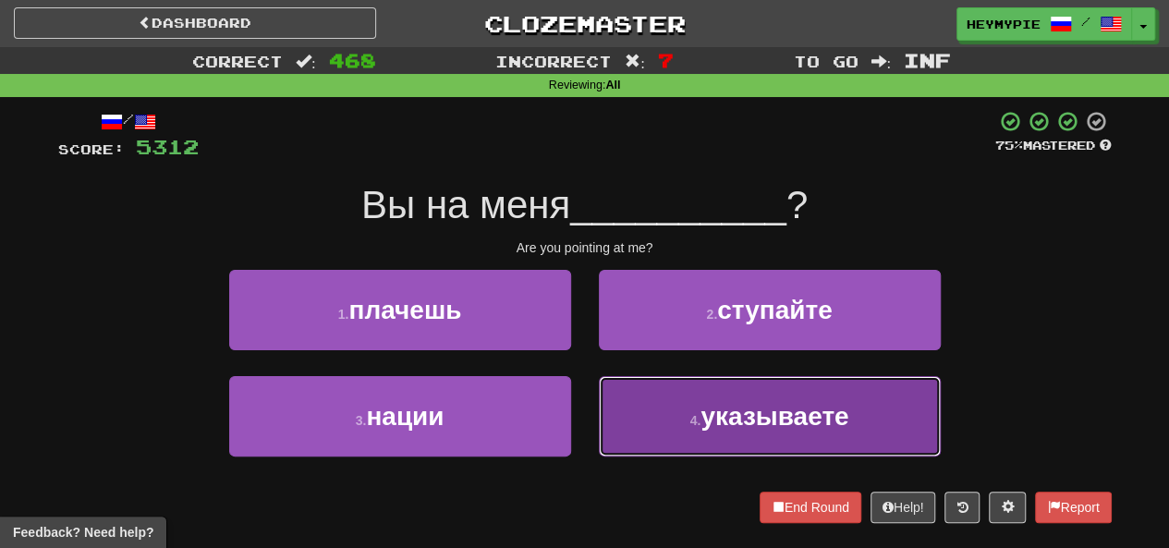
click at [589, 402] on button "4 . указываете" at bounding box center [770, 416] width 342 height 80
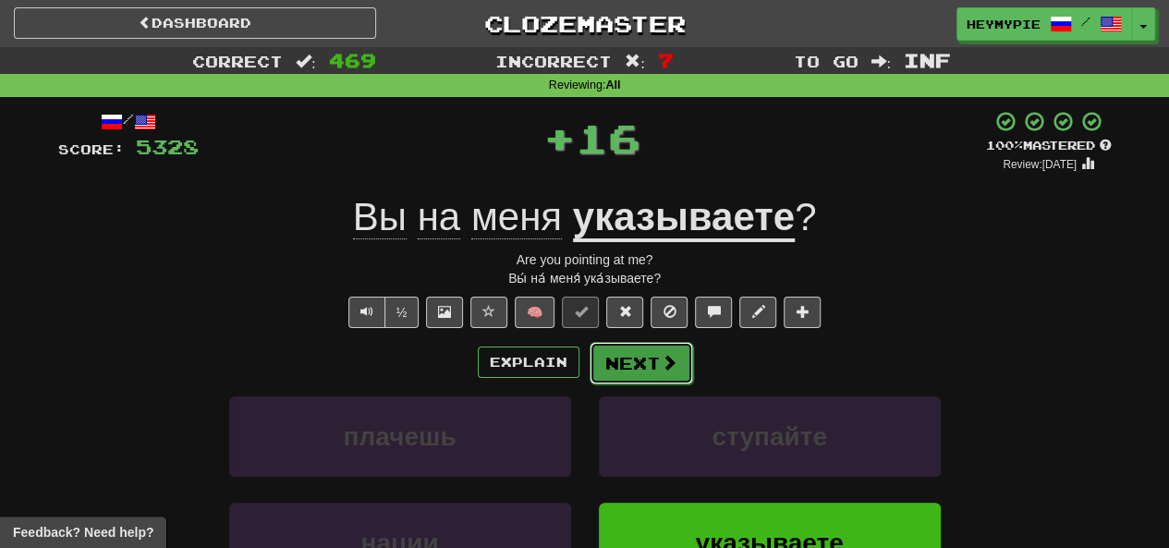
click at [589, 355] on button "Next" at bounding box center [642, 363] width 104 height 43
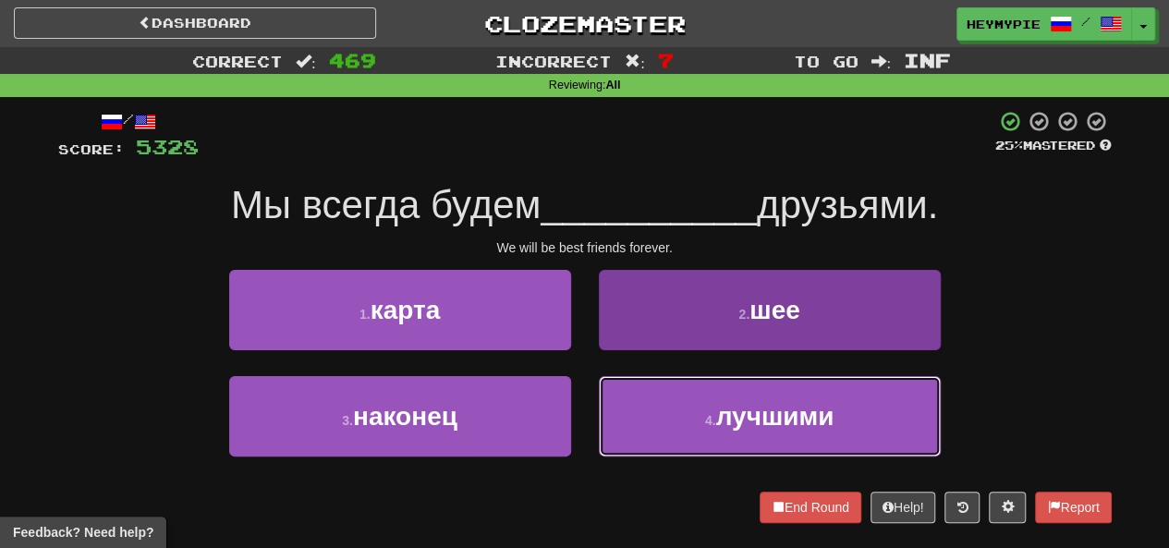
click at [589, 410] on button "4 . лучшими" at bounding box center [770, 416] width 342 height 80
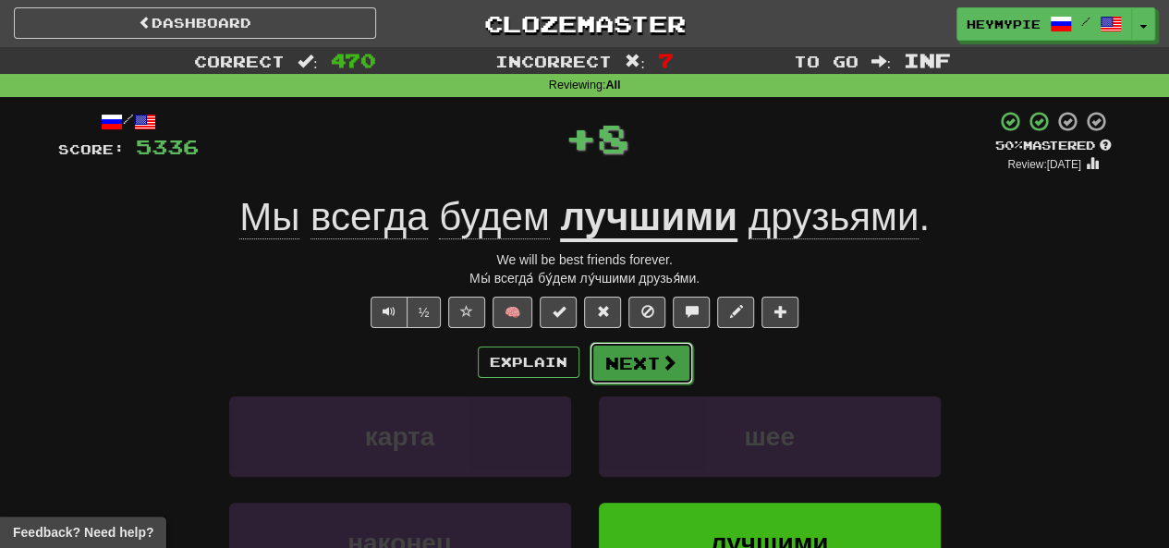
click at [589, 361] on button "Next" at bounding box center [642, 363] width 104 height 43
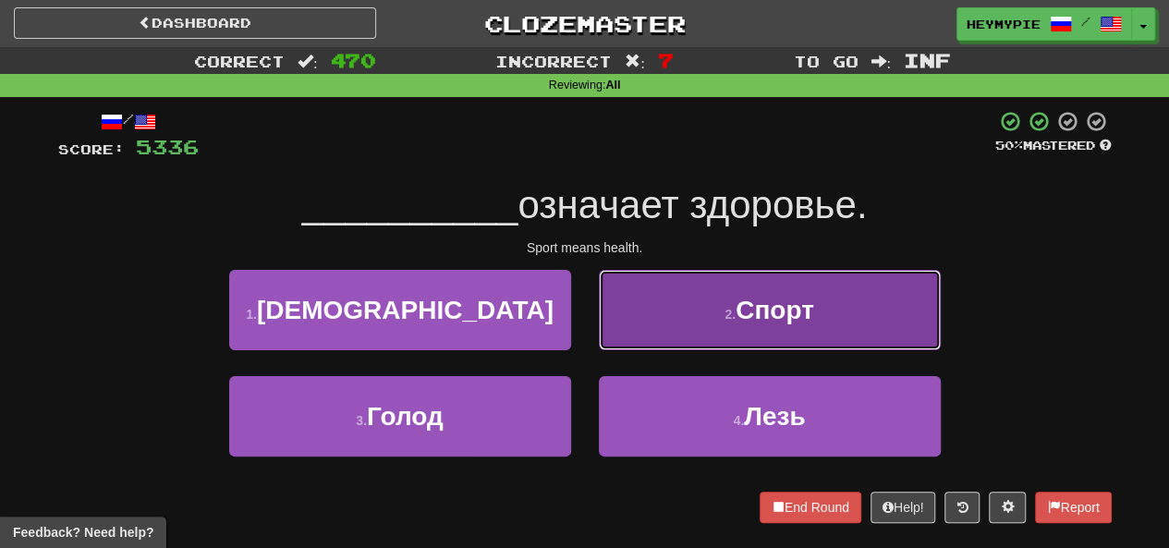
click at [589, 300] on button "2 . Спорт" at bounding box center [770, 310] width 342 height 80
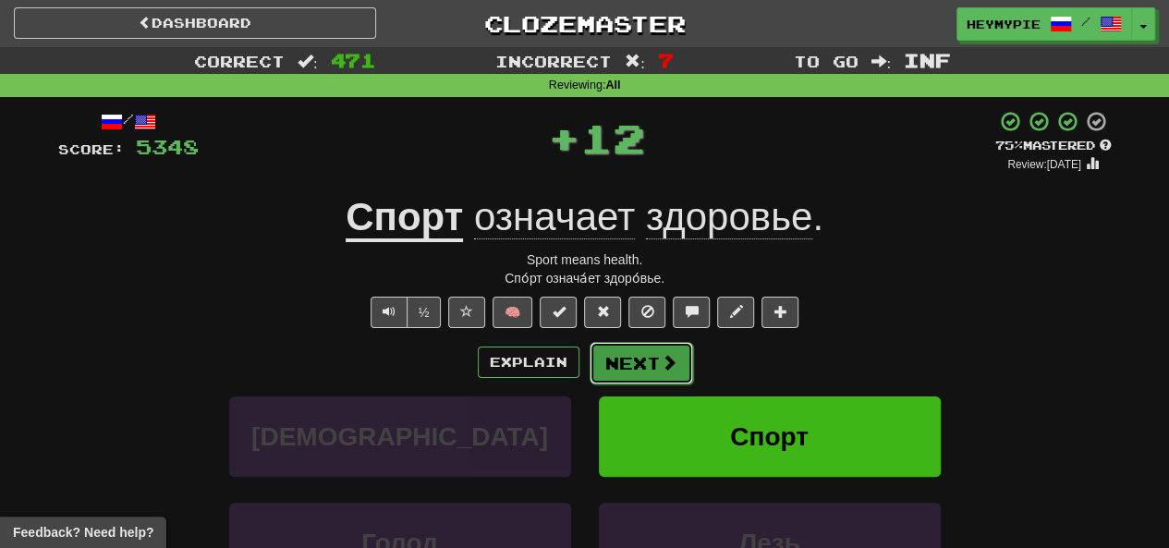
click at [589, 355] on button "Next" at bounding box center [642, 363] width 104 height 43
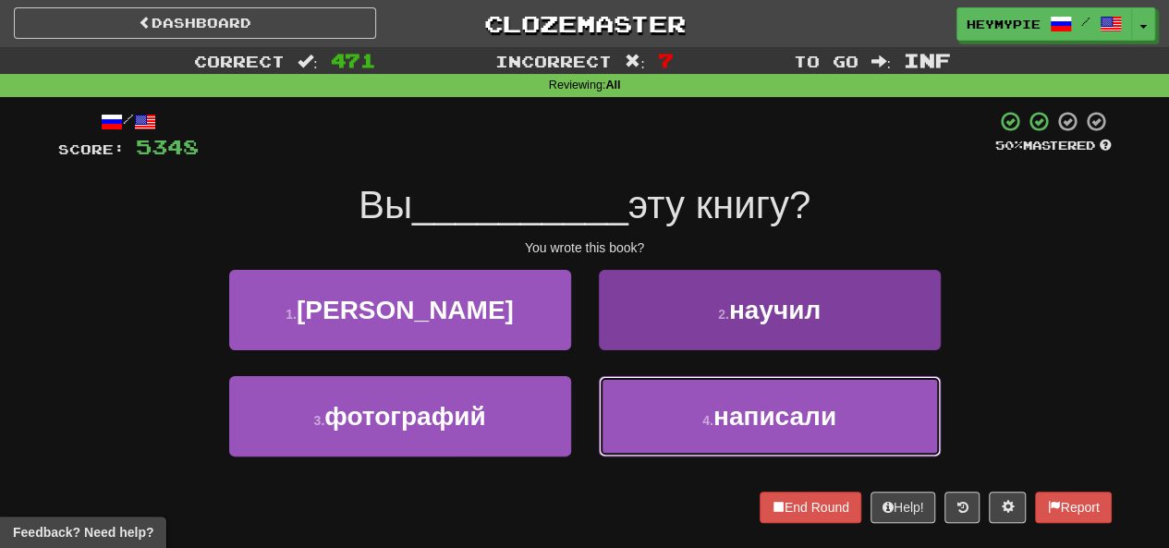
click at [589, 413] on button "4 . написали" at bounding box center [770, 416] width 342 height 80
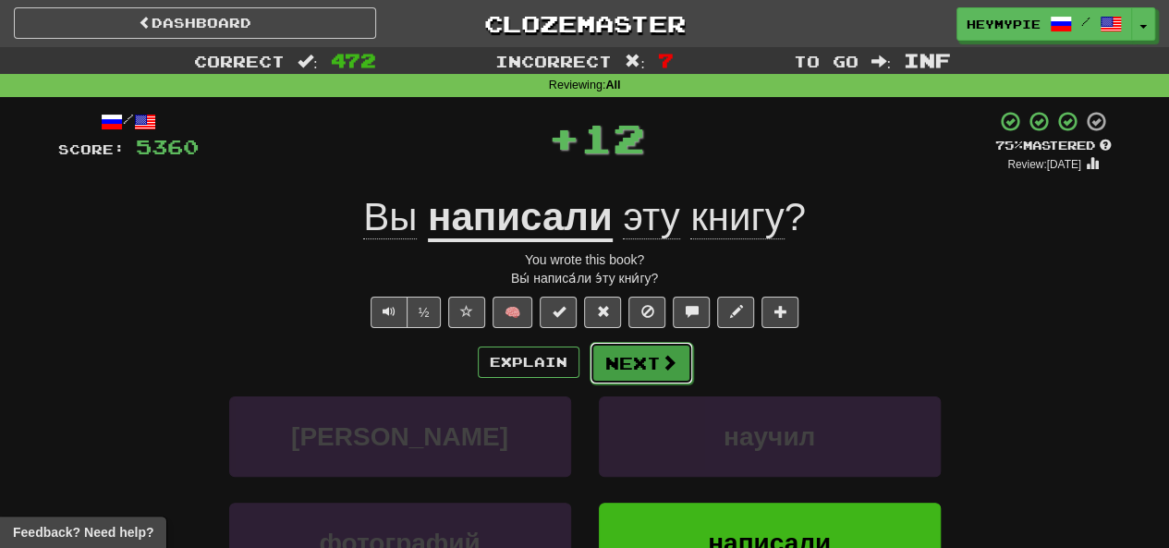
click at [589, 356] on button "Next" at bounding box center [642, 363] width 104 height 43
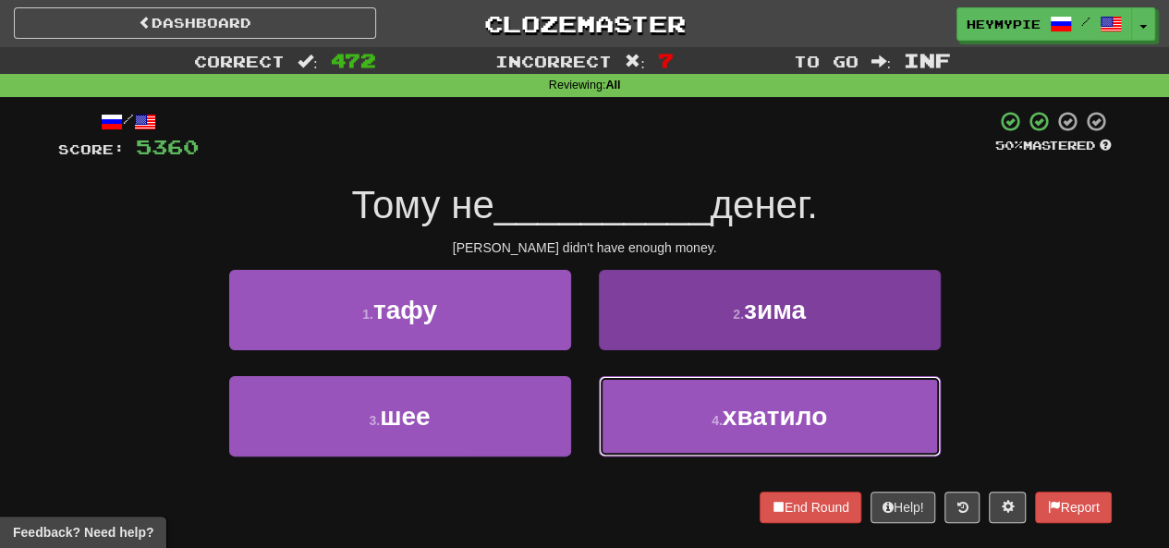
click at [589, 412] on button "4 . хватило" at bounding box center [770, 416] width 342 height 80
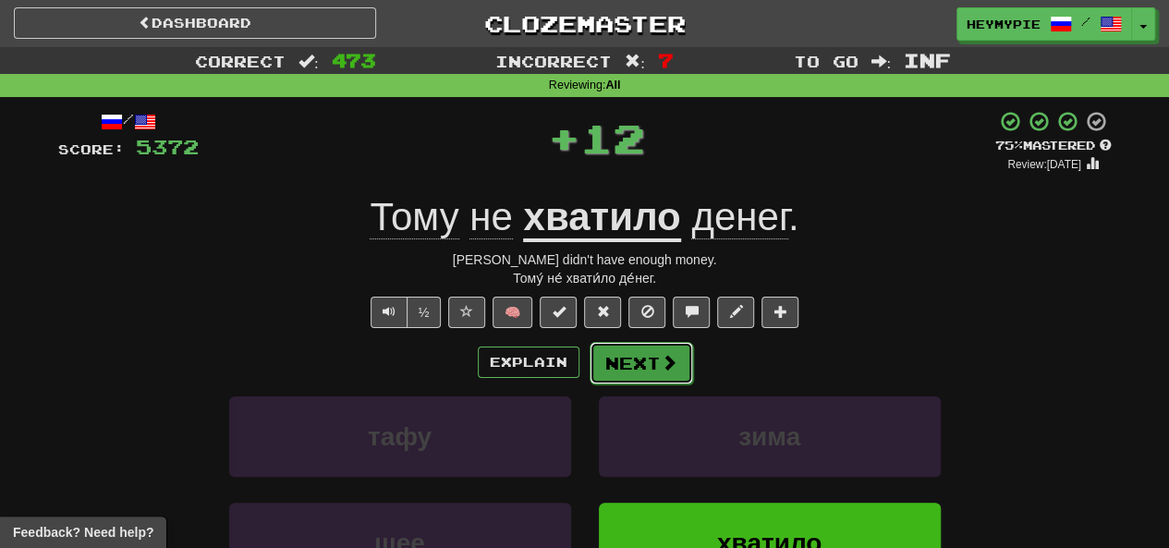
click at [589, 361] on button "Next" at bounding box center [642, 363] width 104 height 43
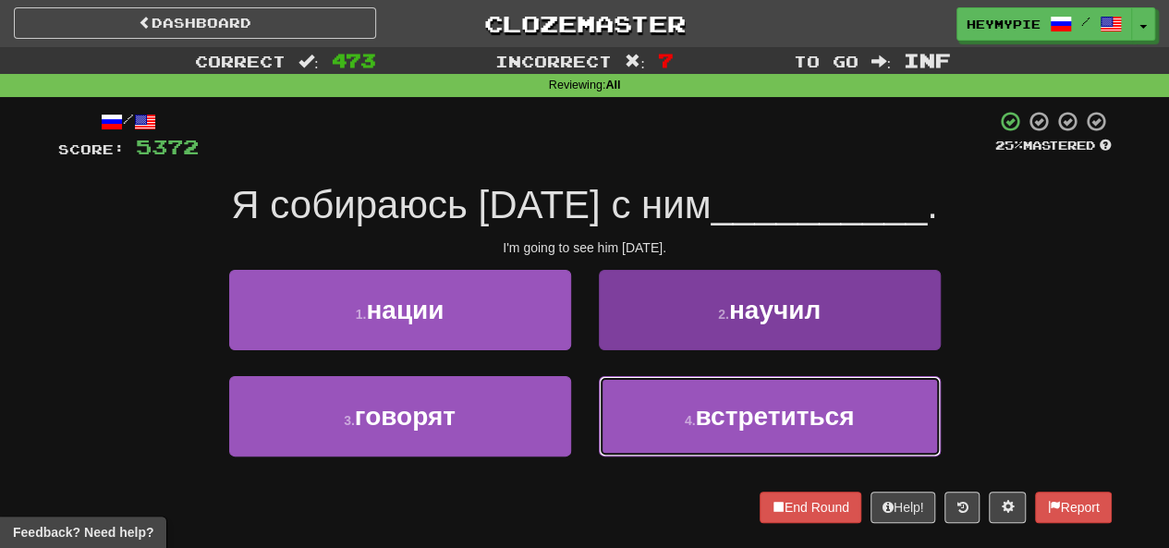
click at [589, 418] on button "4 . встретиться" at bounding box center [770, 416] width 342 height 80
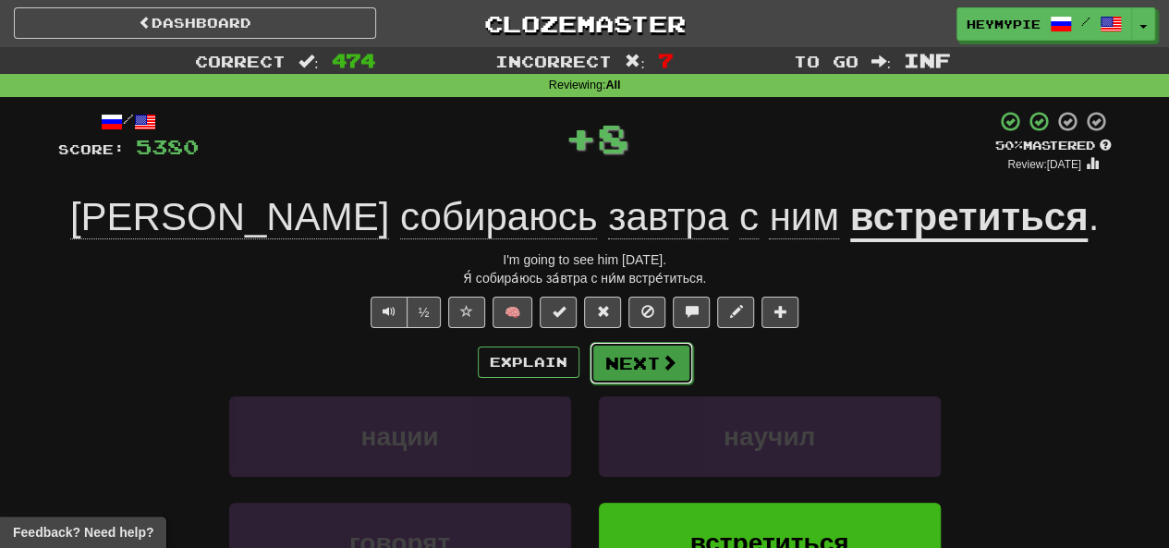
click at [589, 361] on button "Next" at bounding box center [642, 363] width 104 height 43
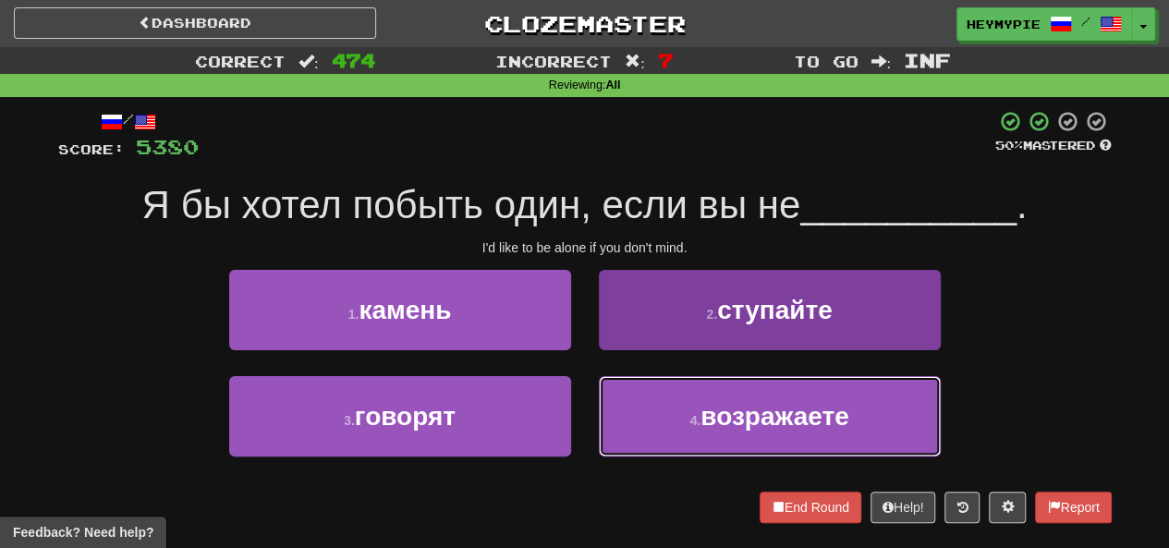
click at [589, 413] on button "4 . возражаете" at bounding box center [770, 416] width 342 height 80
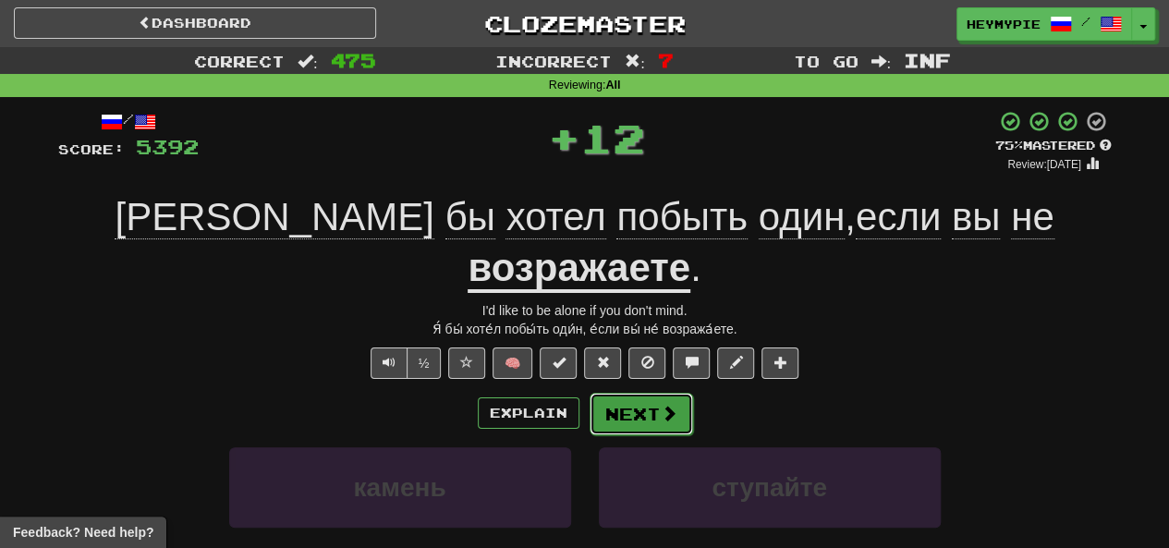
click at [589, 393] on button "Next" at bounding box center [642, 414] width 104 height 43
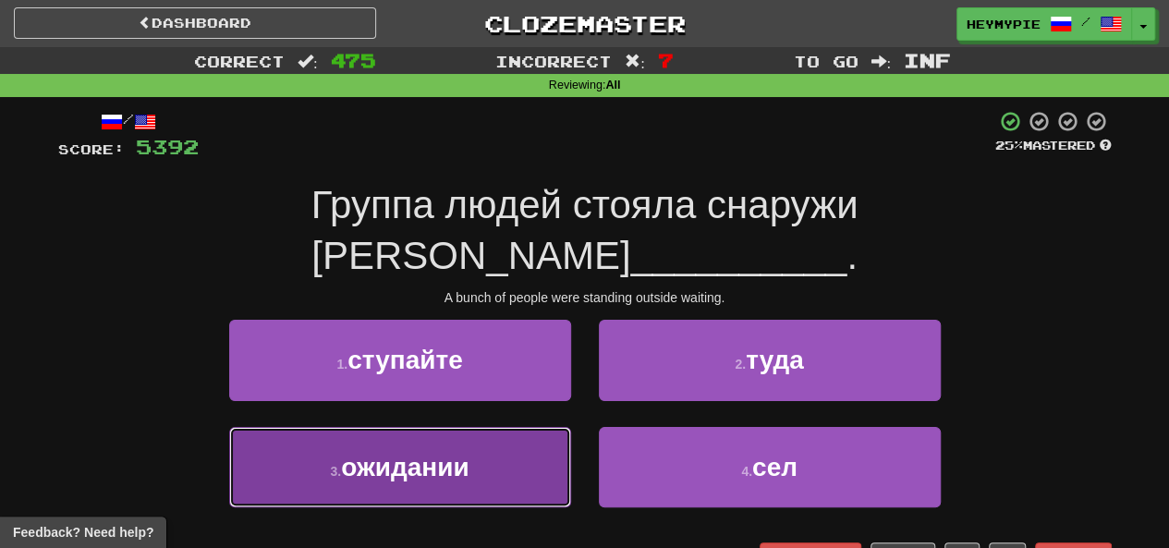
click at [458, 453] on span "ожидании" at bounding box center [405, 467] width 128 height 29
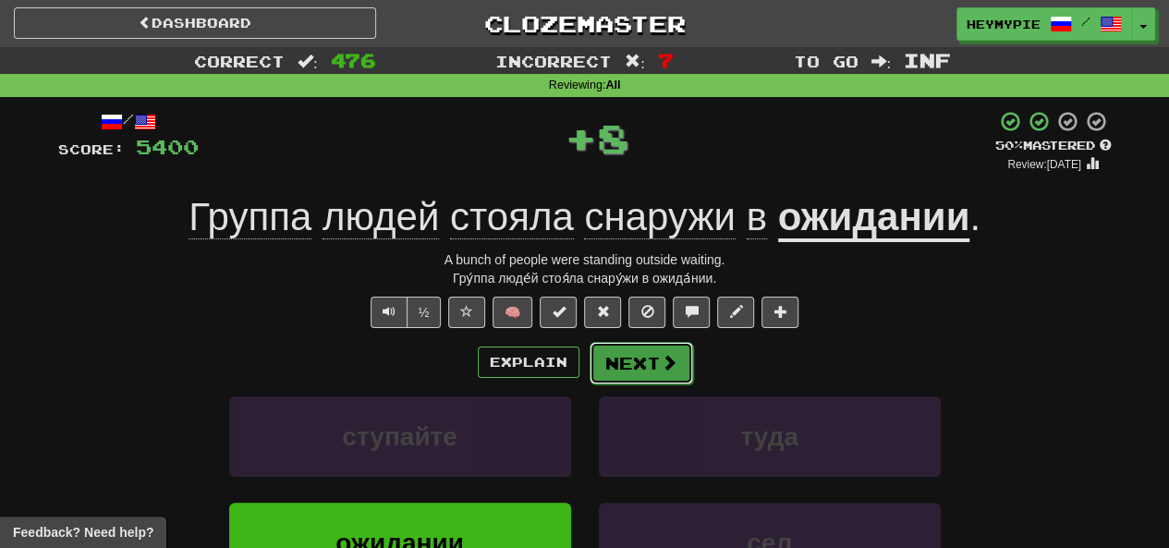
click at [589, 376] on button "Next" at bounding box center [642, 363] width 104 height 43
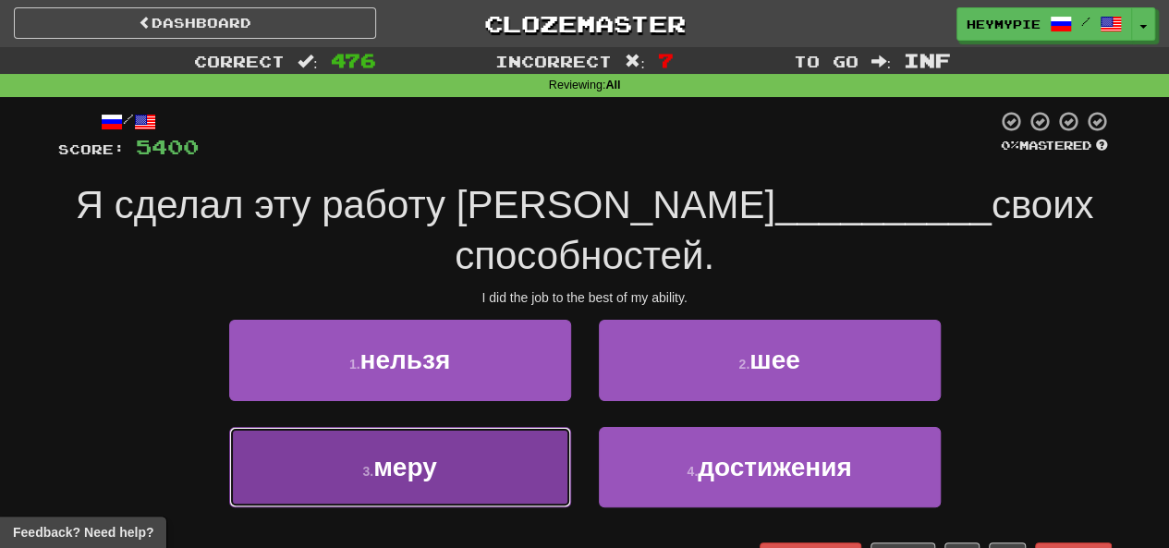
click at [471, 427] on button "3 . меру" at bounding box center [400, 467] width 342 height 80
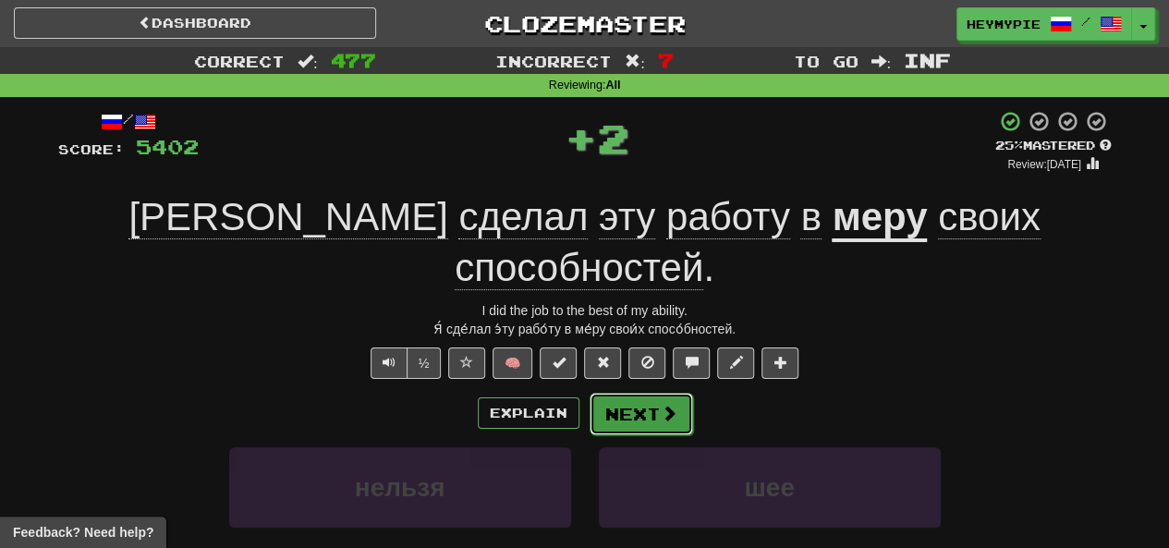
click at [589, 393] on button "Next" at bounding box center [642, 414] width 104 height 43
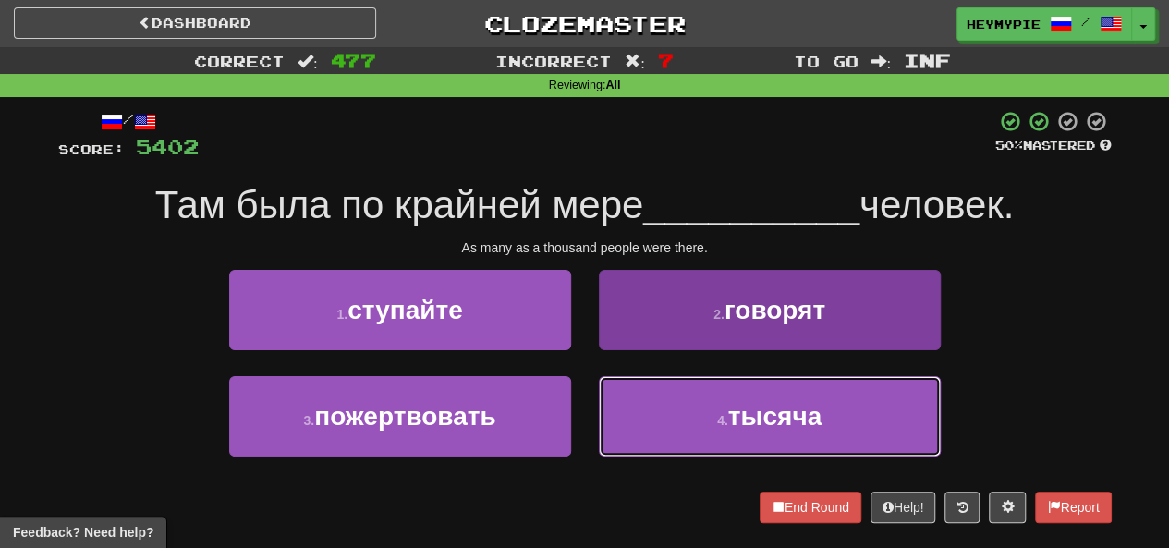
click at [589, 404] on button "4 . тысяча" at bounding box center [770, 416] width 342 height 80
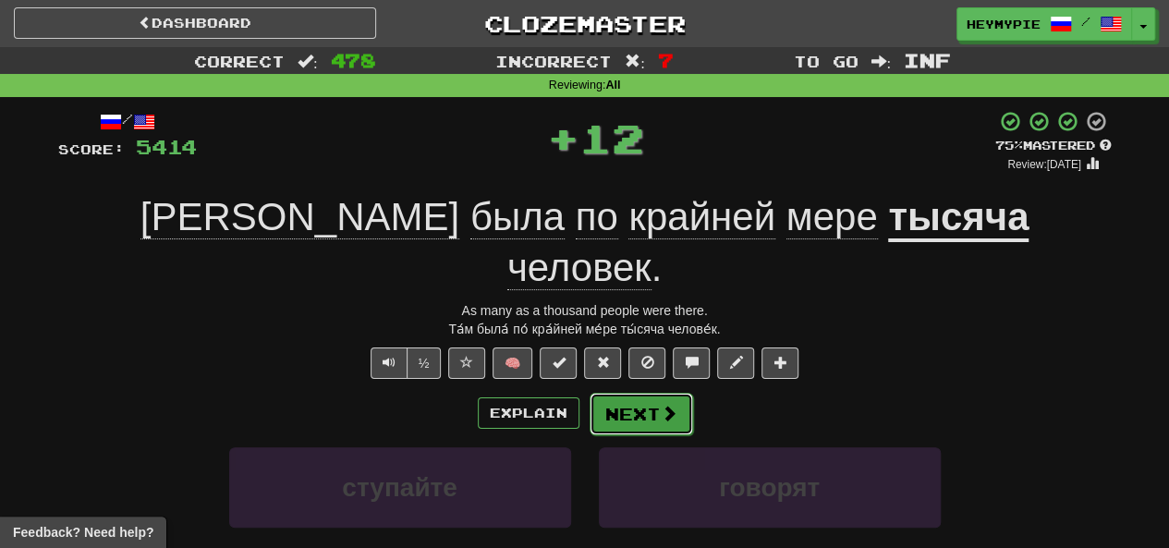
click at [589, 393] on button "Next" at bounding box center [642, 414] width 104 height 43
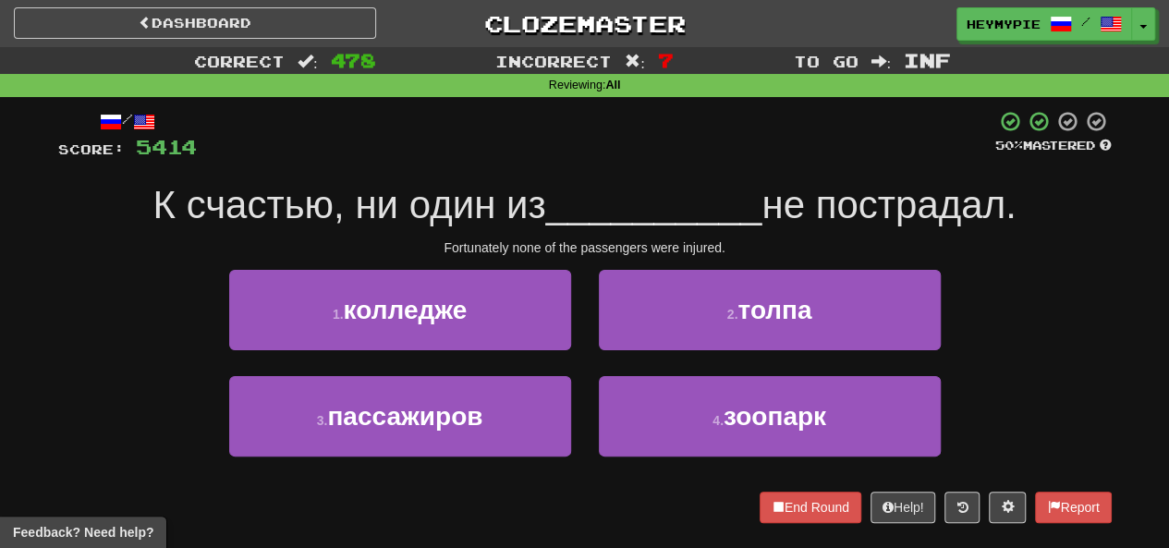
click at [362, 485] on div "/ Score: 5414 50 % Mastered К счастью, ни один из __________ не пострадал. Fort…" at bounding box center [585, 316] width 1054 height 413
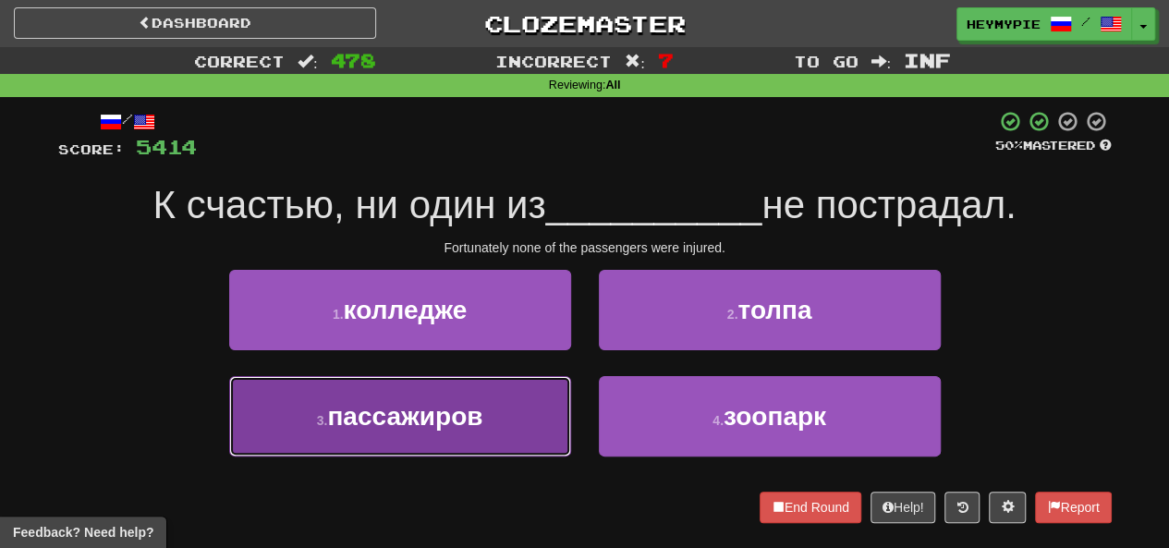
click at [385, 452] on button "3 . пассажиров" at bounding box center [400, 416] width 342 height 80
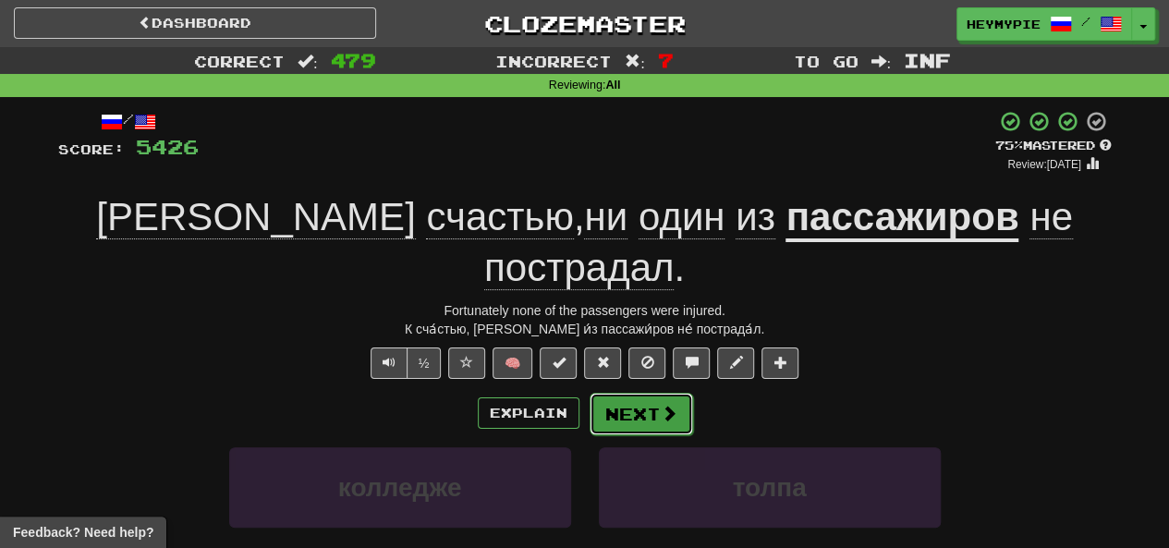
click at [589, 393] on button "Next" at bounding box center [642, 414] width 104 height 43
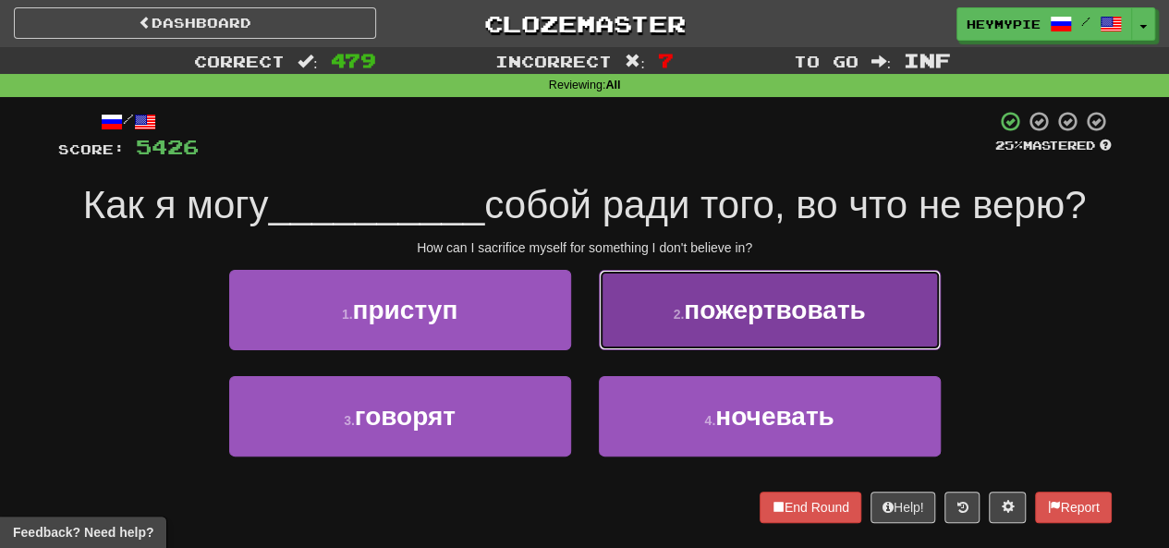
click at [589, 299] on button "2 . пожертвовать" at bounding box center [770, 310] width 342 height 80
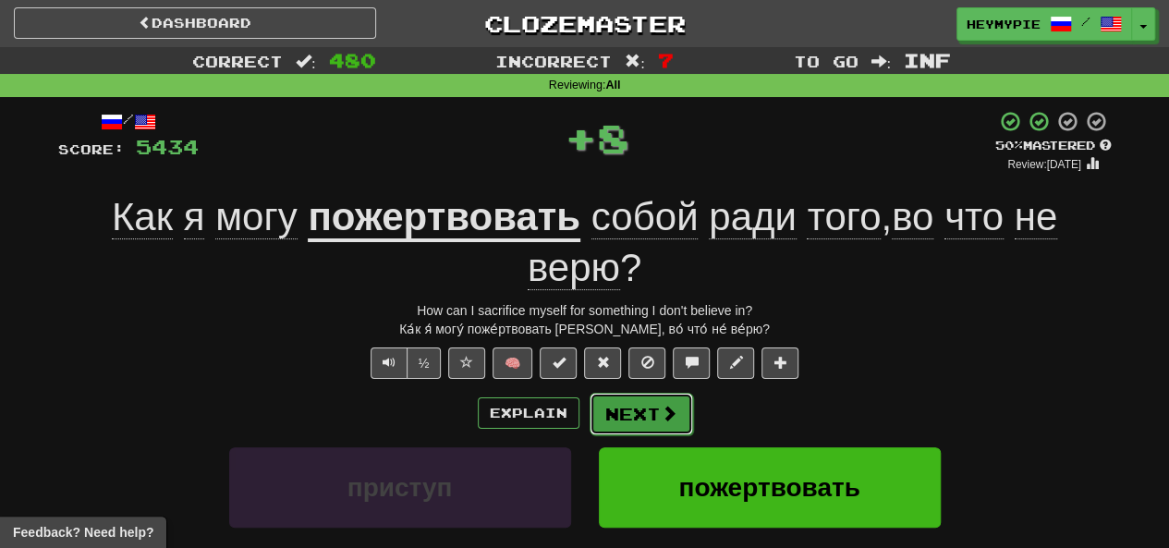
click at [589, 415] on button "Next" at bounding box center [642, 414] width 104 height 43
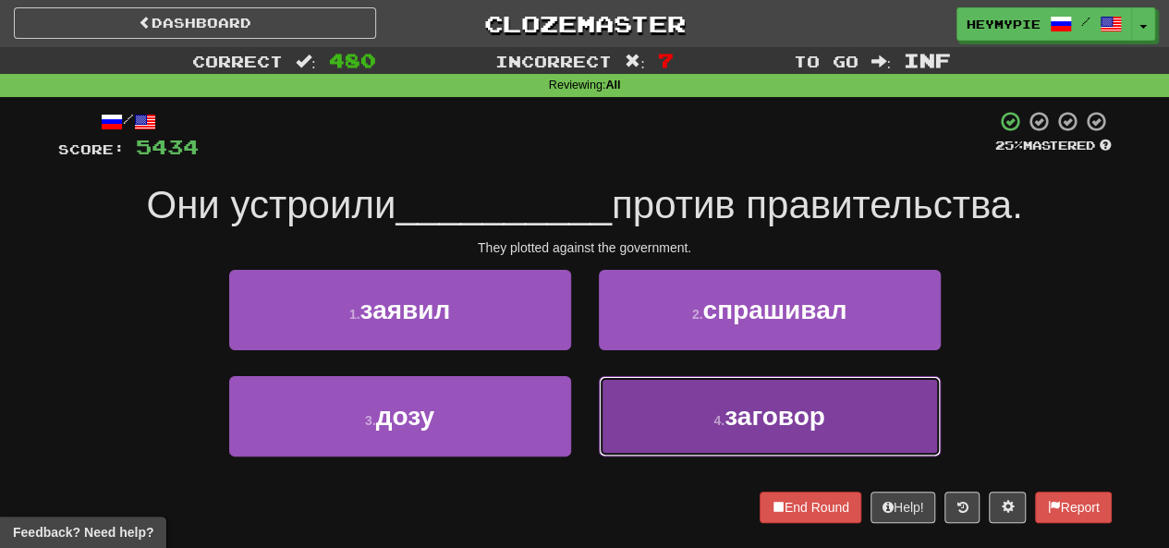
click at [589, 421] on button "4 . заговор" at bounding box center [770, 416] width 342 height 80
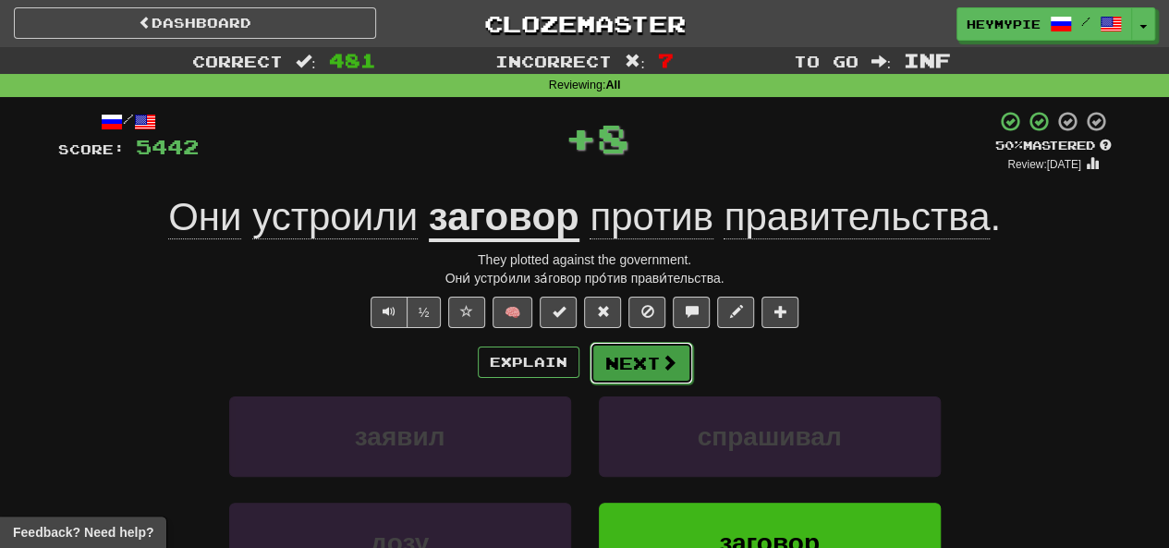
click at [589, 371] on button "Next" at bounding box center [642, 363] width 104 height 43
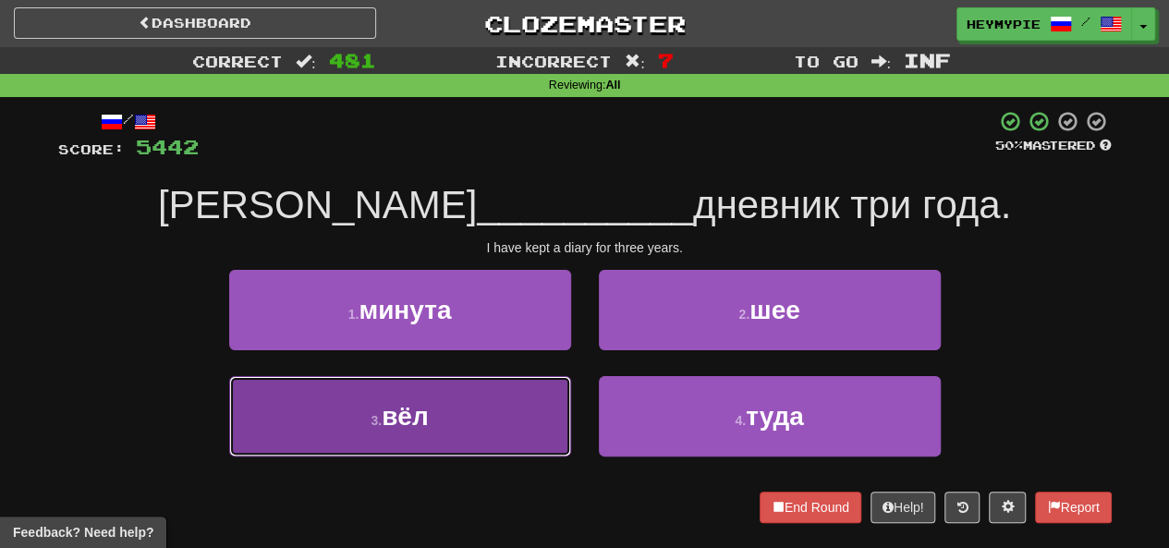
click at [468, 410] on button "3 . вёл" at bounding box center [400, 416] width 342 height 80
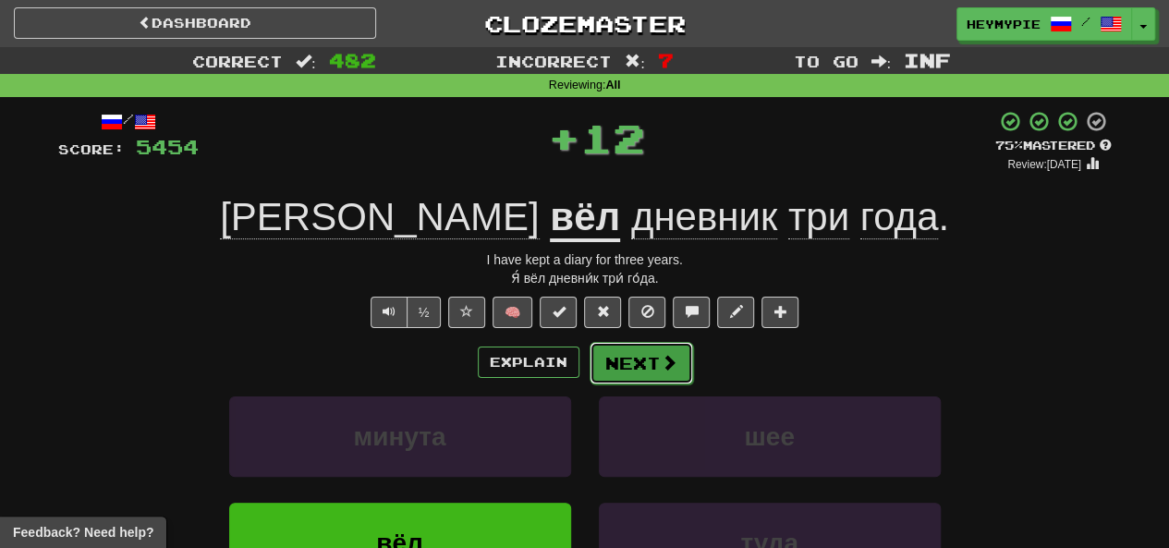
click at [589, 377] on button "Next" at bounding box center [642, 363] width 104 height 43
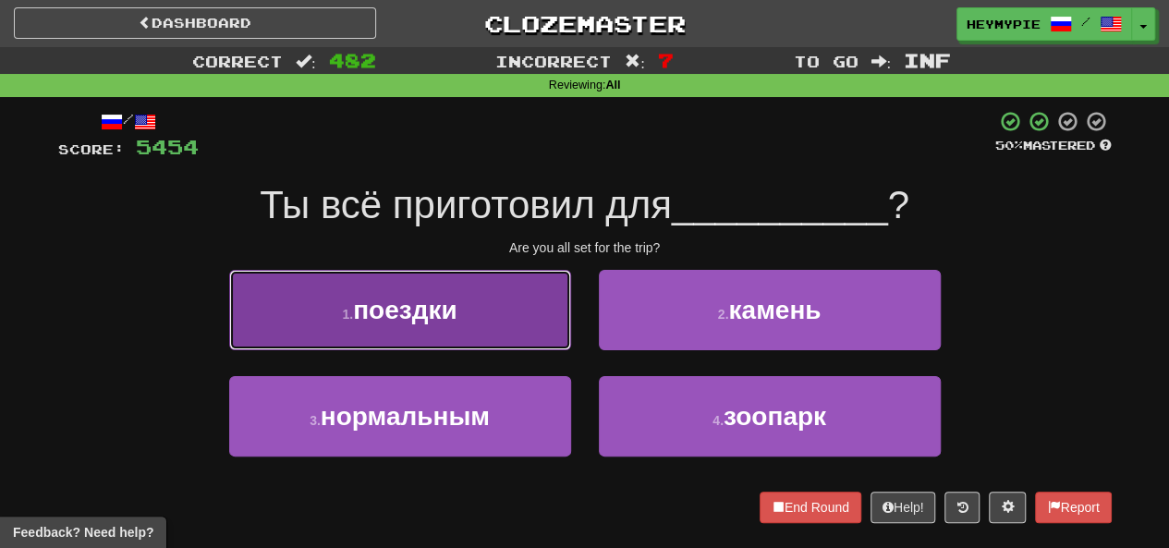
click at [481, 312] on button "1 . поездки" at bounding box center [400, 310] width 342 height 80
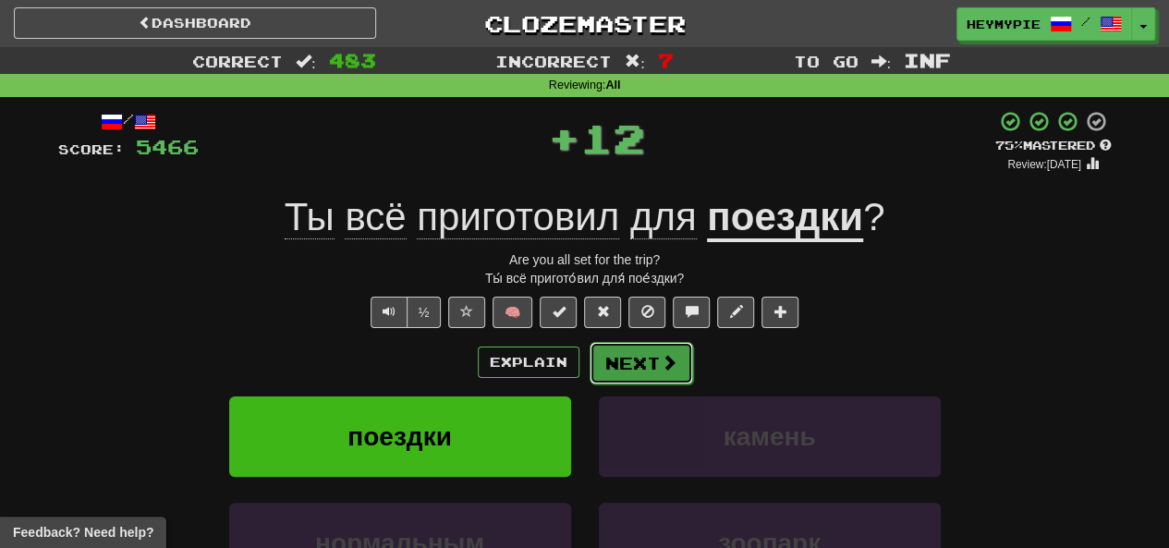
click at [589, 363] on button "Next" at bounding box center [642, 363] width 104 height 43
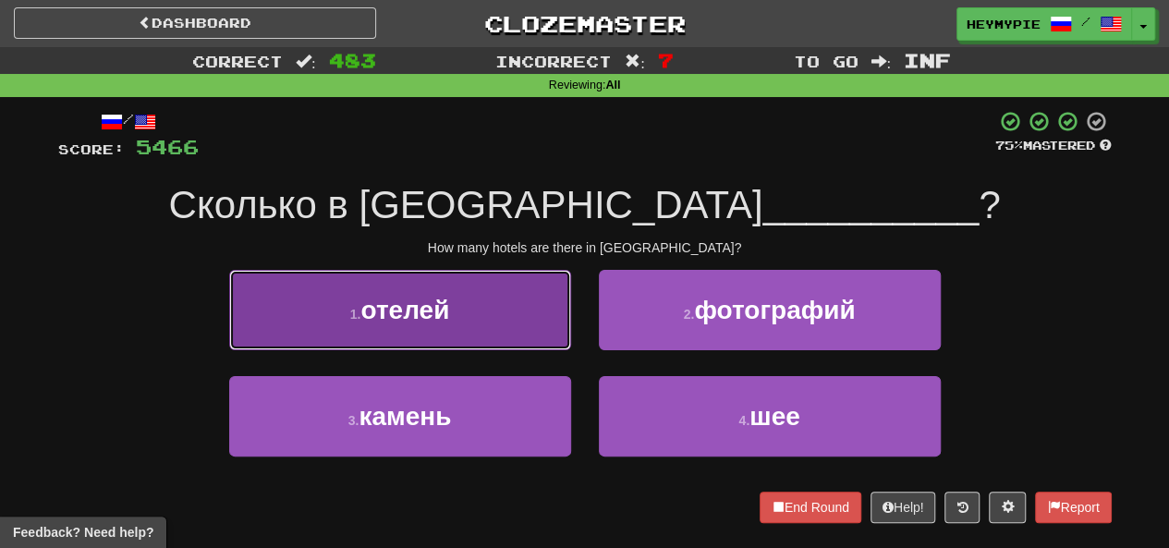
click at [412, 323] on span "отелей" at bounding box center [405, 310] width 89 height 29
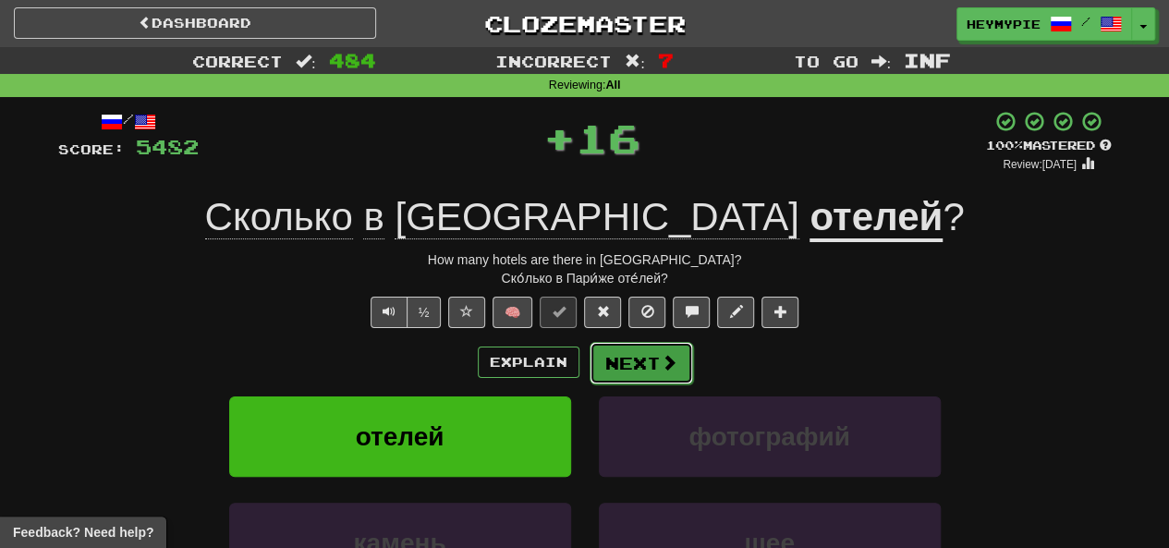
click at [589, 376] on button "Next" at bounding box center [642, 363] width 104 height 43
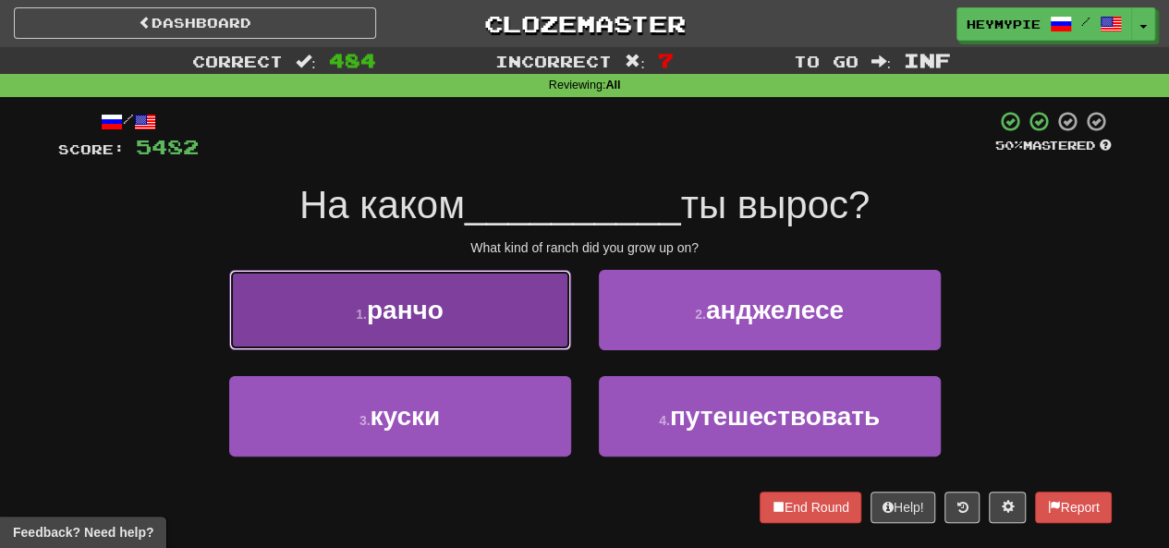
click at [378, 315] on span "ранчо" at bounding box center [405, 310] width 77 height 29
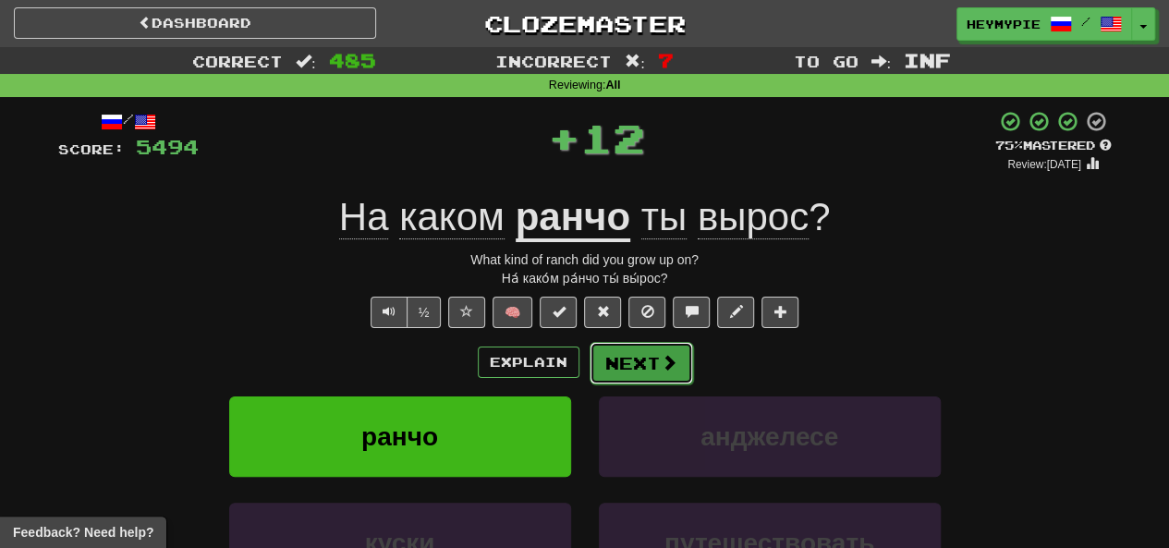
click at [589, 364] on button "Next" at bounding box center [642, 363] width 104 height 43
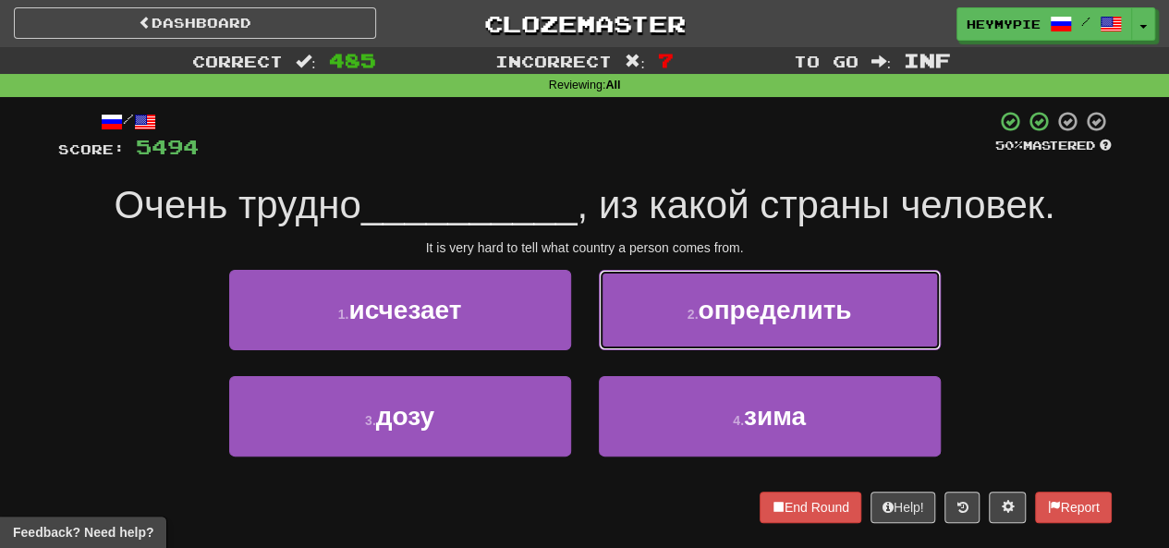
click at [589, 323] on button "2 . определить" at bounding box center [770, 310] width 342 height 80
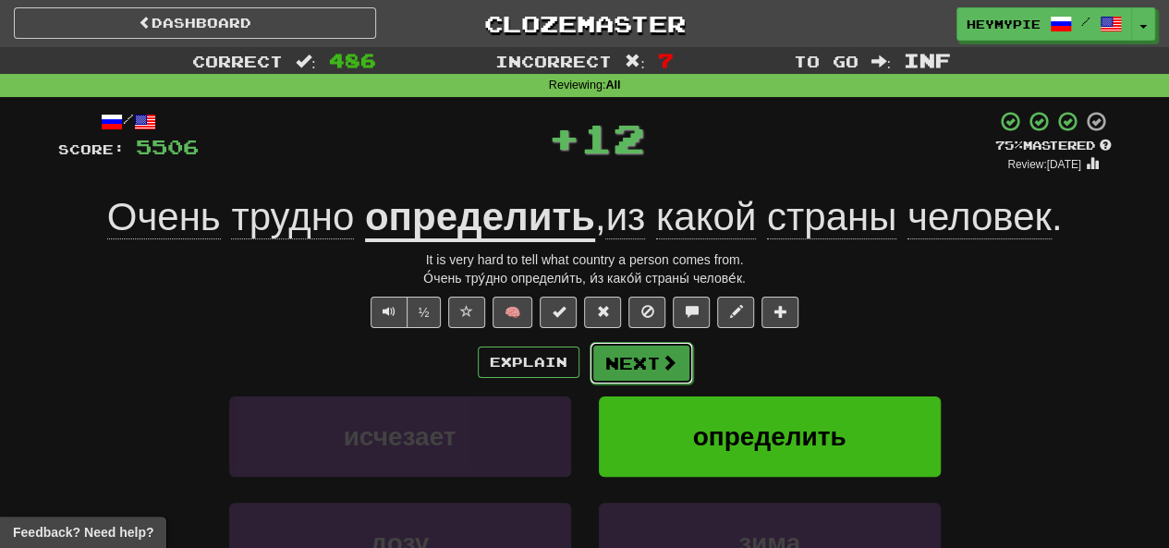
click at [589, 367] on button "Next" at bounding box center [642, 363] width 104 height 43
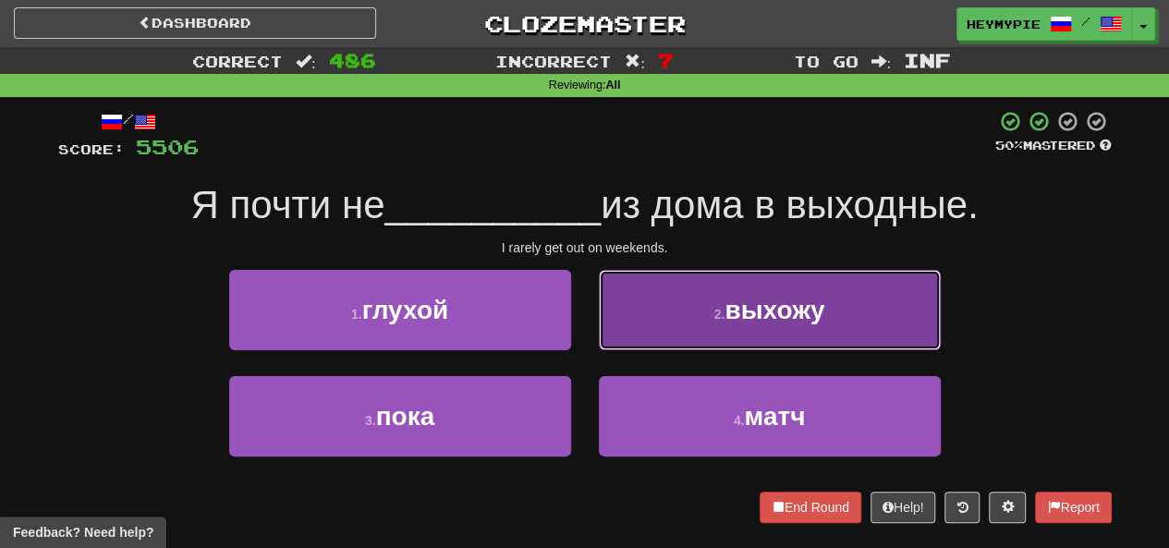
click at [589, 344] on button "2 . выхожу" at bounding box center [770, 310] width 342 height 80
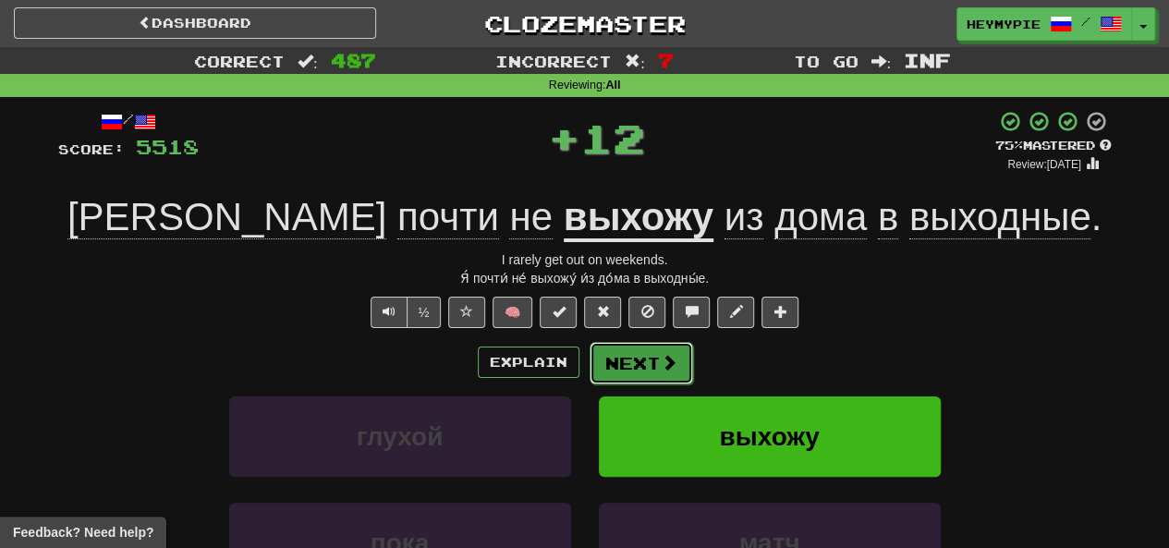
click at [589, 366] on button "Next" at bounding box center [642, 363] width 104 height 43
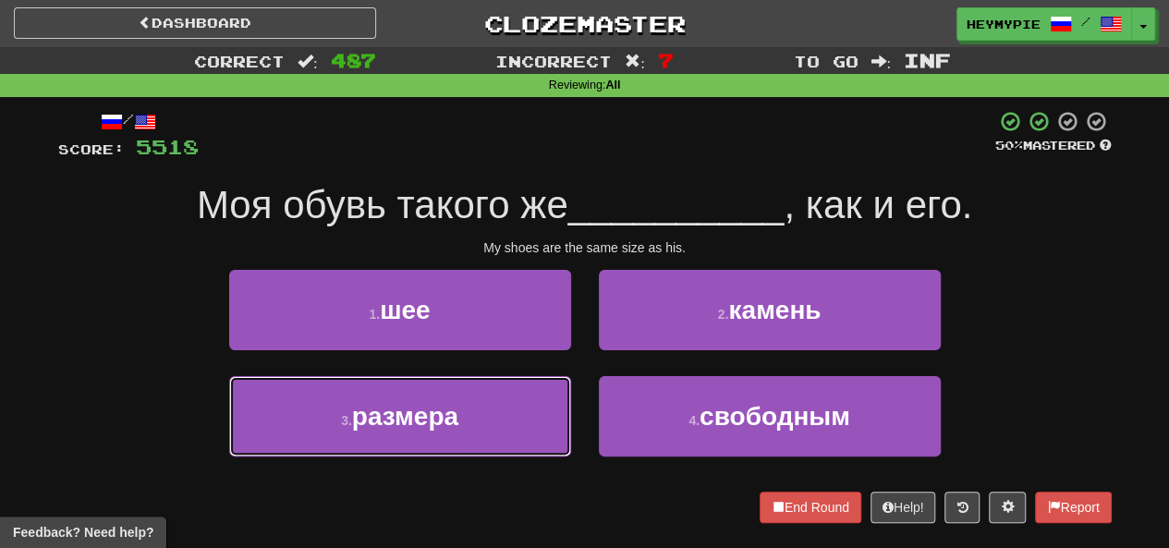
click at [433, 398] on button "3 . размера" at bounding box center [400, 416] width 342 height 80
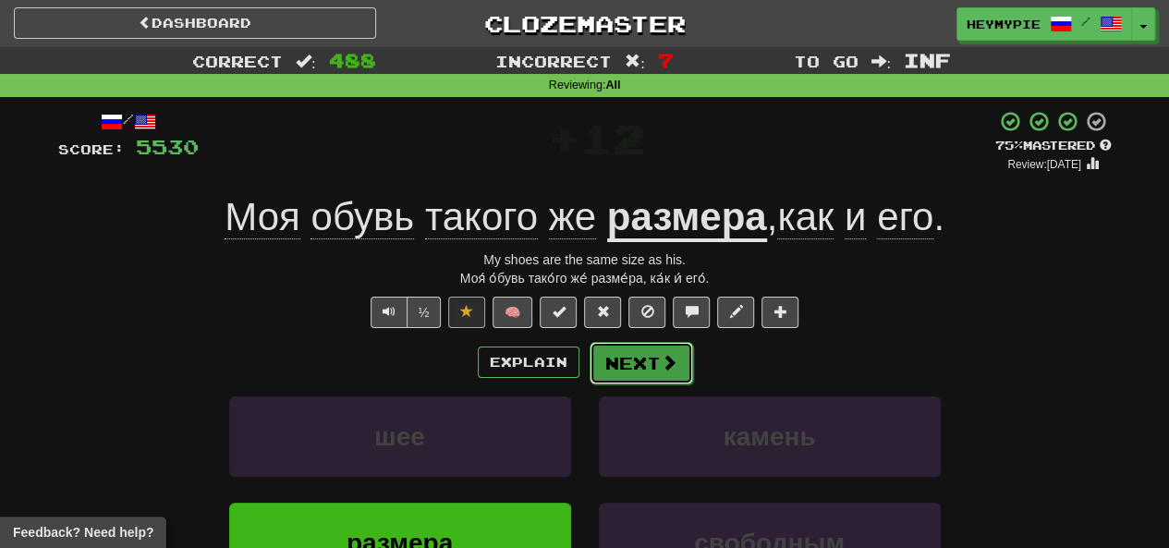
click at [589, 369] on button "Next" at bounding box center [642, 363] width 104 height 43
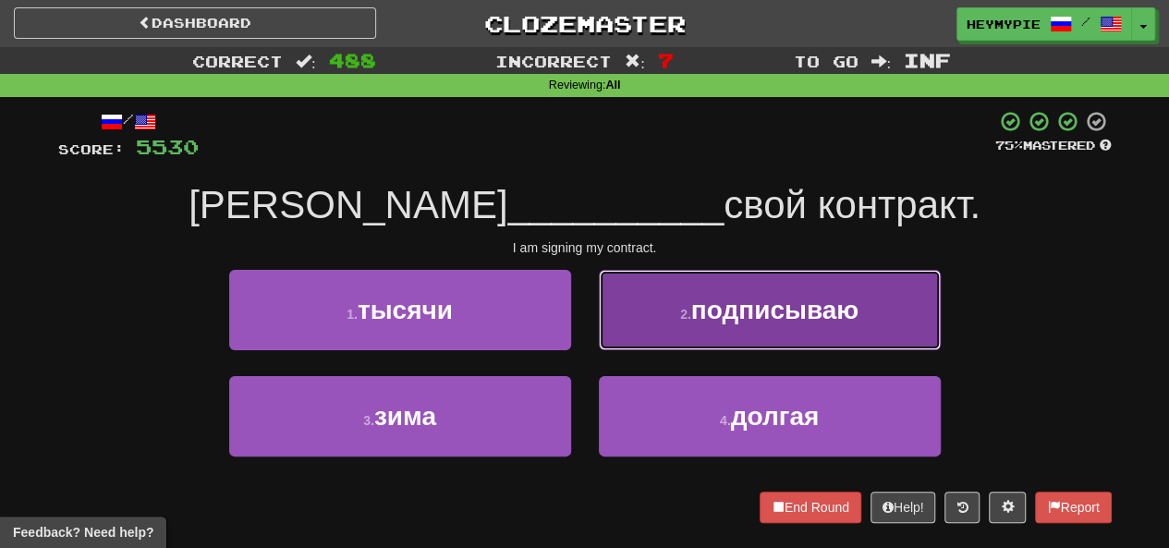
click at [589, 317] on button "2 . подписываю" at bounding box center [770, 310] width 342 height 80
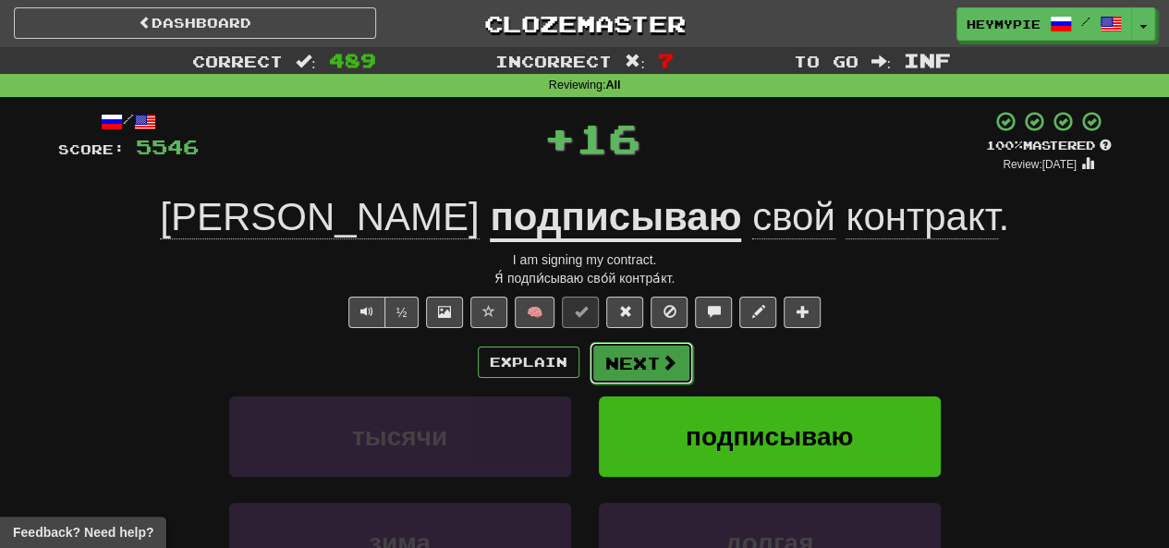
click at [589, 368] on button "Next" at bounding box center [642, 363] width 104 height 43
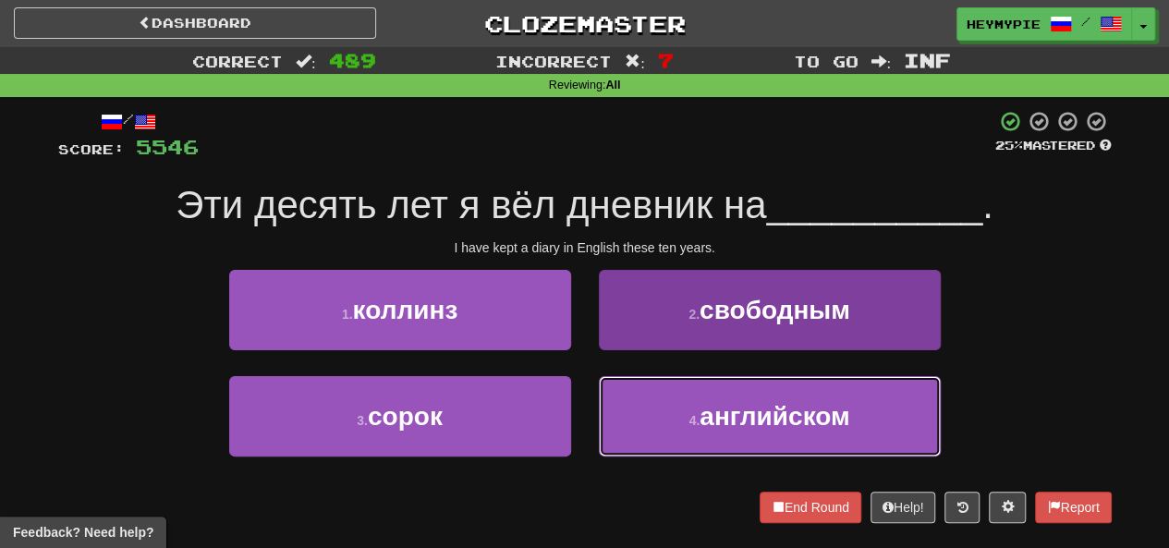
click at [589, 434] on button "4 . английском" at bounding box center [770, 416] width 342 height 80
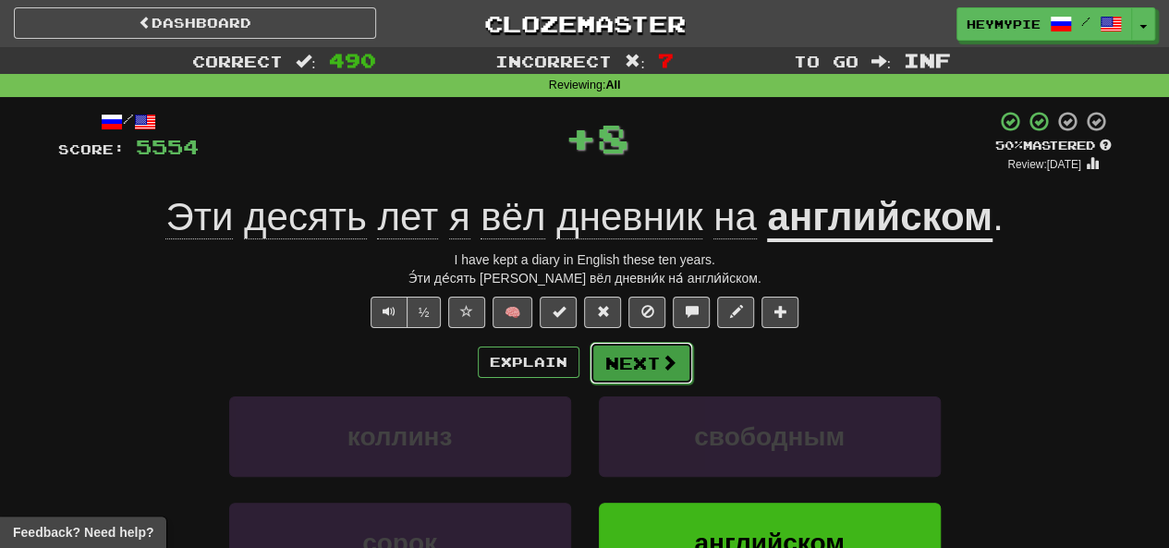
click at [589, 376] on button "Next" at bounding box center [642, 363] width 104 height 43
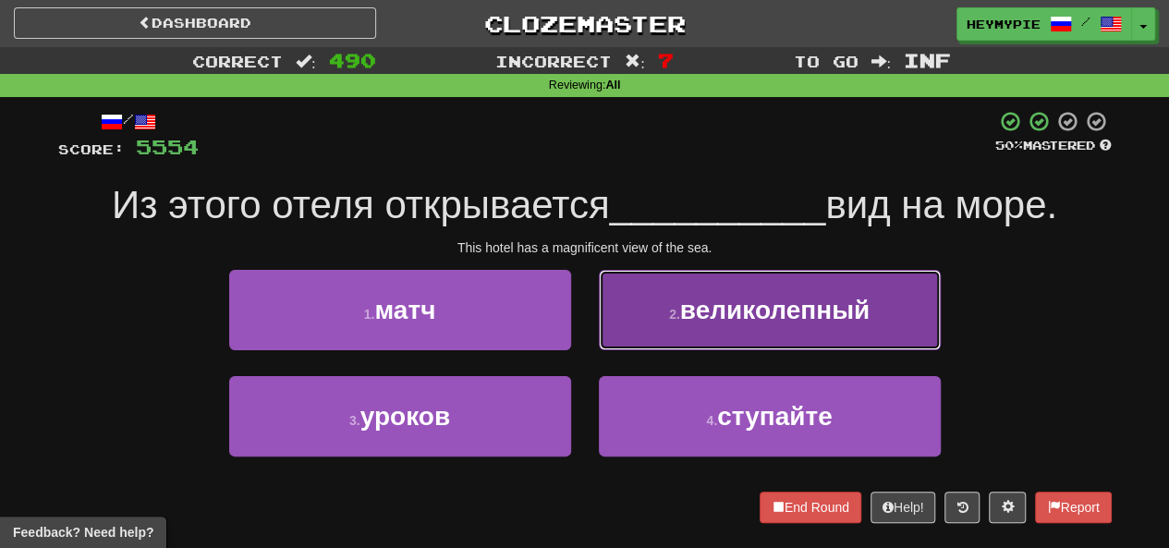
click at [589, 312] on small "2 ." at bounding box center [674, 314] width 11 height 15
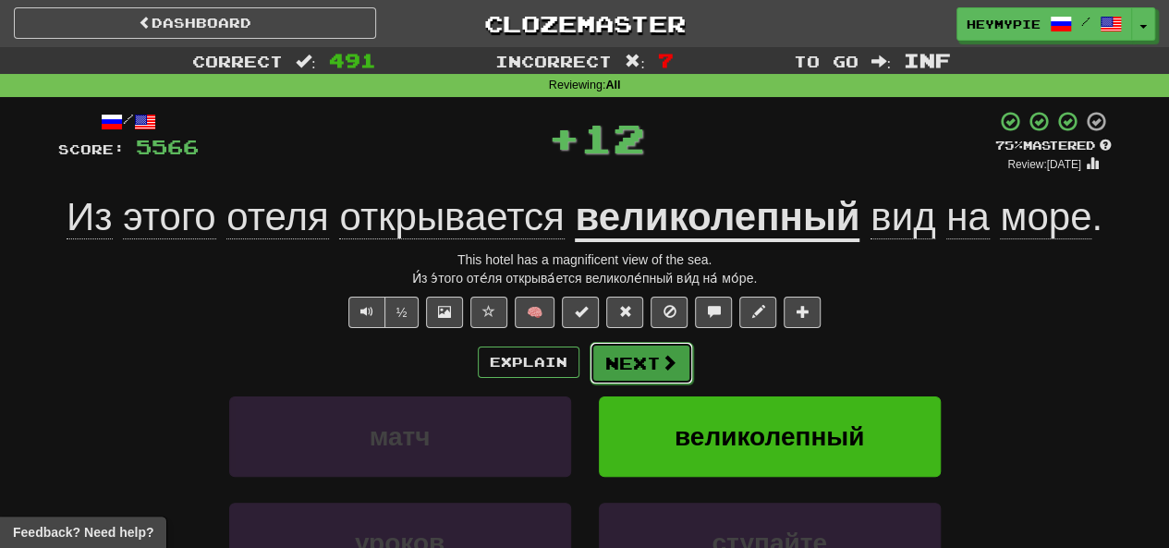
click at [589, 365] on button "Next" at bounding box center [642, 363] width 104 height 43
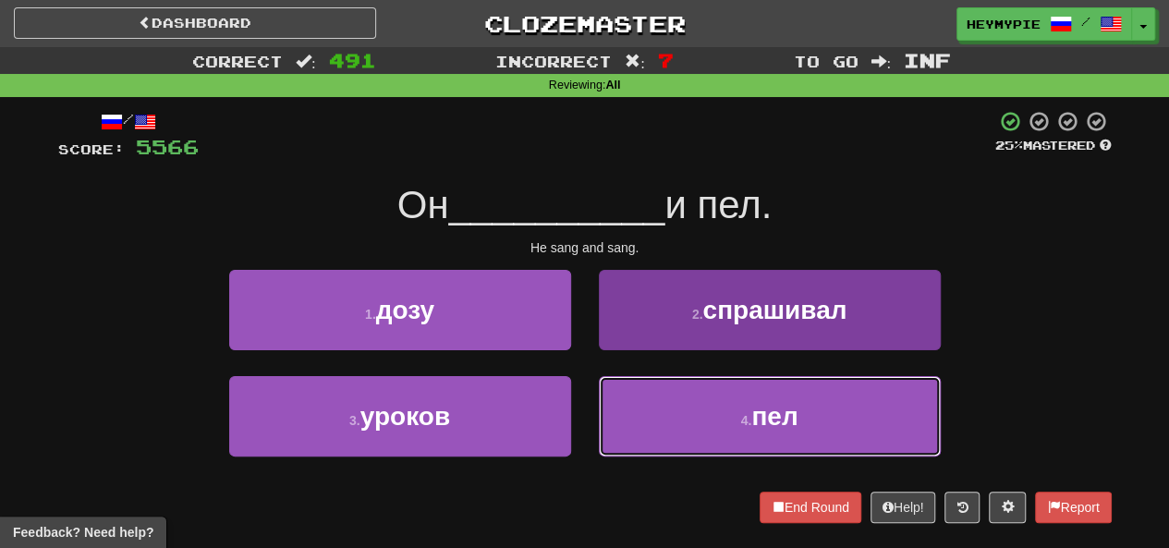
click at [589, 449] on button "4 . пел" at bounding box center [770, 416] width 342 height 80
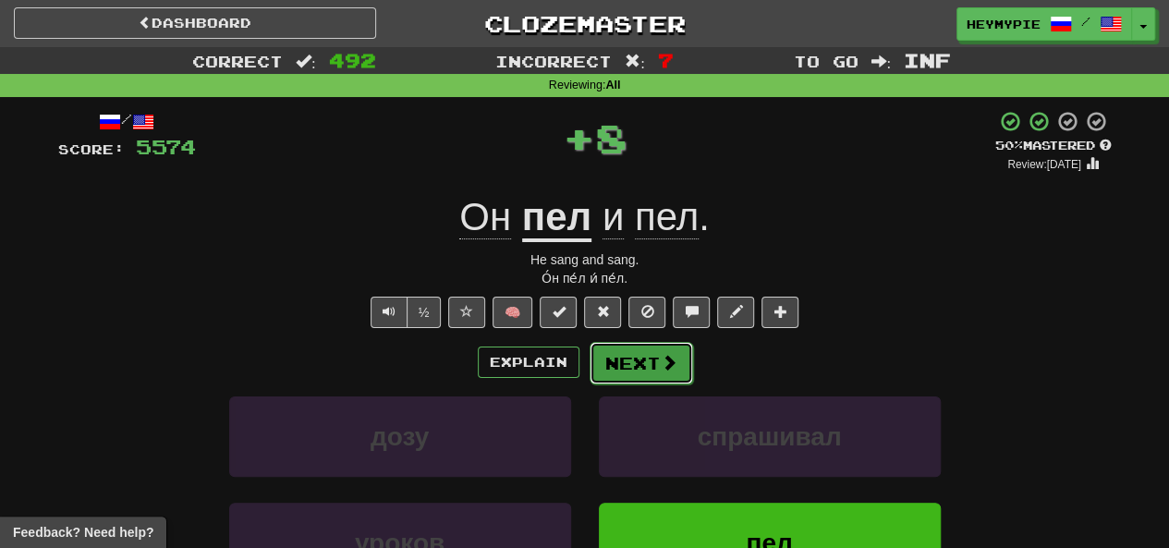
click at [589, 350] on button "Next" at bounding box center [642, 363] width 104 height 43
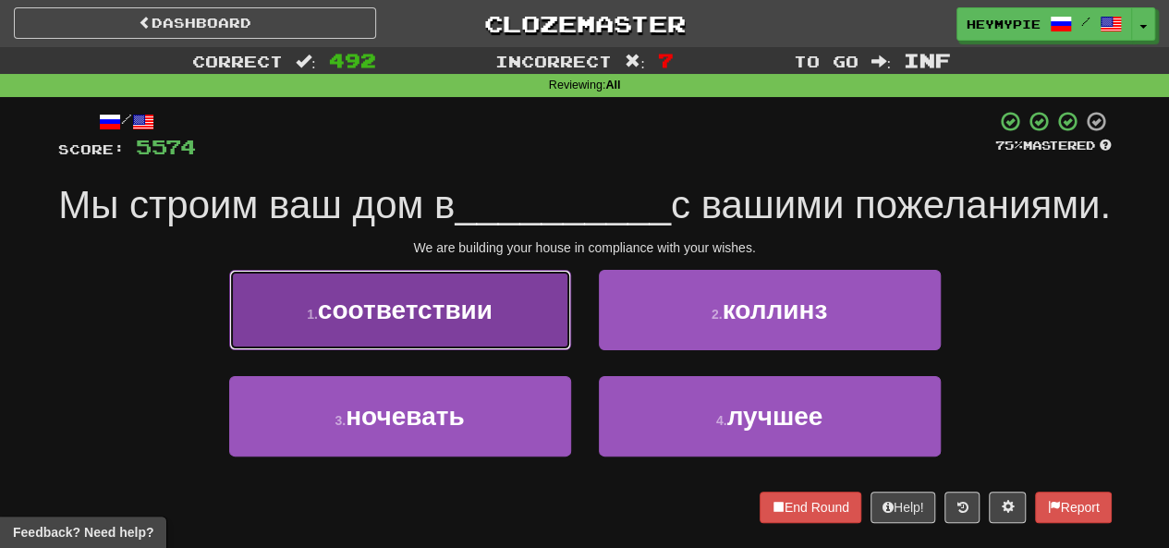
click at [496, 350] on button "1 . соответствии" at bounding box center [400, 310] width 342 height 80
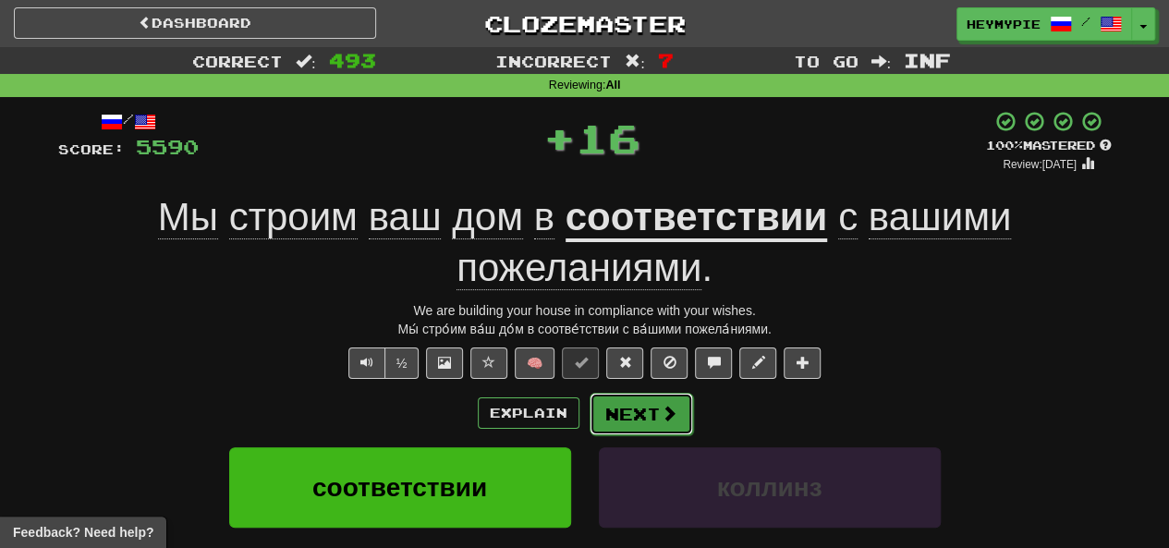
click at [589, 415] on button "Next" at bounding box center [642, 414] width 104 height 43
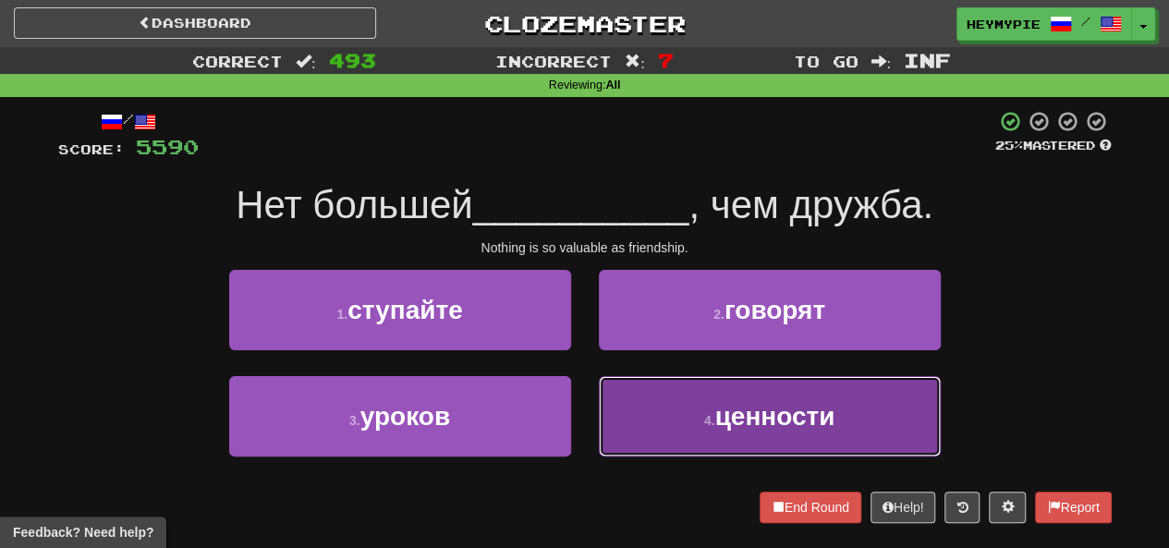
click at [589, 417] on button "4 . ценности" at bounding box center [770, 416] width 342 height 80
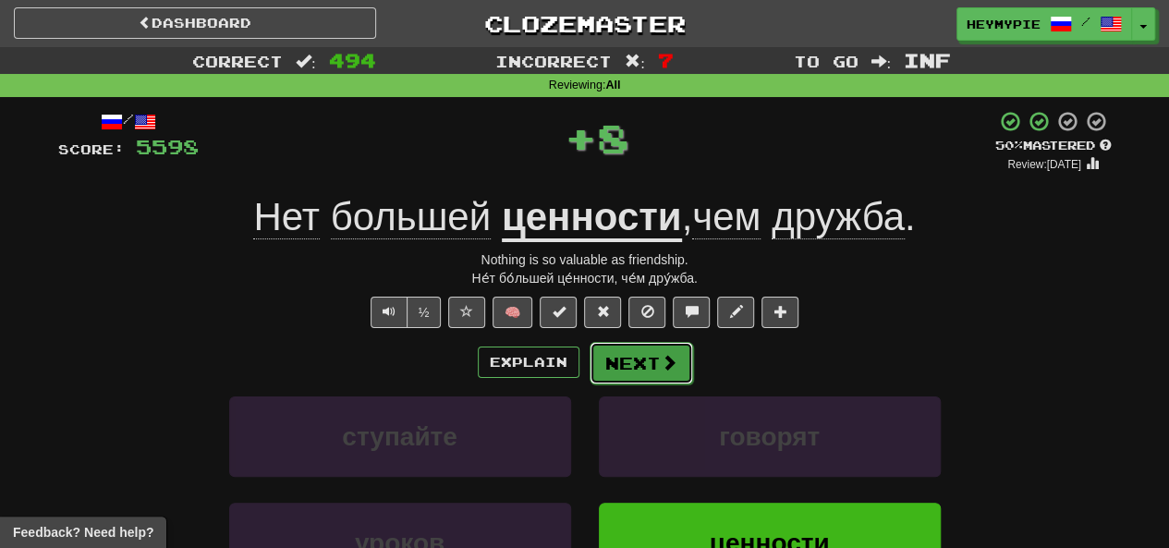
click at [589, 361] on button "Next" at bounding box center [642, 363] width 104 height 43
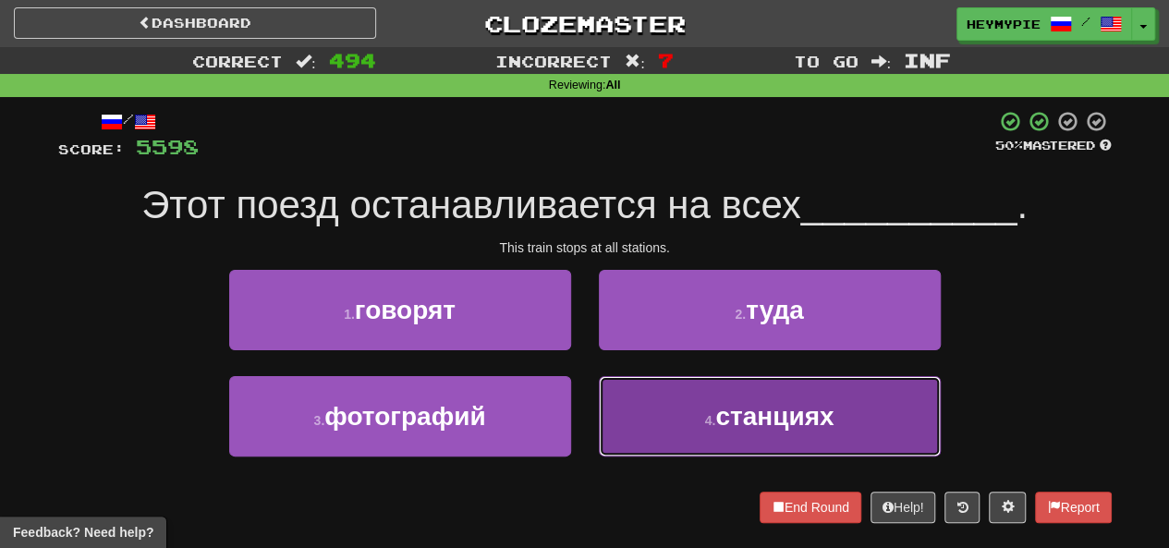
click at [589, 419] on button "4 . станциях" at bounding box center [770, 416] width 342 height 80
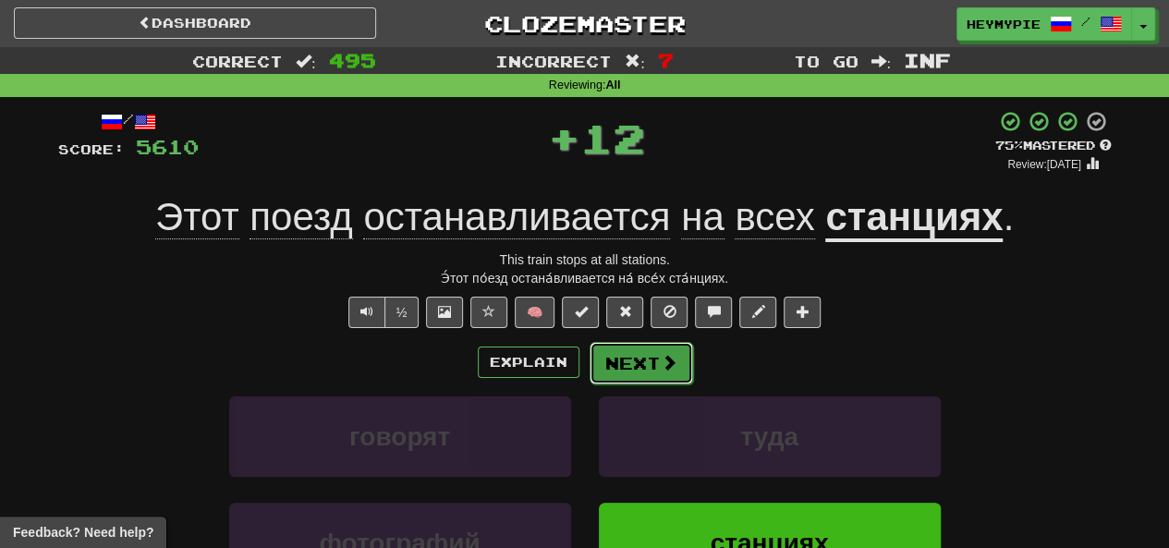
click at [589, 371] on button "Next" at bounding box center [642, 363] width 104 height 43
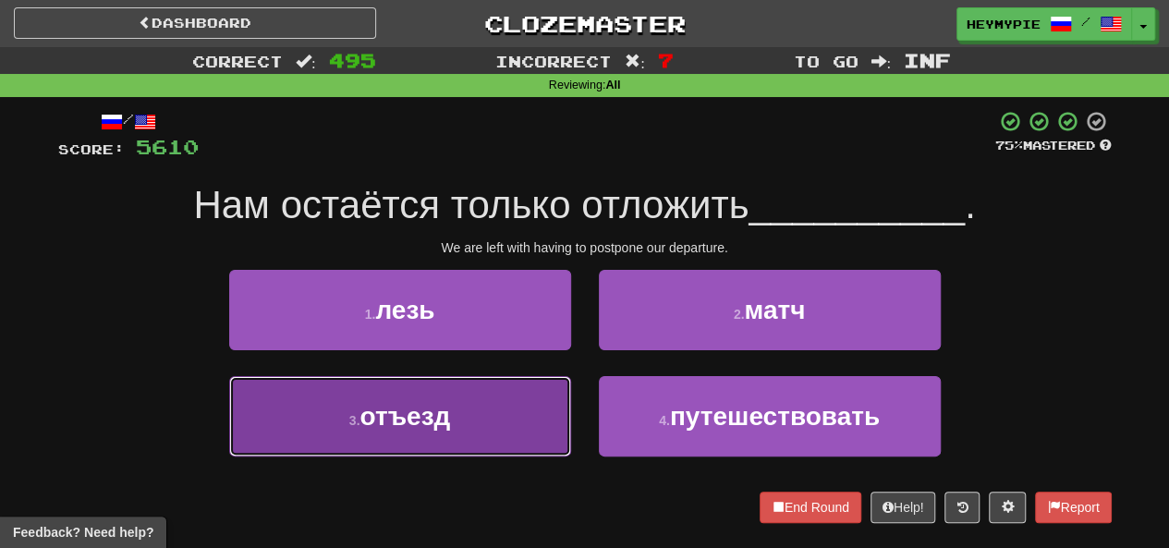
click at [436, 393] on button "3 . отъезд" at bounding box center [400, 416] width 342 height 80
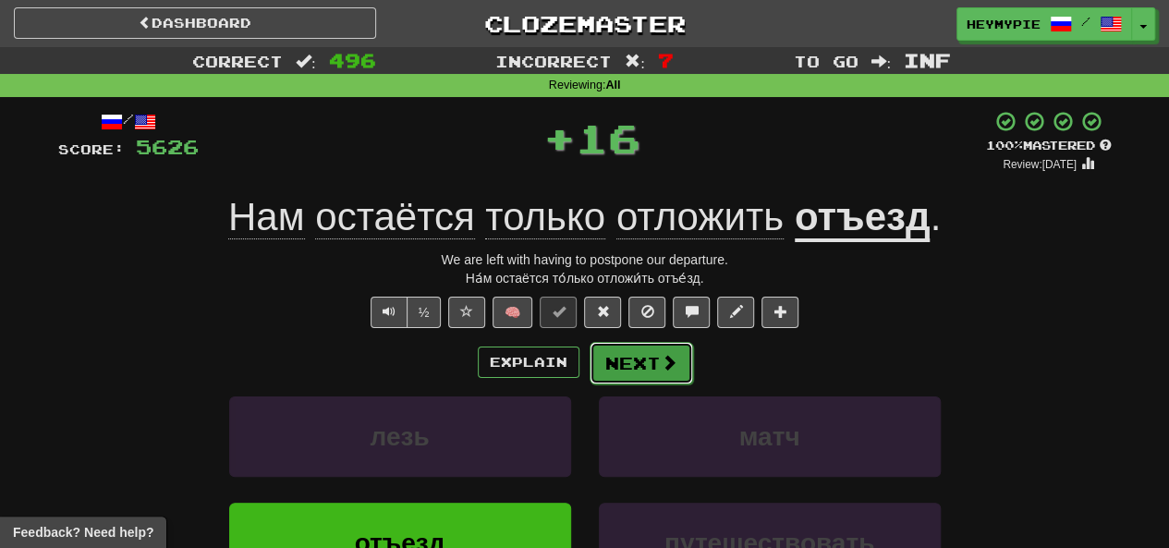
click at [589, 364] on button "Next" at bounding box center [642, 363] width 104 height 43
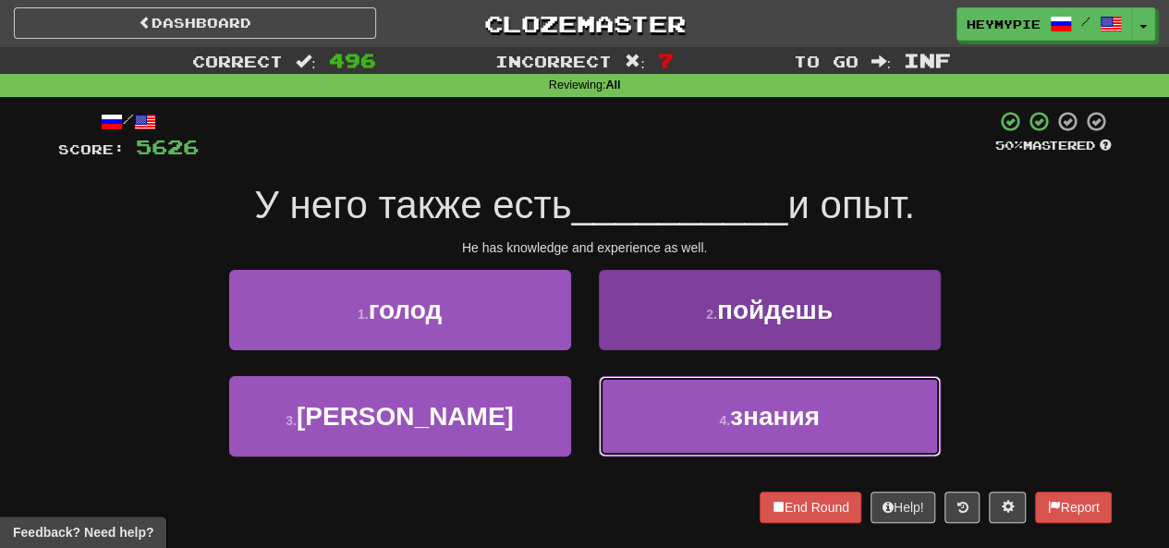
click at [589, 419] on button "4 . знания" at bounding box center [770, 416] width 342 height 80
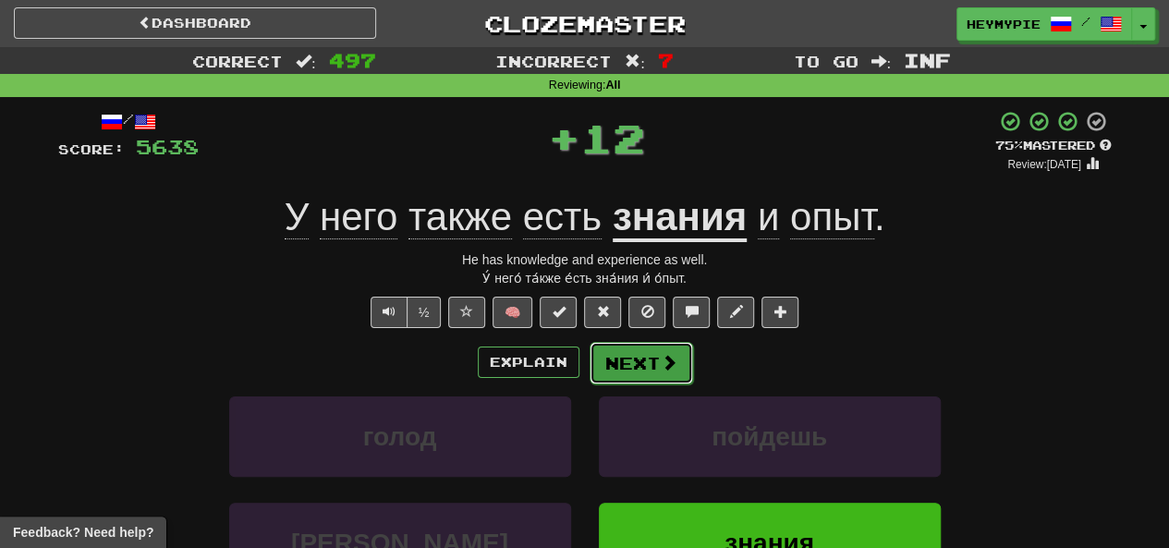
click at [589, 367] on button "Next" at bounding box center [642, 363] width 104 height 43
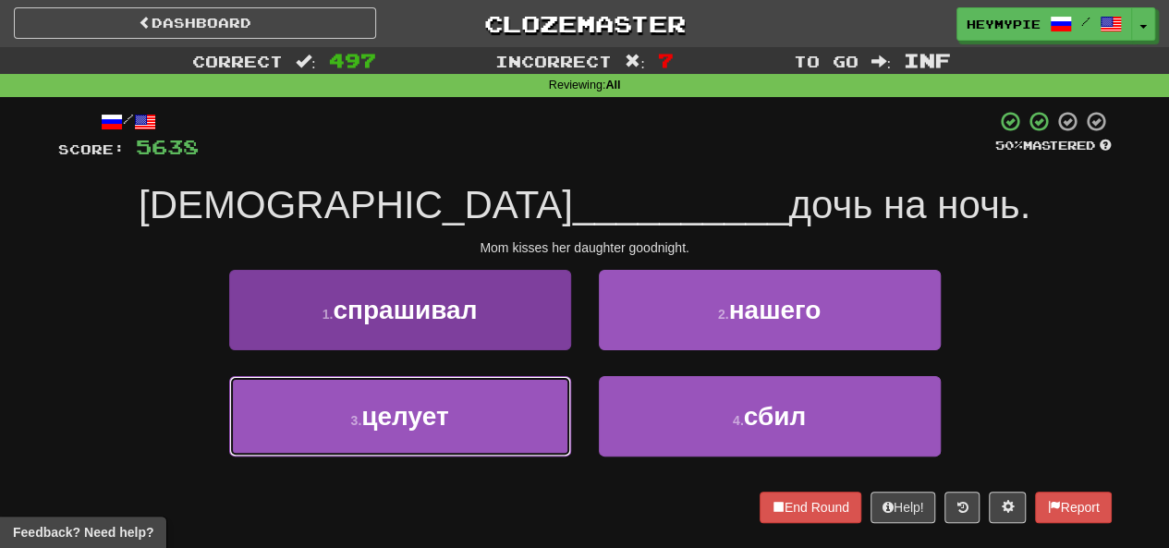
click at [356, 406] on button "3 . целует" at bounding box center [400, 416] width 342 height 80
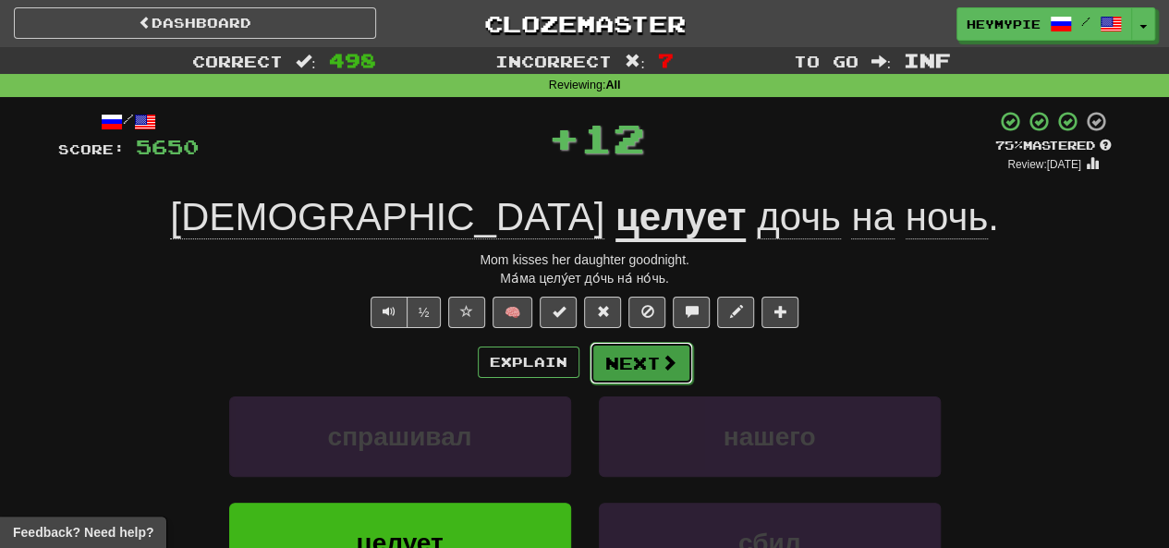
click at [589, 365] on button "Next" at bounding box center [642, 363] width 104 height 43
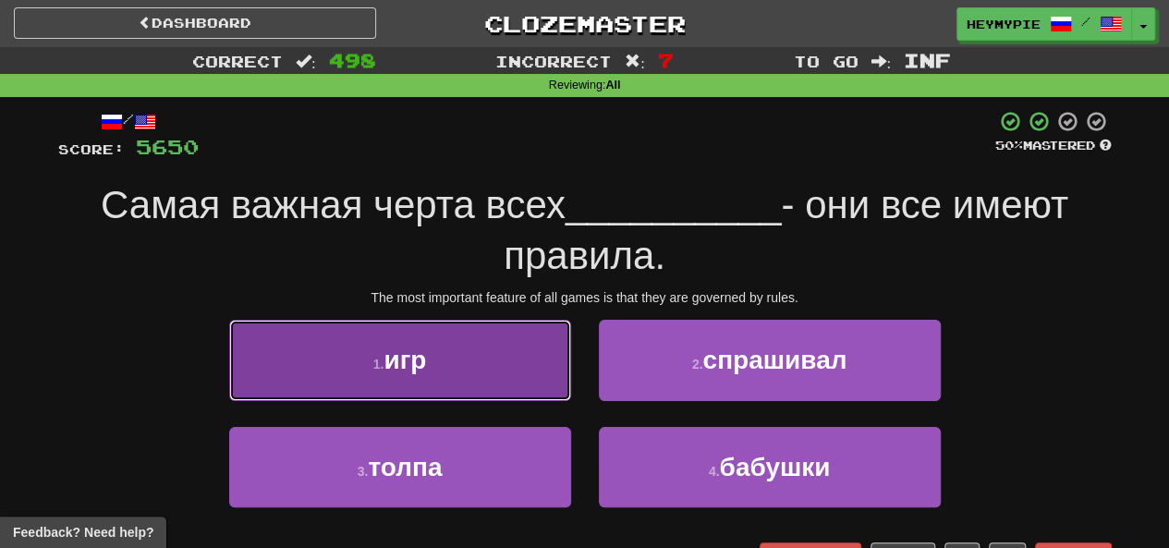
click at [409, 369] on span "игр" at bounding box center [405, 360] width 43 height 29
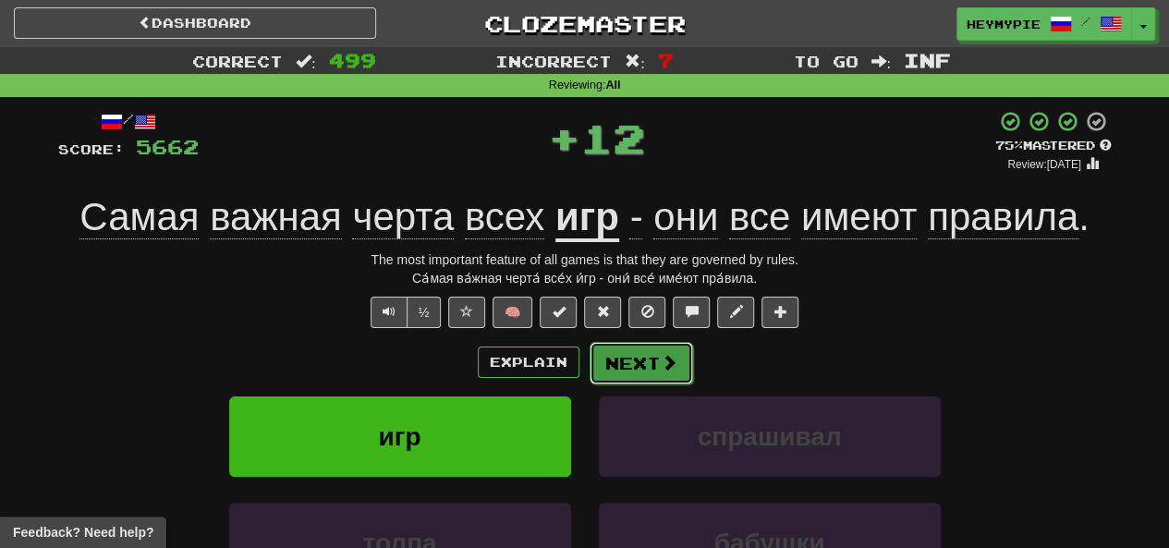
click at [589, 365] on button "Next" at bounding box center [642, 363] width 104 height 43
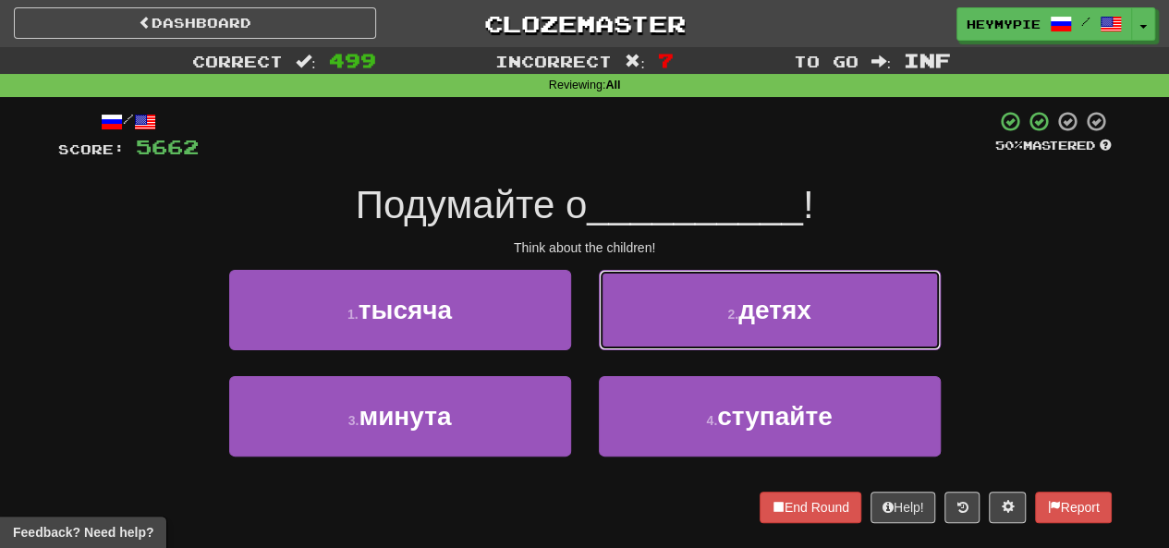
click at [589, 291] on button "2 . детях" at bounding box center [770, 310] width 342 height 80
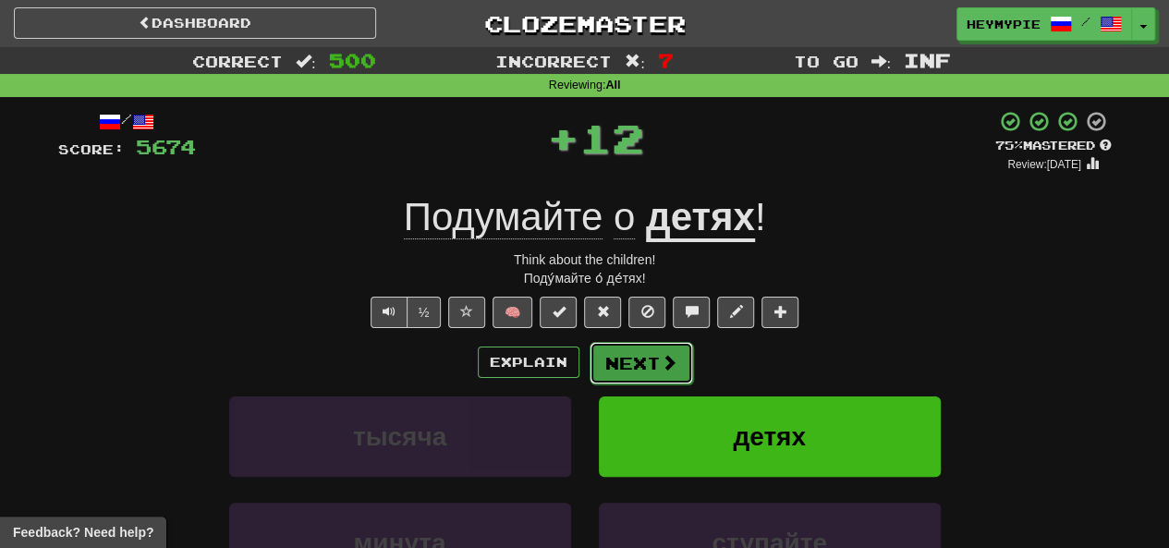
click at [589, 368] on button "Next" at bounding box center [642, 363] width 104 height 43
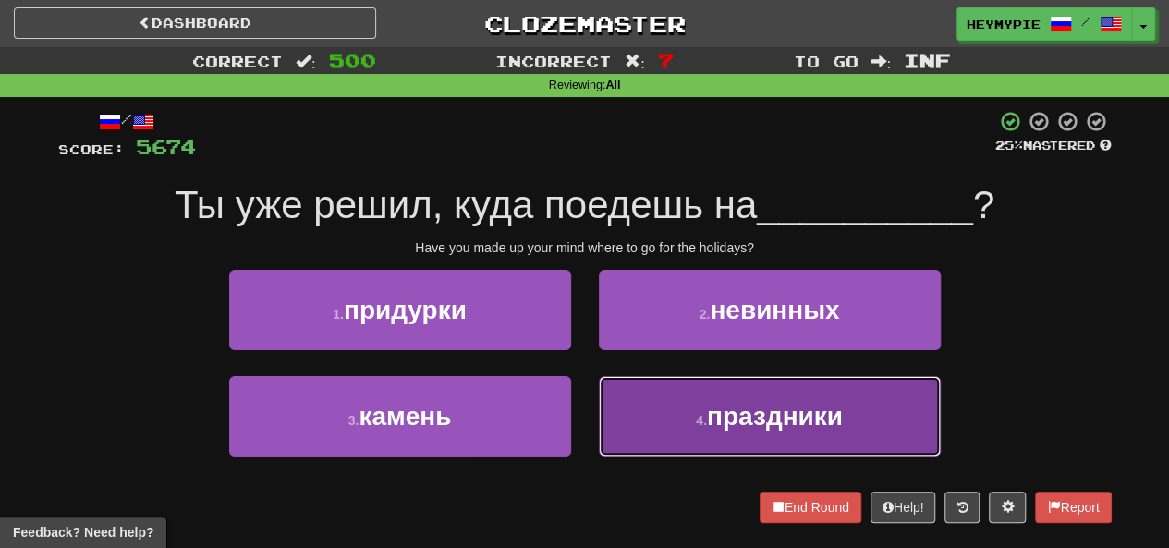
click at [589, 395] on button "4 . праздники" at bounding box center [770, 416] width 342 height 80
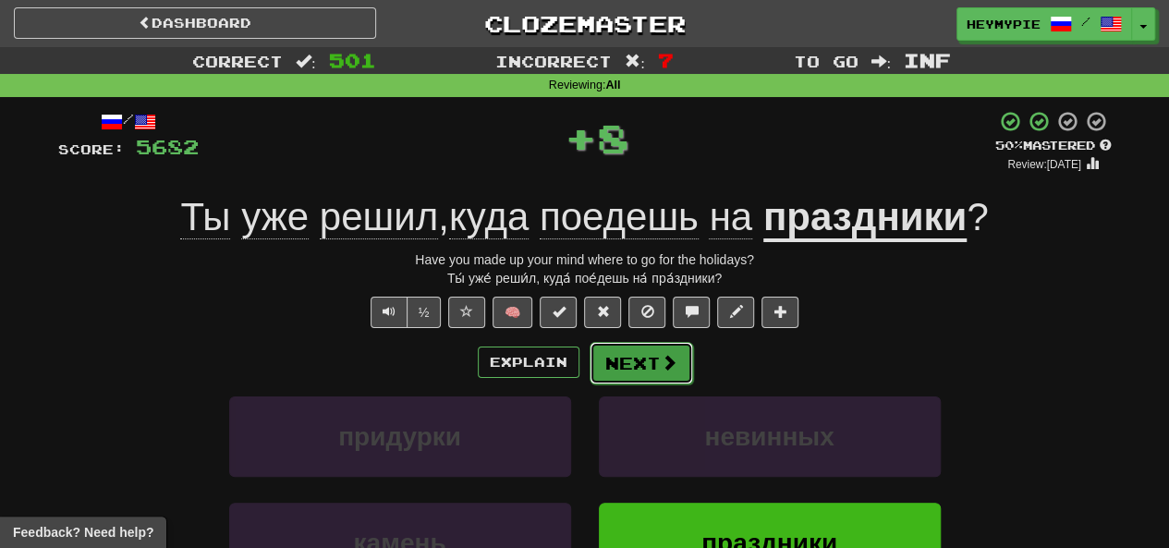
click at [589, 368] on button "Next" at bounding box center [642, 363] width 104 height 43
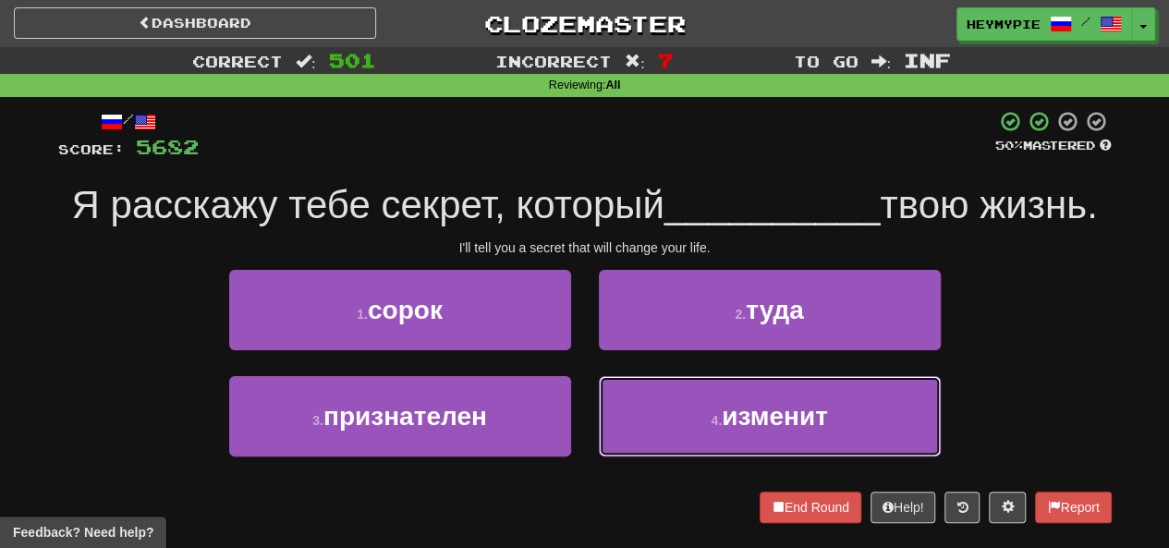
click at [589, 395] on button "4 . изменит" at bounding box center [770, 416] width 342 height 80
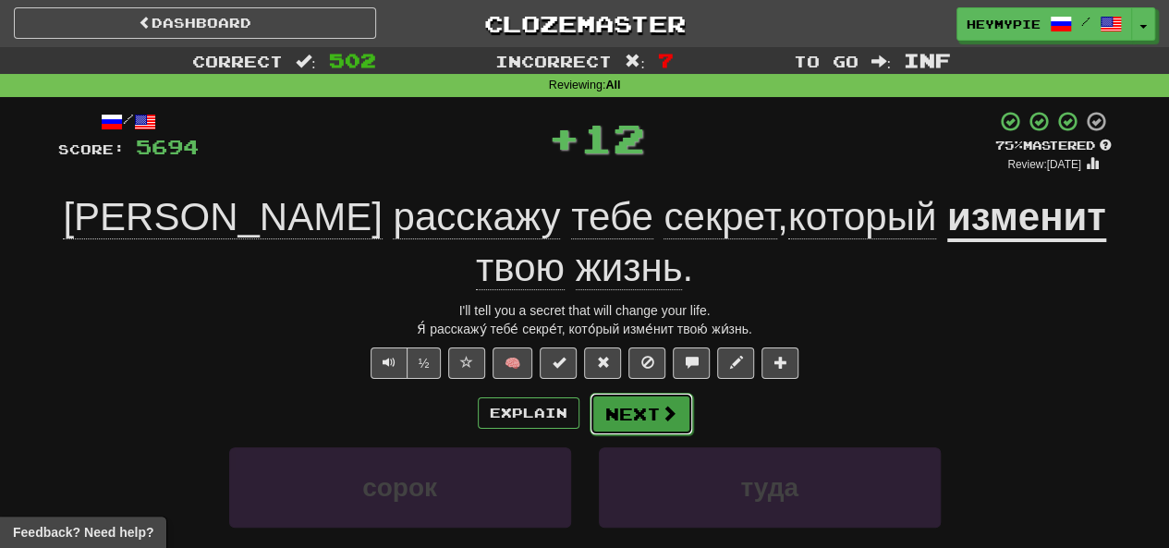
click at [589, 393] on button "Next" at bounding box center [642, 414] width 104 height 43
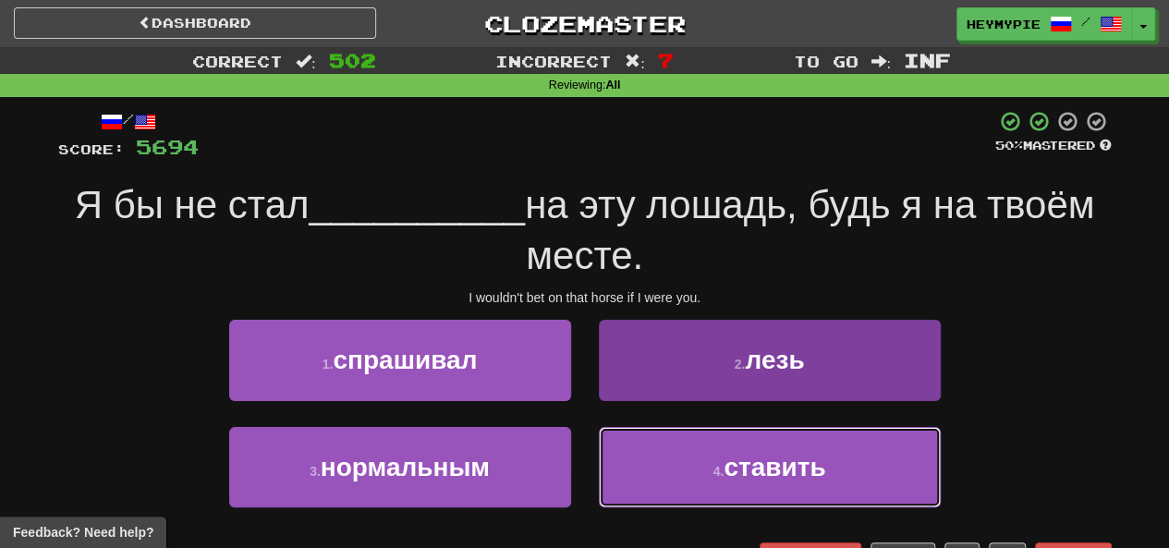
click at [589, 448] on button "4 . ставить" at bounding box center [770, 467] width 342 height 80
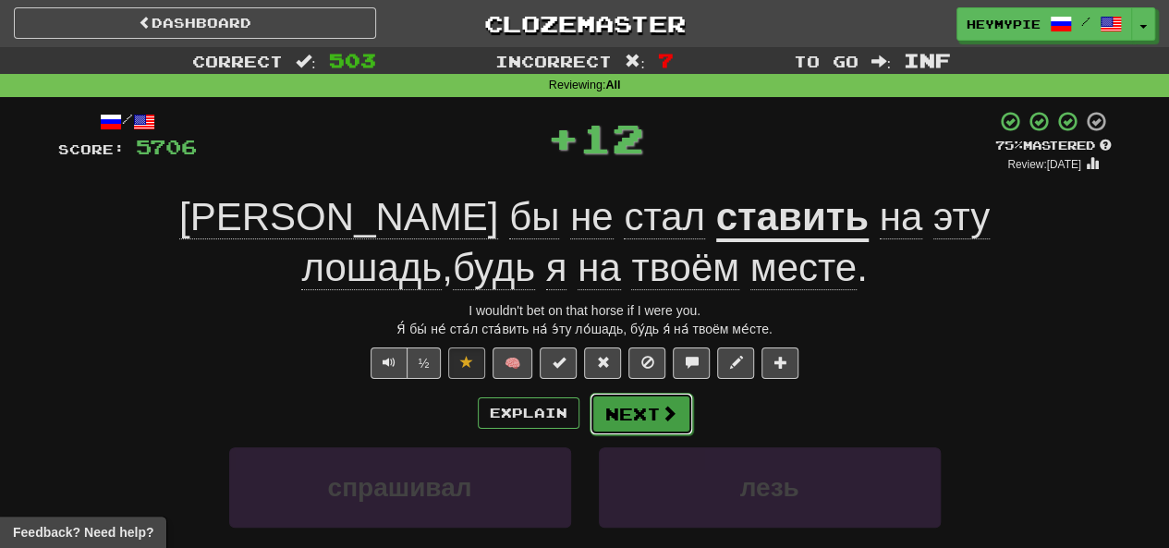
click at [589, 410] on span at bounding box center [669, 413] width 17 height 17
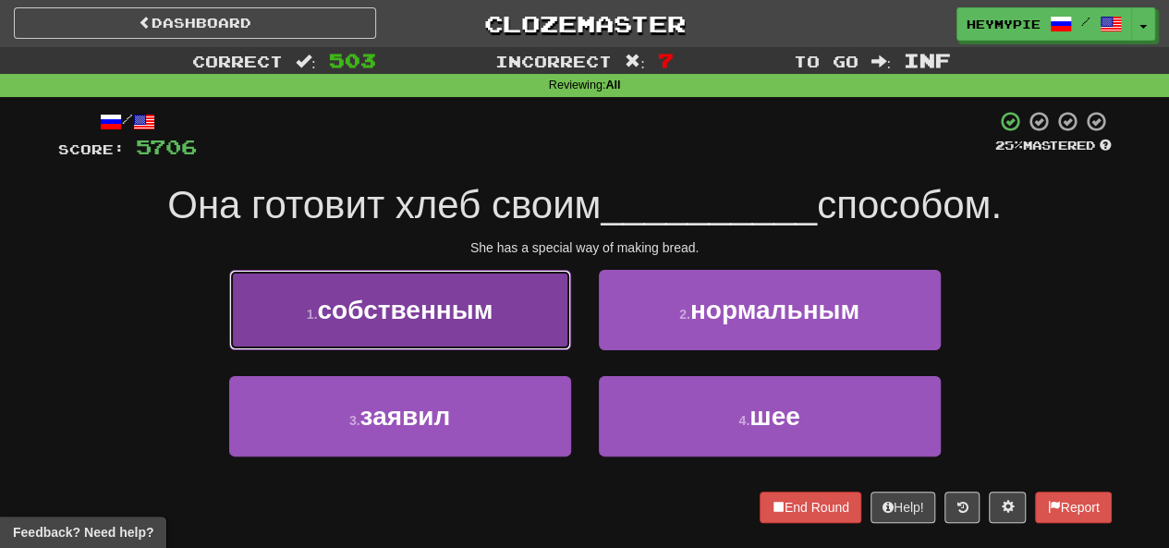
click at [528, 301] on button "1 . собственным" at bounding box center [400, 310] width 342 height 80
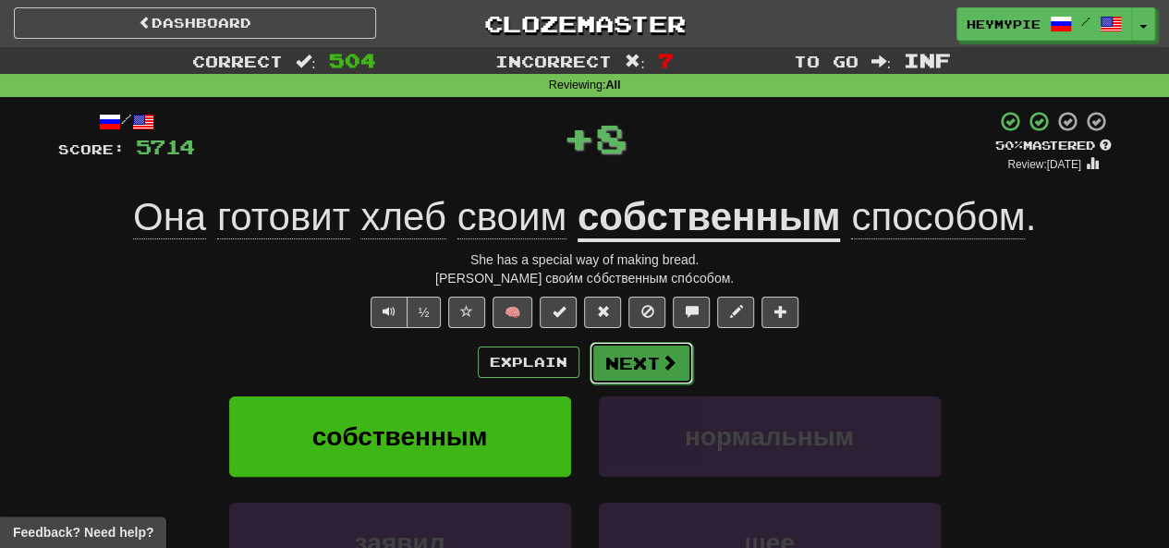
click at [589, 369] on button "Next" at bounding box center [642, 363] width 104 height 43
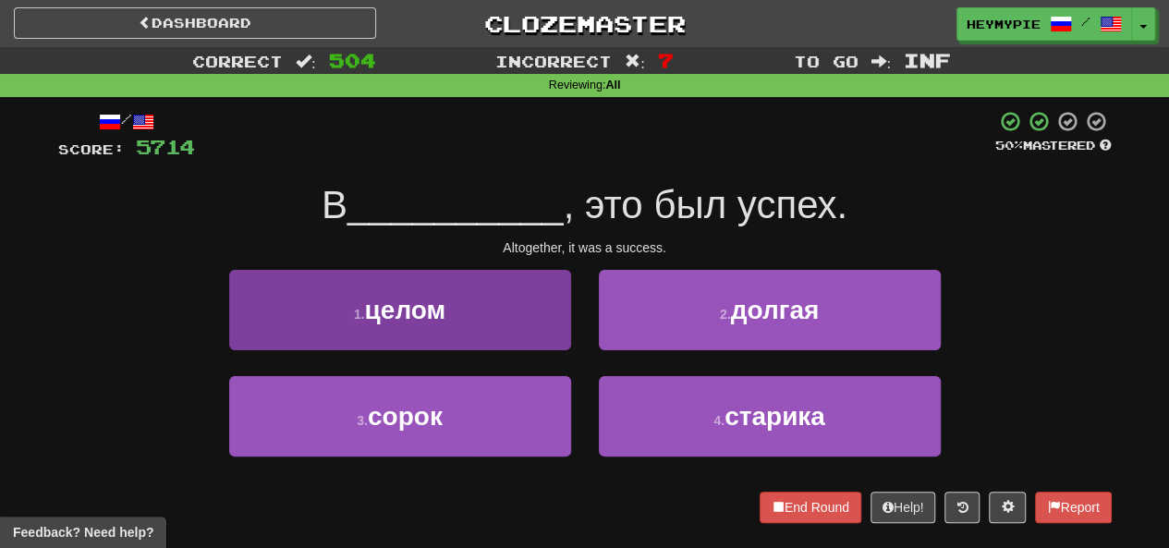
click at [463, 278] on div "/ Score: 5714 50 % Mastered В __________ , это был успех. Altogether, it was a …" at bounding box center [585, 316] width 1054 height 413
click at [485, 320] on button "1 . целом" at bounding box center [400, 310] width 342 height 80
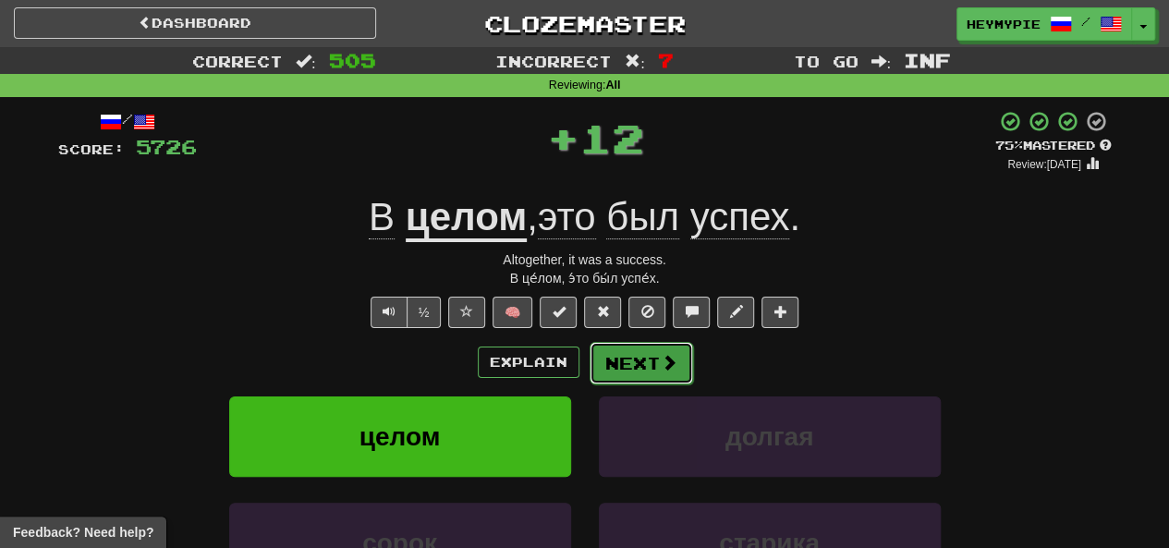
click at [589, 350] on button "Next" at bounding box center [642, 363] width 104 height 43
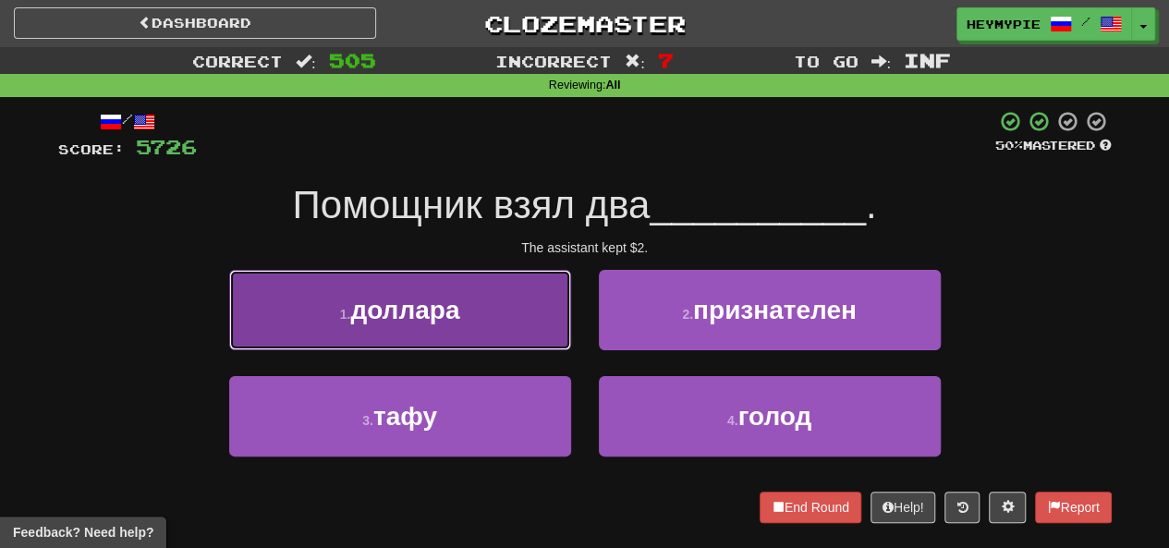
click at [458, 316] on span "доллара" at bounding box center [404, 310] width 109 height 29
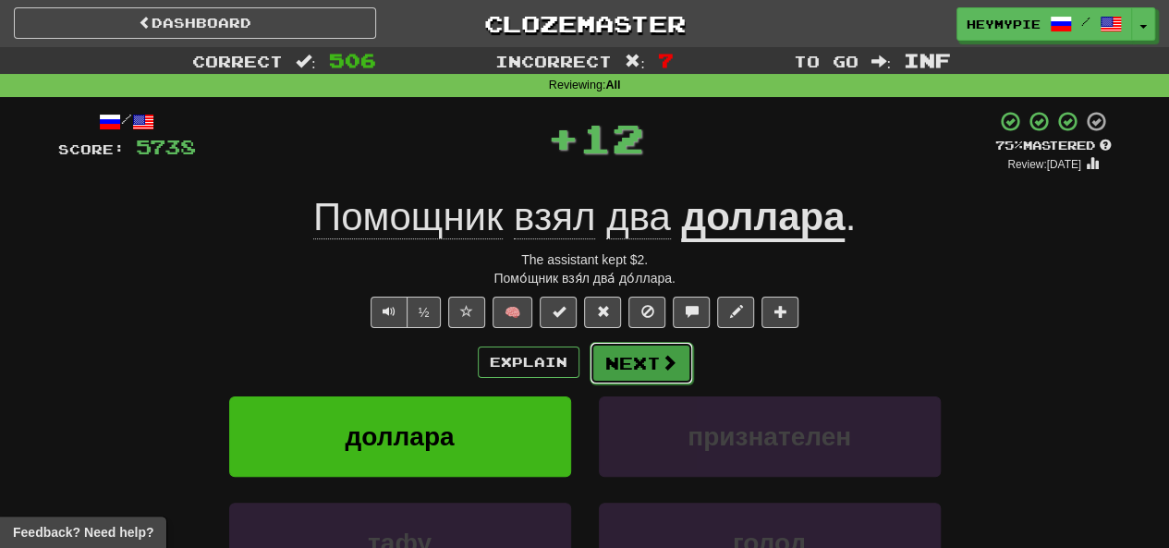
click at [589, 363] on button "Next" at bounding box center [642, 363] width 104 height 43
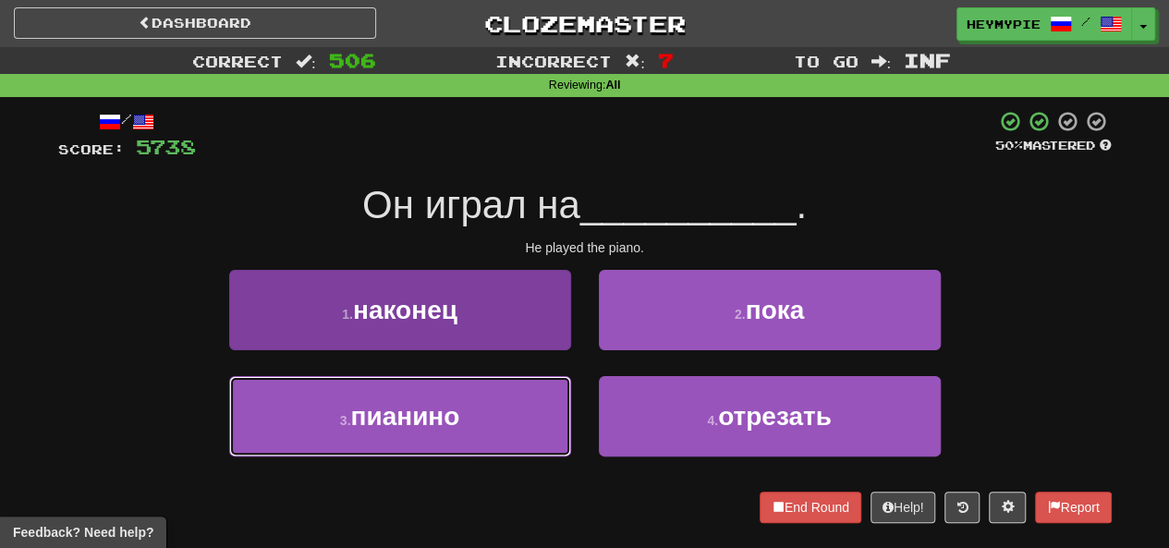
click at [497, 410] on button "3 . пианино" at bounding box center [400, 416] width 342 height 80
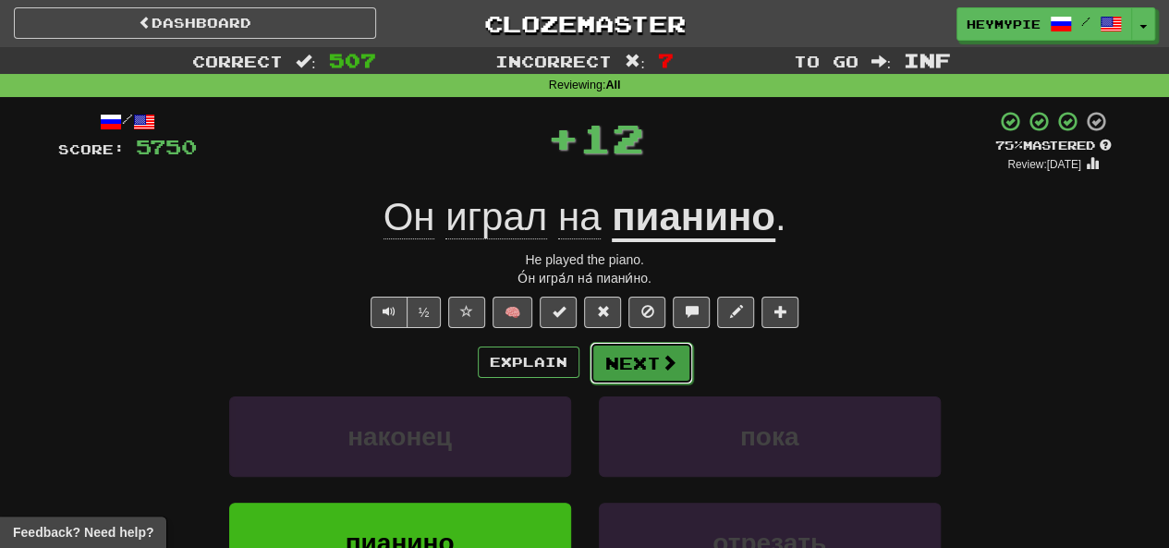
click at [589, 362] on button "Next" at bounding box center [642, 363] width 104 height 43
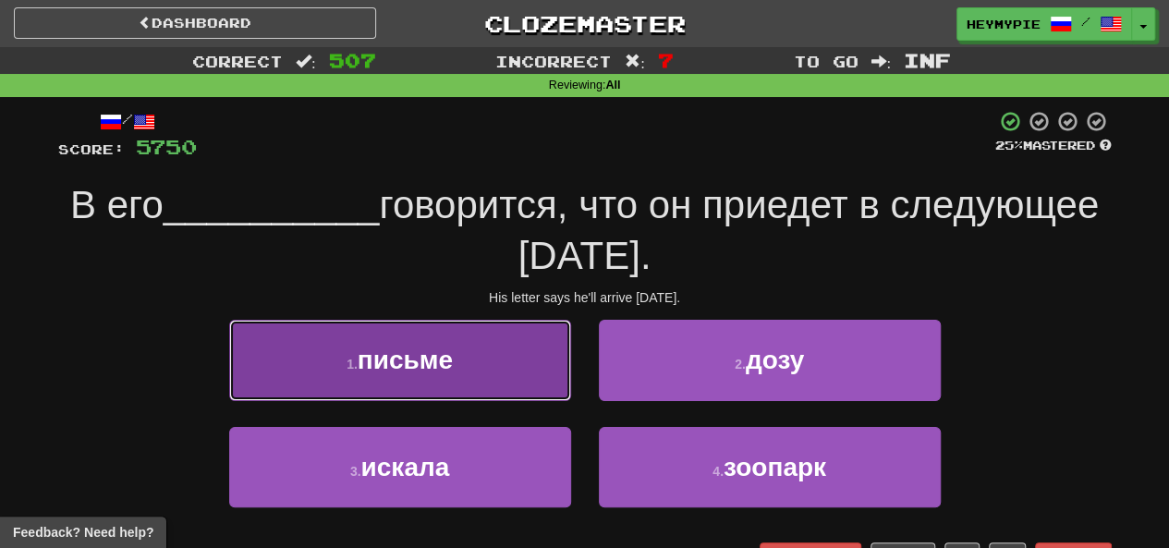
drag, startPoint x: 465, startPoint y: 350, endPoint x: 490, endPoint y: 347, distance: 25.2
click at [465, 351] on button "1 . письме" at bounding box center [400, 360] width 342 height 80
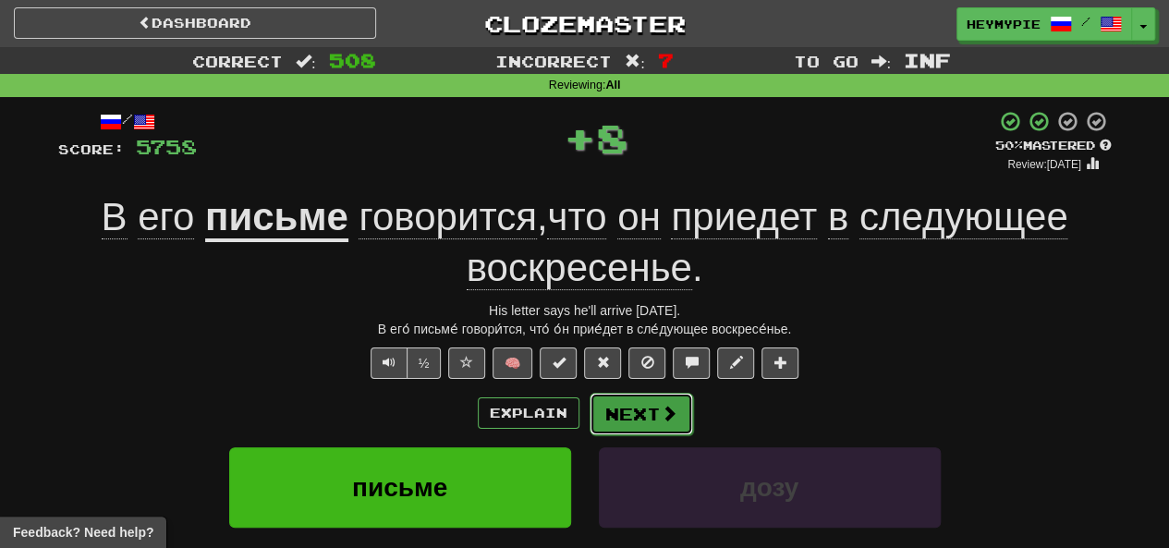
click at [589, 416] on button "Next" at bounding box center [642, 414] width 104 height 43
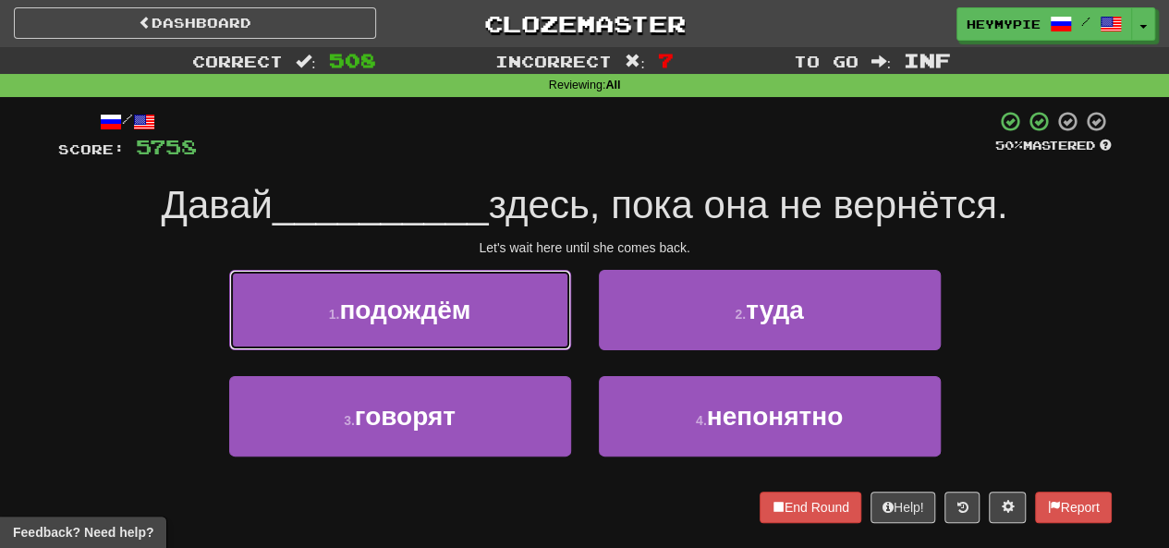
drag, startPoint x: 364, startPoint y: 321, endPoint x: 379, endPoint y: 328, distance: 16.5
click at [366, 329] on button "1 . подождём" at bounding box center [400, 310] width 342 height 80
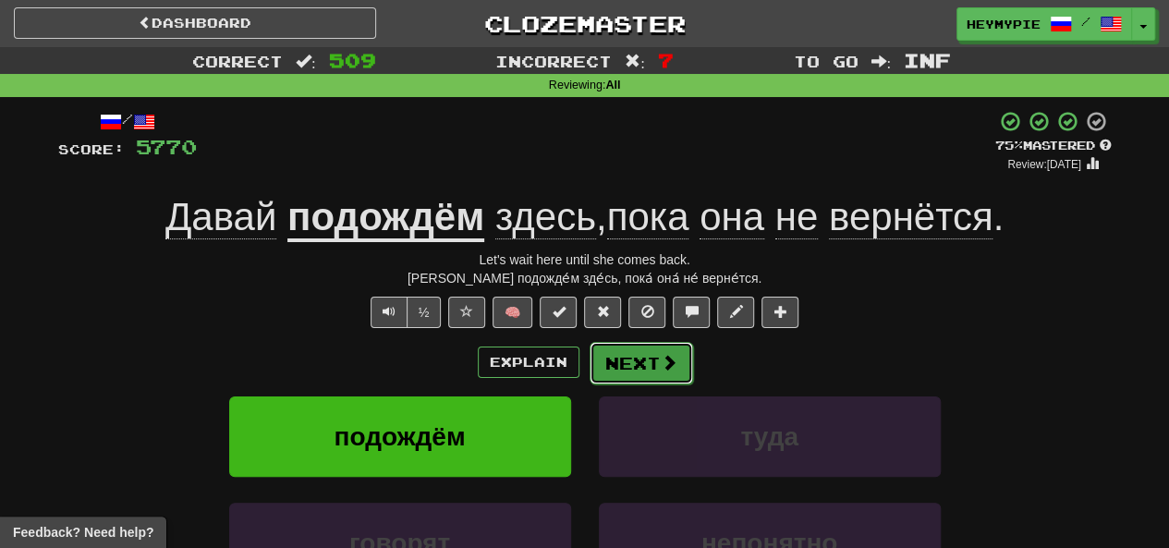
click at [589, 351] on button "Next" at bounding box center [642, 363] width 104 height 43
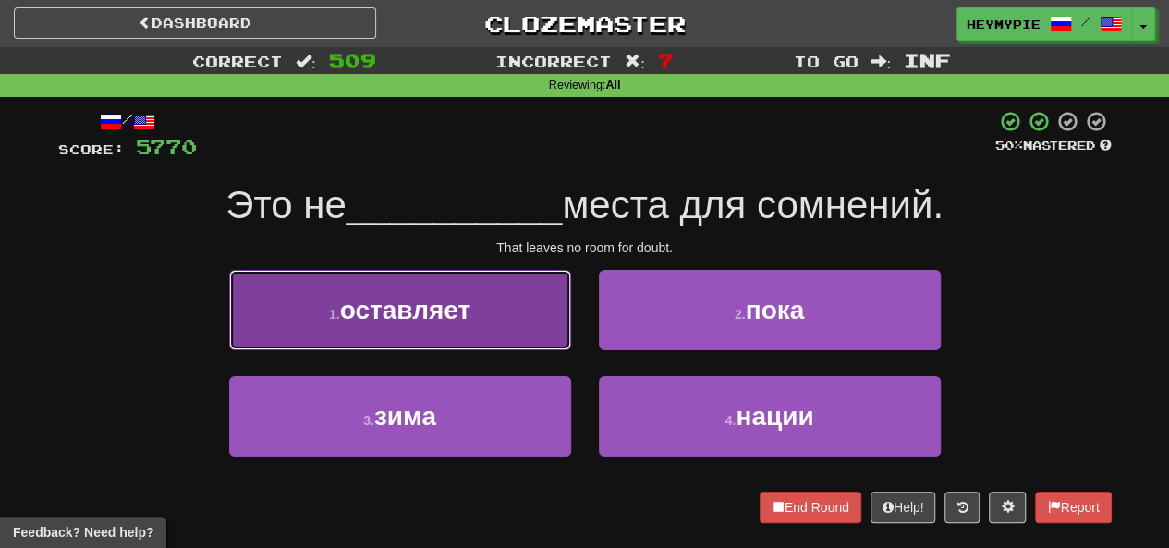
click at [458, 300] on span "оставляет" at bounding box center [405, 310] width 130 height 29
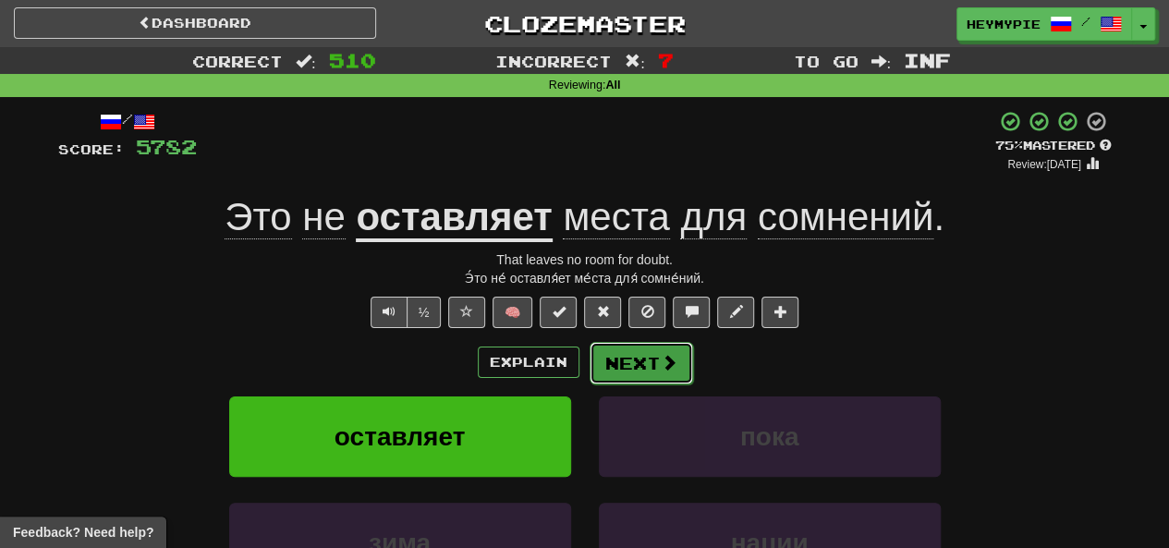
click at [589, 365] on button "Next" at bounding box center [642, 363] width 104 height 43
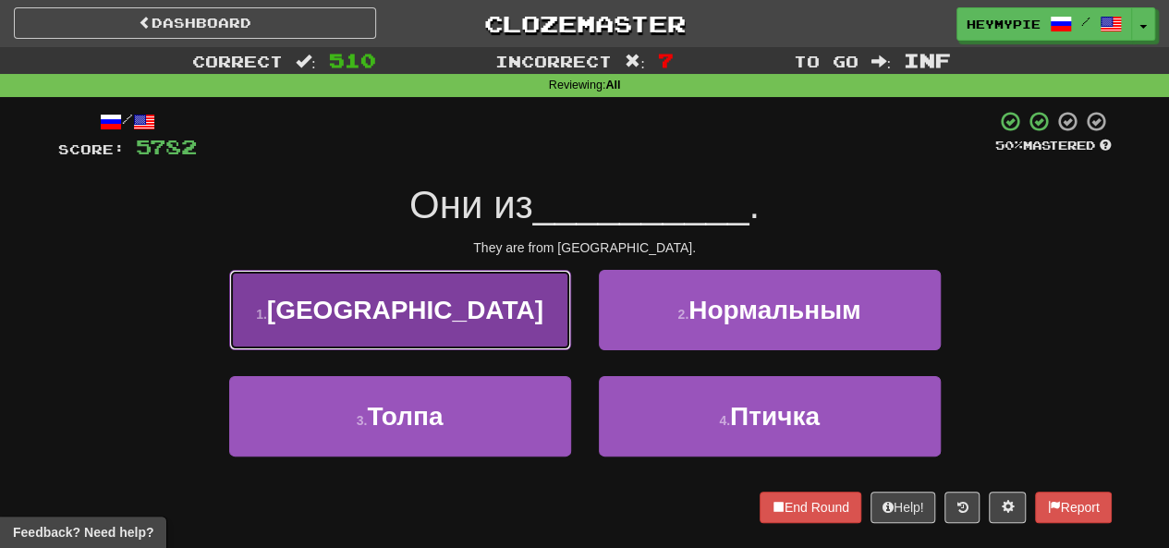
click at [471, 336] on button "1 . Италии" at bounding box center [400, 310] width 342 height 80
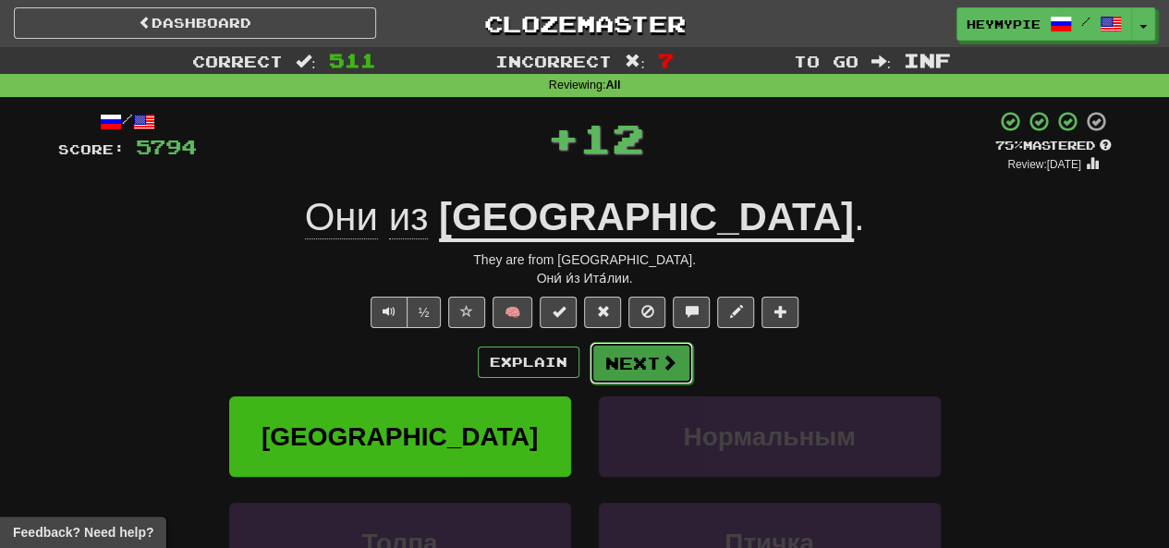
click at [589, 364] on button "Next" at bounding box center [642, 363] width 104 height 43
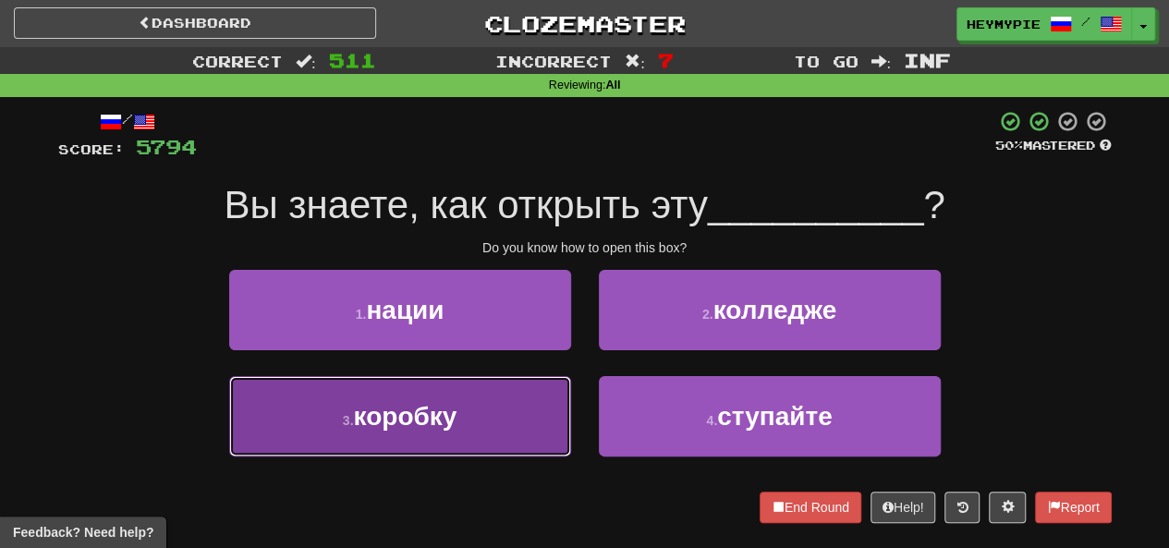
click at [510, 387] on button "3 . коробку" at bounding box center [400, 416] width 342 height 80
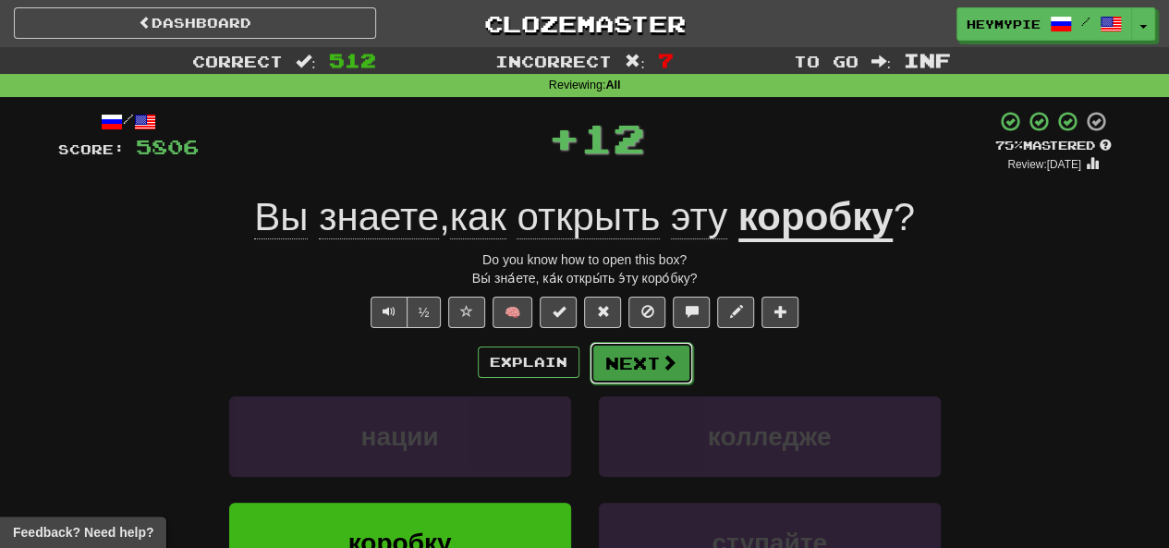
click at [589, 369] on button "Next" at bounding box center [642, 363] width 104 height 43
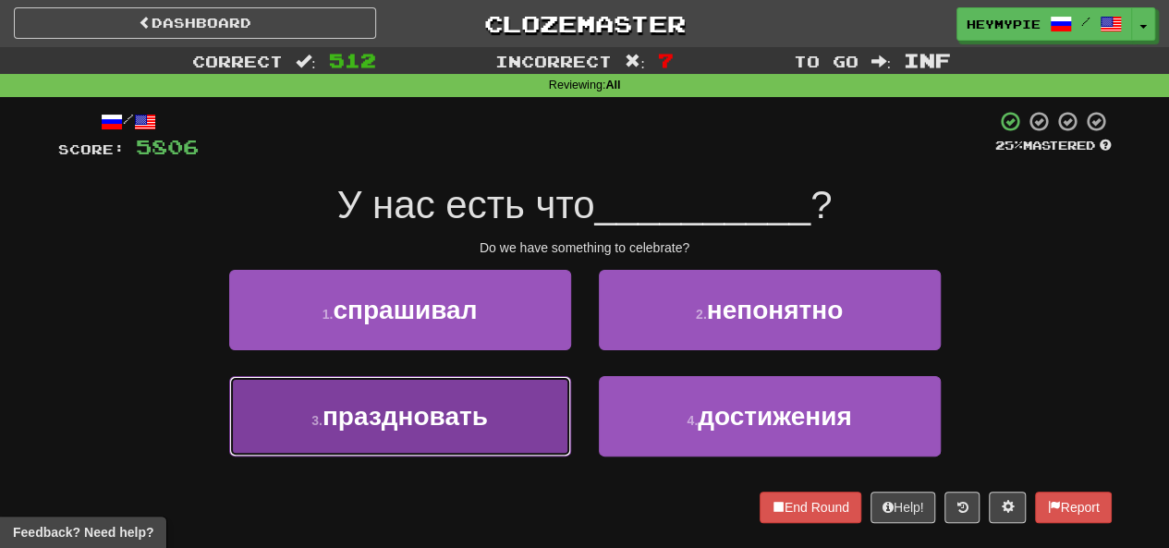
click at [438, 415] on span "праздновать" at bounding box center [405, 416] width 165 height 29
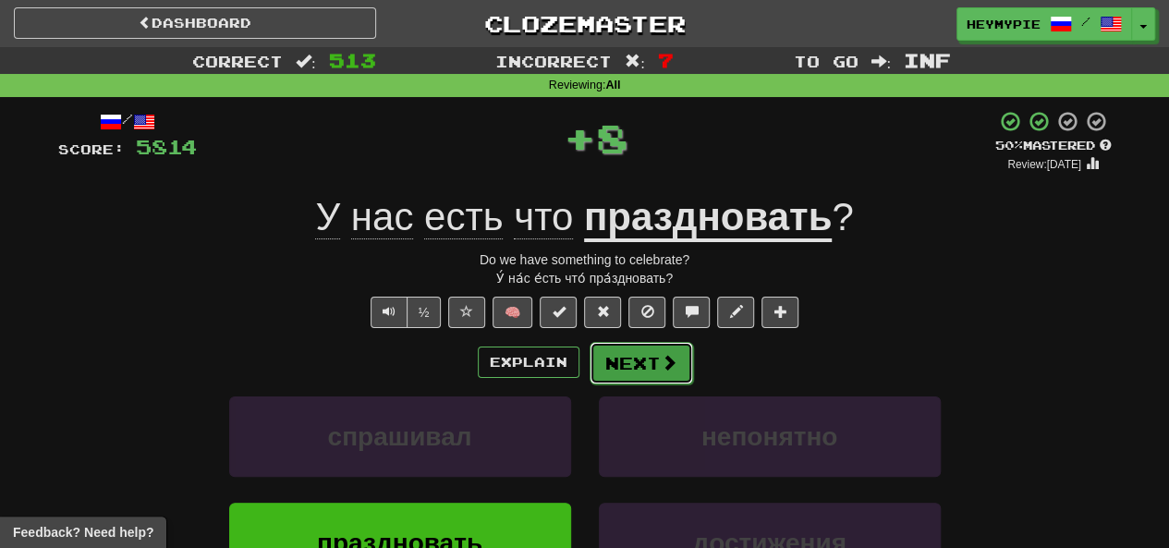
click at [589, 369] on button "Next" at bounding box center [642, 363] width 104 height 43
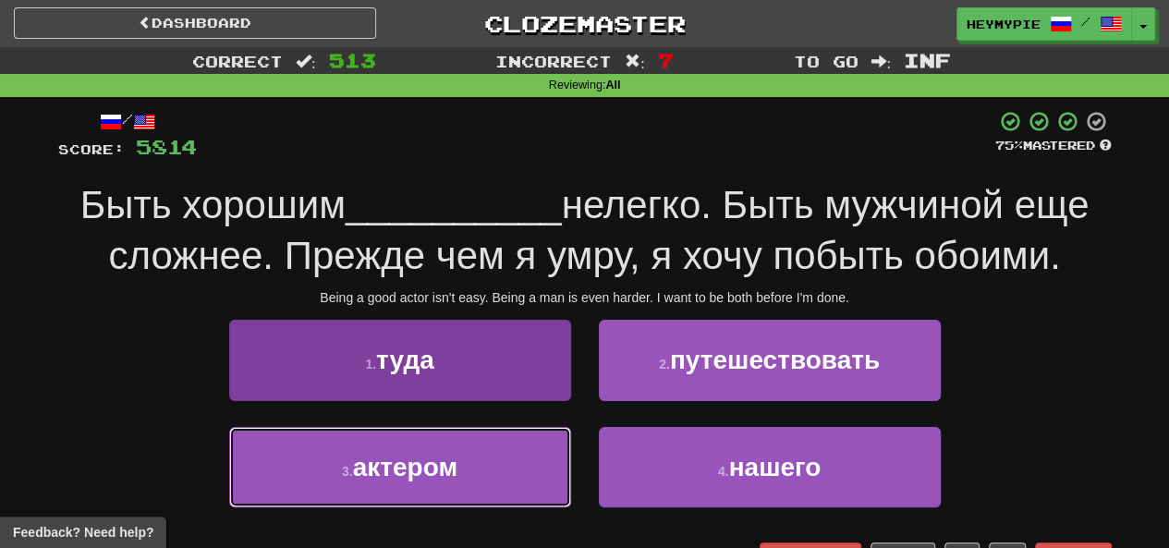
click at [487, 452] on button "3 . актером" at bounding box center [400, 467] width 342 height 80
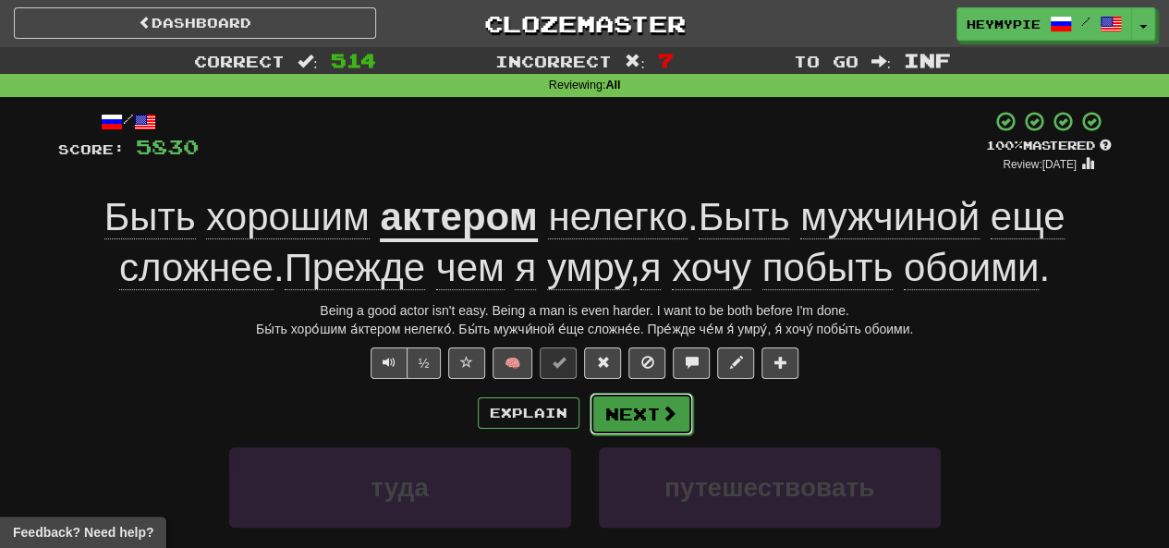
click at [589, 421] on button "Next" at bounding box center [642, 414] width 104 height 43
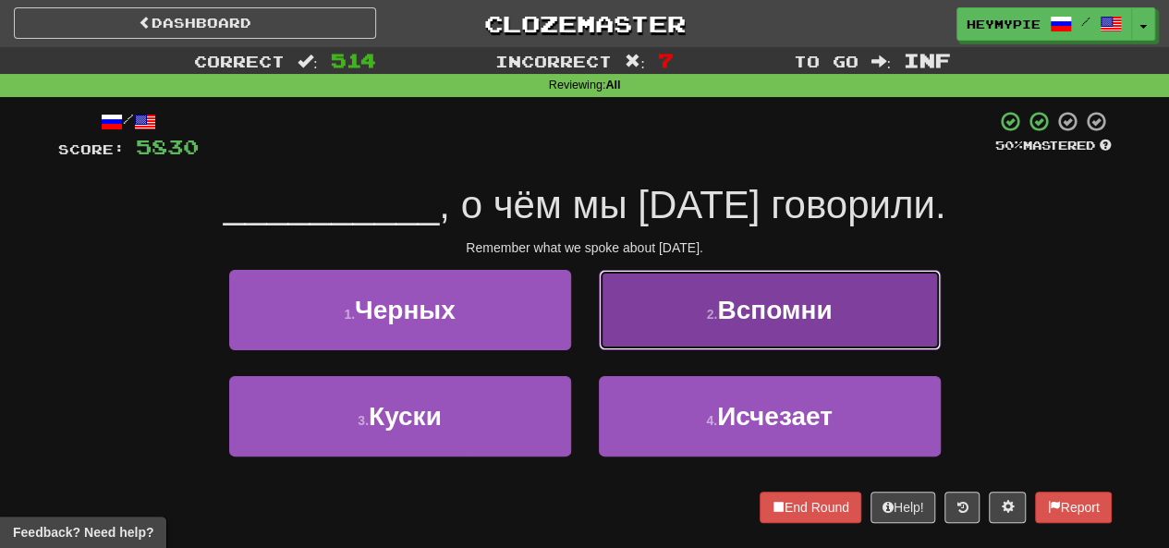
click at [589, 342] on button "2 . Вспомни" at bounding box center [770, 310] width 342 height 80
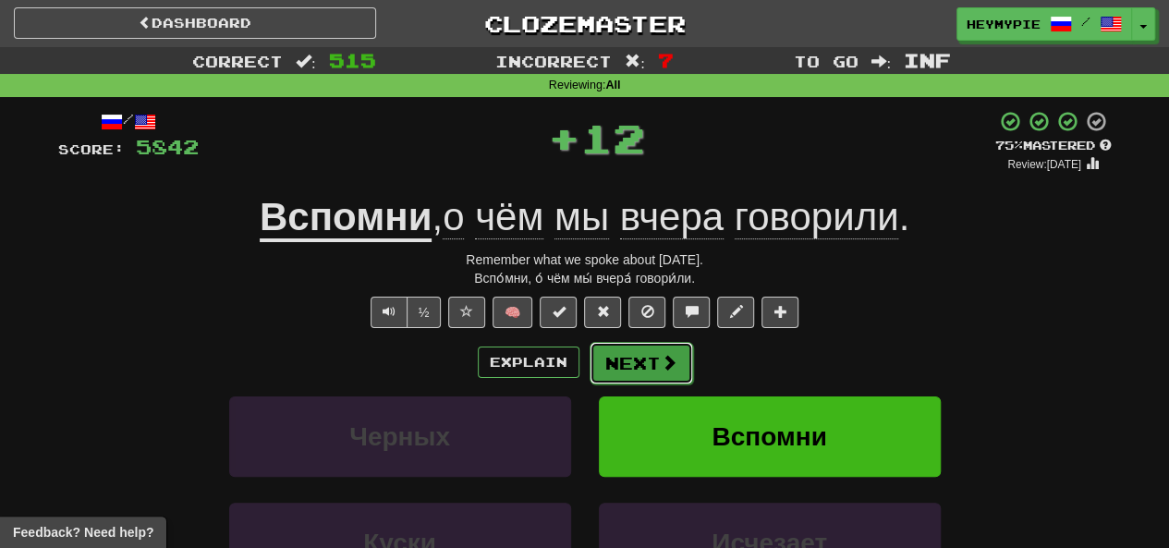
click at [589, 374] on button "Next" at bounding box center [642, 363] width 104 height 43
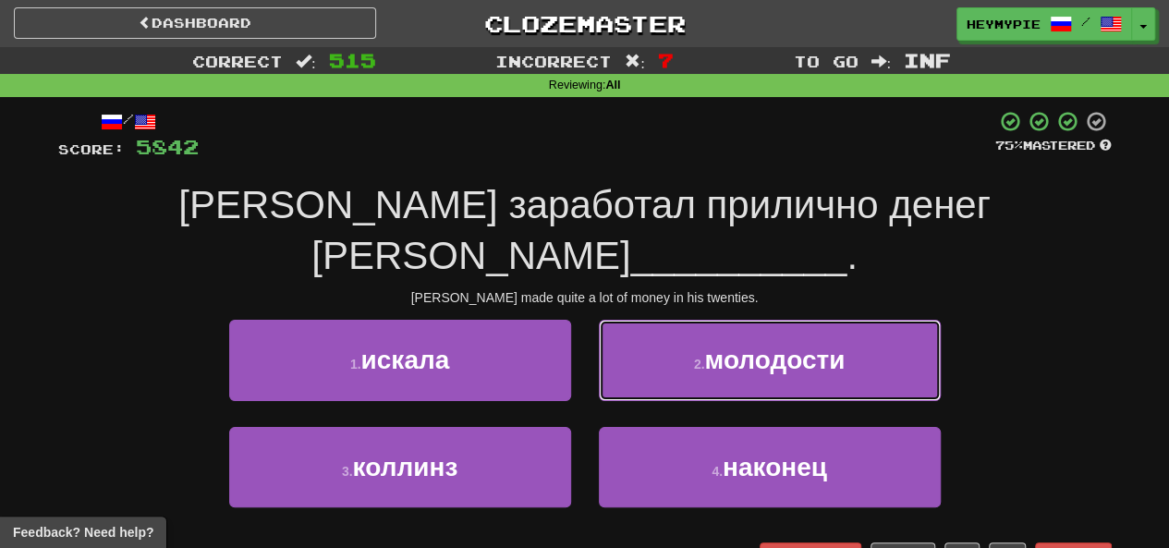
click at [589, 330] on button "2 . молодости" at bounding box center [770, 360] width 342 height 80
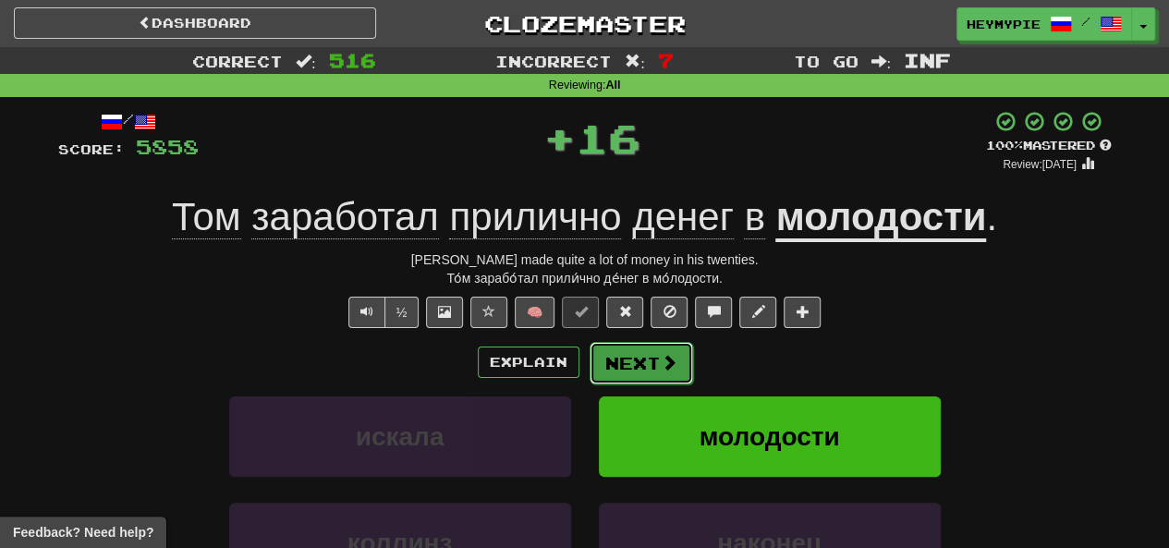
click at [589, 363] on span at bounding box center [669, 362] width 17 height 17
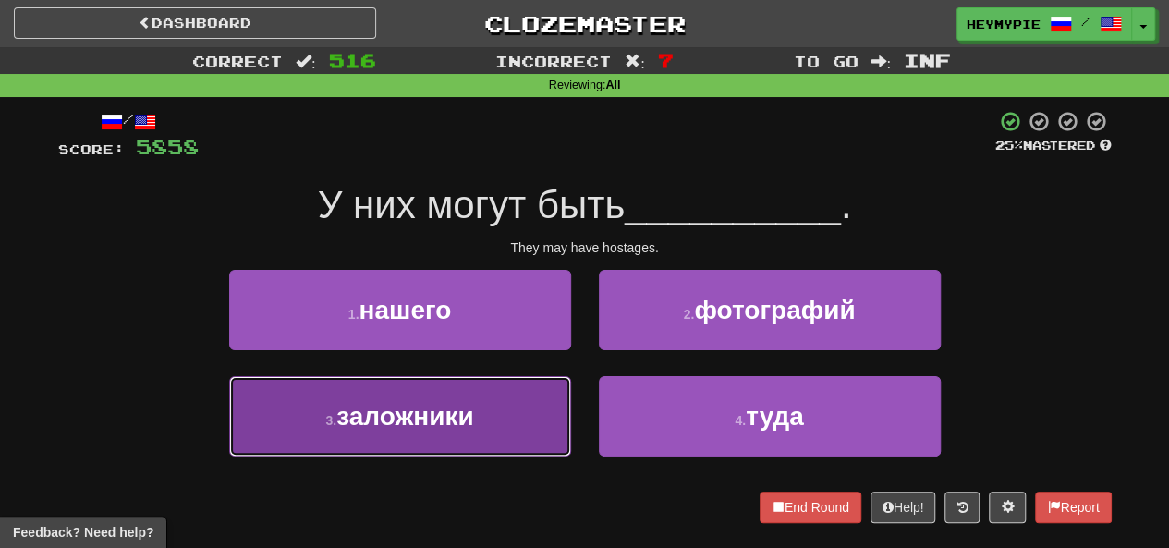
click at [528, 423] on button "3 . заложники" at bounding box center [400, 416] width 342 height 80
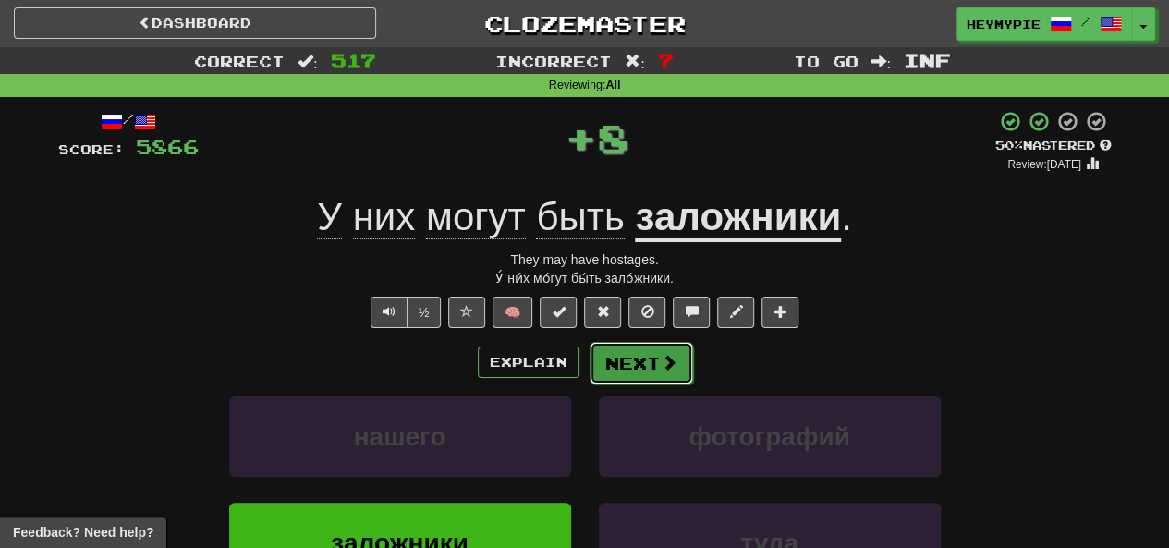
click at [589, 378] on button "Next" at bounding box center [642, 363] width 104 height 43
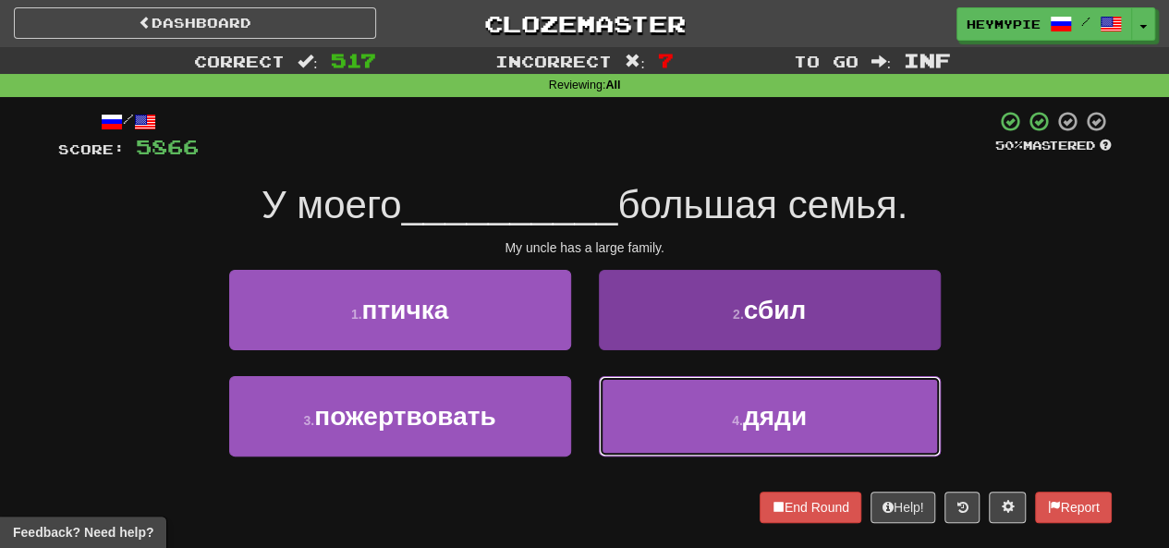
drag, startPoint x: 649, startPoint y: 455, endPoint x: 648, endPoint y: 445, distance: 10.2
click at [589, 456] on button "4 . дяди" at bounding box center [770, 416] width 342 height 80
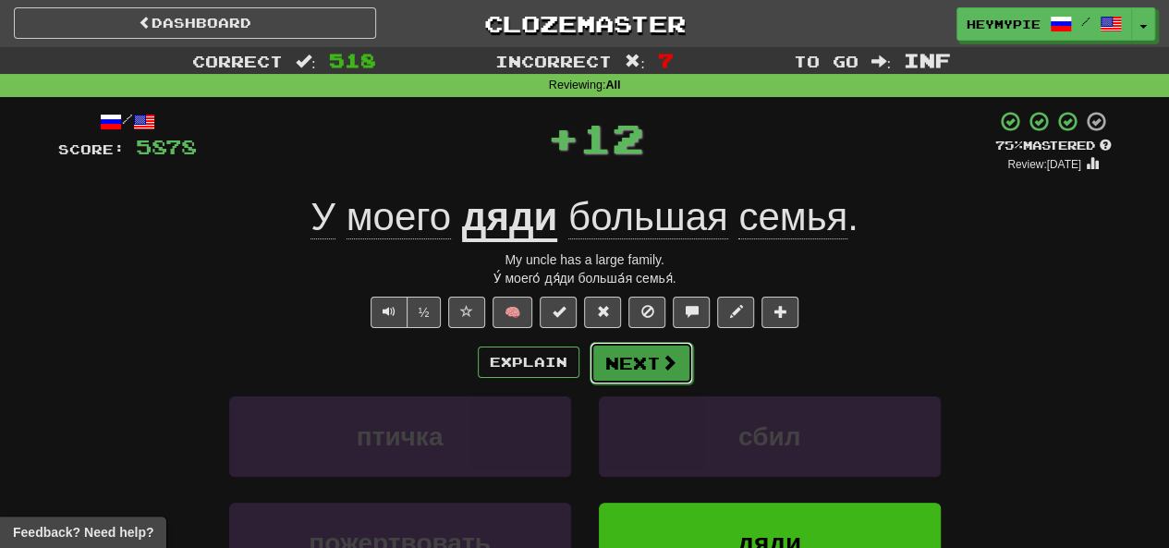
click at [589, 367] on button "Next" at bounding box center [642, 363] width 104 height 43
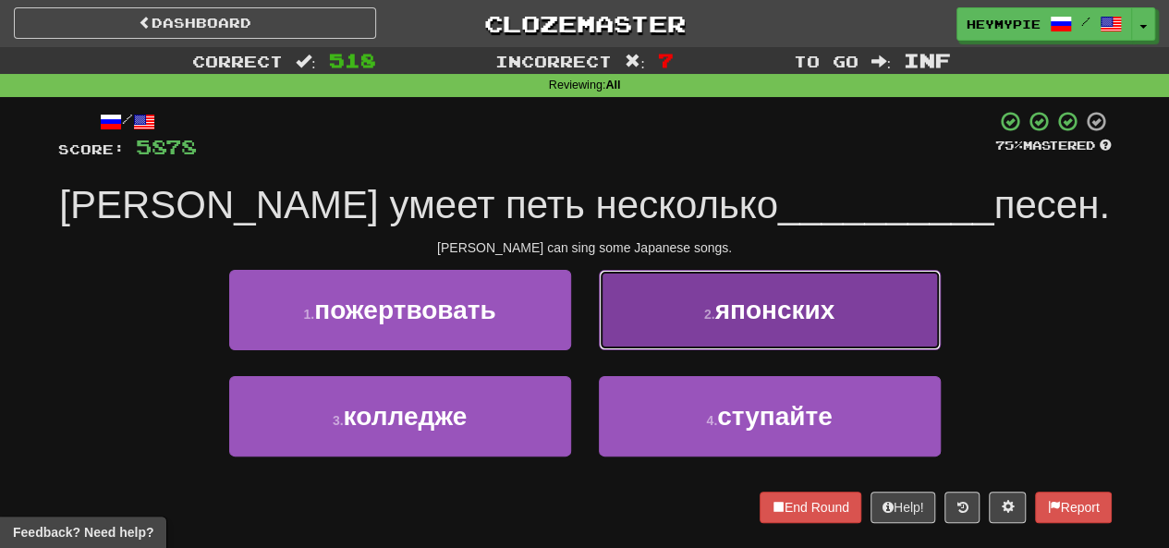
click at [589, 325] on button "2 . японских" at bounding box center [770, 310] width 342 height 80
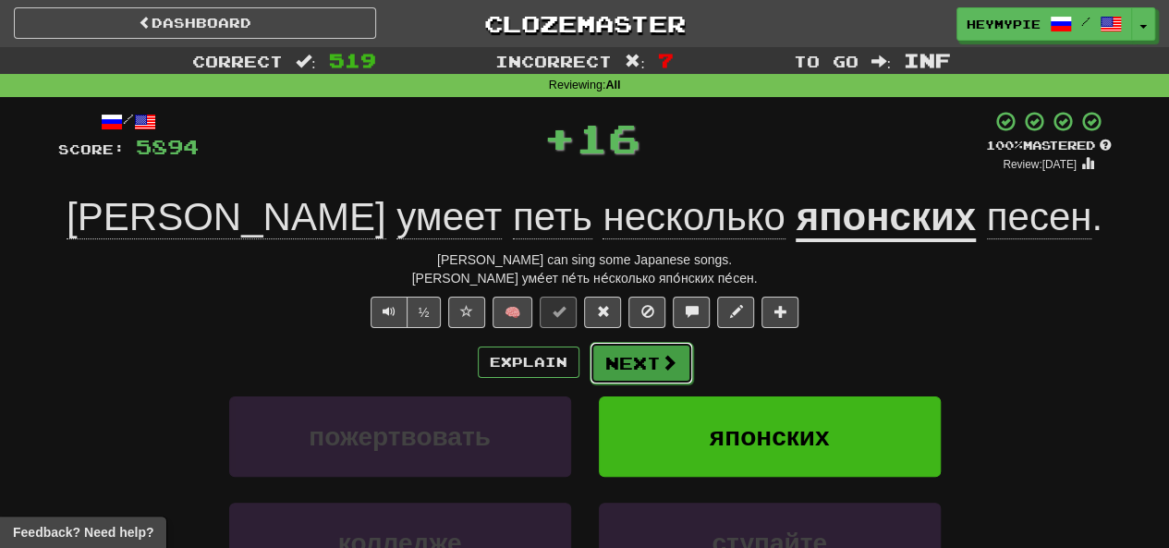
click at [589, 373] on button "Next" at bounding box center [642, 363] width 104 height 43
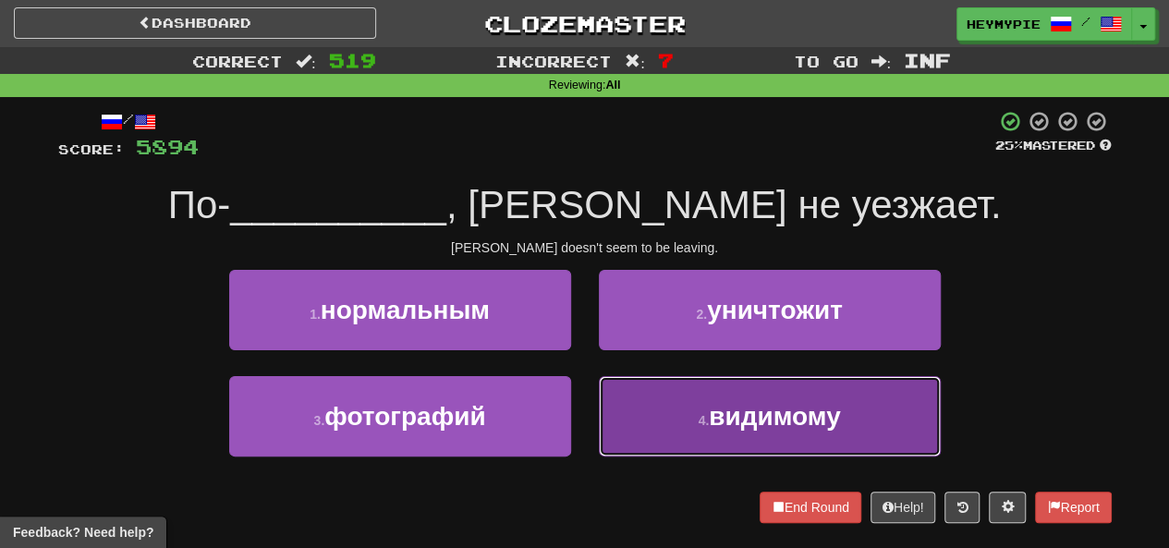
click at [589, 439] on button "4 . видимому" at bounding box center [770, 416] width 342 height 80
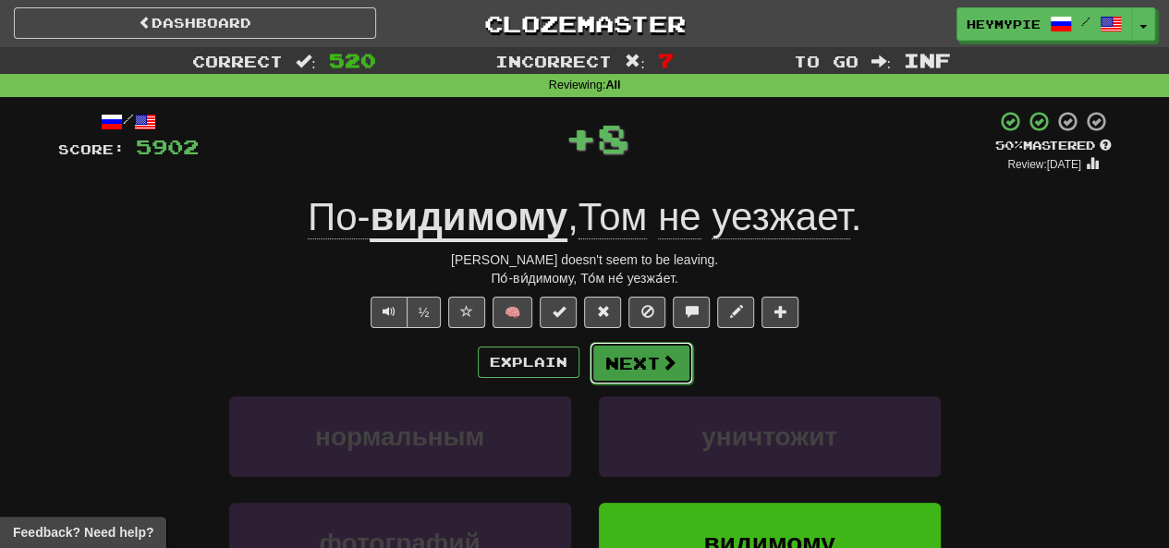
click at [589, 365] on button "Next" at bounding box center [642, 363] width 104 height 43
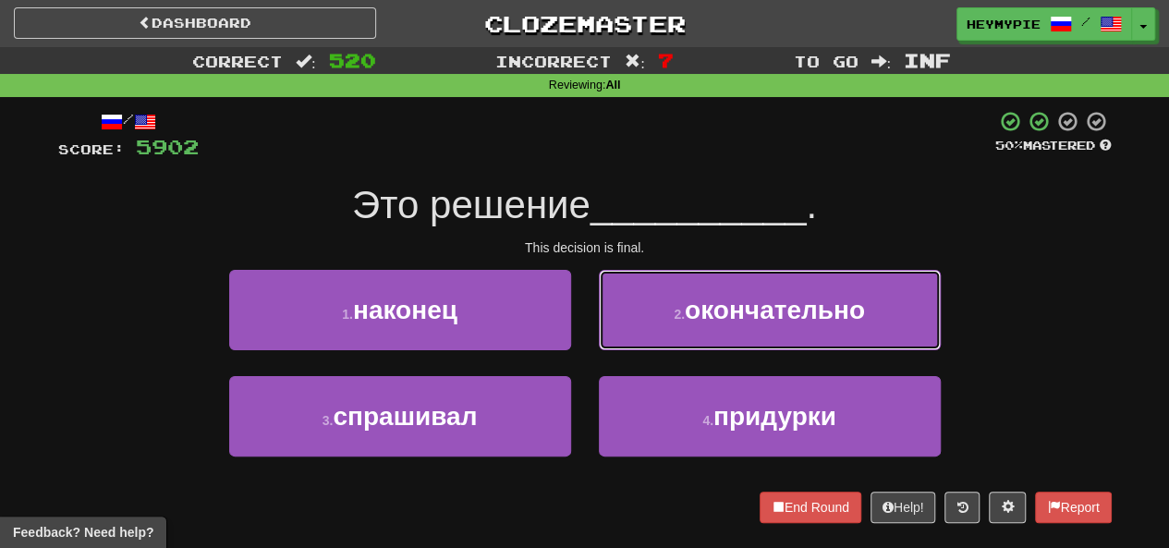
click at [589, 322] on button "2 . окончательно" at bounding box center [770, 310] width 342 height 80
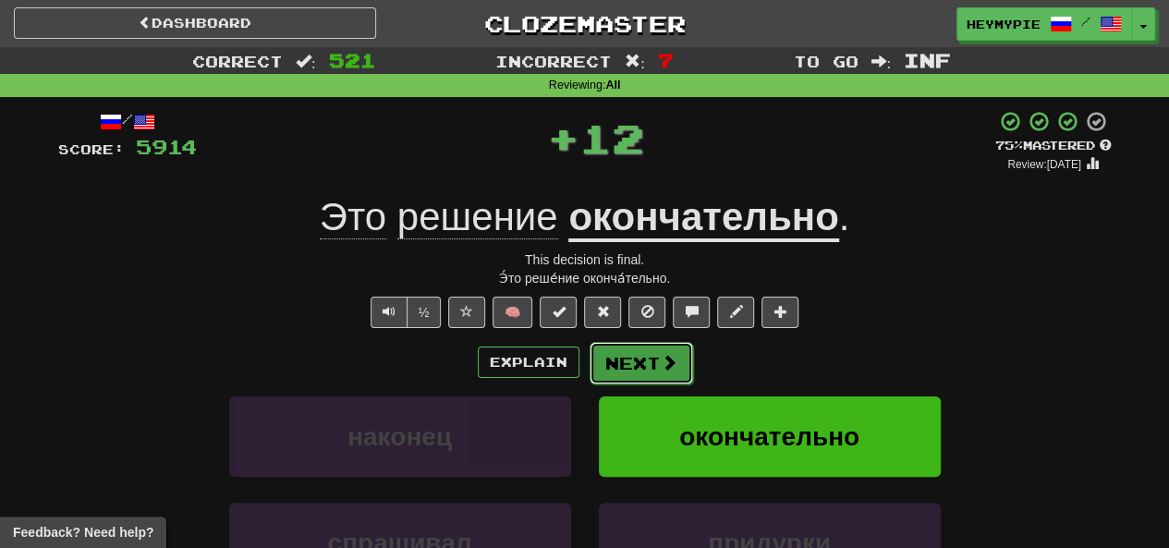
click at [589, 371] on button "Next" at bounding box center [642, 363] width 104 height 43
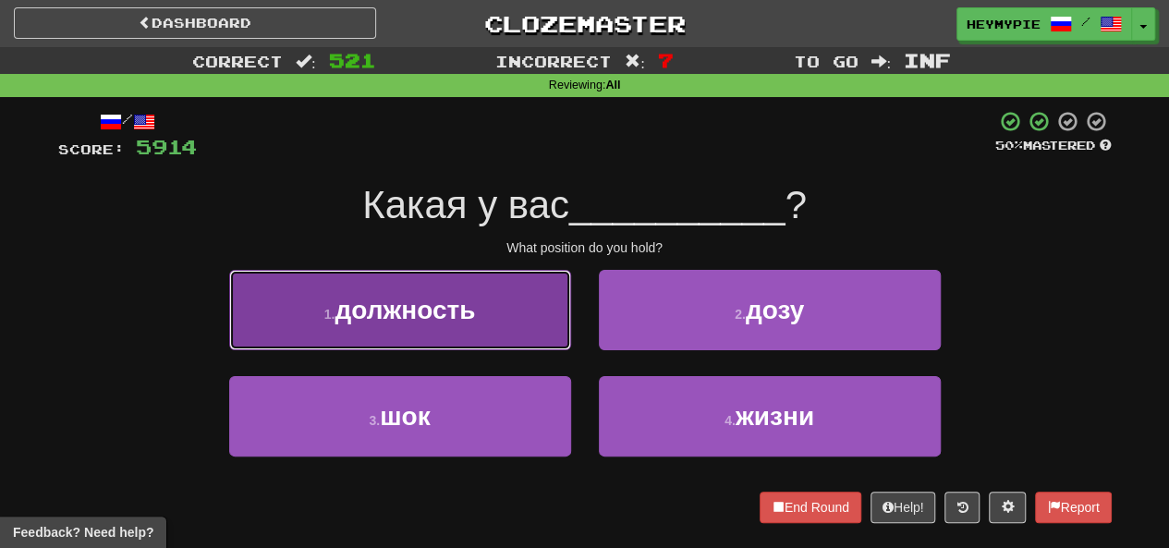
click at [468, 337] on button "1 . должность" at bounding box center [400, 310] width 342 height 80
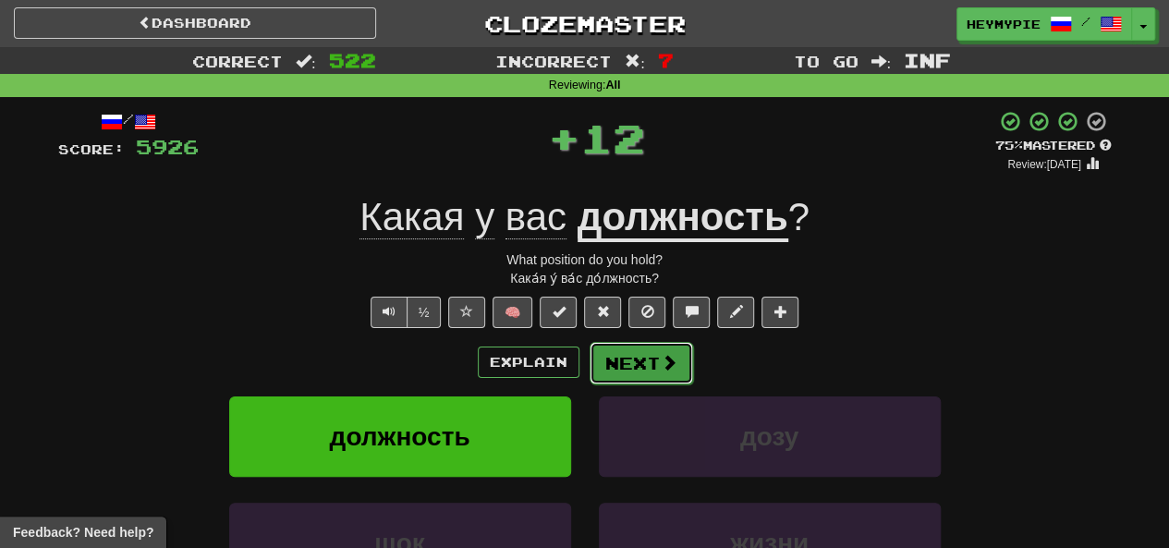
click at [589, 361] on button "Next" at bounding box center [642, 363] width 104 height 43
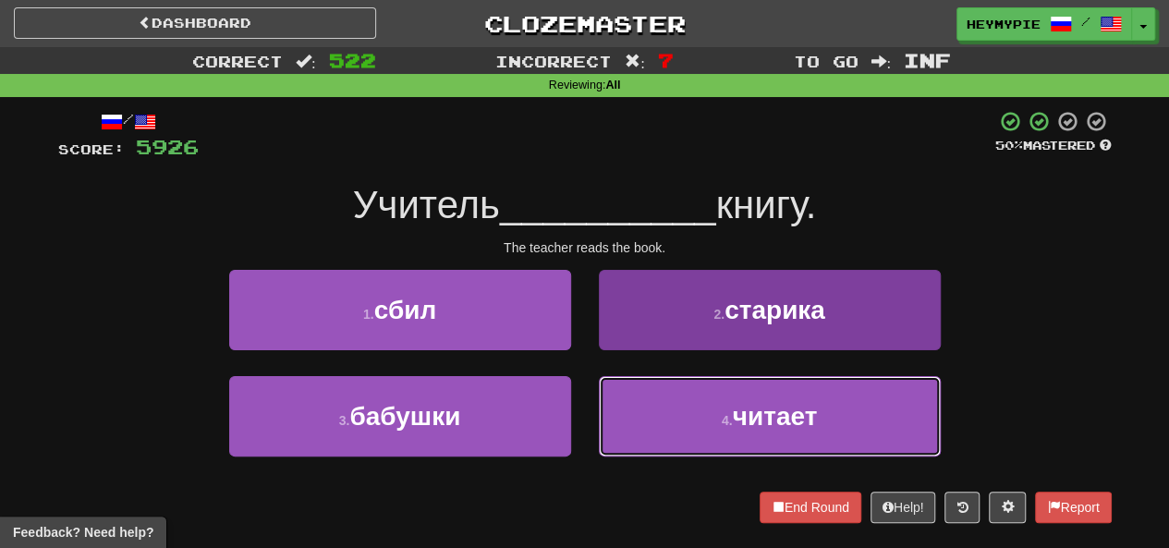
drag, startPoint x: 654, startPoint y: 422, endPoint x: 652, endPoint y: 401, distance: 21.4
click at [589, 425] on button "4 . читает" at bounding box center [770, 416] width 342 height 80
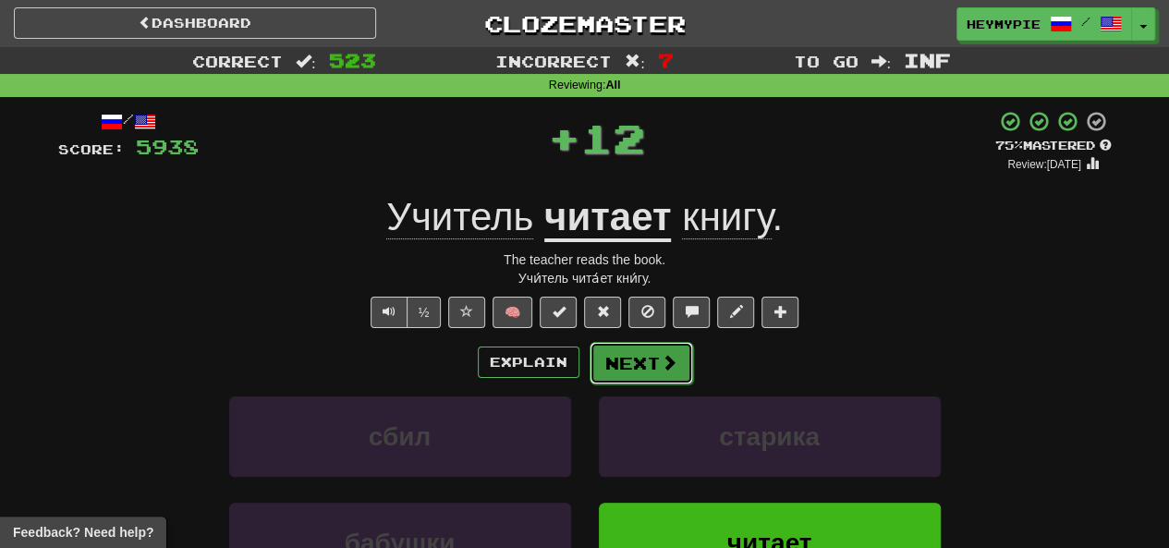
click at [589, 369] on button "Next" at bounding box center [642, 363] width 104 height 43
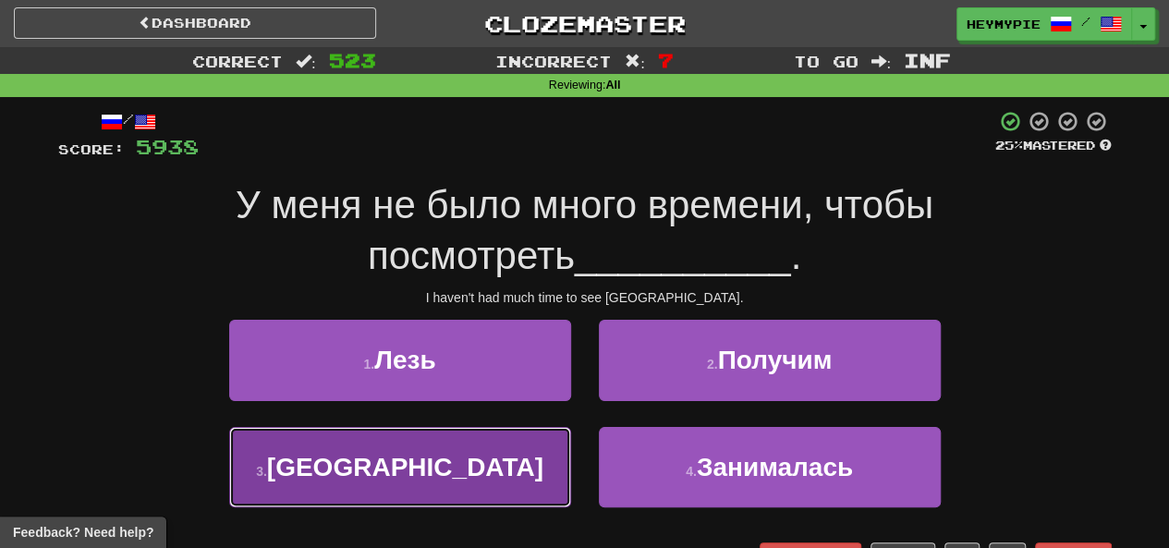
click at [398, 458] on span "Японию" at bounding box center [405, 467] width 276 height 29
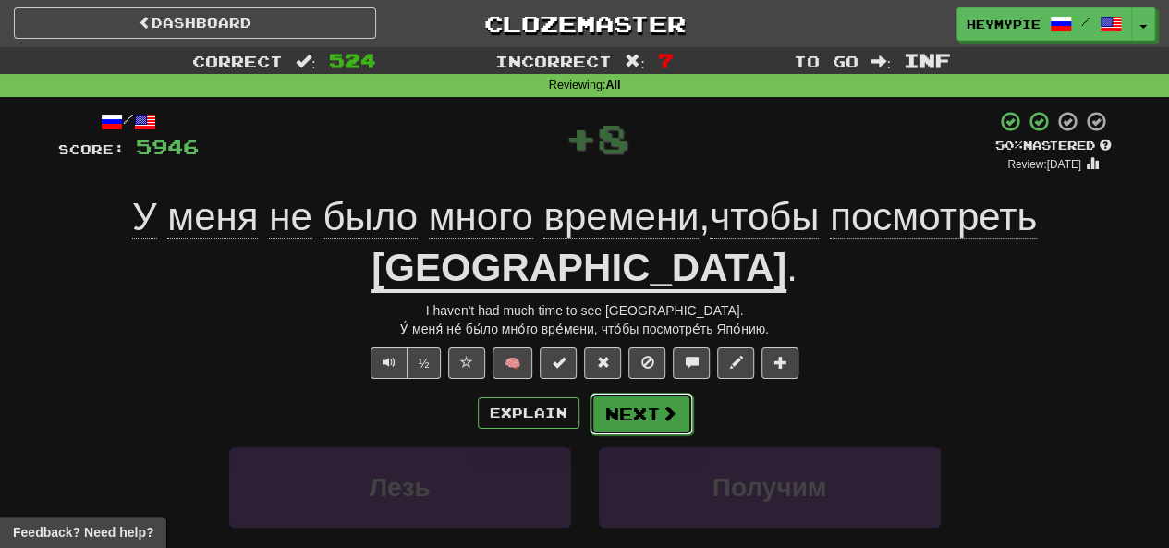
click at [589, 420] on button "Next" at bounding box center [642, 414] width 104 height 43
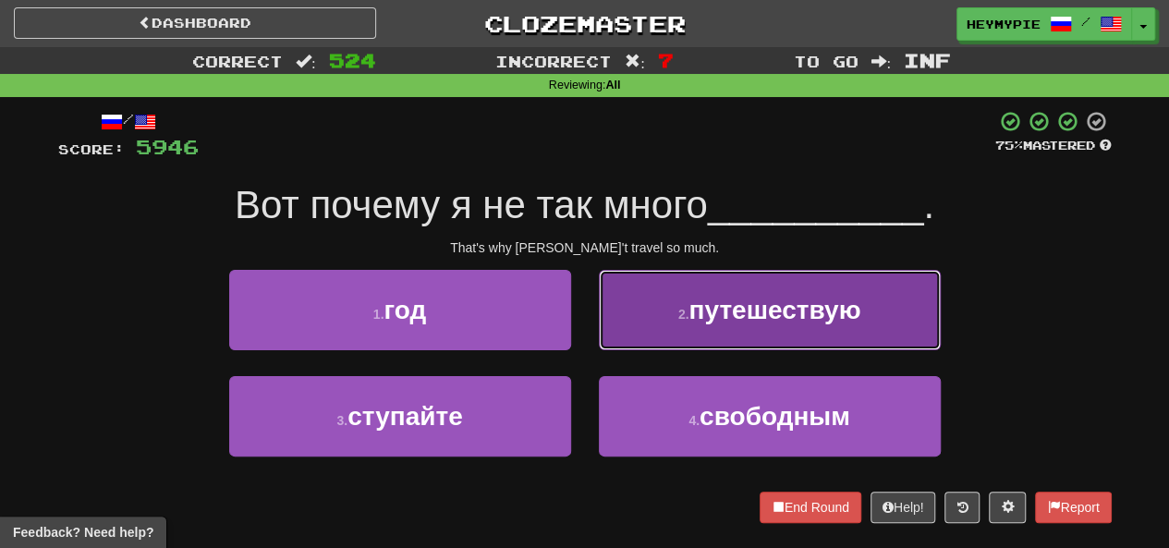
click at [589, 315] on button "2 . путешествую" at bounding box center [770, 310] width 342 height 80
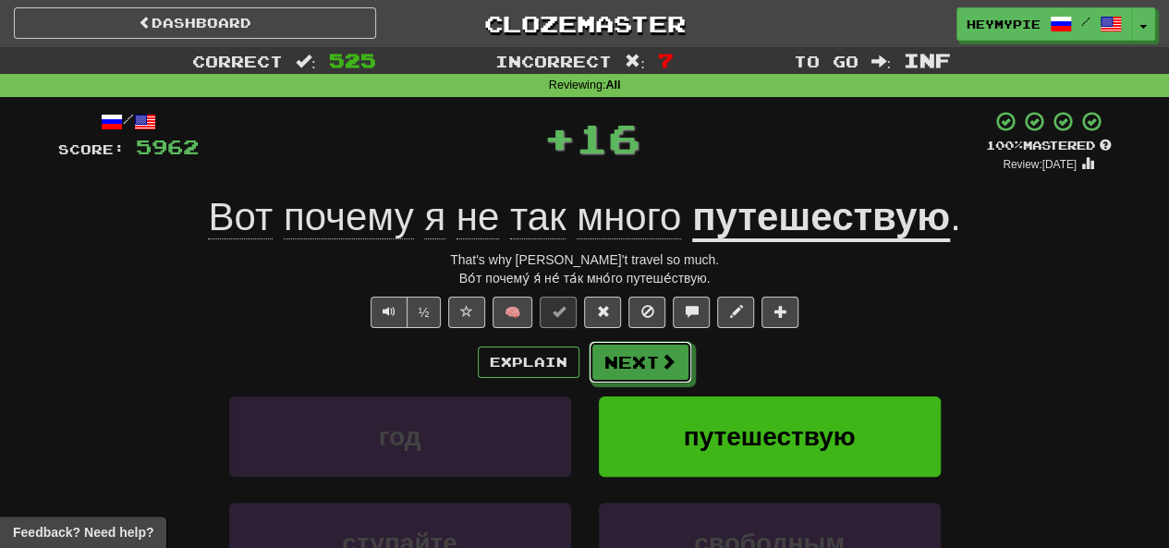
click at [589, 384] on div "Explain Next год путешествую ступайте свободным Learn more: год путешествую сту…" at bounding box center [585, 489] width 1054 height 297
click at [589, 371] on button "Next" at bounding box center [642, 363] width 104 height 43
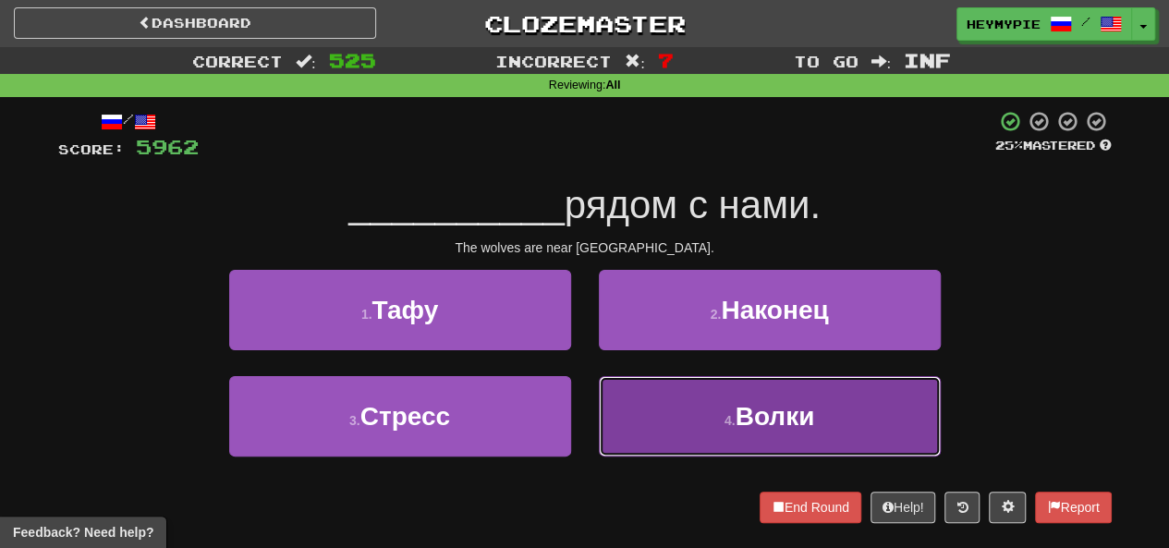
click at [589, 408] on button "4 . Волки" at bounding box center [770, 416] width 342 height 80
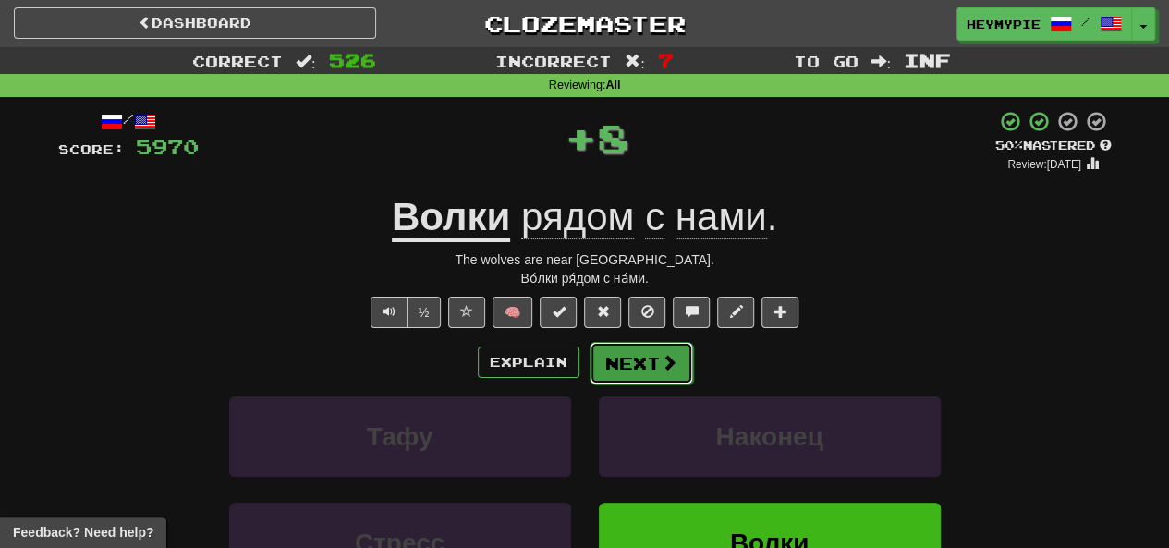
click at [589, 368] on button "Next" at bounding box center [642, 363] width 104 height 43
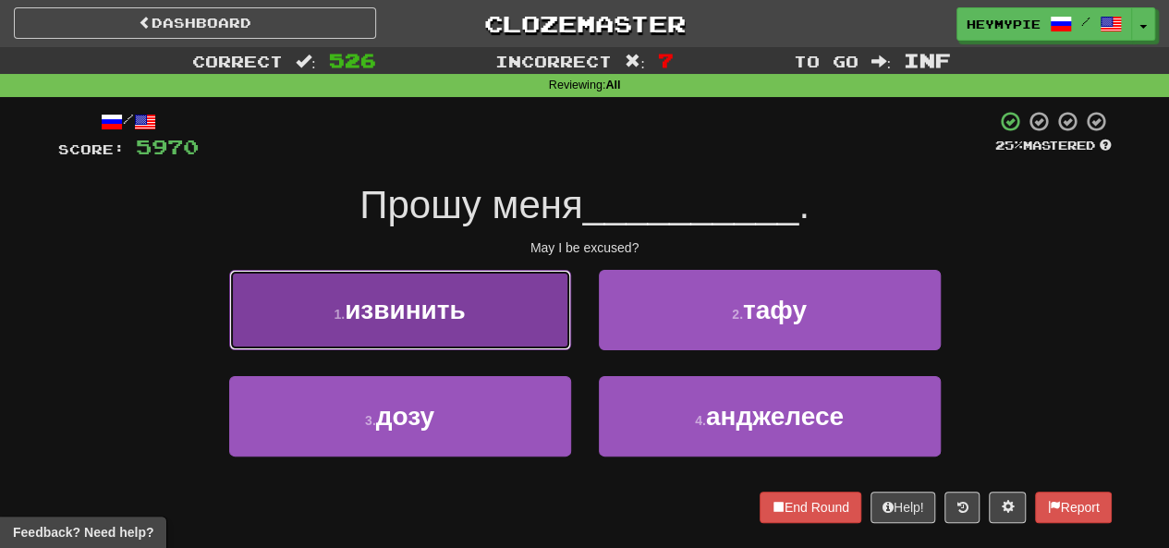
click at [458, 304] on span "извинить" at bounding box center [405, 310] width 121 height 29
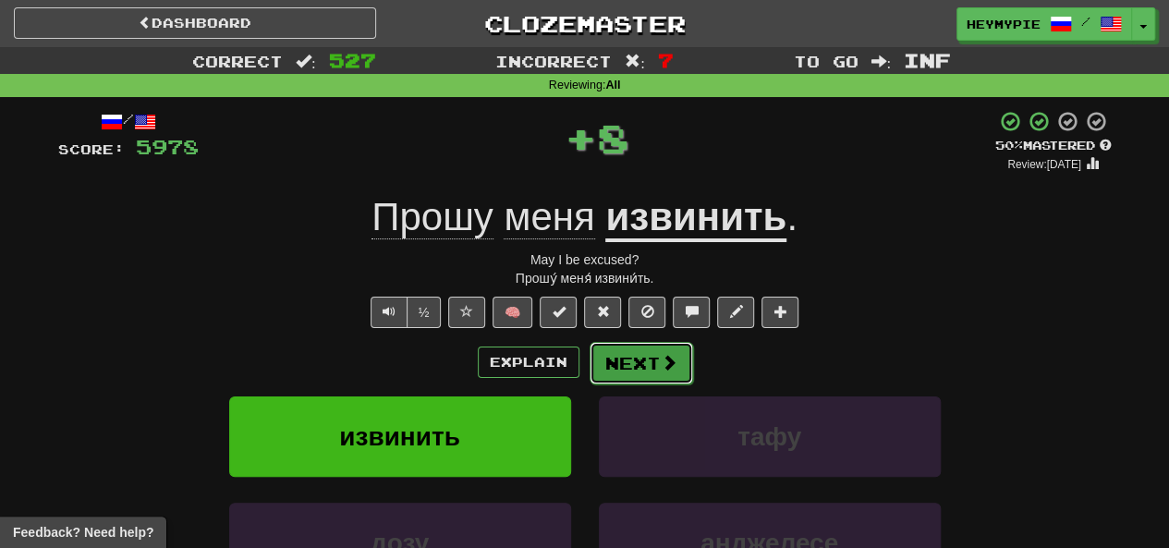
click at [589, 361] on button "Next" at bounding box center [642, 363] width 104 height 43
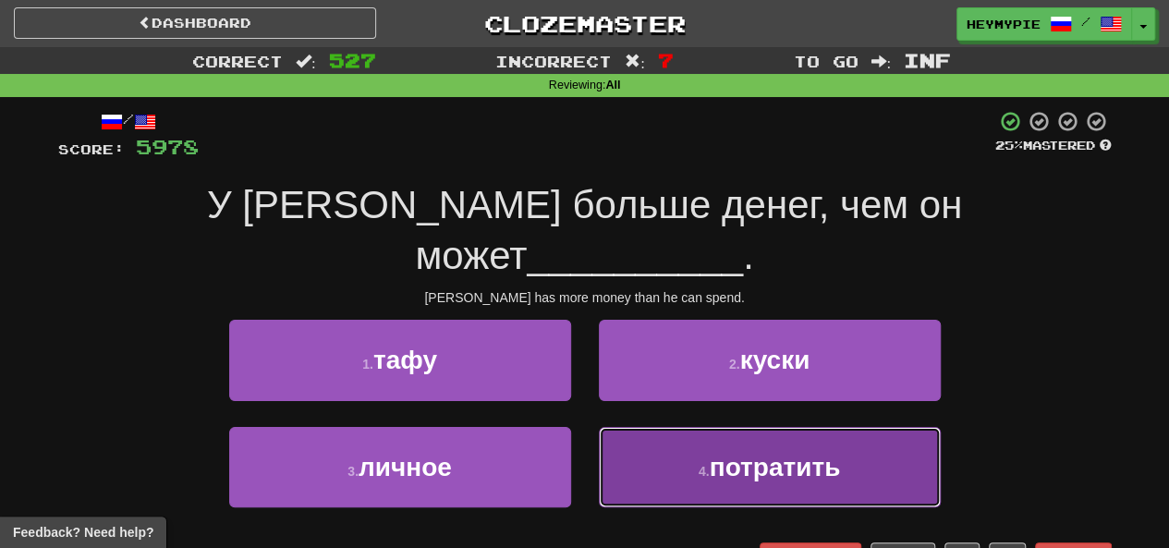
click at [589, 429] on button "4 . потратить" at bounding box center [770, 467] width 342 height 80
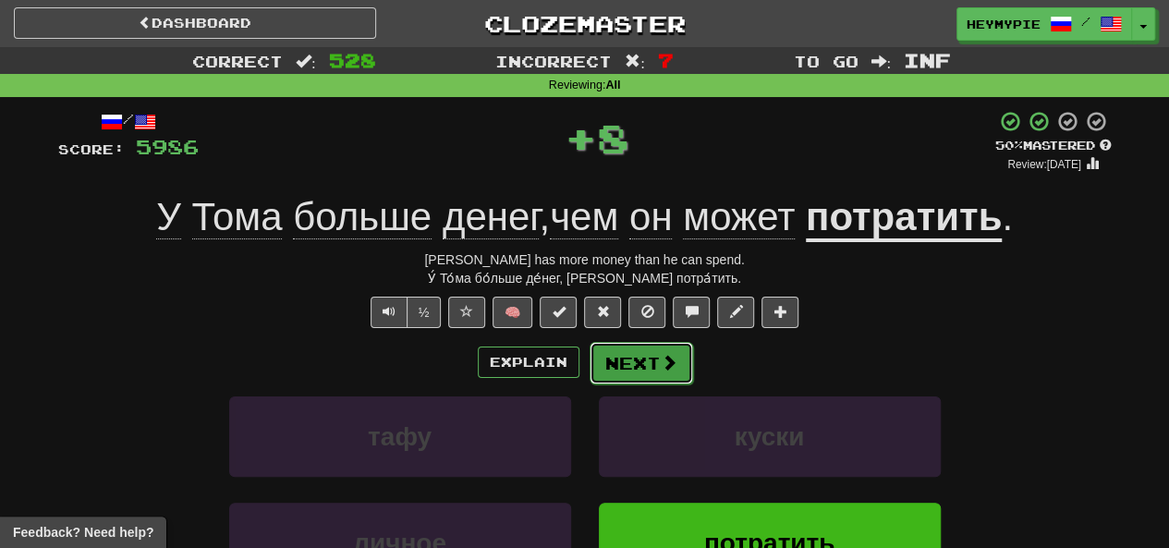
click at [589, 360] on button "Next" at bounding box center [642, 363] width 104 height 43
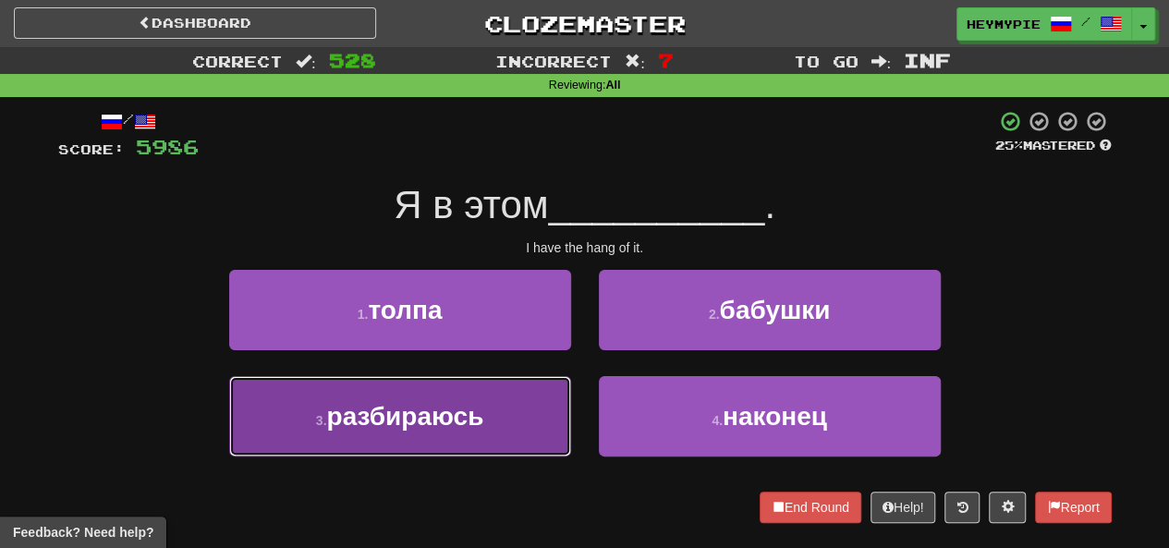
click at [438, 410] on span "разбираюсь" at bounding box center [404, 416] width 157 height 29
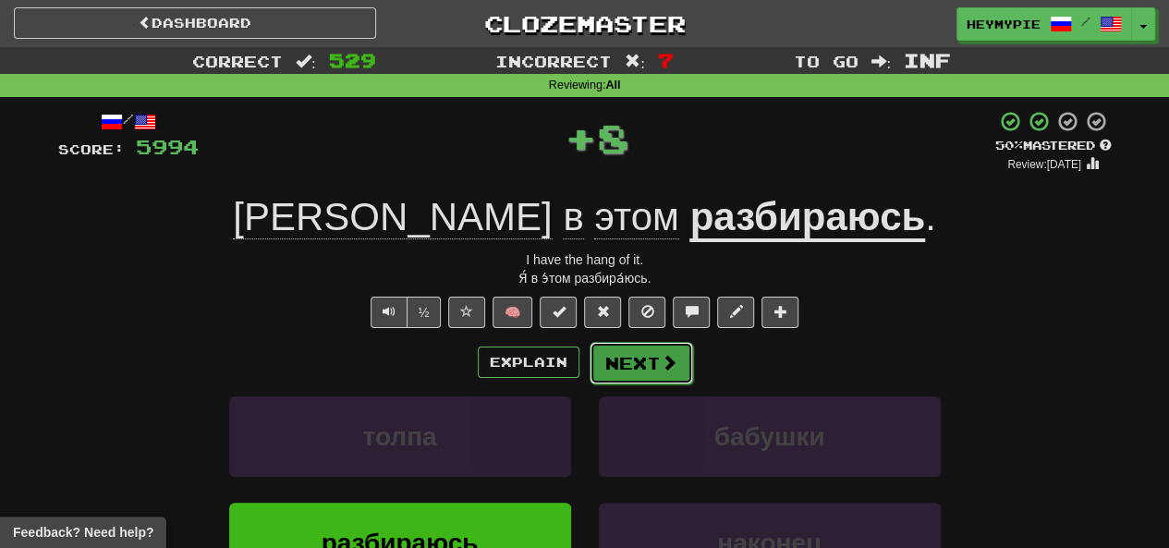
click at [589, 373] on button "Next" at bounding box center [642, 363] width 104 height 43
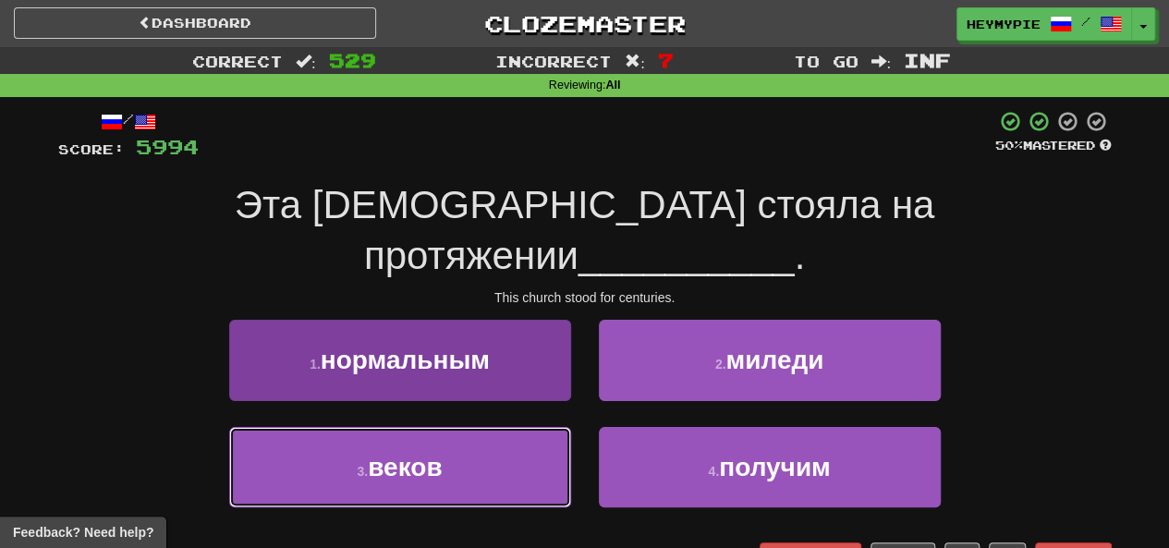
click at [462, 427] on button "3 . веков" at bounding box center [400, 467] width 342 height 80
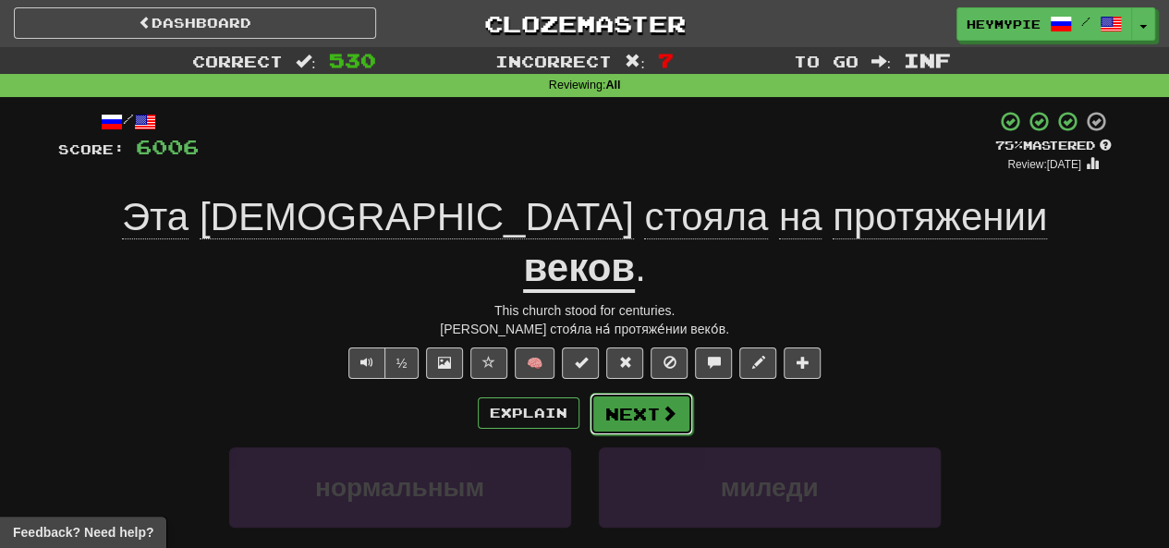
click at [589, 393] on button "Next" at bounding box center [642, 414] width 104 height 43
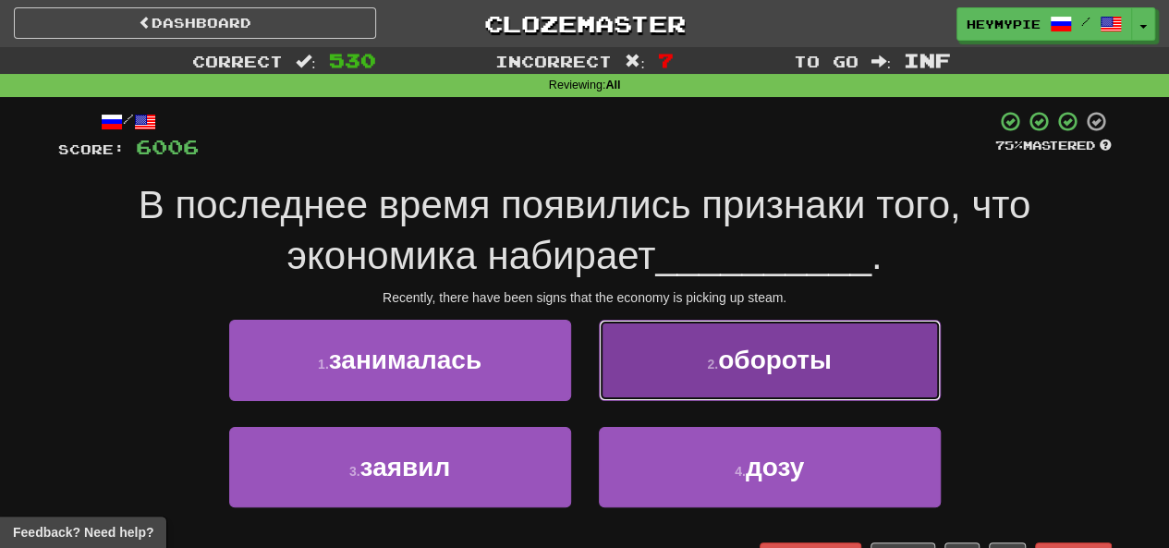
click at [589, 370] on button "2 . обороты" at bounding box center [770, 360] width 342 height 80
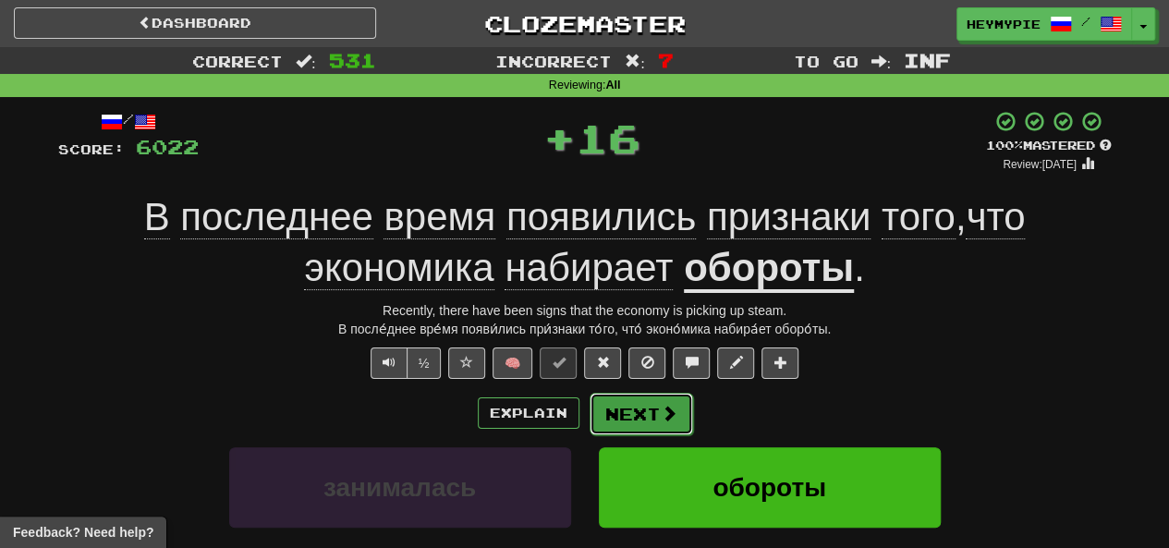
click at [589, 405] on span at bounding box center [669, 413] width 17 height 17
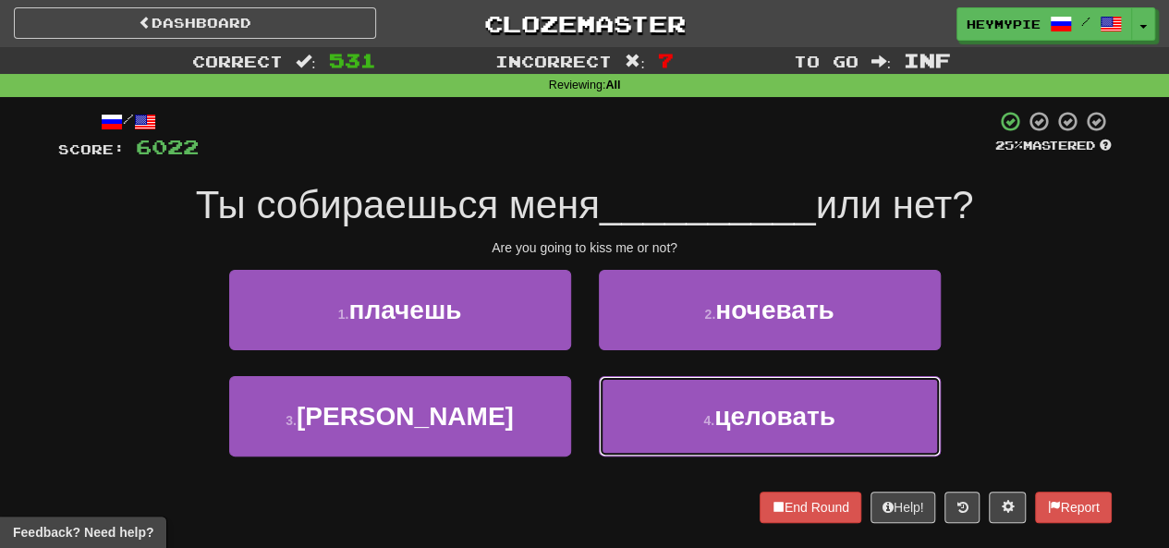
click at [589, 391] on button "4 . целовать" at bounding box center [770, 416] width 342 height 80
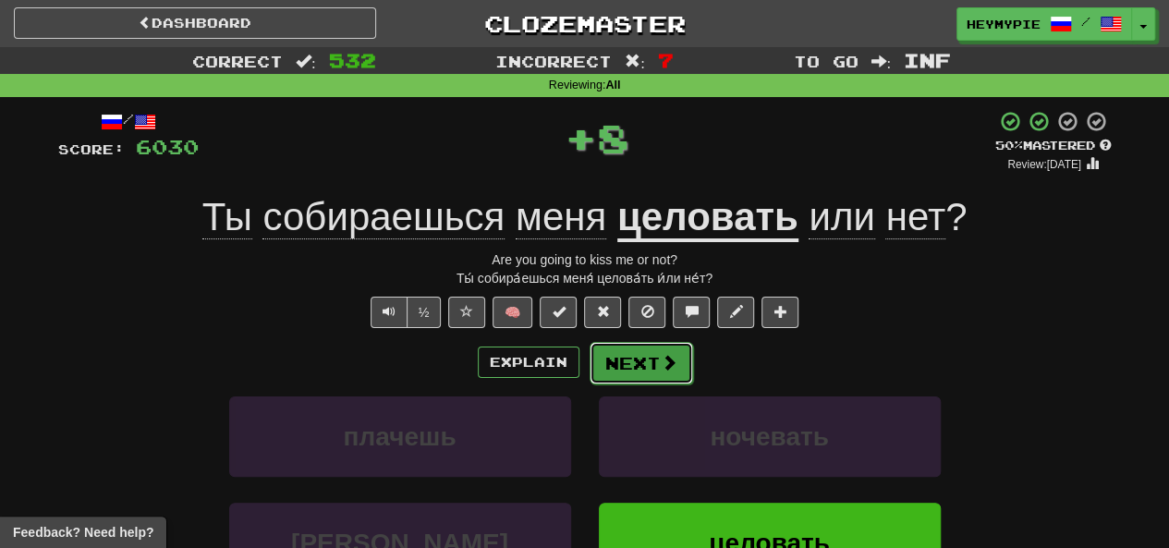
click at [589, 361] on button "Next" at bounding box center [642, 363] width 104 height 43
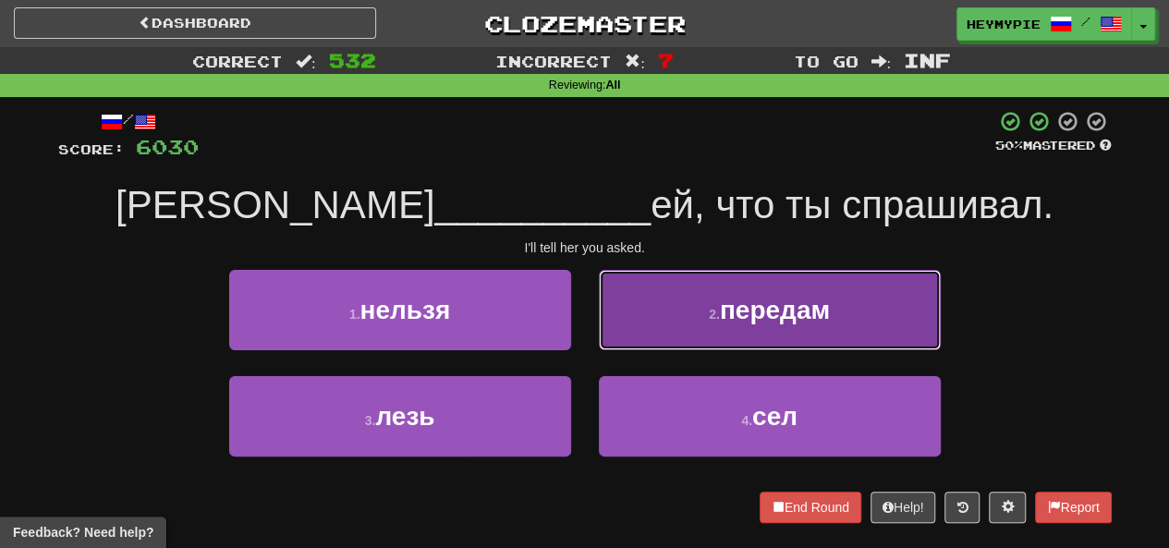
click at [589, 321] on button "2 . передам" at bounding box center [770, 310] width 342 height 80
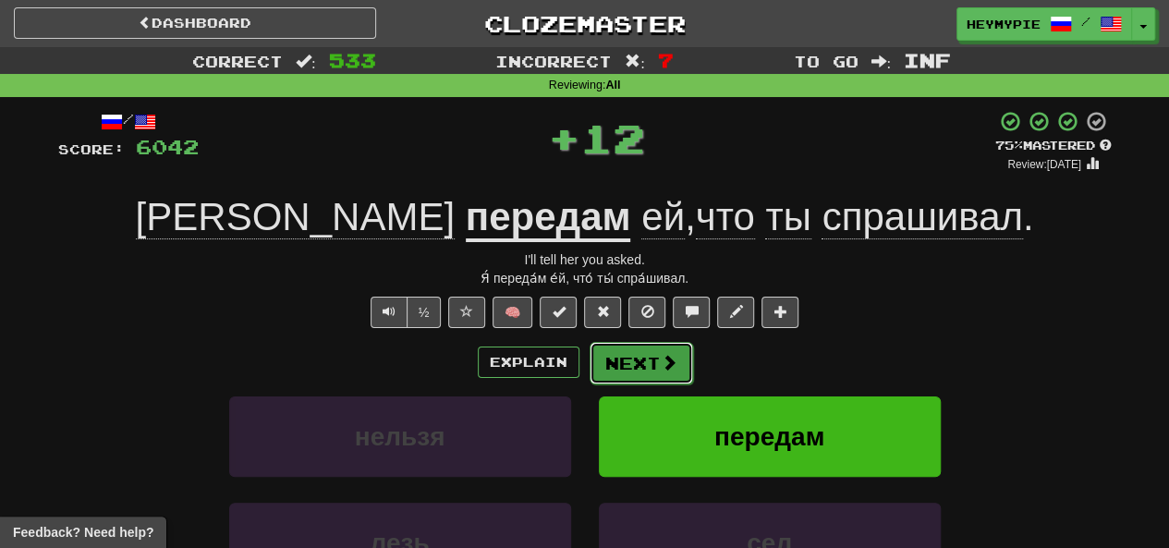
click at [589, 362] on button "Next" at bounding box center [642, 363] width 104 height 43
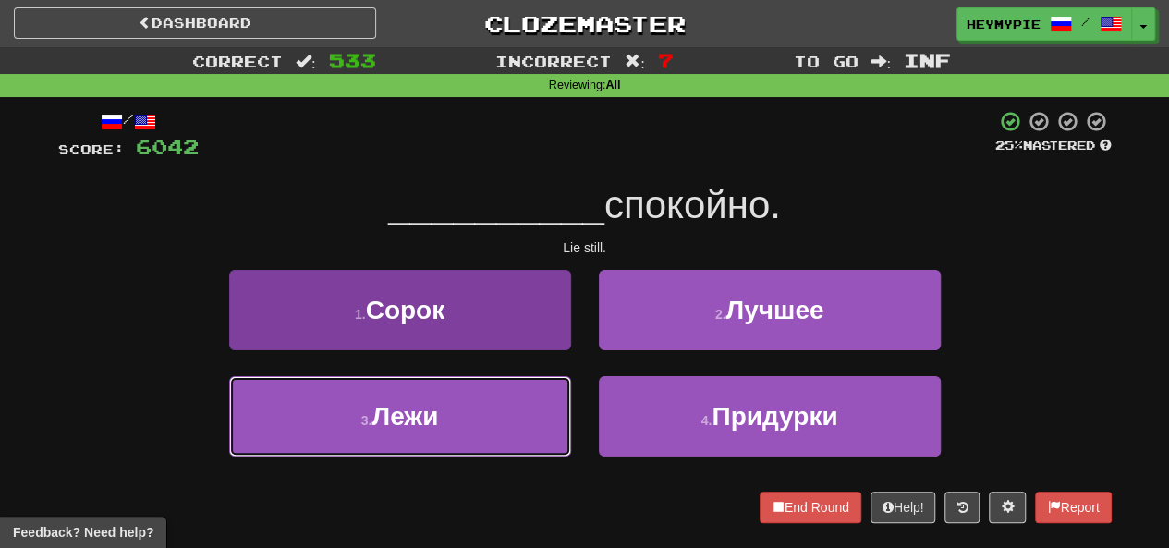
click at [468, 415] on button "3 . Лежи" at bounding box center [400, 416] width 342 height 80
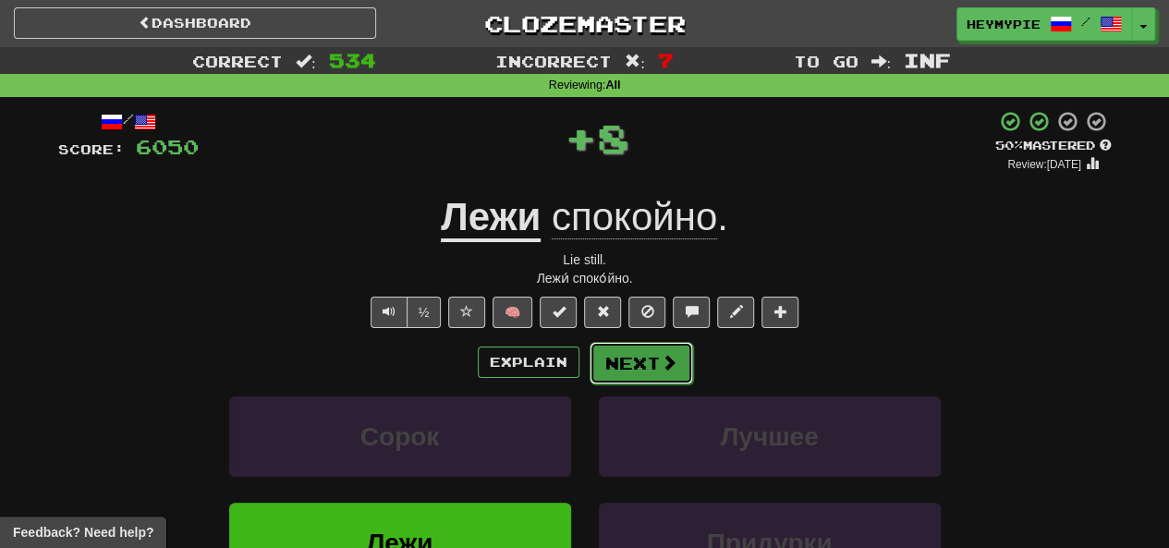
click at [589, 369] on button "Next" at bounding box center [642, 363] width 104 height 43
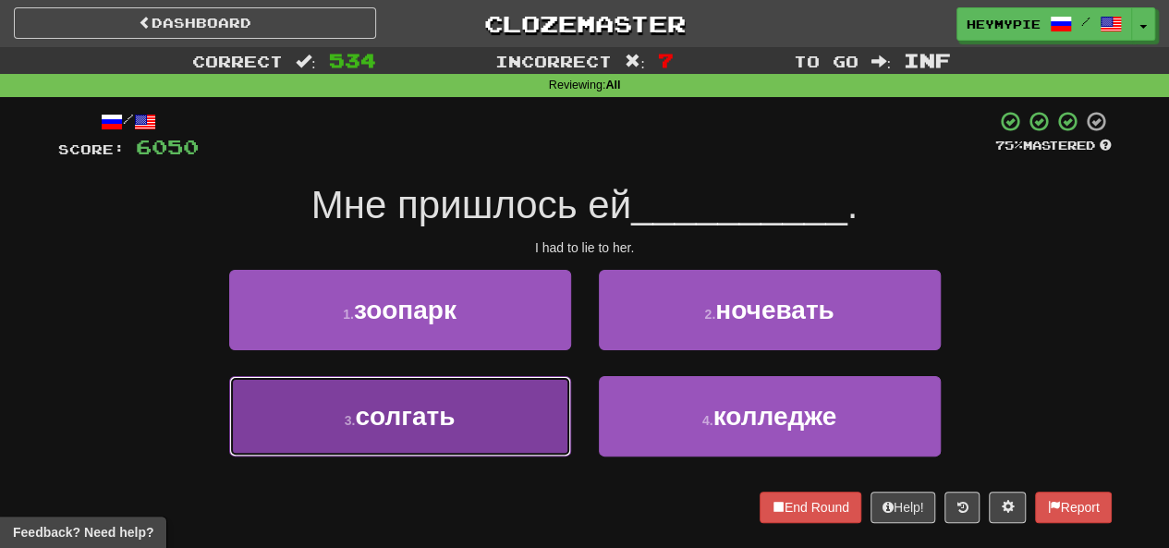
click at [508, 411] on button "3 . солгать" at bounding box center [400, 416] width 342 height 80
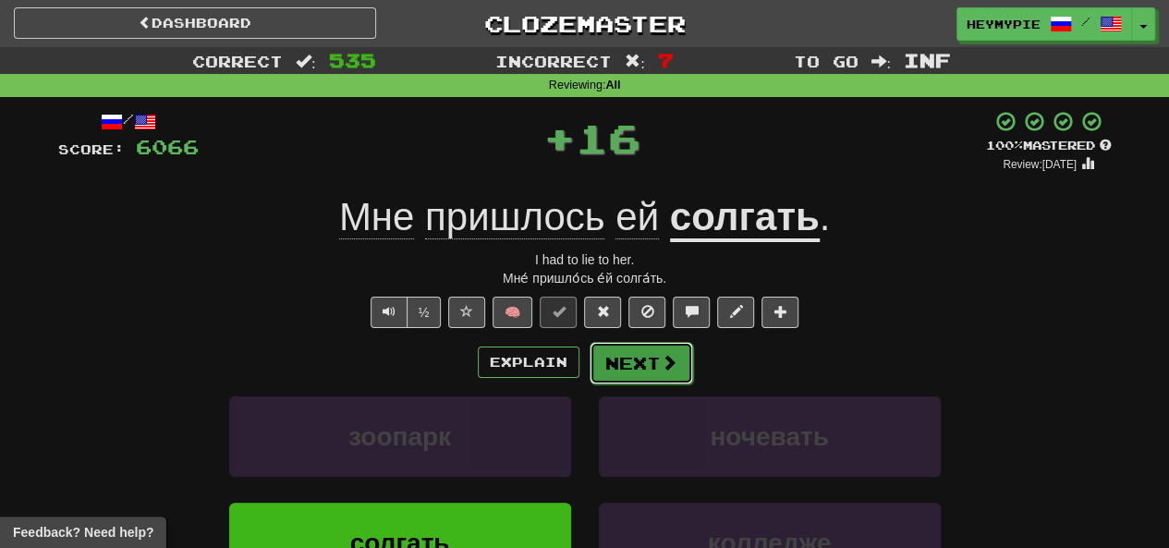
click at [589, 370] on button "Next" at bounding box center [642, 363] width 104 height 43
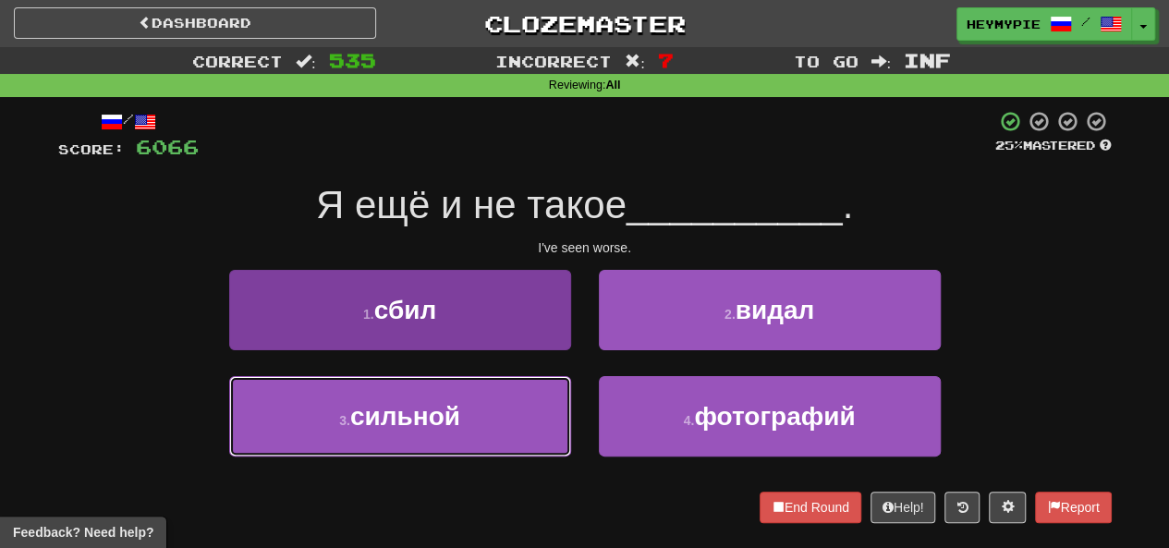
click at [503, 432] on button "3 . сильной" at bounding box center [400, 416] width 342 height 80
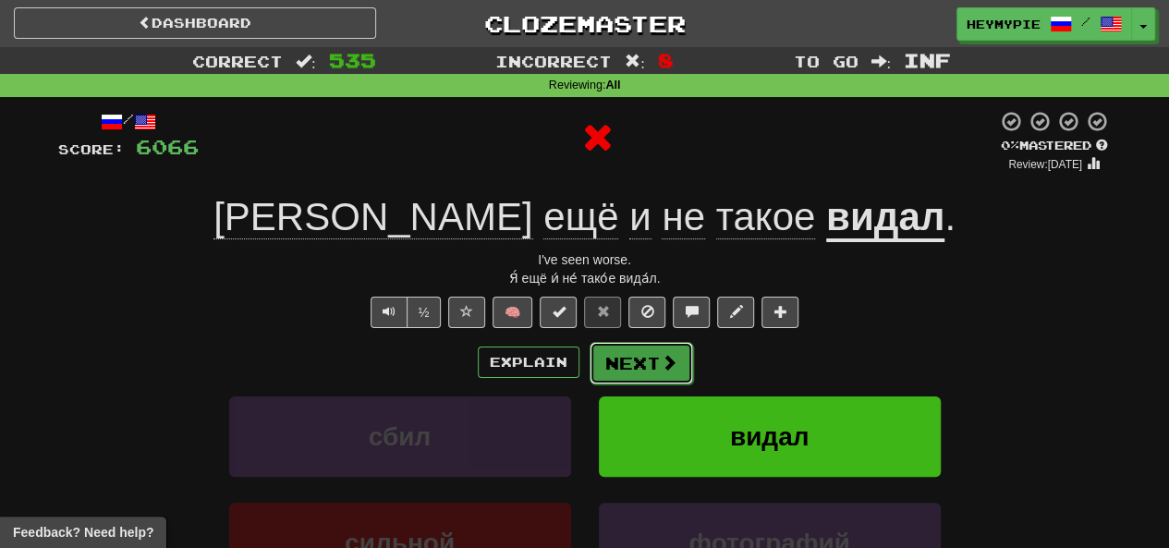
click at [589, 374] on button "Next" at bounding box center [642, 363] width 104 height 43
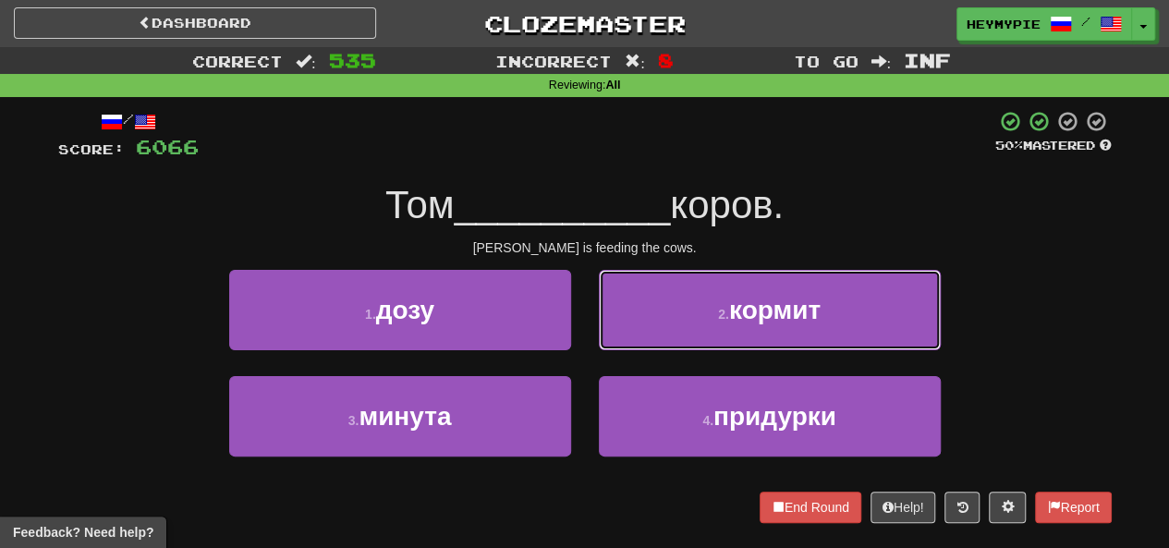
click at [589, 337] on button "2 . кормит" at bounding box center [770, 310] width 342 height 80
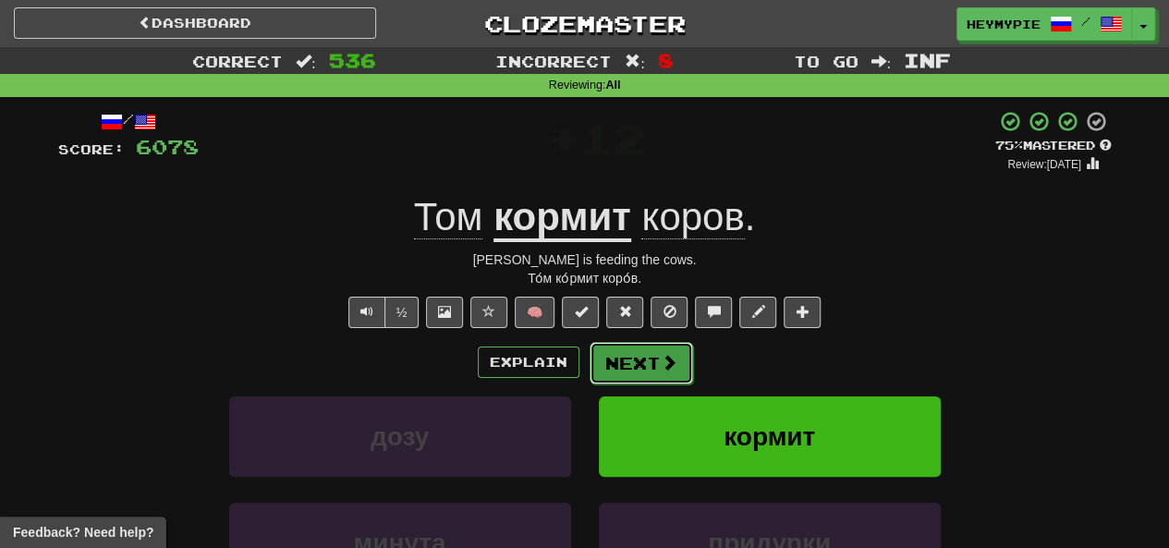
click at [589, 363] on button "Next" at bounding box center [642, 363] width 104 height 43
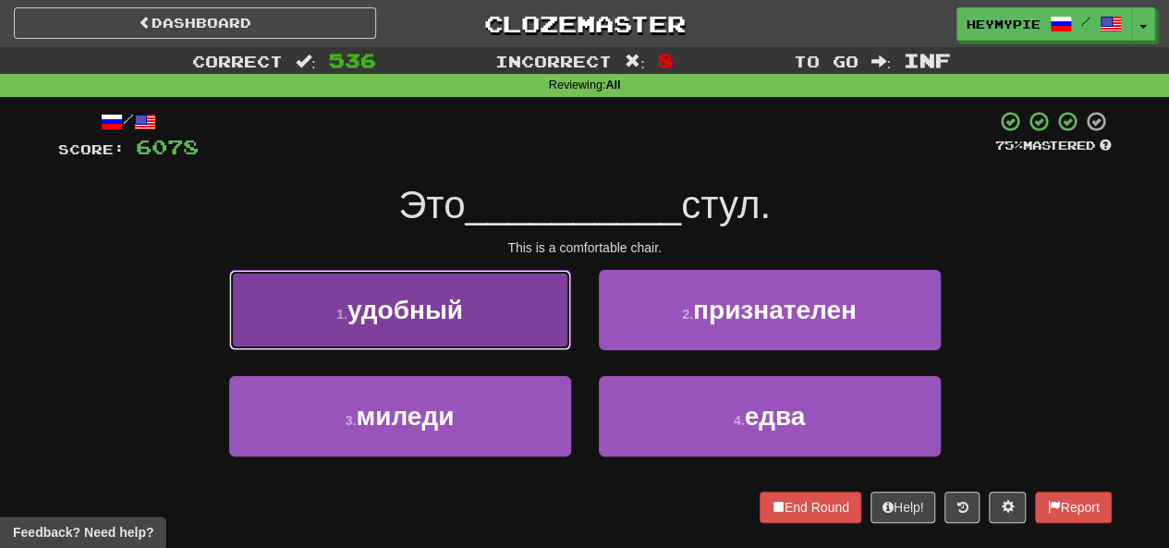
click at [459, 326] on button "1 . удобный" at bounding box center [400, 310] width 342 height 80
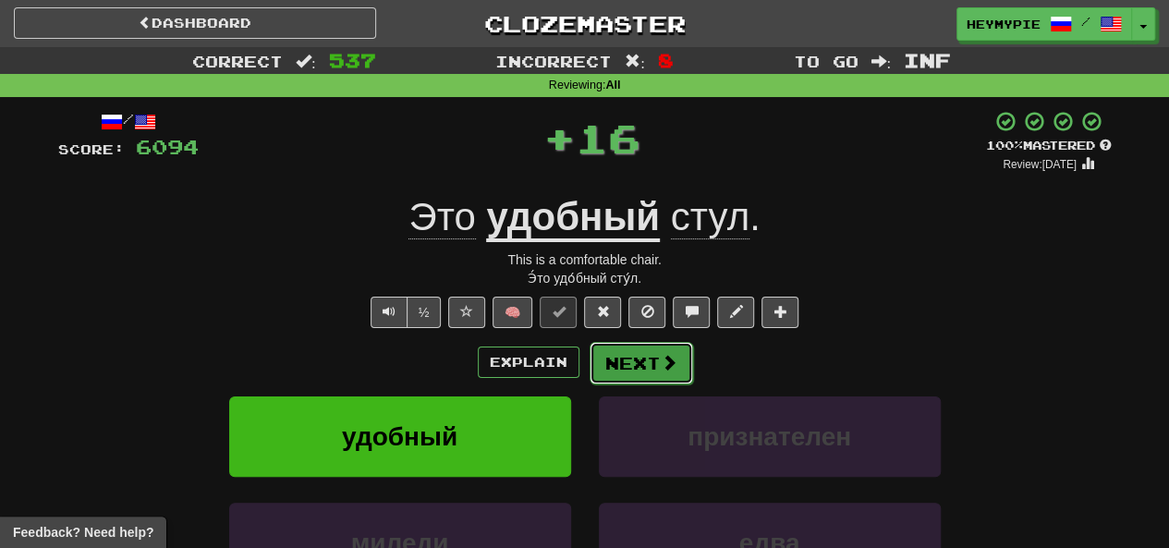
click at [589, 372] on button "Next" at bounding box center [642, 363] width 104 height 43
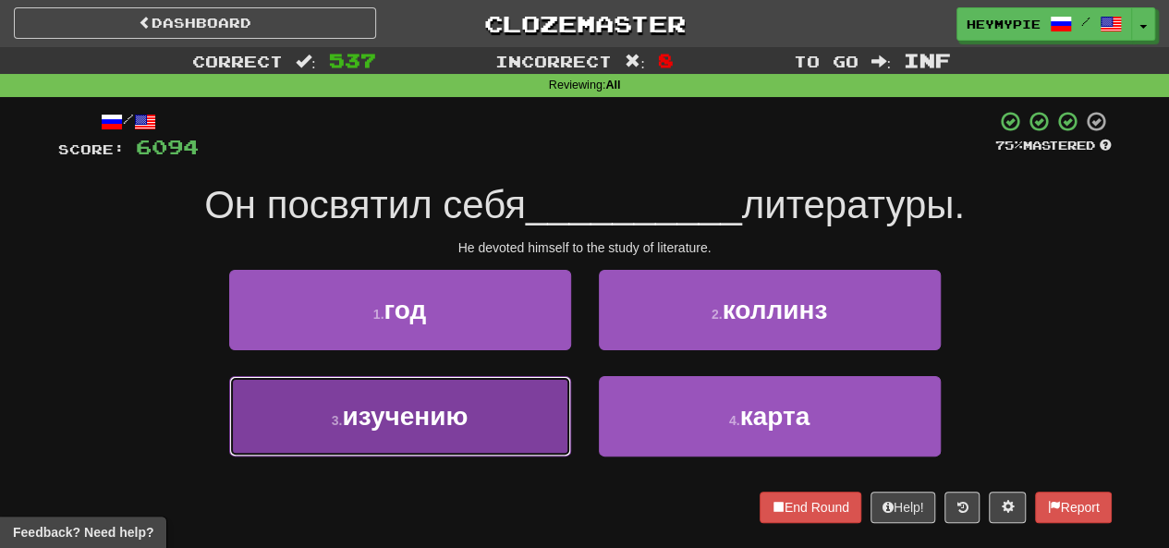
click at [495, 397] on button "3 . изучению" at bounding box center [400, 416] width 342 height 80
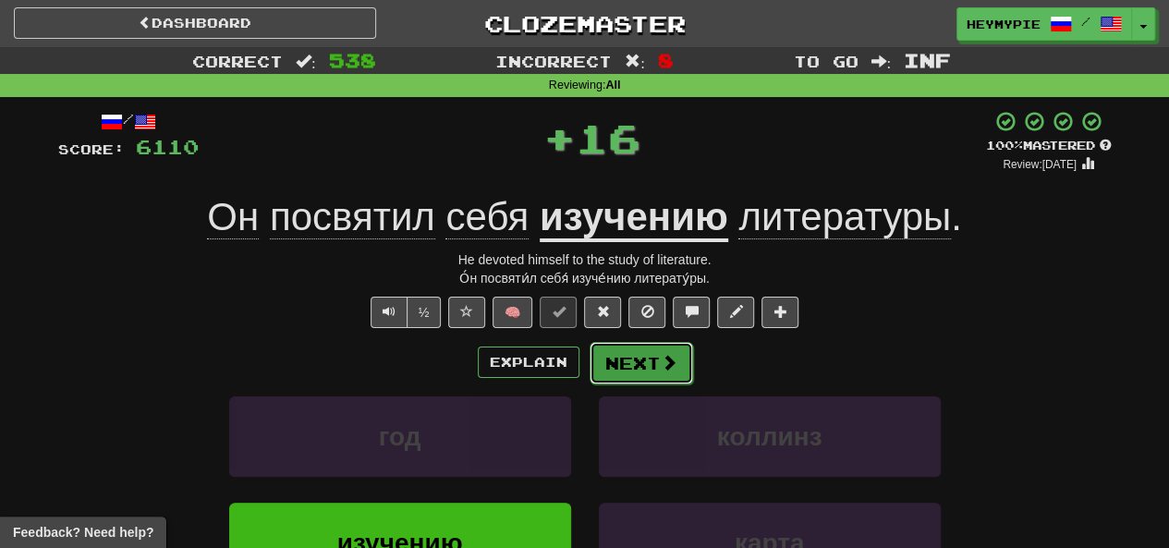
click at [589, 369] on button "Next" at bounding box center [642, 363] width 104 height 43
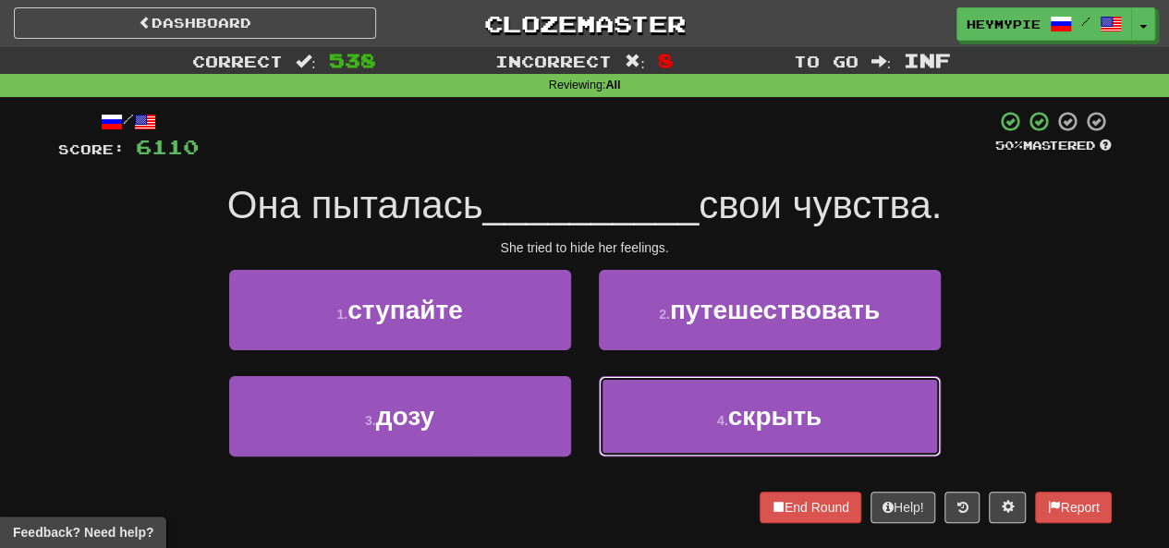
drag, startPoint x: 632, startPoint y: 407, endPoint x: 654, endPoint y: 384, distance: 32.0
click at [589, 408] on button "4 . скрыть" at bounding box center [770, 416] width 342 height 80
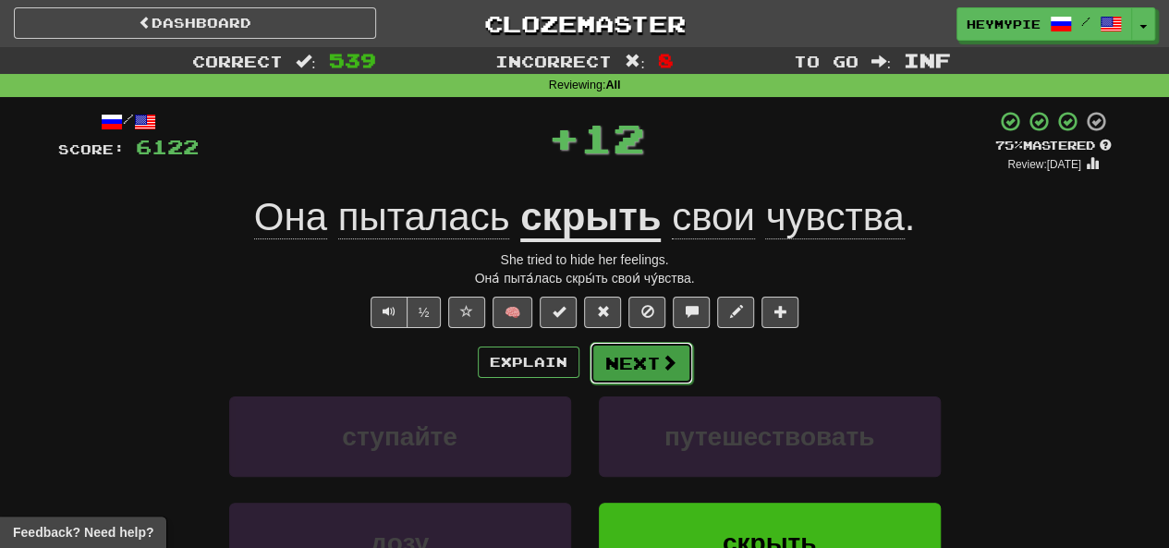
click at [589, 370] on button "Next" at bounding box center [642, 363] width 104 height 43
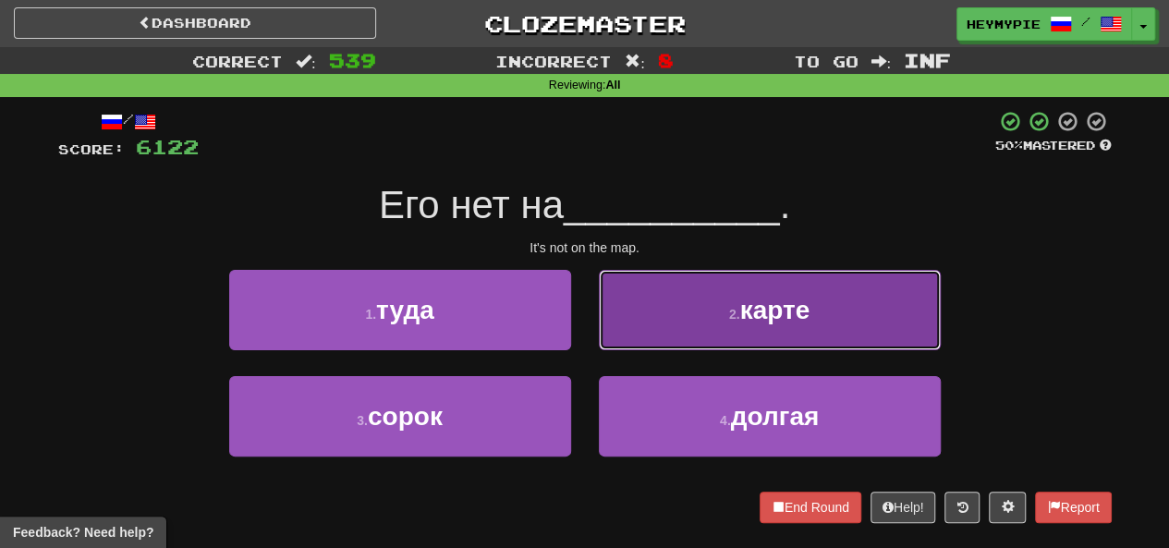
click at [589, 322] on button "2 . карте" at bounding box center [770, 310] width 342 height 80
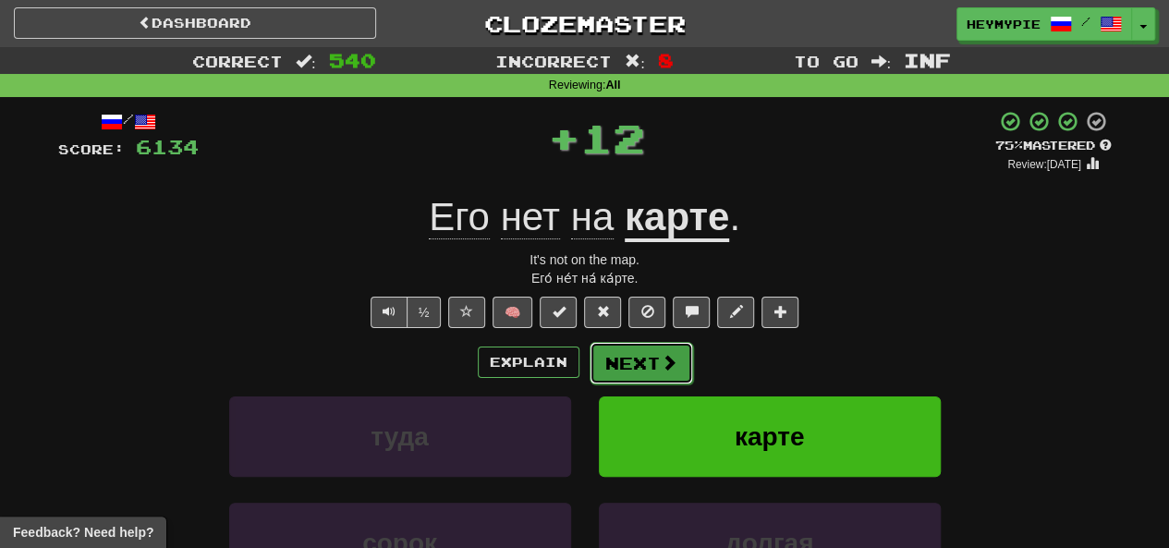
click at [589, 378] on button "Next" at bounding box center [642, 363] width 104 height 43
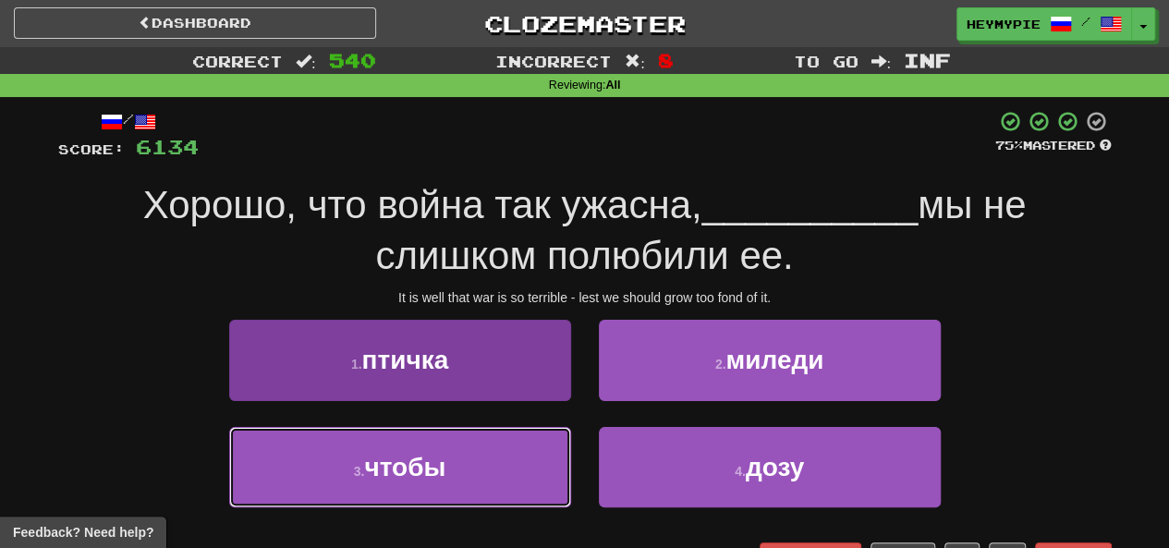
click at [427, 459] on span "чтобы" at bounding box center [404, 467] width 81 height 29
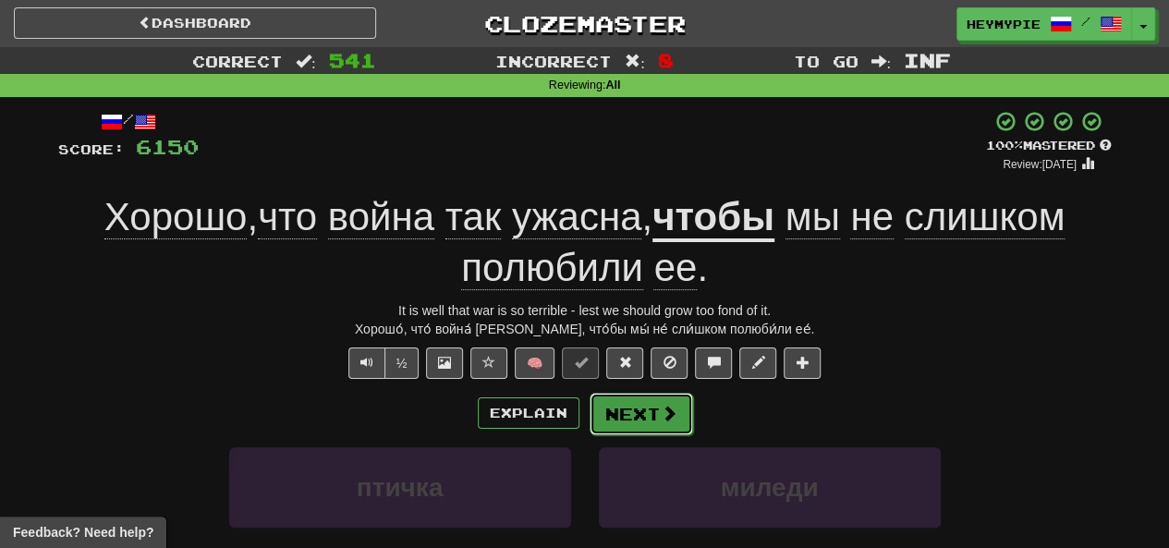
click at [589, 404] on button "Next" at bounding box center [642, 414] width 104 height 43
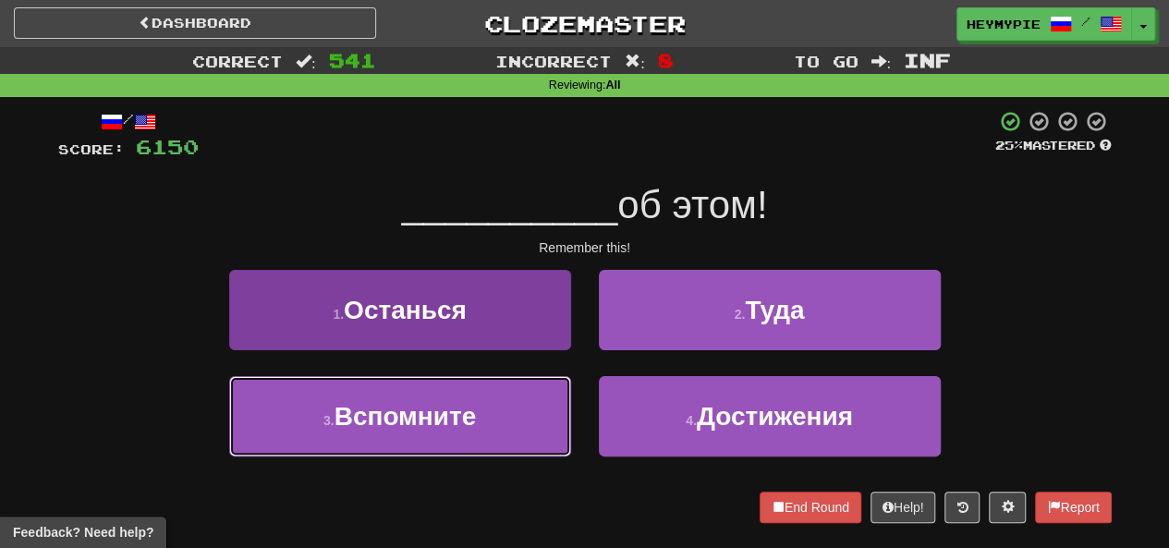
click at [473, 416] on span "Вспомните" at bounding box center [406, 416] width 142 height 29
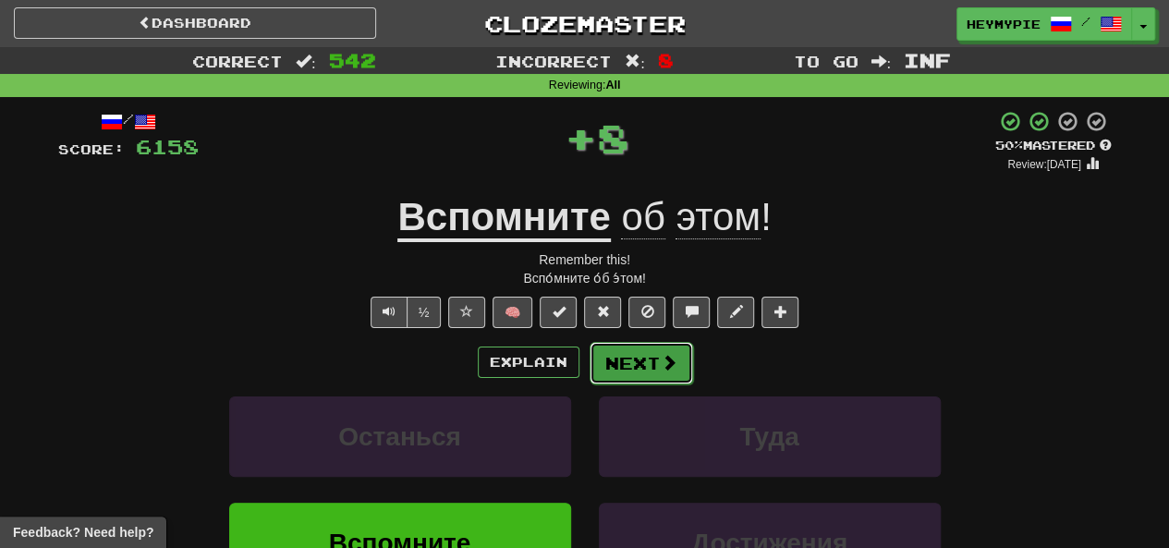
click at [589, 358] on button "Next" at bounding box center [642, 363] width 104 height 43
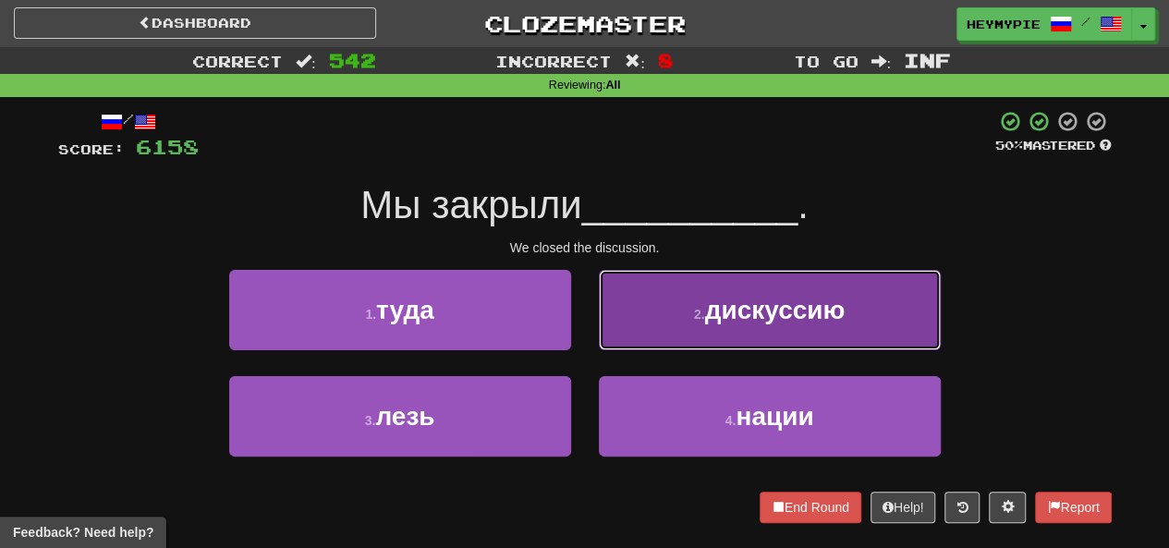
click at [589, 329] on button "2 . дискуссию" at bounding box center [770, 310] width 342 height 80
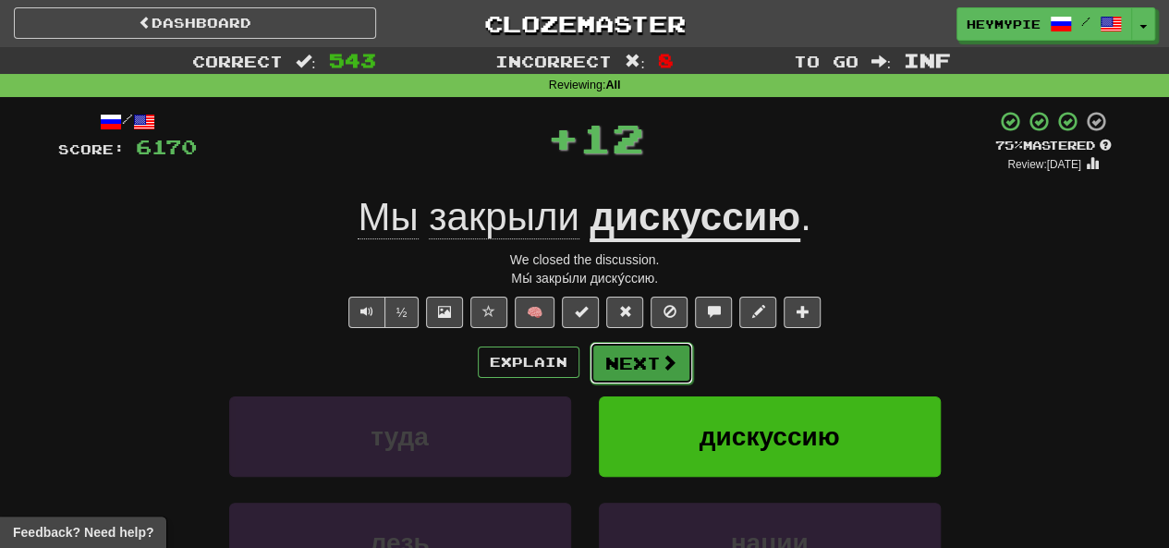
click at [589, 372] on button "Next" at bounding box center [642, 363] width 104 height 43
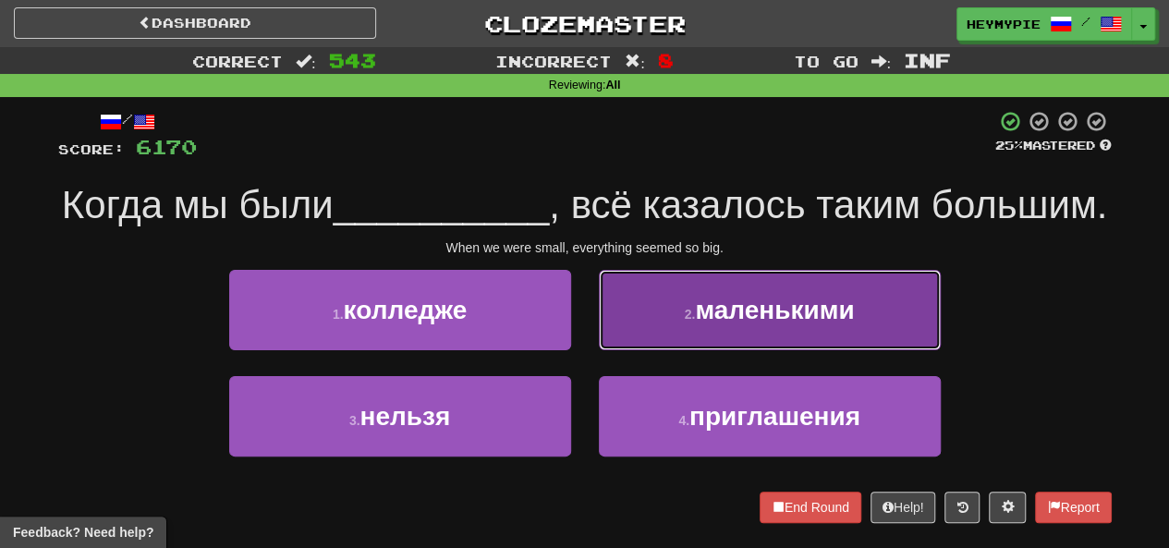
click at [589, 350] on button "2 . маленькими" at bounding box center [770, 310] width 342 height 80
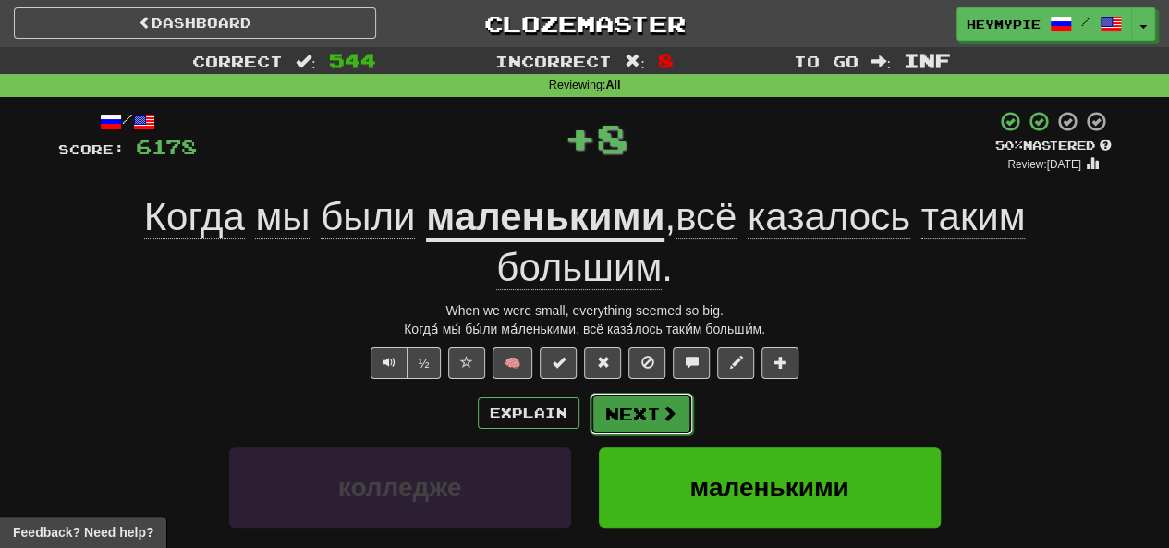
click at [589, 413] on button "Next" at bounding box center [642, 414] width 104 height 43
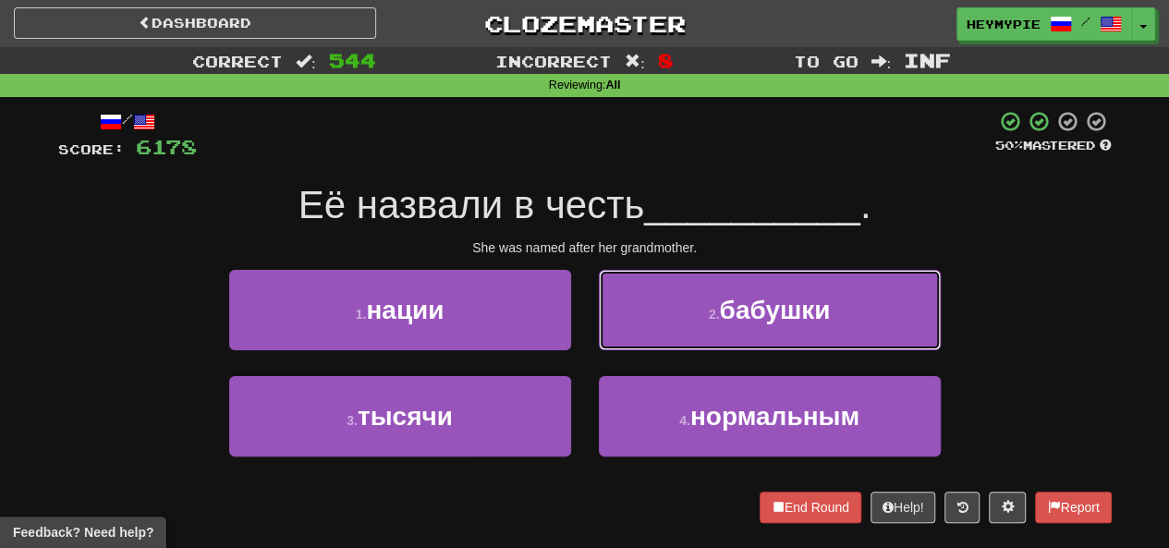
drag, startPoint x: 728, startPoint y: 324, endPoint x: 719, endPoint y: 339, distance: 17.4
click at [589, 331] on button "2 . бабушки" at bounding box center [770, 310] width 342 height 80
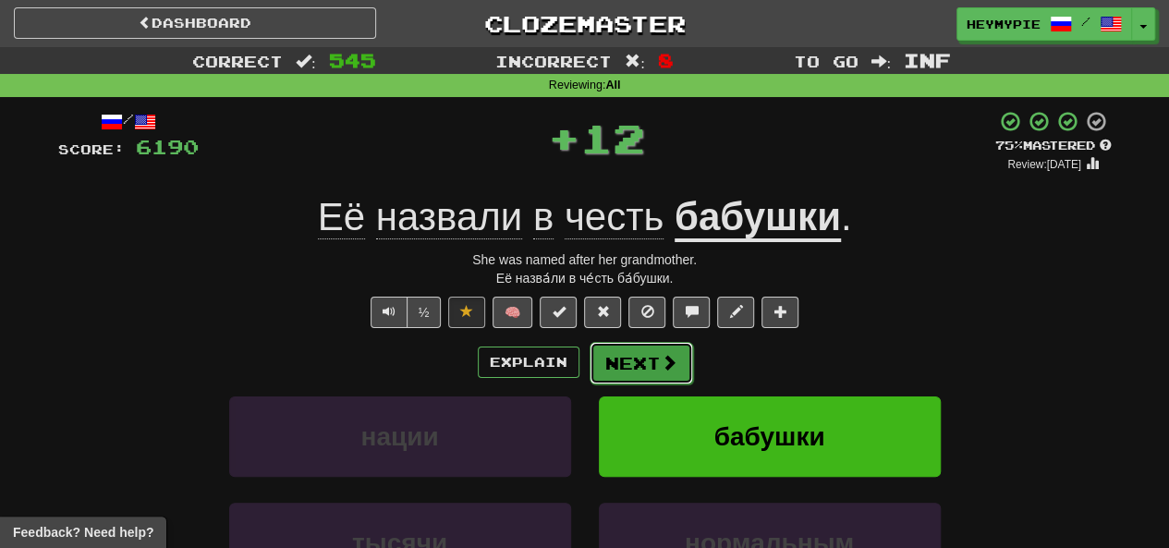
click at [589, 373] on button "Next" at bounding box center [642, 363] width 104 height 43
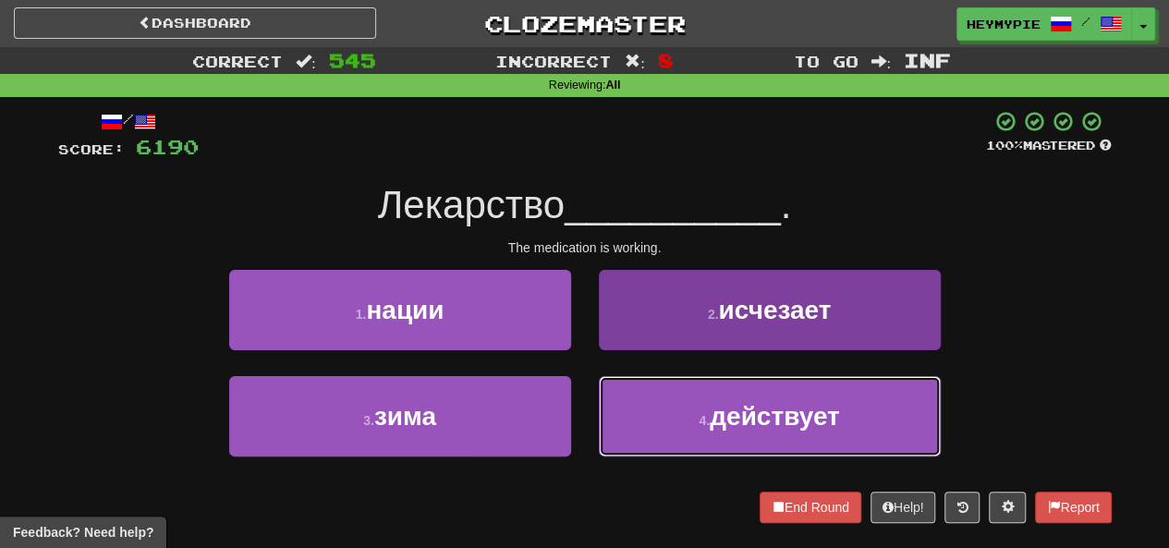
click at [589, 428] on button "4 . действует" at bounding box center [770, 416] width 342 height 80
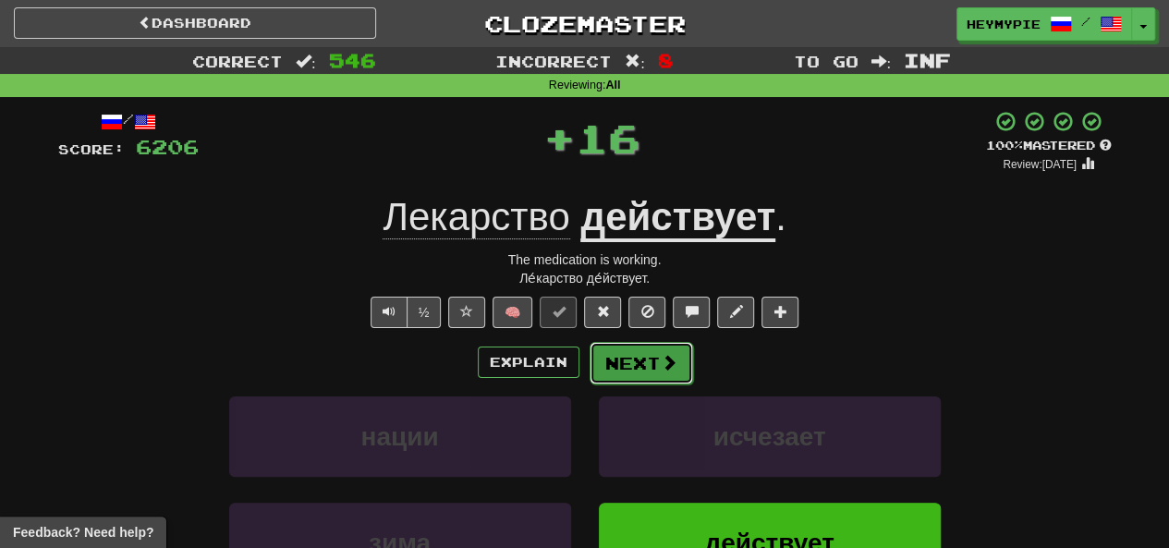
click at [589, 367] on button "Next" at bounding box center [642, 363] width 104 height 43
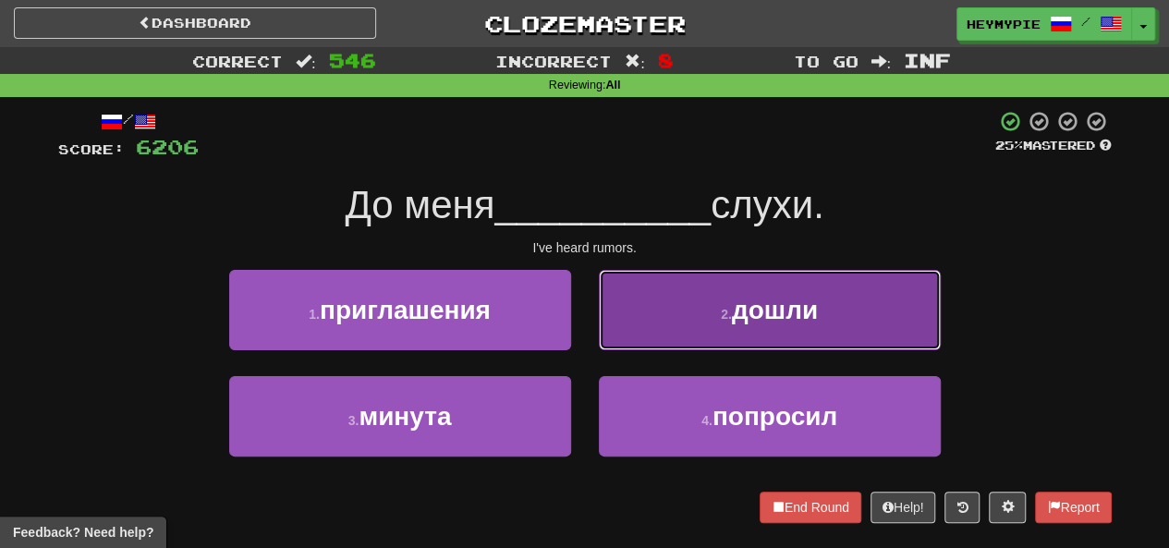
click at [589, 299] on button "2 . дошли" at bounding box center [770, 310] width 342 height 80
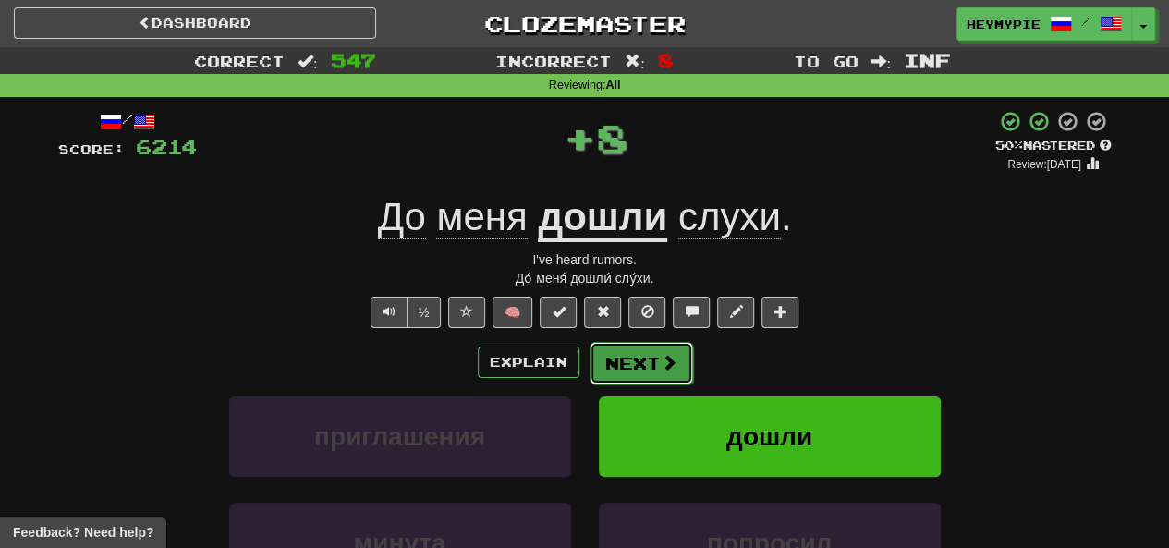
click at [589, 374] on button "Next" at bounding box center [642, 363] width 104 height 43
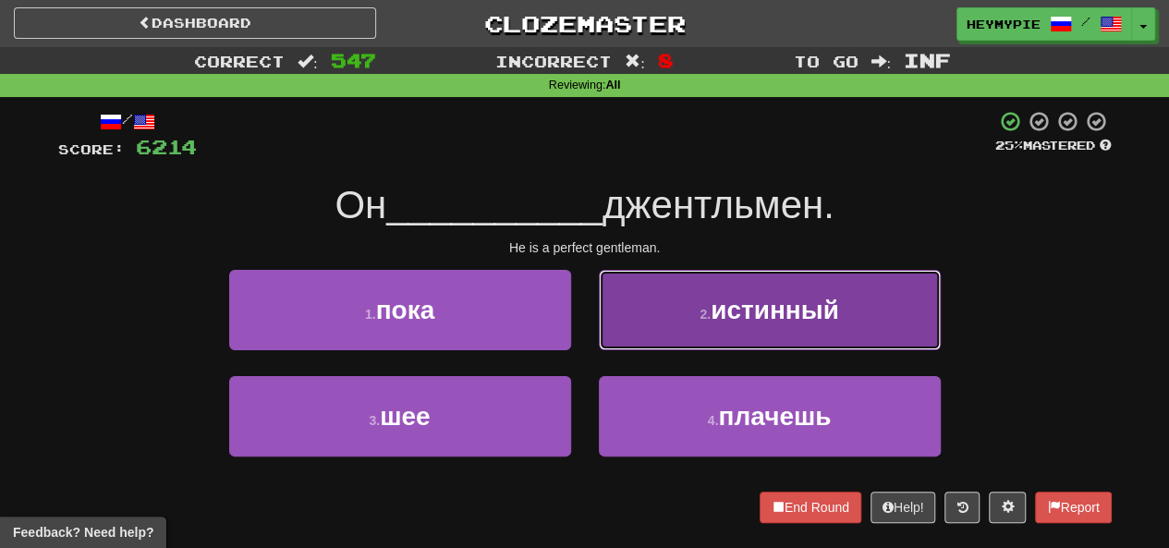
click at [589, 322] on button "2 . истинный" at bounding box center [770, 310] width 342 height 80
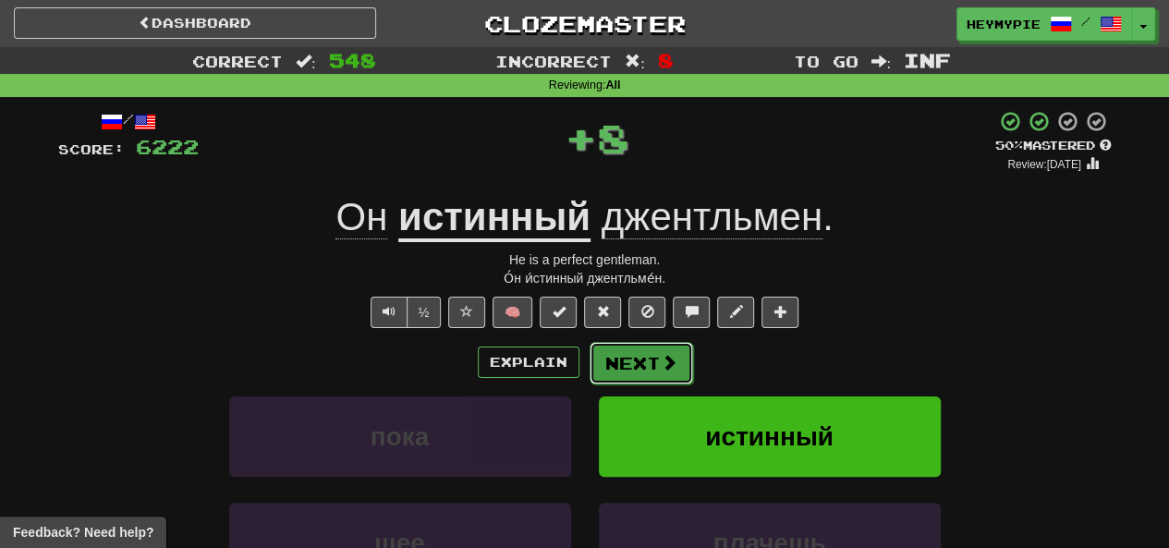
click at [589, 367] on button "Next" at bounding box center [642, 363] width 104 height 43
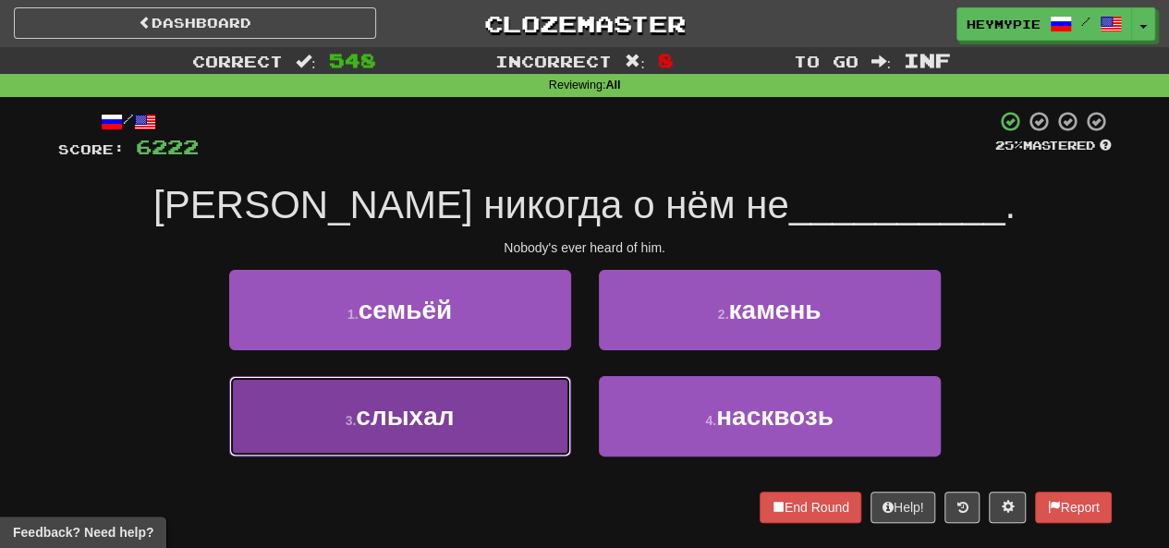
click at [471, 426] on button "3 . слыхал" at bounding box center [400, 416] width 342 height 80
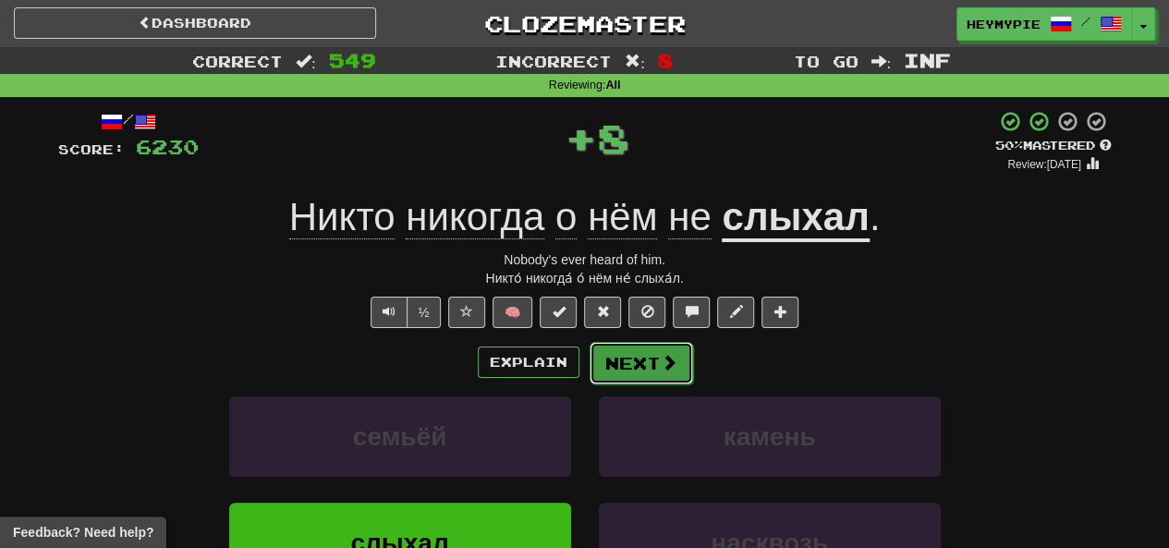
click at [589, 366] on button "Next" at bounding box center [642, 363] width 104 height 43
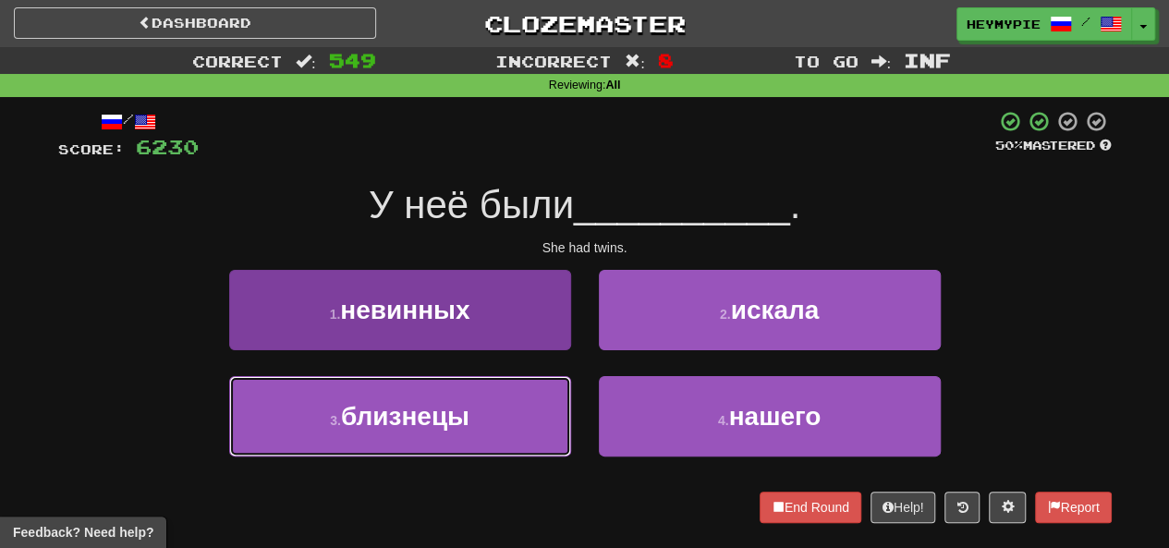
click at [424, 455] on button "3 . близнецы" at bounding box center [400, 416] width 342 height 80
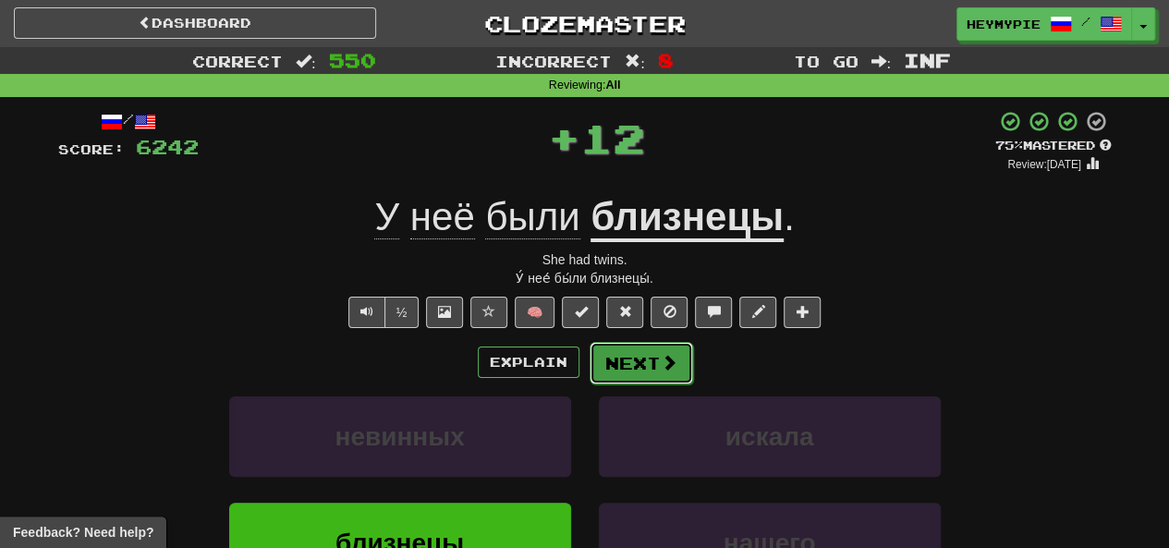
click at [589, 374] on button "Next" at bounding box center [642, 363] width 104 height 43
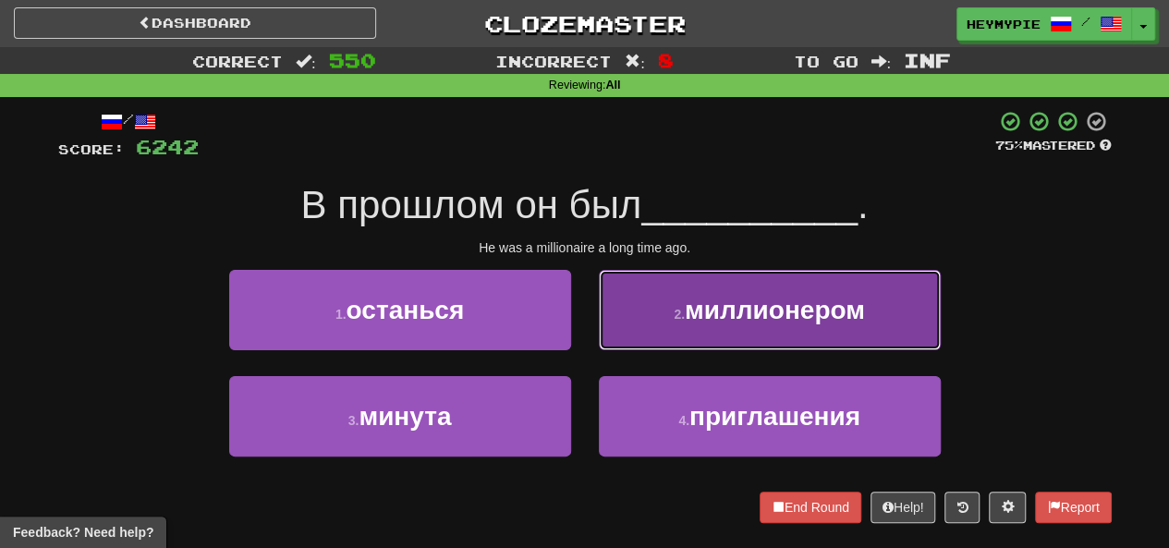
click at [589, 299] on button "2 . миллионером" at bounding box center [770, 310] width 342 height 80
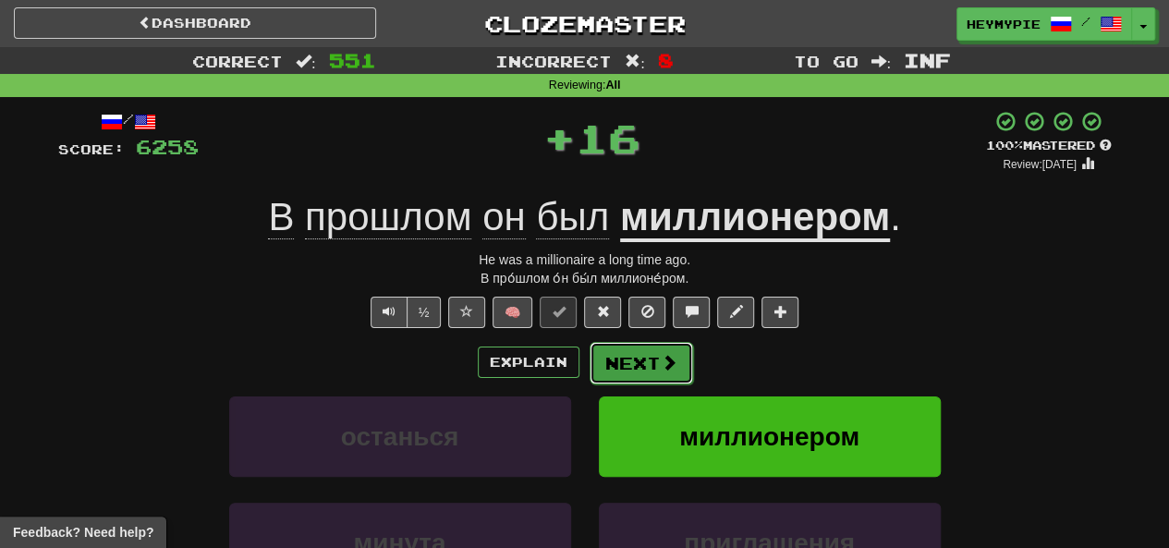
click at [589, 367] on button "Next" at bounding box center [642, 363] width 104 height 43
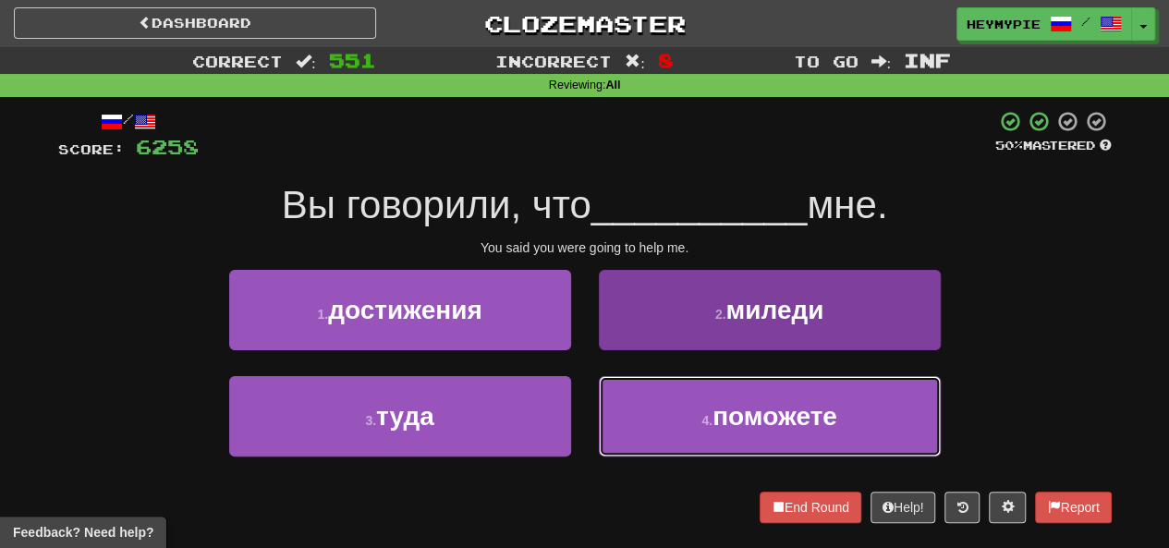
click at [589, 424] on button "4 . поможете" at bounding box center [770, 416] width 342 height 80
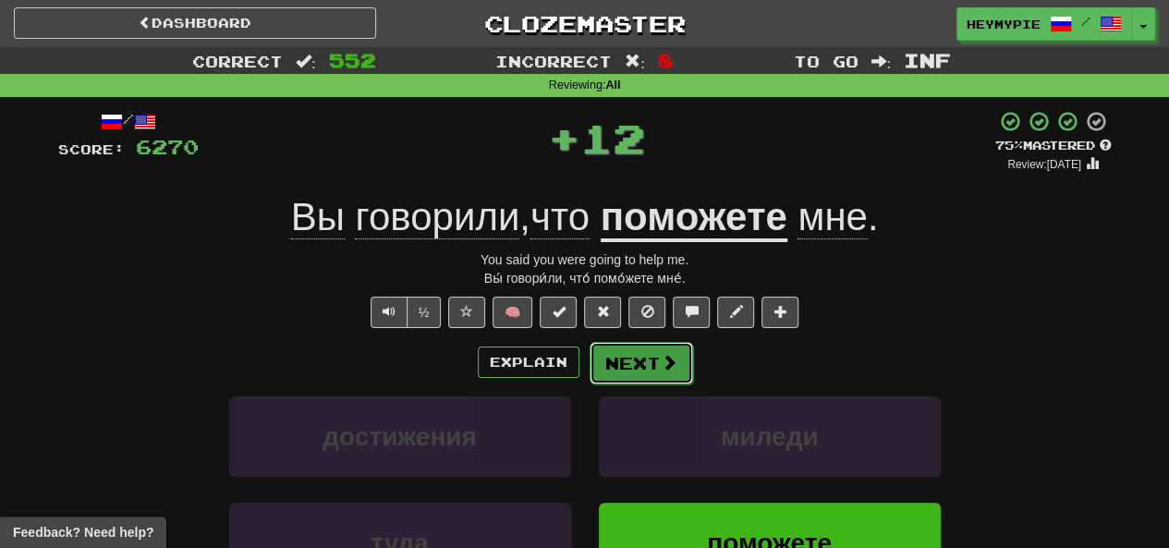
click at [589, 361] on button "Next" at bounding box center [642, 363] width 104 height 43
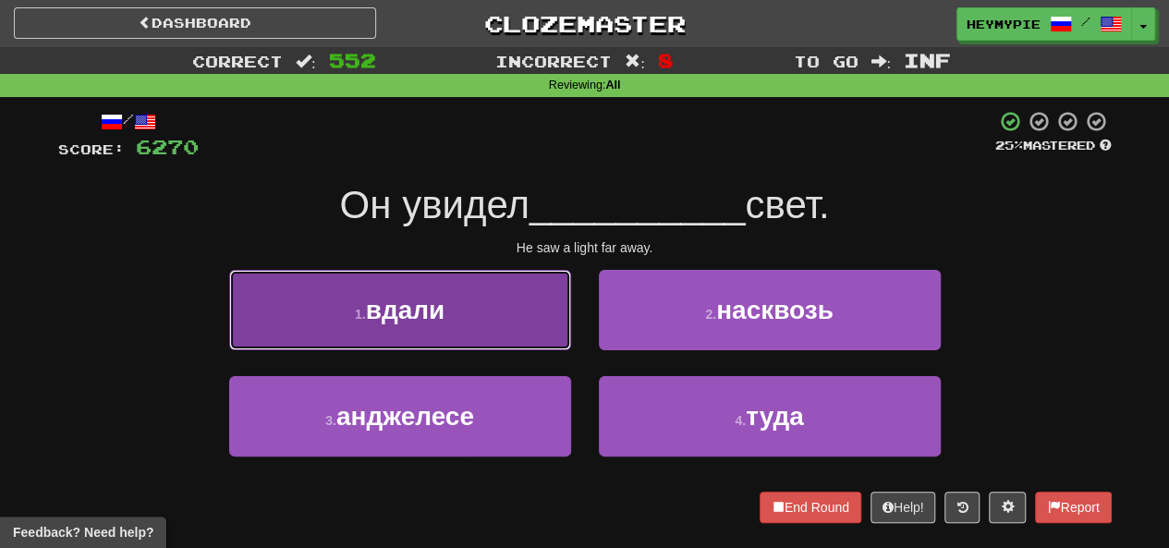
click at [422, 315] on span "вдали" at bounding box center [405, 310] width 79 height 29
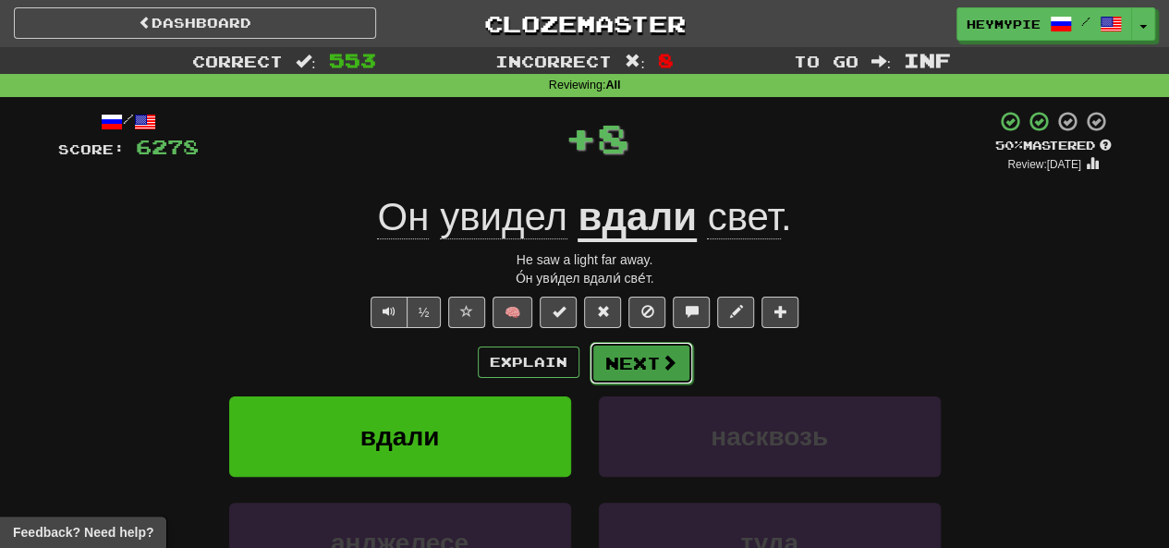
click at [589, 358] on button "Next" at bounding box center [642, 363] width 104 height 43
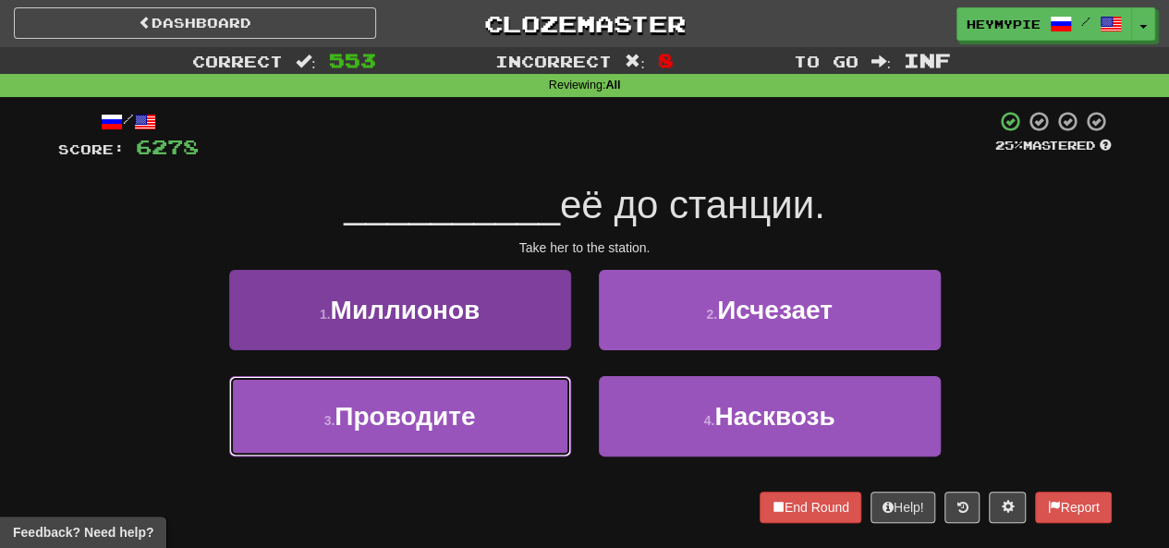
click at [453, 410] on span "Проводите" at bounding box center [405, 416] width 141 height 29
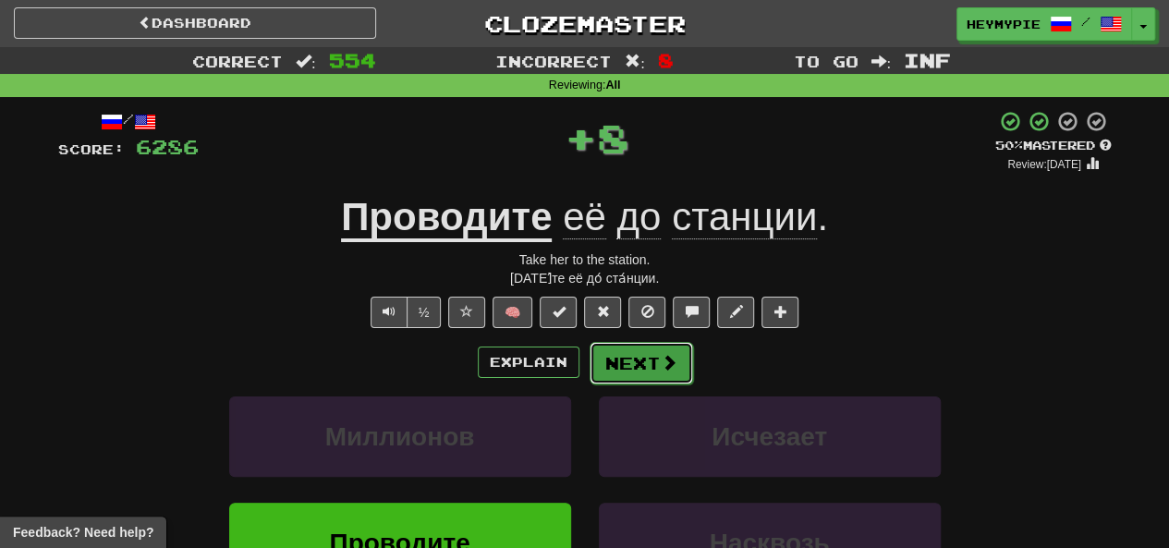
click at [589, 370] on button "Next" at bounding box center [642, 363] width 104 height 43
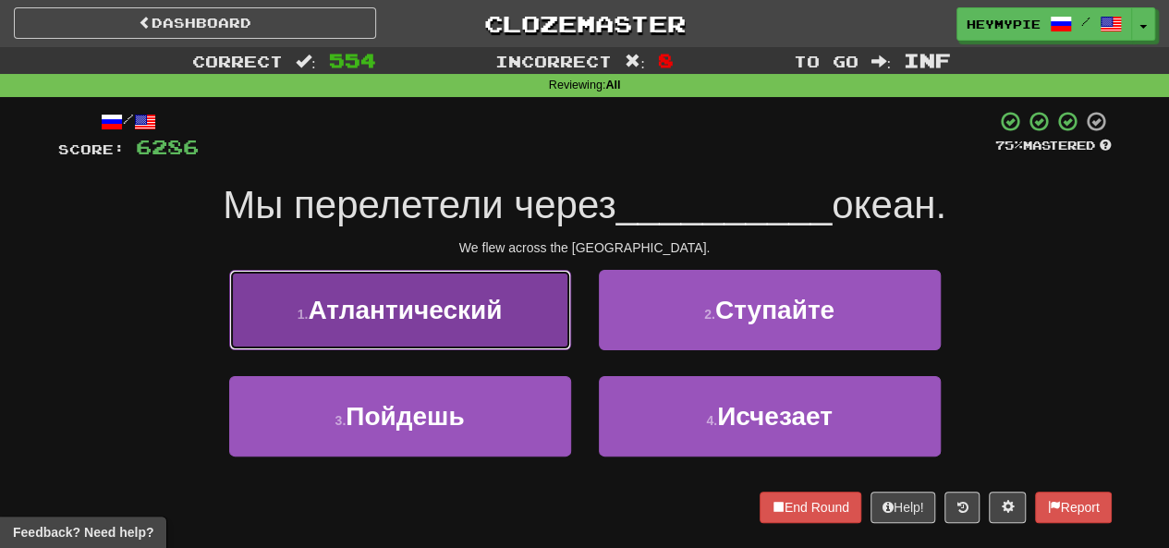
click at [429, 321] on span "Атлантический" at bounding box center [405, 310] width 194 height 29
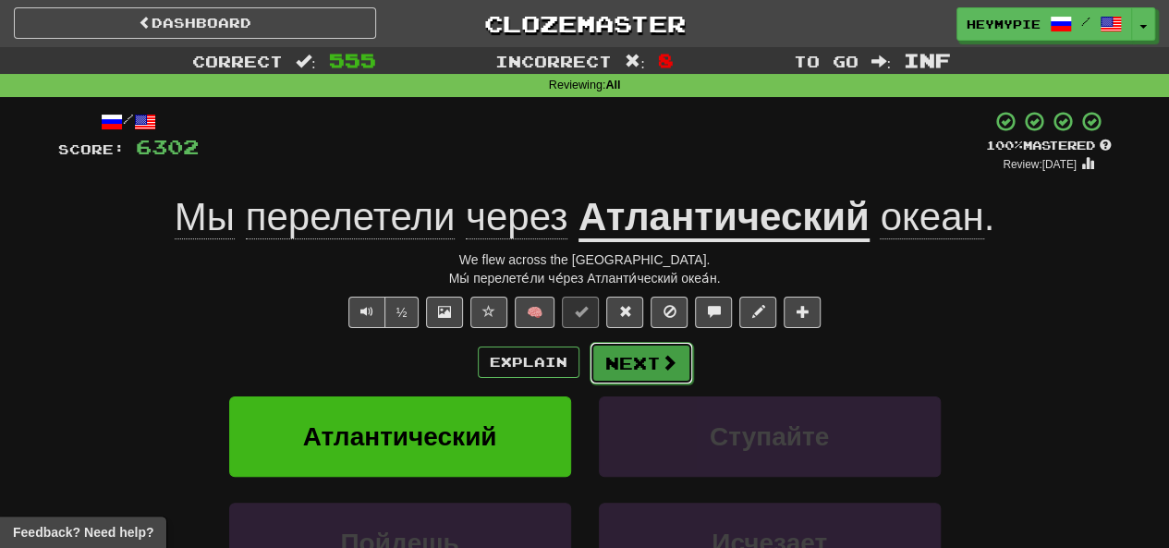
click at [589, 370] on button "Next" at bounding box center [642, 363] width 104 height 43
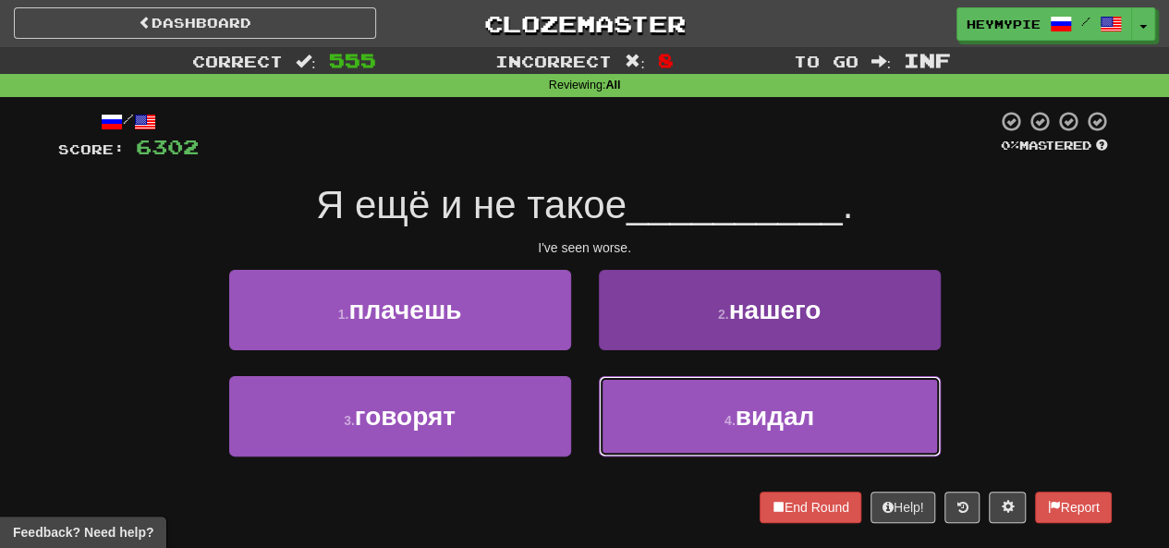
drag, startPoint x: 622, startPoint y: 426, endPoint x: 610, endPoint y: 447, distance: 24.4
click at [589, 448] on button "4 . видал" at bounding box center [770, 416] width 342 height 80
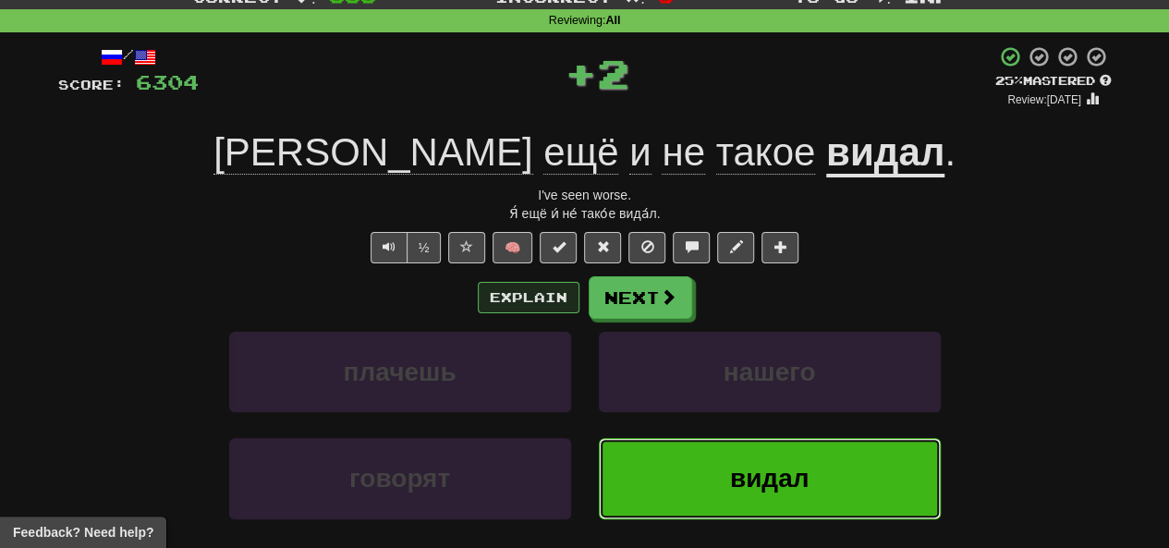
scroll to position [92, 0]
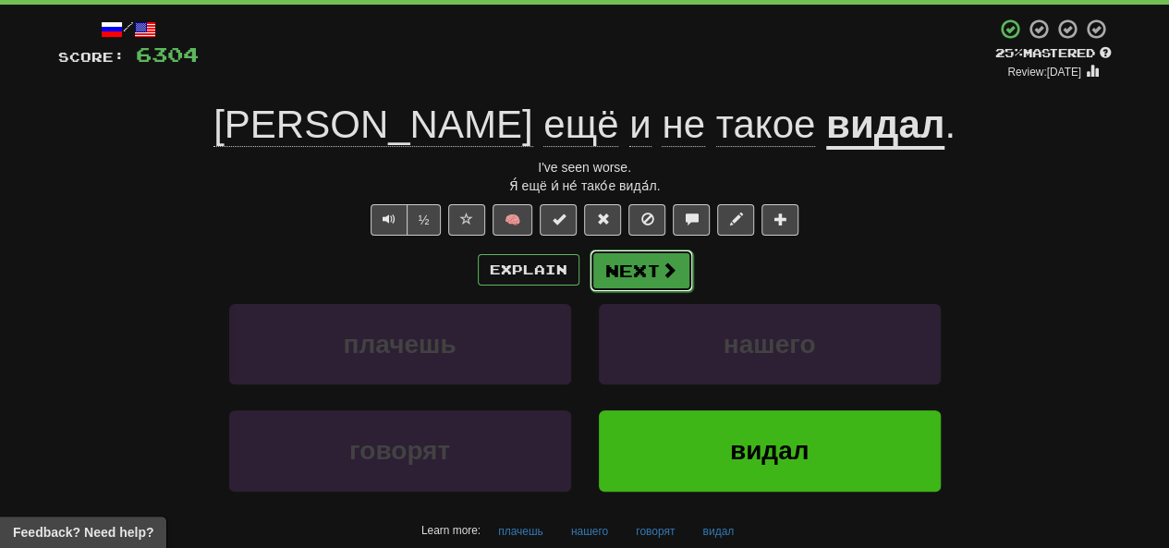
click at [589, 271] on button "Next" at bounding box center [642, 271] width 104 height 43
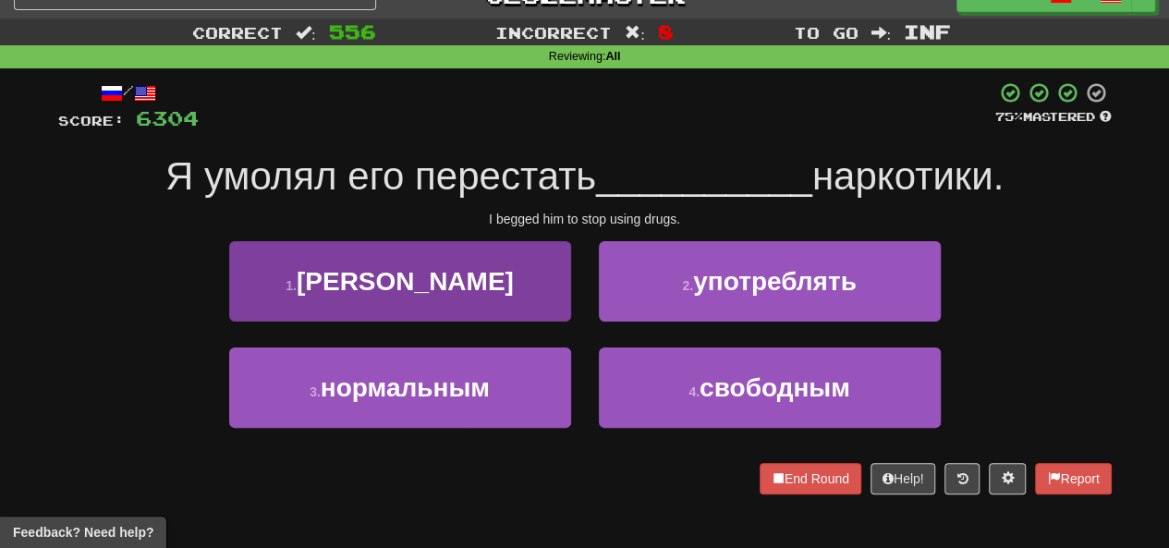
scroll to position [0, 0]
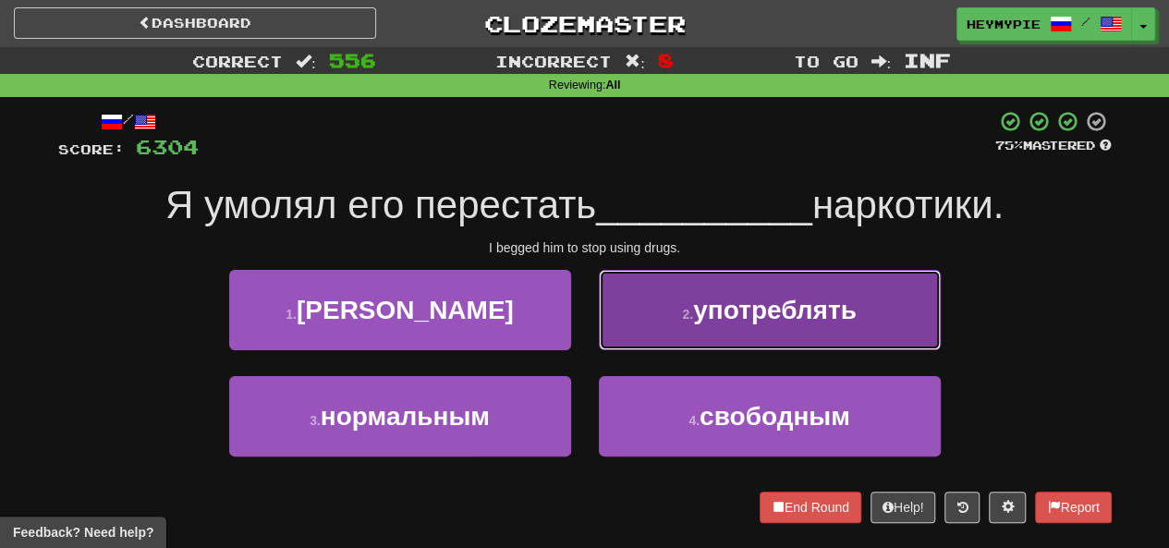
click at [589, 333] on button "2 . употреблять" at bounding box center [770, 310] width 342 height 80
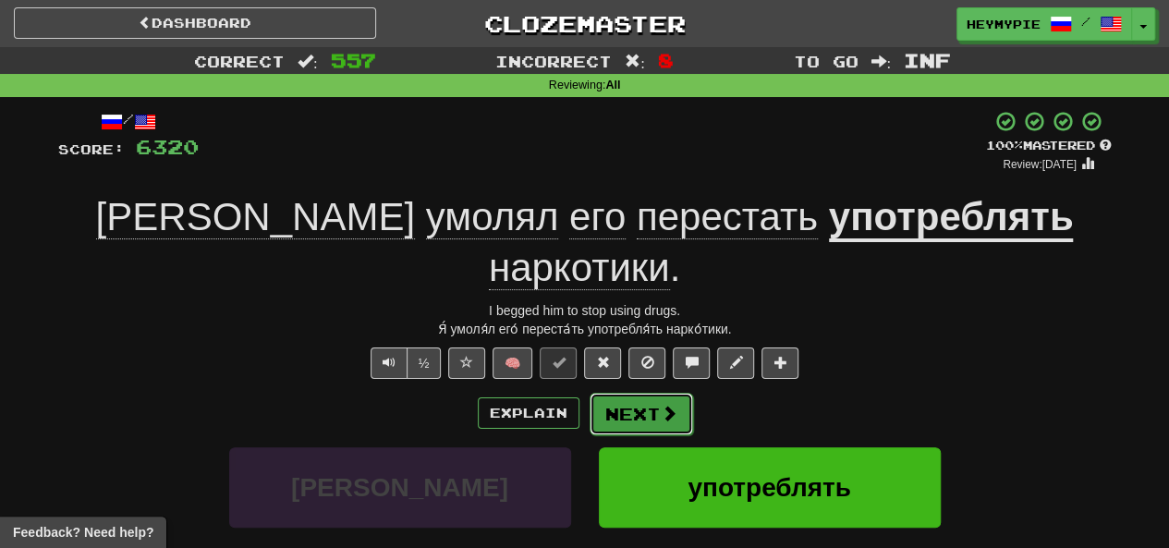
click at [589, 393] on button "Next" at bounding box center [642, 414] width 104 height 43
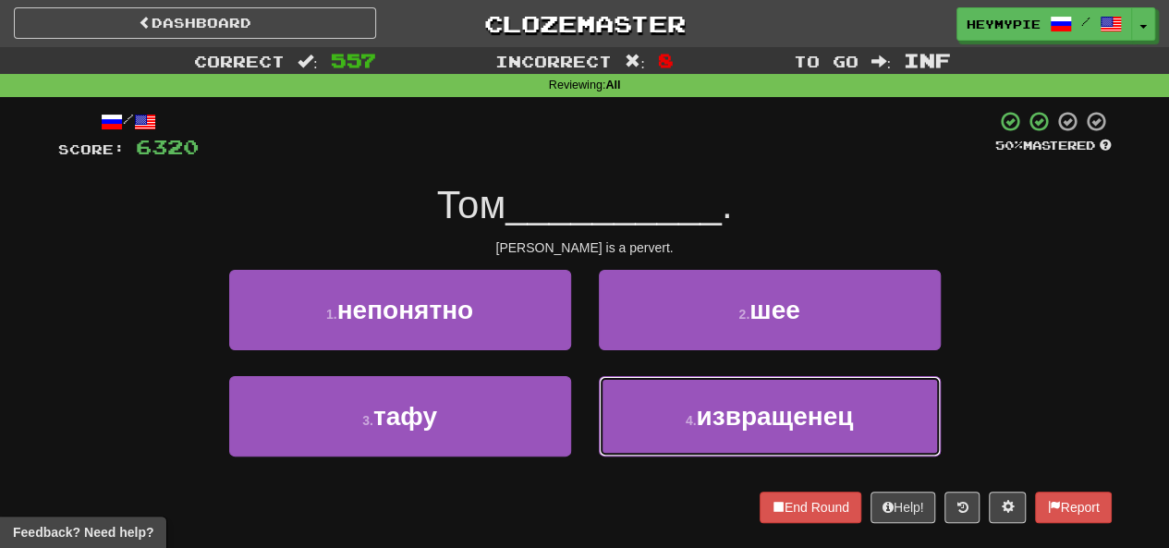
drag, startPoint x: 651, startPoint y: 415, endPoint x: 658, endPoint y: 391, distance: 25.1
click at [589, 415] on button "4 . извращенец" at bounding box center [770, 416] width 342 height 80
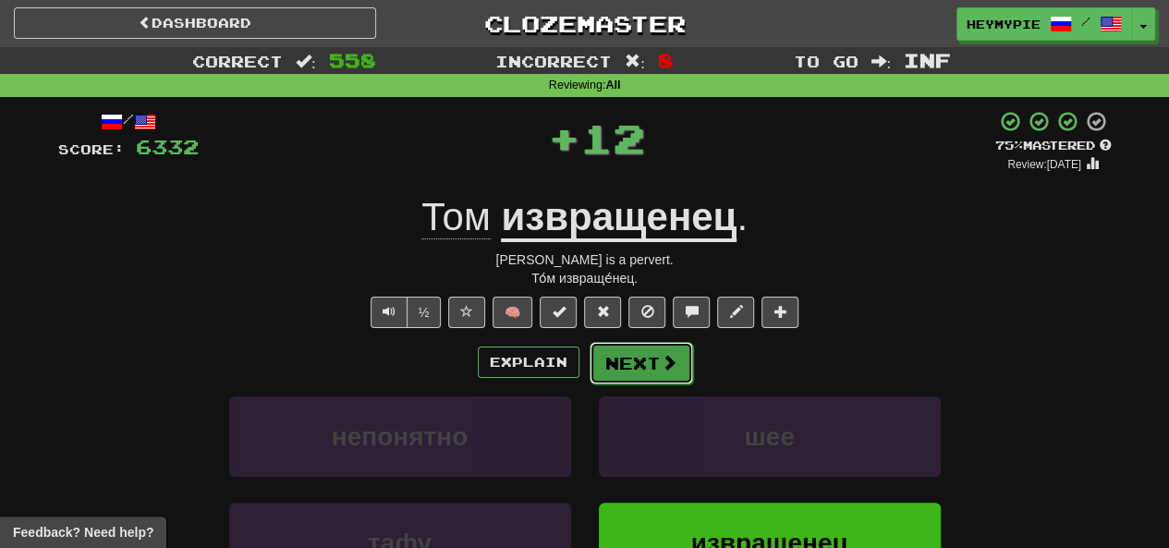
click at [589, 371] on button "Next" at bounding box center [642, 363] width 104 height 43
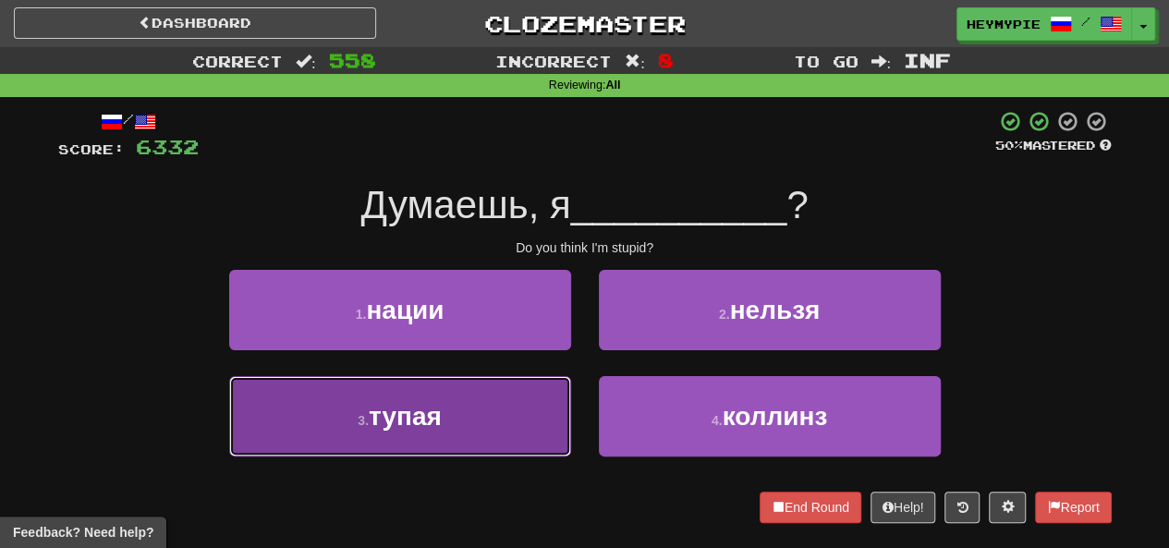
click at [507, 424] on button "3 . тупая" at bounding box center [400, 416] width 342 height 80
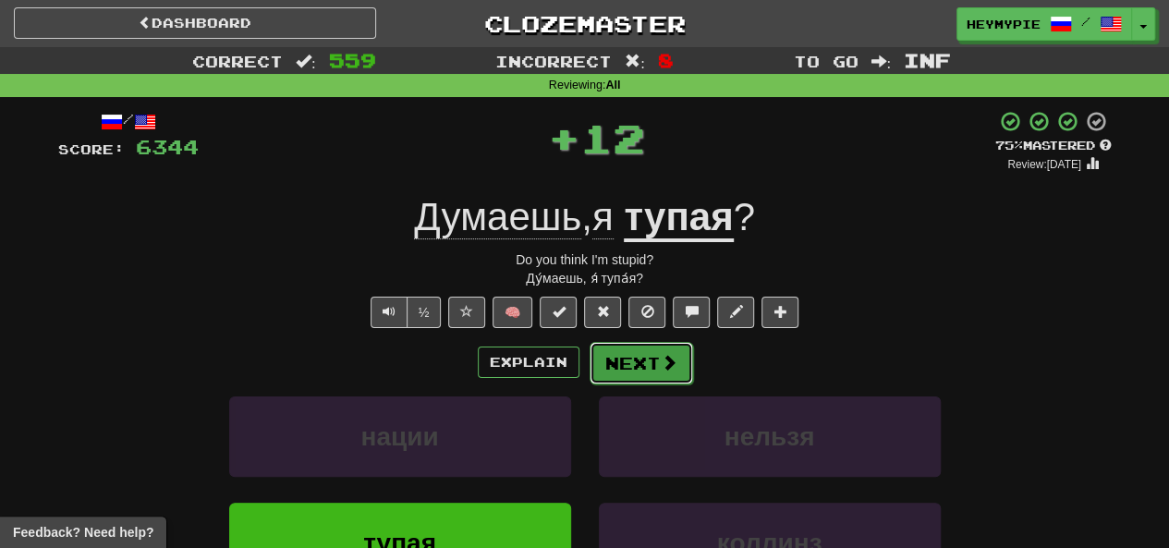
click at [589, 372] on button "Next" at bounding box center [642, 363] width 104 height 43
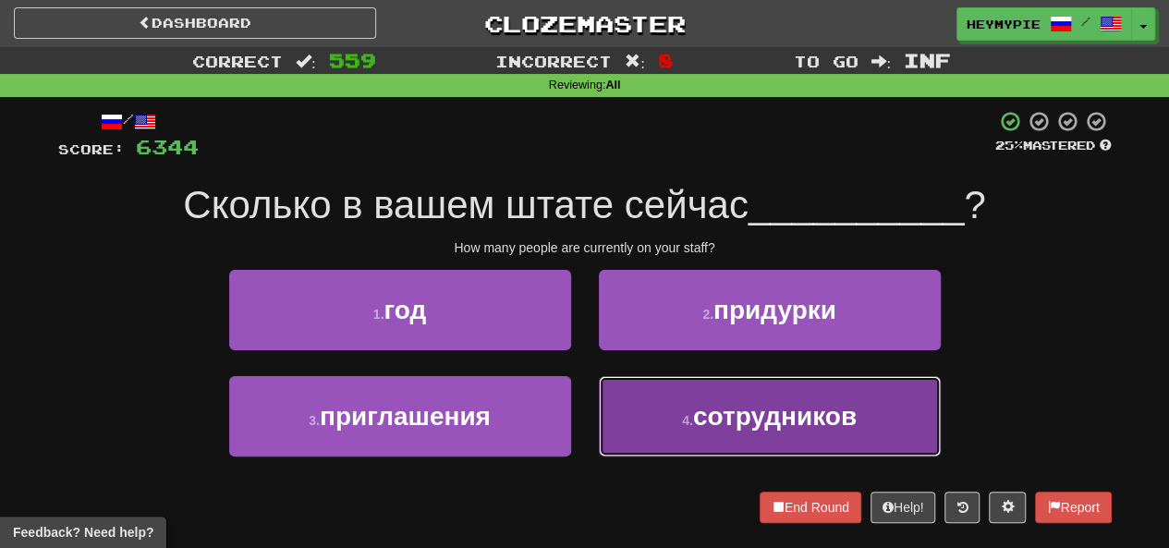
click at [589, 418] on button "4 . сотрудников" at bounding box center [770, 416] width 342 height 80
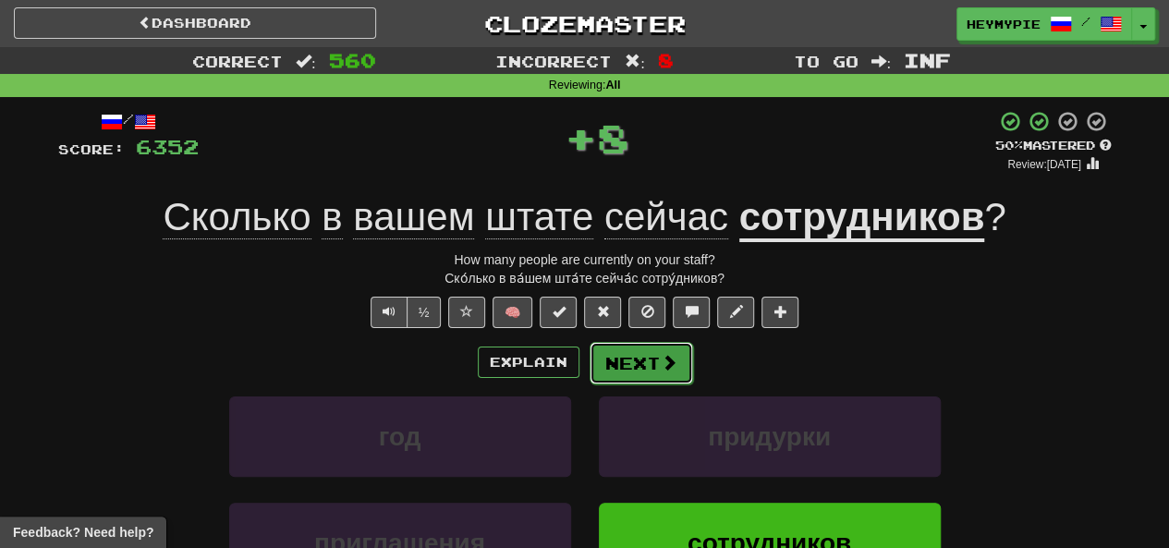
click at [589, 368] on span at bounding box center [669, 362] width 17 height 17
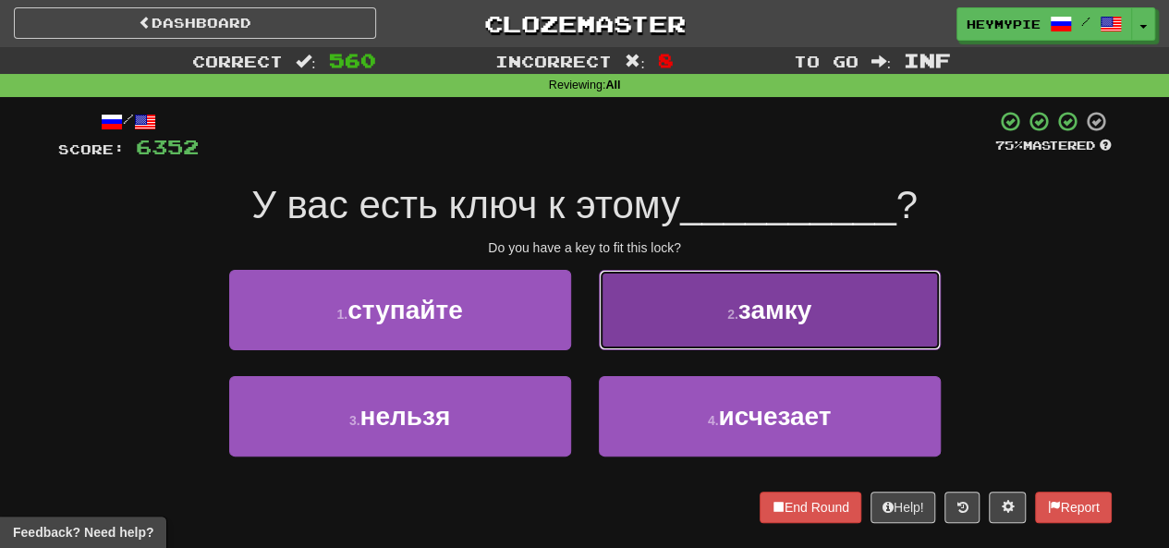
click at [589, 323] on button "2 . замку" at bounding box center [770, 310] width 342 height 80
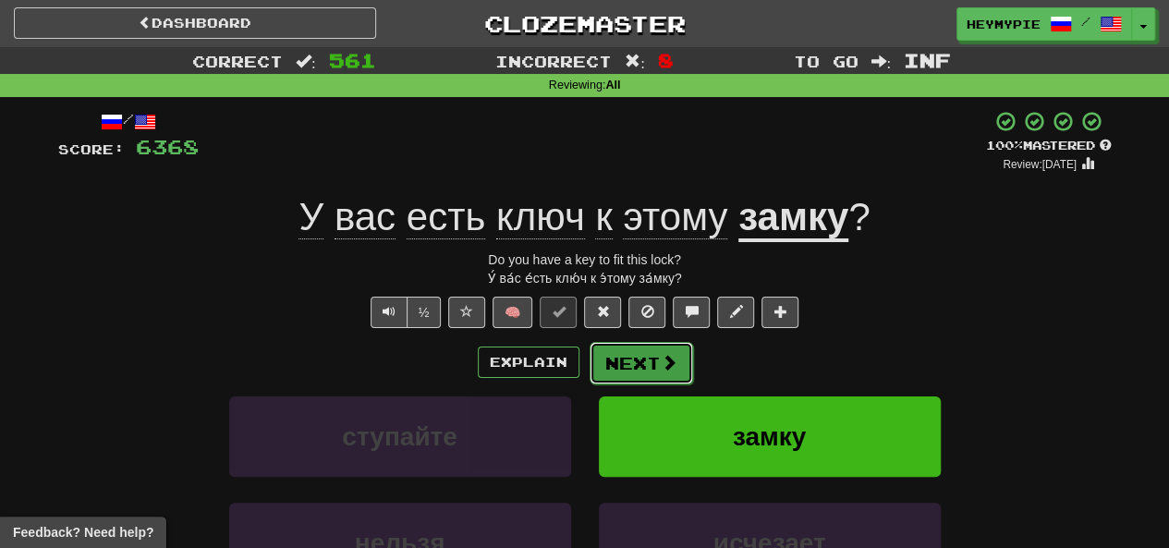
click at [589, 369] on button "Next" at bounding box center [642, 363] width 104 height 43
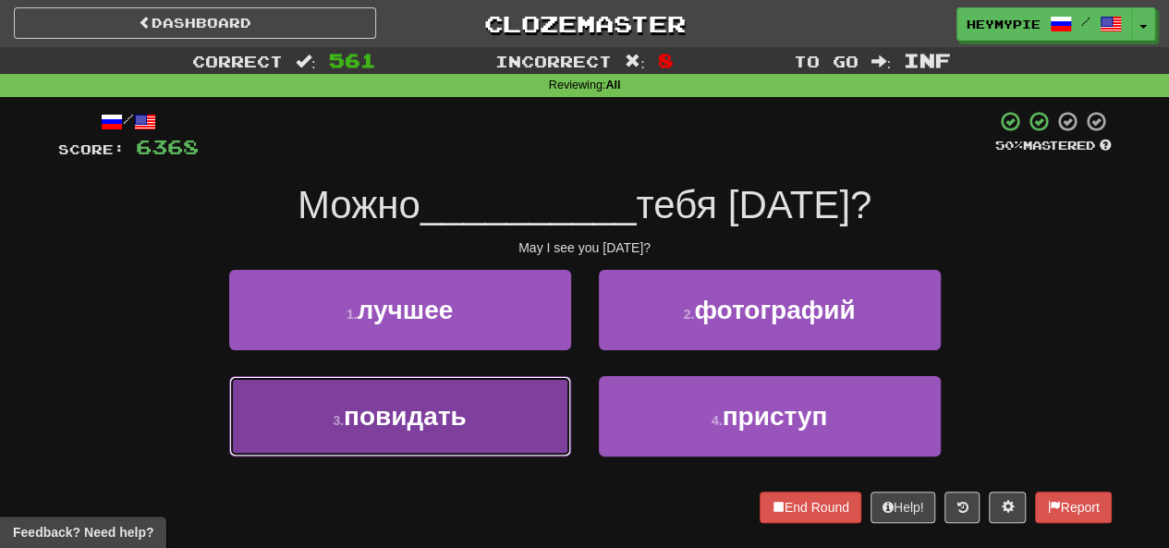
drag, startPoint x: 442, startPoint y: 442, endPoint x: 457, endPoint y: 434, distance: 16.5
click at [442, 443] on button "3 . повидать" at bounding box center [400, 416] width 342 height 80
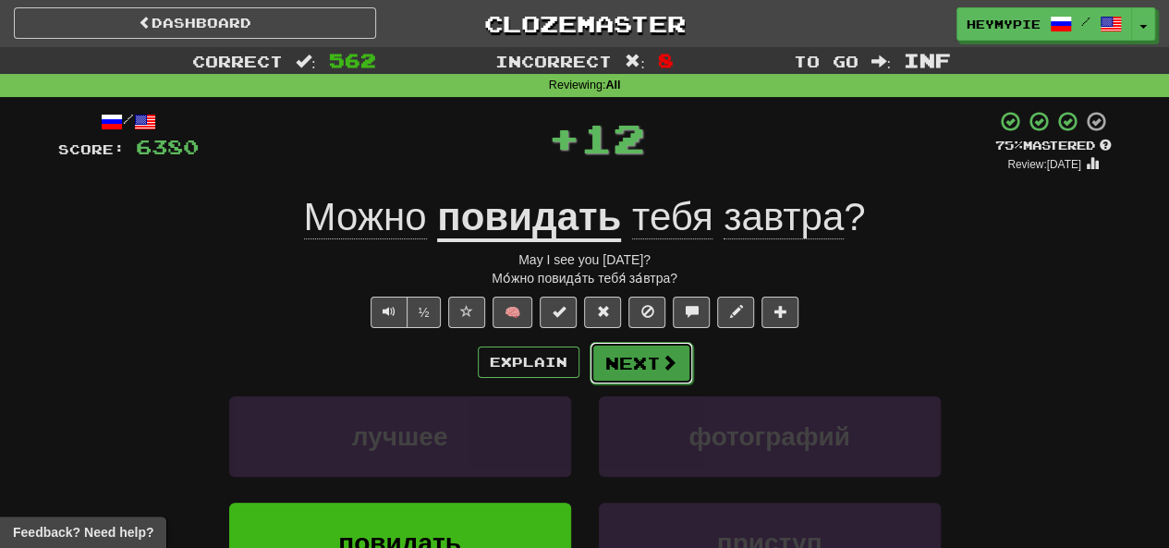
click at [589, 371] on button "Next" at bounding box center [642, 363] width 104 height 43
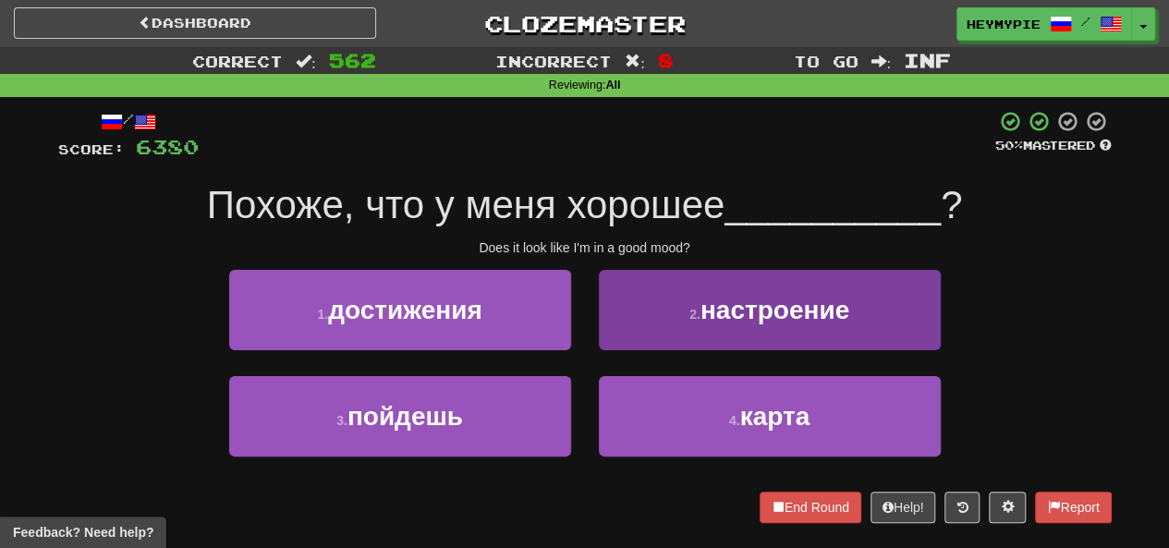
drag, startPoint x: 695, startPoint y: 360, endPoint x: 725, endPoint y: 312, distance: 56.4
click at [589, 361] on div "2 . настроение" at bounding box center [770, 323] width 370 height 106
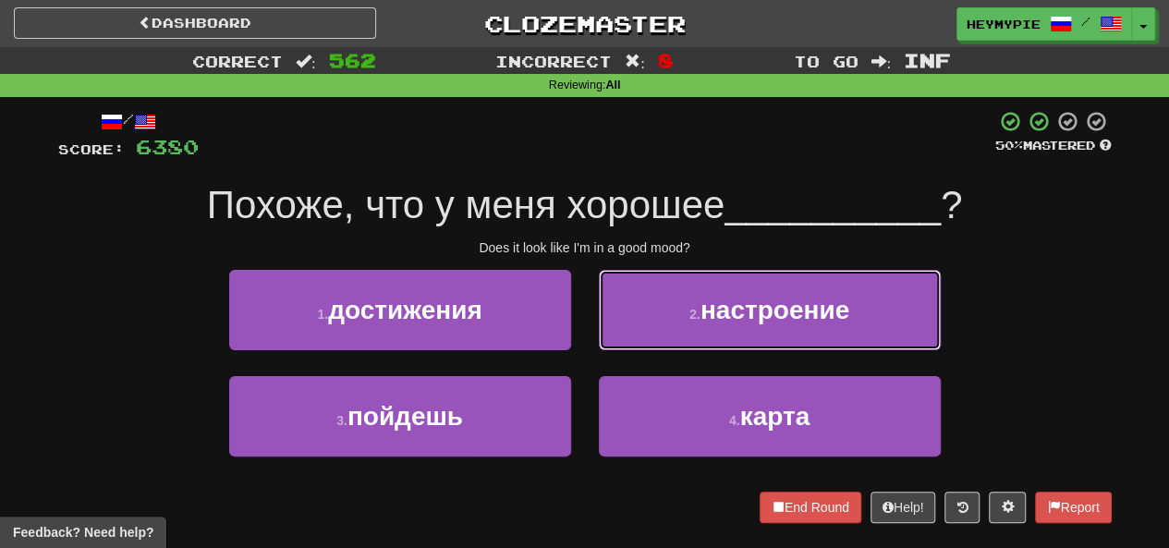
click at [589, 321] on span "настроение" at bounding box center [775, 310] width 149 height 29
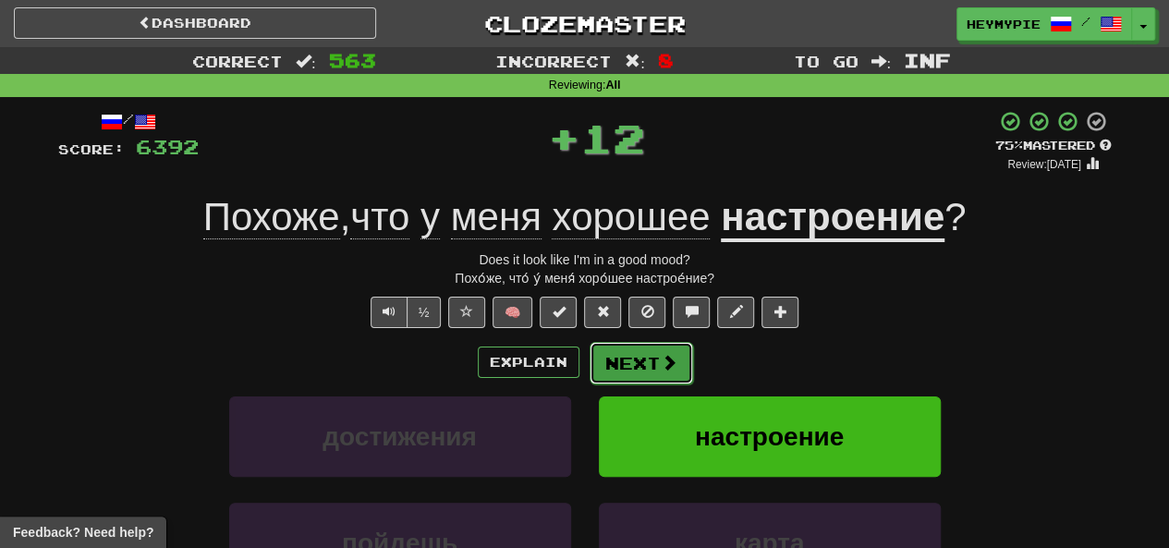
click at [589, 365] on button "Next" at bounding box center [642, 363] width 104 height 43
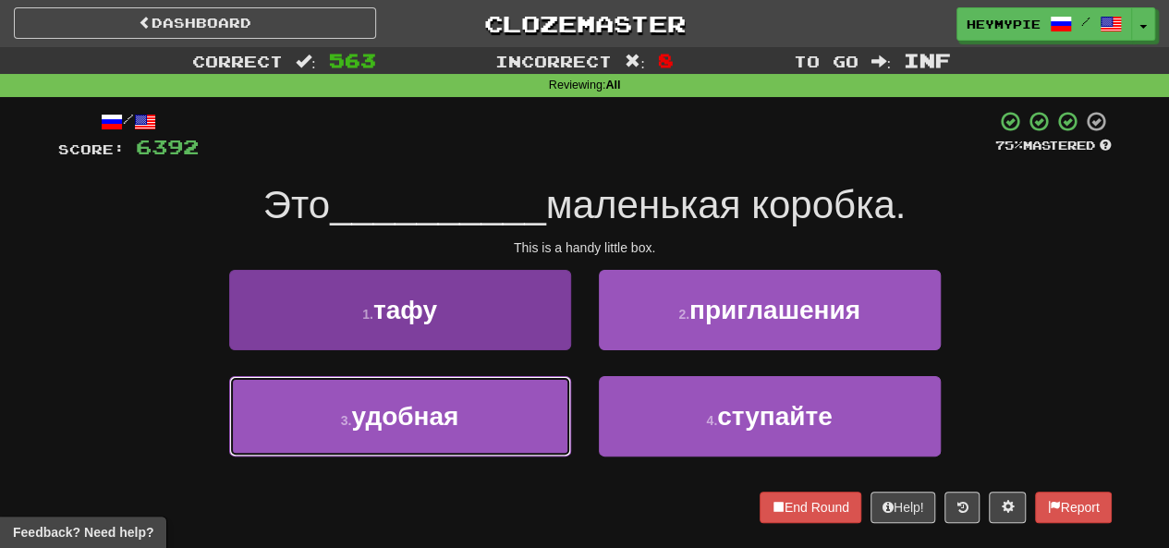
click at [444, 423] on span "удобная" at bounding box center [404, 416] width 107 height 29
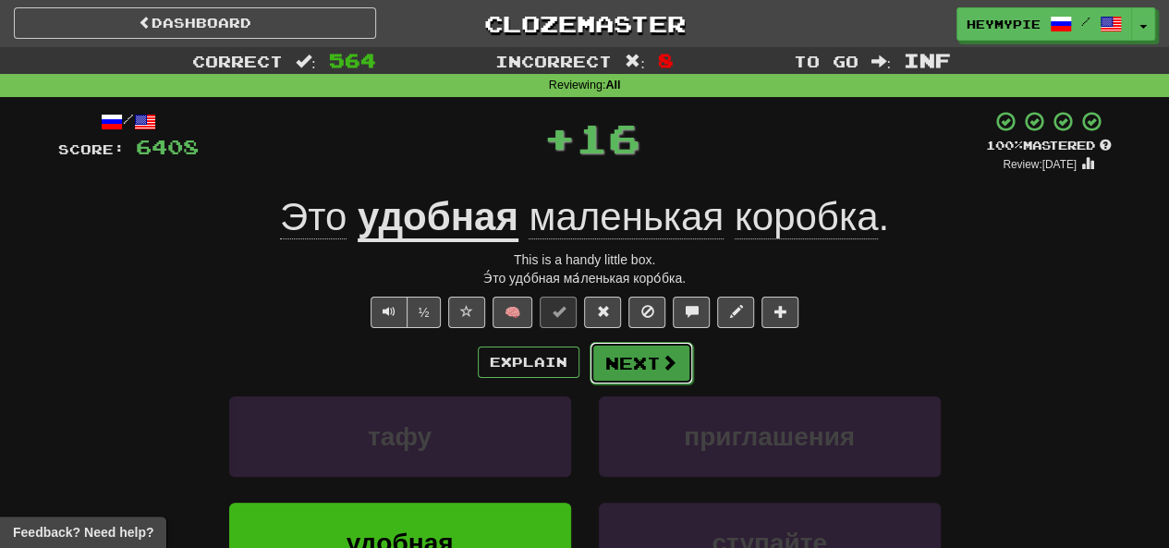
click at [589, 369] on button "Next" at bounding box center [642, 363] width 104 height 43
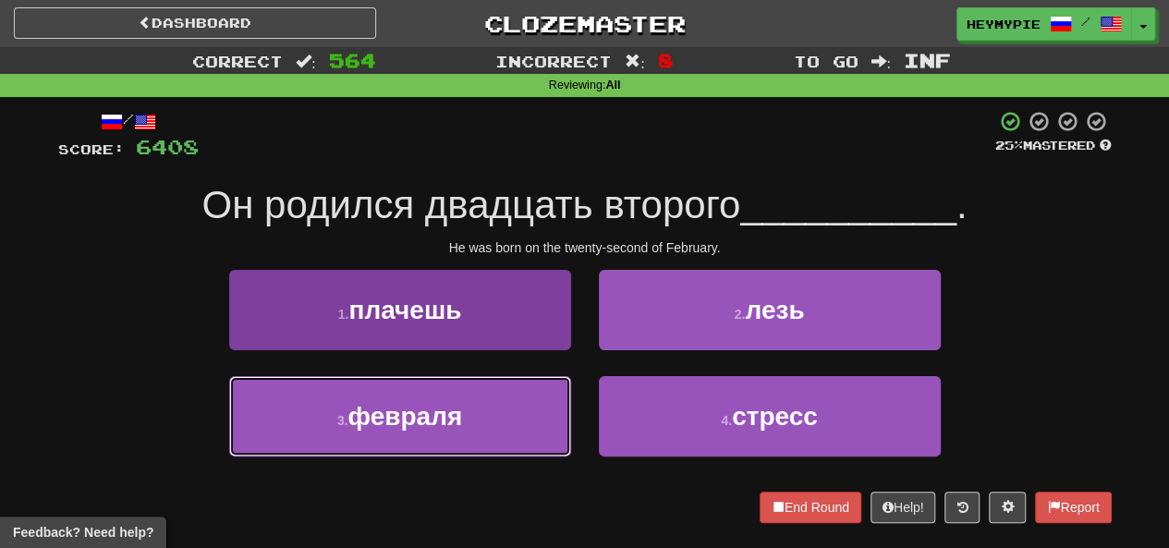
drag, startPoint x: 422, startPoint y: 417, endPoint x: 434, endPoint y: 415, distance: 13.1
click at [422, 419] on span "февраля" at bounding box center [405, 416] width 115 height 29
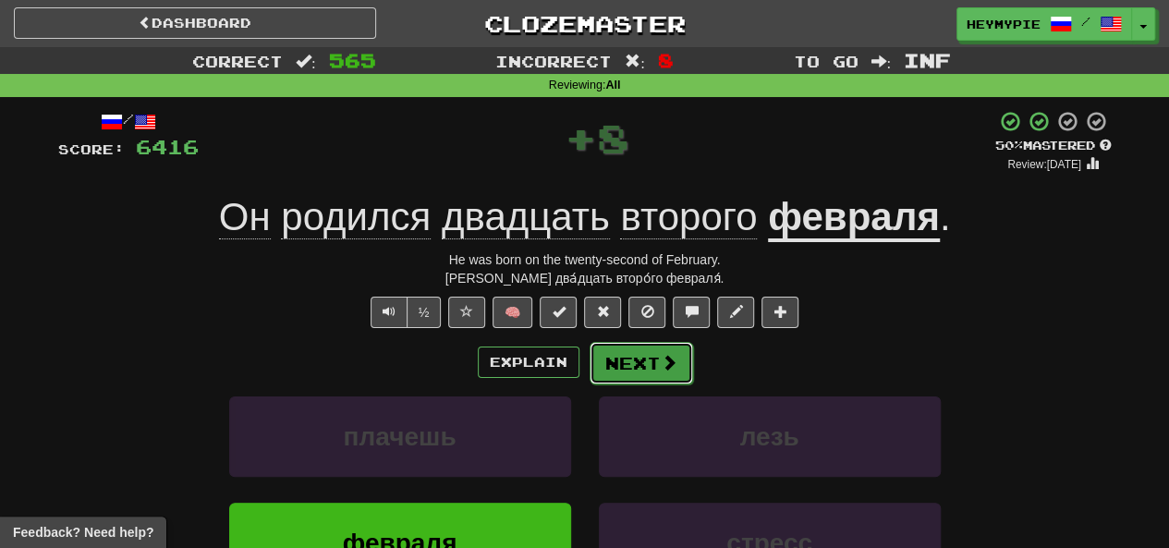
click at [589, 383] on button "Next" at bounding box center [642, 363] width 104 height 43
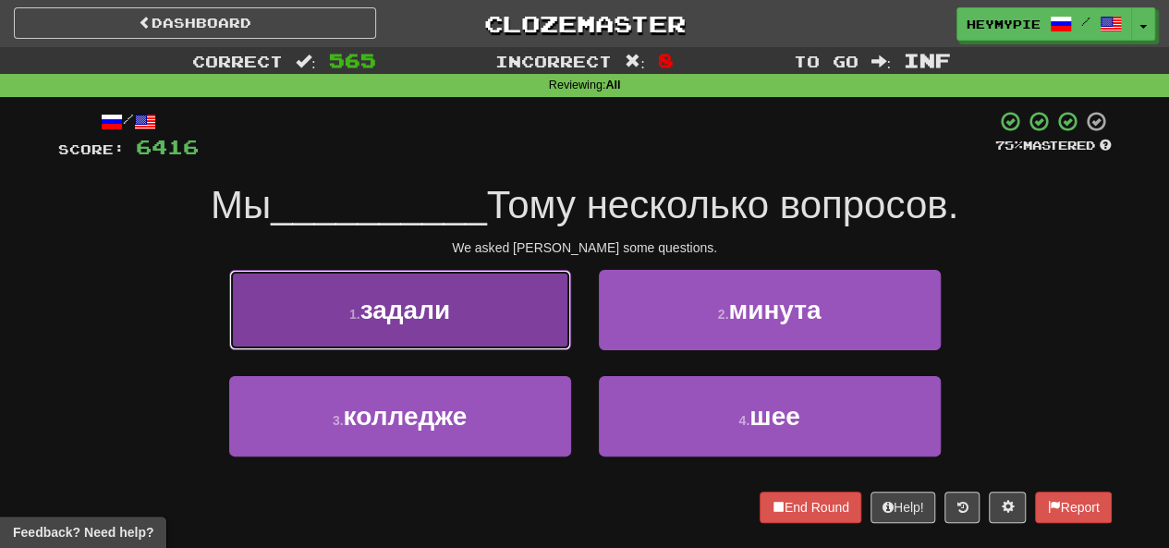
click at [418, 304] on span "задали" at bounding box center [406, 310] width 90 height 29
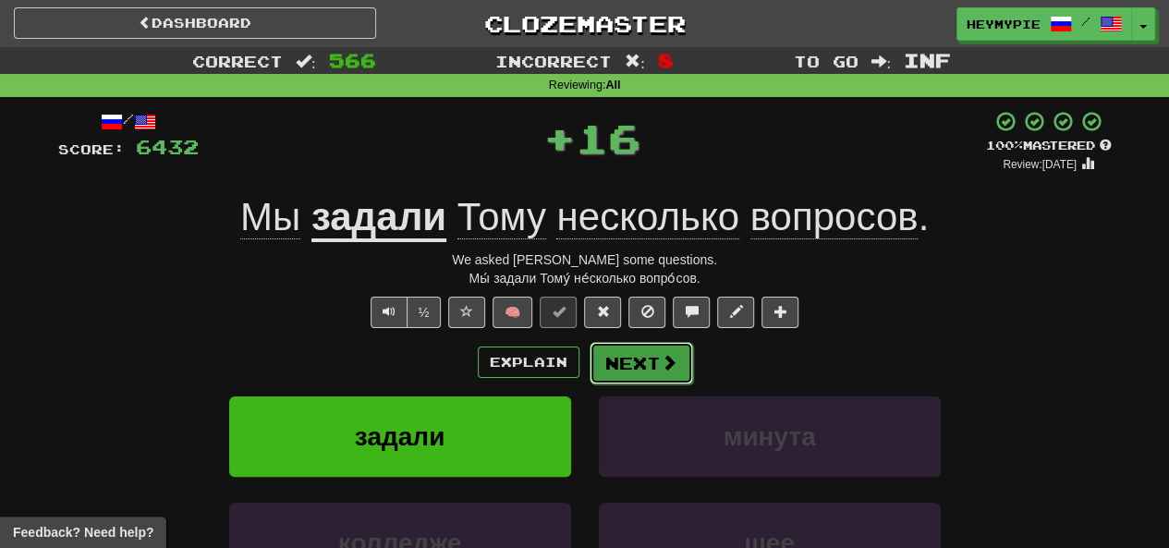
click at [589, 373] on button "Next" at bounding box center [642, 363] width 104 height 43
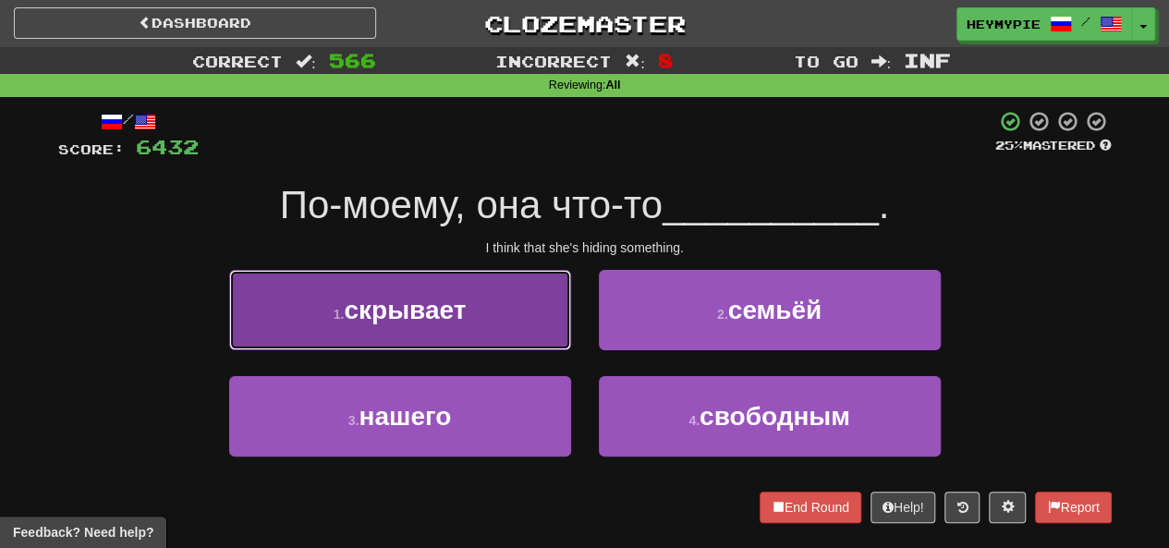
click at [466, 310] on span "скрывает" at bounding box center [405, 310] width 122 height 29
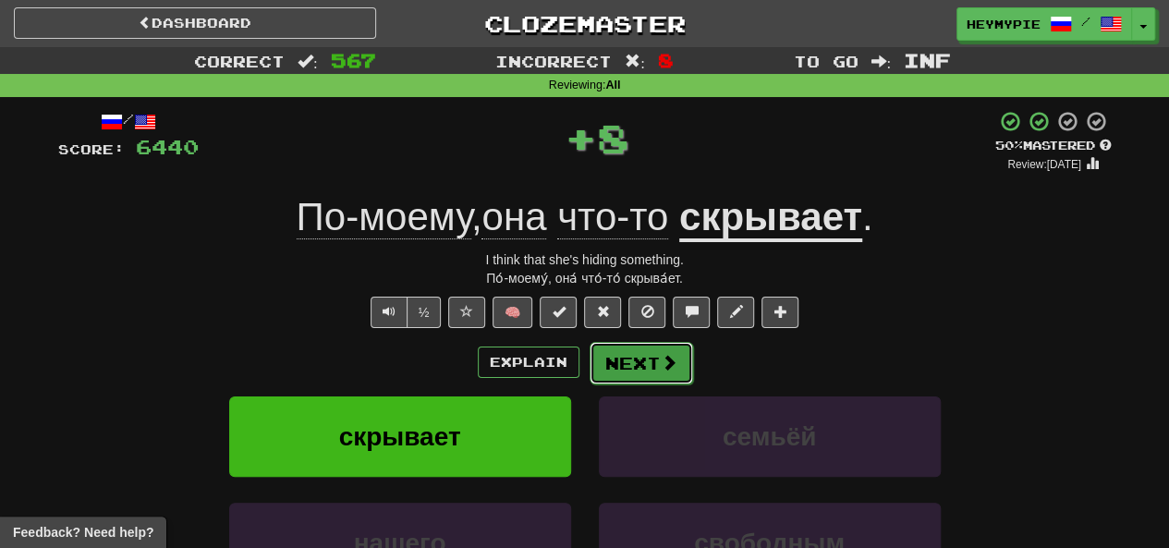
click at [589, 372] on button "Next" at bounding box center [642, 363] width 104 height 43
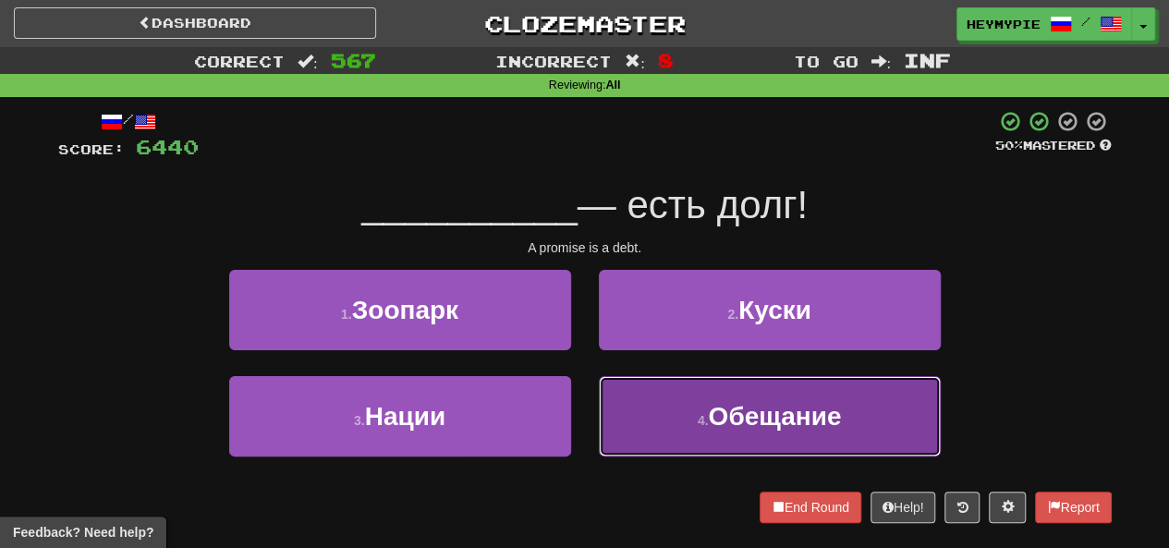
click at [589, 452] on button "4 . Обещание" at bounding box center [770, 416] width 342 height 80
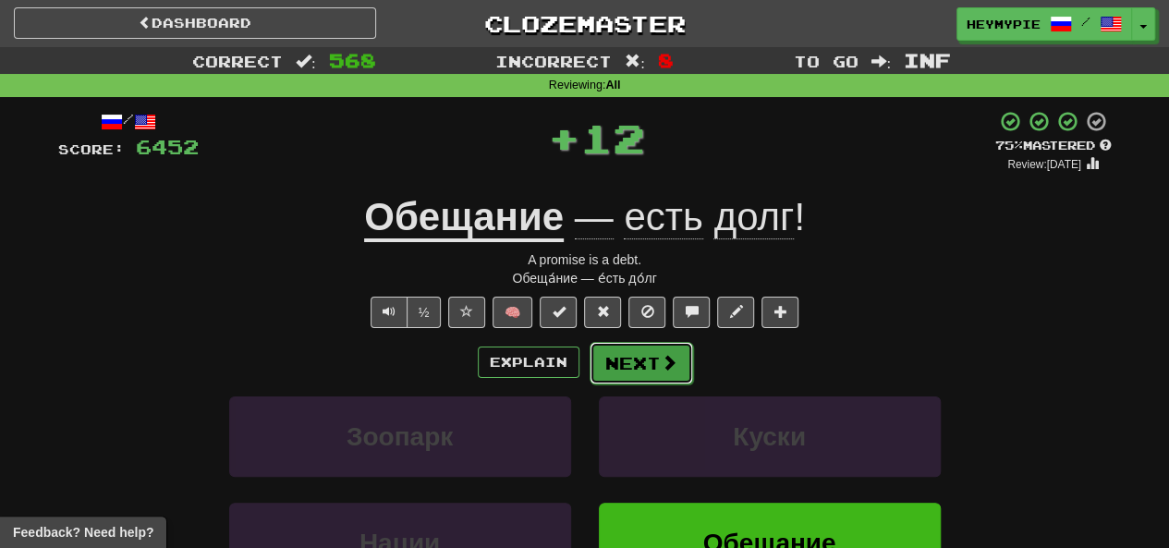
click at [589, 379] on button "Next" at bounding box center [642, 363] width 104 height 43
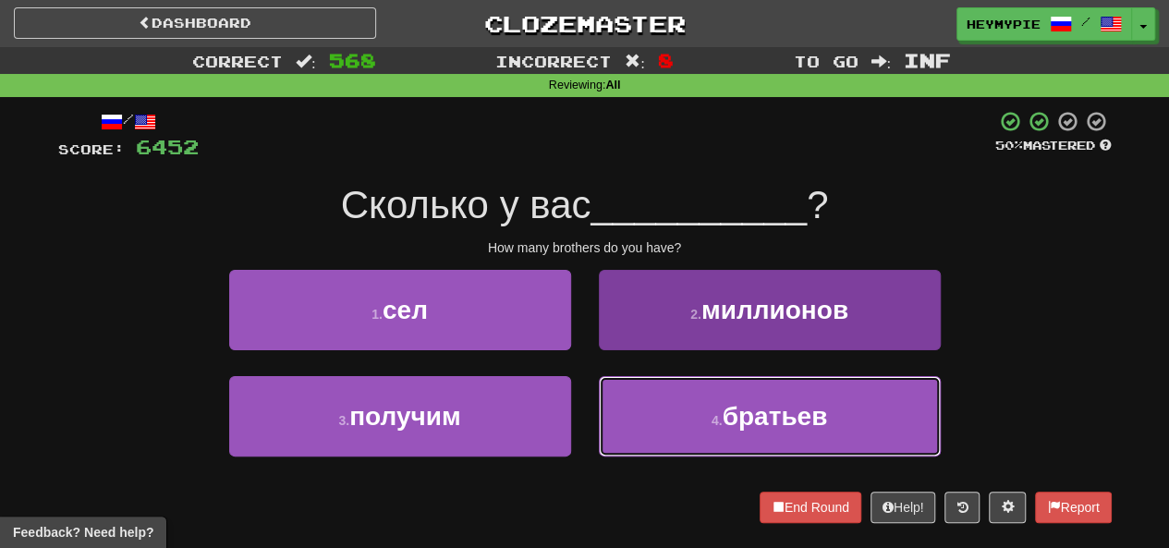
drag, startPoint x: 655, startPoint y: 412, endPoint x: 677, endPoint y: 398, distance: 25.4
click at [589, 413] on button "4 . братьев" at bounding box center [770, 416] width 342 height 80
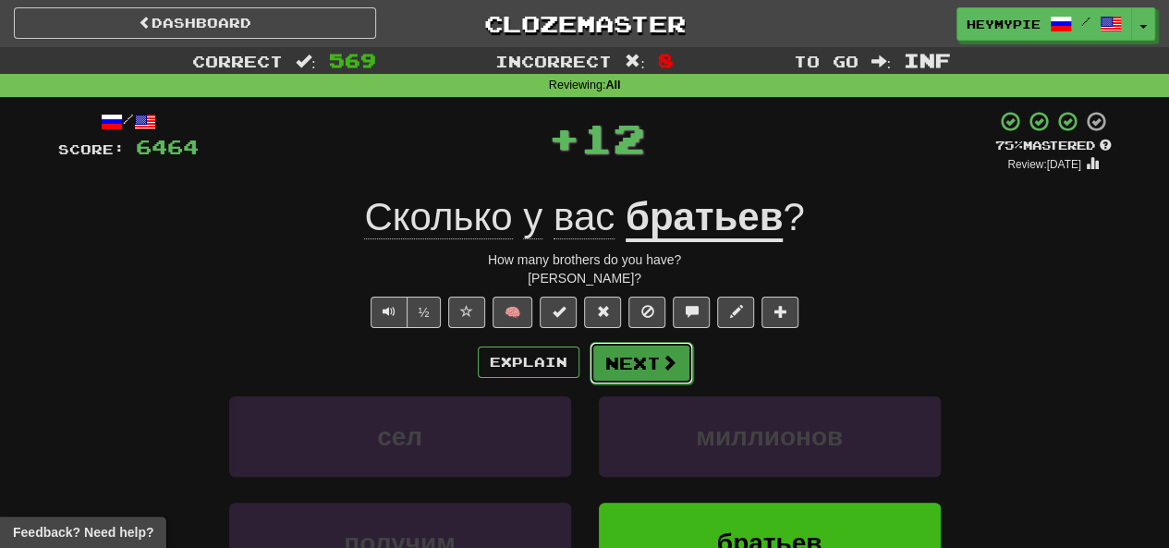
click at [589, 363] on button "Next" at bounding box center [642, 363] width 104 height 43
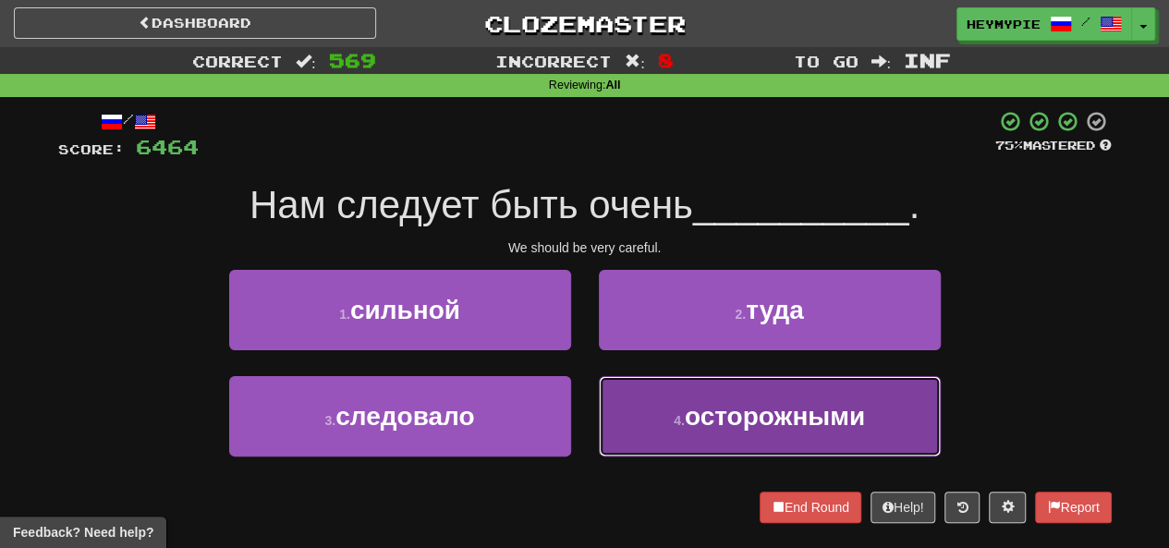
click at [589, 450] on button "4 . осторожными" at bounding box center [770, 416] width 342 height 80
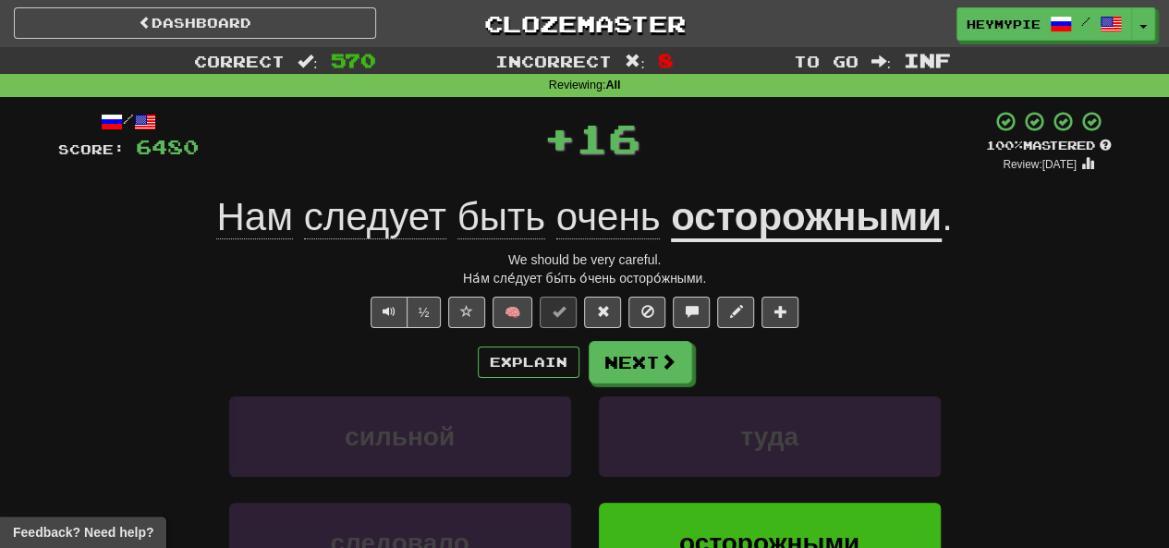
click at [589, 383] on div "Explain Next сильной туда следовало осторожными Learn more: сильной туда следов…" at bounding box center [585, 489] width 1054 height 297
click at [589, 361] on button "Next" at bounding box center [642, 363] width 104 height 43
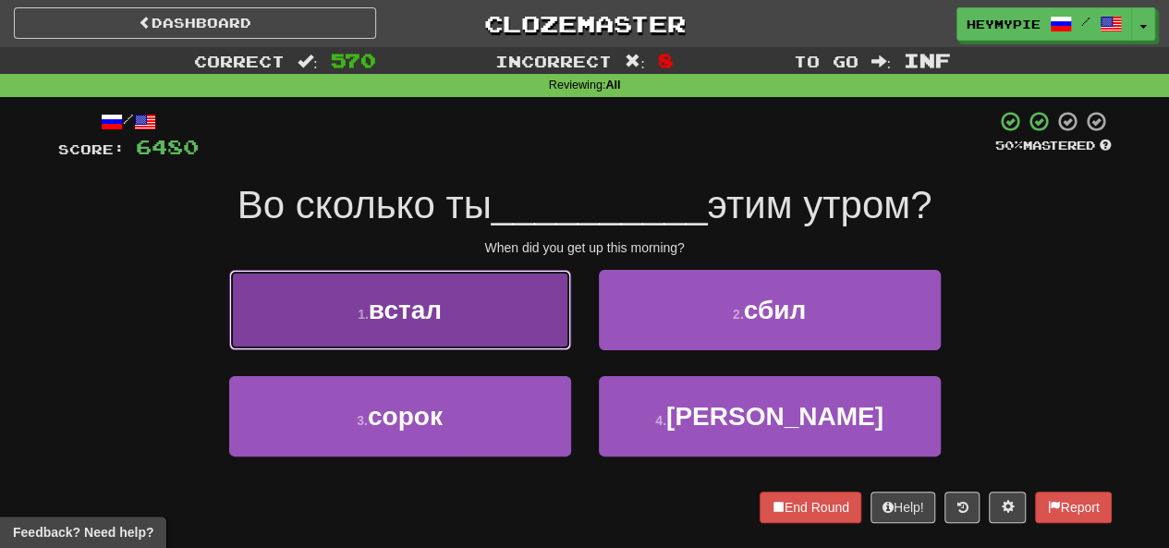
click at [520, 296] on button "1 . встал" at bounding box center [400, 310] width 342 height 80
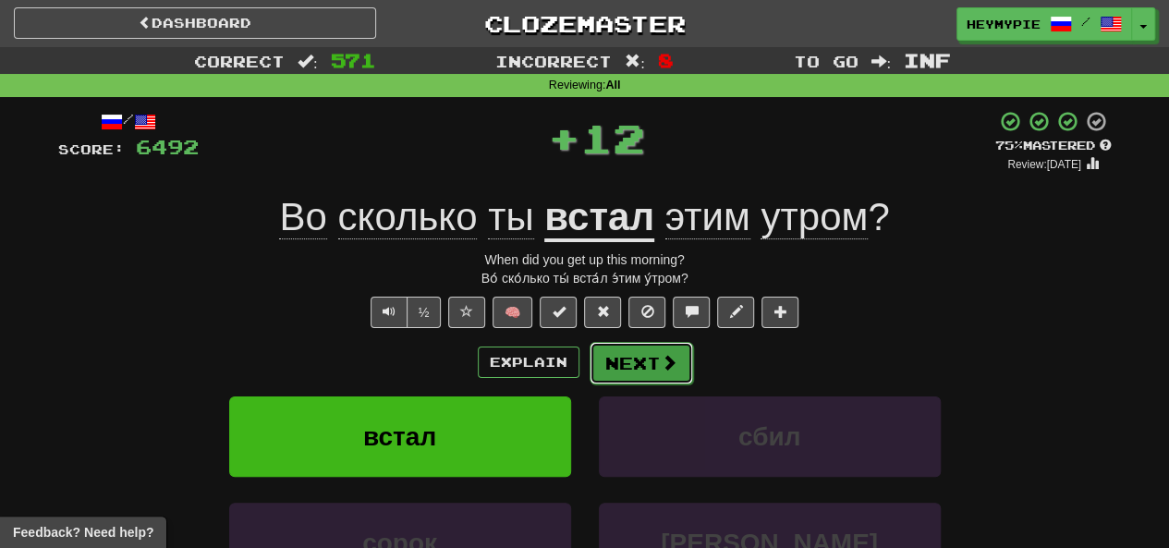
click at [589, 342] on button "Next" at bounding box center [642, 363] width 104 height 43
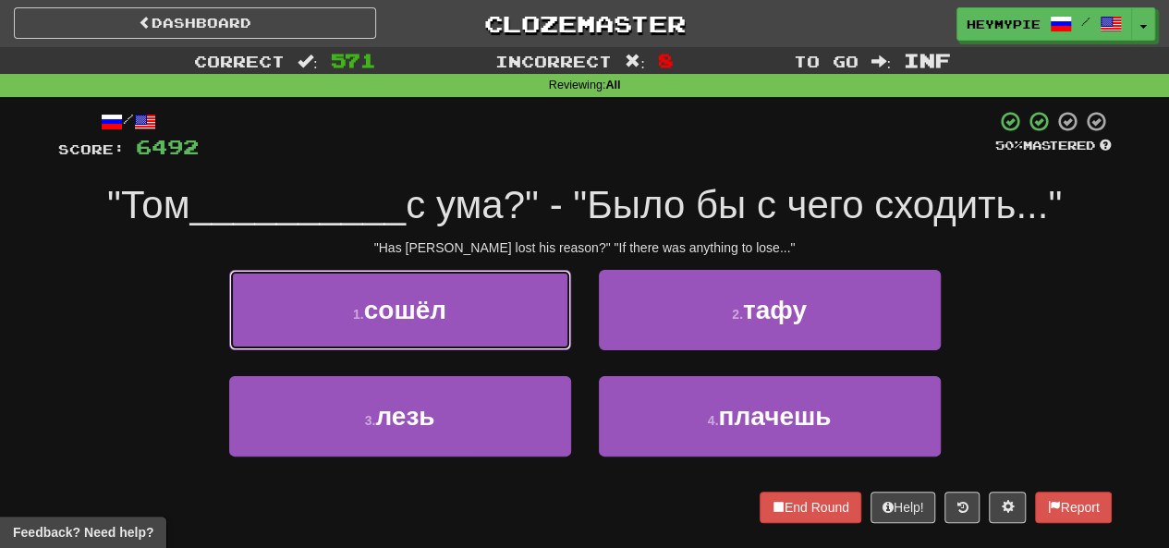
click at [510, 295] on button "1 . сошёл" at bounding box center [400, 310] width 342 height 80
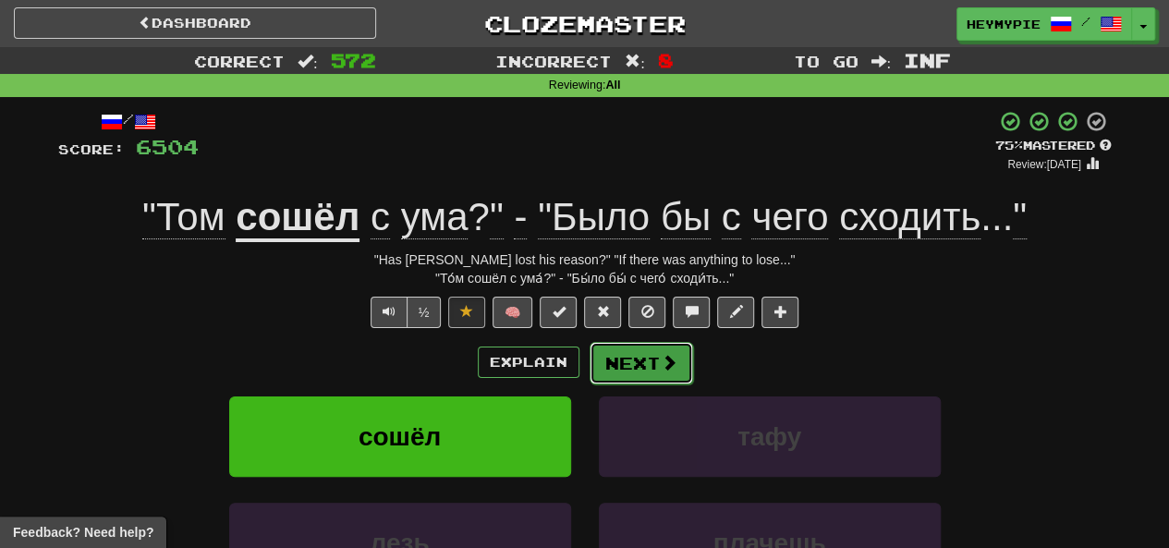
click at [589, 364] on button "Next" at bounding box center [642, 363] width 104 height 43
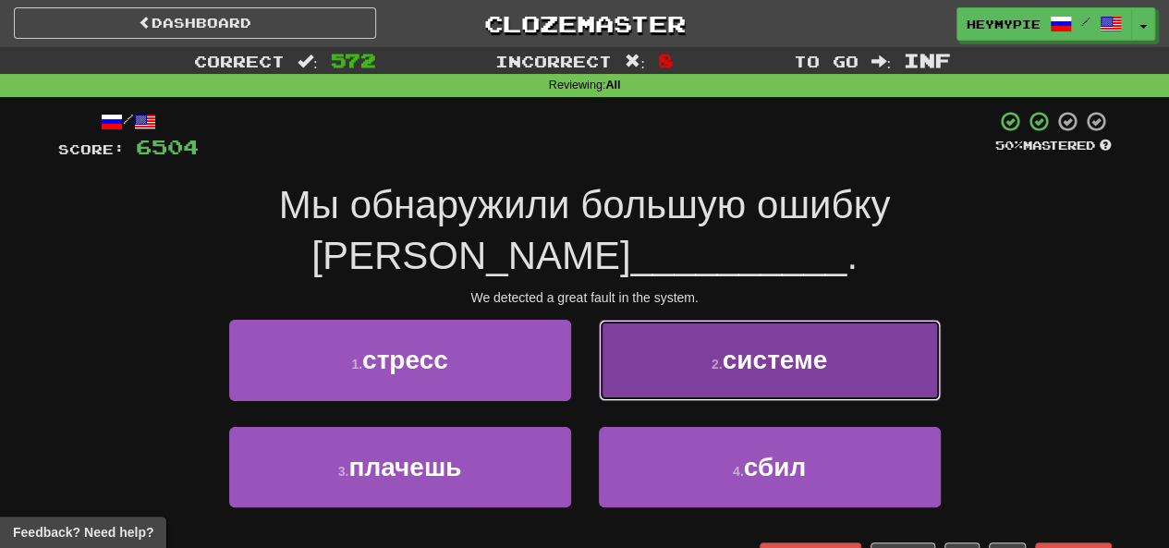
click at [589, 346] on span "системе" at bounding box center [775, 360] width 105 height 29
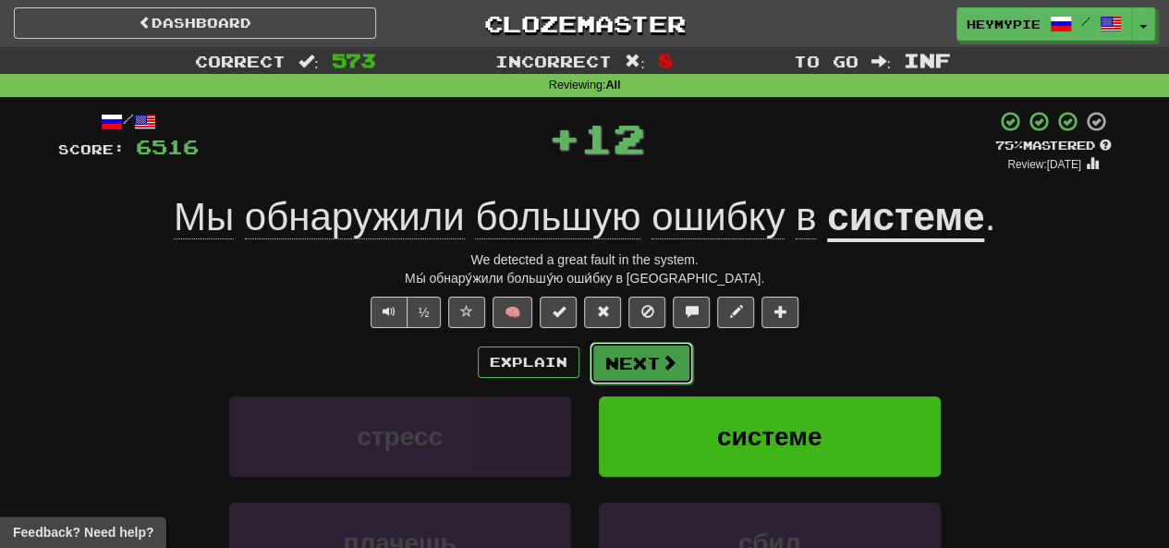
click at [589, 371] on span at bounding box center [669, 362] width 17 height 17
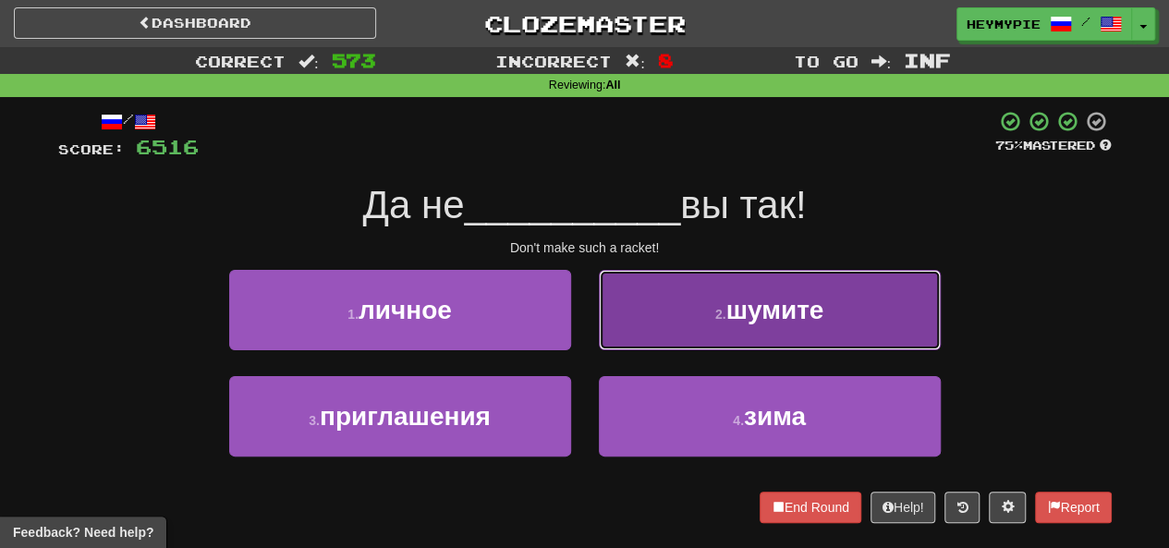
click at [589, 312] on small "2 ." at bounding box center [720, 314] width 11 height 15
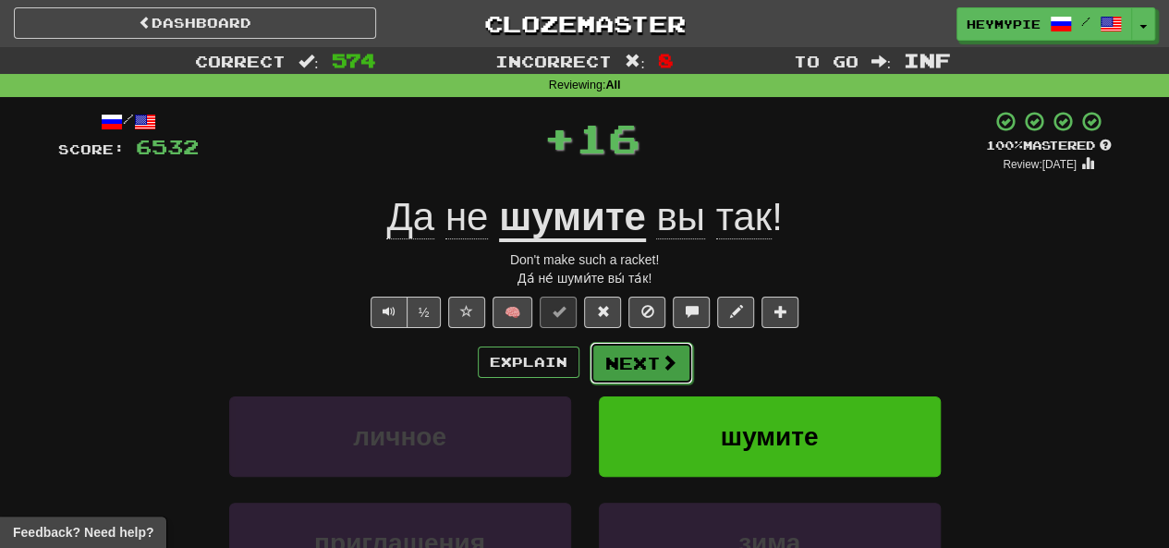
click at [589, 354] on button "Next" at bounding box center [642, 363] width 104 height 43
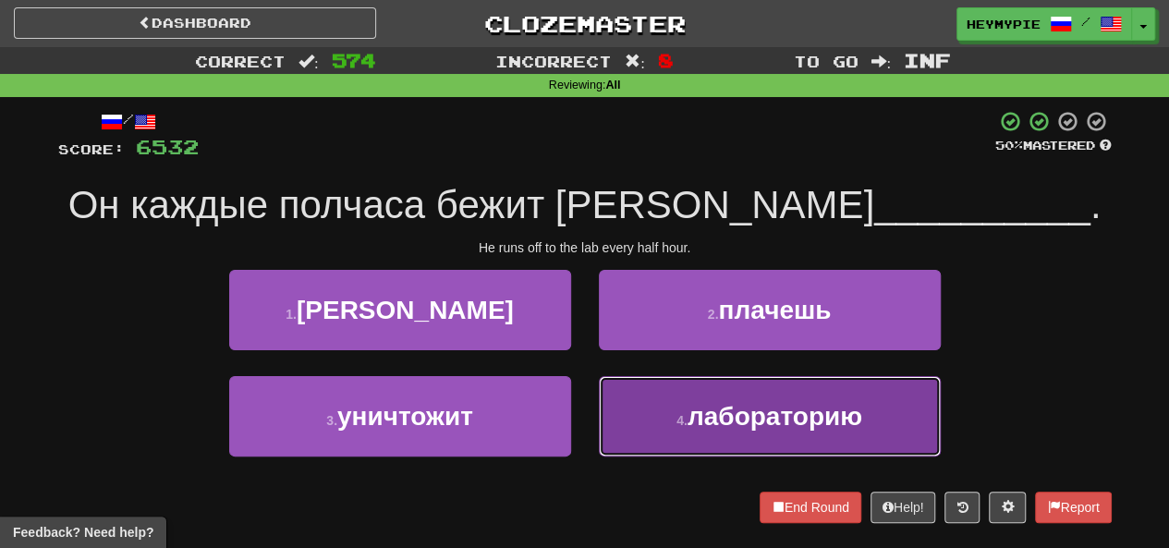
click at [589, 400] on button "4 . лабораторию" at bounding box center [770, 416] width 342 height 80
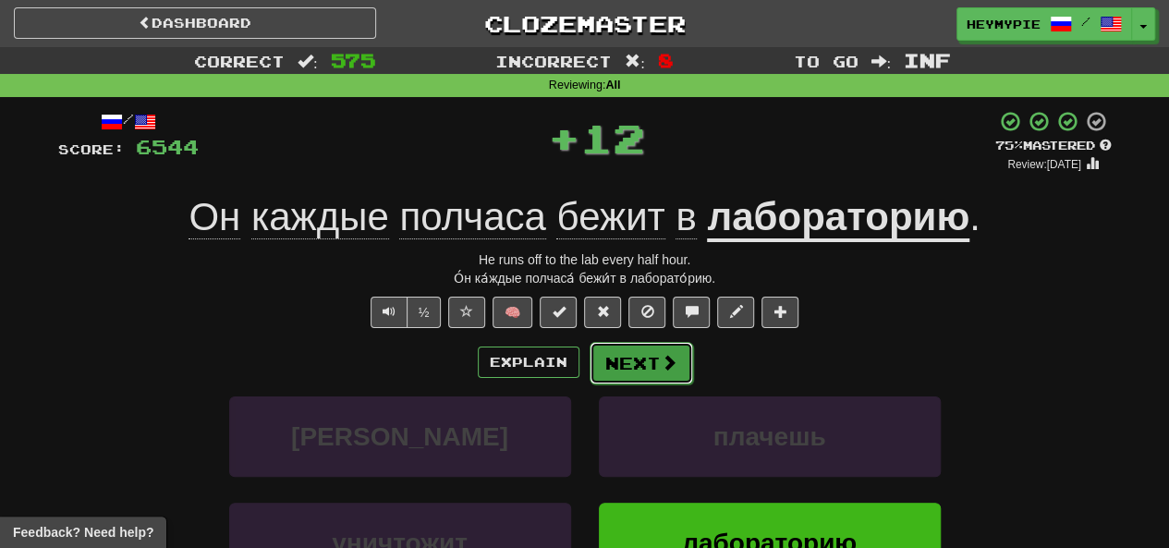
click at [589, 361] on span at bounding box center [669, 362] width 17 height 17
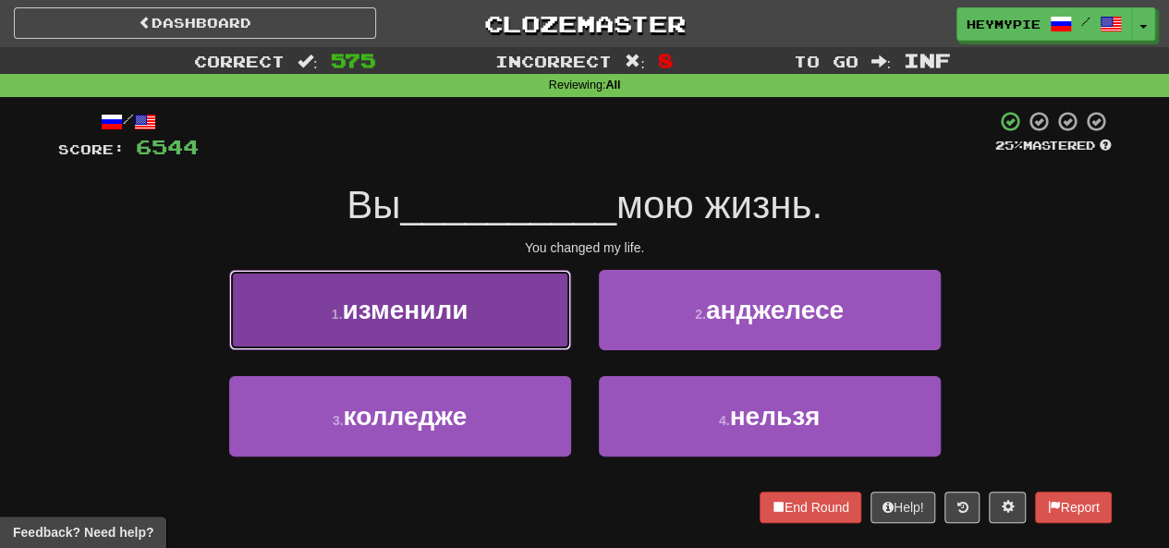
click at [434, 317] on span "изменили" at bounding box center [405, 310] width 126 height 29
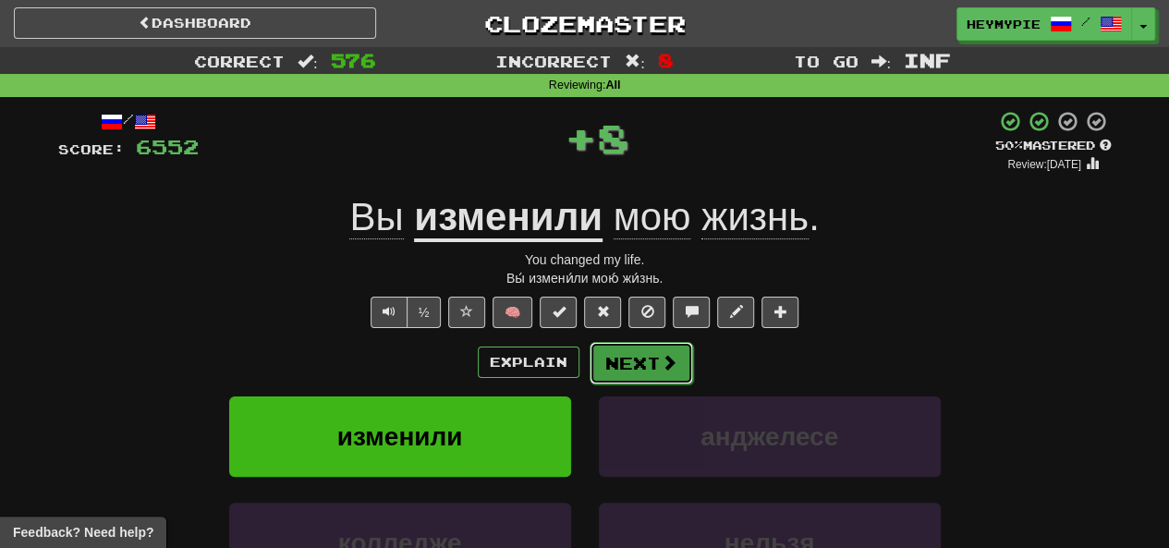
click at [589, 366] on button "Next" at bounding box center [642, 363] width 104 height 43
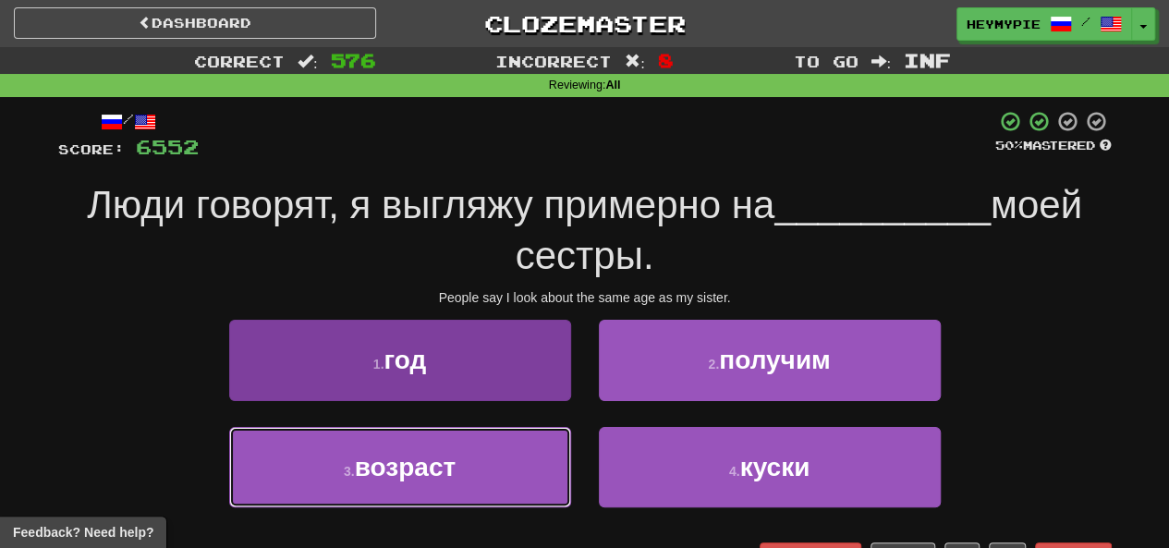
click at [409, 452] on button "3 . возраст" at bounding box center [400, 467] width 342 height 80
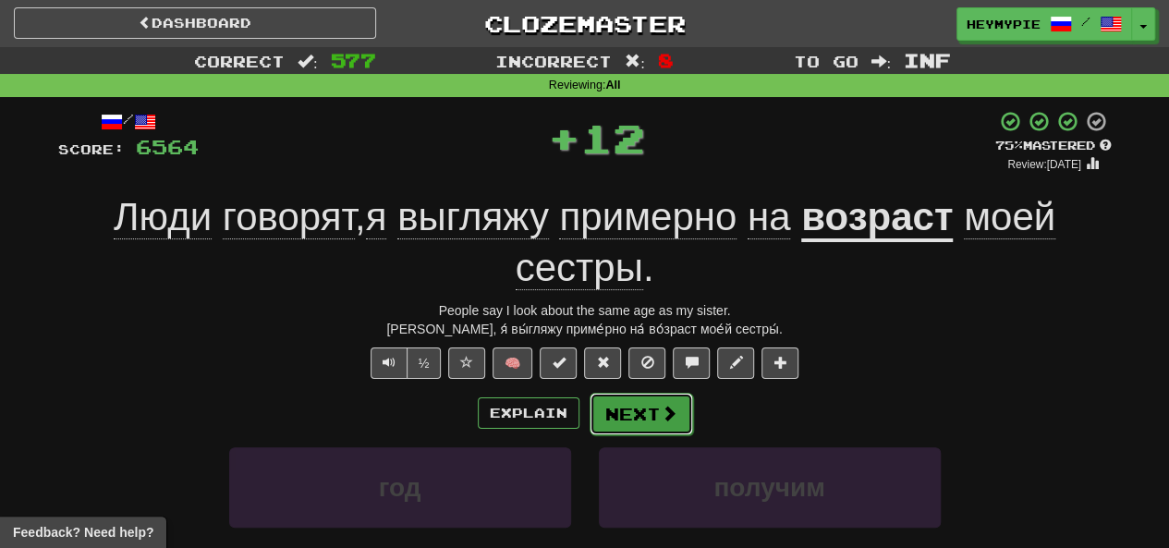
click at [589, 419] on button "Next" at bounding box center [642, 414] width 104 height 43
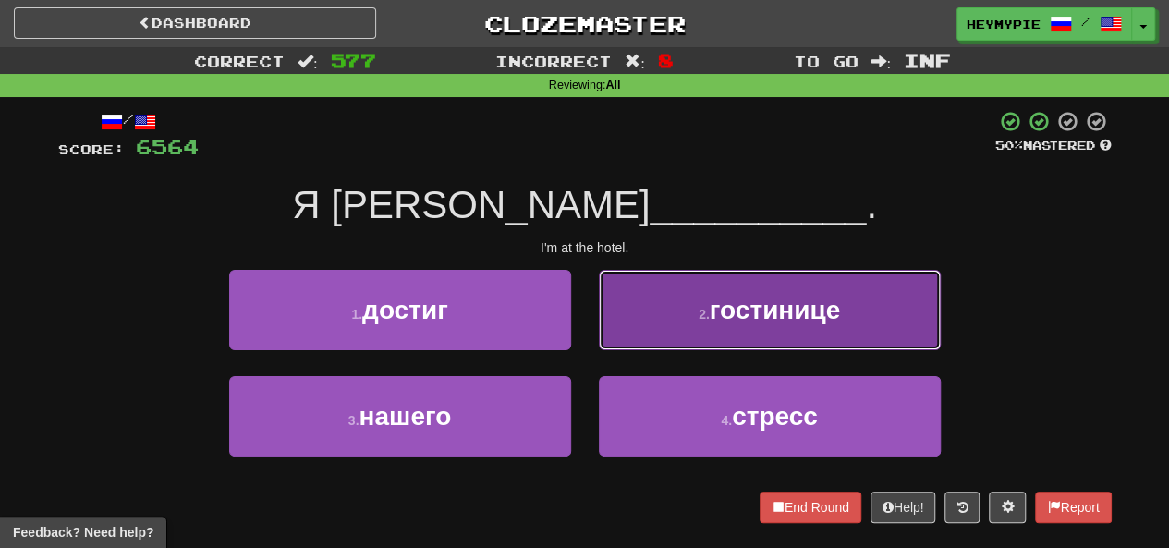
drag, startPoint x: 626, startPoint y: 284, endPoint x: 633, endPoint y: 293, distance: 11.8
click at [589, 284] on button "2 . гостинице" at bounding box center [770, 310] width 342 height 80
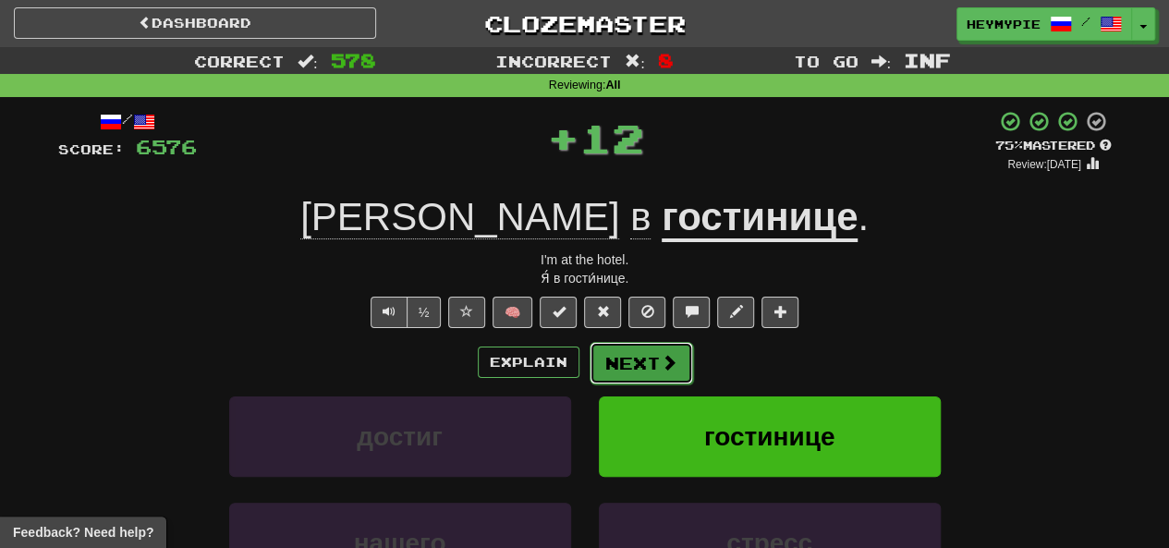
click at [589, 358] on button "Next" at bounding box center [642, 363] width 104 height 43
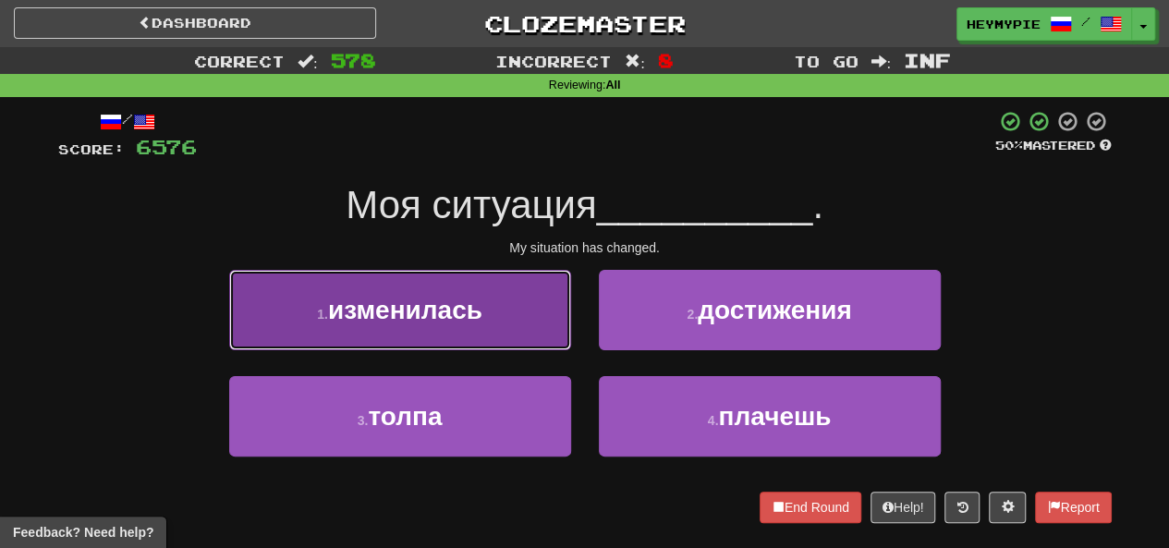
click at [449, 319] on span "изменилась" at bounding box center [405, 310] width 154 height 29
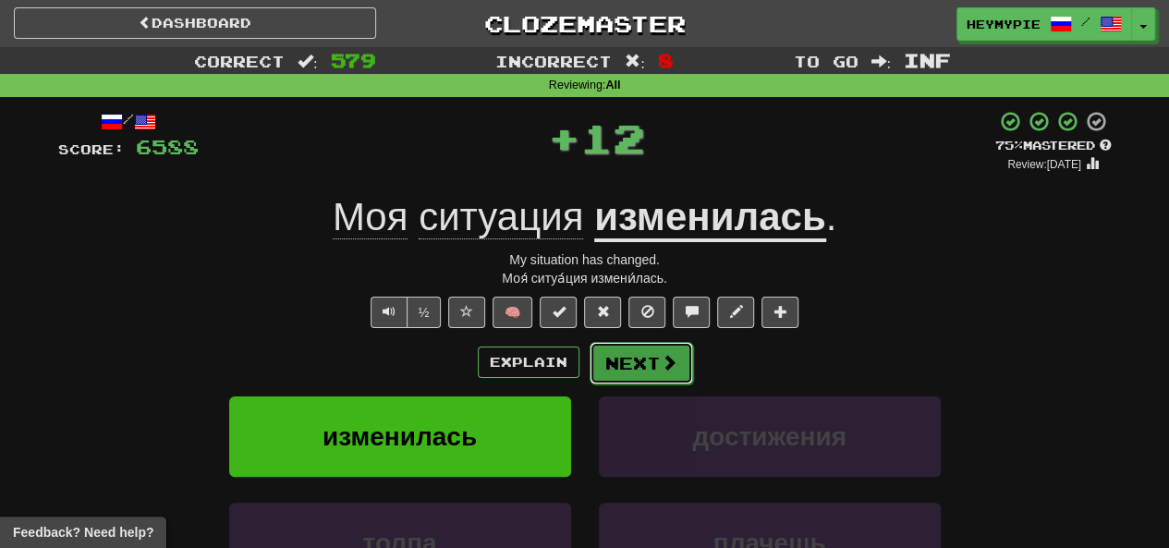
click at [589, 360] on button "Next" at bounding box center [642, 363] width 104 height 43
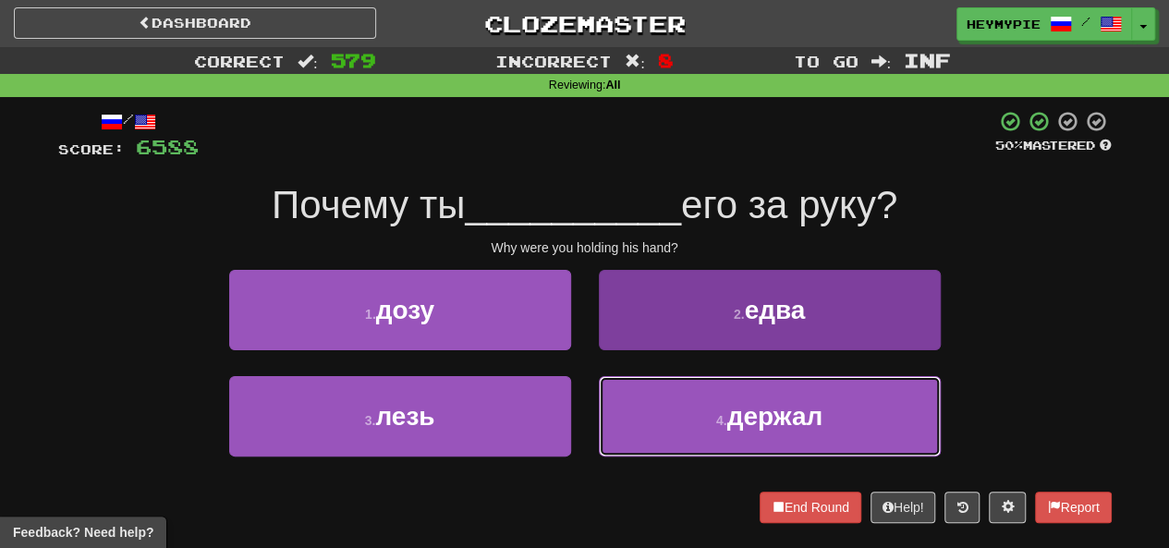
click at [589, 399] on button "4 . держал" at bounding box center [770, 416] width 342 height 80
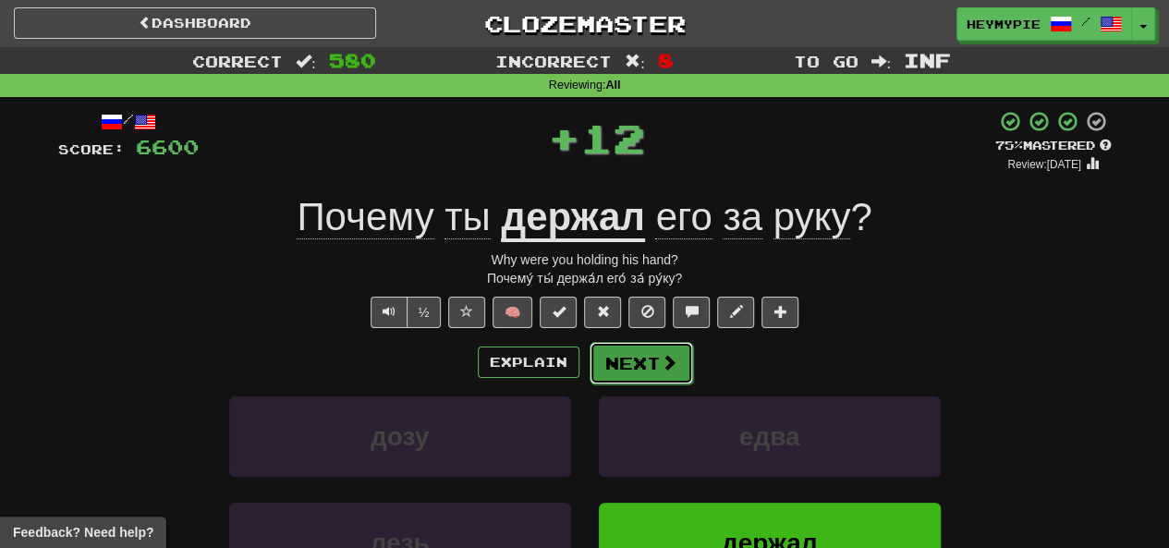
click at [589, 368] on button "Next" at bounding box center [642, 363] width 104 height 43
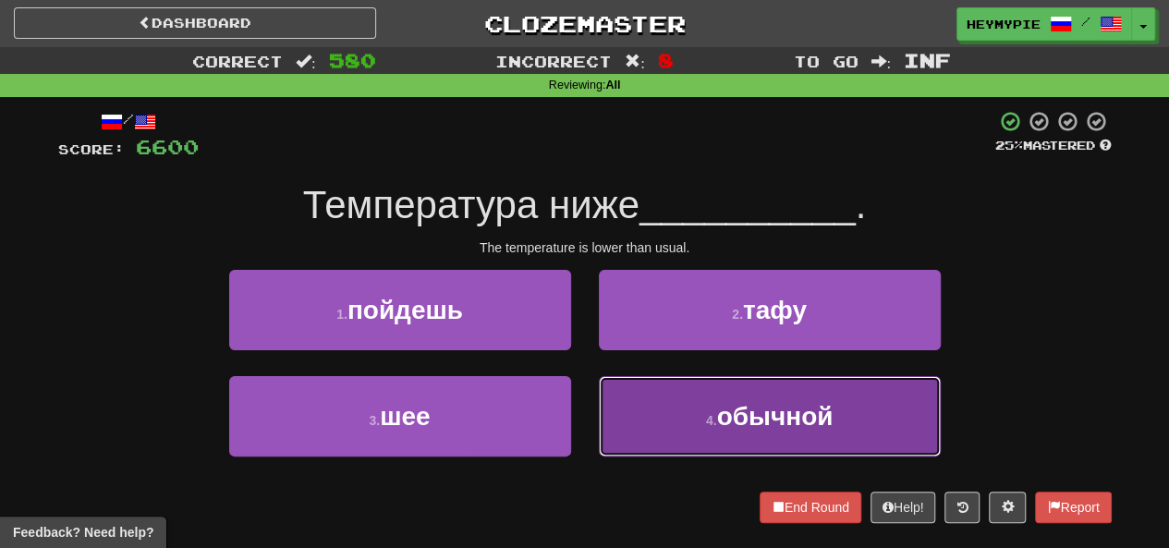
click at [589, 413] on button "4 . обычной" at bounding box center [770, 416] width 342 height 80
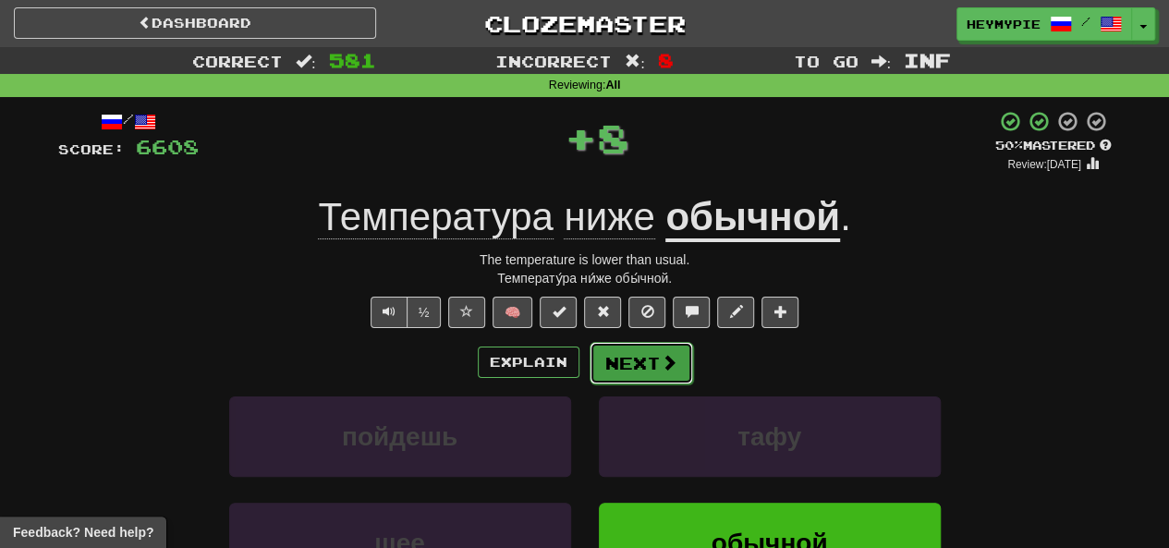
click at [589, 373] on button "Next" at bounding box center [642, 363] width 104 height 43
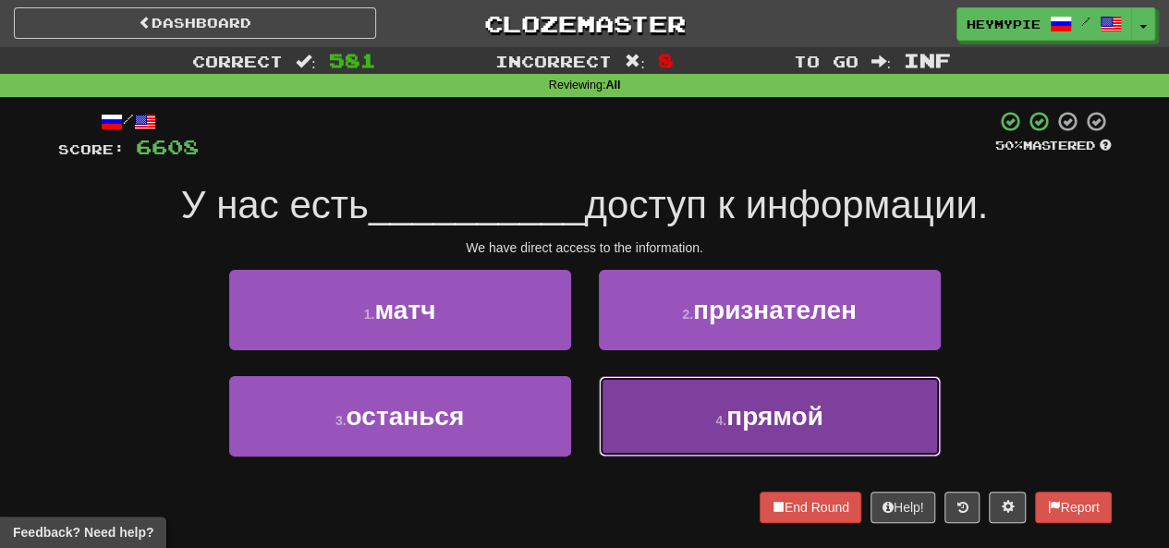
click at [589, 415] on button "4 . прямой" at bounding box center [770, 416] width 342 height 80
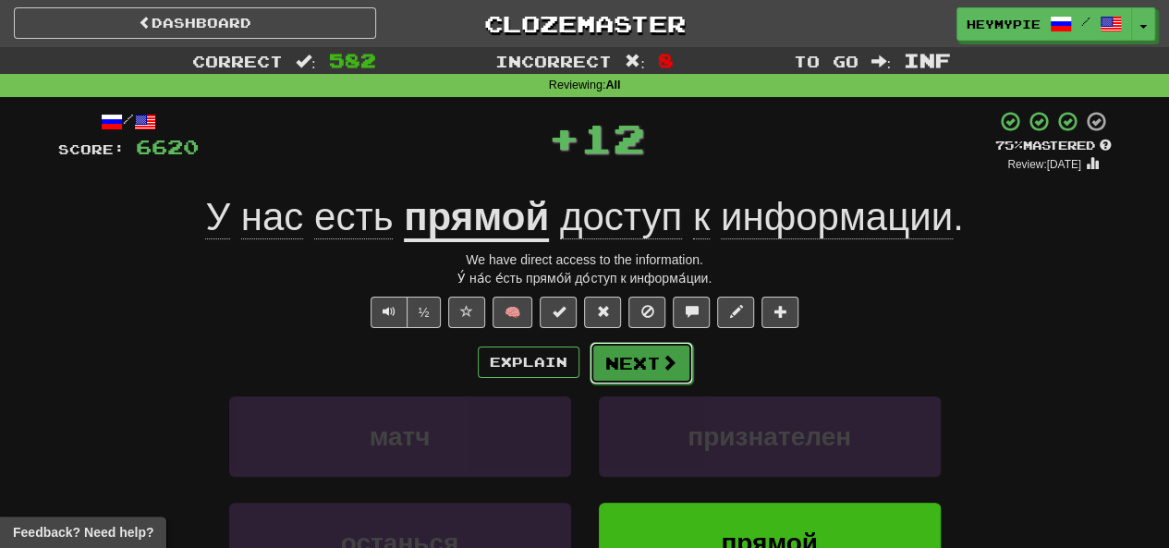
click at [589, 359] on button "Next" at bounding box center [642, 363] width 104 height 43
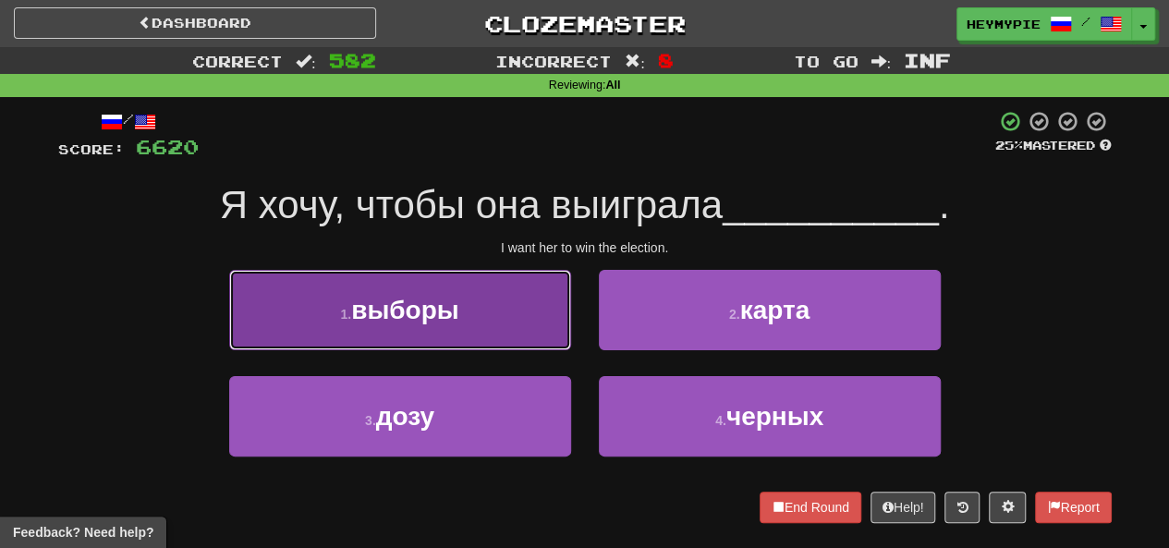
click at [475, 284] on button "1 . выборы" at bounding box center [400, 310] width 342 height 80
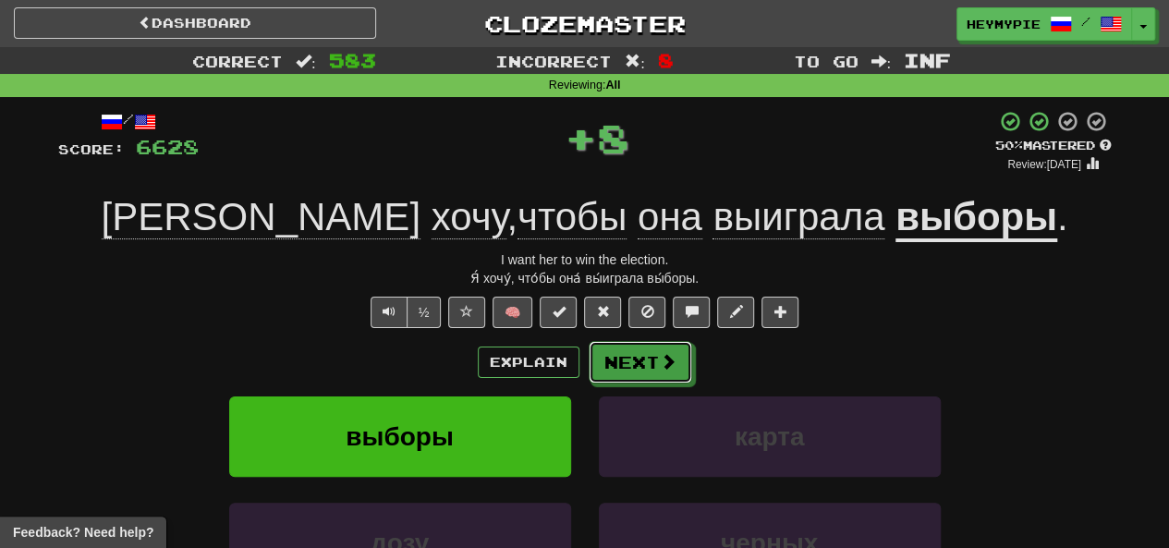
drag, startPoint x: 646, startPoint y: 363, endPoint x: 691, endPoint y: 265, distance: 107.9
click at [589, 363] on button "Next" at bounding box center [641, 362] width 104 height 43
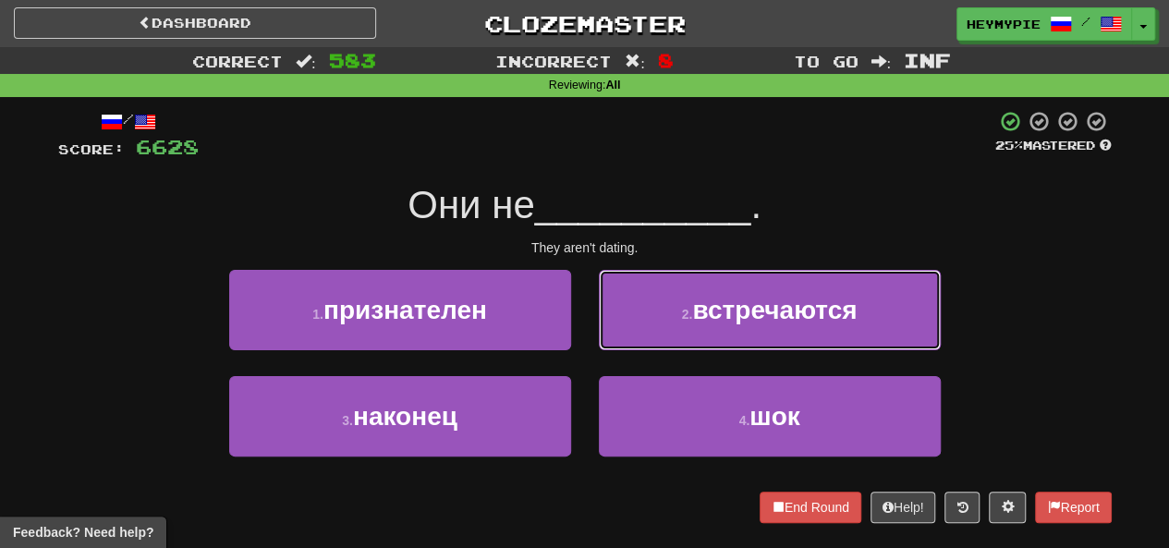
click at [589, 296] on button "2 . встречаются" at bounding box center [770, 310] width 342 height 80
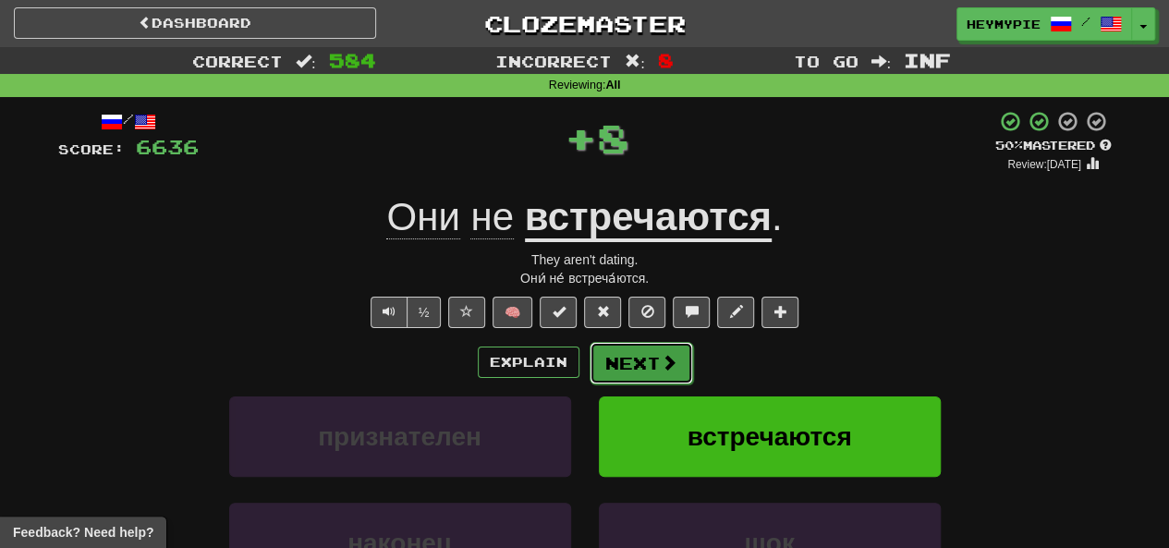
click at [589, 365] on button "Next" at bounding box center [642, 363] width 104 height 43
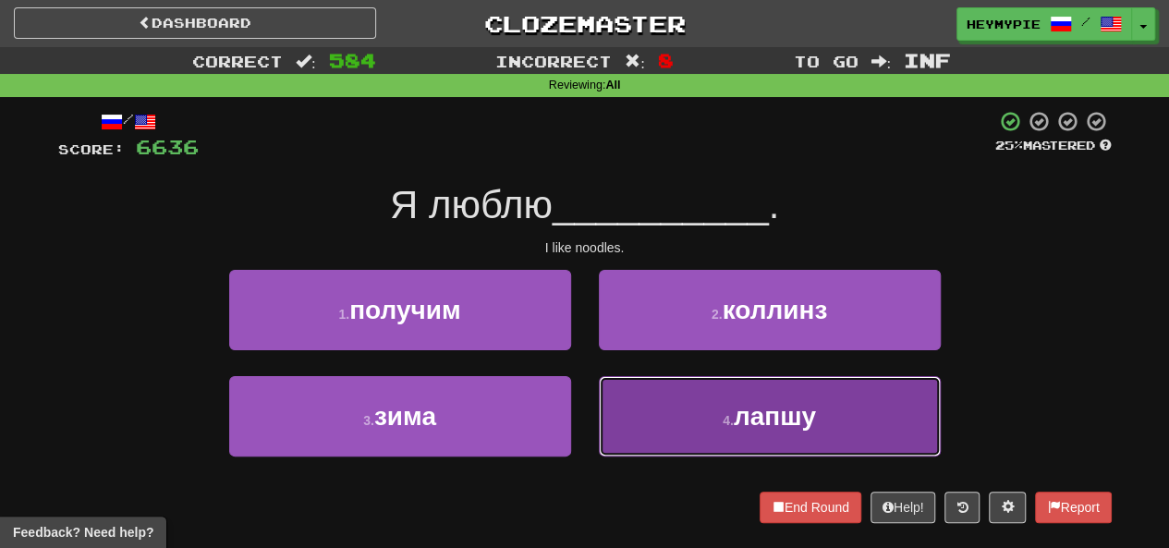
click at [589, 419] on button "4 . лапшу" at bounding box center [770, 416] width 342 height 80
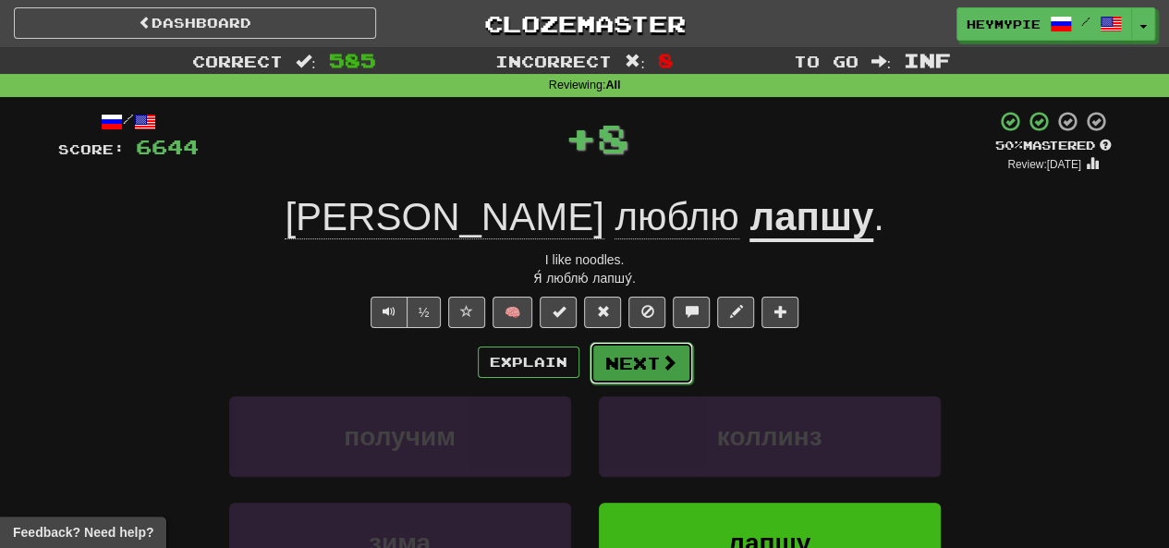
click at [589, 364] on button "Next" at bounding box center [642, 363] width 104 height 43
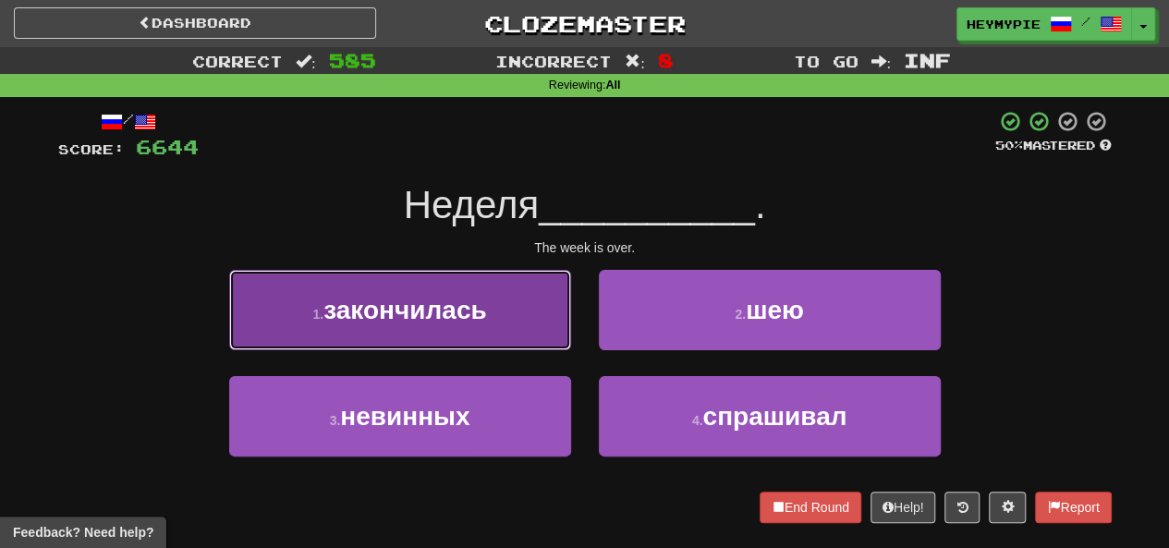
click at [466, 312] on span "закончилась" at bounding box center [405, 310] width 163 height 29
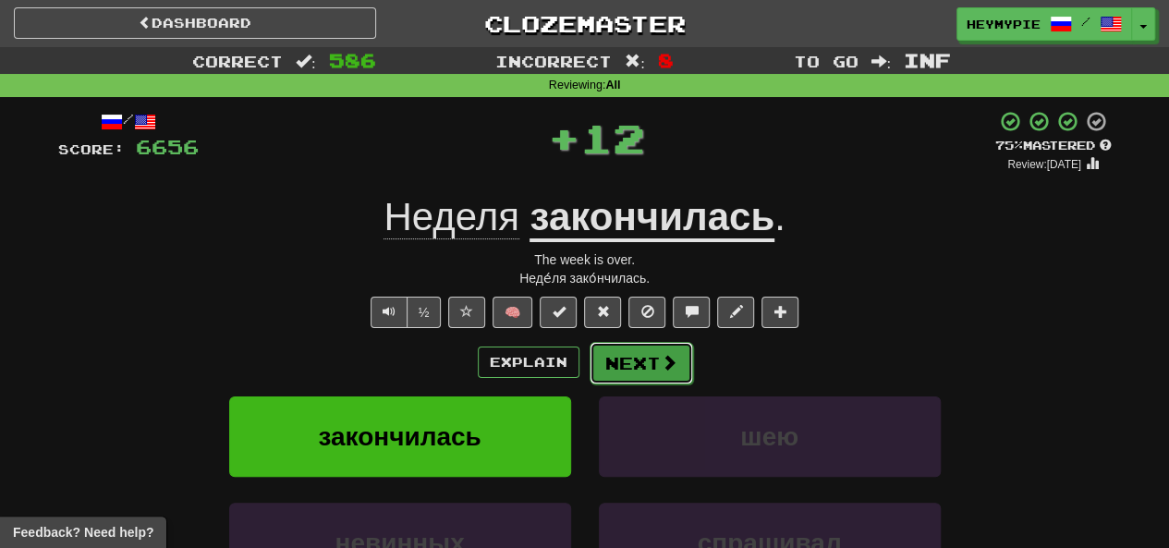
click at [589, 366] on button "Next" at bounding box center [642, 363] width 104 height 43
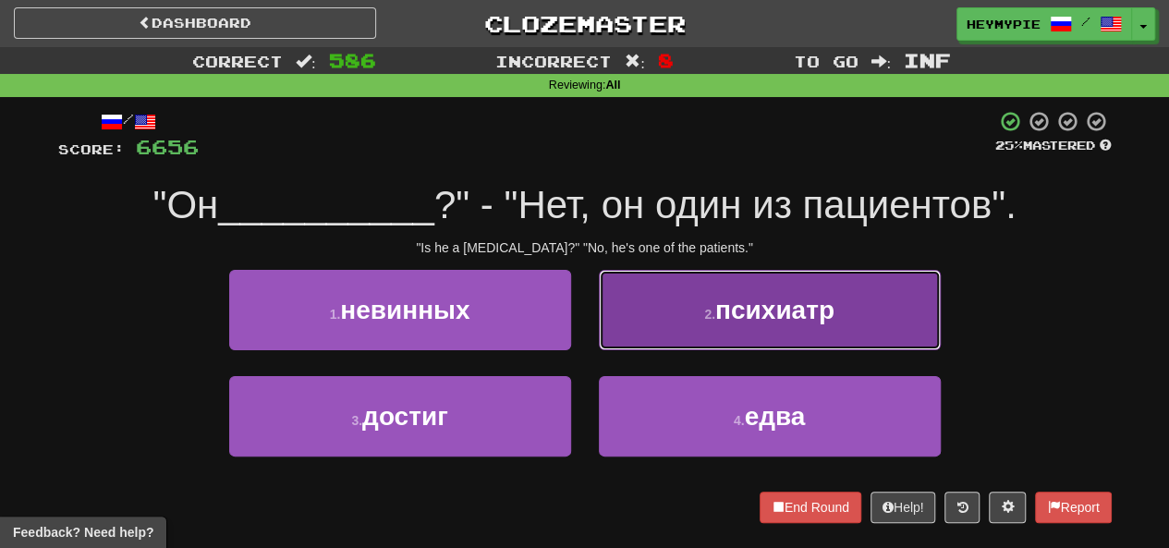
click at [589, 323] on button "2 . психиатр" at bounding box center [770, 310] width 342 height 80
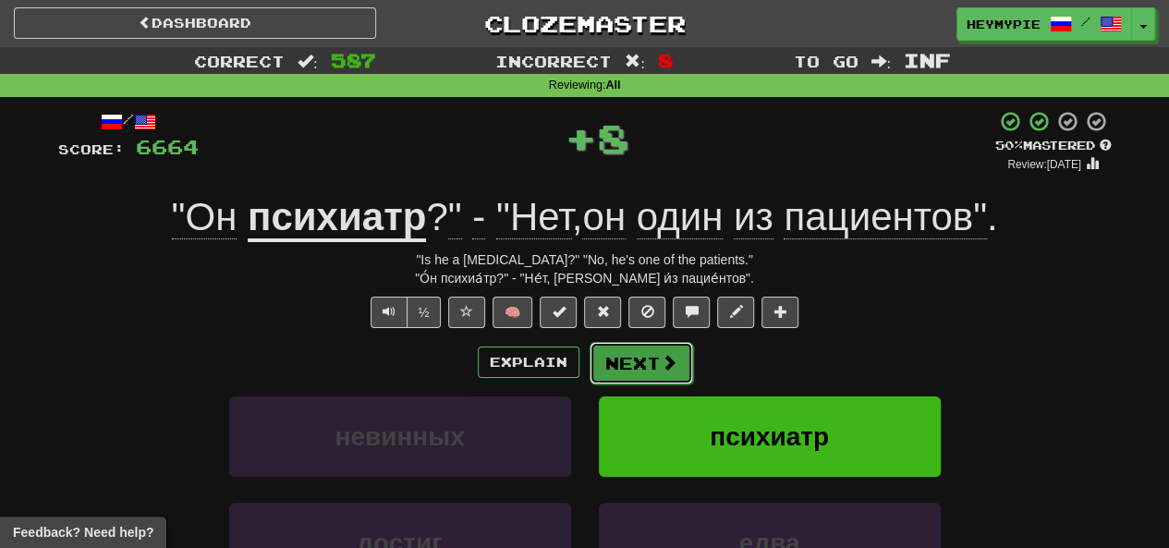
click at [589, 373] on button "Next" at bounding box center [642, 363] width 104 height 43
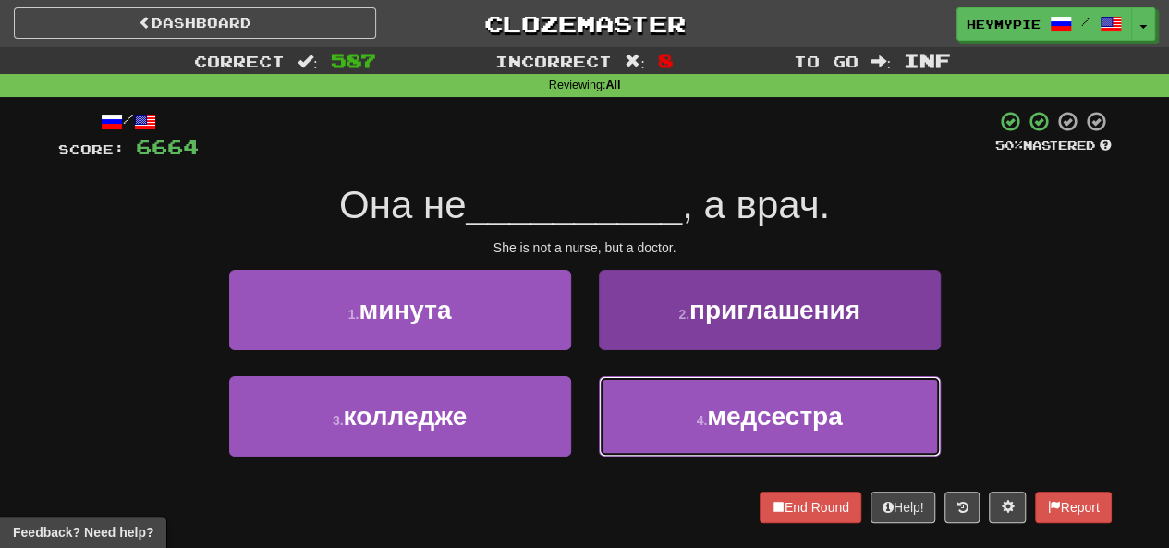
click at [589, 413] on span "медсестра" at bounding box center [774, 416] width 135 height 29
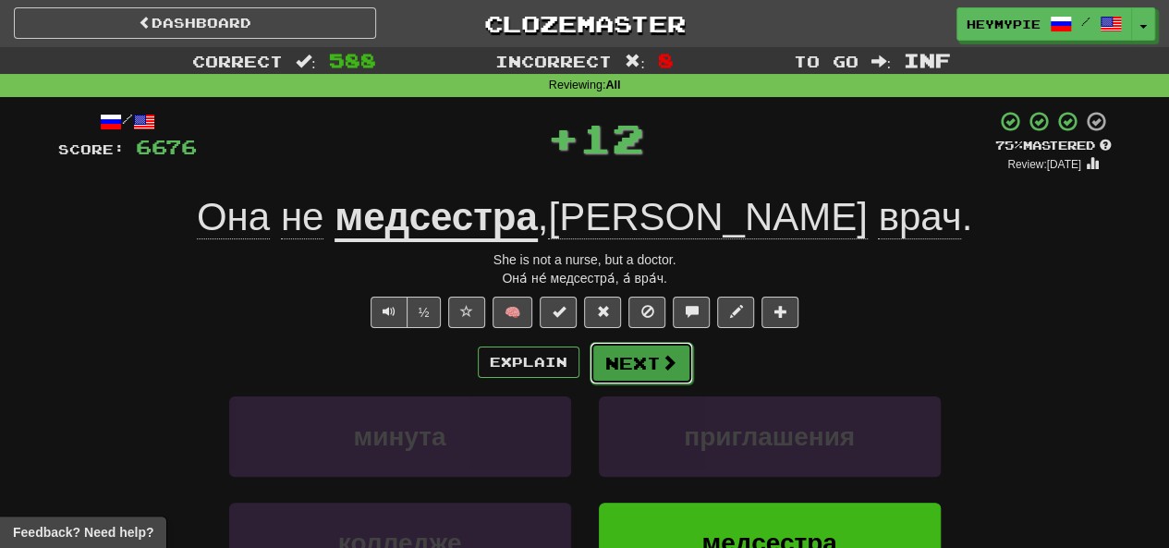
click at [589, 364] on button "Next" at bounding box center [642, 363] width 104 height 43
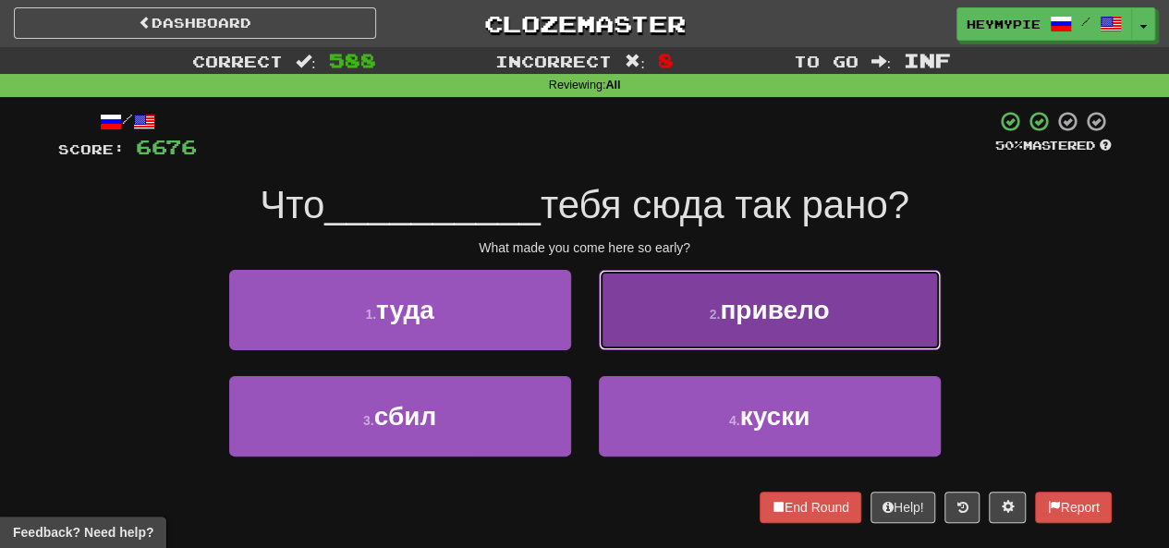
click at [589, 320] on button "2 . привело" at bounding box center [770, 310] width 342 height 80
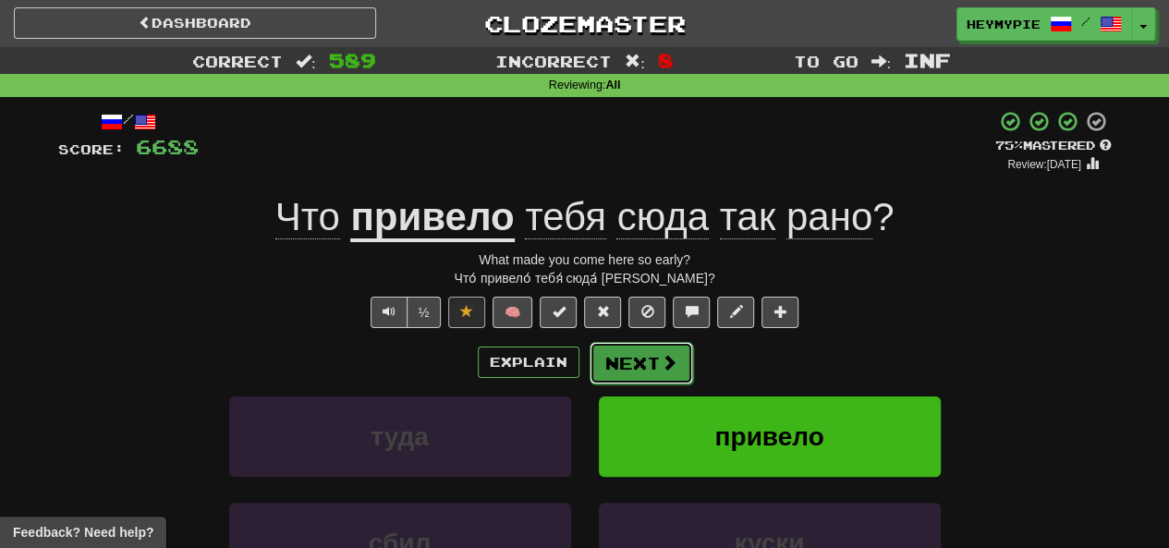
click at [589, 361] on button "Next" at bounding box center [642, 363] width 104 height 43
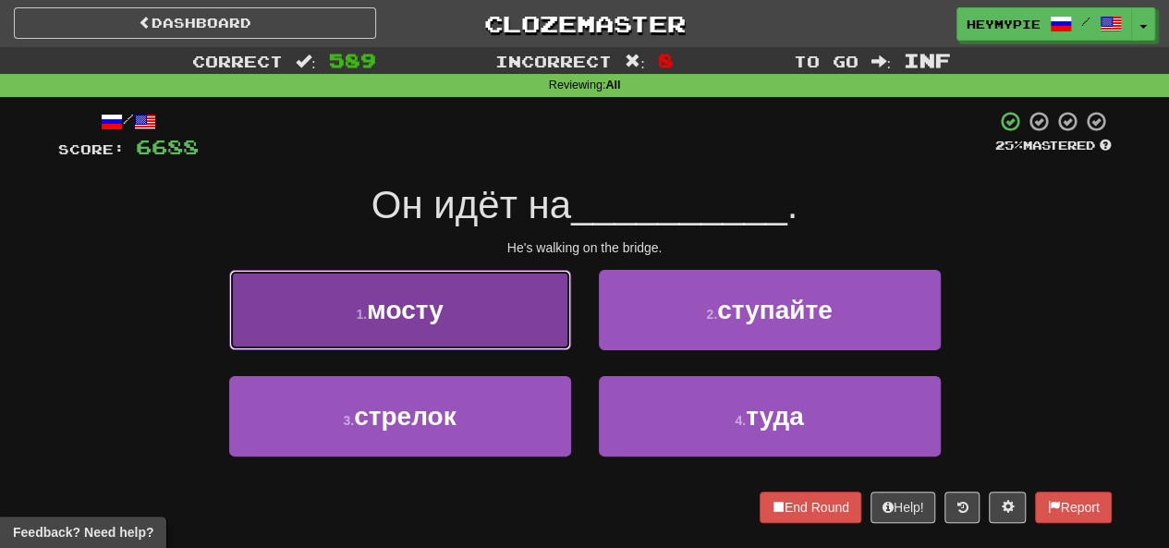
click at [488, 341] on button "1 . мосту" at bounding box center [400, 310] width 342 height 80
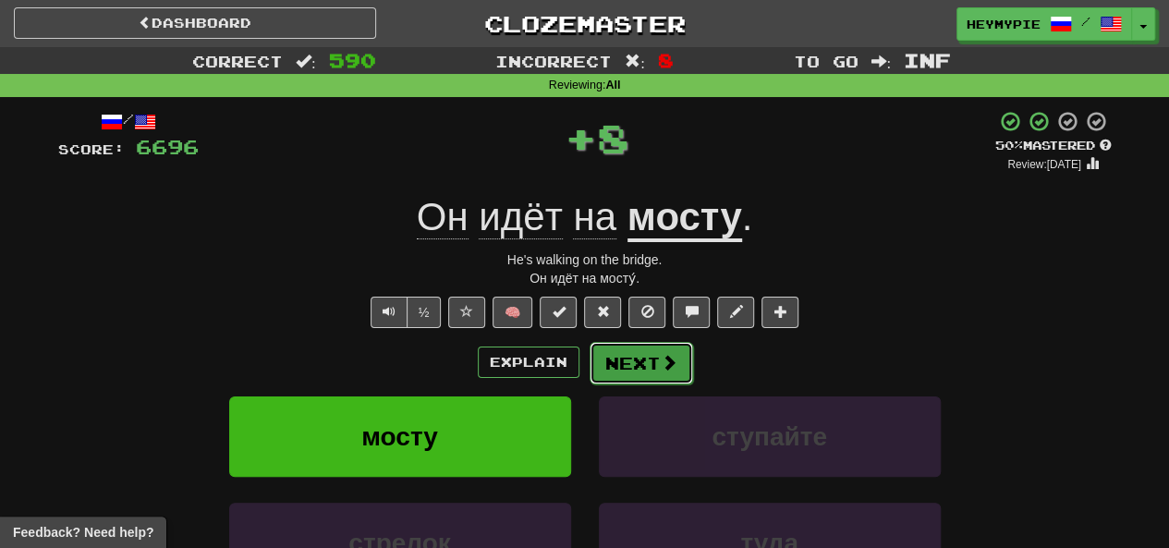
click at [589, 374] on button "Next" at bounding box center [642, 363] width 104 height 43
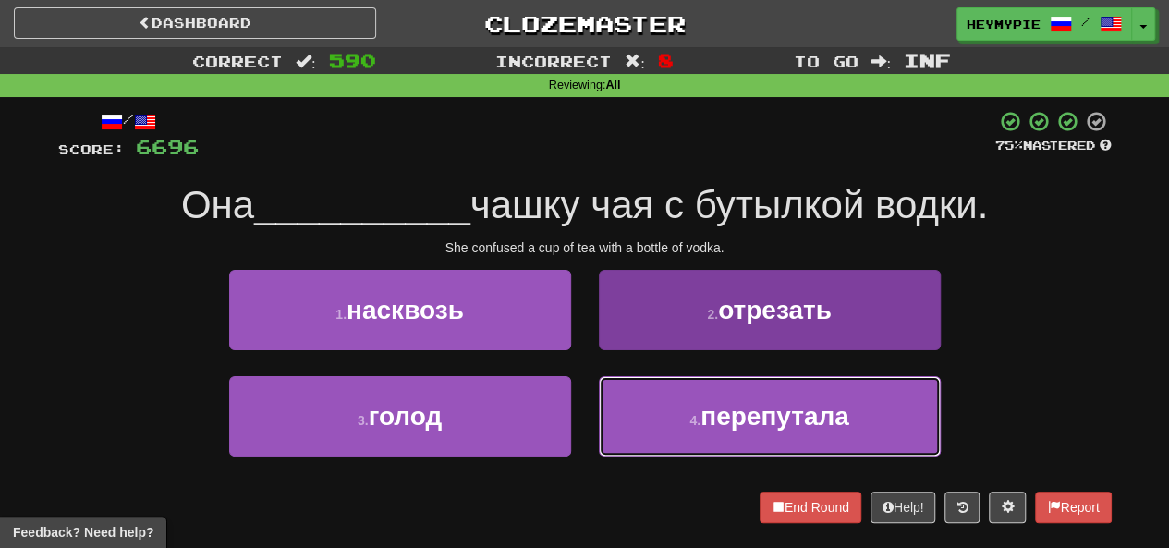
click at [589, 421] on small "4 ." at bounding box center [695, 420] width 11 height 15
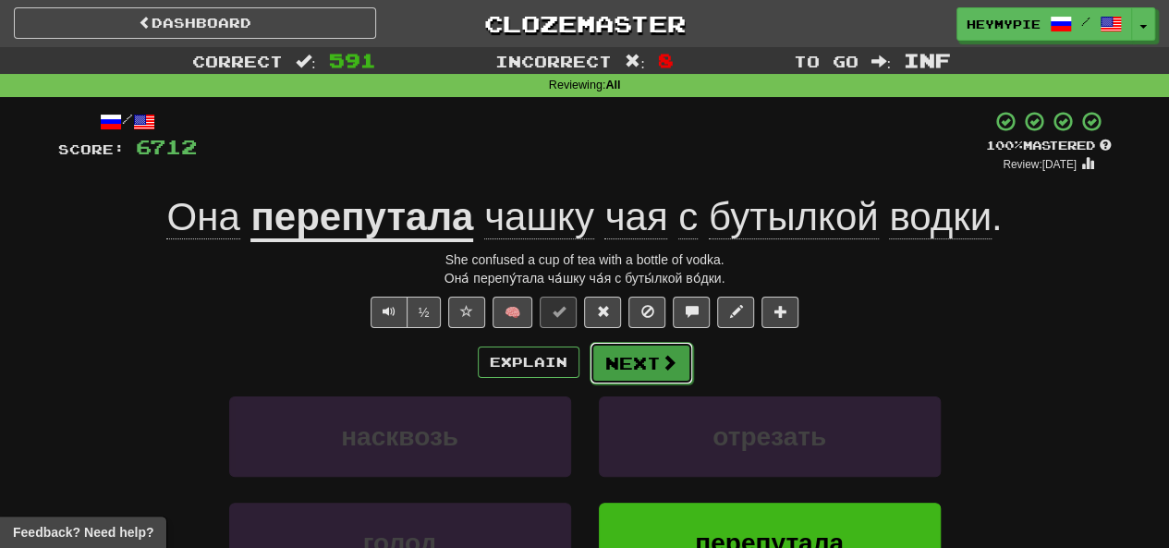
click at [589, 366] on span at bounding box center [669, 362] width 17 height 17
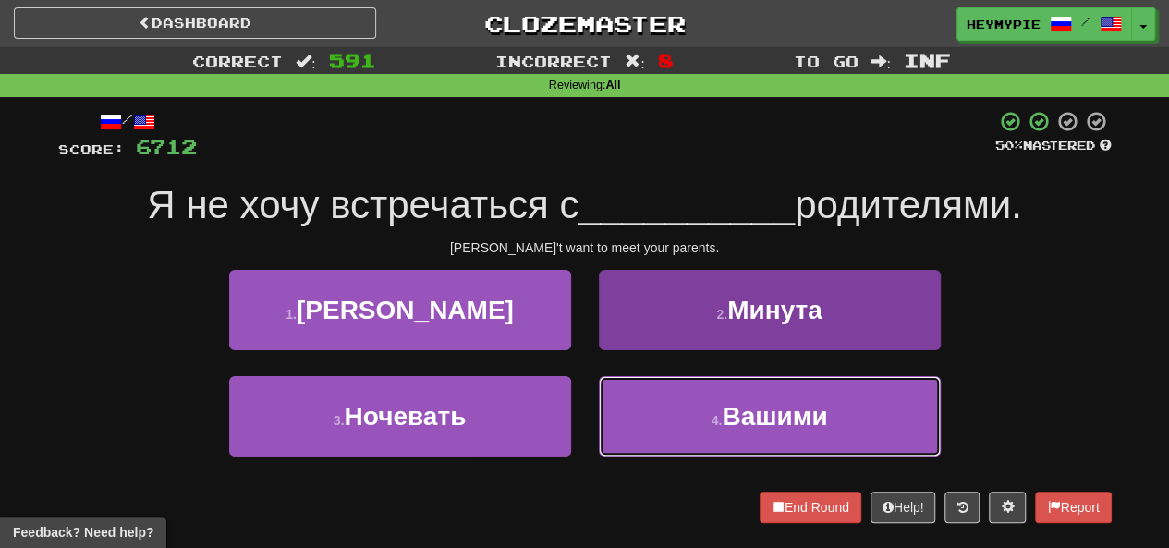
click at [589, 402] on button "4 . Вашими" at bounding box center [770, 416] width 342 height 80
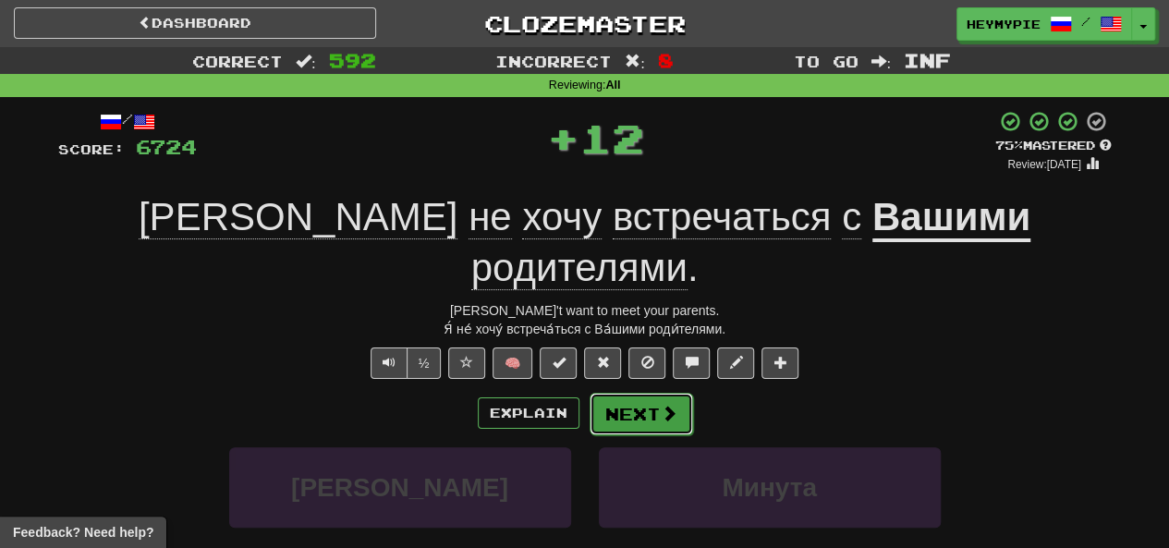
click at [589, 393] on button "Next" at bounding box center [642, 414] width 104 height 43
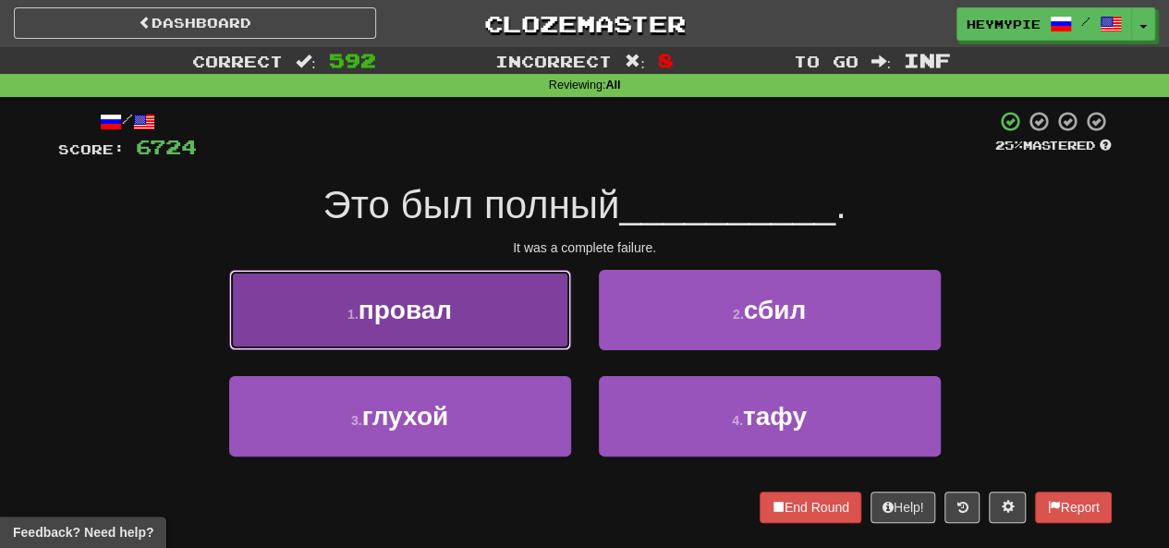
click at [475, 324] on button "1 . провал" at bounding box center [400, 310] width 342 height 80
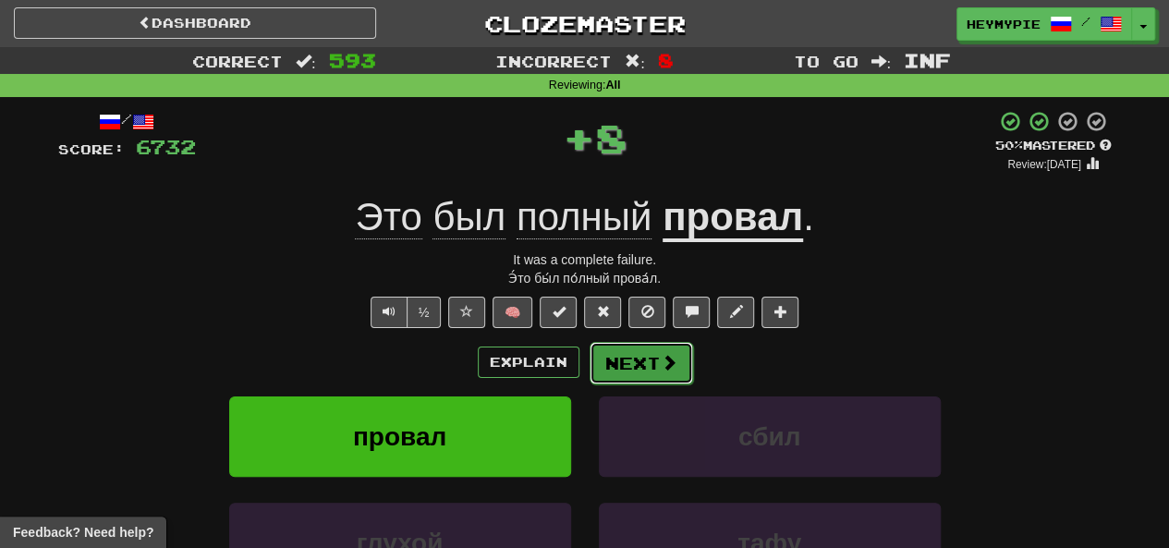
click at [589, 371] on button "Next" at bounding box center [642, 363] width 104 height 43
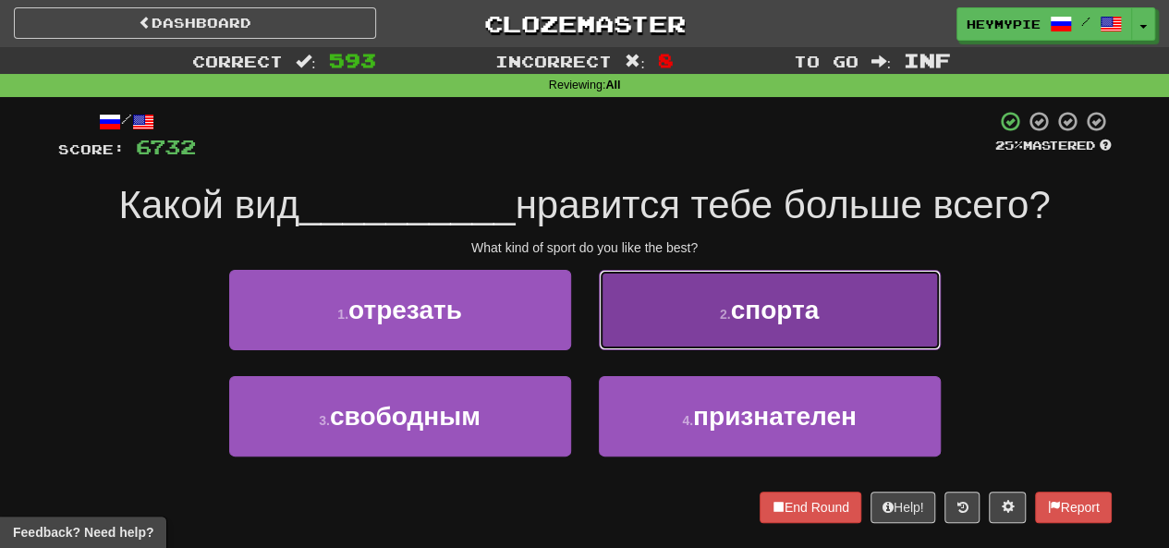
click at [589, 313] on small "2 ." at bounding box center [725, 314] width 11 height 15
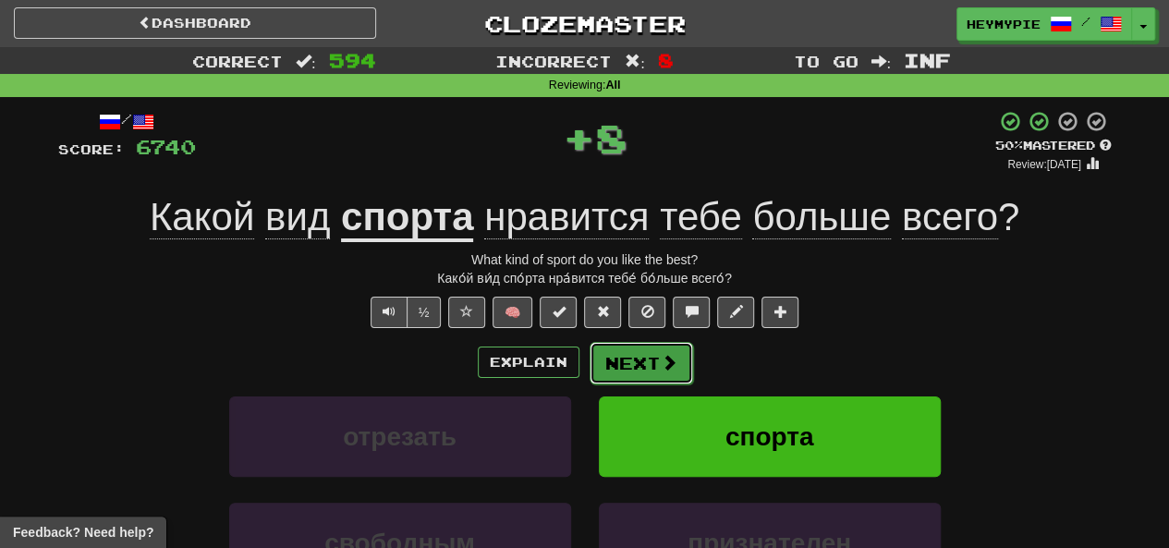
click at [589, 367] on button "Next" at bounding box center [642, 363] width 104 height 43
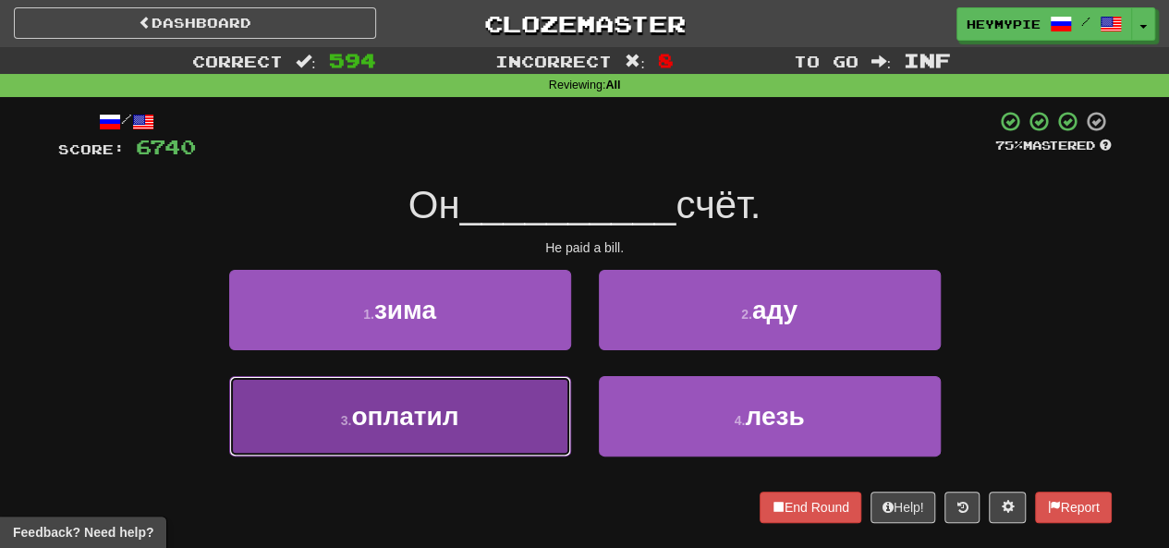
click at [439, 389] on button "3 . оплатил" at bounding box center [400, 416] width 342 height 80
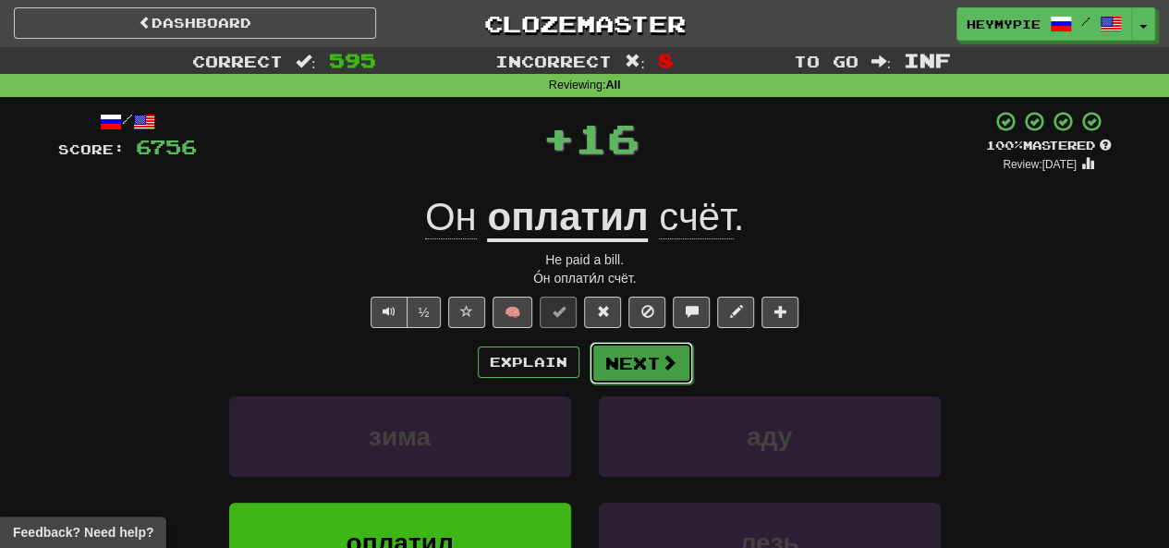
click at [589, 362] on button "Next" at bounding box center [642, 363] width 104 height 43
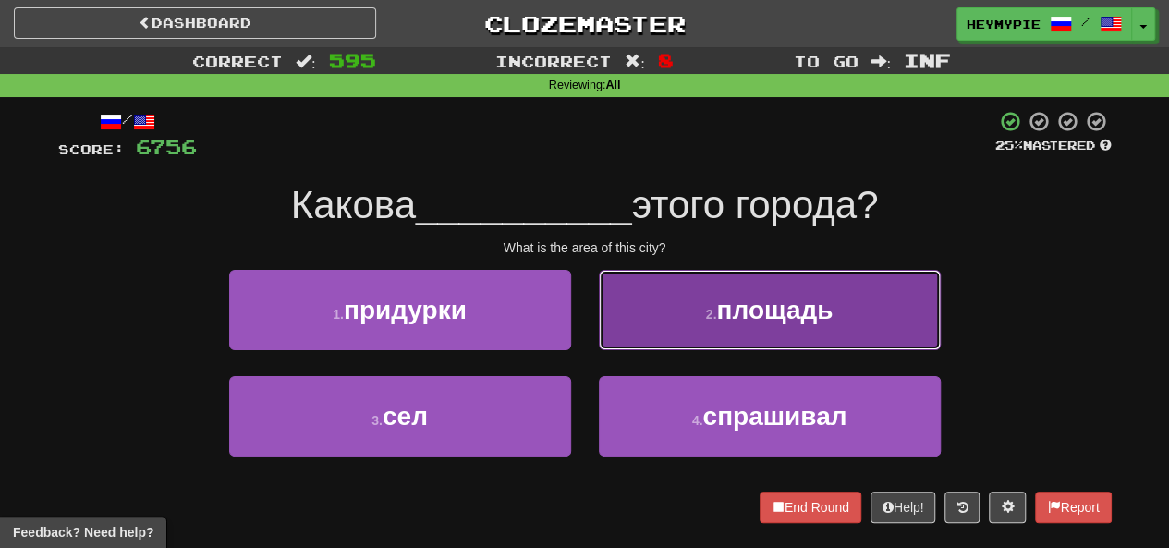
click at [589, 322] on button "2 . площадь" at bounding box center [770, 310] width 342 height 80
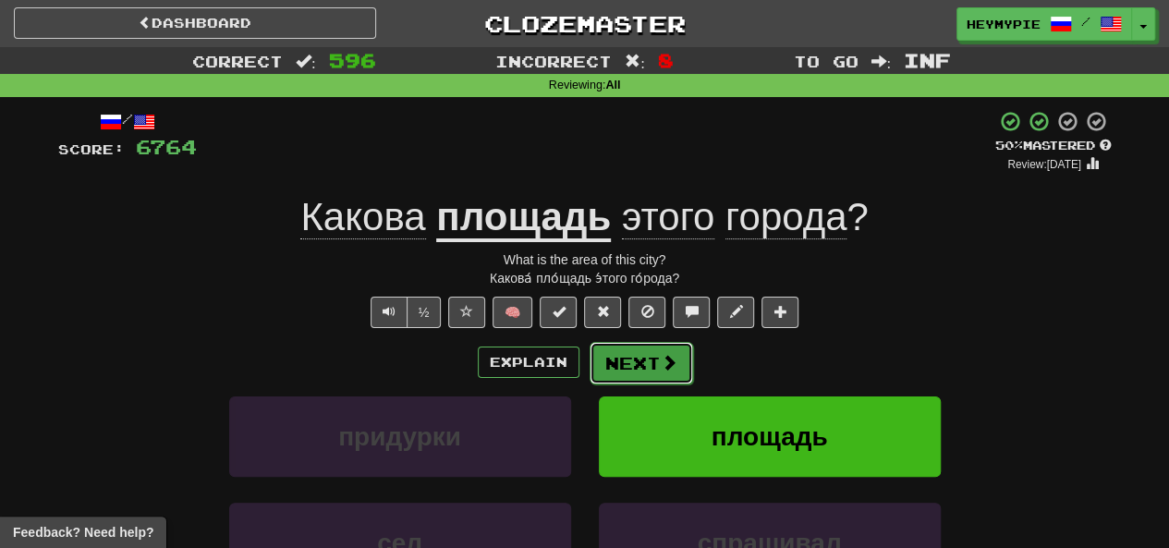
click at [589, 363] on button "Next" at bounding box center [642, 363] width 104 height 43
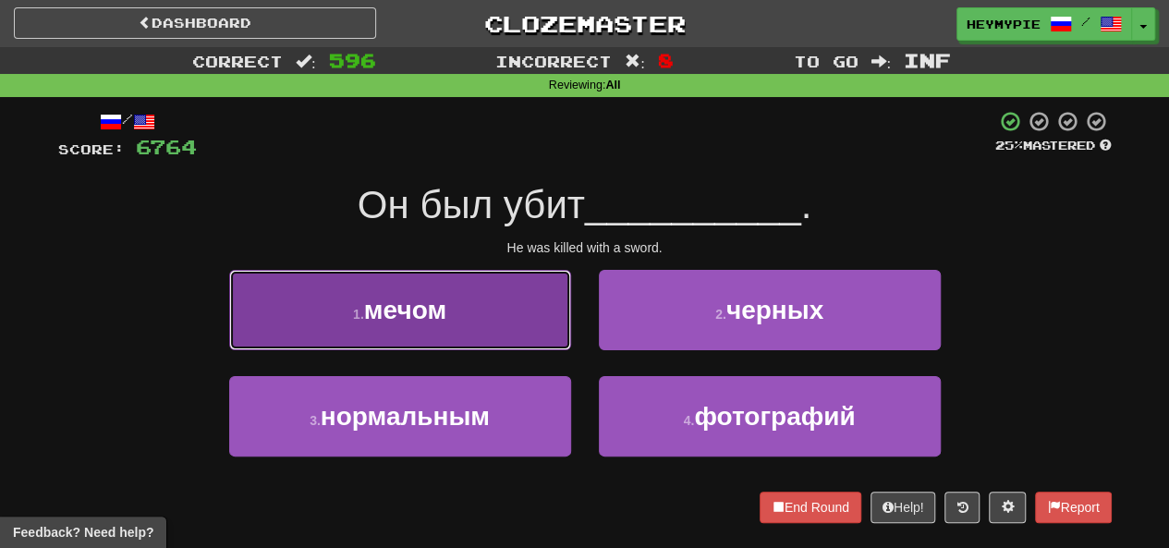
click at [466, 319] on button "1 . мечом" at bounding box center [400, 310] width 342 height 80
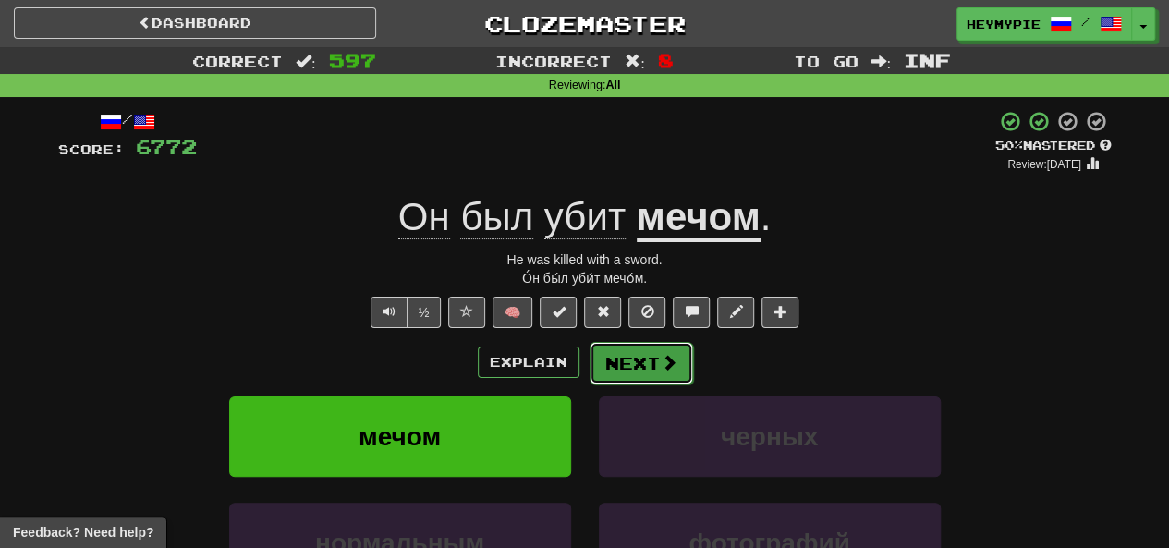
click at [589, 358] on button "Next" at bounding box center [642, 363] width 104 height 43
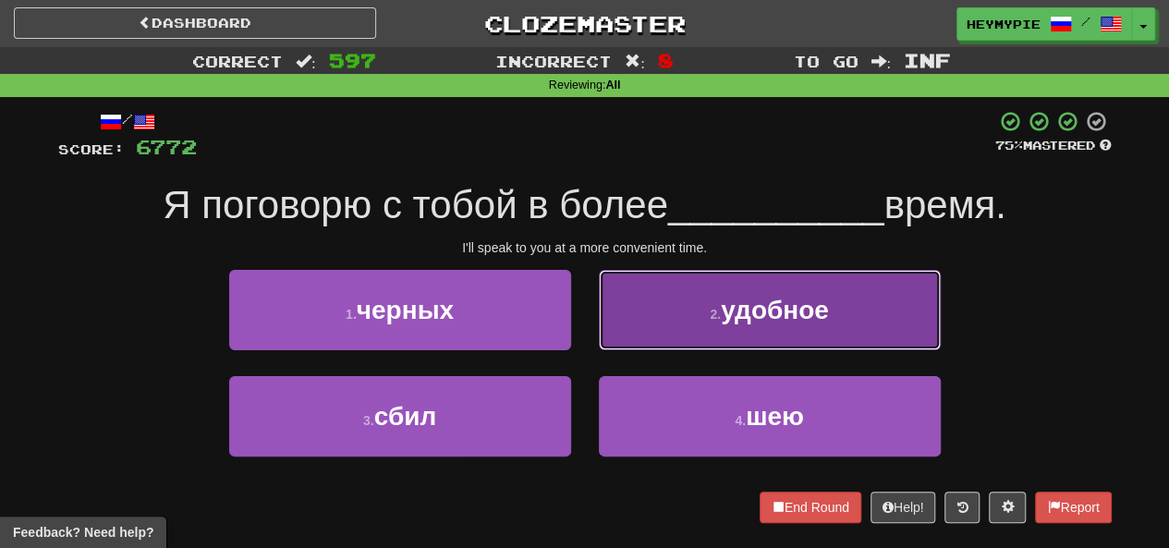
click at [589, 300] on button "2 . удобное" at bounding box center [770, 310] width 342 height 80
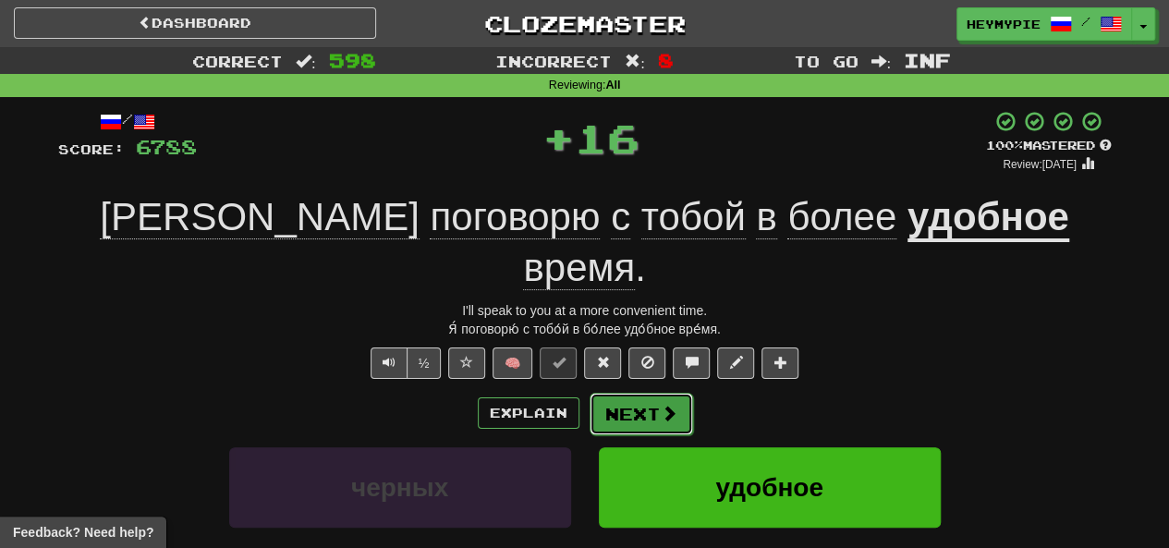
click at [589, 393] on button "Next" at bounding box center [642, 414] width 104 height 43
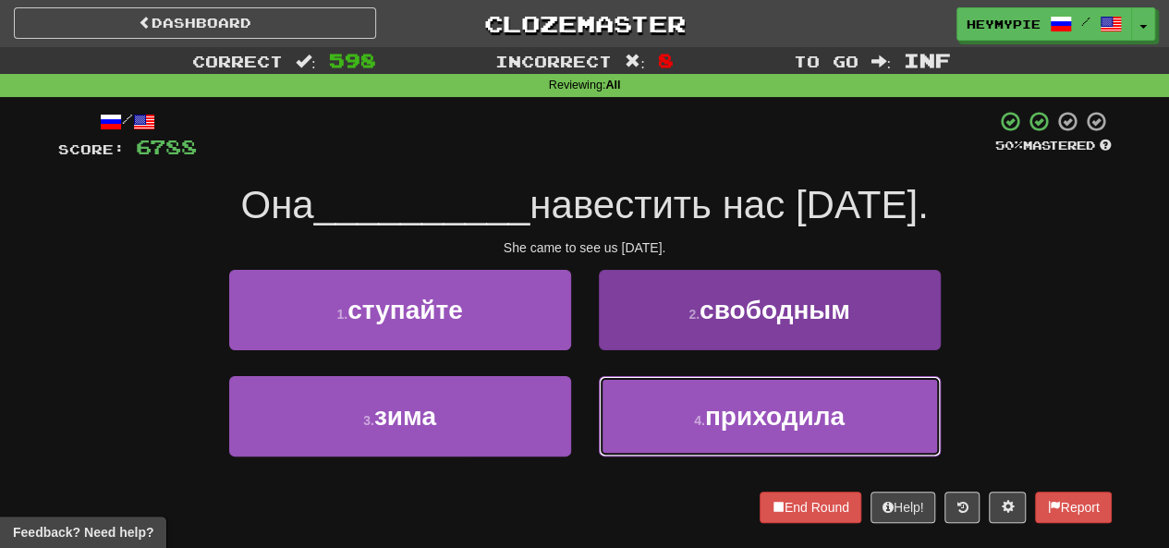
click at [589, 413] on button "4 . приходила" at bounding box center [770, 416] width 342 height 80
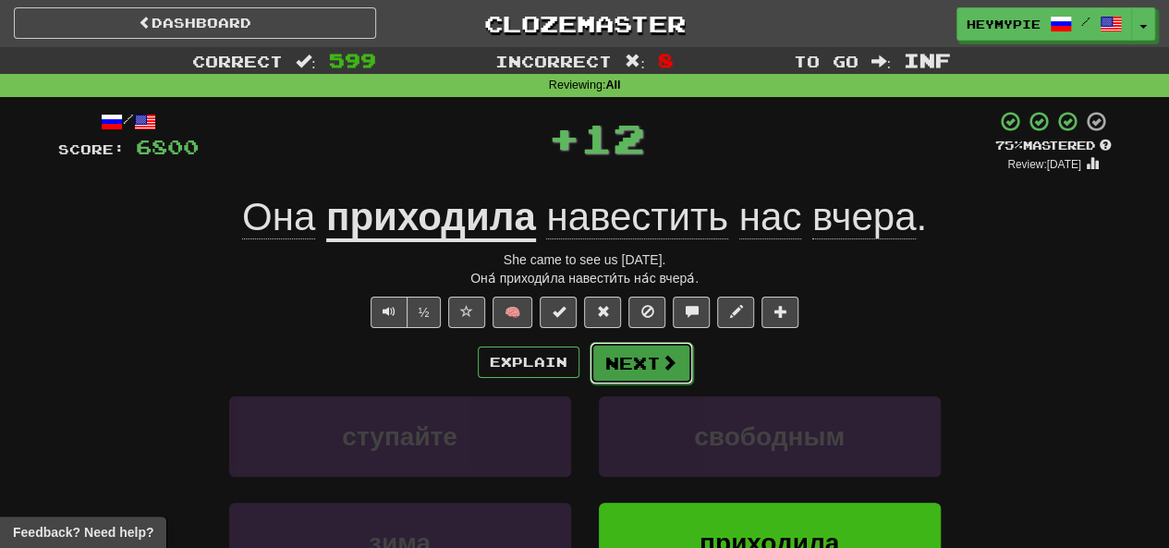
click at [589, 371] on button "Next" at bounding box center [642, 363] width 104 height 43
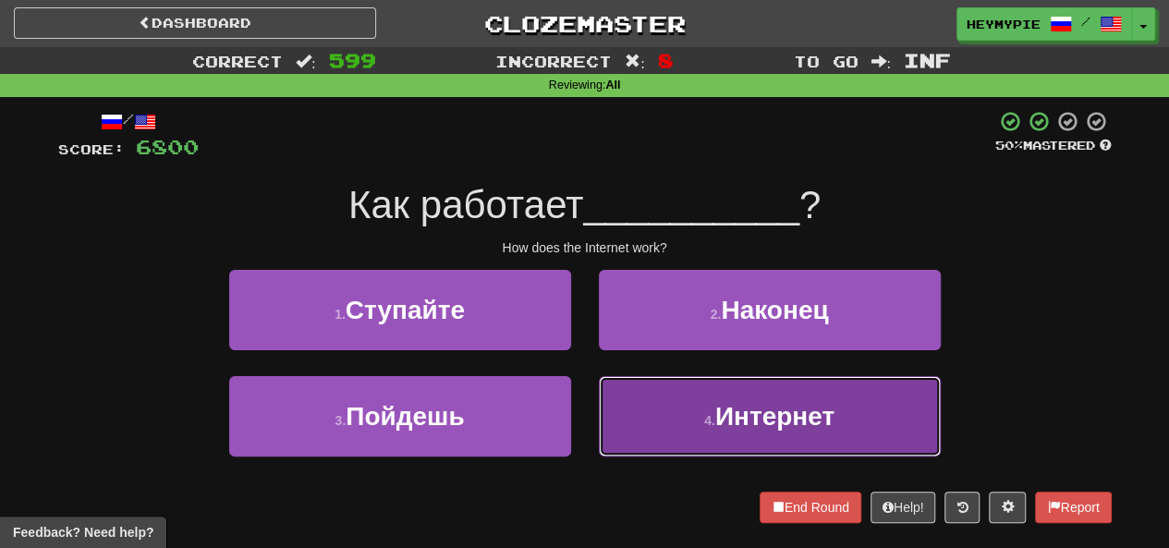
click at [589, 404] on button "4 . Интернет" at bounding box center [770, 416] width 342 height 80
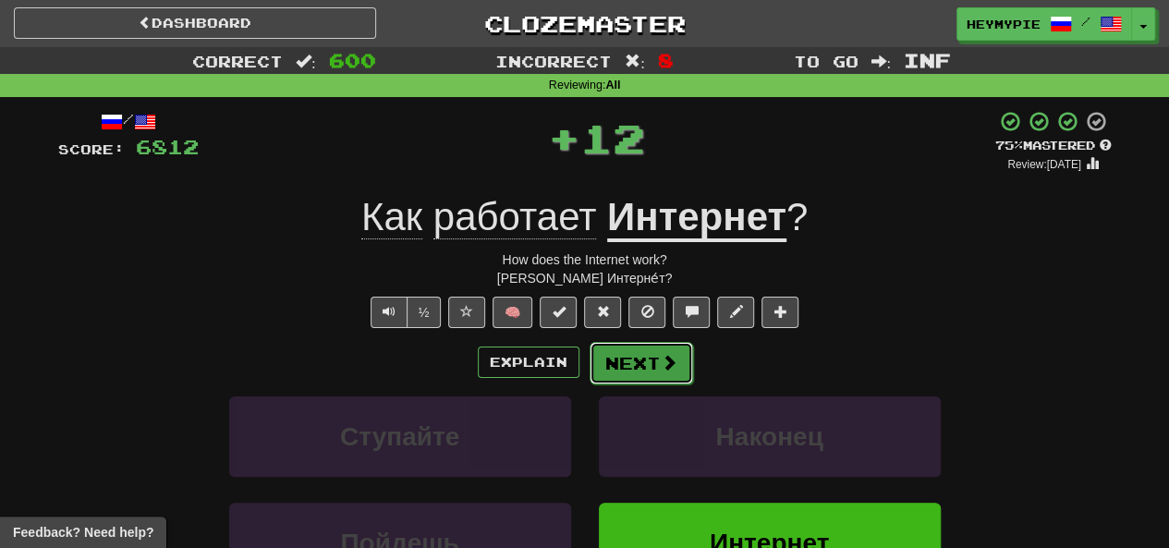
click at [589, 360] on button "Next" at bounding box center [642, 363] width 104 height 43
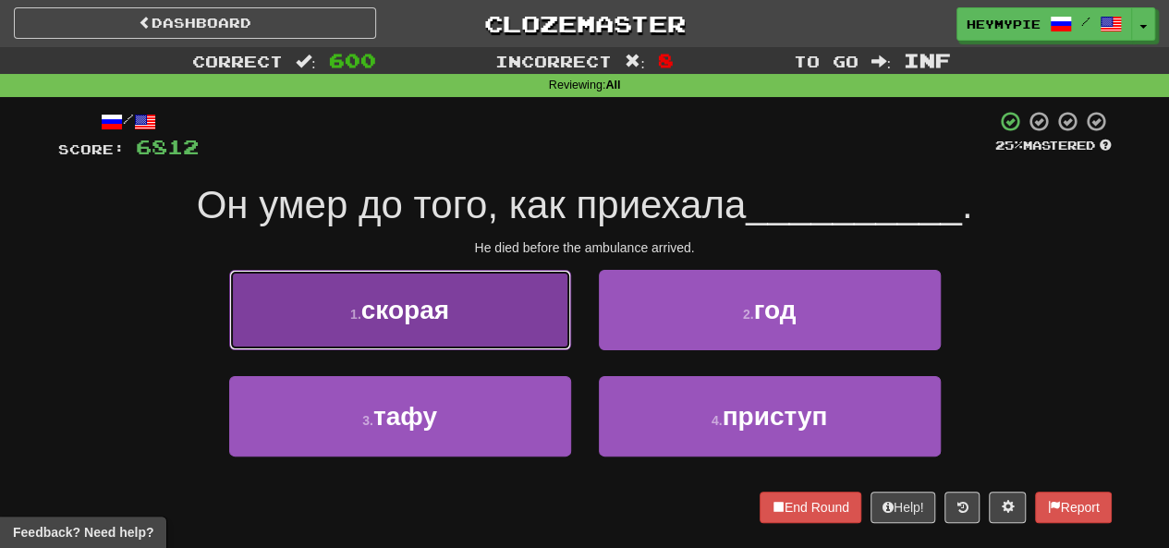
click at [449, 302] on span "скорая" at bounding box center [405, 310] width 88 height 29
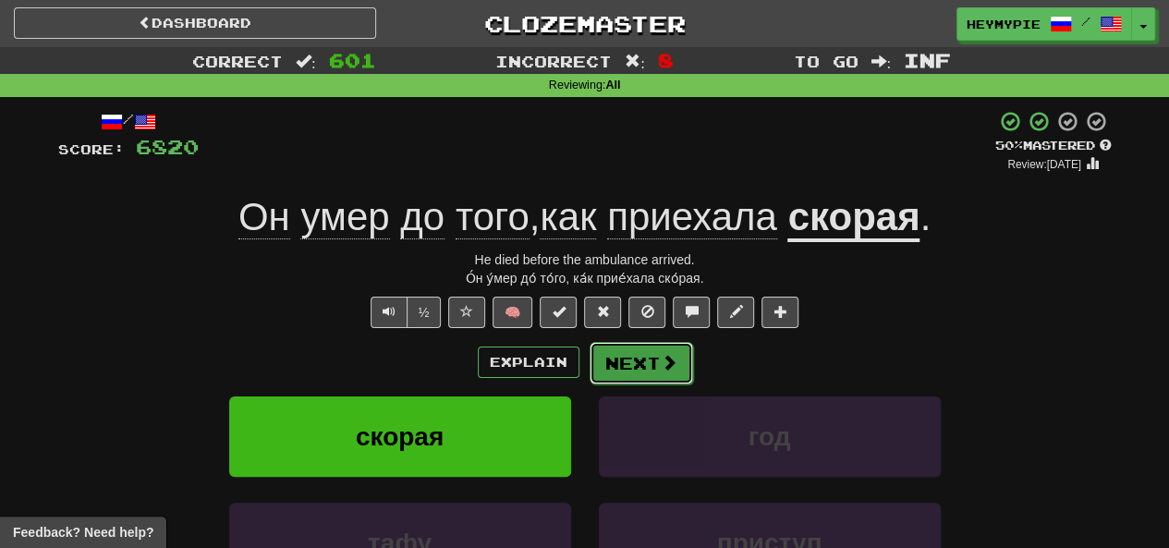
click at [589, 362] on button "Next" at bounding box center [642, 363] width 104 height 43
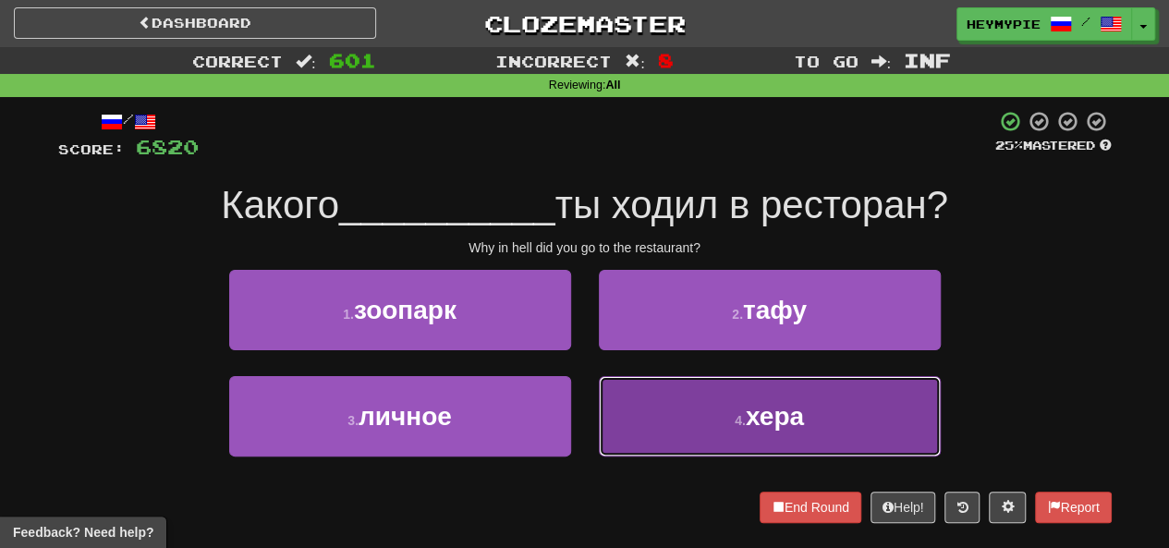
click at [589, 404] on button "4 . хера" at bounding box center [770, 416] width 342 height 80
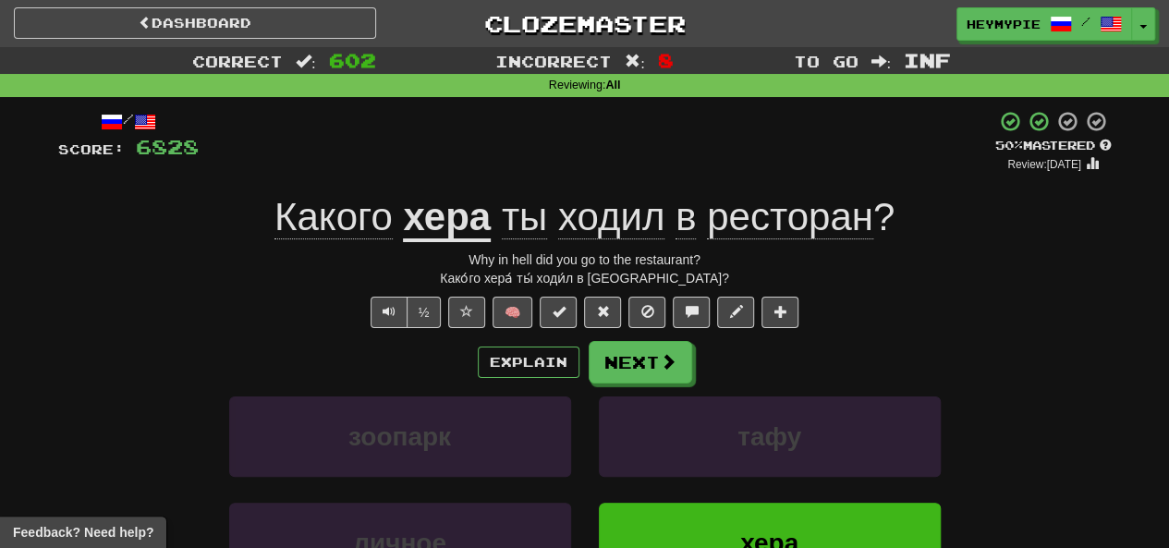
click at [452, 232] on u "хера" at bounding box center [447, 218] width 88 height 47
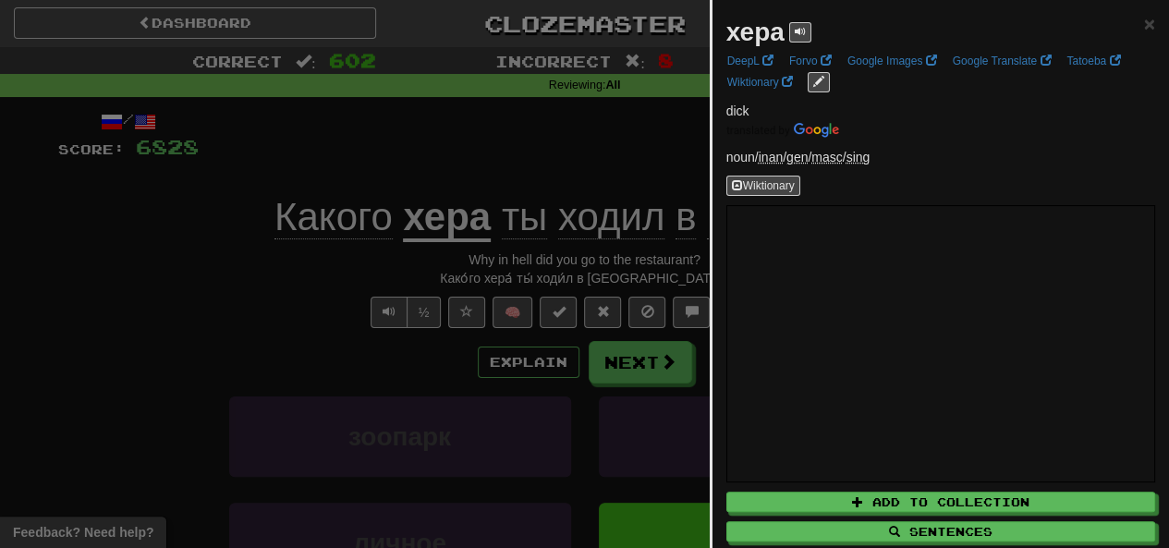
click at [165, 329] on div at bounding box center [584, 274] width 1169 height 548
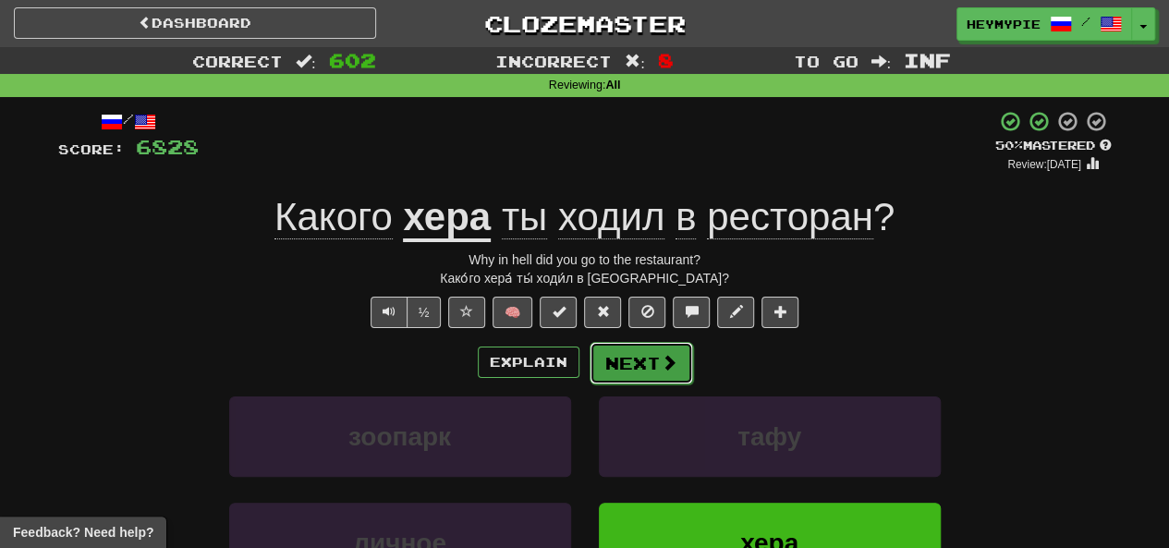
click at [589, 373] on button "Next" at bounding box center [642, 363] width 104 height 43
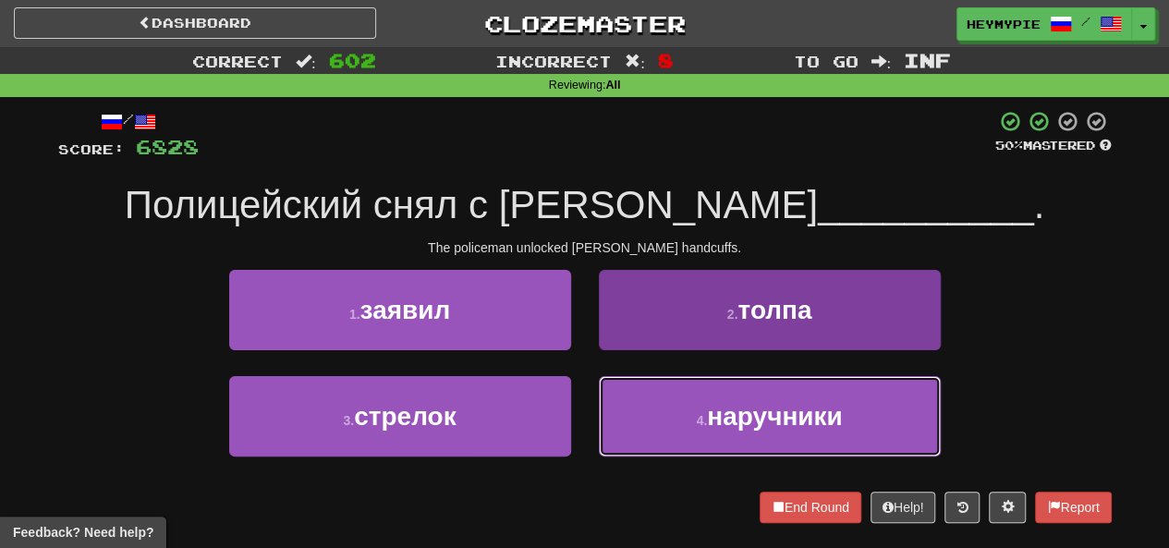
click at [589, 419] on button "4 . наручники" at bounding box center [770, 416] width 342 height 80
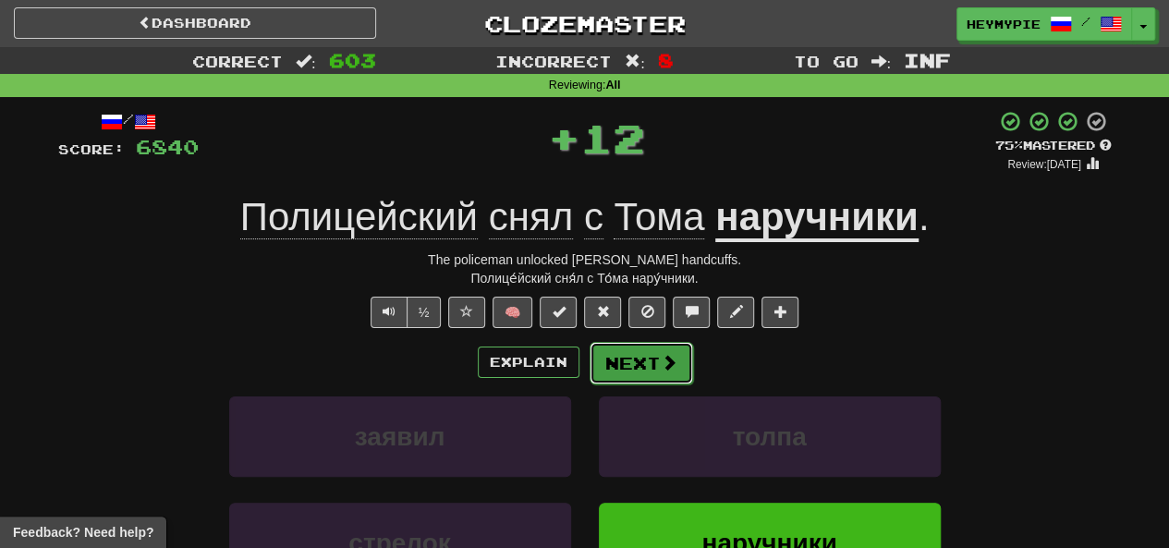
click at [589, 364] on button "Next" at bounding box center [642, 363] width 104 height 43
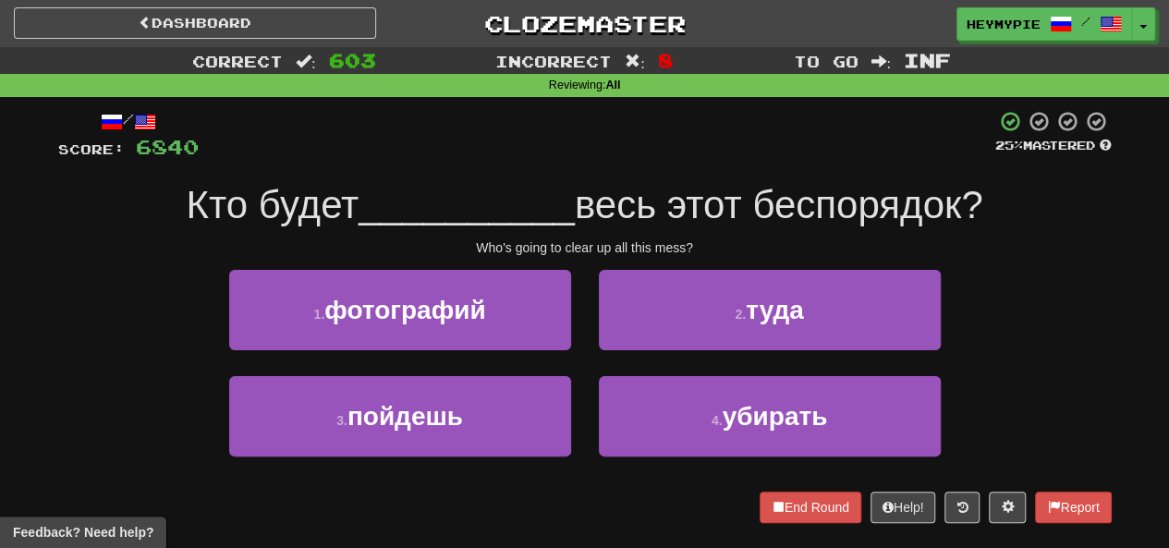
click at [589, 361] on div "2 . туда" at bounding box center [770, 323] width 370 height 106
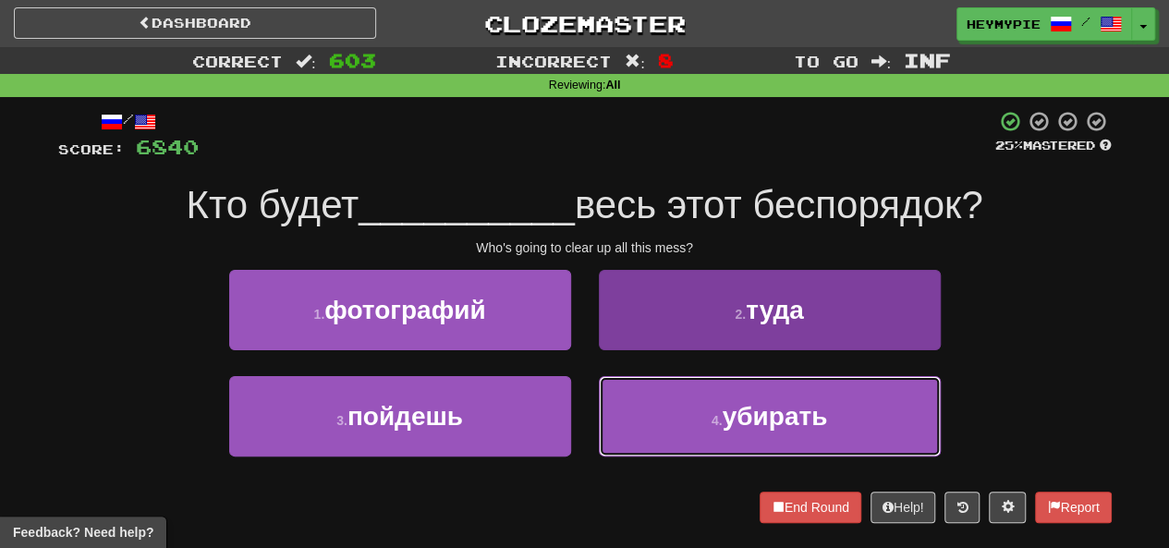
click at [589, 404] on button "4 . убирать" at bounding box center [770, 416] width 342 height 80
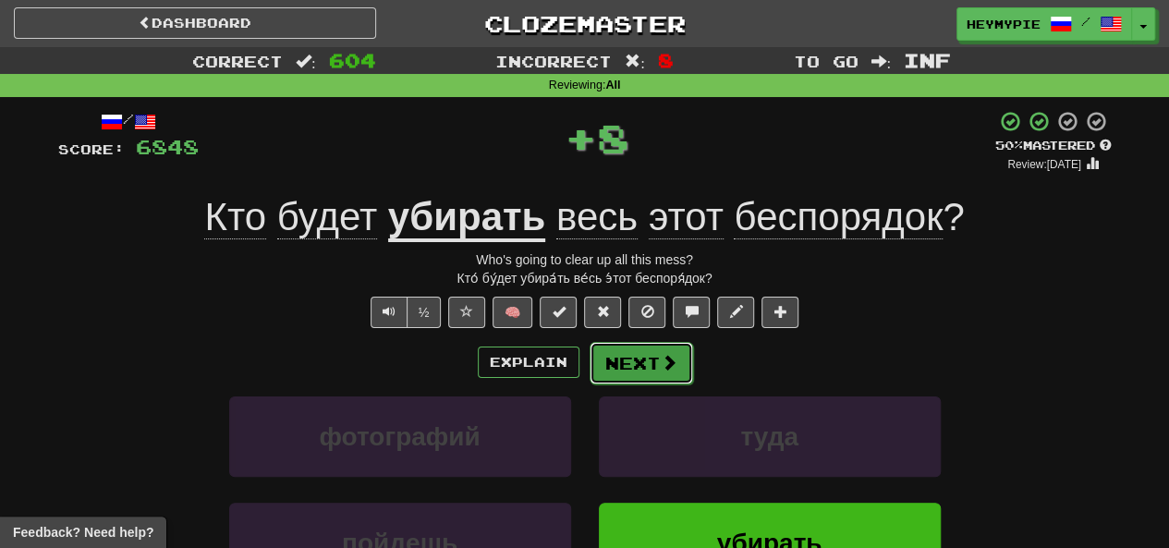
click at [589, 362] on button "Next" at bounding box center [642, 363] width 104 height 43
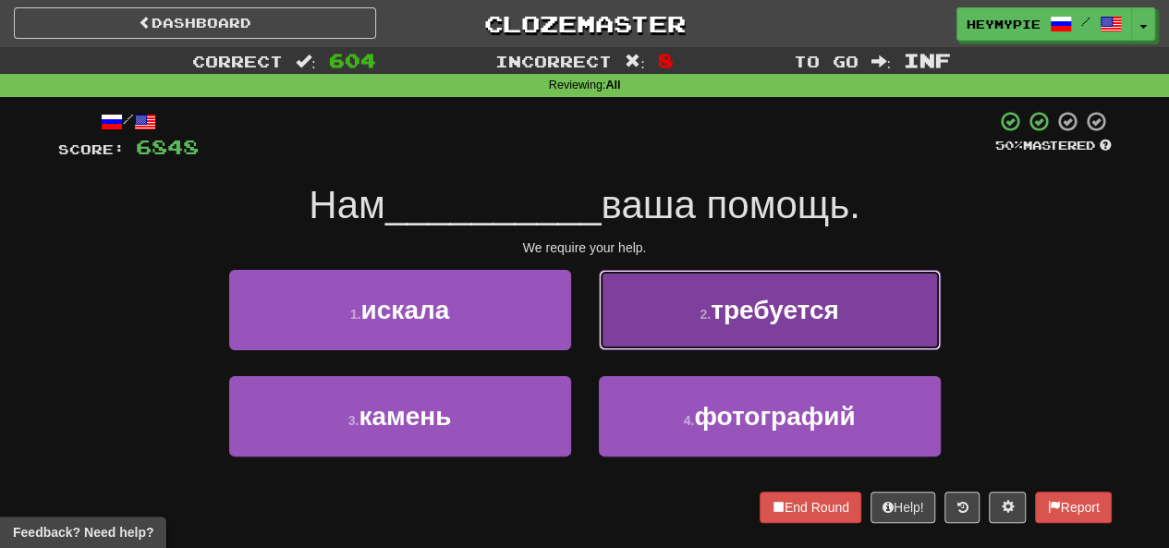
click at [589, 317] on button "2 . требуется" at bounding box center [770, 310] width 342 height 80
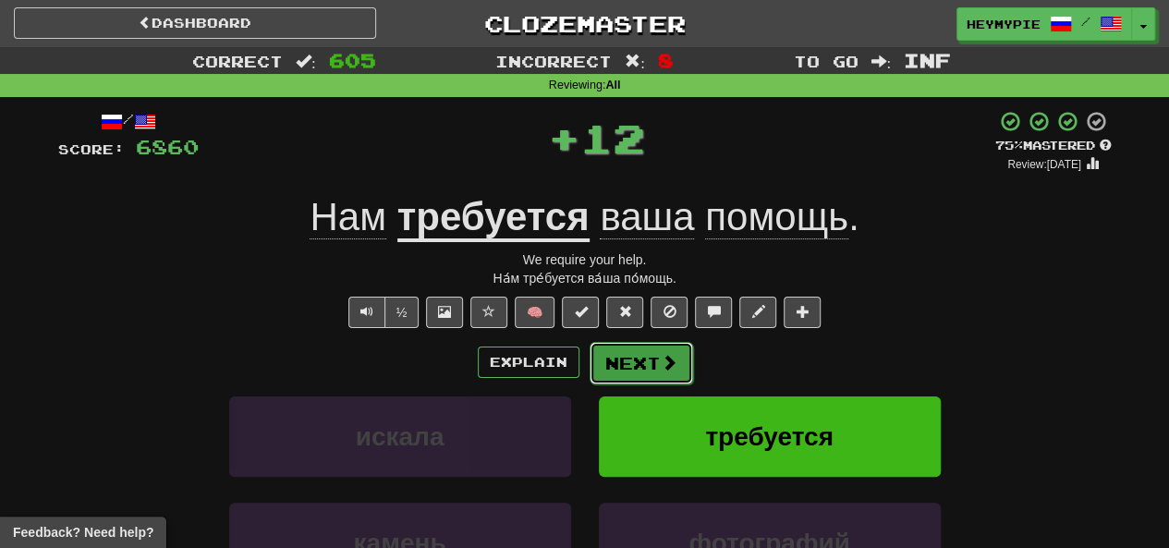
click at [589, 360] on button "Next" at bounding box center [642, 363] width 104 height 43
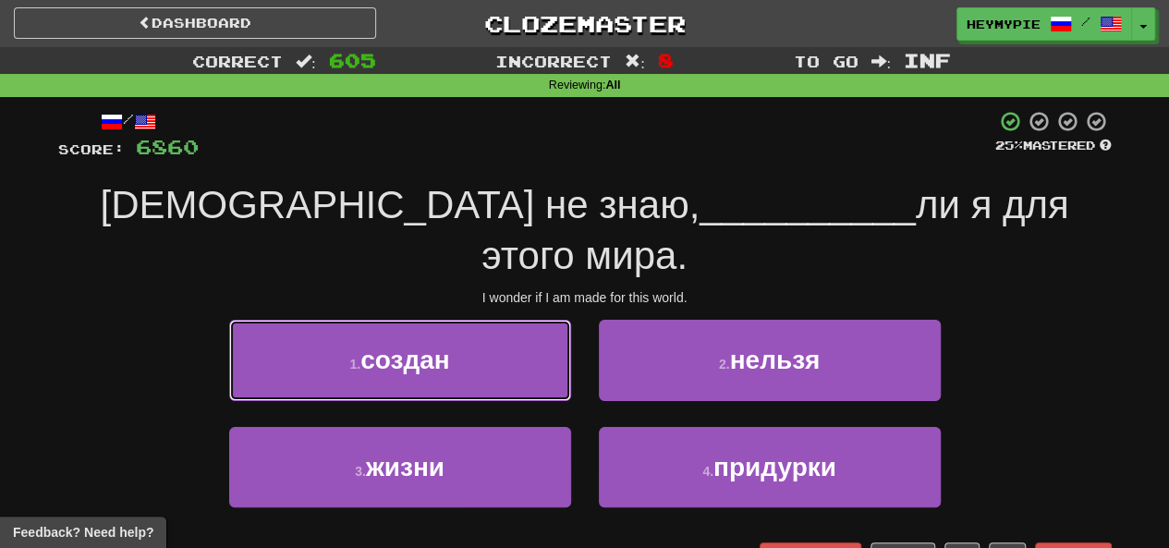
drag, startPoint x: 422, startPoint y: 313, endPoint x: 493, endPoint y: 295, distance: 72.6
click at [422, 346] on span "создан" at bounding box center [405, 360] width 89 height 29
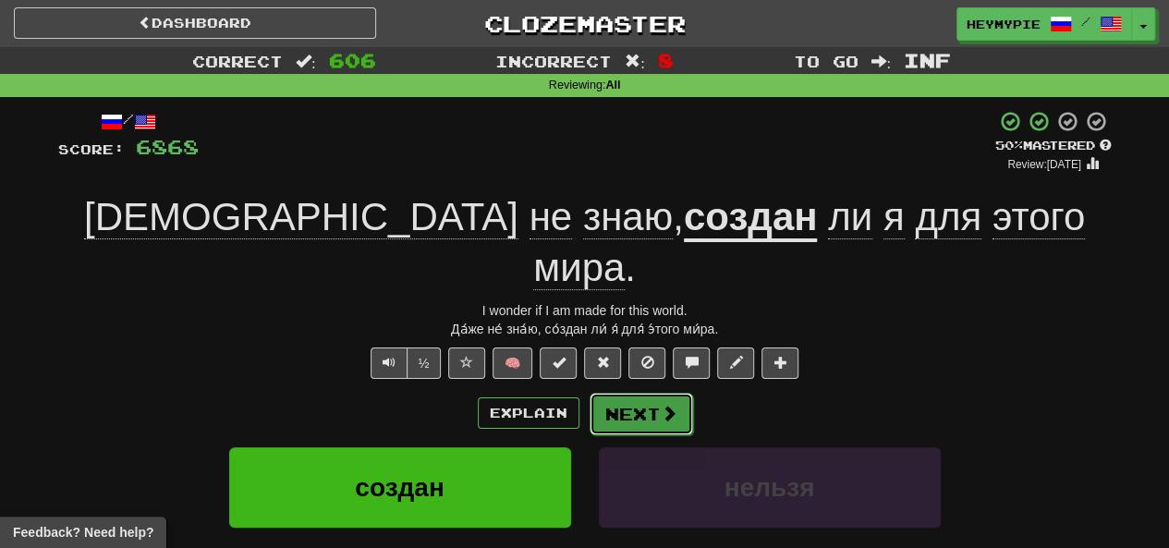
click at [589, 393] on button "Next" at bounding box center [642, 414] width 104 height 43
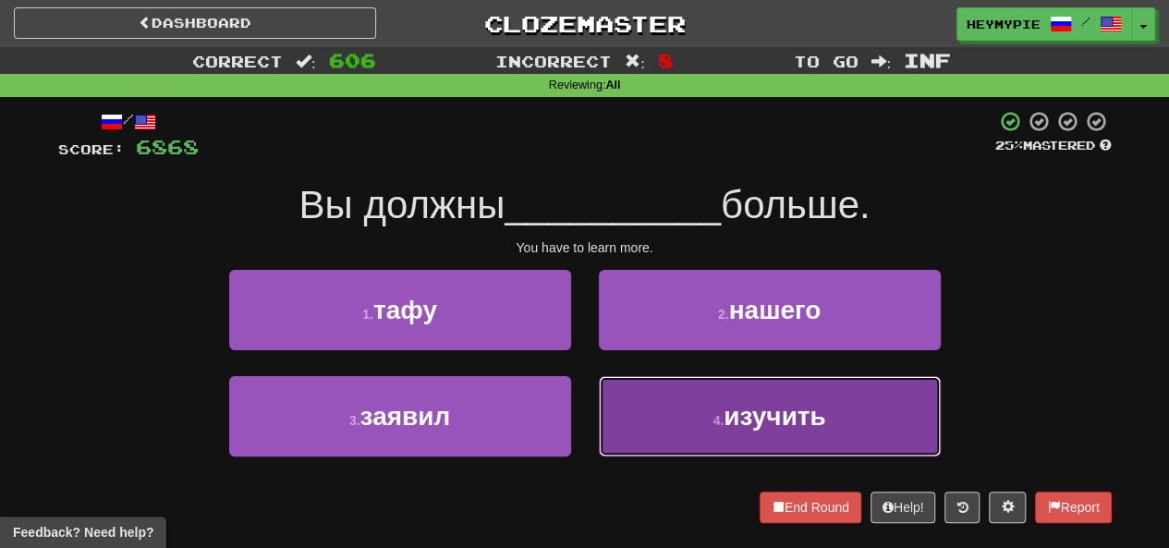
click at [589, 402] on button "4 . изучить" at bounding box center [770, 416] width 342 height 80
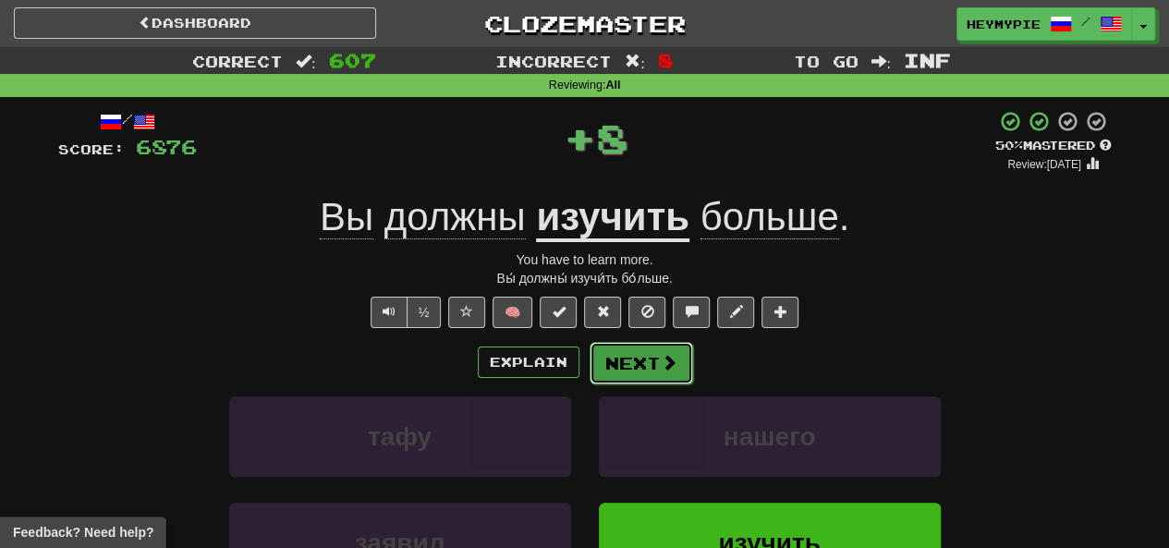
click at [589, 361] on button "Next" at bounding box center [642, 363] width 104 height 43
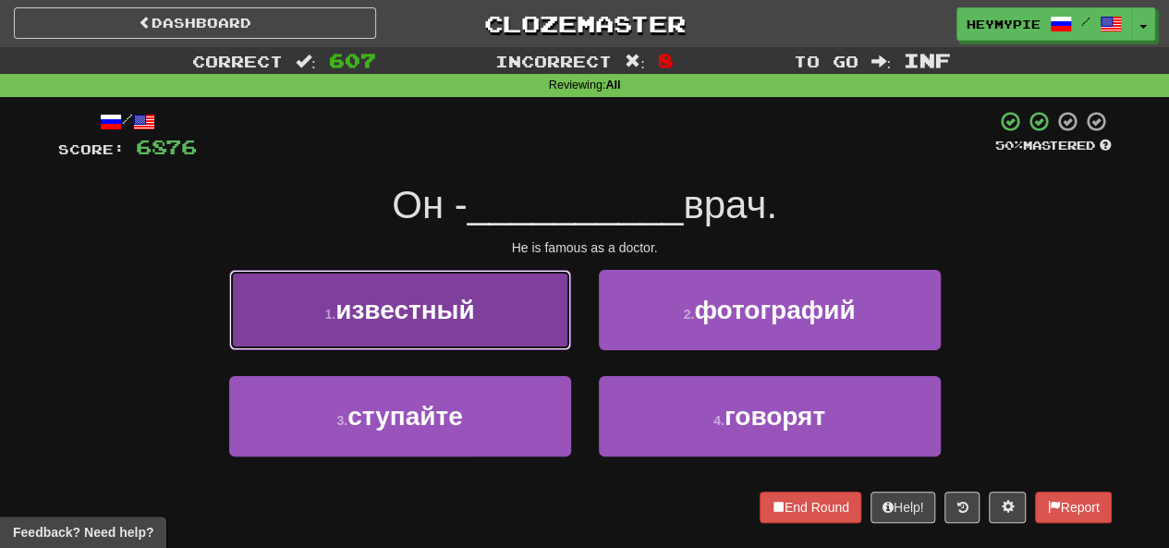
click at [423, 317] on span "известный" at bounding box center [406, 310] width 140 height 29
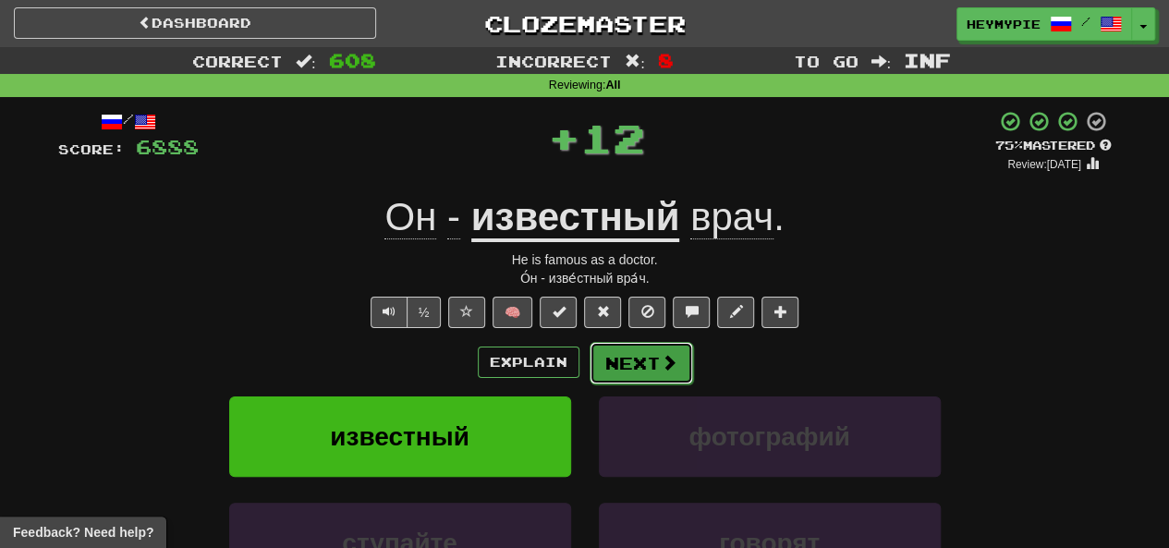
click at [589, 356] on button "Next" at bounding box center [642, 363] width 104 height 43
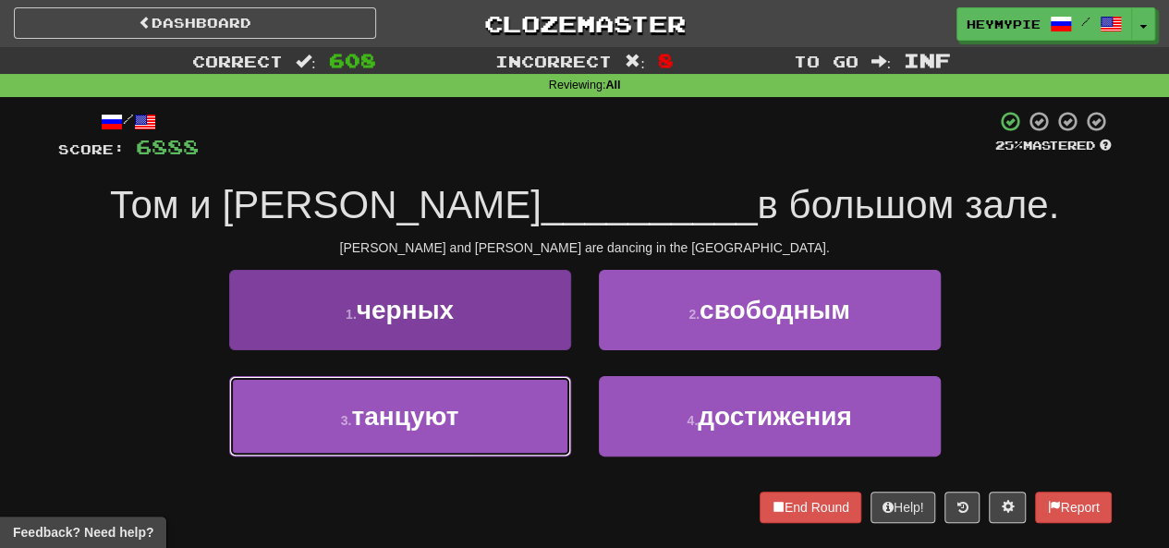
drag, startPoint x: 488, startPoint y: 434, endPoint x: 502, endPoint y: 400, distance: 36.9
click at [488, 434] on button "3 . танцуют" at bounding box center [400, 416] width 342 height 80
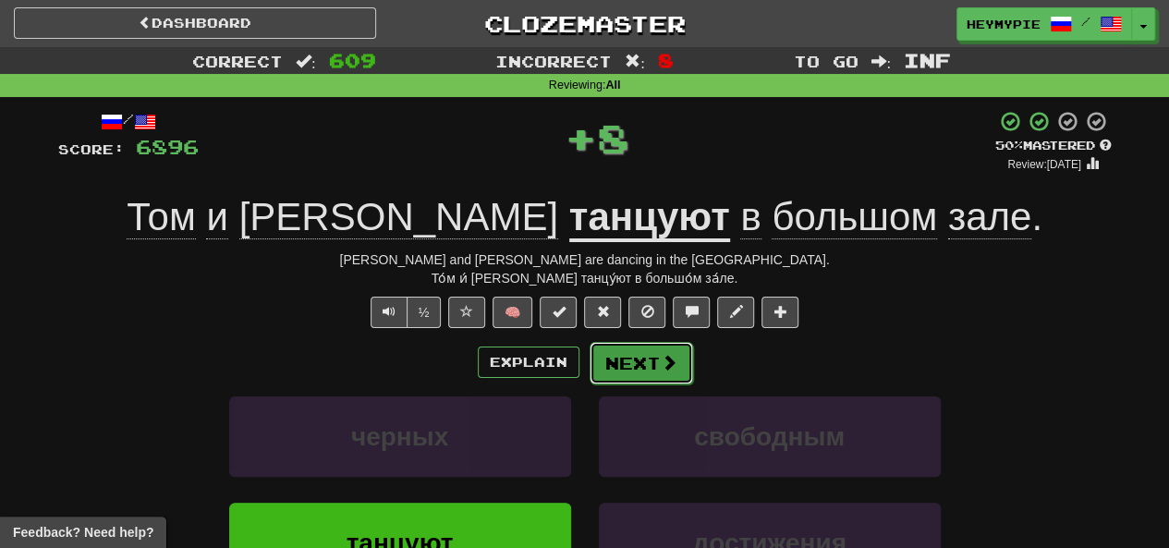
click at [589, 367] on button "Next" at bounding box center [642, 363] width 104 height 43
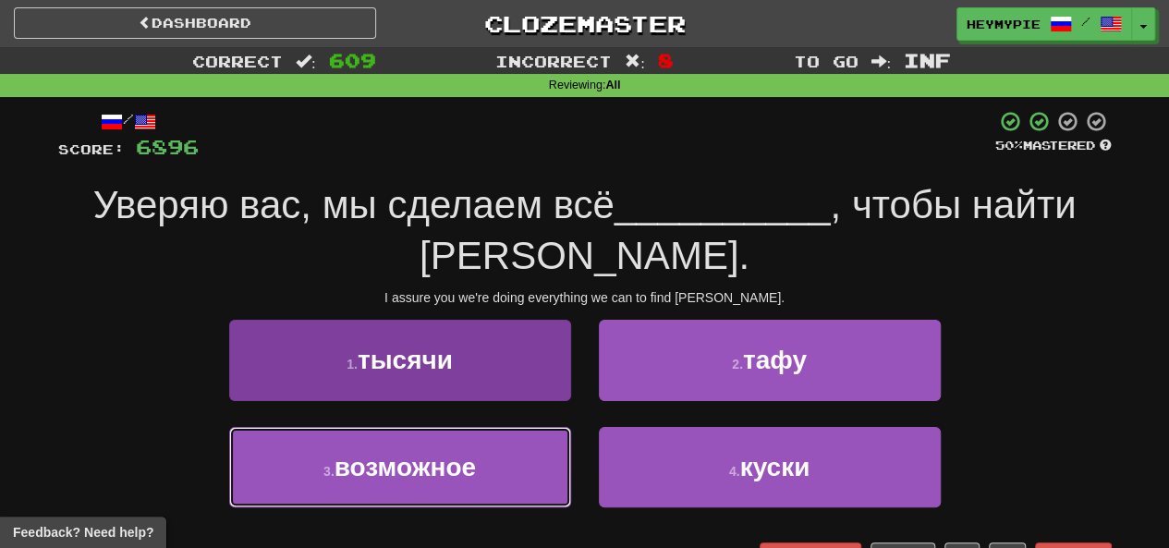
click at [420, 459] on button "3 . возможное" at bounding box center [400, 467] width 342 height 80
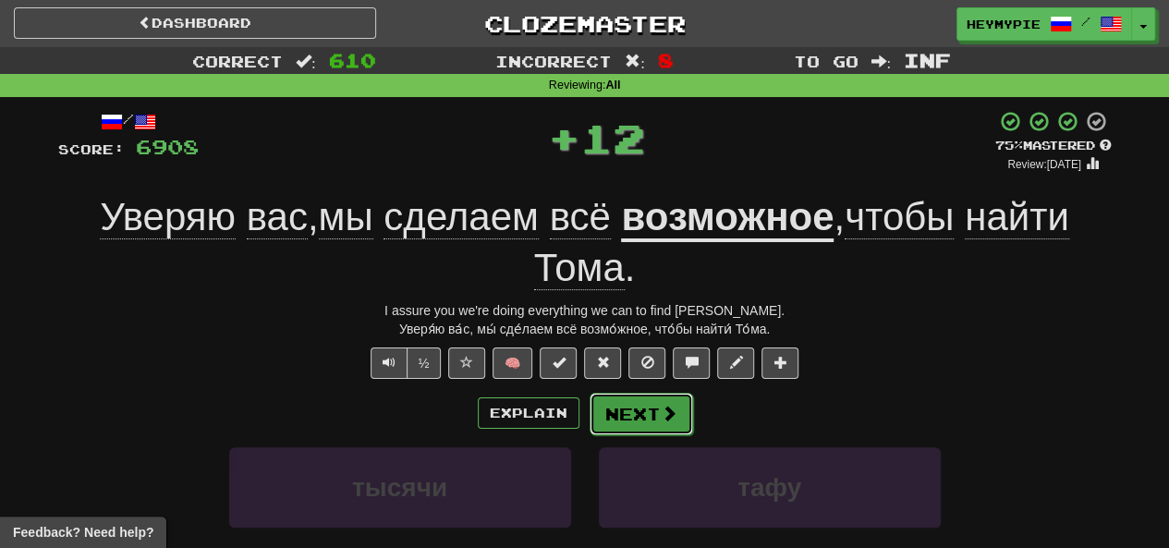
click at [589, 406] on button "Next" at bounding box center [642, 414] width 104 height 43
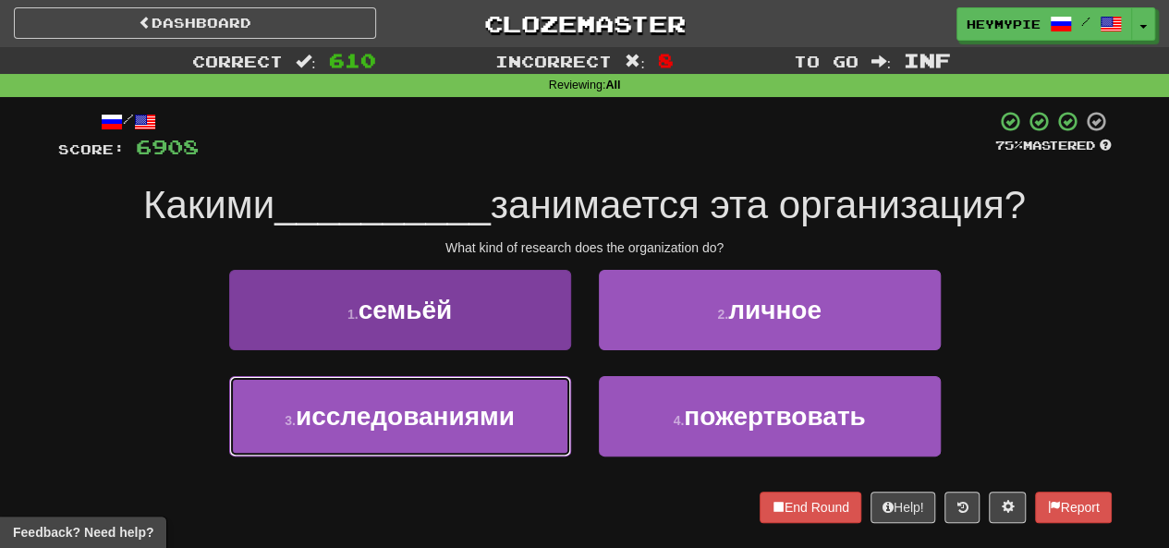
click at [484, 408] on span "исследованиями" at bounding box center [405, 416] width 219 height 29
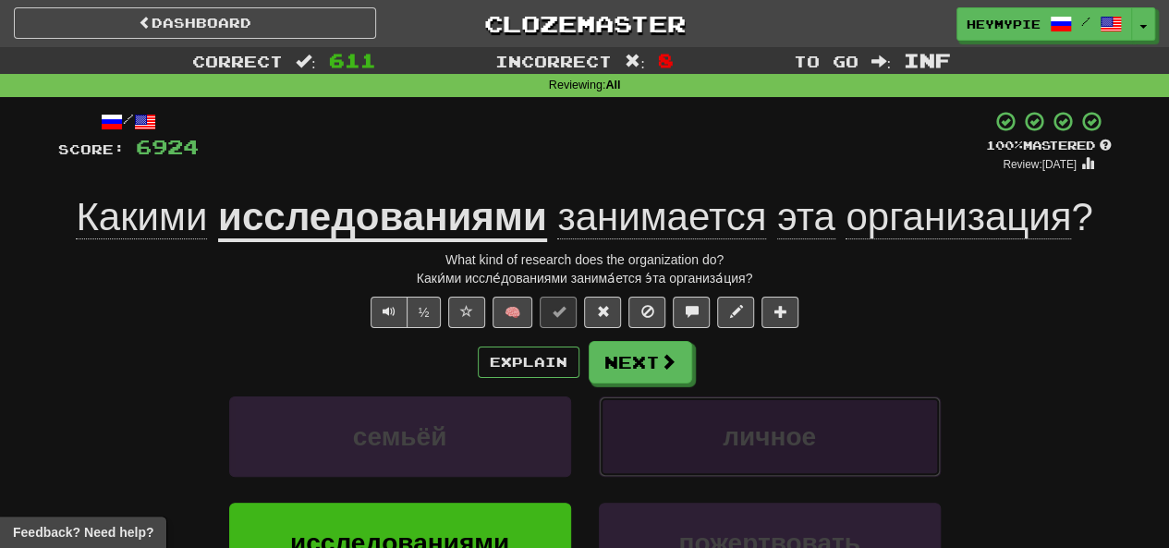
click at [589, 397] on button "личное" at bounding box center [770, 437] width 342 height 80
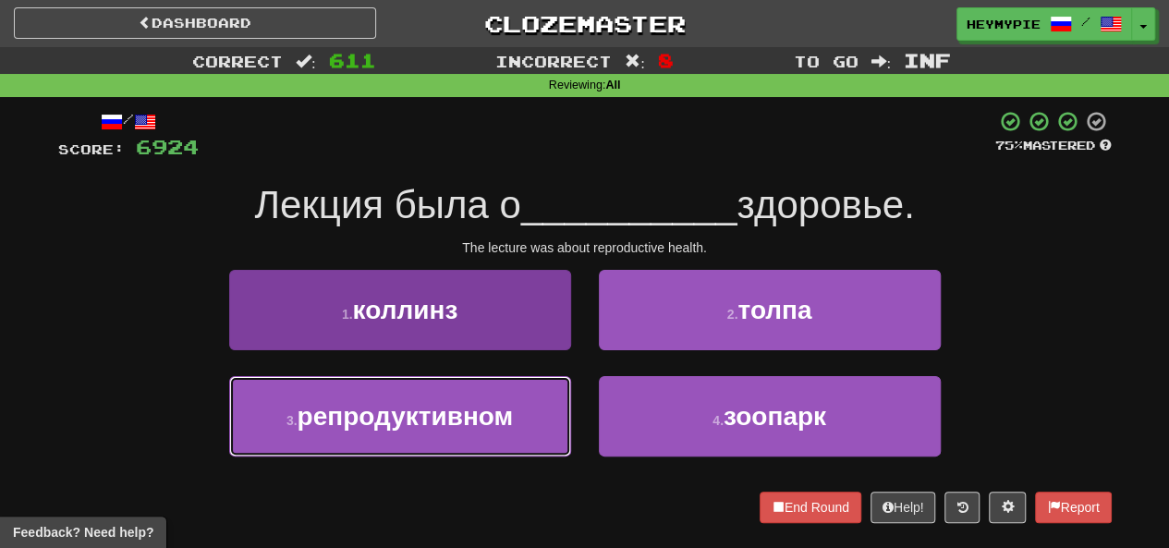
click at [434, 420] on span "репродуктивном" at bounding box center [406, 416] width 216 height 29
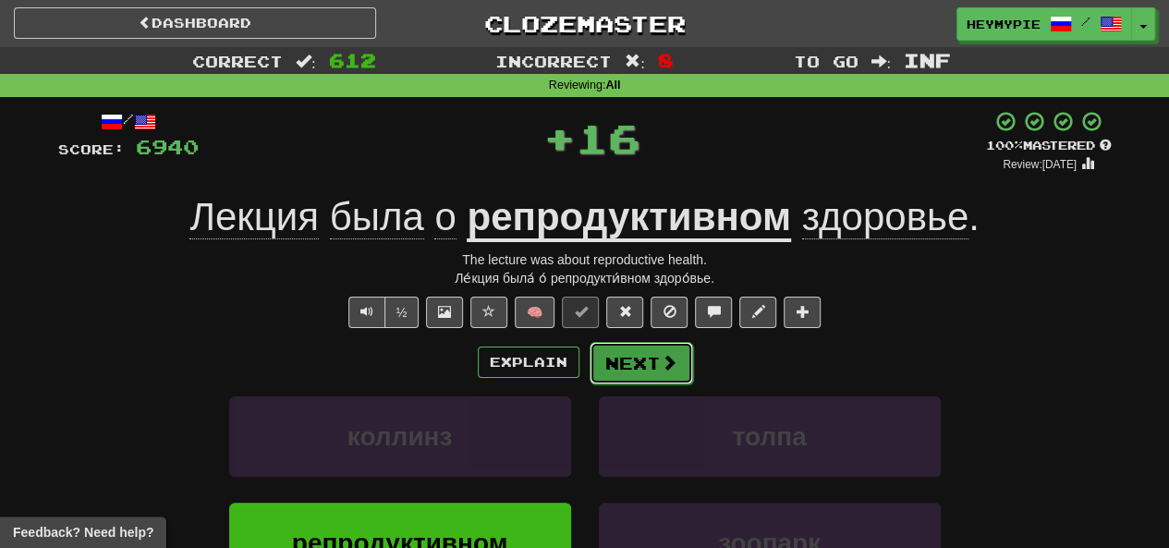
click at [589, 379] on button "Next" at bounding box center [642, 363] width 104 height 43
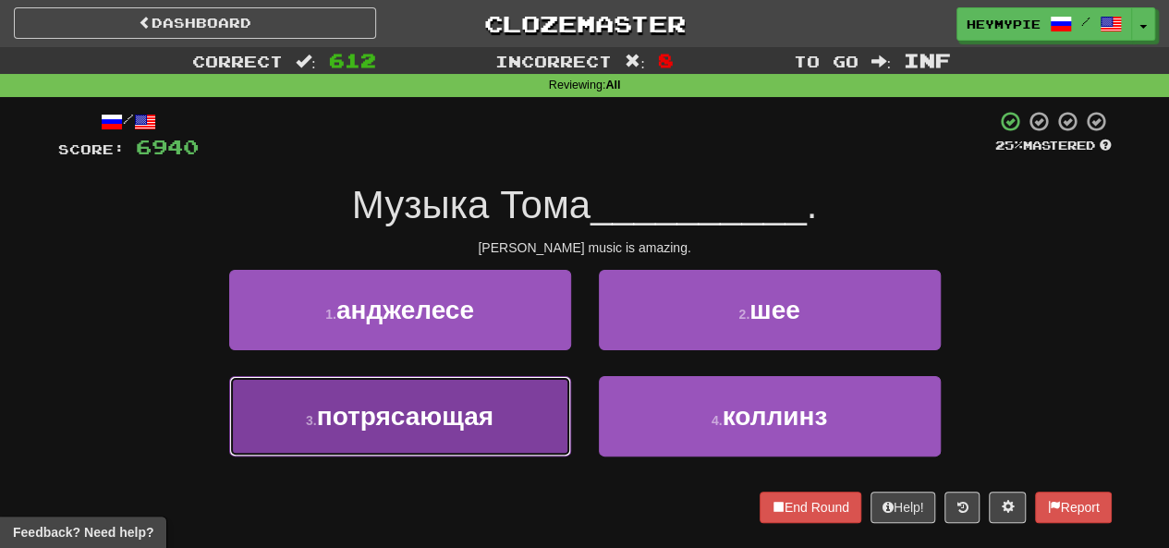
click at [452, 434] on button "3 . потрясающая" at bounding box center [400, 416] width 342 height 80
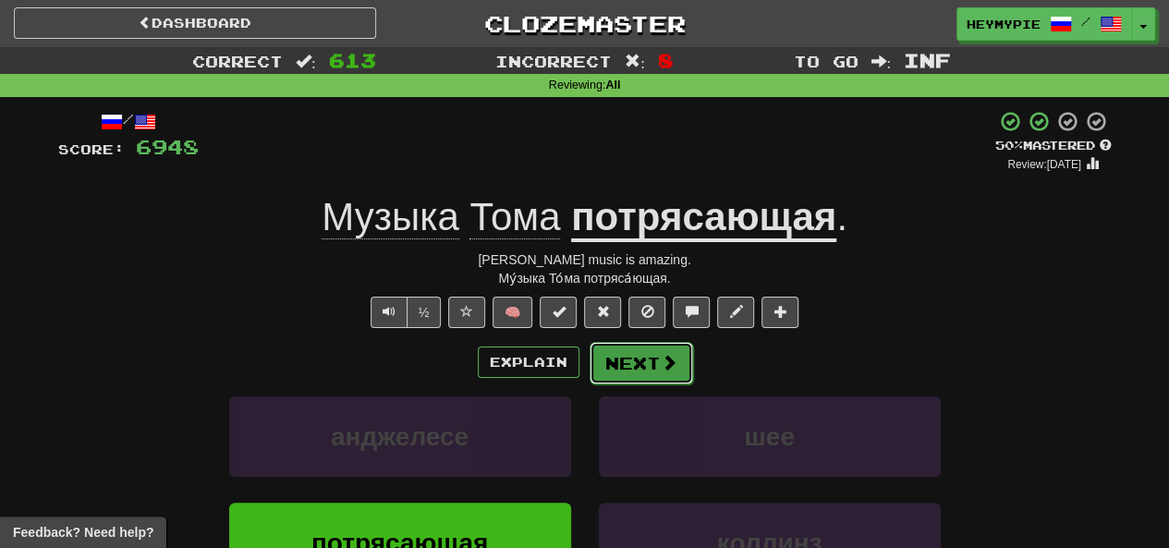
click at [589, 367] on button "Next" at bounding box center [642, 363] width 104 height 43
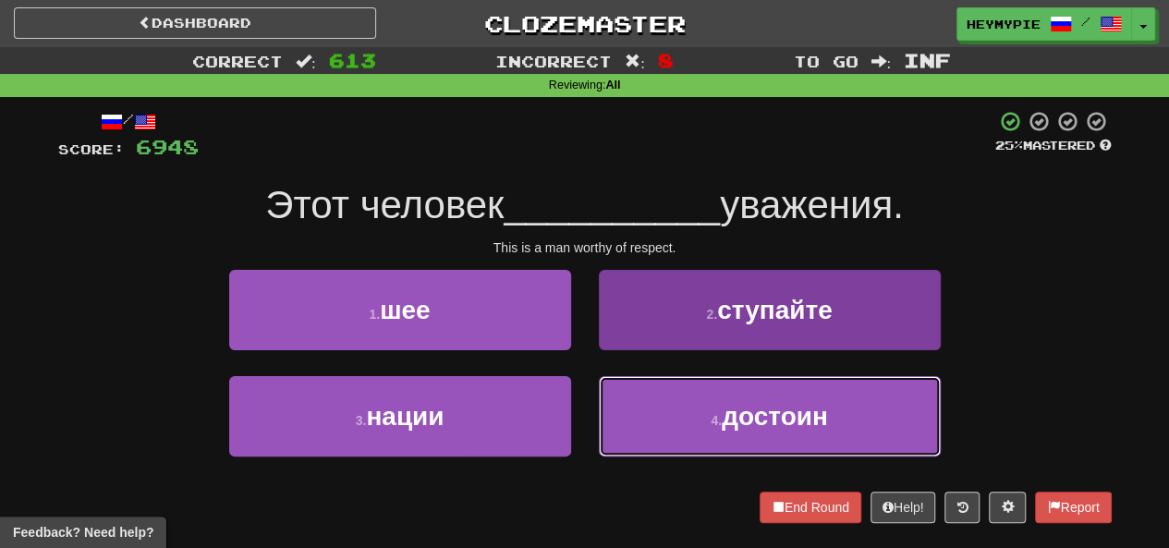
click at [589, 428] on button "4 . достоин" at bounding box center [770, 416] width 342 height 80
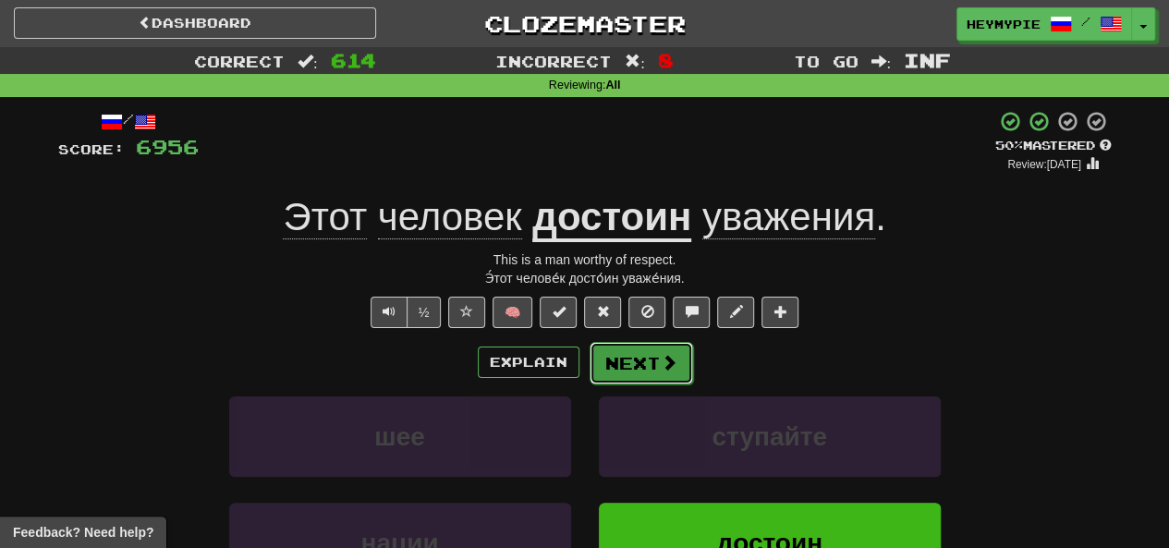
click at [589, 358] on button "Next" at bounding box center [642, 363] width 104 height 43
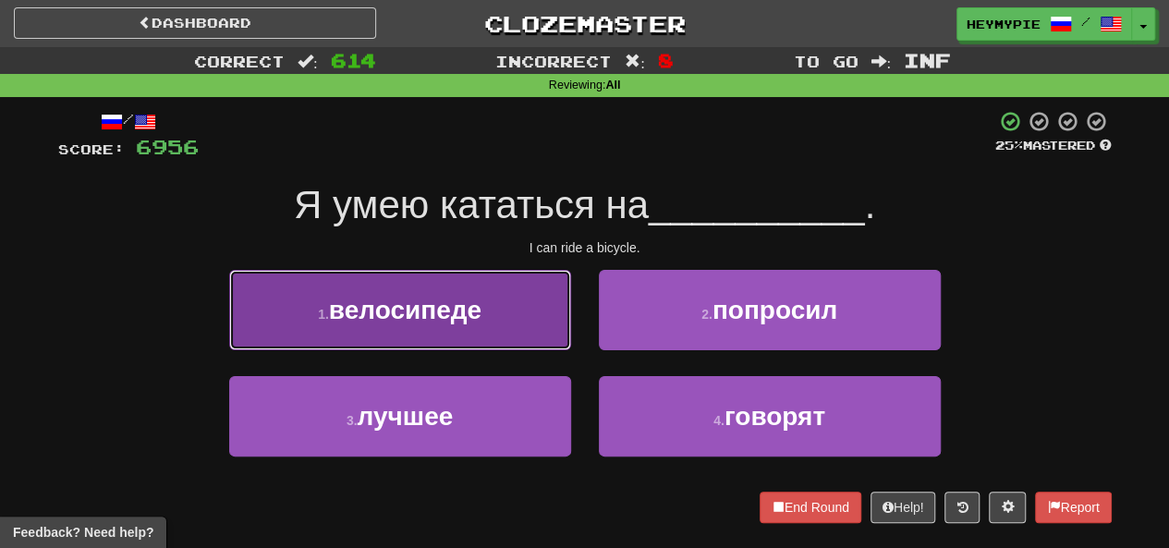
click at [455, 304] on span "велосипеде" at bounding box center [405, 310] width 153 height 29
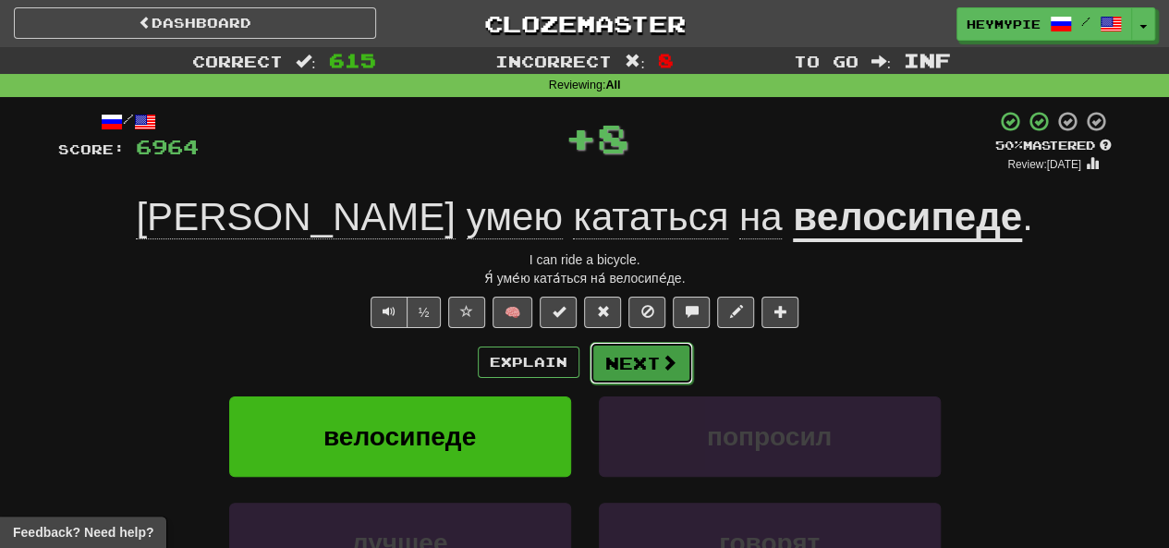
click at [589, 363] on button "Next" at bounding box center [642, 363] width 104 height 43
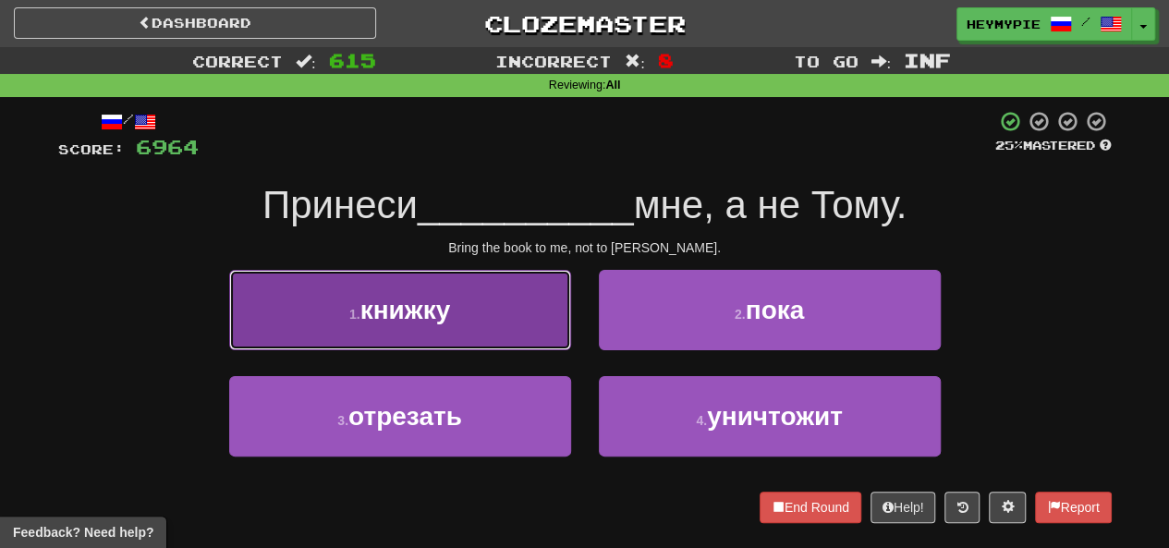
click at [495, 315] on button "1 . книжку" at bounding box center [400, 310] width 342 height 80
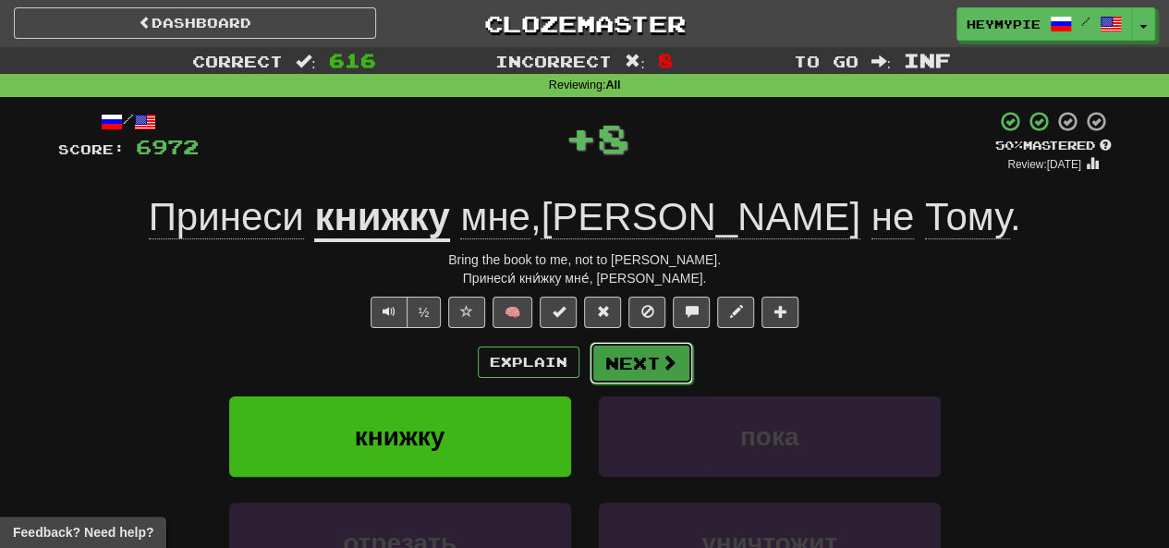
click at [589, 367] on button "Next" at bounding box center [642, 363] width 104 height 43
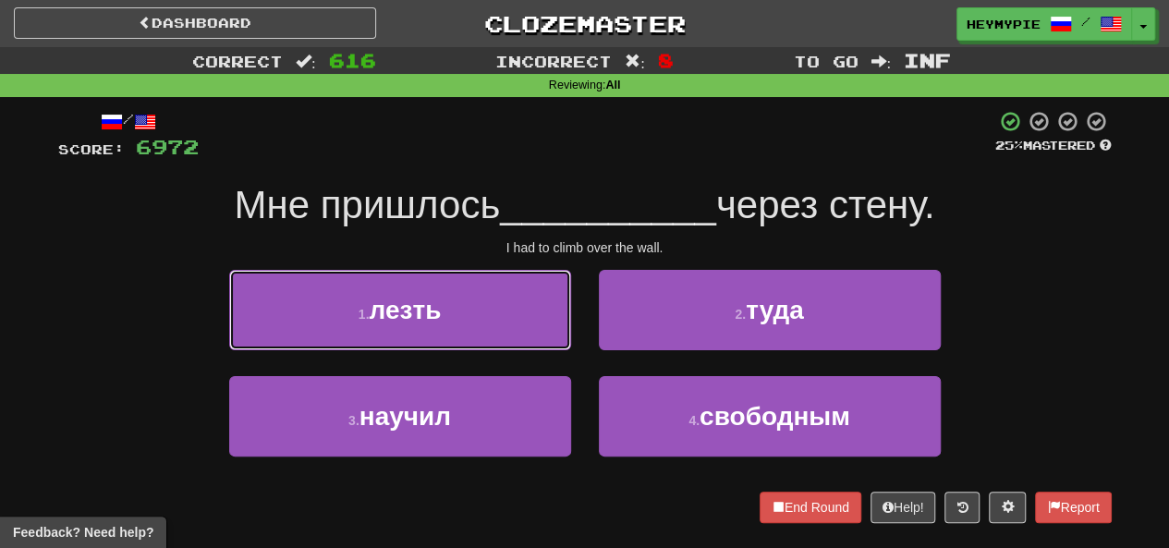
click at [462, 336] on button "1 . лезть" at bounding box center [400, 310] width 342 height 80
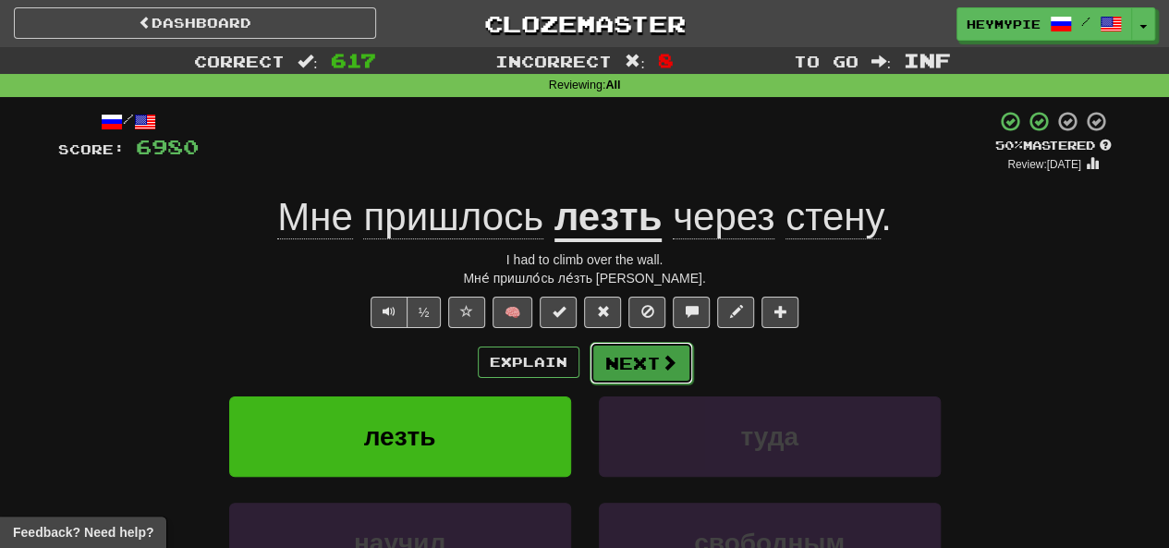
click at [589, 362] on button "Next" at bounding box center [642, 363] width 104 height 43
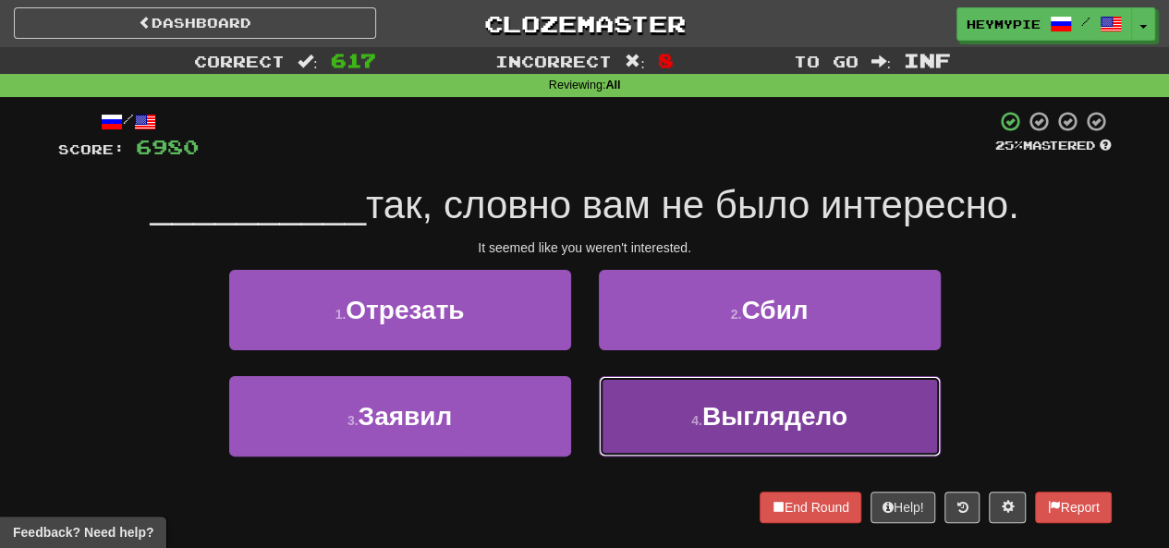
click at [589, 417] on button "4 . Выглядело" at bounding box center [770, 416] width 342 height 80
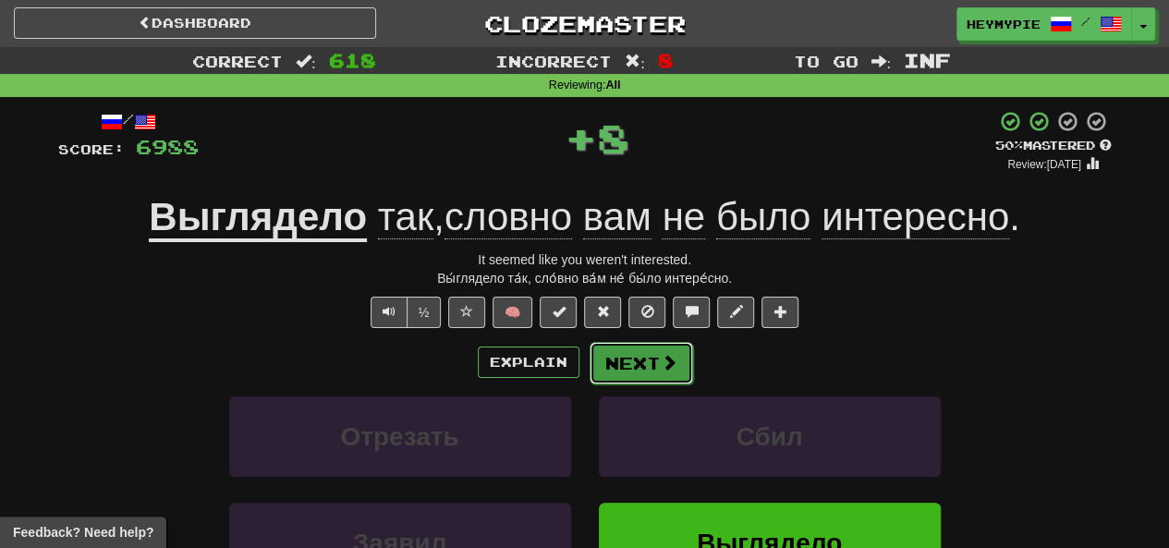
click at [589, 373] on button "Next" at bounding box center [642, 363] width 104 height 43
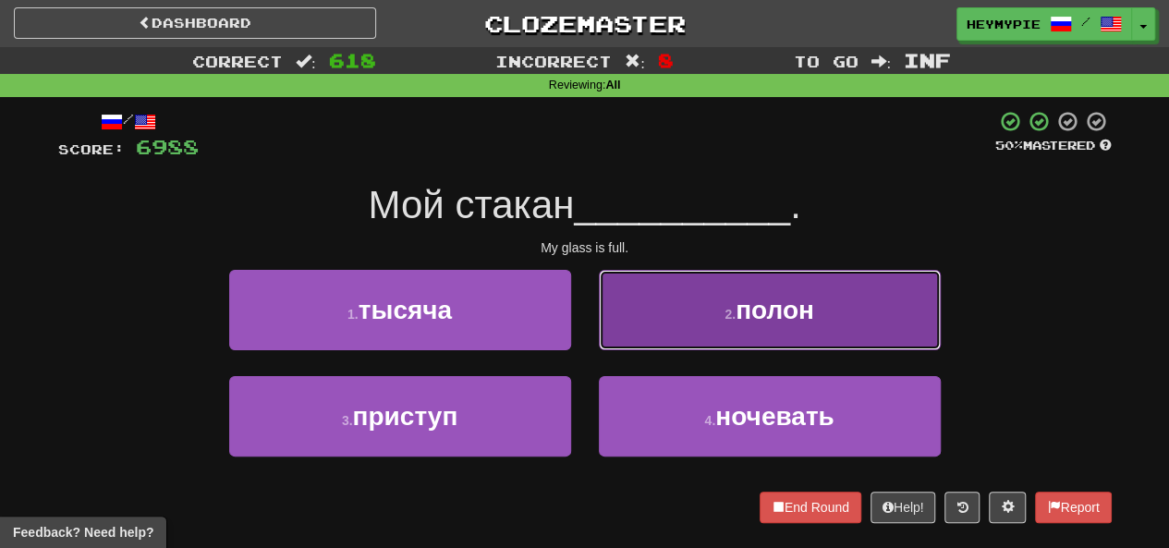
click at [589, 336] on button "2 . полон" at bounding box center [770, 310] width 342 height 80
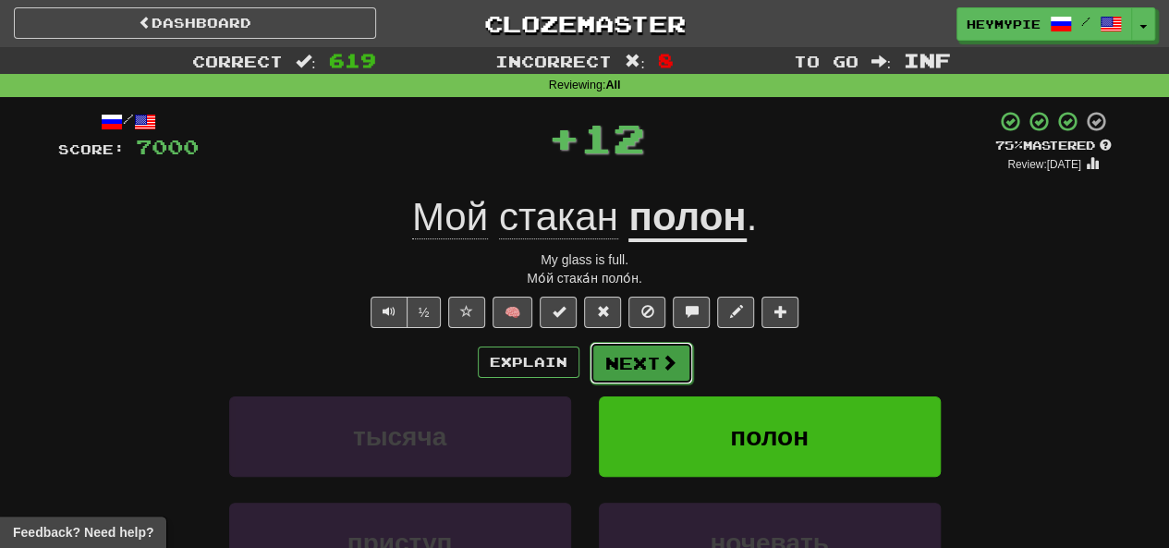
click at [589, 356] on button "Next" at bounding box center [642, 363] width 104 height 43
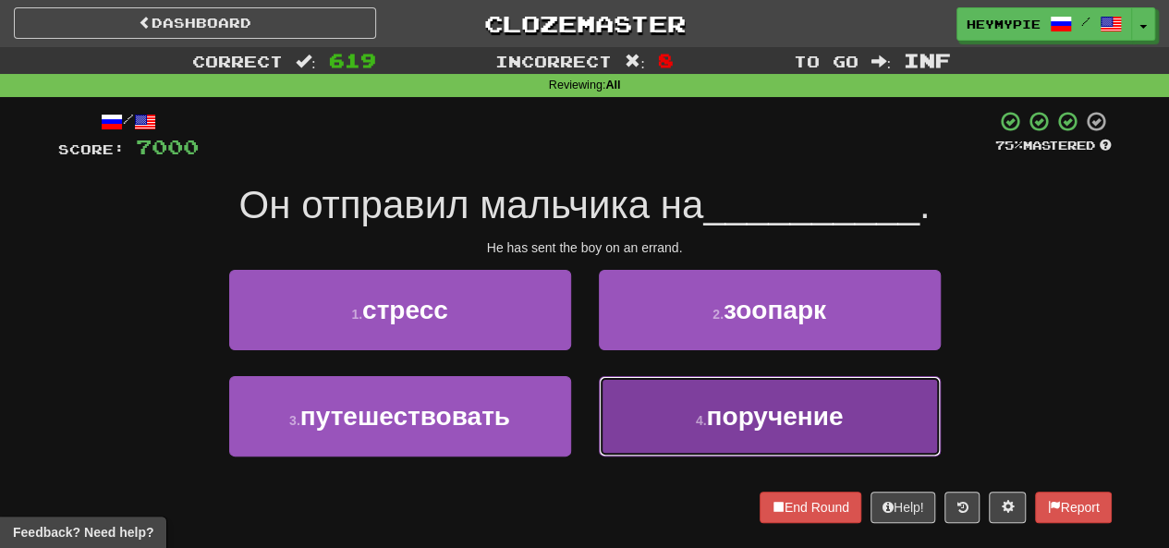
click at [589, 434] on button "4 . поручение" at bounding box center [770, 416] width 342 height 80
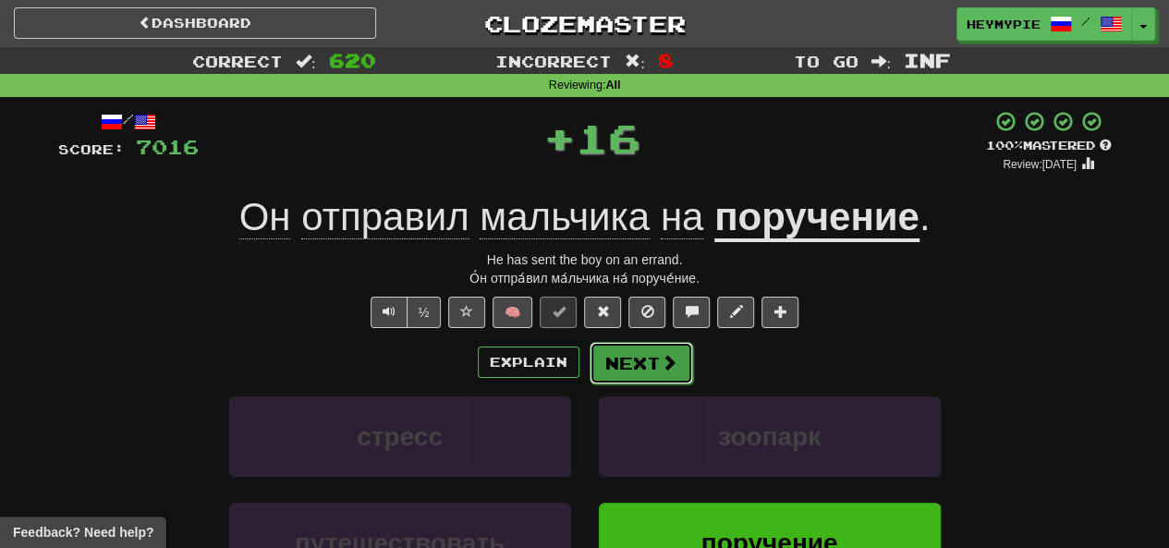
click at [589, 380] on button "Next" at bounding box center [642, 363] width 104 height 43
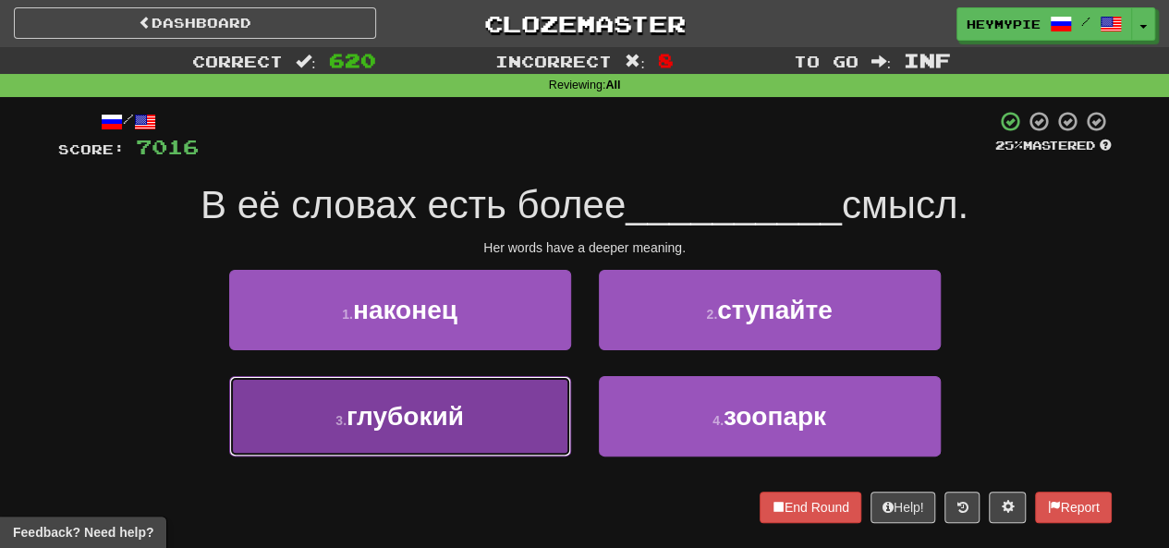
click at [492, 411] on button "3 . глубокий" at bounding box center [400, 416] width 342 height 80
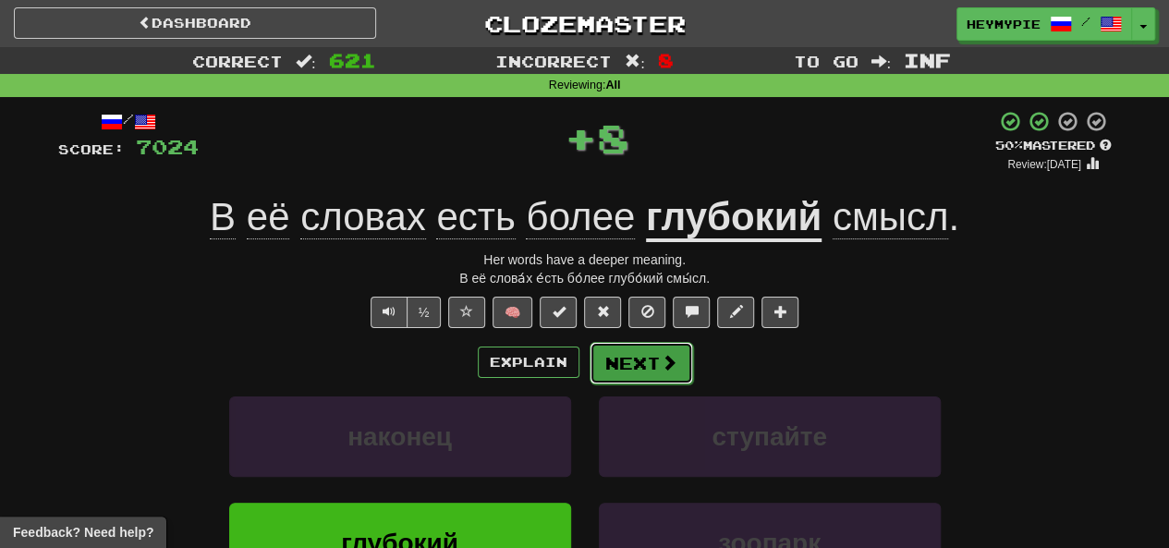
click at [589, 369] on button "Next" at bounding box center [642, 363] width 104 height 43
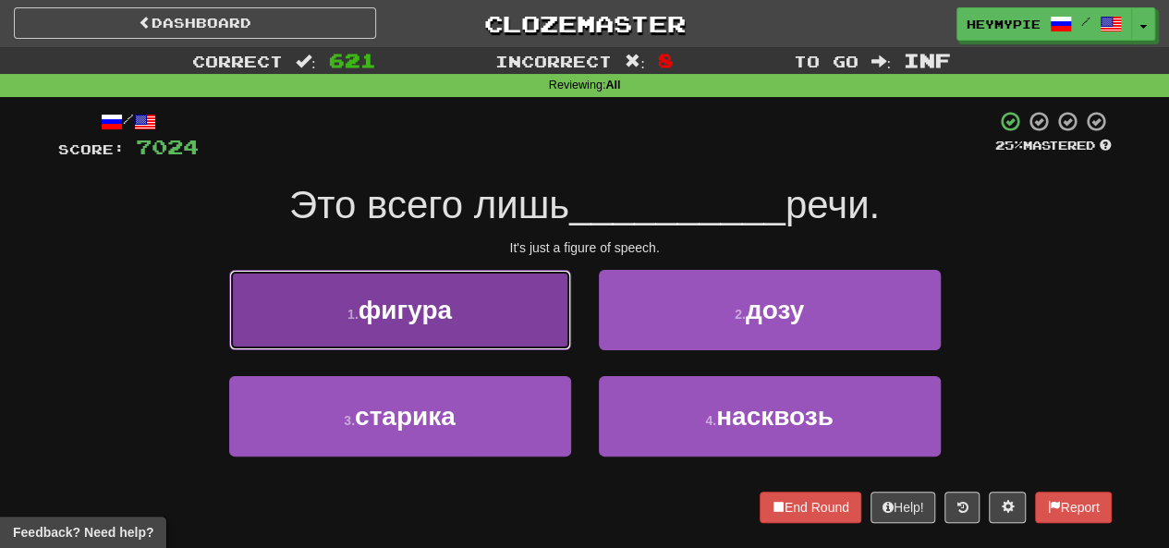
click at [478, 337] on button "1 . фигура" at bounding box center [400, 310] width 342 height 80
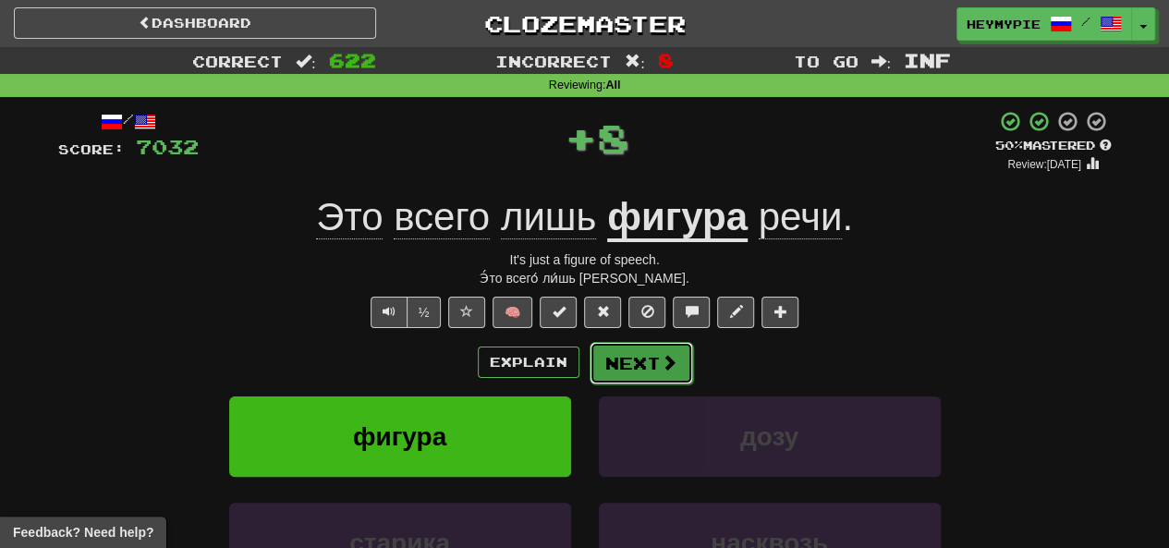
click at [589, 376] on button "Next" at bounding box center [642, 363] width 104 height 43
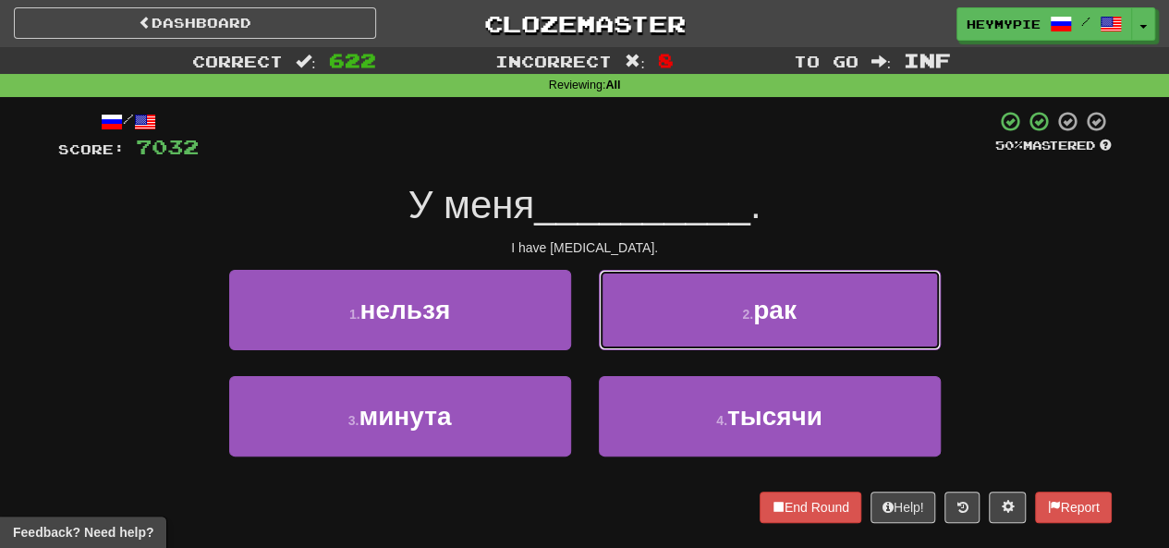
drag, startPoint x: 751, startPoint y: 313, endPoint x: 743, endPoint y: 328, distance: 16.5
click at [589, 315] on small "2 ." at bounding box center [747, 314] width 11 height 15
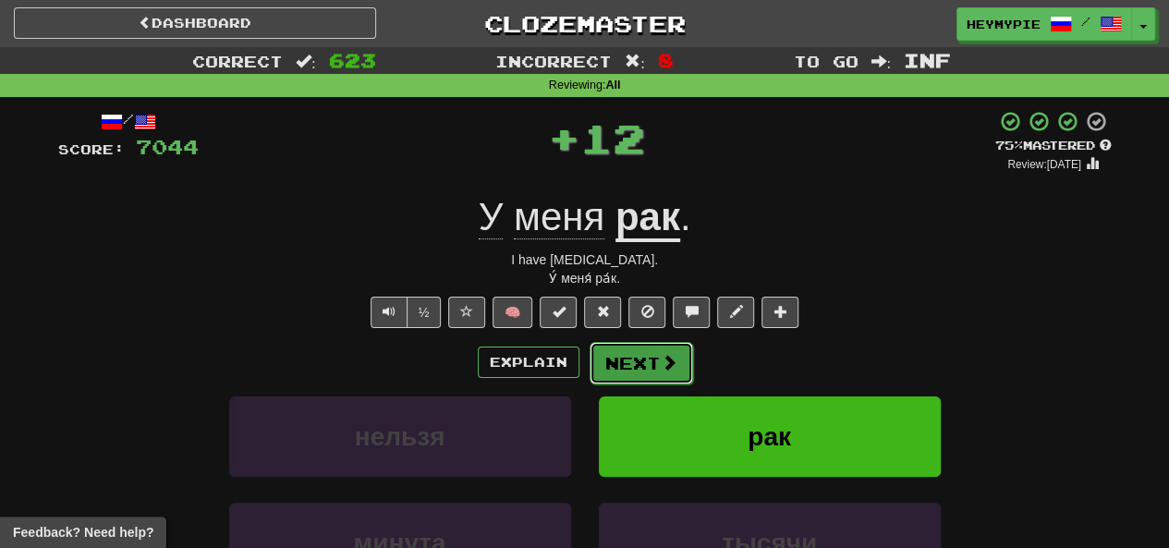
click at [589, 376] on button "Next" at bounding box center [642, 363] width 104 height 43
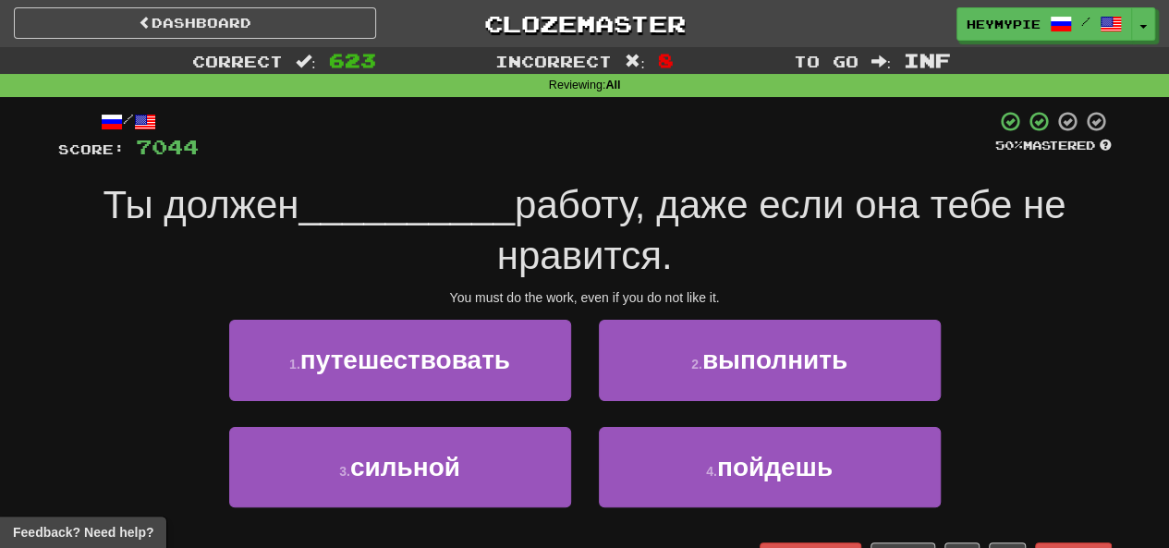
click at [589, 402] on div "2 . выполнить" at bounding box center [770, 373] width 370 height 106
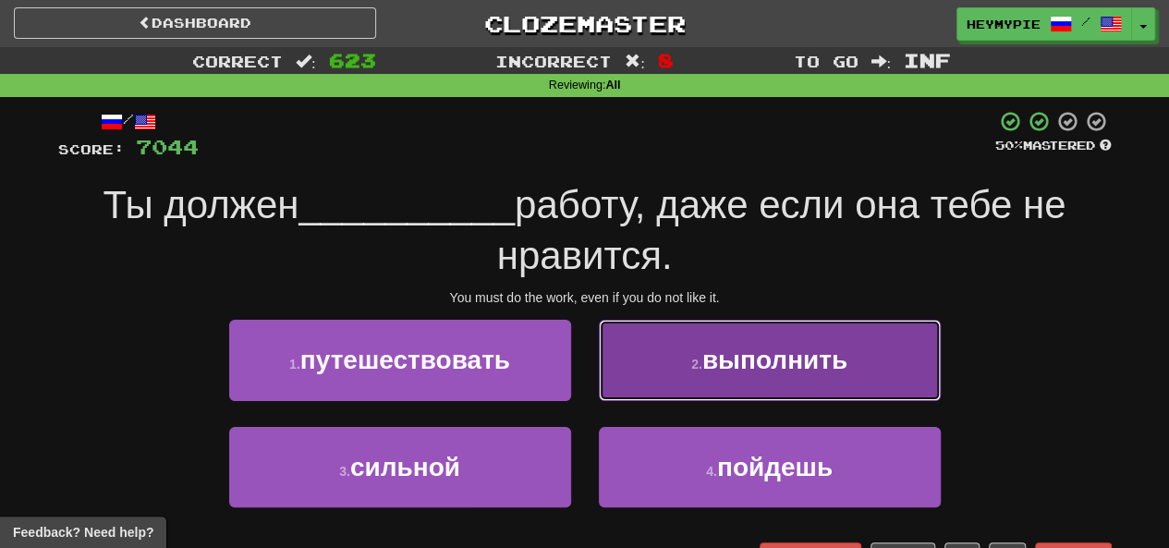
click at [589, 393] on button "2 . выполнить" at bounding box center [770, 360] width 342 height 80
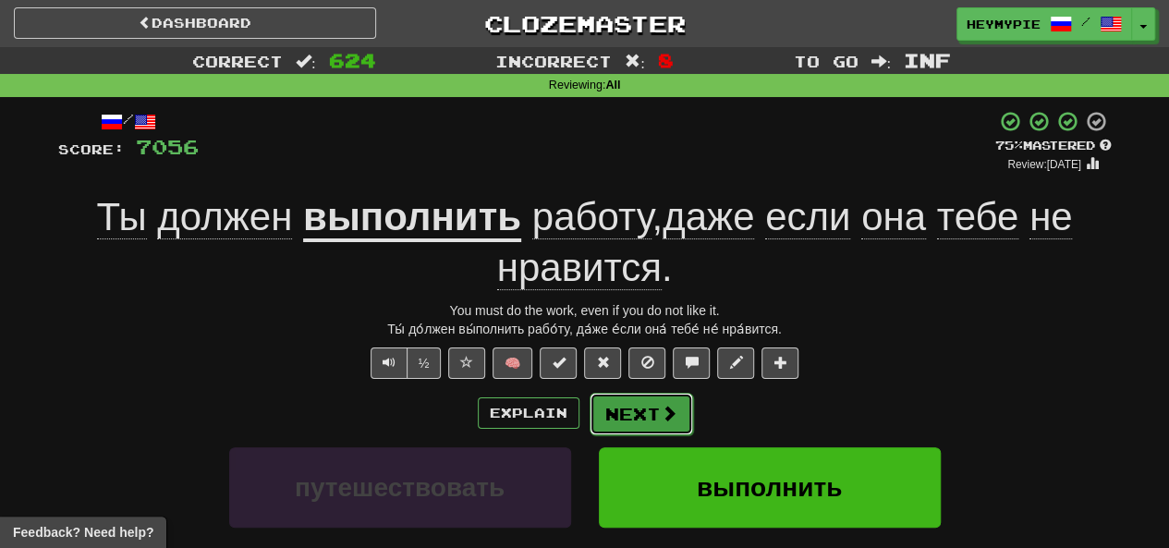
click at [589, 422] on button "Next" at bounding box center [642, 414] width 104 height 43
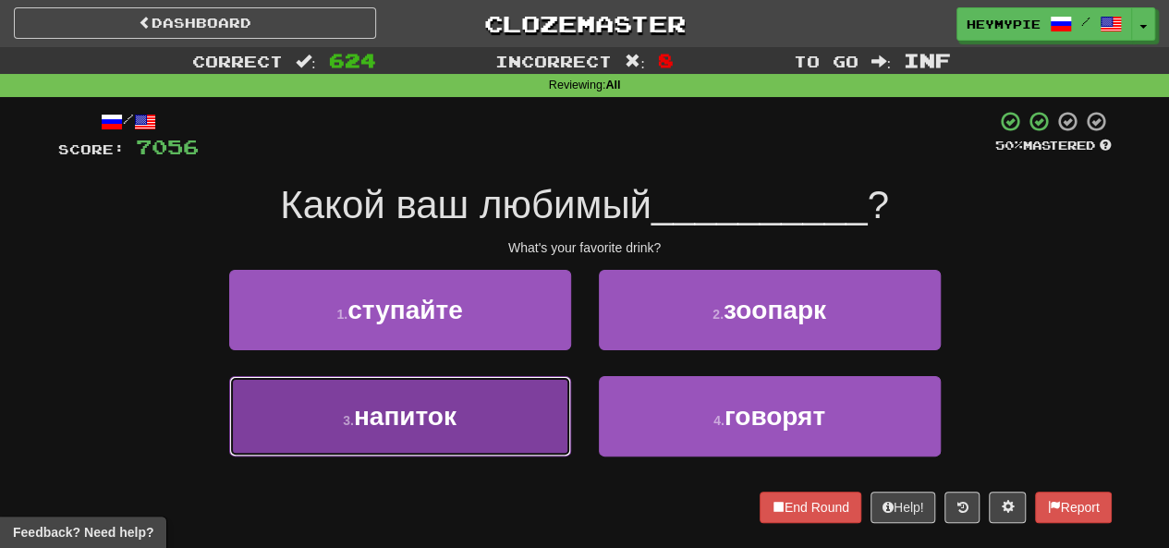
click at [495, 415] on button "3 . напиток" at bounding box center [400, 416] width 342 height 80
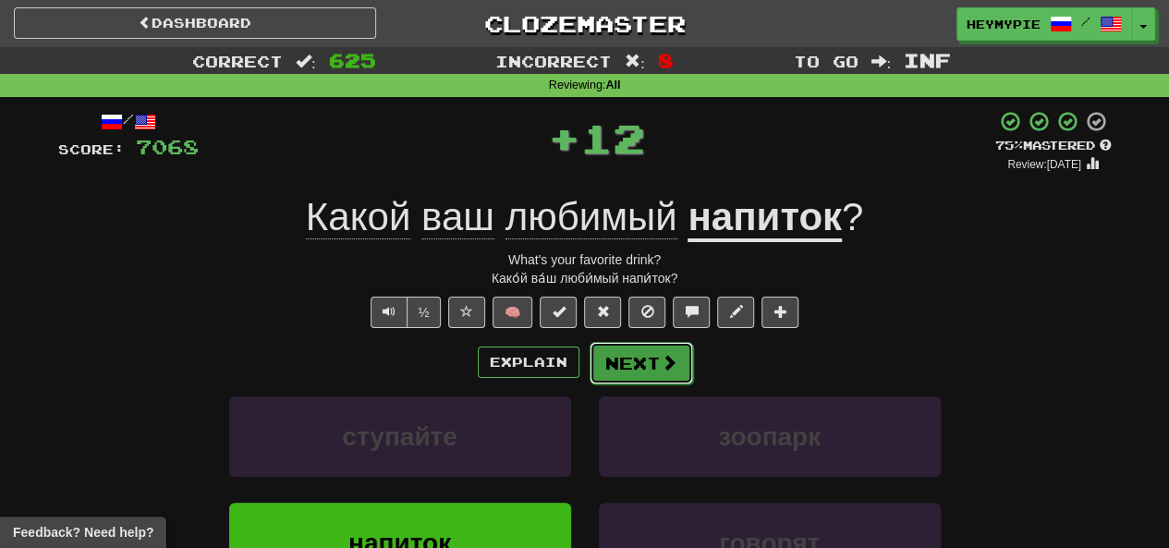
click at [589, 369] on button "Next" at bounding box center [642, 363] width 104 height 43
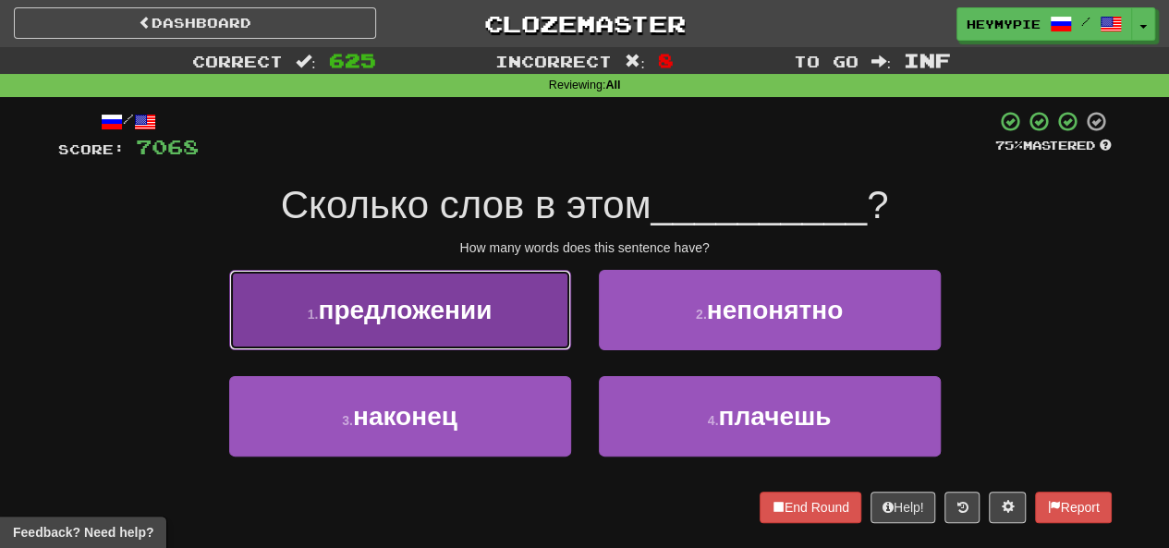
click at [495, 337] on button "1 . предложении" at bounding box center [400, 310] width 342 height 80
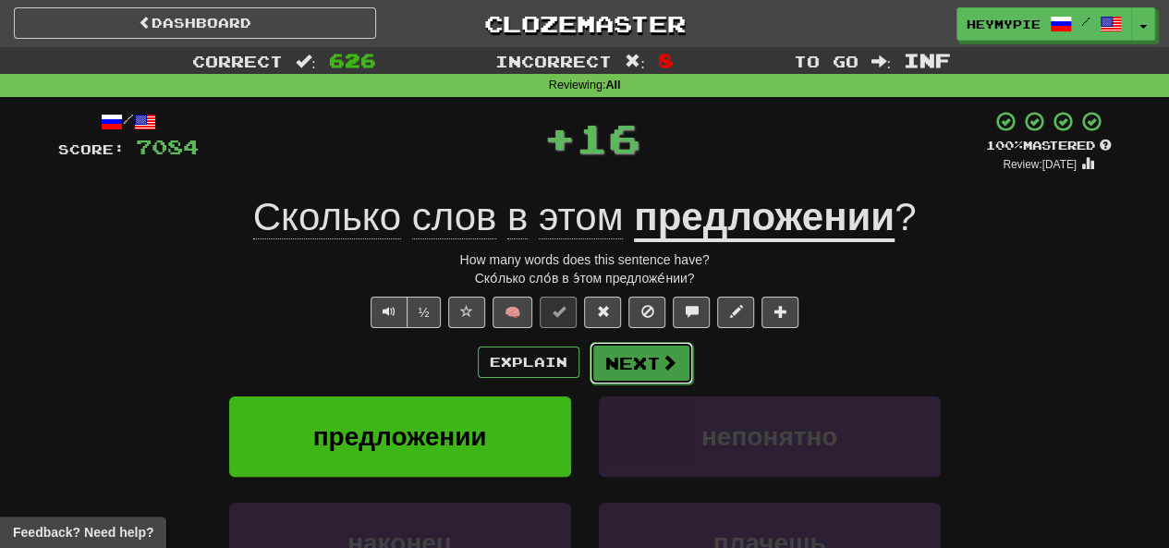
click at [589, 361] on button "Next" at bounding box center [642, 363] width 104 height 43
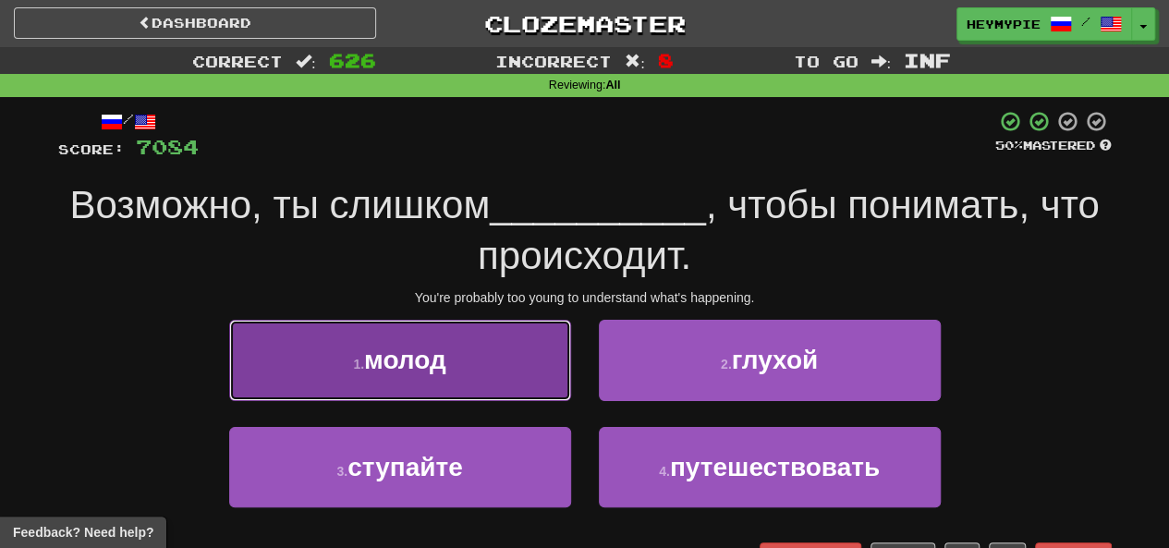
click at [489, 361] on button "1 . молод" at bounding box center [400, 360] width 342 height 80
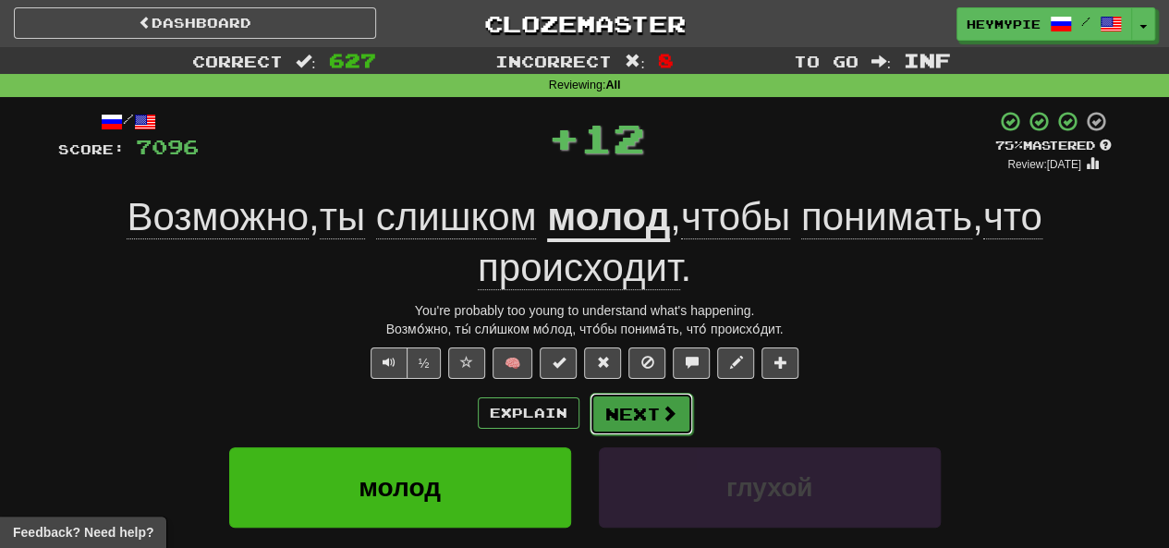
click at [589, 406] on button "Next" at bounding box center [642, 414] width 104 height 43
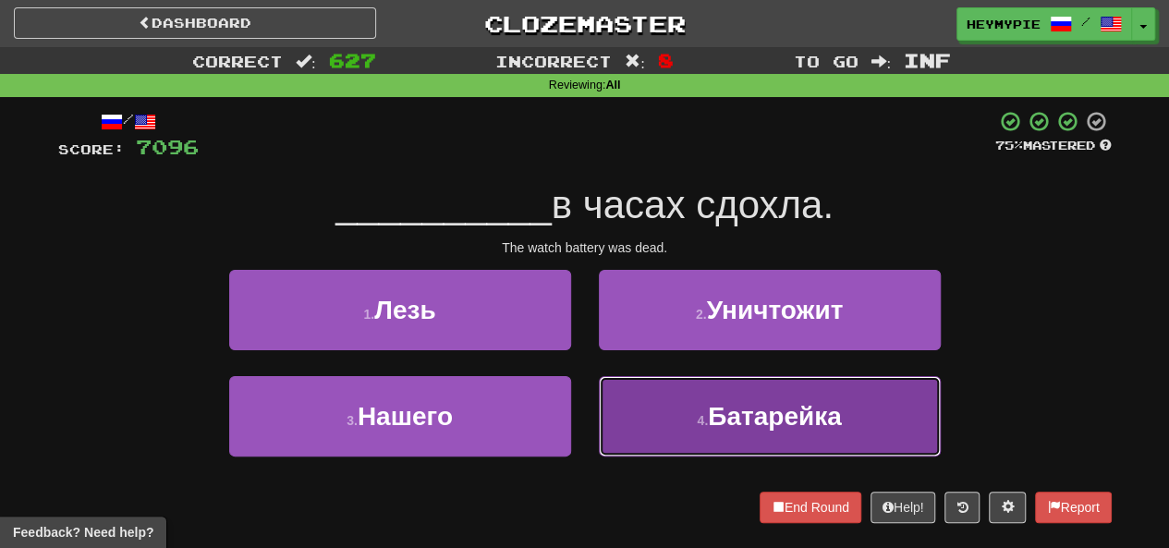
click at [589, 425] on span "Батарейка" at bounding box center [774, 416] width 133 height 29
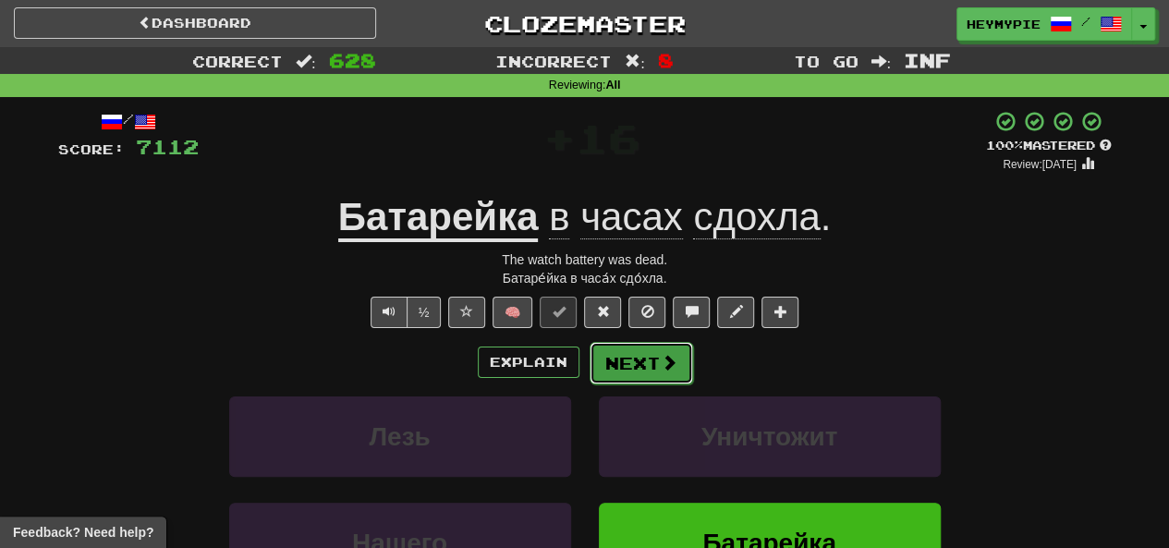
click at [589, 363] on button "Next" at bounding box center [642, 363] width 104 height 43
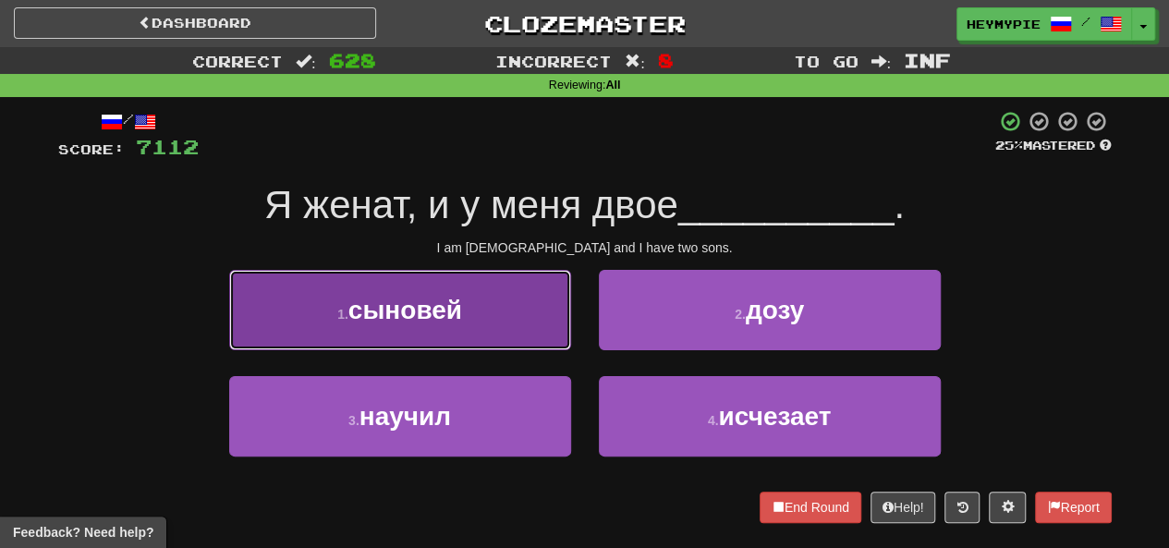
click at [507, 313] on button "1 . сыновей" at bounding box center [400, 310] width 342 height 80
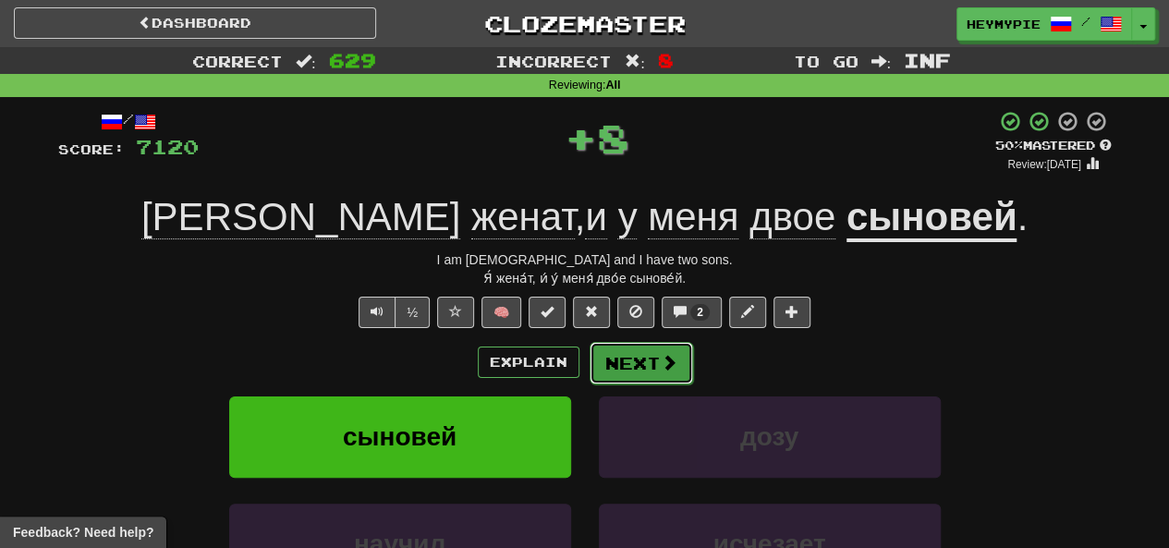
click at [589, 367] on button "Next" at bounding box center [642, 363] width 104 height 43
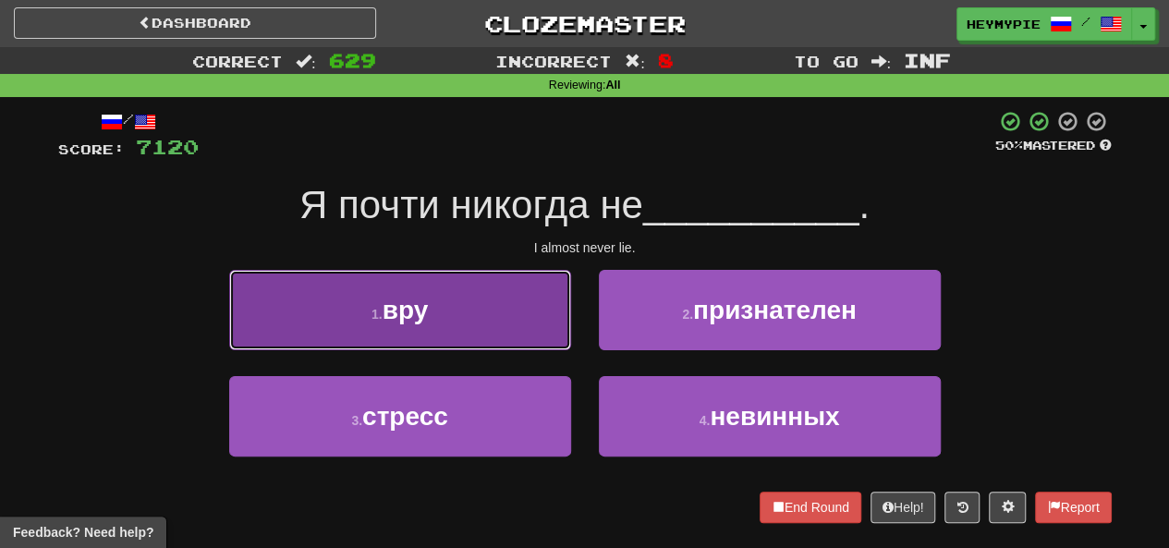
click at [501, 317] on button "1 . вру" at bounding box center [400, 310] width 342 height 80
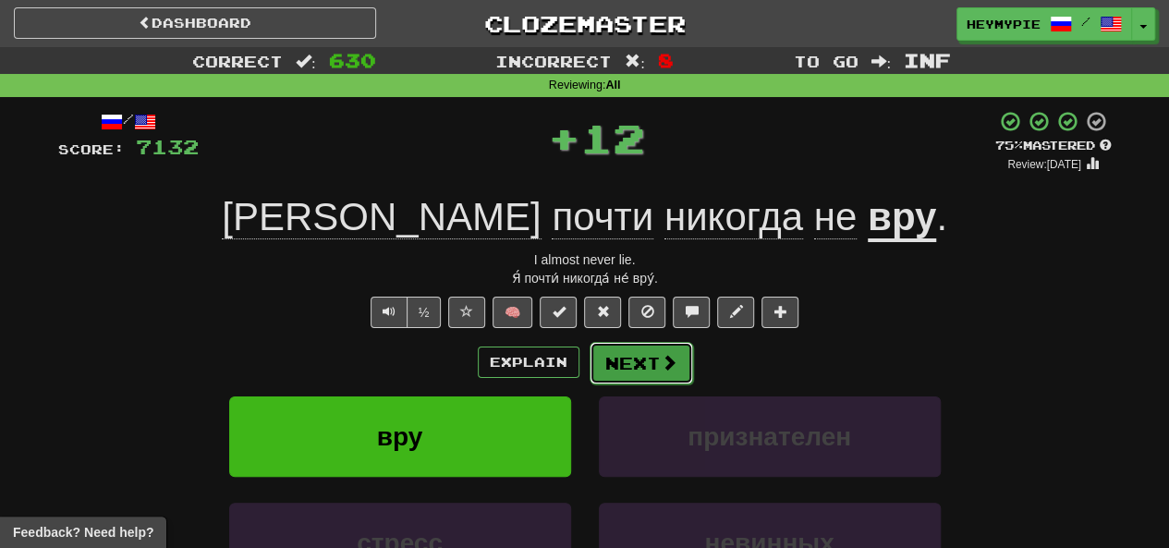
click at [589, 366] on button "Next" at bounding box center [642, 363] width 104 height 43
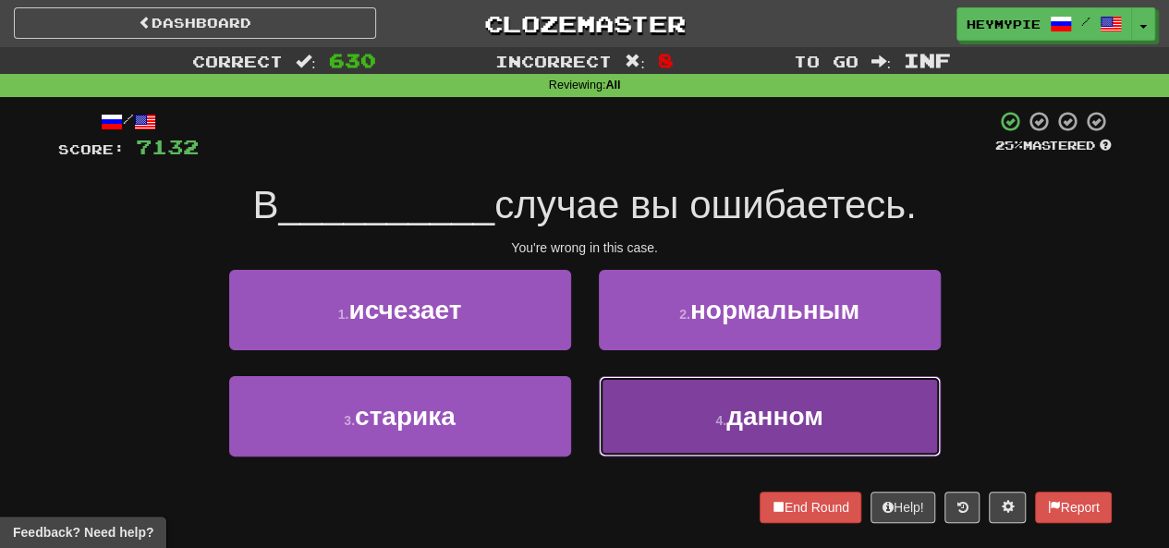
click at [589, 391] on button "4 . данном" at bounding box center [770, 416] width 342 height 80
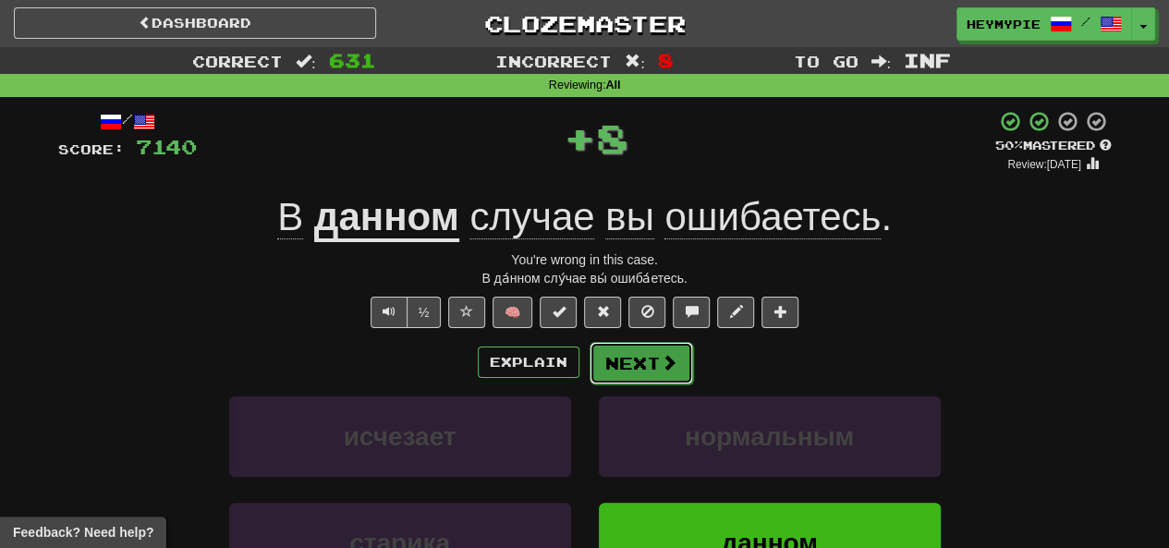
click at [589, 374] on button "Next" at bounding box center [642, 363] width 104 height 43
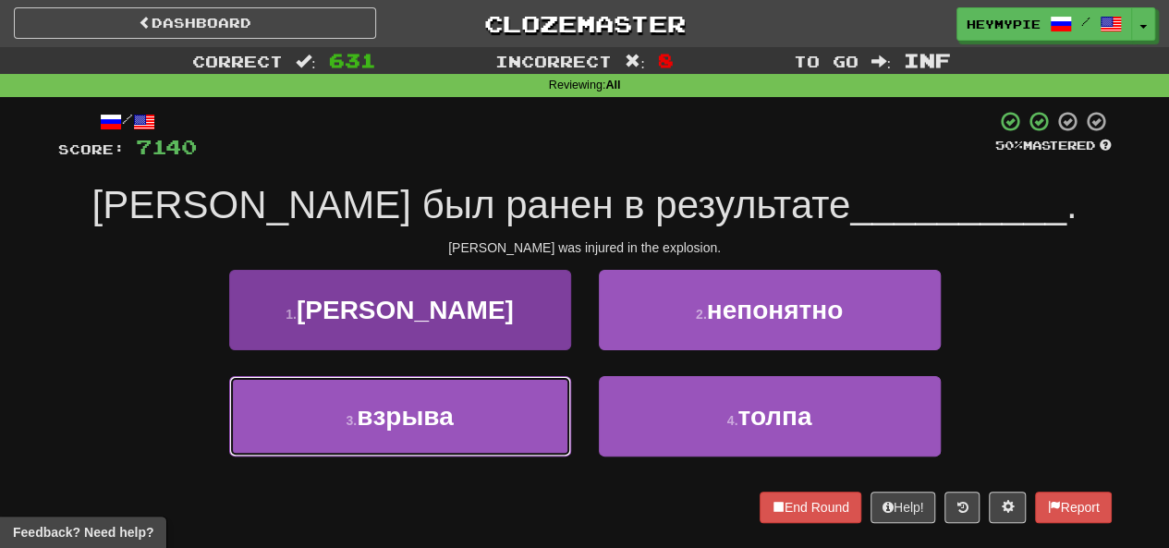
click at [418, 420] on span "взрыва" at bounding box center [405, 416] width 97 height 29
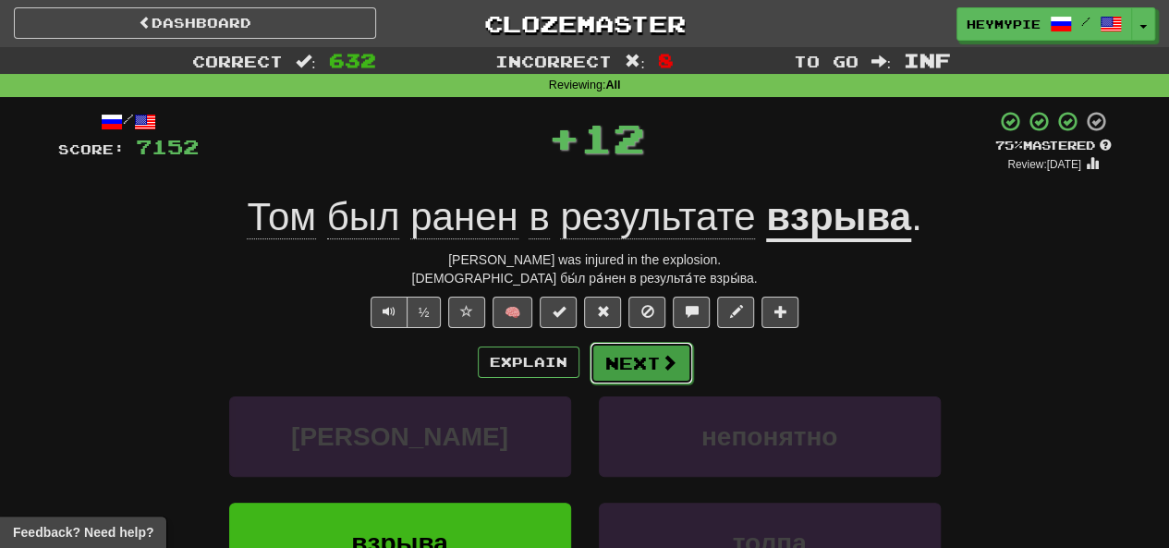
click at [589, 369] on button "Next" at bounding box center [642, 363] width 104 height 43
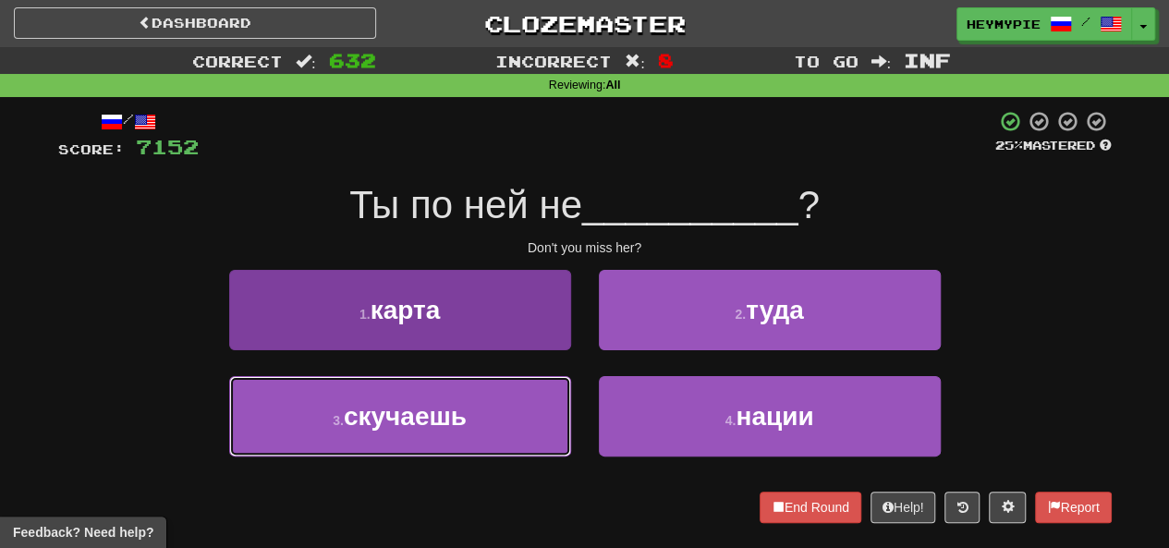
click at [439, 412] on span "скучаешь" at bounding box center [405, 416] width 123 height 29
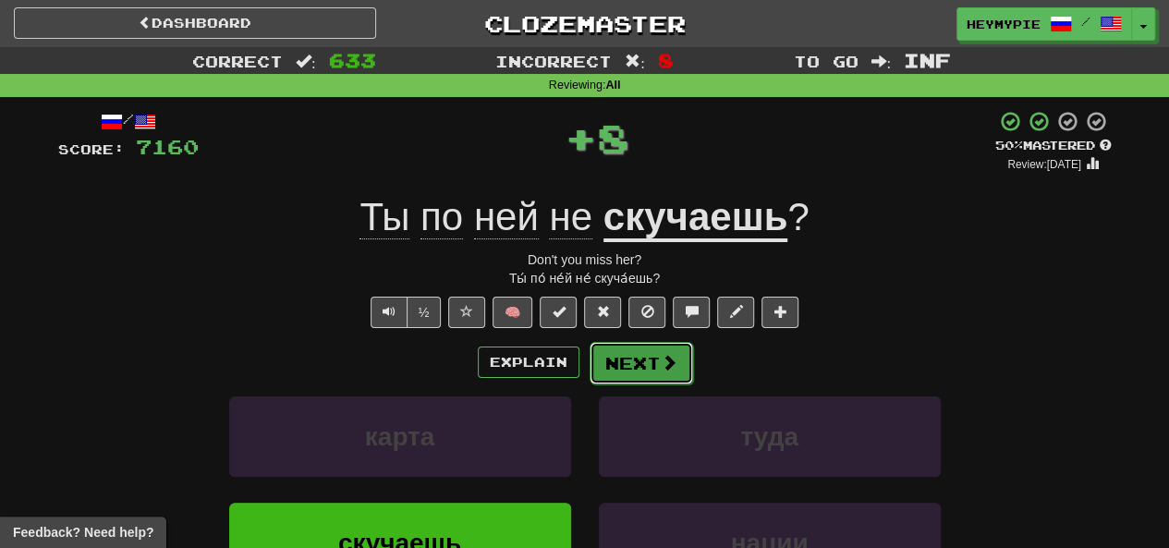
click at [589, 365] on button "Next" at bounding box center [642, 363] width 104 height 43
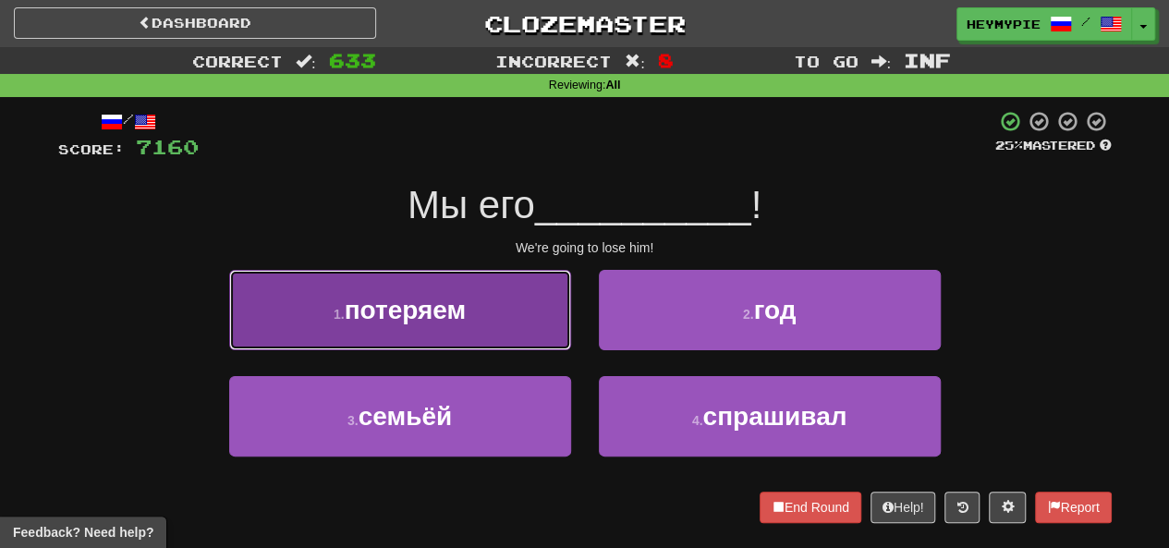
click at [488, 339] on button "1 . потеряем" at bounding box center [400, 310] width 342 height 80
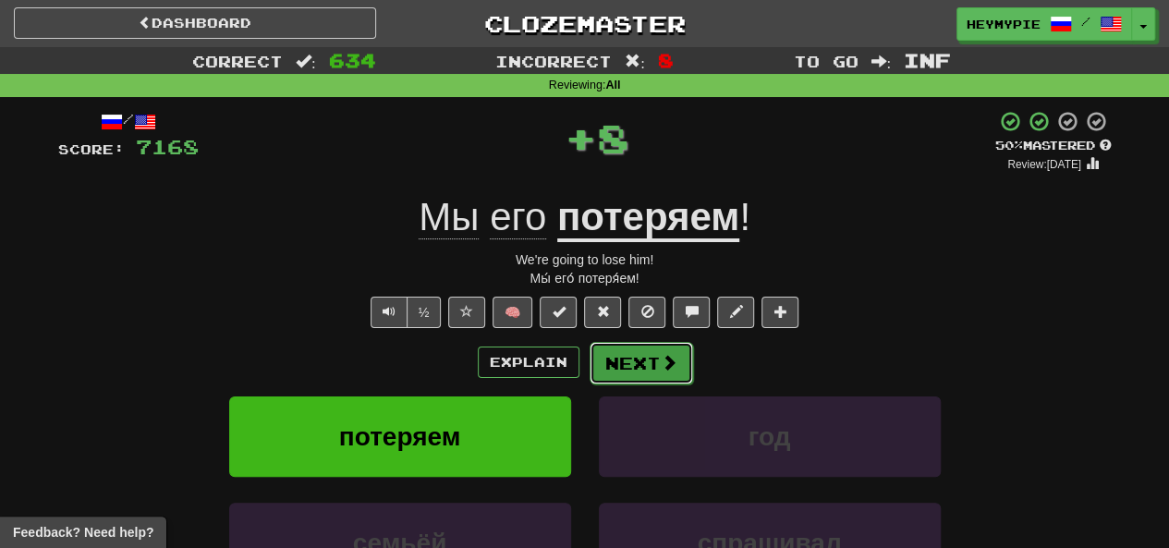
click at [589, 368] on button "Next" at bounding box center [642, 363] width 104 height 43
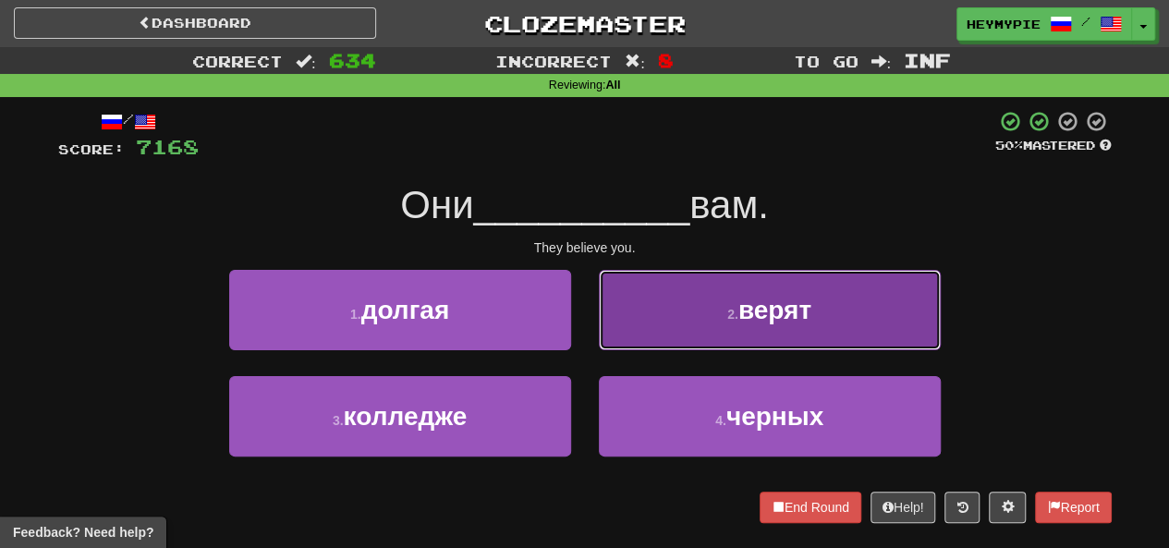
click at [589, 330] on button "2 . верят" at bounding box center [770, 310] width 342 height 80
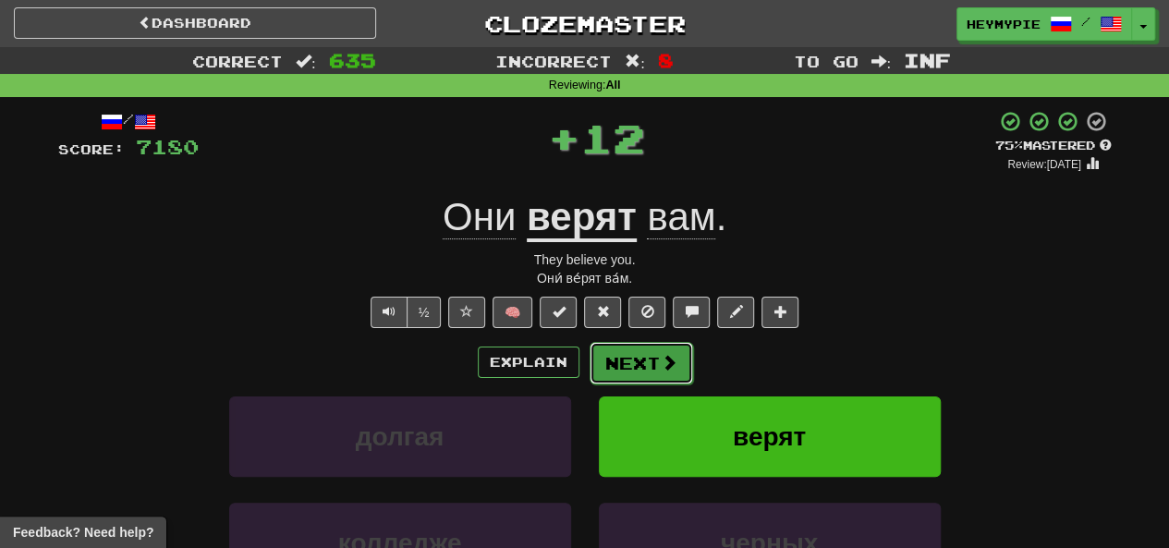
click at [589, 362] on button "Next" at bounding box center [642, 363] width 104 height 43
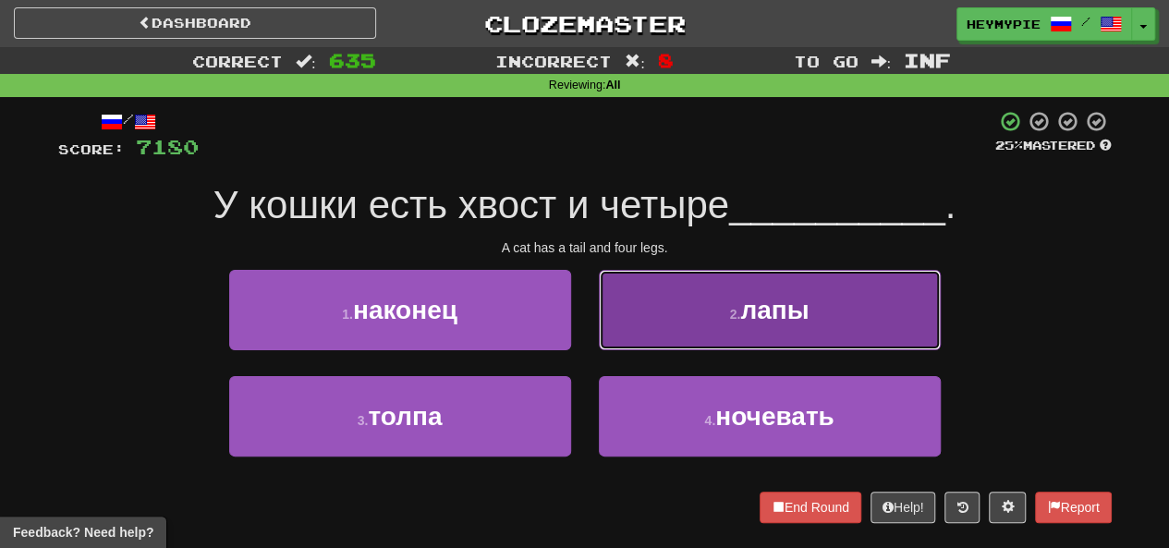
click at [589, 332] on button "2 . лапы" at bounding box center [770, 310] width 342 height 80
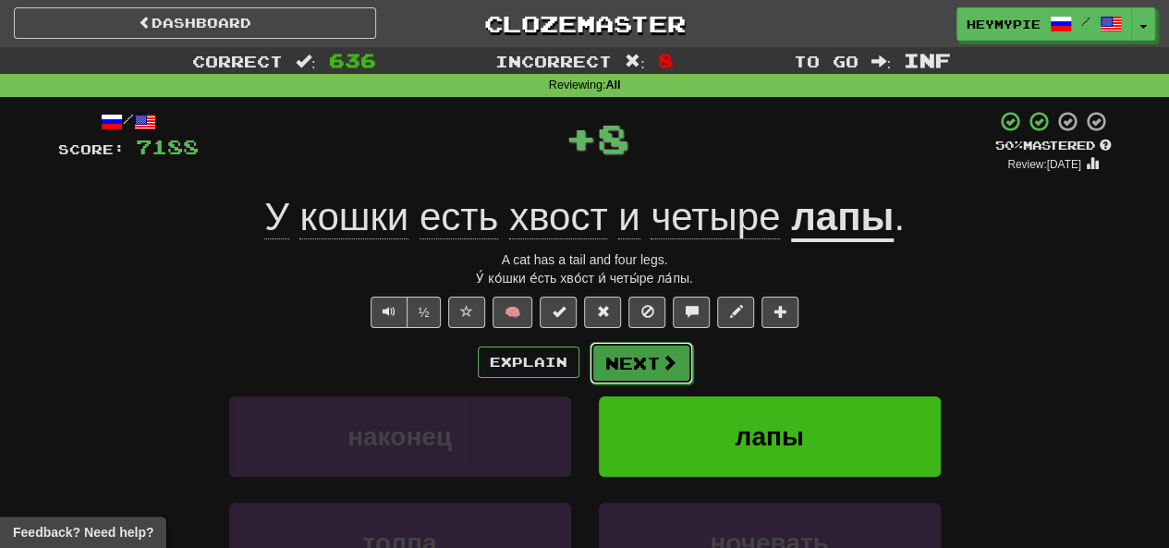
click at [589, 377] on button "Next" at bounding box center [642, 363] width 104 height 43
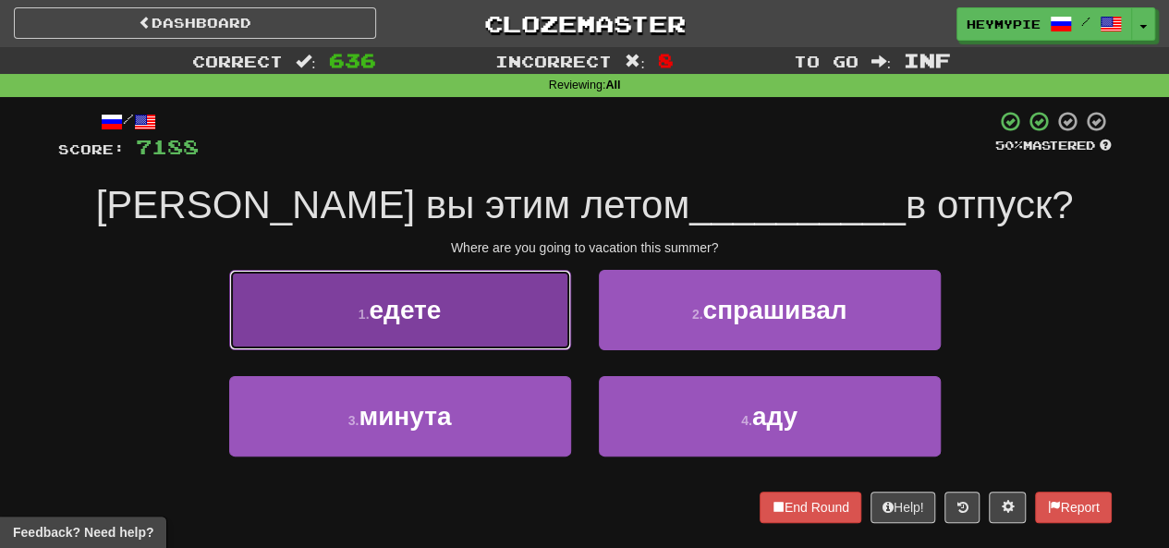
click at [380, 299] on span "едете" at bounding box center [405, 310] width 72 height 29
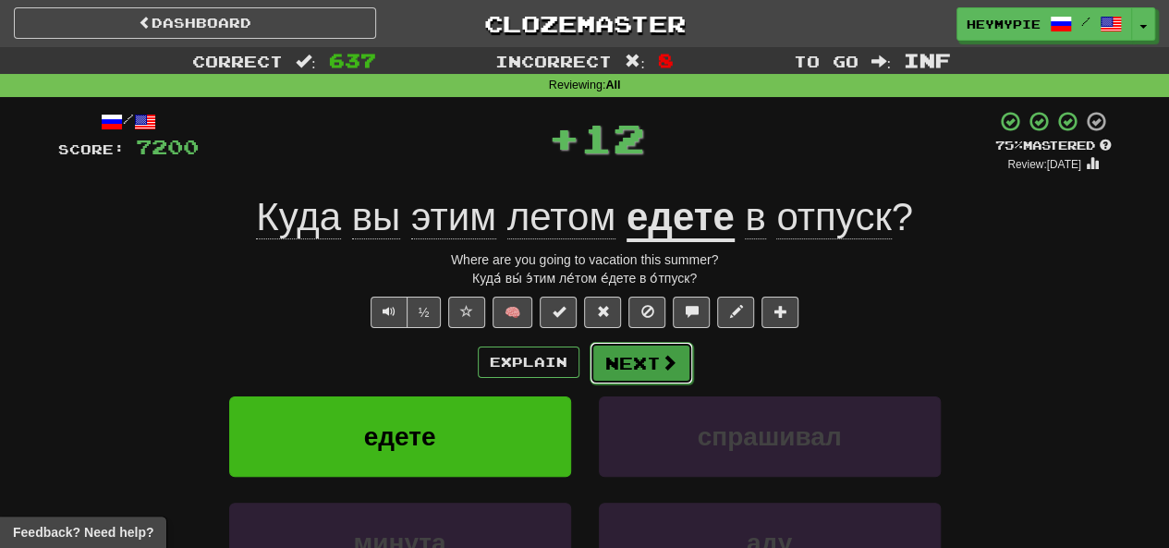
click at [589, 369] on button "Next" at bounding box center [642, 363] width 104 height 43
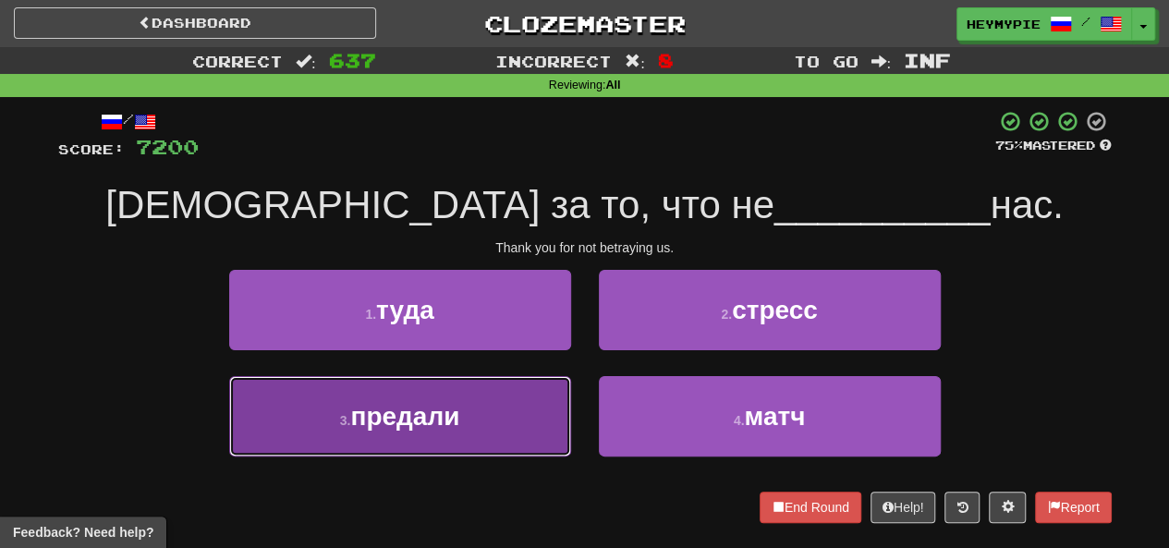
click at [420, 426] on span "предали" at bounding box center [404, 416] width 109 height 29
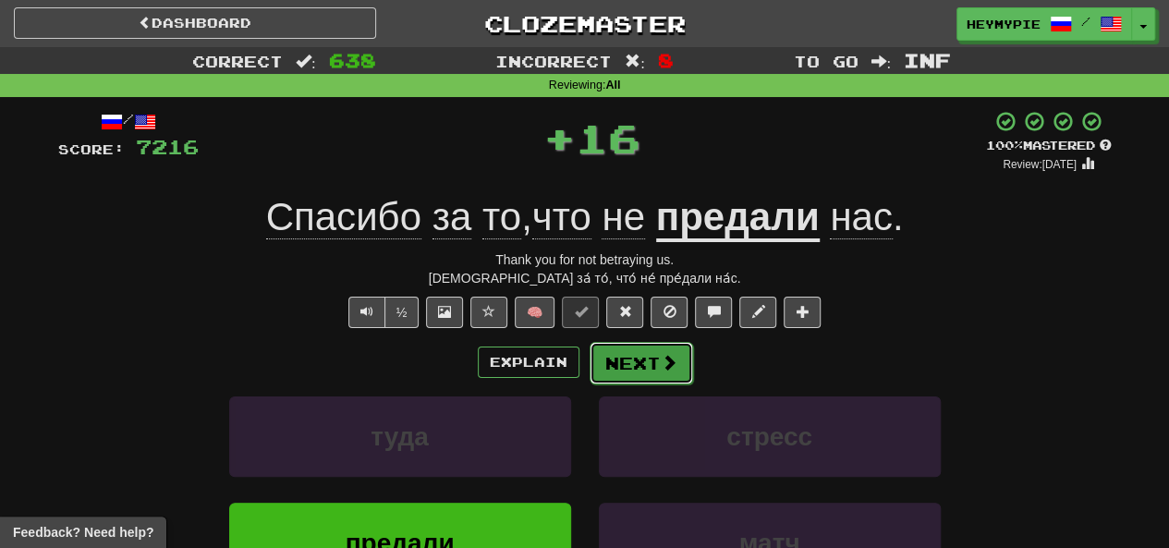
click at [589, 369] on button "Next" at bounding box center [642, 363] width 104 height 43
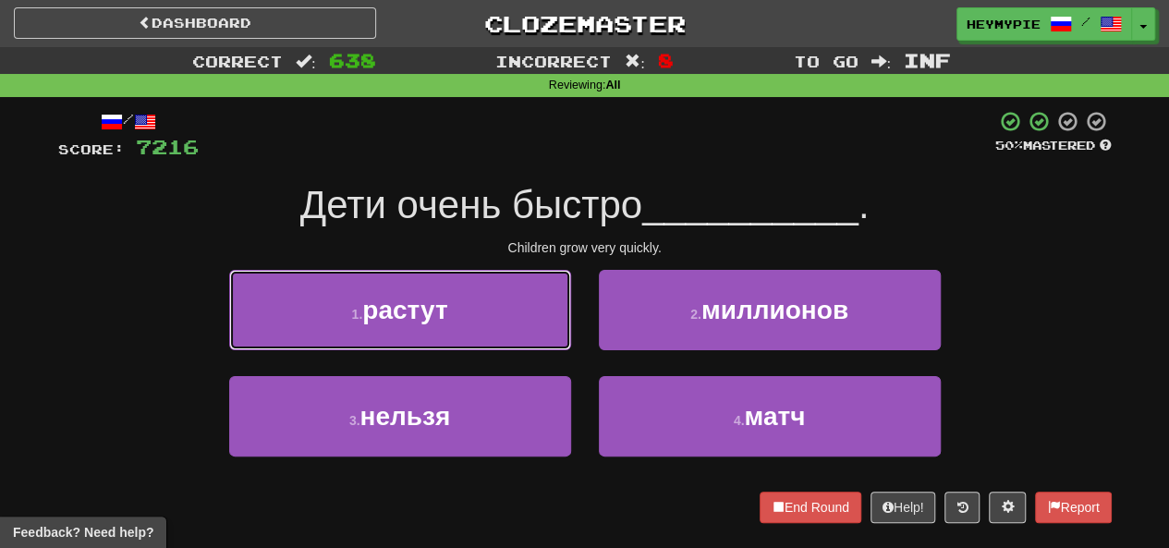
drag, startPoint x: 495, startPoint y: 332, endPoint x: 527, endPoint y: 336, distance: 31.6
click at [495, 330] on button "1 . растут" at bounding box center [400, 310] width 342 height 80
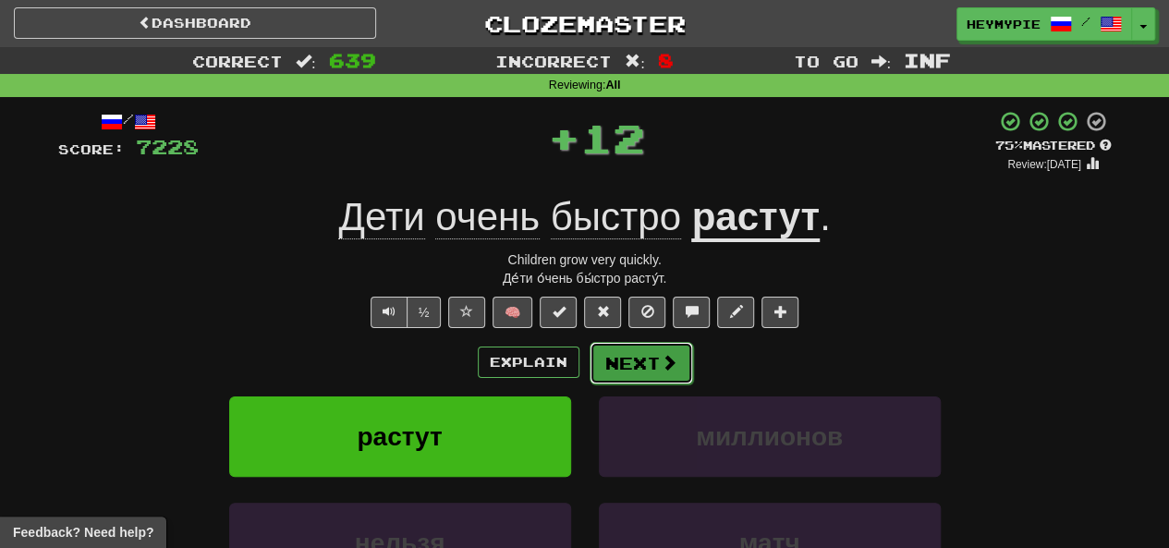
click at [589, 361] on button "Next" at bounding box center [642, 363] width 104 height 43
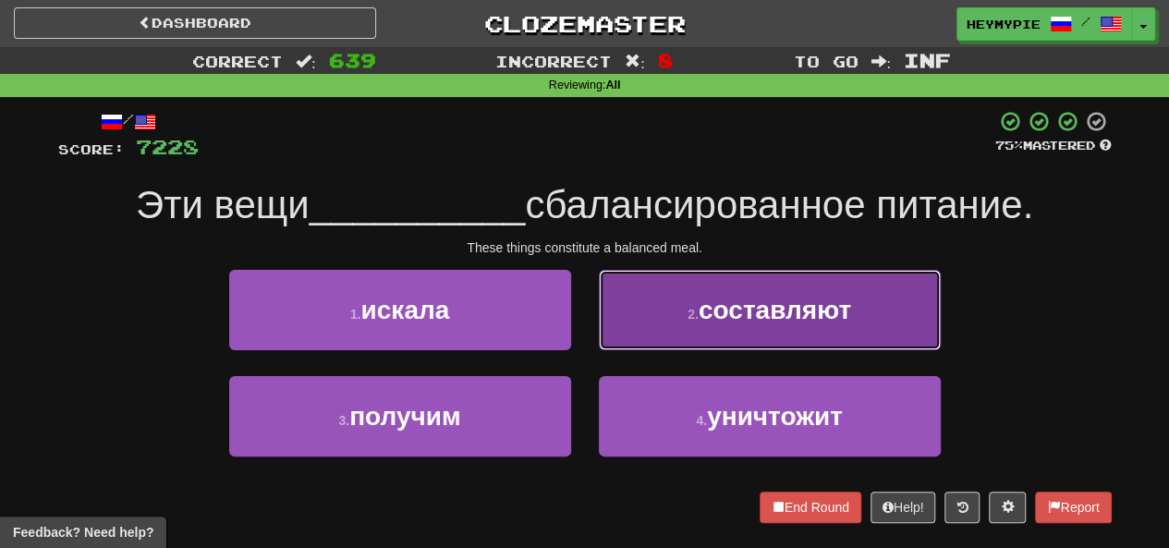
click at [589, 336] on button "2 . составляют" at bounding box center [770, 310] width 342 height 80
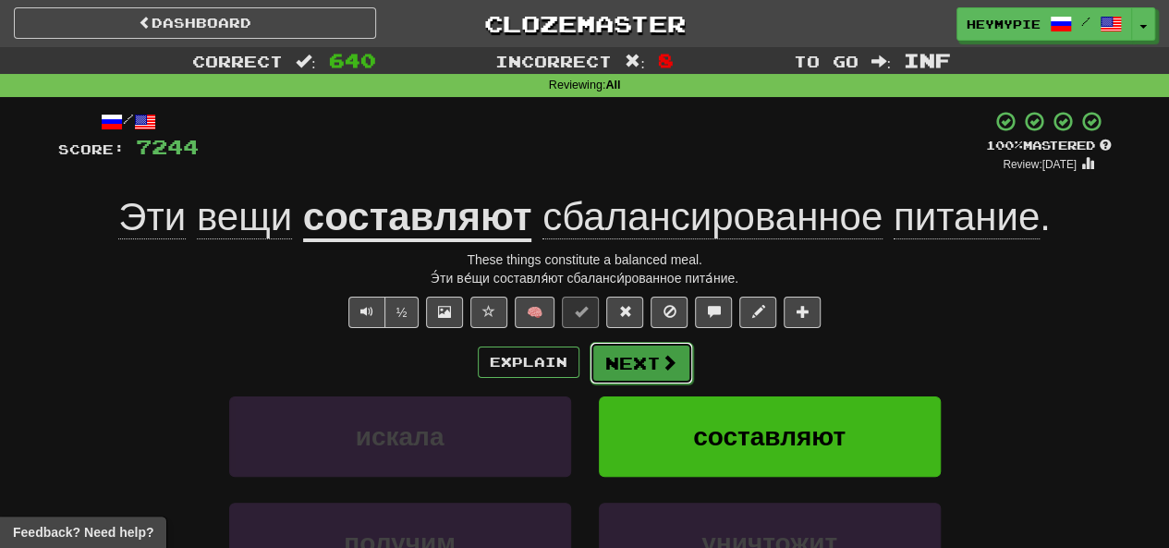
click at [589, 372] on button "Next" at bounding box center [642, 363] width 104 height 43
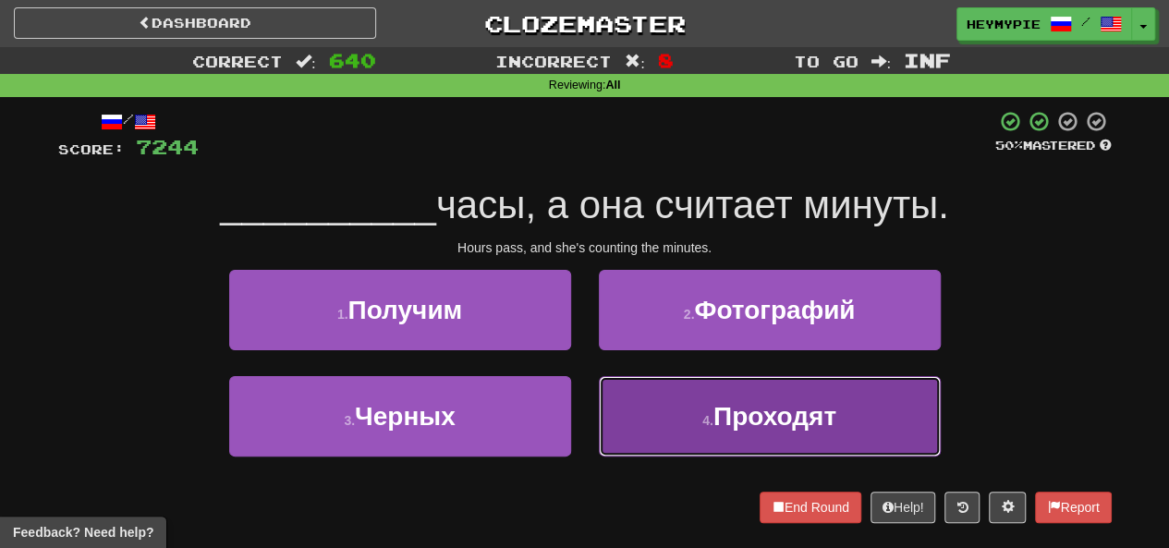
click at [589, 414] on button "4 . Проходят" at bounding box center [770, 416] width 342 height 80
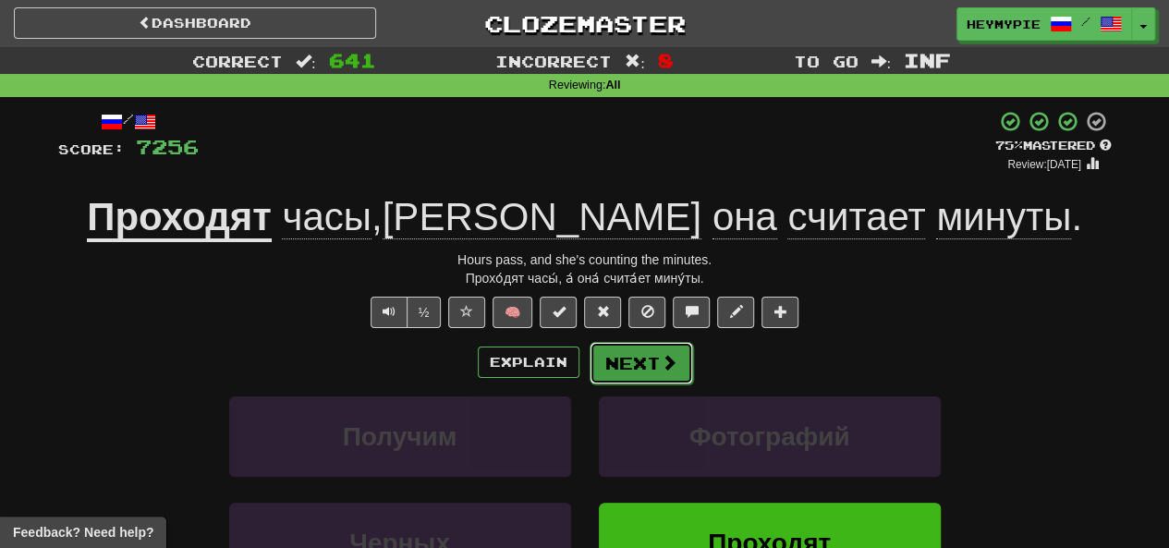
click at [589, 354] on button "Next" at bounding box center [642, 363] width 104 height 43
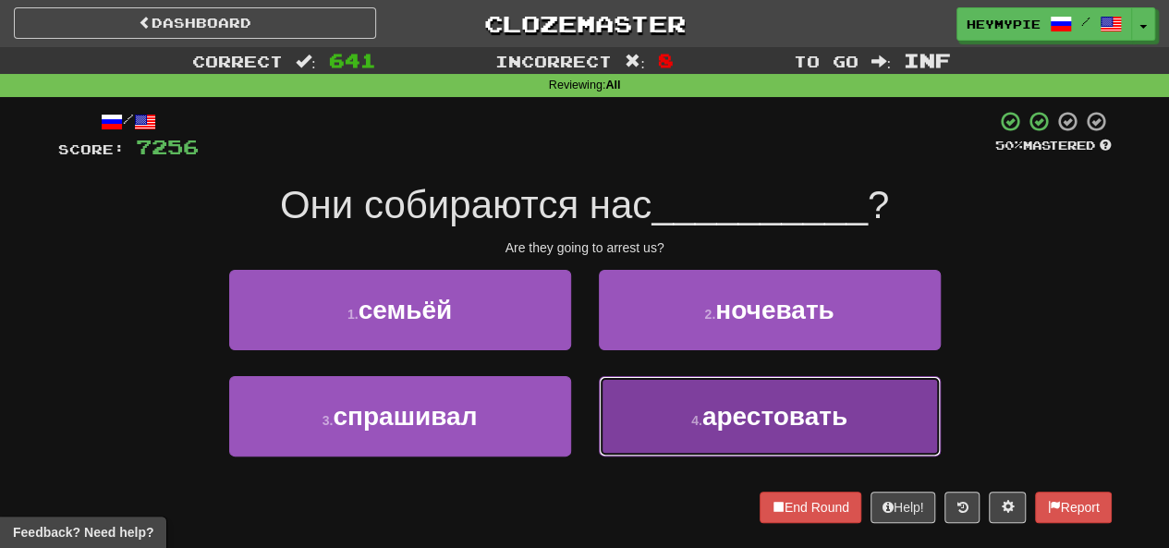
click at [589, 417] on button "4 . арестовать" at bounding box center [770, 416] width 342 height 80
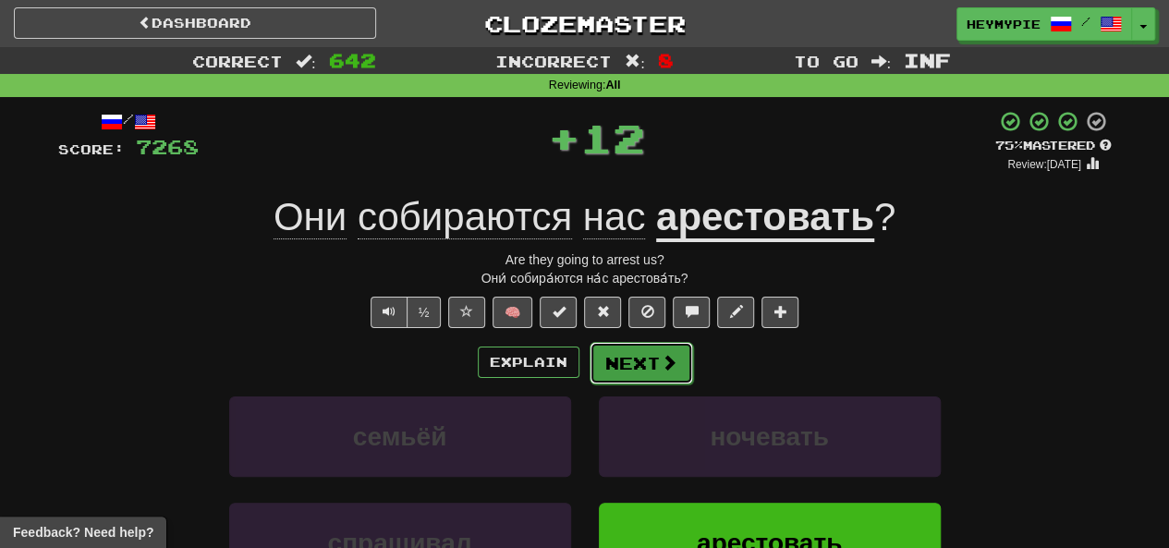
click at [589, 365] on button "Next" at bounding box center [642, 363] width 104 height 43
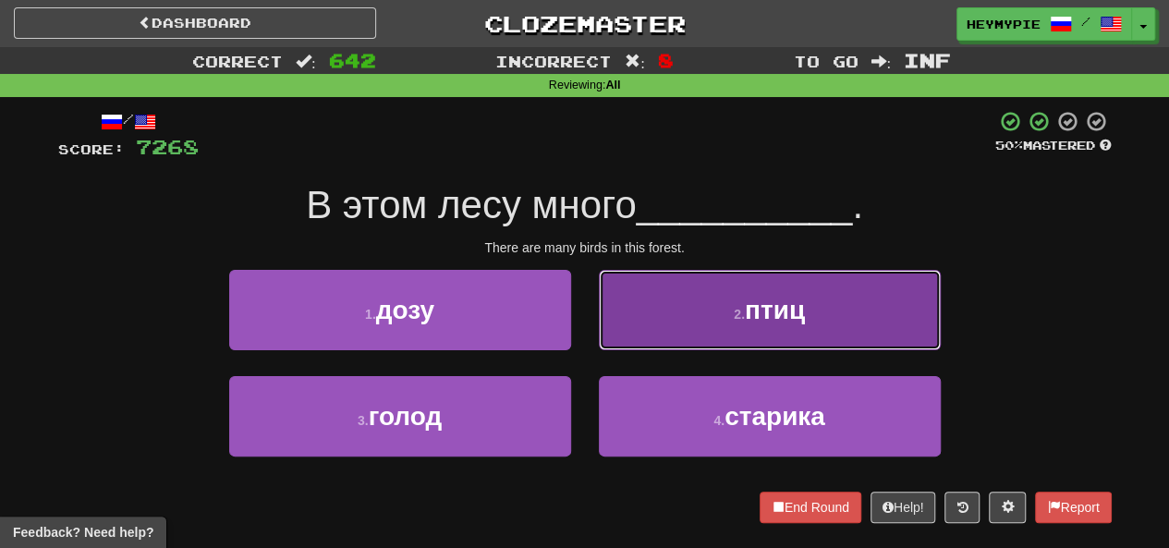
click at [589, 323] on button "2 . птиц" at bounding box center [770, 310] width 342 height 80
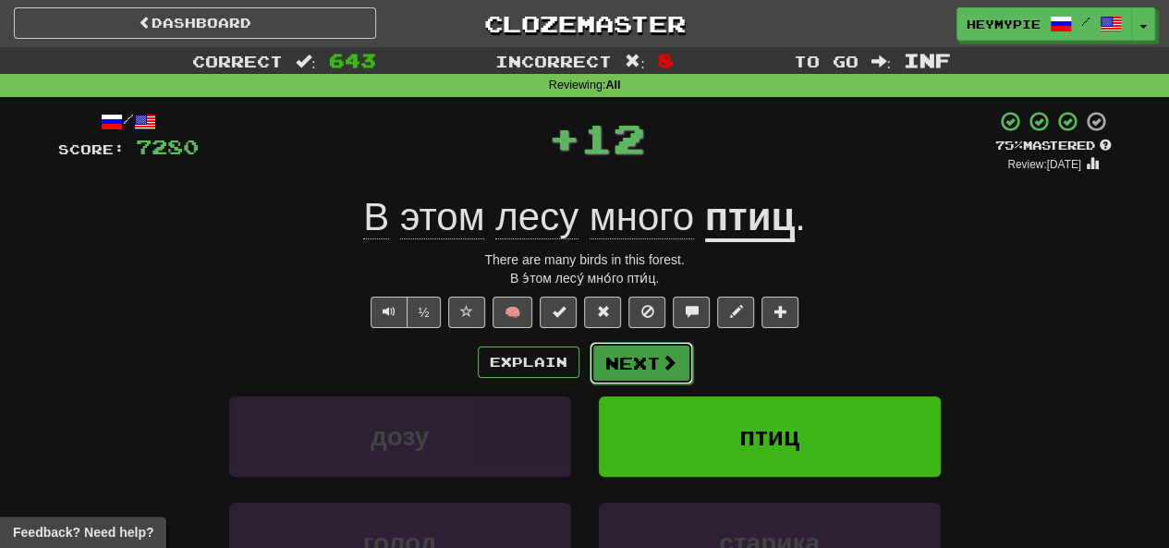
click at [589, 365] on button "Next" at bounding box center [642, 363] width 104 height 43
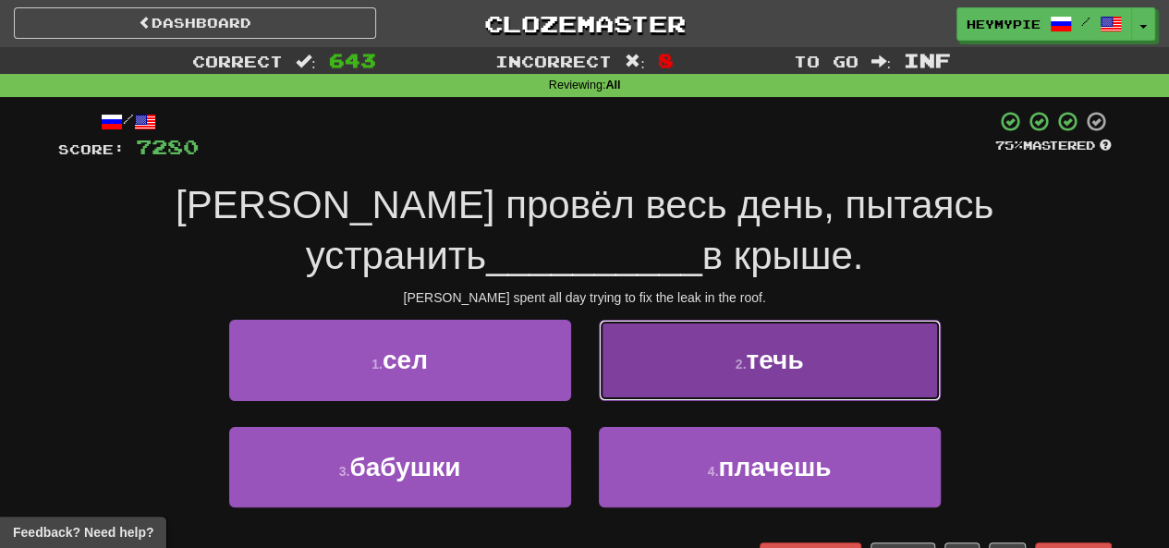
click at [589, 345] on button "2 . течь" at bounding box center [770, 360] width 342 height 80
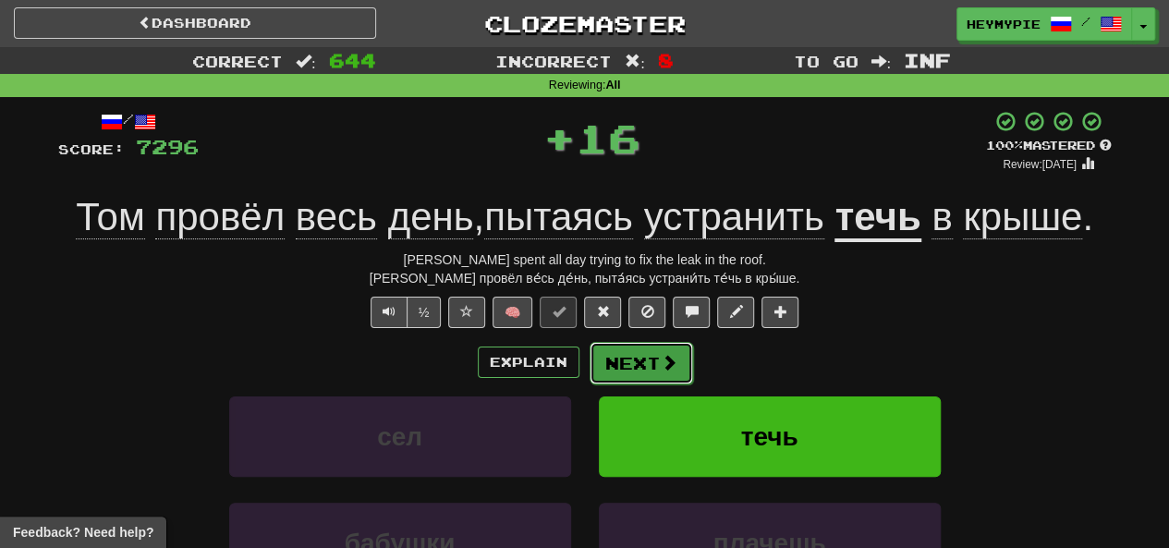
click at [589, 361] on button "Next" at bounding box center [642, 363] width 104 height 43
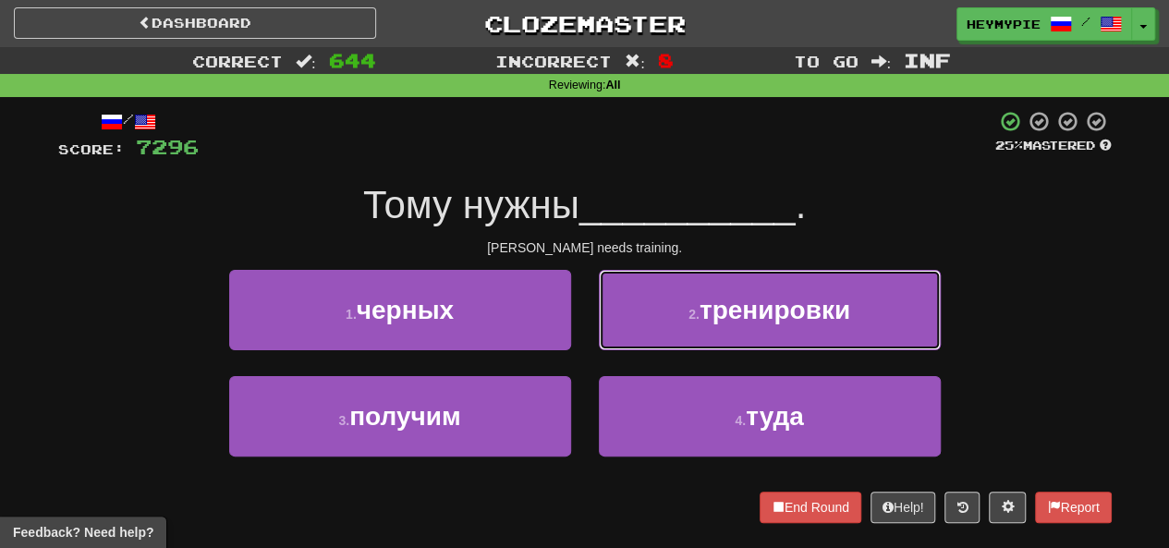
click at [589, 299] on button "2 . тренировки" at bounding box center [770, 310] width 342 height 80
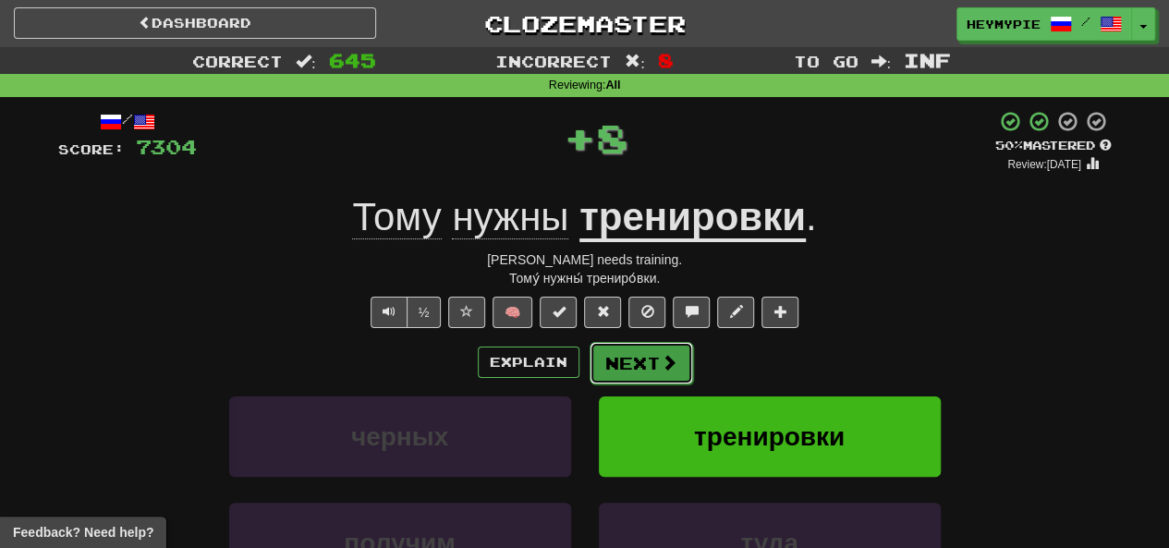
click at [589, 357] on button "Next" at bounding box center [642, 363] width 104 height 43
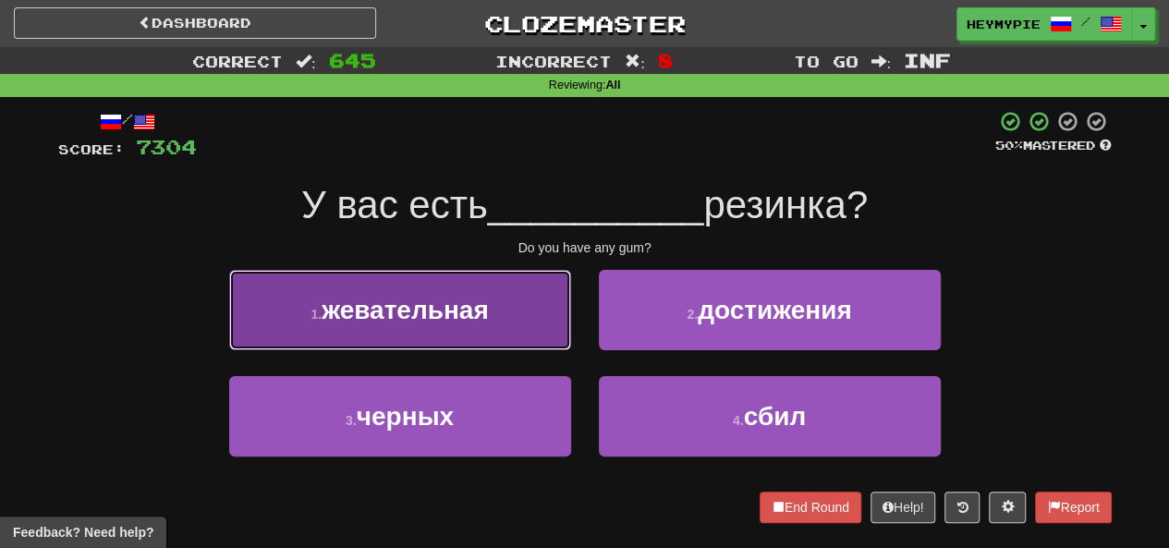
click at [462, 297] on button "1 . жевательная" at bounding box center [400, 310] width 342 height 80
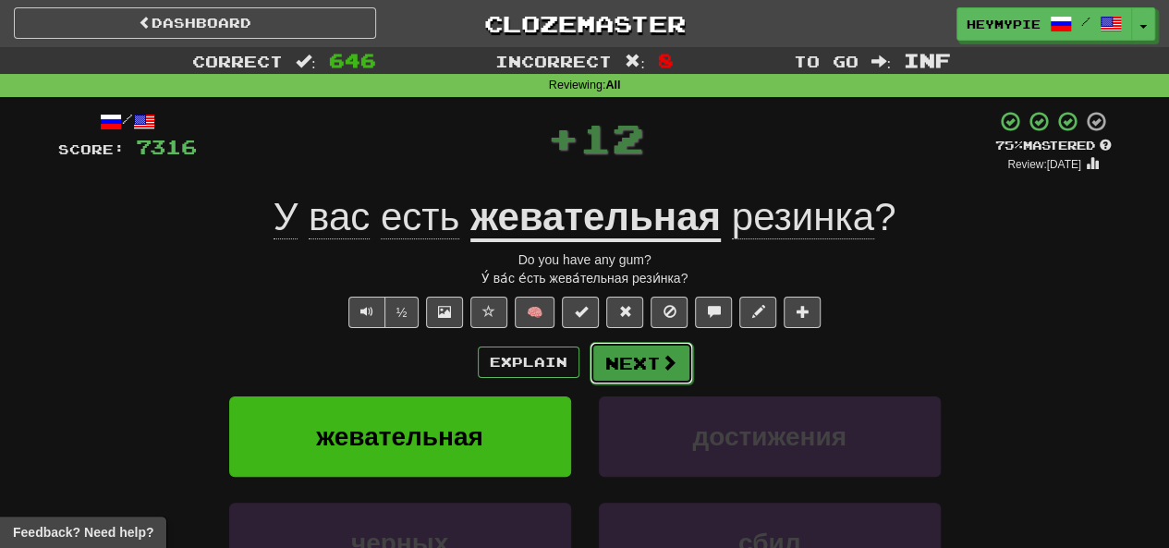
click at [589, 348] on button "Next" at bounding box center [642, 363] width 104 height 43
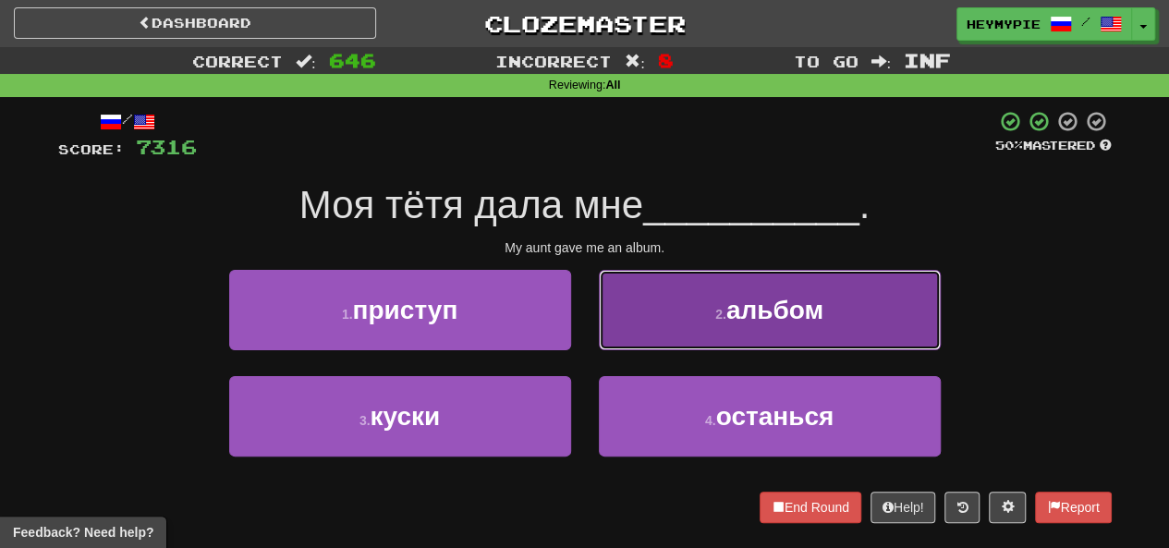
click at [589, 310] on span "альбом" at bounding box center [775, 310] width 97 height 29
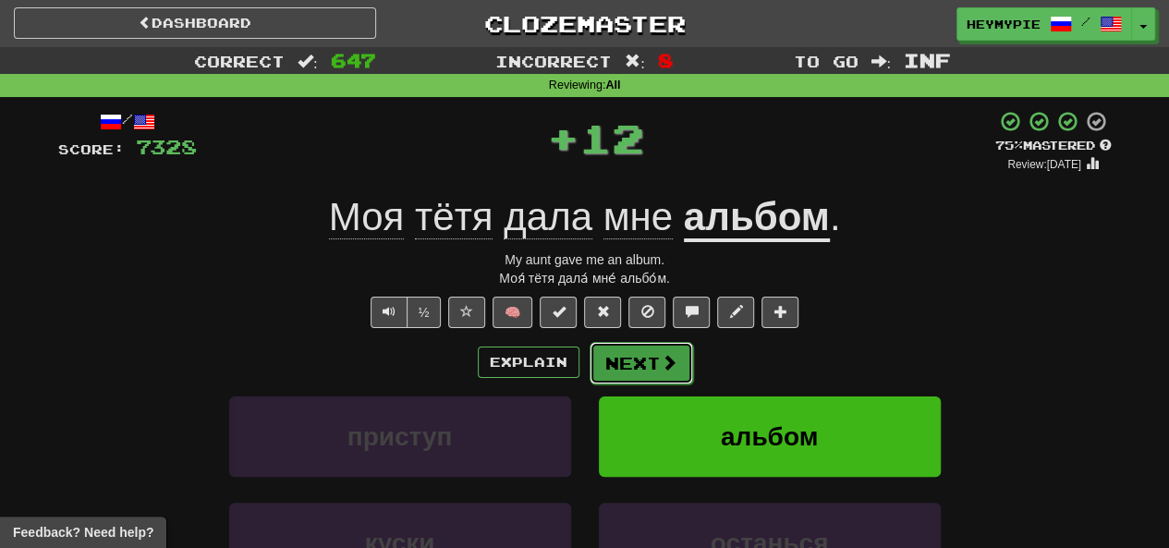
click at [589, 379] on button "Next" at bounding box center [642, 363] width 104 height 43
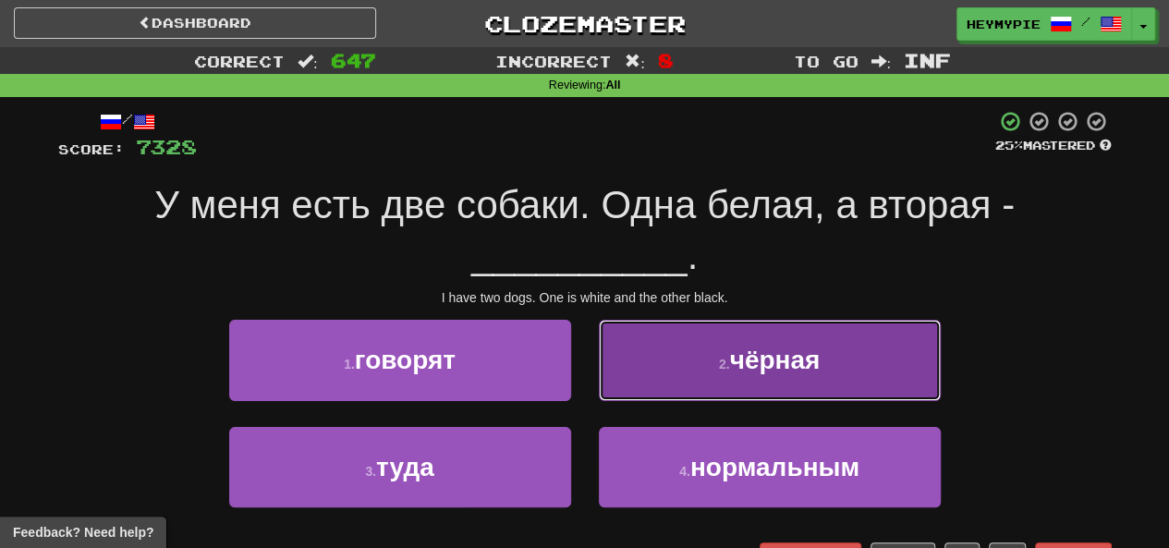
click at [589, 369] on button "2 . чёрная" at bounding box center [770, 360] width 342 height 80
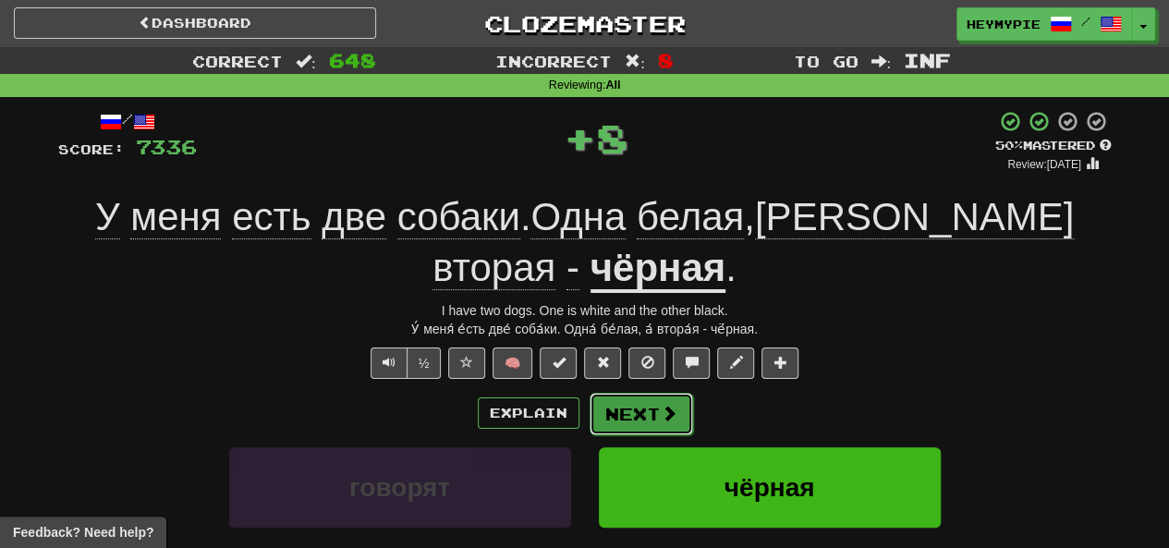
click at [589, 393] on button "Next" at bounding box center [642, 414] width 104 height 43
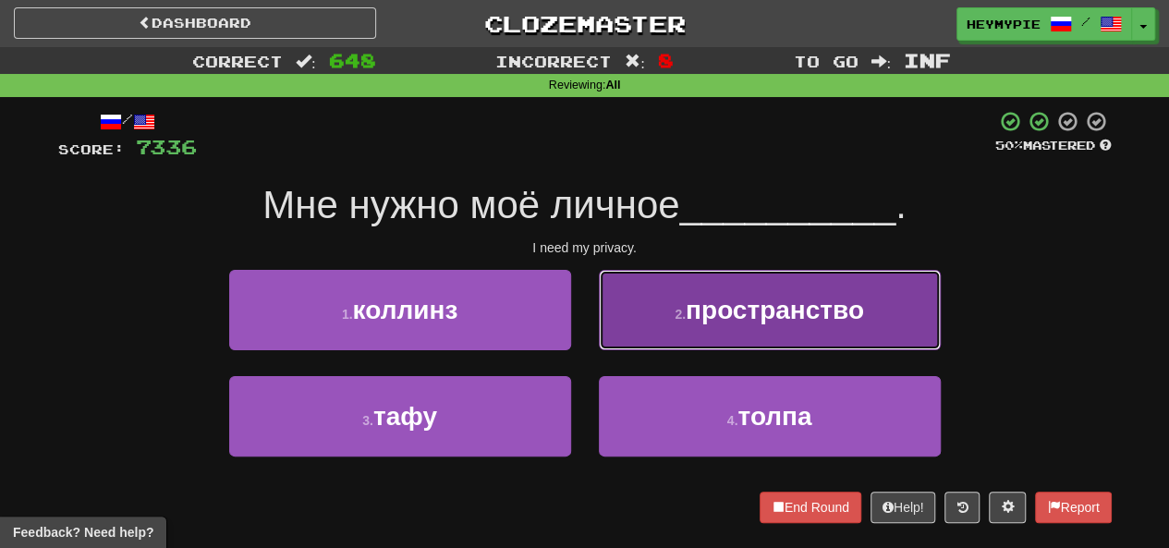
click at [589, 306] on span "пространство" at bounding box center [775, 310] width 178 height 29
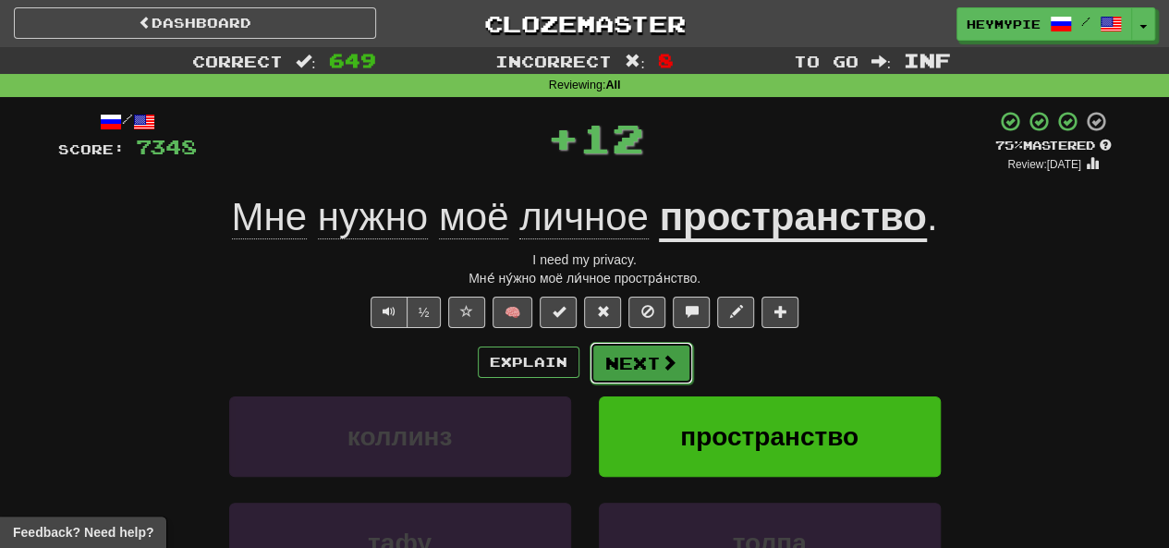
click at [589, 369] on button "Next" at bounding box center [642, 363] width 104 height 43
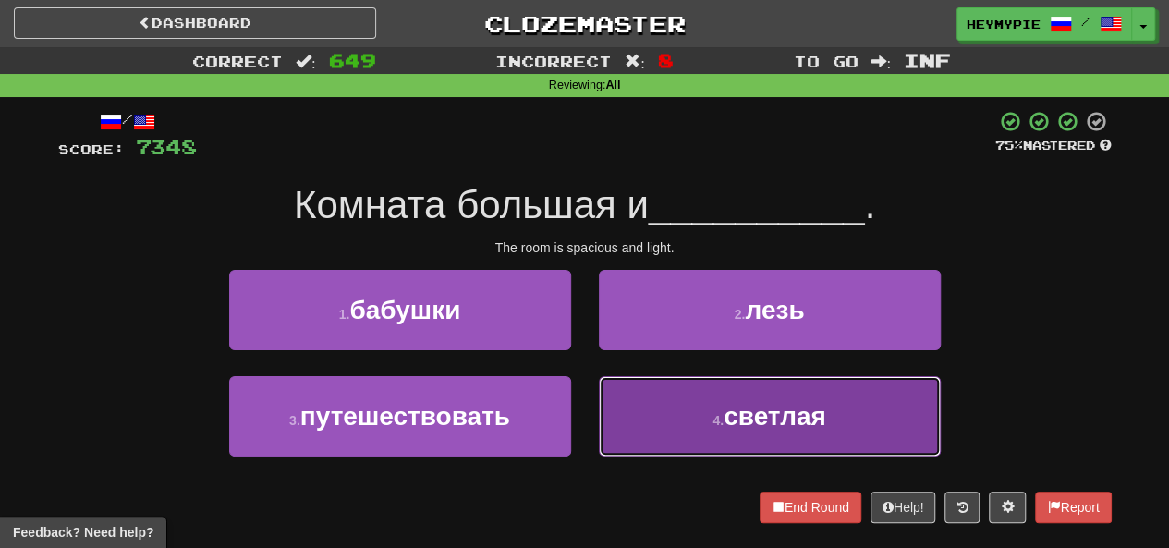
click at [589, 453] on button "4 . светлая" at bounding box center [770, 416] width 342 height 80
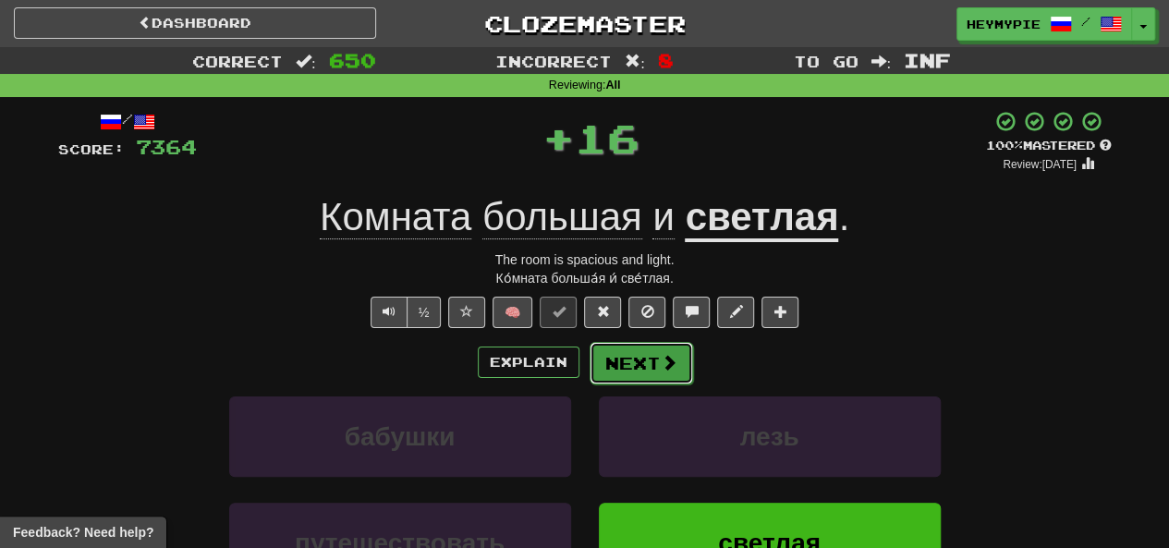
click at [589, 361] on button "Next" at bounding box center [642, 363] width 104 height 43
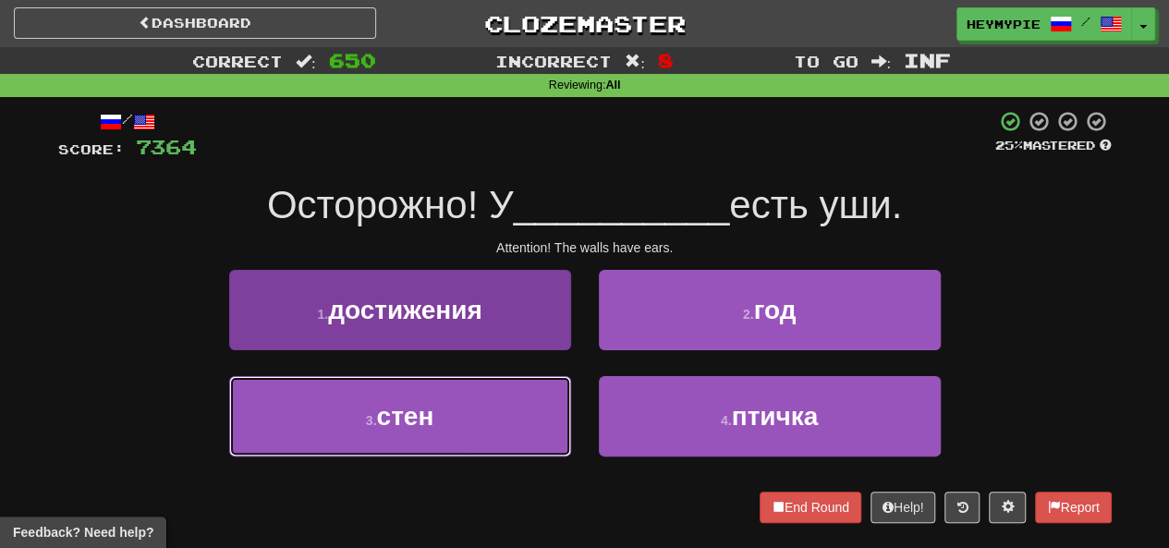
click at [507, 421] on button "3 . стен" at bounding box center [400, 416] width 342 height 80
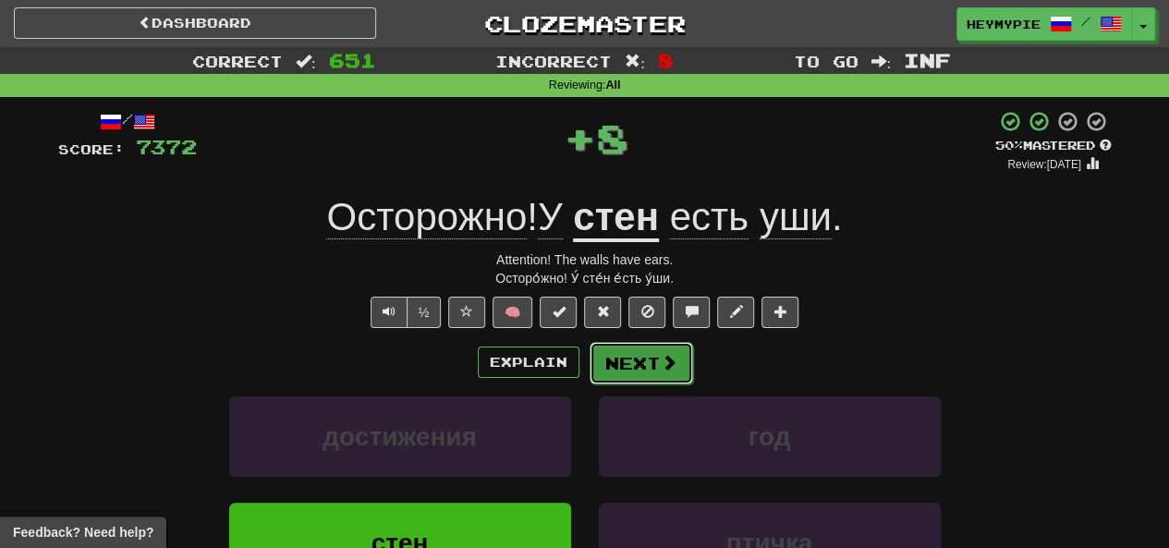
click at [589, 364] on button "Next" at bounding box center [642, 363] width 104 height 43
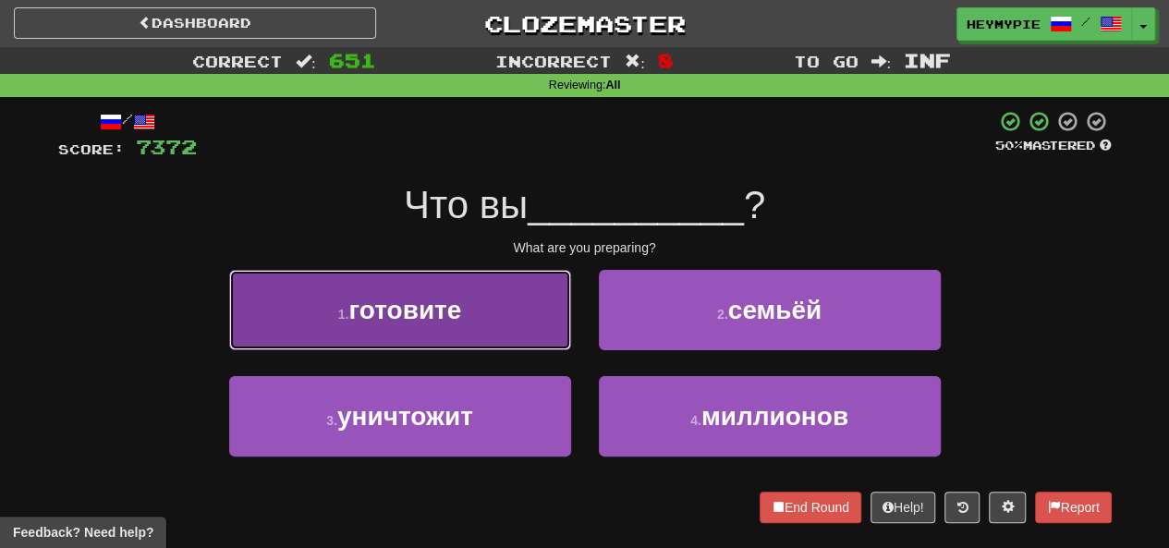
click at [465, 298] on button "1 . готовите" at bounding box center [400, 310] width 342 height 80
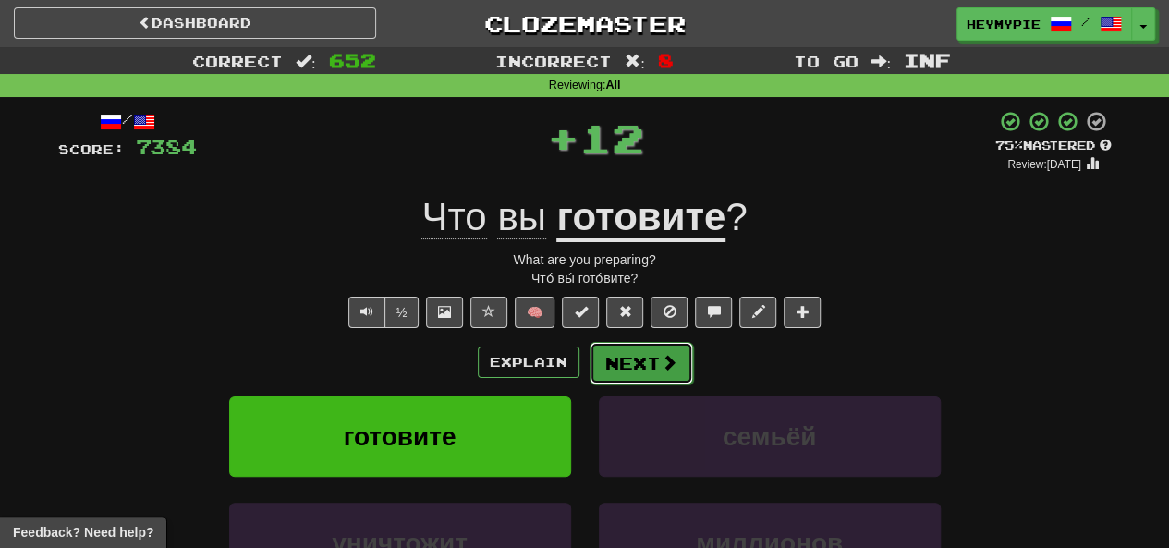
click at [589, 379] on button "Next" at bounding box center [642, 363] width 104 height 43
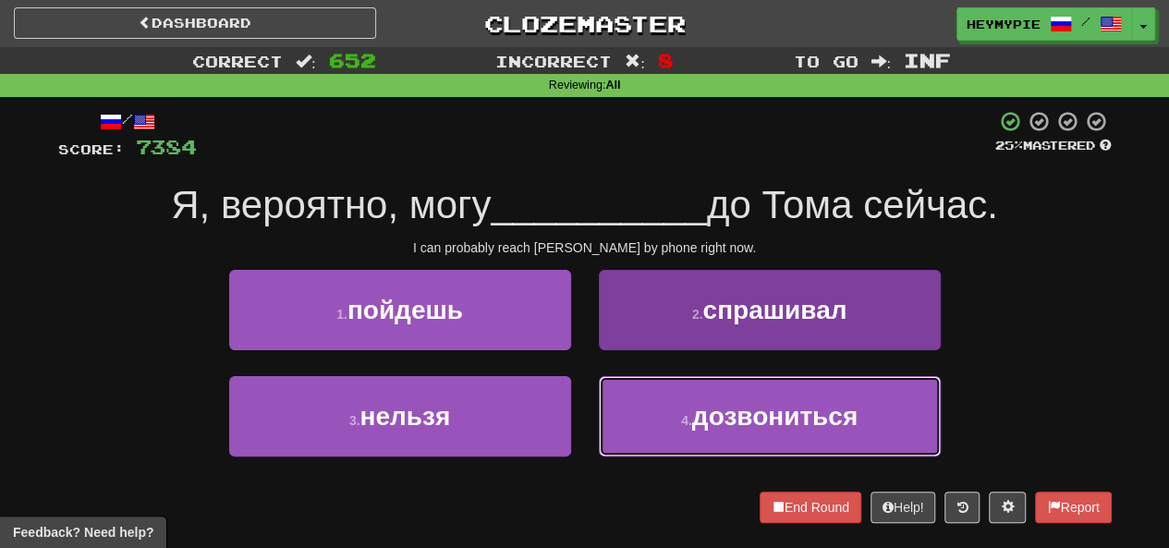
click at [589, 423] on span "дозвониться" at bounding box center [774, 416] width 165 height 29
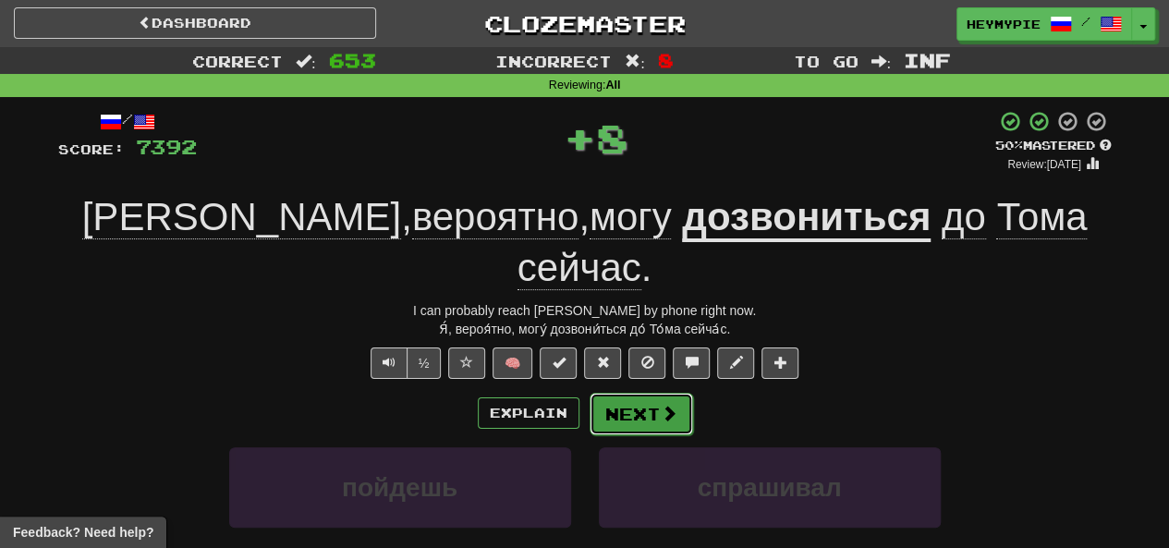
click at [589, 393] on button "Next" at bounding box center [642, 414] width 104 height 43
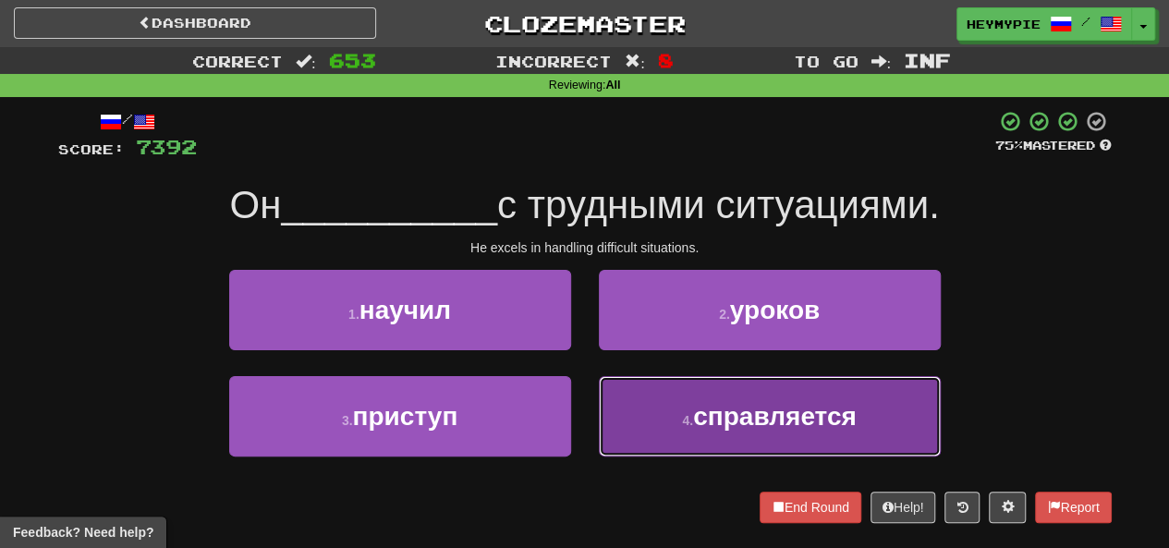
click at [589, 439] on button "4 . справляется" at bounding box center [770, 416] width 342 height 80
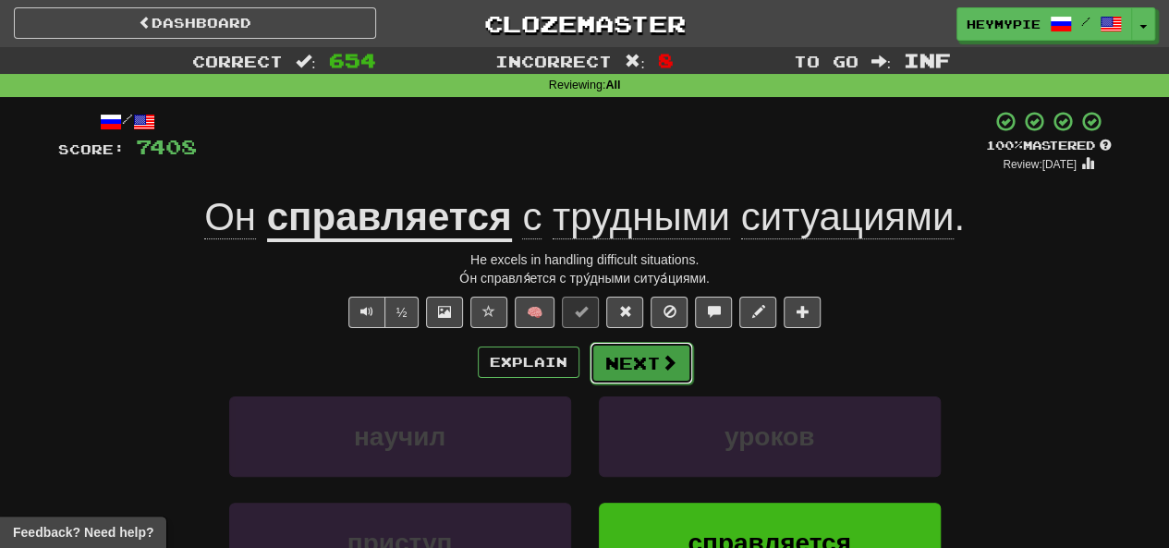
click at [589, 359] on button "Next" at bounding box center [642, 363] width 104 height 43
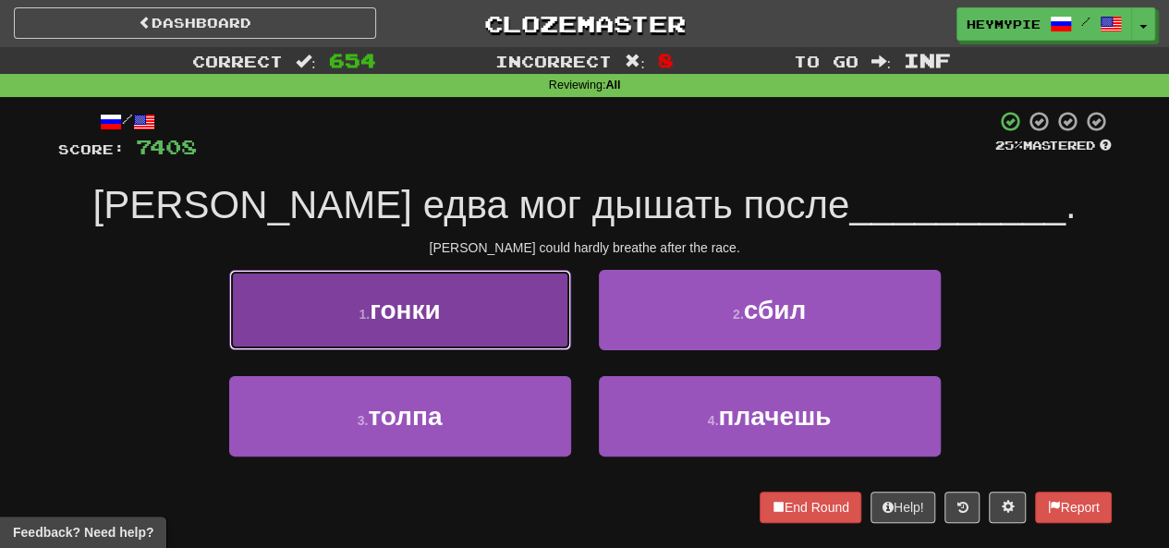
click at [510, 335] on button "1 . гонки" at bounding box center [400, 310] width 342 height 80
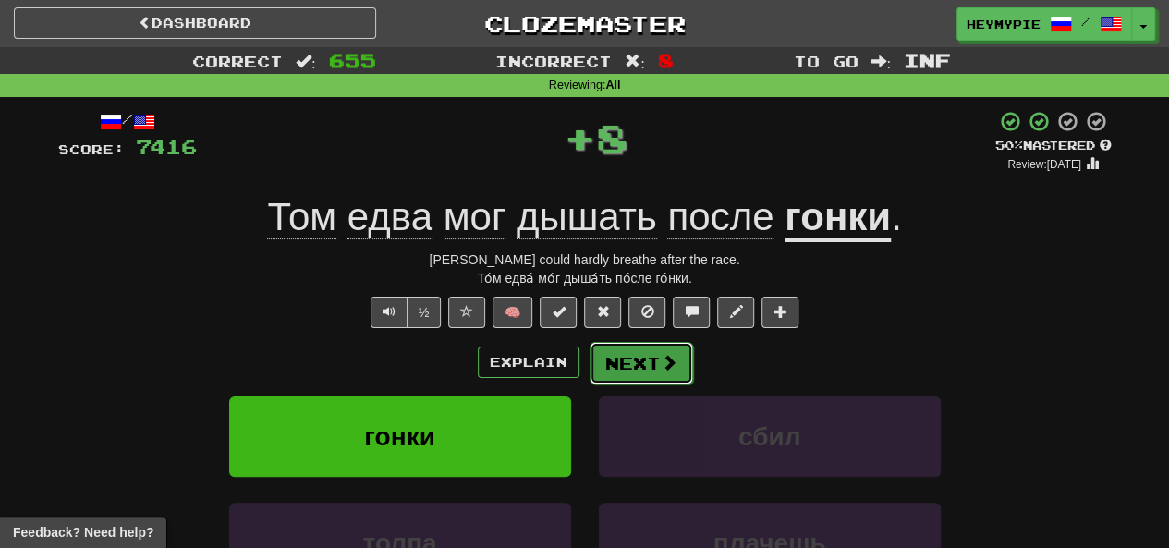
click at [589, 372] on button "Next" at bounding box center [642, 363] width 104 height 43
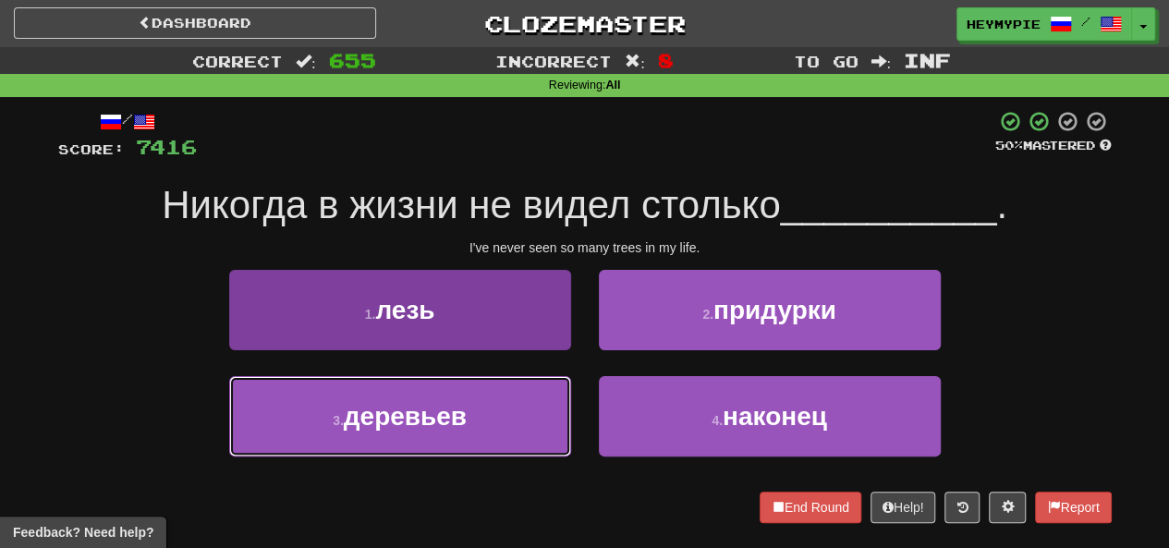
click at [473, 417] on button "3 . деревьев" at bounding box center [400, 416] width 342 height 80
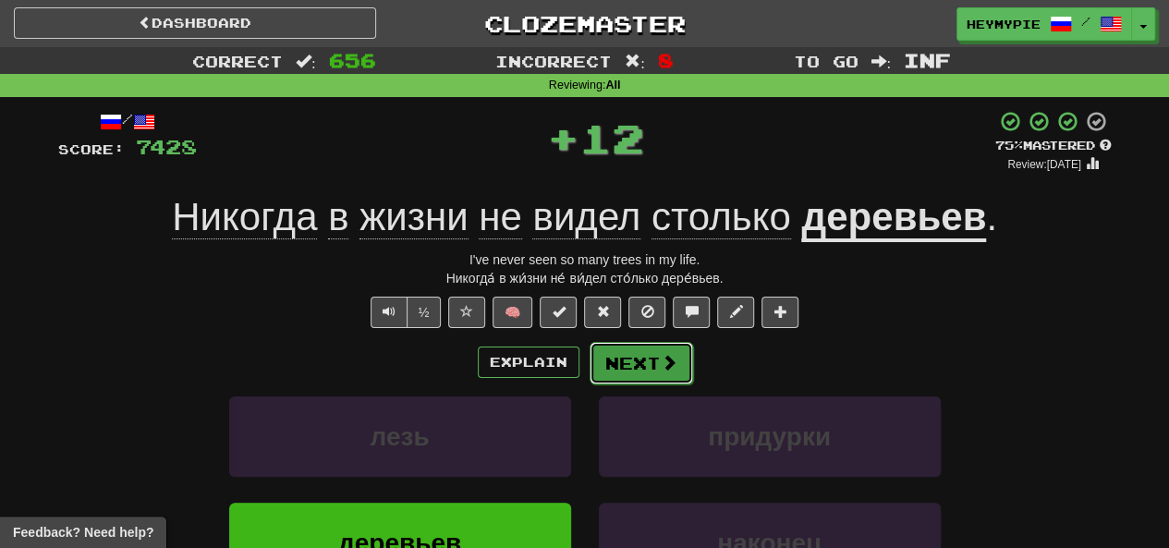
click at [589, 357] on button "Next" at bounding box center [642, 363] width 104 height 43
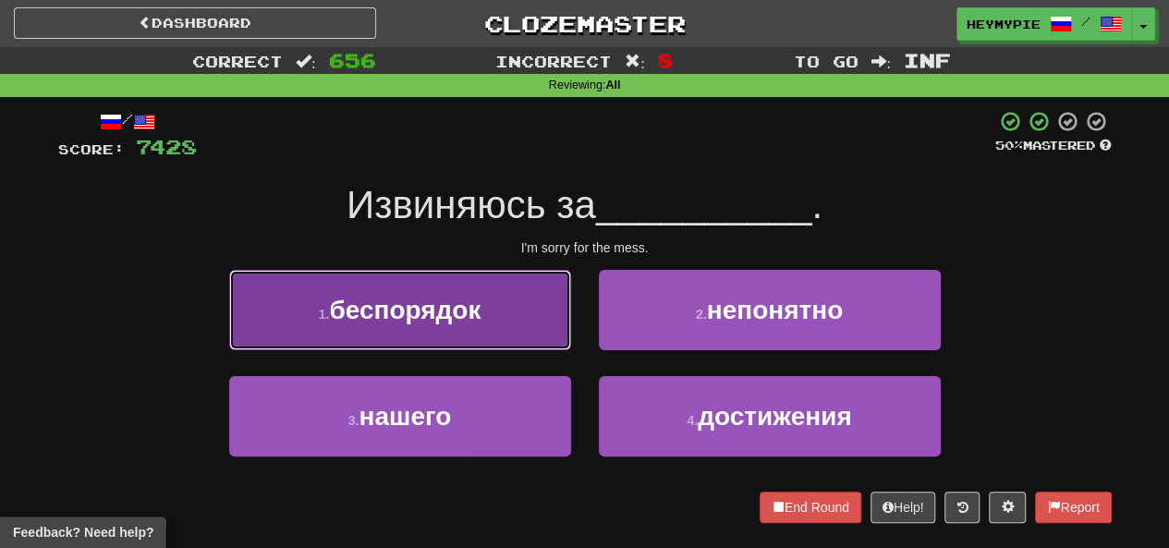
click at [486, 315] on button "1 . беспорядок" at bounding box center [400, 310] width 342 height 80
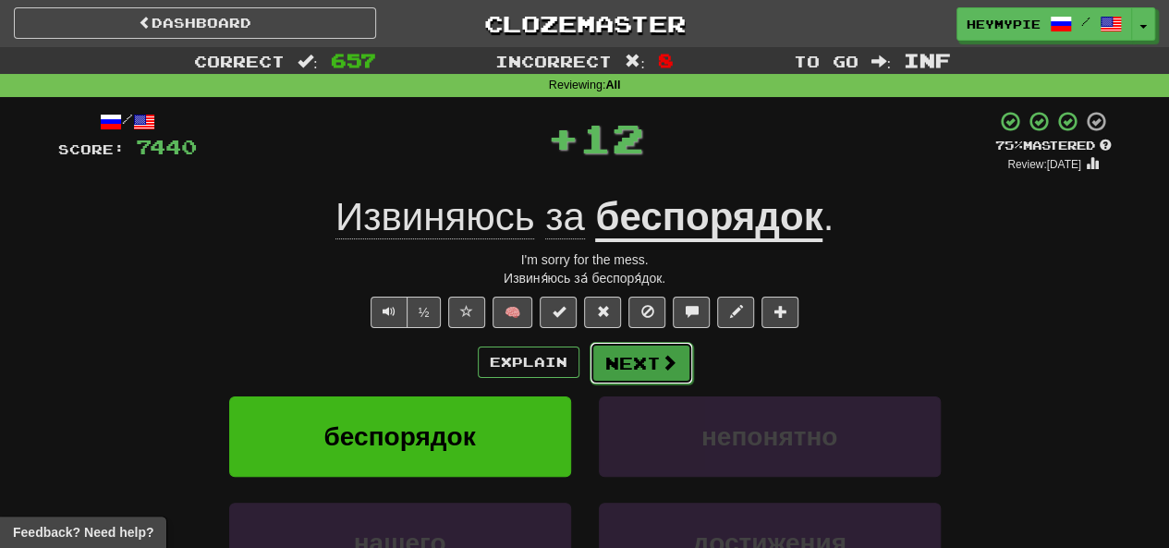
click at [589, 374] on button "Next" at bounding box center [642, 363] width 104 height 43
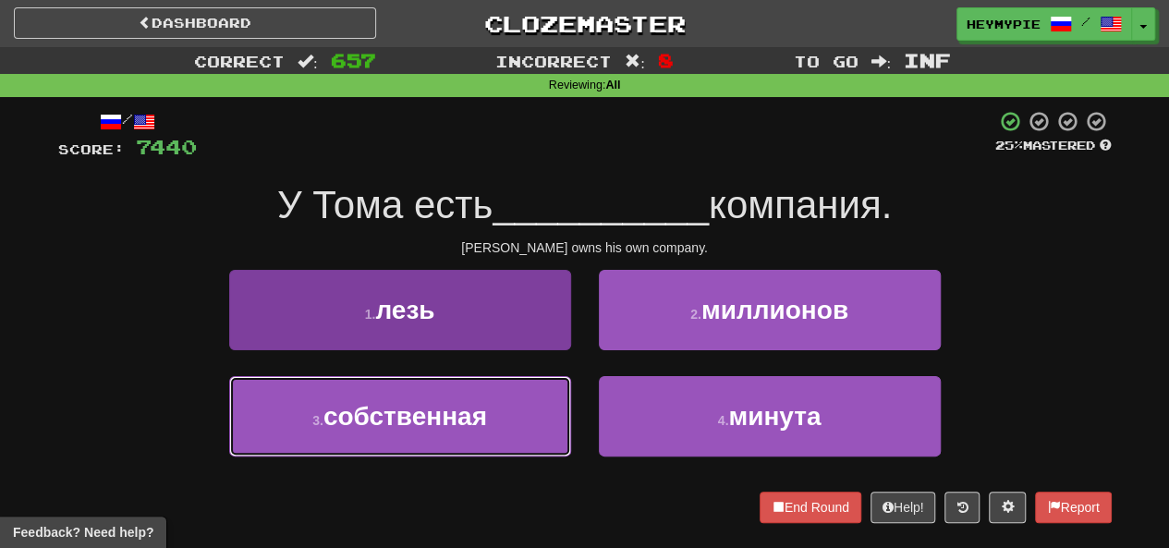
click at [512, 411] on button "3 . собственная" at bounding box center [400, 416] width 342 height 80
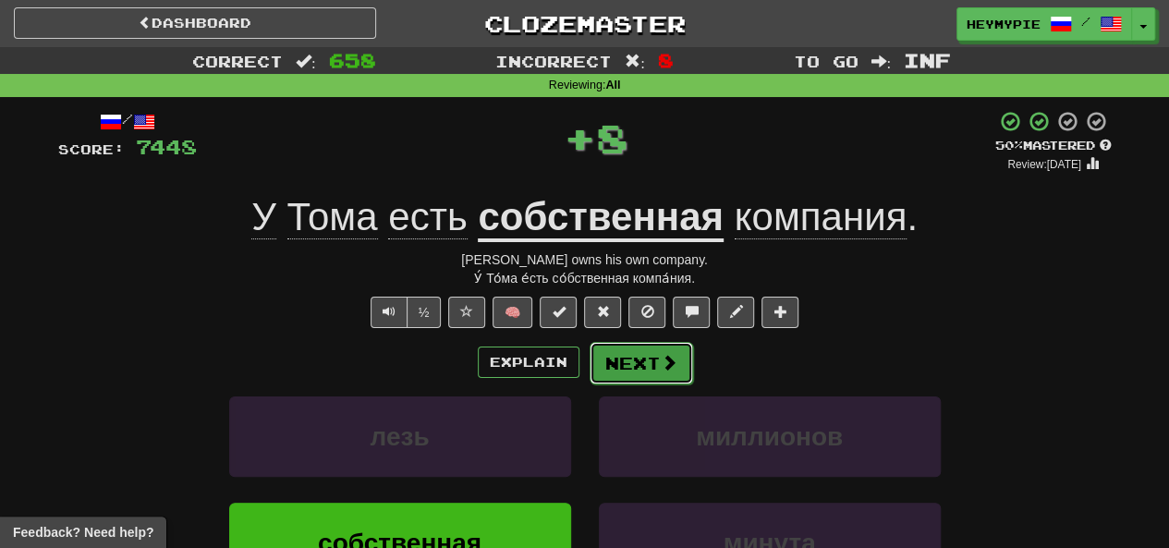
click at [589, 358] on button "Next" at bounding box center [642, 363] width 104 height 43
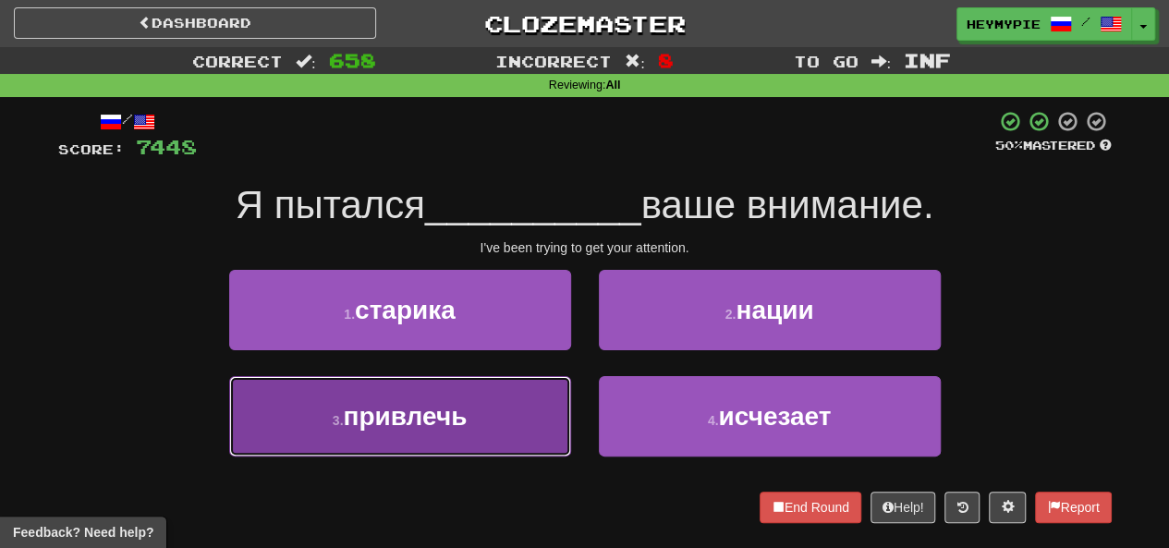
click at [508, 413] on button "3 . привлечь" at bounding box center [400, 416] width 342 height 80
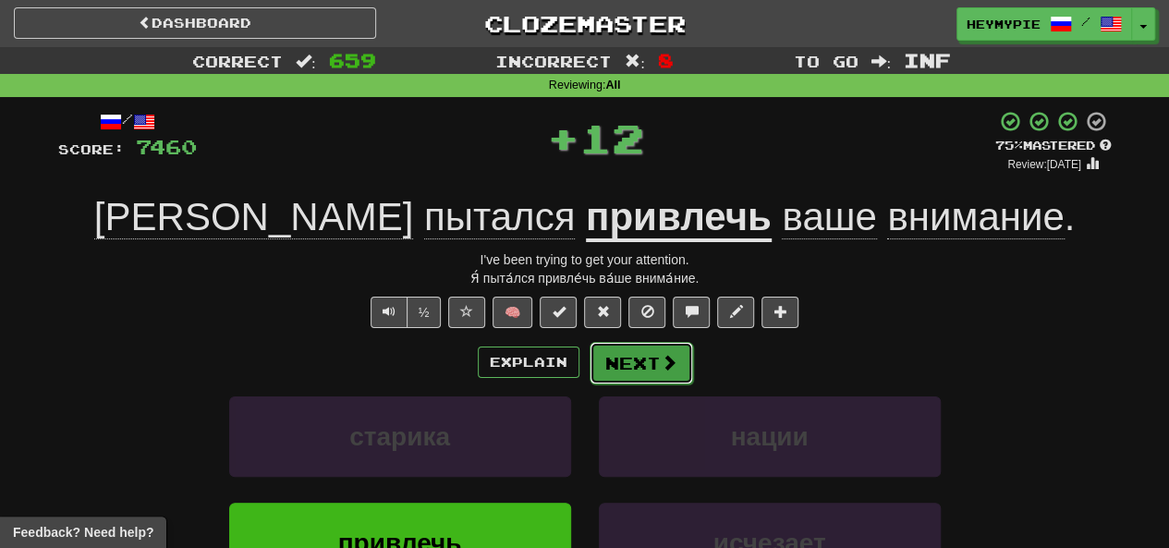
click at [589, 358] on button "Next" at bounding box center [642, 363] width 104 height 43
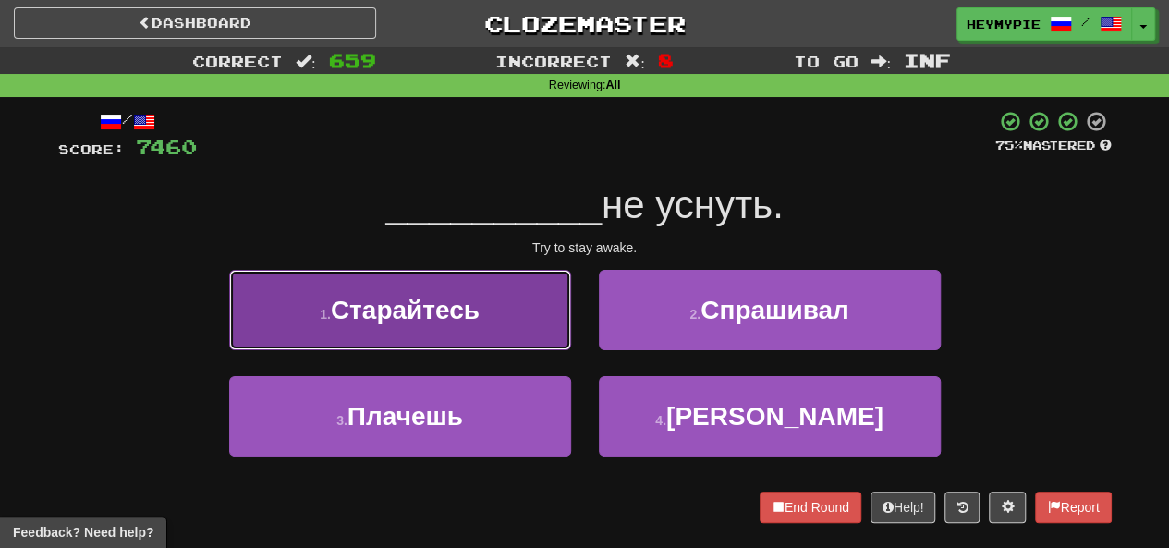
click at [516, 307] on button "1 . Старайтесь" at bounding box center [400, 310] width 342 height 80
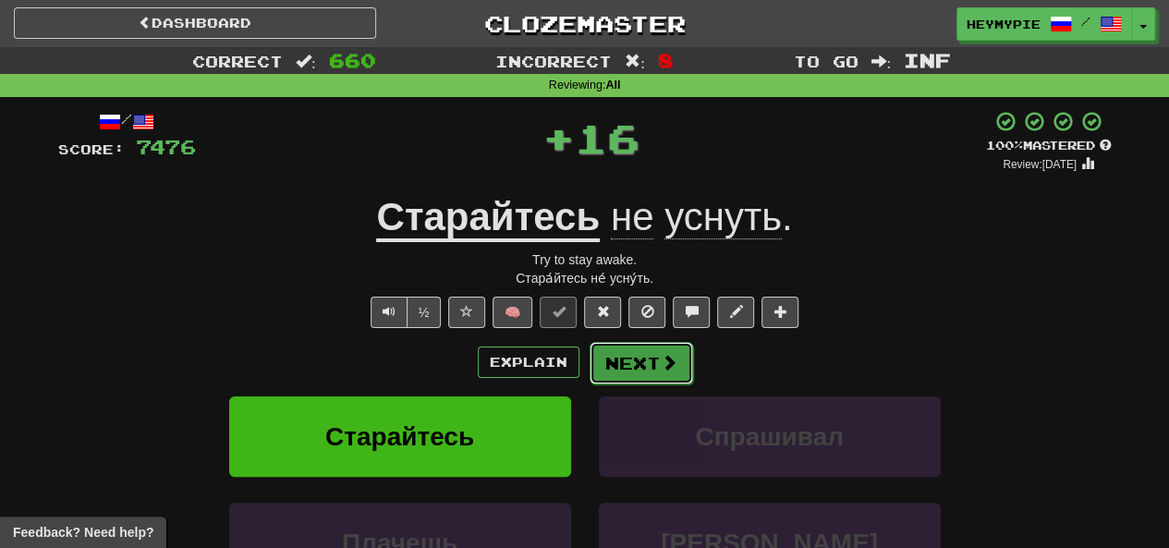
click at [589, 368] on button "Next" at bounding box center [642, 363] width 104 height 43
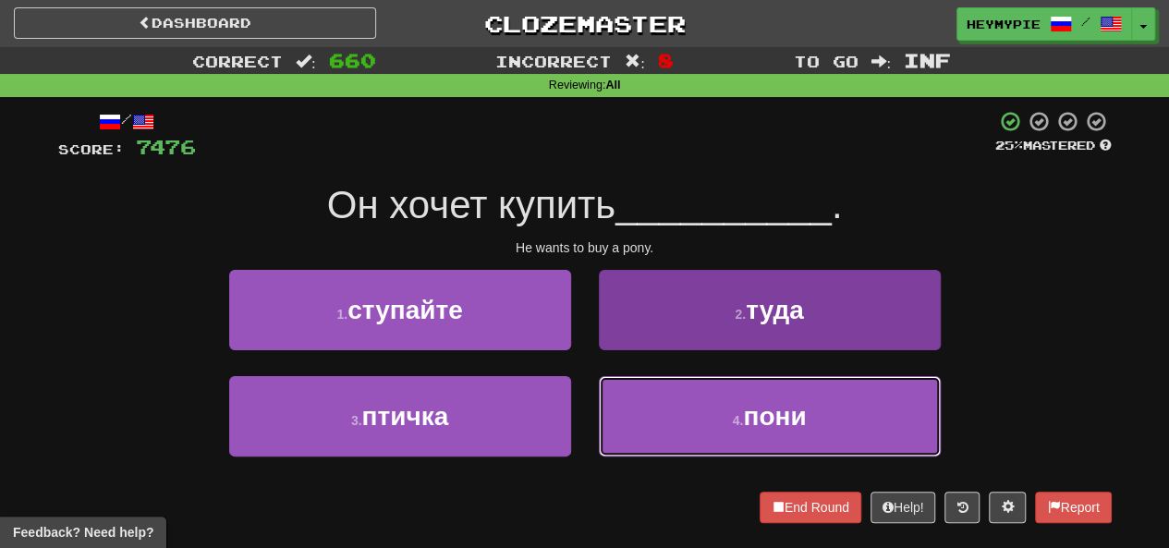
click at [589, 416] on button "4 . пони" at bounding box center [770, 416] width 342 height 80
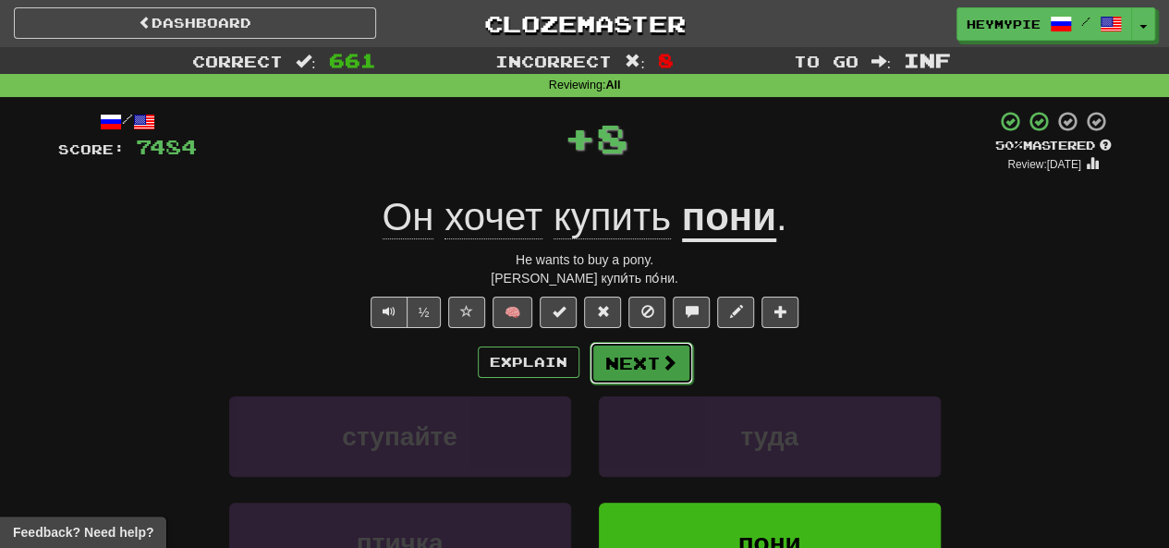
click at [589, 373] on button "Next" at bounding box center [642, 363] width 104 height 43
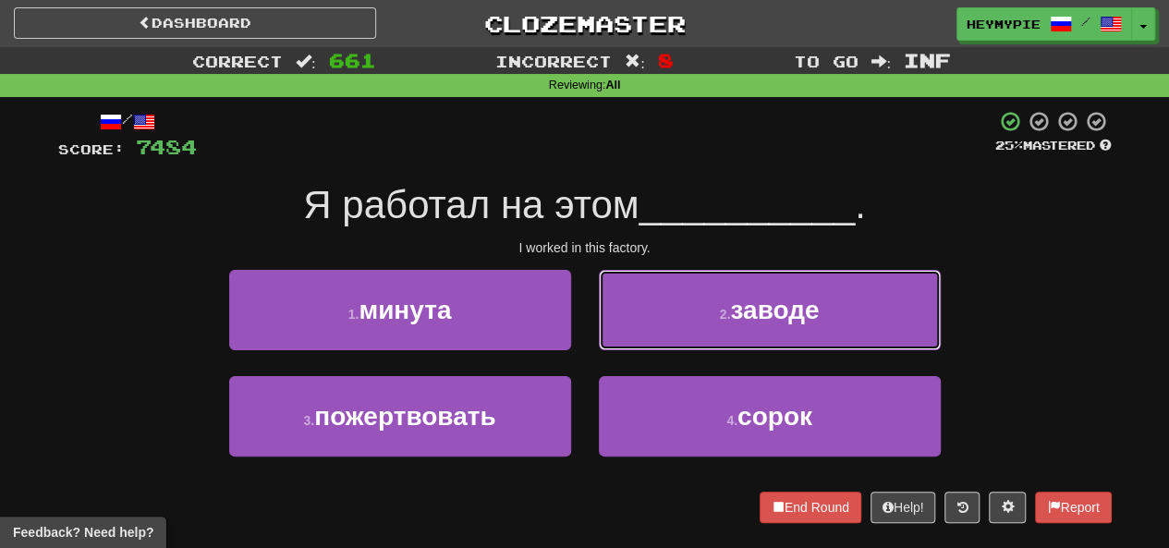
click at [589, 319] on button "2 . заводе" at bounding box center [770, 310] width 342 height 80
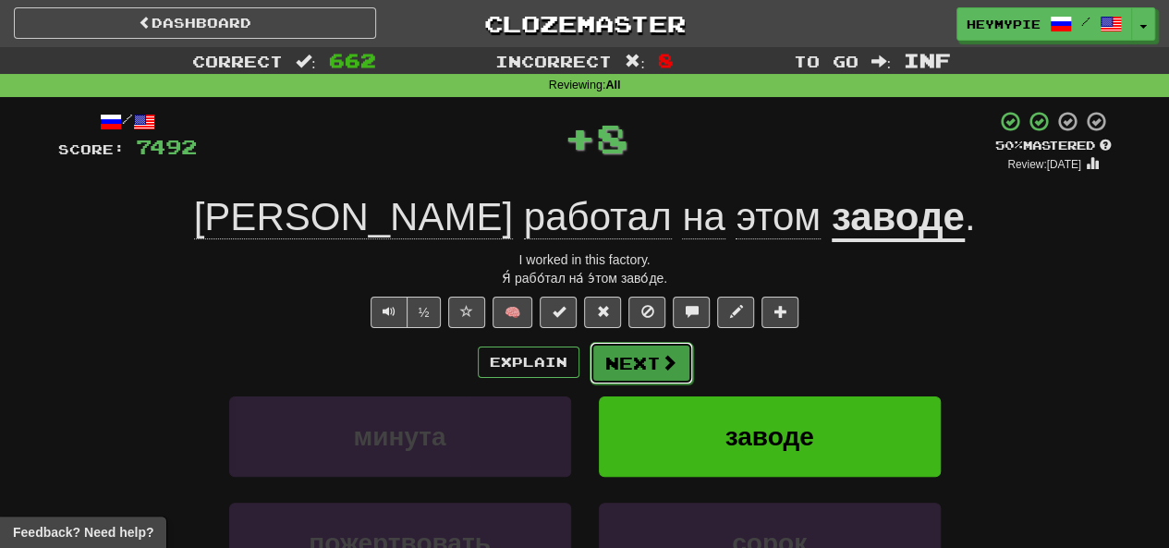
click at [589, 360] on button "Next" at bounding box center [642, 363] width 104 height 43
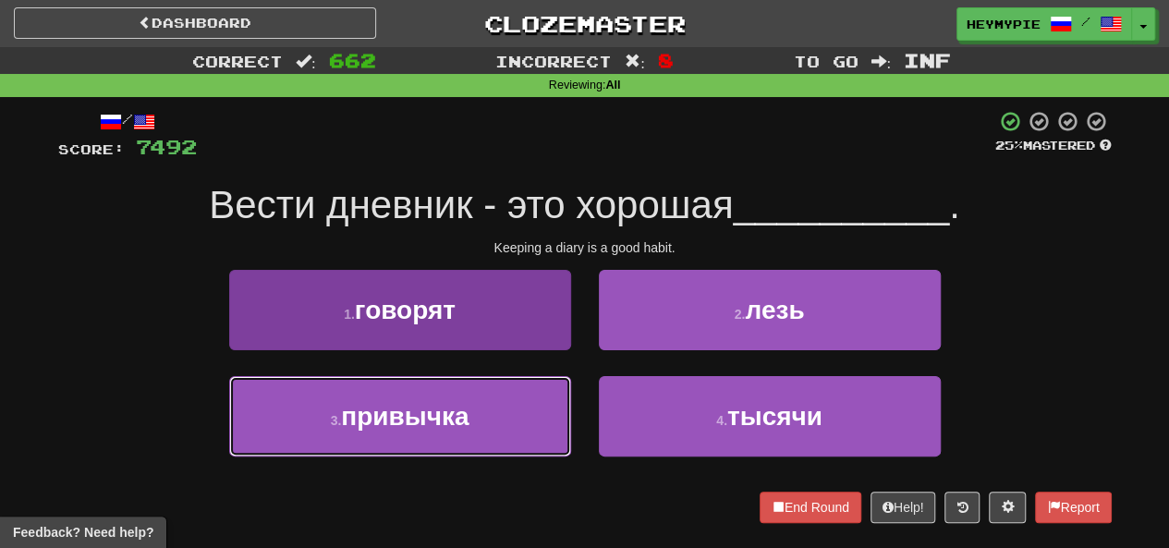
drag, startPoint x: 440, startPoint y: 443, endPoint x: 463, endPoint y: 427, distance: 27.9
click at [440, 445] on button "3 . привычка" at bounding box center [400, 416] width 342 height 80
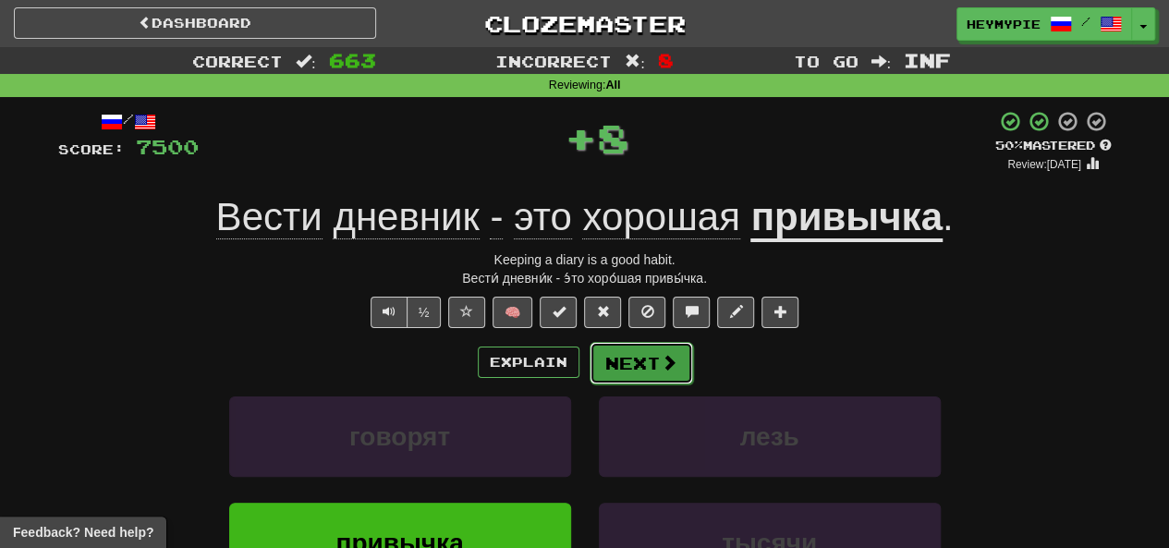
click at [589, 361] on button "Next" at bounding box center [642, 363] width 104 height 43
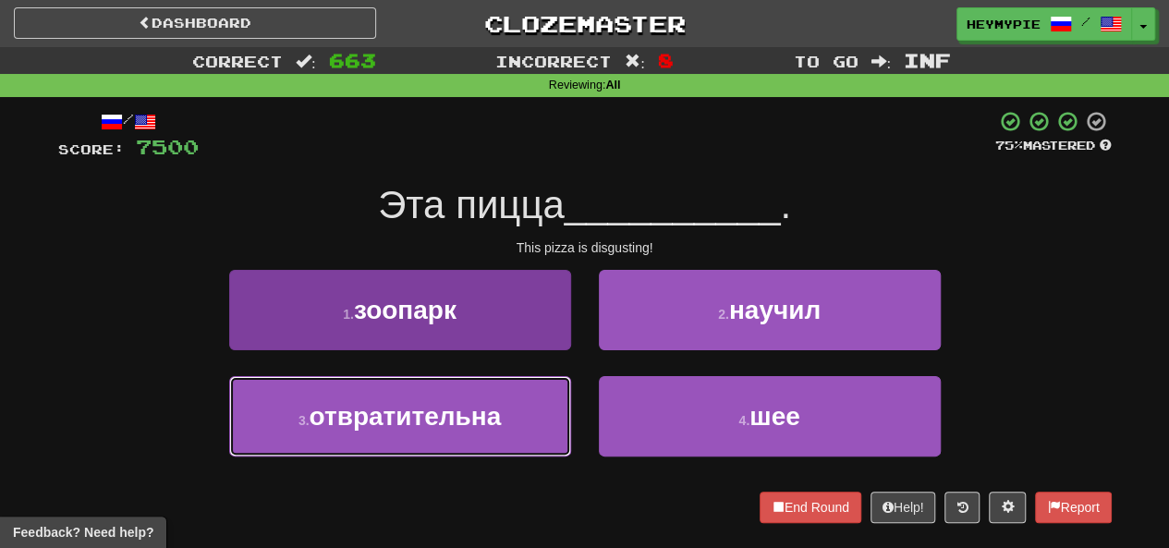
click at [484, 413] on span "отвратительна" at bounding box center [405, 416] width 192 height 29
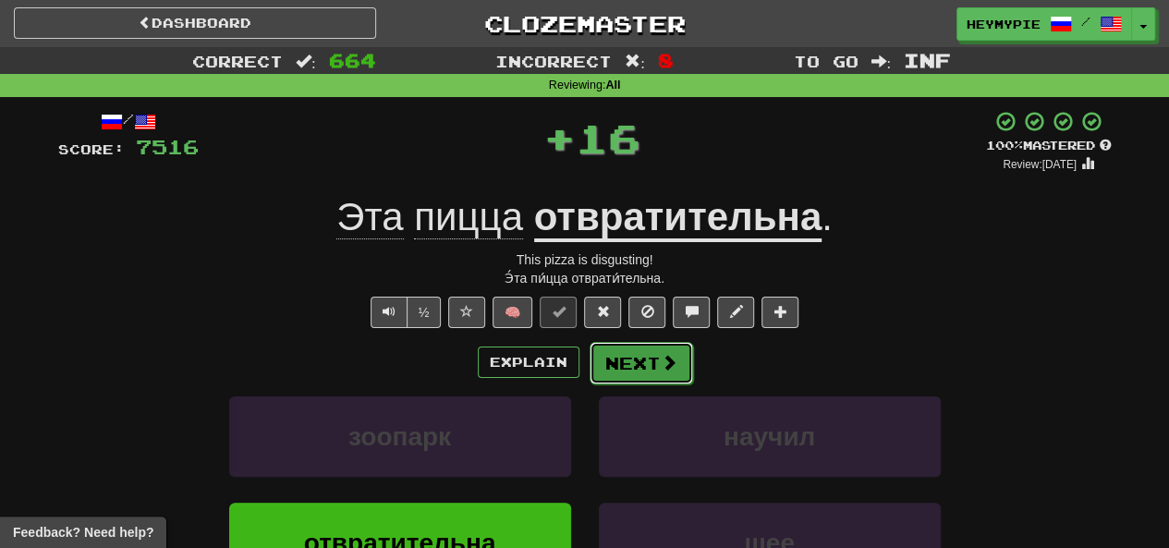
click at [589, 361] on button "Next" at bounding box center [642, 363] width 104 height 43
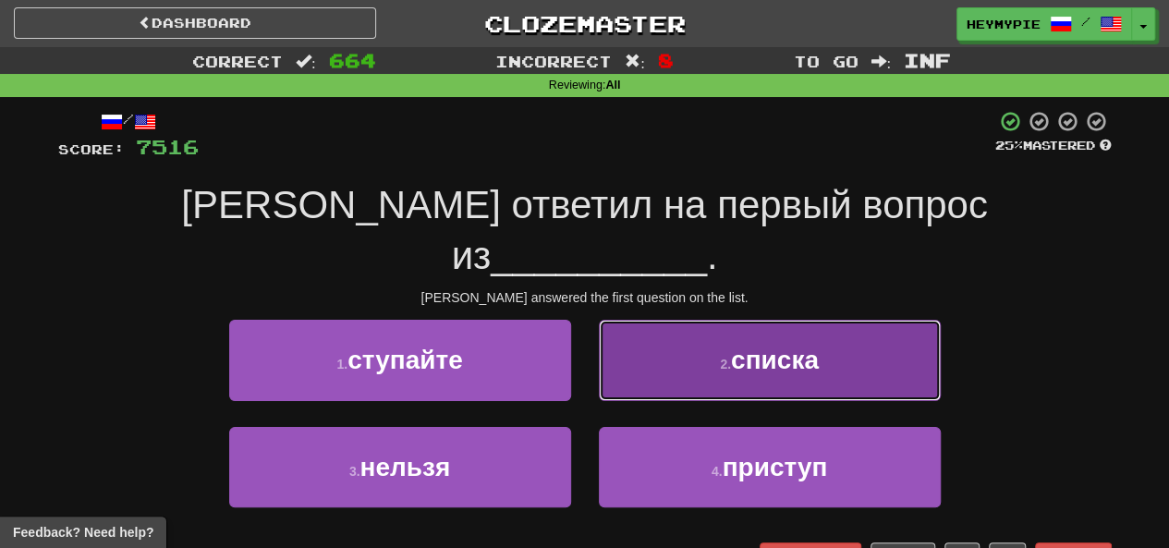
click at [589, 320] on button "2 . списка" at bounding box center [770, 360] width 342 height 80
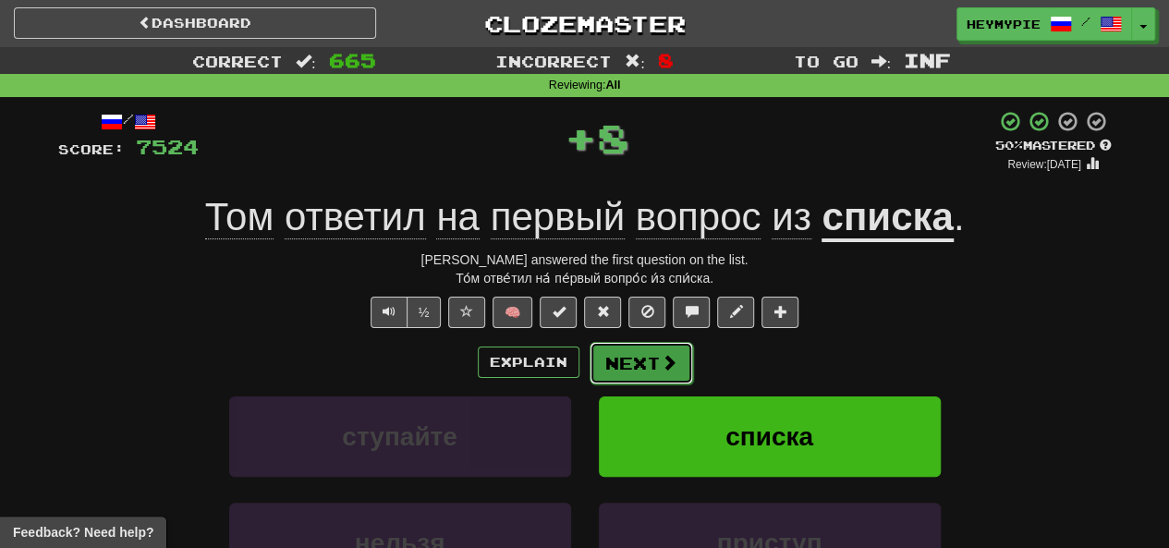
click at [589, 363] on button "Next" at bounding box center [642, 363] width 104 height 43
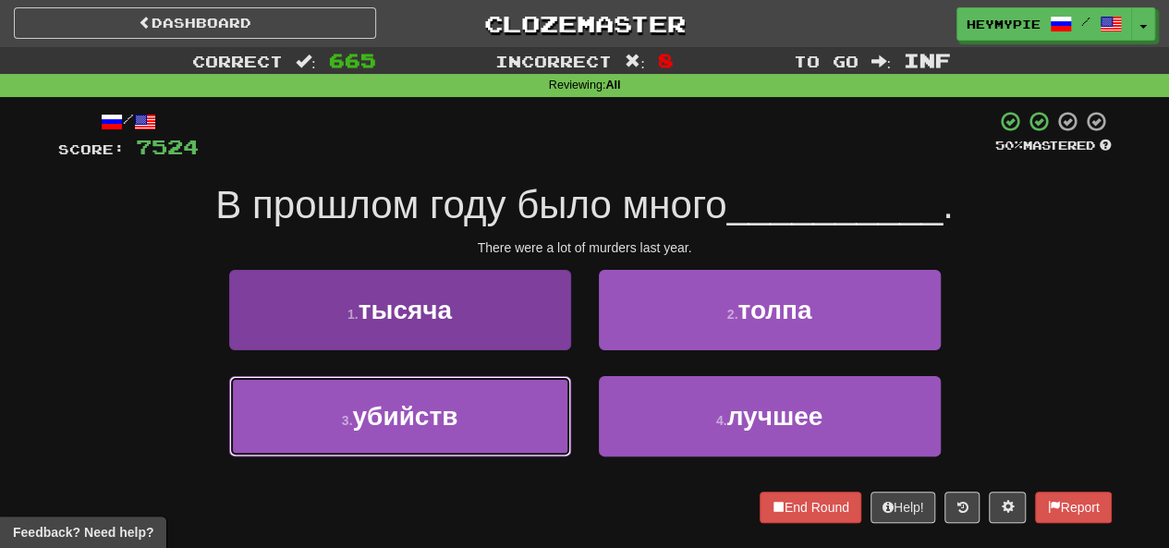
click at [442, 406] on span "убийств" at bounding box center [404, 416] width 105 height 29
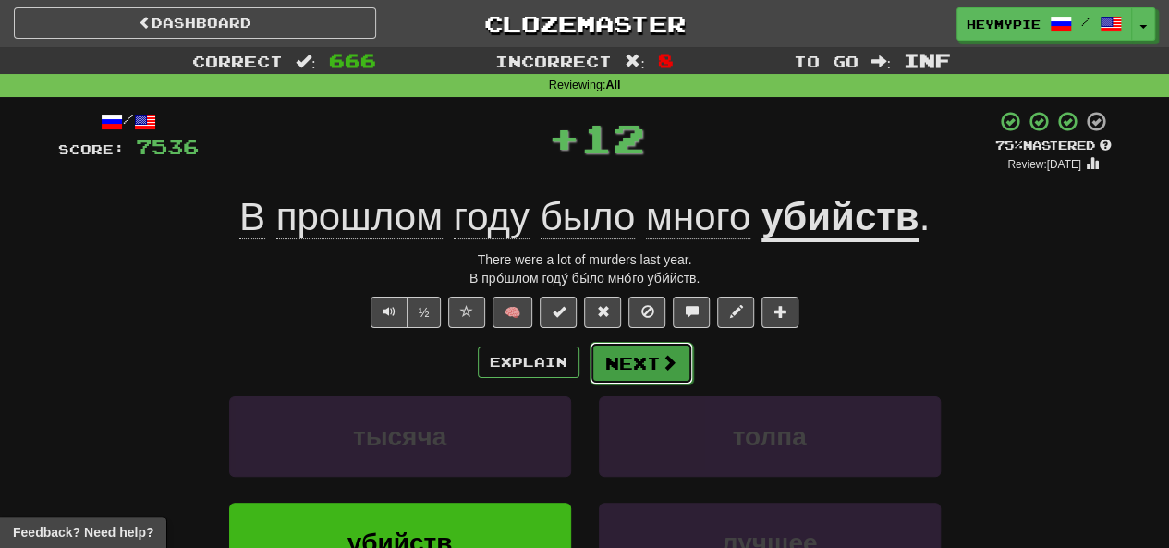
click at [589, 361] on button "Next" at bounding box center [642, 363] width 104 height 43
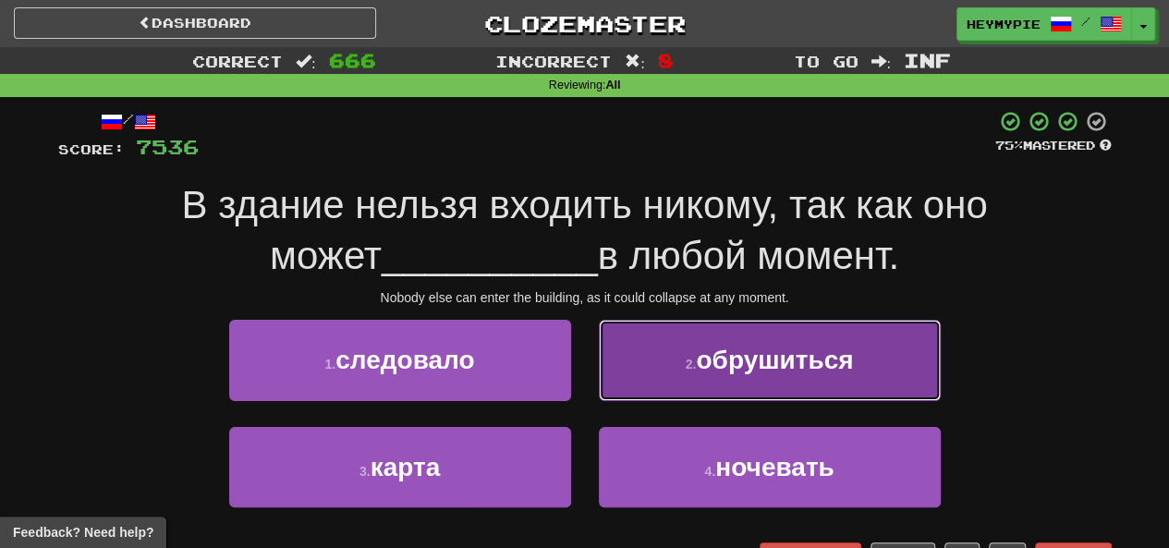
click at [589, 353] on button "2 . обрушиться" at bounding box center [770, 360] width 342 height 80
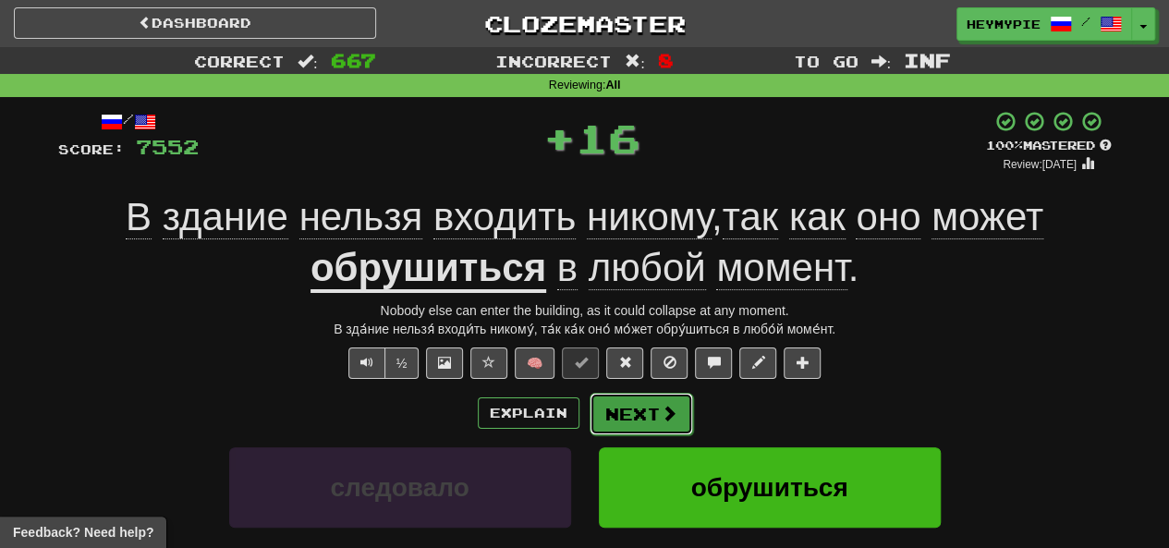
click at [589, 402] on button "Next" at bounding box center [642, 414] width 104 height 43
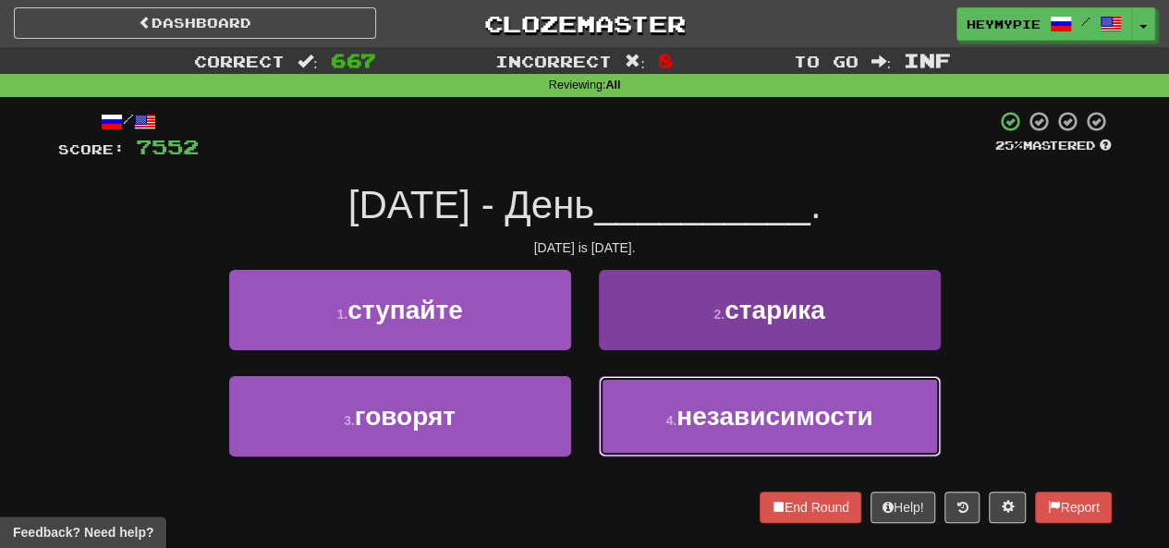
click at [589, 412] on button "4 . независимости" at bounding box center [770, 416] width 342 height 80
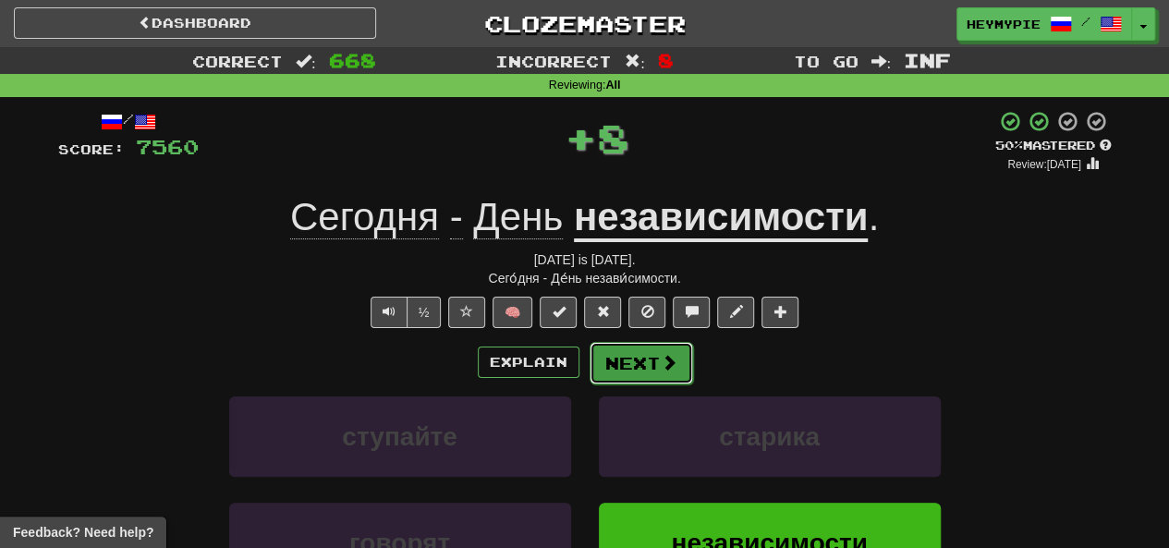
click at [589, 369] on button "Next" at bounding box center [642, 363] width 104 height 43
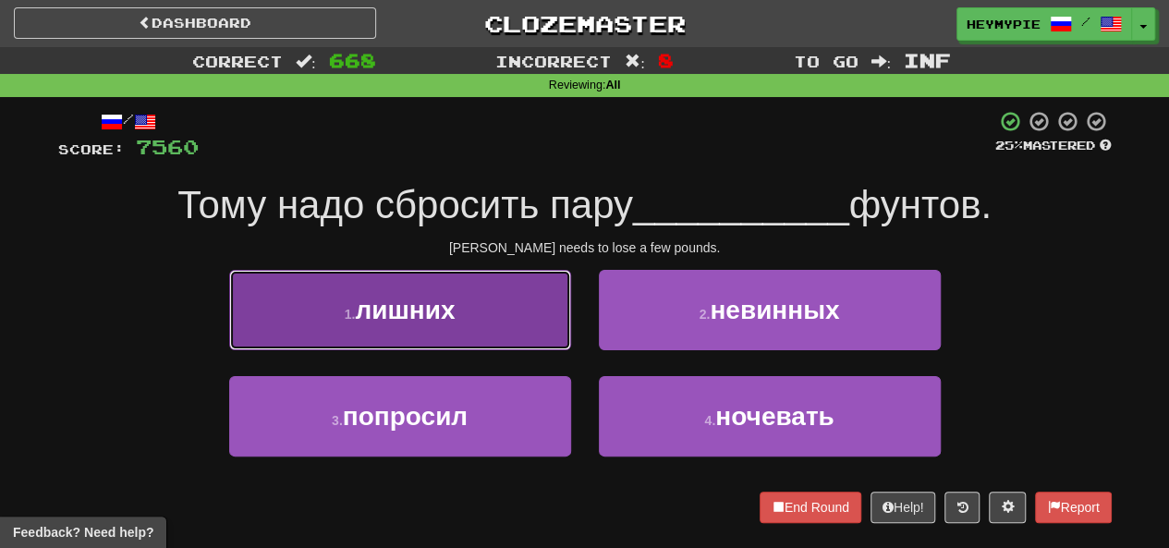
click at [465, 317] on button "1 . лишних" at bounding box center [400, 310] width 342 height 80
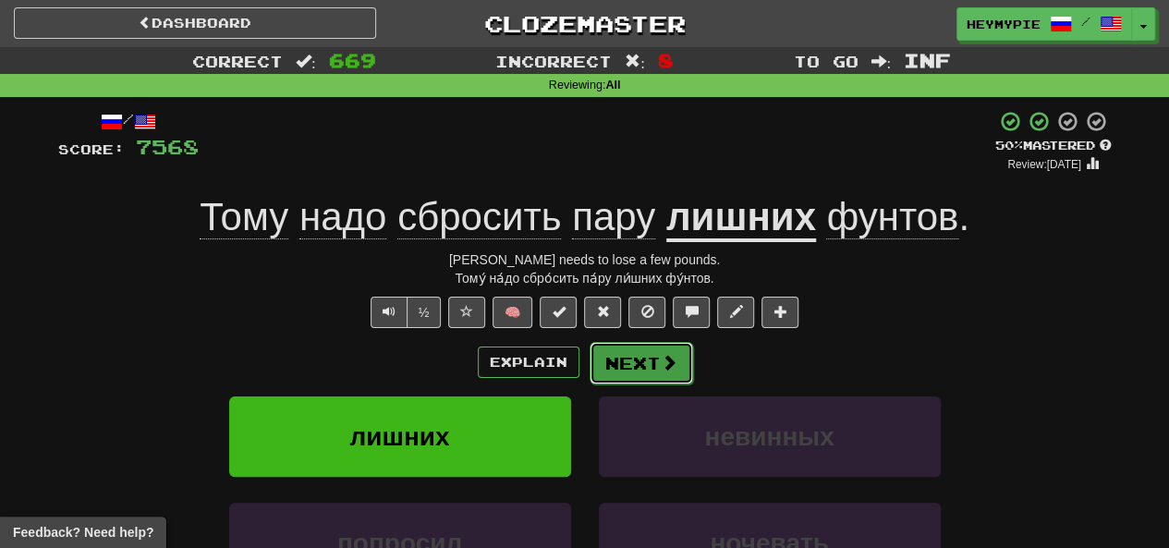
click at [589, 358] on button "Next" at bounding box center [642, 363] width 104 height 43
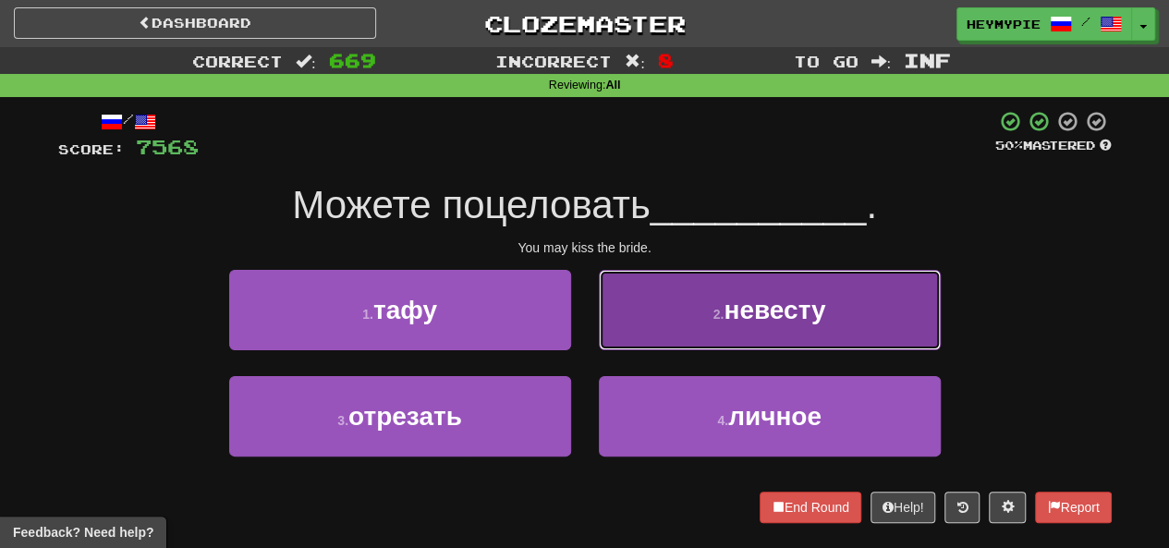
click at [589, 293] on button "2 . невесту" at bounding box center [770, 310] width 342 height 80
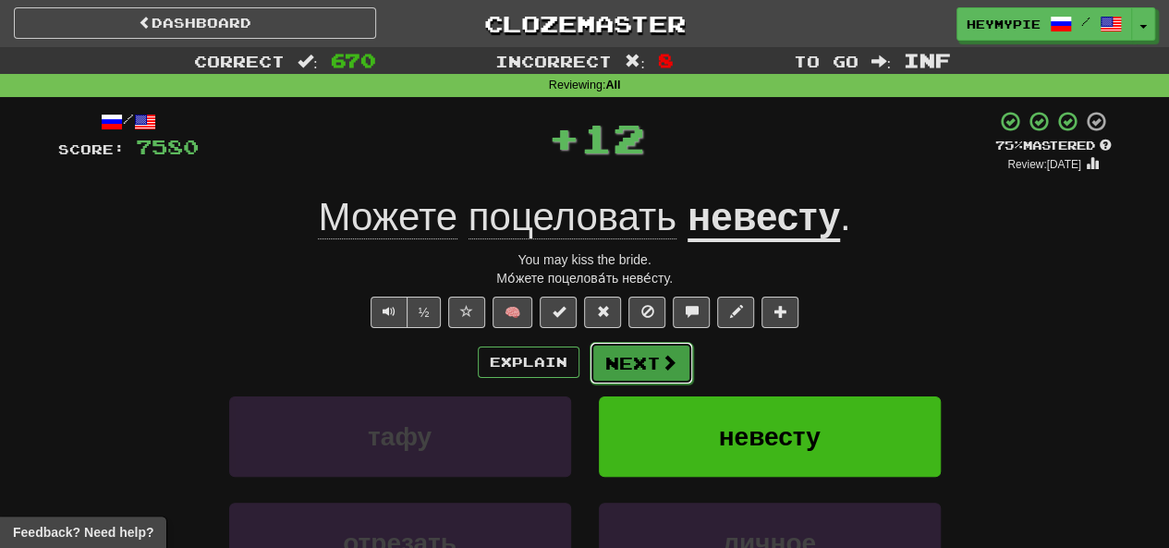
click at [589, 371] on button "Next" at bounding box center [642, 363] width 104 height 43
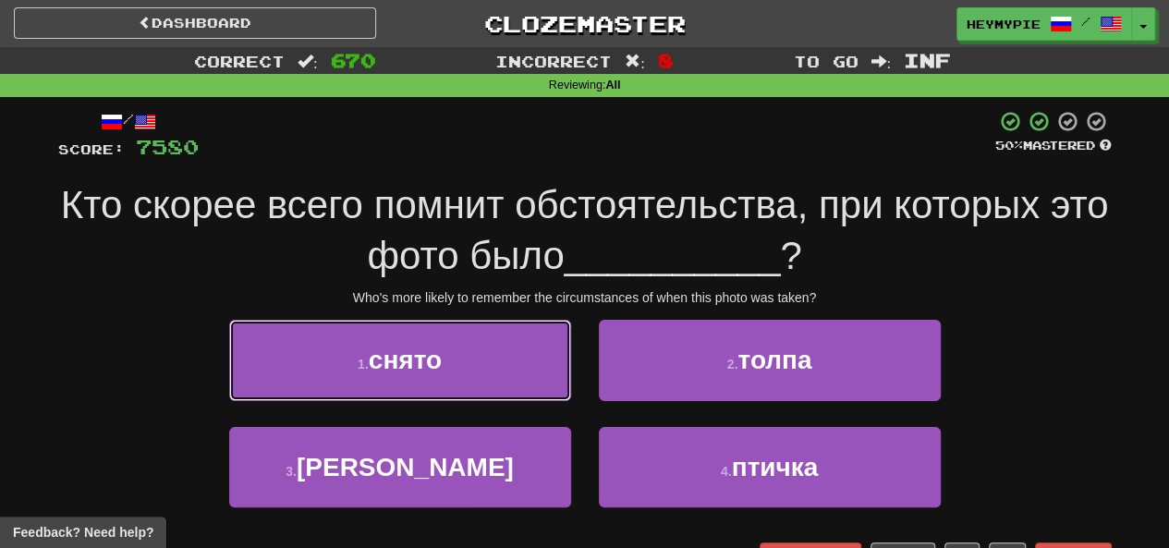
click at [521, 345] on button "1 . снято" at bounding box center [400, 360] width 342 height 80
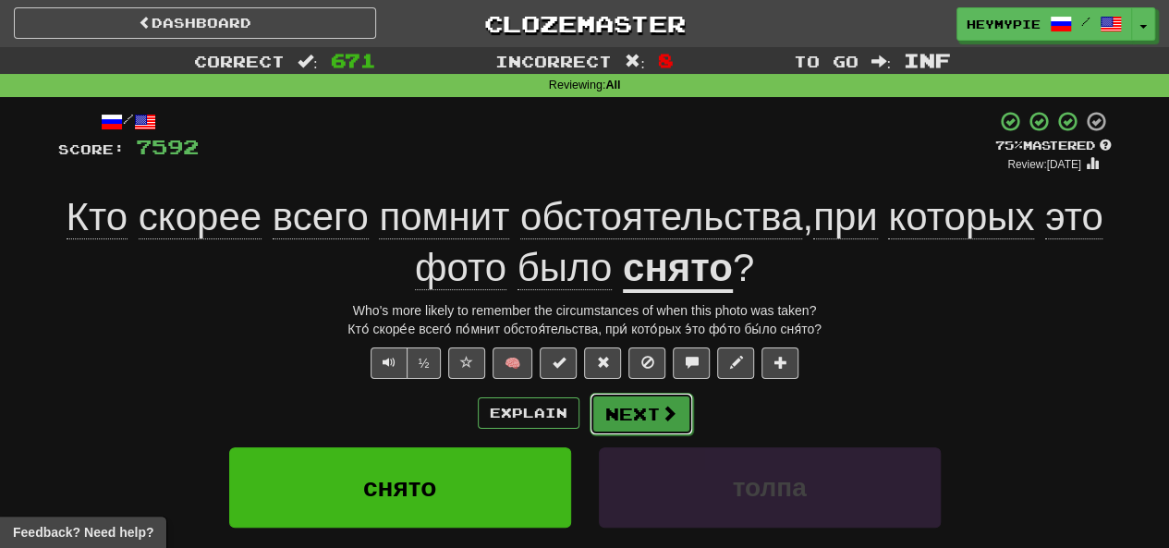
click at [589, 415] on button "Next" at bounding box center [642, 414] width 104 height 43
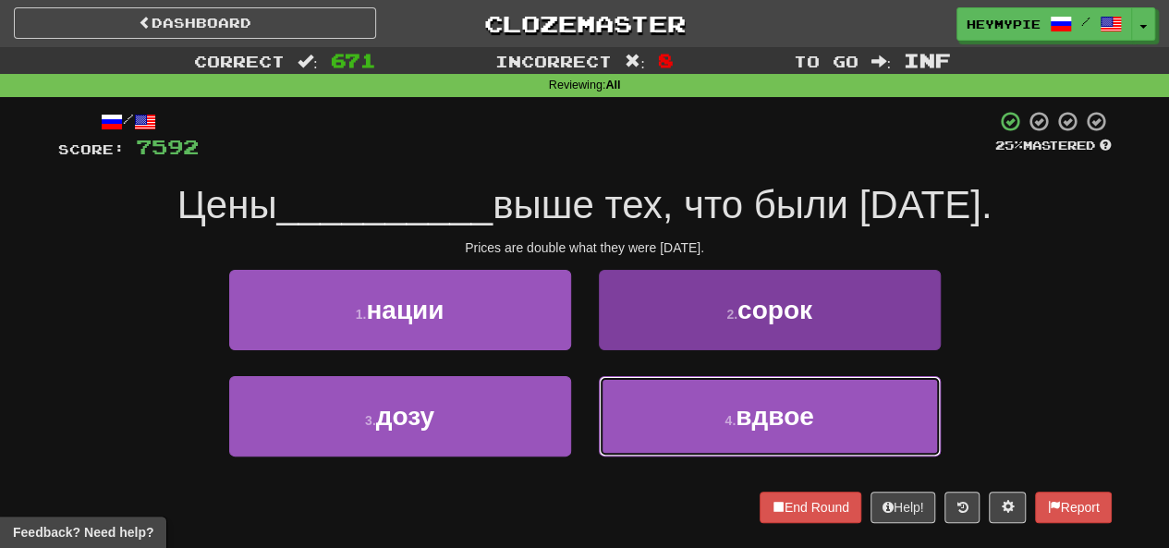
click at [589, 426] on button "4 . вдвое" at bounding box center [770, 416] width 342 height 80
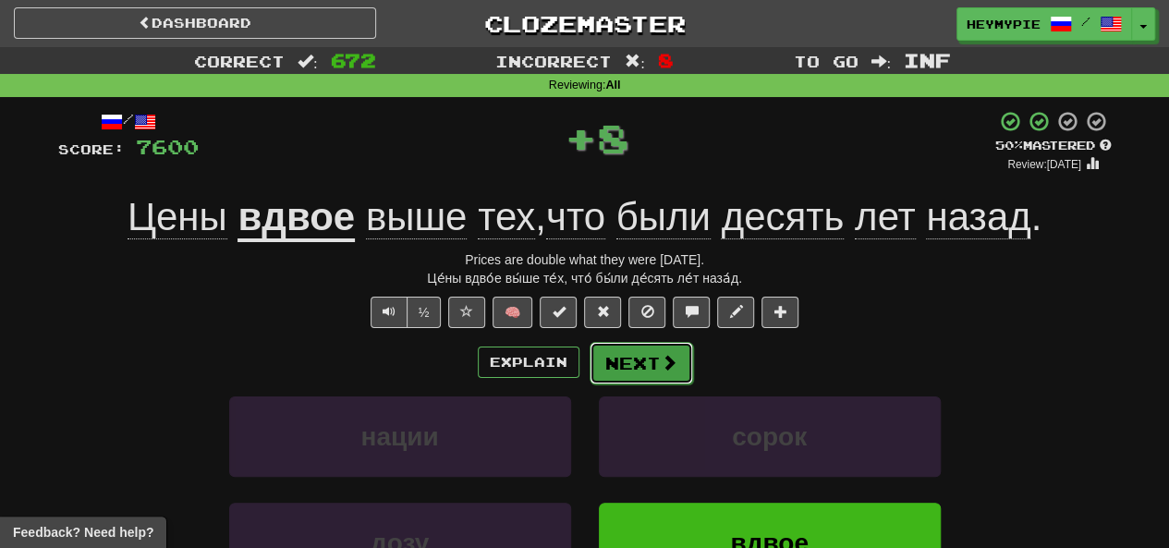
click at [589, 374] on button "Next" at bounding box center [642, 363] width 104 height 43
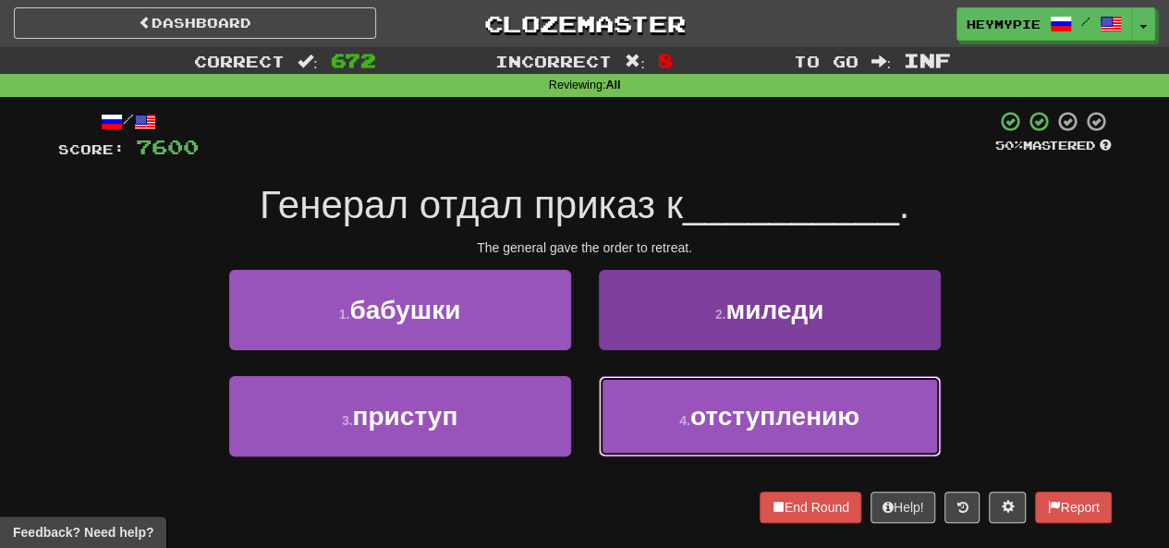
click at [589, 435] on button "4 . отступлению" at bounding box center [770, 416] width 342 height 80
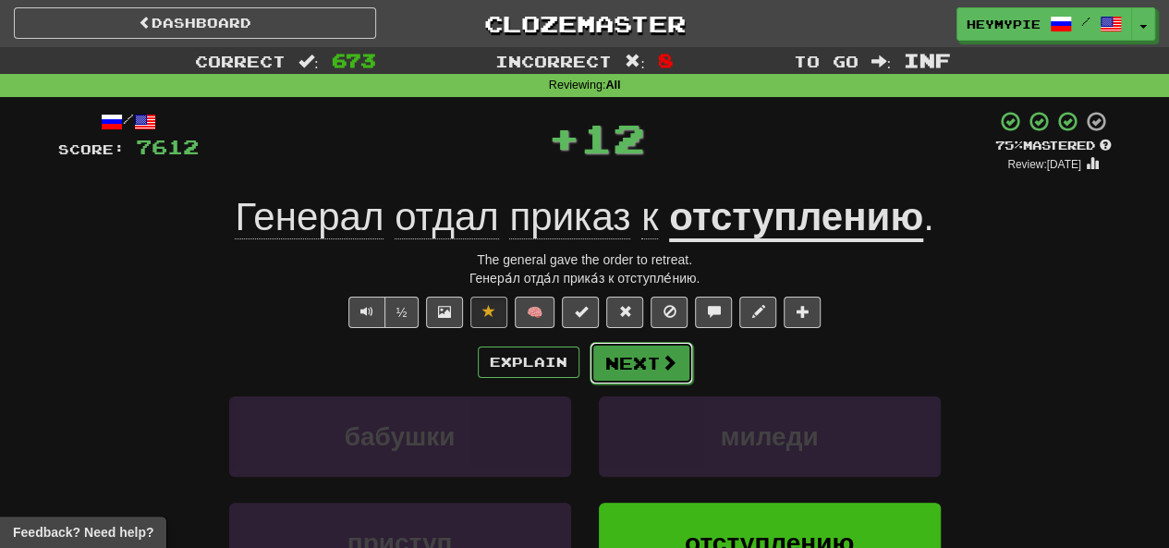
click at [589, 364] on button "Next" at bounding box center [642, 363] width 104 height 43
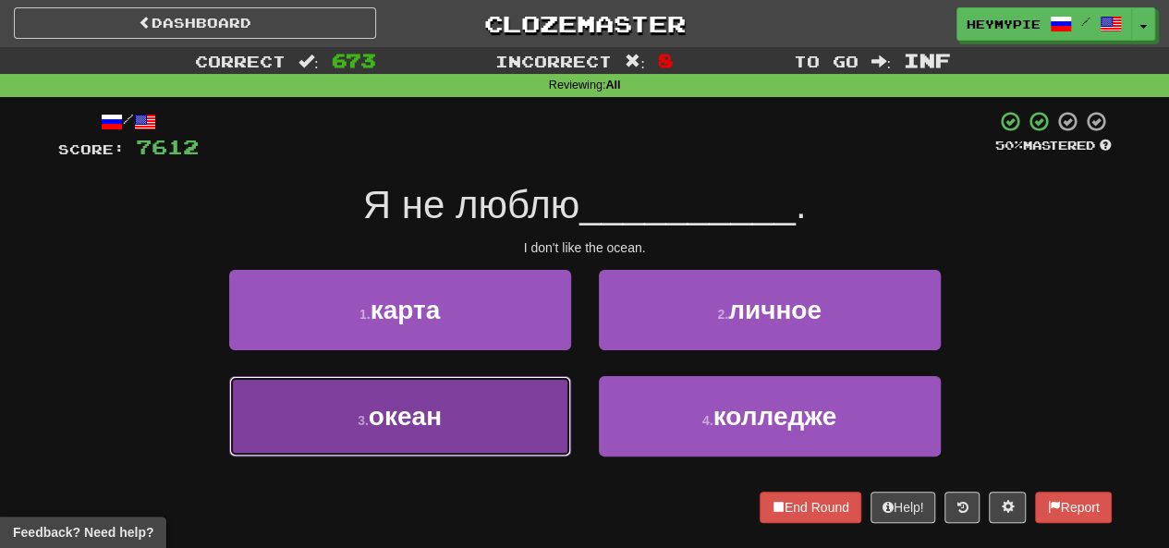
click at [483, 428] on button "3 . океан" at bounding box center [400, 416] width 342 height 80
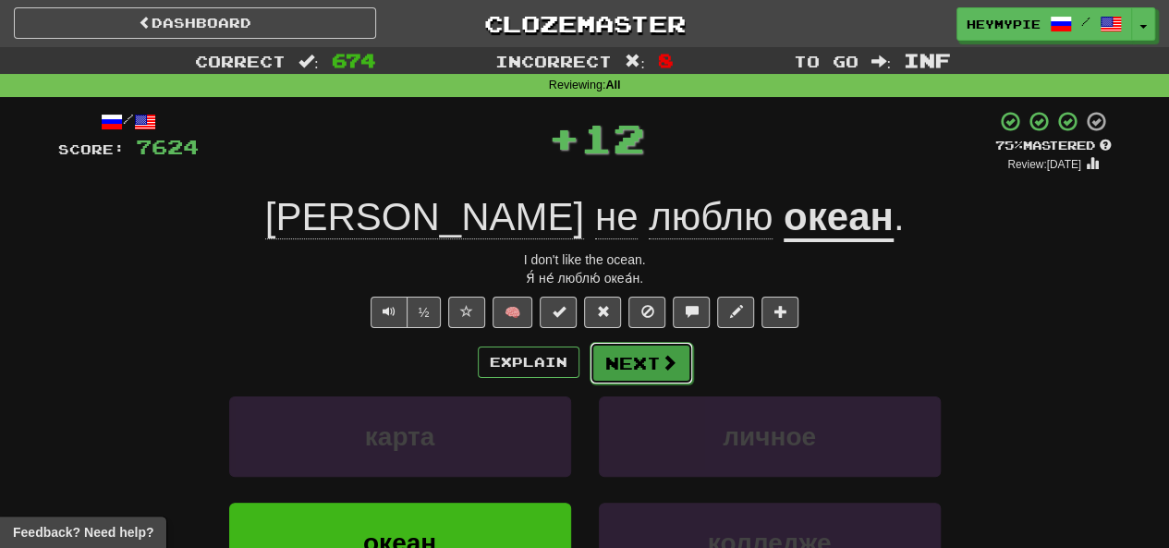
click at [589, 373] on button "Next" at bounding box center [642, 363] width 104 height 43
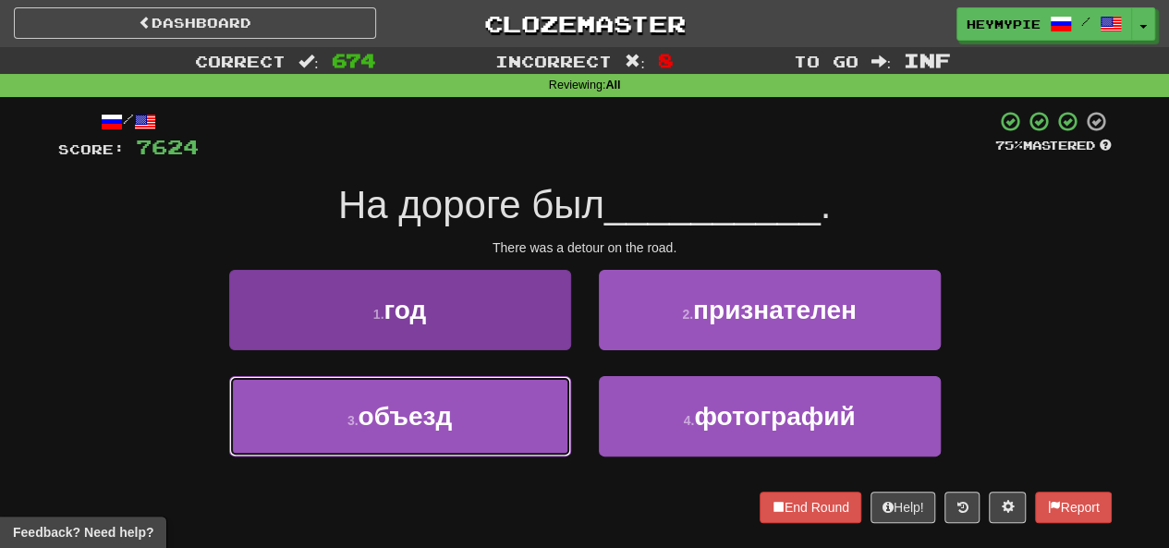
click at [510, 440] on button "3 . объезд" at bounding box center [400, 416] width 342 height 80
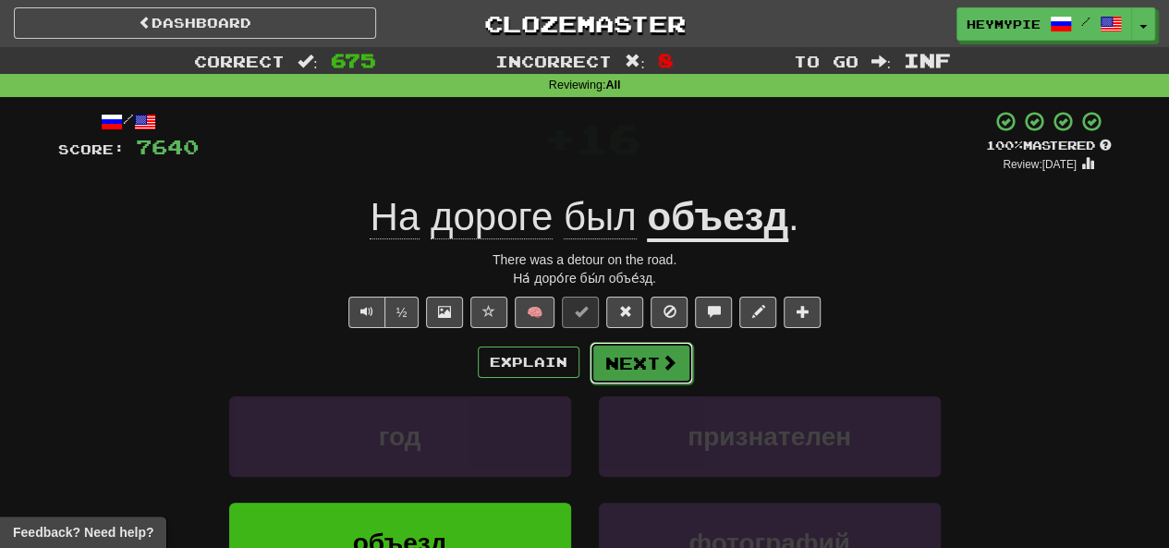
click at [589, 374] on button "Next" at bounding box center [642, 363] width 104 height 43
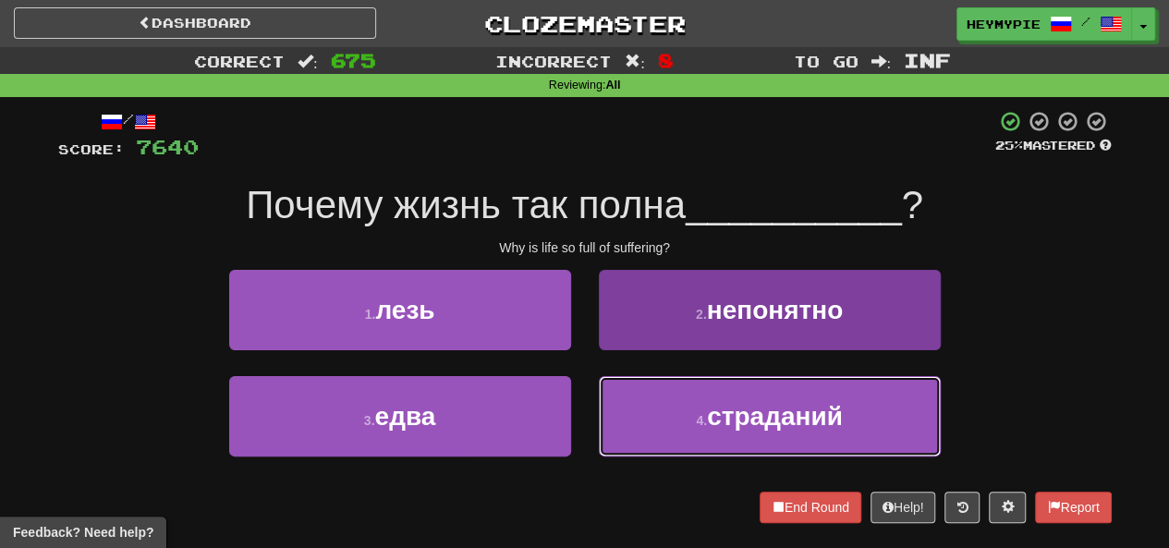
click at [589, 412] on button "4 . страданий" at bounding box center [770, 416] width 342 height 80
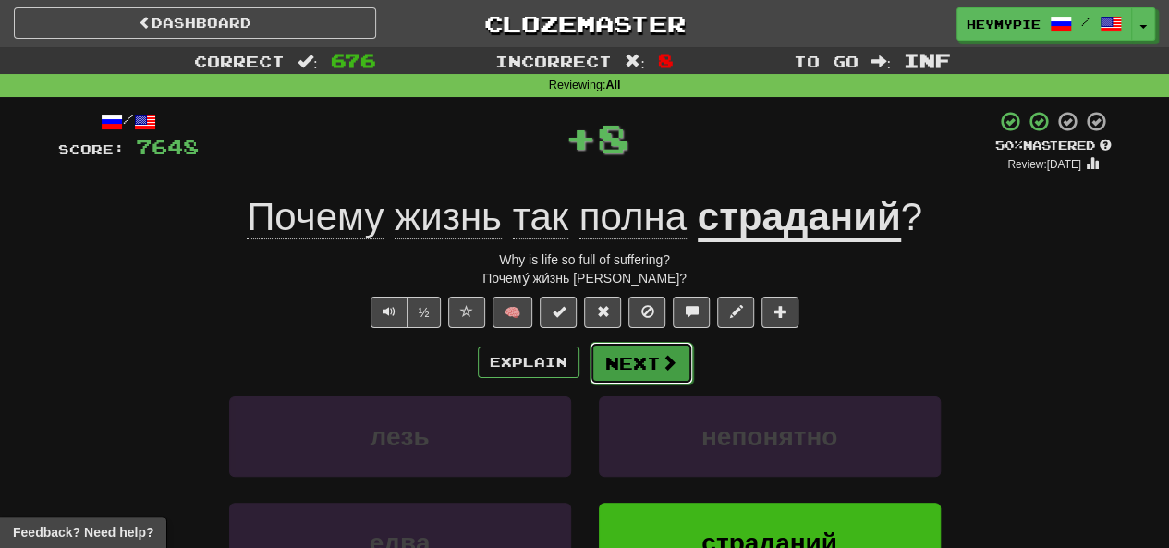
click at [589, 374] on button "Next" at bounding box center [642, 363] width 104 height 43
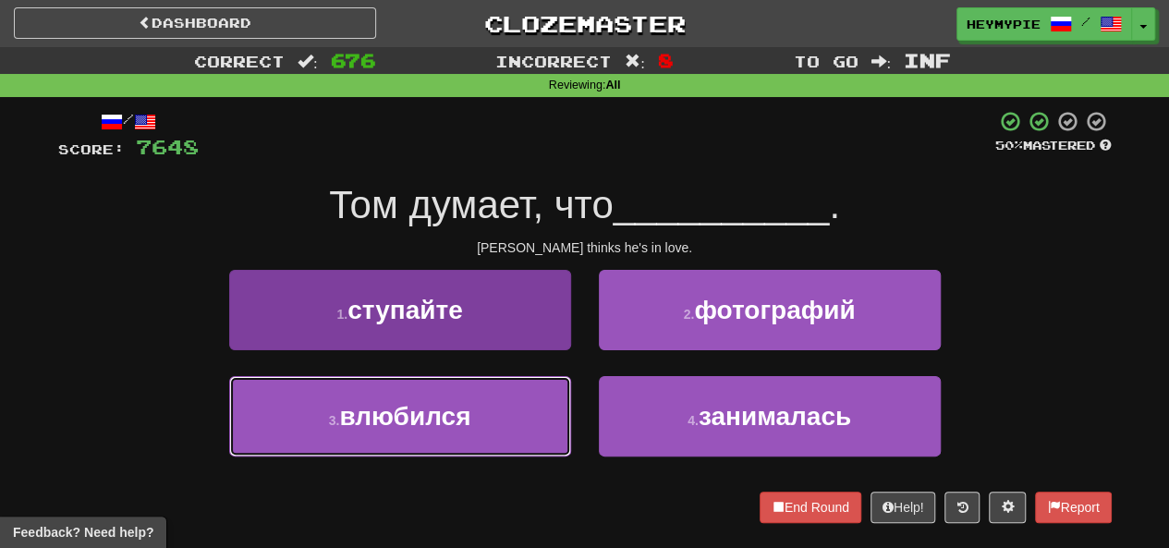
click at [410, 410] on span "влюбился" at bounding box center [404, 416] width 131 height 29
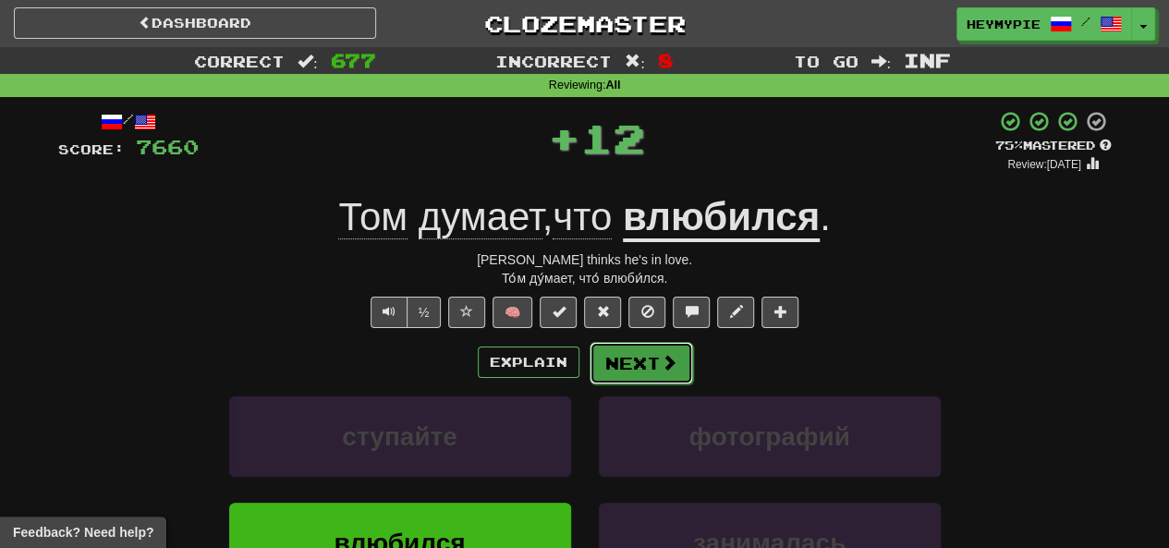
click at [589, 356] on button "Next" at bounding box center [642, 363] width 104 height 43
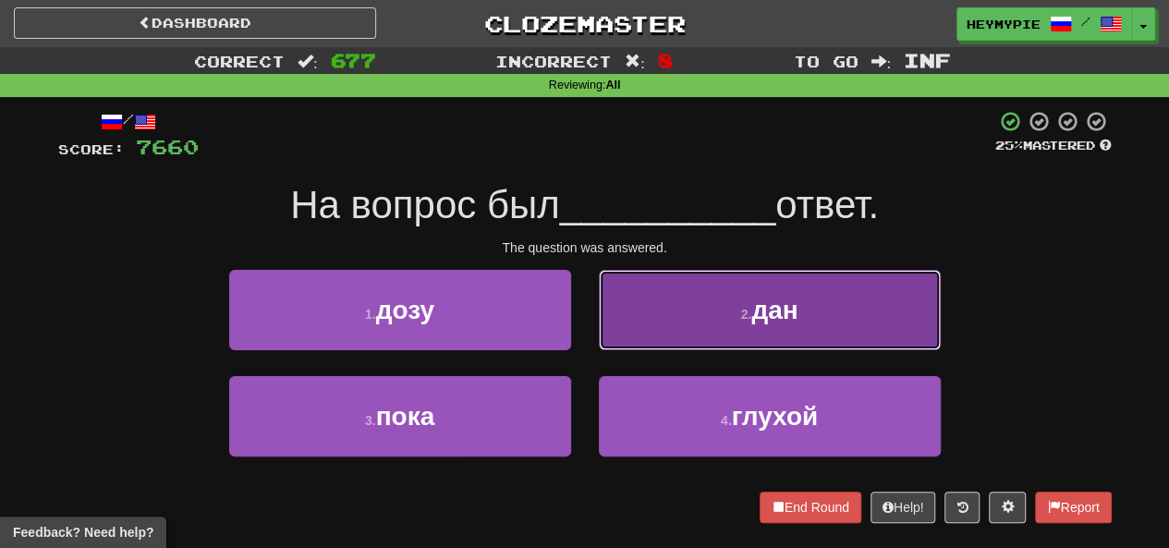
click at [589, 323] on button "2 . дан" at bounding box center [770, 310] width 342 height 80
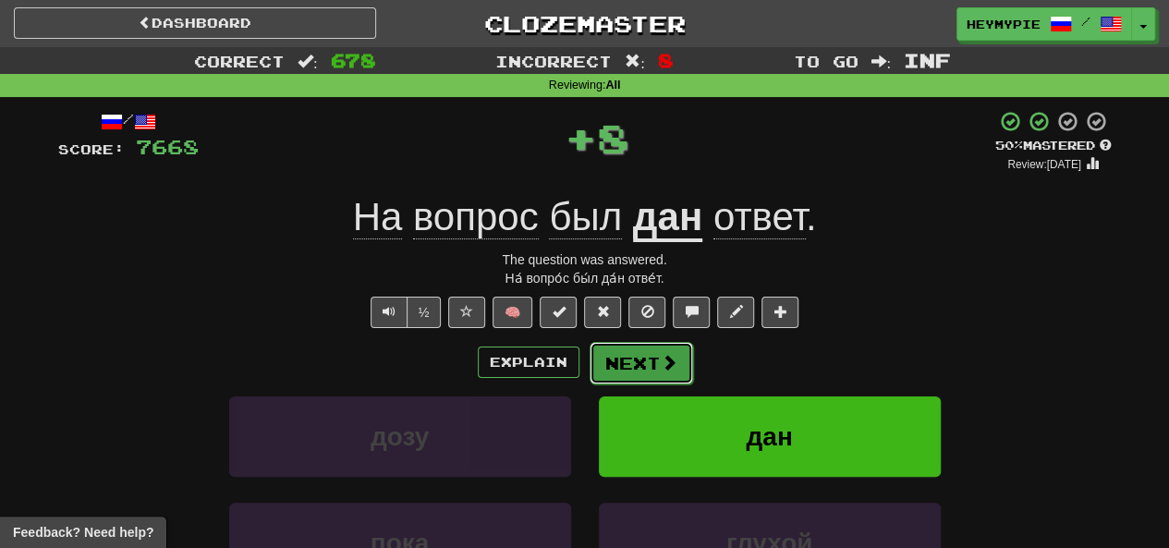
click at [589, 363] on button "Next" at bounding box center [642, 363] width 104 height 43
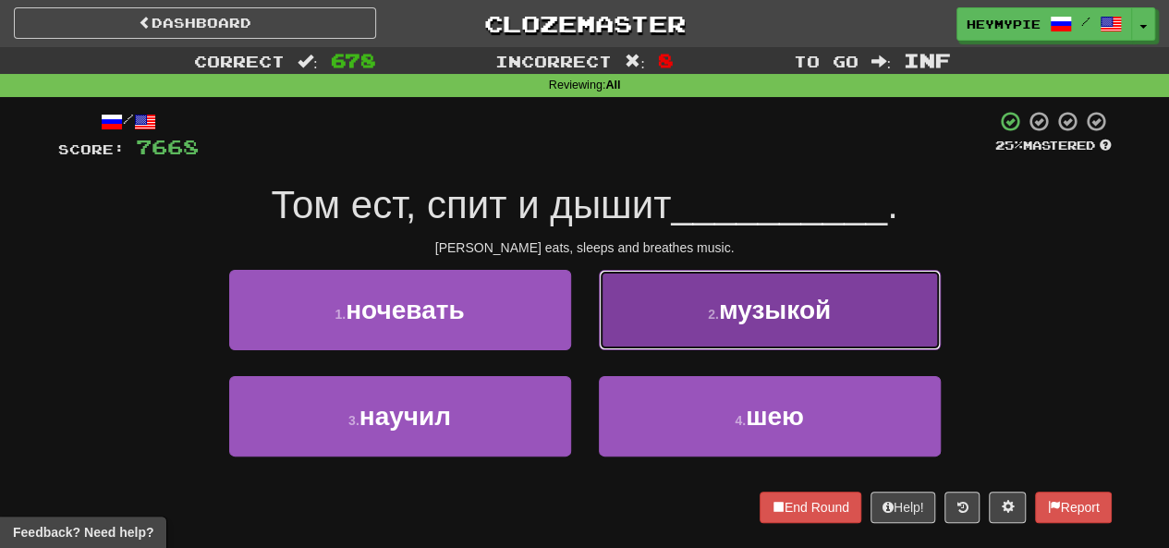
click at [589, 312] on button "2 . музыкой" at bounding box center [770, 310] width 342 height 80
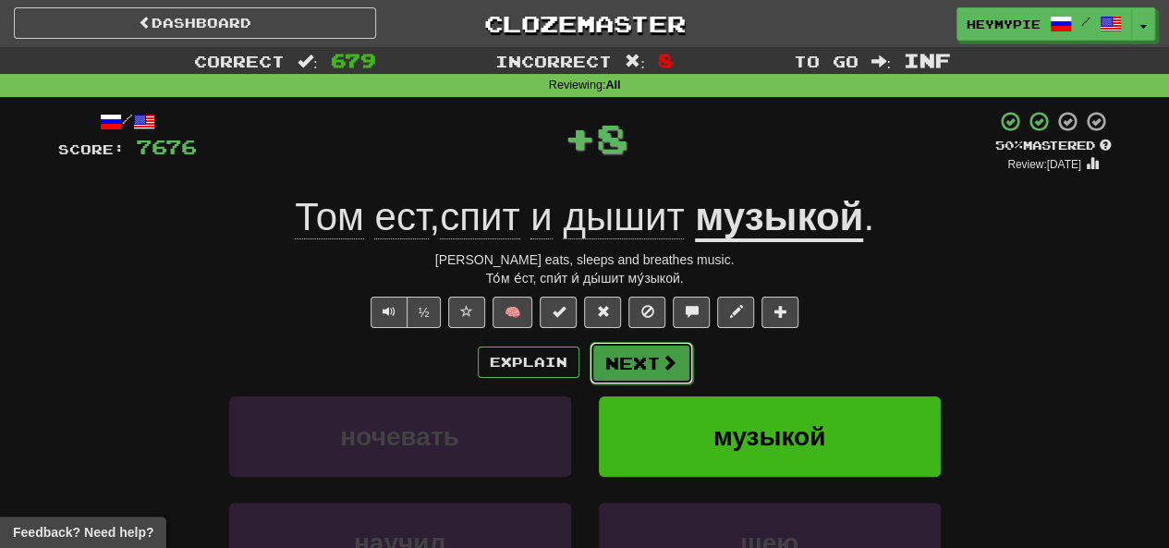
click at [589, 373] on button "Next" at bounding box center [642, 363] width 104 height 43
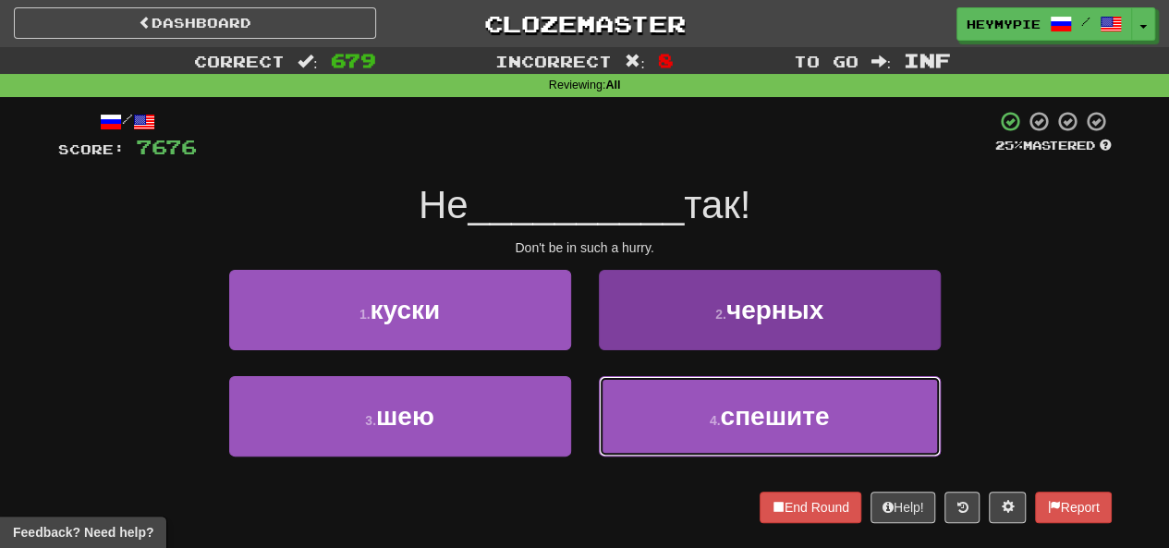
click at [589, 421] on button "4 . спешите" at bounding box center [770, 416] width 342 height 80
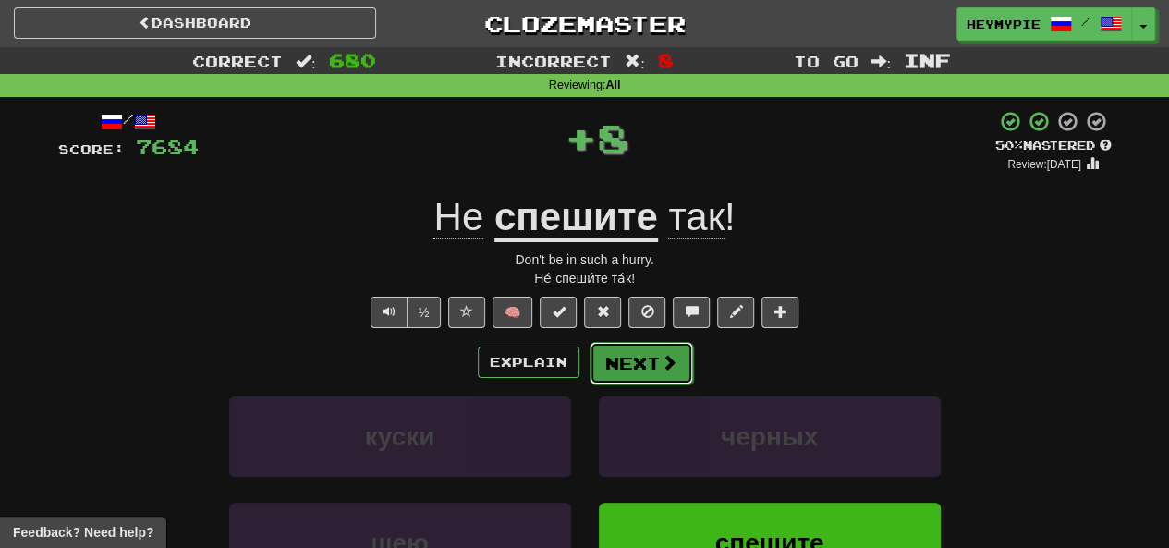
click at [589, 358] on button "Next" at bounding box center [642, 363] width 104 height 43
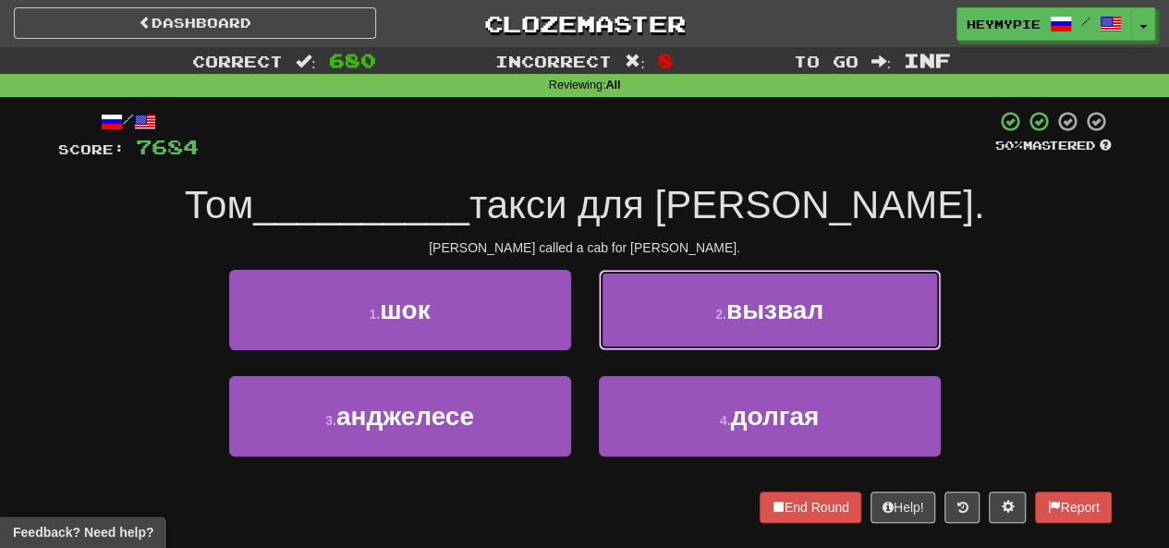
click at [589, 291] on button "2 . вызвал" at bounding box center [770, 310] width 342 height 80
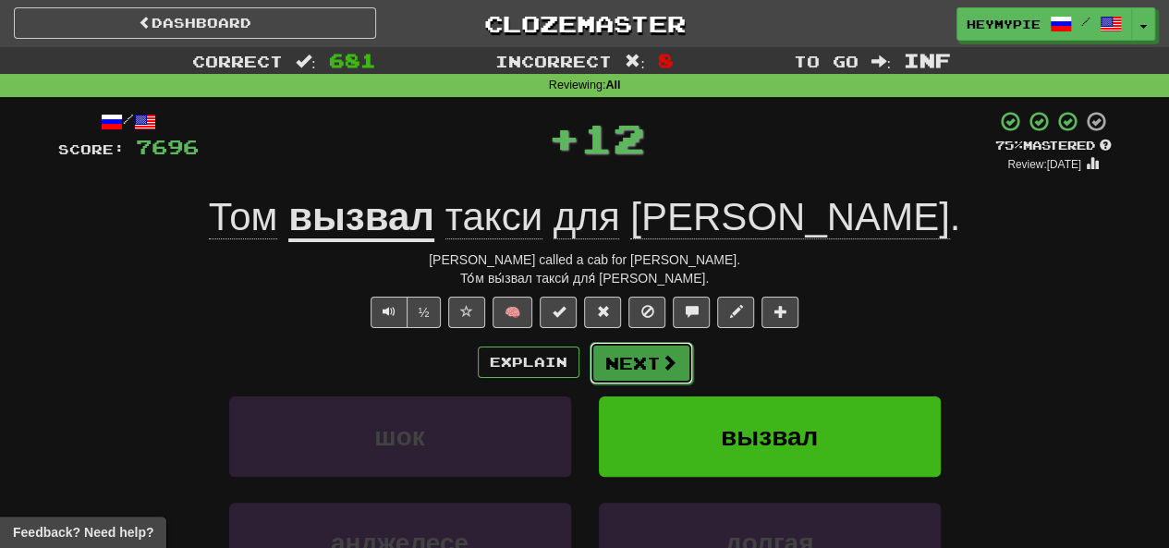
click at [589, 359] on button "Next" at bounding box center [642, 363] width 104 height 43
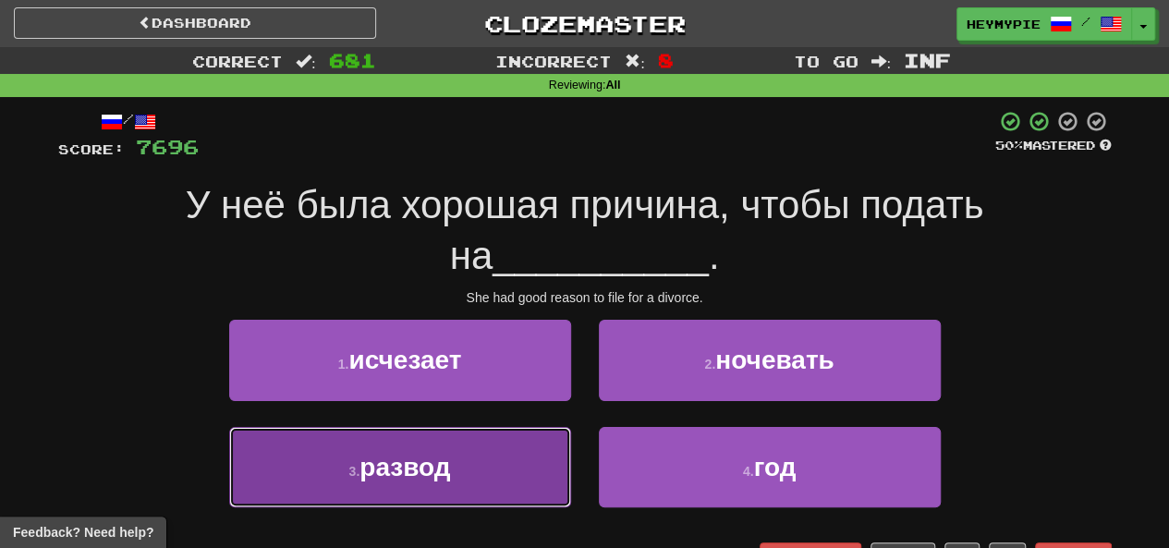
click at [453, 469] on button "3 . развод" at bounding box center [400, 467] width 342 height 80
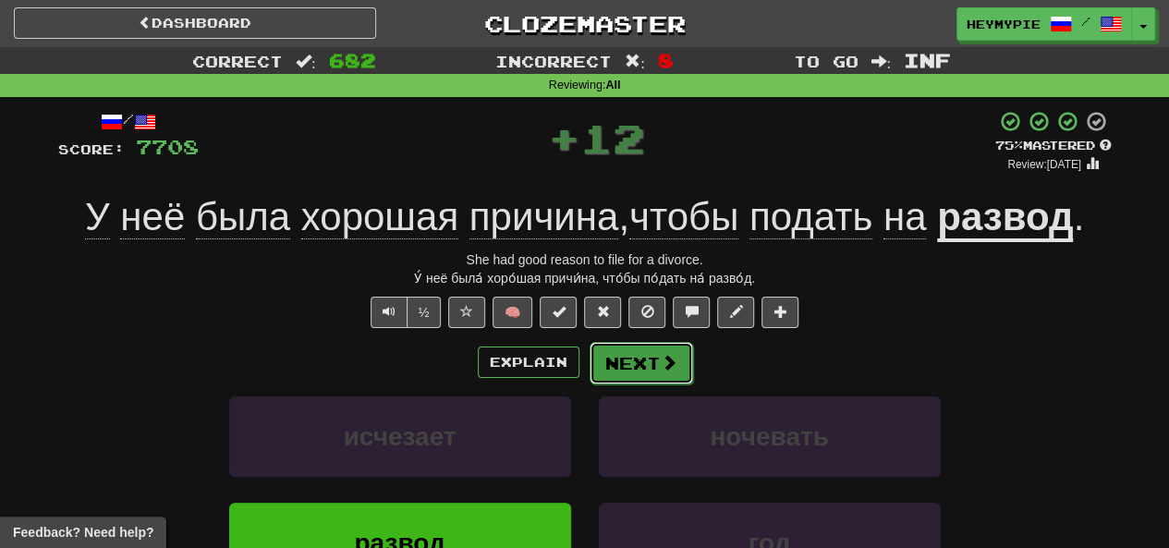
click at [589, 360] on button "Next" at bounding box center [642, 363] width 104 height 43
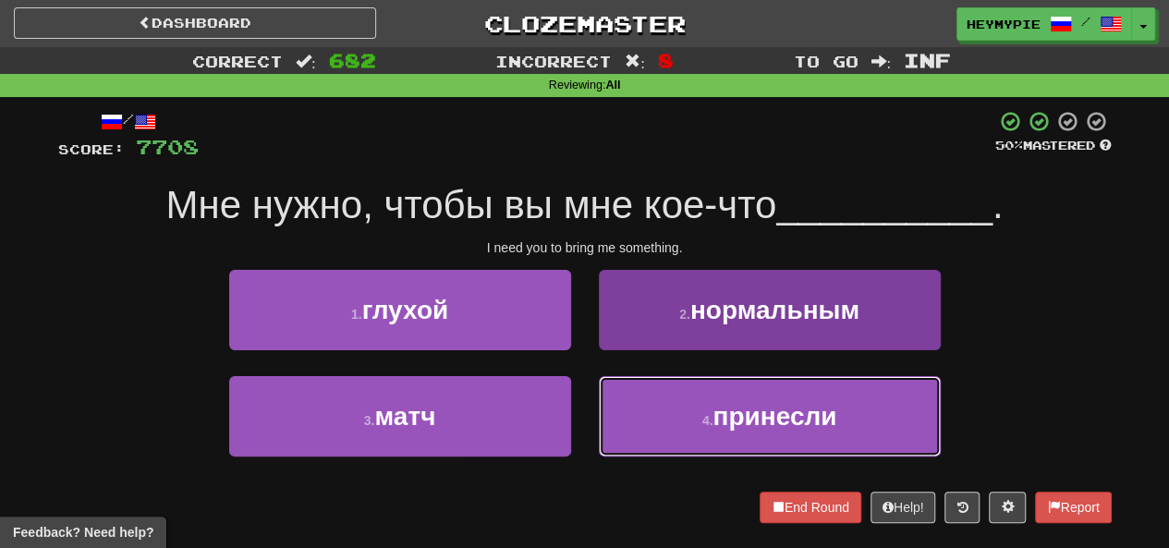
click at [589, 415] on button "4 . принесли" at bounding box center [770, 416] width 342 height 80
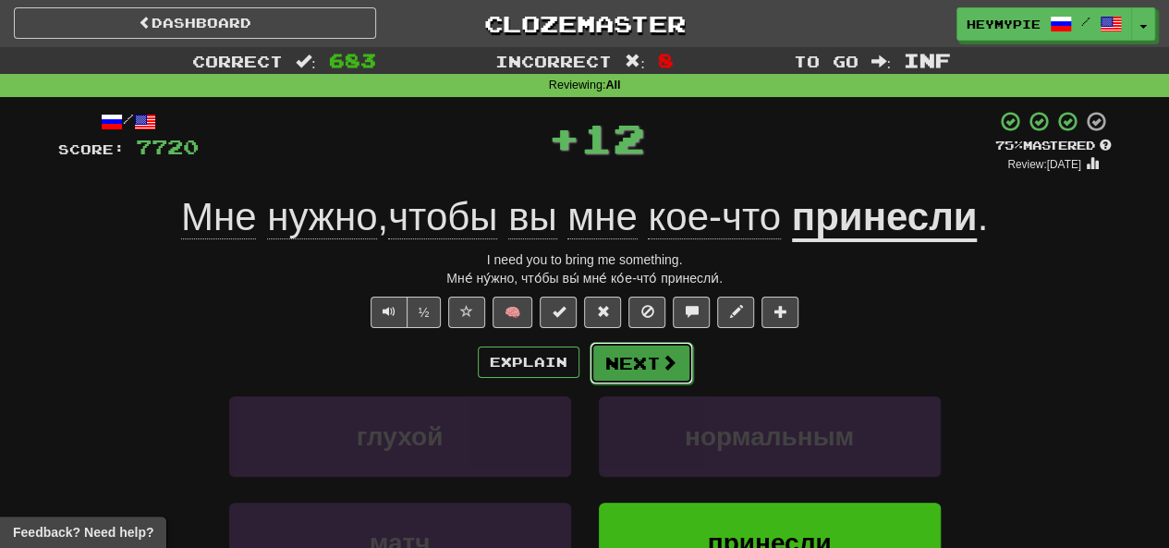
click at [589, 370] on button "Next" at bounding box center [642, 363] width 104 height 43
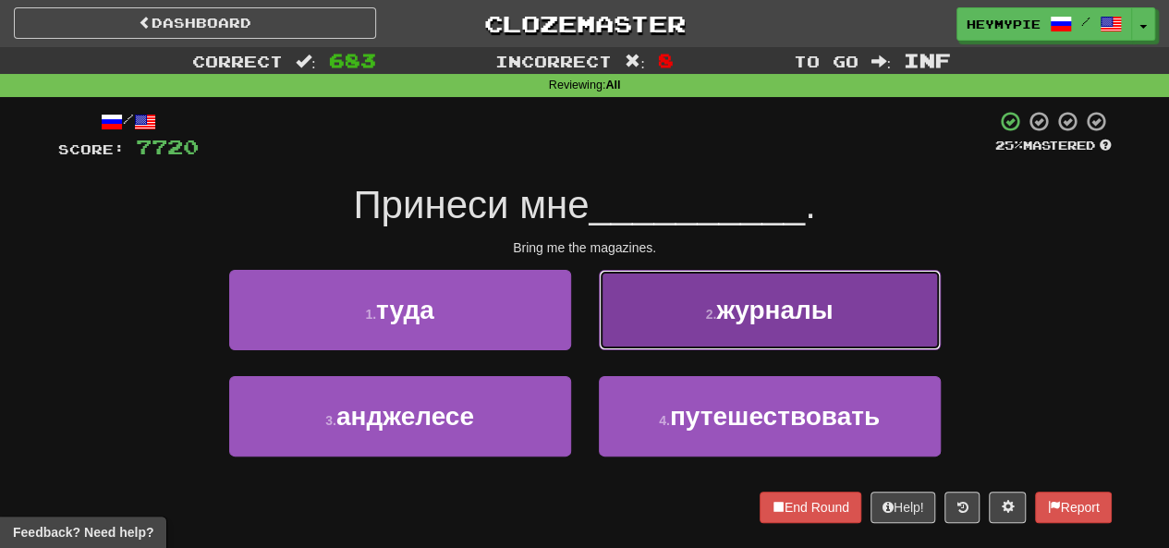
click at [589, 323] on button "2 . журналы" at bounding box center [770, 310] width 342 height 80
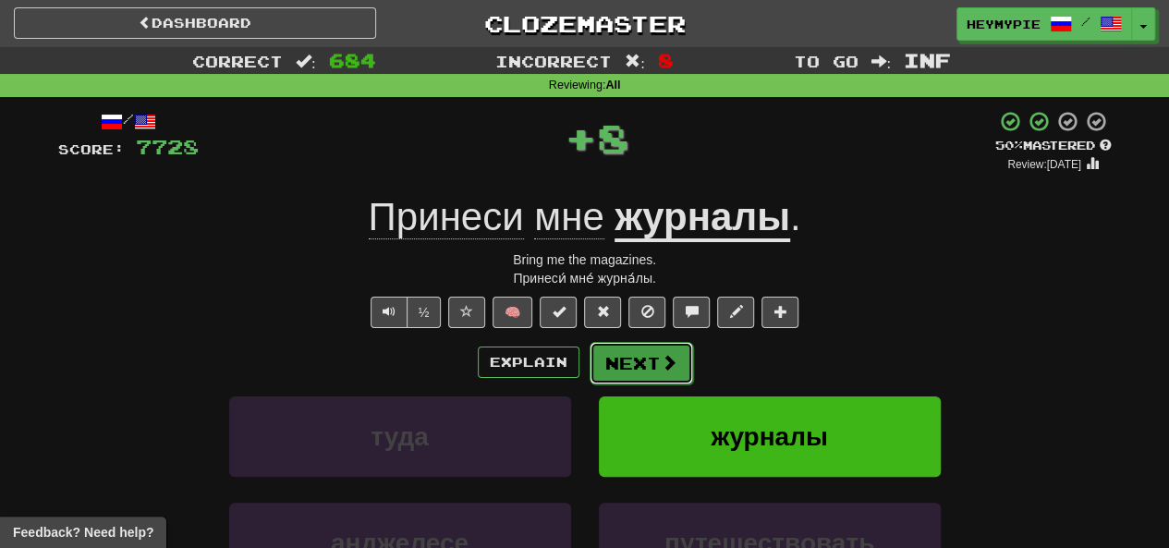
click at [589, 365] on button "Next" at bounding box center [642, 363] width 104 height 43
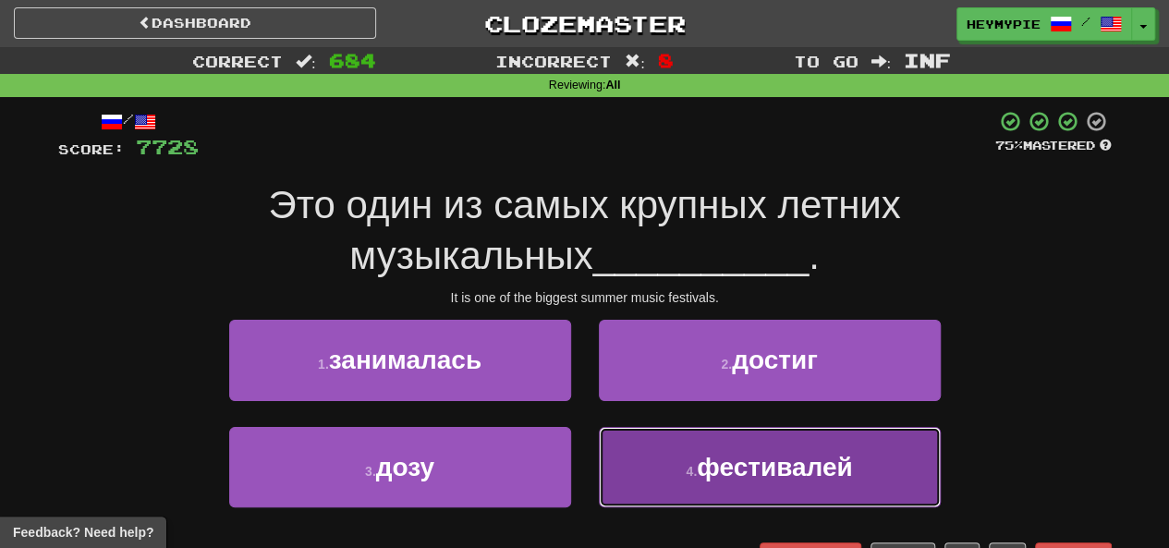
click at [589, 472] on button "4 . фестивалей" at bounding box center [770, 467] width 342 height 80
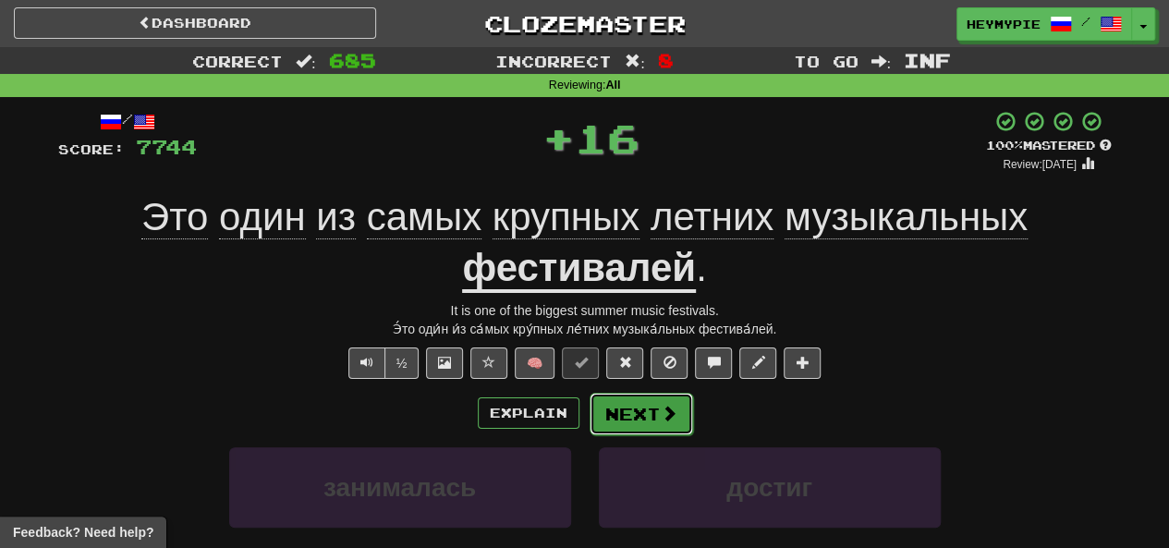
click at [589, 408] on button "Next" at bounding box center [642, 414] width 104 height 43
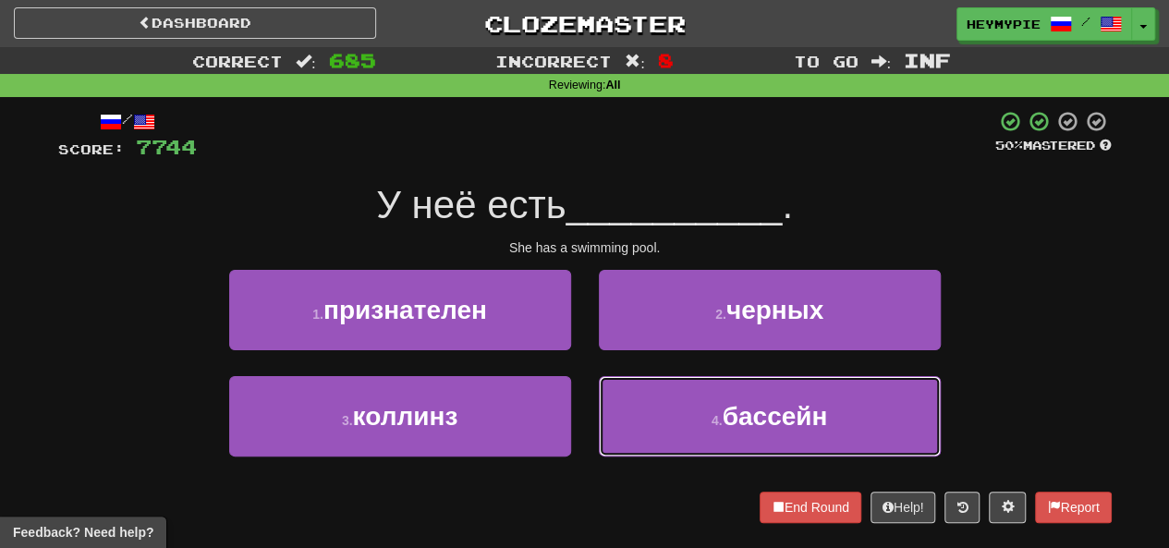
click at [589, 388] on button "4 . бассейн" at bounding box center [770, 416] width 342 height 80
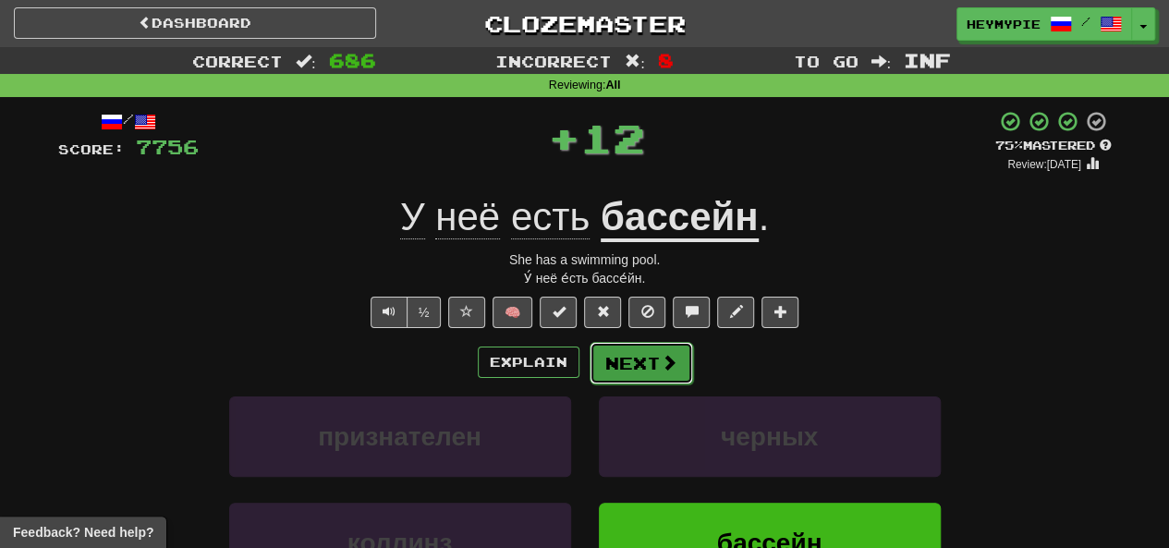
click at [589, 359] on button "Next" at bounding box center [642, 363] width 104 height 43
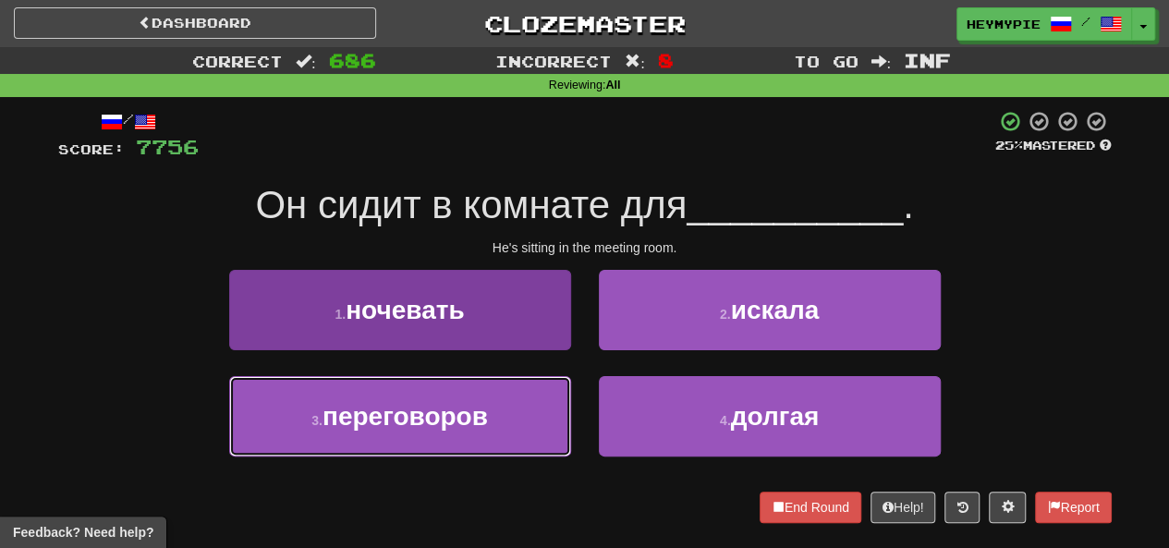
click at [486, 424] on span "переговоров" at bounding box center [405, 416] width 165 height 29
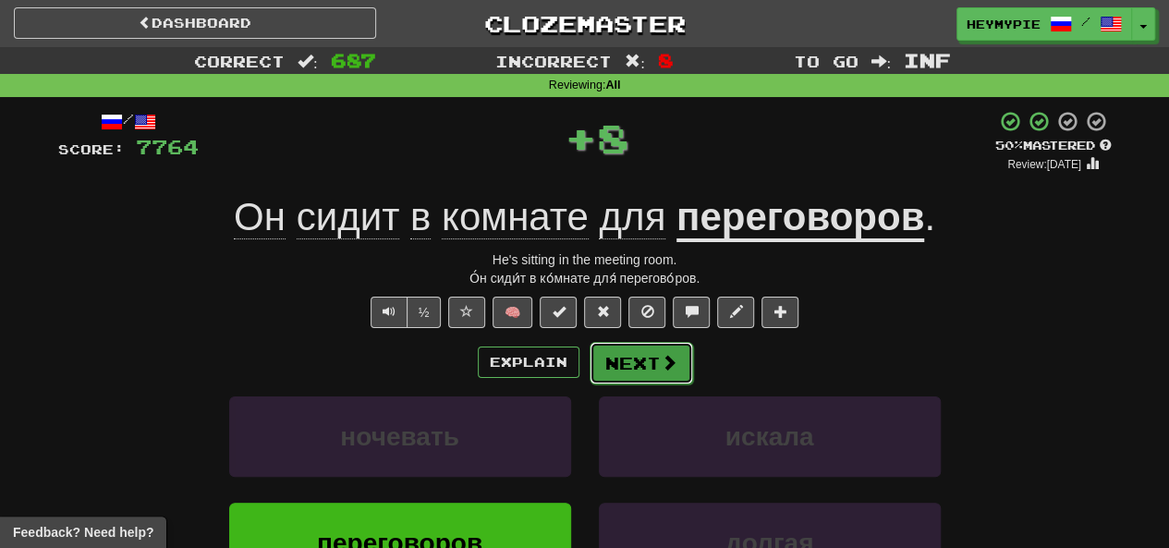
click at [589, 354] on button "Next" at bounding box center [642, 363] width 104 height 43
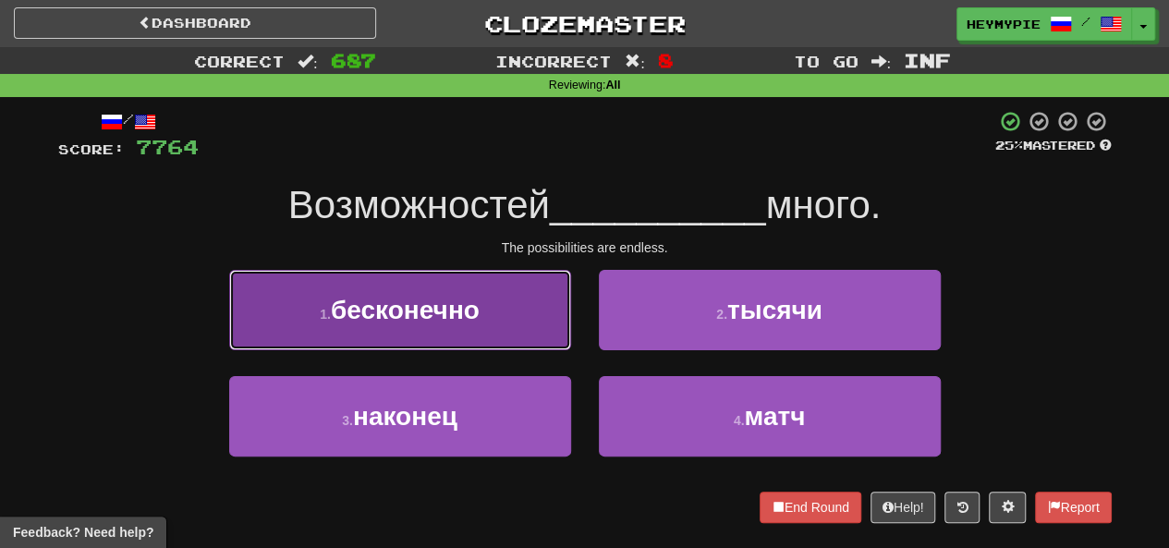
click at [374, 299] on span "бесконечно" at bounding box center [405, 310] width 149 height 29
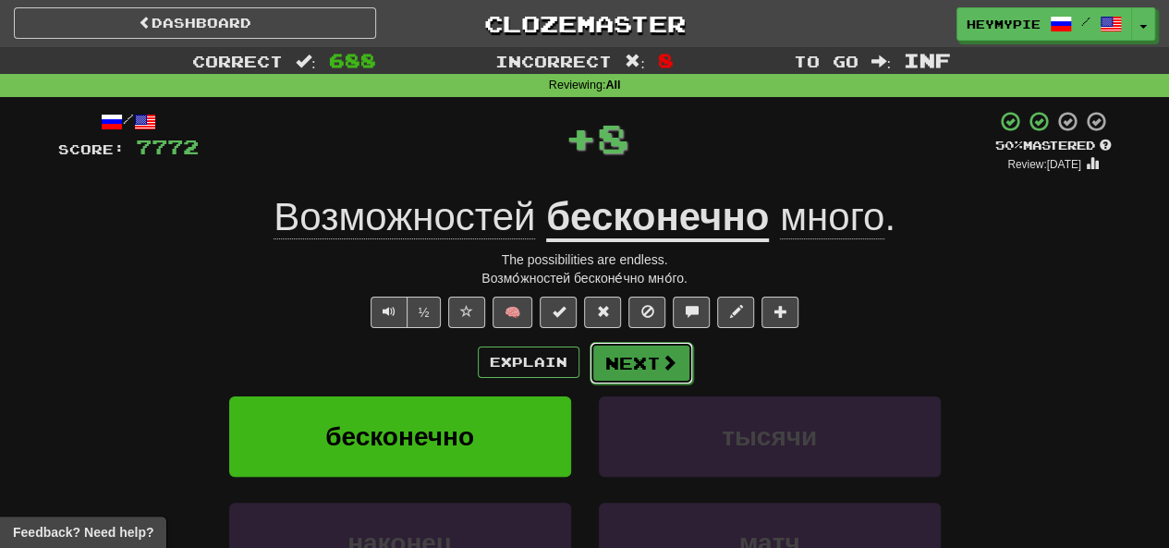
click at [589, 363] on button "Next" at bounding box center [642, 363] width 104 height 43
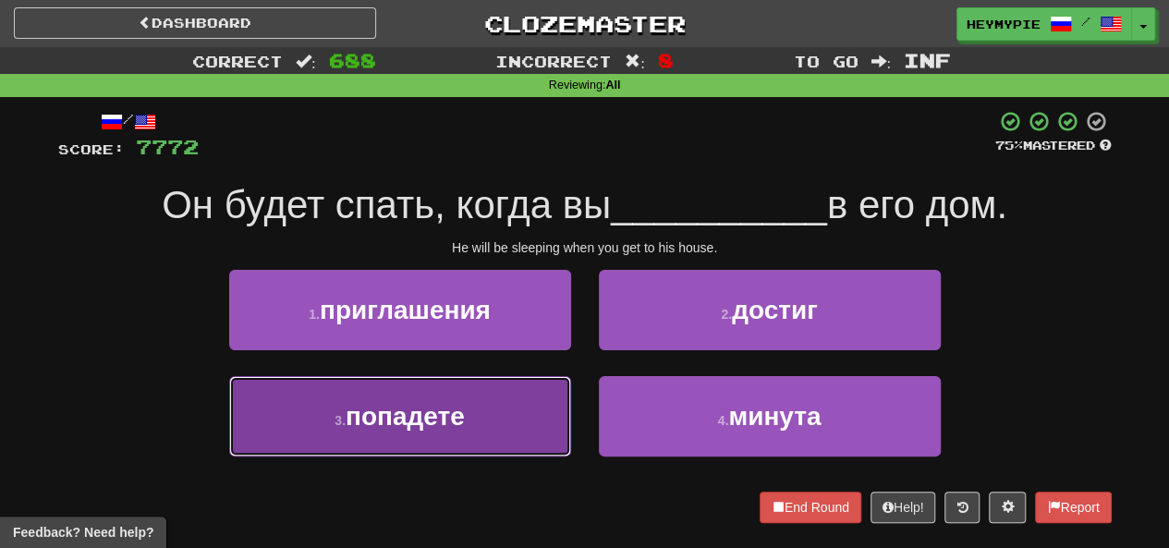
click at [471, 400] on button "3 . попадете" at bounding box center [400, 416] width 342 height 80
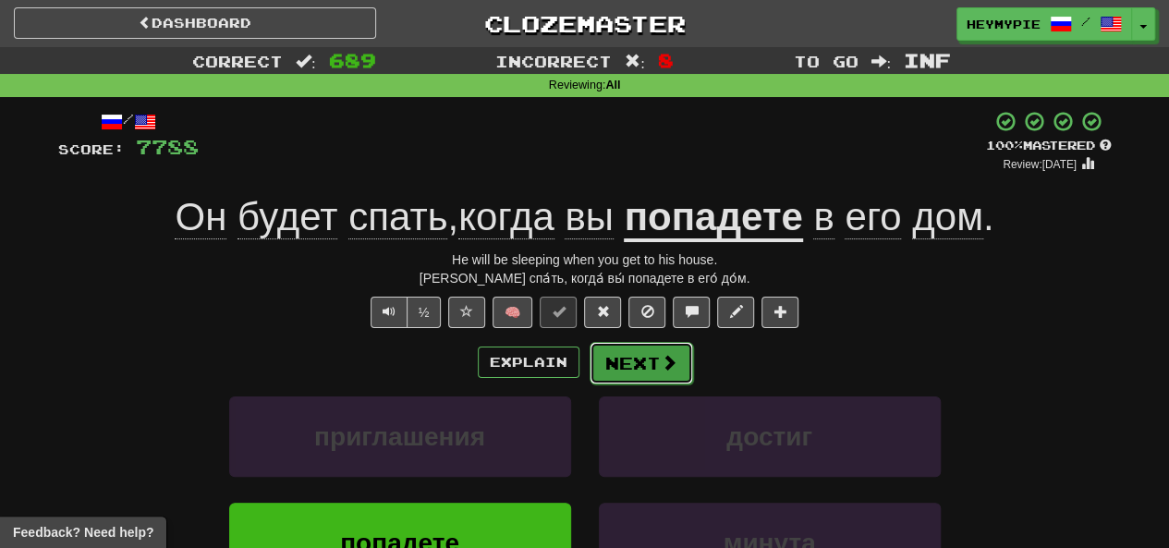
click at [589, 361] on button "Next" at bounding box center [642, 363] width 104 height 43
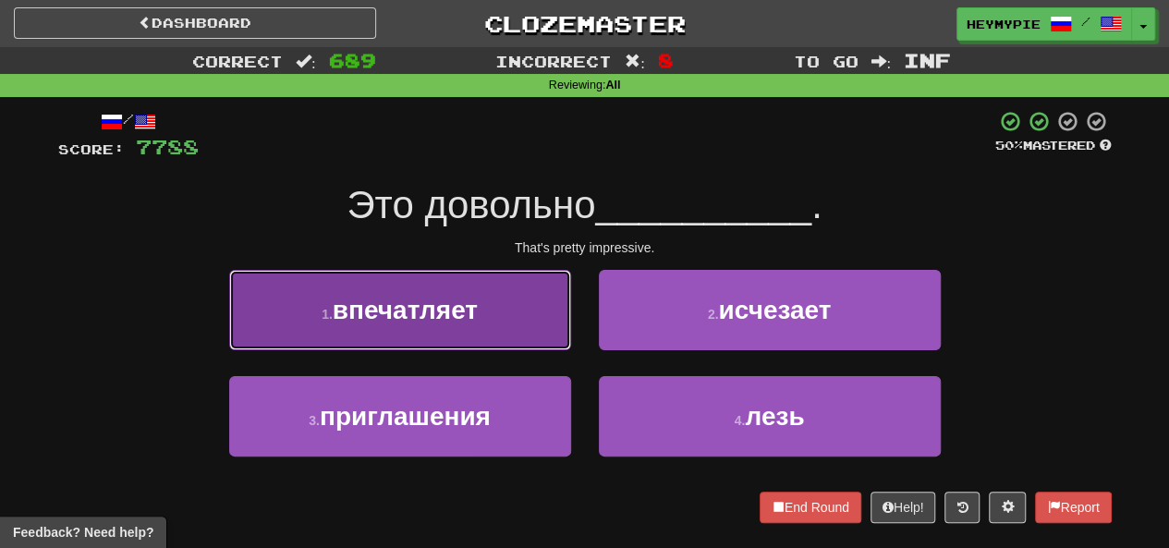
click at [477, 303] on span "впечатляет" at bounding box center [405, 310] width 145 height 29
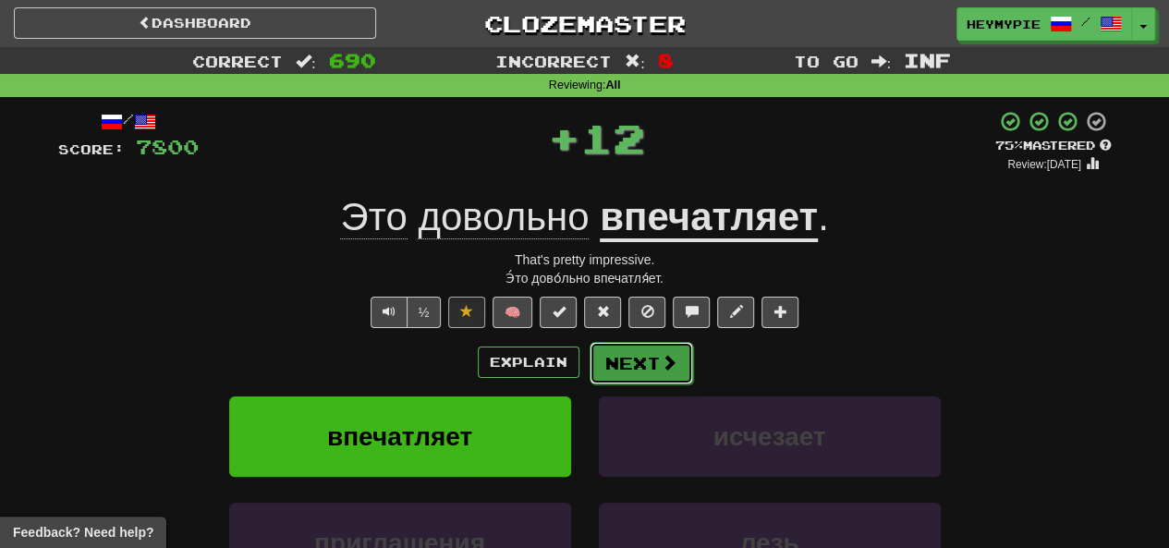
click at [589, 365] on button "Next" at bounding box center [642, 363] width 104 height 43
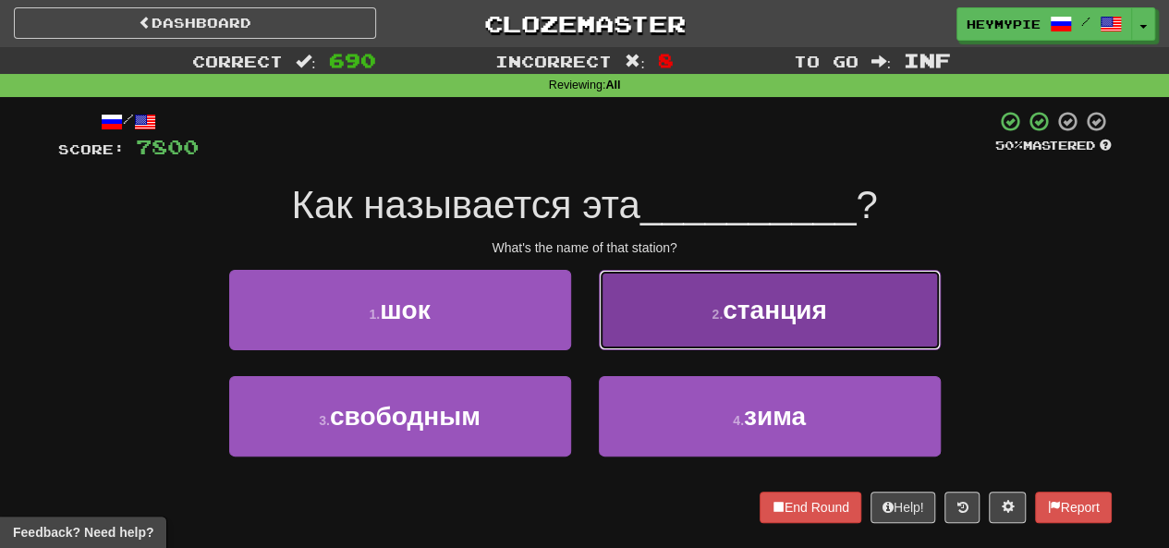
click at [589, 299] on button "2 . станция" at bounding box center [770, 310] width 342 height 80
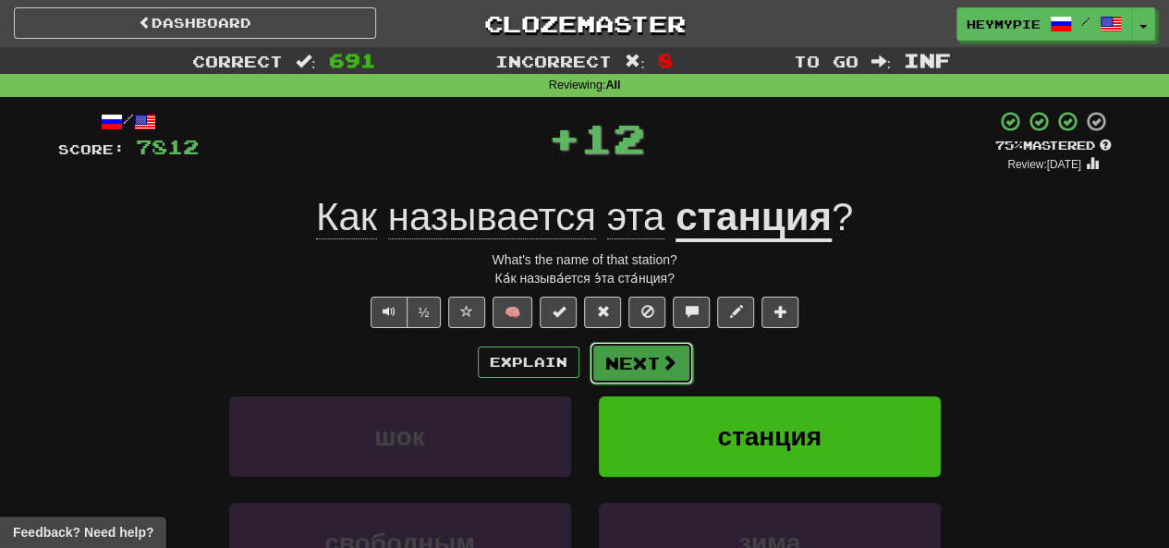
click at [589, 362] on button "Next" at bounding box center [642, 363] width 104 height 43
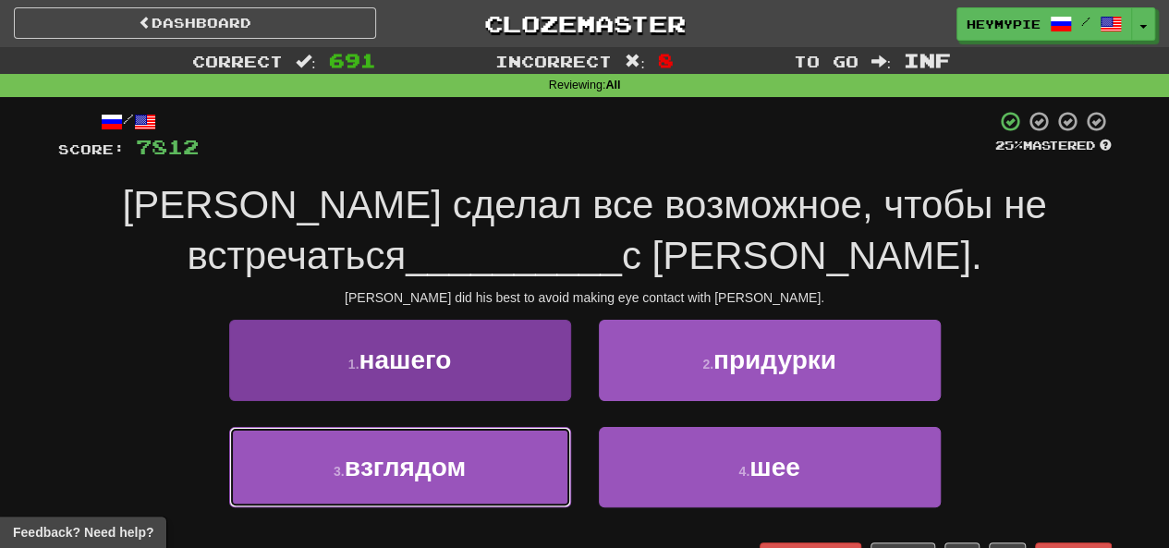
click at [488, 497] on button "3 . взглядом" at bounding box center [400, 467] width 342 height 80
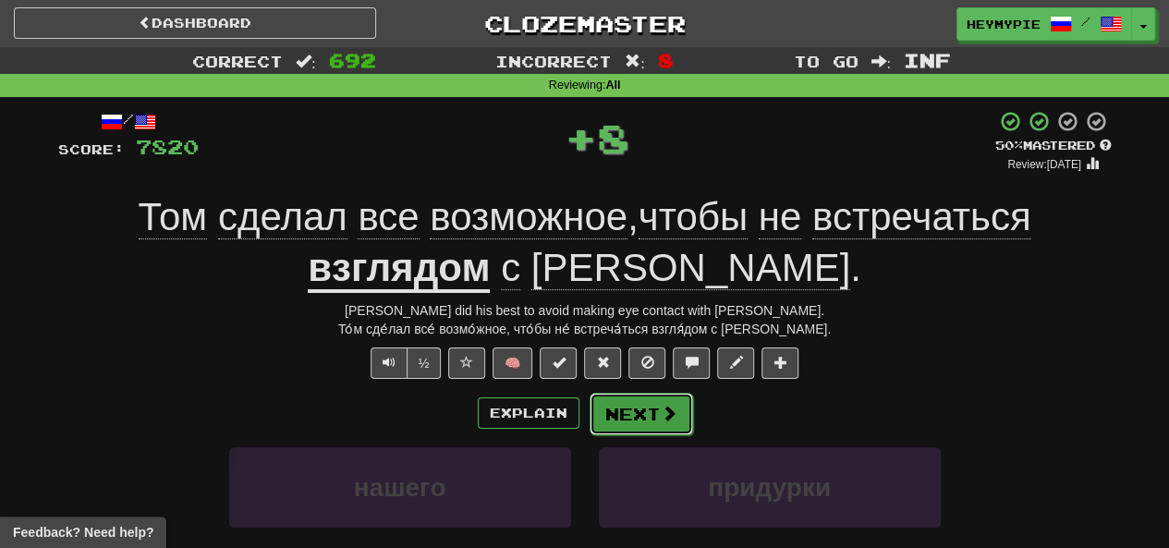
click at [589, 411] on button "Next" at bounding box center [642, 414] width 104 height 43
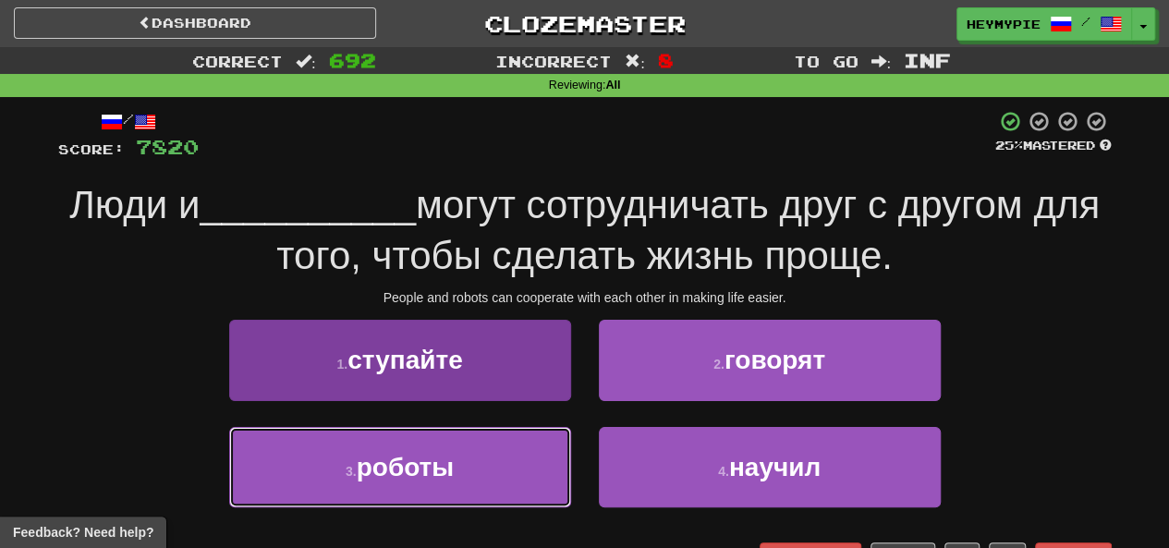
click at [412, 465] on span "роботы" at bounding box center [406, 467] width 98 height 29
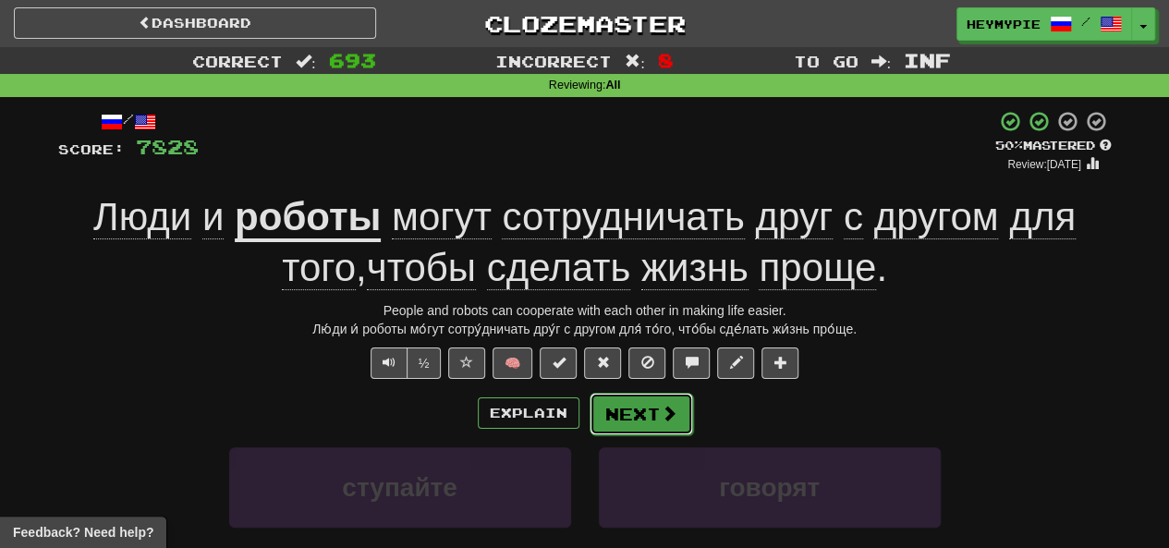
click at [589, 416] on button "Next" at bounding box center [642, 414] width 104 height 43
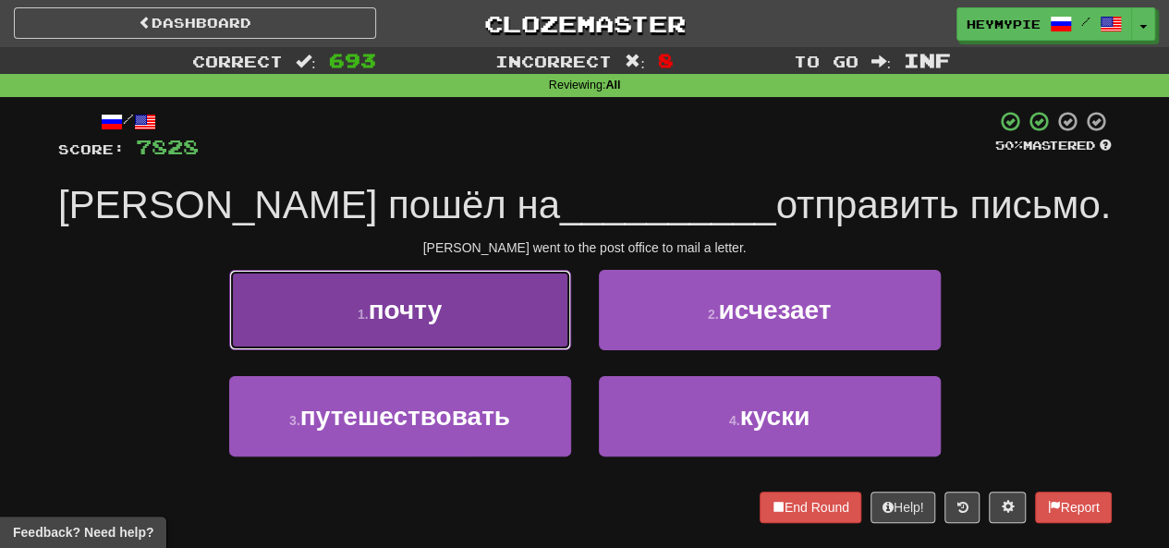
click at [468, 307] on button "1 . почту" at bounding box center [400, 310] width 342 height 80
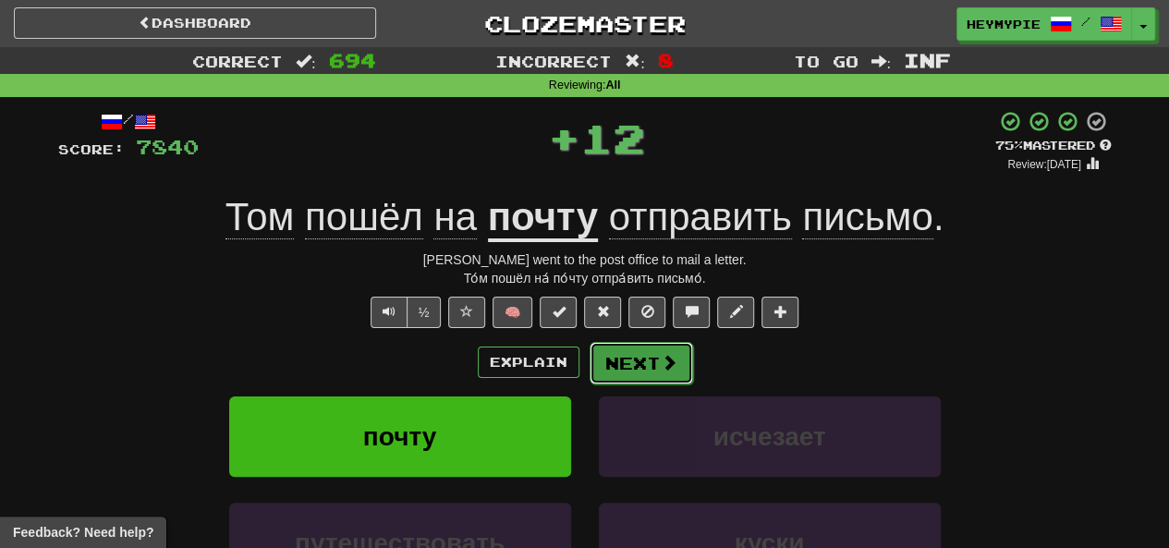
click at [589, 369] on button "Next" at bounding box center [642, 363] width 104 height 43
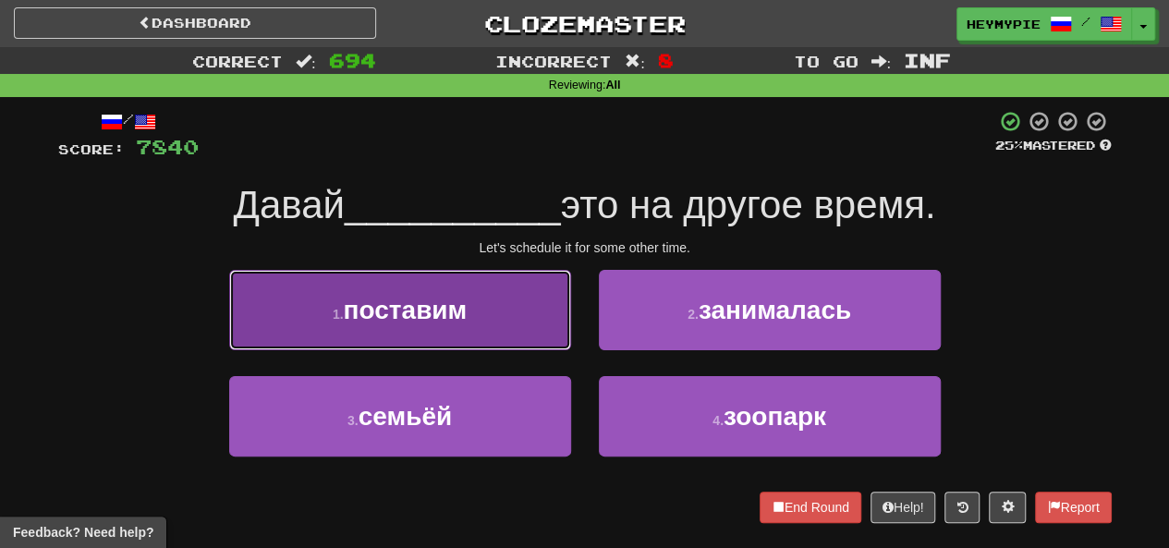
click at [510, 317] on button "1 . поставим" at bounding box center [400, 310] width 342 height 80
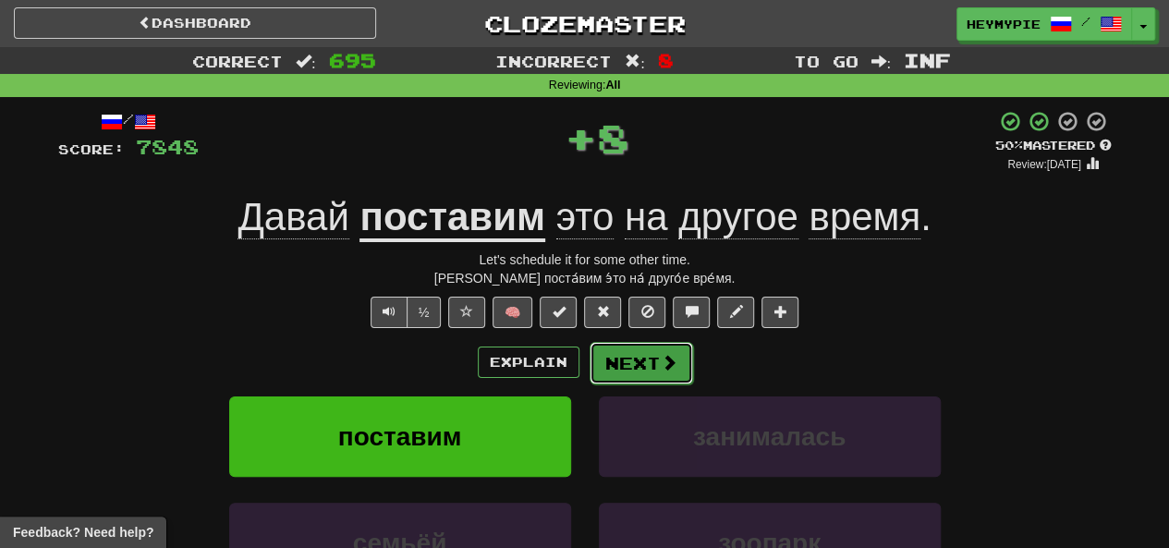
click at [589, 373] on button "Next" at bounding box center [642, 363] width 104 height 43
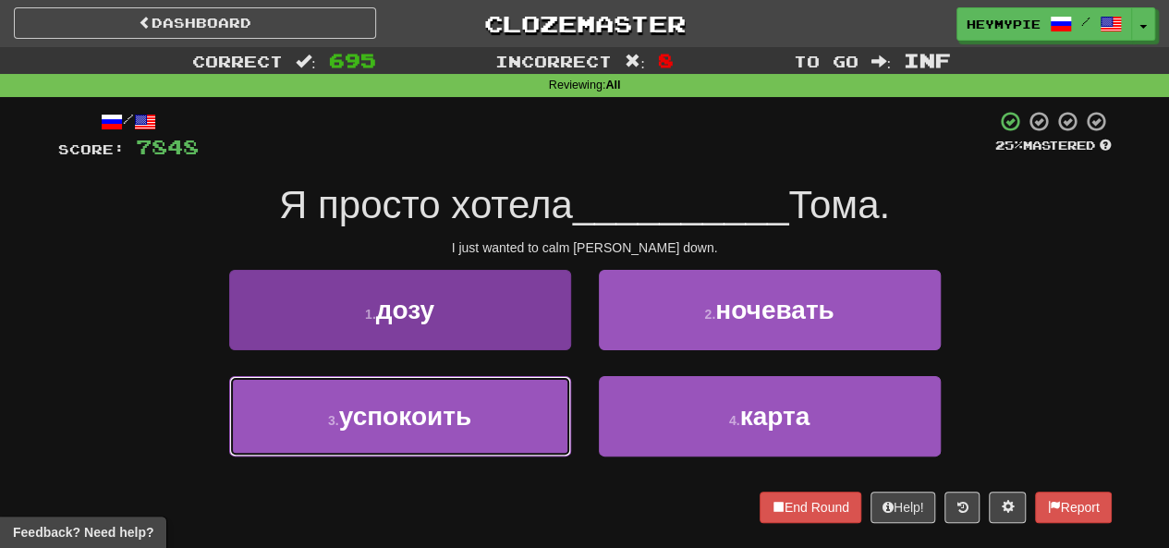
click at [432, 452] on button "3 . успокоить" at bounding box center [400, 416] width 342 height 80
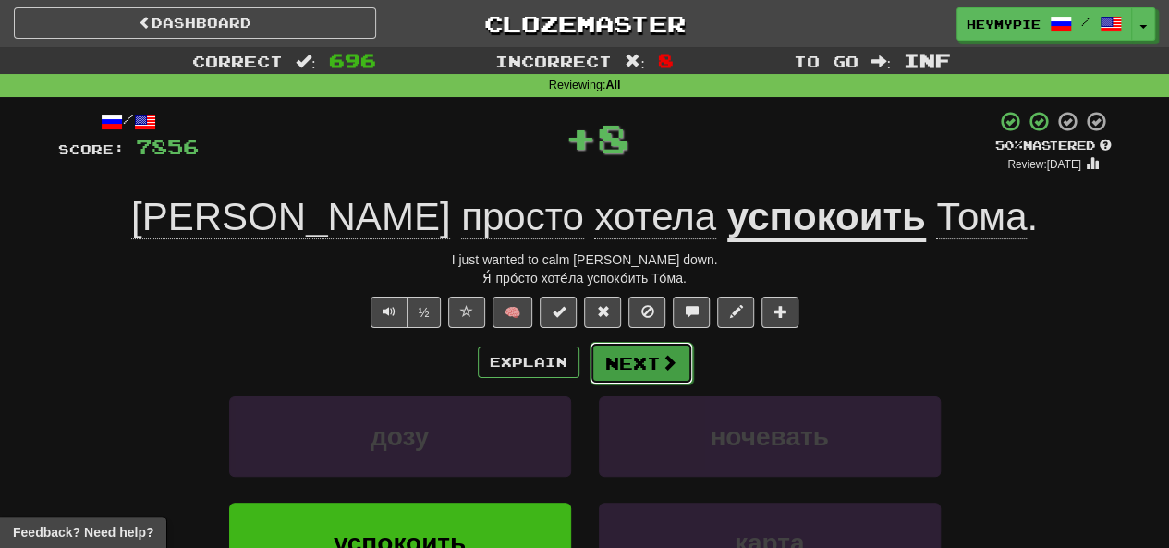
click at [589, 359] on button "Next" at bounding box center [642, 363] width 104 height 43
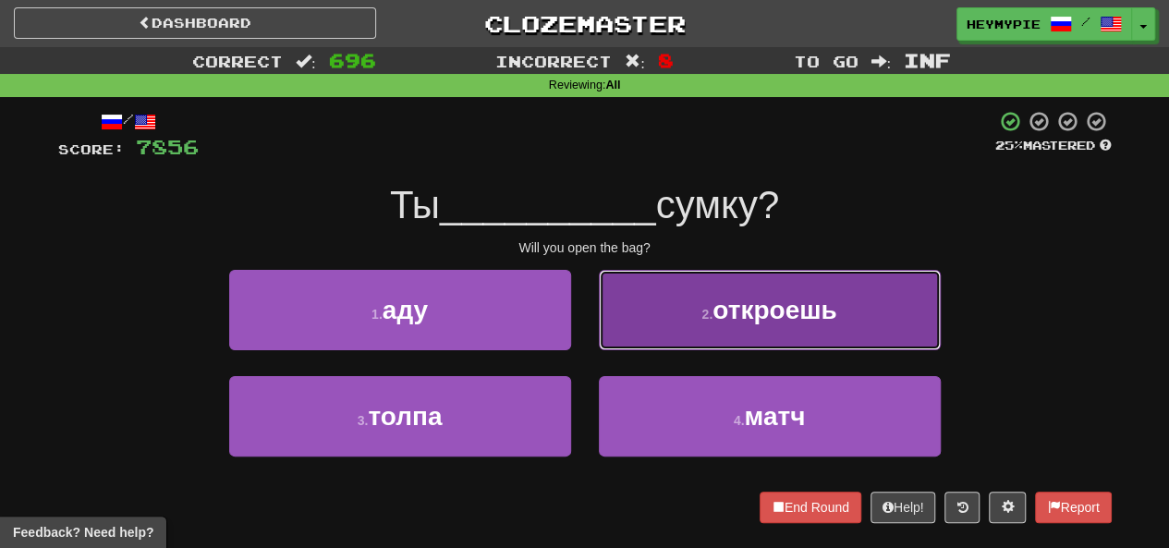
click at [589, 285] on button "2 . откроешь" at bounding box center [770, 310] width 342 height 80
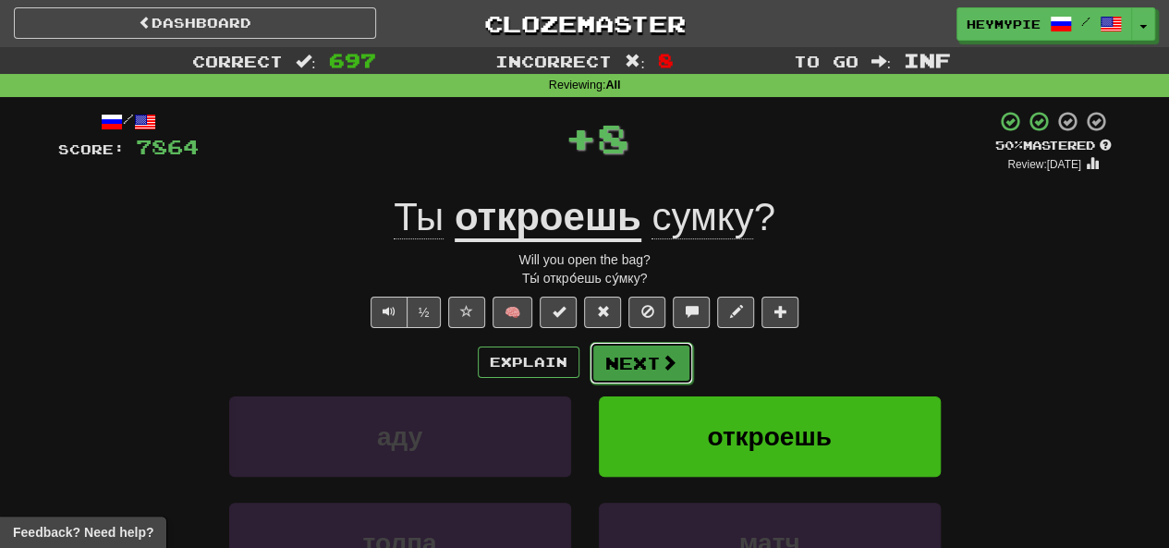
click at [589, 355] on button "Next" at bounding box center [642, 363] width 104 height 43
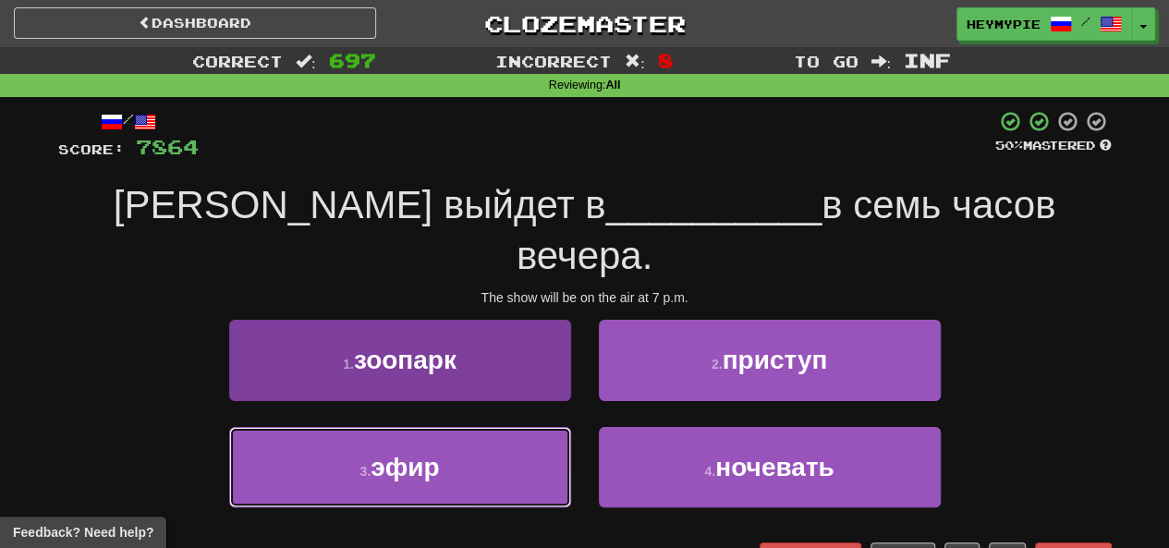
click at [485, 427] on button "3 . эфир" at bounding box center [400, 467] width 342 height 80
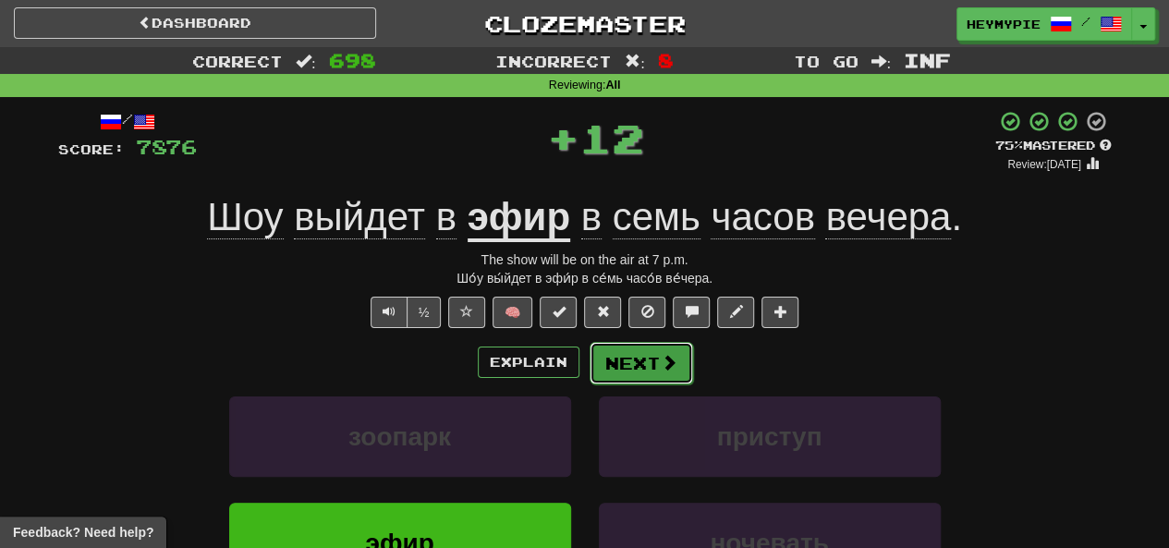
click at [589, 361] on button "Next" at bounding box center [642, 363] width 104 height 43
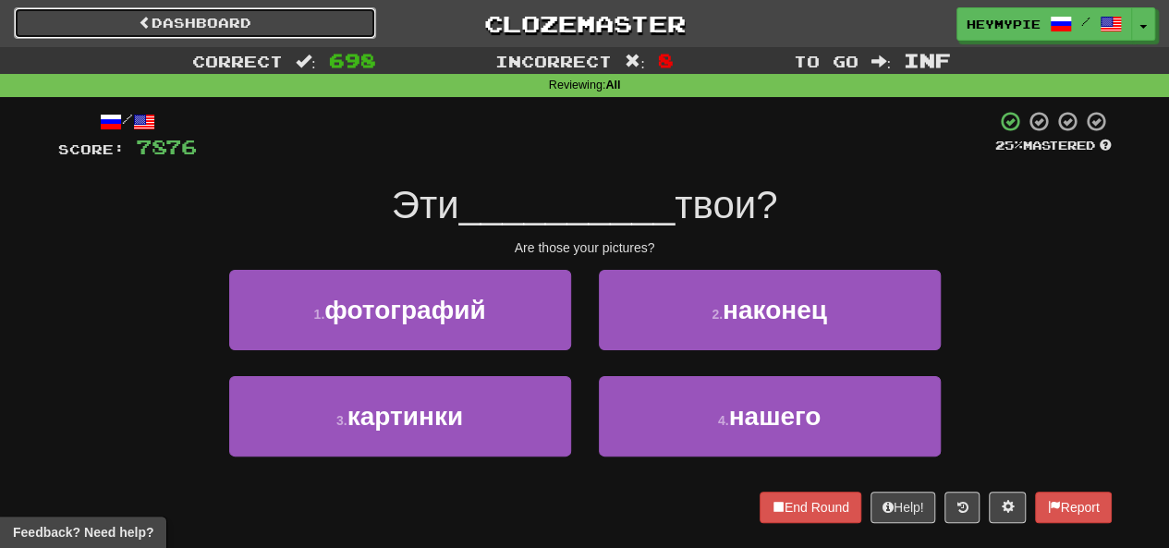
click at [233, 32] on link "Dashboard" at bounding box center [195, 22] width 362 height 31
